Goal: Task Accomplishment & Management: Manage account settings

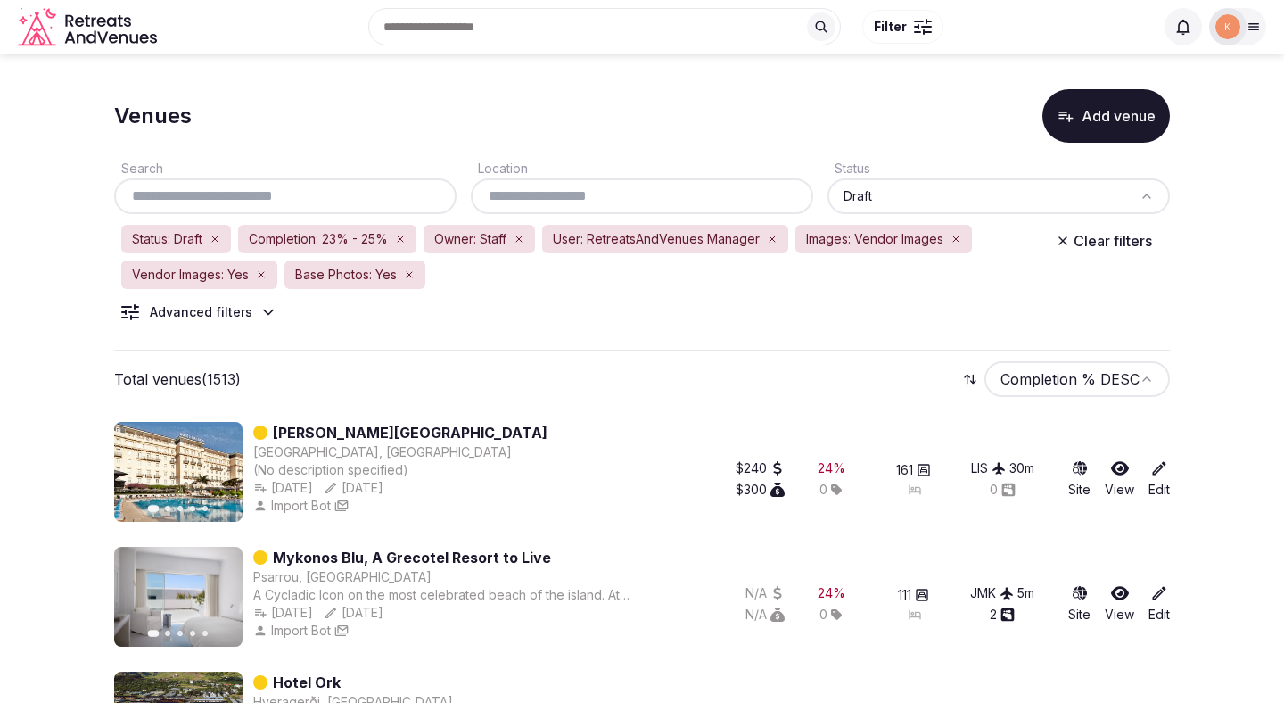
click at [550, 193] on input "text" at bounding box center [642, 196] width 328 height 21
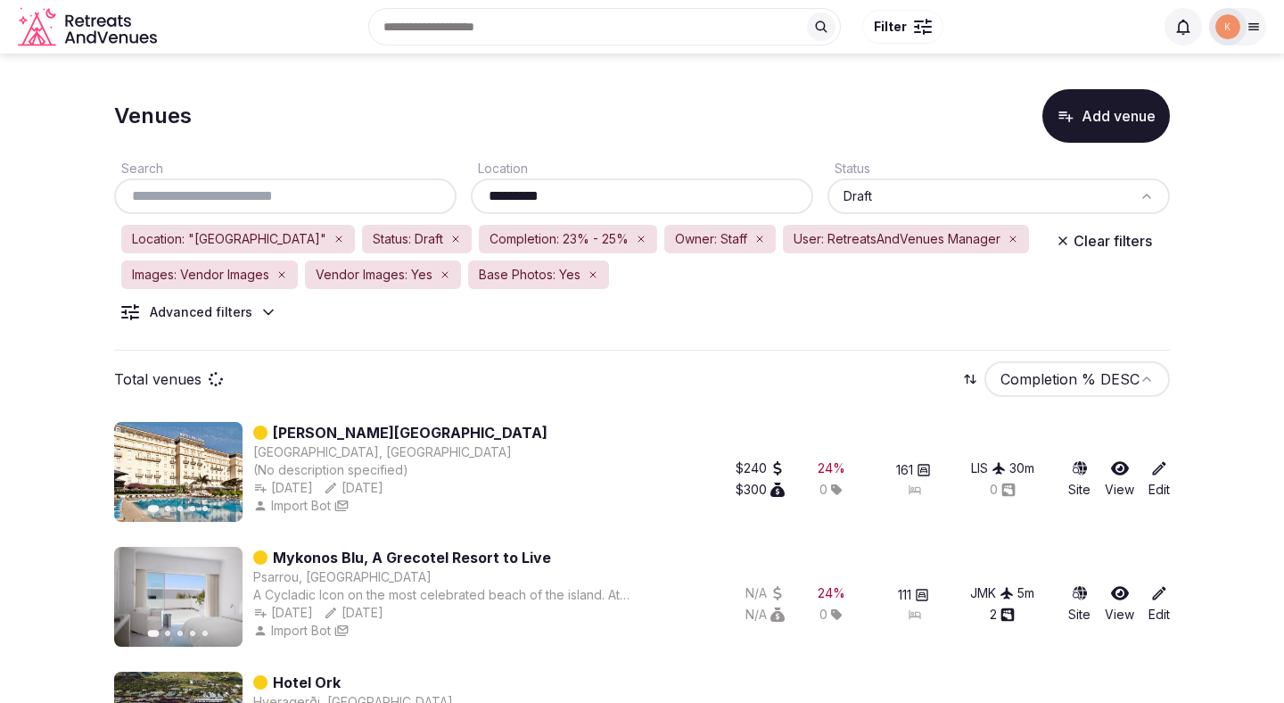
type input "*********"
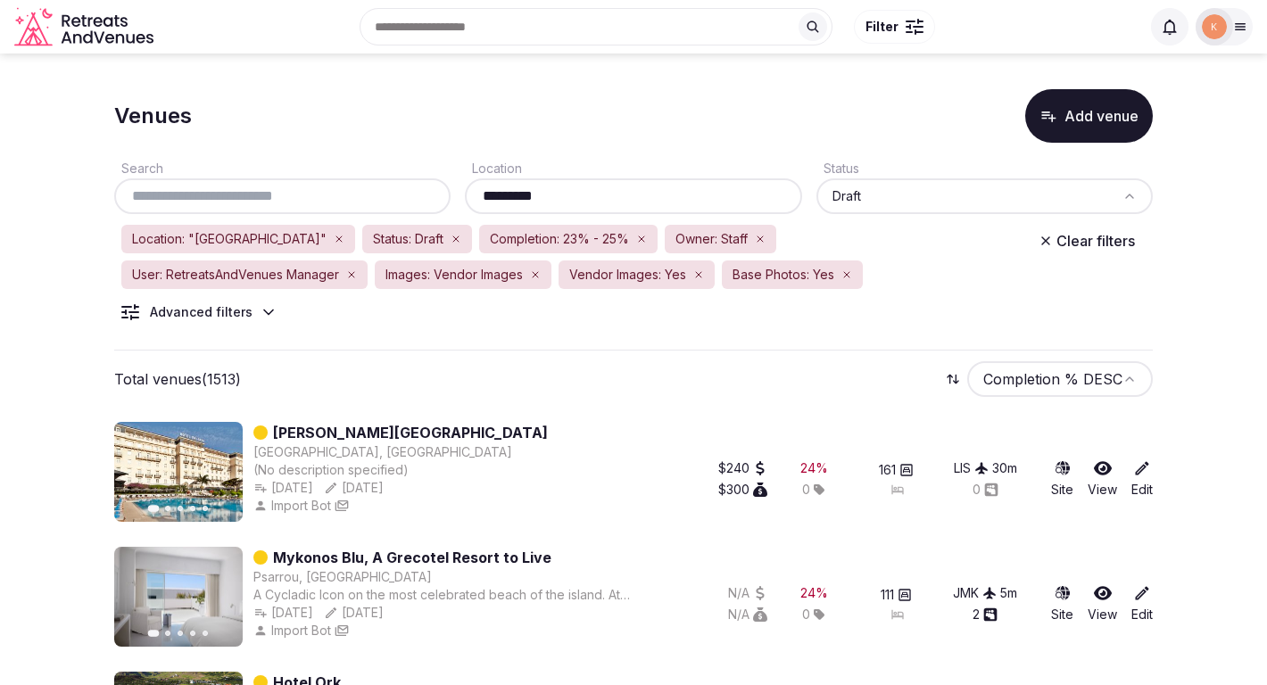
click at [608, 204] on input "*********" at bounding box center [633, 196] width 322 height 21
click at [608, 202] on input "*********" at bounding box center [633, 196] width 322 height 21
click at [483, 195] on input "*********" at bounding box center [633, 196] width 322 height 21
click at [487, 195] on input "*********" at bounding box center [633, 196] width 322 height 21
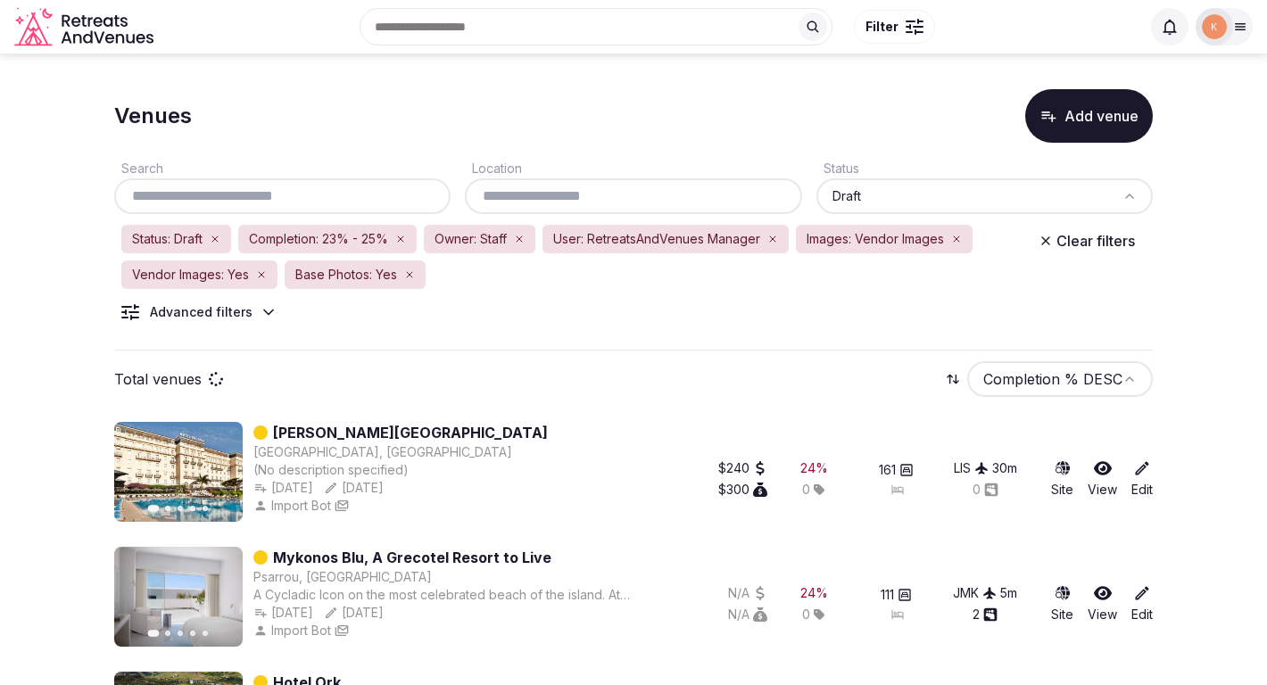
paste input "*********"
type input "*********"
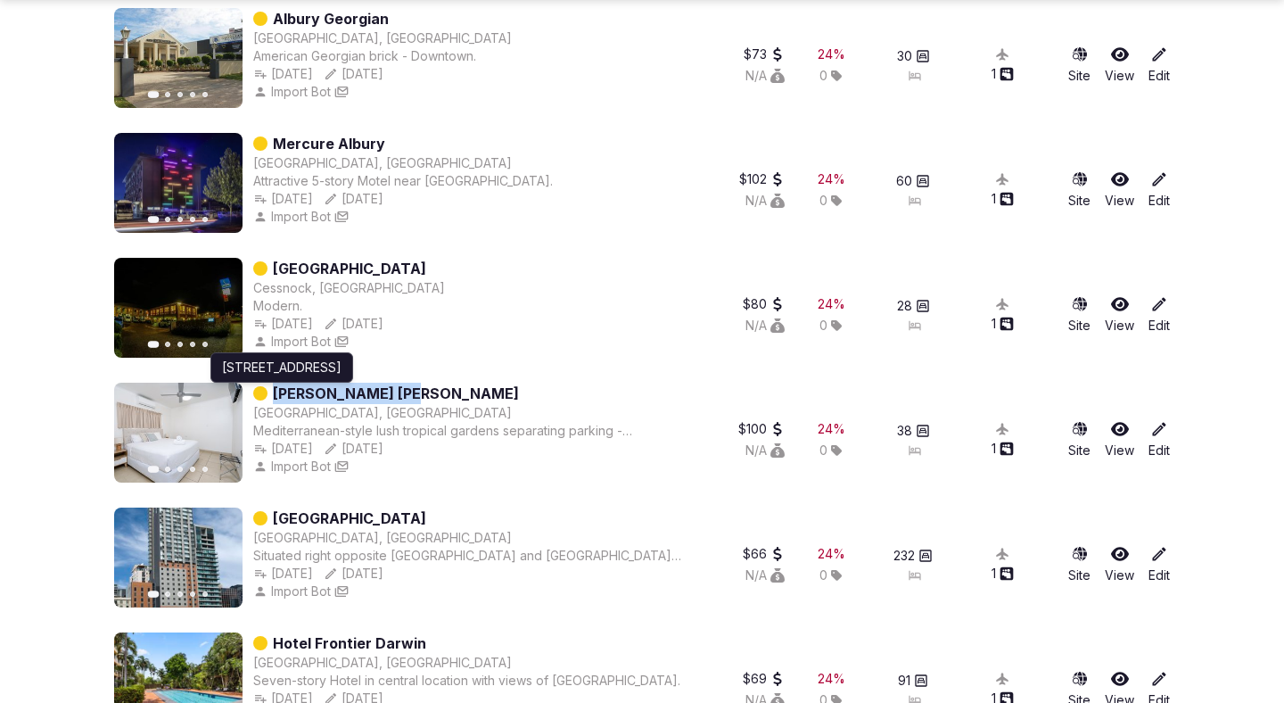
scroll to position [1155, 0]
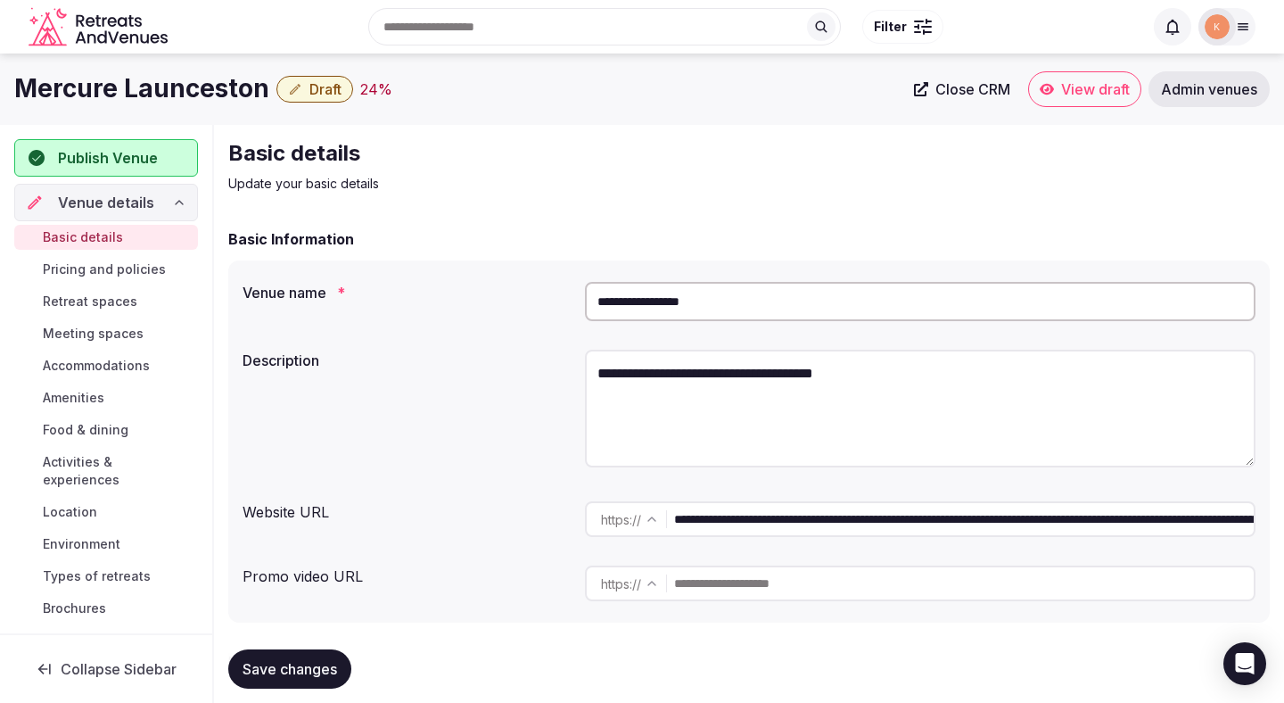
click at [630, 298] on input "**********" at bounding box center [920, 301] width 671 height 39
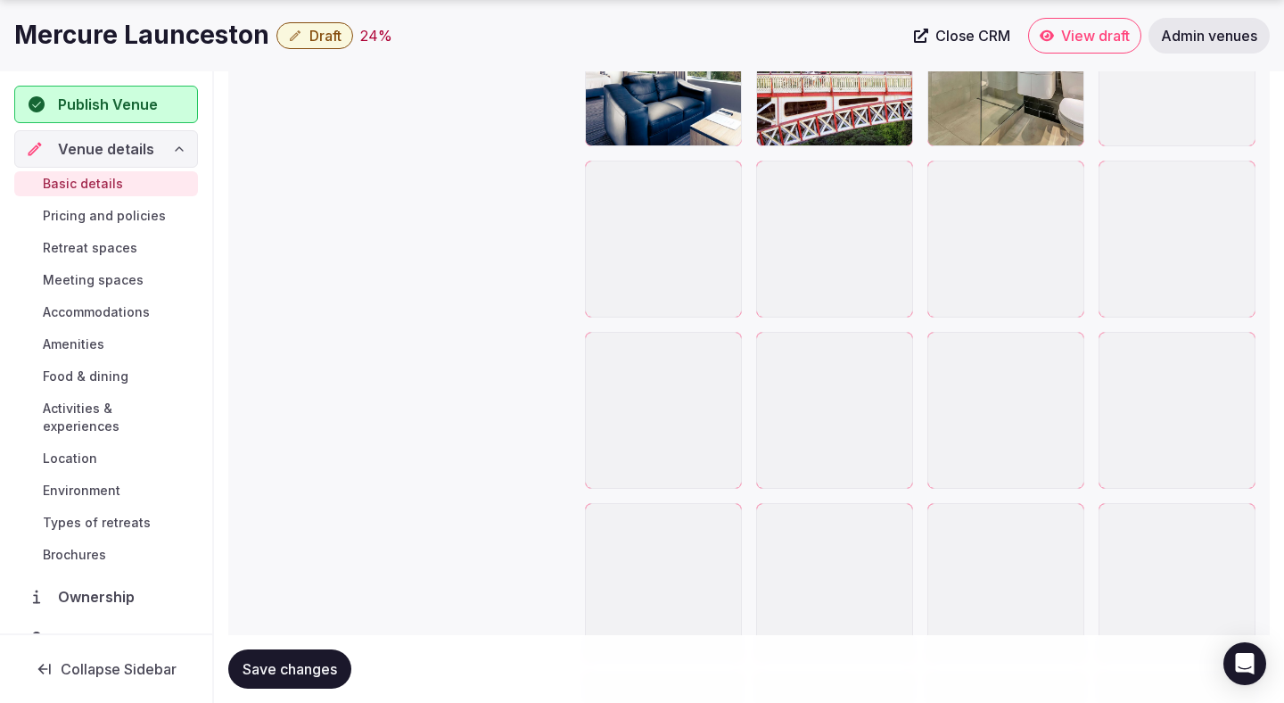
scroll to position [3250, 0]
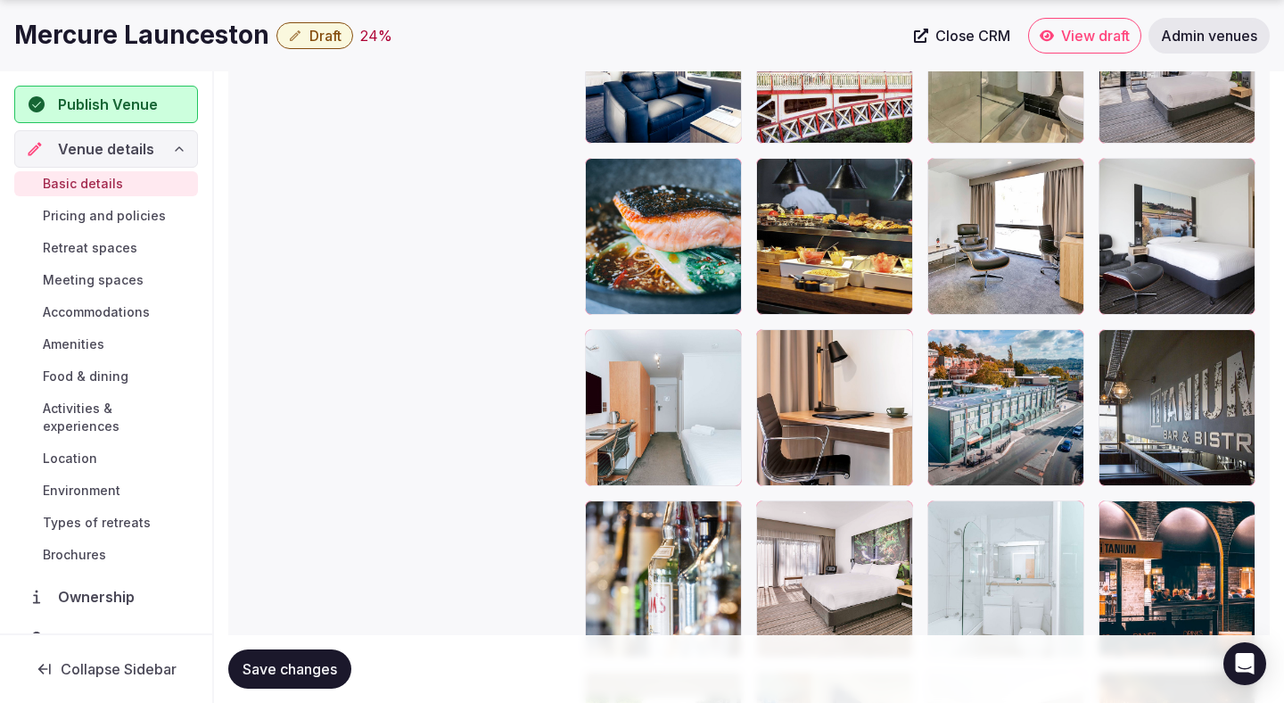
click at [1072, 345] on icon "button" at bounding box center [1067, 347] width 14 height 14
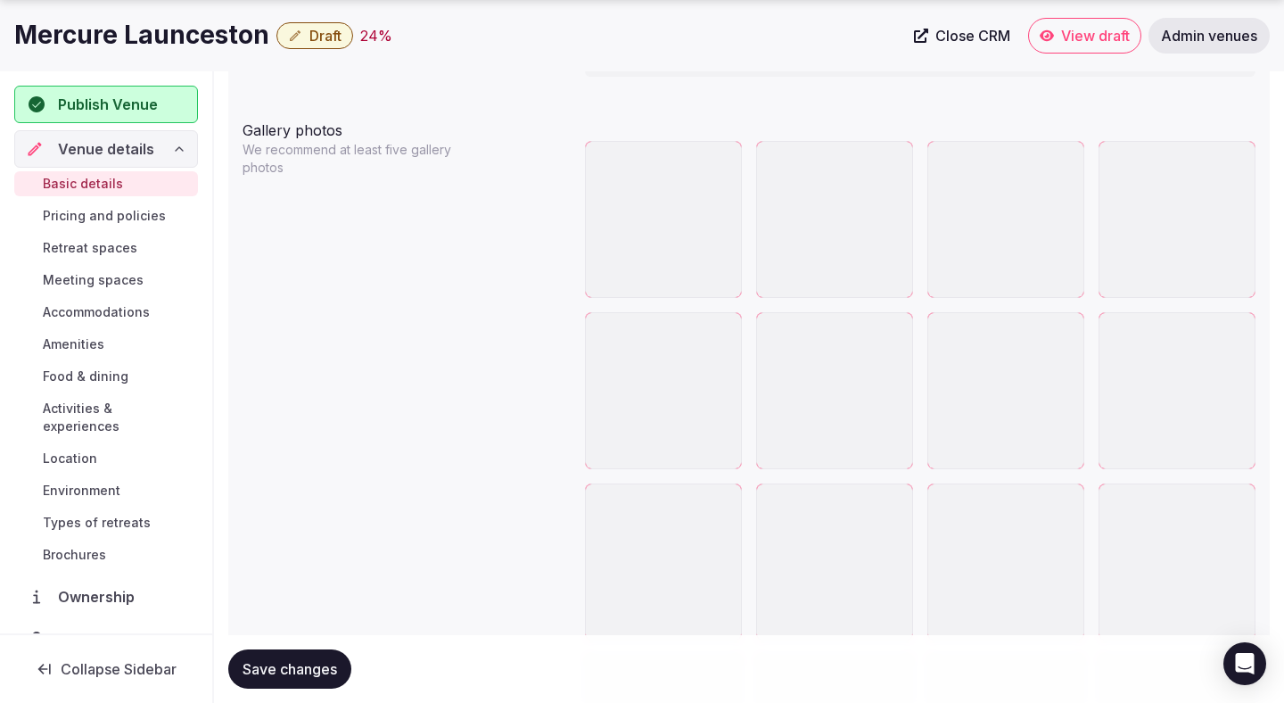
scroll to position [2101, 0]
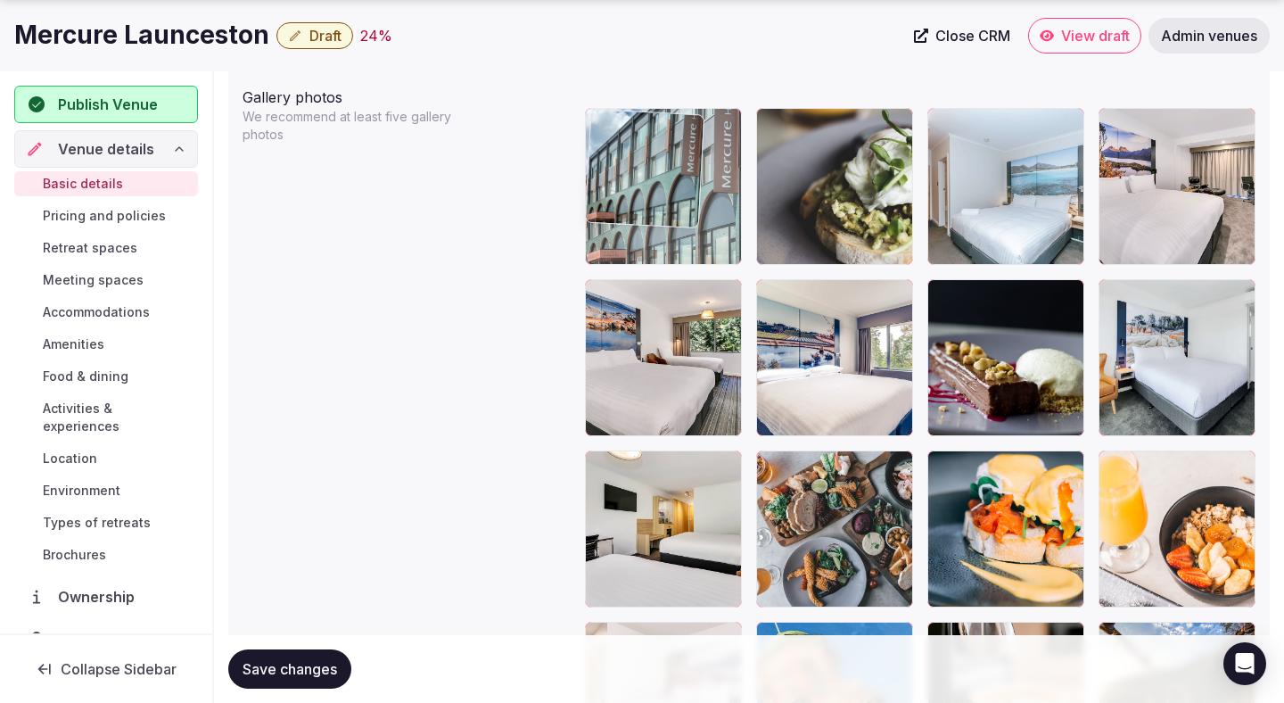
drag, startPoint x: 665, startPoint y: 521, endPoint x: 668, endPoint y: 217, distance: 304.2
click at [672, 210] on body "**********" at bounding box center [642, 175] width 1284 height 4553
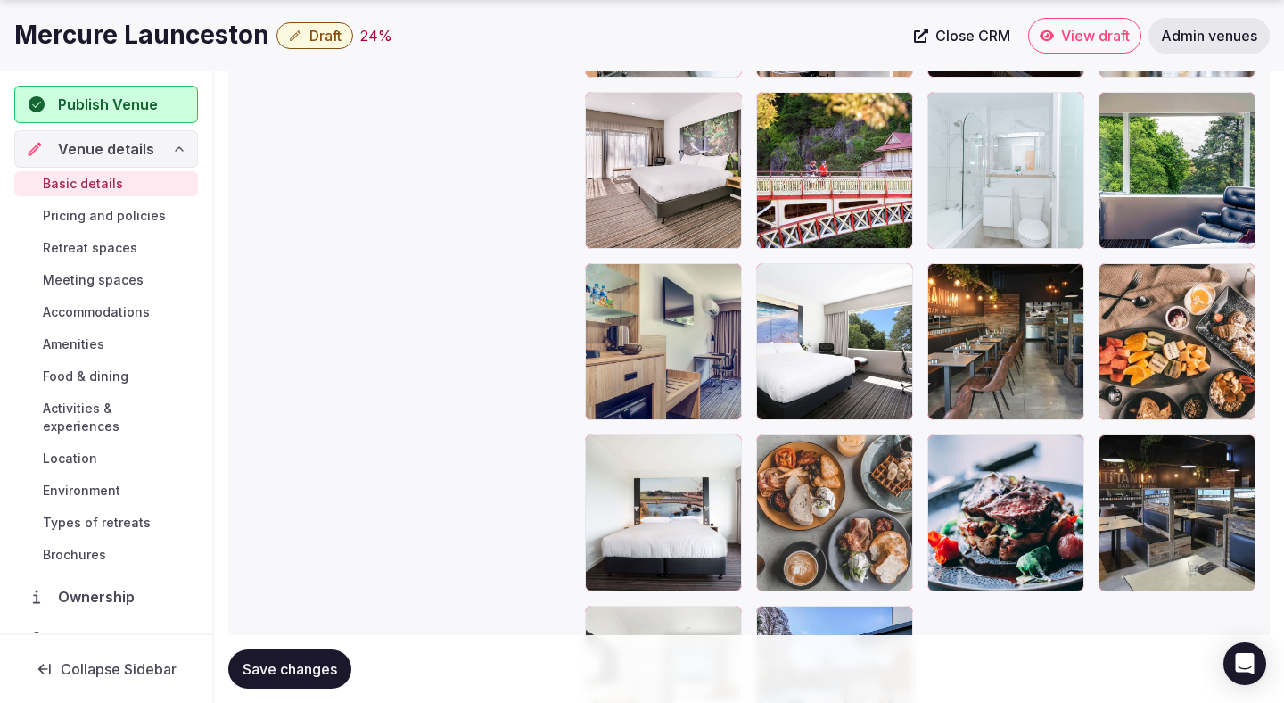
scroll to position [3660, 0]
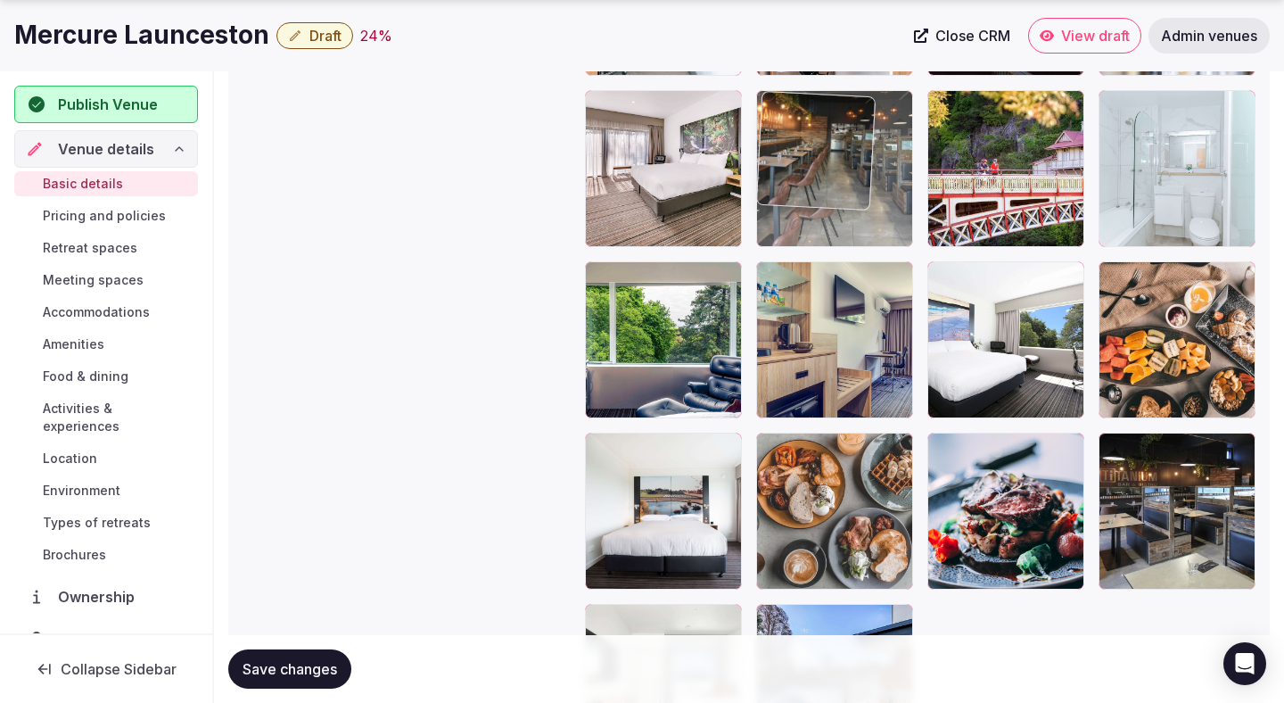
drag, startPoint x: 1007, startPoint y: 359, endPoint x: 848, endPoint y: 225, distance: 207.6
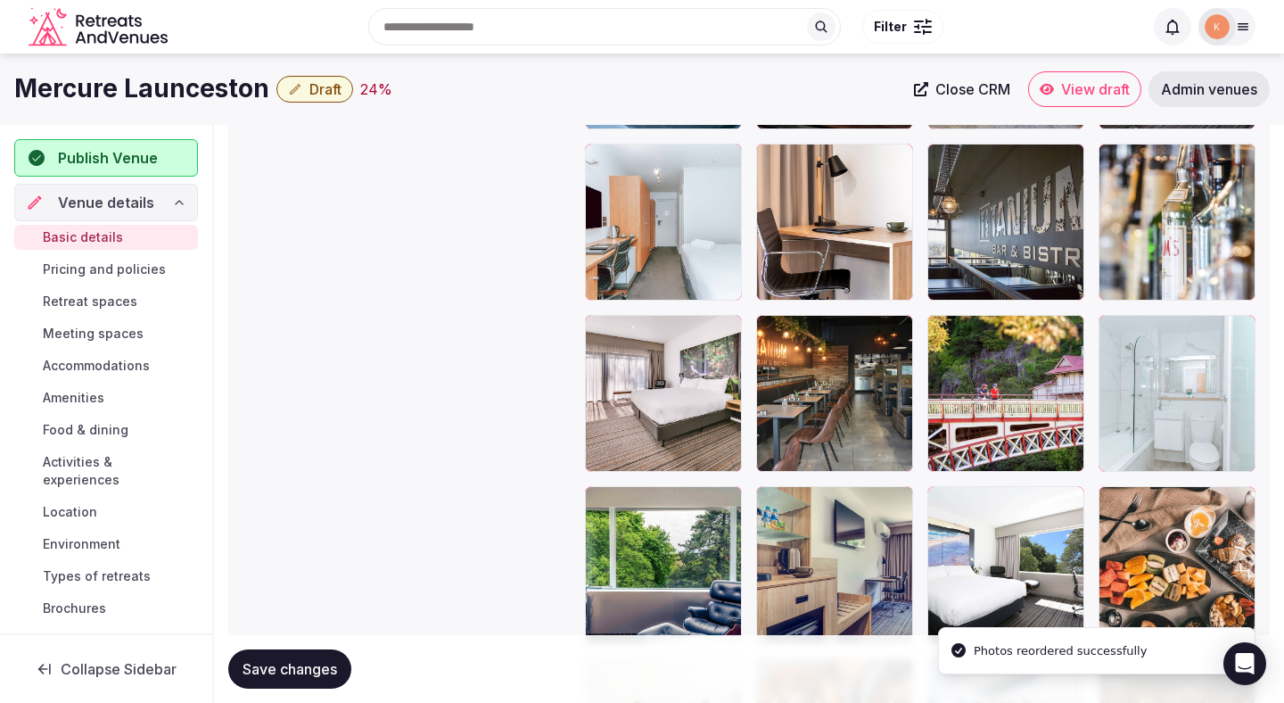
scroll to position [3414, 0]
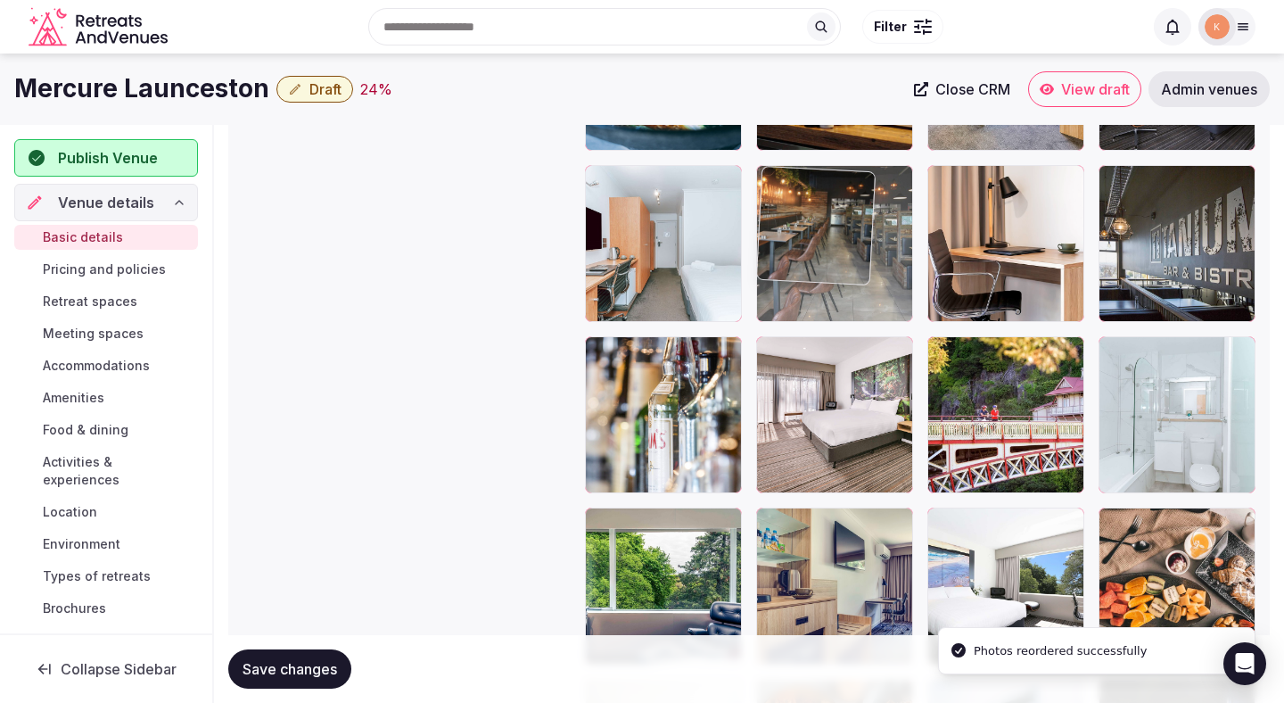
drag, startPoint x: 833, startPoint y: 401, endPoint x: 831, endPoint y: 222, distance: 179.3
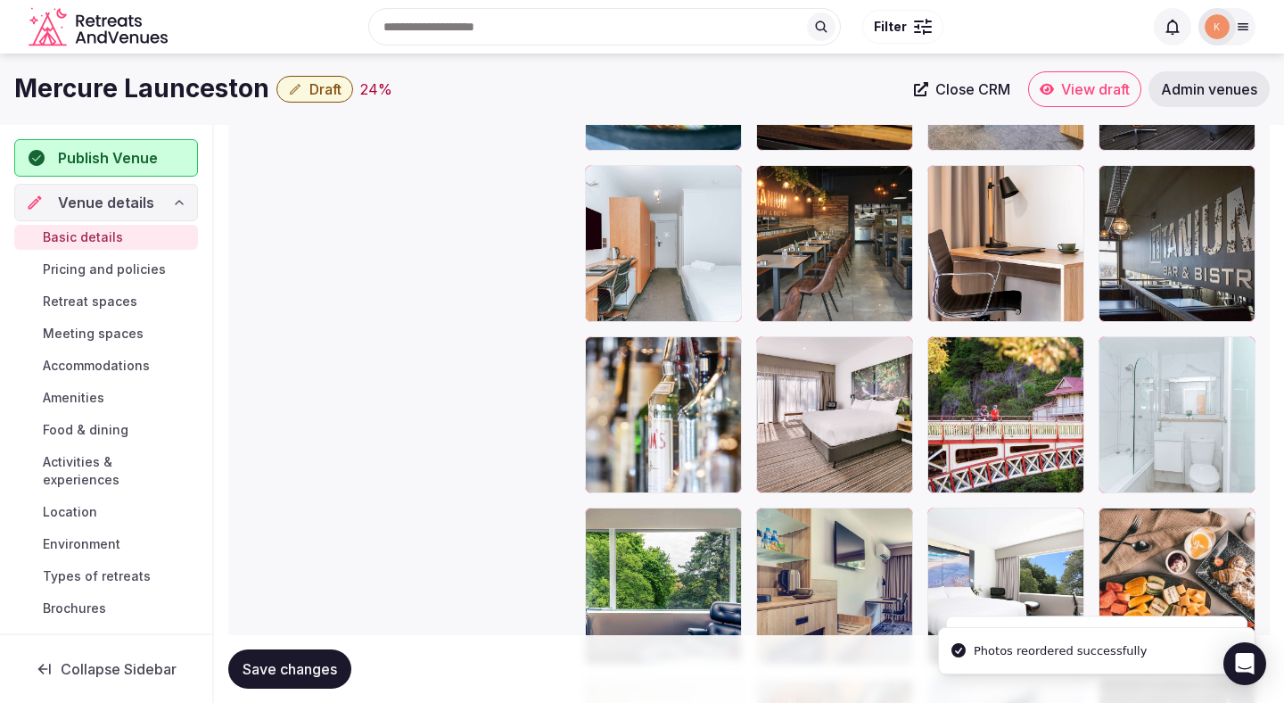
scroll to position [3226, 0]
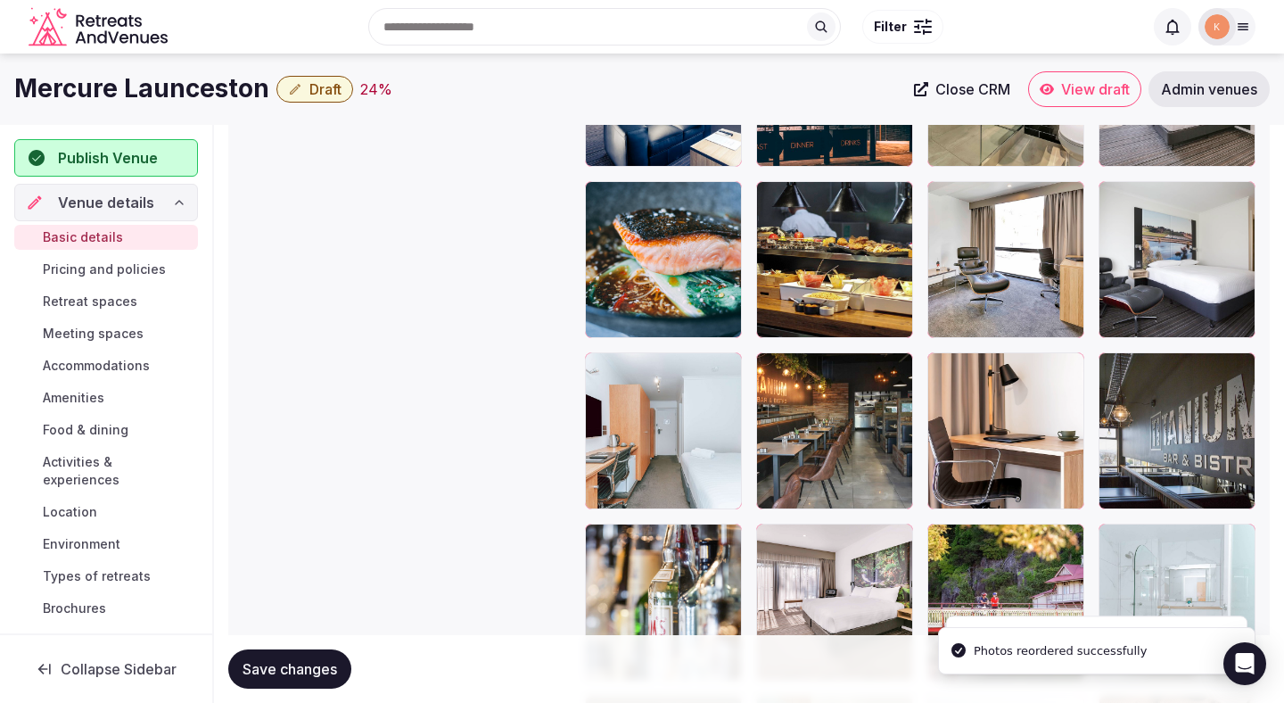
drag, startPoint x: 832, startPoint y: 440, endPoint x: 831, endPoint y: 262, distance: 177.5
click at [831, 262] on div at bounding box center [920, 88] width 671 height 2212
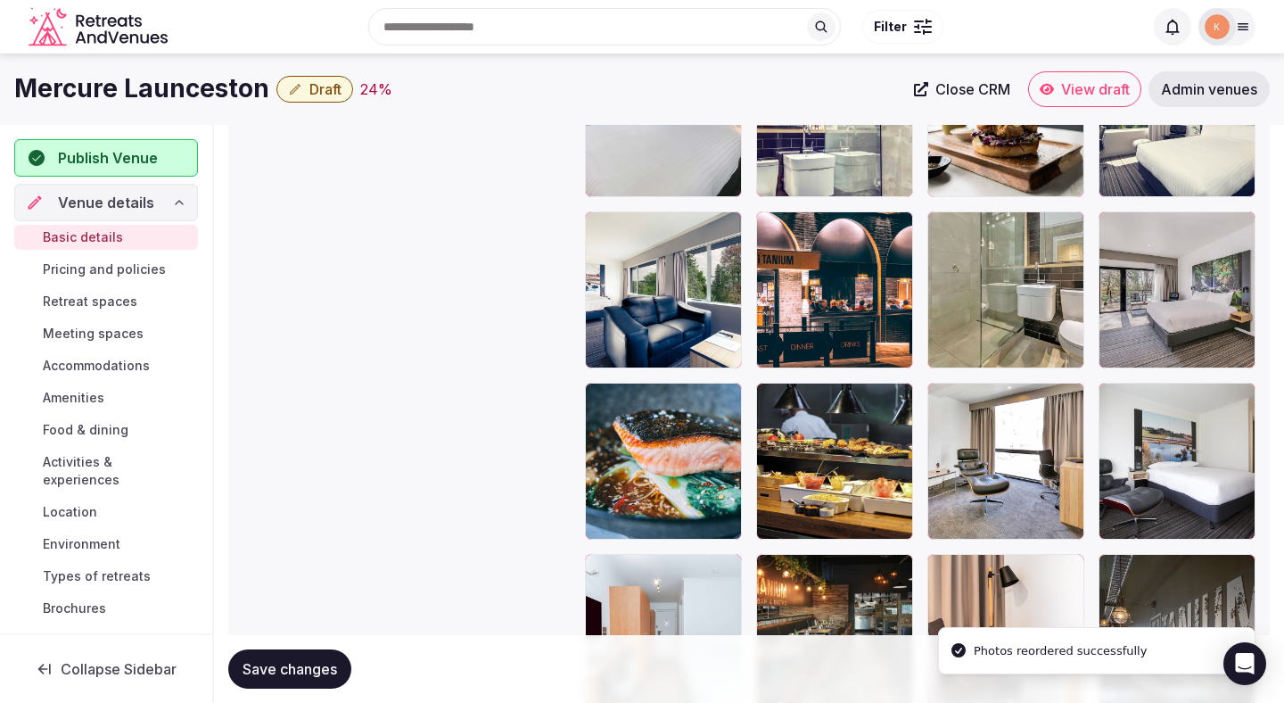
scroll to position [3027, 0]
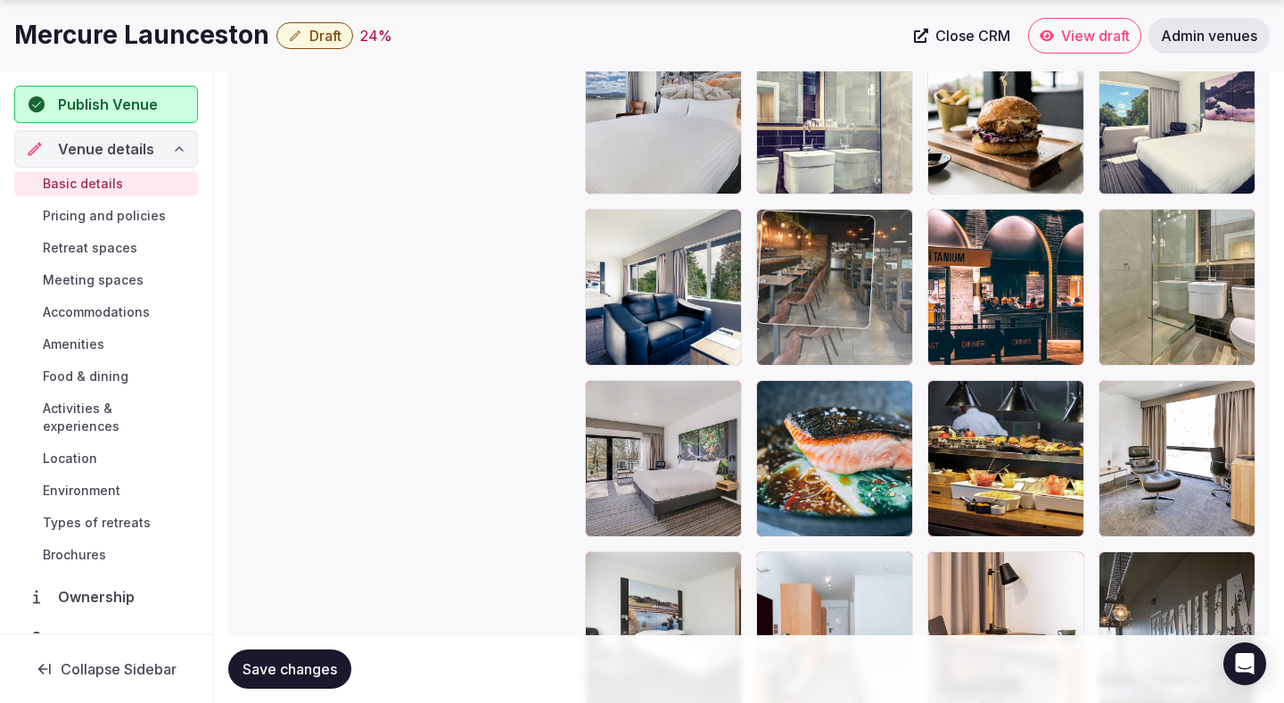
drag, startPoint x: 832, startPoint y: 575, endPoint x: 832, endPoint y: 287, distance: 288.1
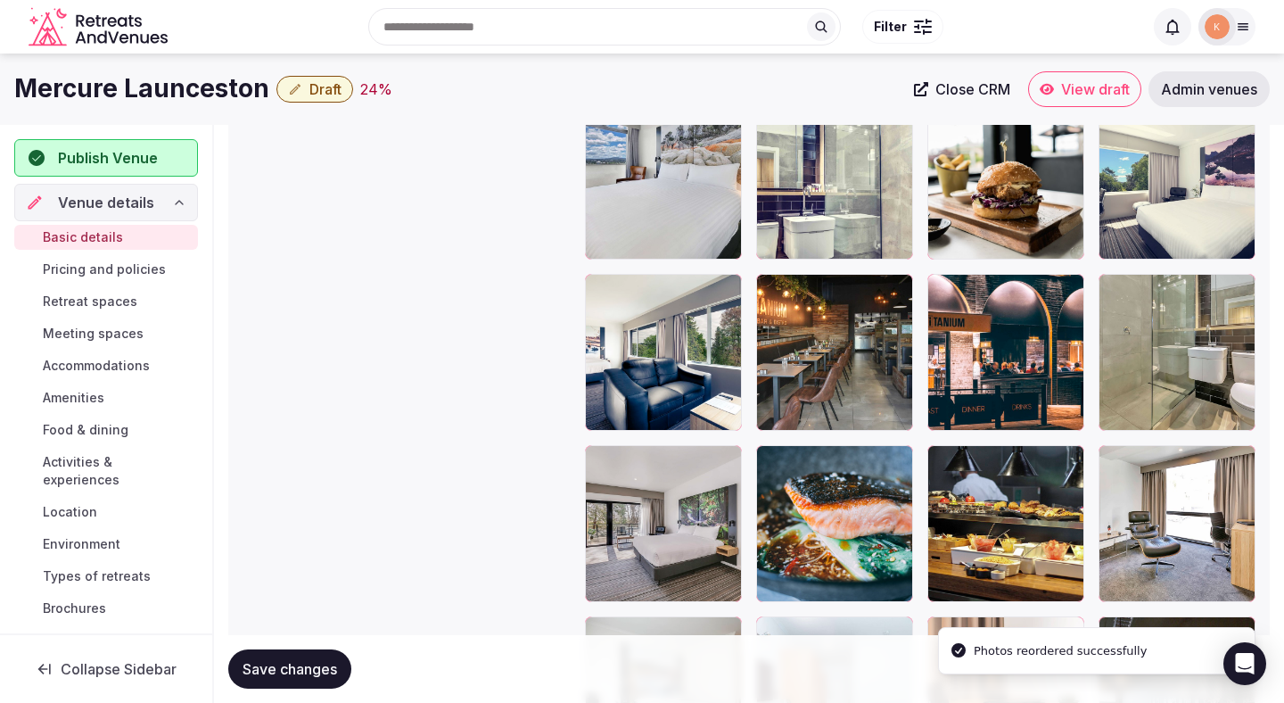
scroll to position [2854, 0]
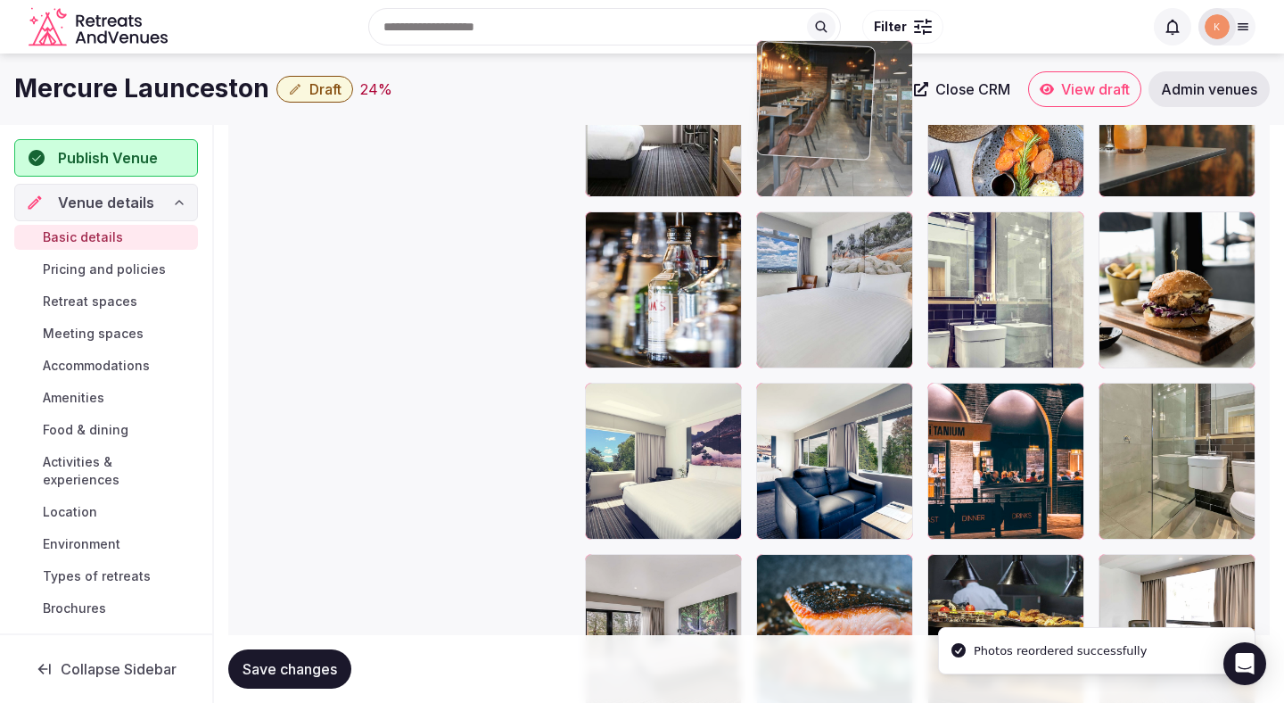
drag, startPoint x: 844, startPoint y: 447, endPoint x: 819, endPoint y: 192, distance: 256.3
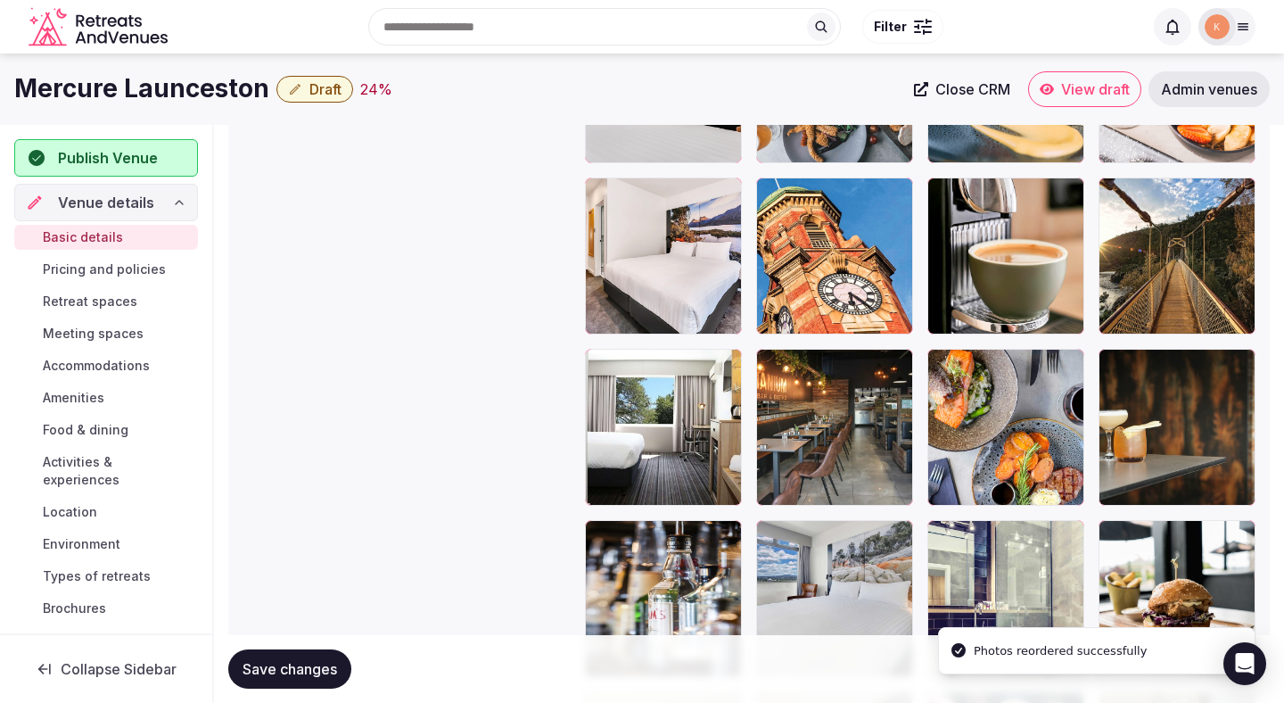
scroll to position [2514, 0]
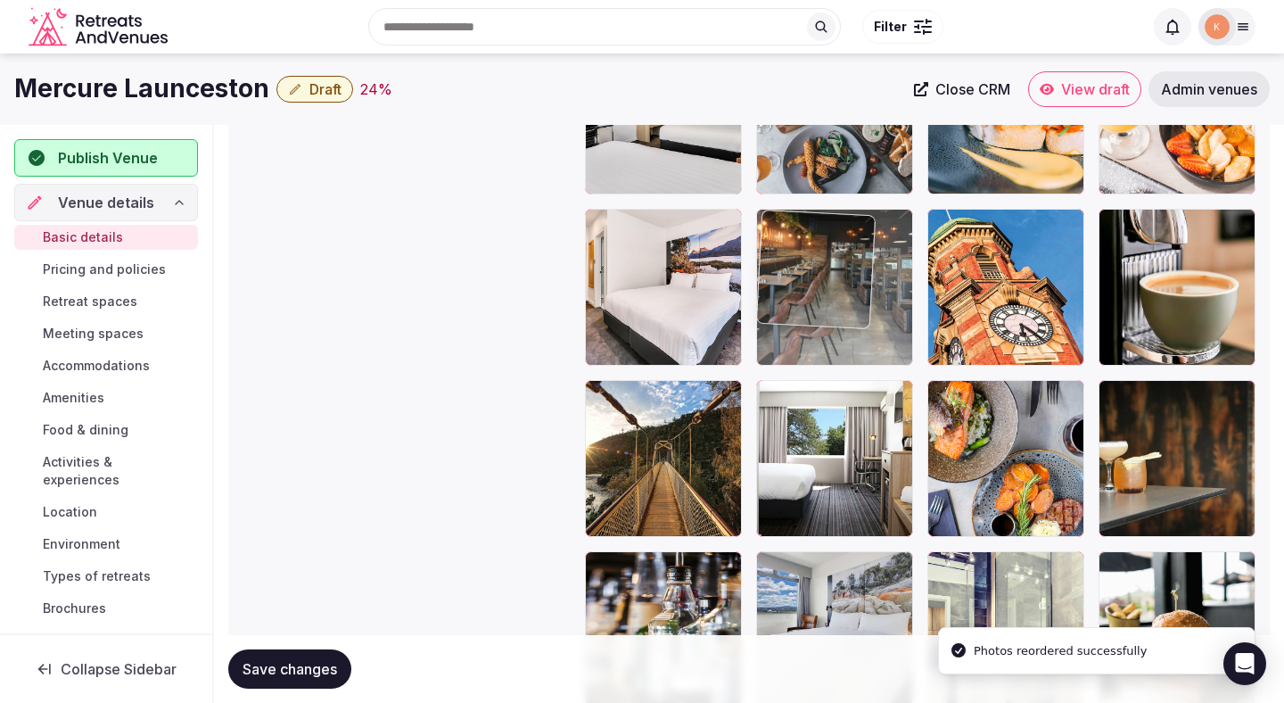
drag, startPoint x: 826, startPoint y: 435, endPoint x: 829, endPoint y: 215, distance: 220.3
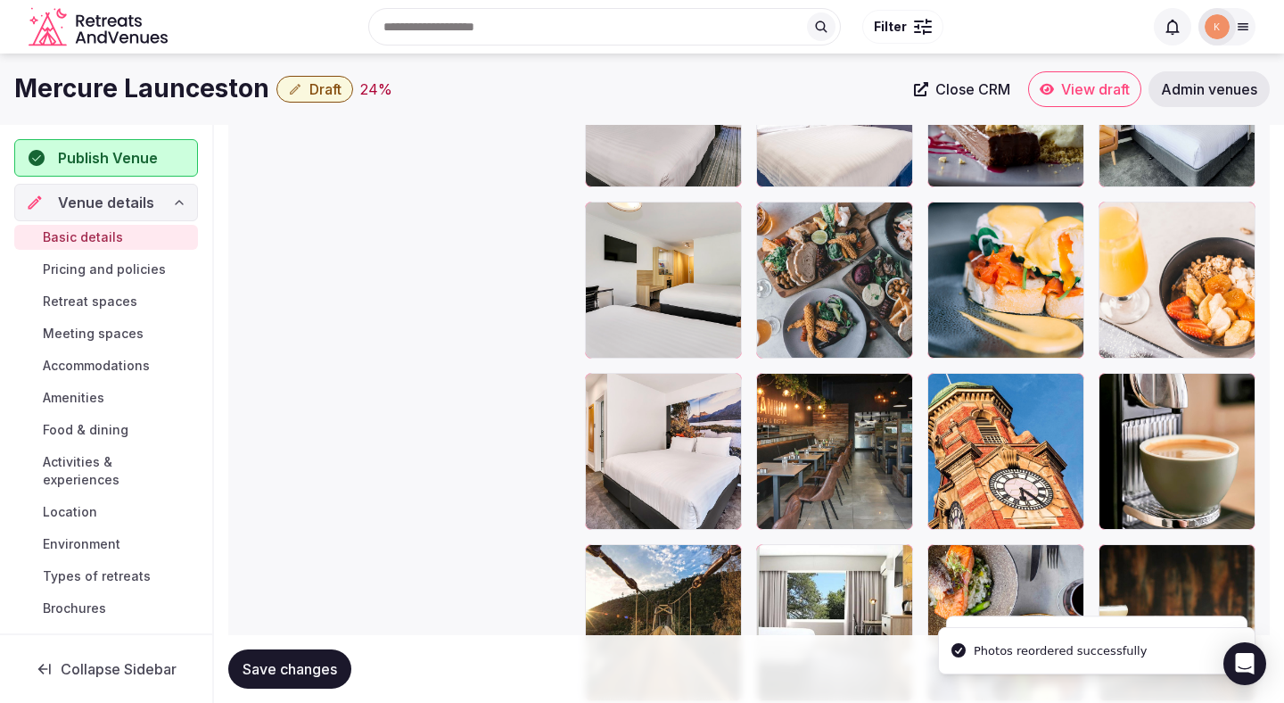
scroll to position [2329, 0]
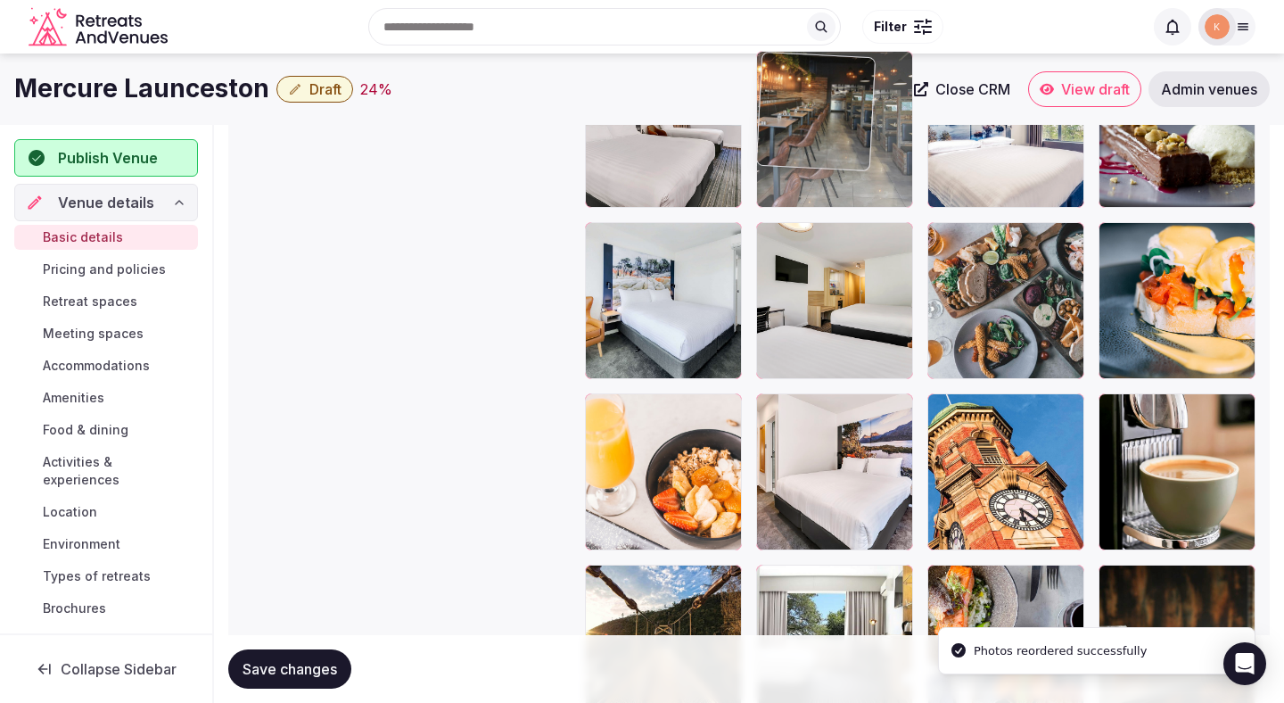
drag, startPoint x: 837, startPoint y: 449, endPoint x: 833, endPoint y: 173, distance: 275.7
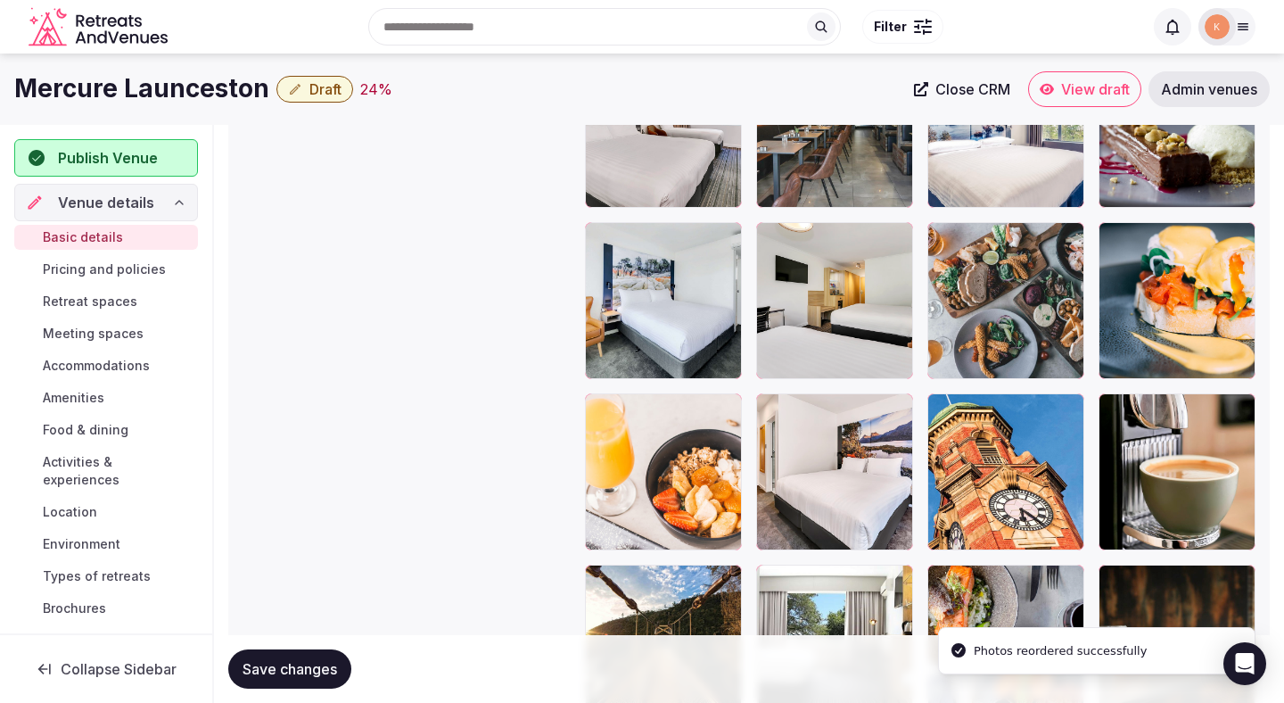
scroll to position [2110, 0]
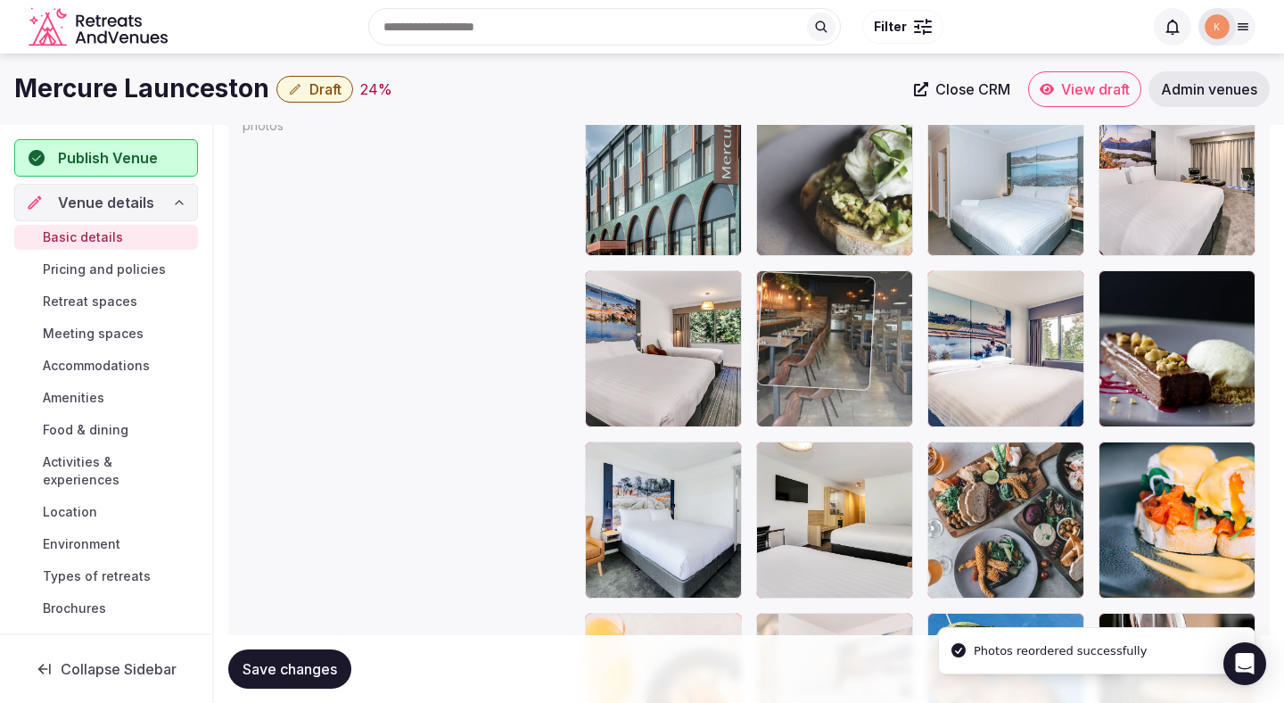
drag, startPoint x: 838, startPoint y: 358, endPoint x: 838, endPoint y: 232, distance: 125.8
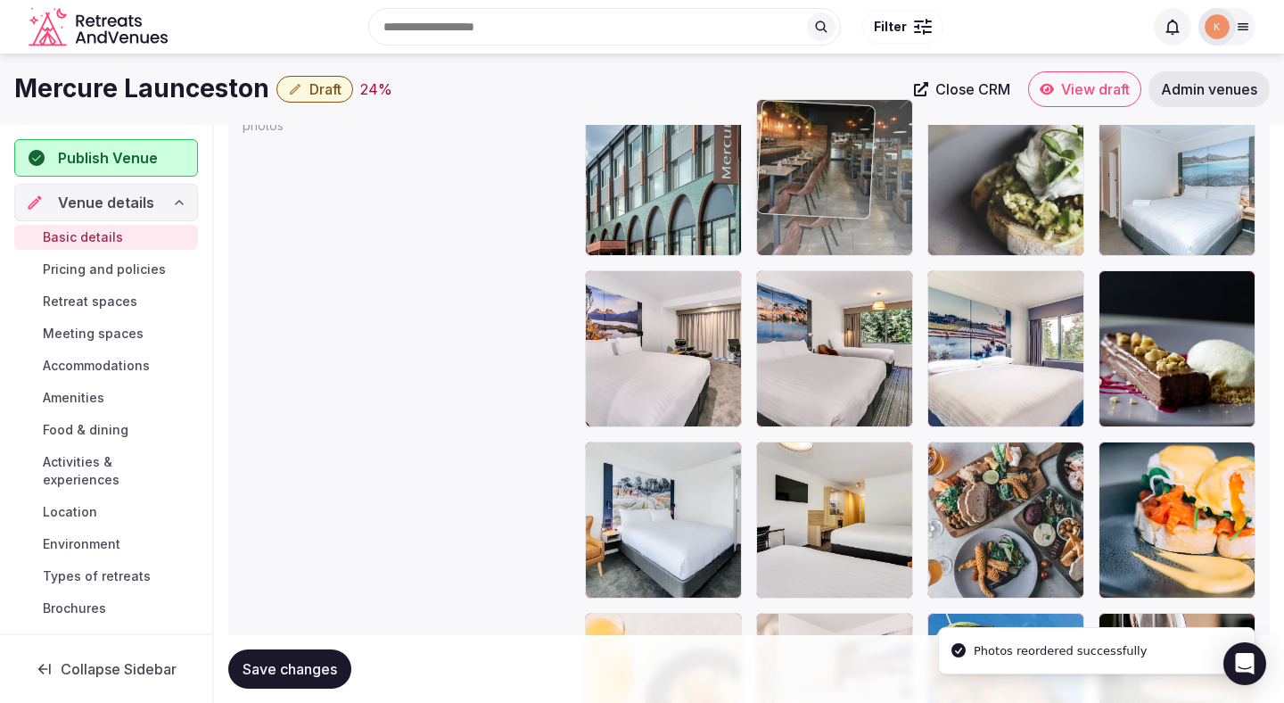
drag, startPoint x: 839, startPoint y: 362, endPoint x: 837, endPoint y: 210, distance: 152.6
click at [837, 210] on body "**********" at bounding box center [642, 166] width 1284 height 4553
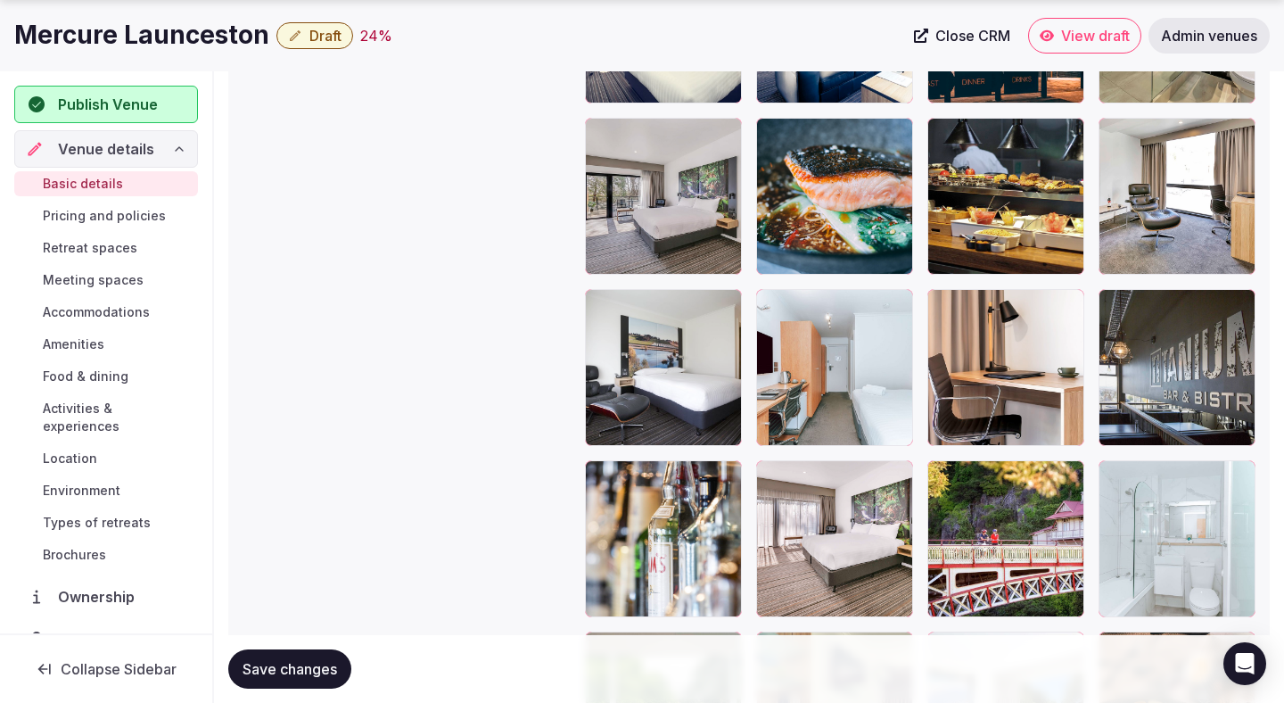
scroll to position [3296, 0]
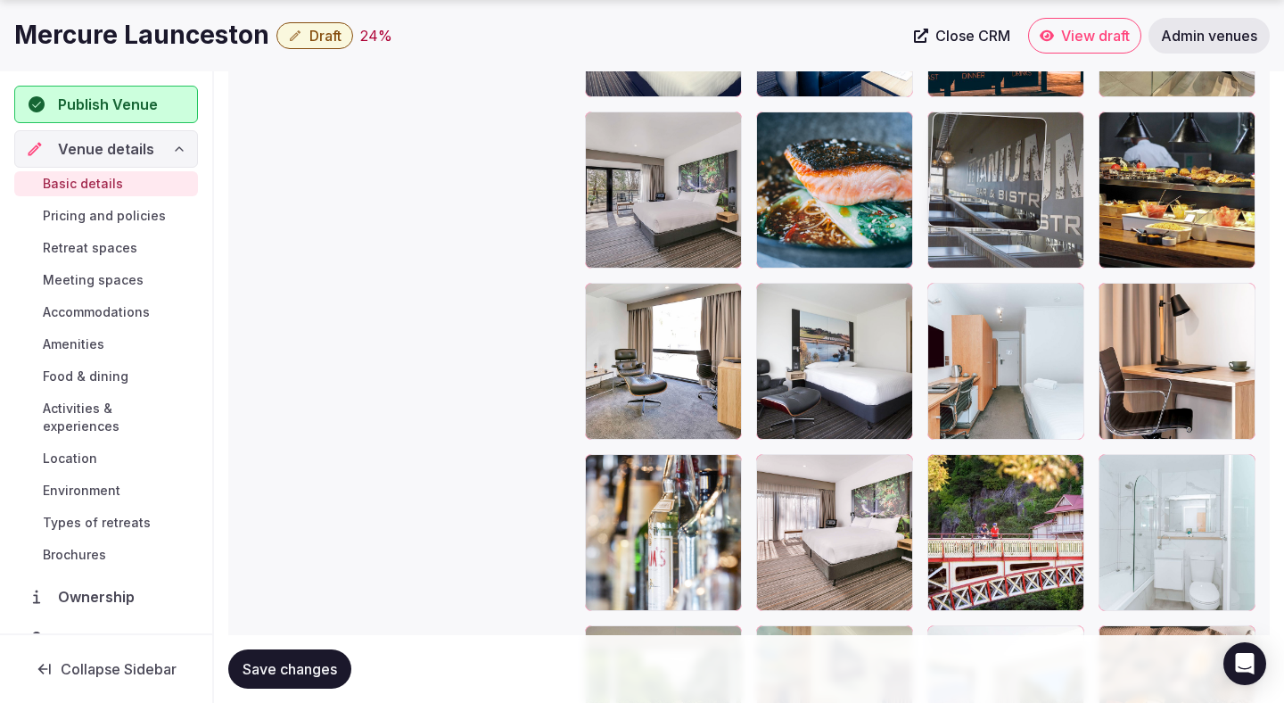
drag, startPoint x: 1202, startPoint y: 373, endPoint x: 998, endPoint y: 215, distance: 257.5
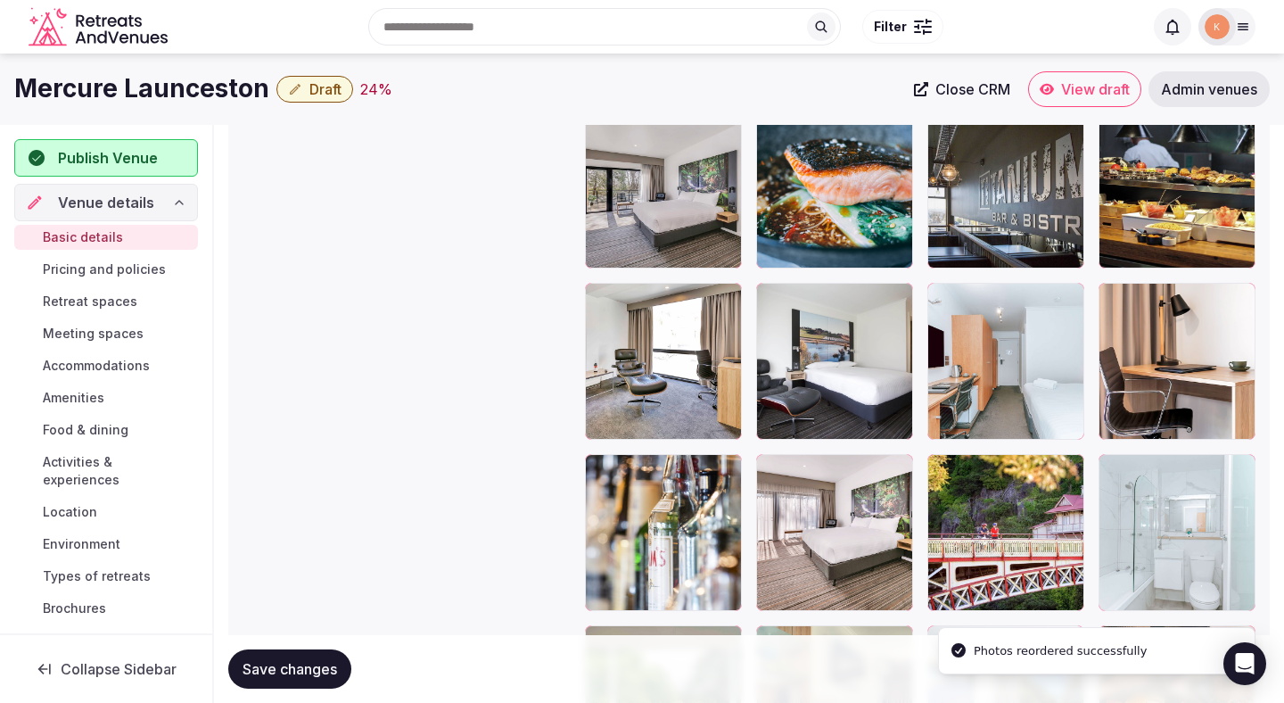
scroll to position [3032, 0]
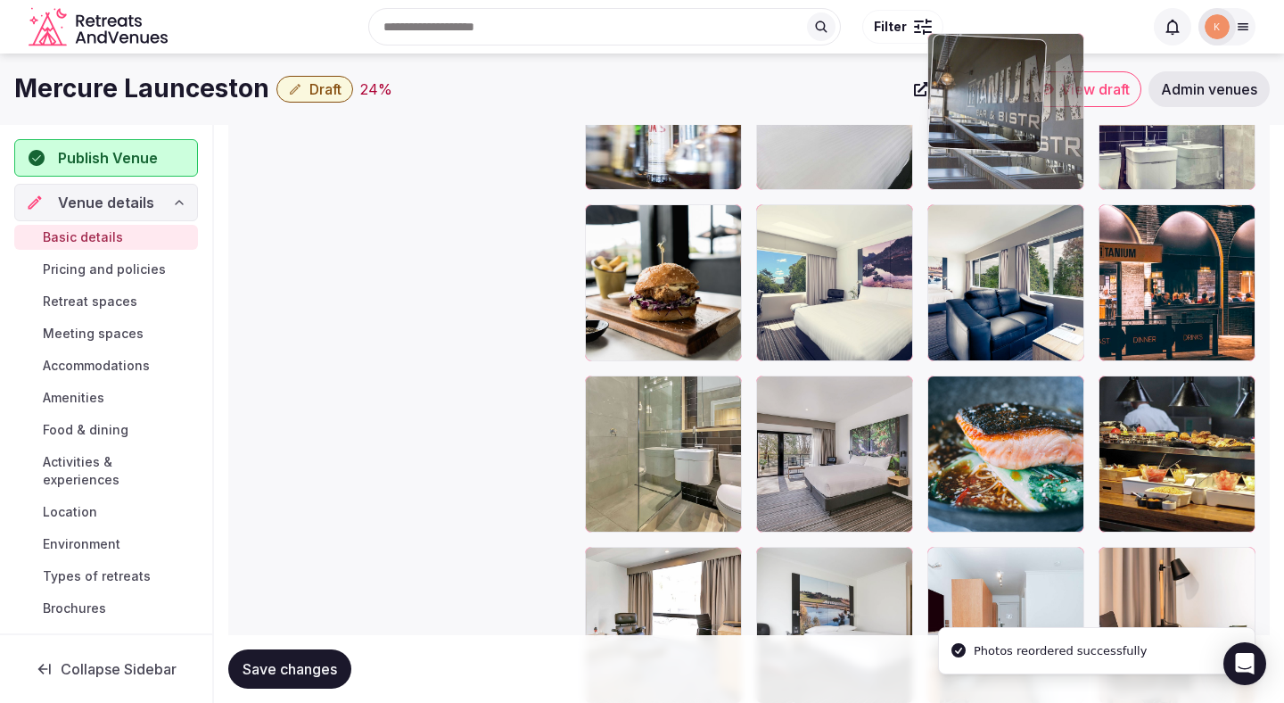
drag, startPoint x: 1007, startPoint y: 432, endPoint x: 1007, endPoint y: 178, distance: 254.2
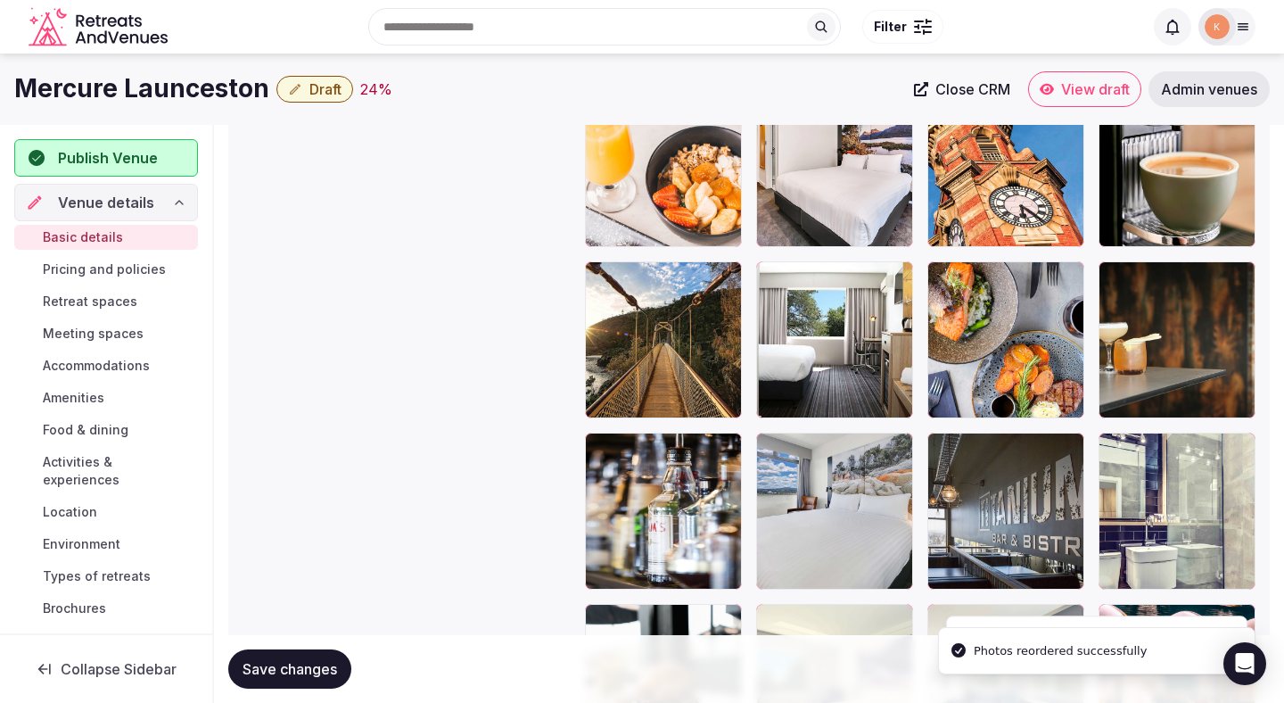
scroll to position [2594, 0]
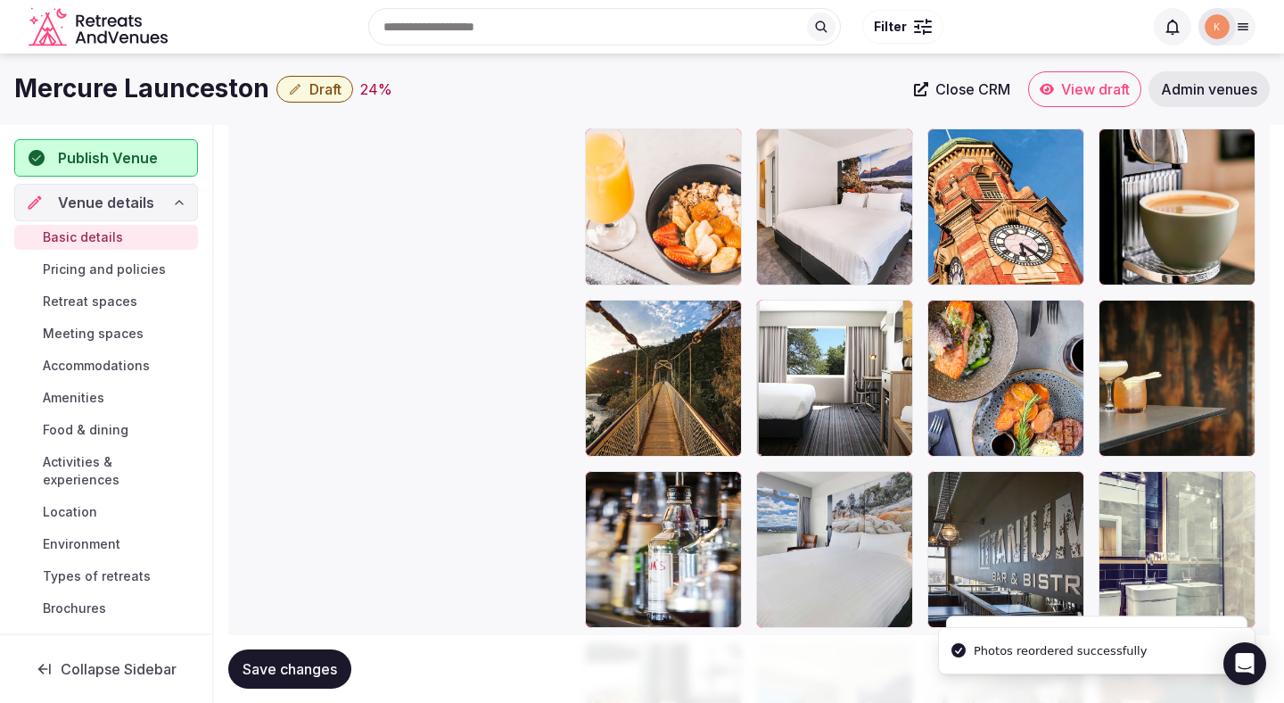
click at [1003, 447] on div at bounding box center [1006, 378] width 157 height 157
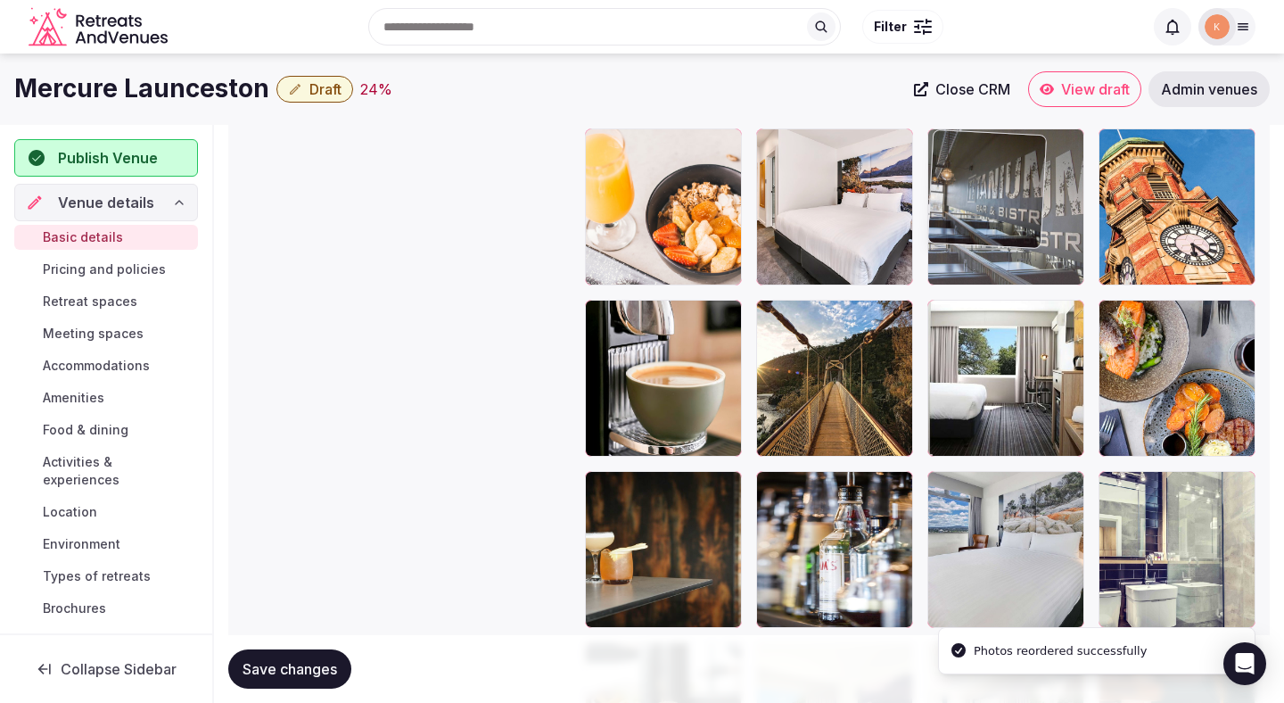
drag, startPoint x: 1010, startPoint y: 570, endPoint x: 1011, endPoint y: 239, distance: 330.9
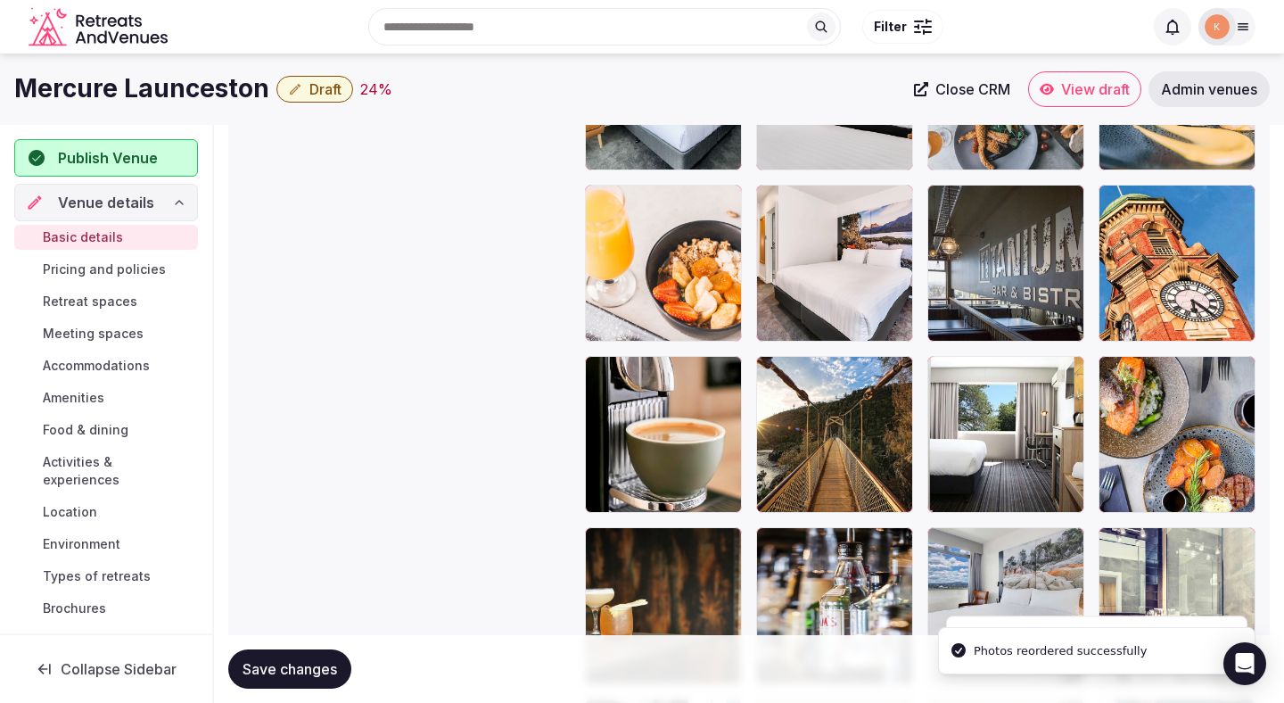
scroll to position [2266, 0]
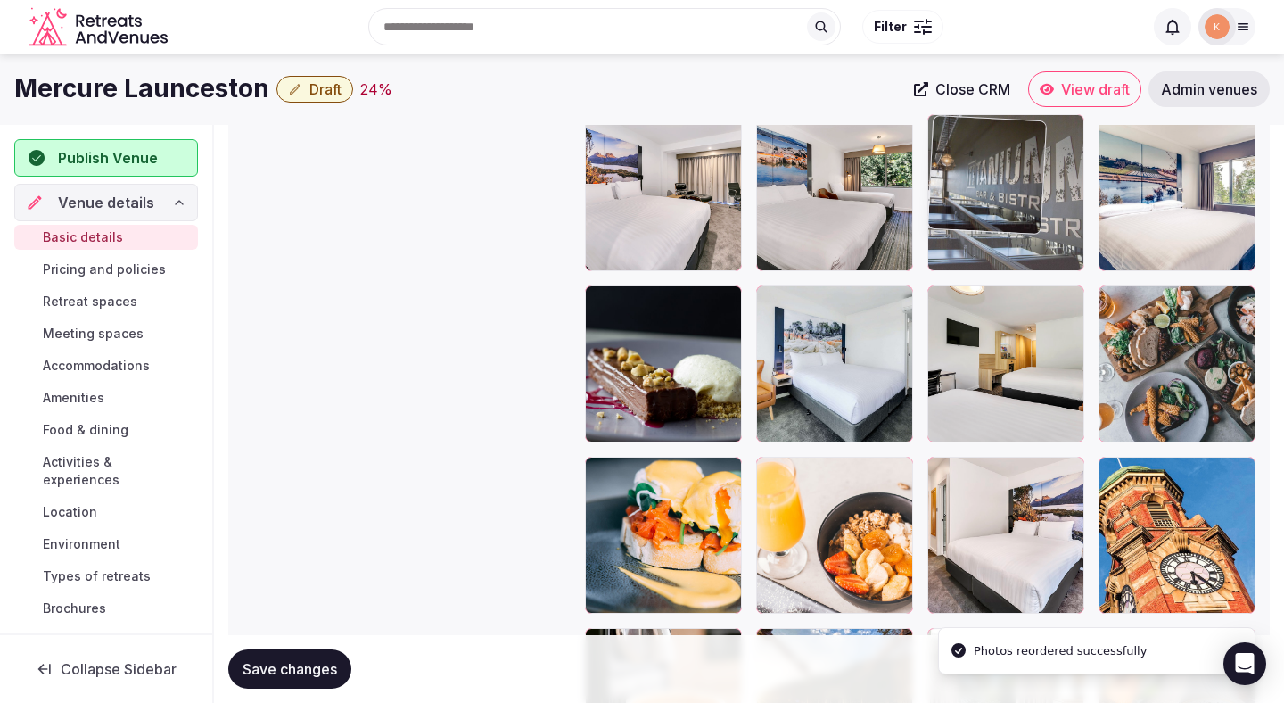
drag, startPoint x: 1008, startPoint y: 510, endPoint x: 1007, endPoint y: 216, distance: 294.4
click at [1007, 217] on body "**********" at bounding box center [642, 10] width 1284 height 4553
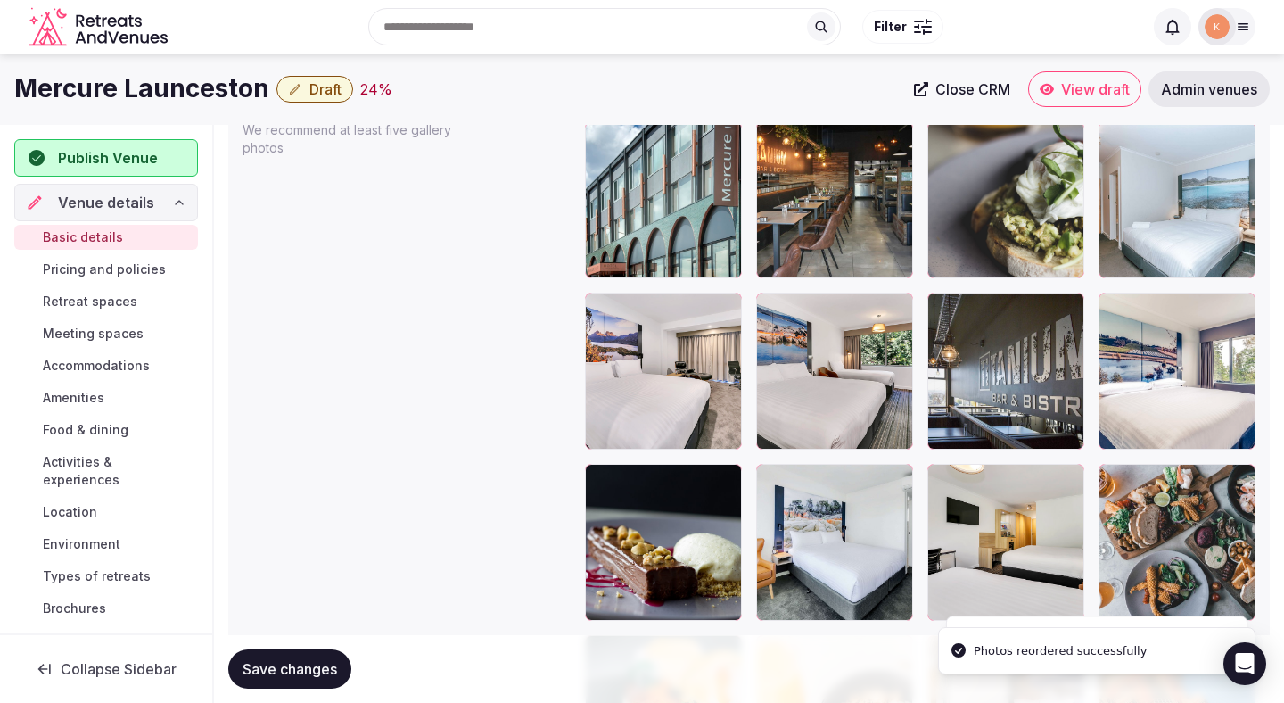
scroll to position [2066, 0]
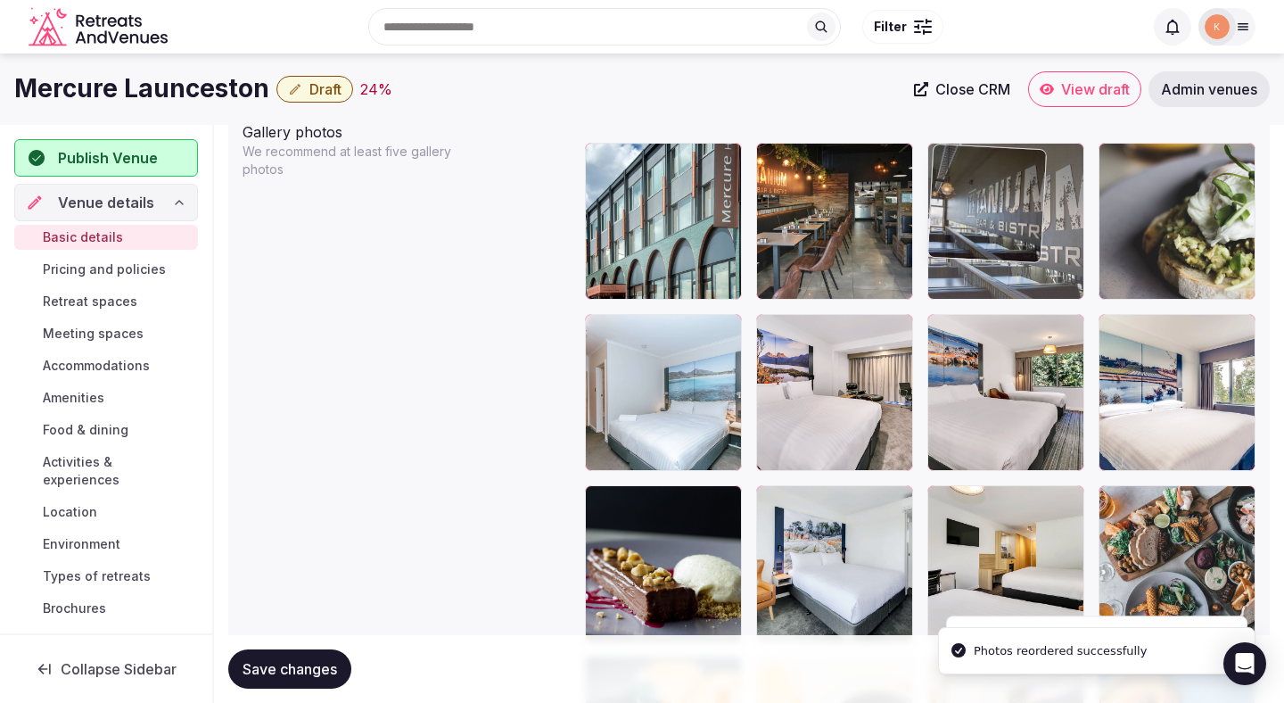
drag, startPoint x: 1010, startPoint y: 343, endPoint x: 1008, endPoint y: 228, distance: 114.2
click at [1008, 228] on body "**********" at bounding box center [642, 210] width 1284 height 4553
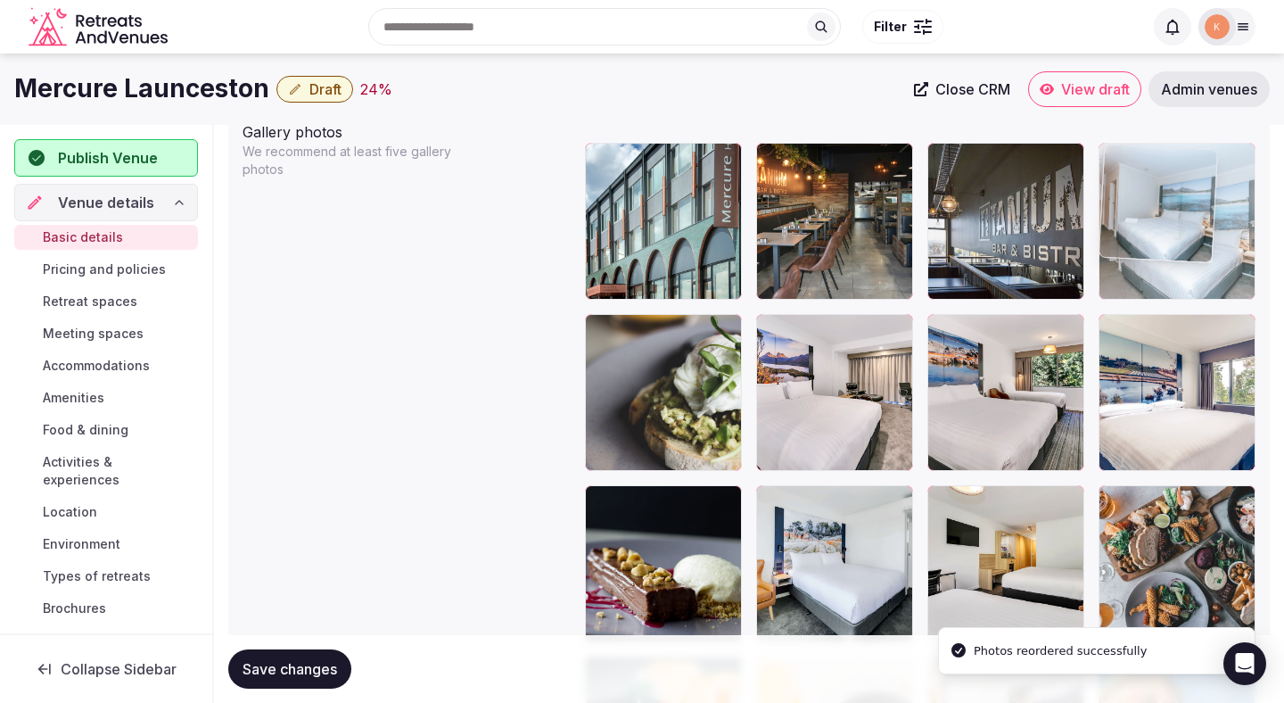
drag, startPoint x: 767, startPoint y: 368, endPoint x: 1281, endPoint y: 176, distance: 548.4
click at [1281, 176] on body "**********" at bounding box center [642, 210] width 1284 height 4553
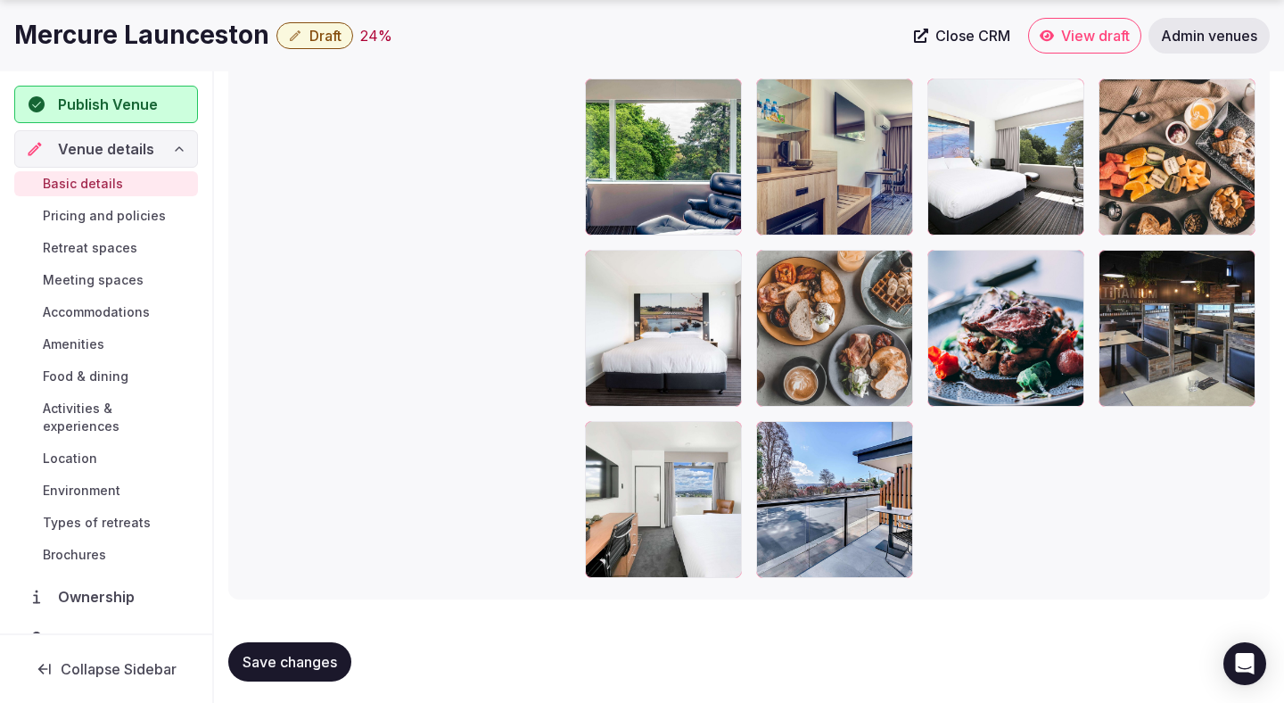
scroll to position [3851, 0]
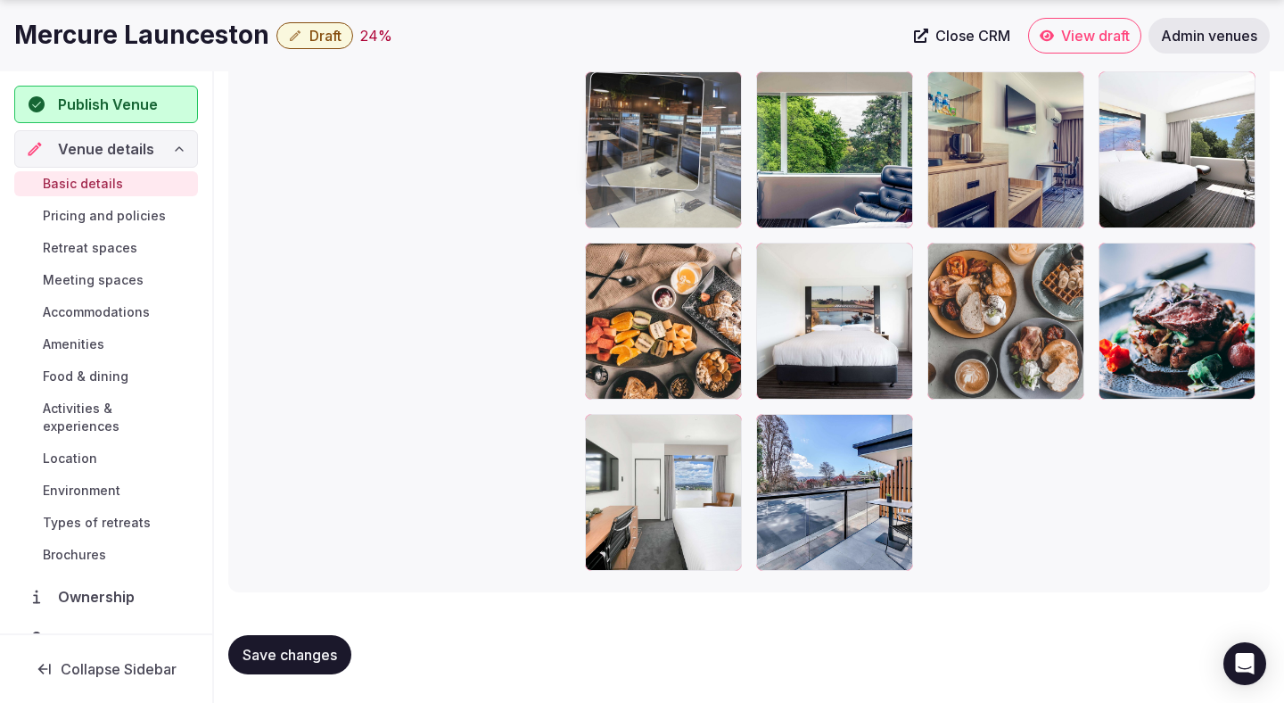
drag, startPoint x: 1248, startPoint y: 305, endPoint x: 652, endPoint y: 163, distance: 612.5
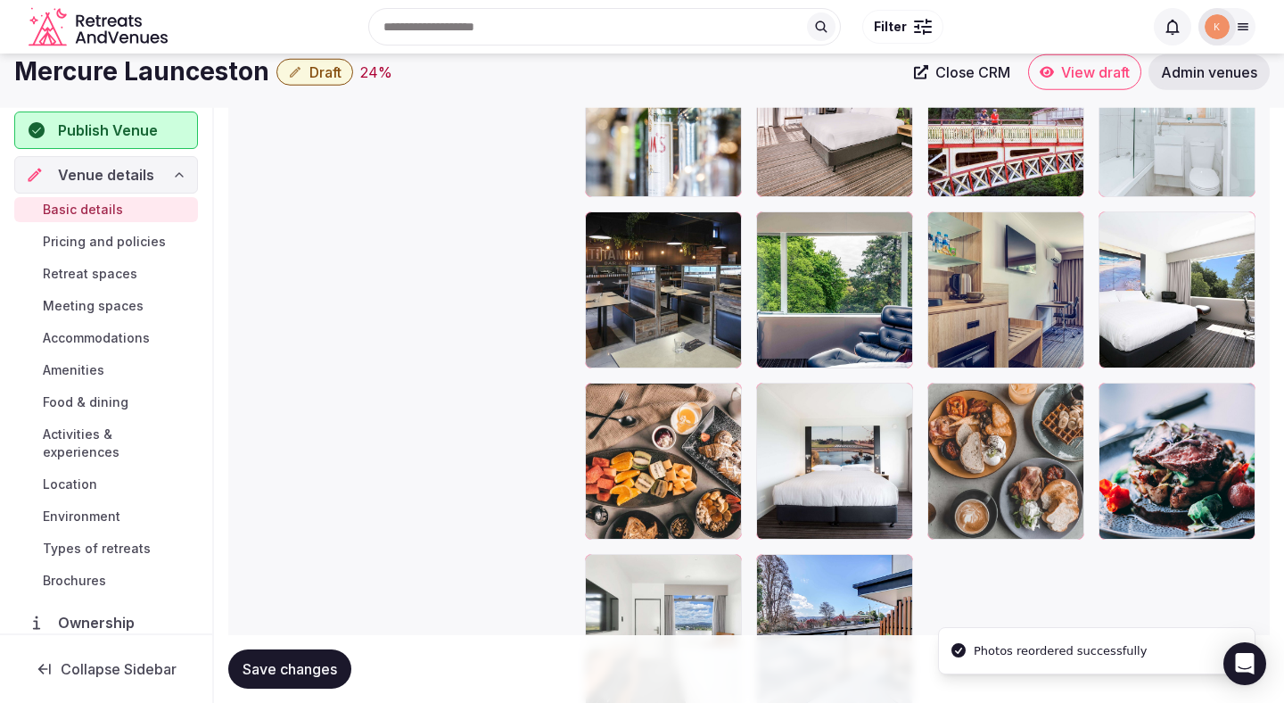
scroll to position [3514, 0]
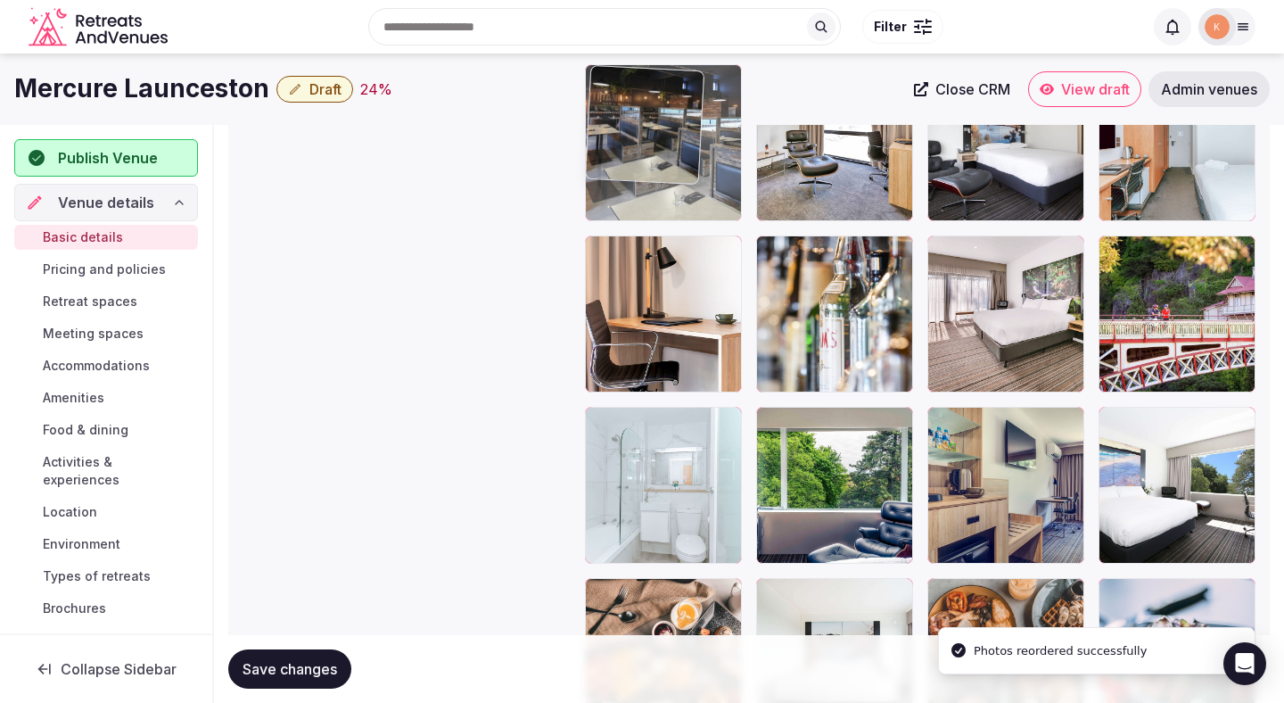
drag, startPoint x: 639, startPoint y: 486, endPoint x: 631, endPoint y: 211, distance: 275.7
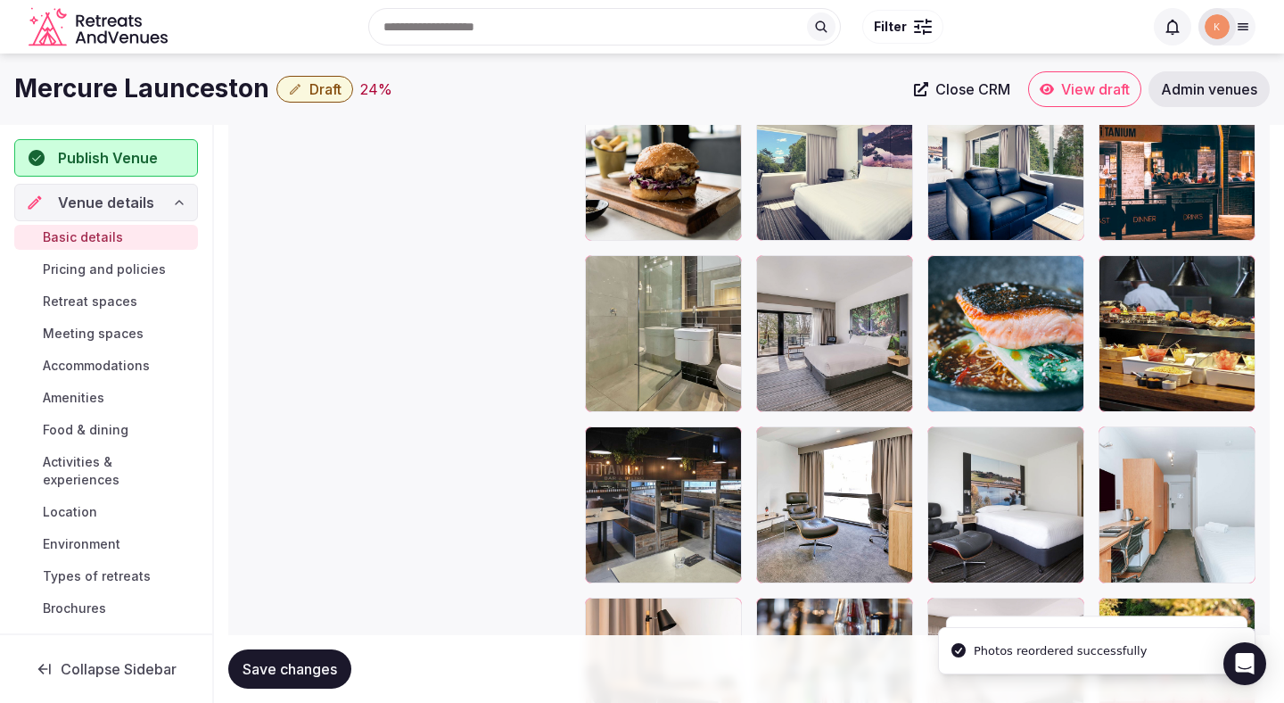
scroll to position [3099, 0]
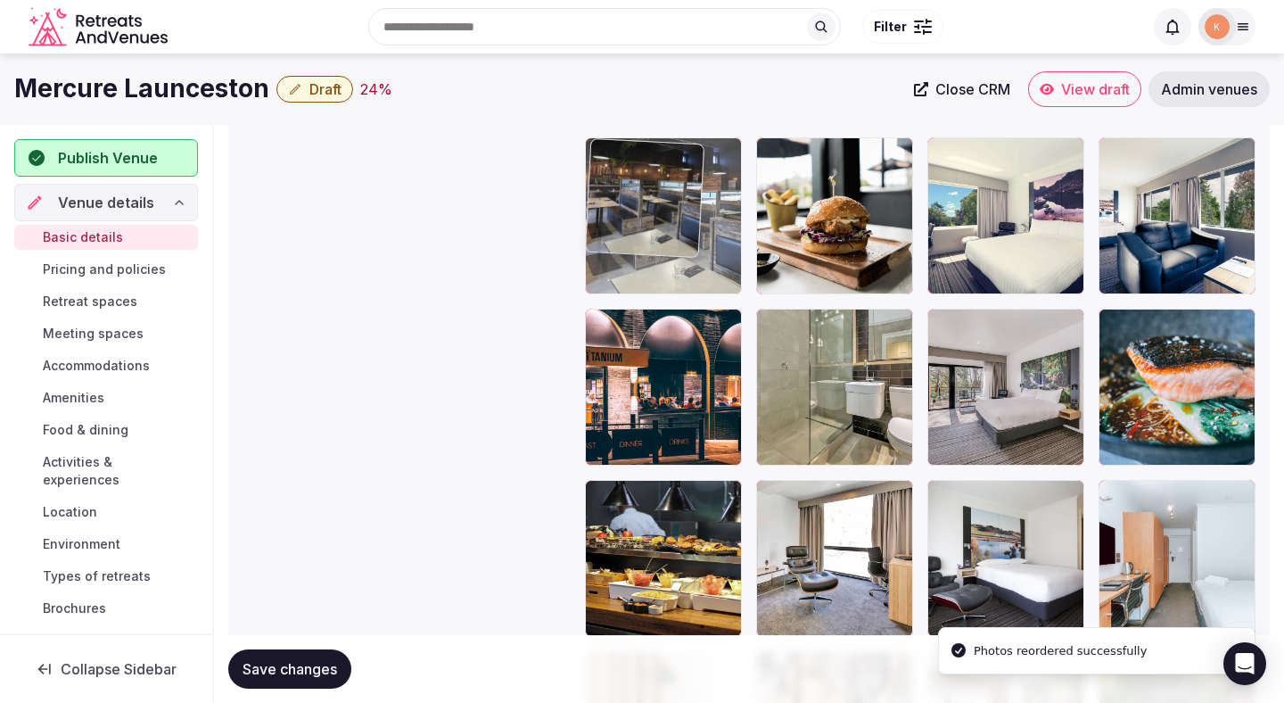
drag, startPoint x: 632, startPoint y: 554, endPoint x: 630, endPoint y: 243, distance: 311.3
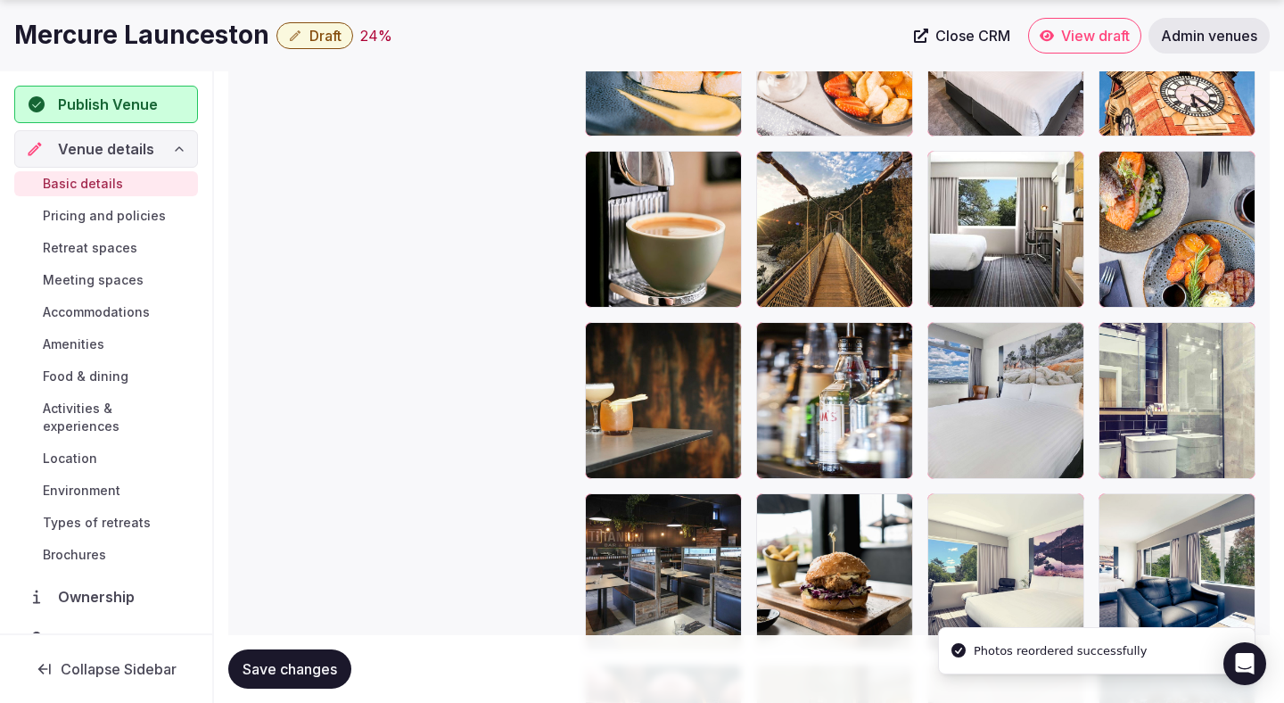
scroll to position [2760, 0]
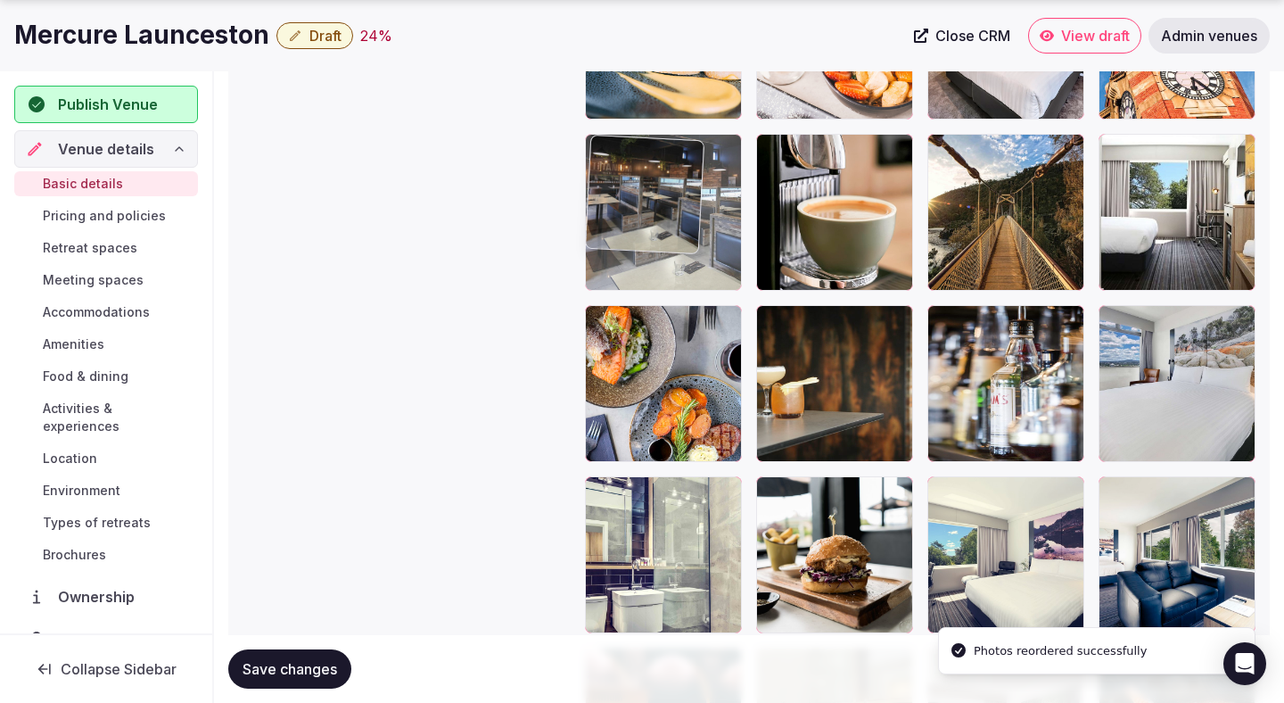
drag, startPoint x: 648, startPoint y: 500, endPoint x: 615, endPoint y: 222, distance: 280.3
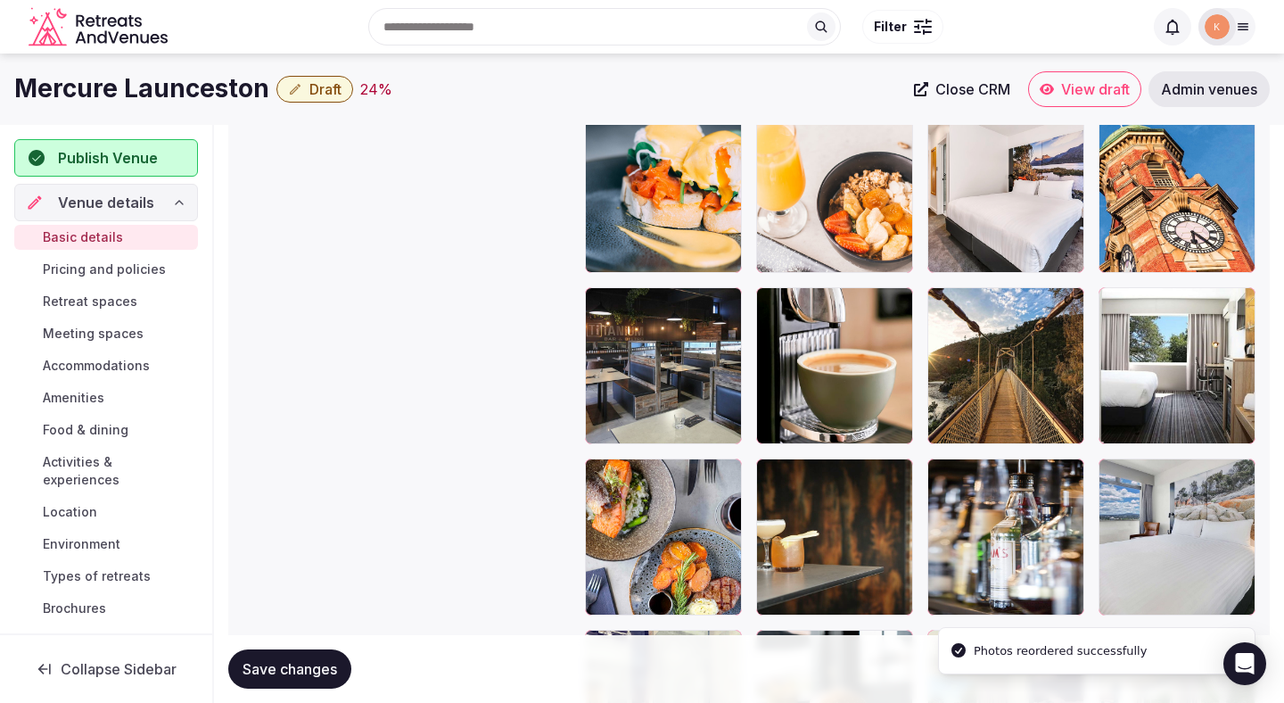
scroll to position [2492, 0]
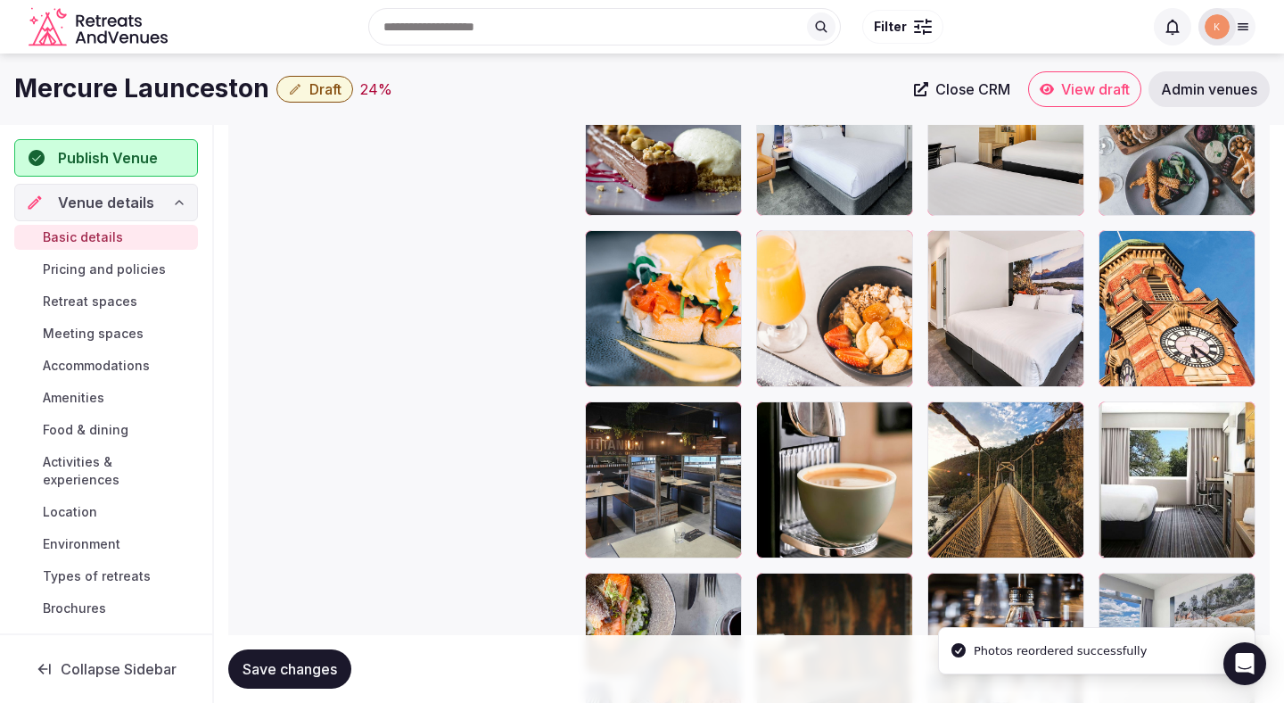
drag, startPoint x: 646, startPoint y: 448, endPoint x: 643, endPoint y: 362, distance: 85.7
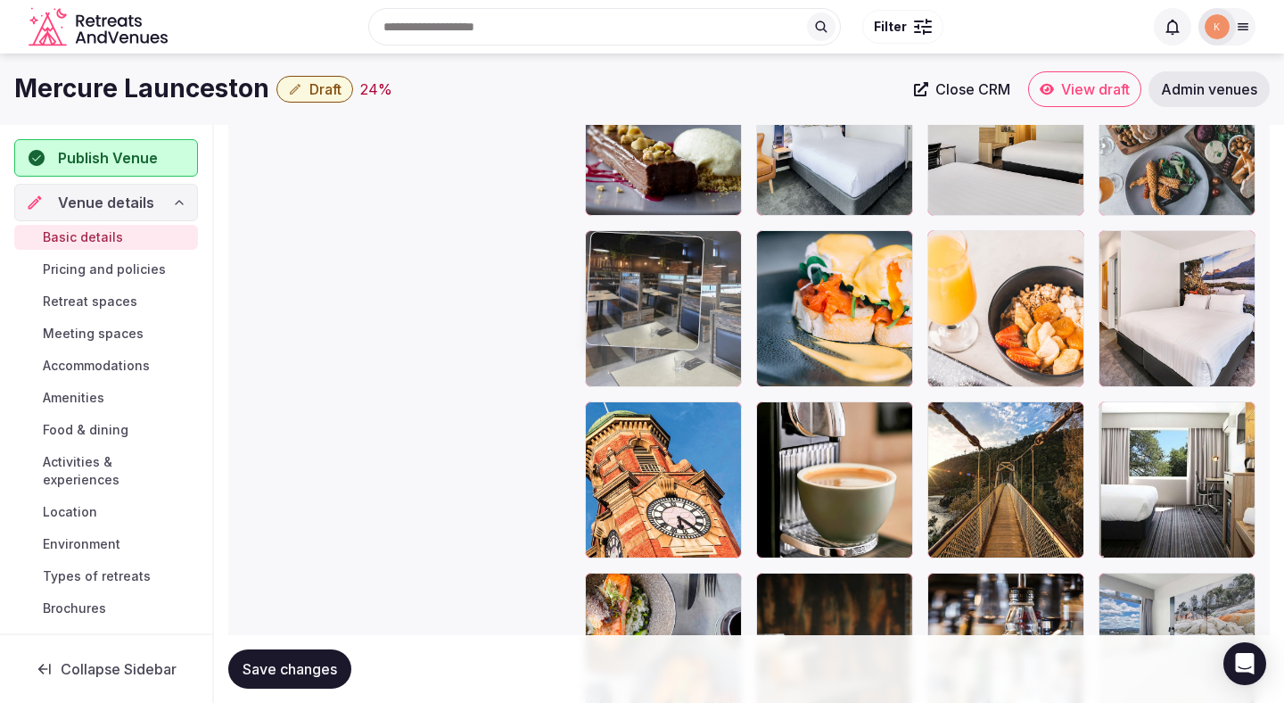
drag, startPoint x: 644, startPoint y: 500, endPoint x: 641, endPoint y: 291, distance: 209.6
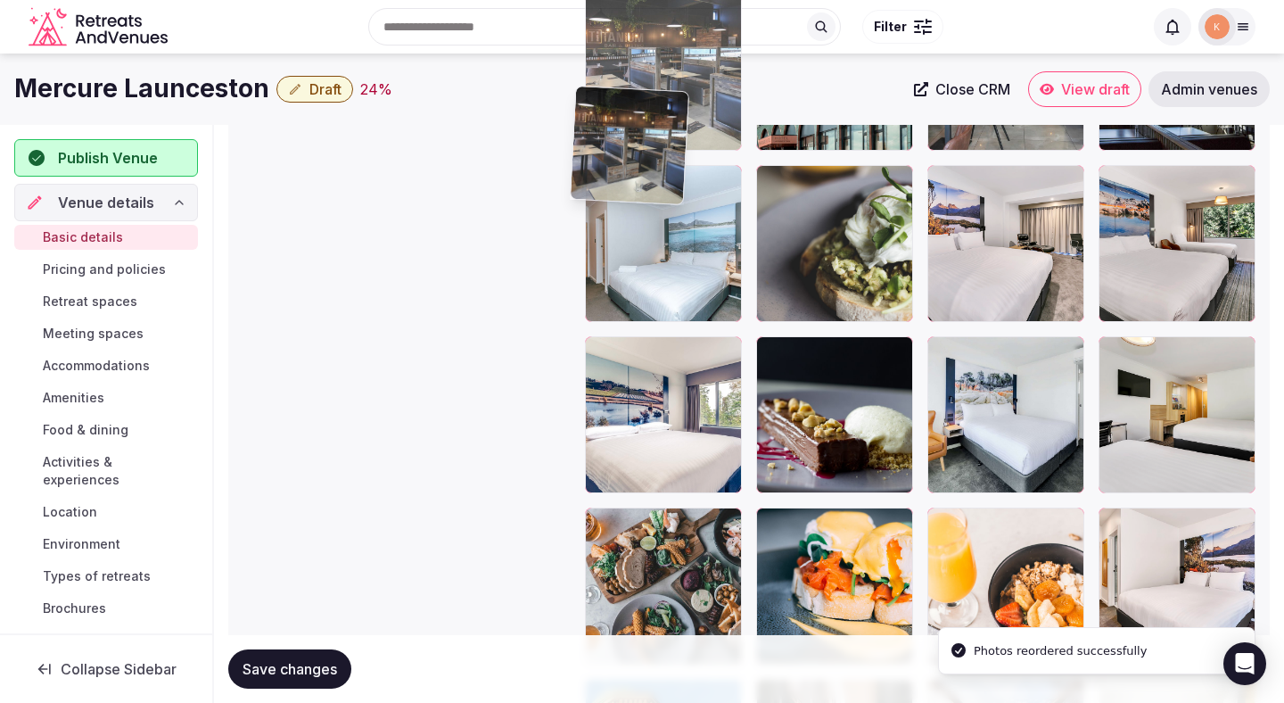
scroll to position [2213, 0]
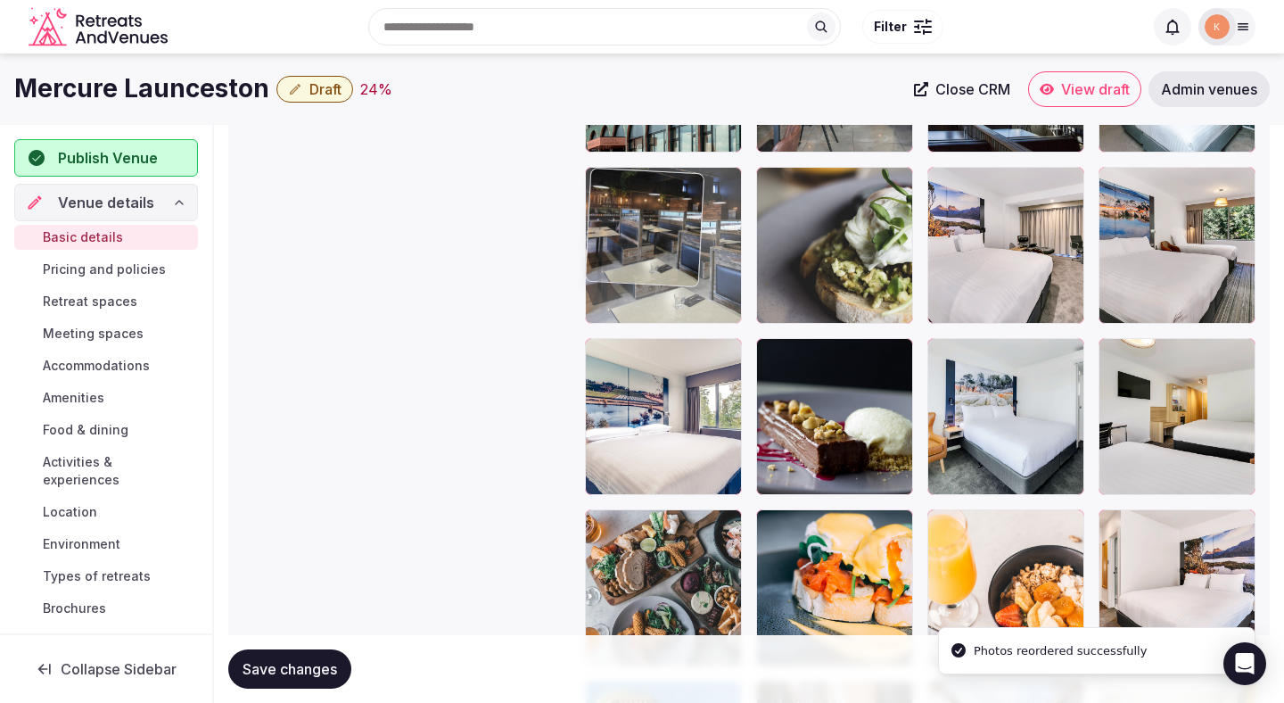
drag, startPoint x: 632, startPoint y: 549, endPoint x: 619, endPoint y: 208, distance: 341.9
click at [619, 208] on body "**********" at bounding box center [642, 63] width 1284 height 4553
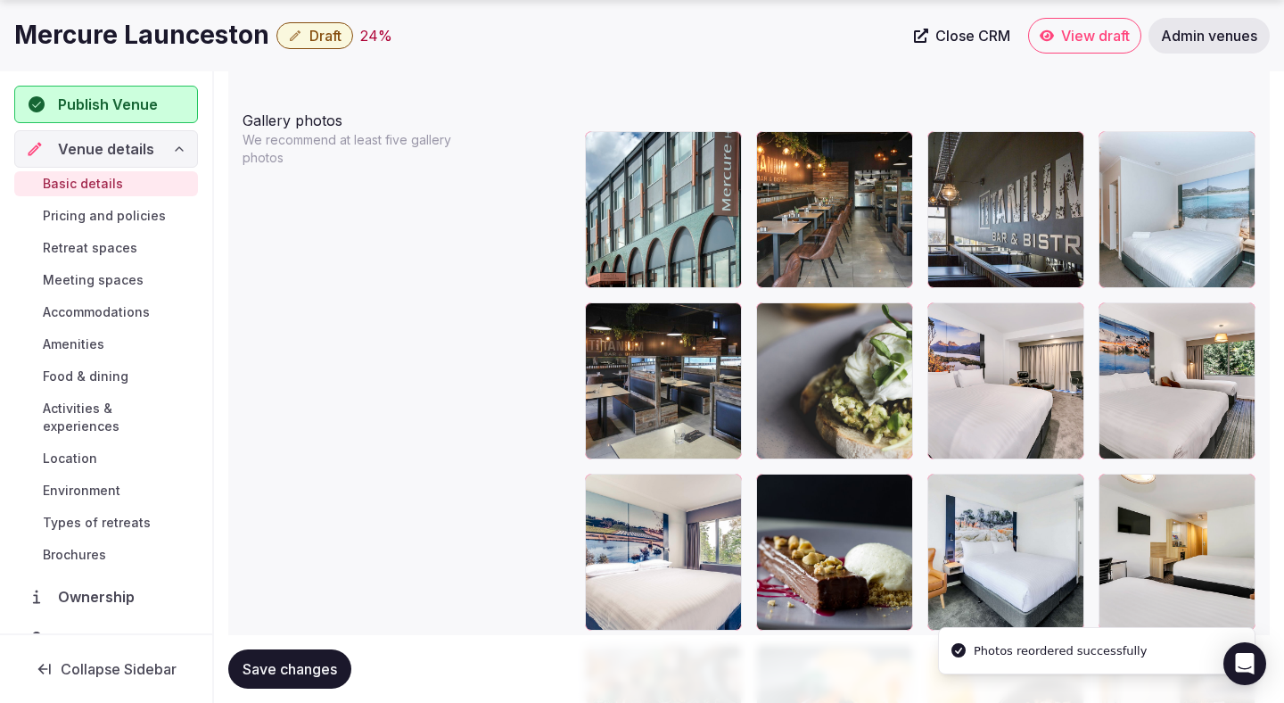
scroll to position [2082, 0]
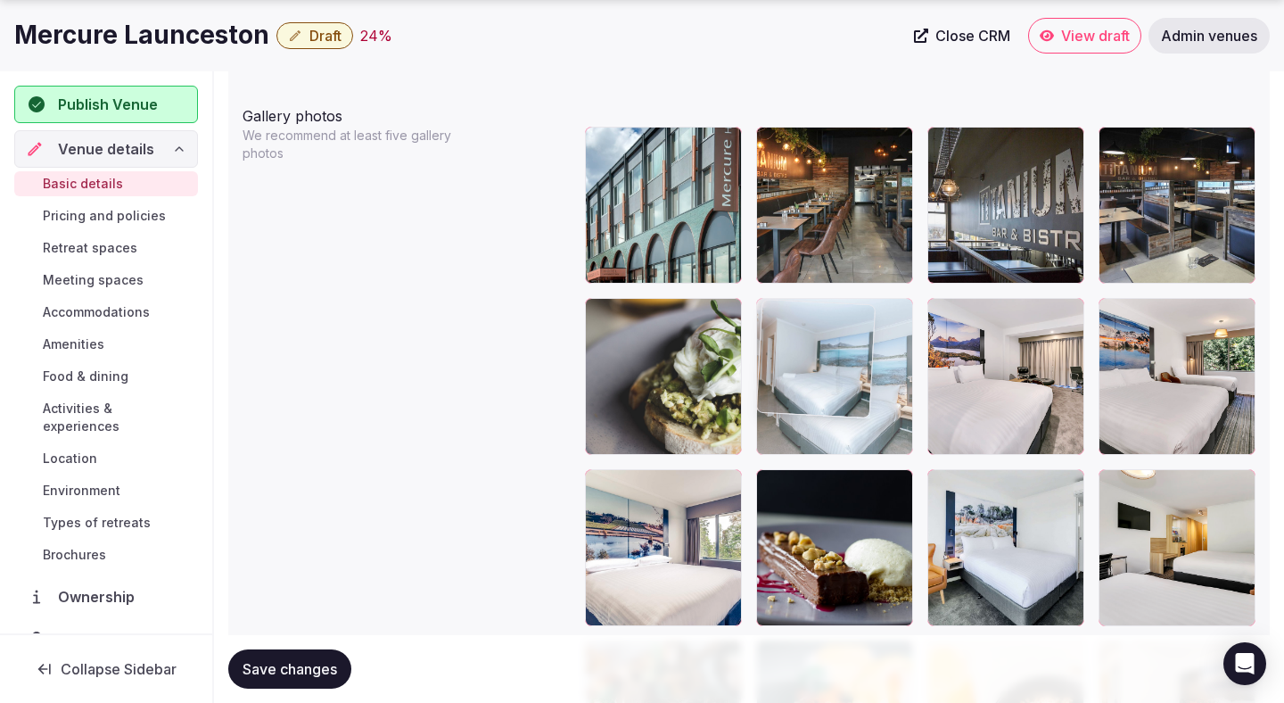
drag, startPoint x: 1194, startPoint y: 205, endPoint x: 847, endPoint y: 389, distance: 392.6
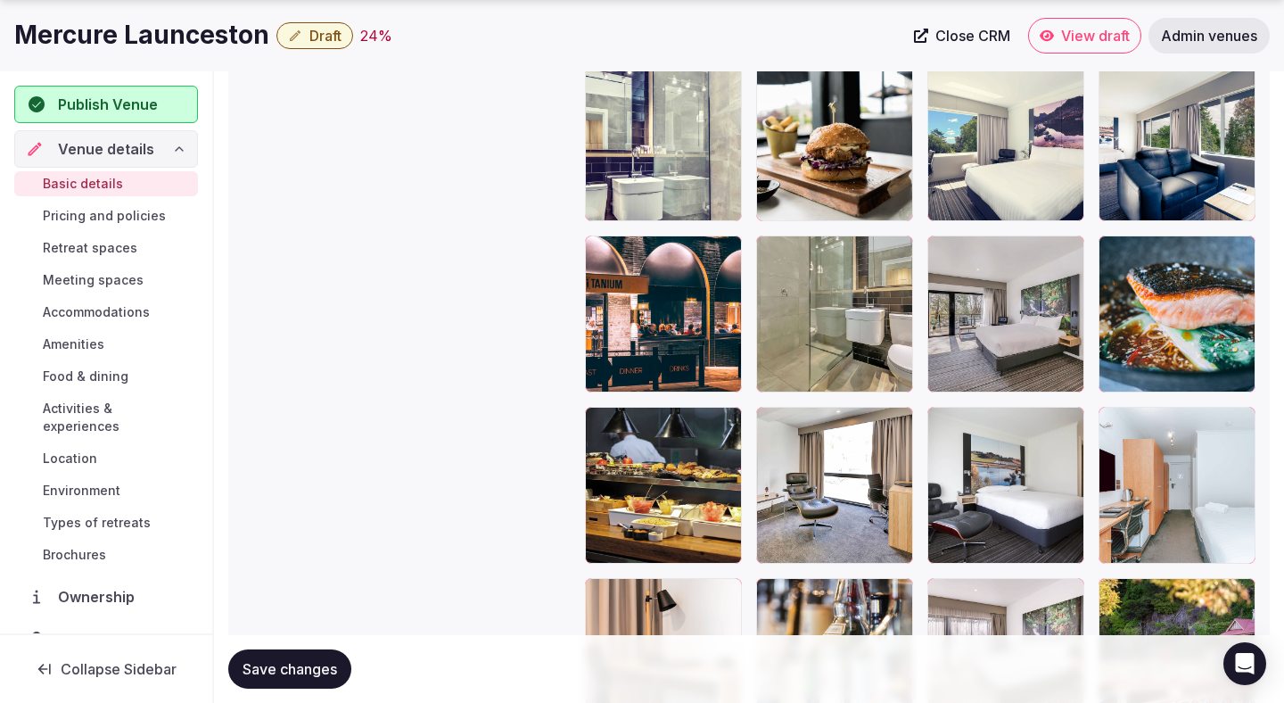
scroll to position [3182, 0]
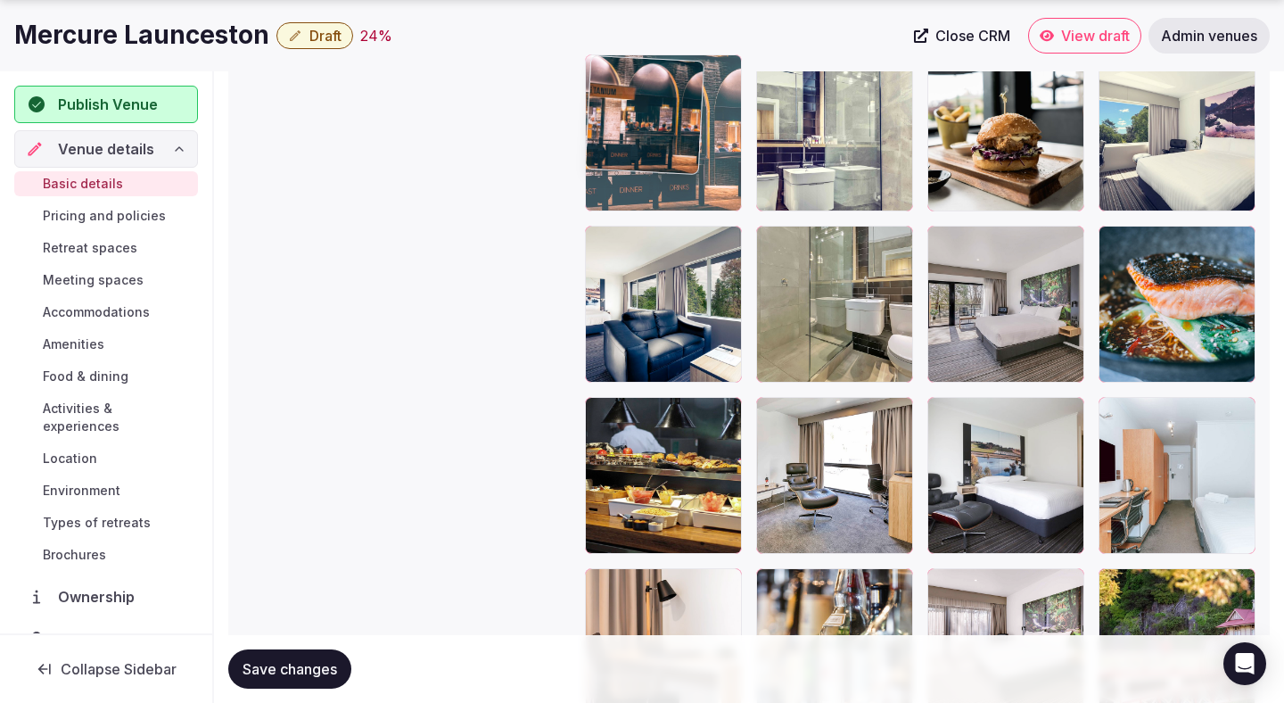
drag, startPoint x: 649, startPoint y: 343, endPoint x: 628, endPoint y: 188, distance: 155.8
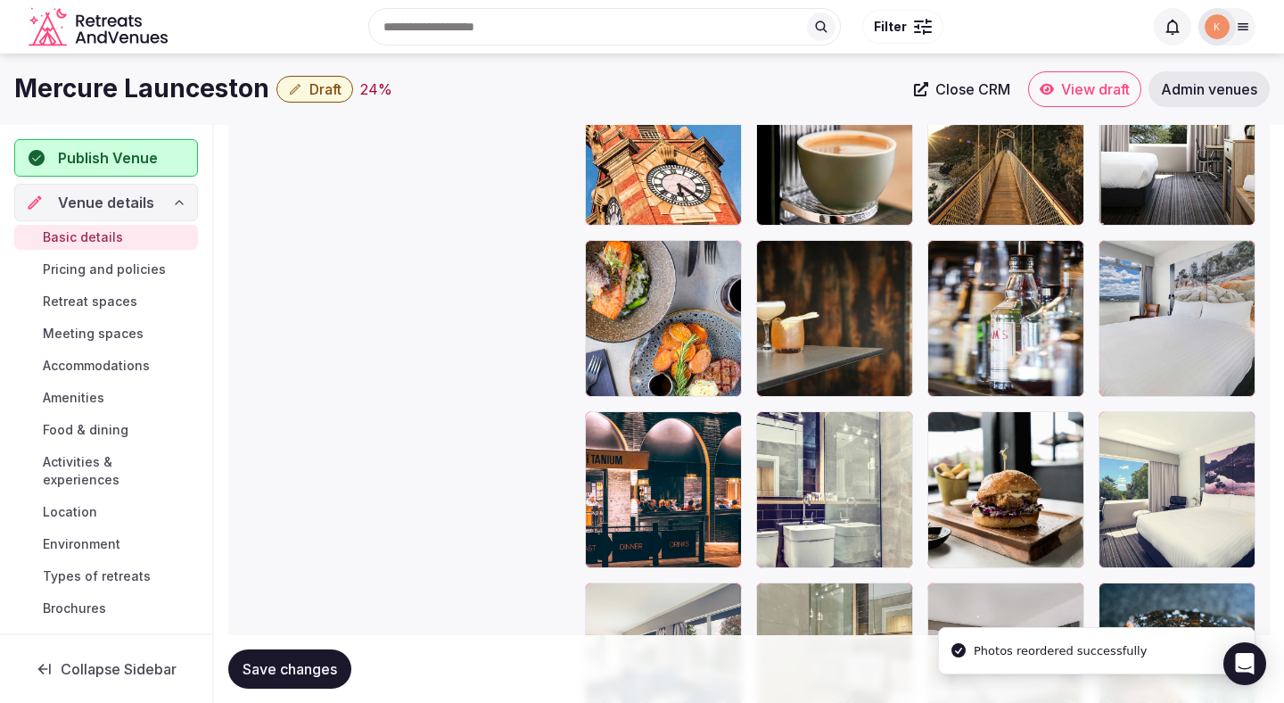
scroll to position [2798, 0]
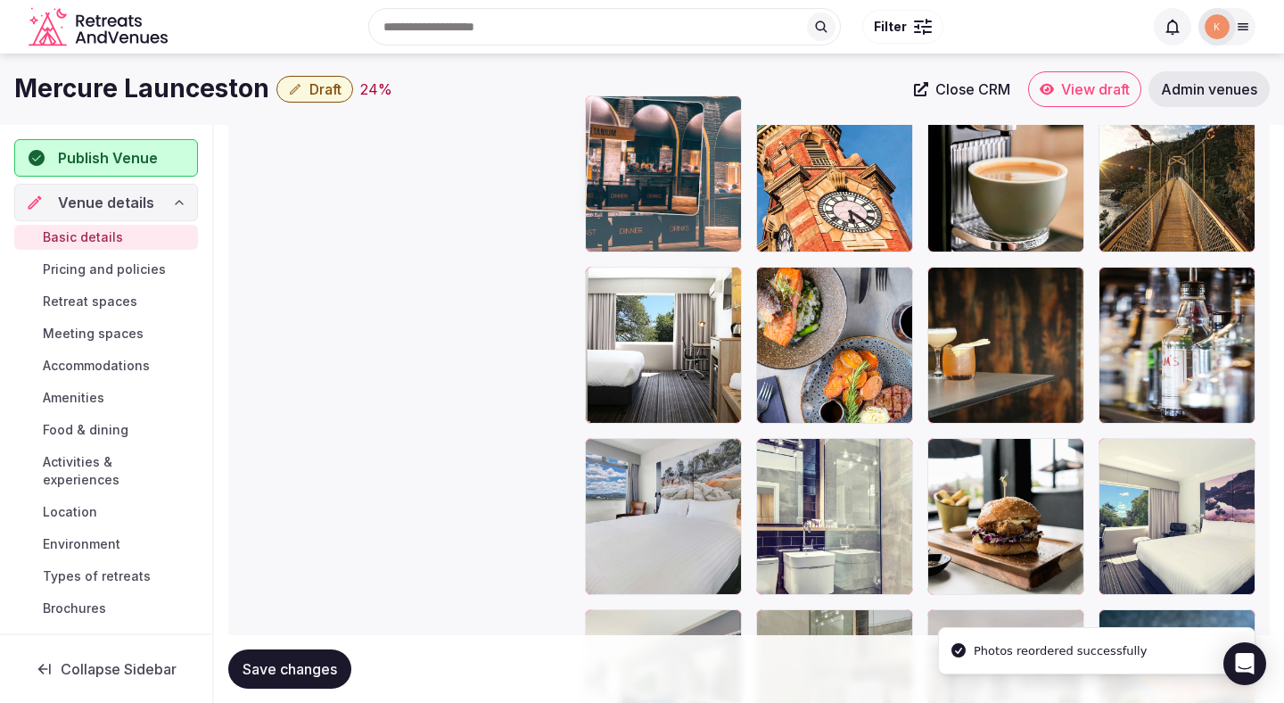
drag, startPoint x: 648, startPoint y: 501, endPoint x: 646, endPoint y: 234, distance: 267.6
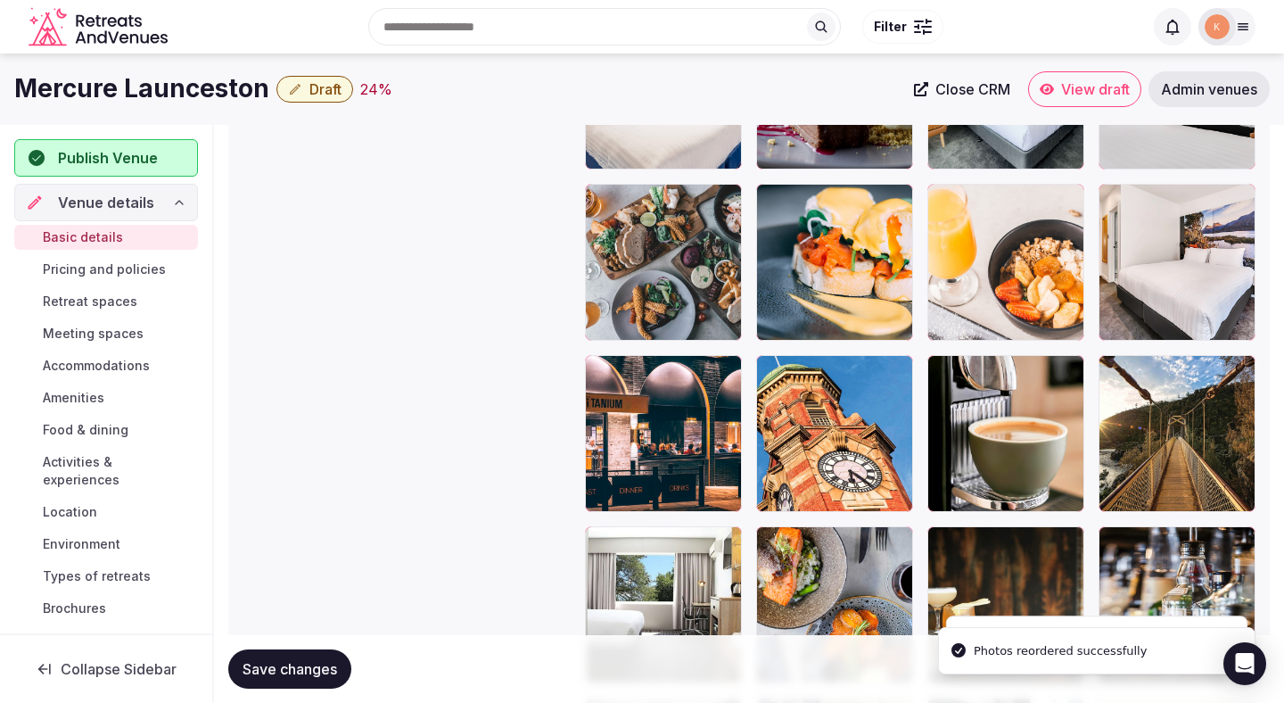
scroll to position [2482, 0]
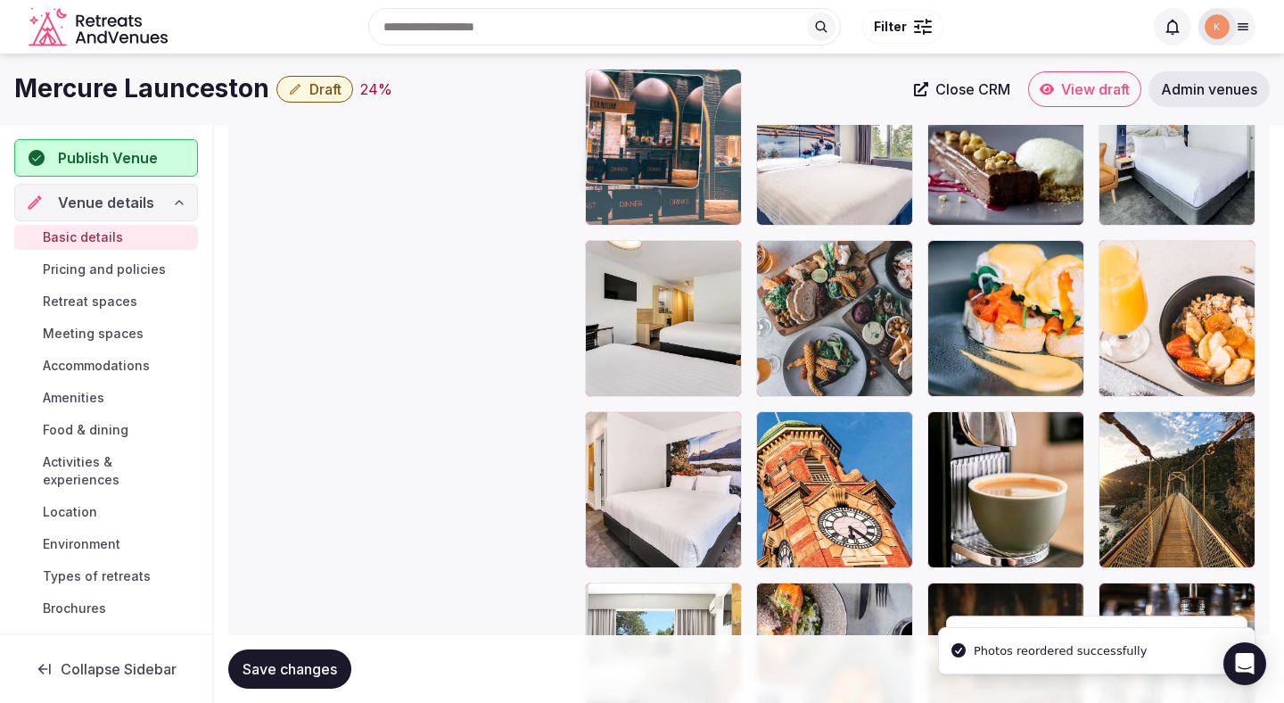
drag, startPoint x: 648, startPoint y: 451, endPoint x: 641, endPoint y: 208, distance: 243.6
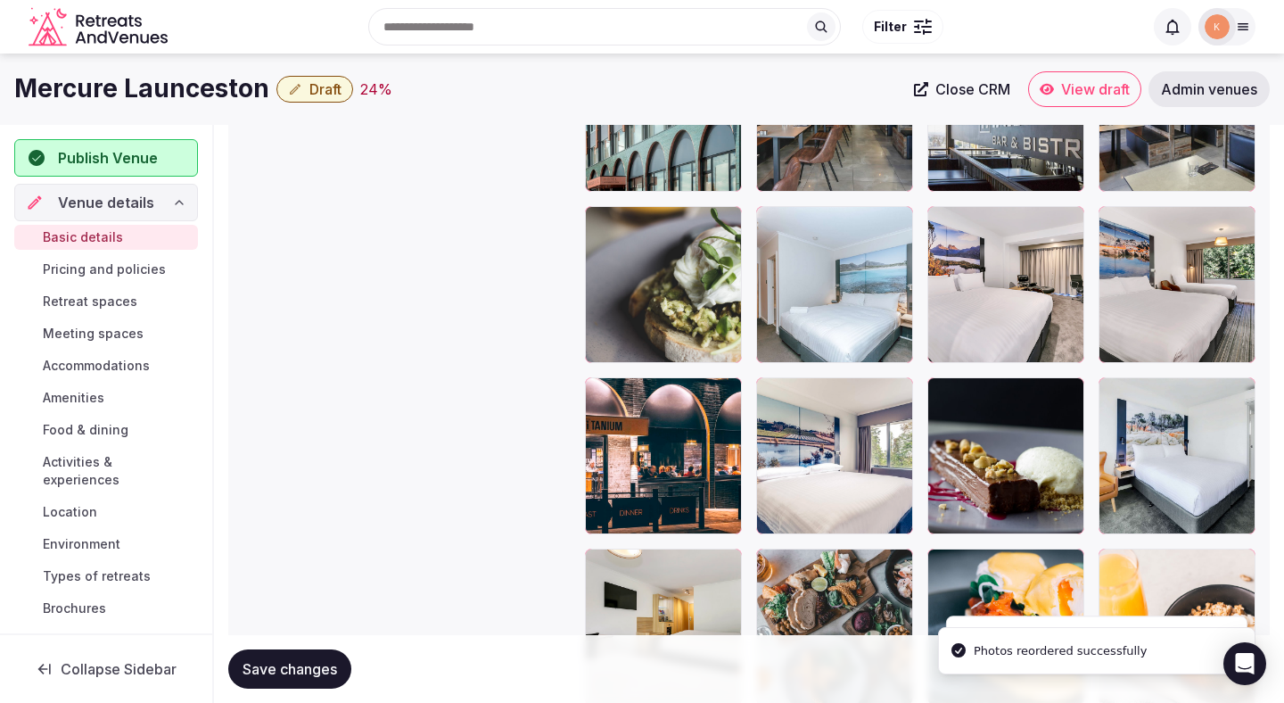
scroll to position [2159, 0]
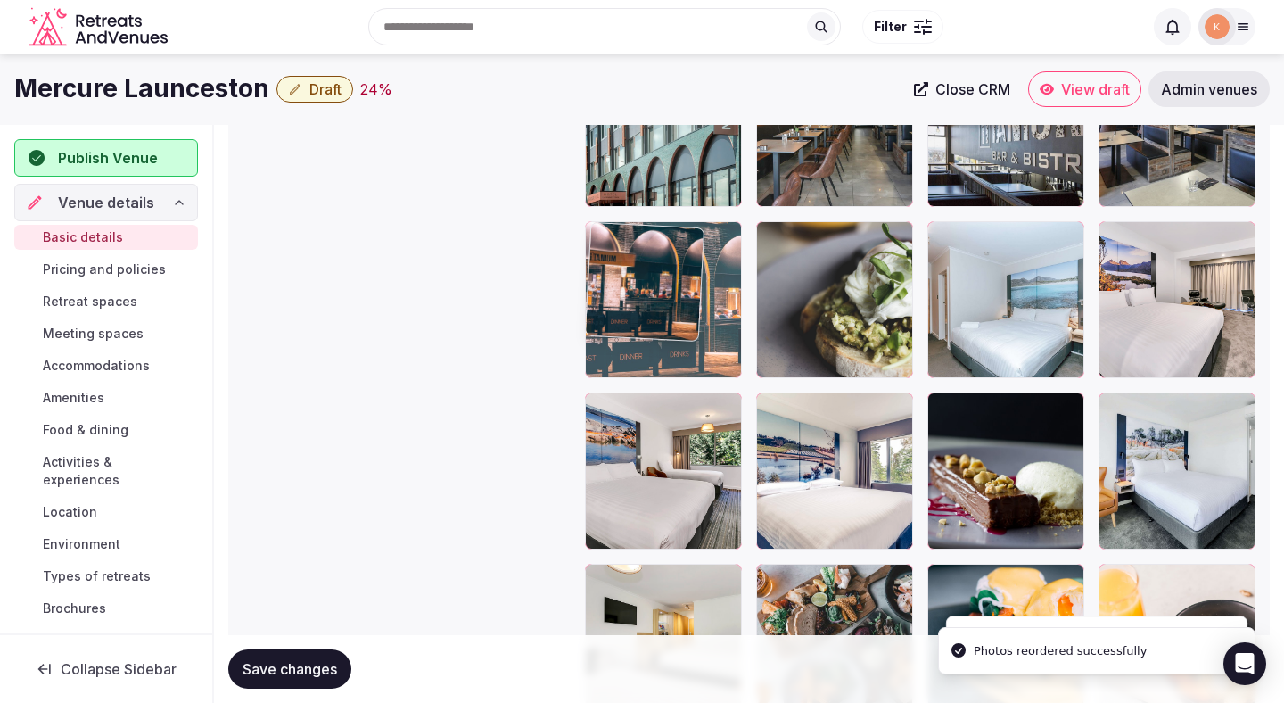
drag, startPoint x: 639, startPoint y: 441, endPoint x: 636, endPoint y: 288, distance: 152.6
click at [636, 288] on body "**********" at bounding box center [642, 117] width 1284 height 4553
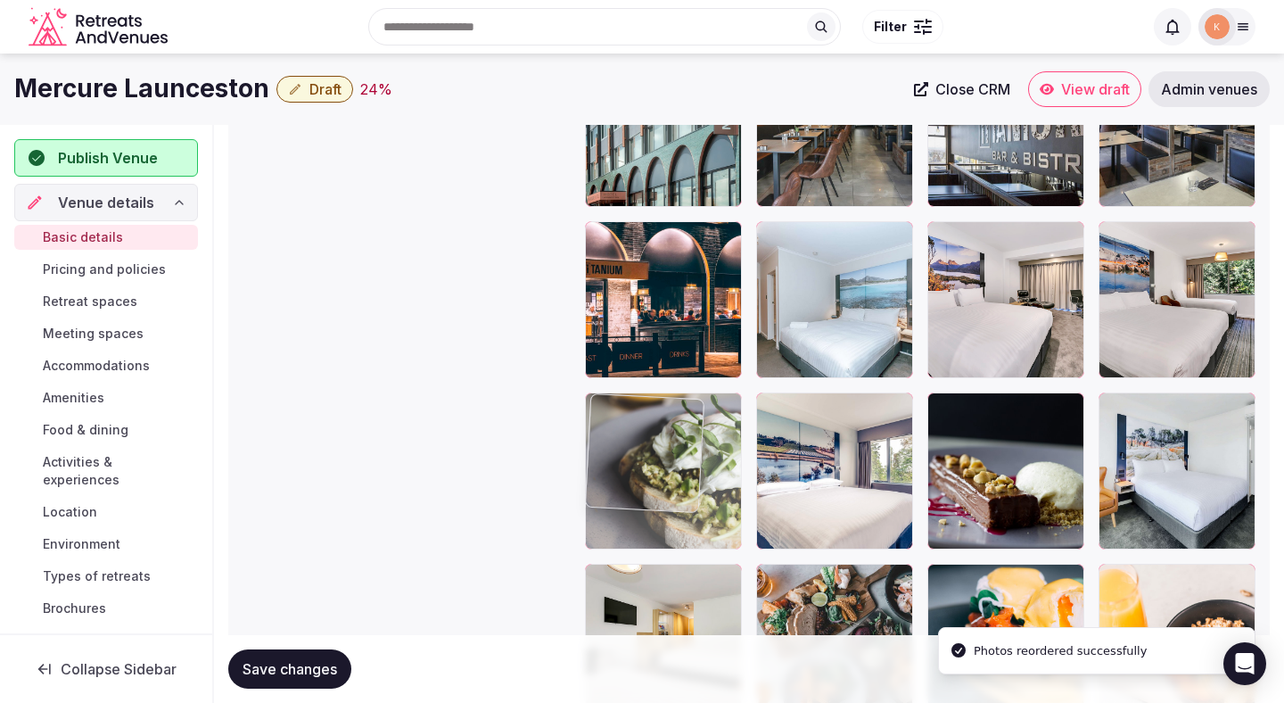
drag, startPoint x: 788, startPoint y: 301, endPoint x: 685, endPoint y: 505, distance: 228.6
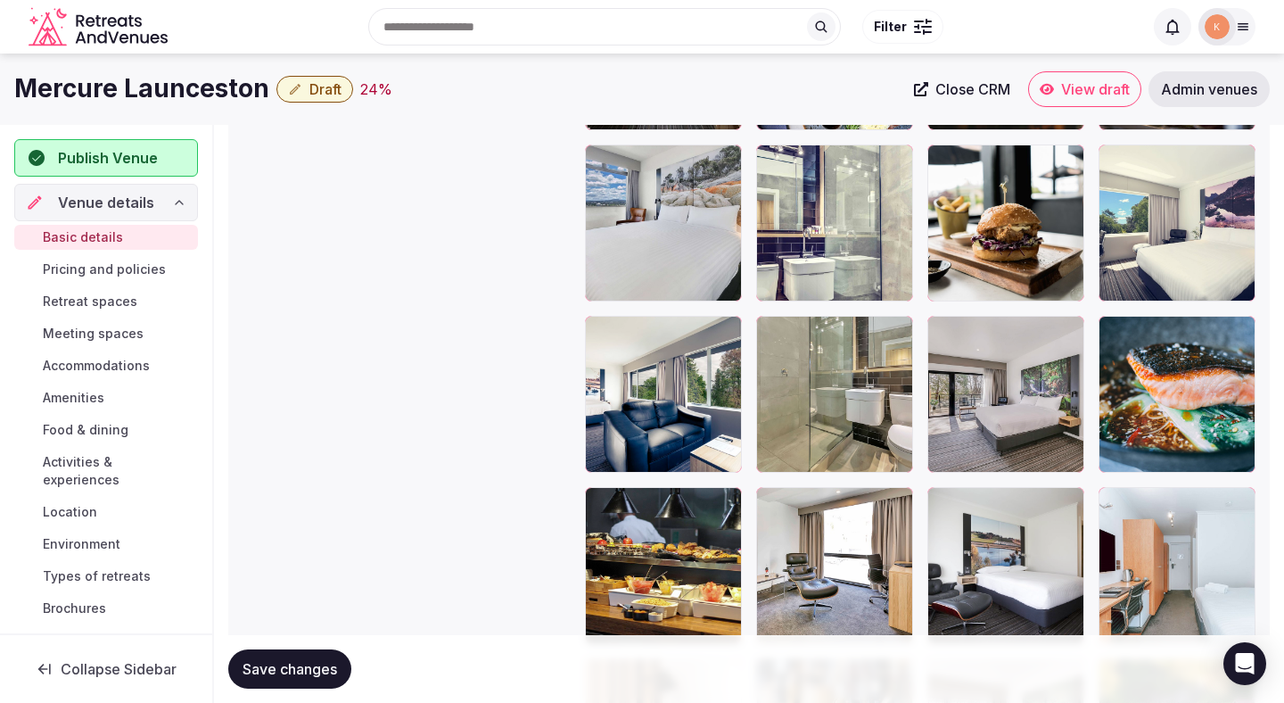
scroll to position [3052, 0]
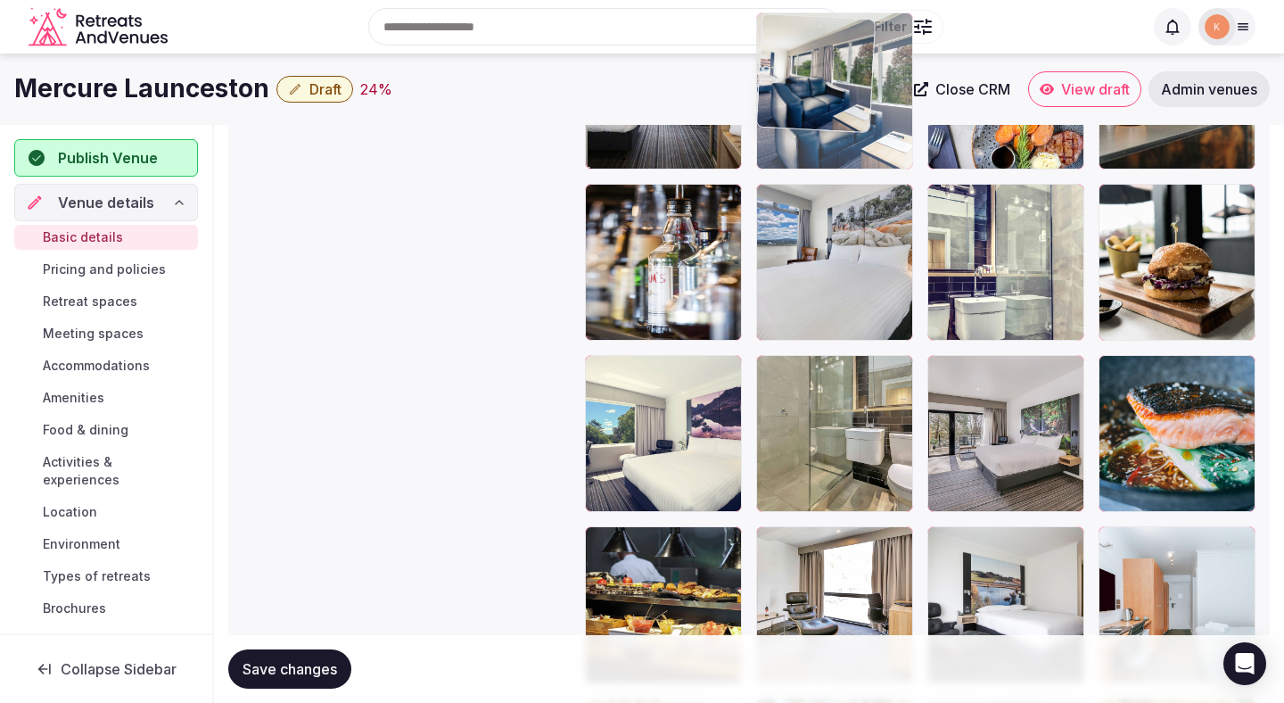
drag, startPoint x: 670, startPoint y: 479, endPoint x: 838, endPoint y: 204, distance: 322.3
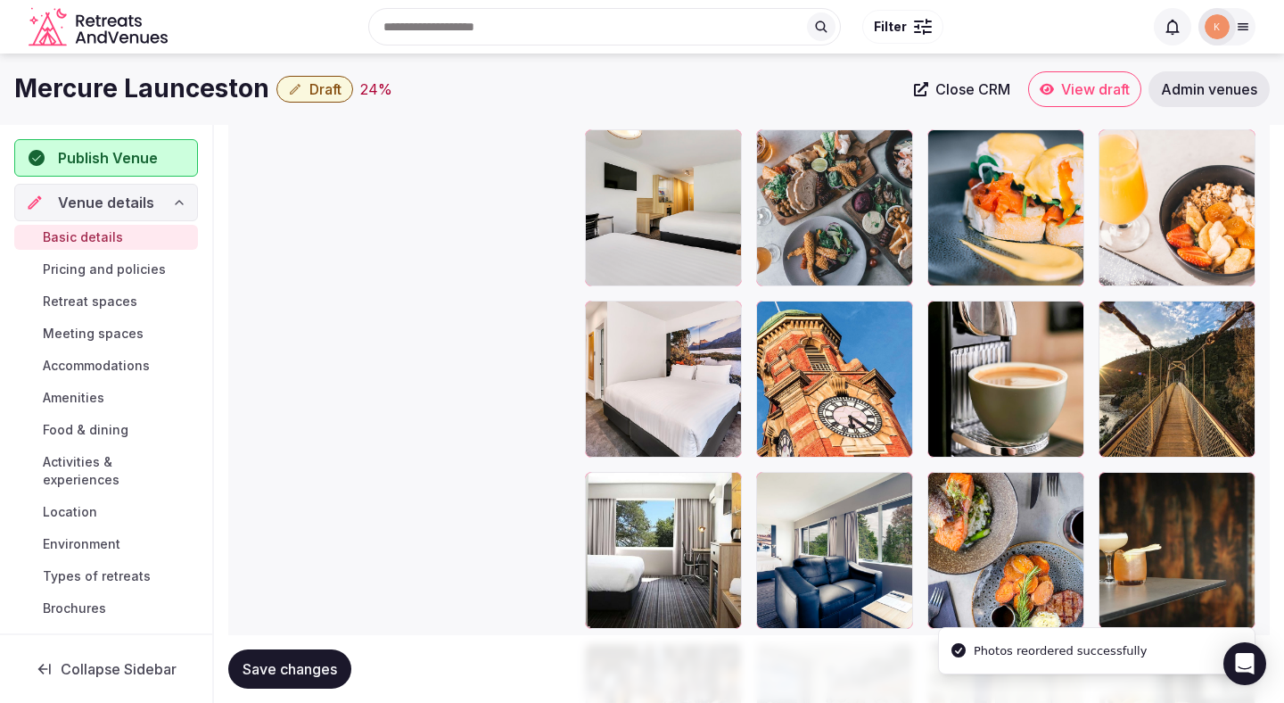
scroll to position [2584, 0]
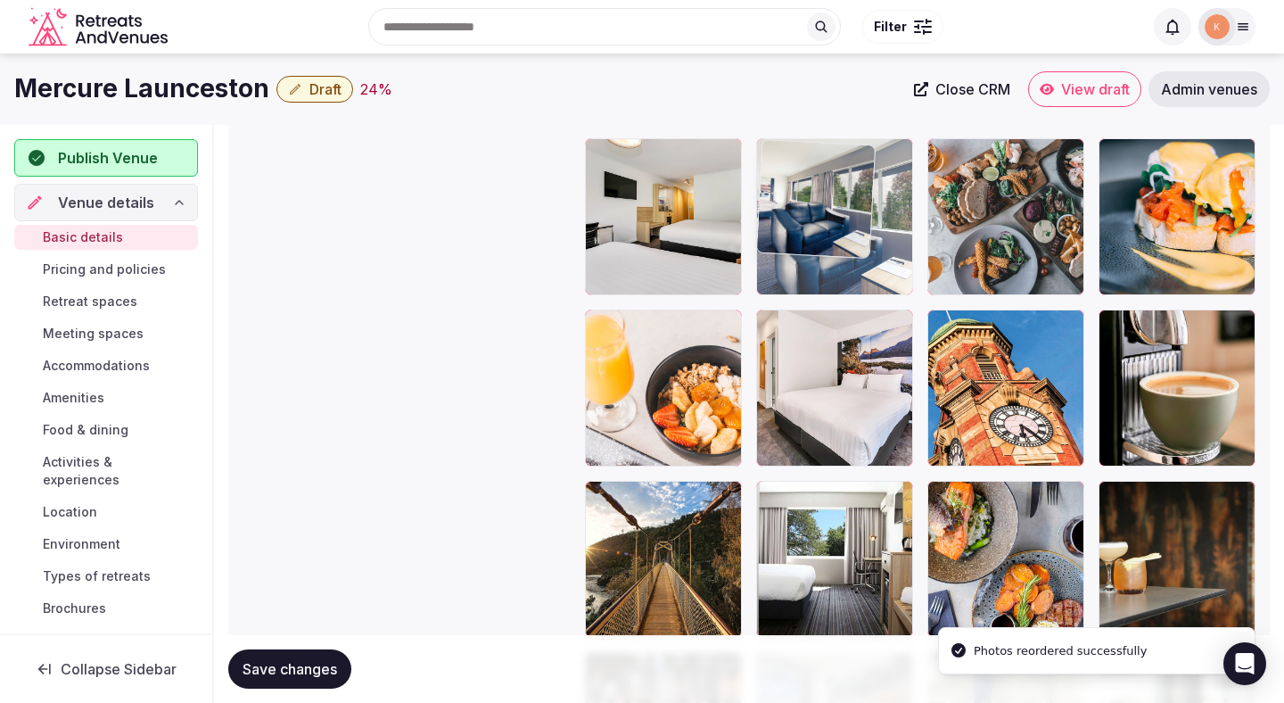
drag, startPoint x: 804, startPoint y: 535, endPoint x: 870, endPoint y: 266, distance: 277.4
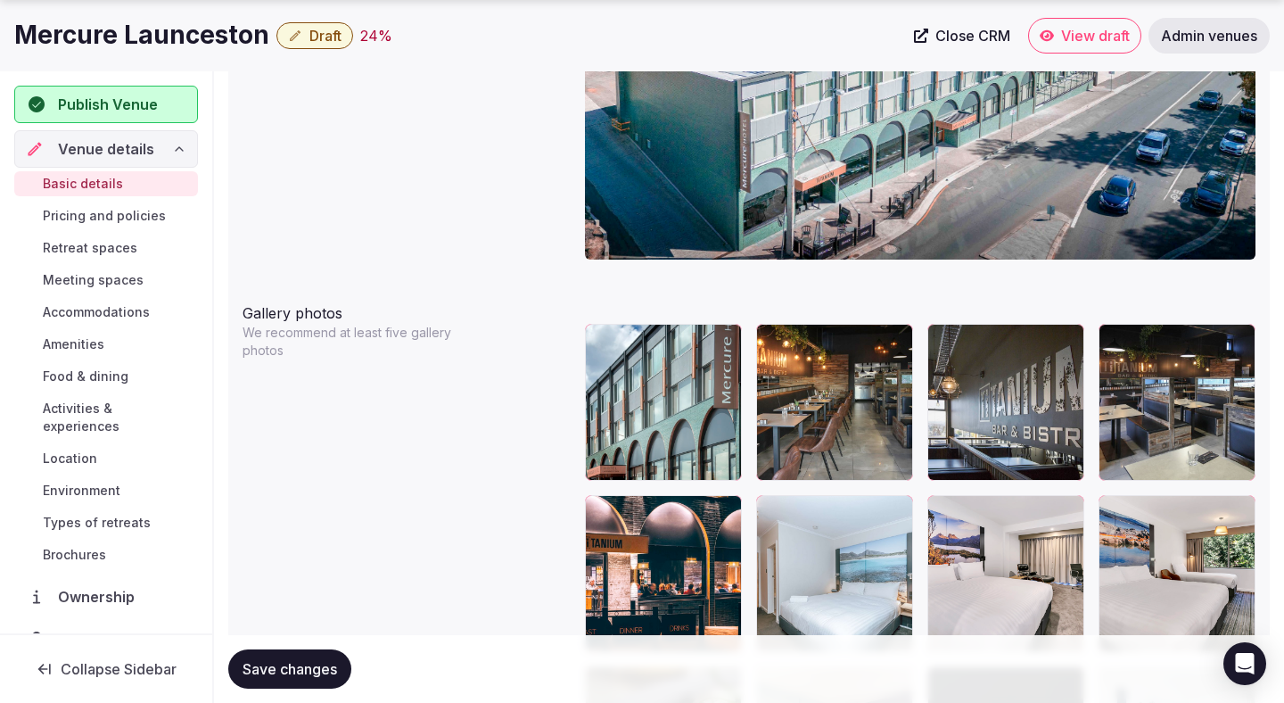
scroll to position [1879, 0]
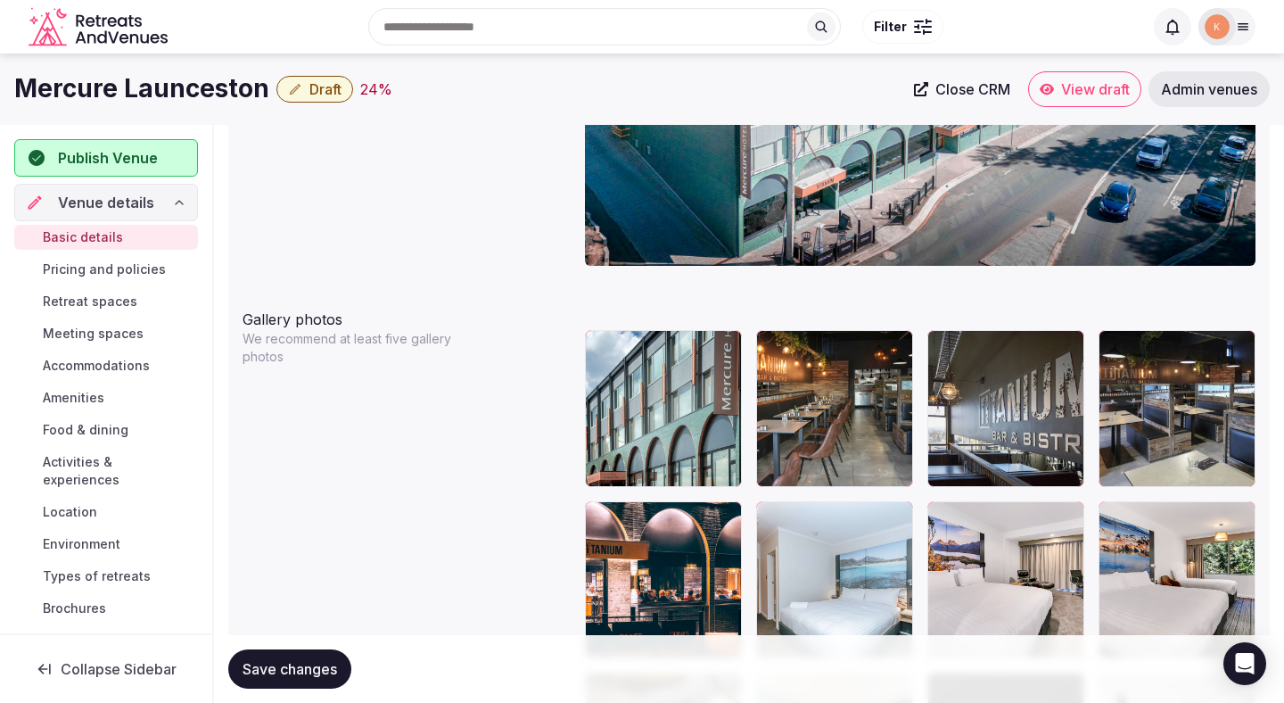
click at [336, 673] on span "Save changes" at bounding box center [290, 669] width 95 height 18
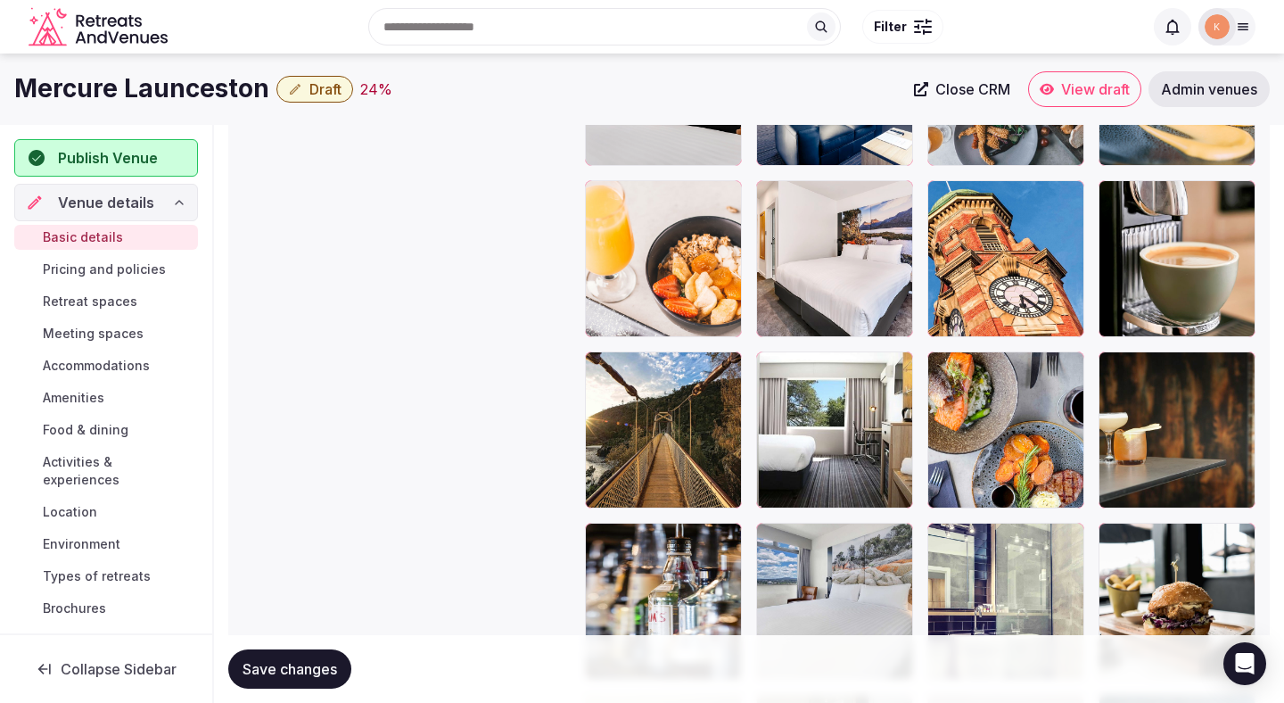
scroll to position [2704, 0]
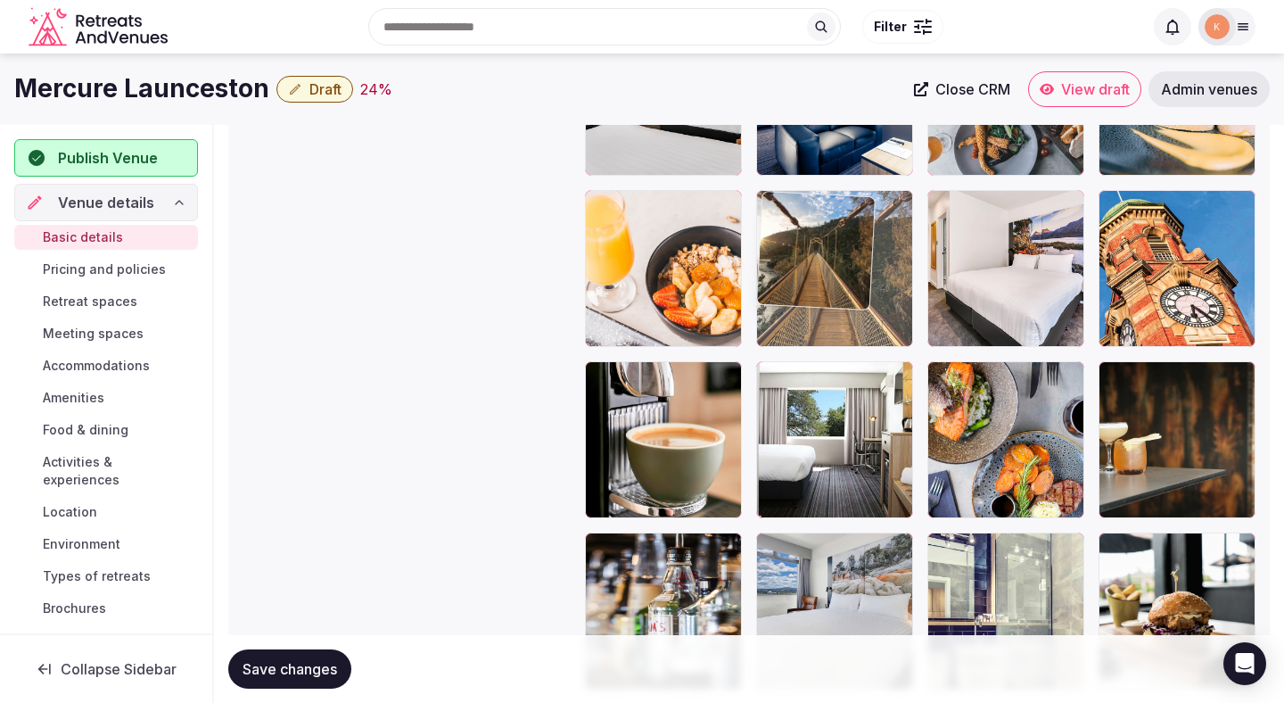
drag, startPoint x: 661, startPoint y: 452, endPoint x: 852, endPoint y: 252, distance: 276.3
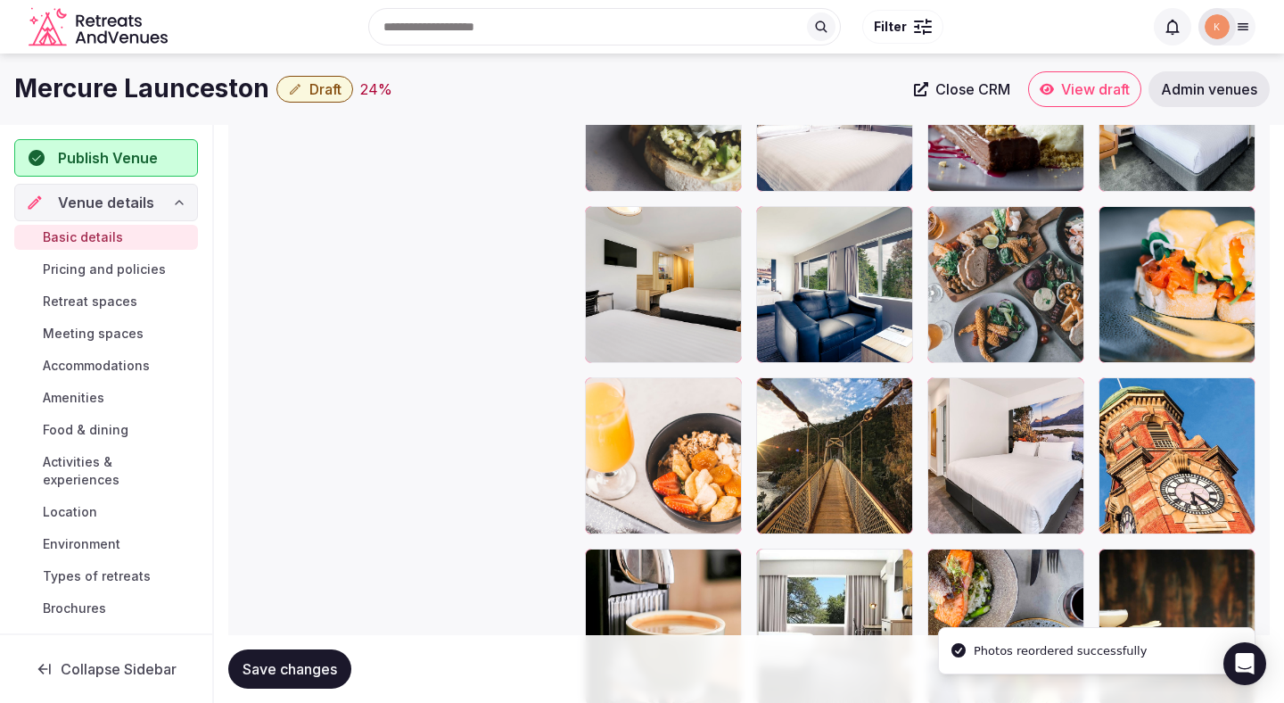
scroll to position [2501, 0]
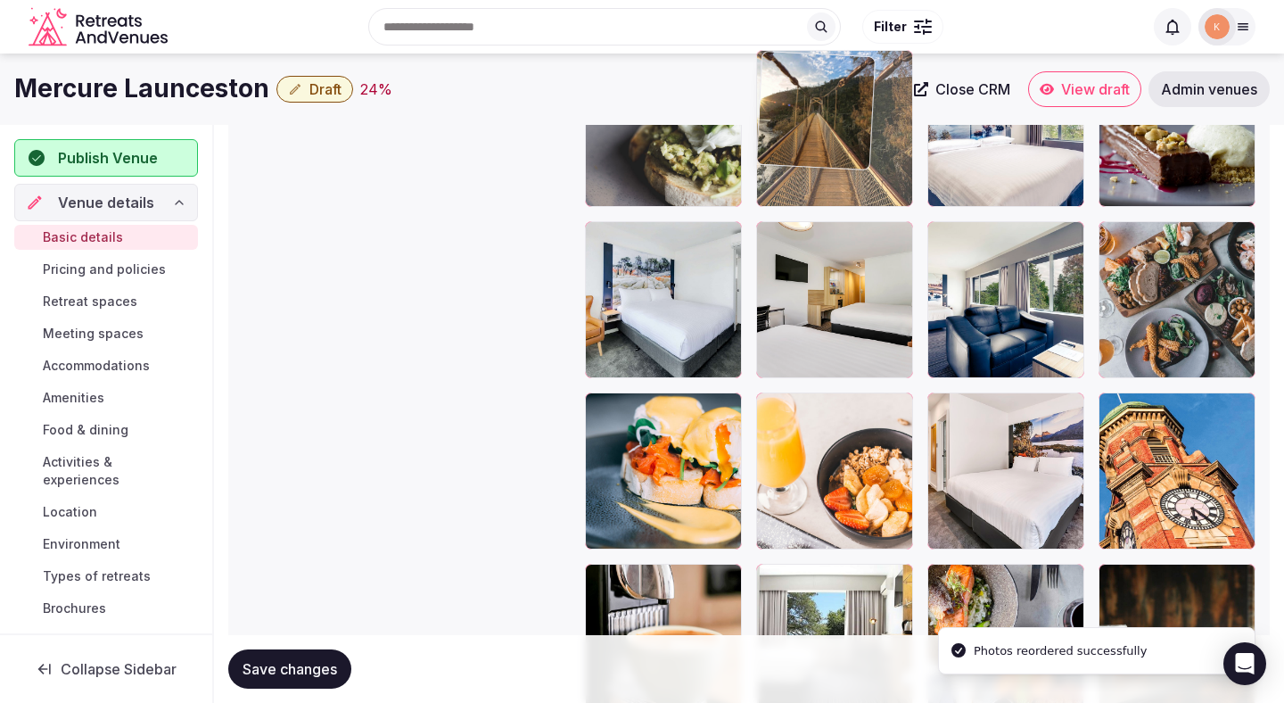
drag, startPoint x: 835, startPoint y: 469, endPoint x: 888, endPoint y: 212, distance: 262.4
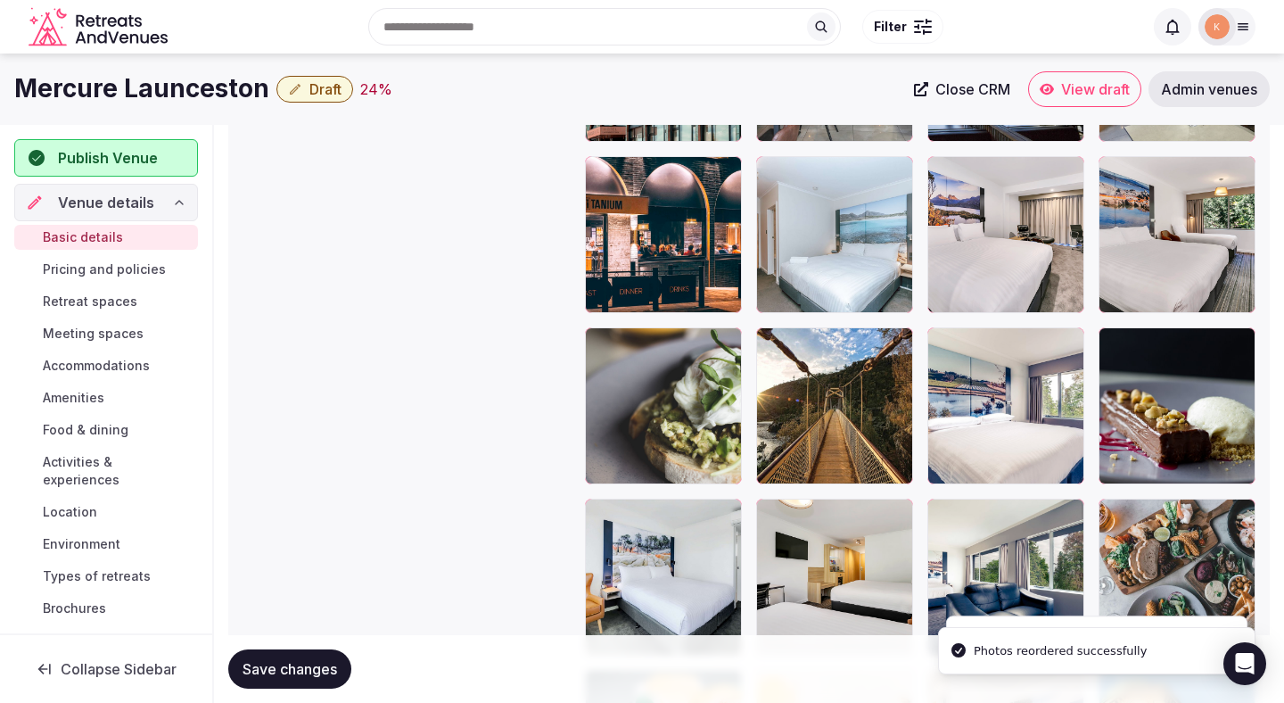
scroll to position [2196, 0]
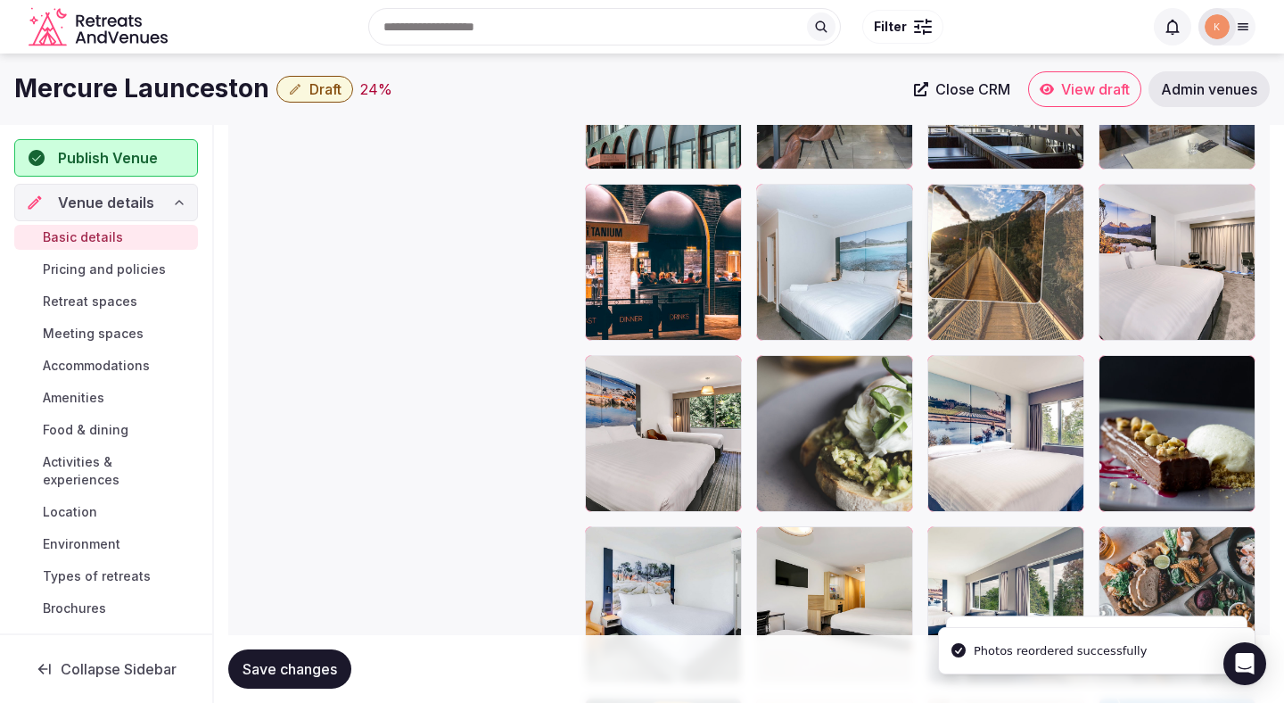
drag, startPoint x: 850, startPoint y: 420, endPoint x: 1017, endPoint y: 325, distance: 192.2
click at [1017, 325] on body "**********" at bounding box center [642, 80] width 1284 height 4553
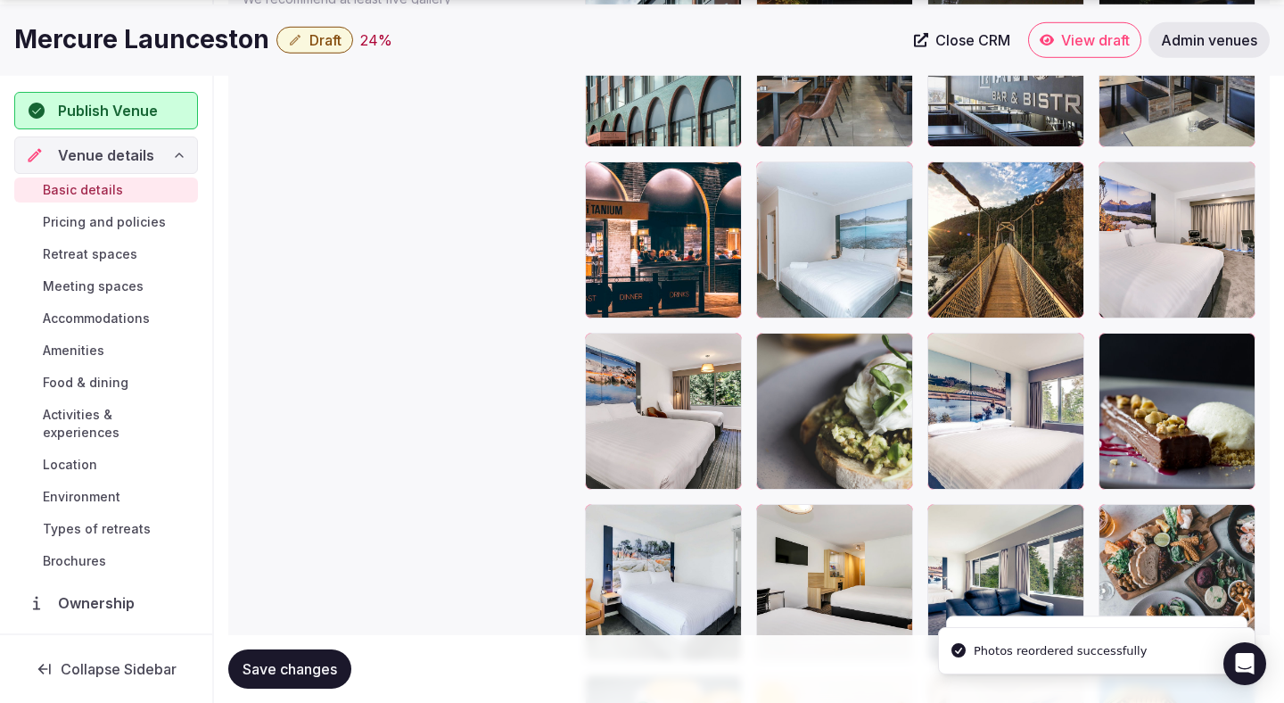
scroll to position [2229, 0]
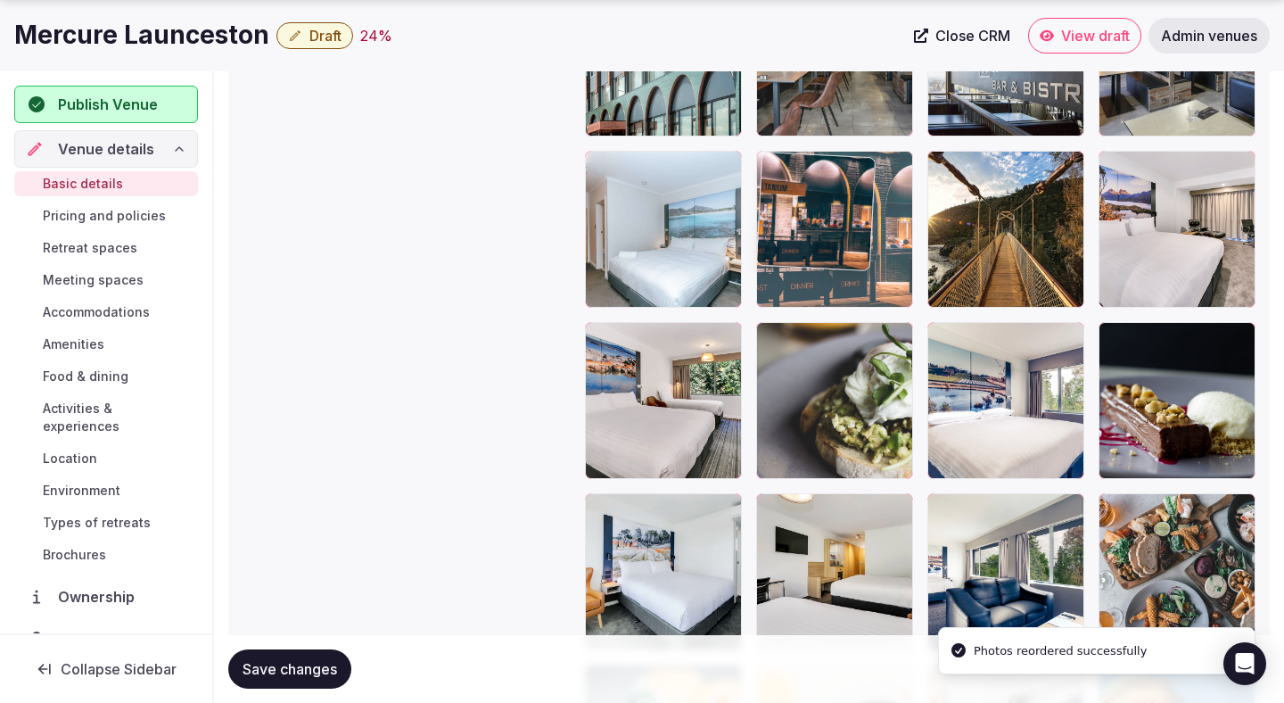
drag, startPoint x: 1002, startPoint y: 239, endPoint x: 947, endPoint y: 260, distance: 58.2
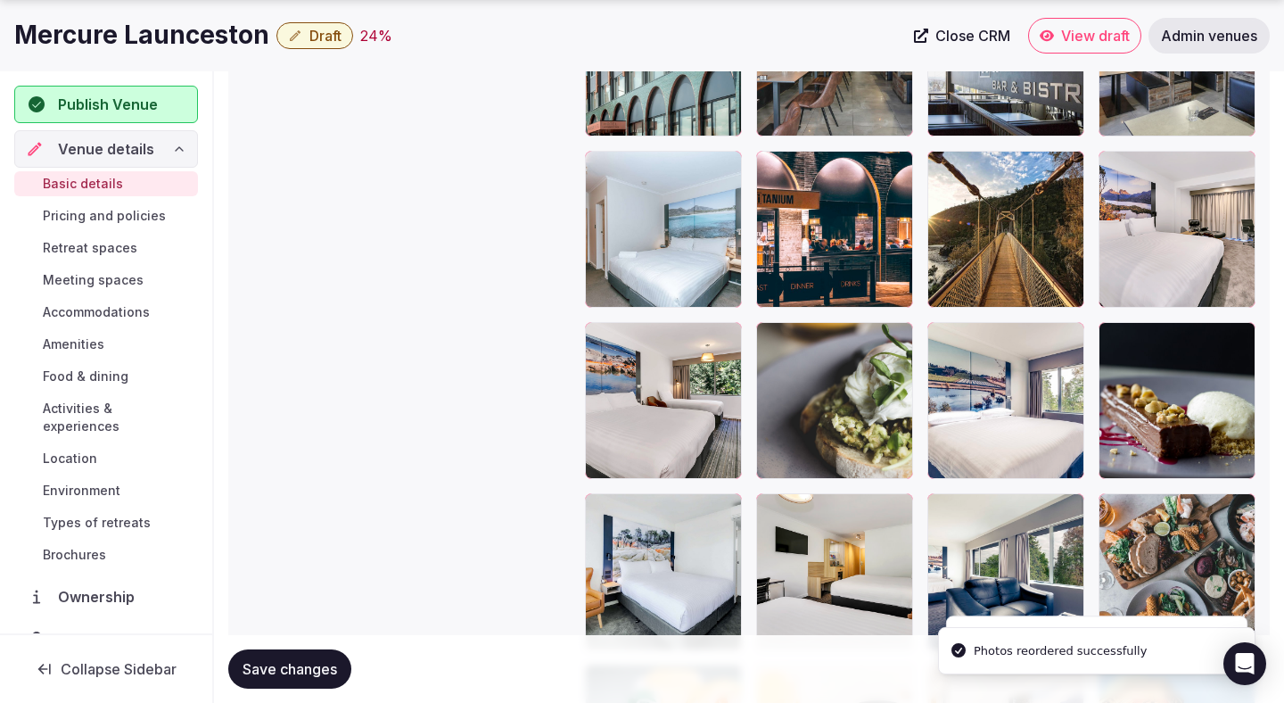
scroll to position [2389, 0]
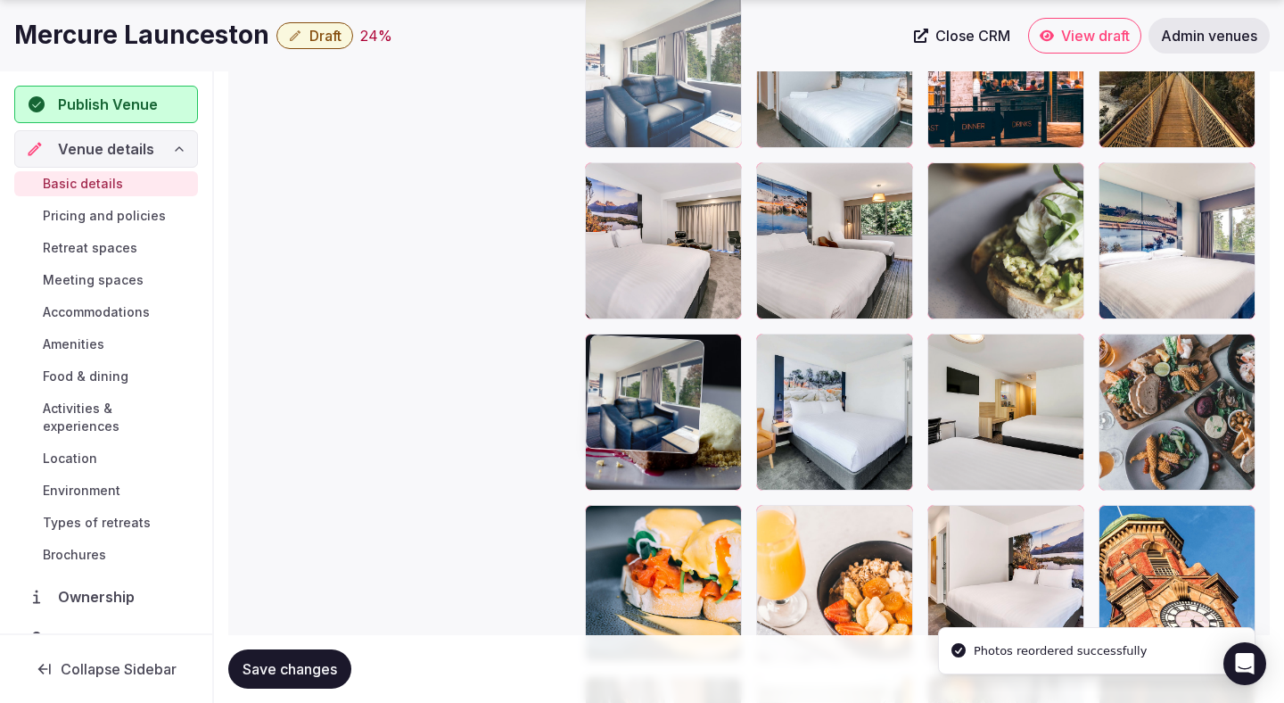
drag, startPoint x: 1009, startPoint y: 437, endPoint x: 639, endPoint y: 180, distance: 450.6
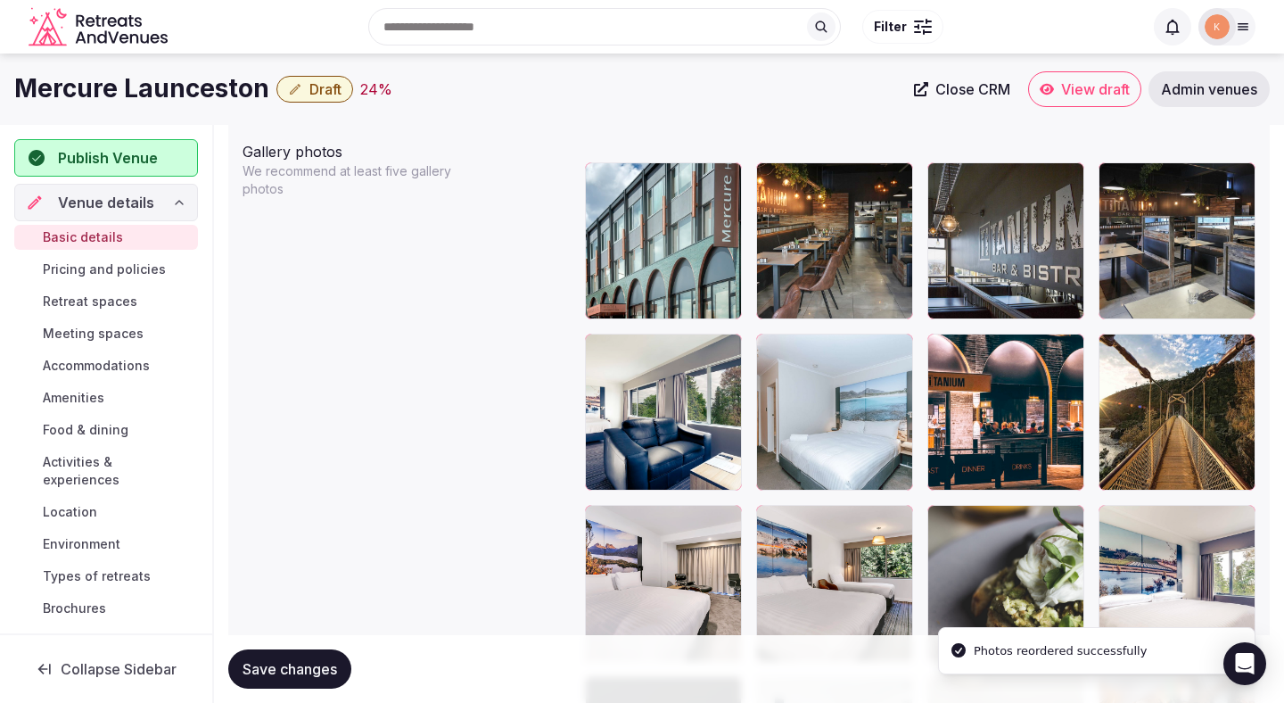
click at [286, 673] on span "Save changes" at bounding box center [290, 669] width 95 height 18
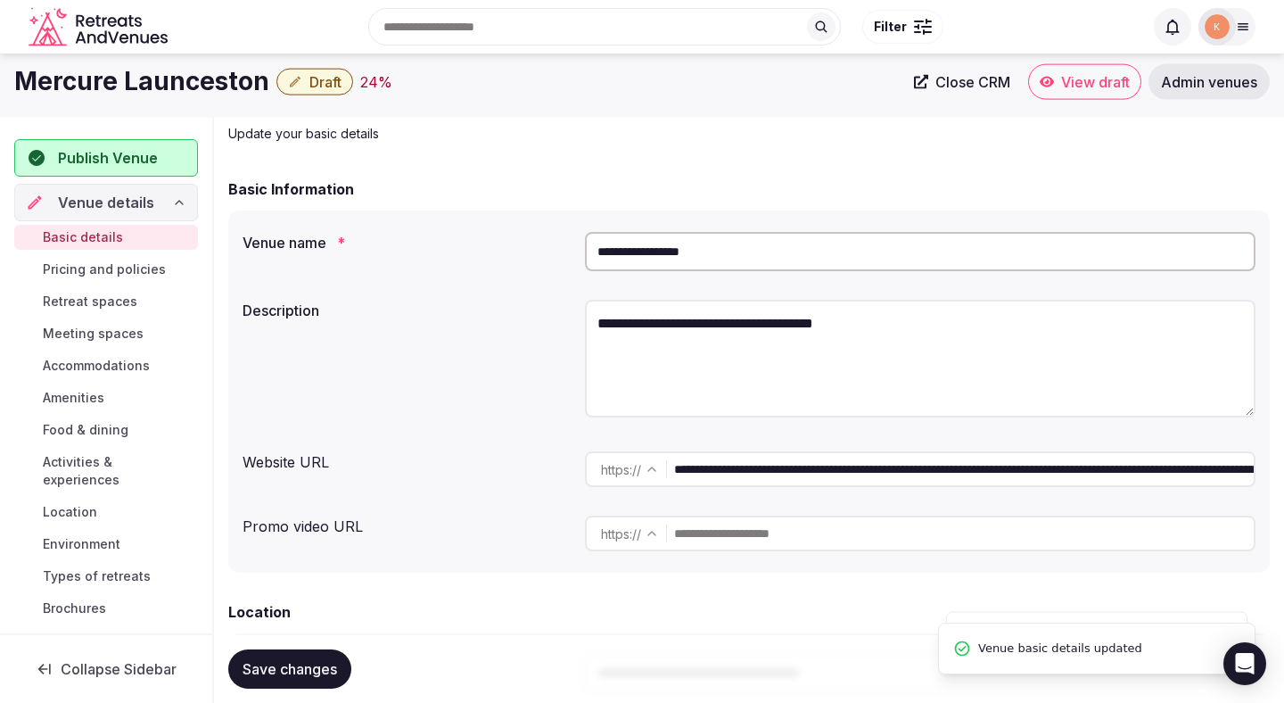
scroll to position [36, 0]
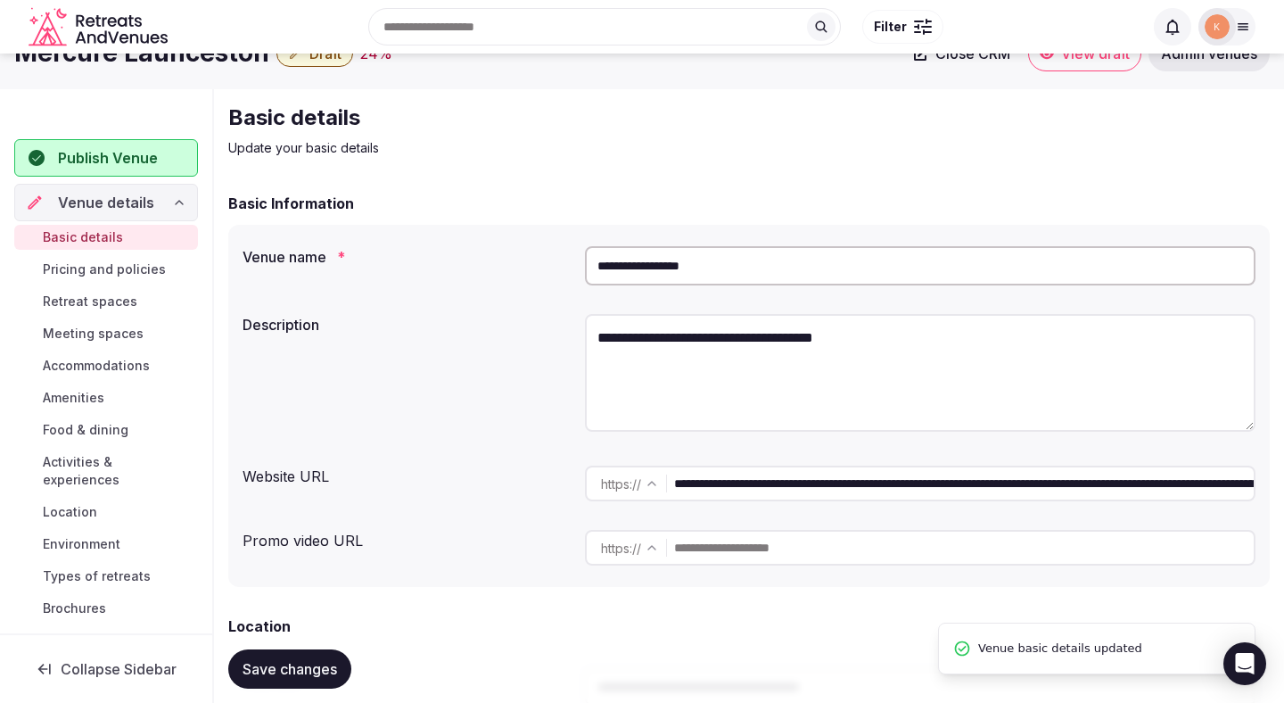
click at [716, 253] on input "**********" at bounding box center [920, 265] width 671 height 39
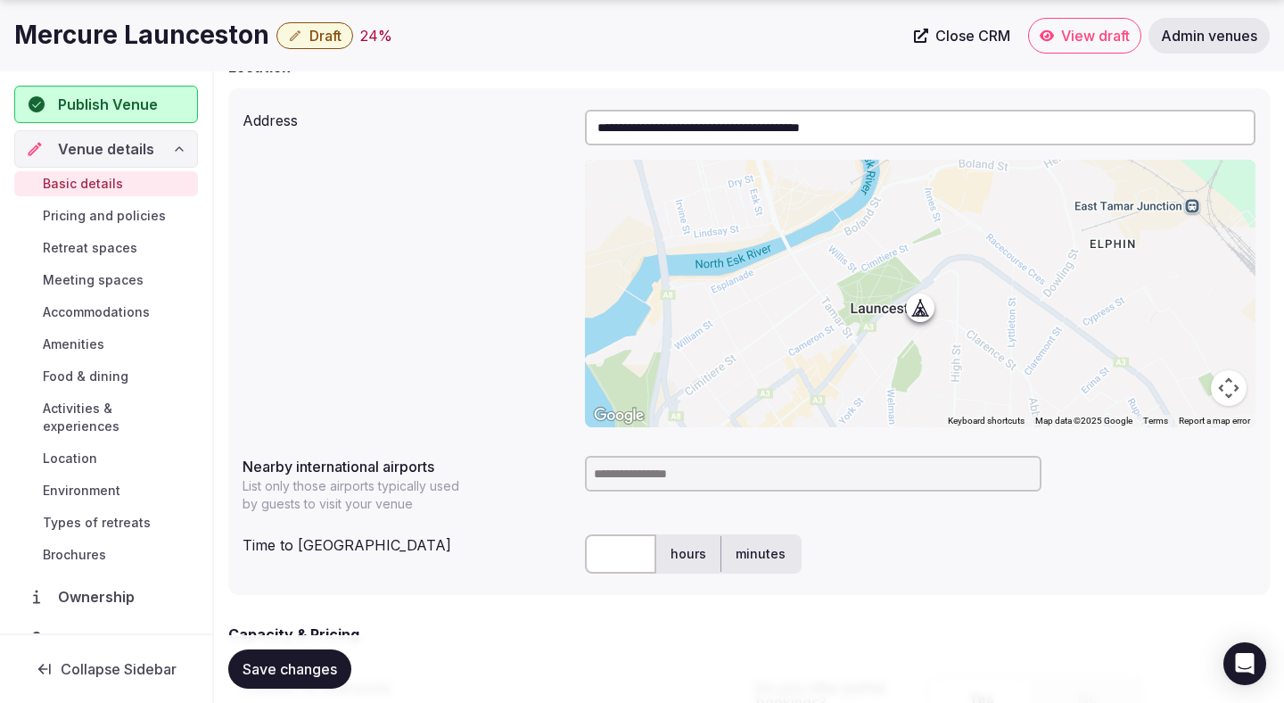
scroll to position [606, 0]
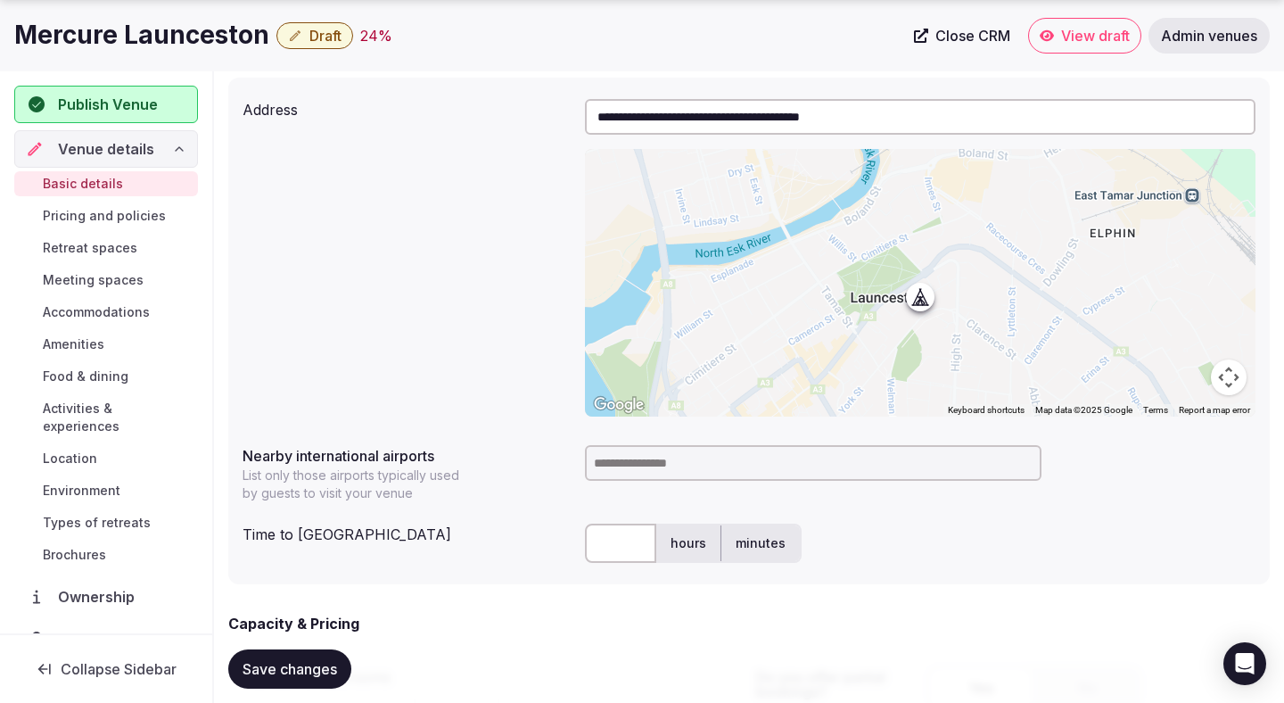
click at [627, 477] on input at bounding box center [813, 463] width 457 height 36
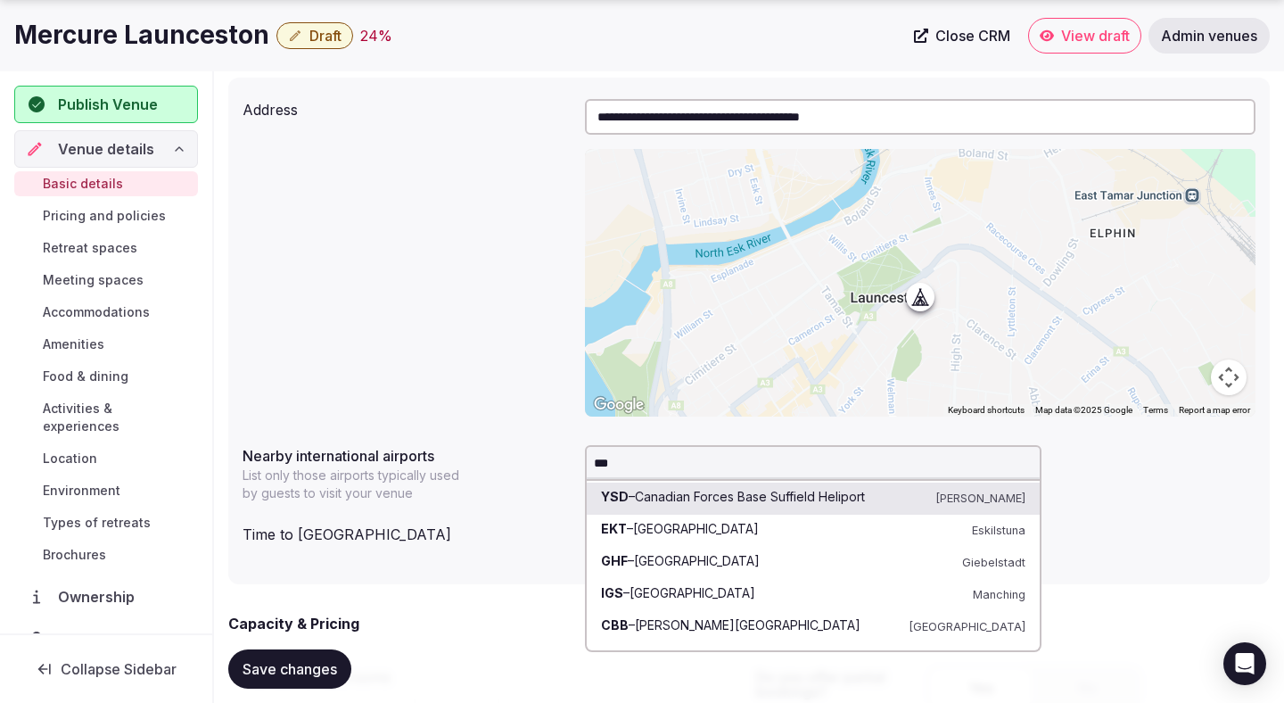
type input "***"
click at [493, 502] on div "Nearby international airports List only those airports typically used by guests…" at bounding box center [407, 470] width 328 height 64
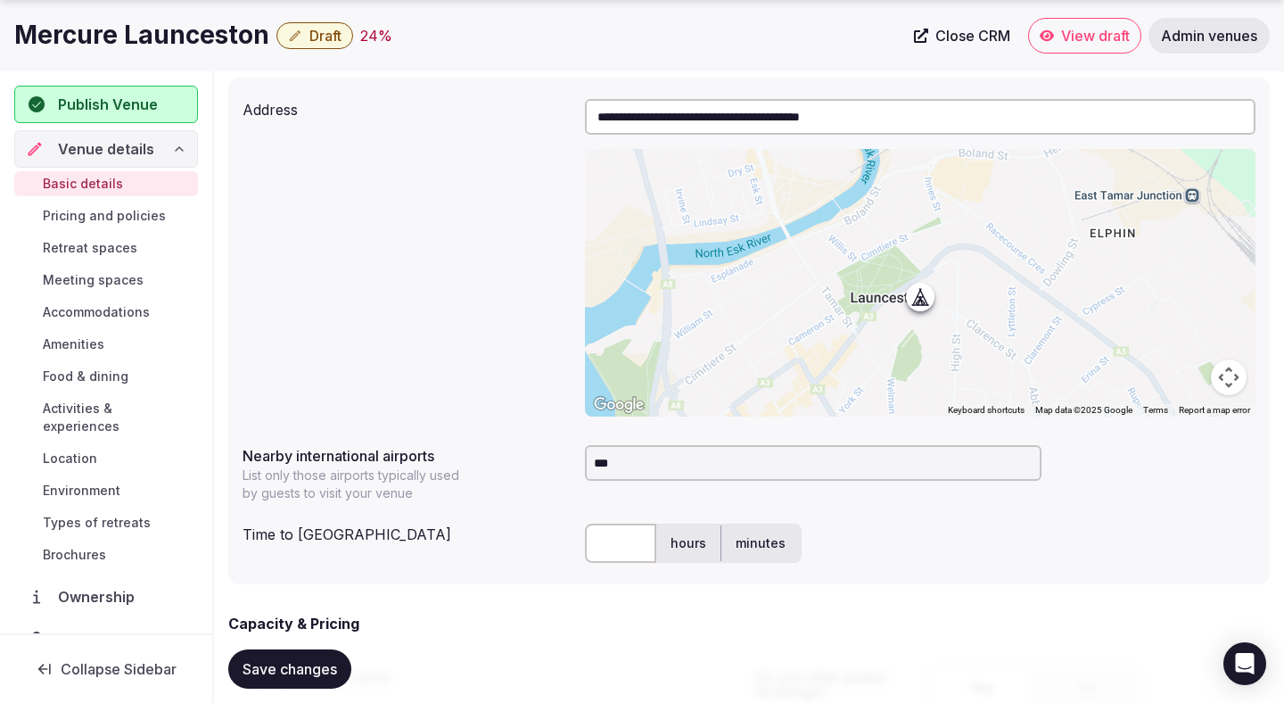
click at [631, 546] on input "text" at bounding box center [620, 543] width 71 height 39
type input "**"
click at [522, 550] on div "Time to international airport ** hours minutes" at bounding box center [749, 543] width 1013 height 54
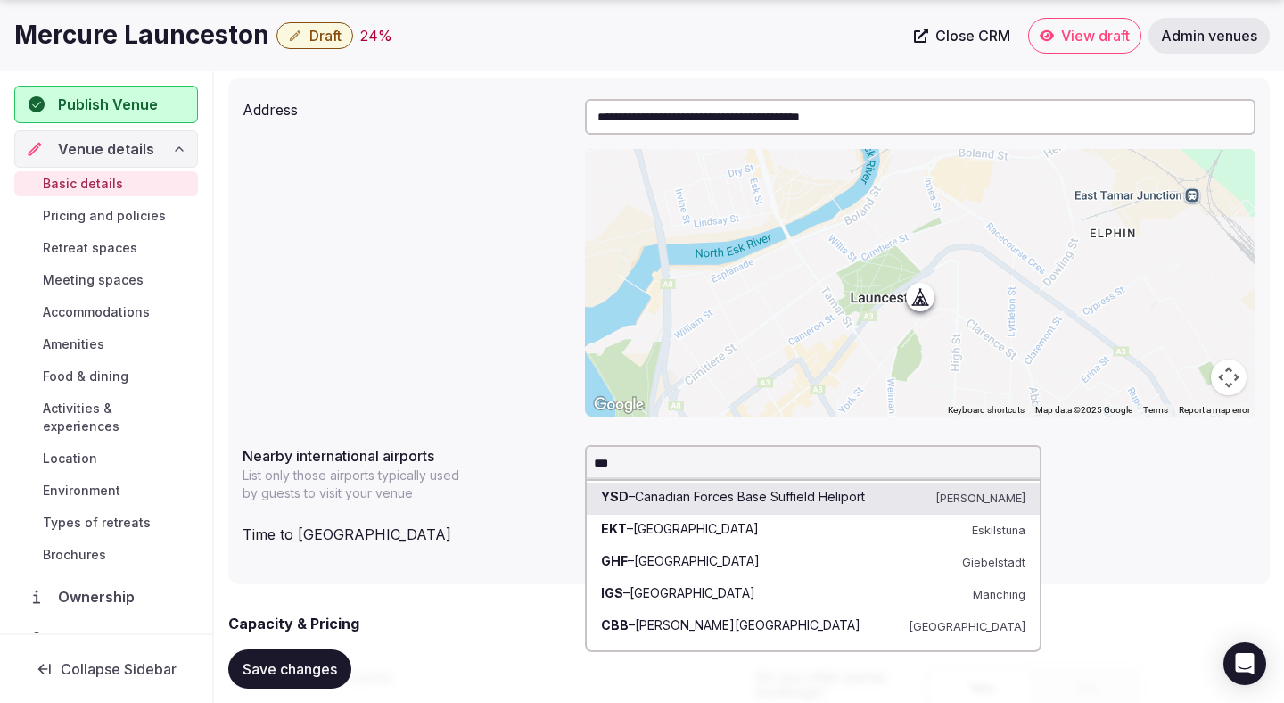
click at [635, 467] on input "***" at bounding box center [813, 463] width 457 height 36
paste input "*******"
type input "**********"
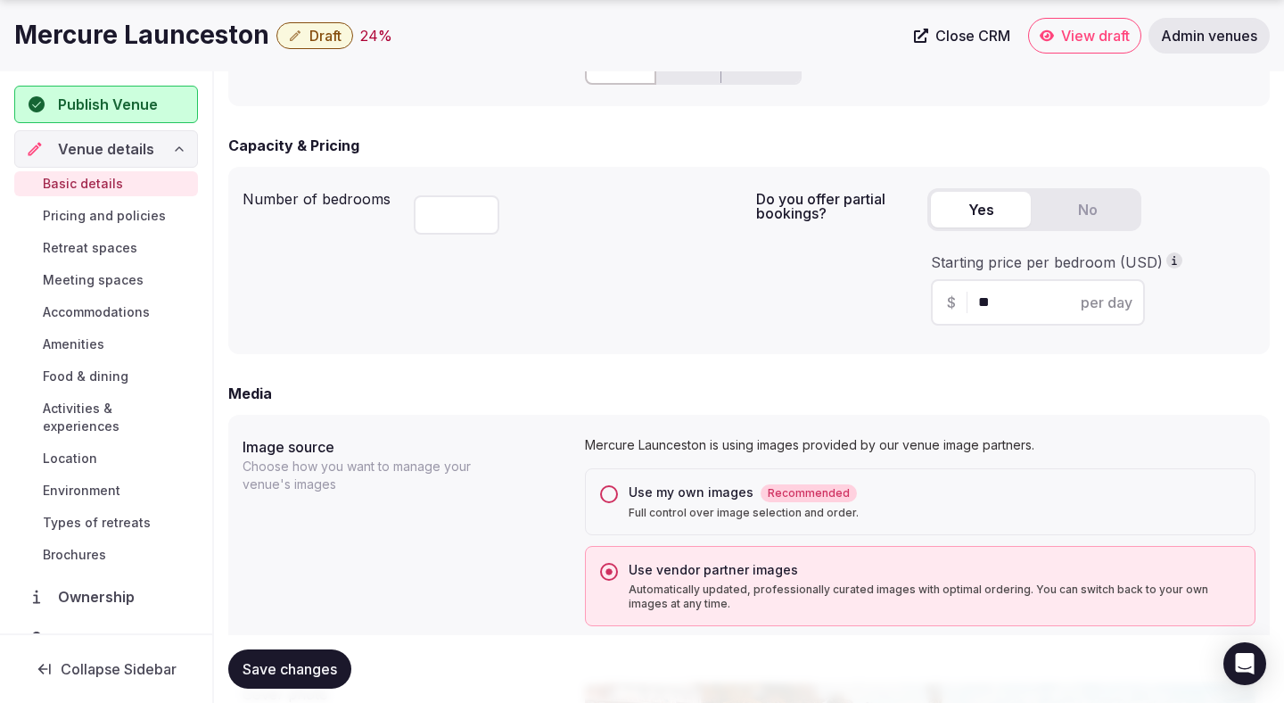
scroll to position [1175, 0]
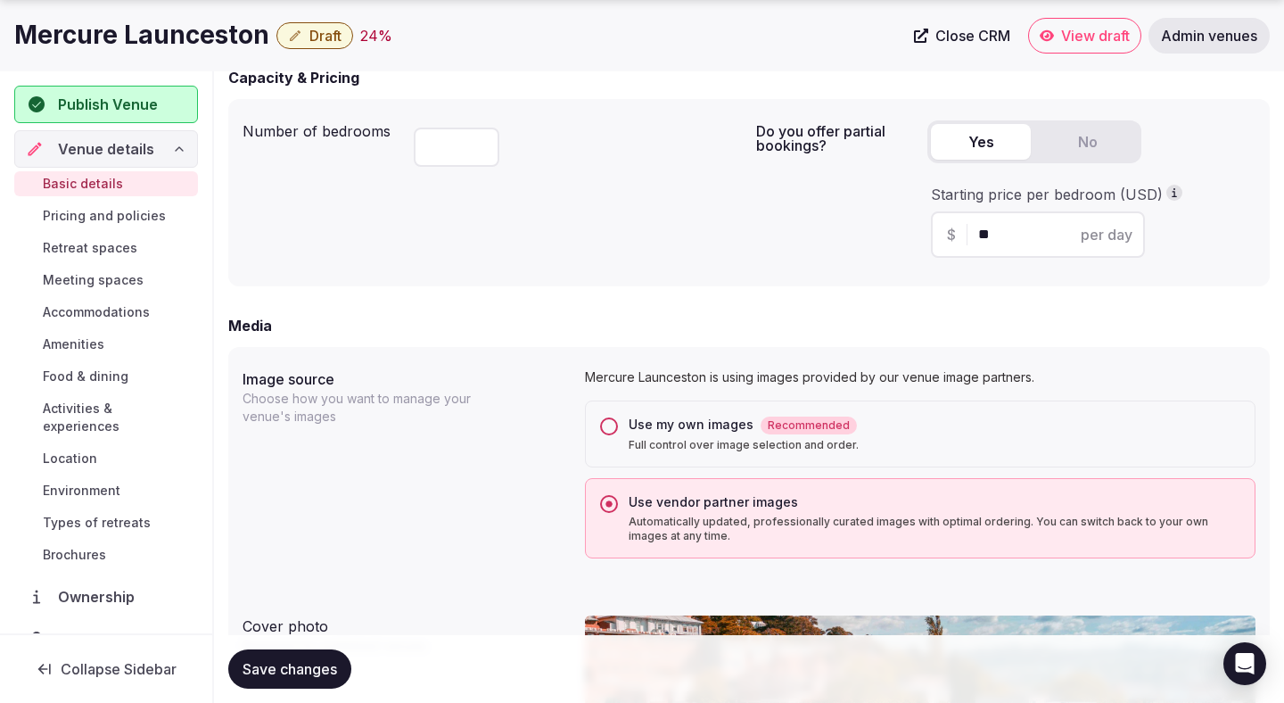
click at [301, 675] on span "Save changes" at bounding box center [290, 669] width 95 height 18
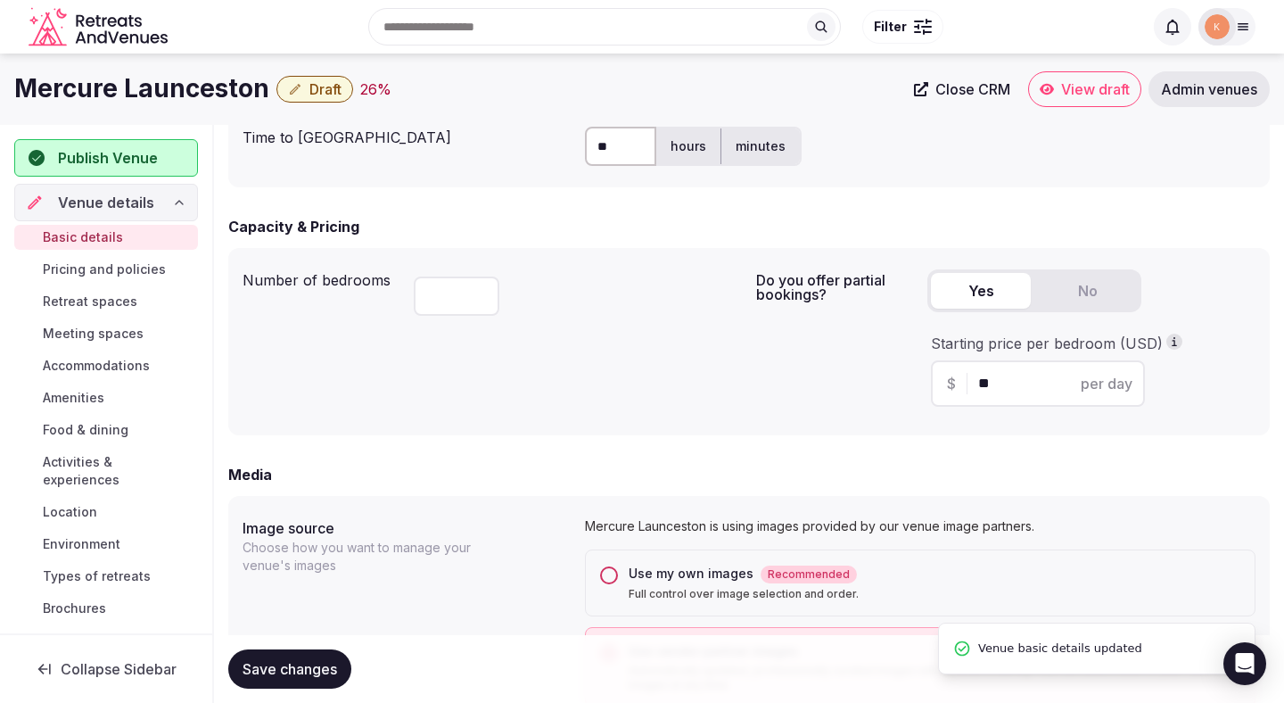
scroll to position [886, 0]
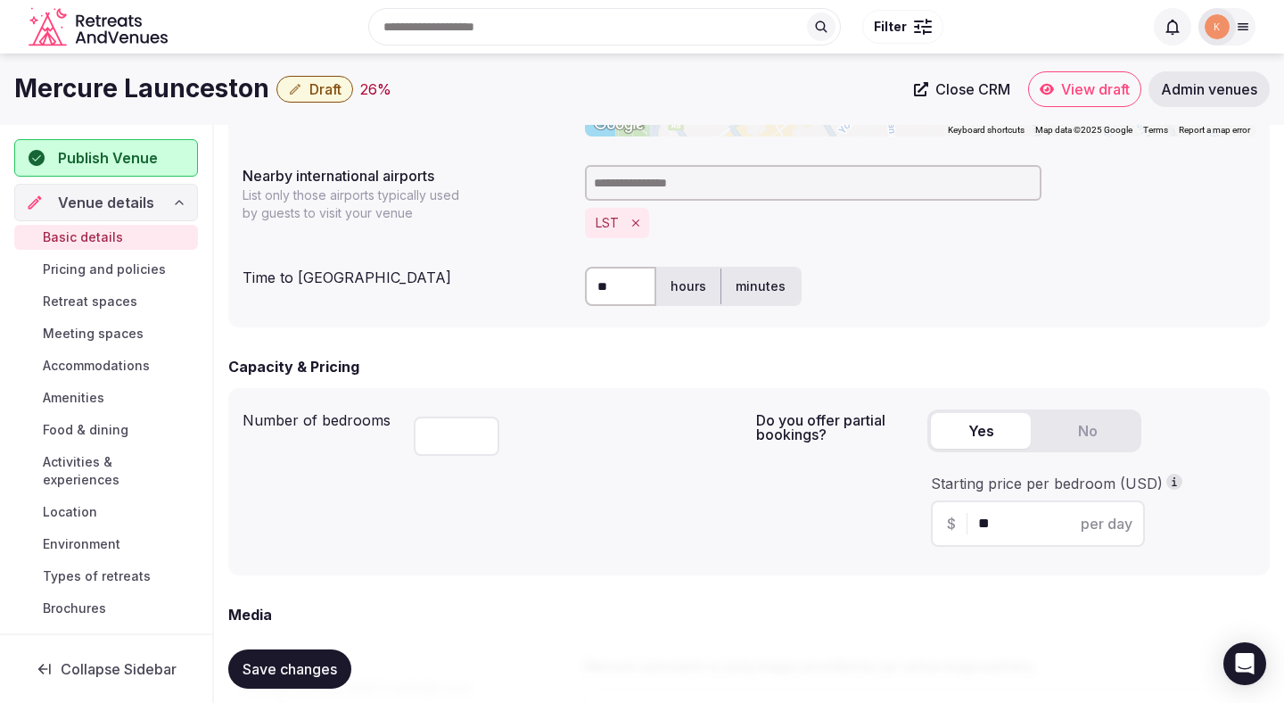
click at [263, 663] on span "Save changes" at bounding box center [290, 669] width 95 height 18
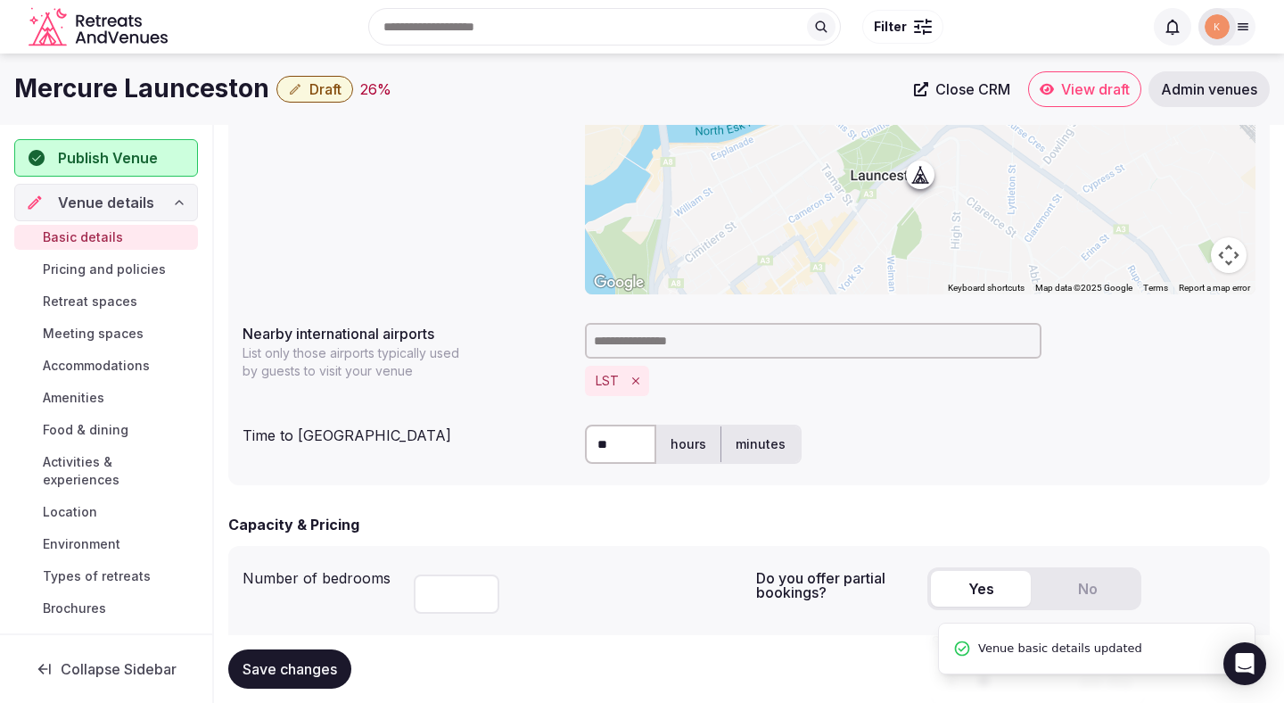
scroll to position [317, 0]
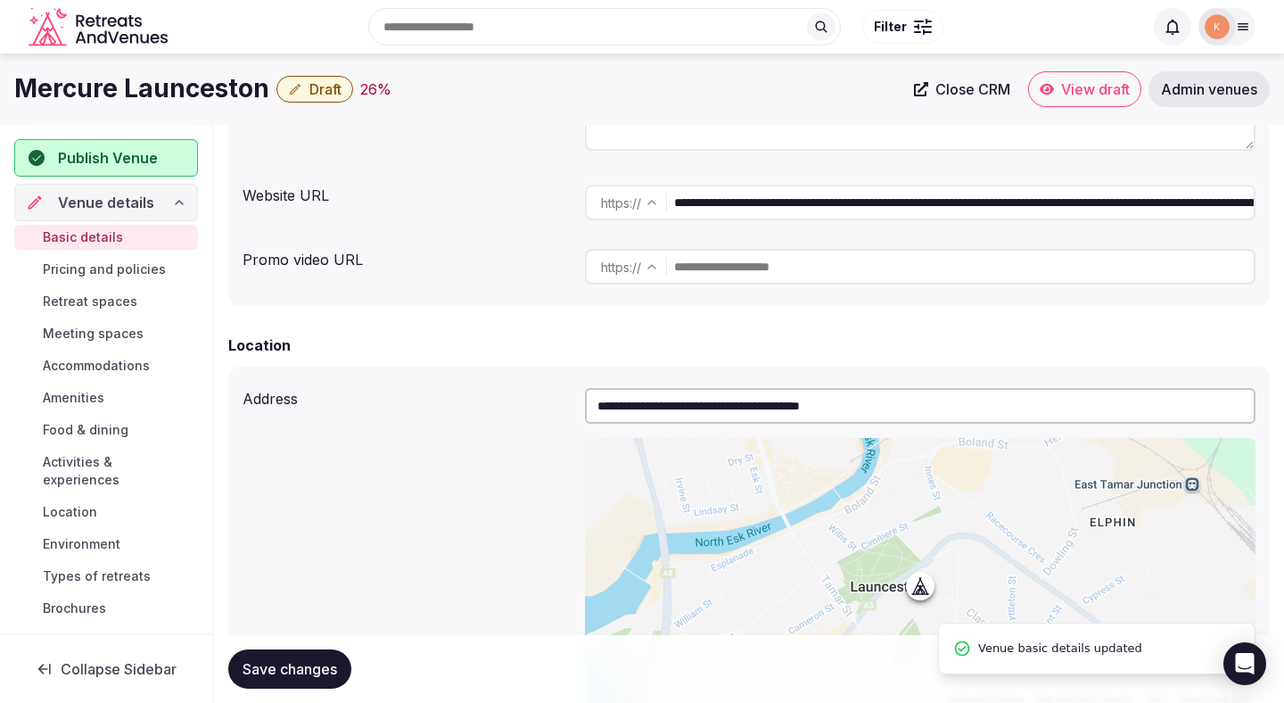
click at [338, 95] on span "Draft" at bounding box center [326, 89] width 32 height 18
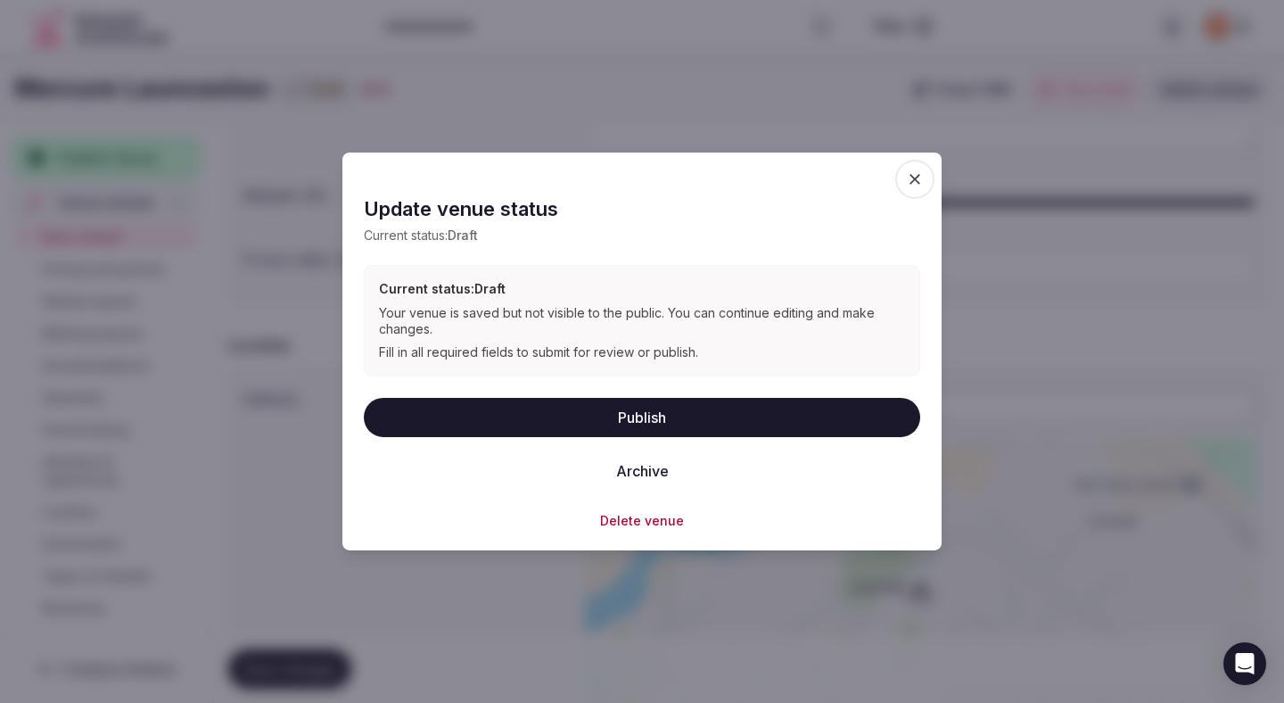
click at [534, 431] on button "Publish" at bounding box center [642, 416] width 557 height 39
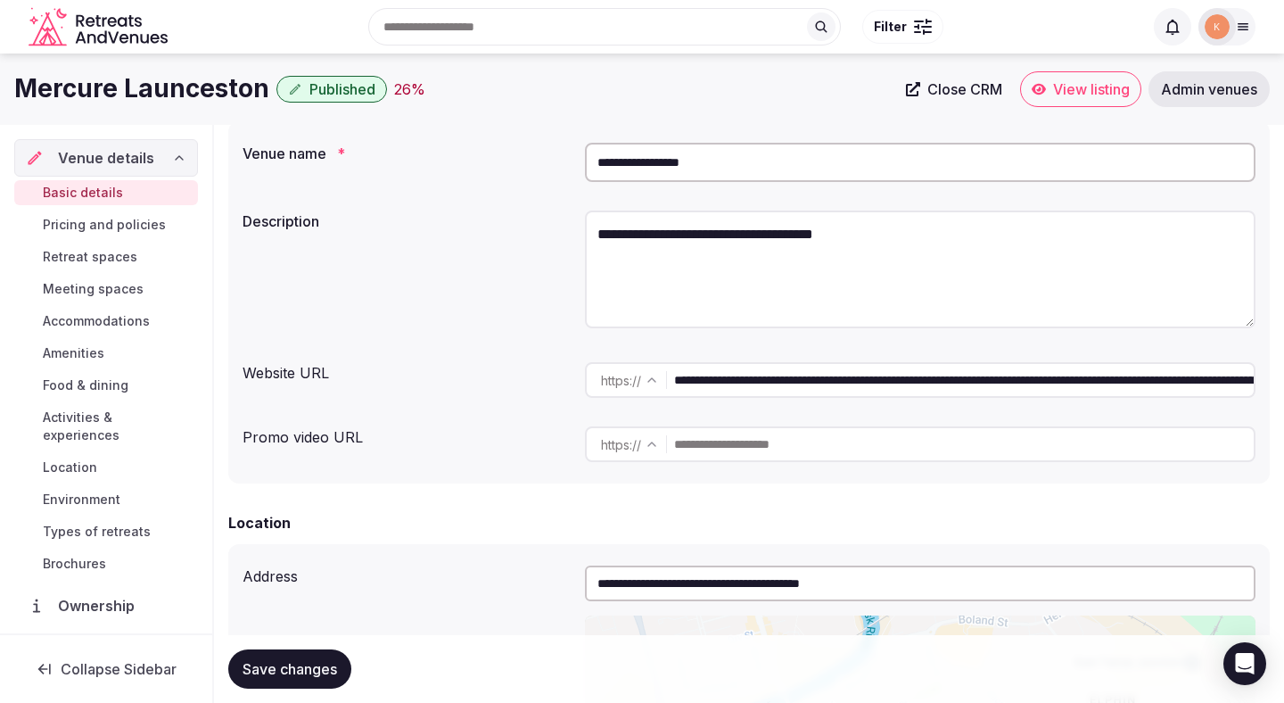
scroll to position [0, 0]
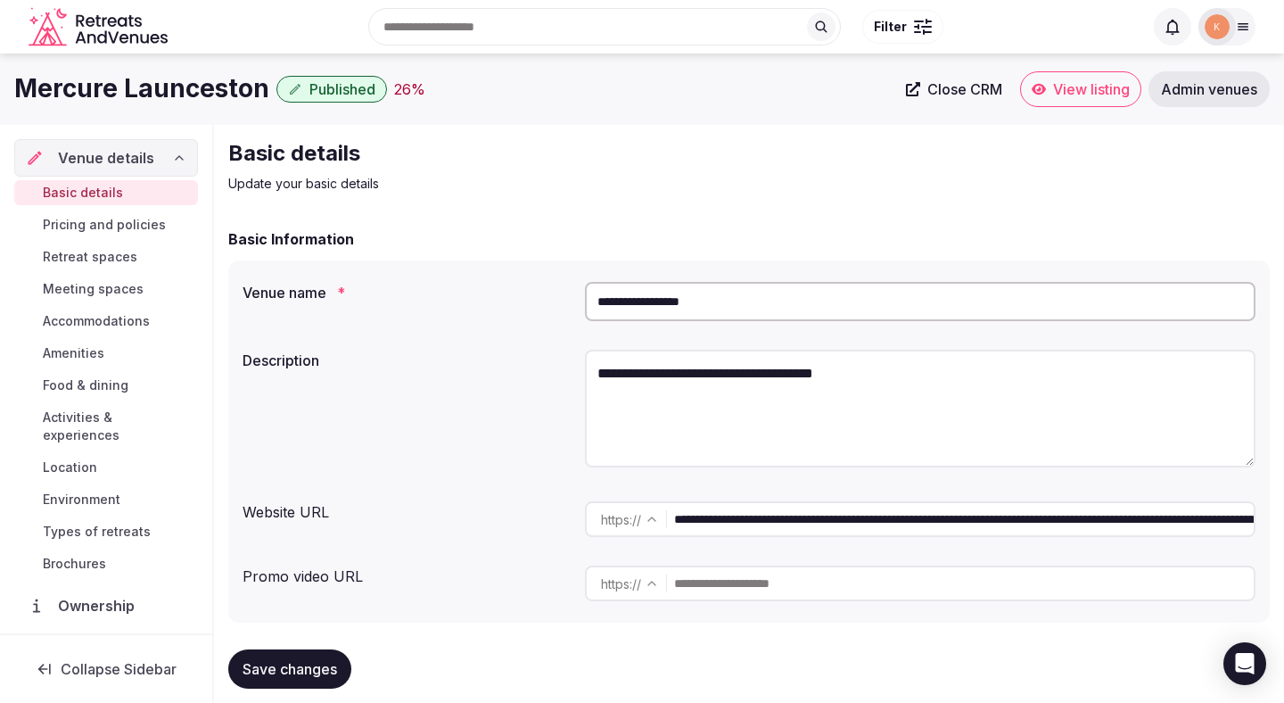
click at [1102, 101] on link "View listing" at bounding box center [1080, 89] width 121 height 36
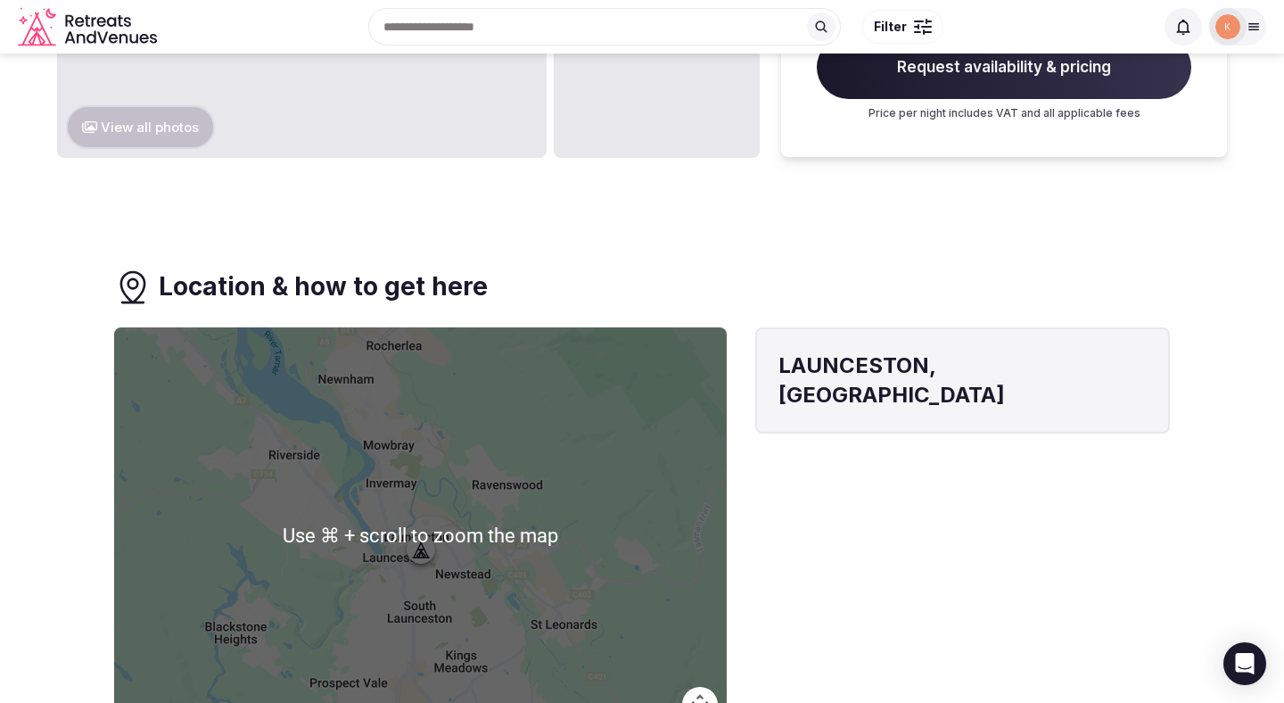
scroll to position [1228, 0]
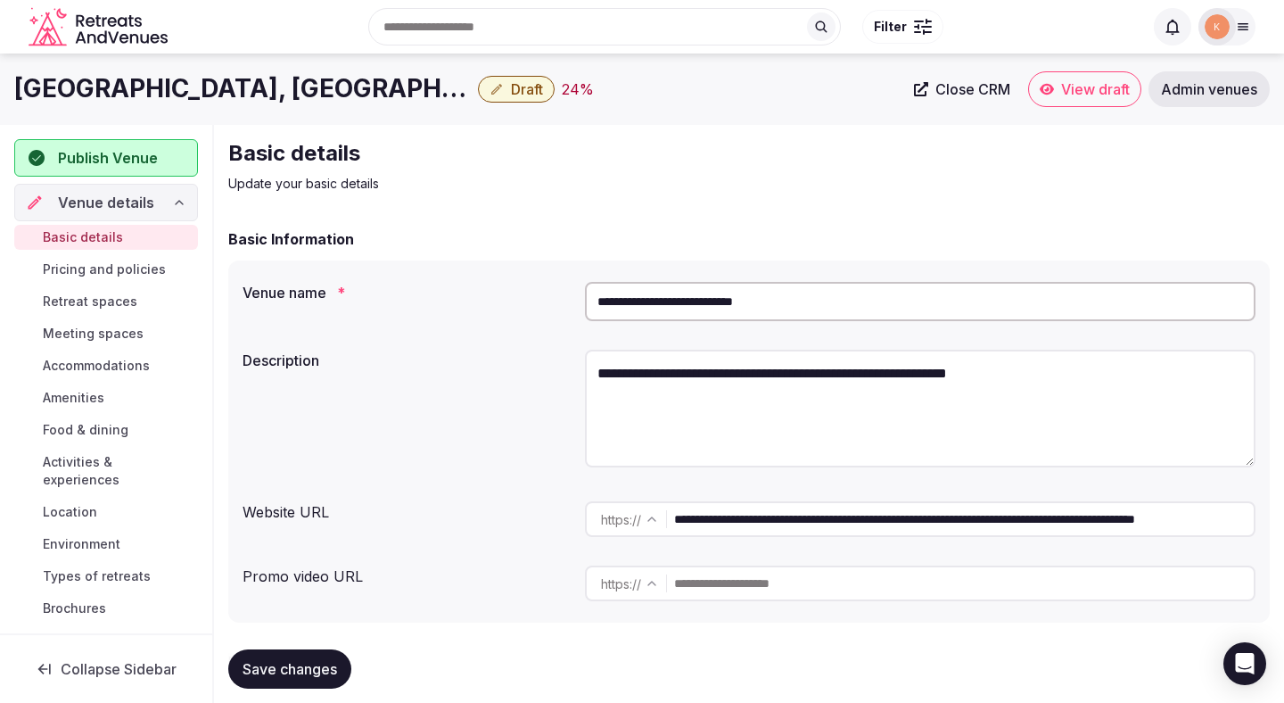
click at [701, 269] on div "**********" at bounding box center [749, 441] width 1042 height 362
click at [693, 301] on input "**********" at bounding box center [920, 301] width 671 height 39
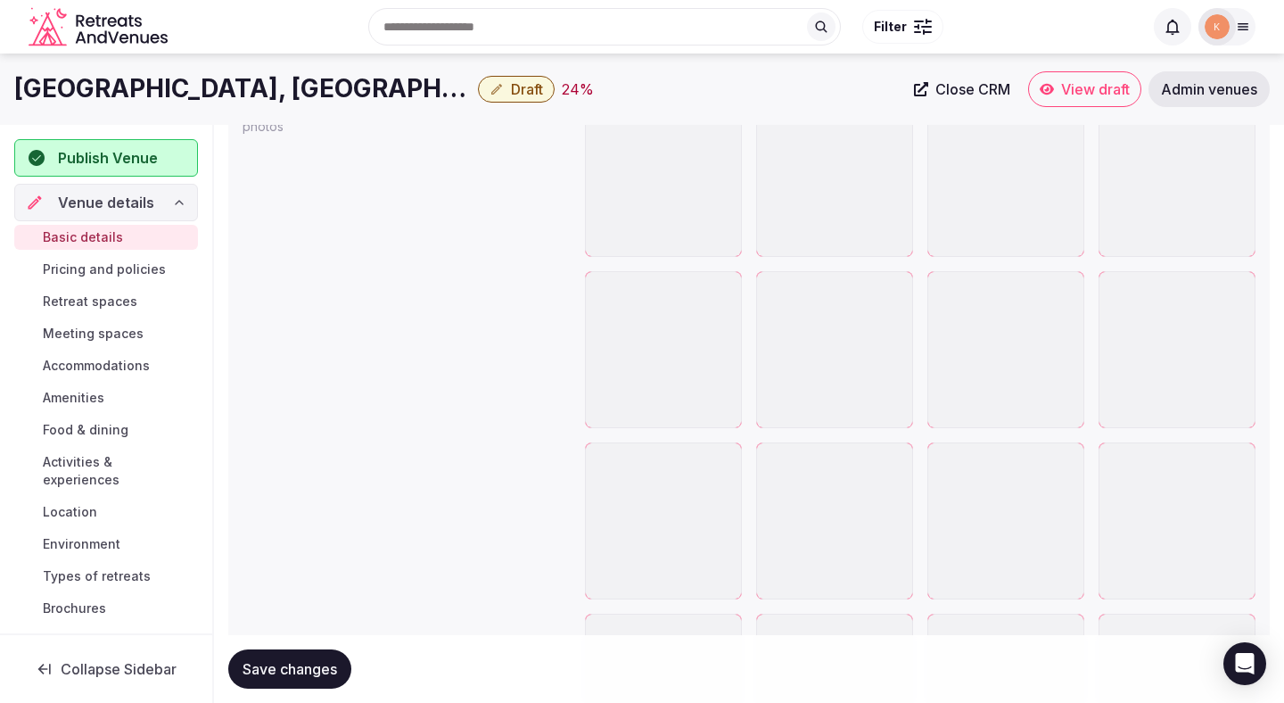
scroll to position [2075, 0]
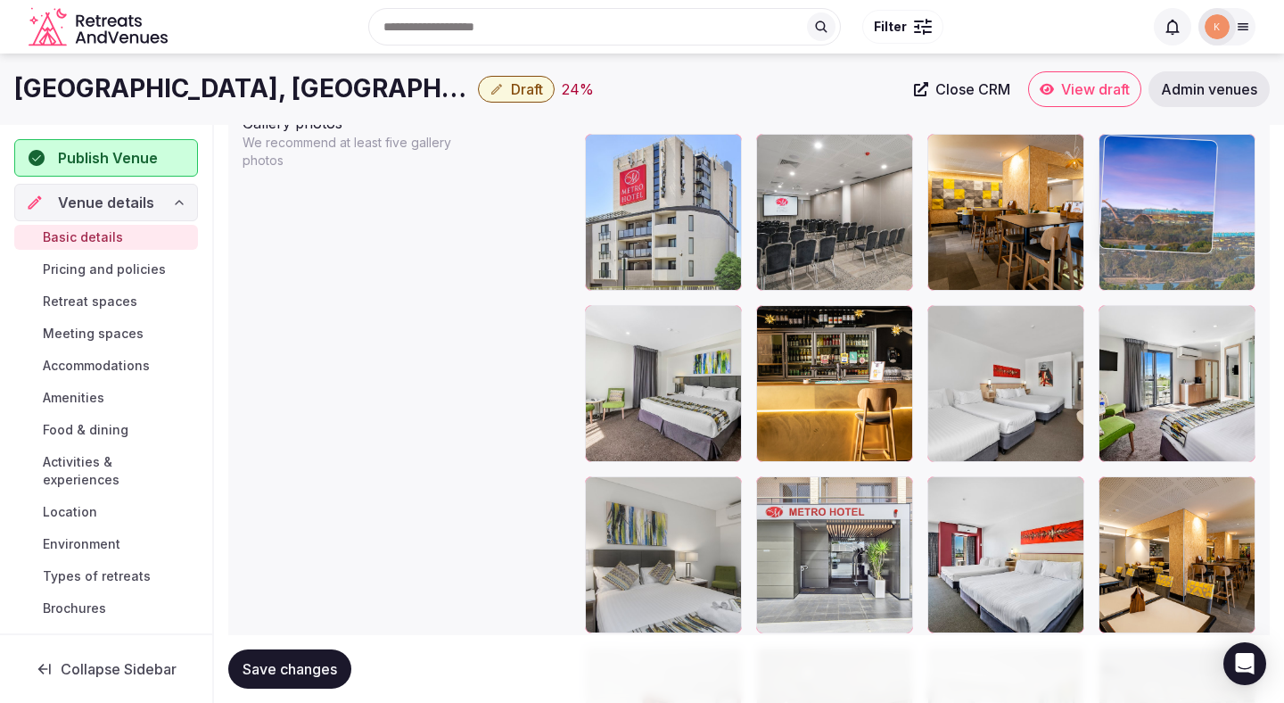
drag, startPoint x: 599, startPoint y: 595, endPoint x: 1132, endPoint y: 262, distance: 628.7
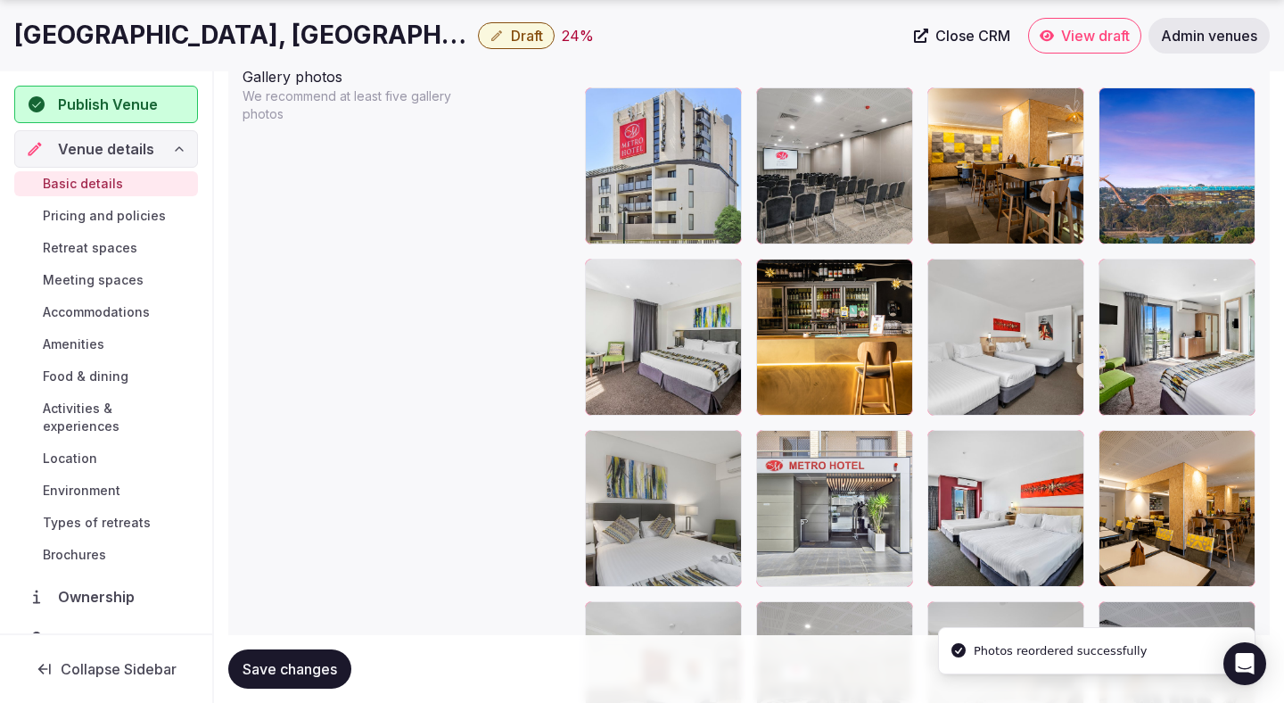
scroll to position [2133, 0]
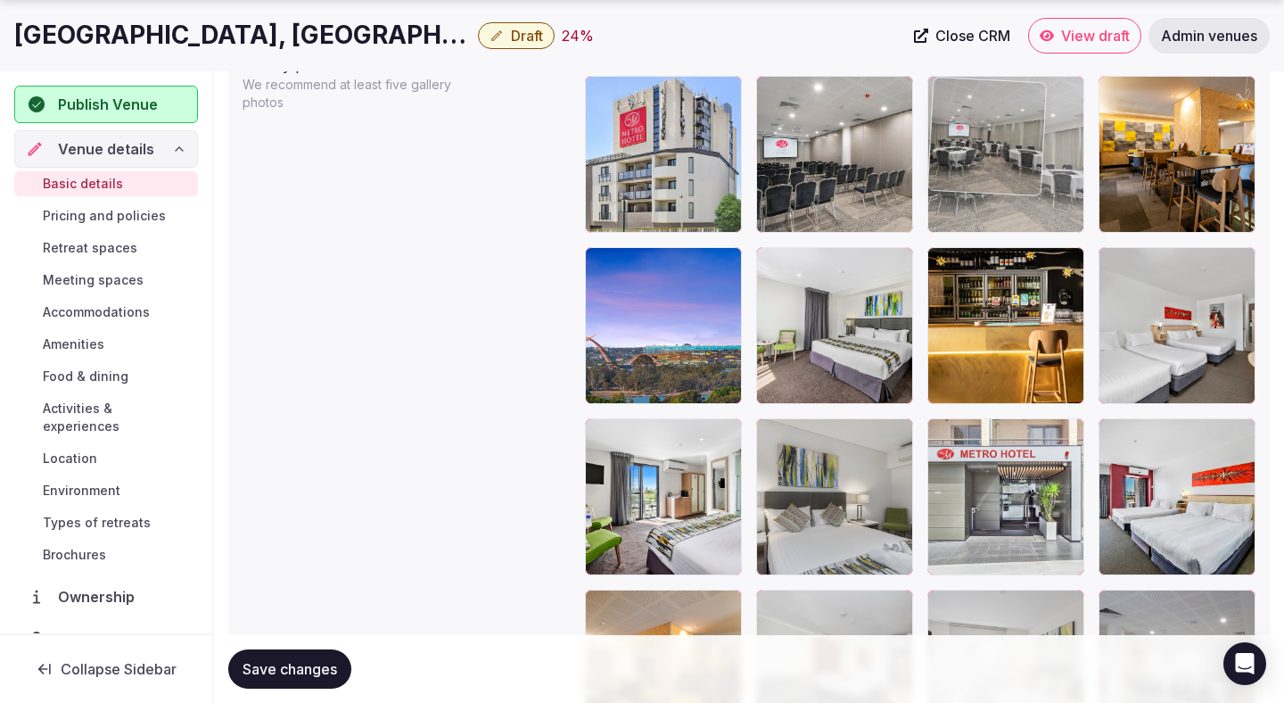
drag, startPoint x: 838, startPoint y: 611, endPoint x: 970, endPoint y: 153, distance: 476.3
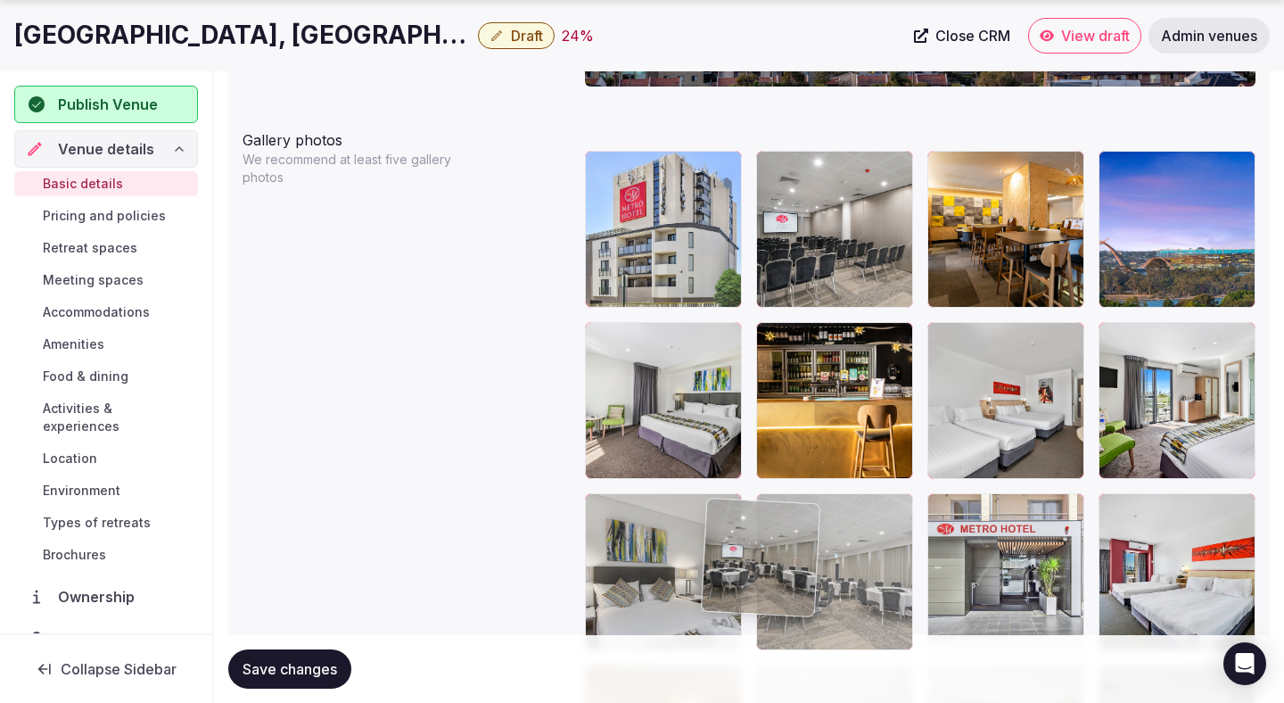
scroll to position [2062, 0]
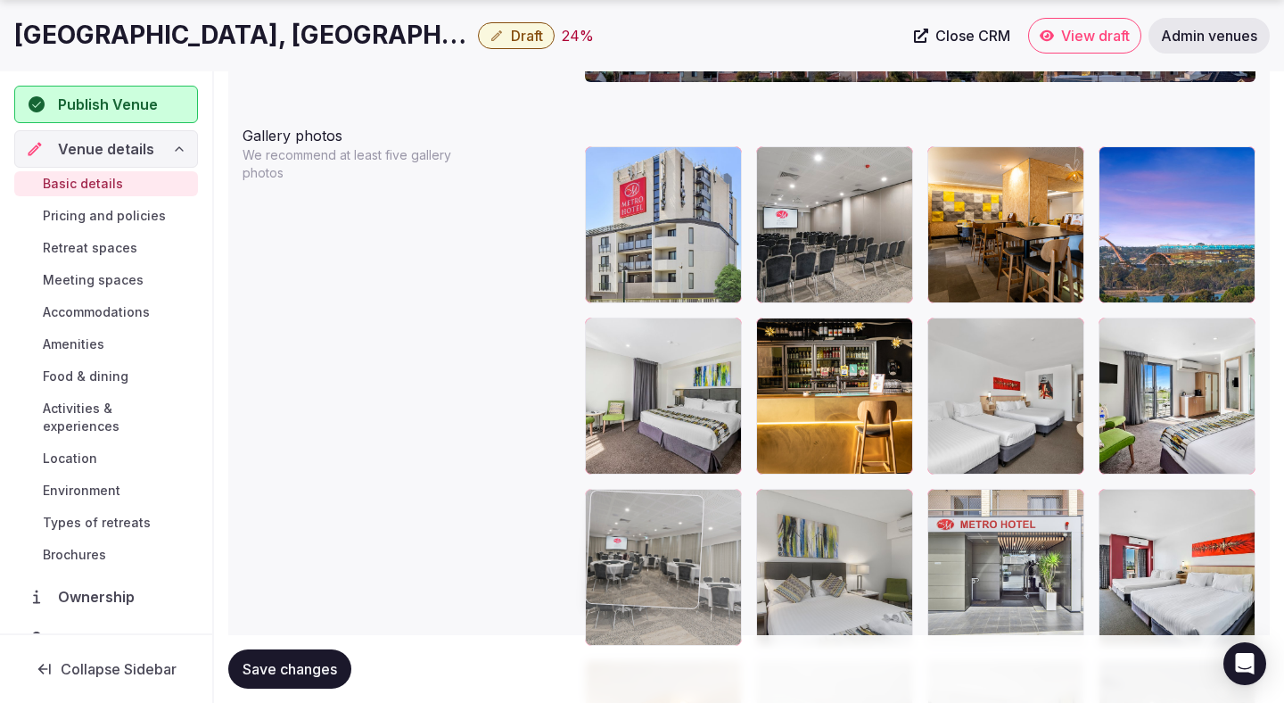
drag, startPoint x: 993, startPoint y: 380, endPoint x: 705, endPoint y: 541, distance: 330.3
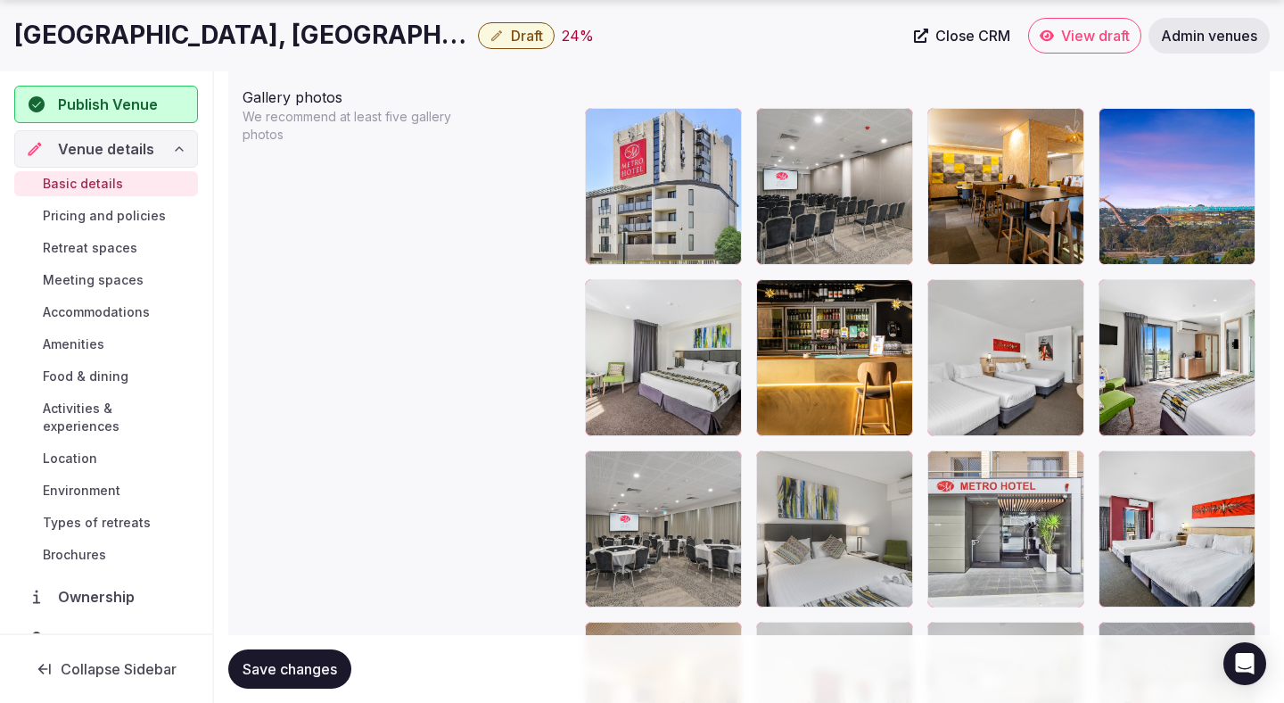
scroll to position [2249, 0]
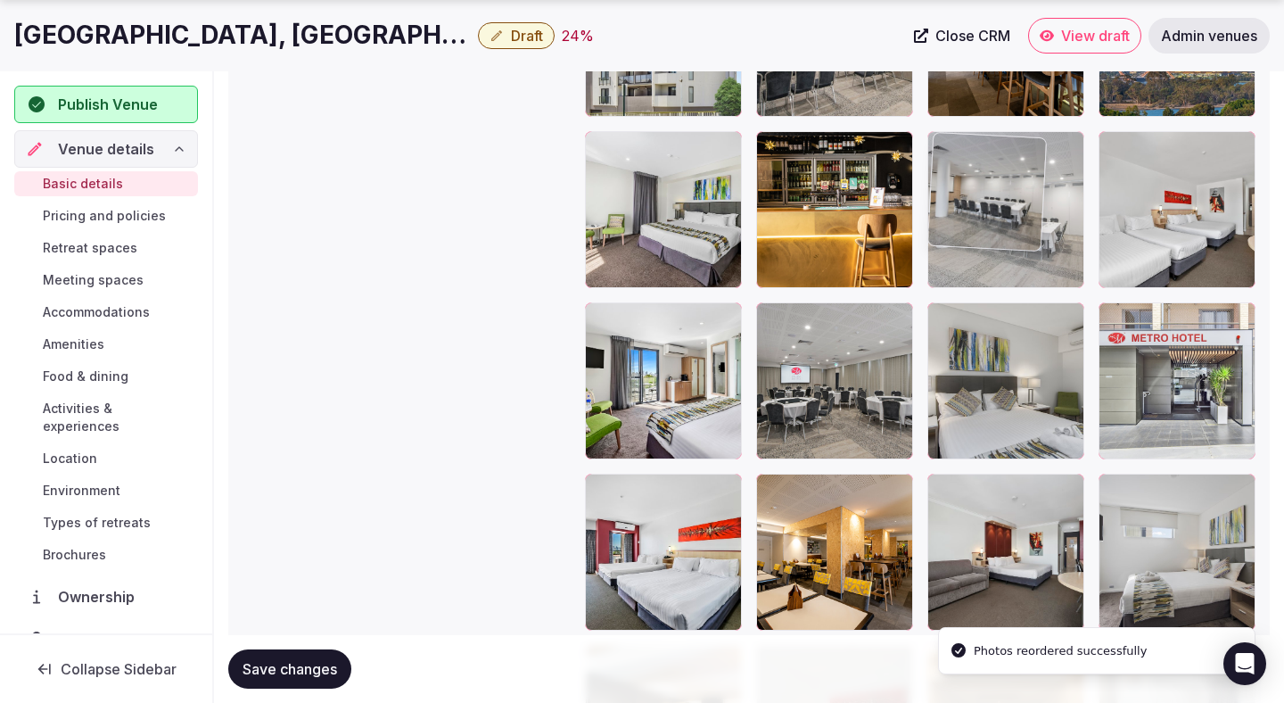
drag, startPoint x: 1199, startPoint y: 557, endPoint x: 1017, endPoint y: 235, distance: 369.1
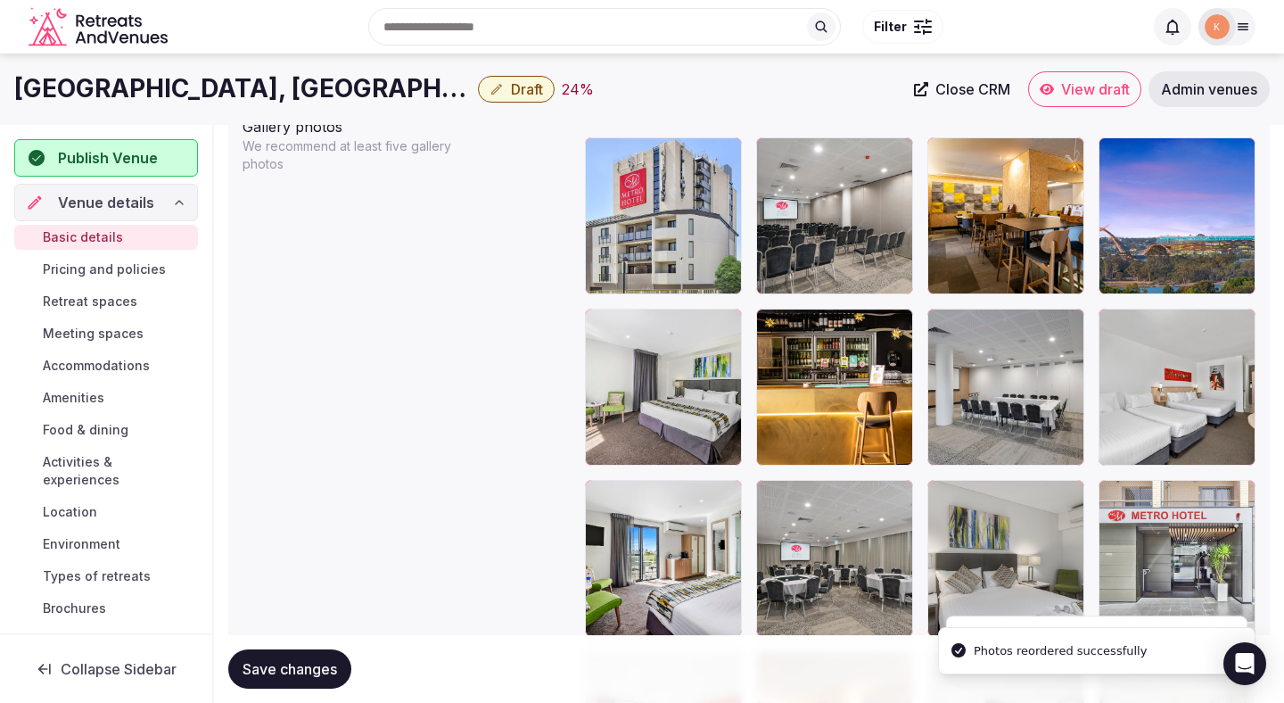
scroll to position [2066, 0]
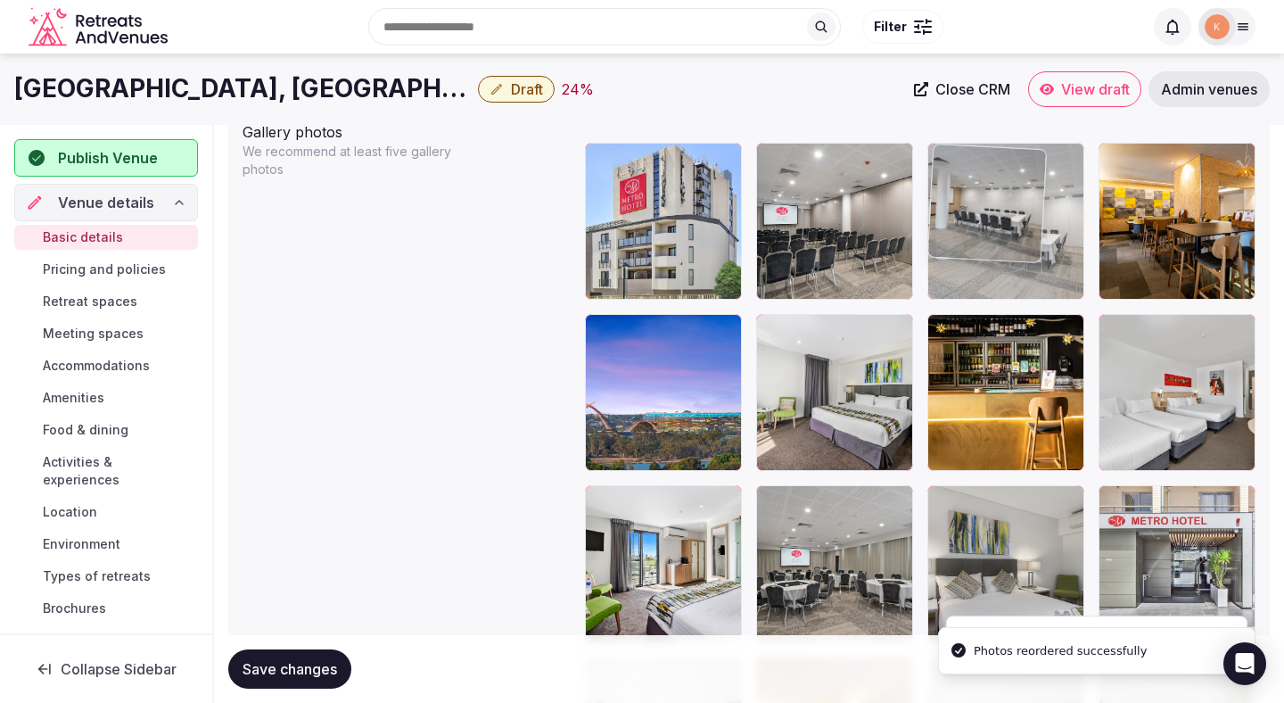
drag, startPoint x: 1012, startPoint y: 389, endPoint x: 1011, endPoint y: 233, distance: 156.1
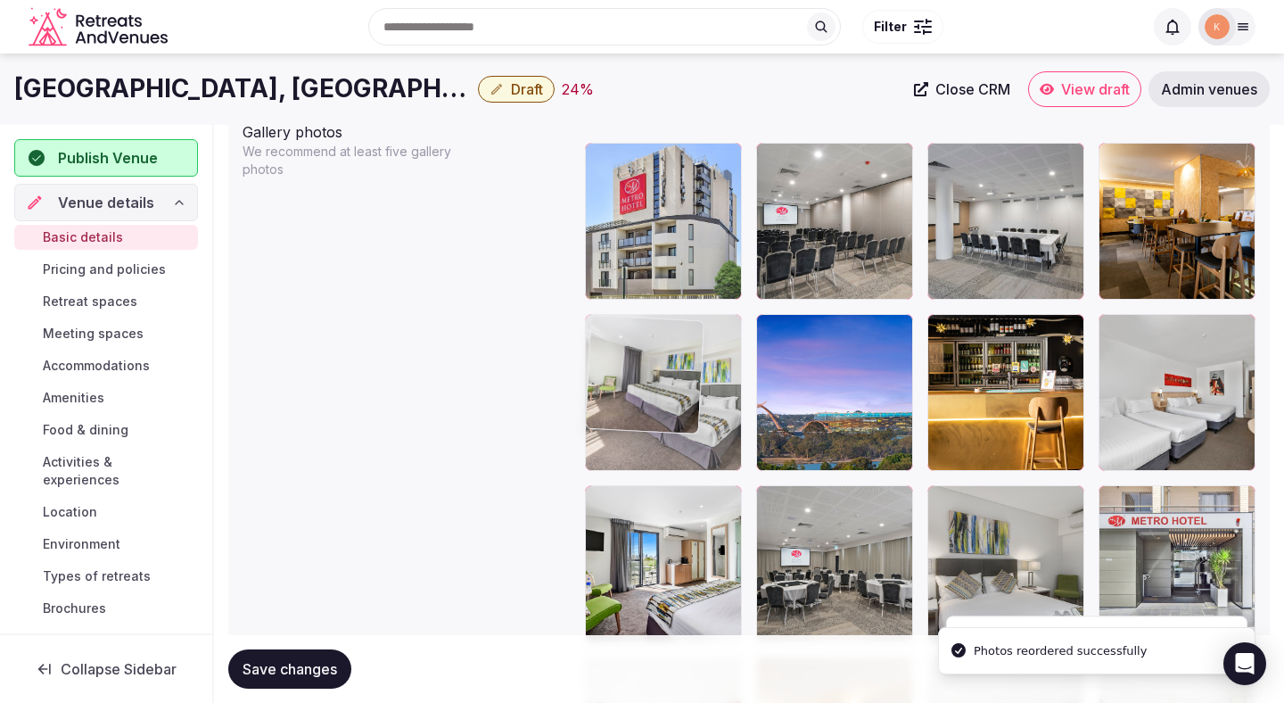
drag, startPoint x: 856, startPoint y: 409, endPoint x: 709, endPoint y: 409, distance: 147.2
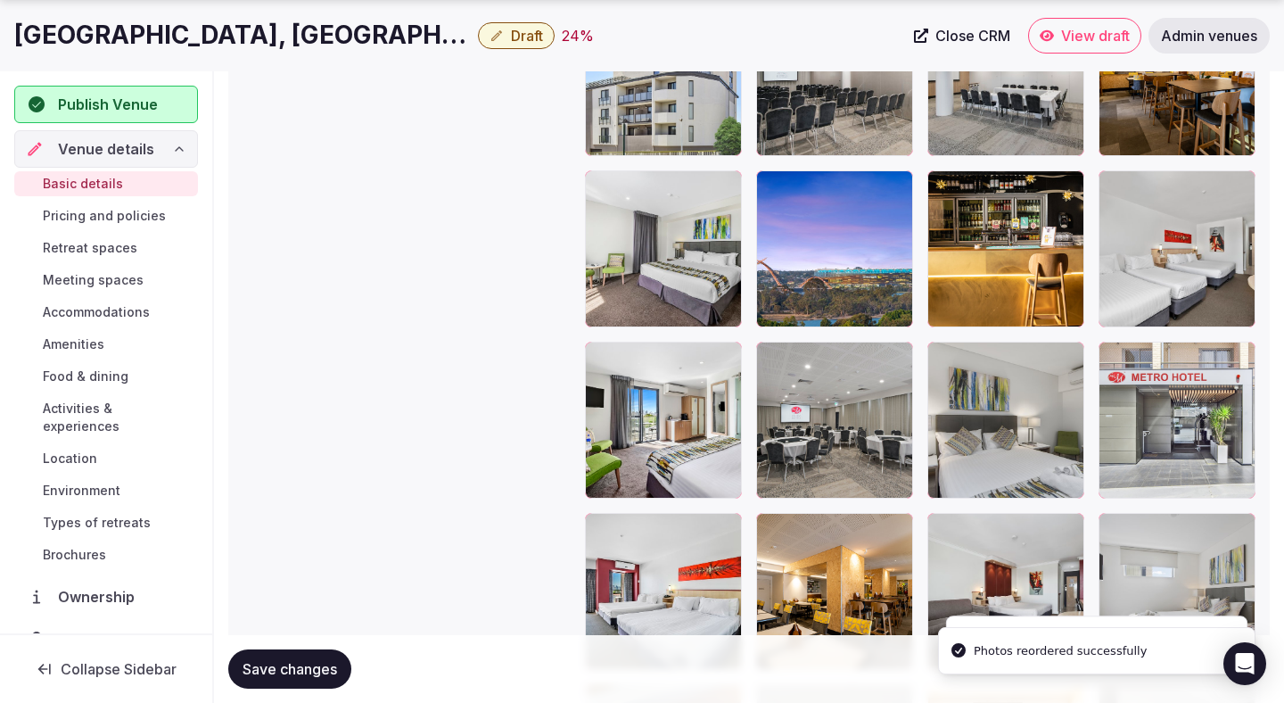
scroll to position [2216, 0]
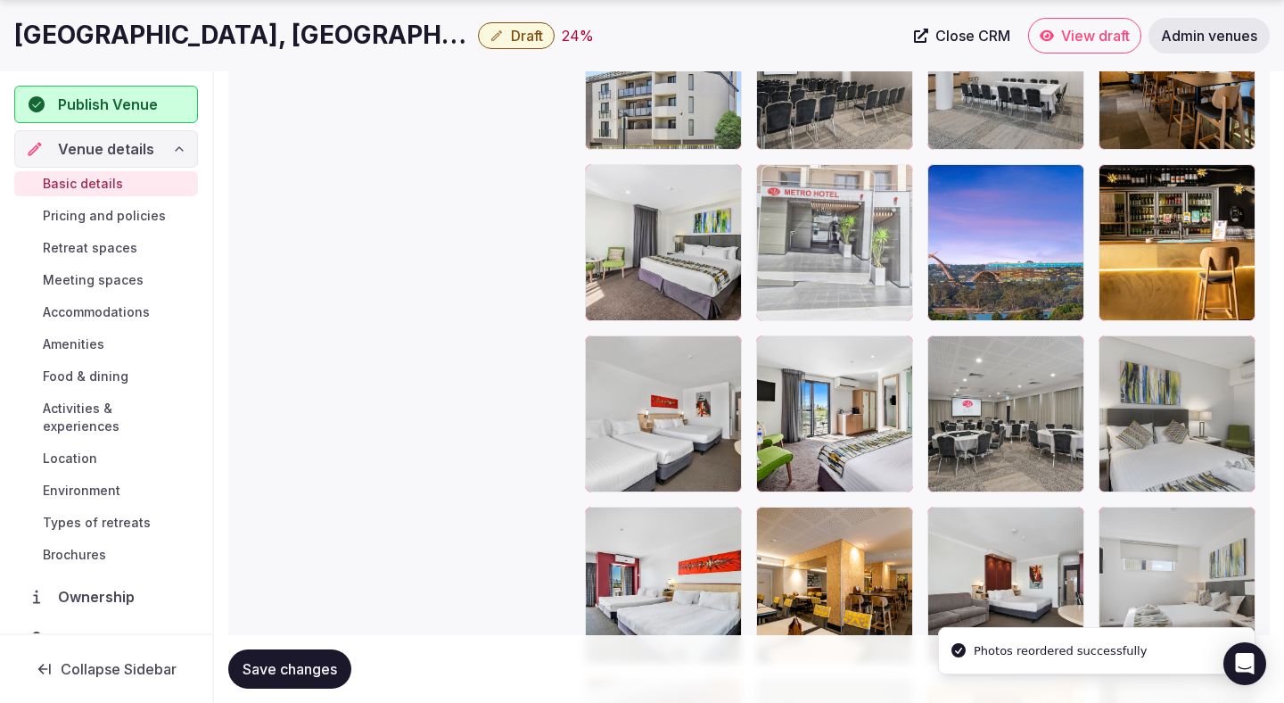
drag, startPoint x: 1163, startPoint y: 405, endPoint x: 843, endPoint y: 286, distance: 341.5
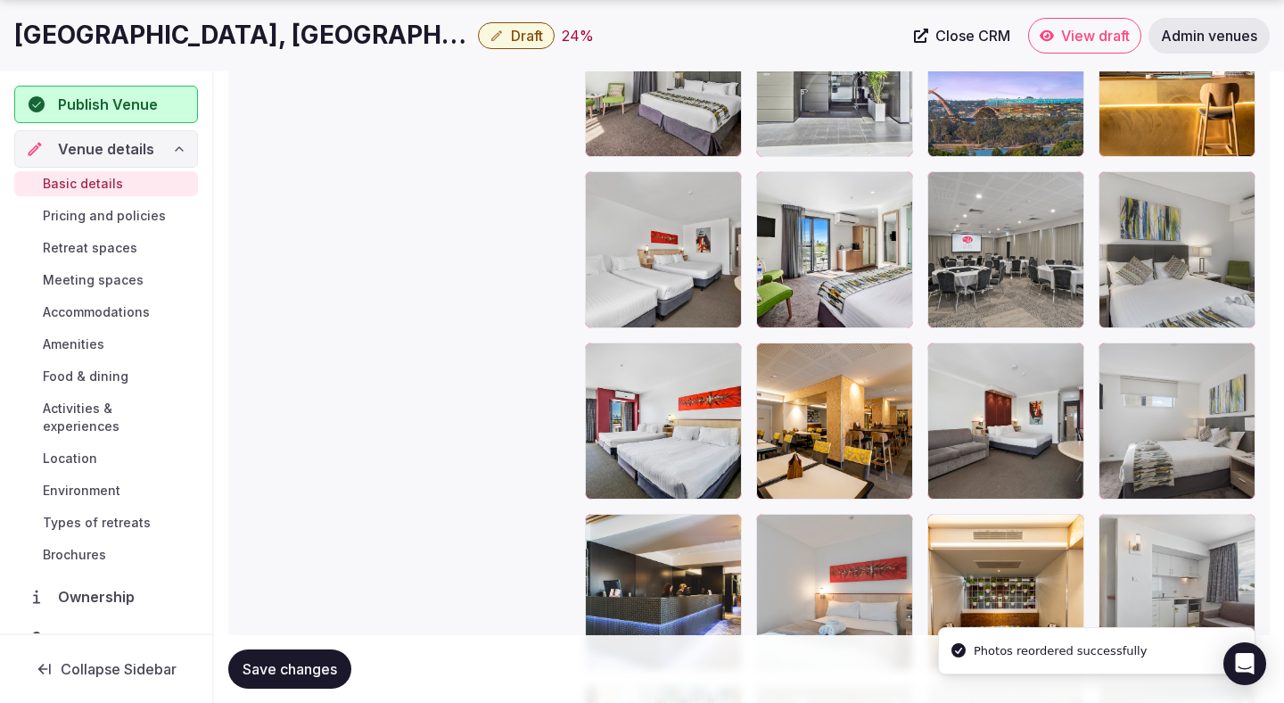
scroll to position [2383, 0]
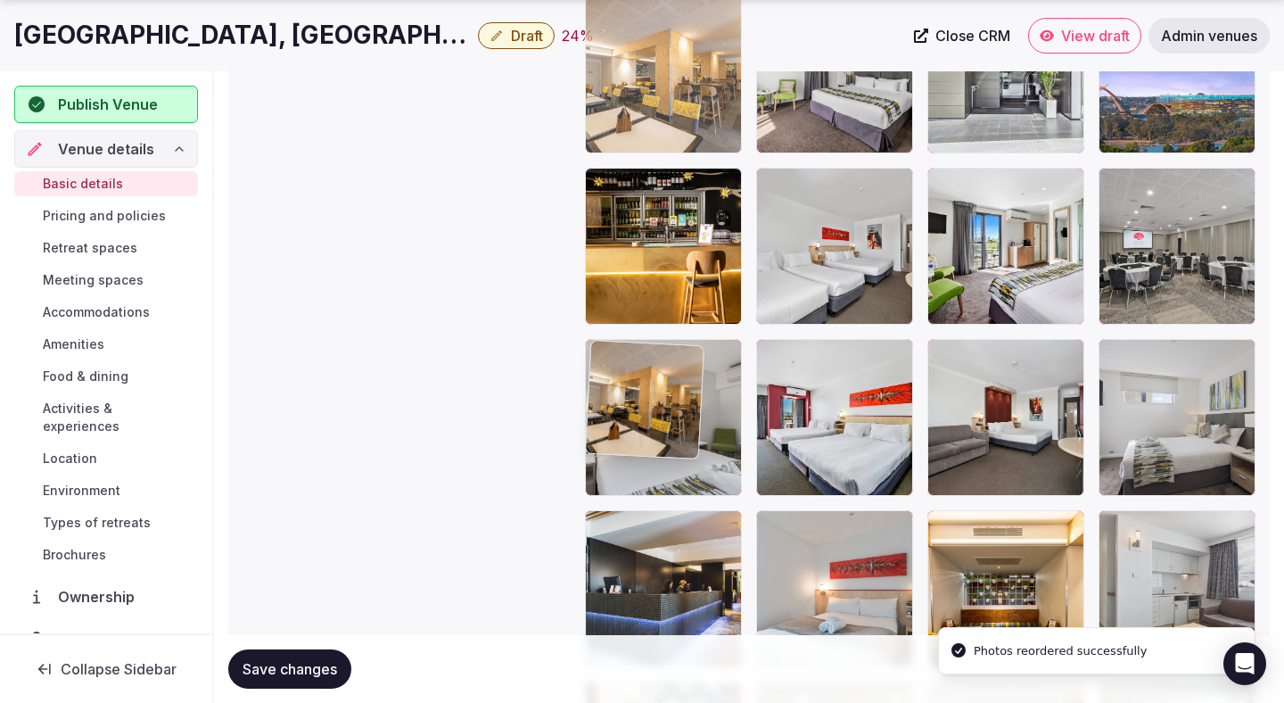
drag, startPoint x: 846, startPoint y: 445, endPoint x: 674, endPoint y: 191, distance: 306.5
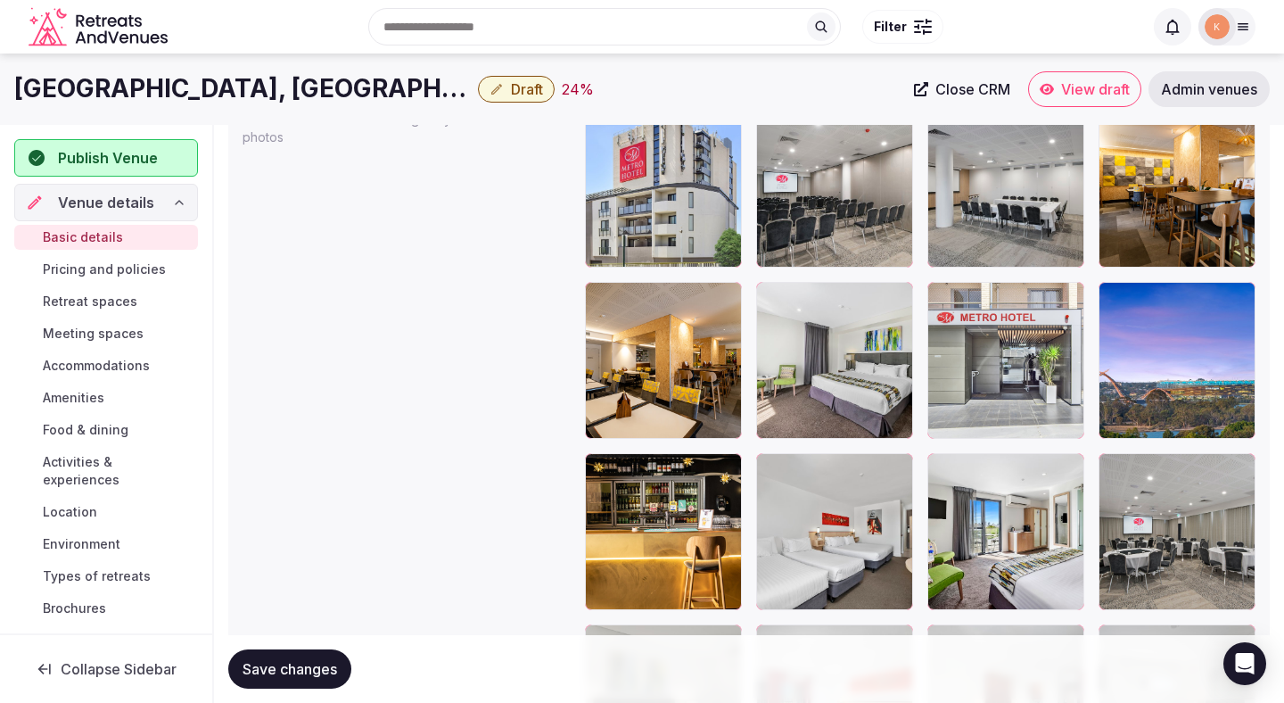
scroll to position [2096, 0]
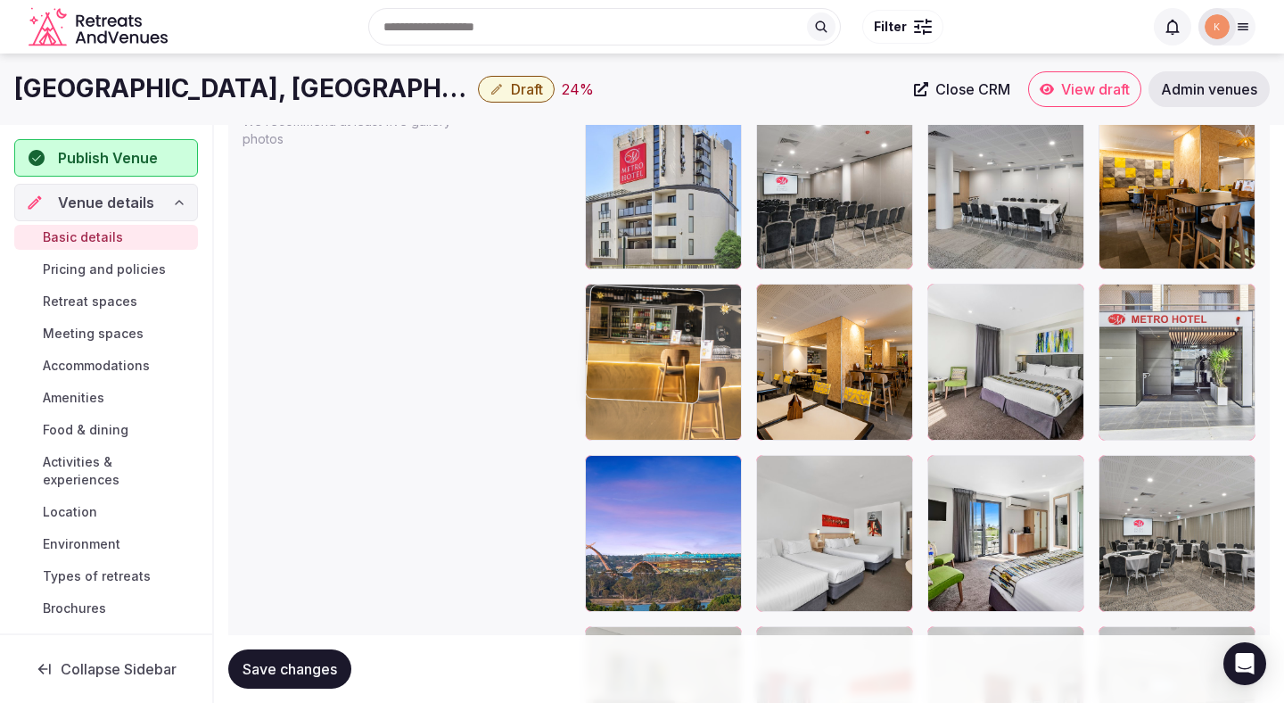
drag, startPoint x: 652, startPoint y: 541, endPoint x: 652, endPoint y: 409, distance: 132.0
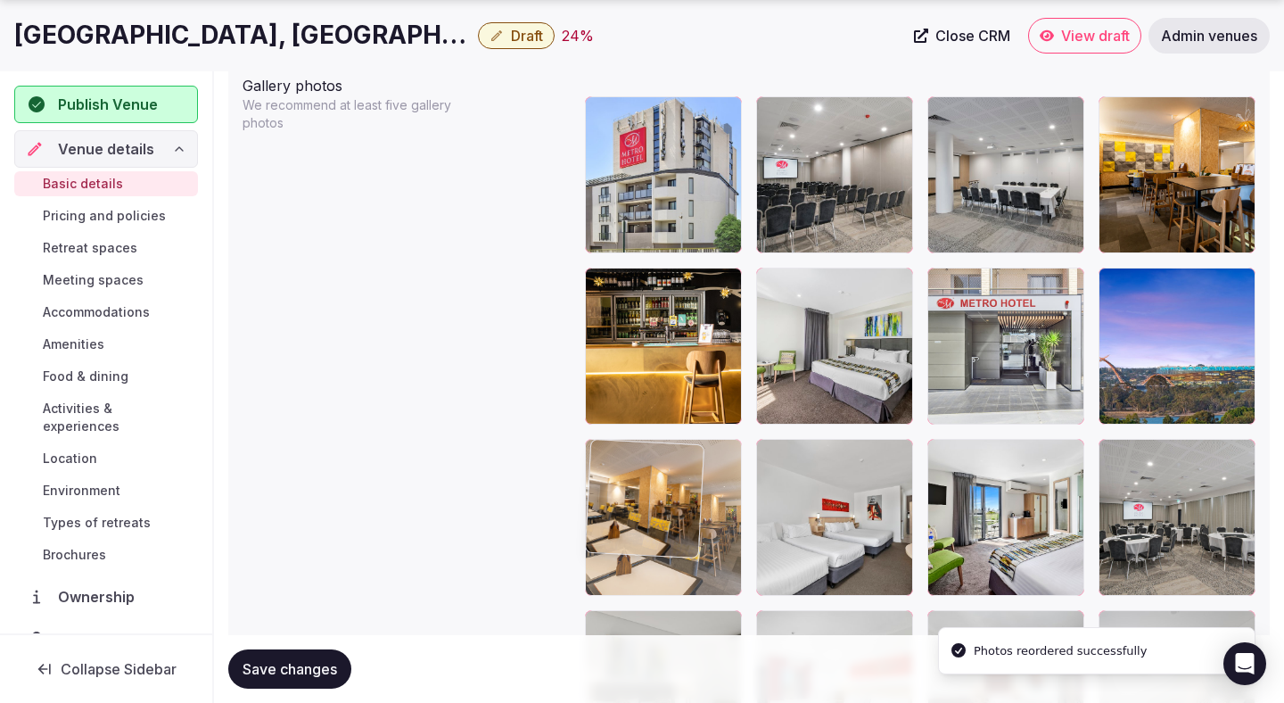
drag, startPoint x: 760, startPoint y: 405, endPoint x: 640, endPoint y: 585, distance: 216.7
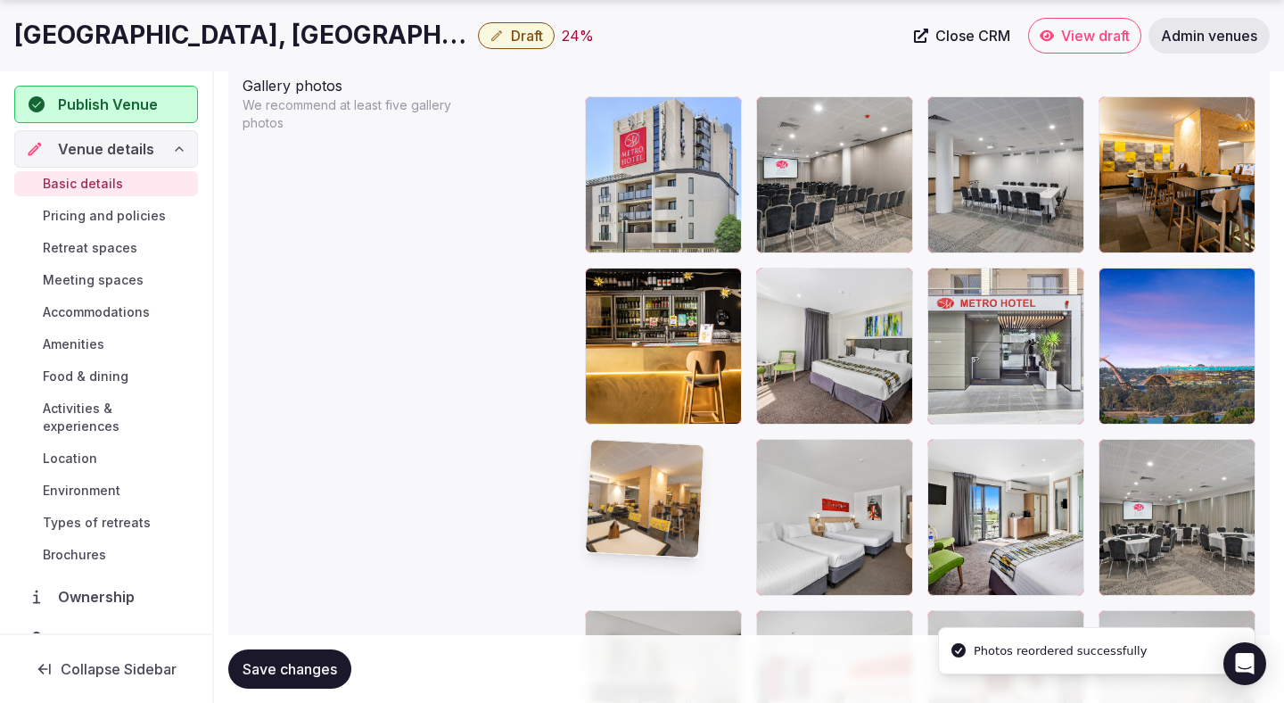
scroll to position [2114, 0]
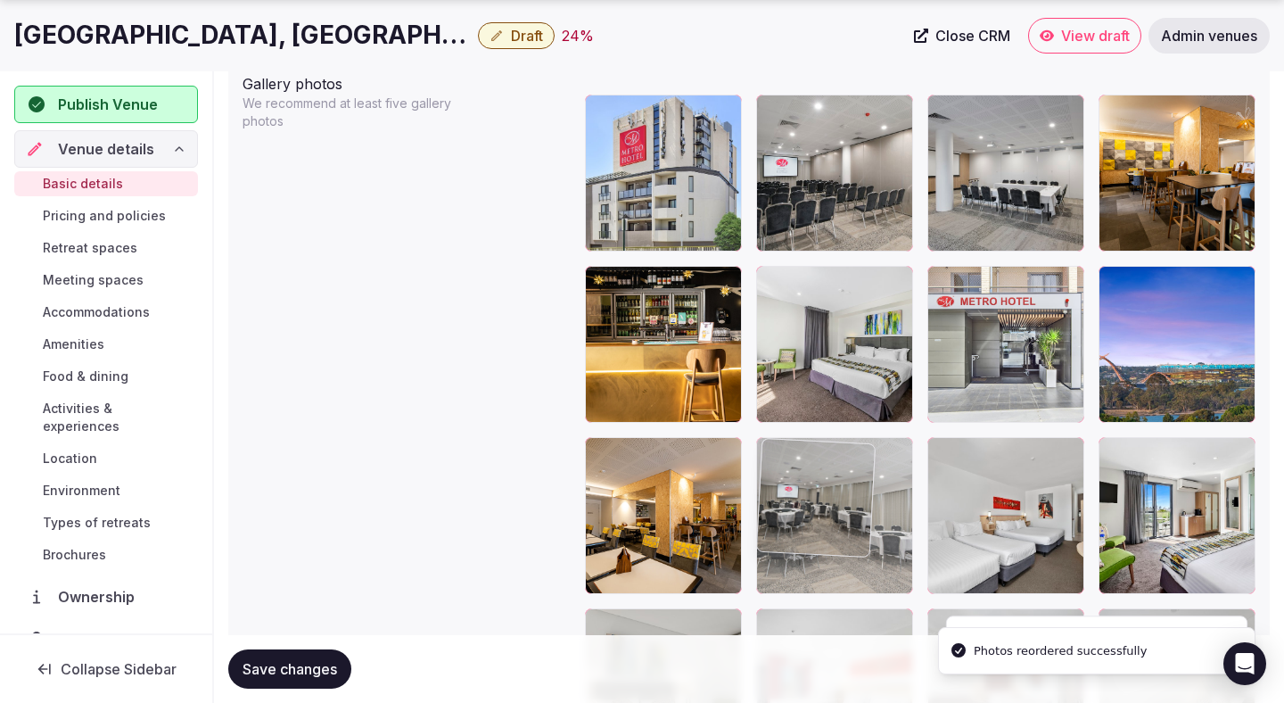
drag, startPoint x: 1194, startPoint y: 523, endPoint x: 920, endPoint y: 552, distance: 276.3
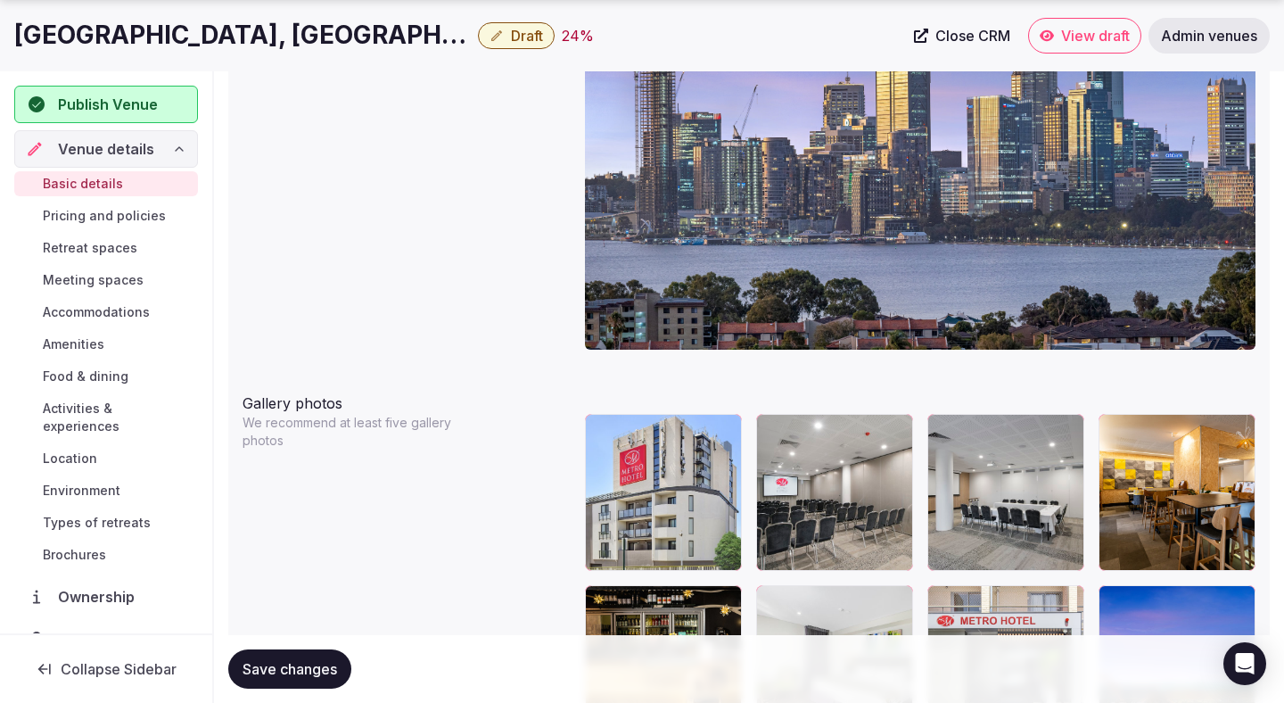
scroll to position [1912, 0]
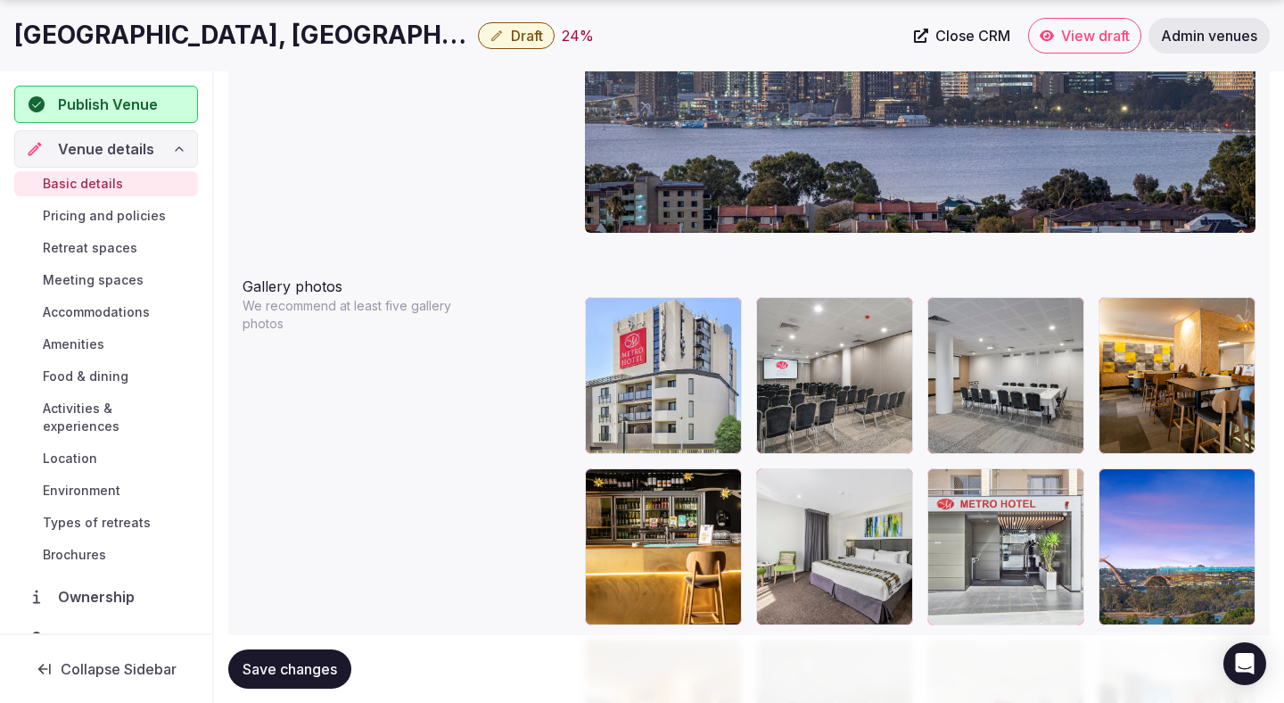
click at [322, 675] on span "Save changes" at bounding box center [290, 669] width 95 height 18
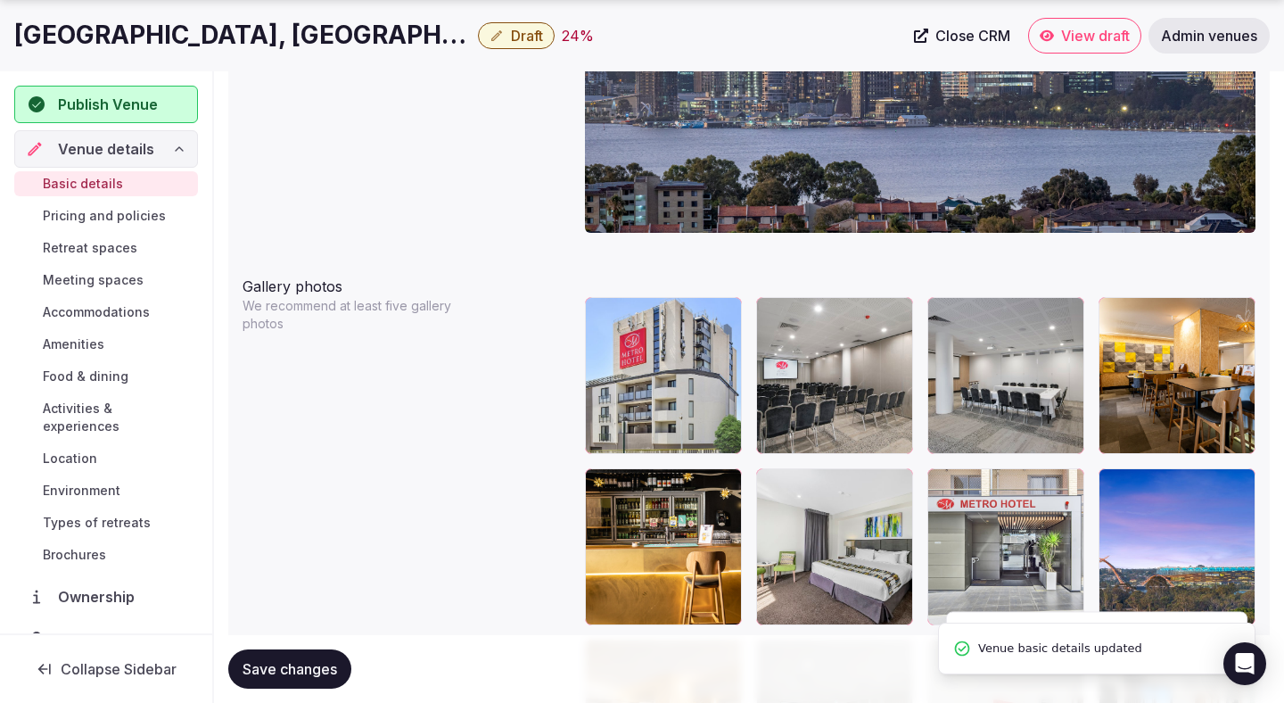
click at [322, 675] on span "Save changes" at bounding box center [290, 669] width 95 height 18
click at [511, 37] on span "Draft" at bounding box center [527, 36] width 32 height 18
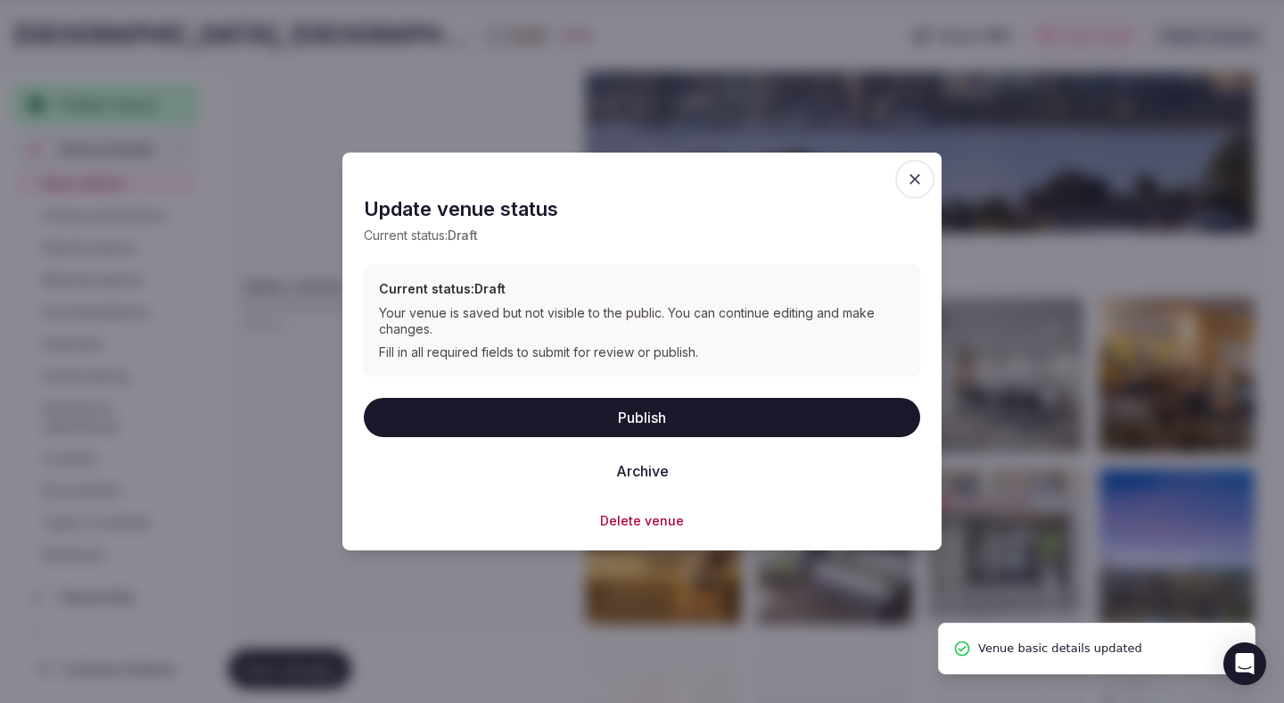
click at [500, 433] on button "Publish" at bounding box center [642, 416] width 557 height 39
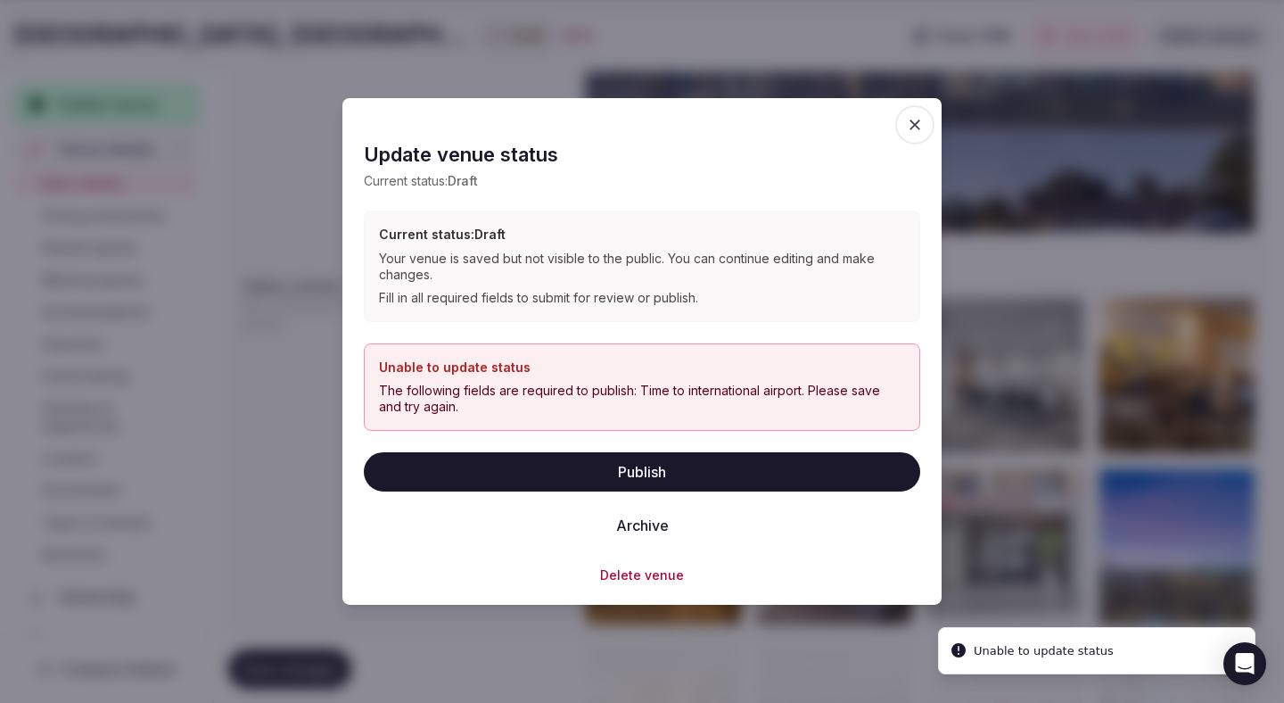
click at [912, 129] on icon "button" at bounding box center [915, 125] width 18 height 18
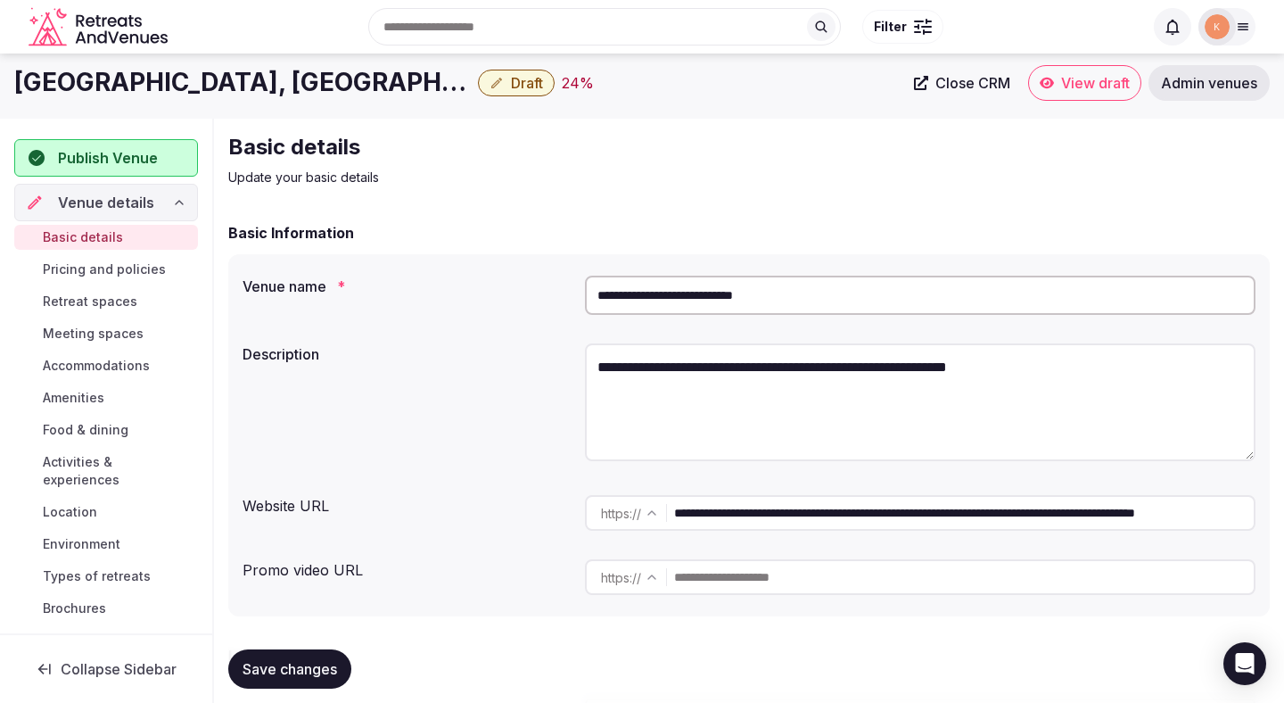
scroll to position [9, 0]
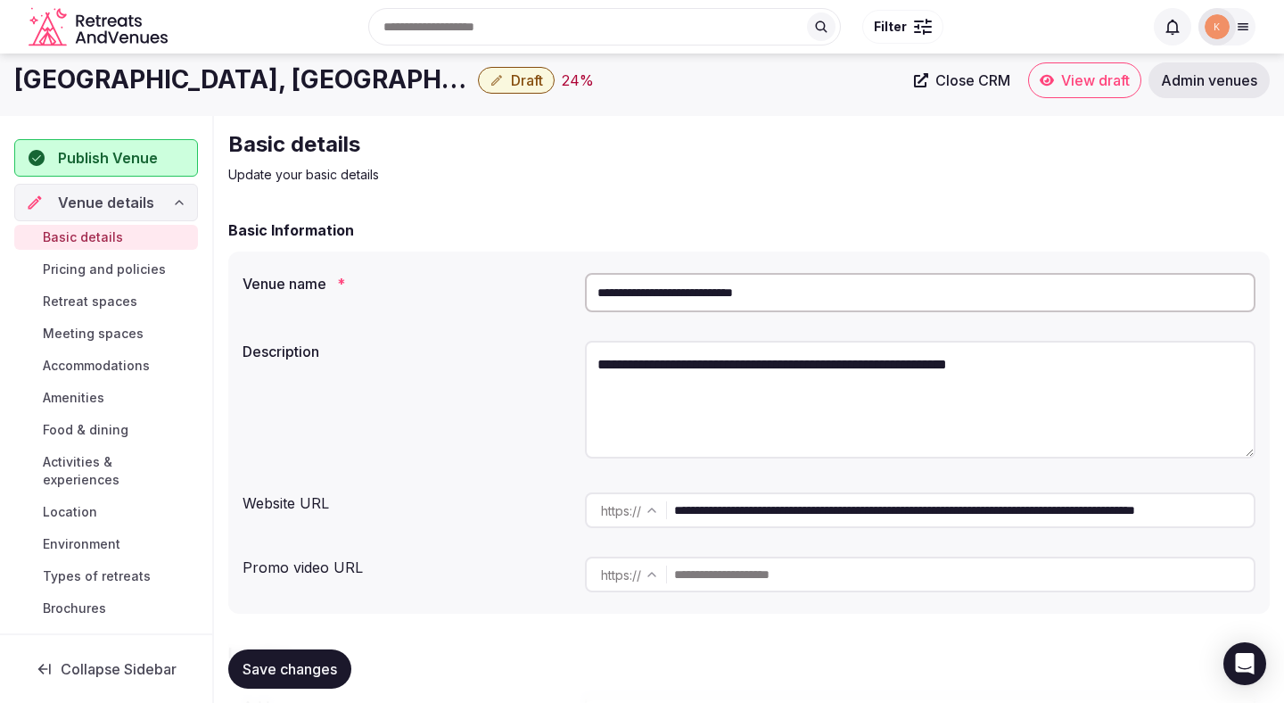
click at [793, 294] on input "**********" at bounding box center [920, 292] width 671 height 39
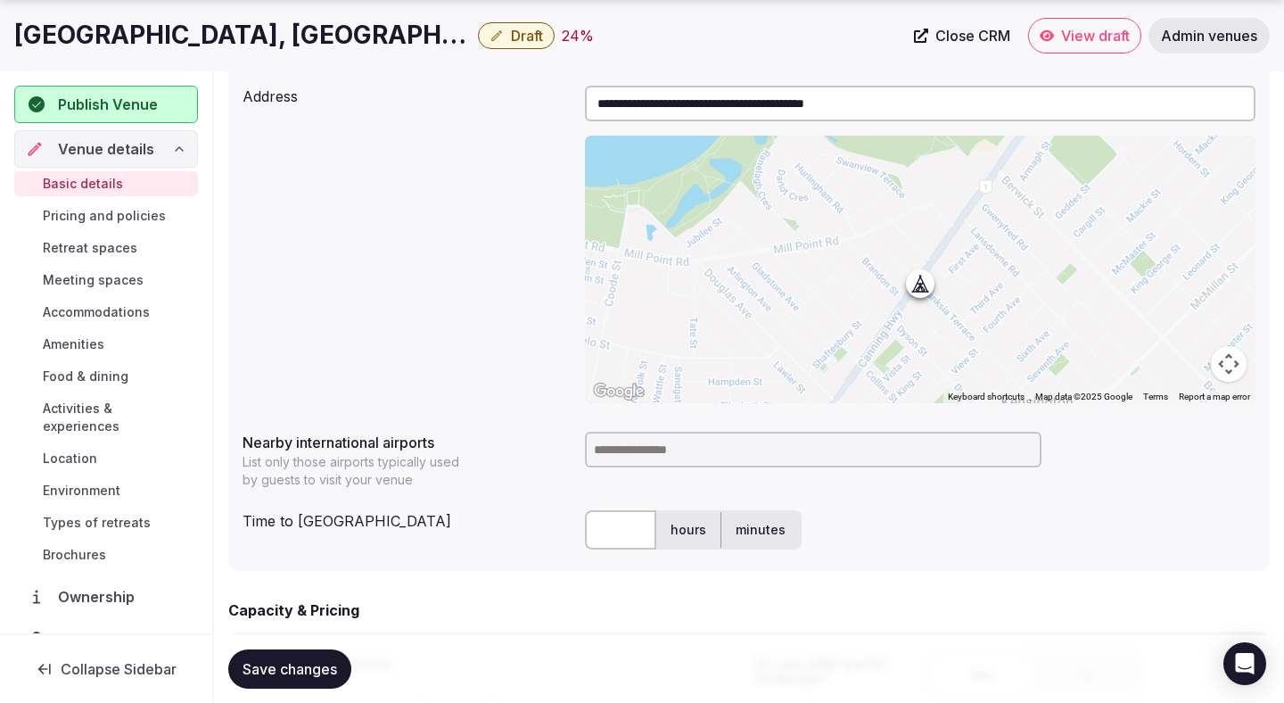
scroll to position [733, 0]
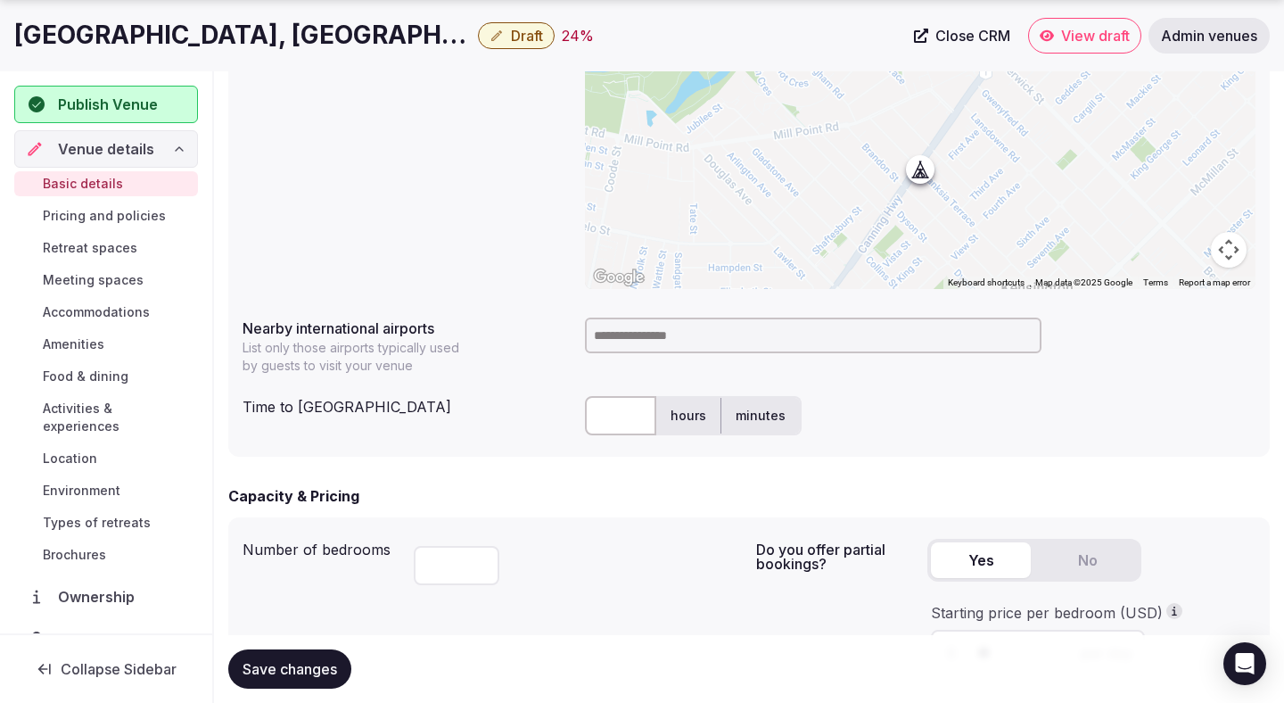
click at [627, 321] on input at bounding box center [813, 336] width 457 height 36
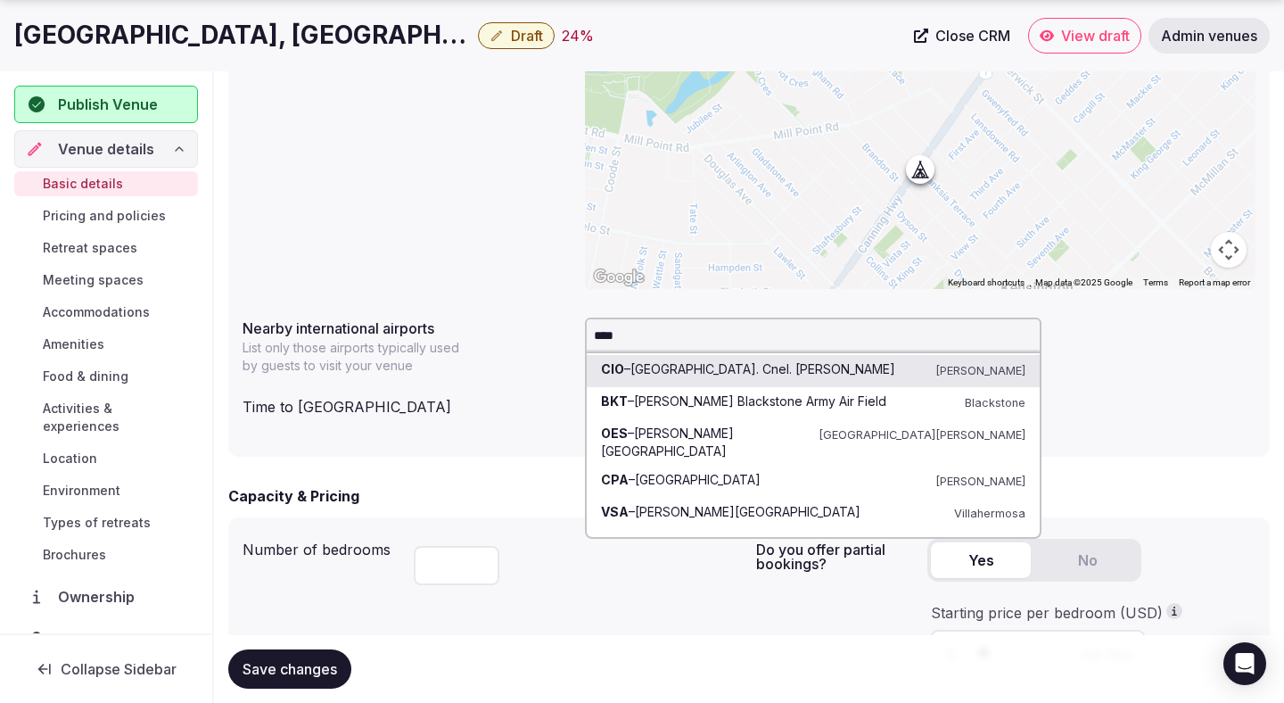
type input "*****"
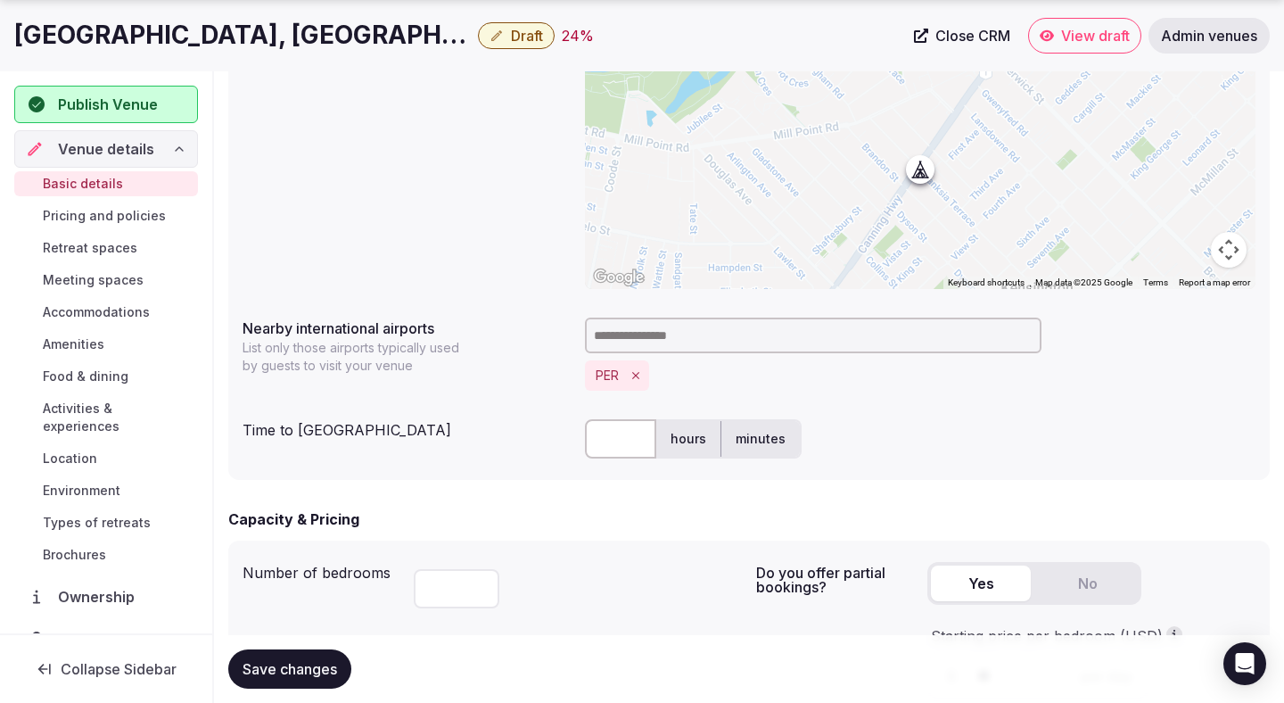
click at [613, 433] on input "text" at bounding box center [620, 438] width 71 height 39
type input "**"
click at [476, 467] on div "**********" at bounding box center [749, 215] width 1042 height 530
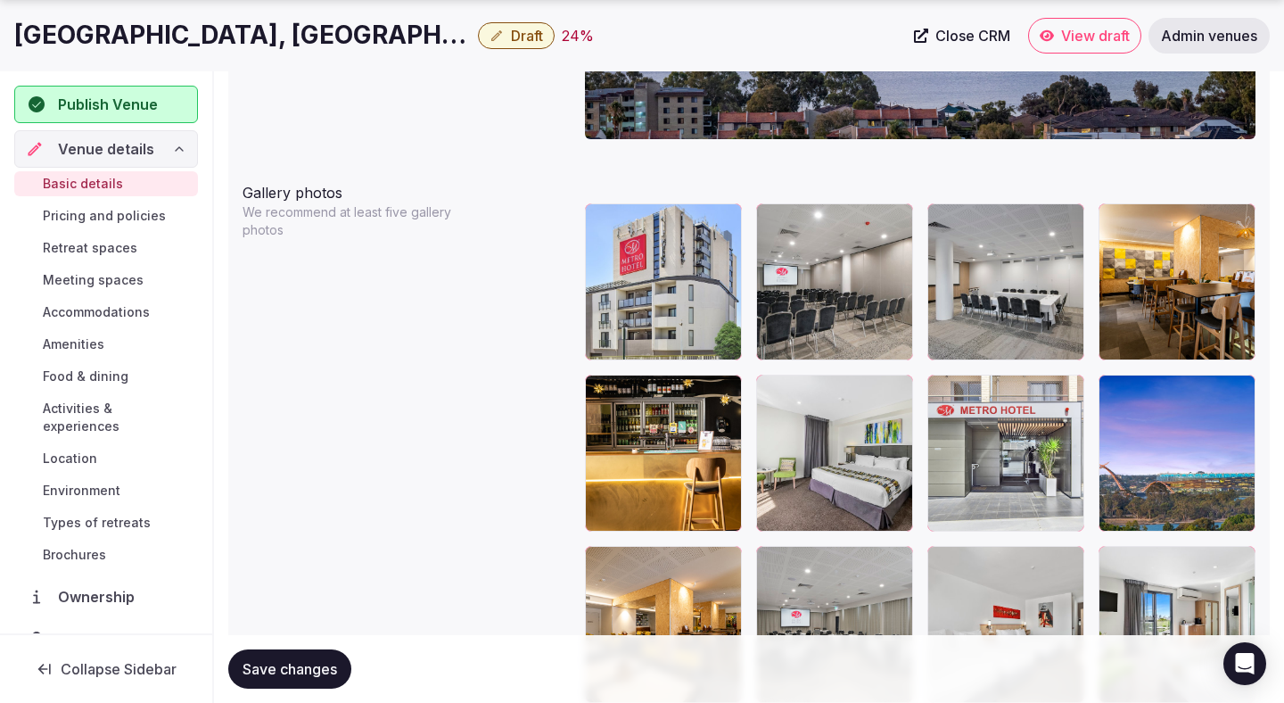
scroll to position [2125, 0]
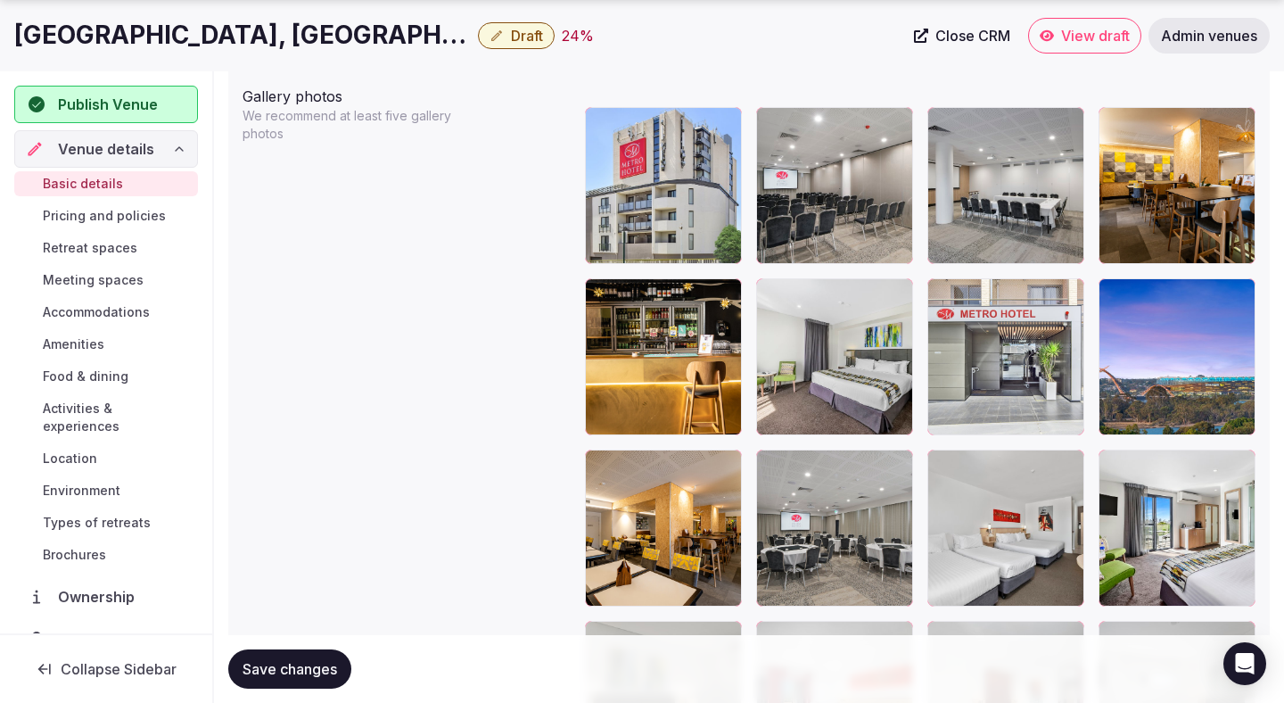
click at [293, 673] on span "Save changes" at bounding box center [290, 669] width 95 height 18
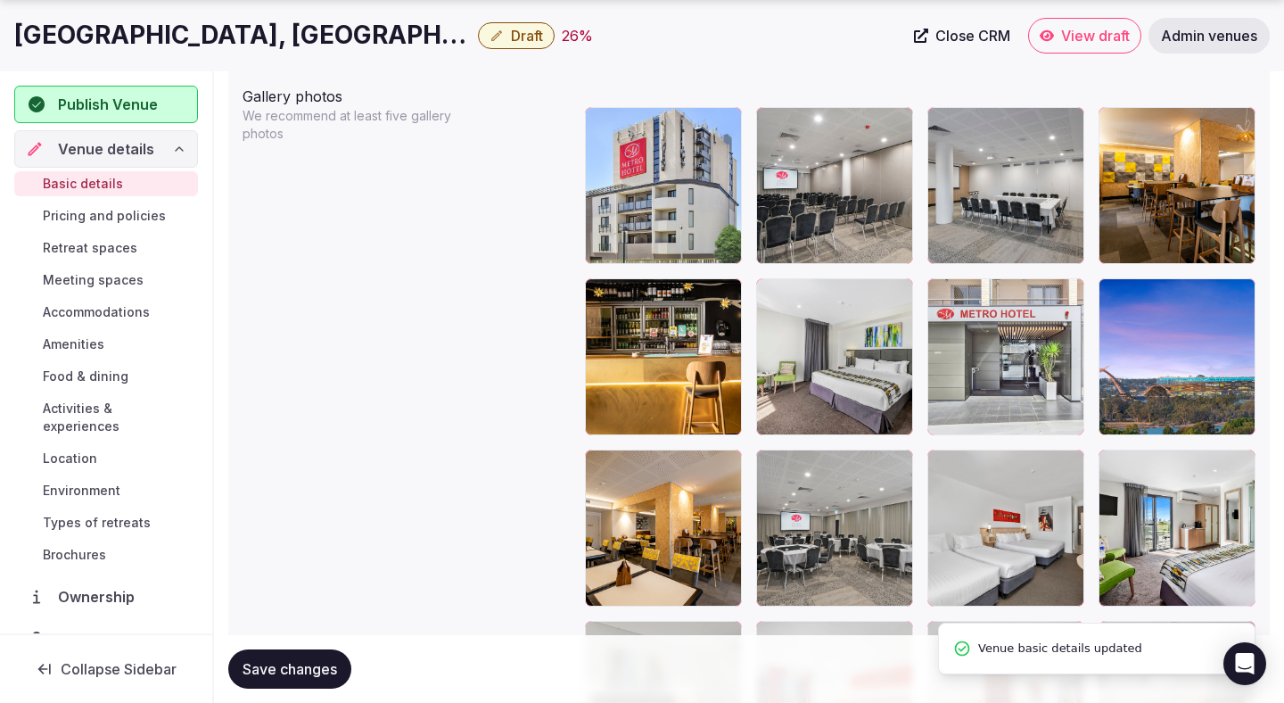
click at [292, 673] on span "Save changes" at bounding box center [290, 669] width 95 height 18
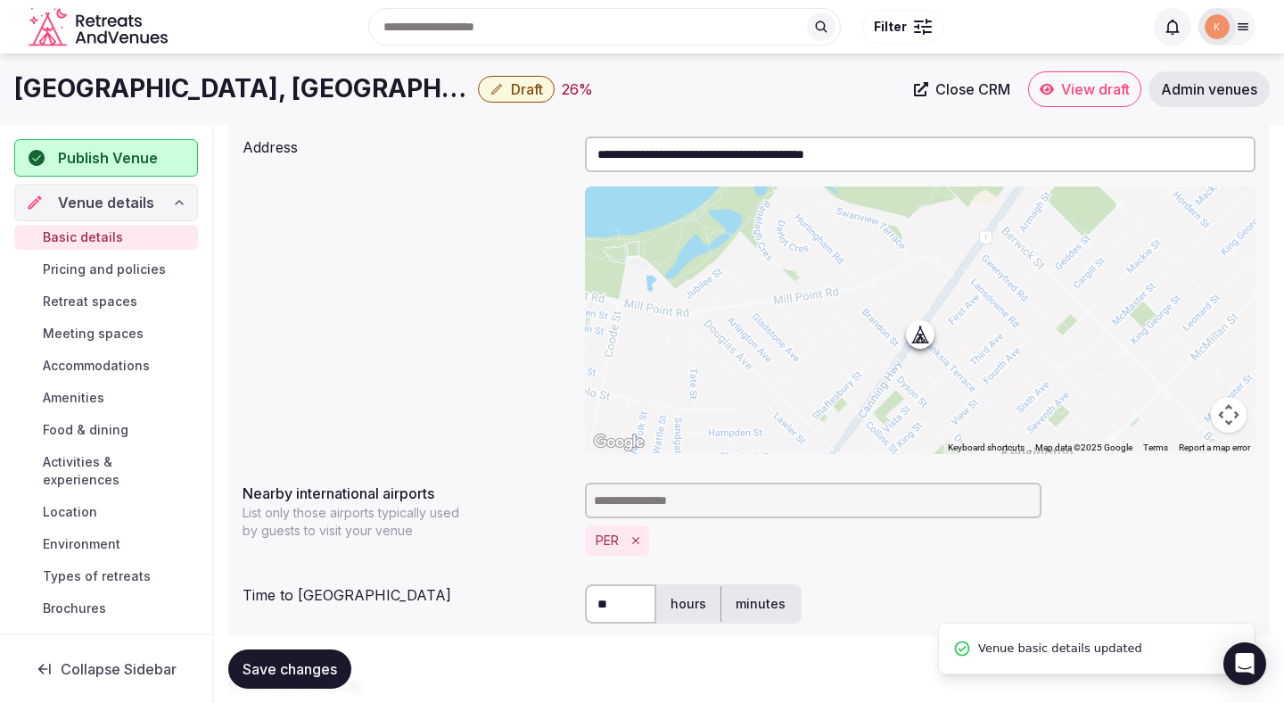
scroll to position [374, 0]
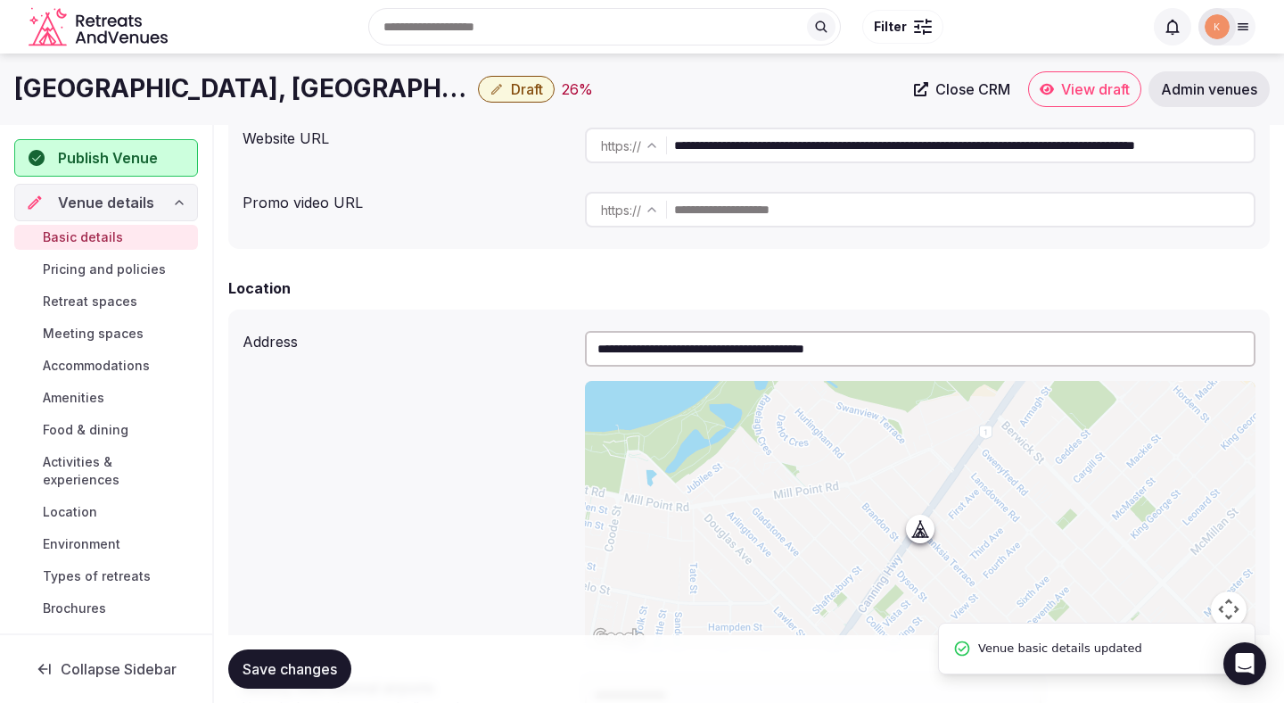
click at [478, 76] on button "Draft" at bounding box center [516, 89] width 77 height 27
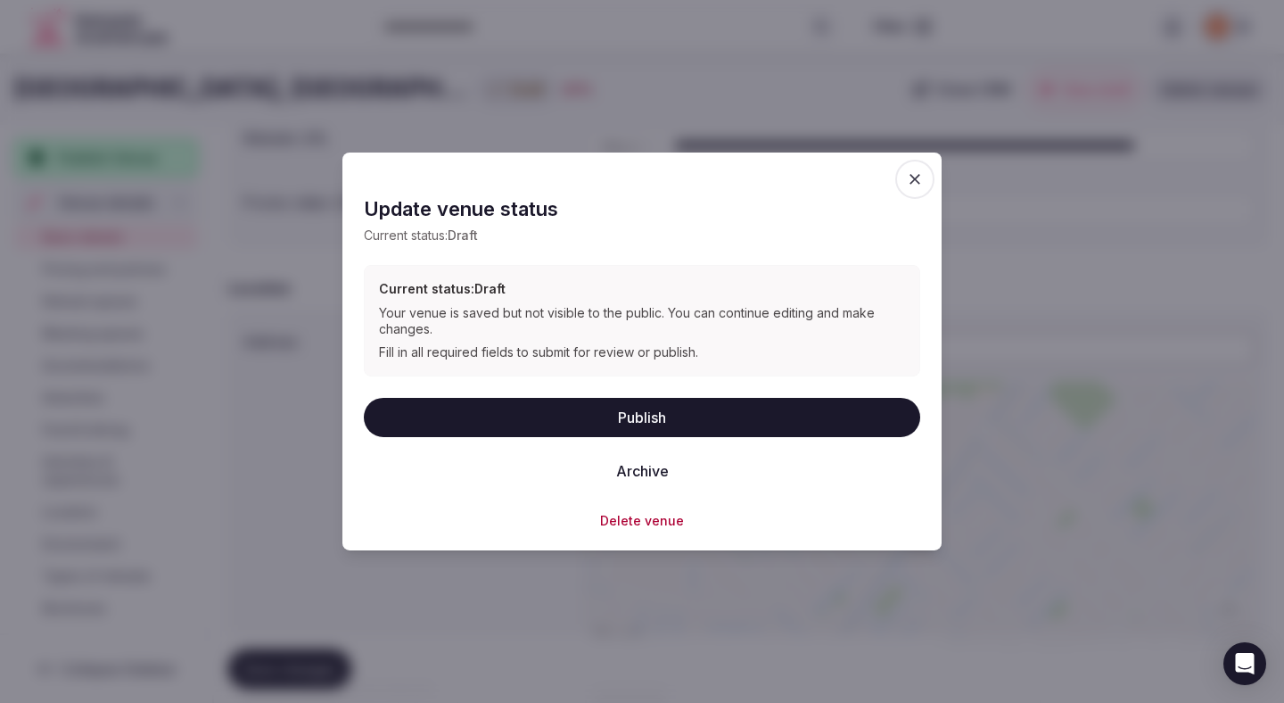
click at [490, 418] on button "Publish" at bounding box center [642, 416] width 557 height 39
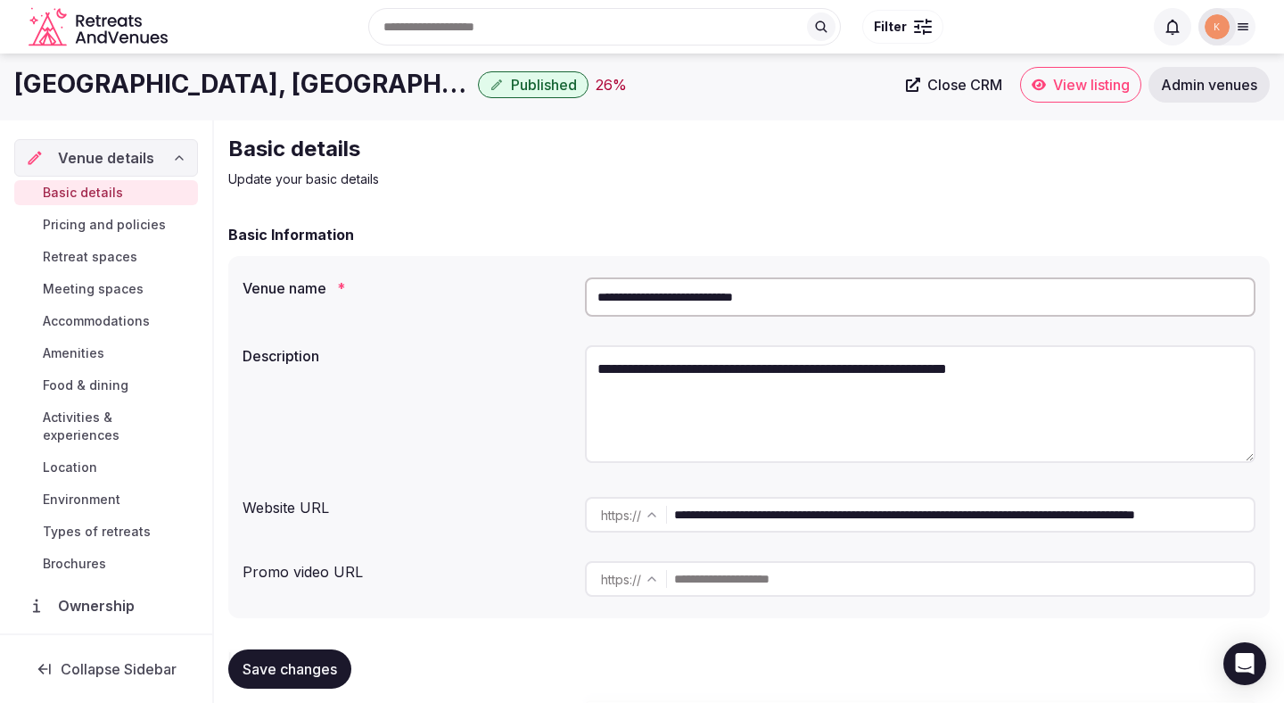
scroll to position [0, 0]
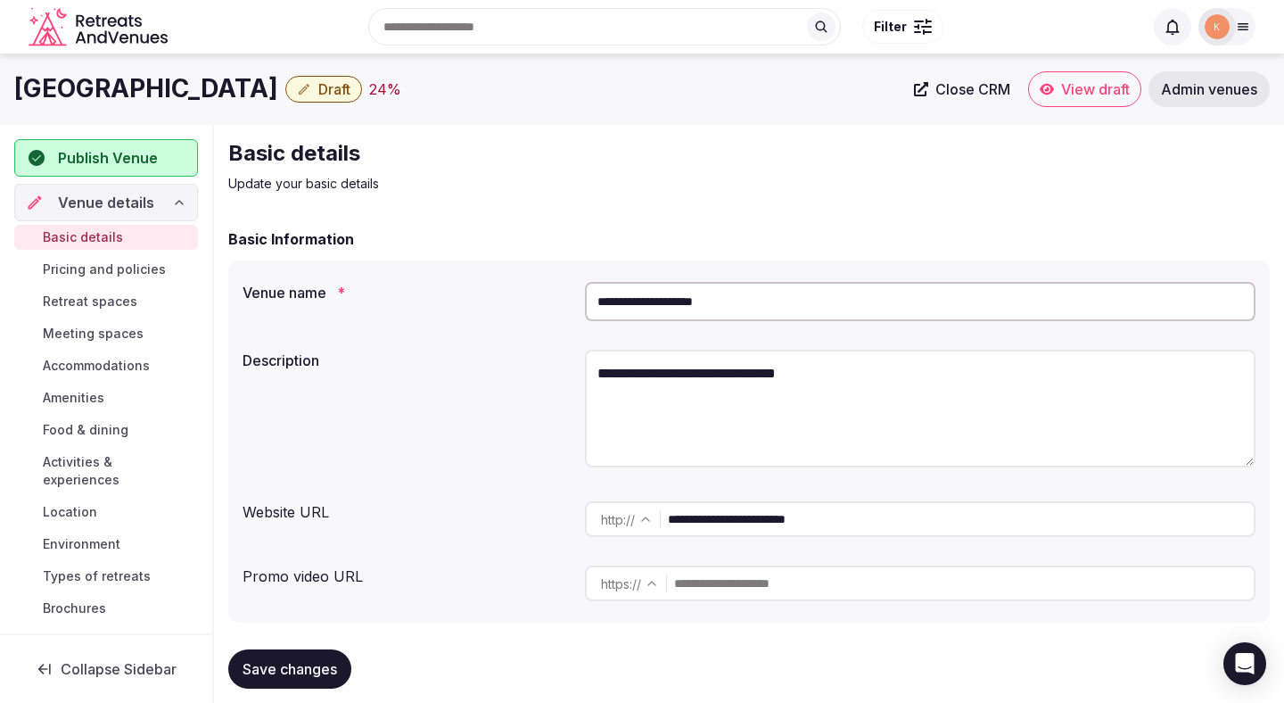
click at [674, 310] on input "**********" at bounding box center [920, 301] width 671 height 39
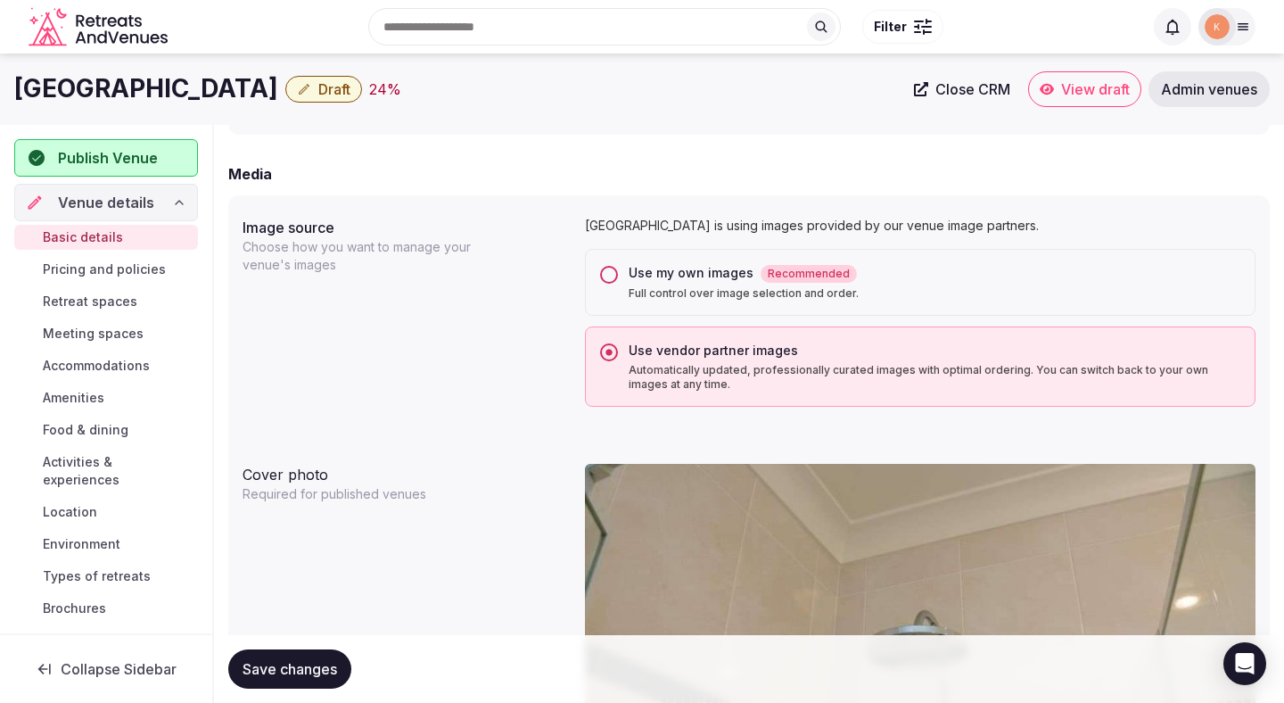
scroll to position [1296, 0]
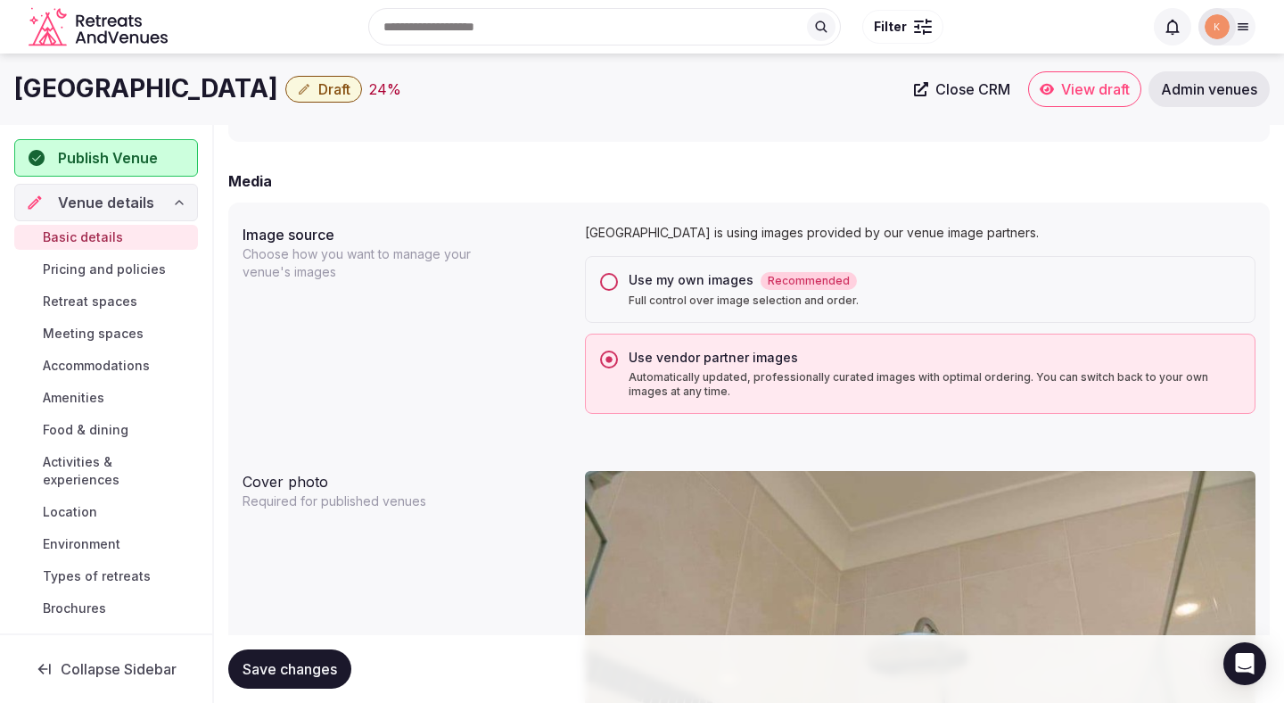
click at [771, 301] on p "Full control over image selection and order." at bounding box center [935, 300] width 612 height 14
click at [618, 291] on button "Use my own images Recommended Full control over image selection and order." at bounding box center [609, 282] width 18 height 18
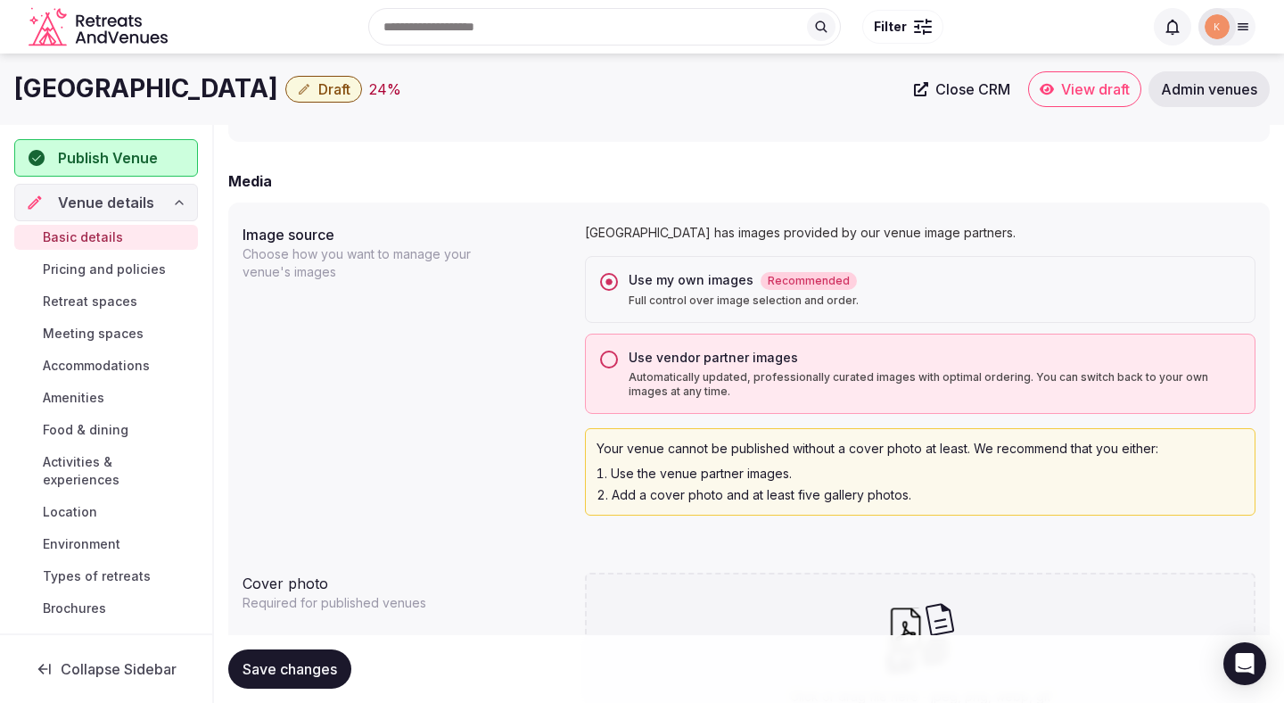
click at [324, 677] on span "Save changes" at bounding box center [290, 669] width 95 height 18
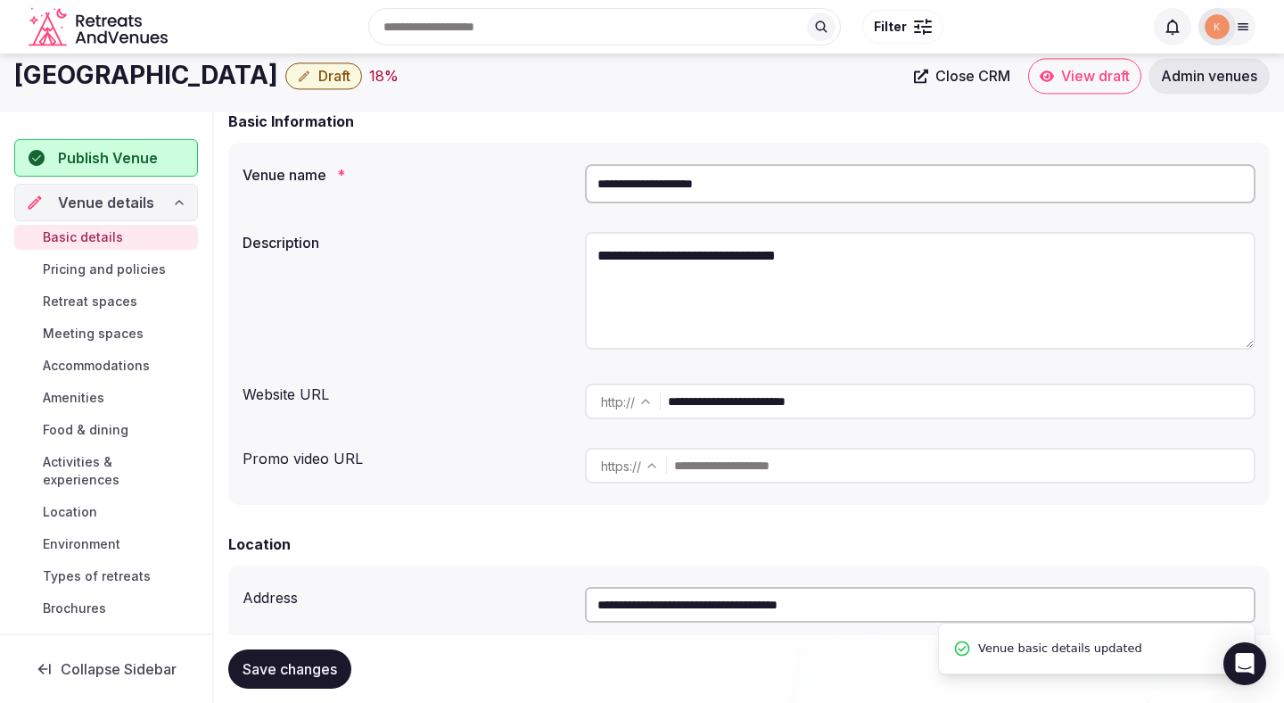
scroll to position [0, 0]
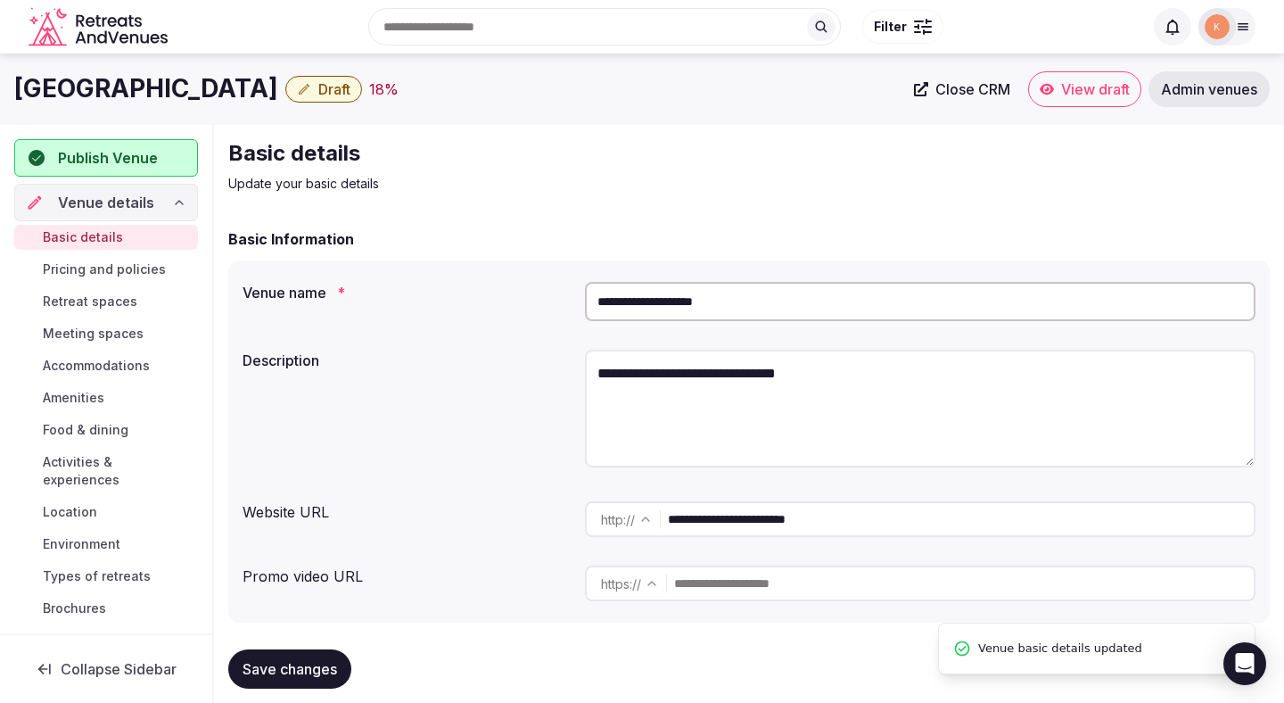
click at [777, 316] on input "**********" at bounding box center [920, 301] width 671 height 39
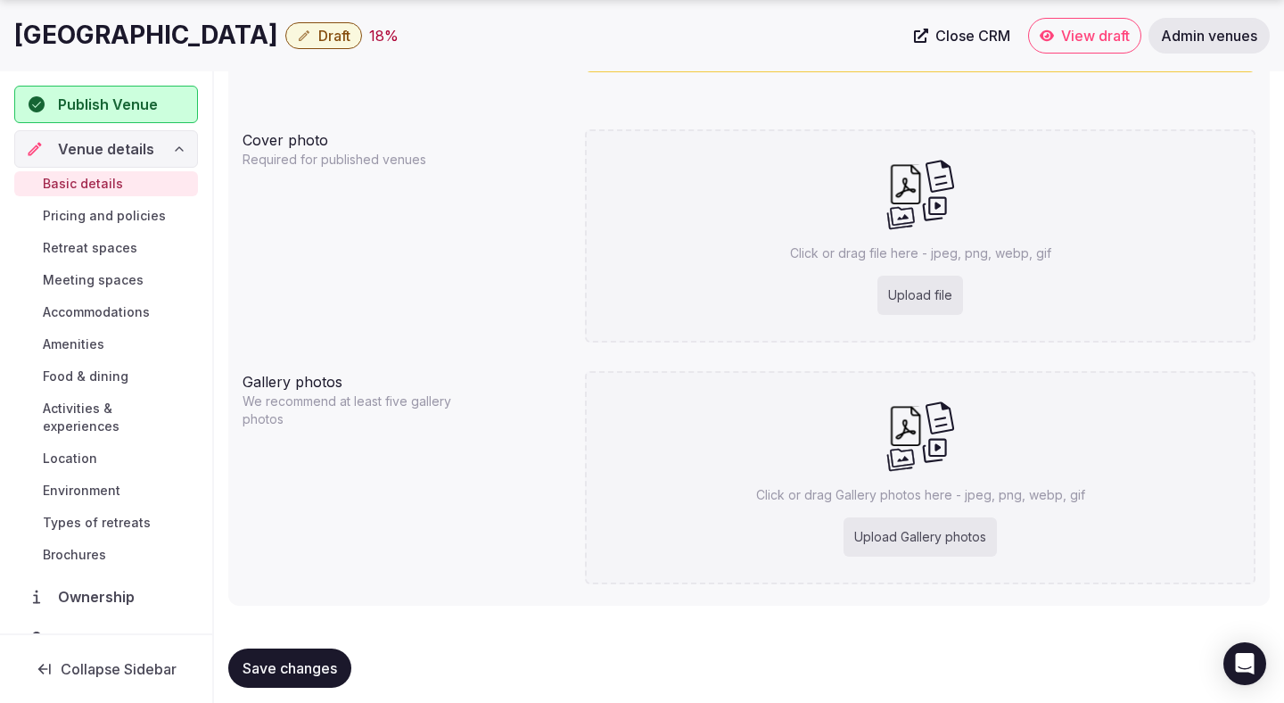
scroll to position [1754, 0]
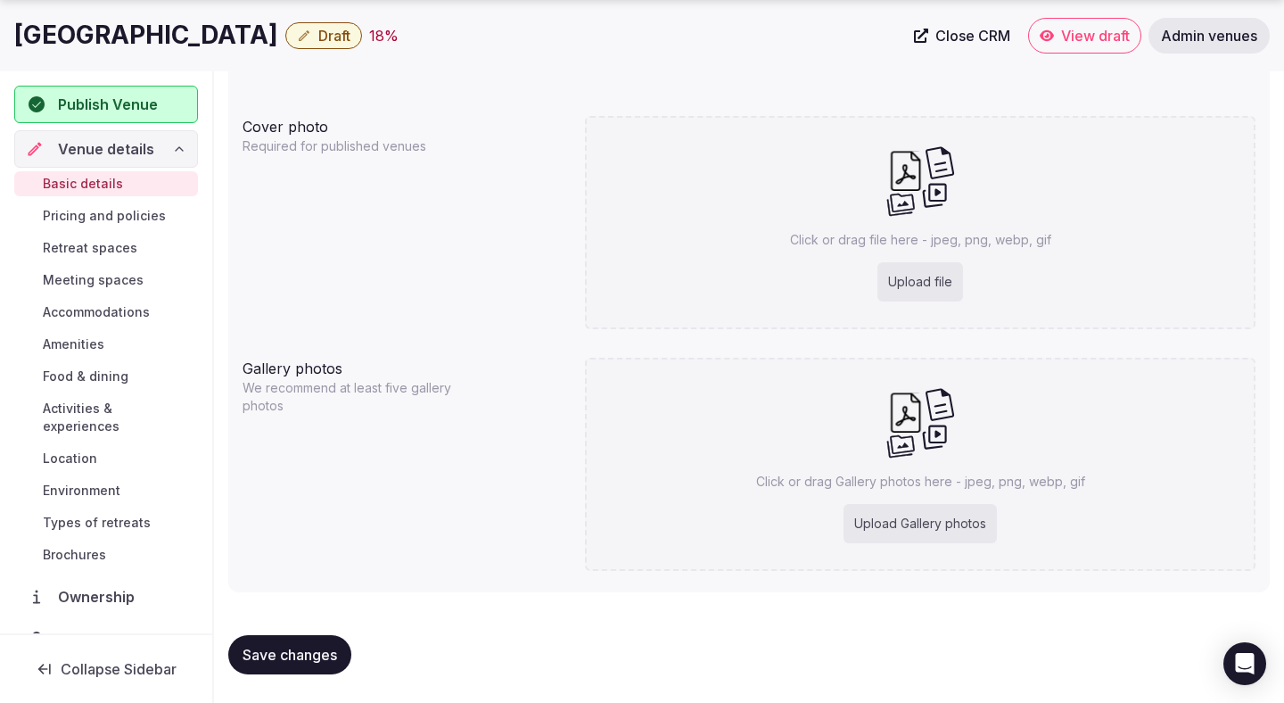
click at [299, 668] on button "Save changes" at bounding box center [289, 654] width 123 height 39
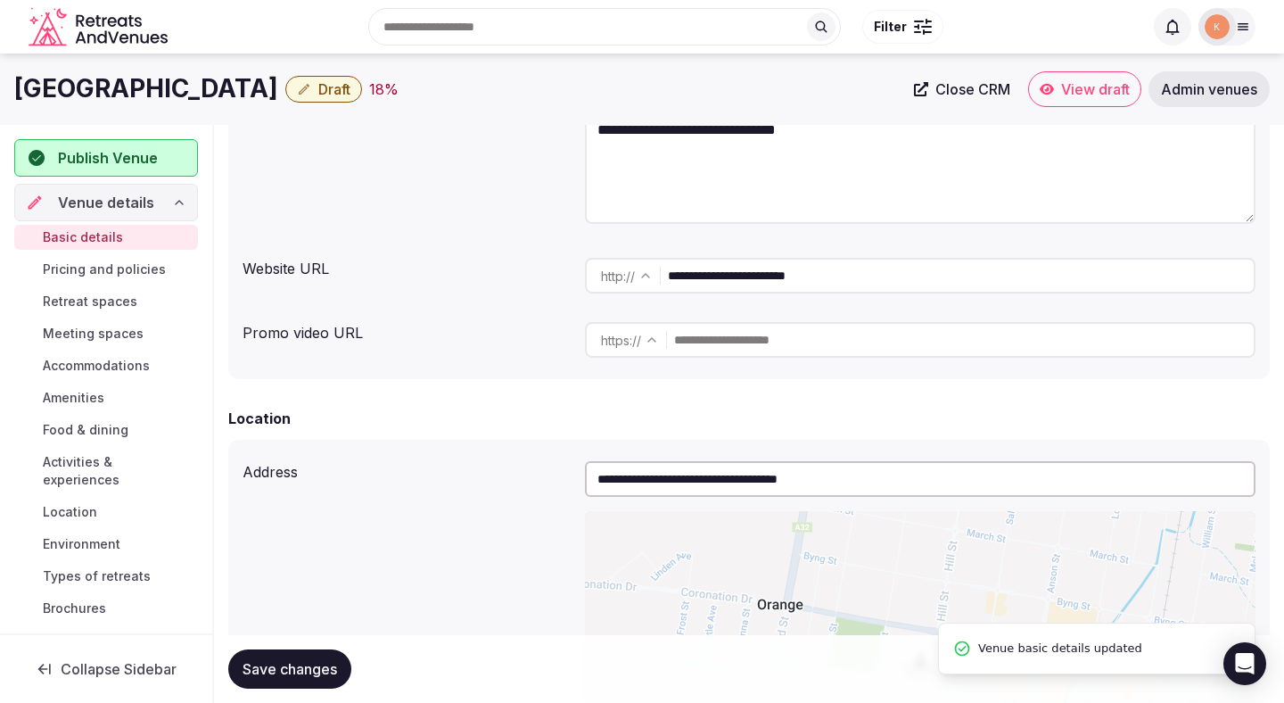
scroll to position [0, 0]
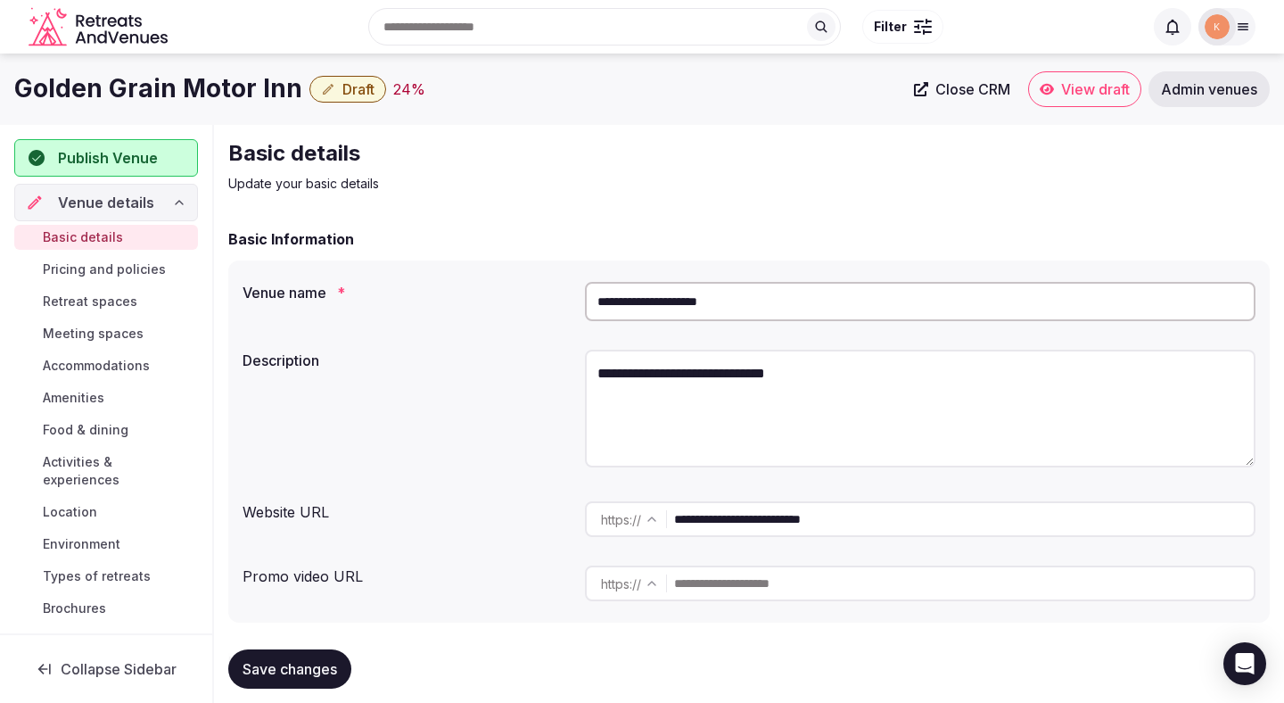
click at [695, 293] on input "**********" at bounding box center [920, 301] width 671 height 39
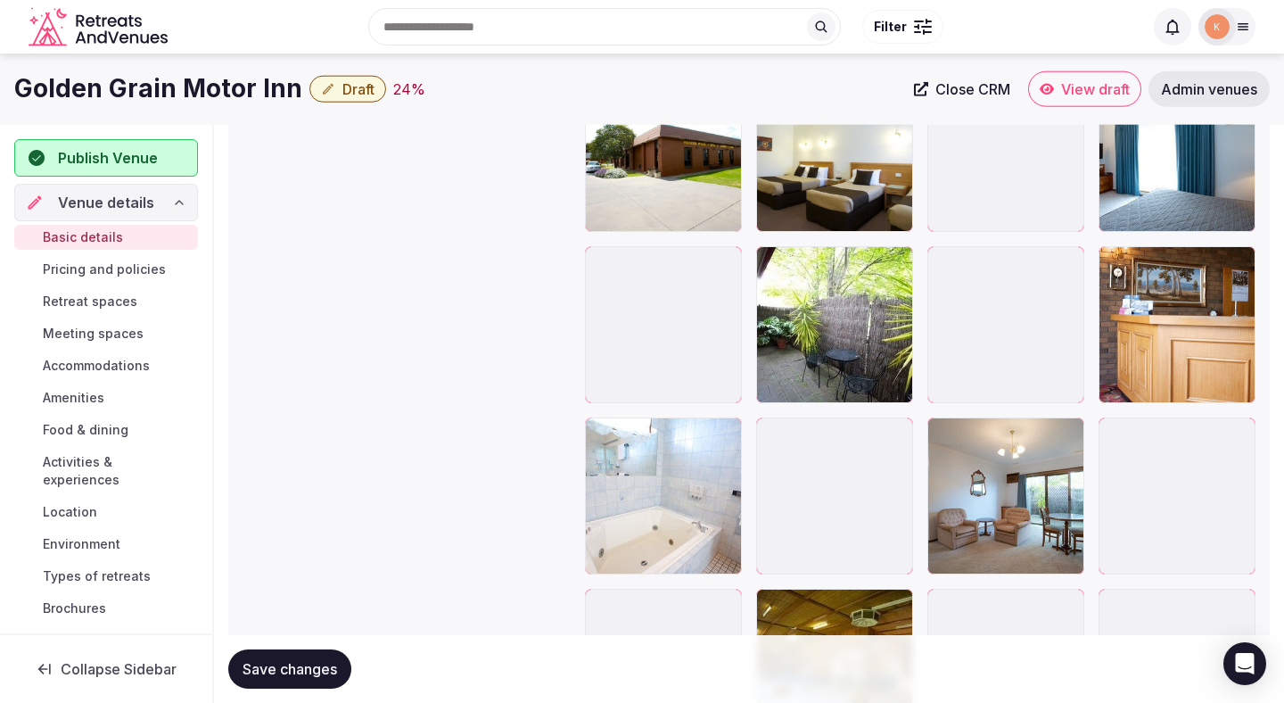
scroll to position [2133, 0]
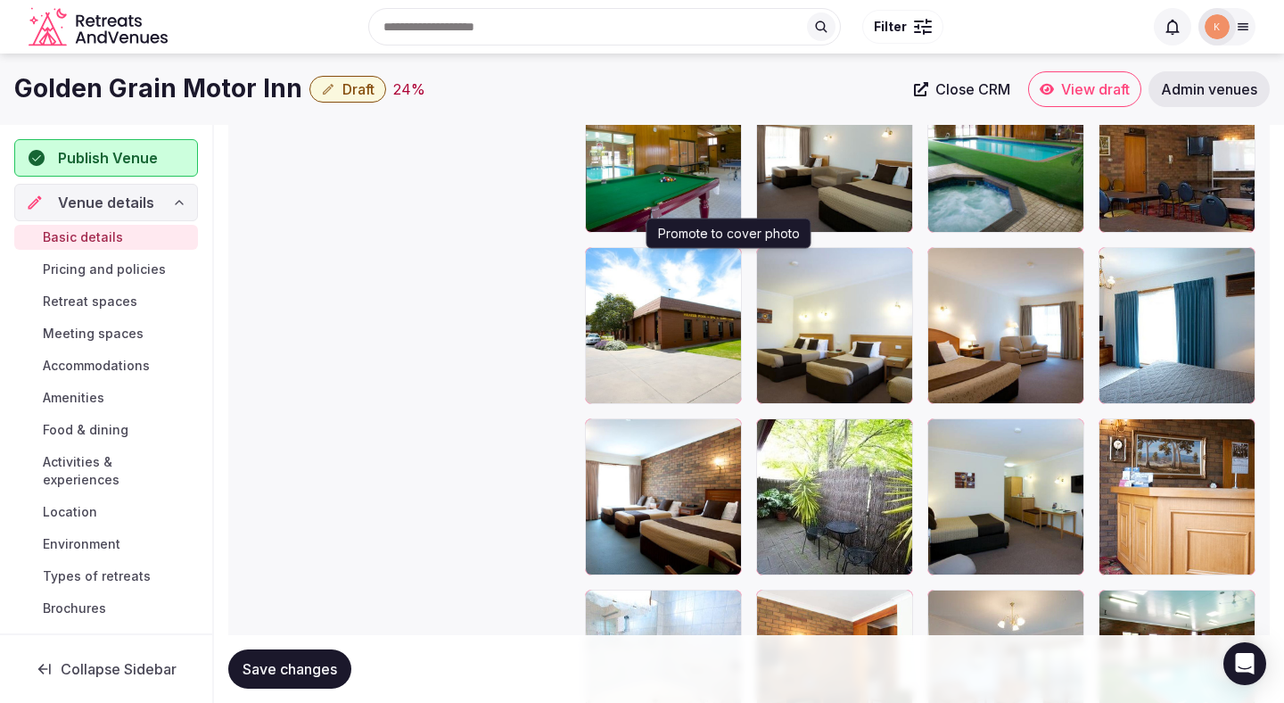
click at [728, 262] on icon "button" at bounding box center [724, 265] width 14 height 14
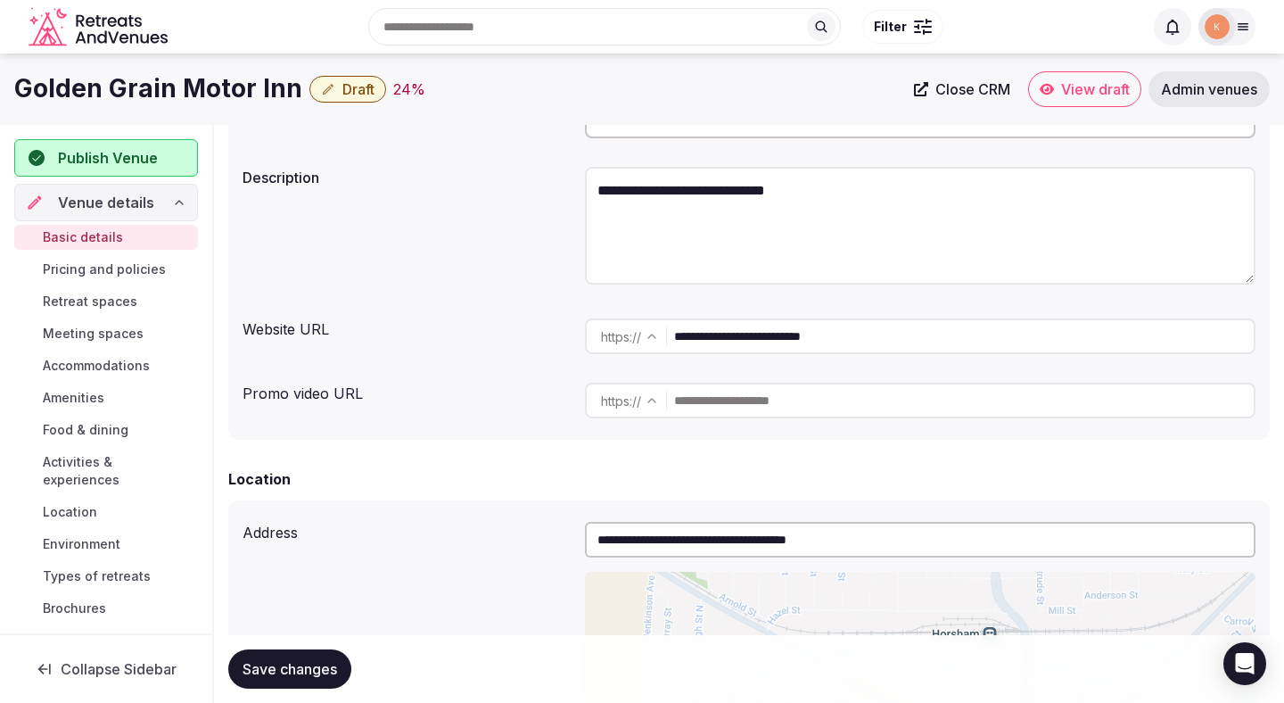
scroll to position [0, 0]
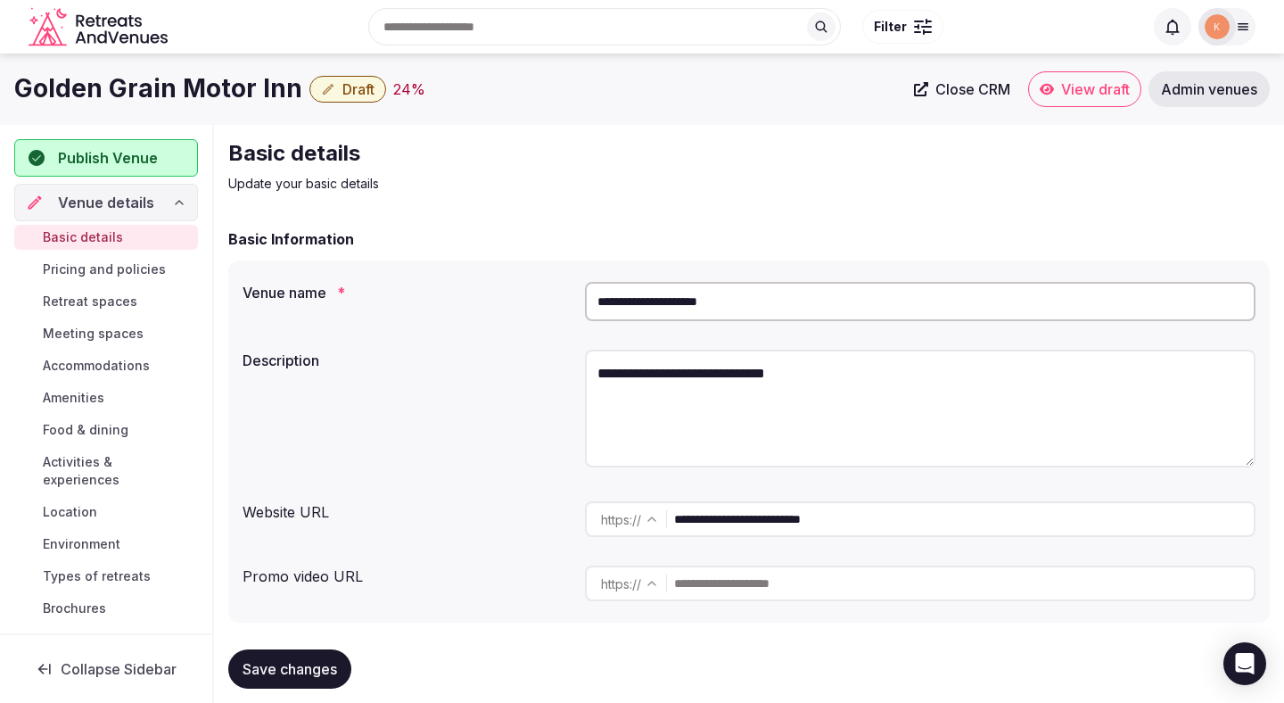
click at [730, 288] on input "**********" at bounding box center [920, 301] width 671 height 39
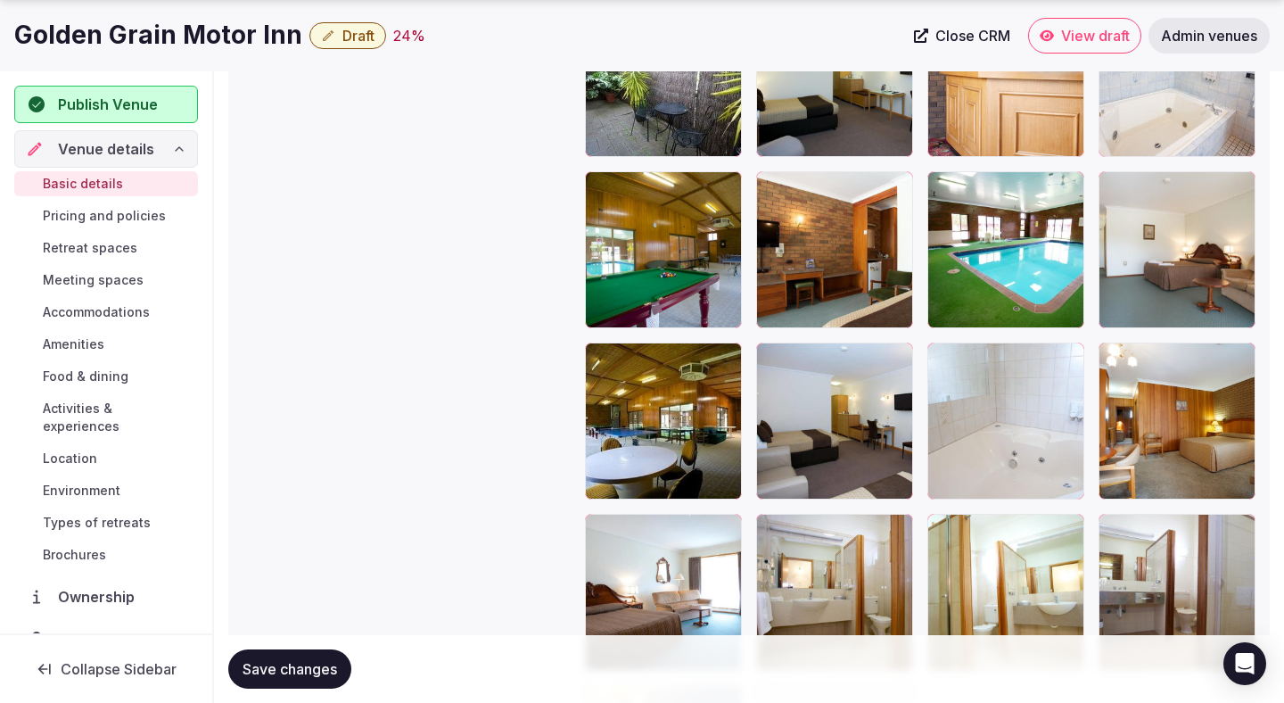
scroll to position [2823, 0]
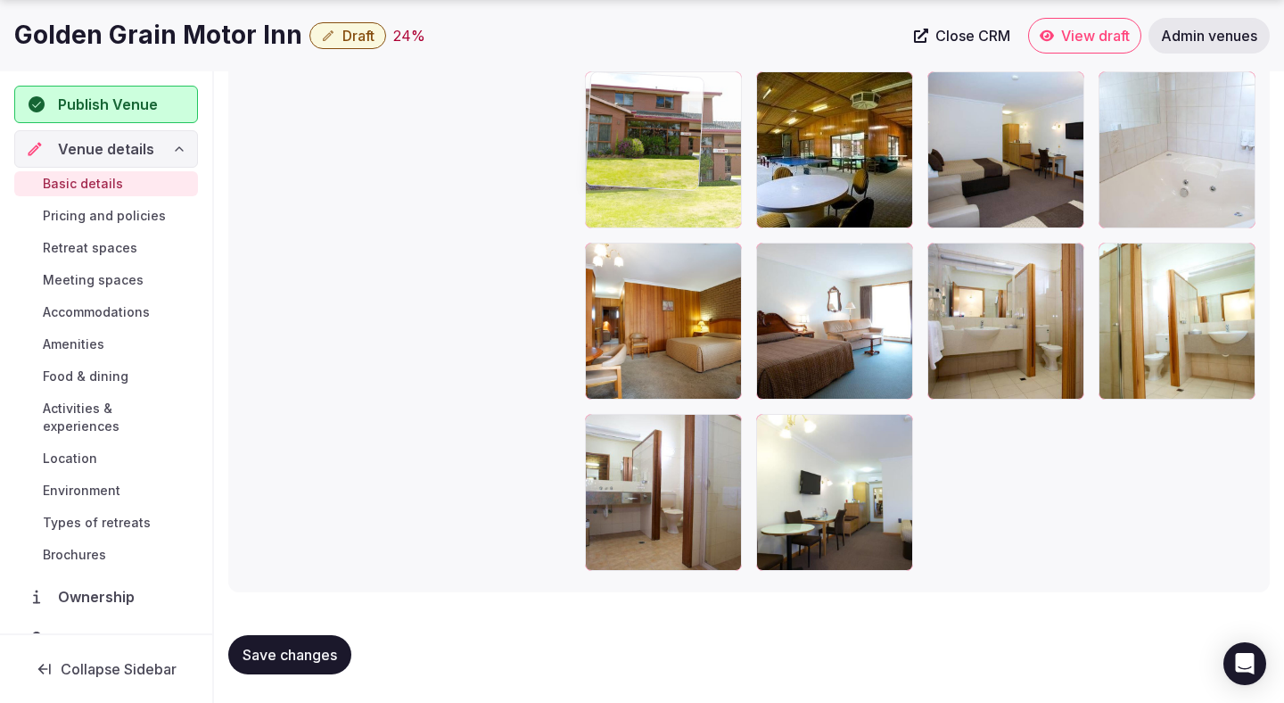
drag, startPoint x: 838, startPoint y: 455, endPoint x: 629, endPoint y: 149, distance: 370.9
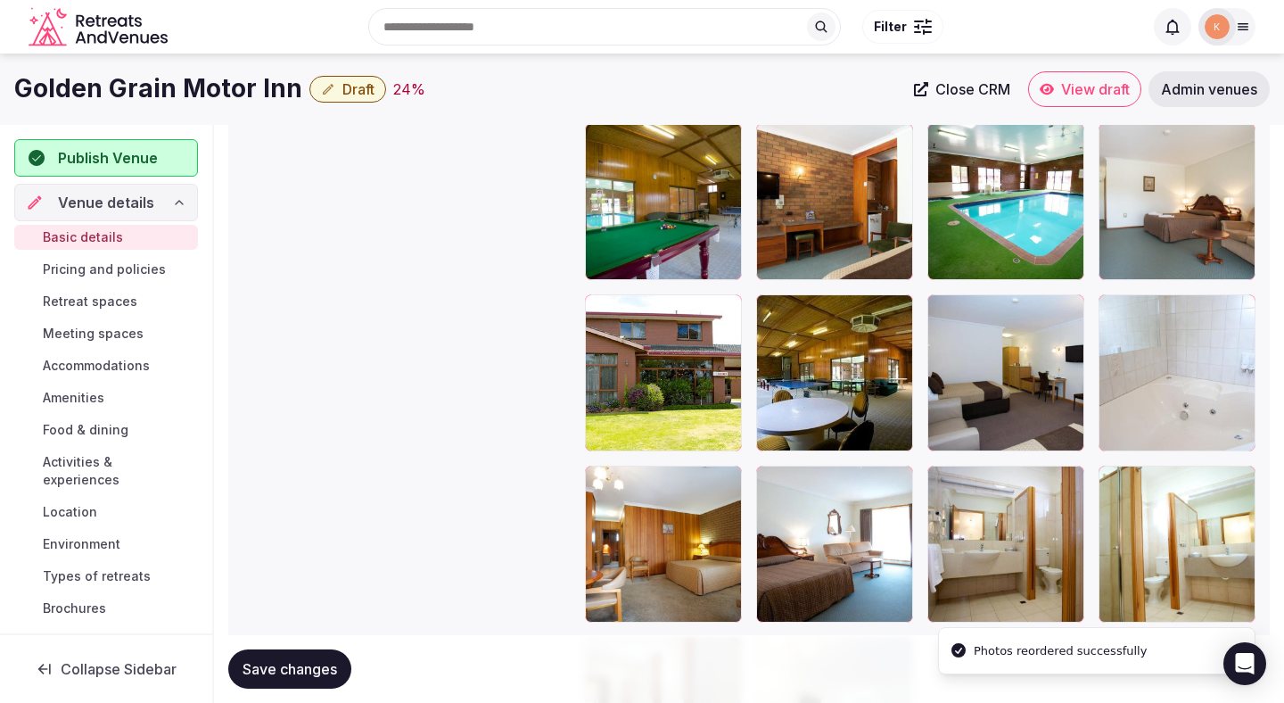
scroll to position [2575, 0]
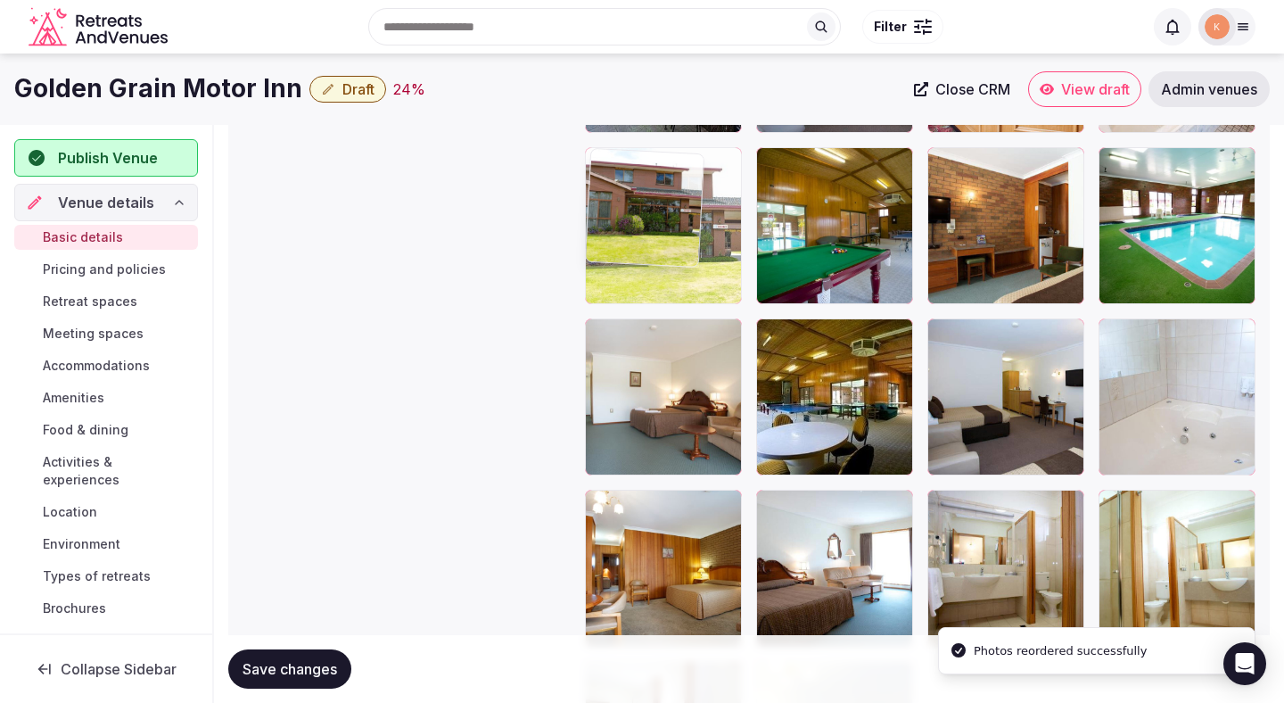
drag, startPoint x: 657, startPoint y: 414, endPoint x: 657, endPoint y: 235, distance: 178.4
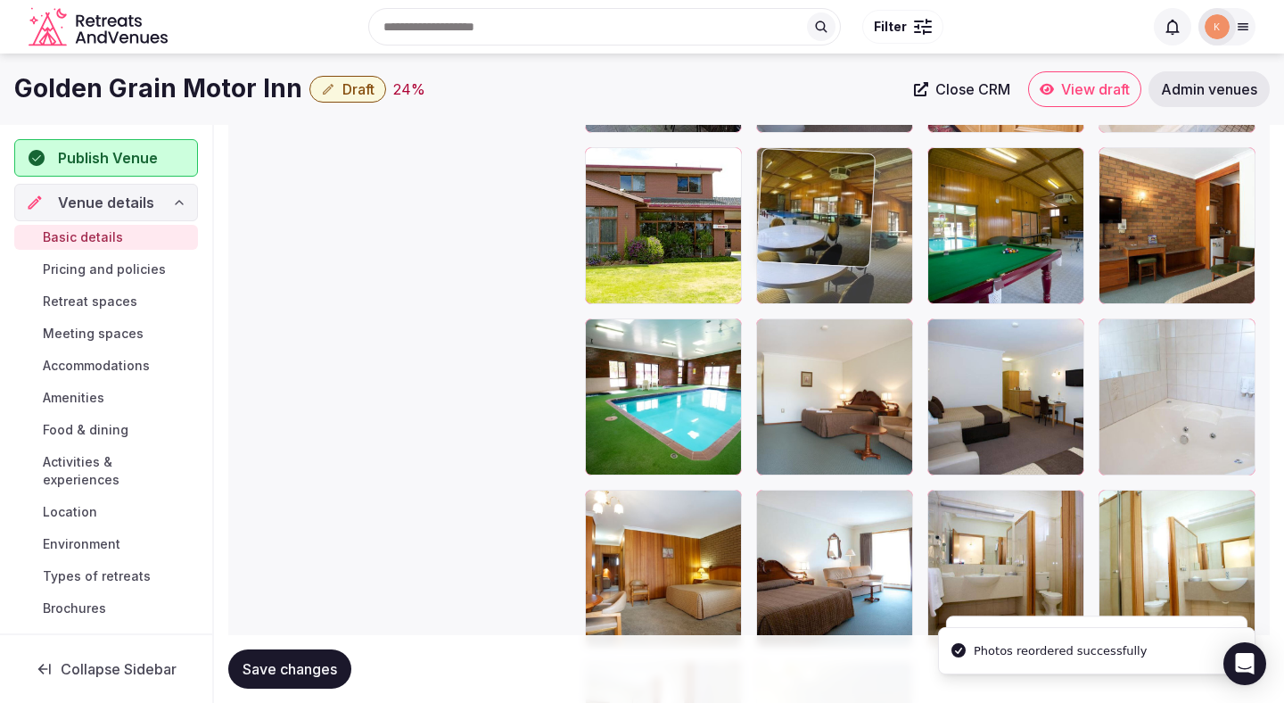
drag, startPoint x: 797, startPoint y: 378, endPoint x: 772, endPoint y: 251, distance: 130.0
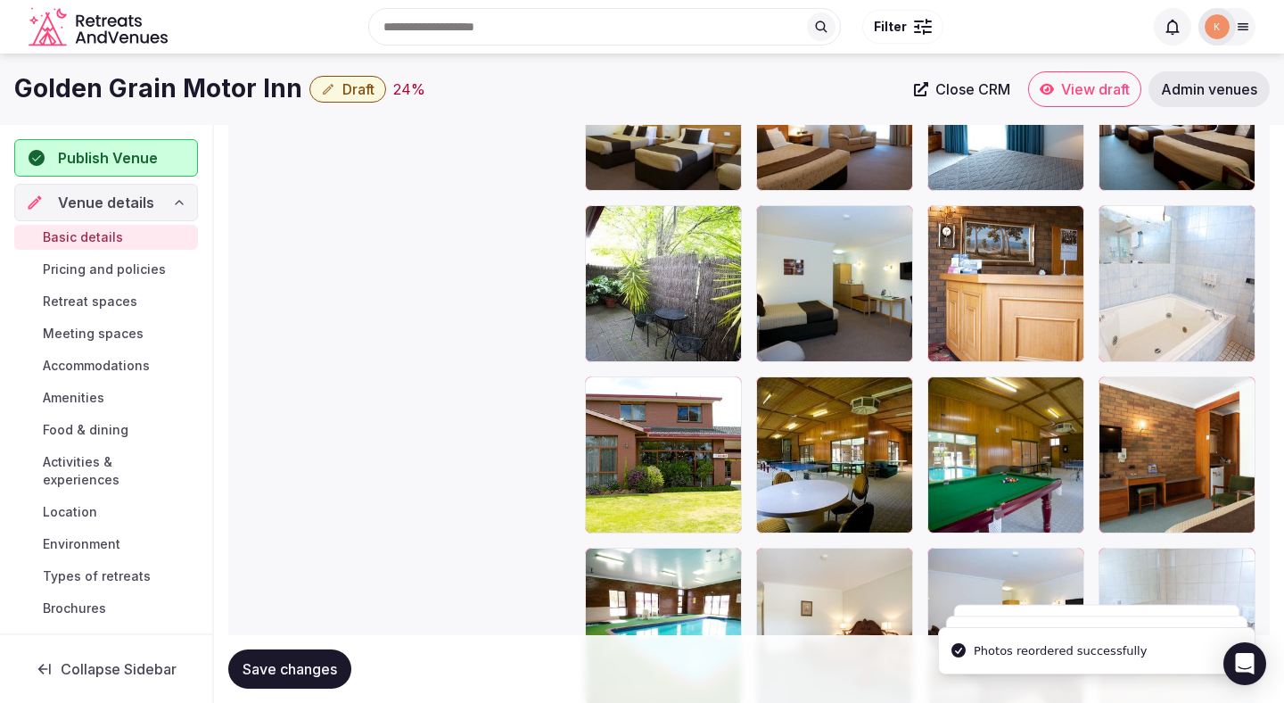
scroll to position [2342, 0]
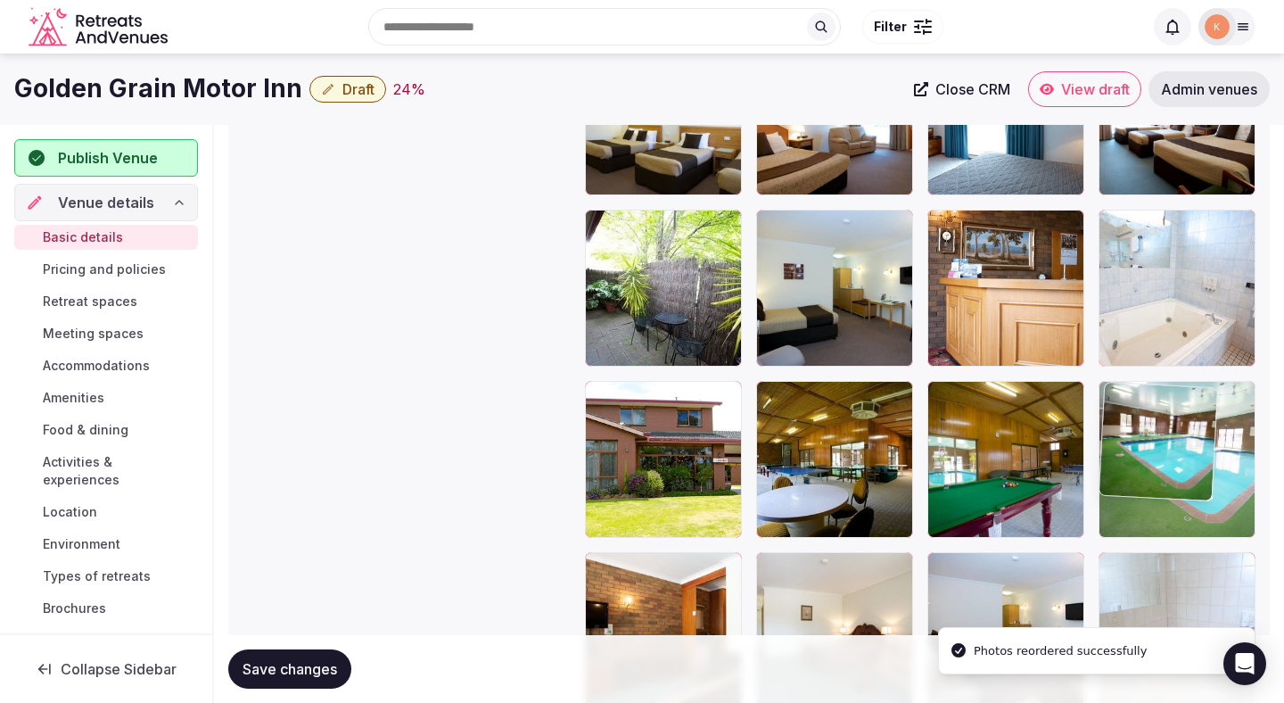
drag, startPoint x: 667, startPoint y: 601, endPoint x: 1127, endPoint y: 419, distance: 494.1
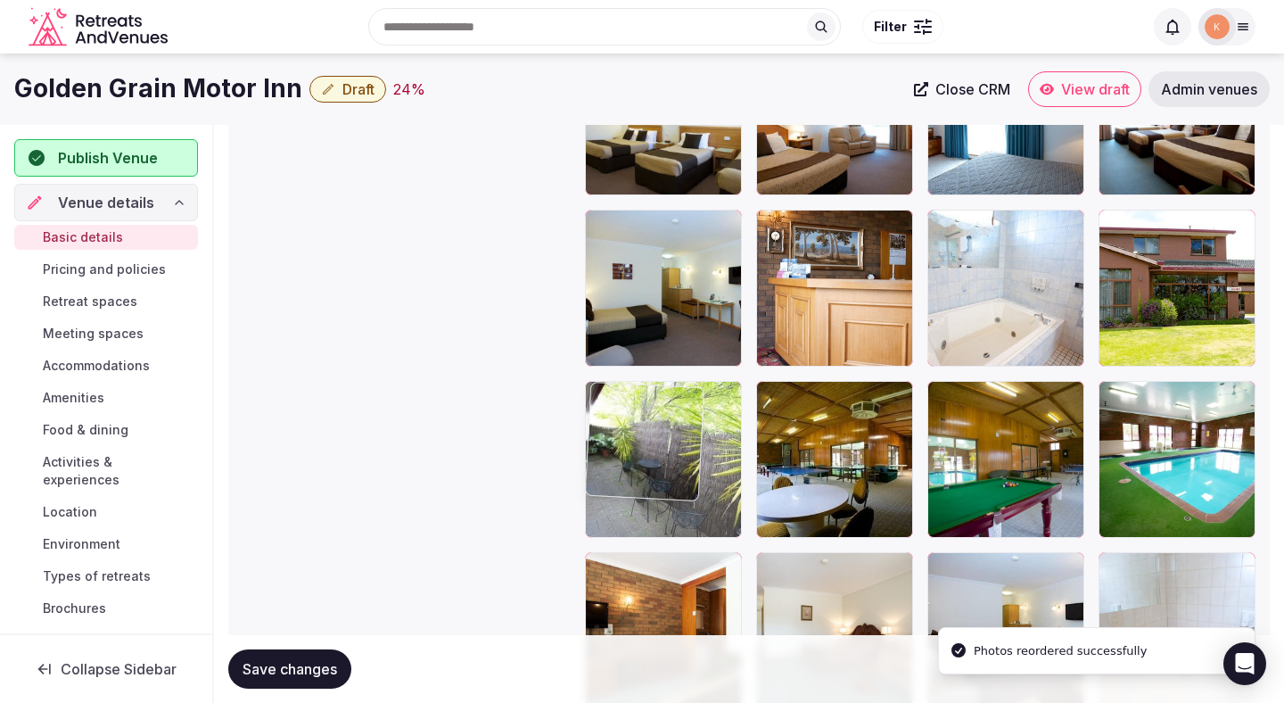
drag, startPoint x: 656, startPoint y: 331, endPoint x: 668, endPoint y: 541, distance: 210.9
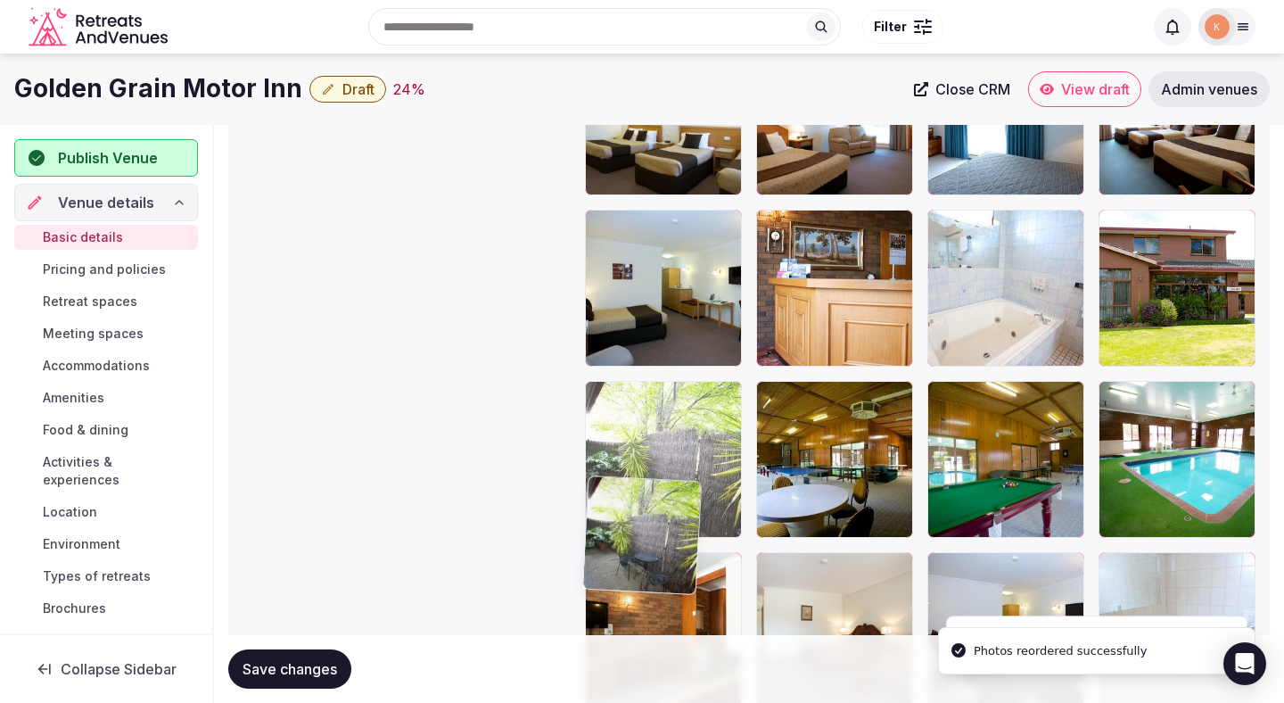
scroll to position [2343, 0]
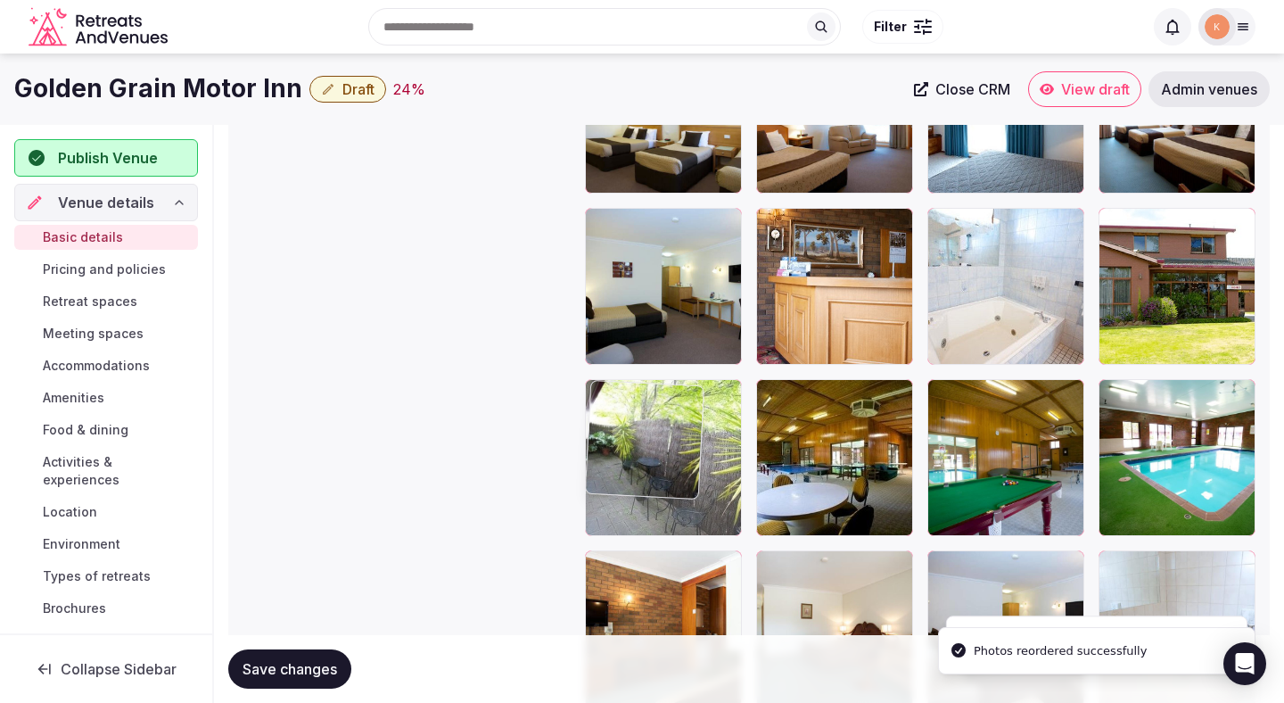
drag, startPoint x: 665, startPoint y: 490, endPoint x: 661, endPoint y: 585, distance: 95.5
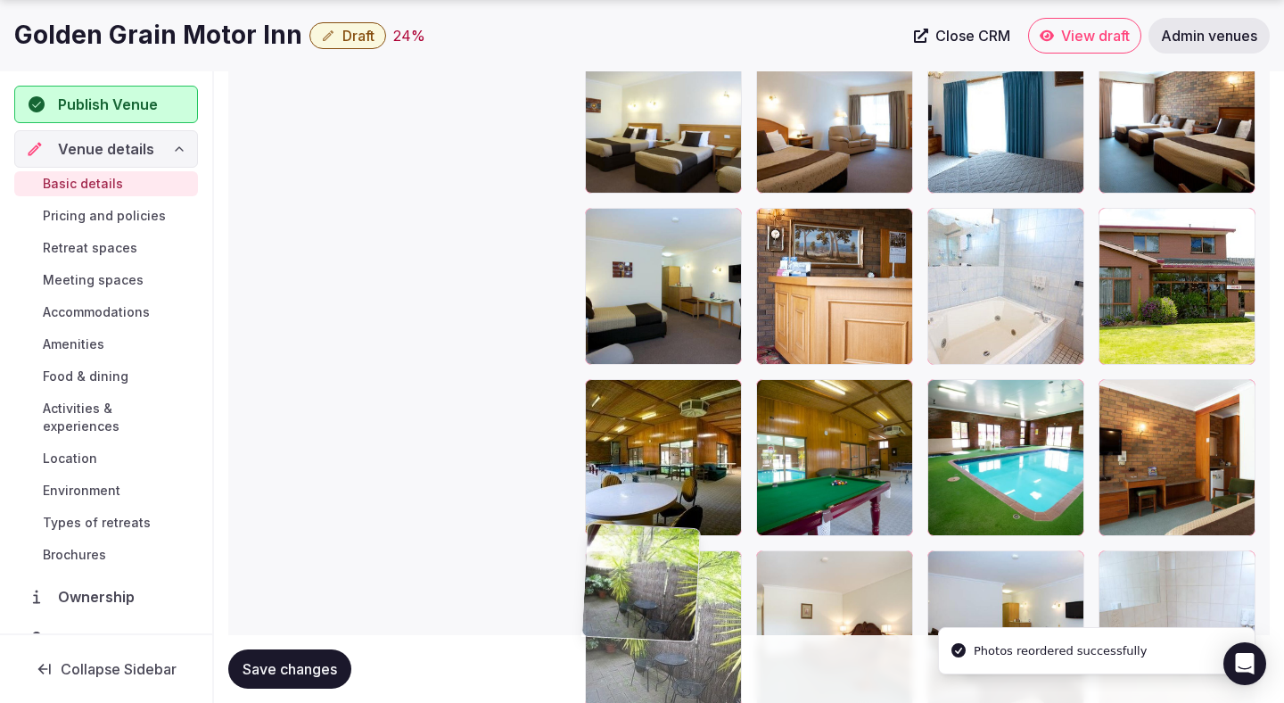
scroll to position [2353, 0]
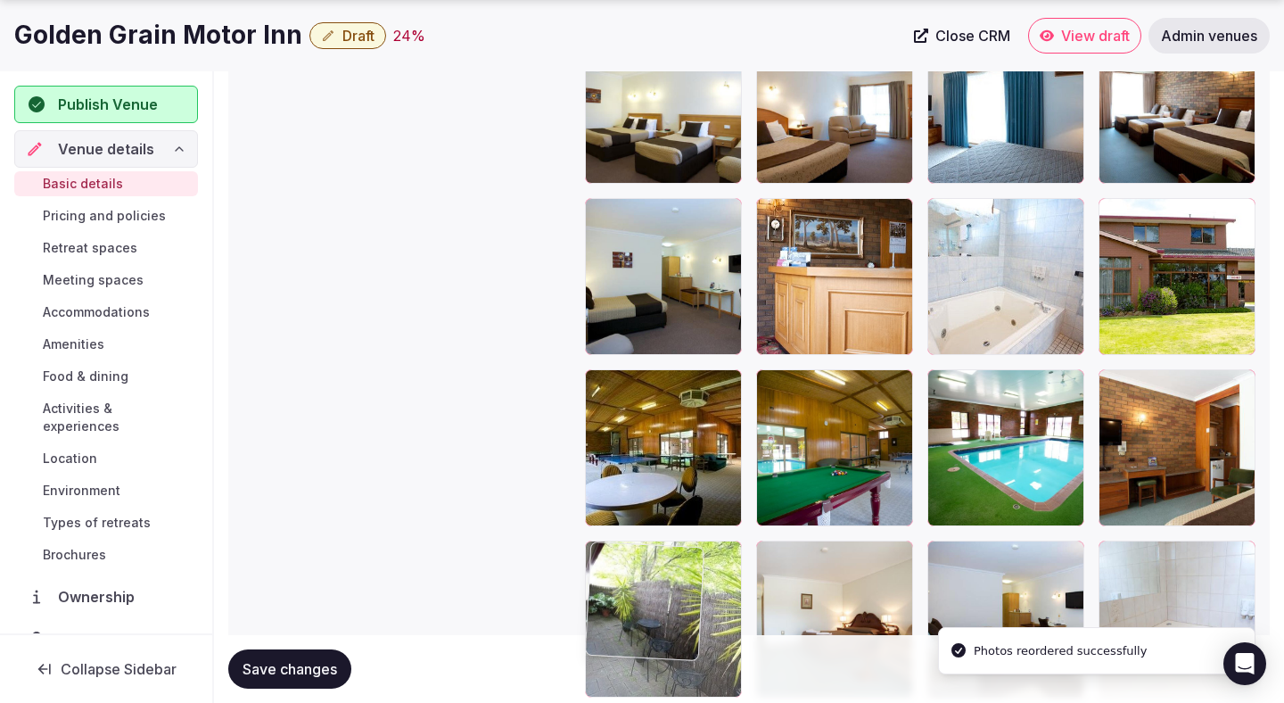
drag, startPoint x: 659, startPoint y: 494, endPoint x: 658, endPoint y: 640, distance: 145.4
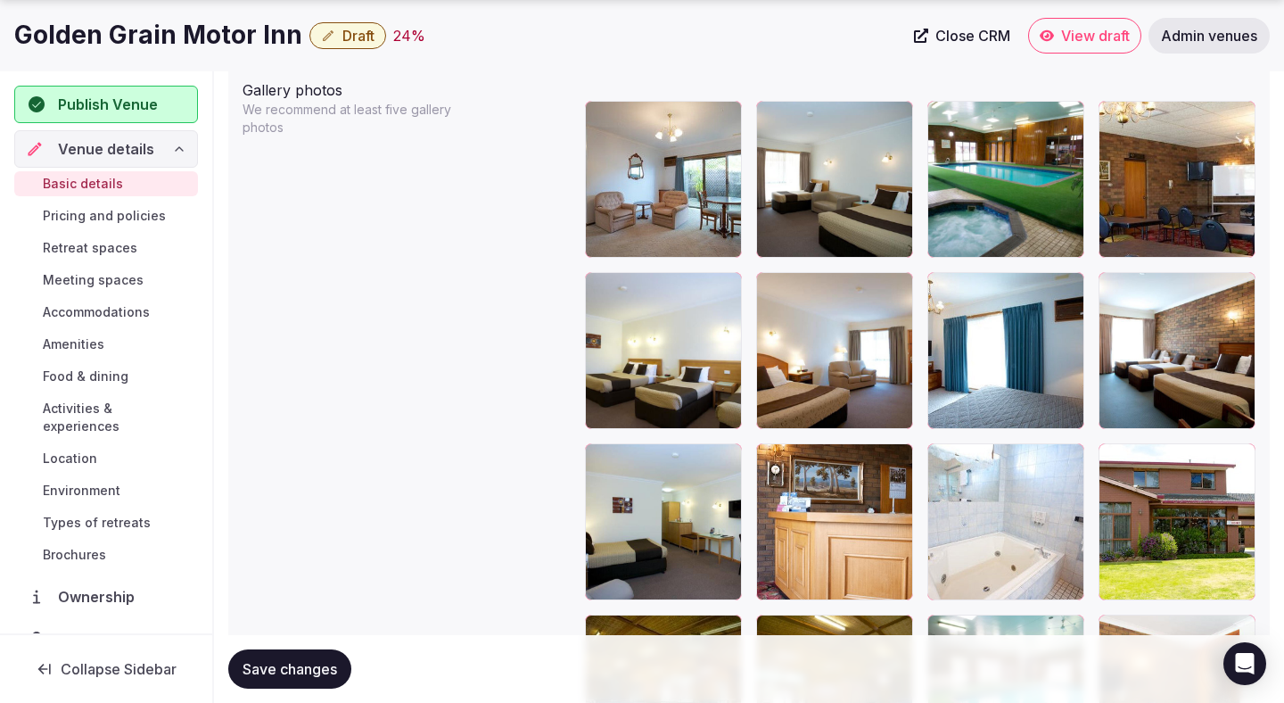
scroll to position [2125, 0]
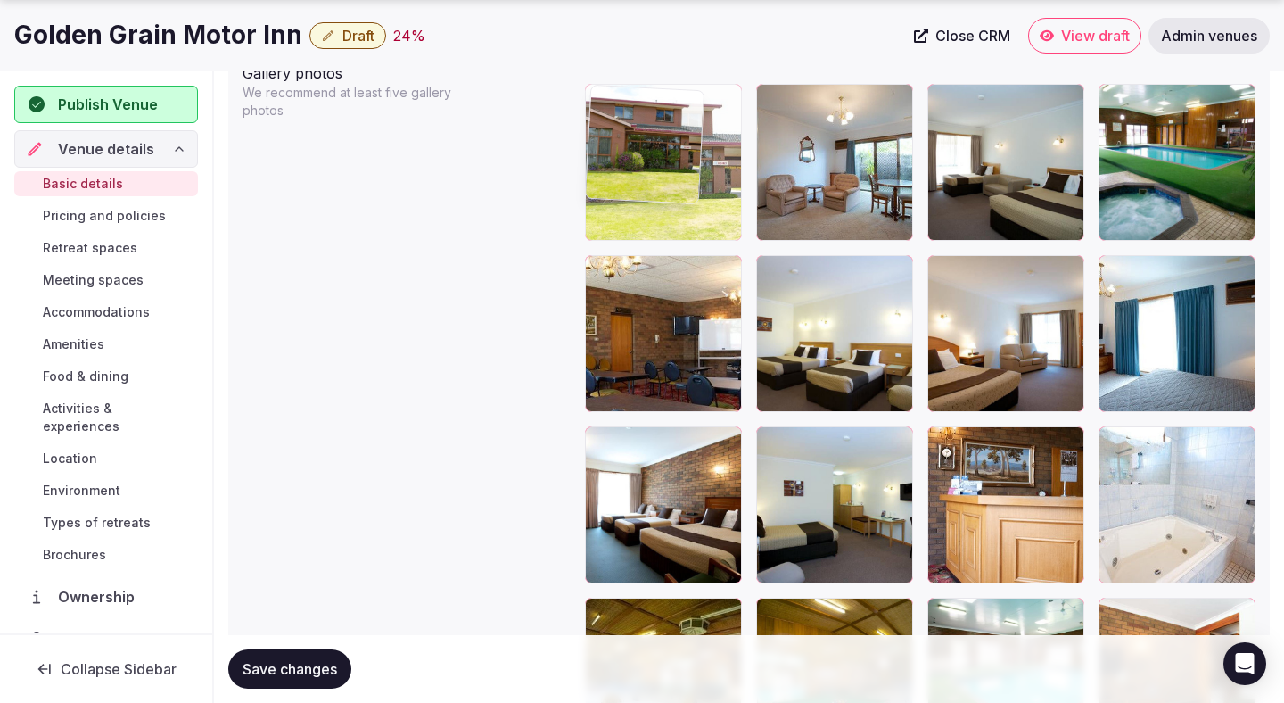
drag, startPoint x: 1165, startPoint y: 490, endPoint x: 624, endPoint y: 153, distance: 637.1
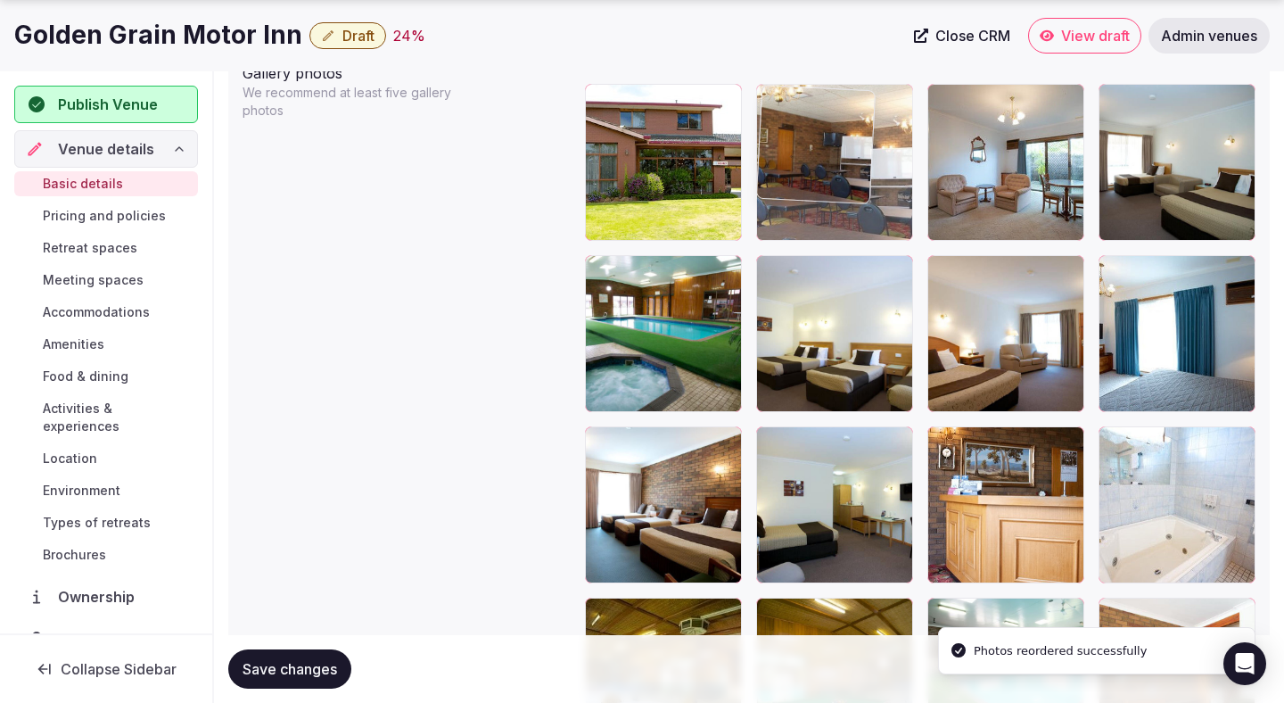
drag, startPoint x: 646, startPoint y: 313, endPoint x: 813, endPoint y: 172, distance: 218.4
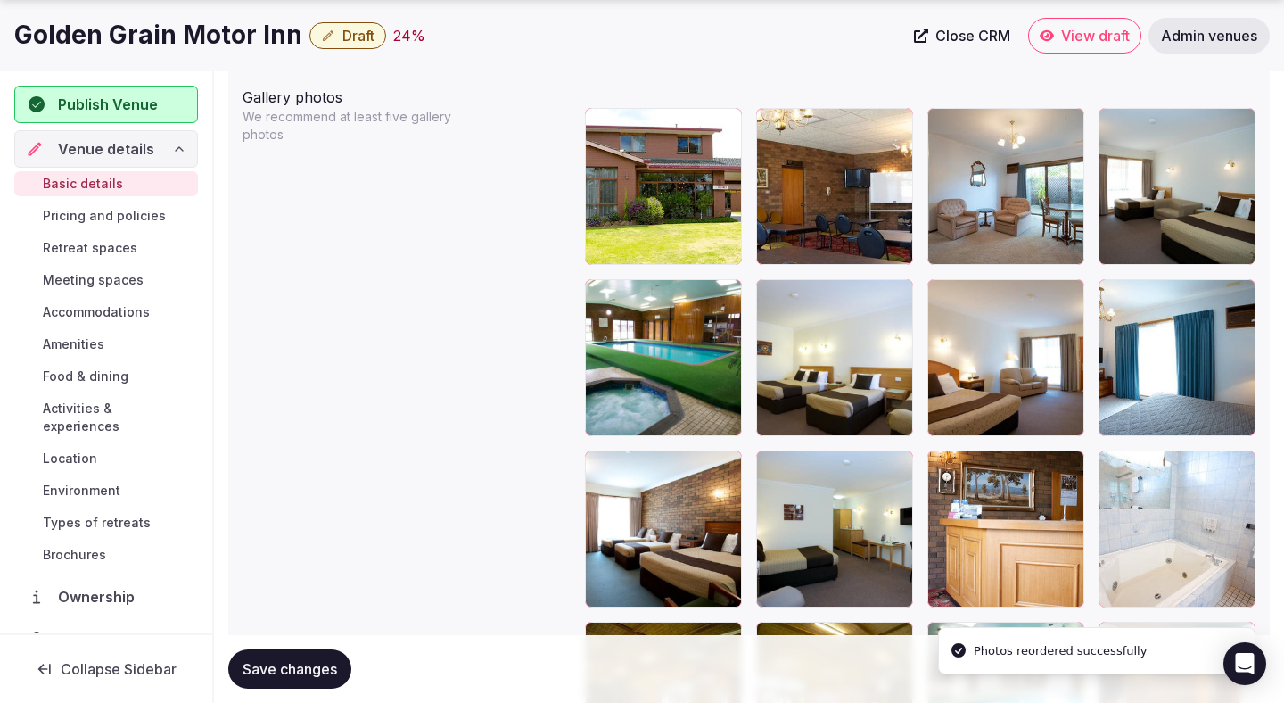
scroll to position [2161, 0]
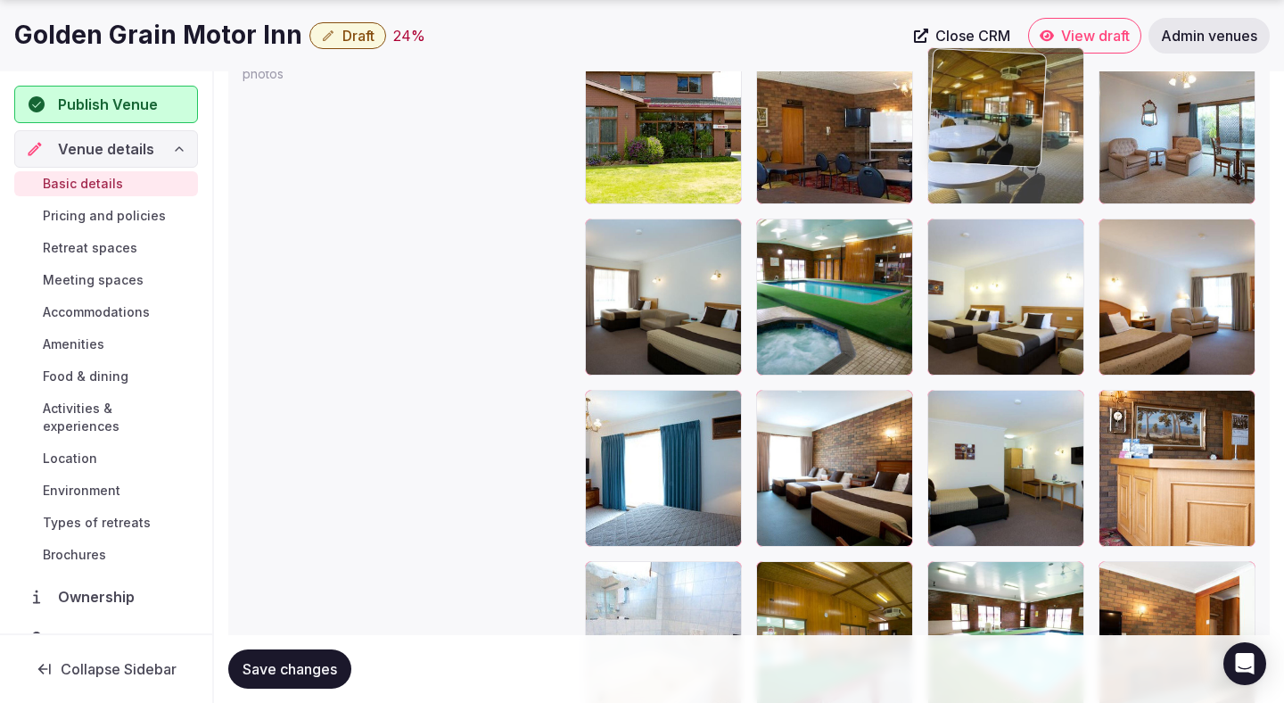
drag, startPoint x: 670, startPoint y: 585, endPoint x: 1006, endPoint y: 159, distance: 543.0
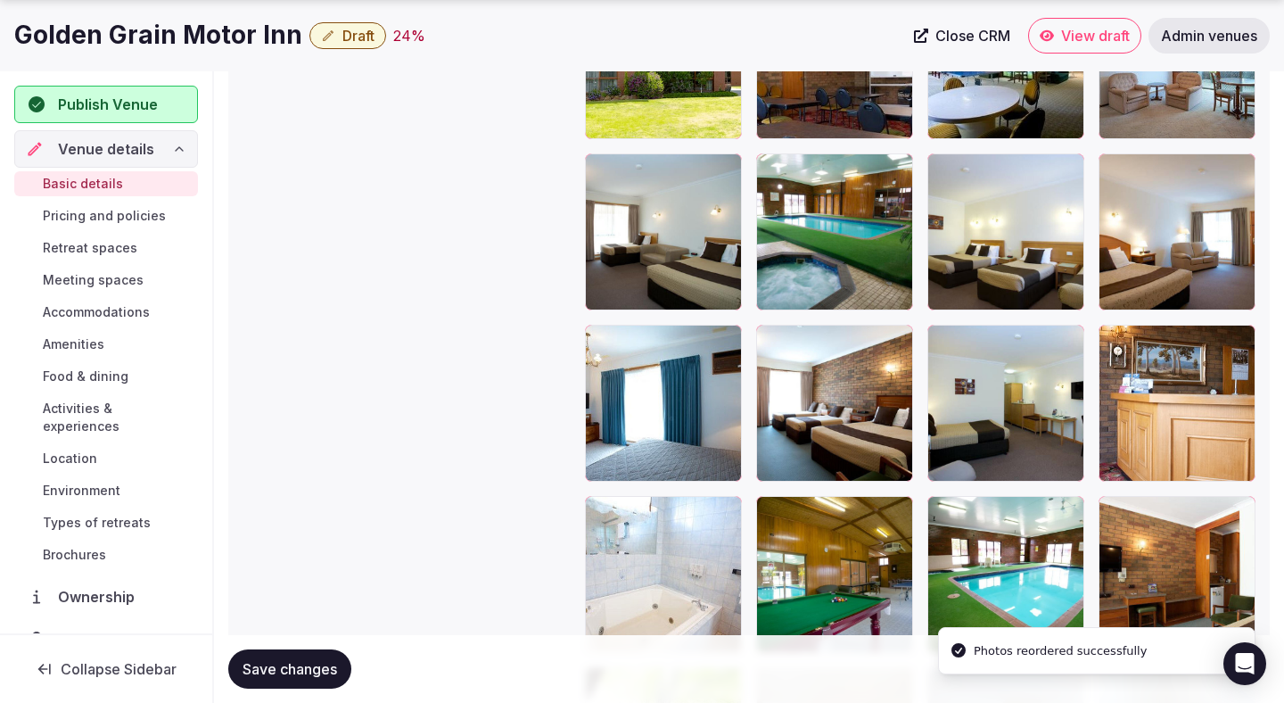
scroll to position [2320, 0]
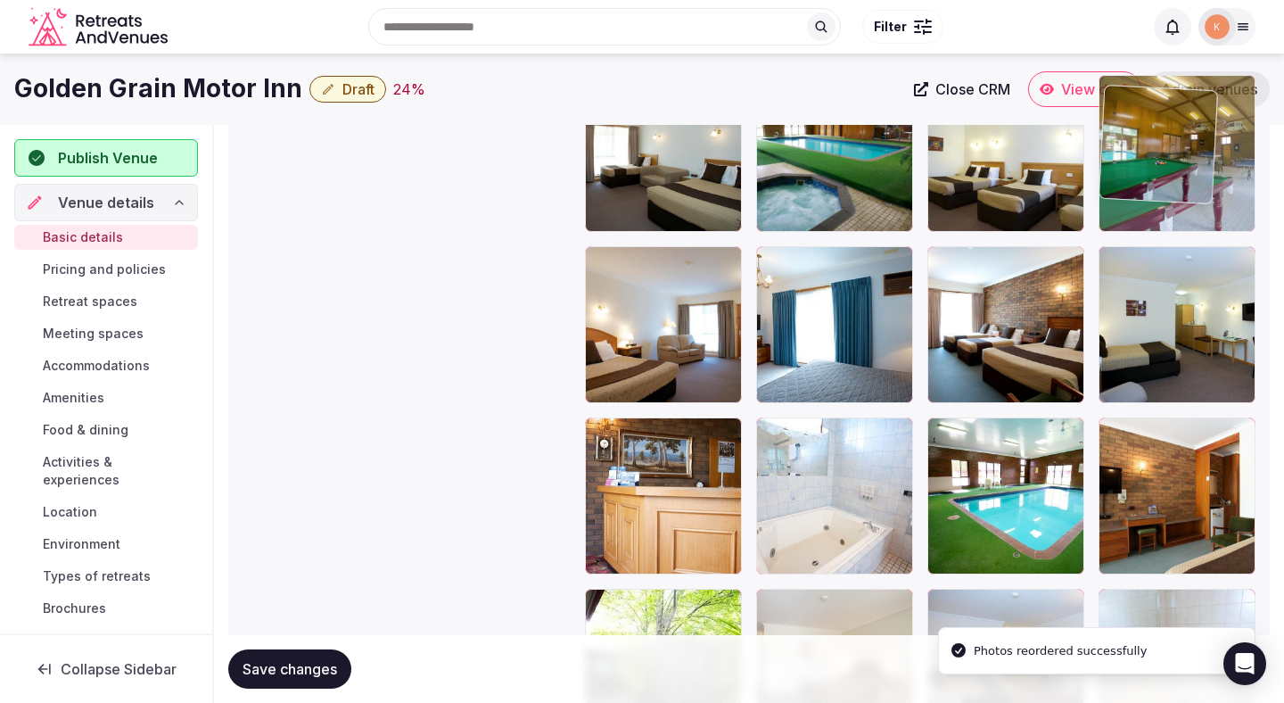
drag, startPoint x: 821, startPoint y: 489, endPoint x: 1152, endPoint y: 121, distance: 495.1
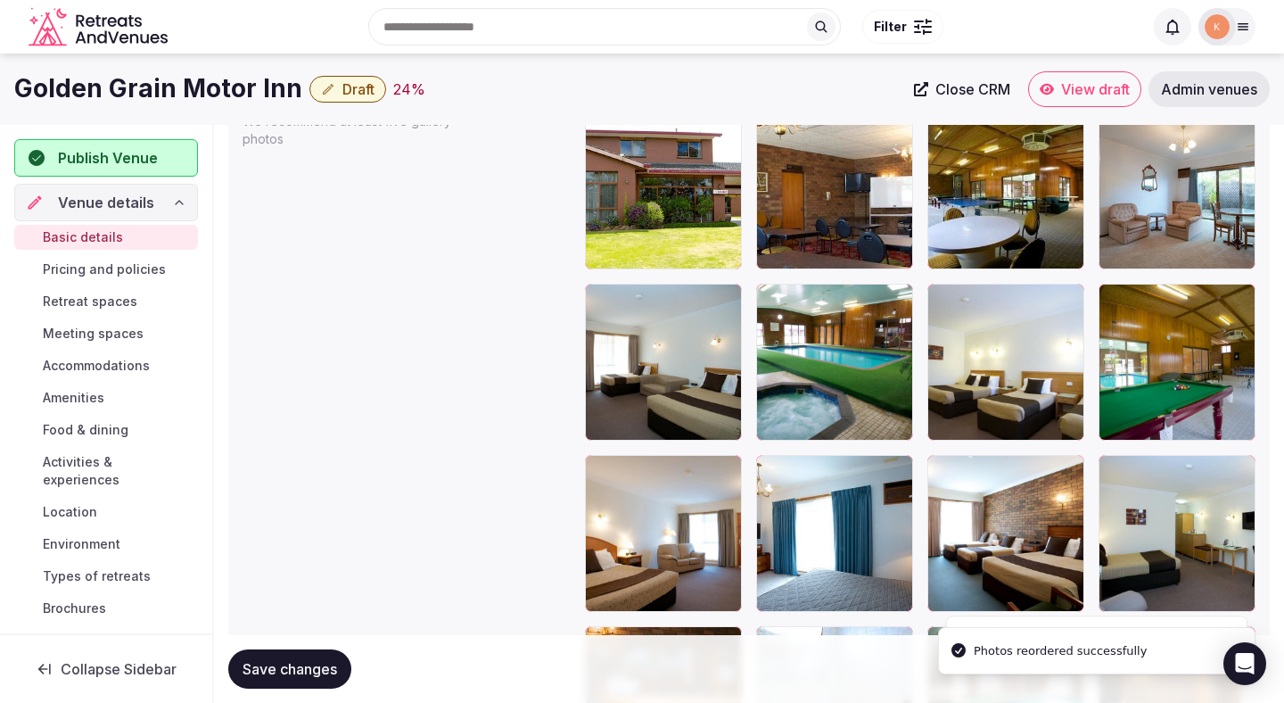
scroll to position [2092, 0]
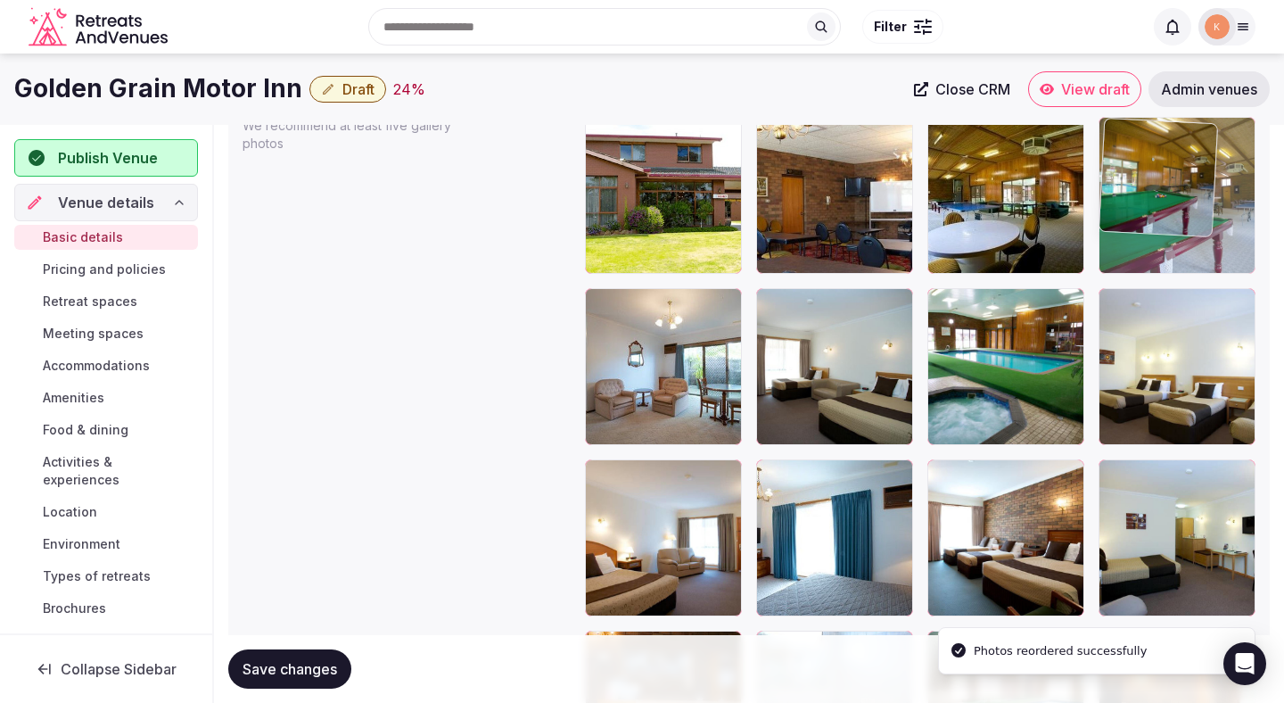
drag, startPoint x: 1154, startPoint y: 310, endPoint x: 1165, endPoint y: 202, distance: 108.5
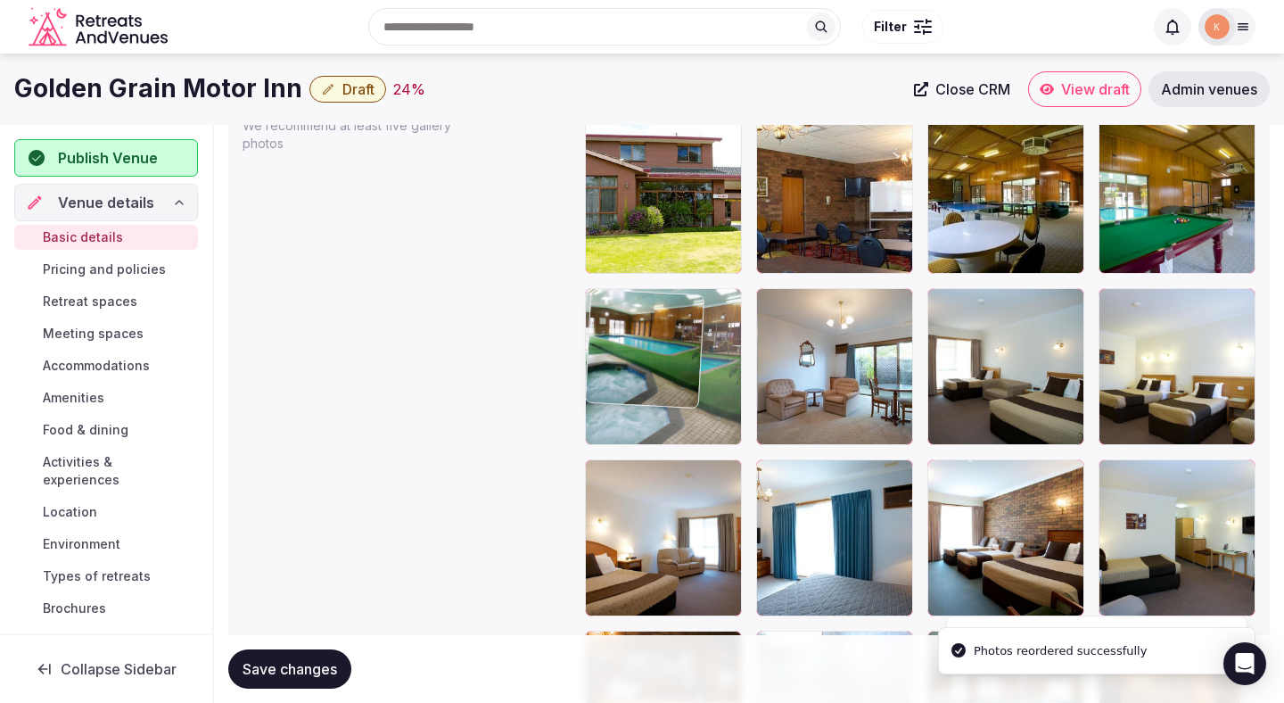
drag, startPoint x: 1012, startPoint y: 336, endPoint x: 687, endPoint y: 356, distance: 326.2
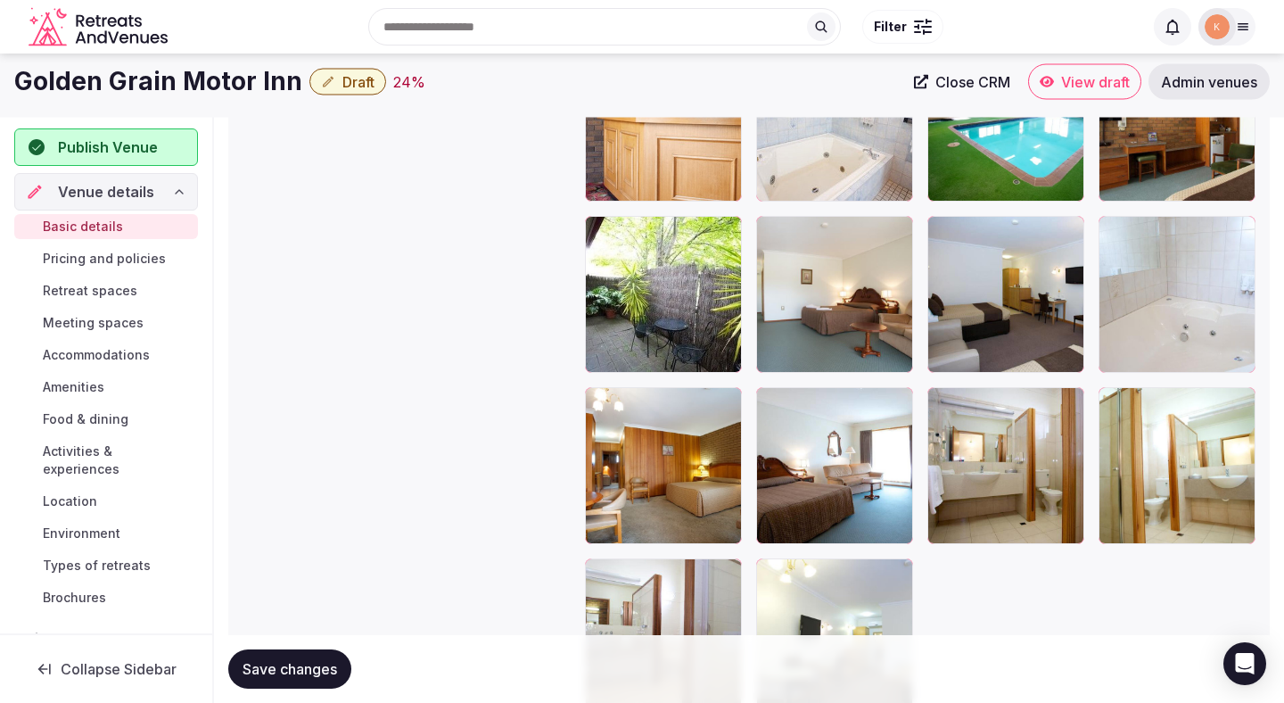
scroll to position [2653, 0]
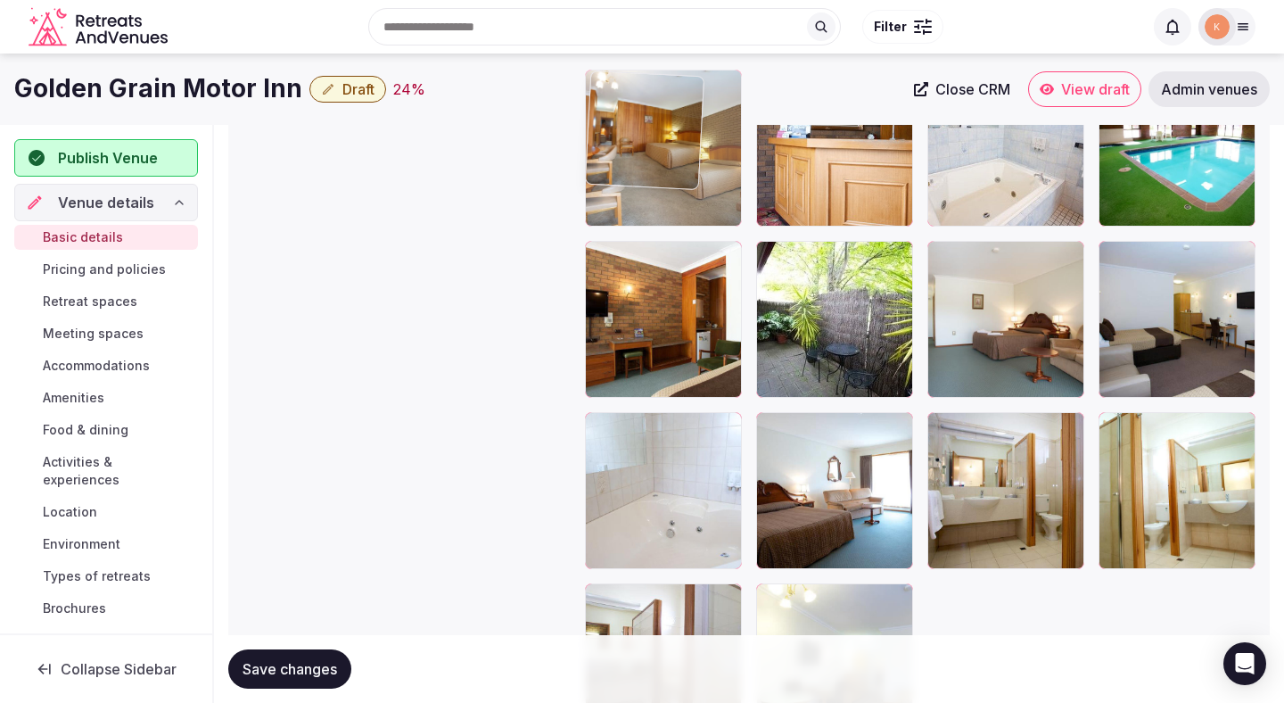
drag, startPoint x: 695, startPoint y: 516, endPoint x: 695, endPoint y: 253, distance: 262.2
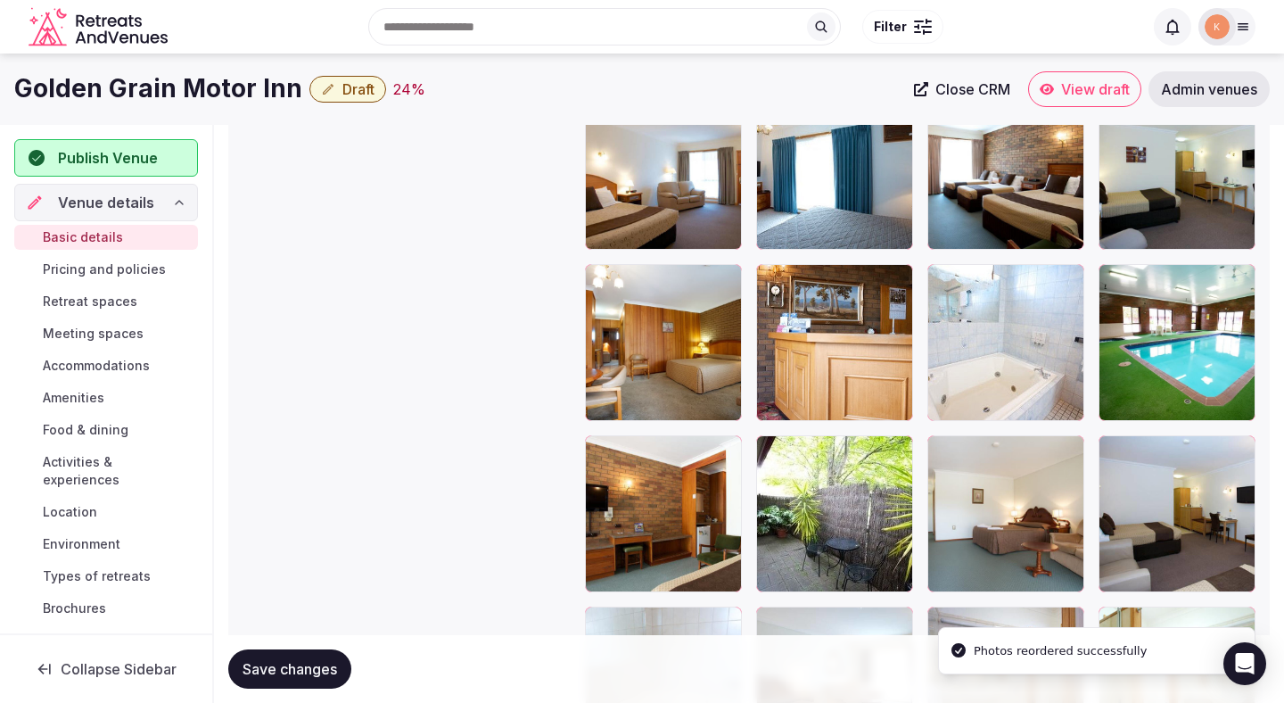
scroll to position [2436, 0]
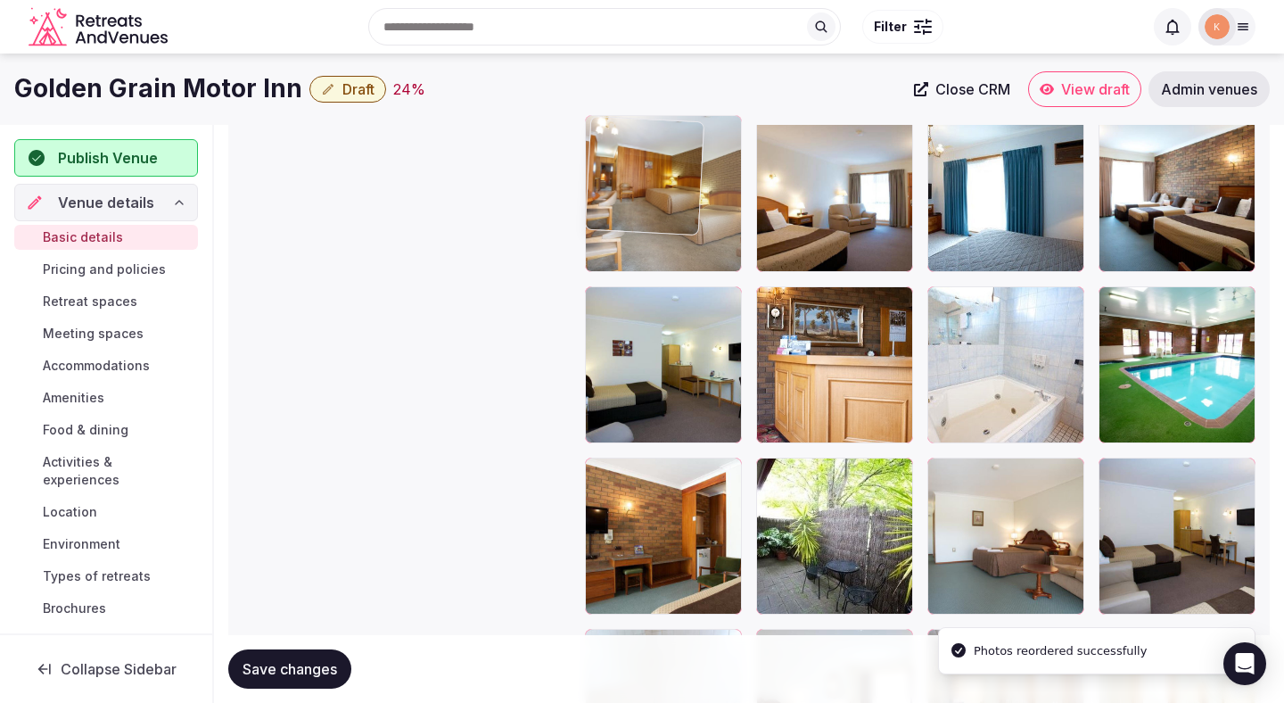
drag, startPoint x: 681, startPoint y: 392, endPoint x: 678, endPoint y: 236, distance: 155.2
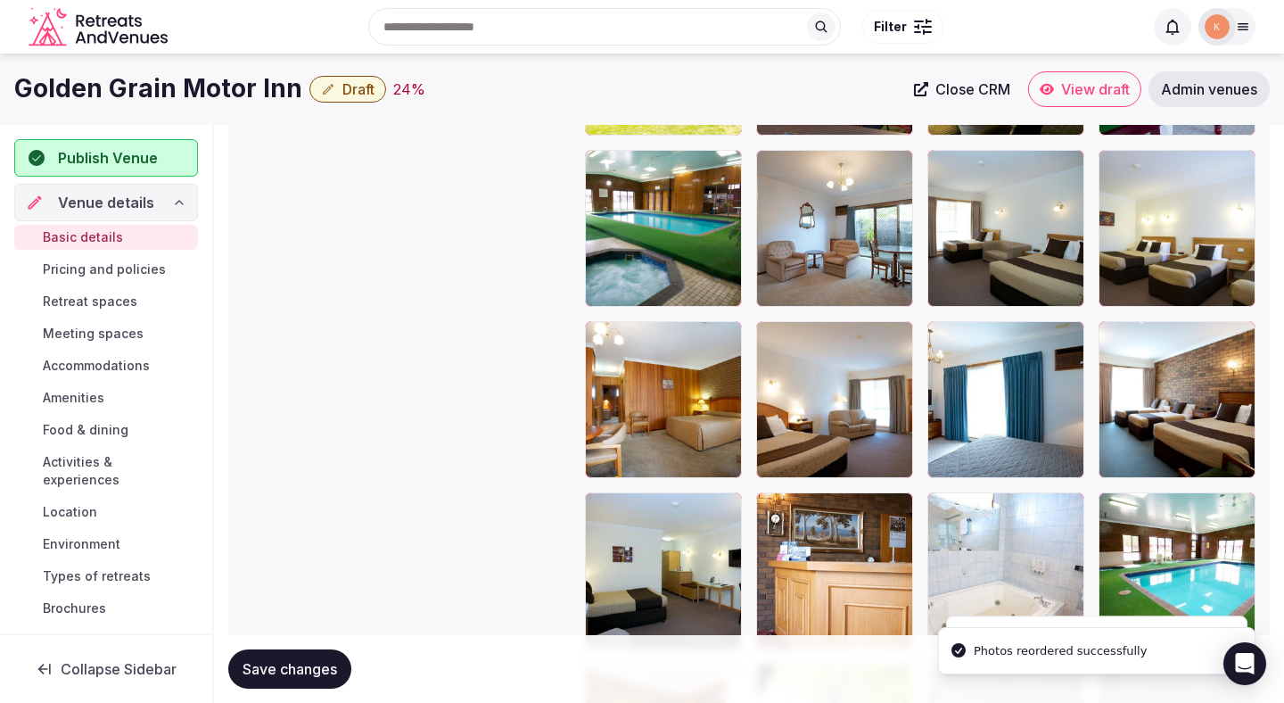
scroll to position [2148, 0]
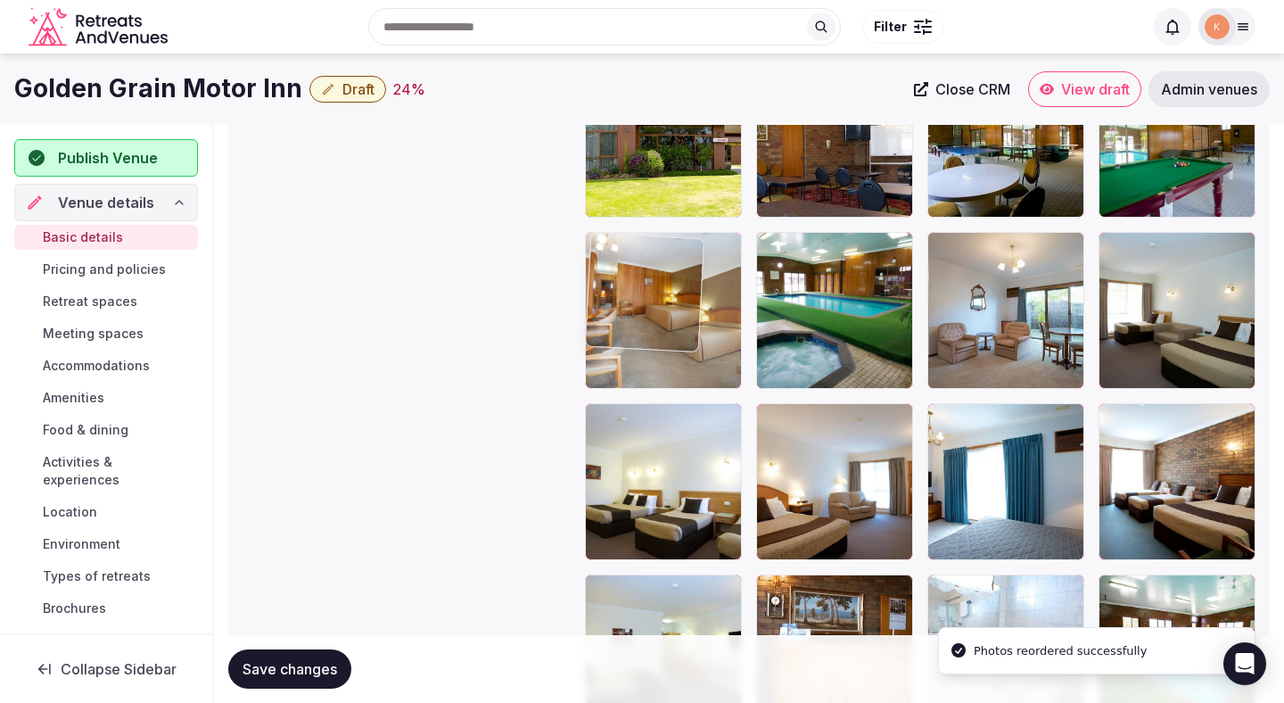
drag, startPoint x: 659, startPoint y: 472, endPoint x: 646, endPoint y: 335, distance: 137.1
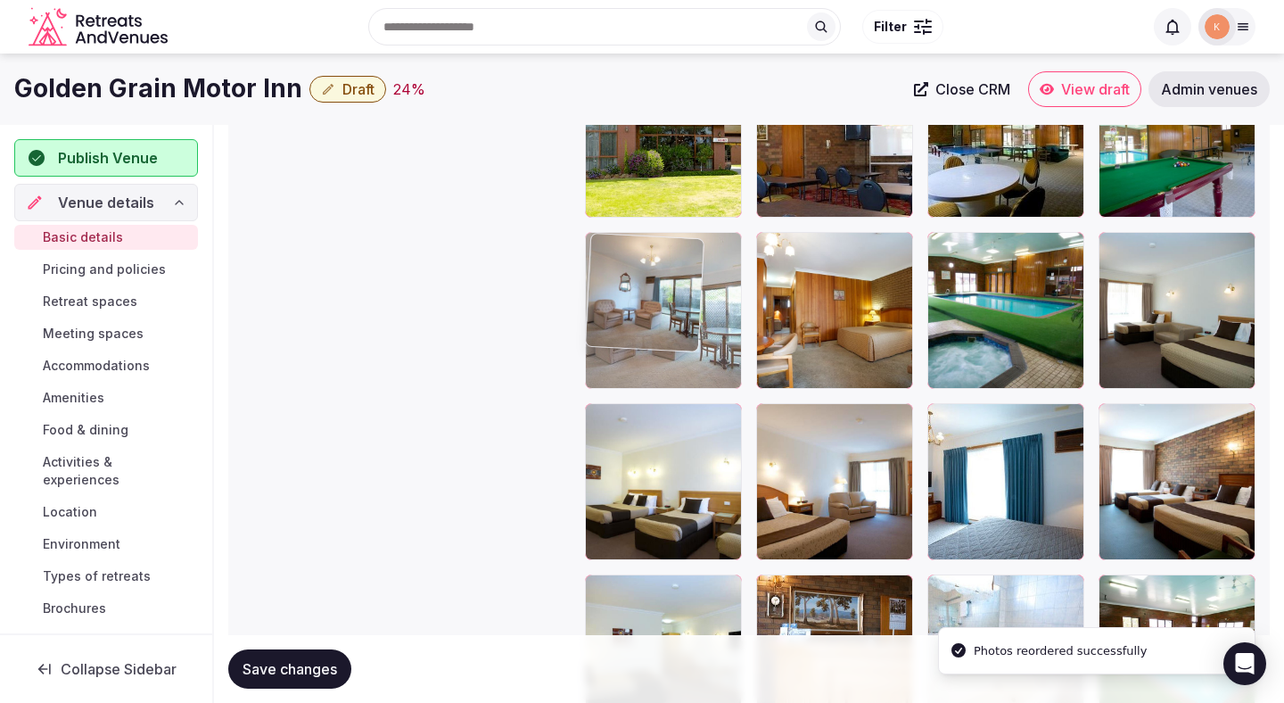
drag, startPoint x: 967, startPoint y: 340, endPoint x: 608, endPoint y: 345, distance: 358.6
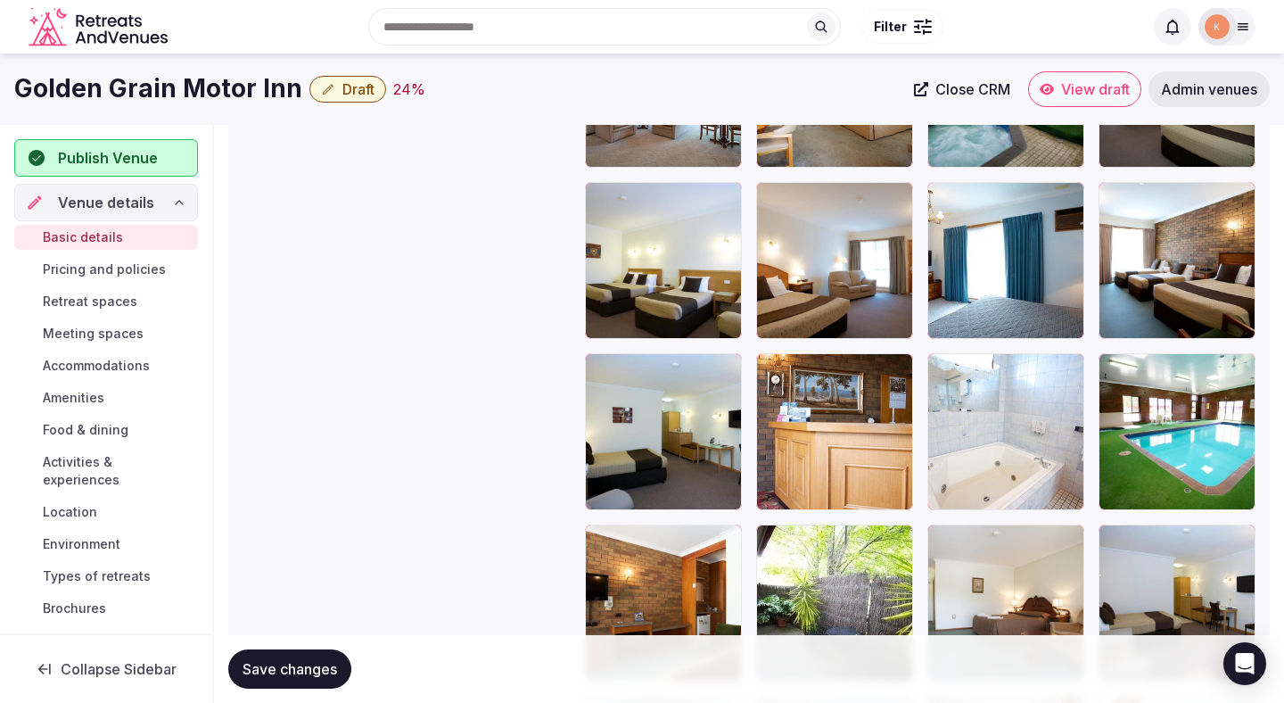
scroll to position [2346, 0]
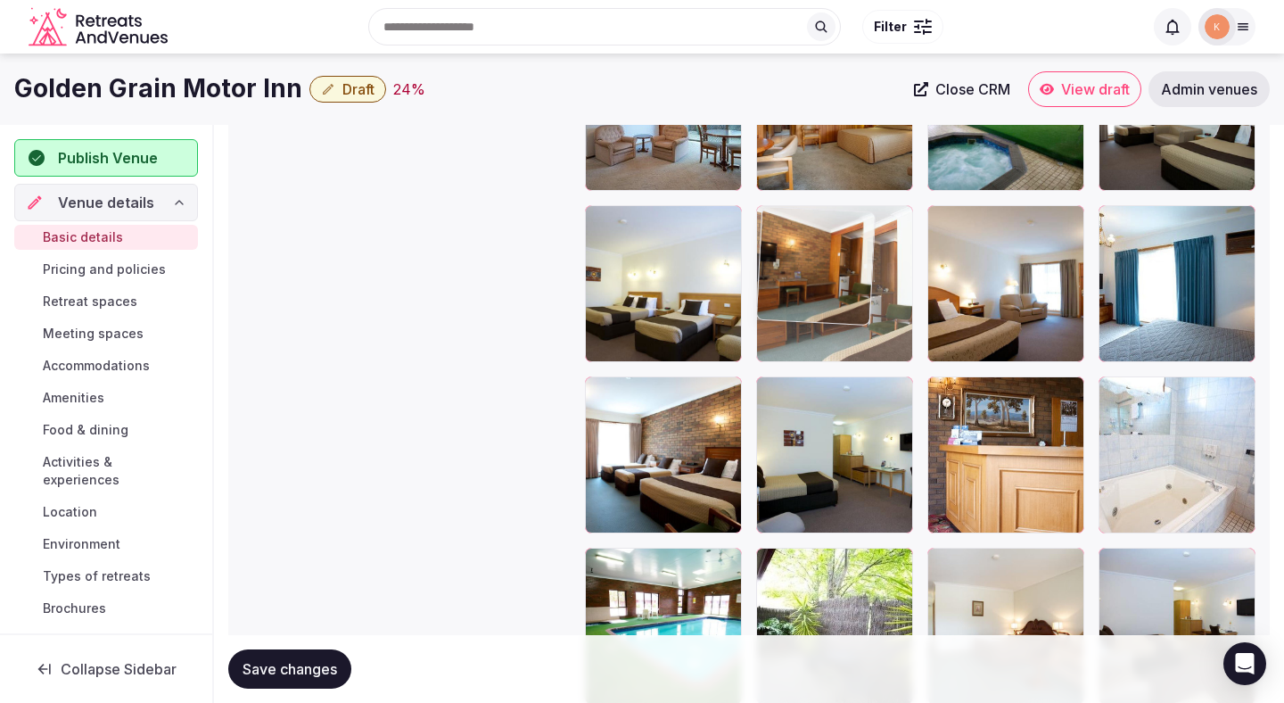
drag, startPoint x: 705, startPoint y: 576, endPoint x: 861, endPoint y: 302, distance: 315.2
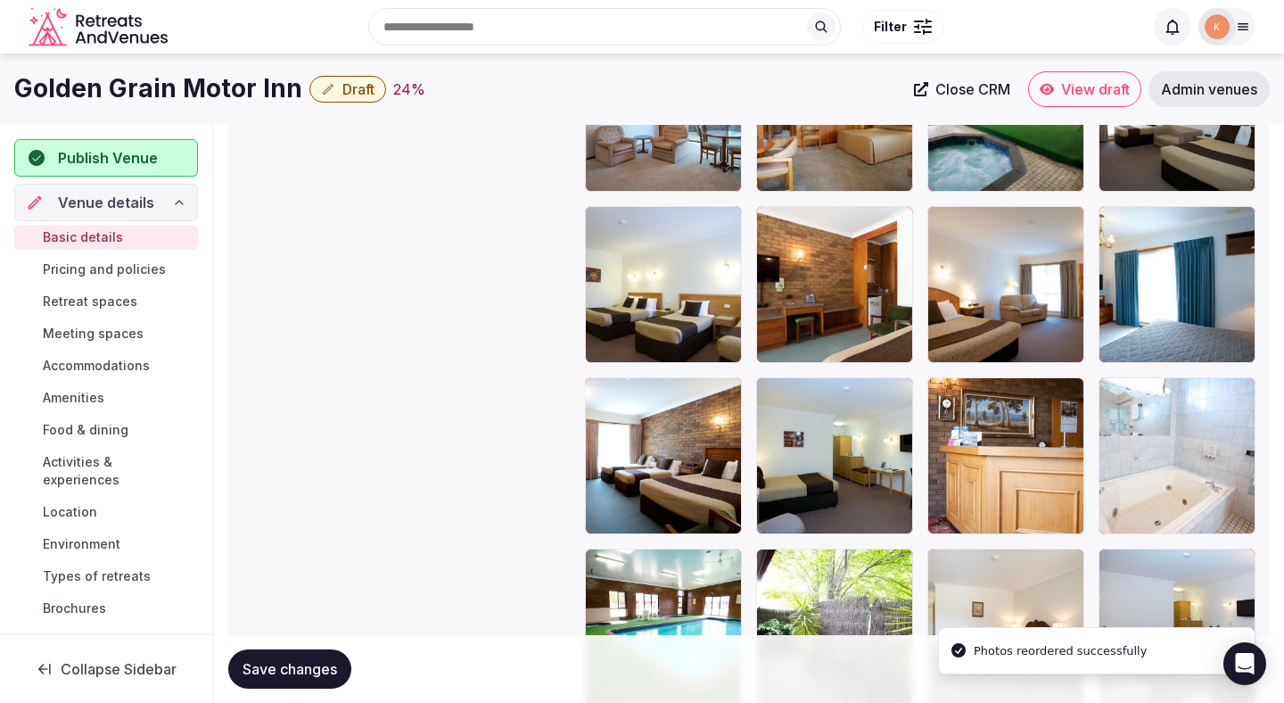
scroll to position [2161, 0]
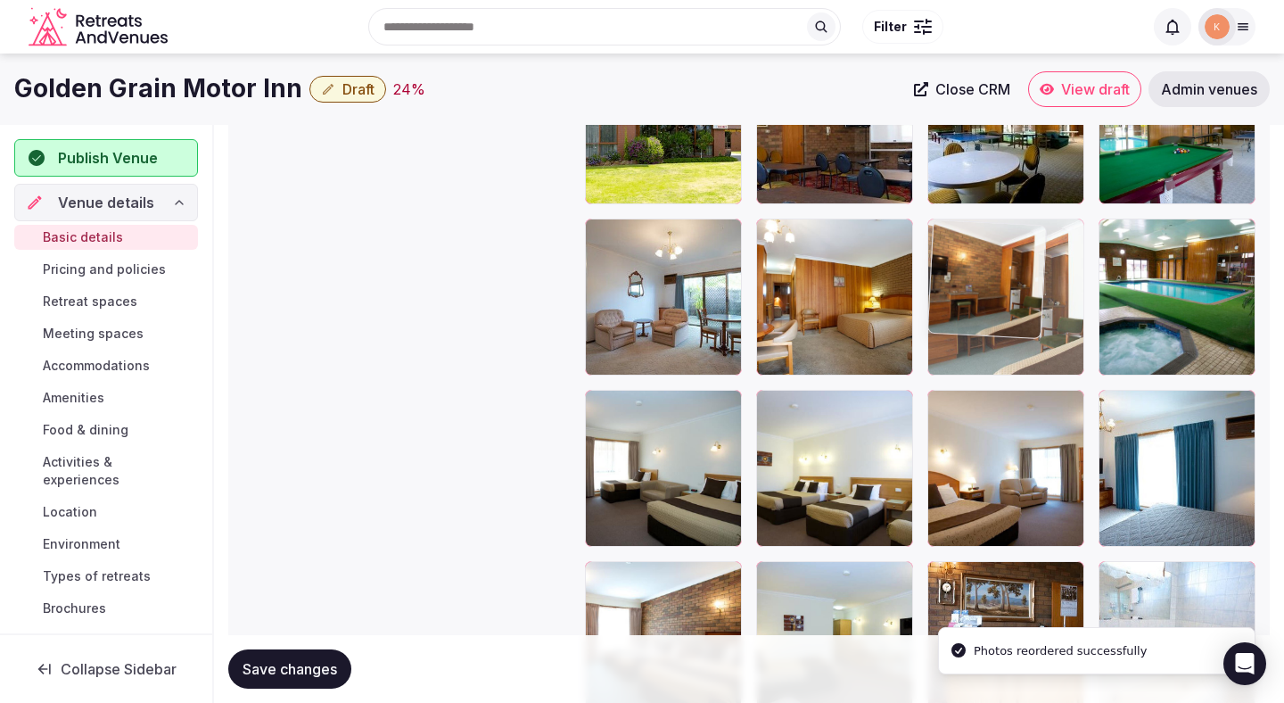
drag, startPoint x: 820, startPoint y: 467, endPoint x: 1012, endPoint y: 313, distance: 246.2
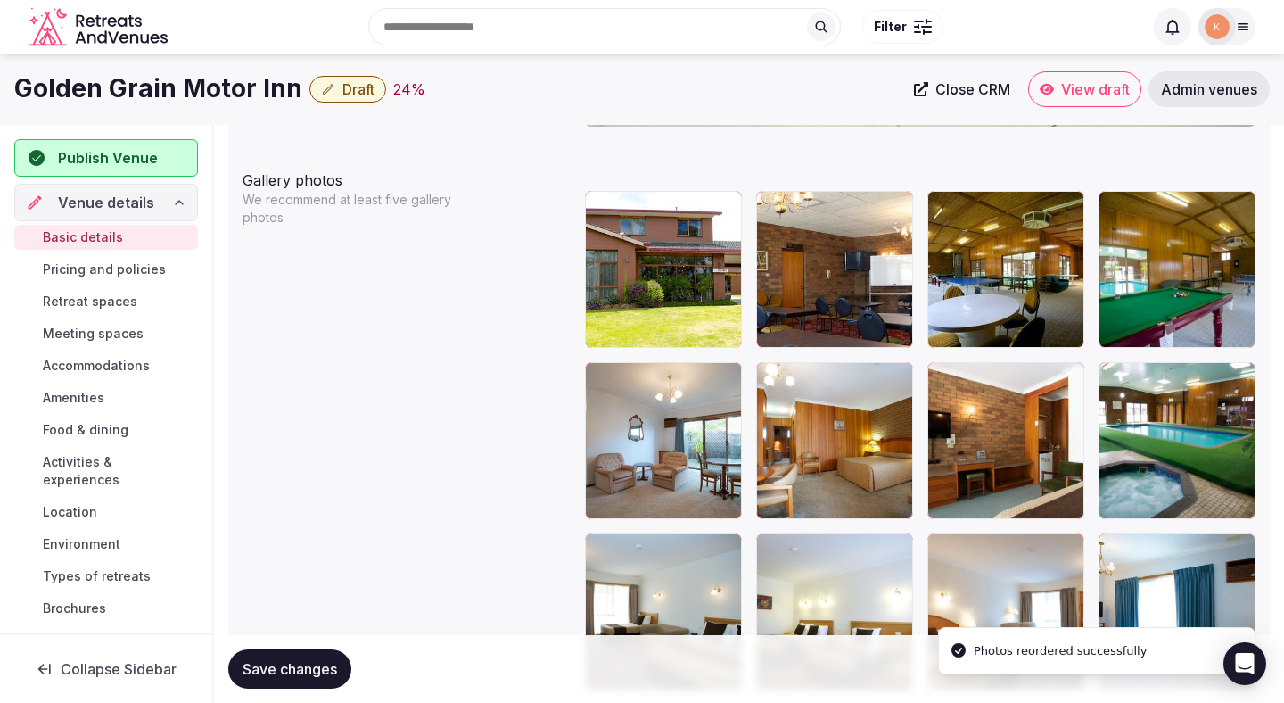
scroll to position [2010, 0]
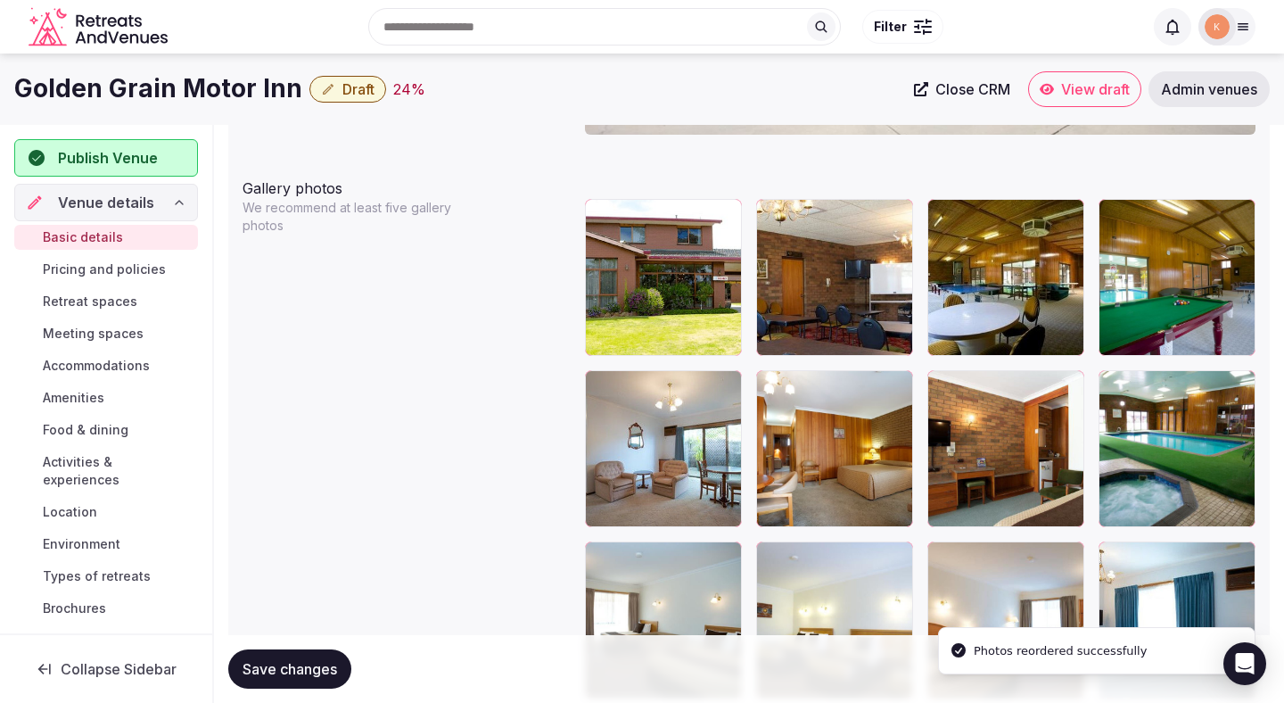
click at [343, 669] on button "Save changes" at bounding box center [289, 668] width 123 height 39
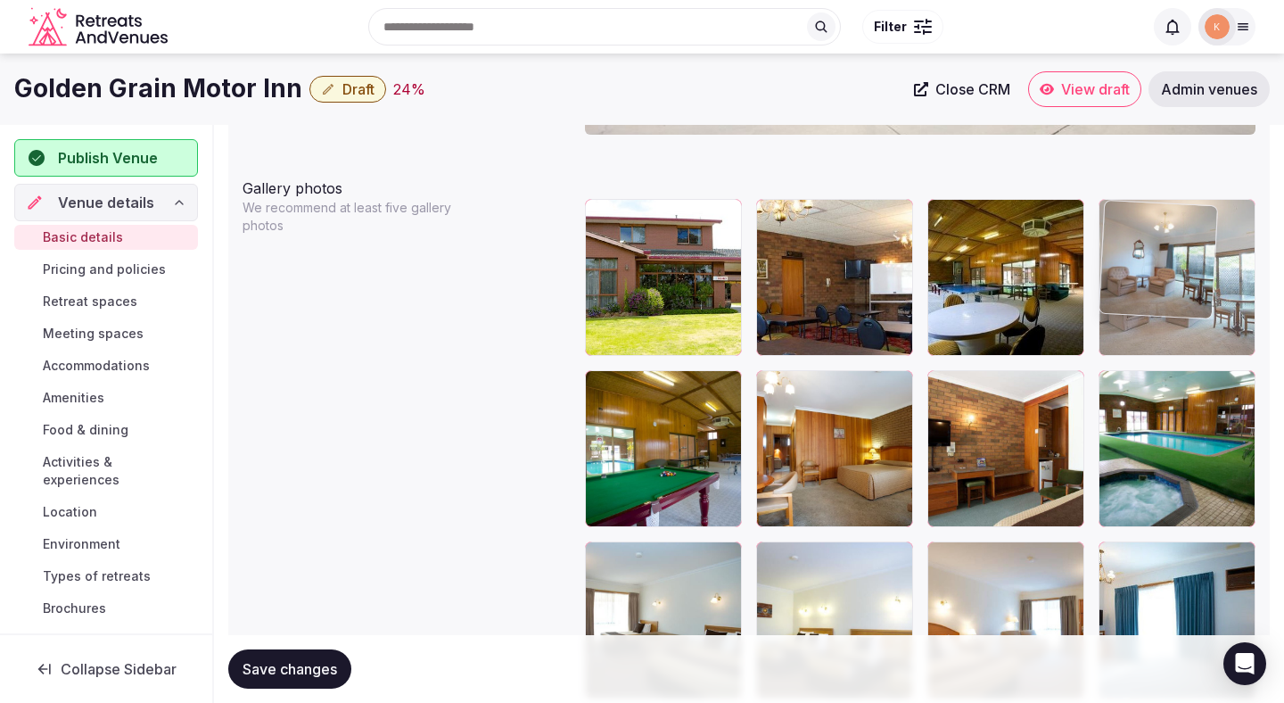
drag, startPoint x: 633, startPoint y: 481, endPoint x: 1147, endPoint y: 297, distance: 545.7
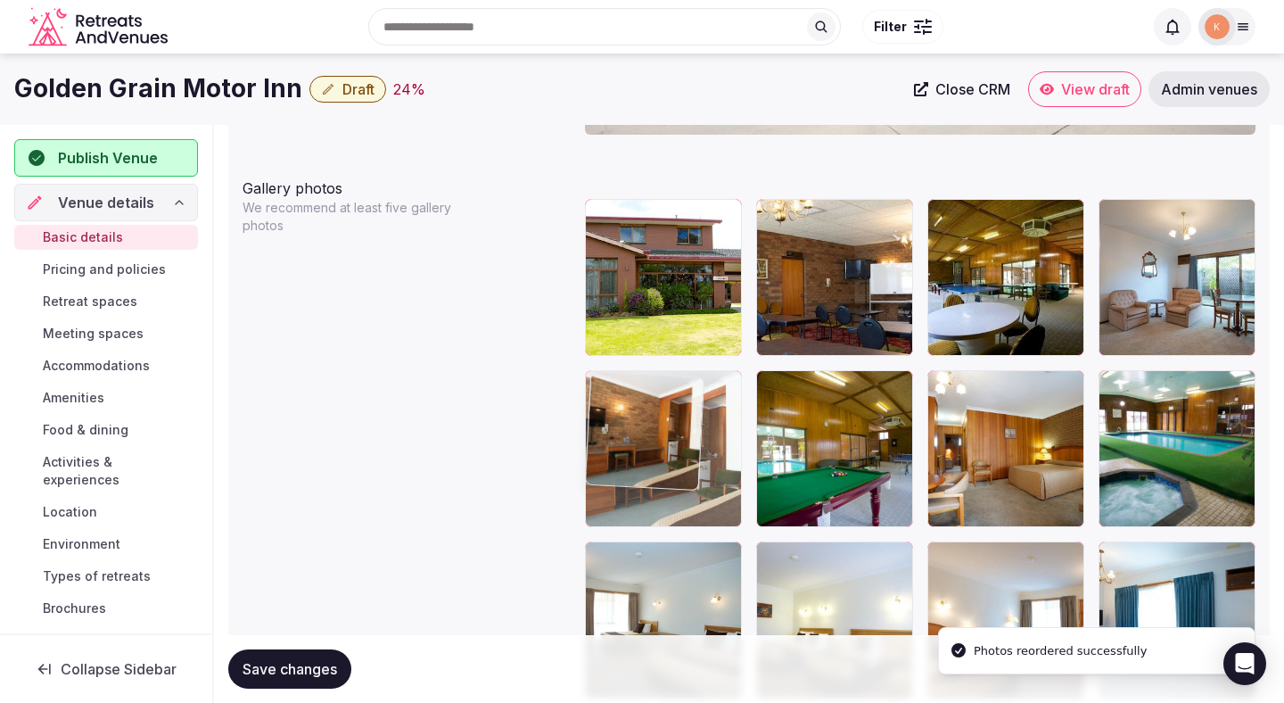
drag, startPoint x: 949, startPoint y: 467, endPoint x: 686, endPoint y: 471, distance: 263.2
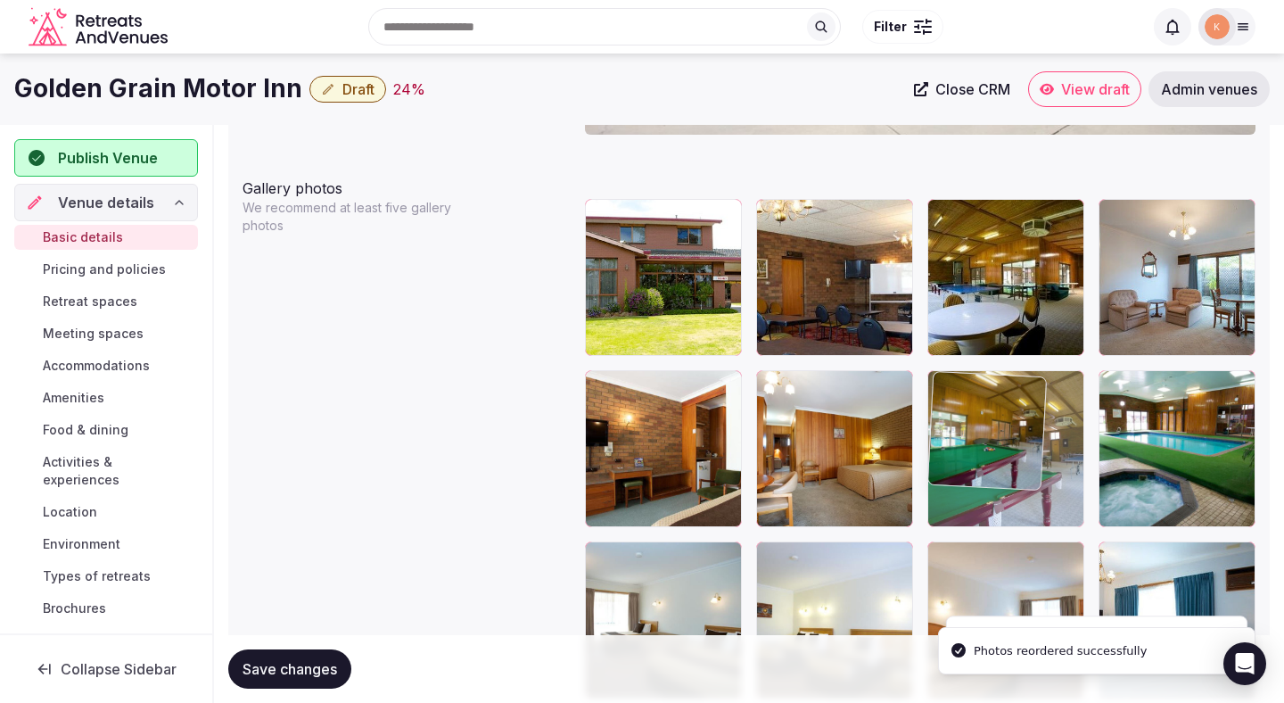
drag, startPoint x: 801, startPoint y: 459, endPoint x: 988, endPoint y: 462, distance: 187.3
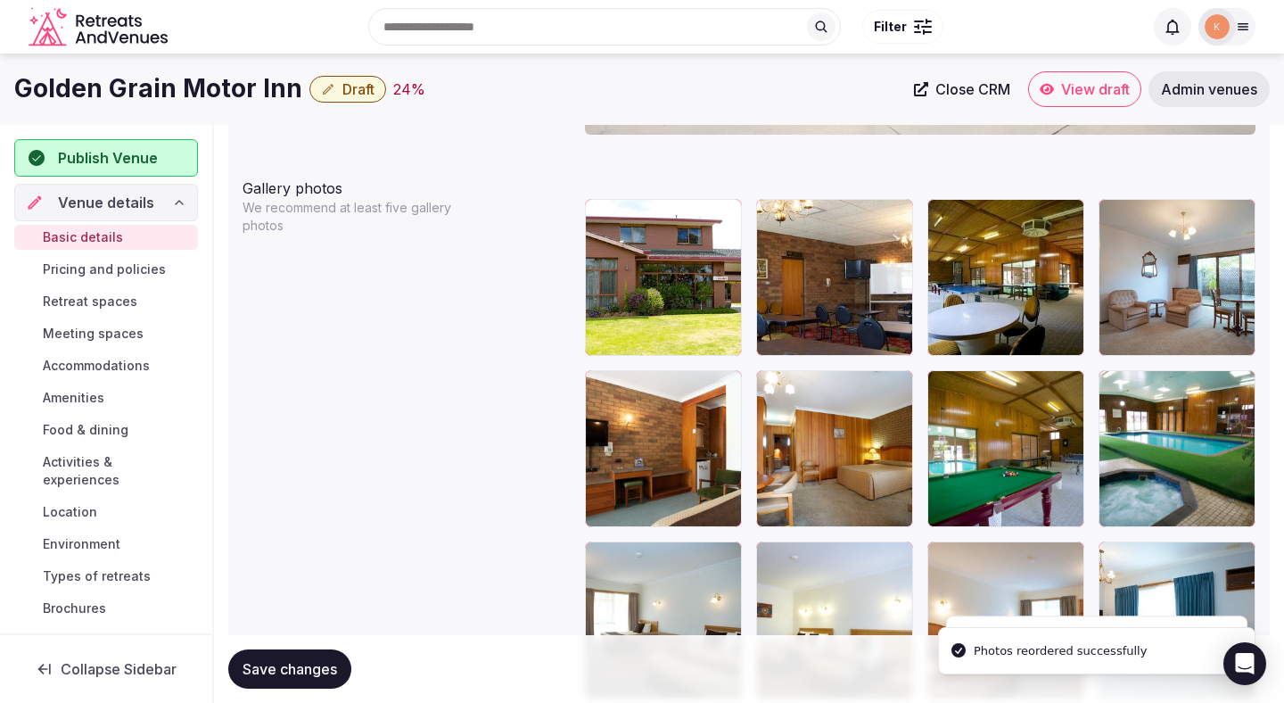
click at [290, 658] on button "Save changes" at bounding box center [289, 668] width 123 height 39
click at [1090, 94] on span "View draft" at bounding box center [1095, 89] width 69 height 18
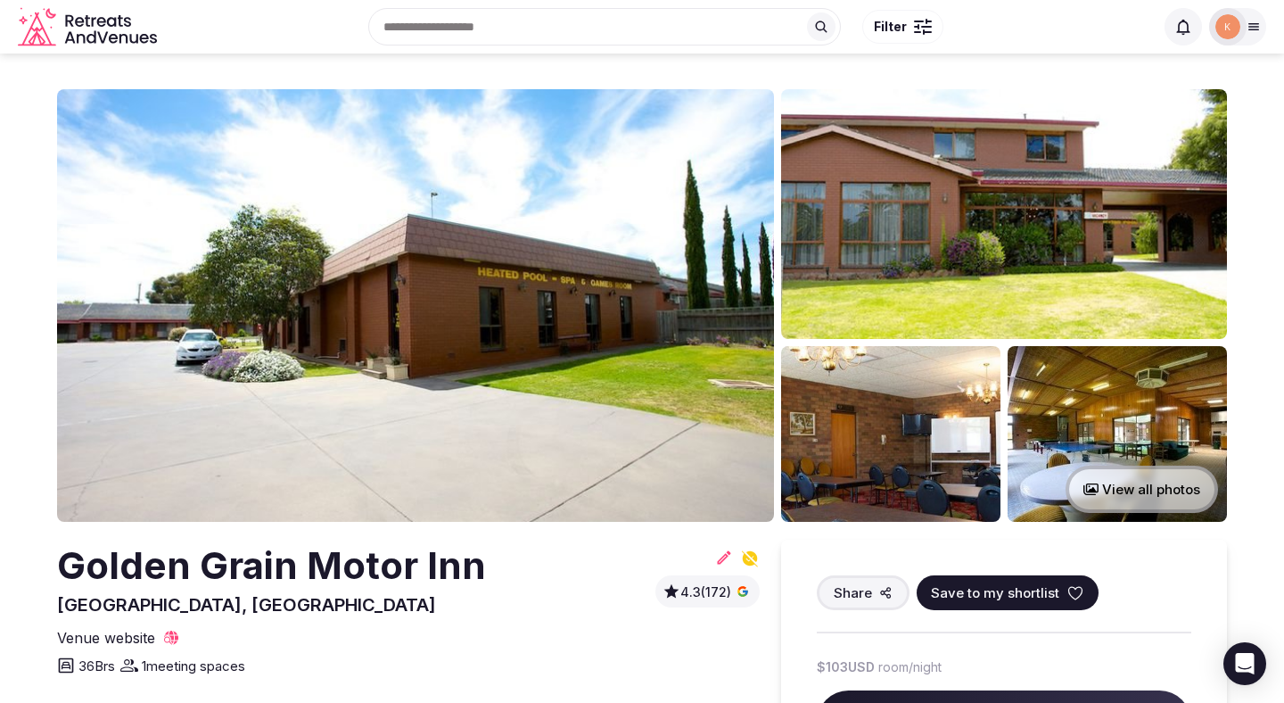
click at [933, 268] on img at bounding box center [1004, 214] width 446 height 250
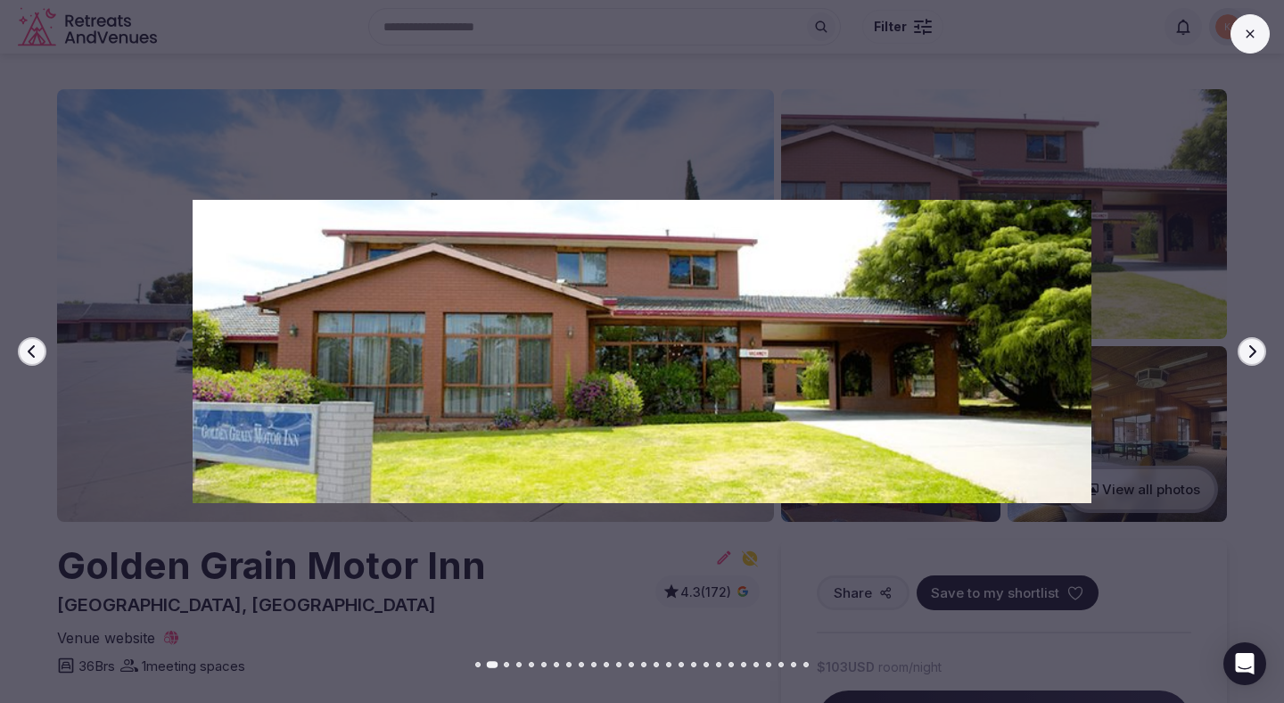
click at [1160, 181] on div at bounding box center [635, 352] width 1299 height 422
click at [1169, 178] on div at bounding box center [635, 352] width 1299 height 422
click at [1193, 386] on div at bounding box center [635, 352] width 1299 height 422
click at [1242, 349] on button "Next slide" at bounding box center [1252, 351] width 29 height 29
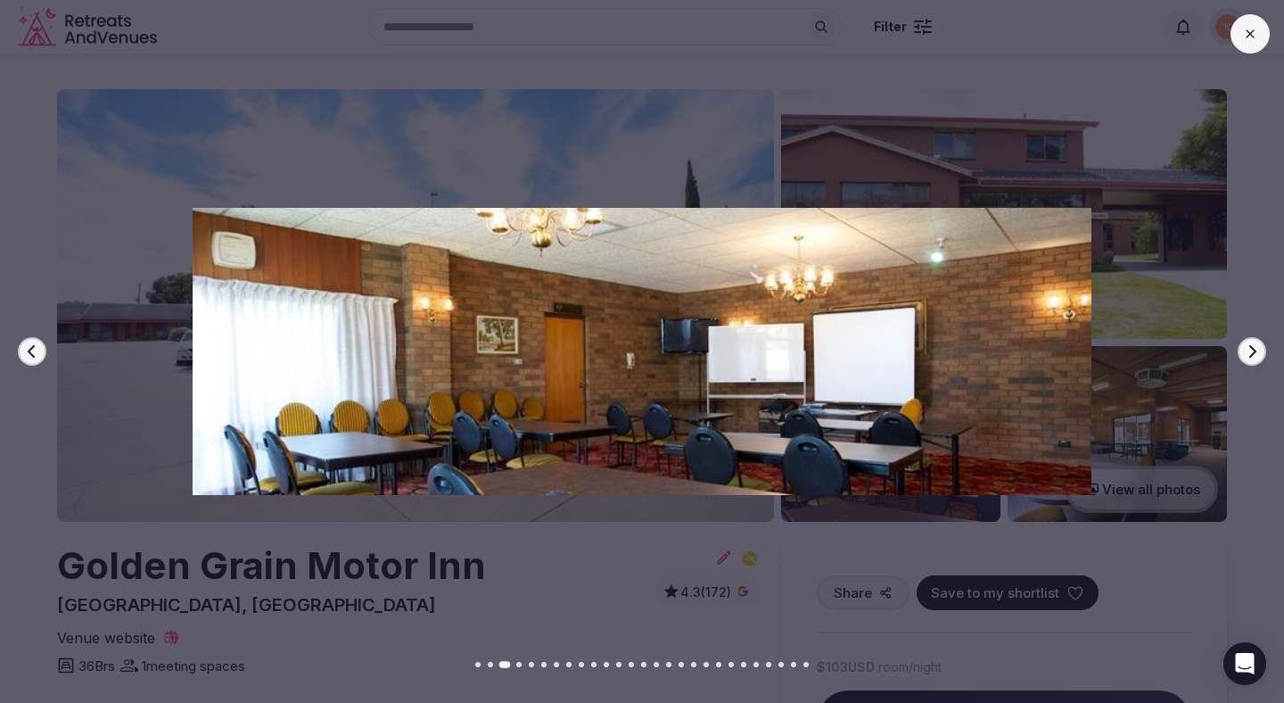
click at [1242, 349] on button "Next slide" at bounding box center [1252, 351] width 29 height 29
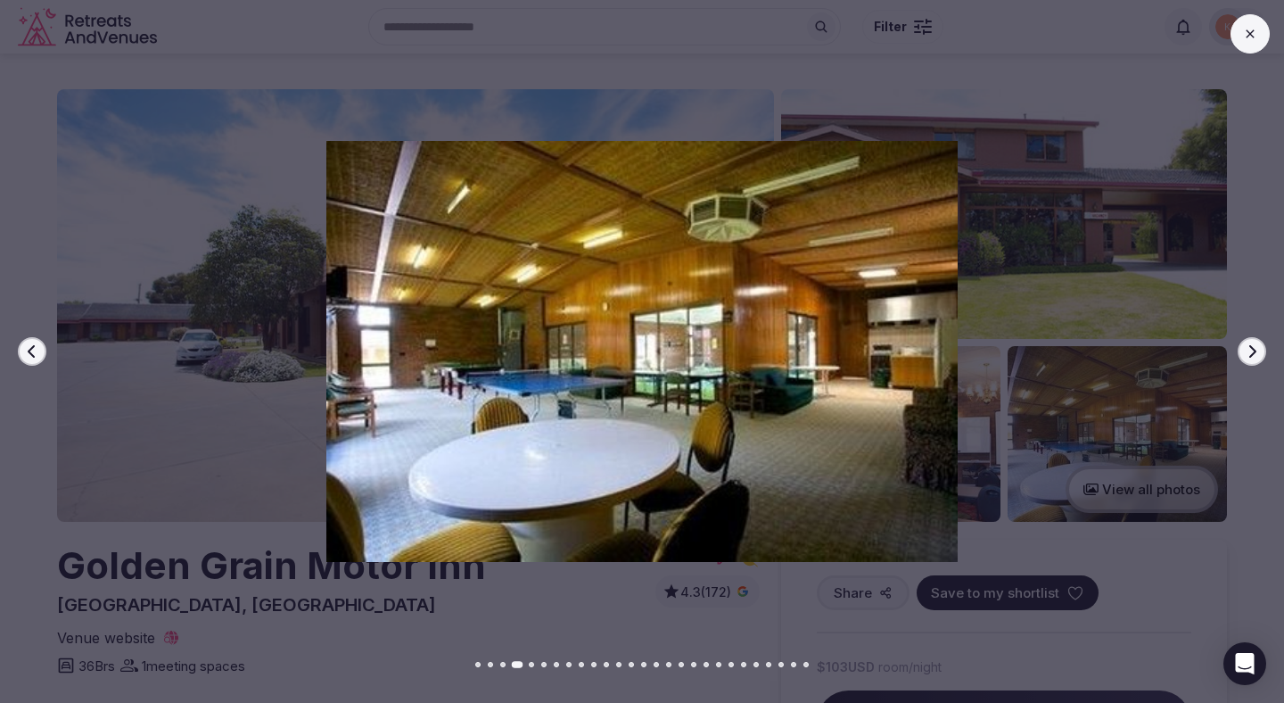
click at [1242, 349] on button "Next slide" at bounding box center [1252, 351] width 29 height 29
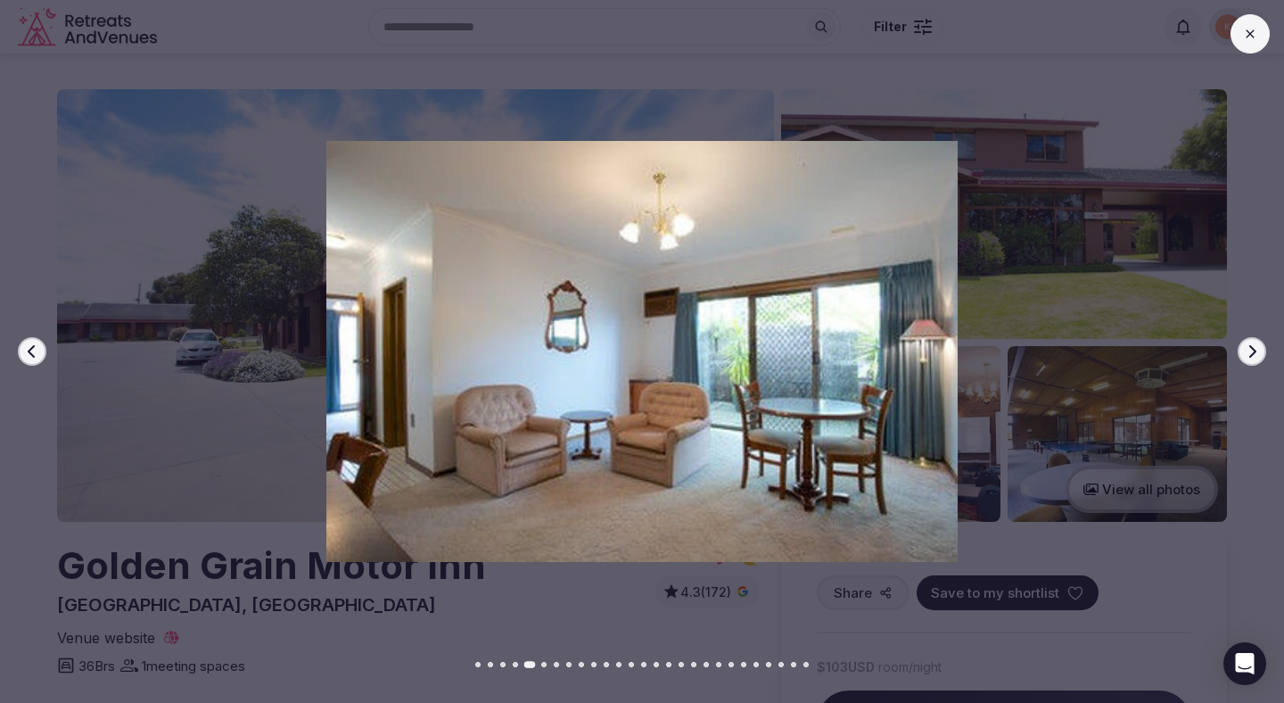
click at [1242, 349] on button "Next slide" at bounding box center [1252, 351] width 29 height 29
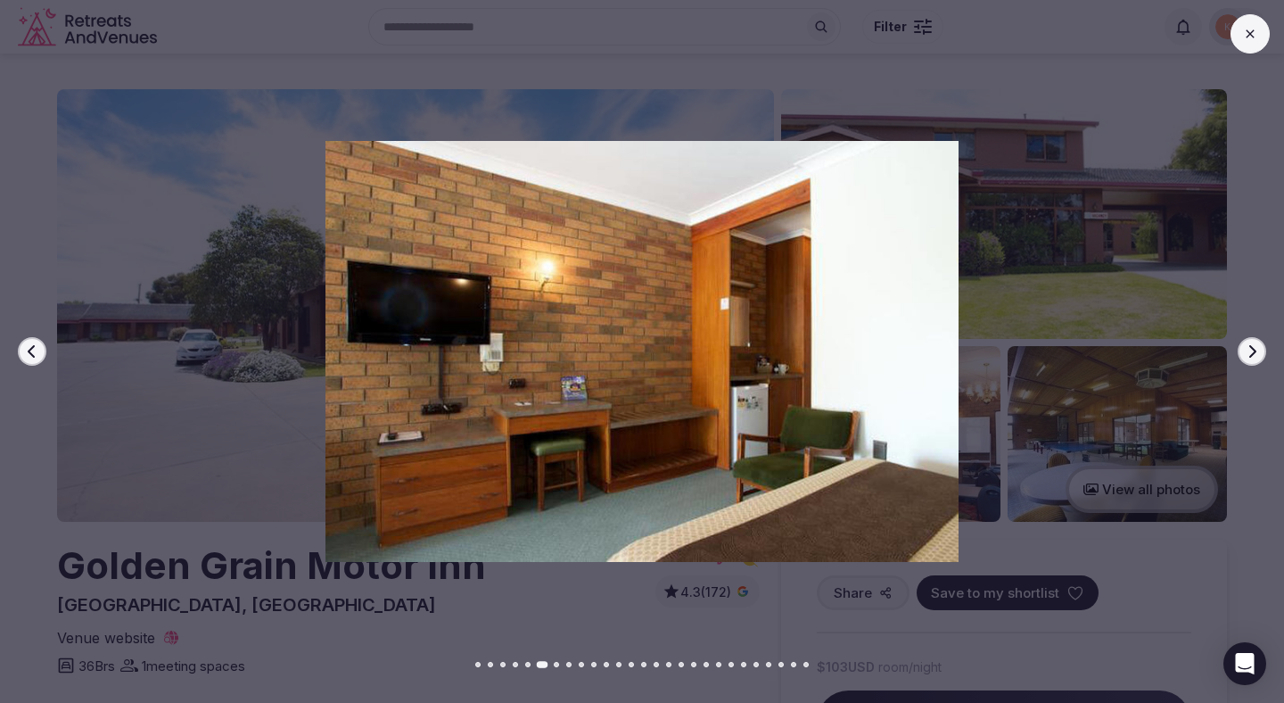
click at [1242, 349] on button "Next slide" at bounding box center [1252, 351] width 29 height 29
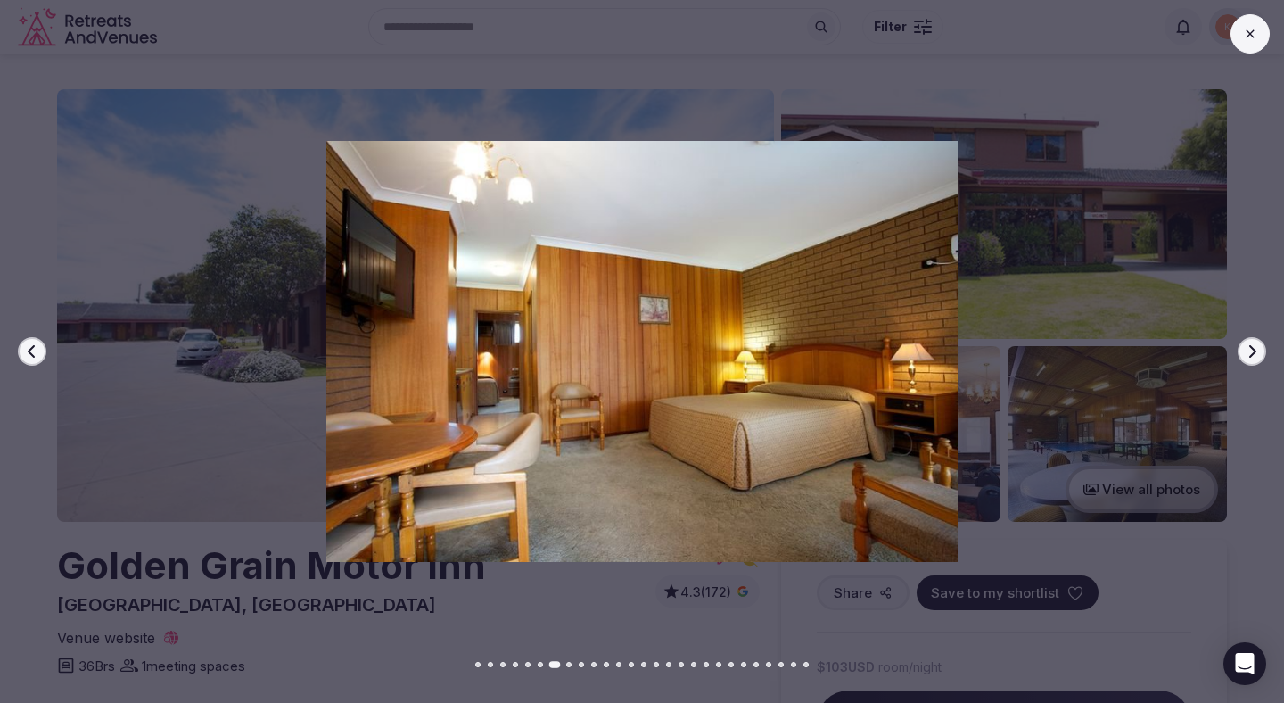
click at [1119, 69] on div "Previous slide Next slide" at bounding box center [642, 351] width 1284 height 703
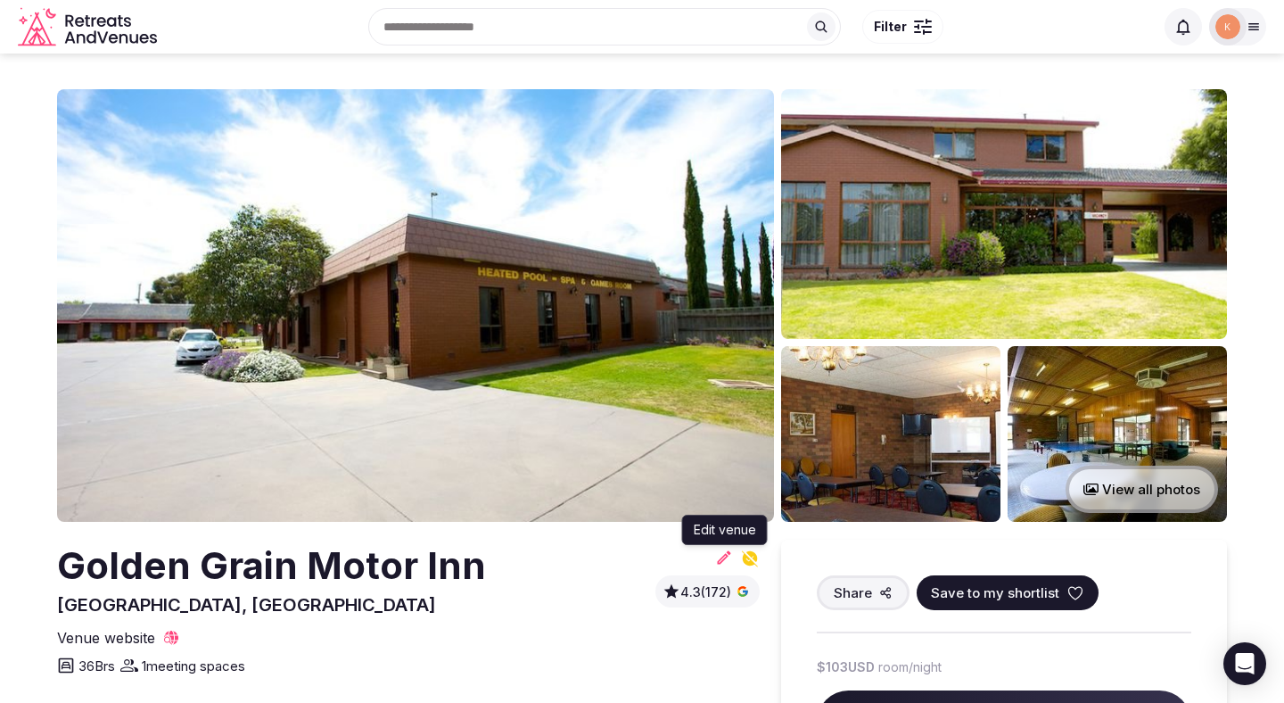
click at [720, 556] on icon at bounding box center [724, 558] width 18 height 18
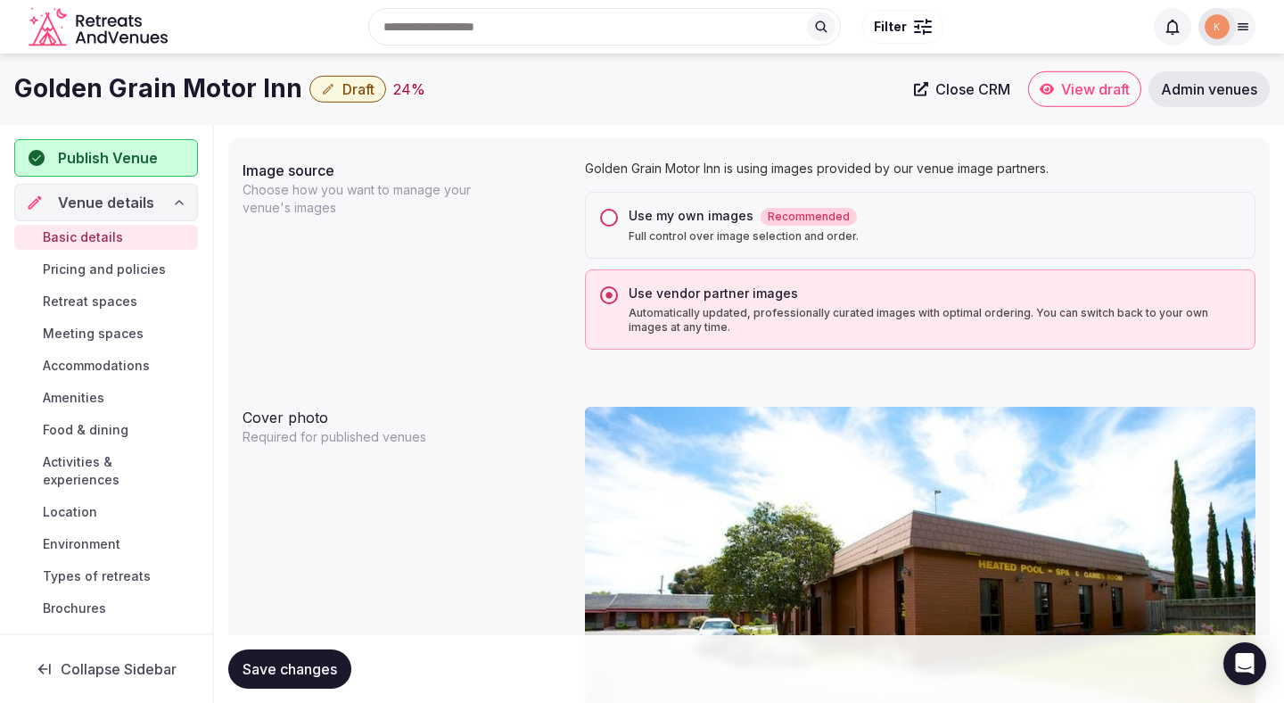
scroll to position [1342, 0]
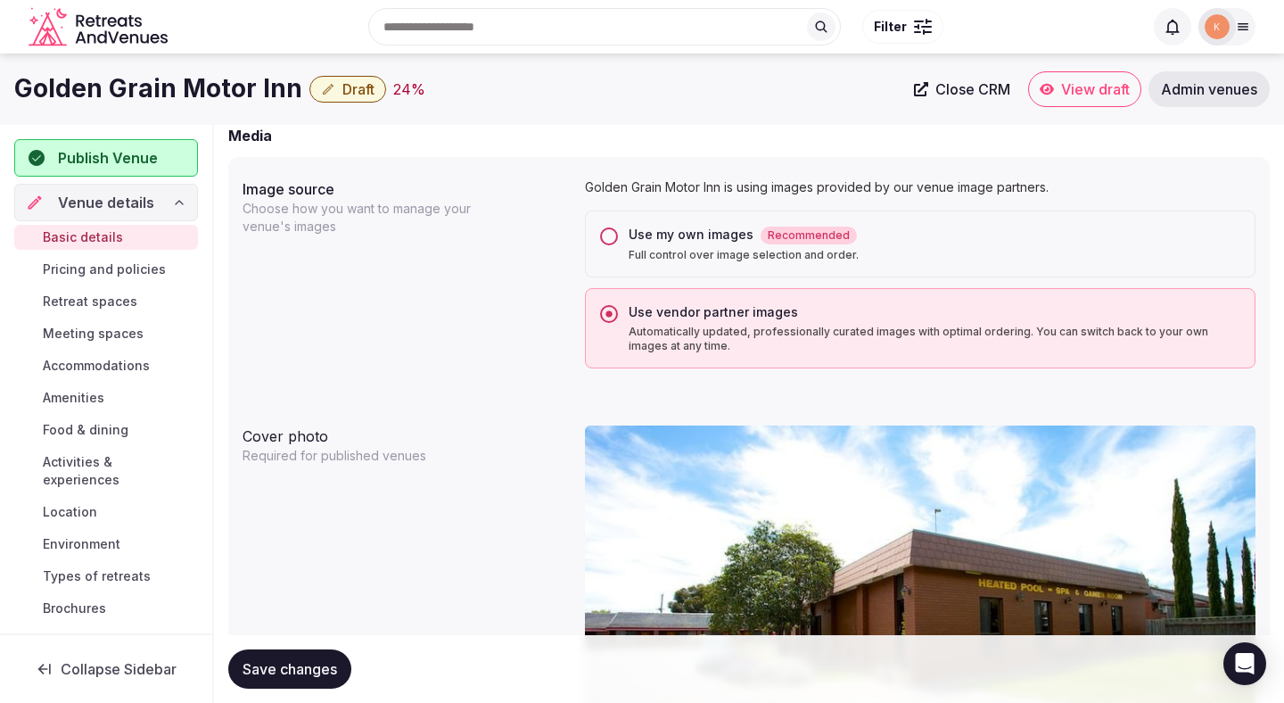
click at [742, 244] on div "Use my own images Recommended" at bounding box center [935, 235] width 612 height 19
click at [618, 244] on button "Use my own images Recommended Full control over image selection and order." at bounding box center [609, 236] width 18 height 18
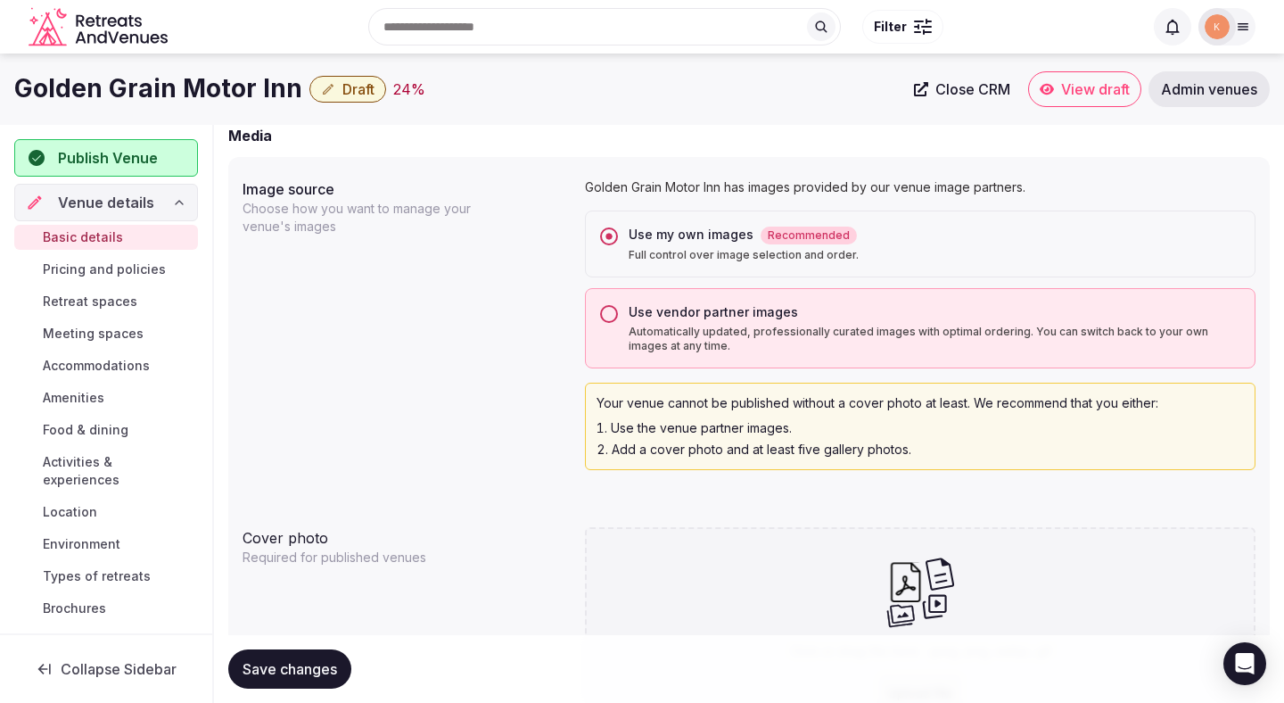
click at [321, 669] on span "Save changes" at bounding box center [290, 669] width 95 height 18
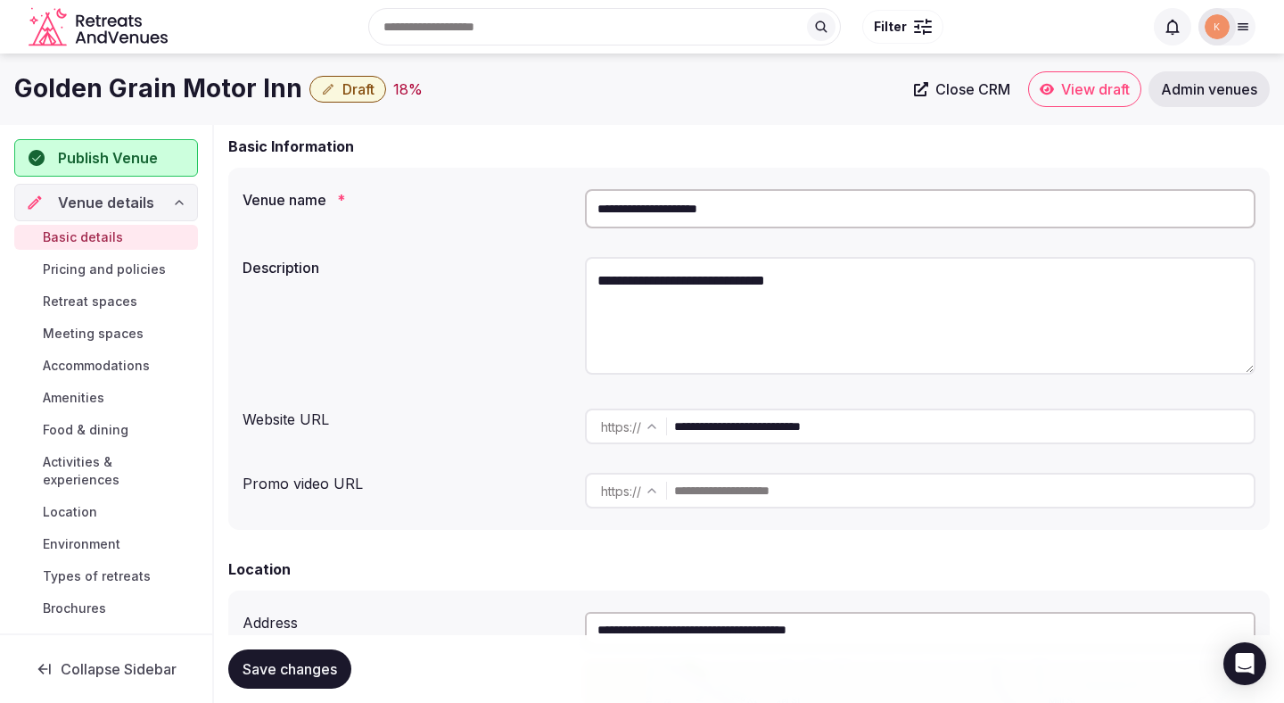
scroll to position [10, 0]
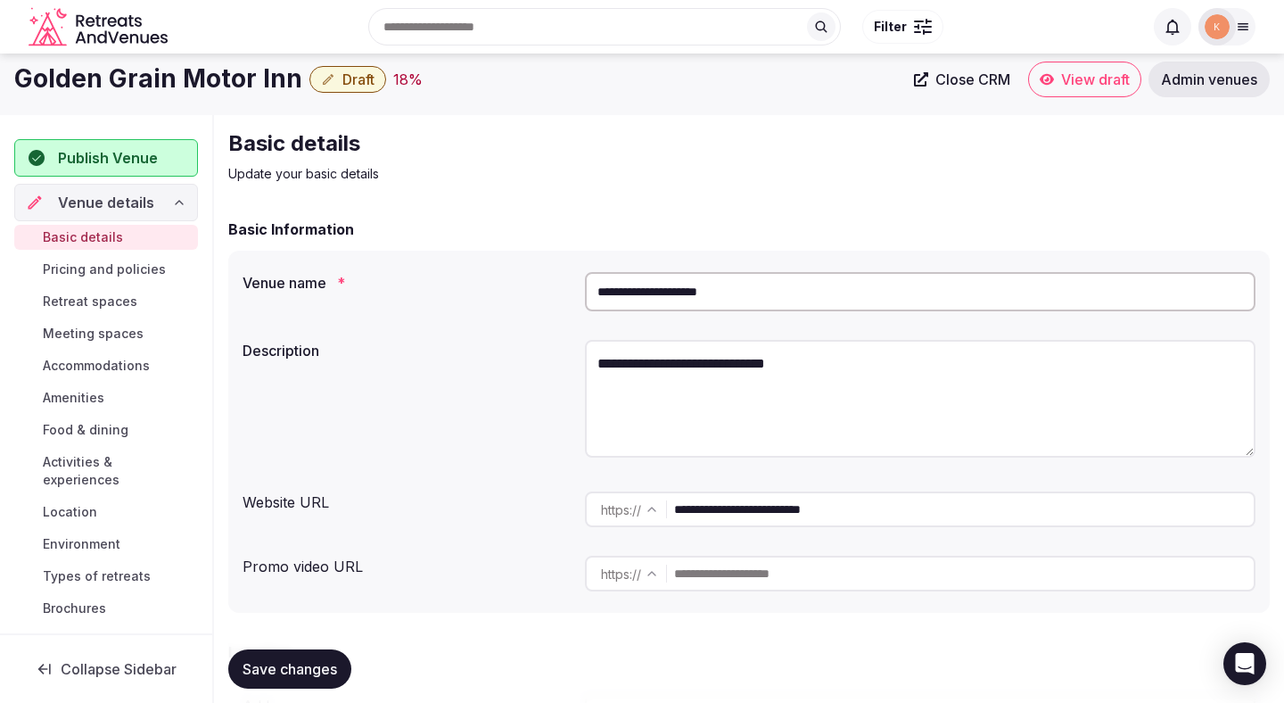
click at [333, 660] on span "Save changes" at bounding box center [290, 669] width 95 height 18
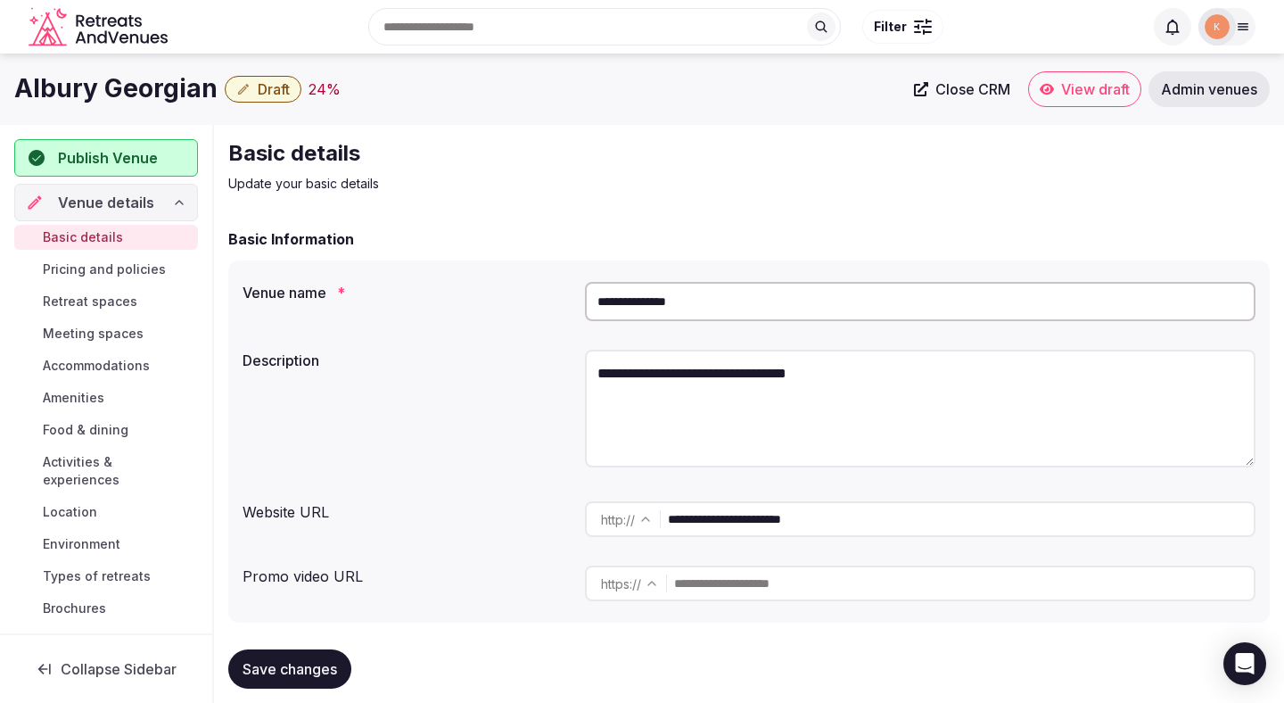
click at [664, 304] on input "**********" at bounding box center [920, 301] width 671 height 39
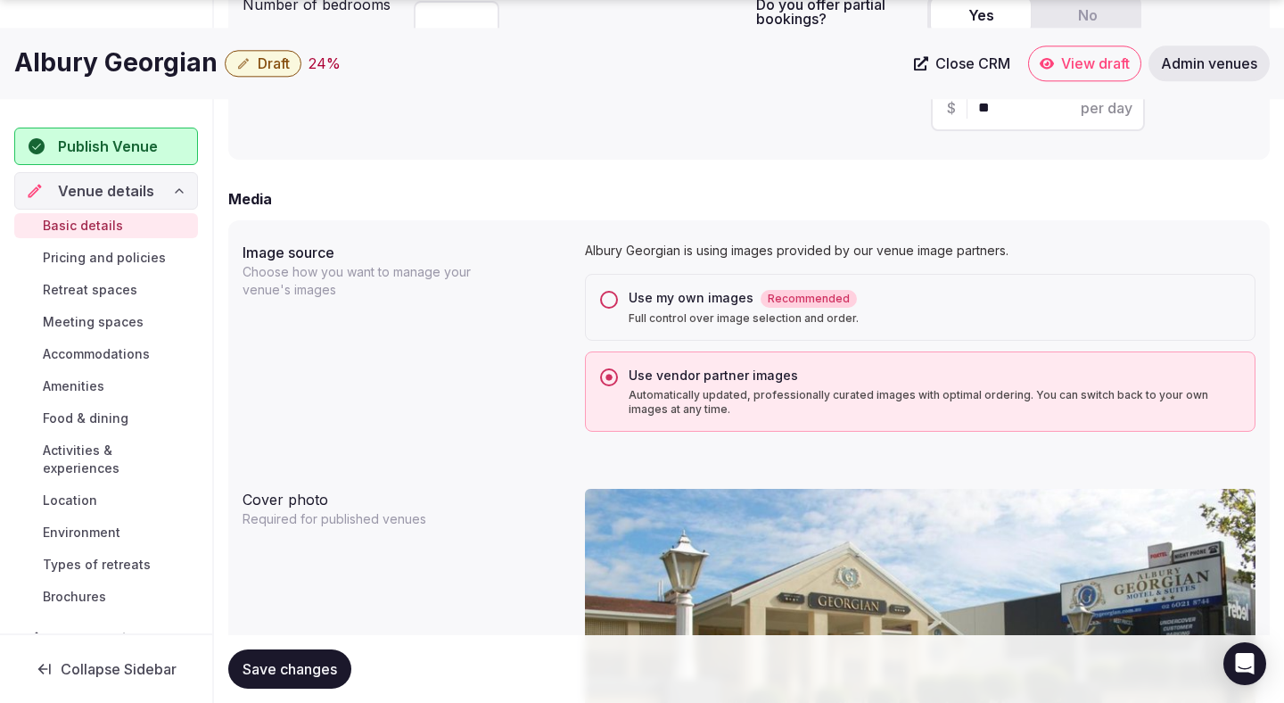
scroll to position [1285, 0]
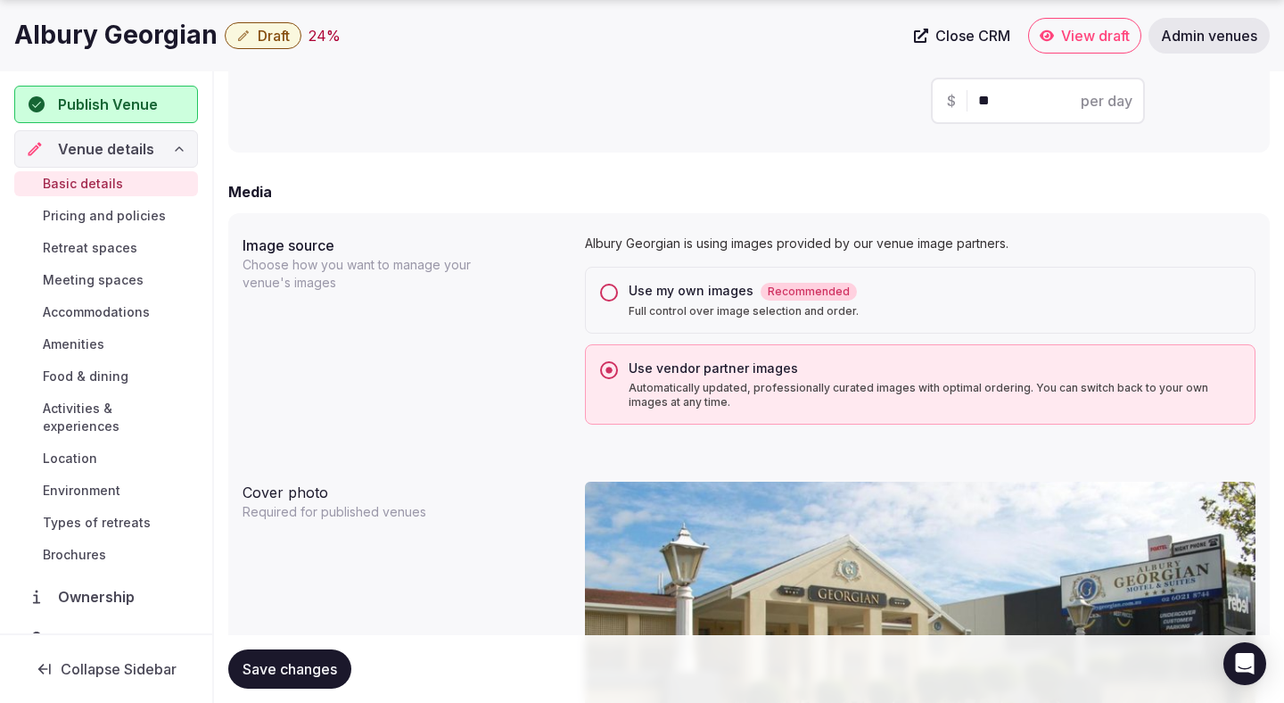
click at [651, 306] on p "Full control over image selection and order." at bounding box center [935, 311] width 612 height 14
click at [618, 301] on button "Use my own images Recommended Full control over image selection and order." at bounding box center [609, 293] width 18 height 18
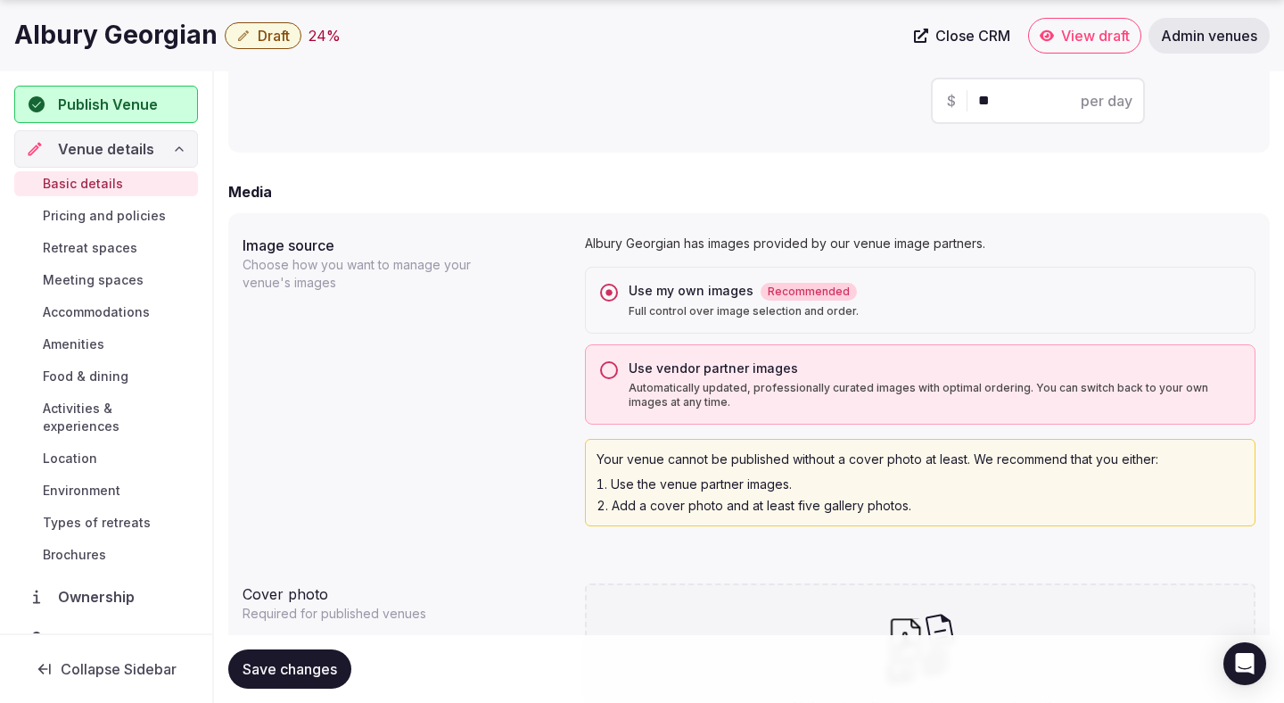
click at [259, 676] on span "Save changes" at bounding box center [290, 669] width 95 height 18
click at [259, 675] on span "Save changes" at bounding box center [290, 669] width 95 height 18
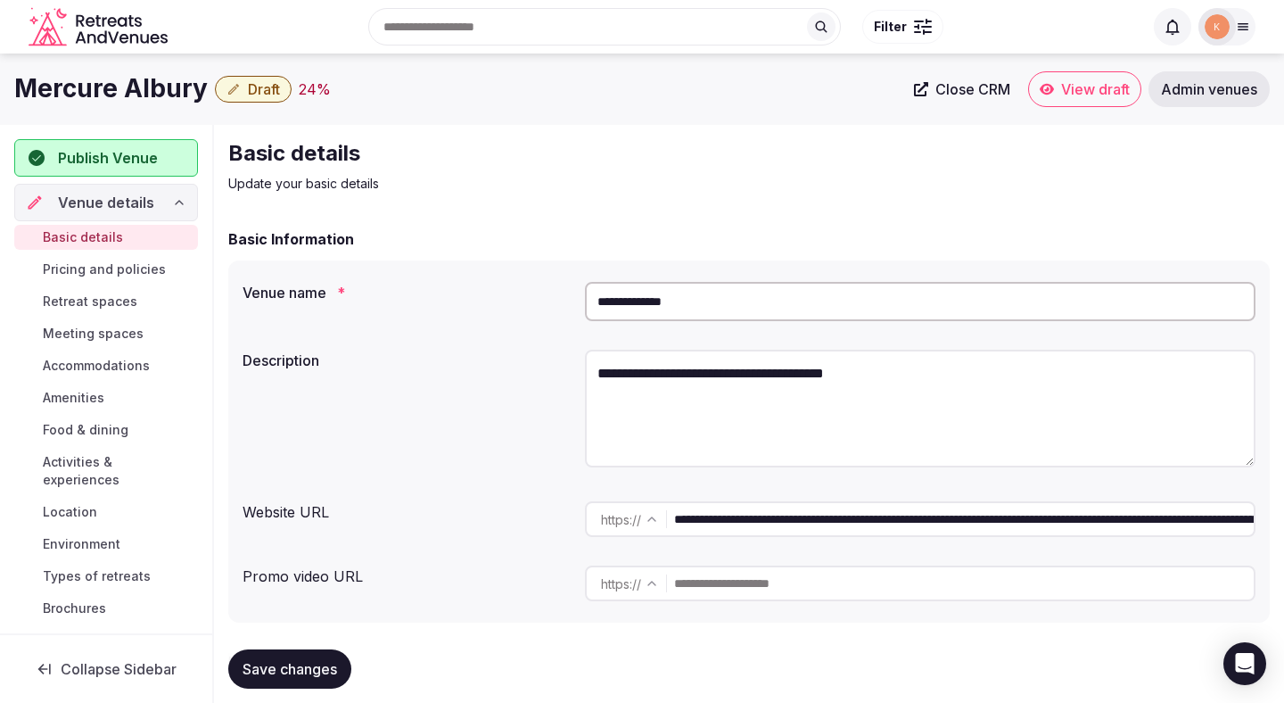
click at [685, 305] on input "**********" at bounding box center [920, 301] width 671 height 39
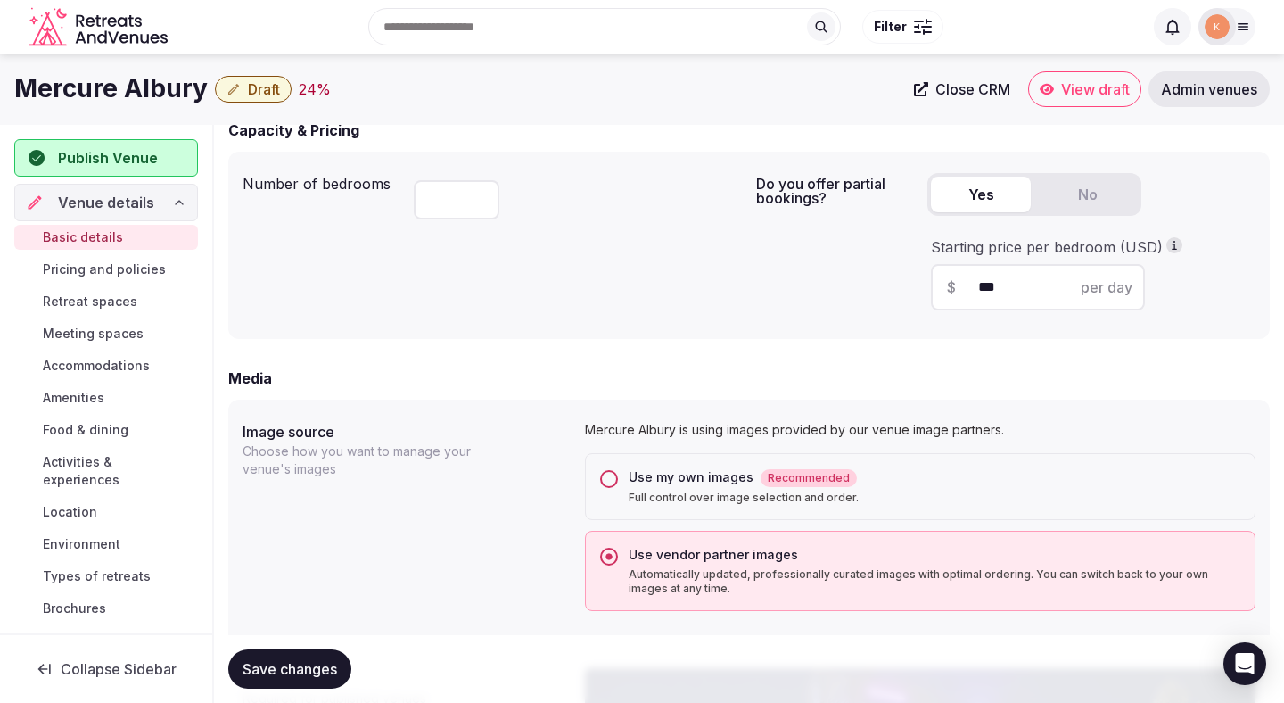
scroll to position [1095, 0]
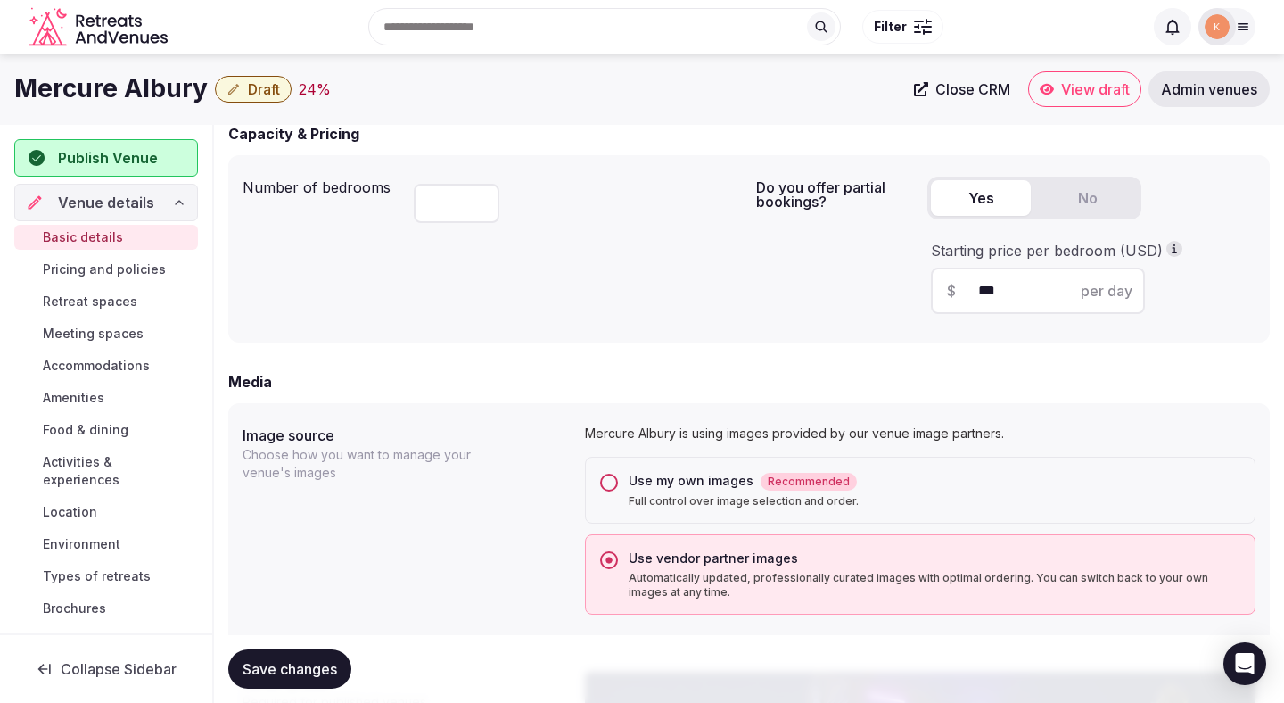
click at [681, 485] on div "Use my own images Recommended" at bounding box center [935, 481] width 612 height 19
click at [618, 485] on button "Use my own images Recommended Full control over image selection and order." at bounding box center [609, 483] width 18 height 18
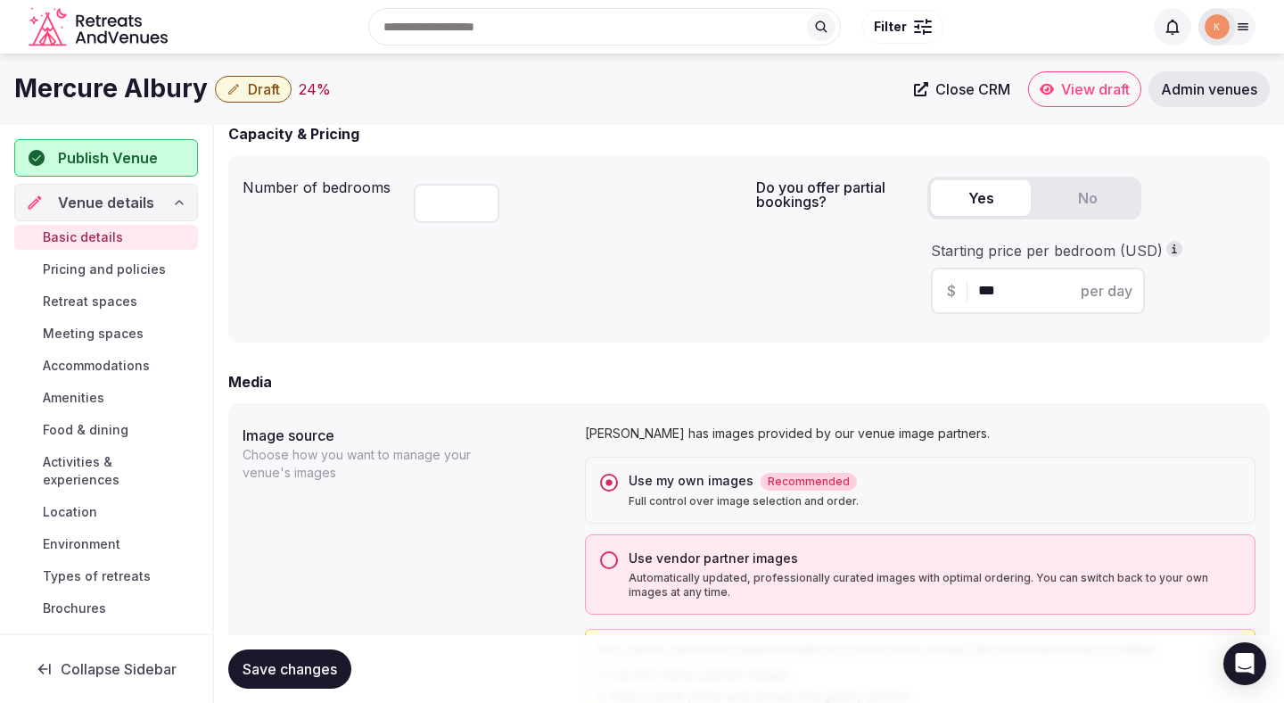
click at [285, 664] on span "Save changes" at bounding box center [290, 669] width 95 height 18
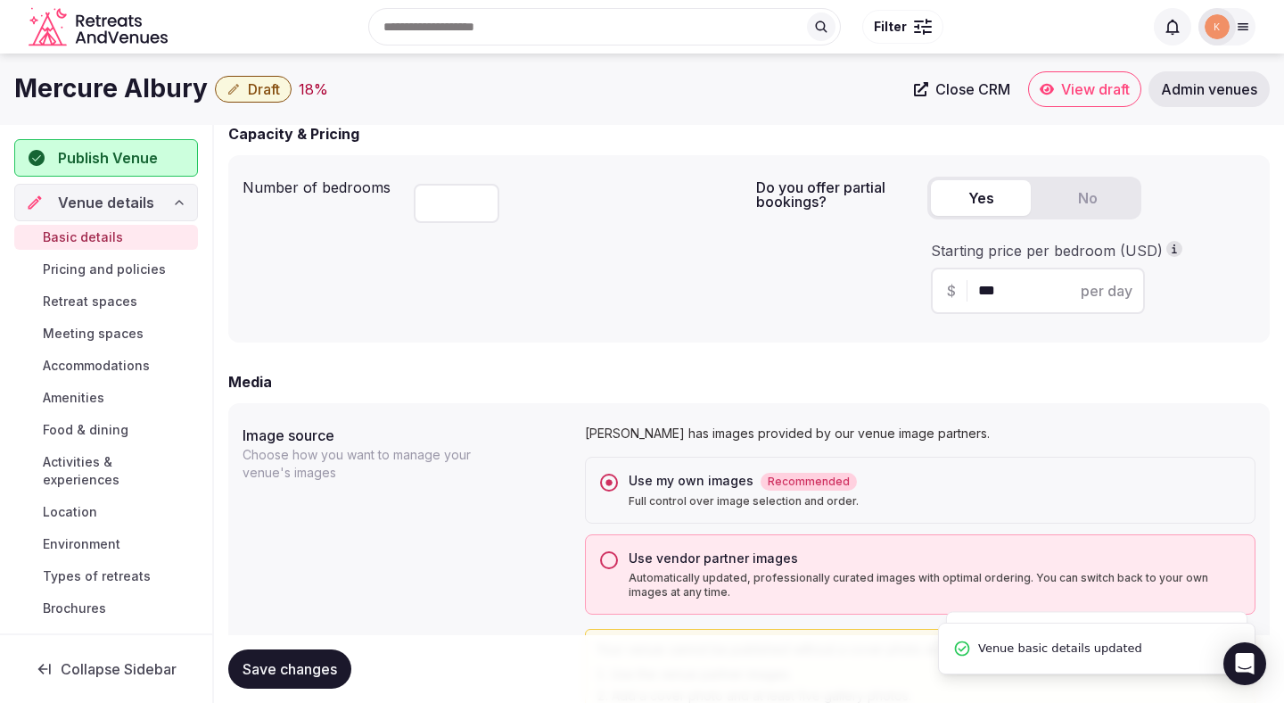
click at [287, 666] on span "Save changes" at bounding box center [290, 669] width 95 height 18
click at [332, 665] on span "Save changes" at bounding box center [290, 669] width 95 height 18
click at [512, 571] on div "Image source Choose how you want to manage your venue's images [GEOGRAPHIC_DATA…" at bounding box center [749, 570] width 1013 height 306
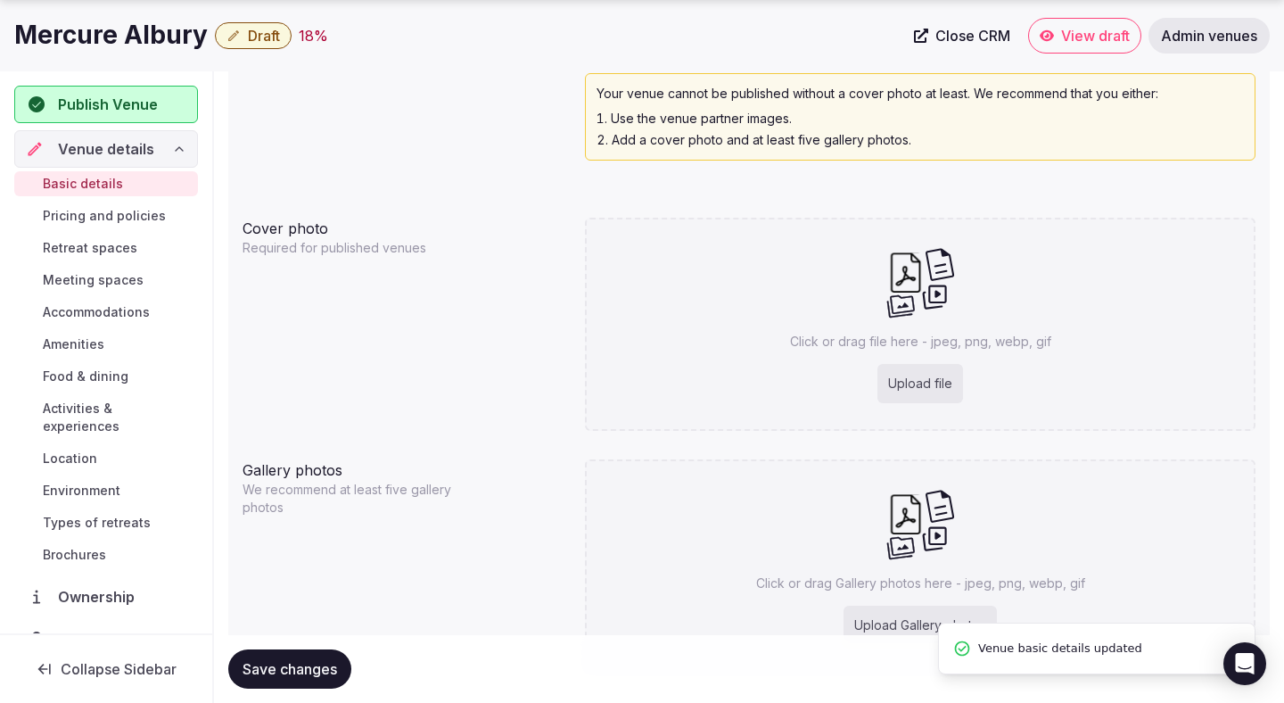
scroll to position [1754, 0]
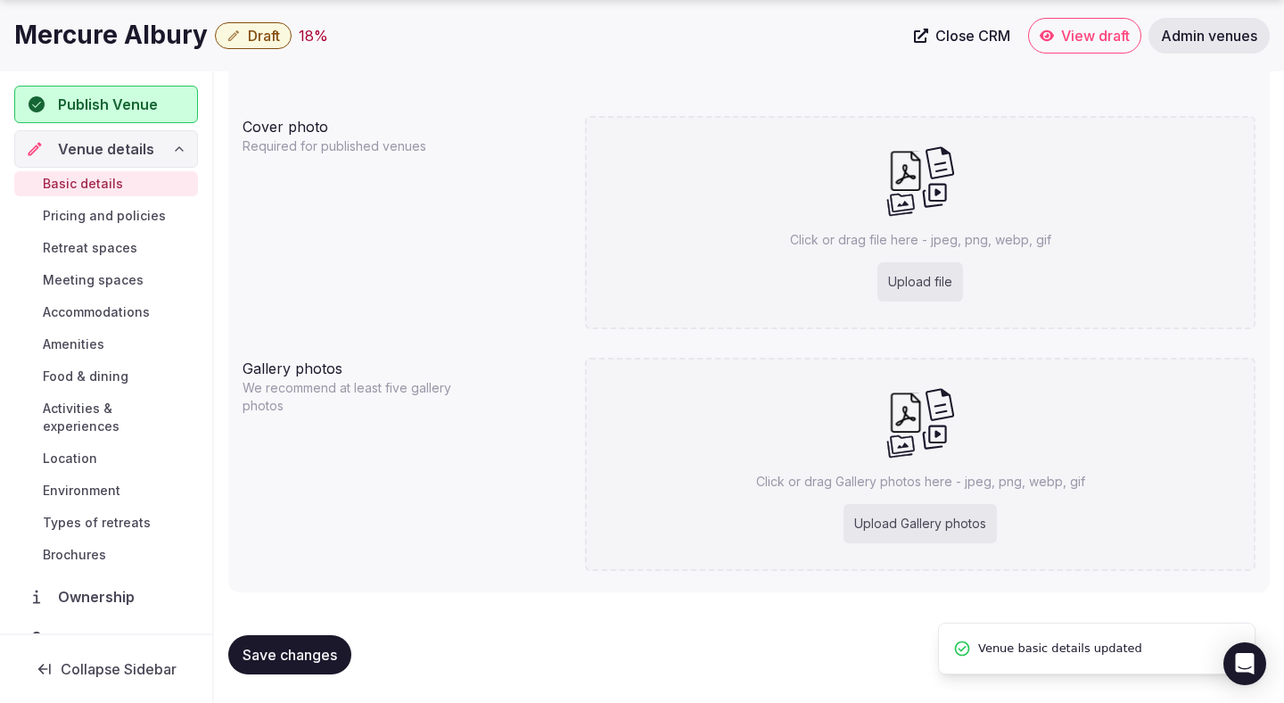
click at [327, 643] on button "Save changes" at bounding box center [289, 654] width 123 height 39
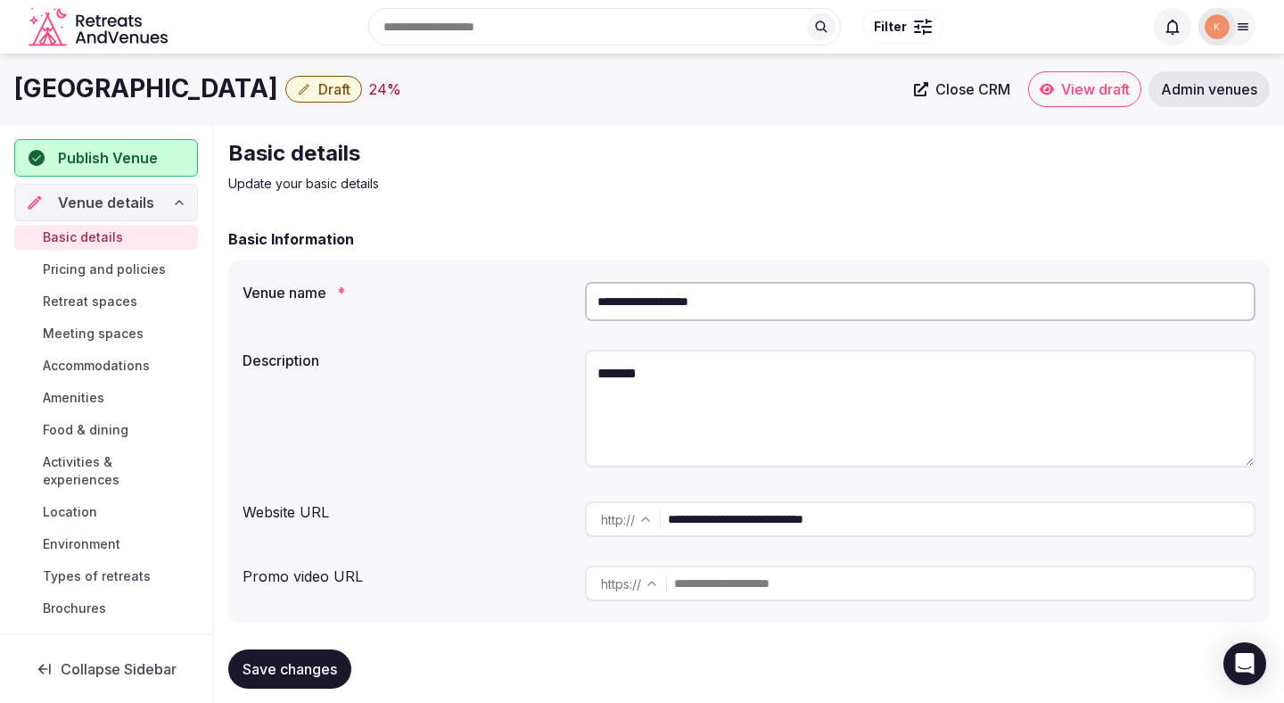
click at [726, 301] on input "**********" at bounding box center [920, 301] width 671 height 39
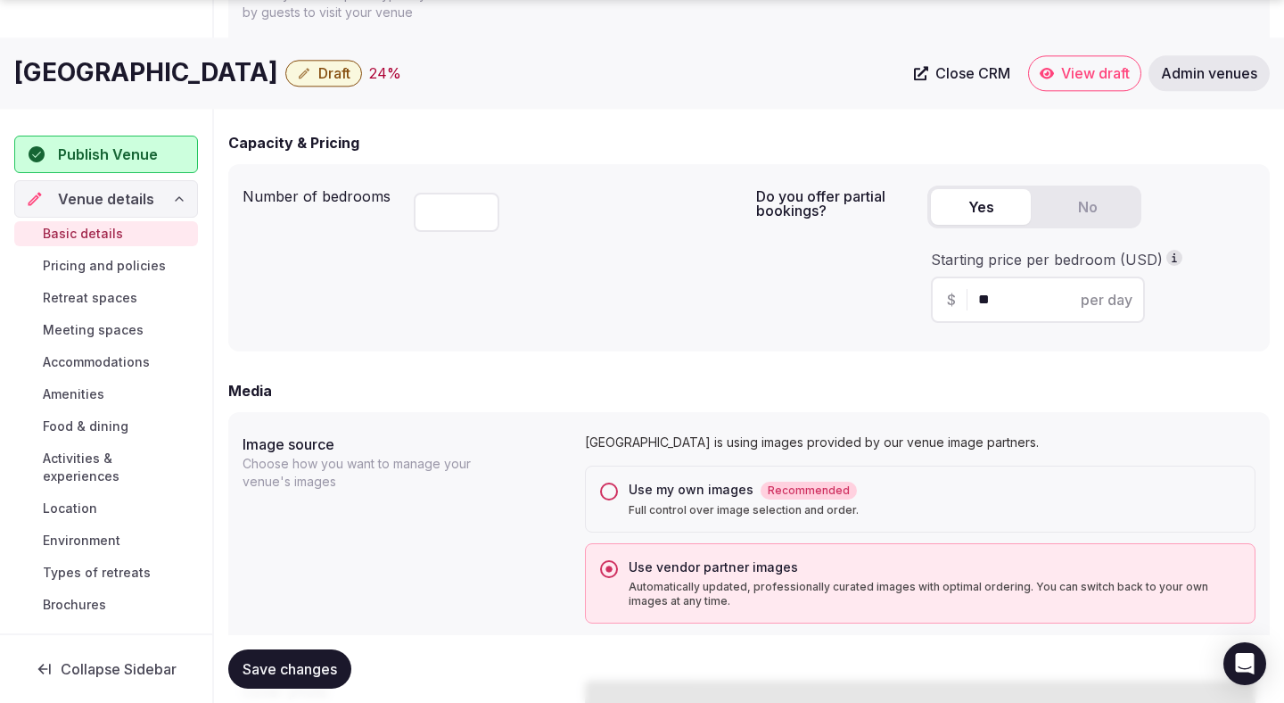
scroll to position [1232, 0]
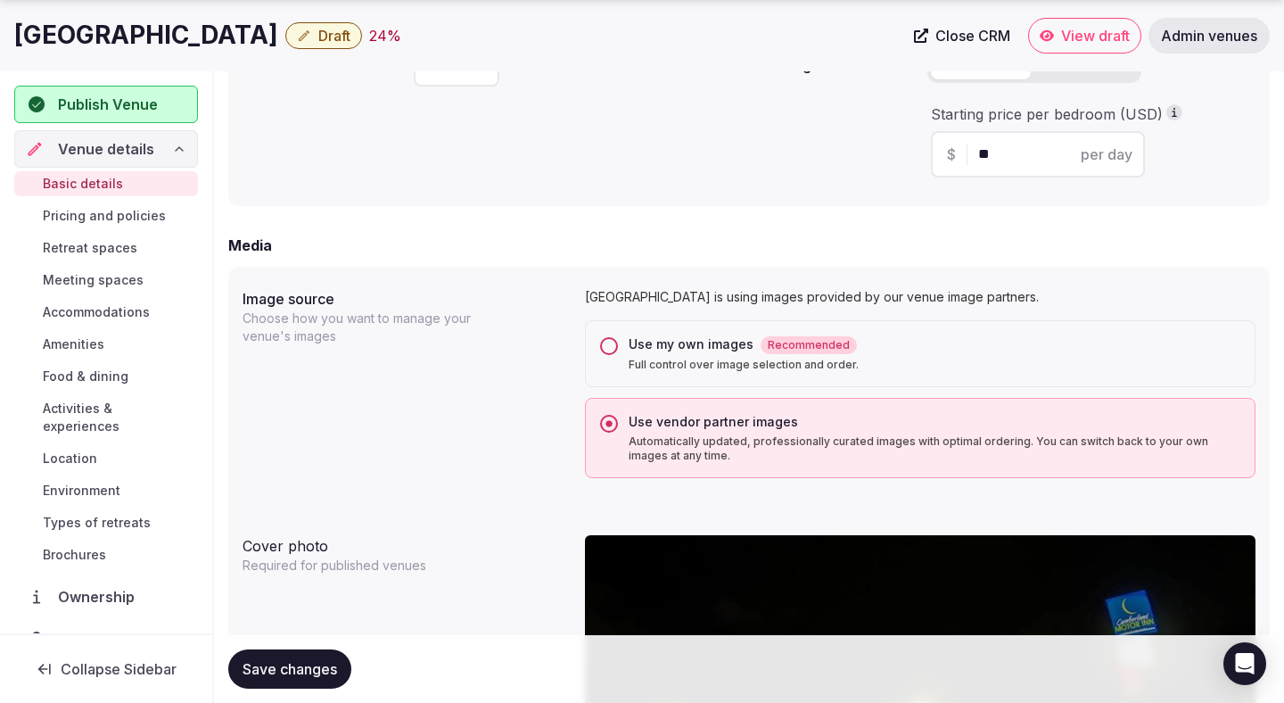
click at [697, 350] on div "Use my own images Recommended" at bounding box center [935, 344] width 612 height 19
click at [618, 350] on button "Use my own images Recommended Full control over image selection and order." at bounding box center [609, 346] width 18 height 18
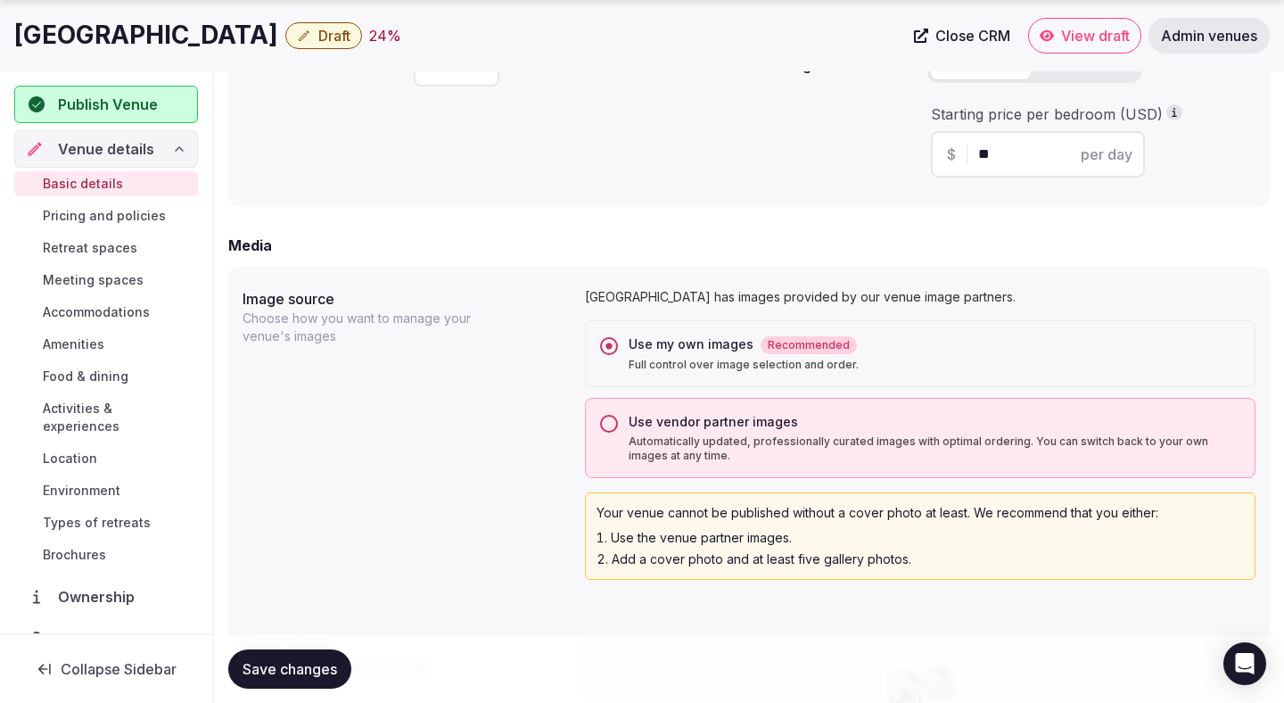
click at [283, 673] on span "Save changes" at bounding box center [290, 669] width 95 height 18
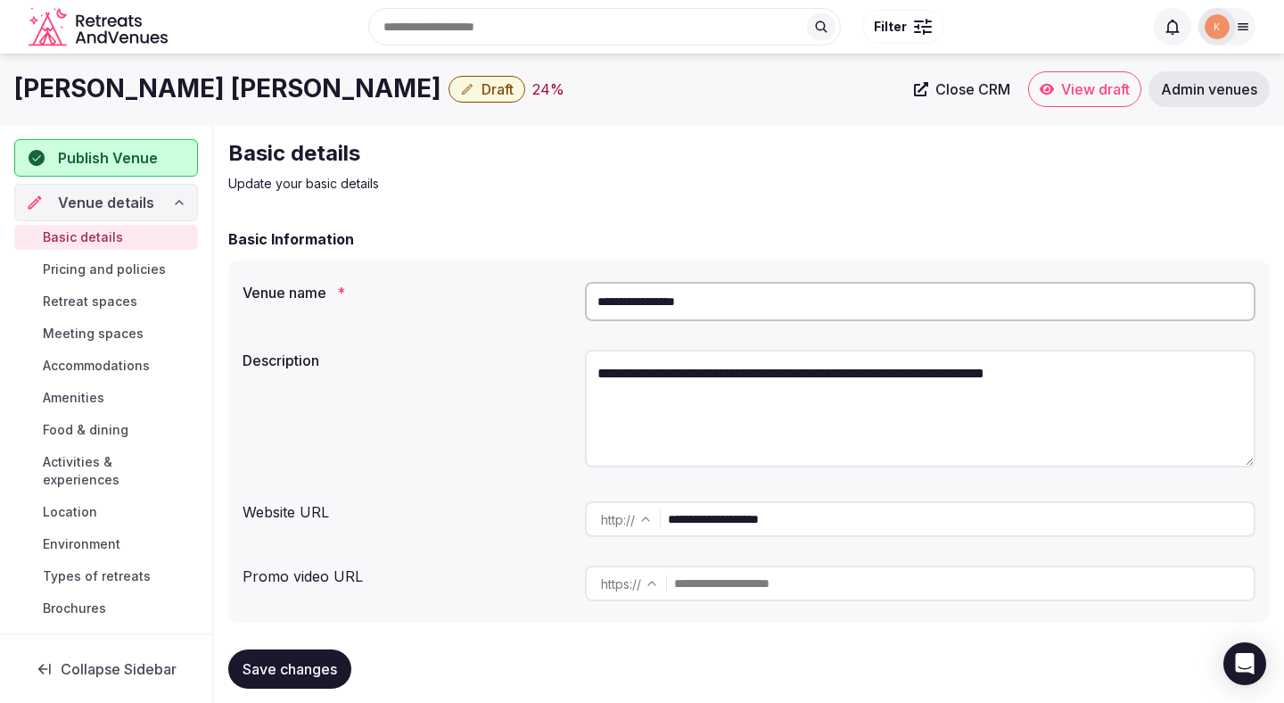
click at [756, 305] on input "**********" at bounding box center [920, 301] width 671 height 39
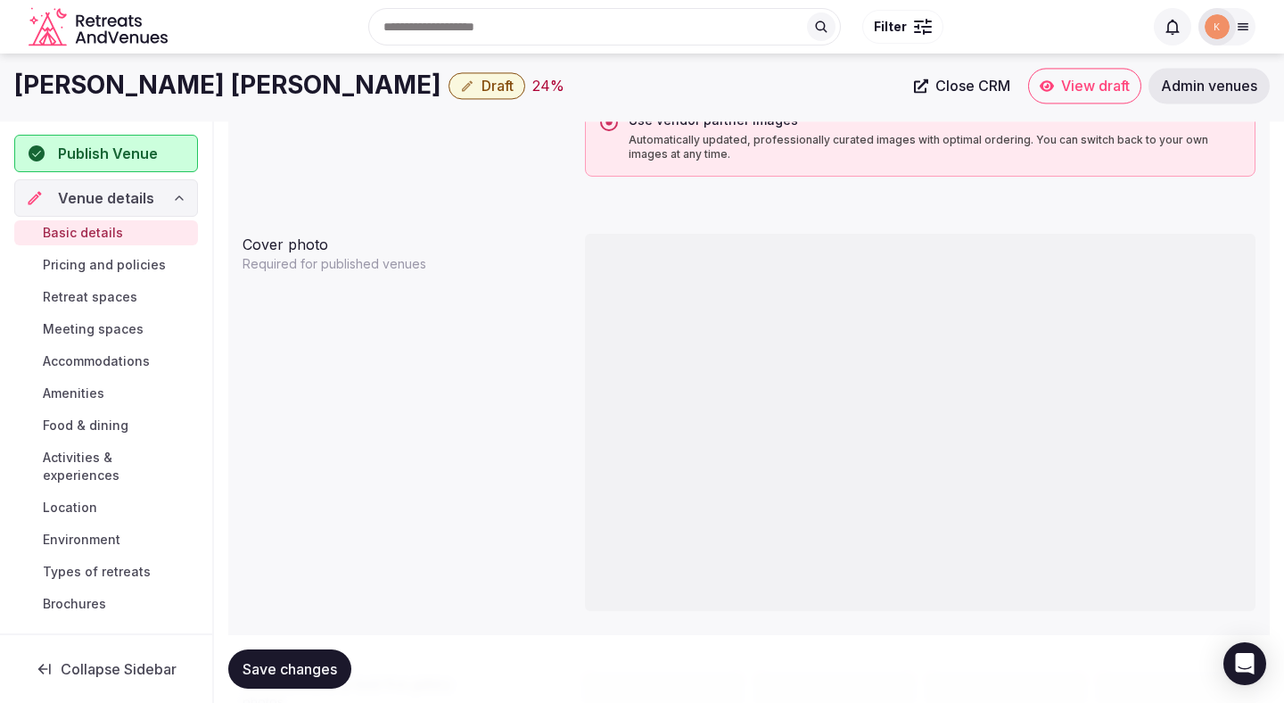
scroll to position [1349, 0]
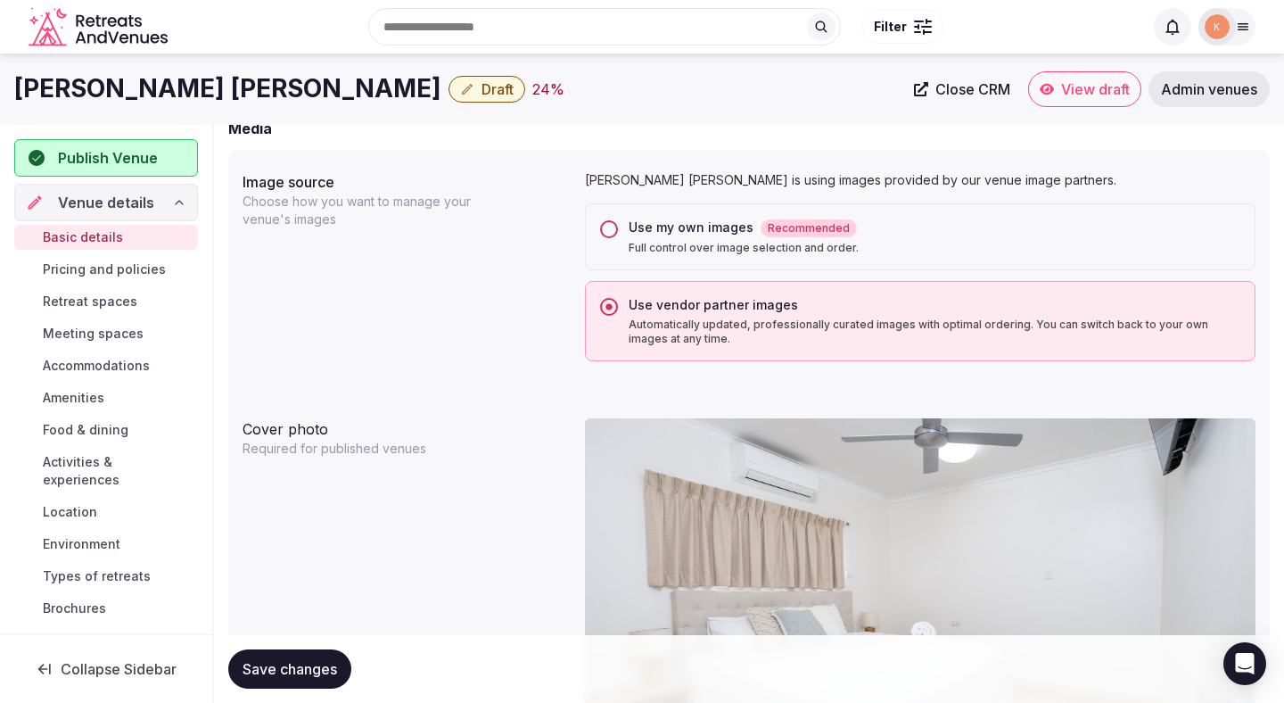
click at [1001, 233] on div "Use my own images Recommended" at bounding box center [935, 228] width 612 height 19
click at [618, 233] on button "Use my own images Recommended Full control over image selection and order." at bounding box center [609, 229] width 18 height 18
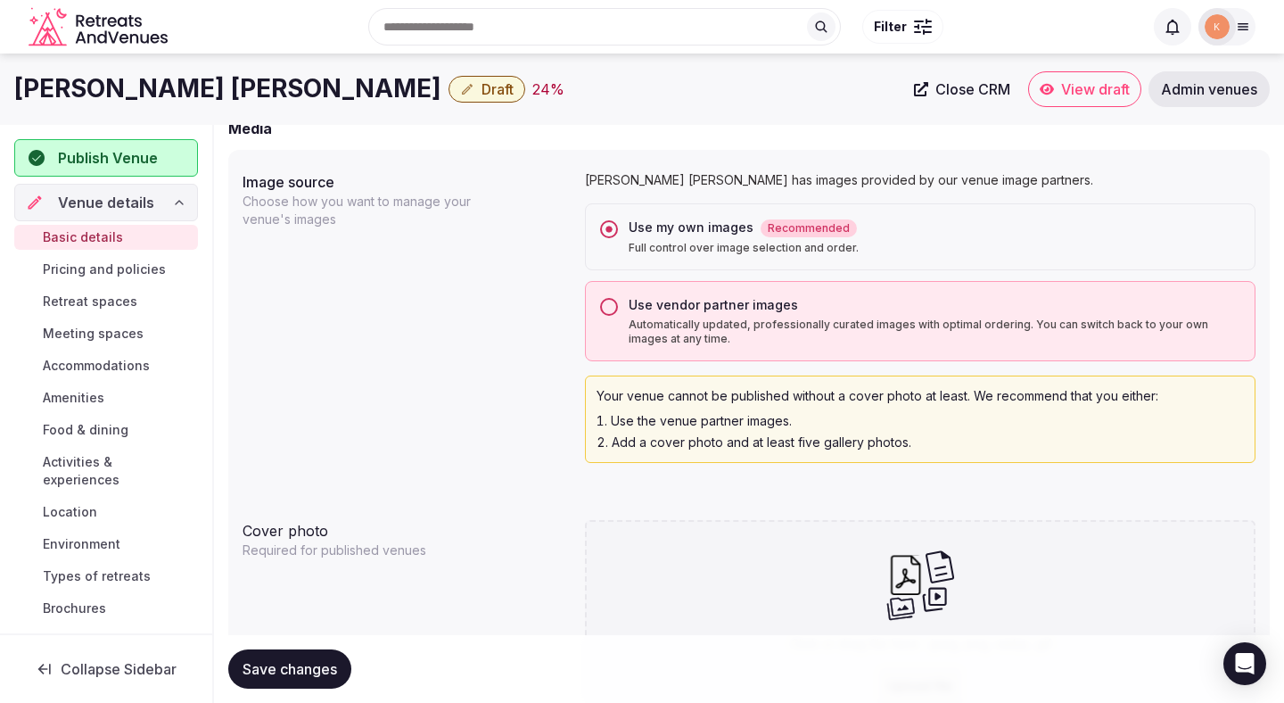
click at [292, 672] on span "Save changes" at bounding box center [290, 669] width 95 height 18
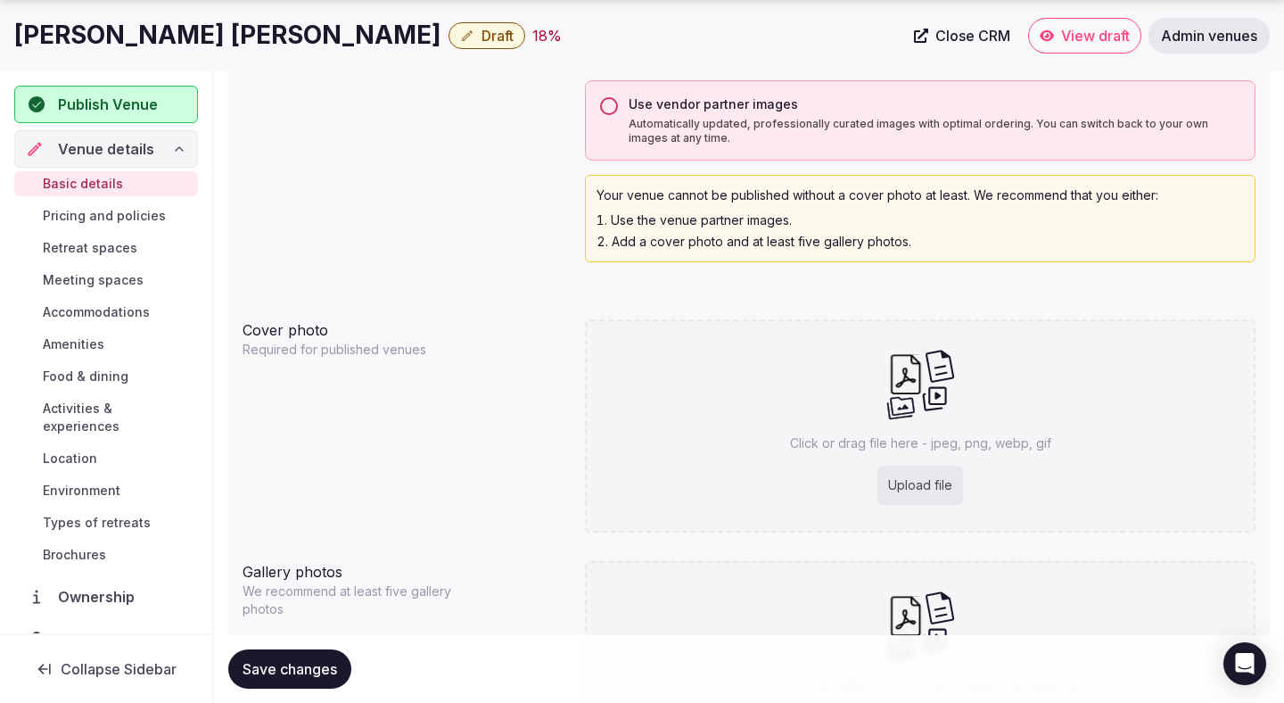
scroll to position [1672, 0]
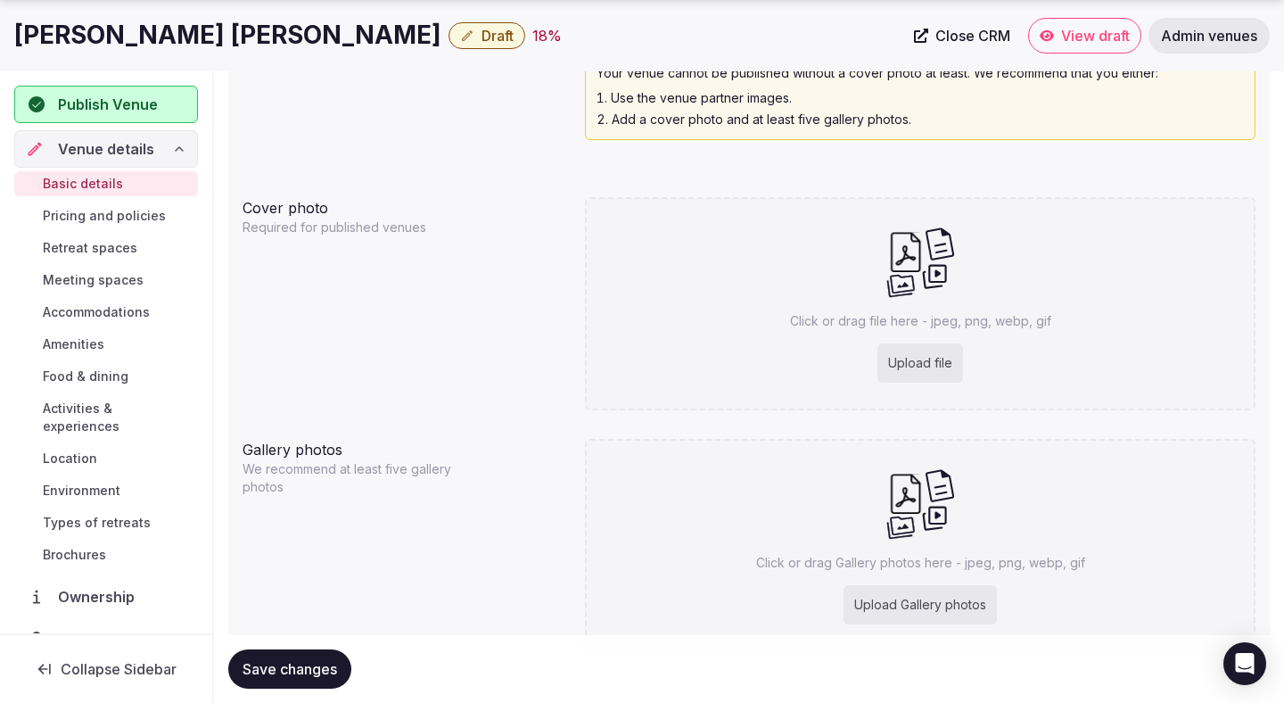
click at [322, 664] on span "Save changes" at bounding box center [290, 669] width 95 height 18
click at [317, 663] on span "Save changes" at bounding box center [290, 669] width 95 height 18
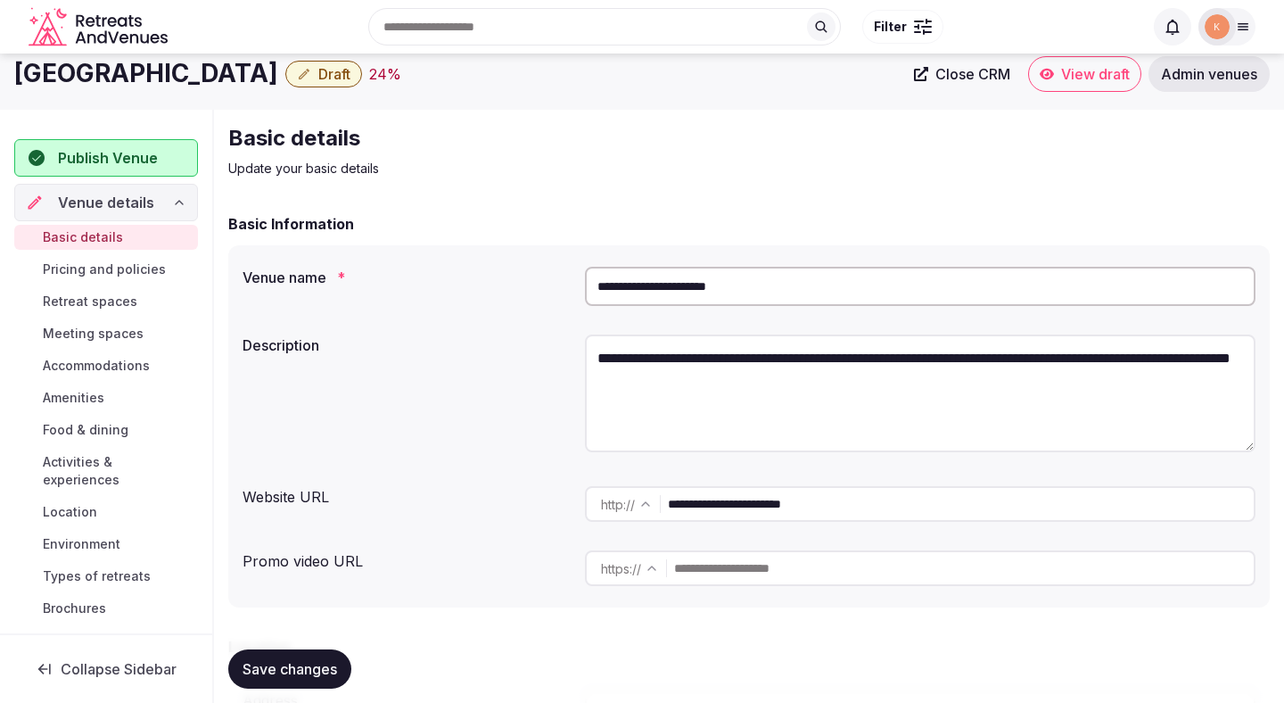
scroll to position [24, 0]
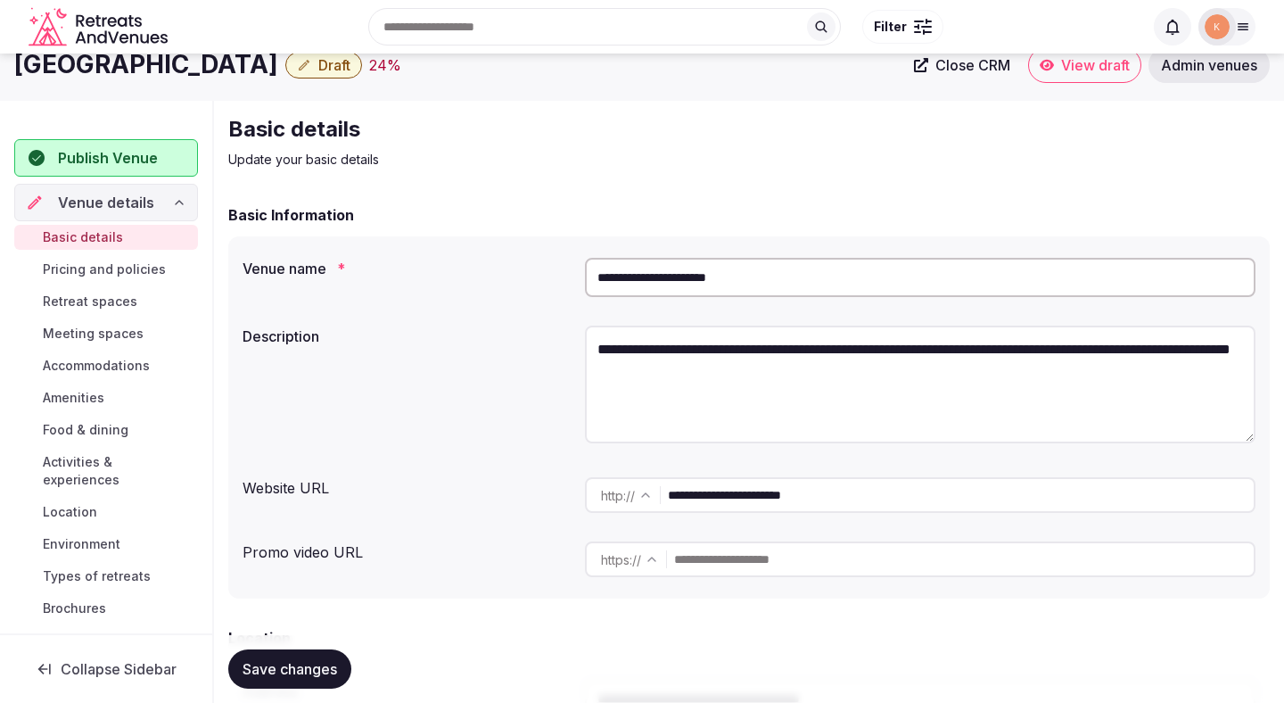
click at [626, 289] on input "**********" at bounding box center [920, 277] width 671 height 39
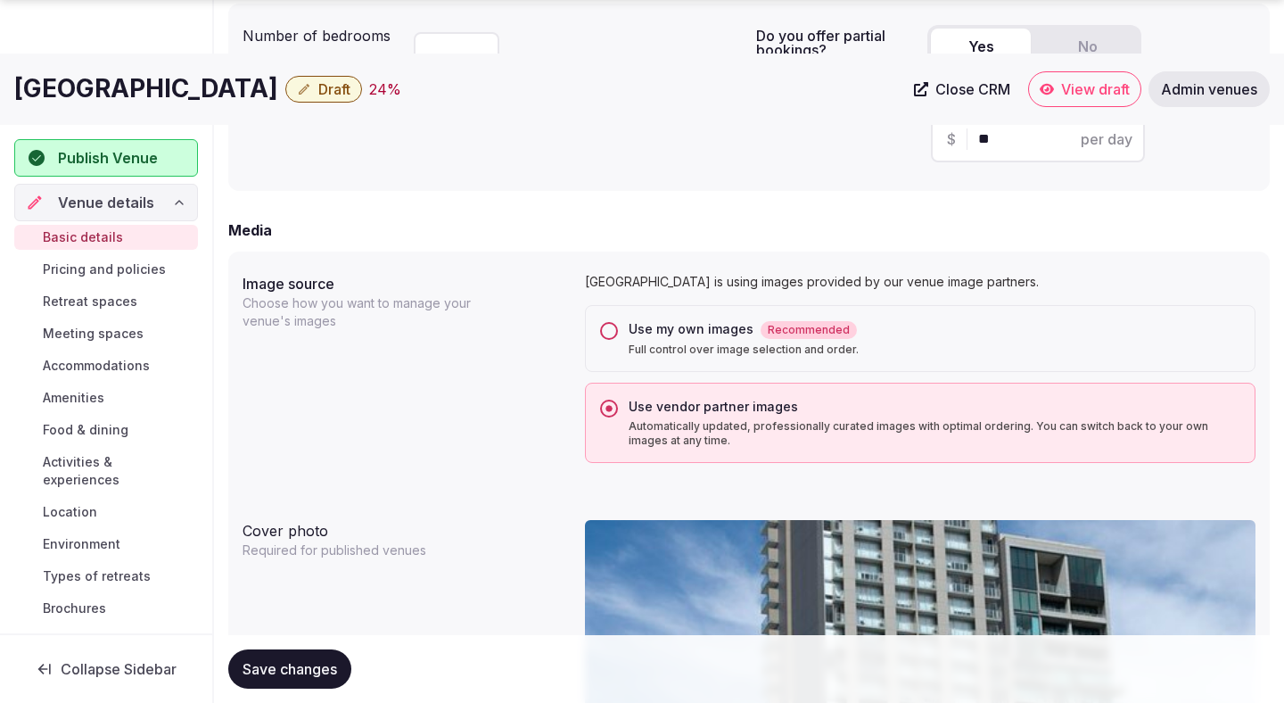
scroll to position [1261, 0]
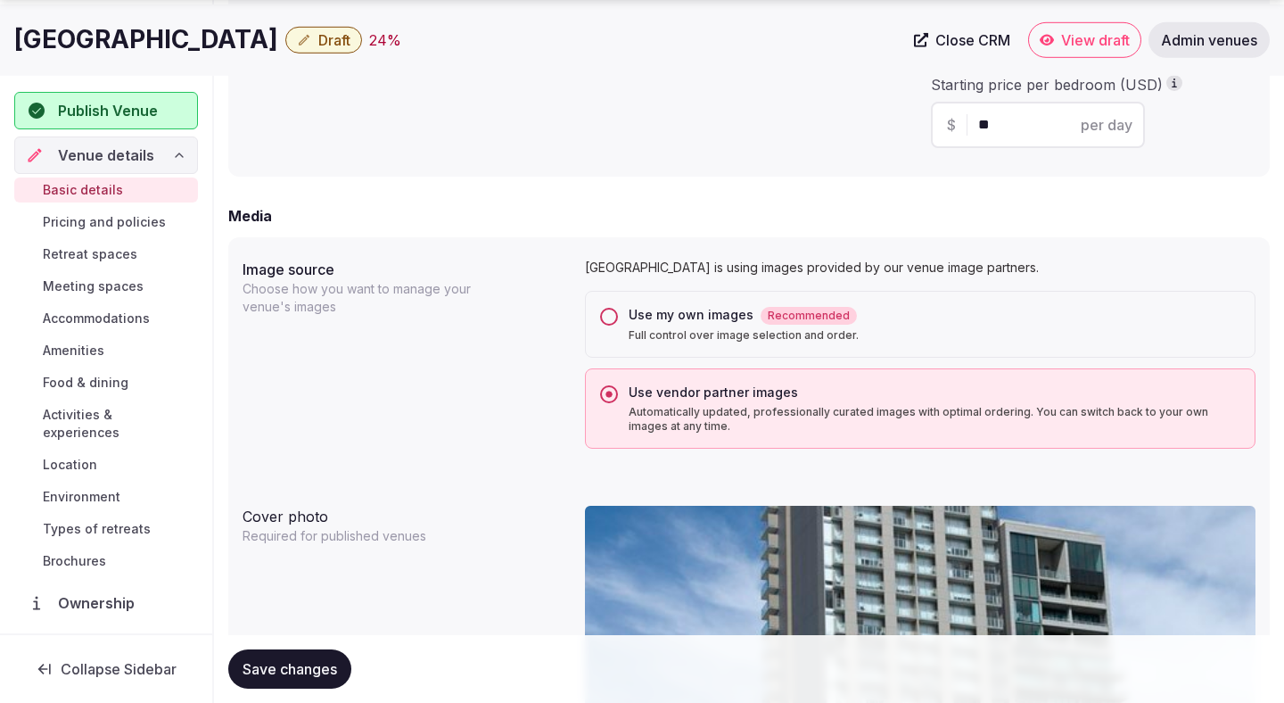
click at [713, 324] on div "Use my own images Recommended" at bounding box center [935, 315] width 612 height 19
click at [618, 324] on button "Use my own images Recommended Full control over image selection and order." at bounding box center [609, 317] width 18 height 18
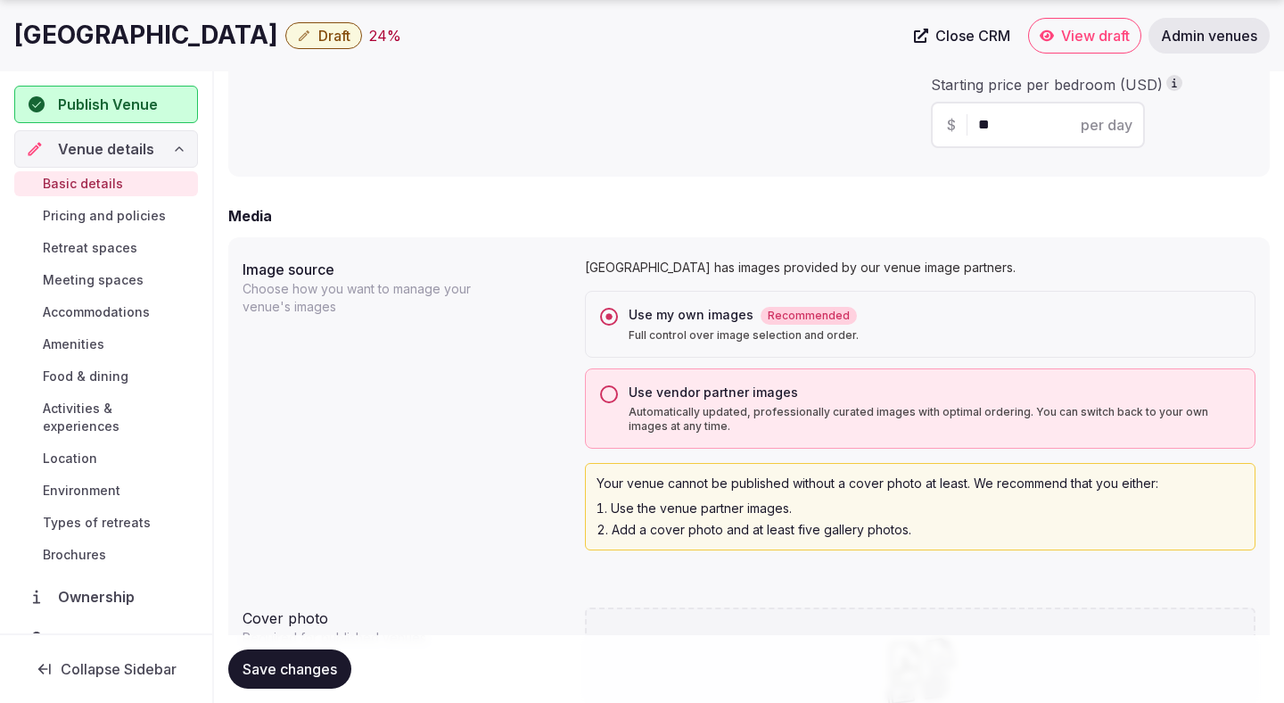
click at [256, 673] on span "Save changes" at bounding box center [290, 669] width 95 height 18
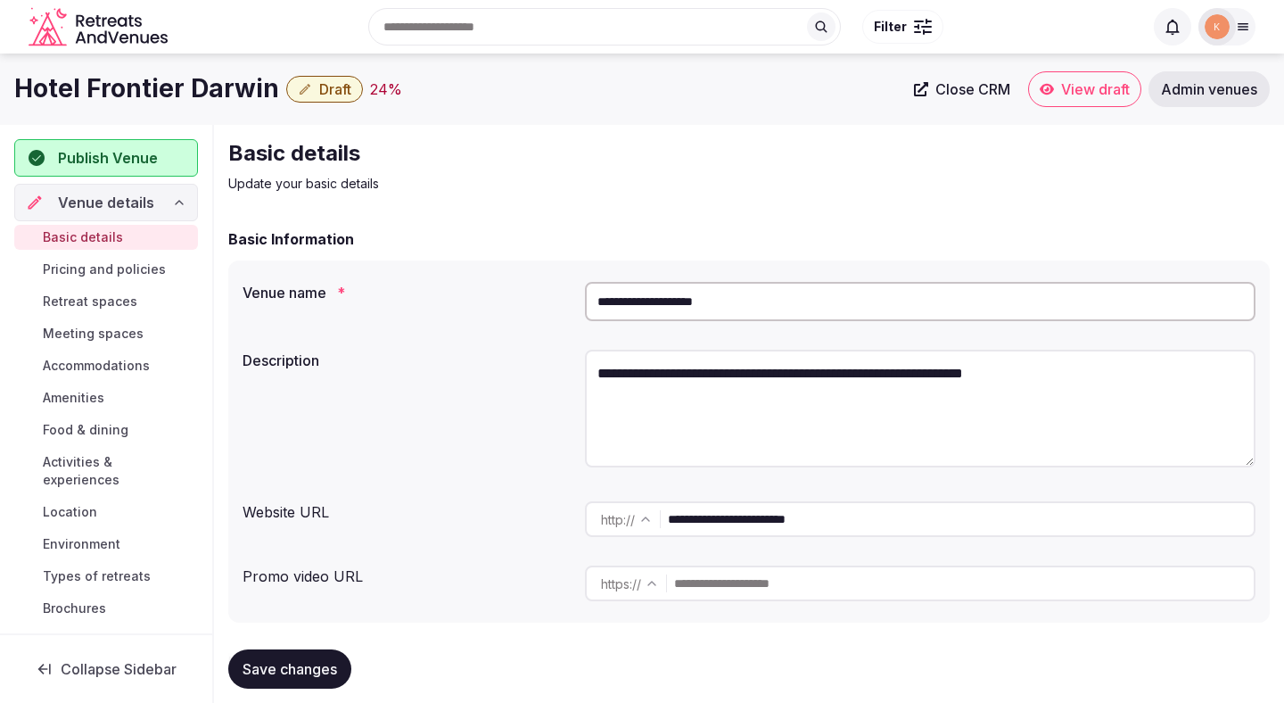
click at [781, 297] on input "**********" at bounding box center [920, 301] width 671 height 39
click at [723, 307] on input "**********" at bounding box center [920, 301] width 671 height 39
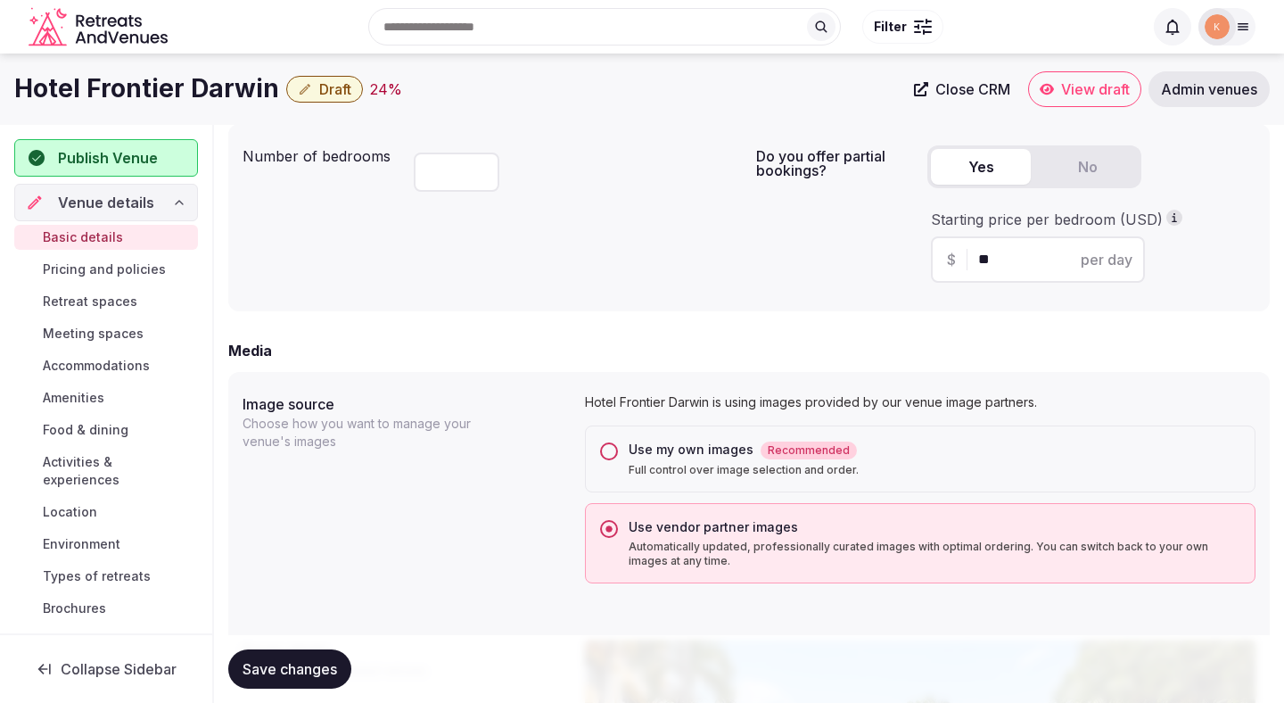
scroll to position [1116, 0]
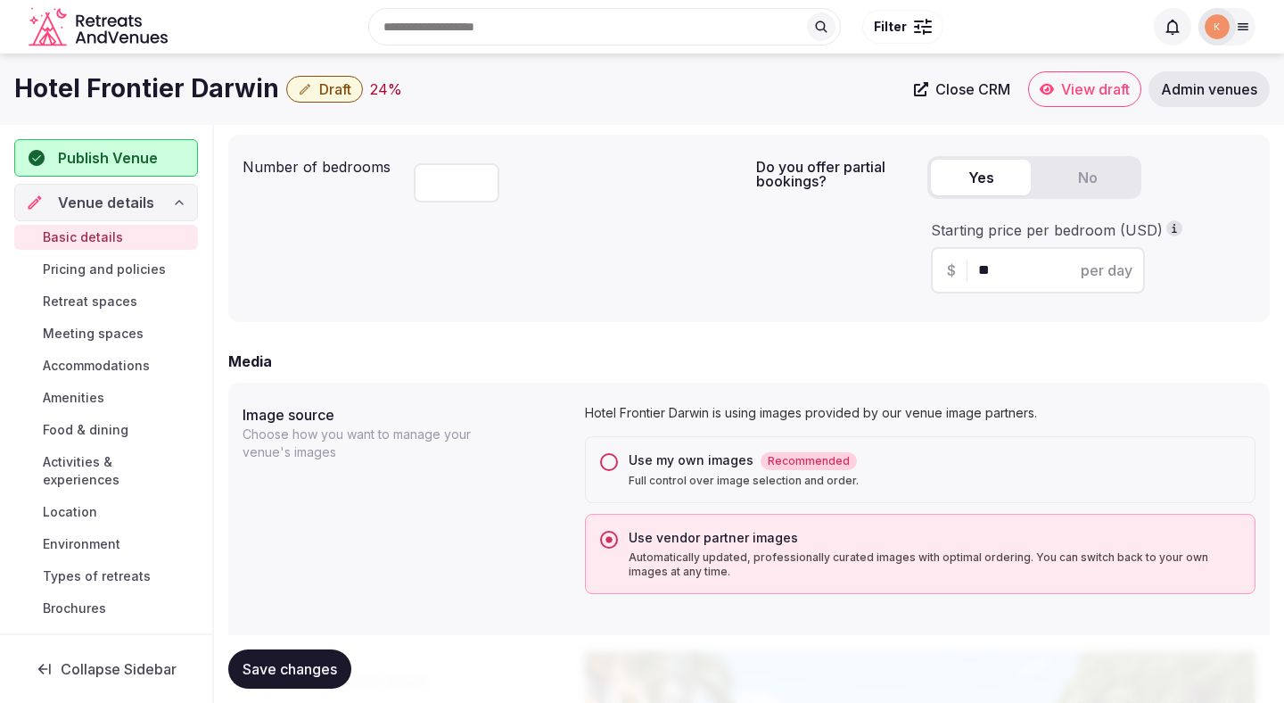
click at [677, 481] on p "Full control over image selection and order." at bounding box center [935, 481] width 612 height 14
click at [618, 471] on button "Use my own images Recommended Full control over image selection and order." at bounding box center [609, 462] width 18 height 18
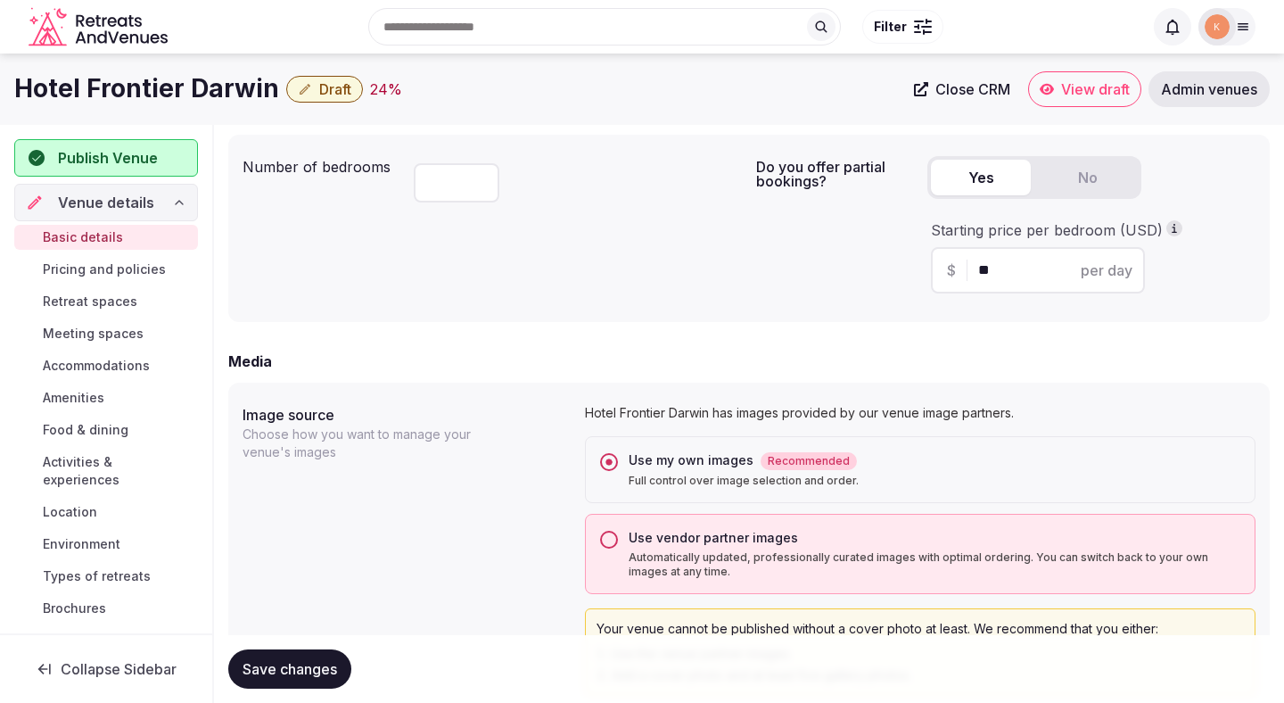
click at [294, 674] on span "Save changes" at bounding box center [290, 669] width 95 height 18
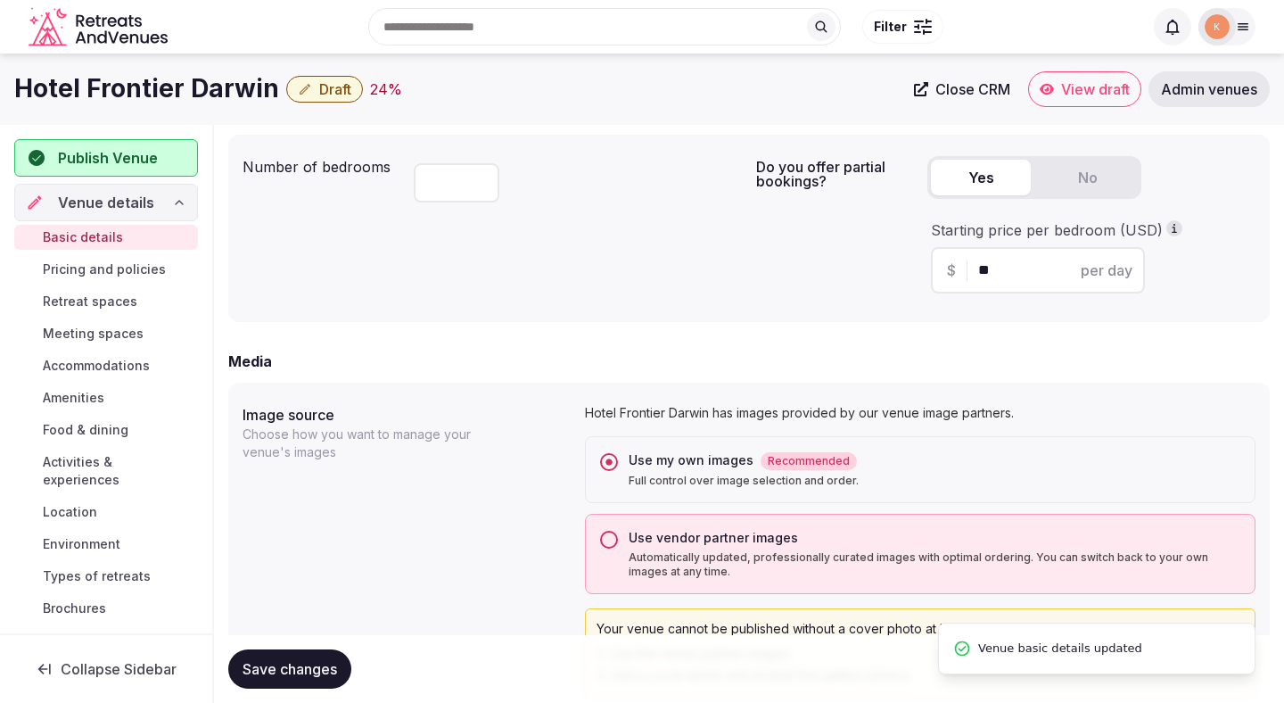
click at [293, 673] on span "Save changes" at bounding box center [290, 669] width 95 height 18
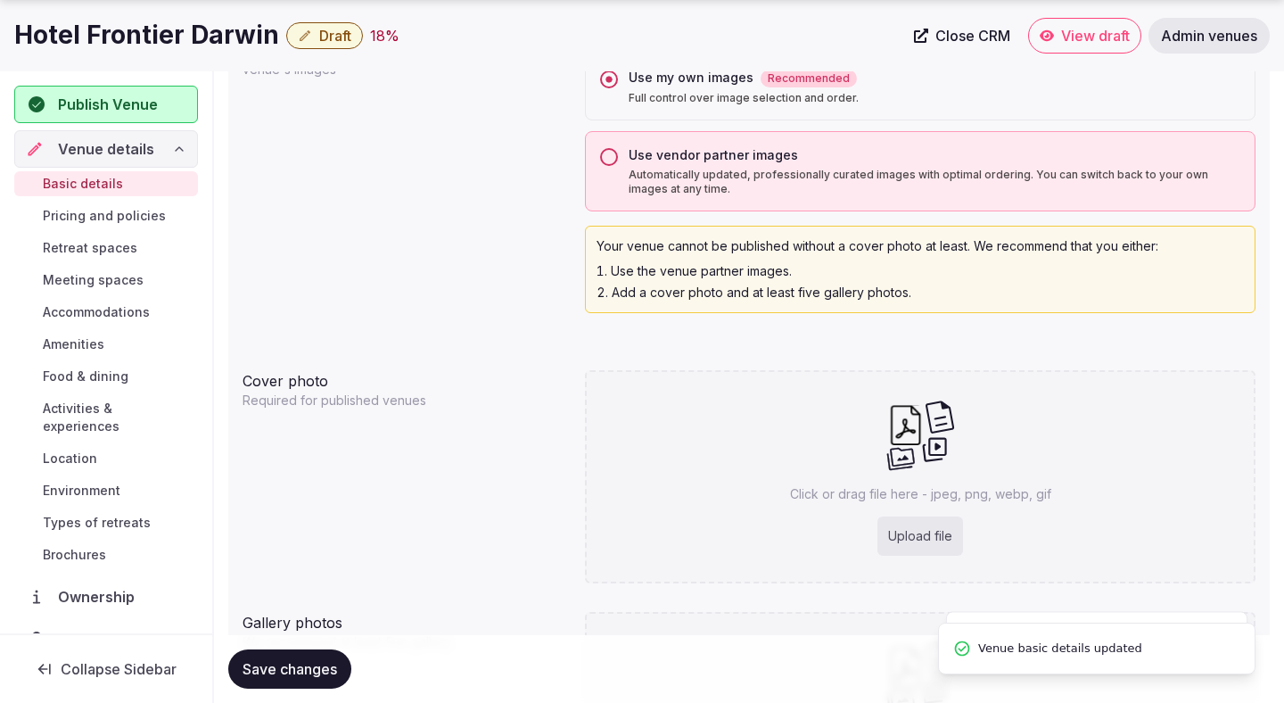
scroll to position [1754, 0]
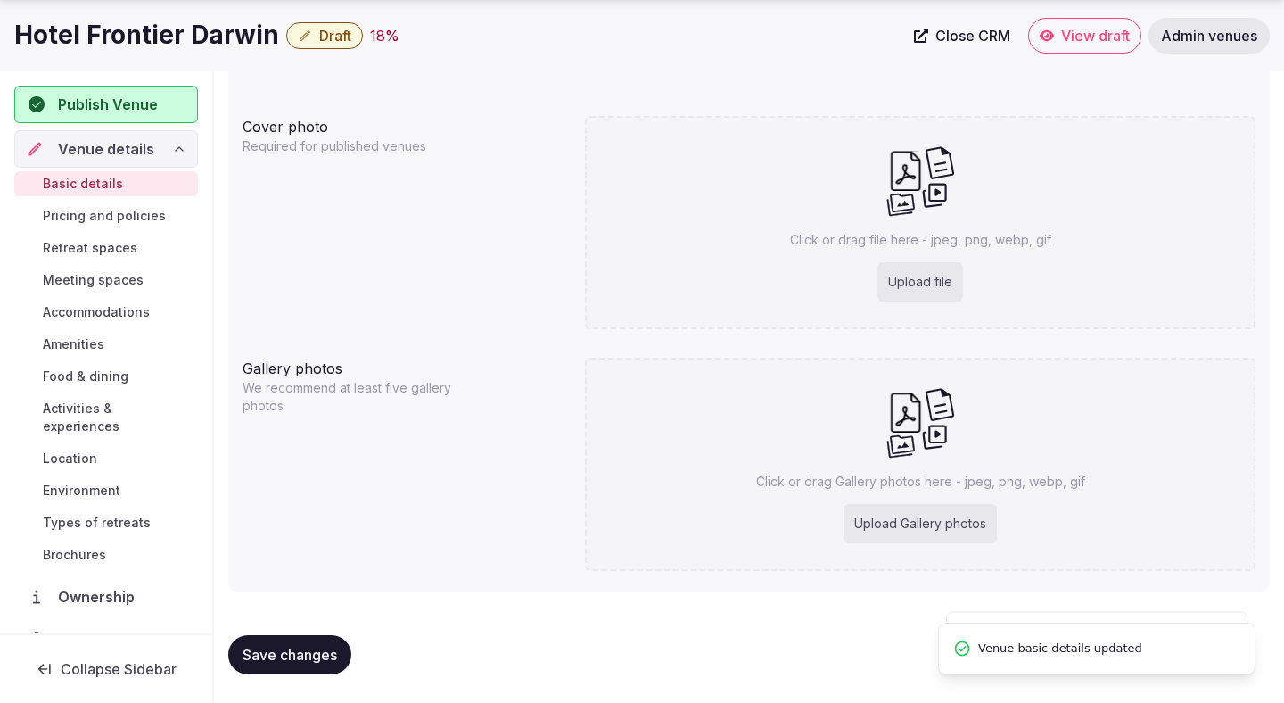
click at [322, 656] on span "Save changes" at bounding box center [290, 655] width 95 height 18
click at [498, 471] on div "Gallery photos We recommend at least five gallery photos Click or drag Gallery …" at bounding box center [749, 464] width 1013 height 227
click at [291, 642] on button "Save changes" at bounding box center [289, 654] width 123 height 39
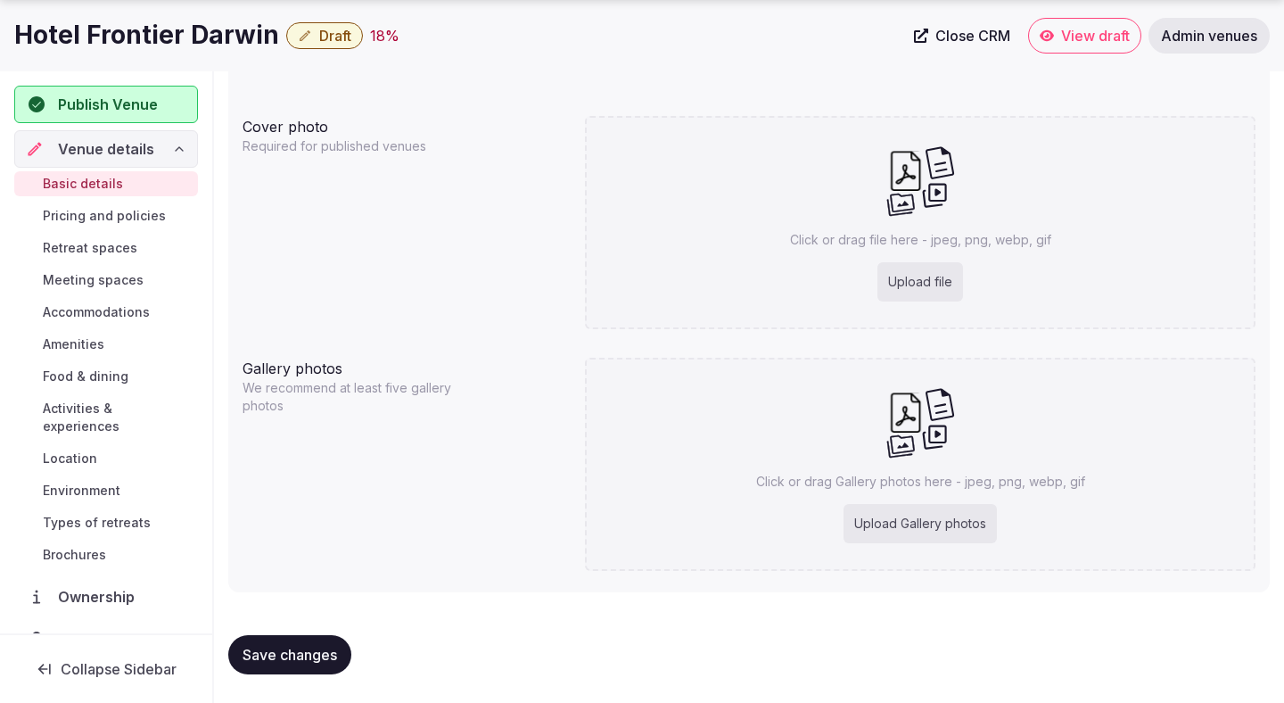
click at [293, 653] on span "Save changes" at bounding box center [290, 655] width 95 height 18
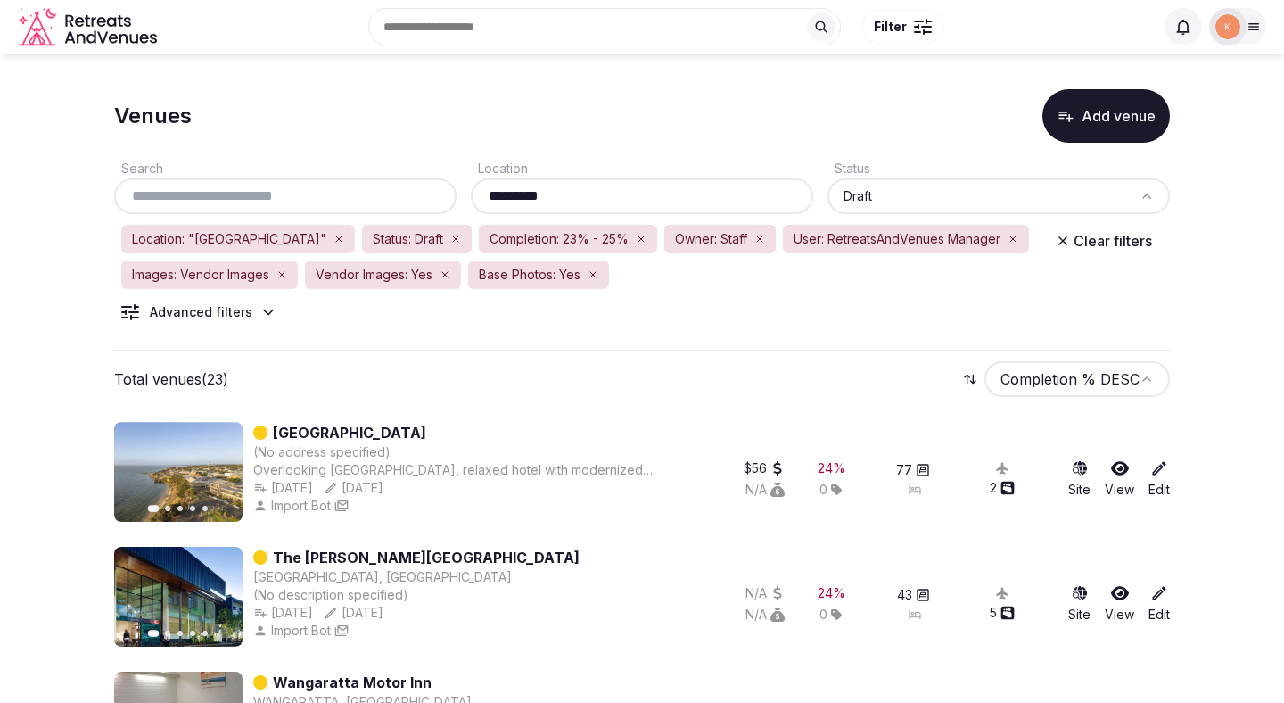
click at [521, 196] on input "*********" at bounding box center [642, 196] width 328 height 21
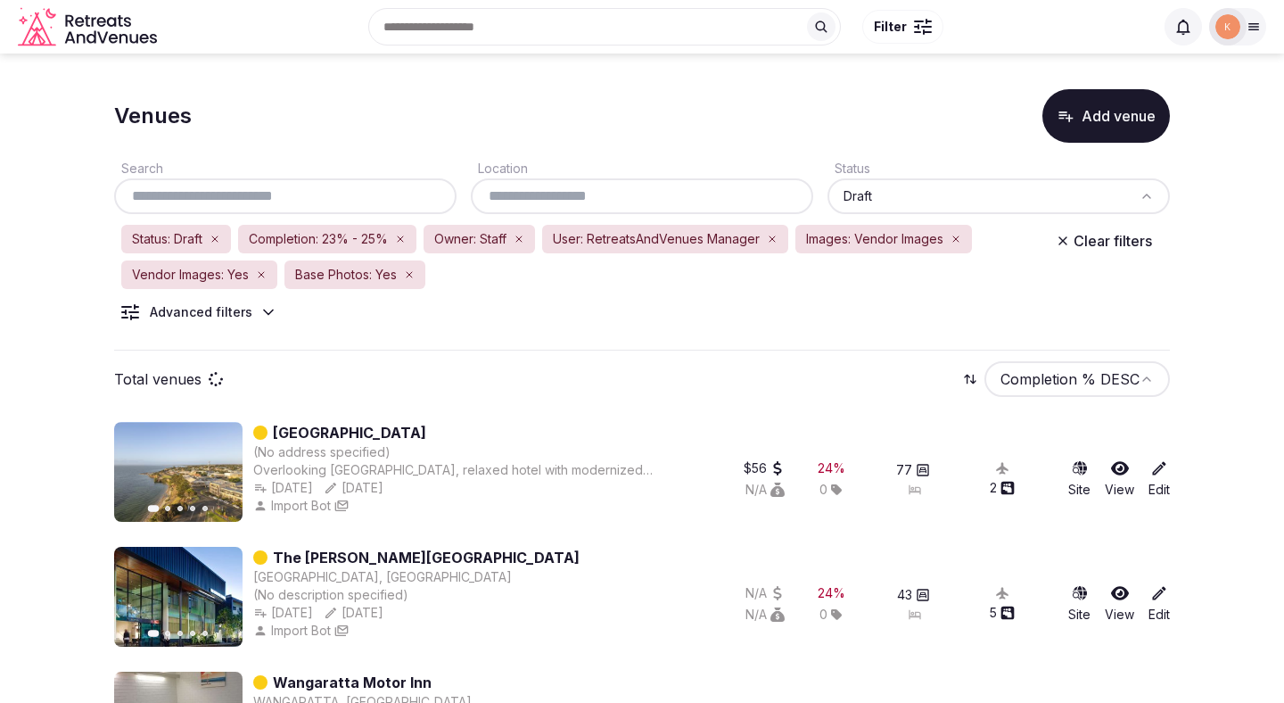
paste input "*********"
type input "*********"
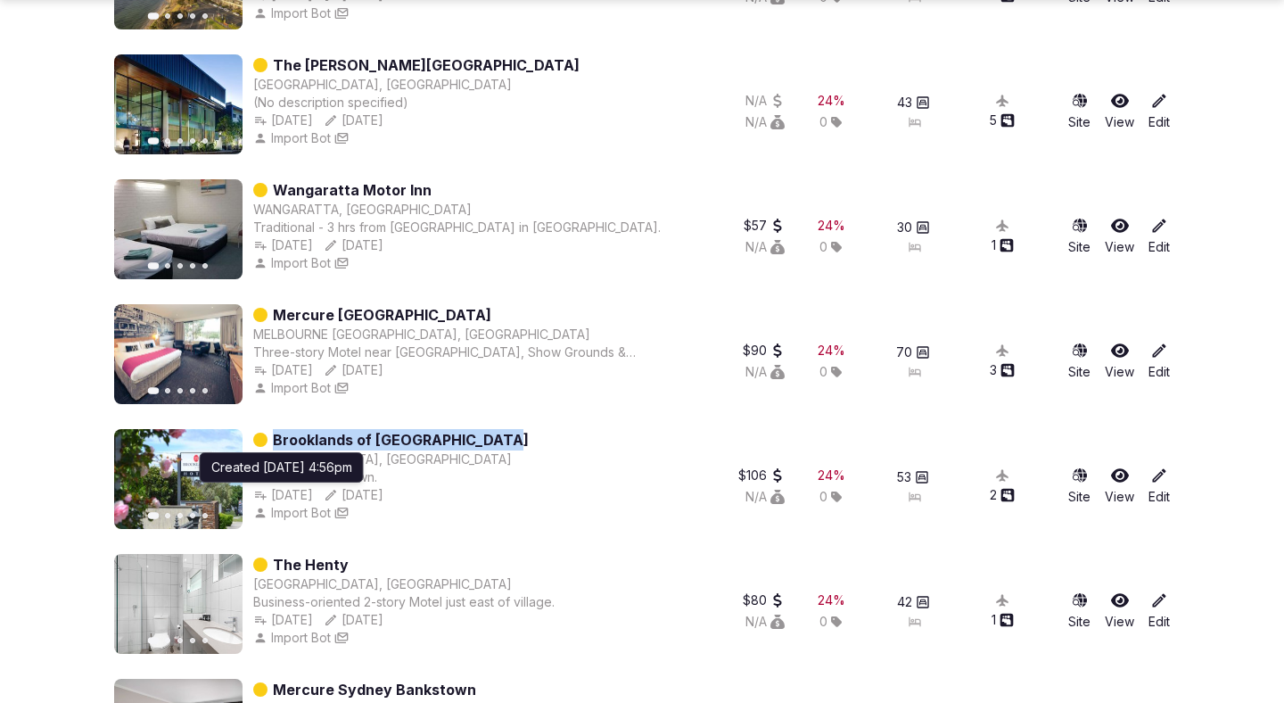
scroll to position [508, 0]
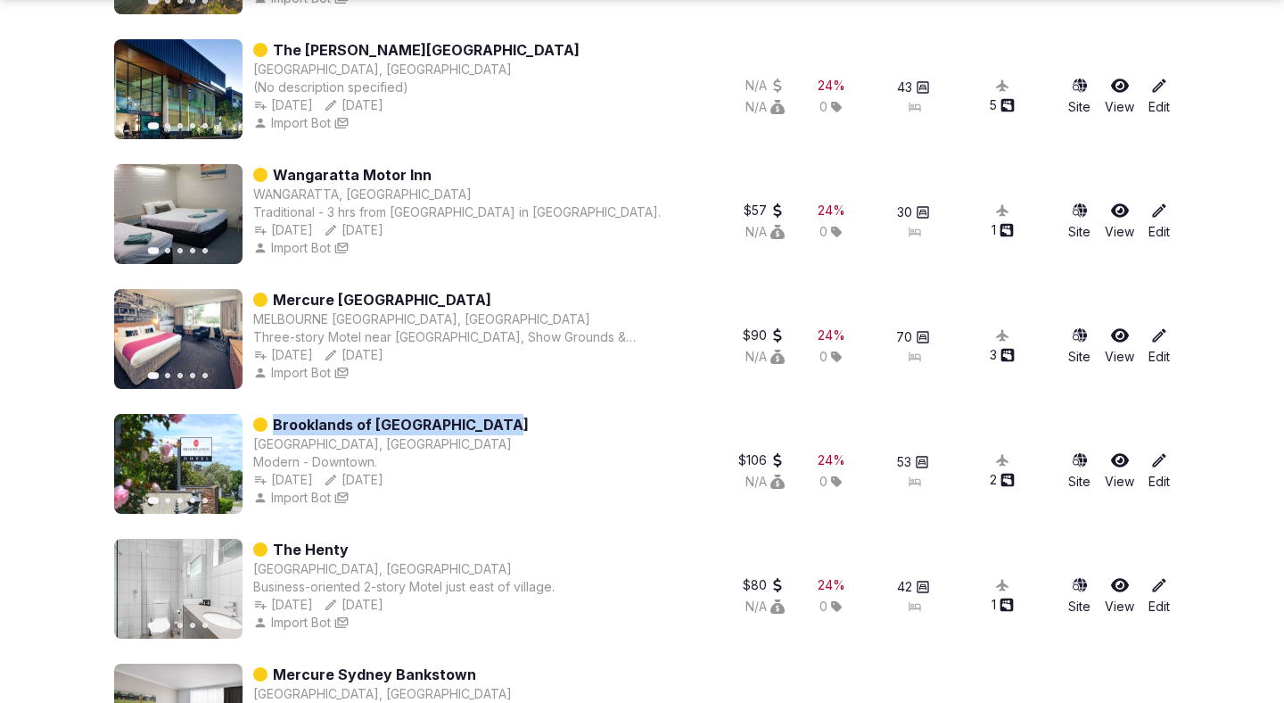
click at [333, 493] on div "Import Bot" at bounding box center [300, 498] width 95 height 18
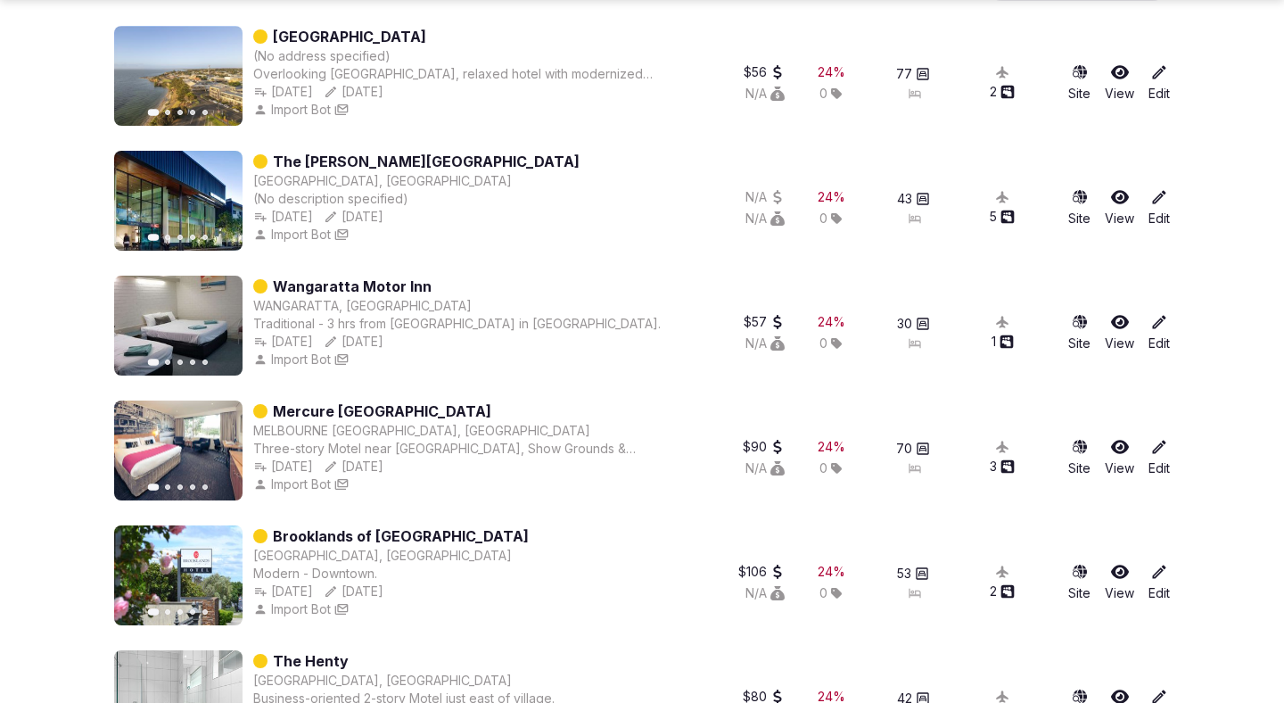
scroll to position [0, 0]
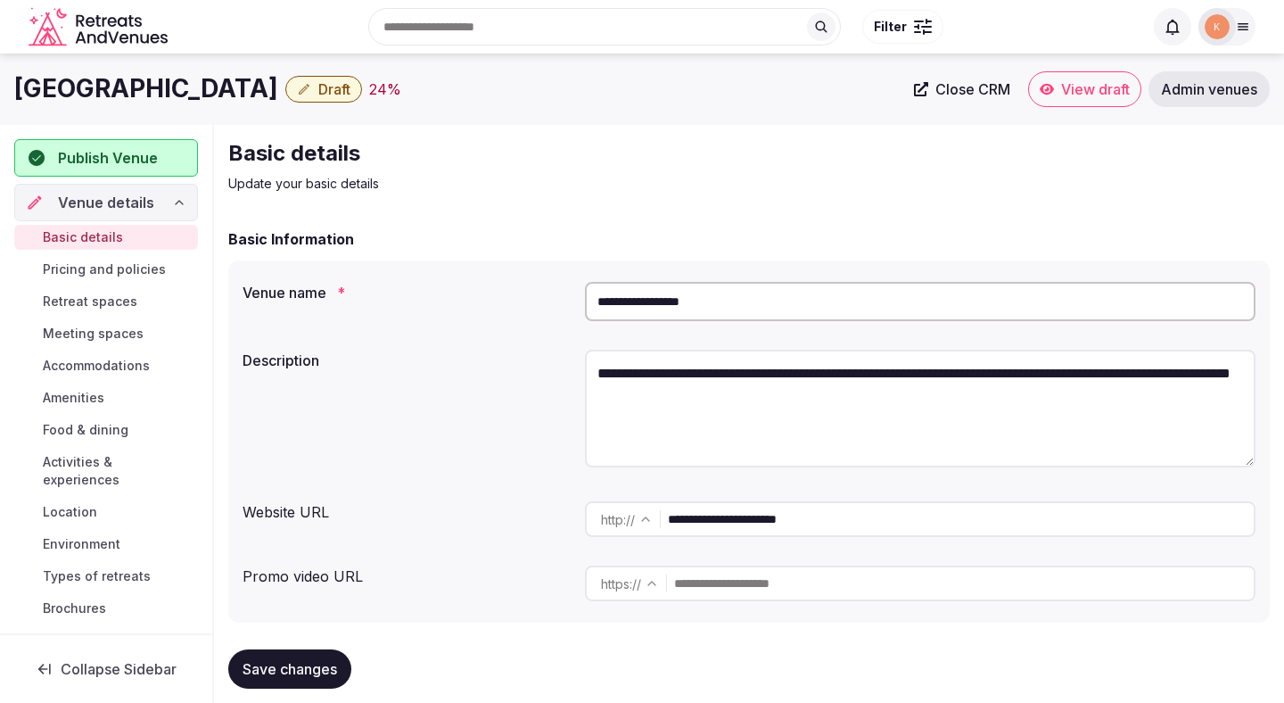
click at [670, 306] on input "**********" at bounding box center [920, 301] width 671 height 39
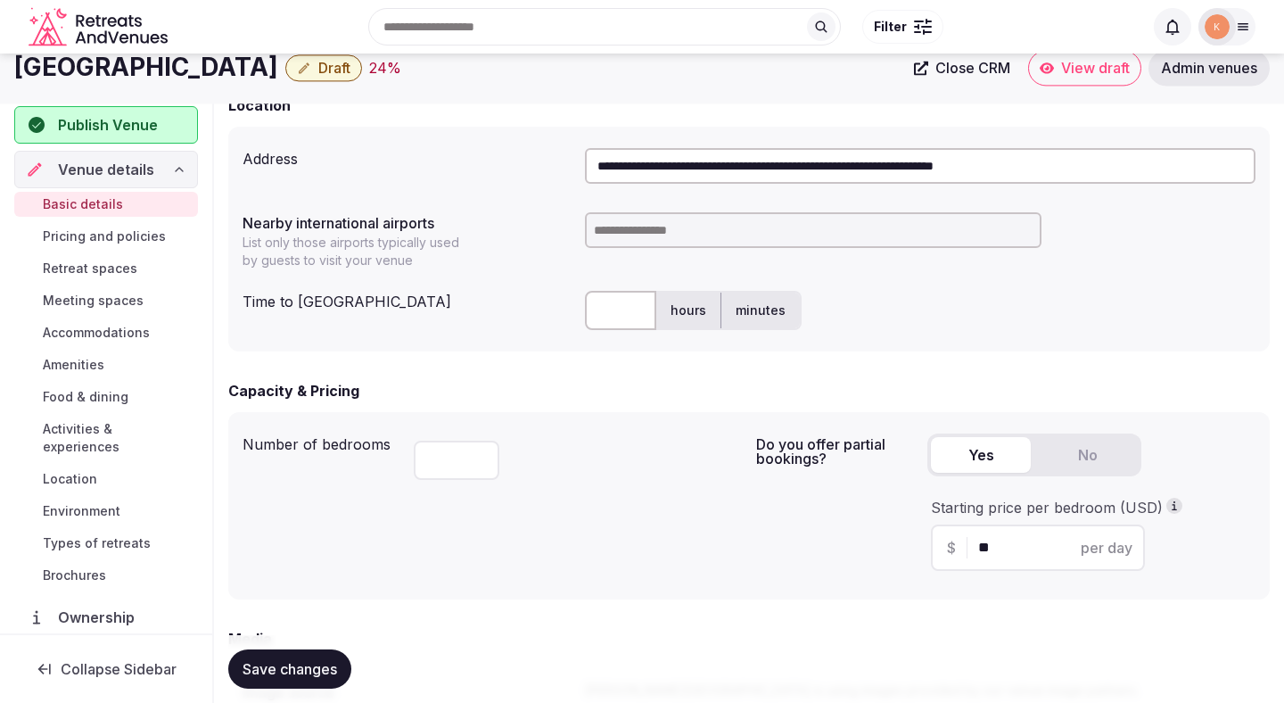
scroll to position [512, 0]
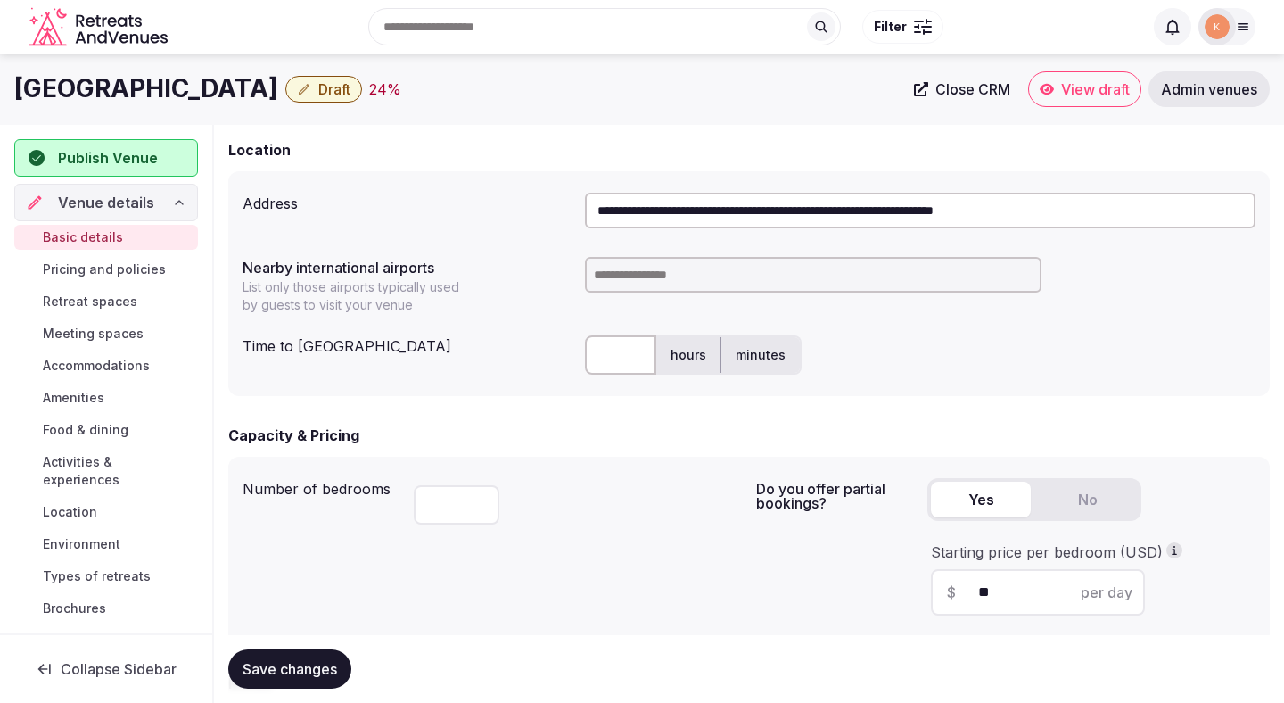
click at [771, 204] on input "**********" at bounding box center [920, 211] width 671 height 36
paste input "text"
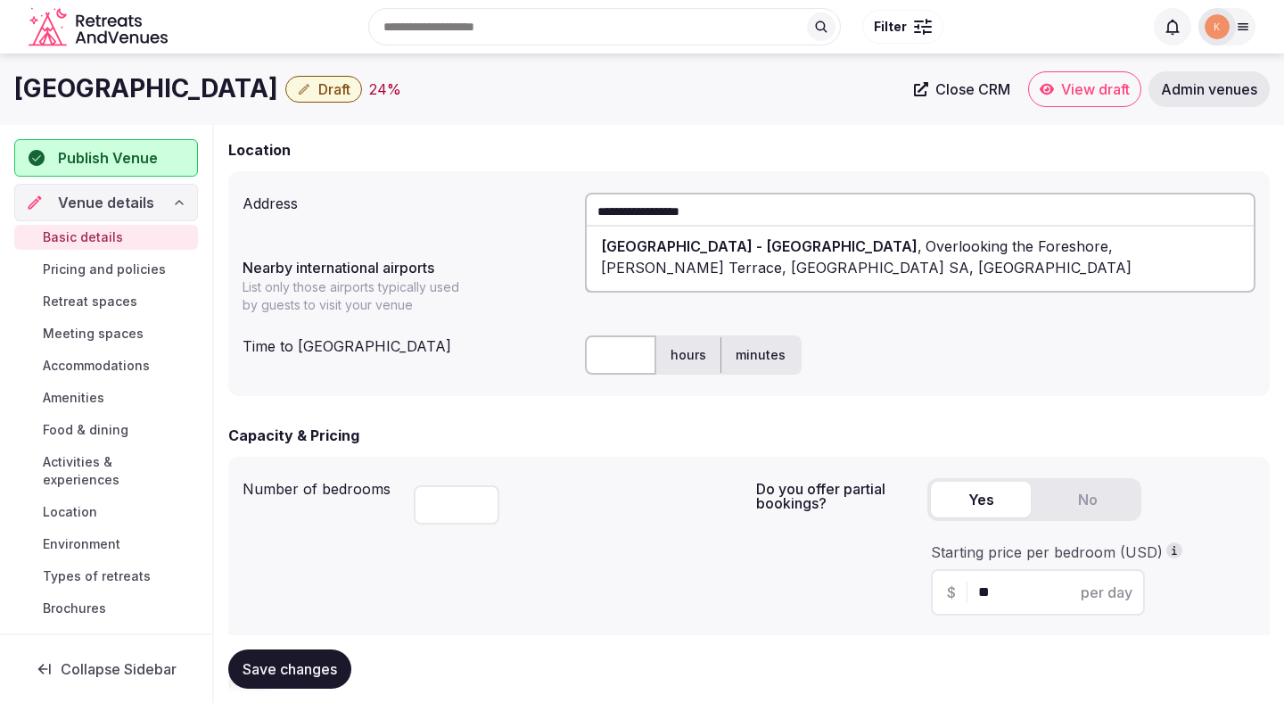
click at [741, 256] on div "Ozone Hotel - Kangaroo Island , Overlooking the Foreshore, Chapman Terrace, Kin…" at bounding box center [920, 257] width 667 height 54
type input "**********"
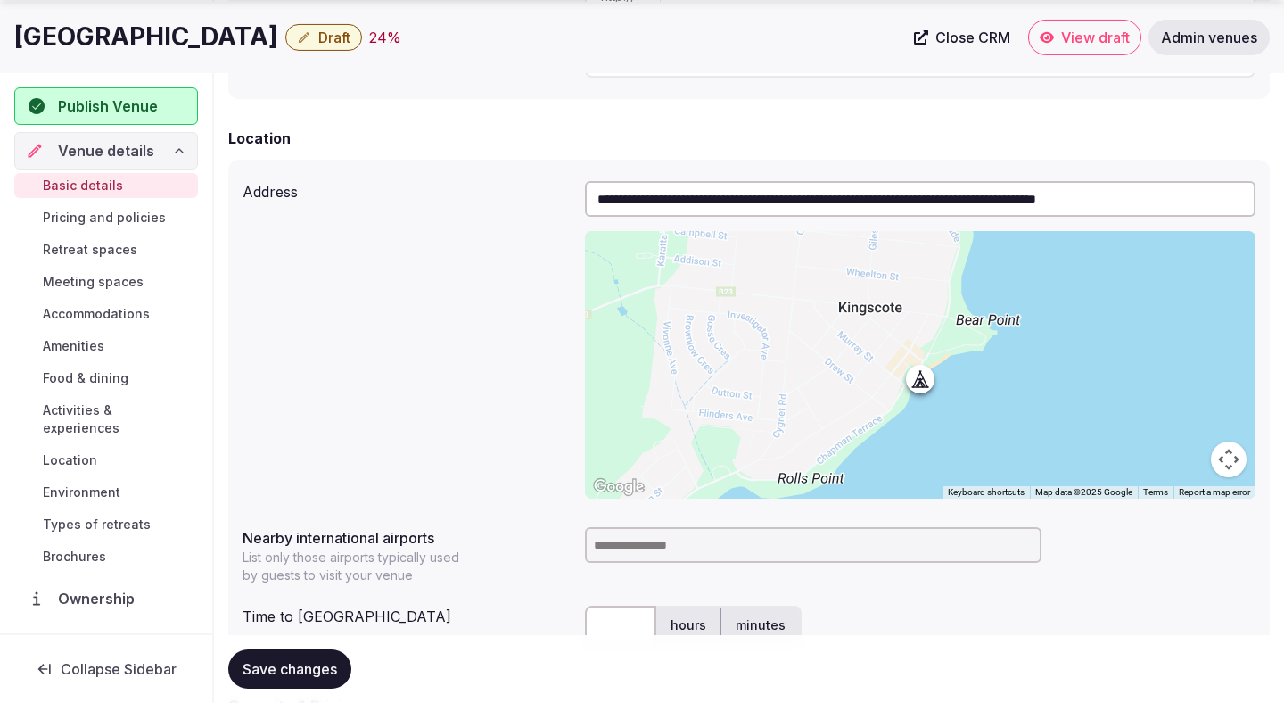
scroll to position [538, 0]
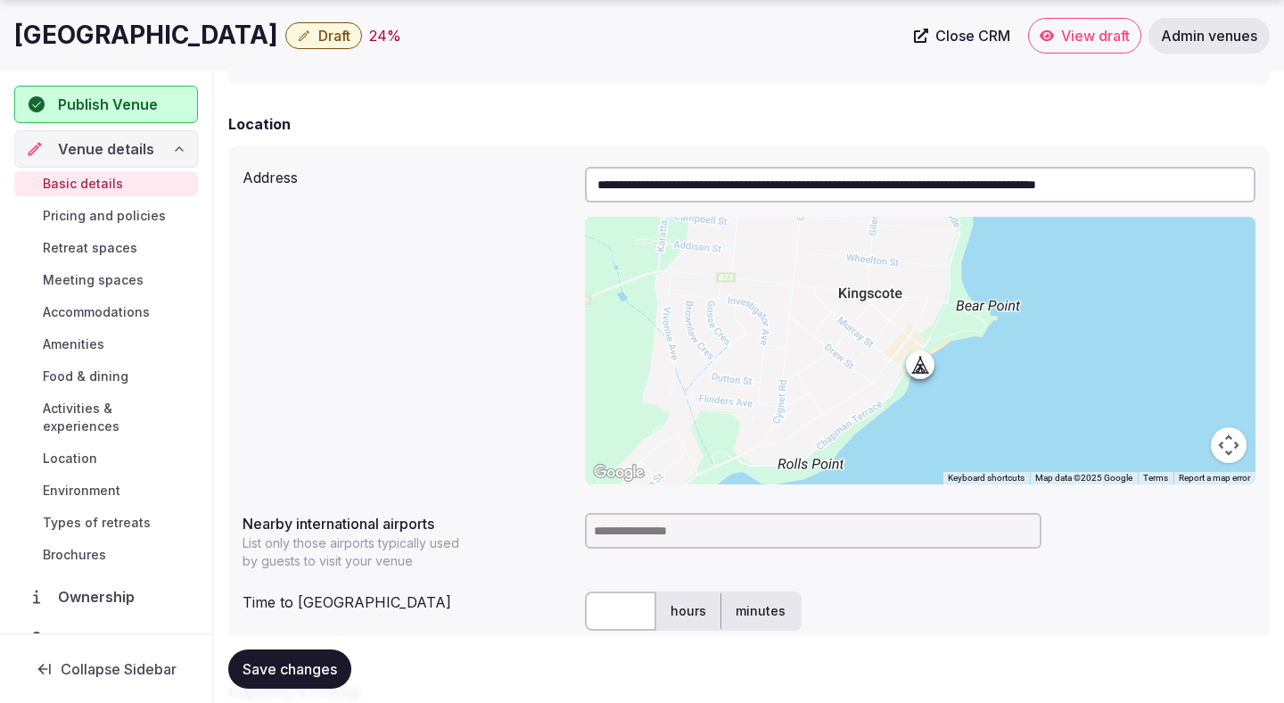
click at [308, 662] on span "Save changes" at bounding box center [290, 669] width 95 height 18
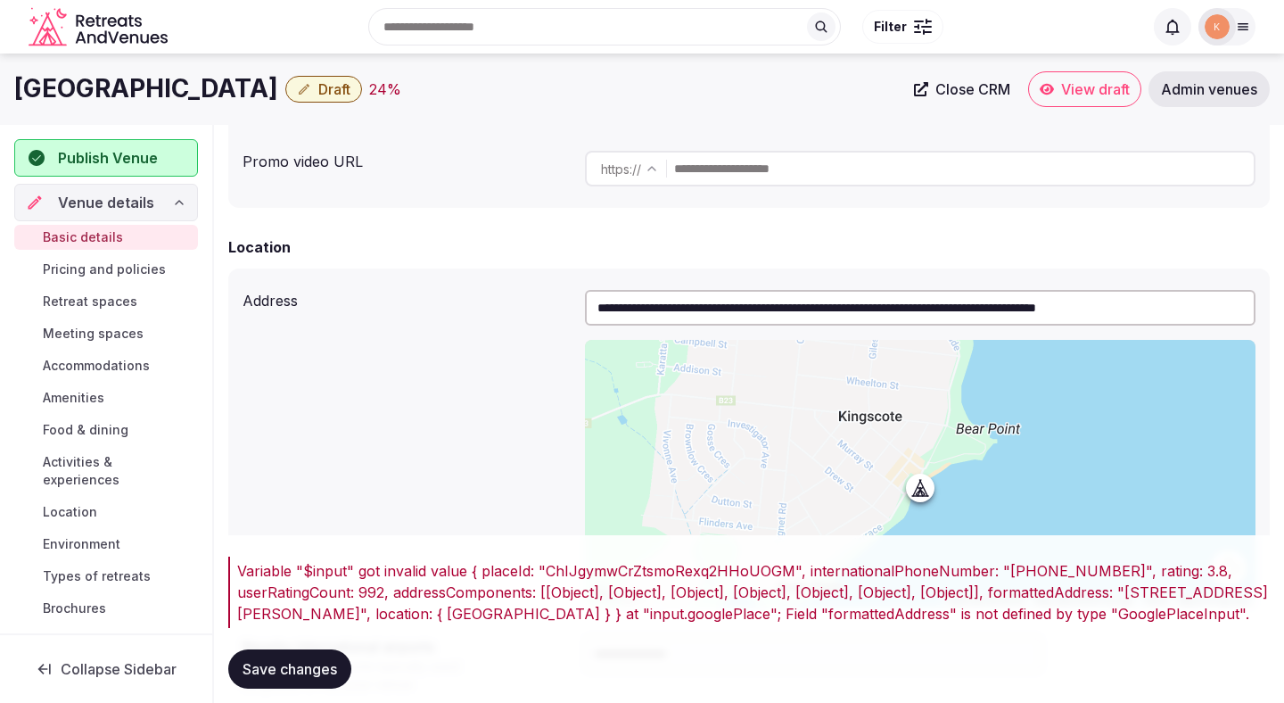
scroll to position [387, 0]
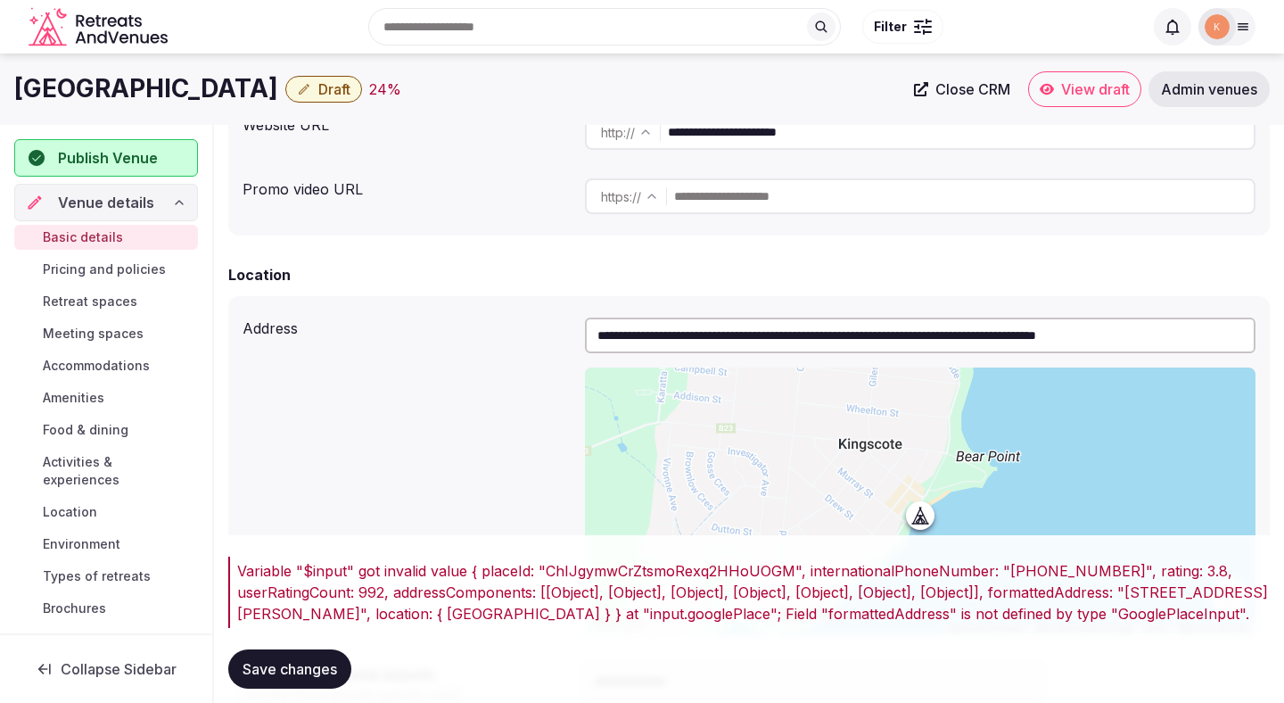
click at [740, 334] on input "**********" at bounding box center [920, 336] width 671 height 36
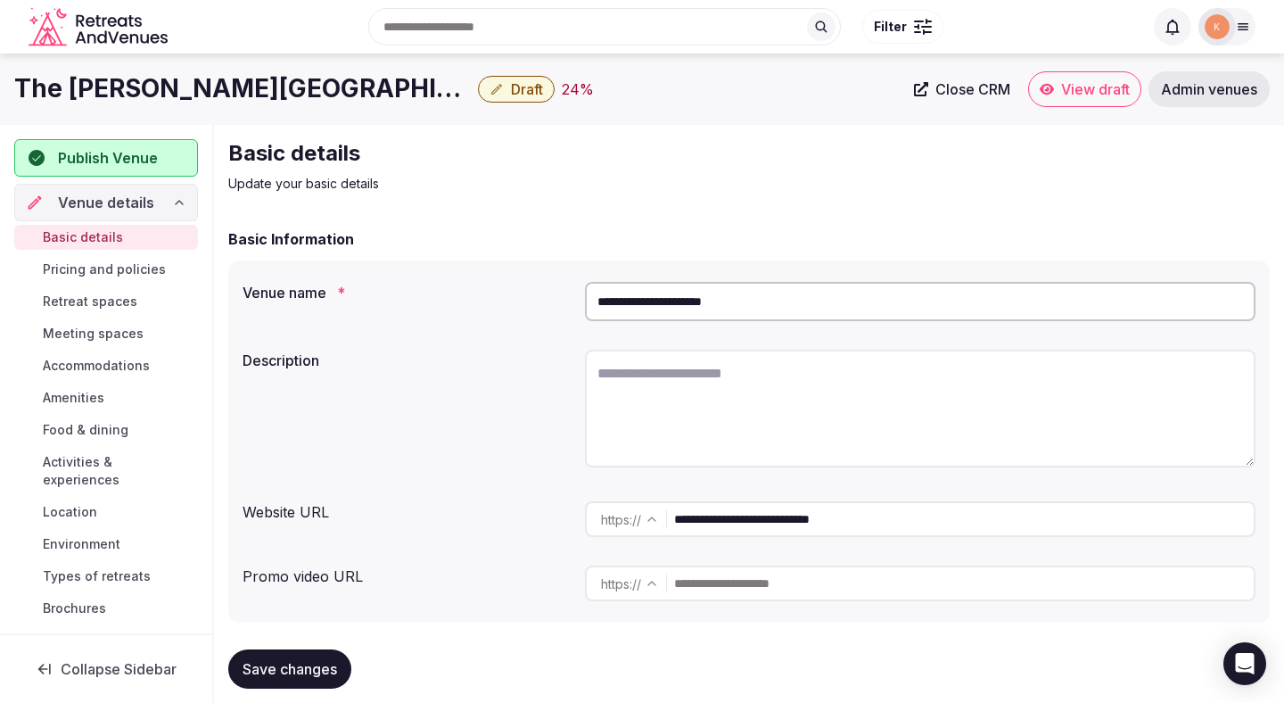
click at [657, 296] on input "**********" at bounding box center [920, 301] width 671 height 39
click at [1193, 86] on span "Admin venues" at bounding box center [1209, 89] width 96 height 18
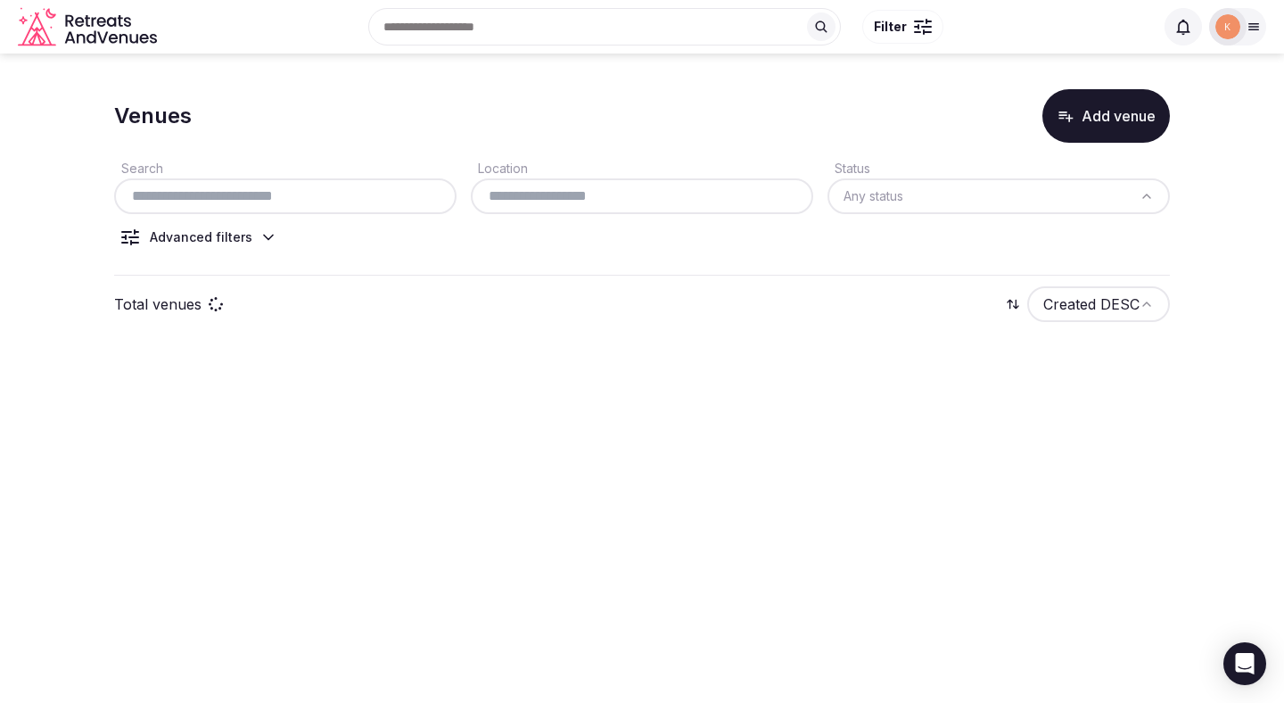
click at [372, 198] on input "text" at bounding box center [285, 196] width 328 height 21
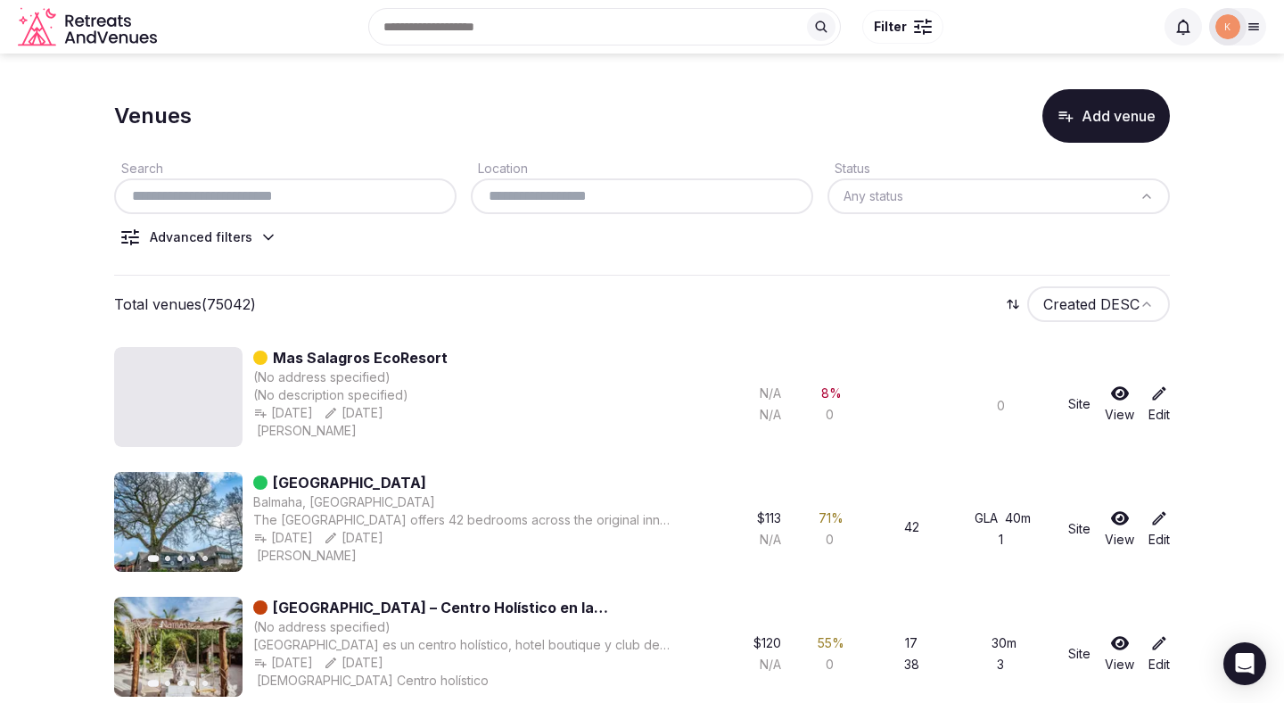
click at [372, 198] on input "text" at bounding box center [285, 196] width 328 height 21
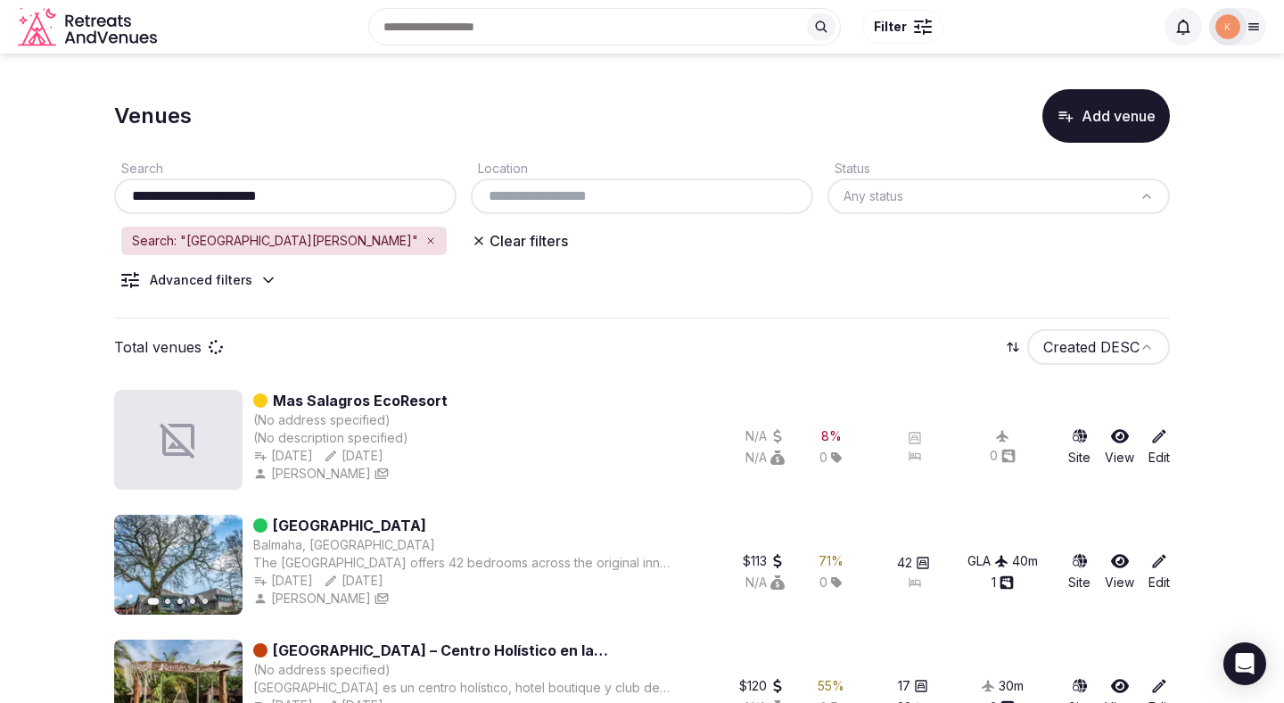
type input "**********"
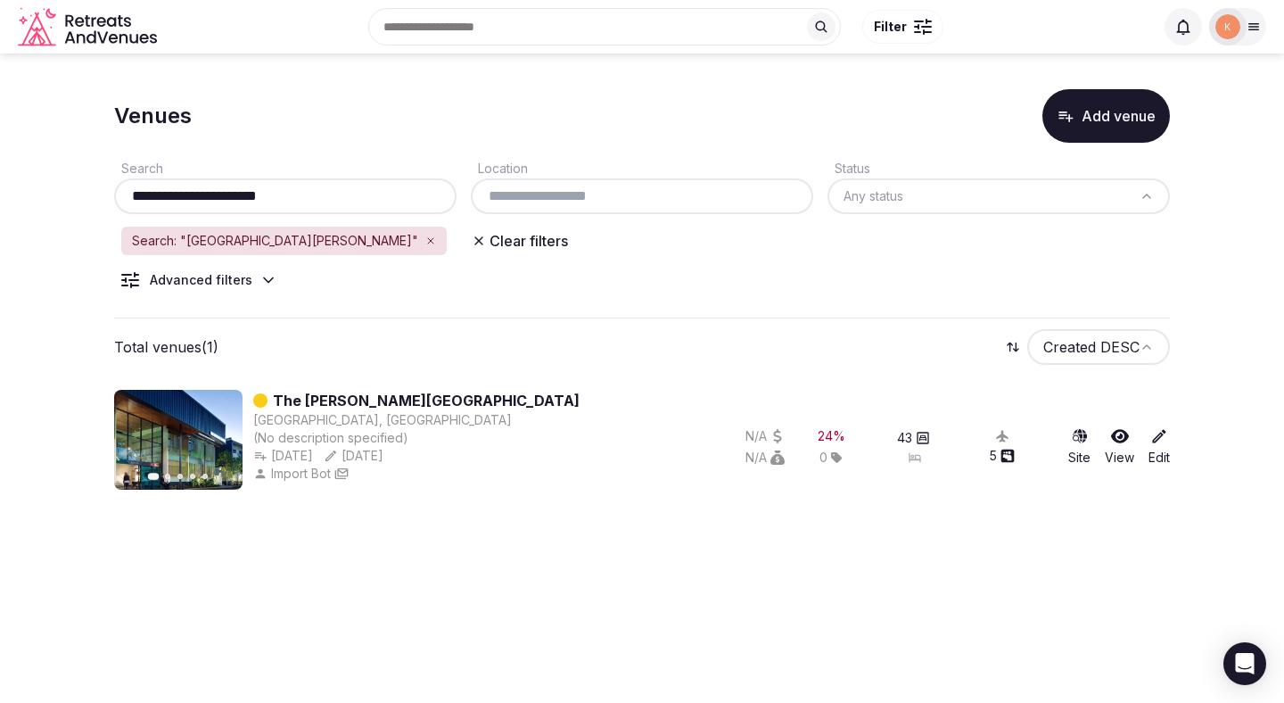
click at [363, 401] on link "The [PERSON_NAME][GEOGRAPHIC_DATA]" at bounding box center [426, 400] width 307 height 21
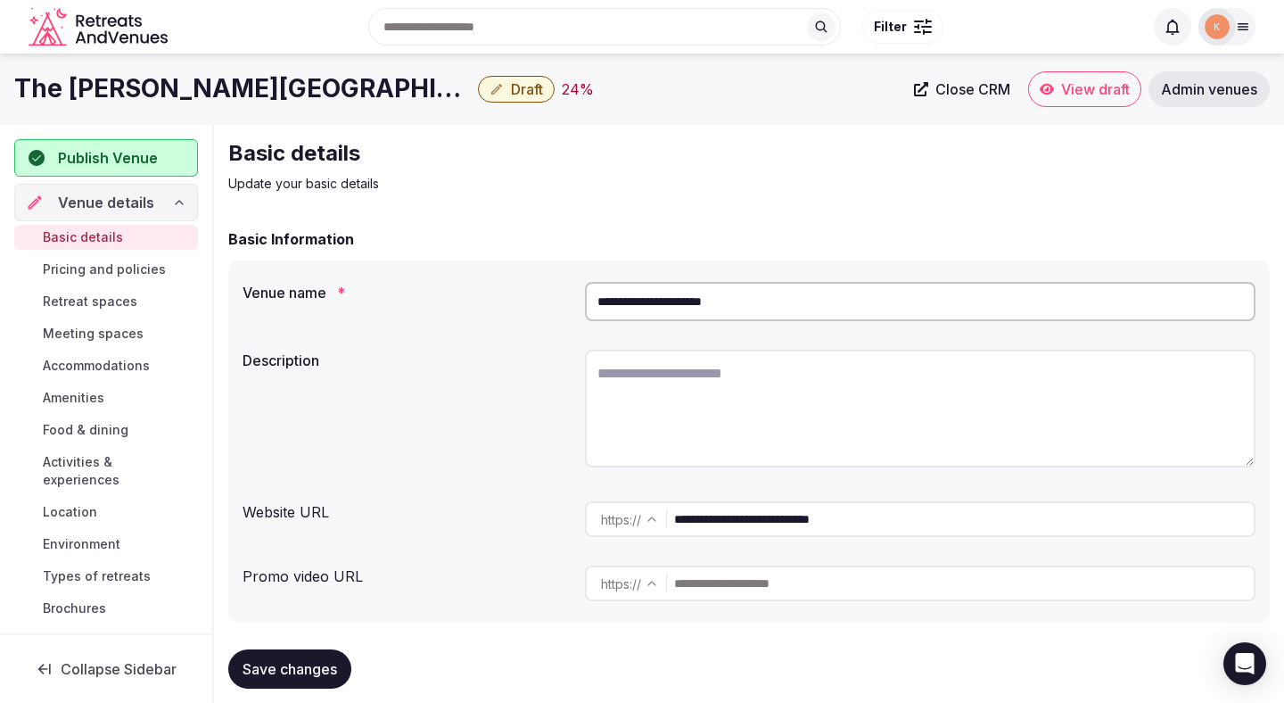
click at [733, 315] on input "**********" at bounding box center [920, 301] width 671 height 39
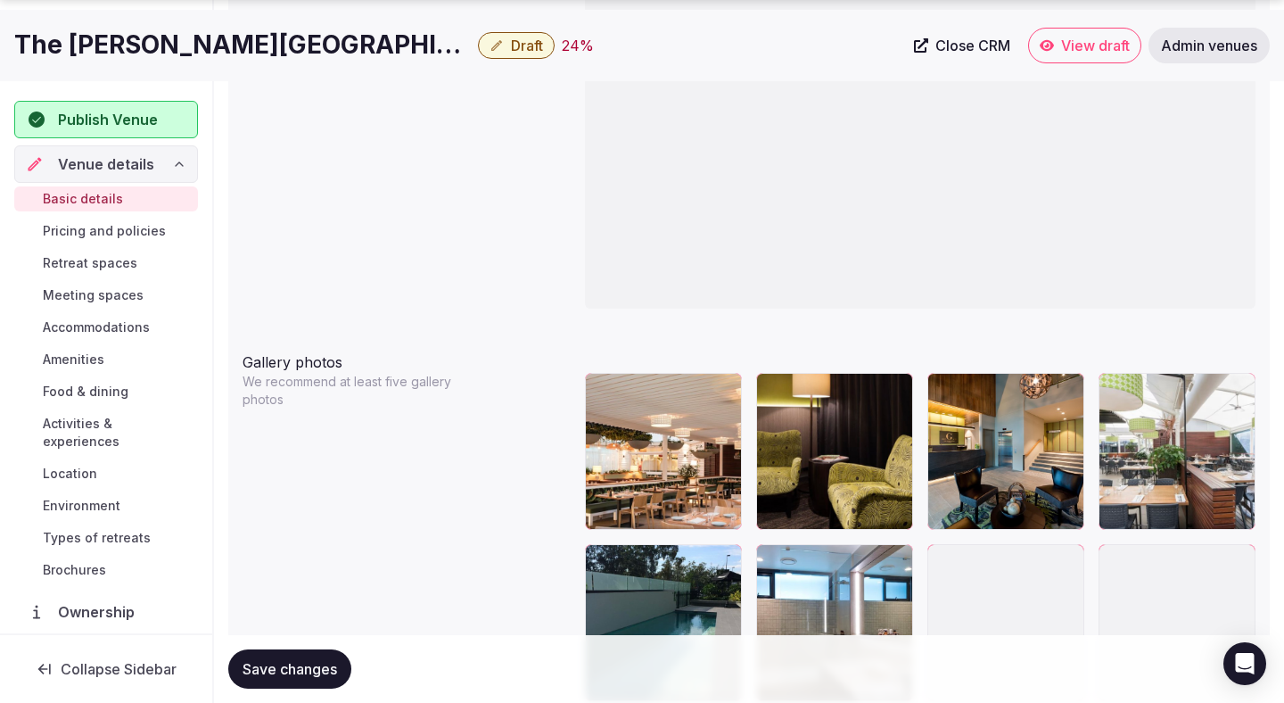
scroll to position [1970, 0]
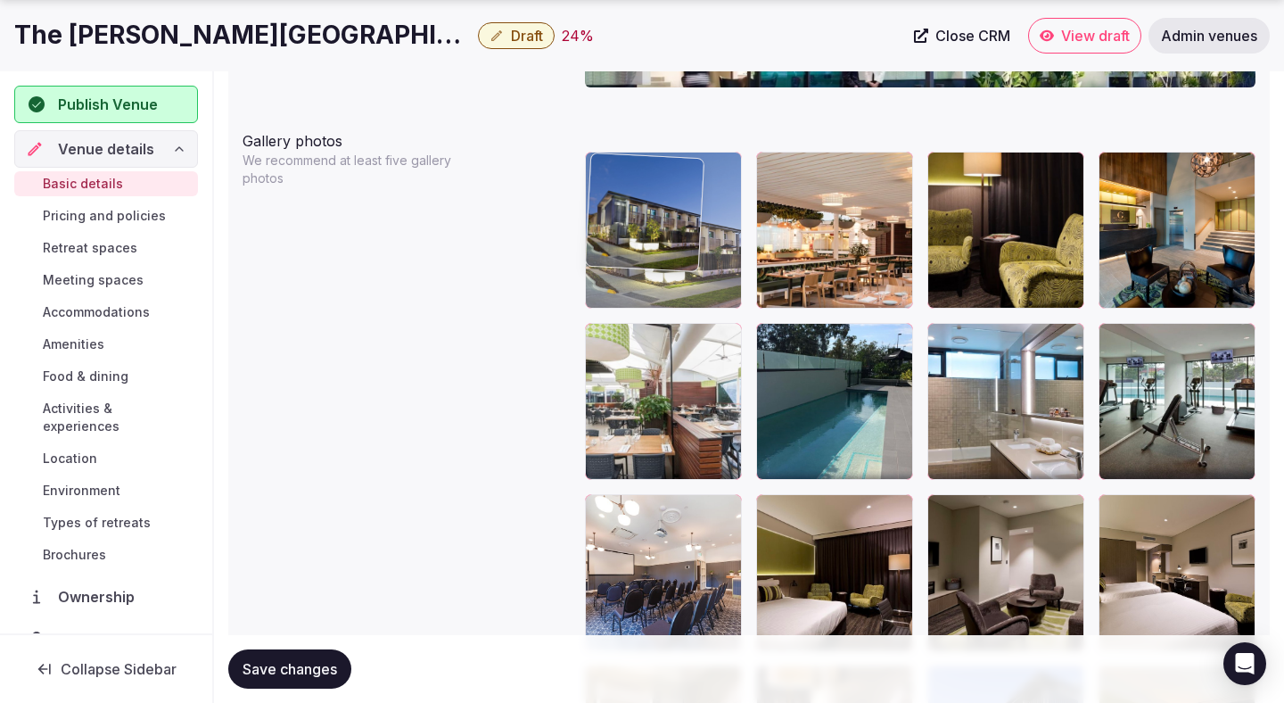
drag, startPoint x: 857, startPoint y: 559, endPoint x: 724, endPoint y: 207, distance: 376.6
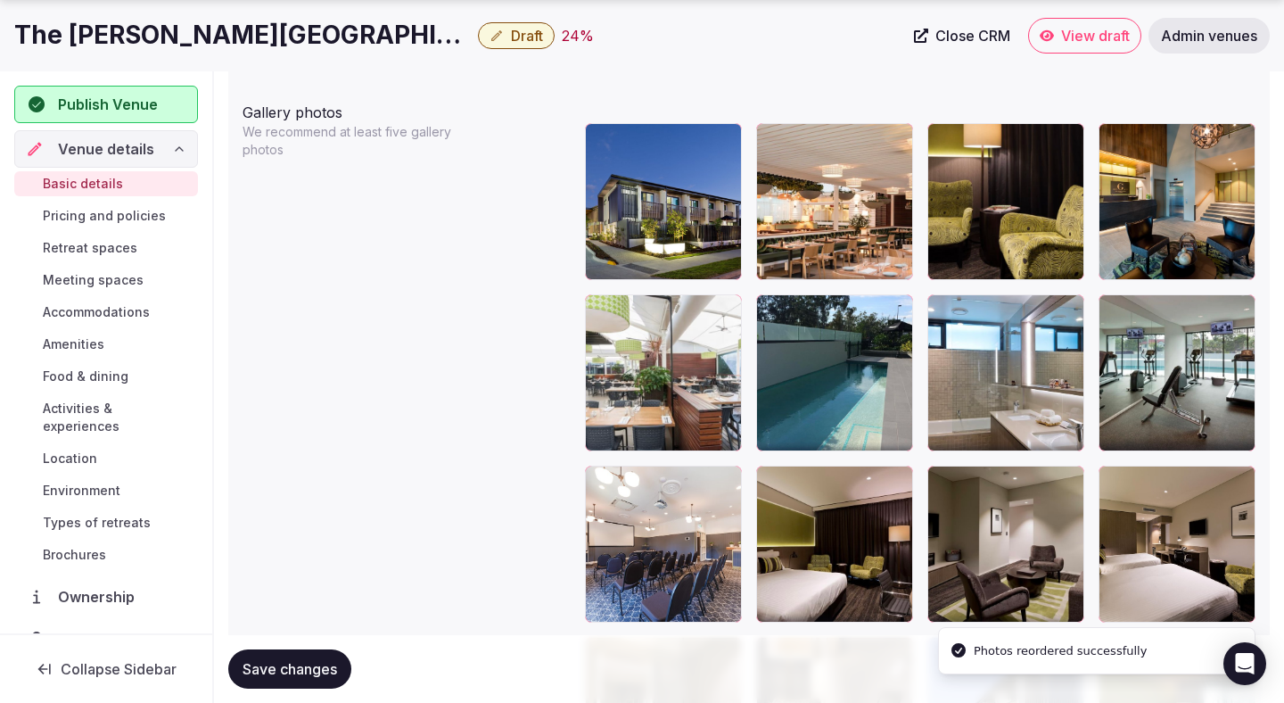
scroll to position [2011, 0]
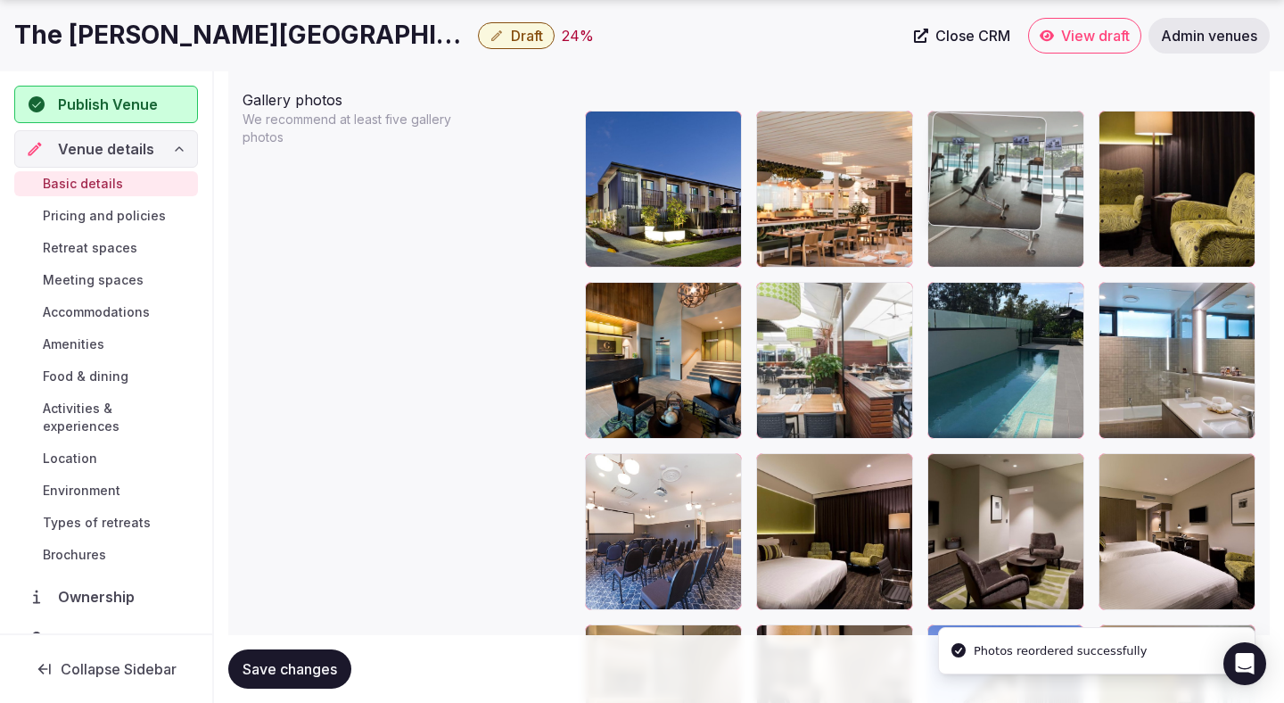
drag, startPoint x: 1149, startPoint y: 365, endPoint x: 1028, endPoint y: 260, distance: 159.9
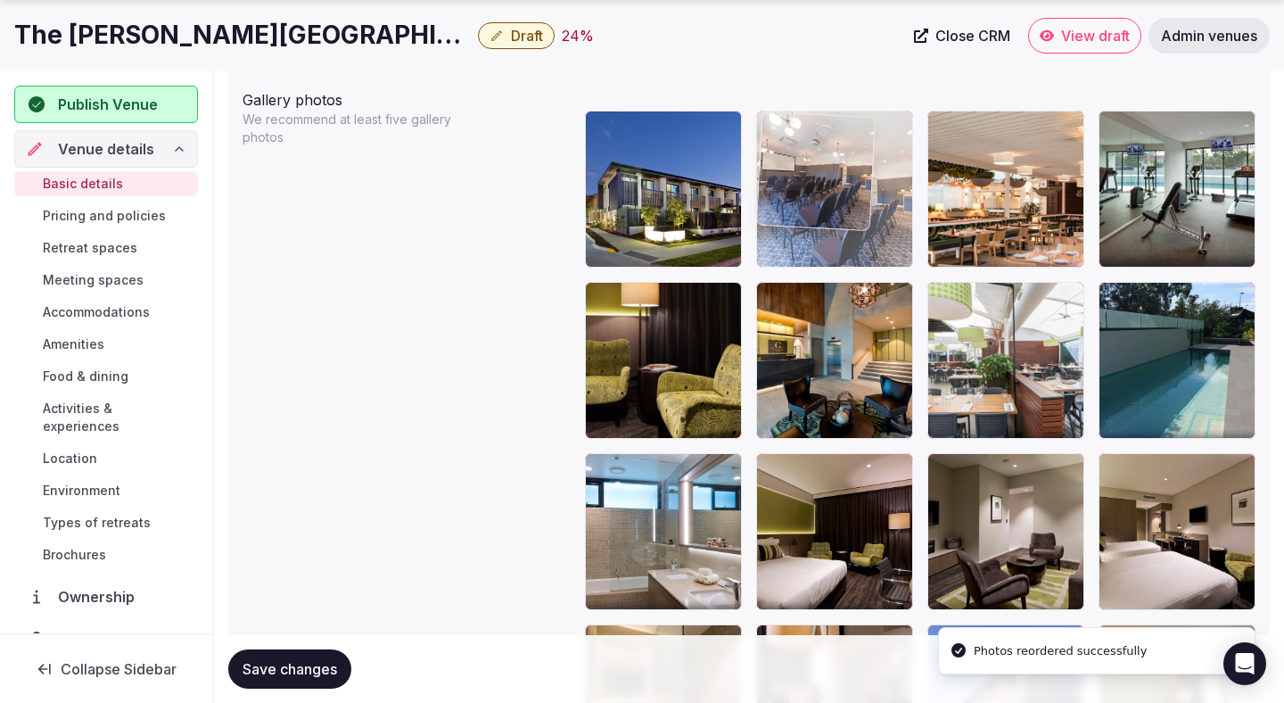
drag, startPoint x: 698, startPoint y: 560, endPoint x: 834, endPoint y: 207, distance: 378.4
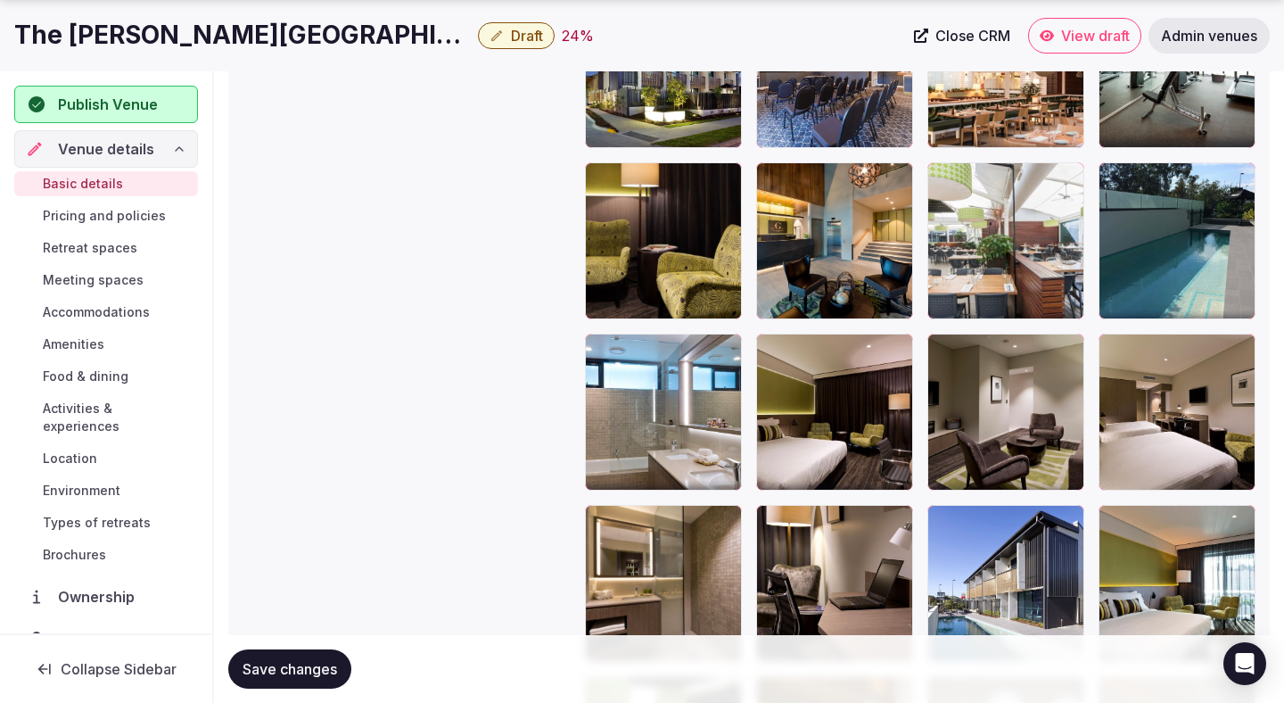
scroll to position [2146, 0]
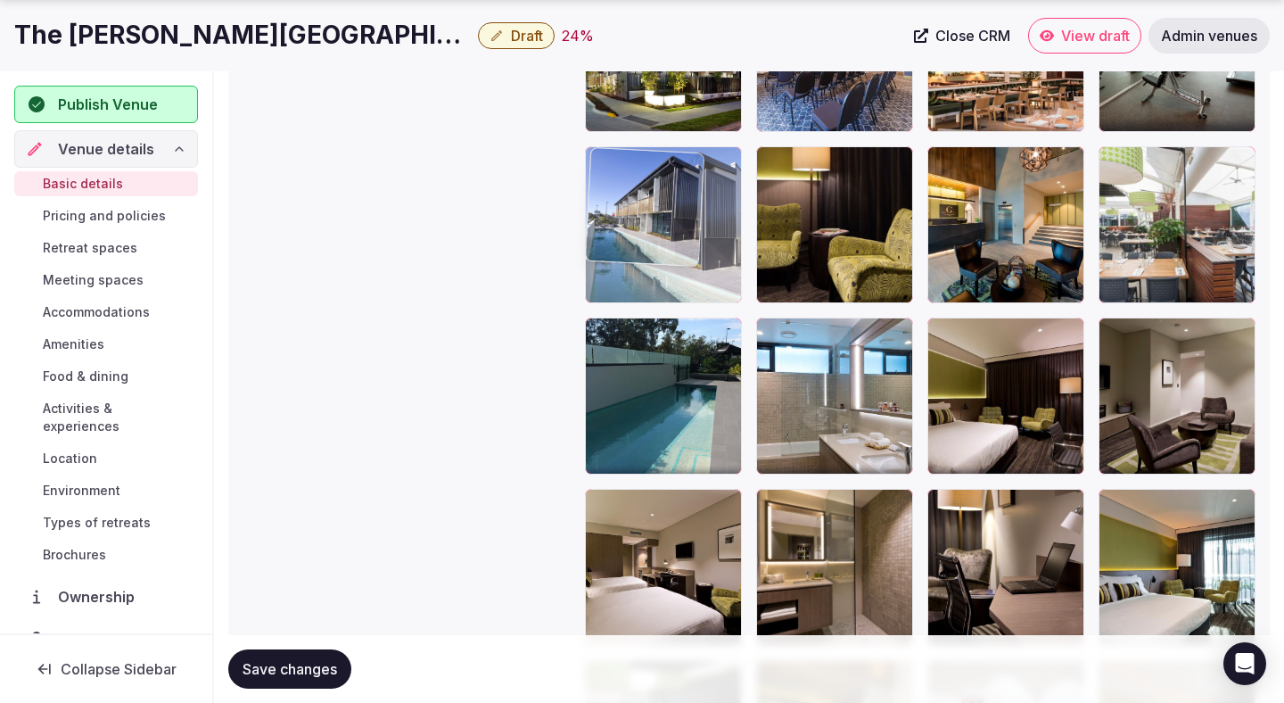
drag, startPoint x: 1001, startPoint y: 558, endPoint x: 640, endPoint y: 252, distance: 472.7
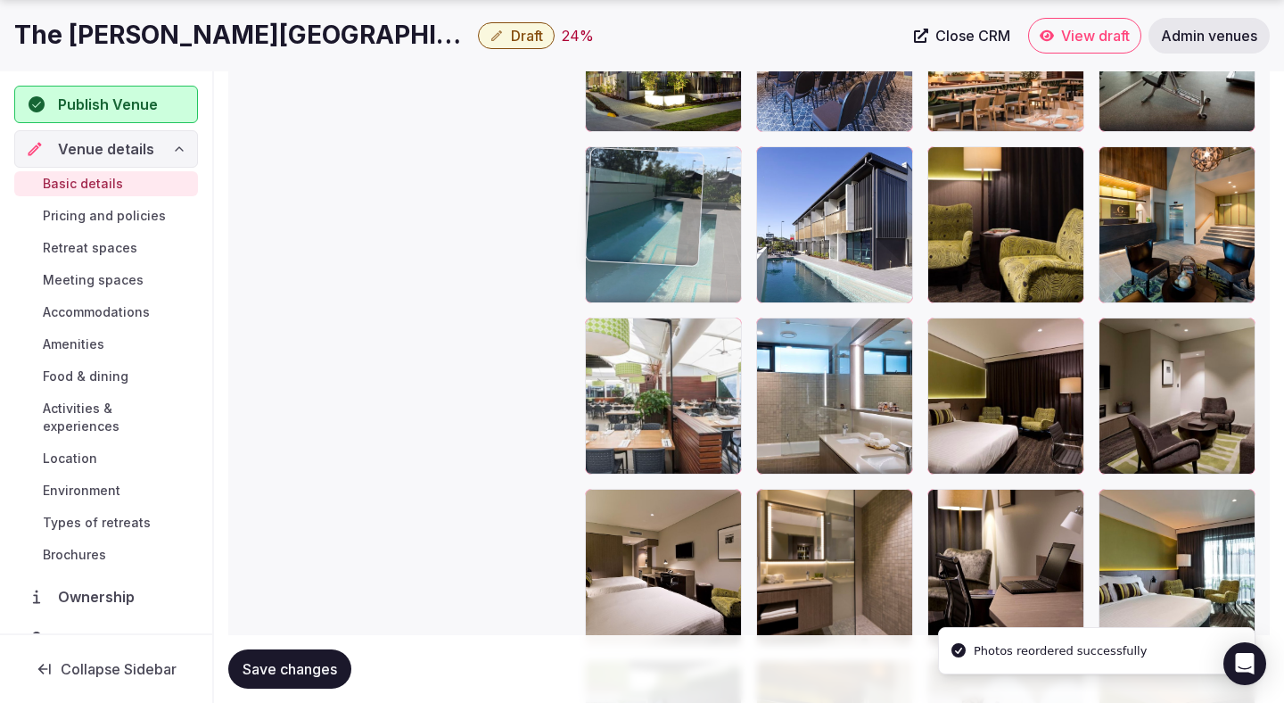
drag, startPoint x: 674, startPoint y: 409, endPoint x: 674, endPoint y: 257, distance: 152.5
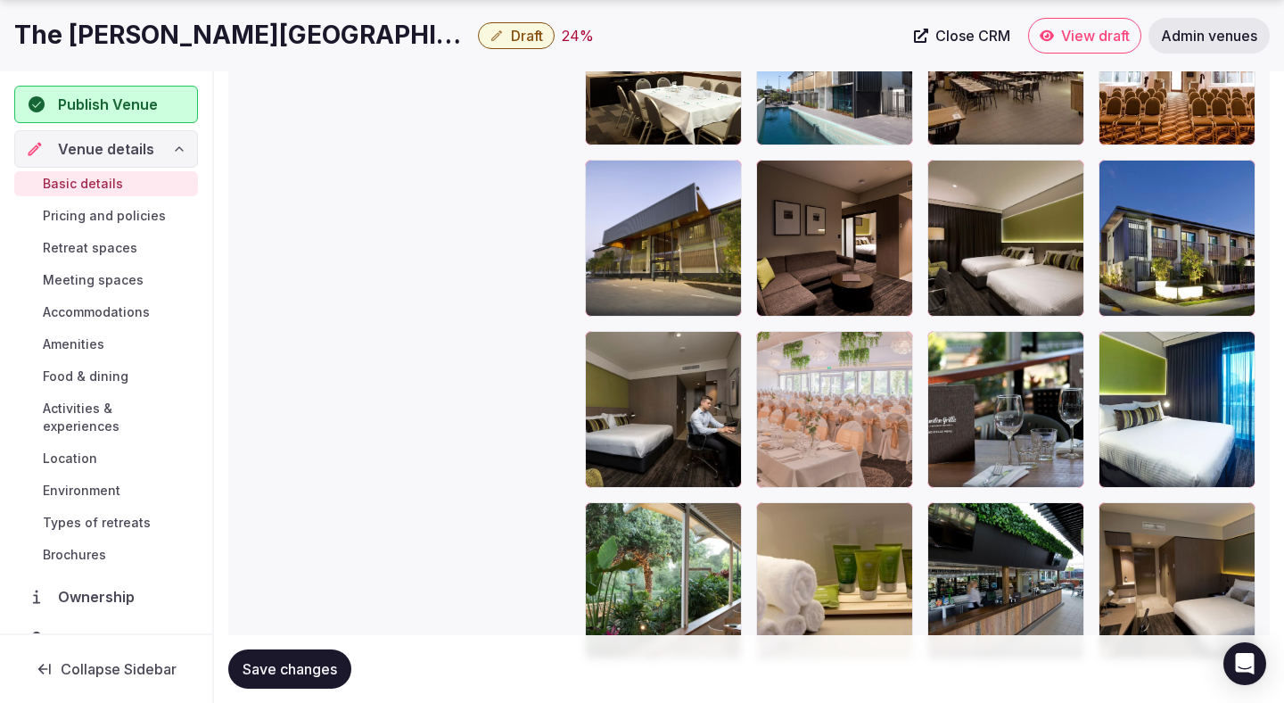
scroll to position [3077, 0]
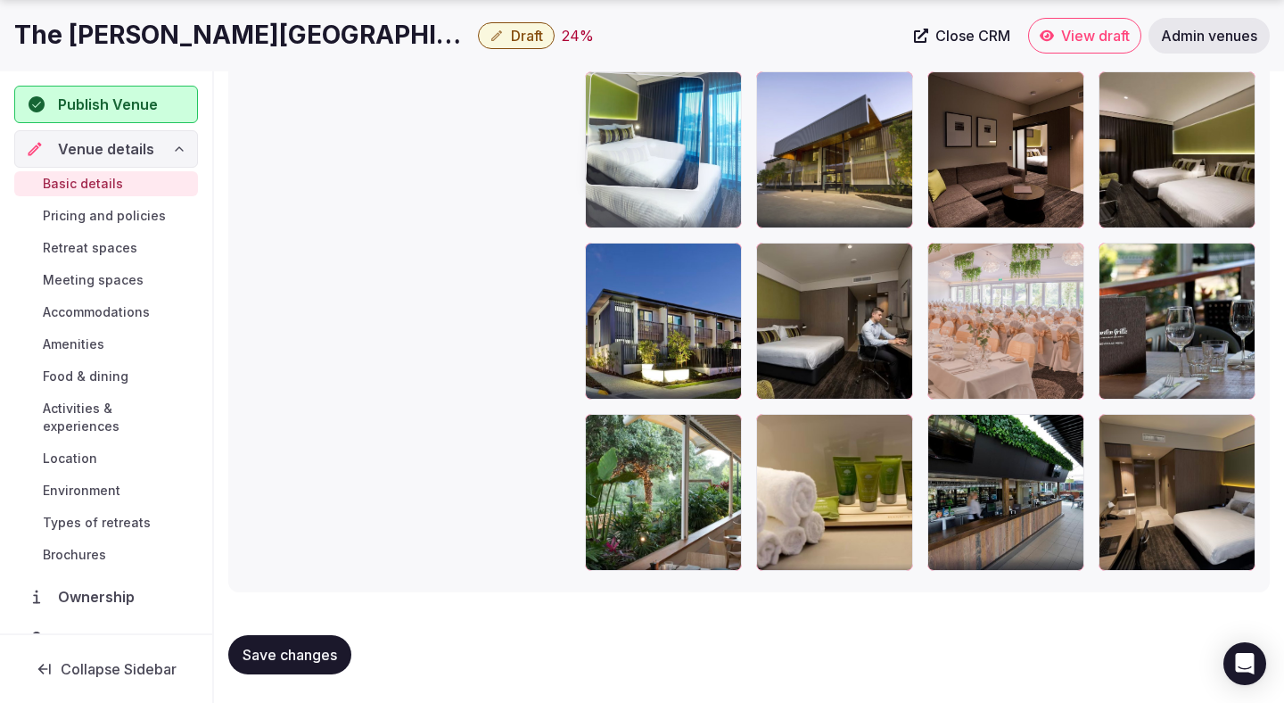
drag, startPoint x: 1161, startPoint y: 344, endPoint x: 724, endPoint y: 172, distance: 469.8
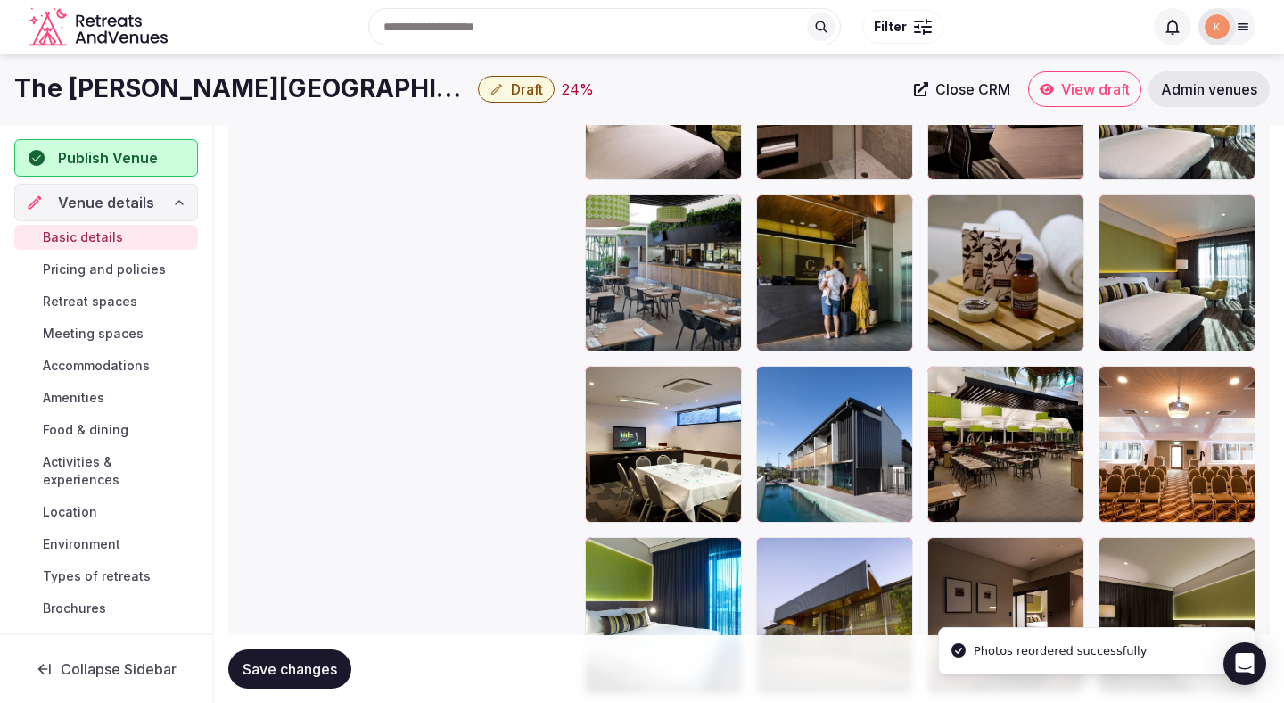
scroll to position [2588, 0]
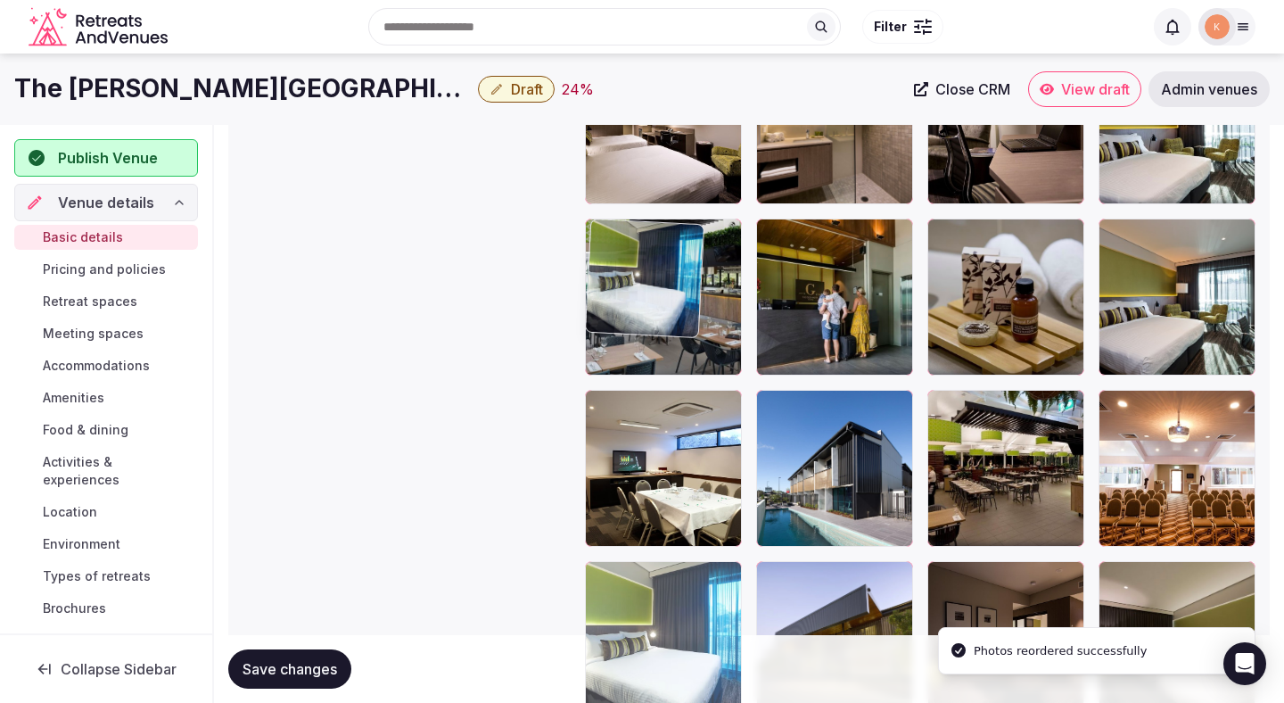
drag, startPoint x: 633, startPoint y: 589, endPoint x: 635, endPoint y: 235, distance: 354.1
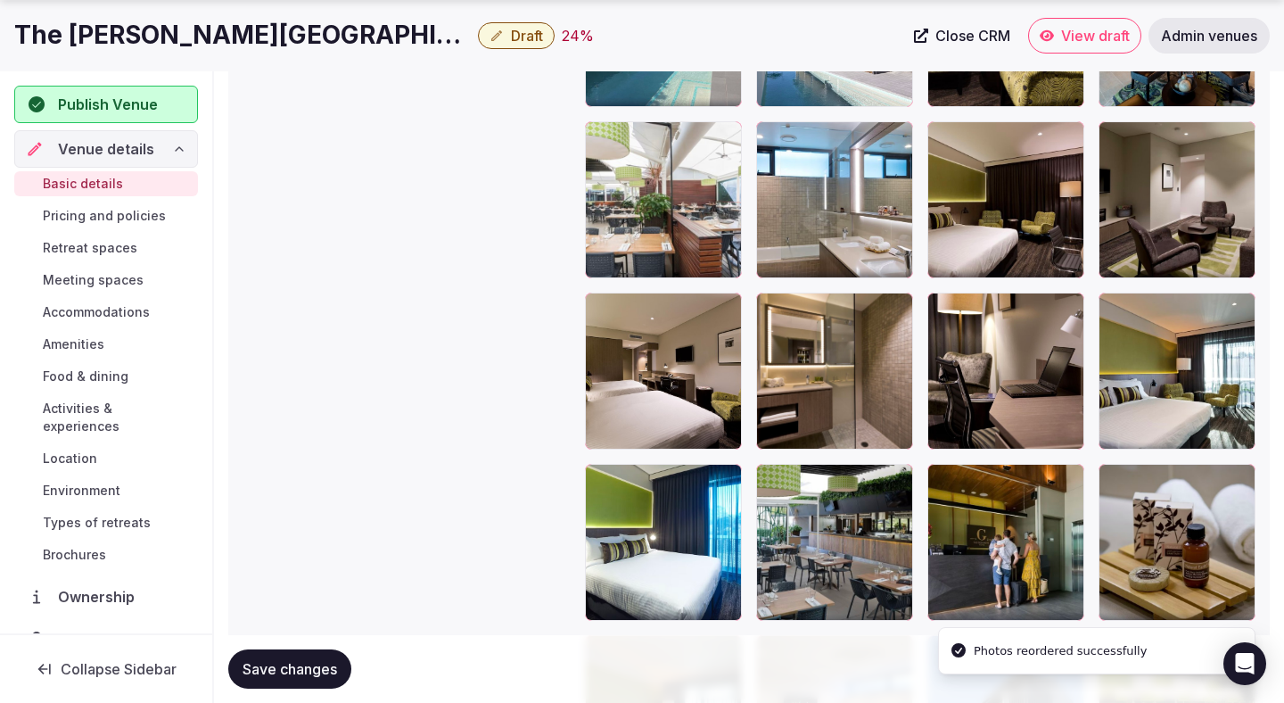
scroll to position [2393, 0]
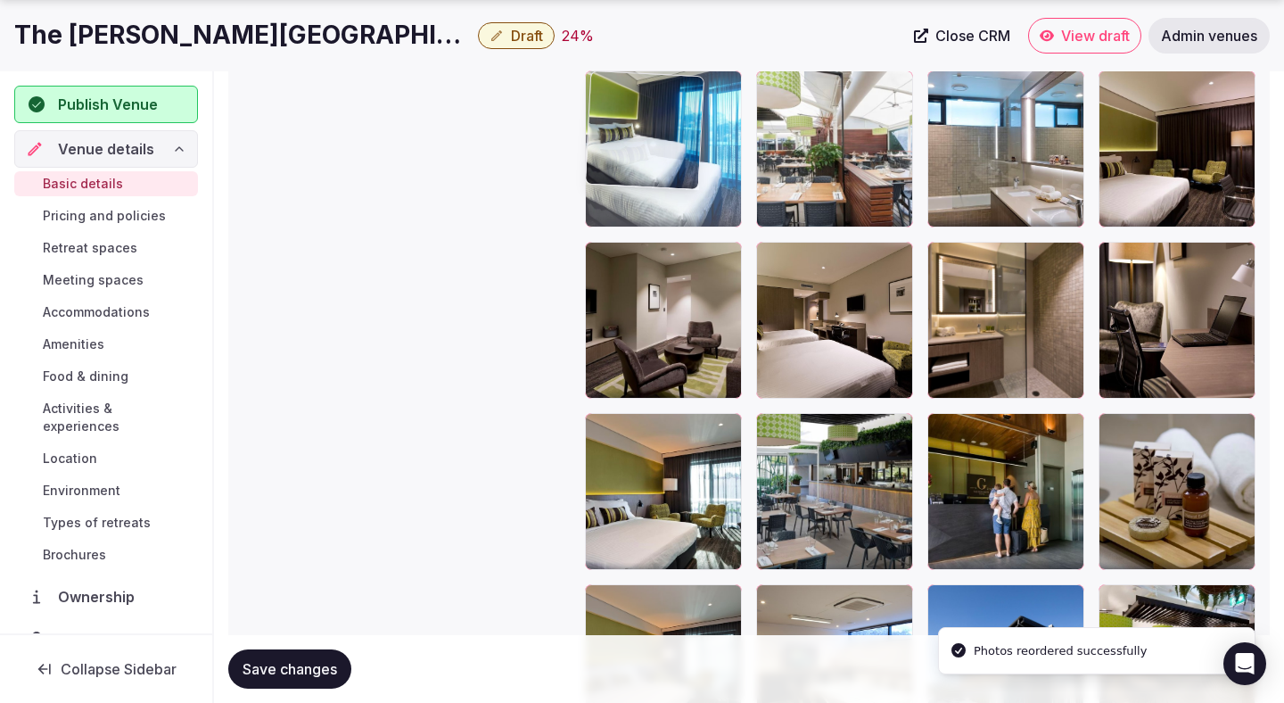
drag, startPoint x: 643, startPoint y: 483, endPoint x: 643, endPoint y: 221, distance: 262.2
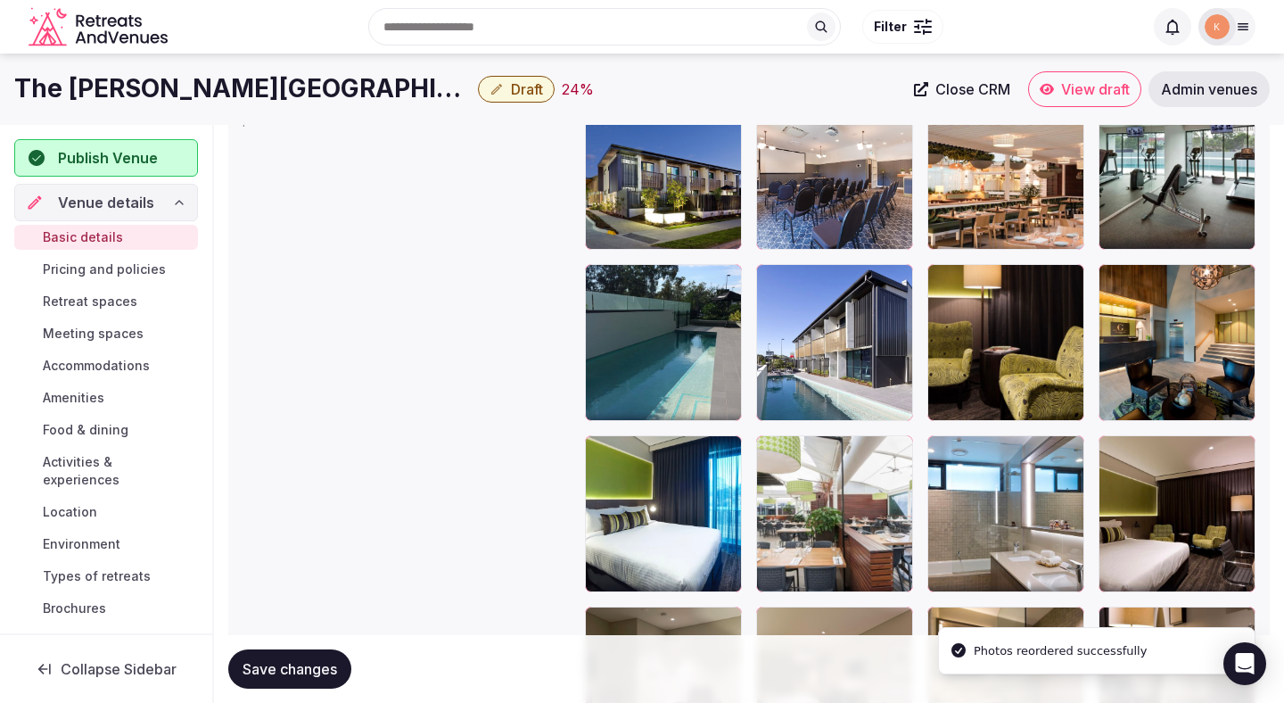
scroll to position [2027, 0]
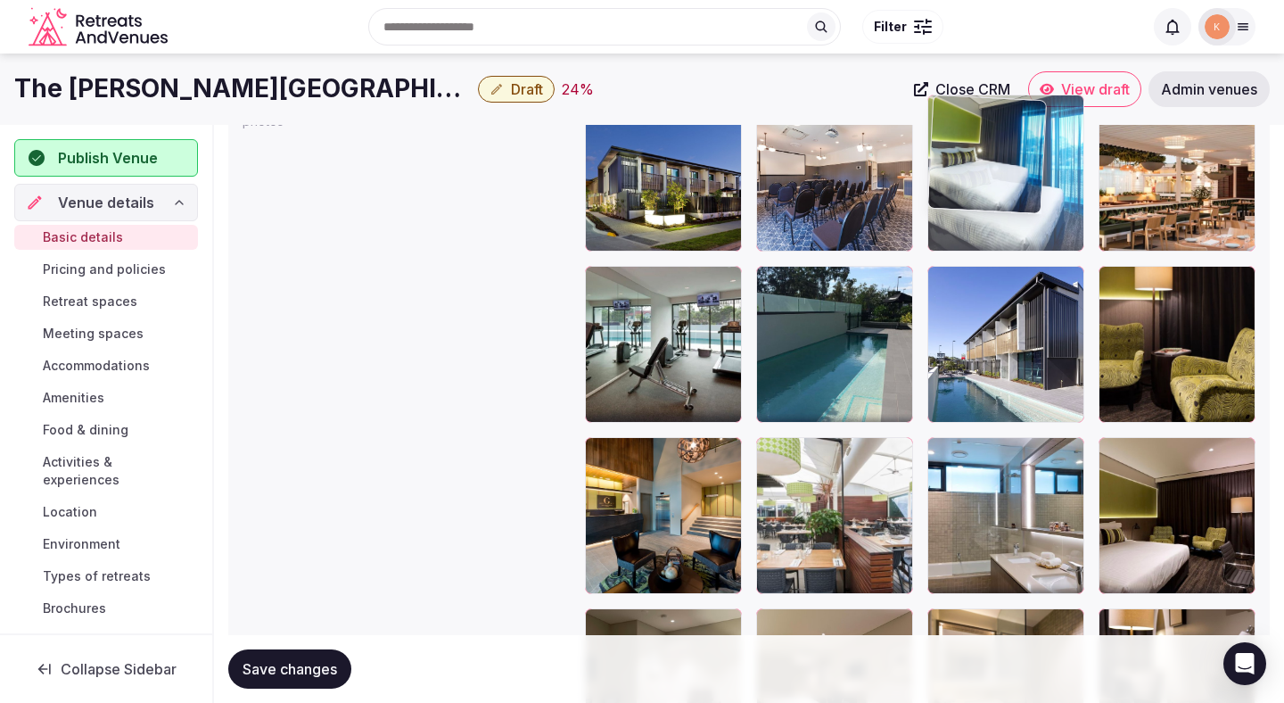
drag, startPoint x: 644, startPoint y: 510, endPoint x: 1083, endPoint y: 254, distance: 508.1
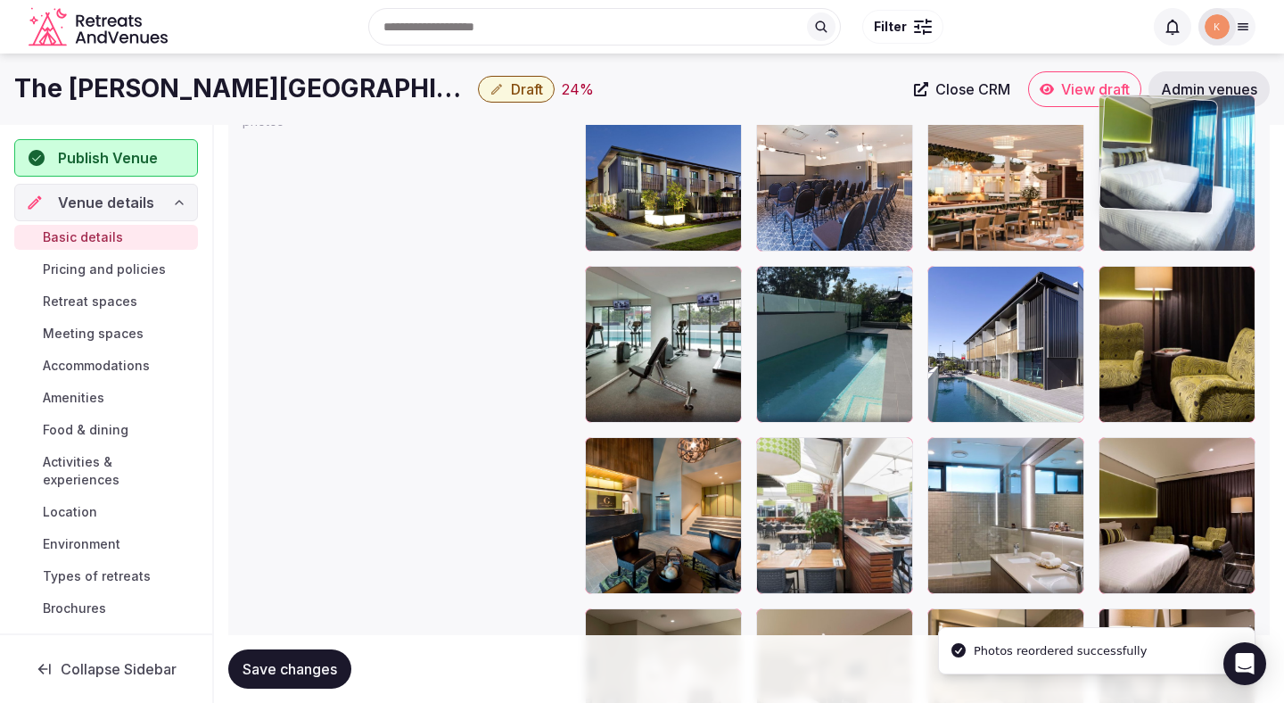
drag, startPoint x: 1005, startPoint y: 215, endPoint x: 1119, endPoint y: 213, distance: 114.2
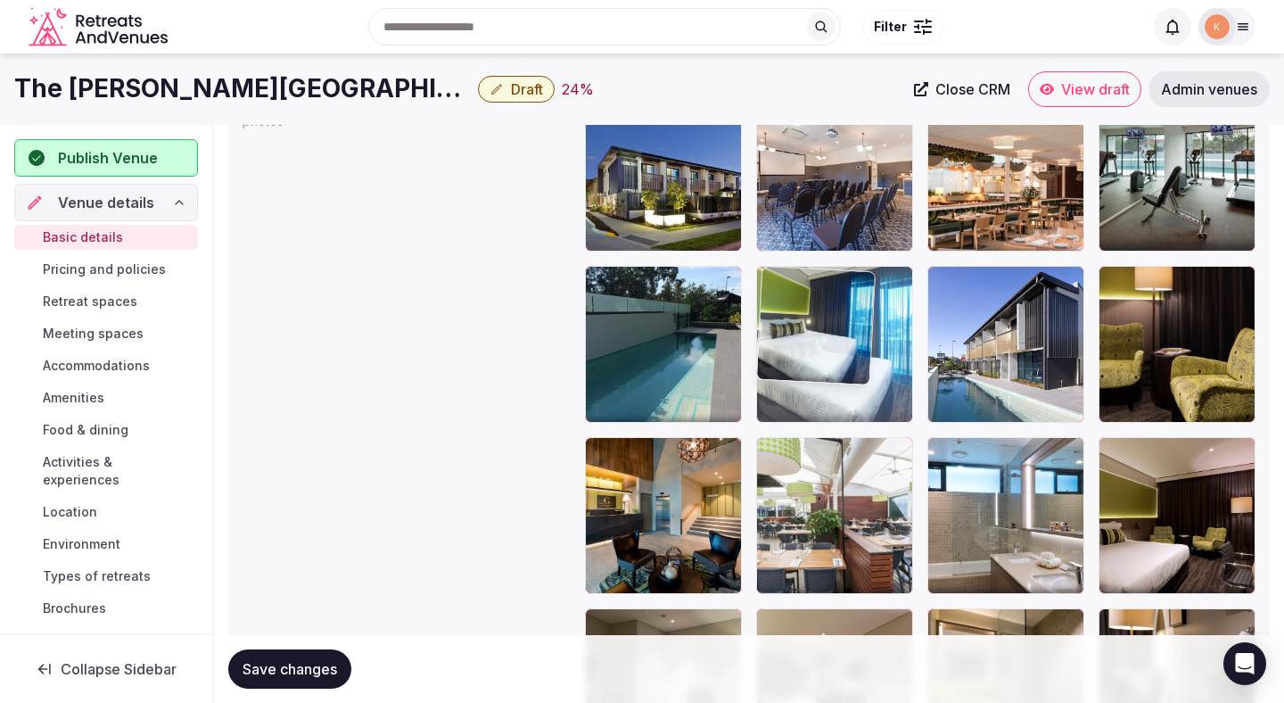
drag, startPoint x: 1139, startPoint y: 218, endPoint x: 737, endPoint y: 409, distance: 445.7
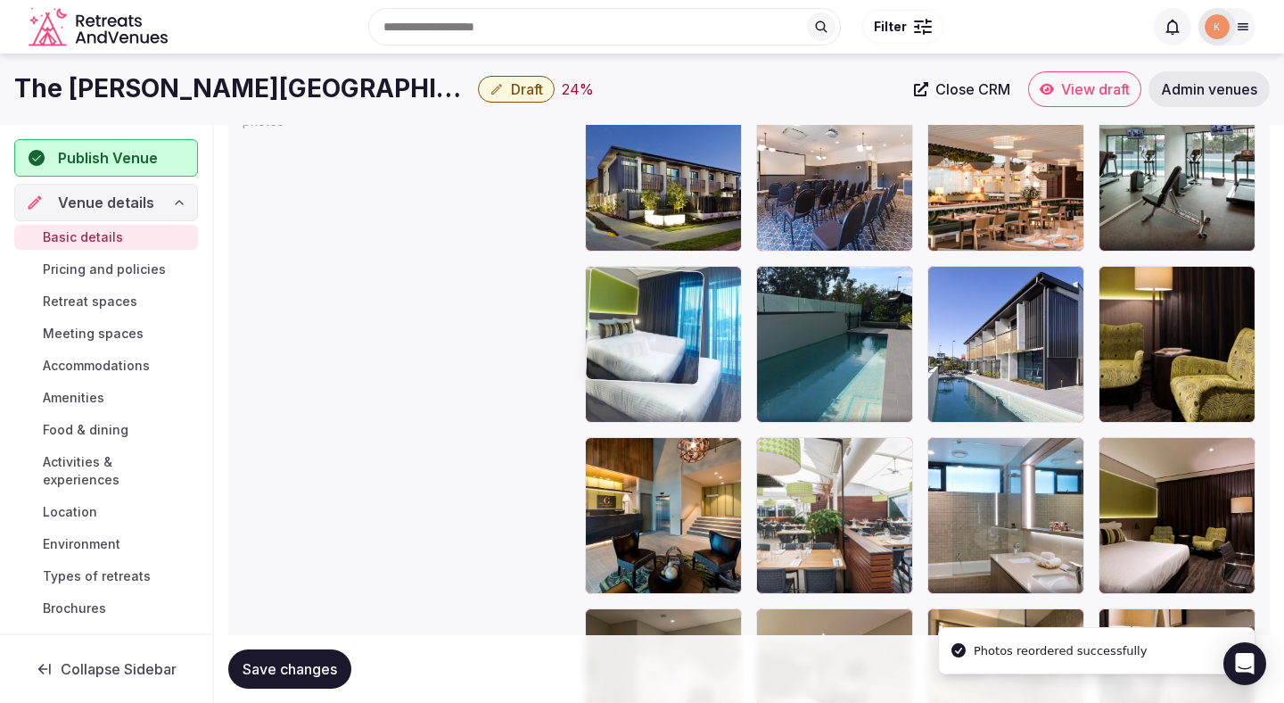
drag, startPoint x: 888, startPoint y: 380, endPoint x: 752, endPoint y: 378, distance: 135.6
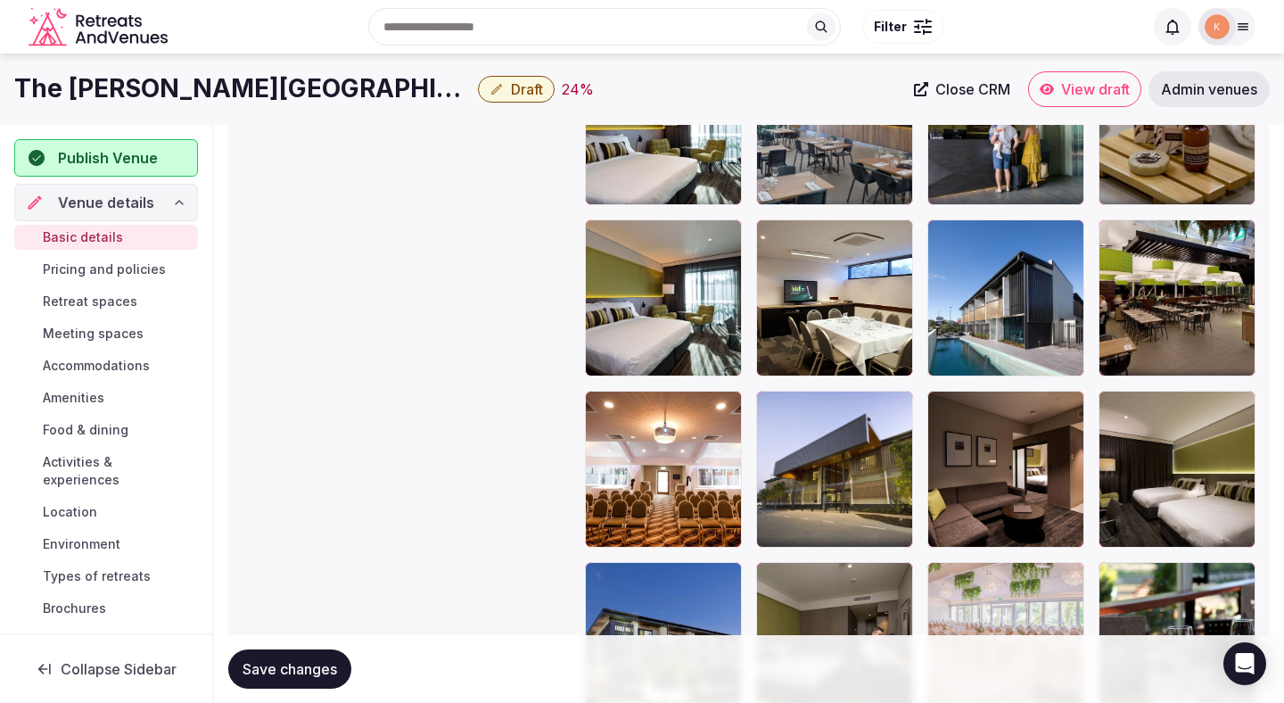
scroll to position [2753, 0]
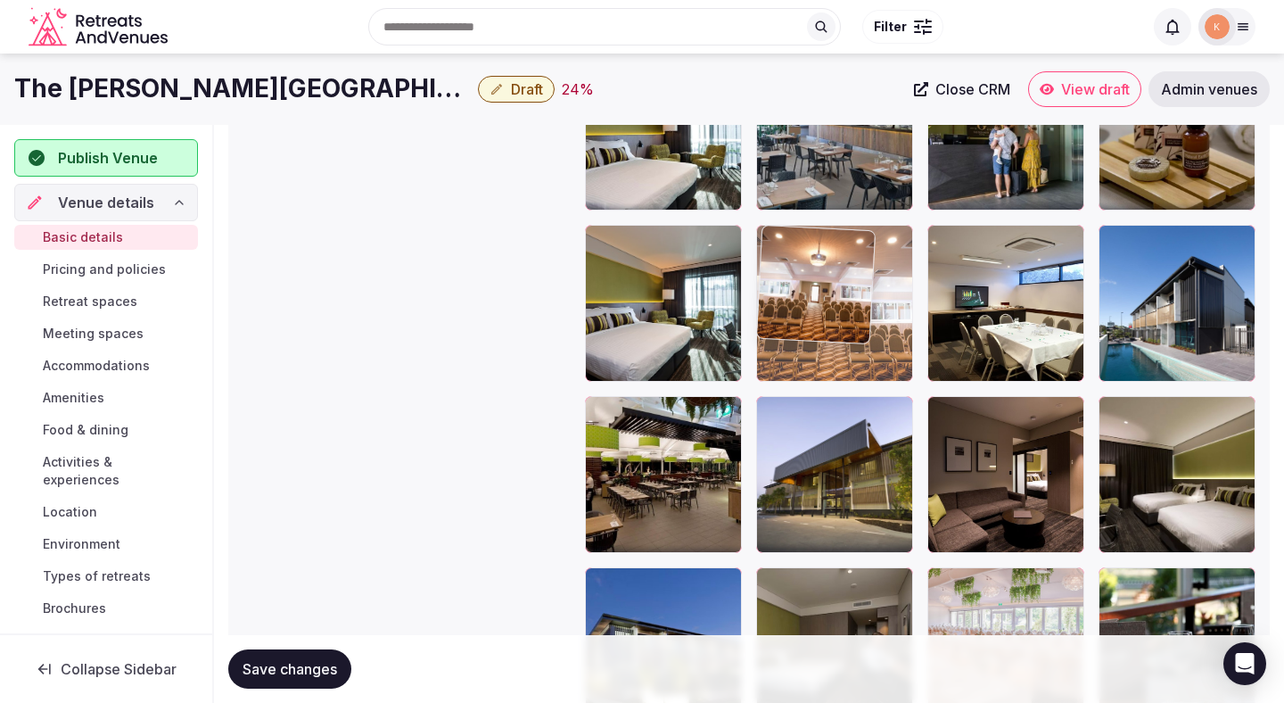
drag, startPoint x: 688, startPoint y: 490, endPoint x: 822, endPoint y: 285, distance: 244.7
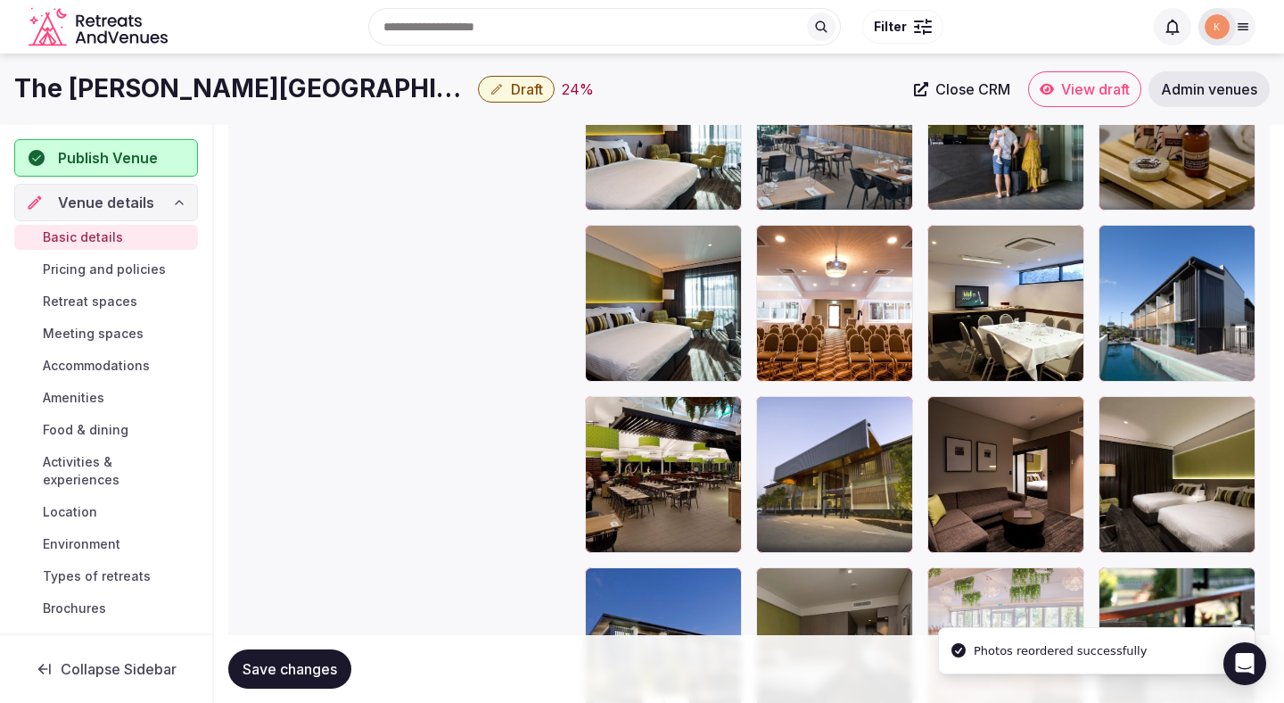
scroll to position [2589, 0]
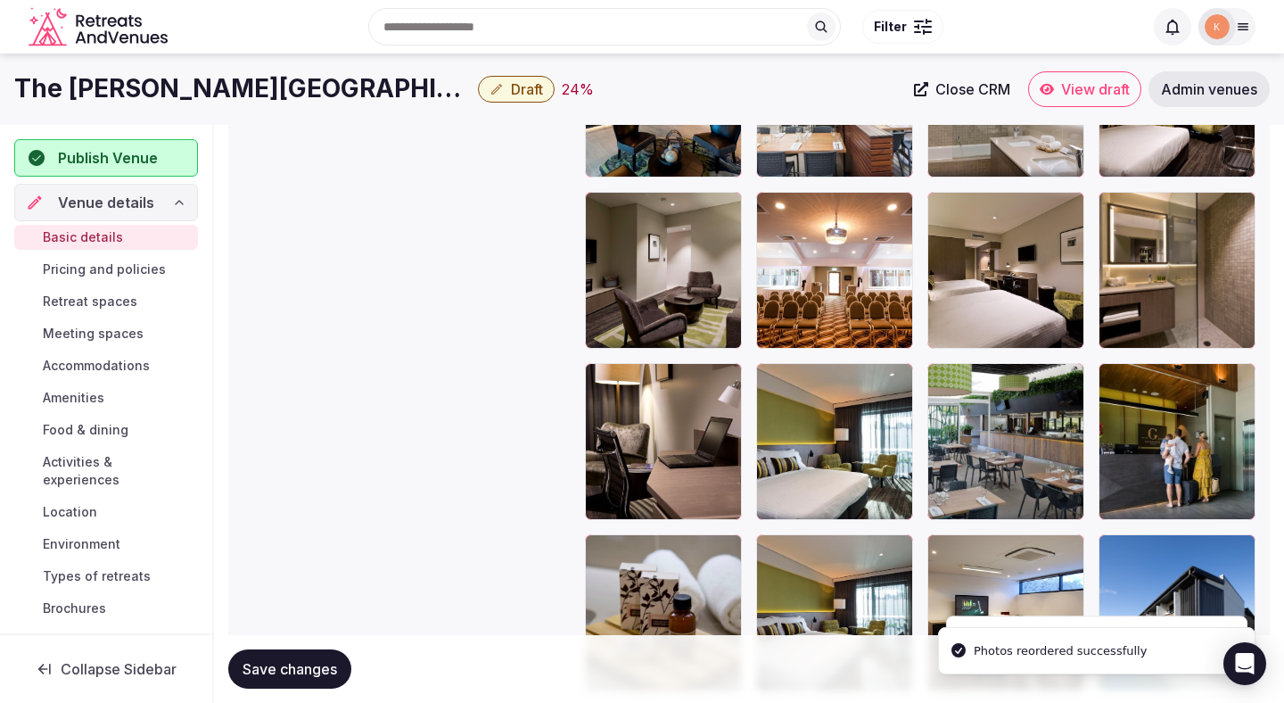
scroll to position [2173, 0]
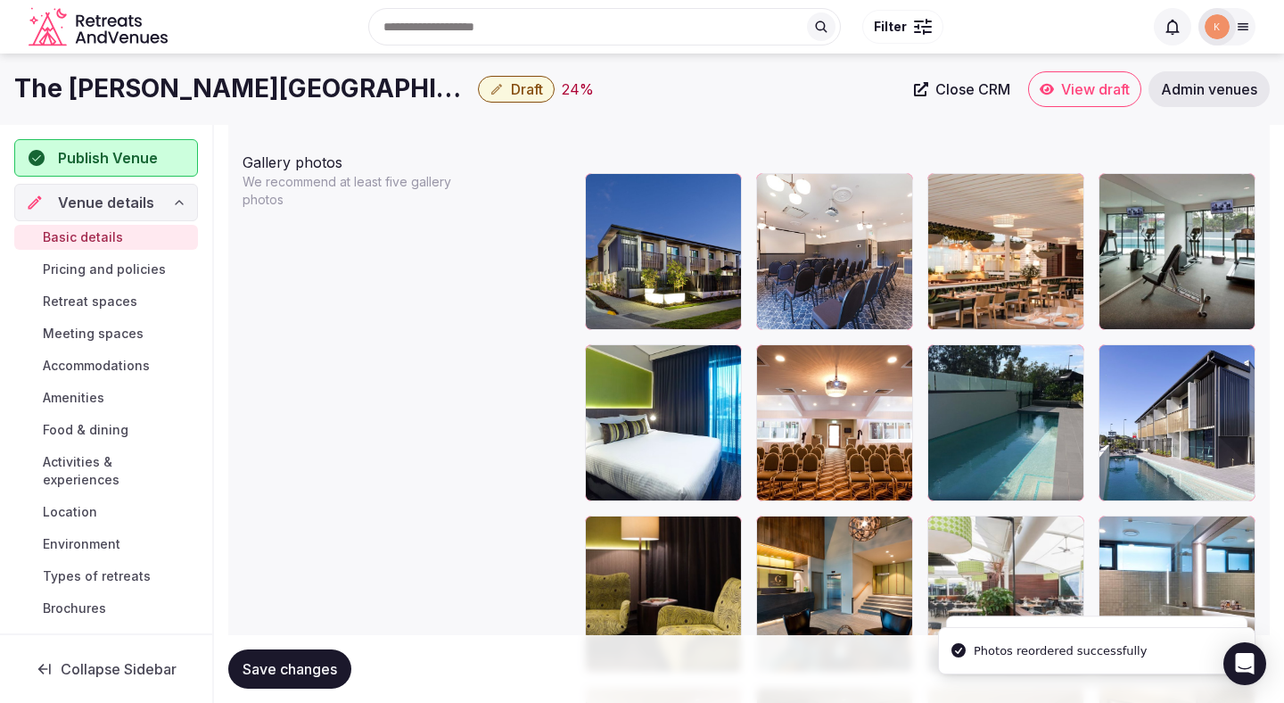
scroll to position [1916, 0]
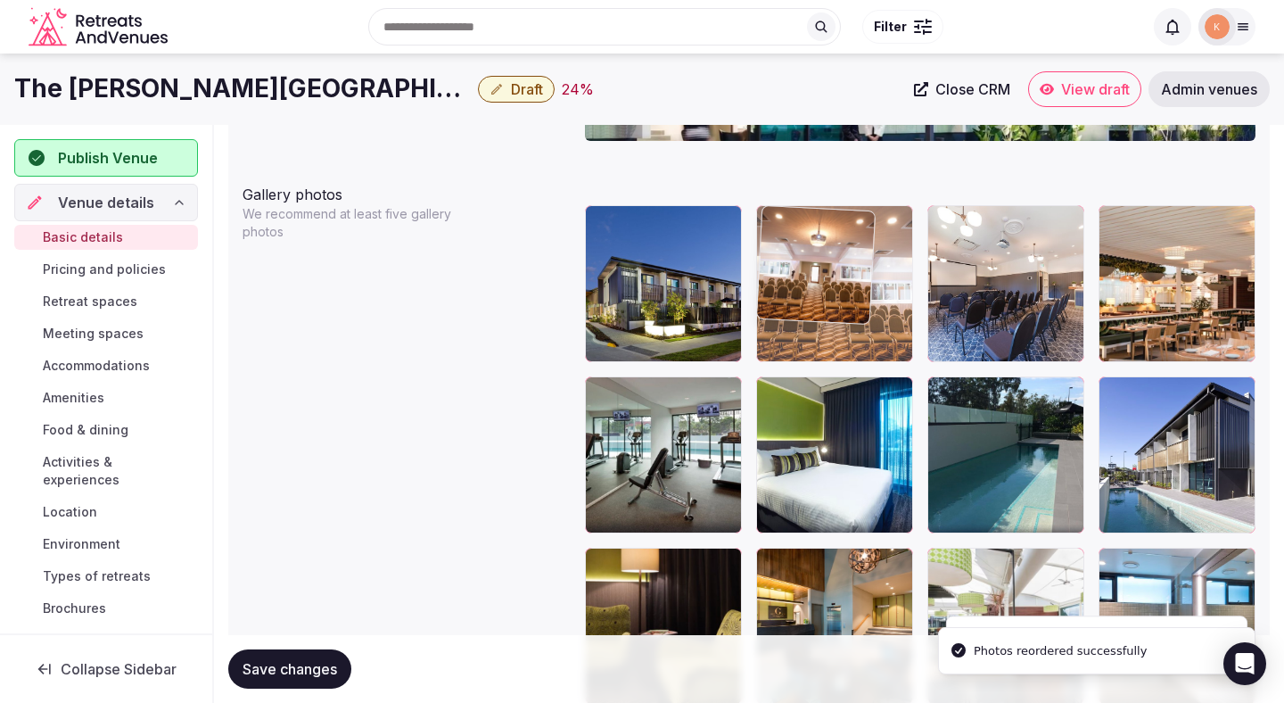
drag, startPoint x: 813, startPoint y: 456, endPoint x: 813, endPoint y: 324, distance: 132.0
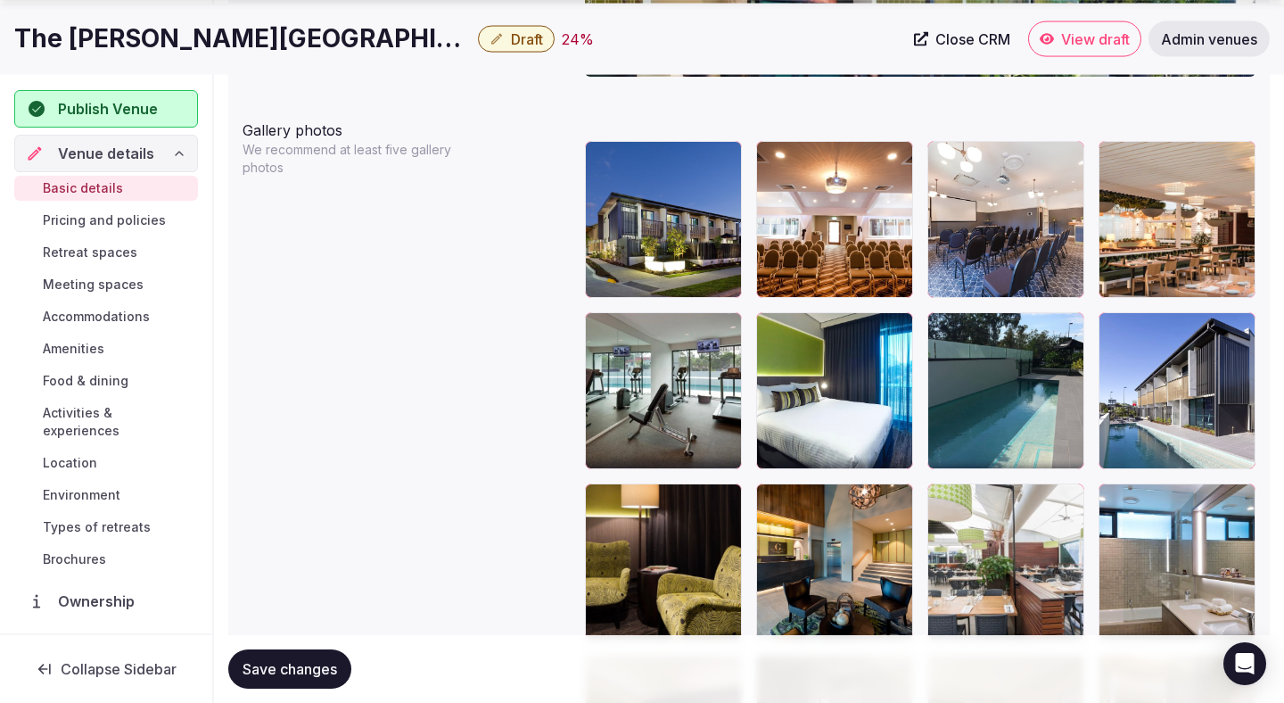
scroll to position [1985, 0]
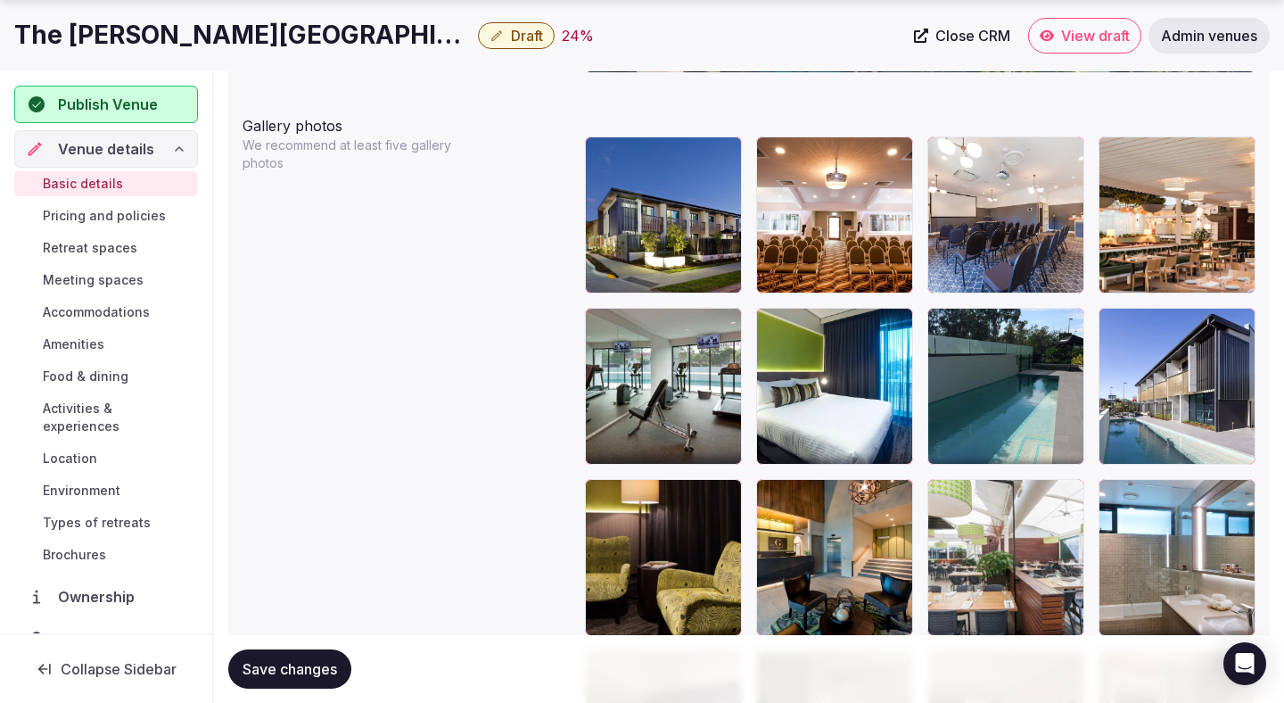
click at [309, 658] on button "Save changes" at bounding box center [289, 668] width 123 height 39
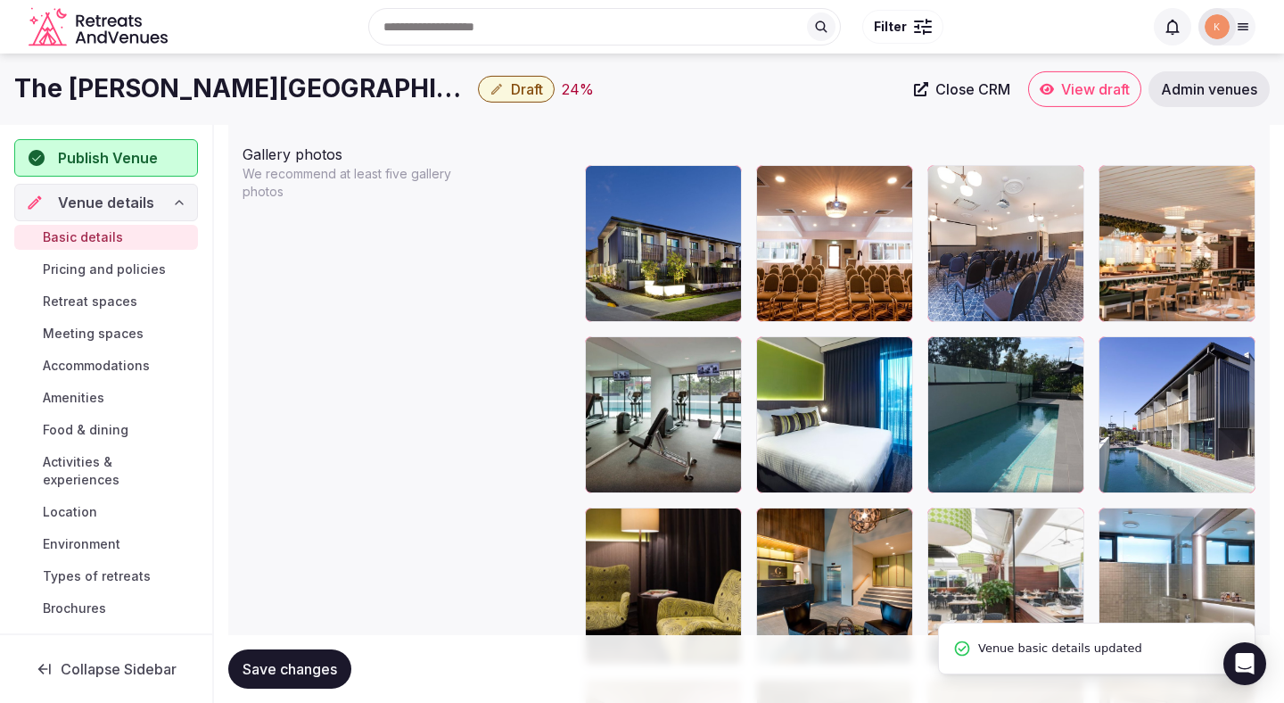
scroll to position [0, 0]
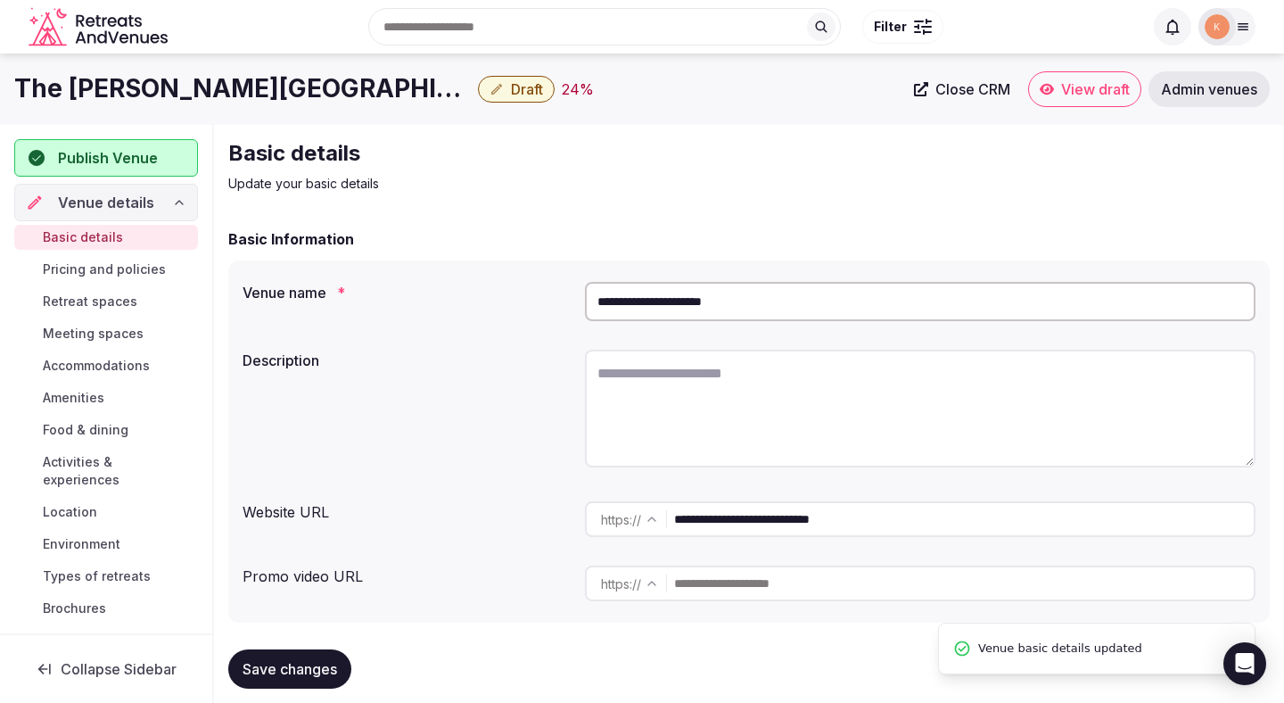
click at [764, 529] on input "**********" at bounding box center [964, 519] width 580 height 36
click at [706, 369] on textarea at bounding box center [920, 409] width 671 height 118
paste textarea "**********"
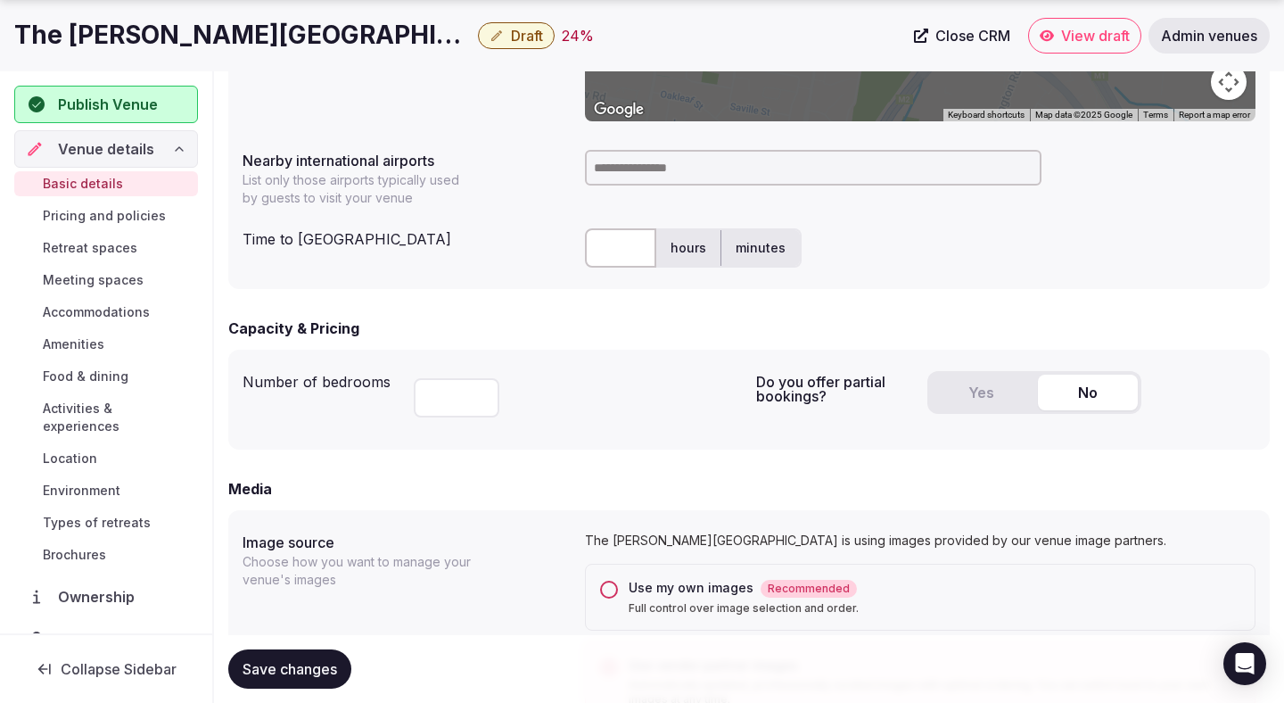
scroll to position [903, 0]
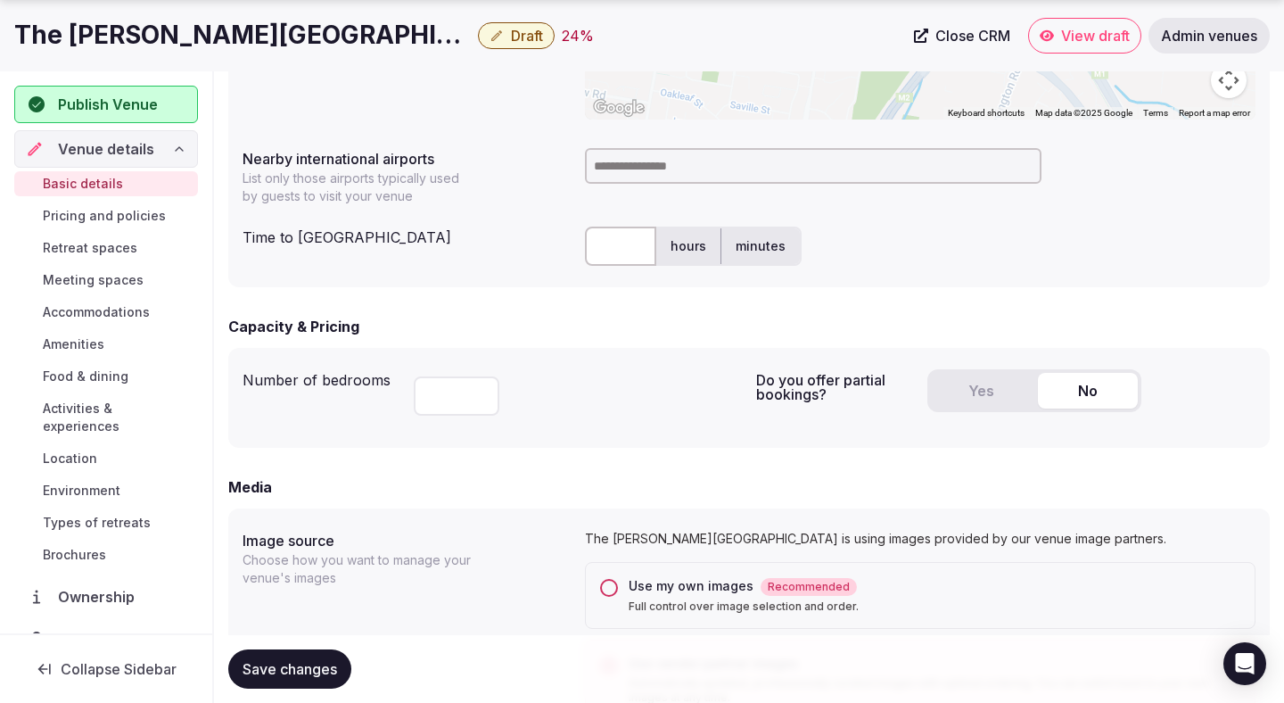
type textarea "**********"
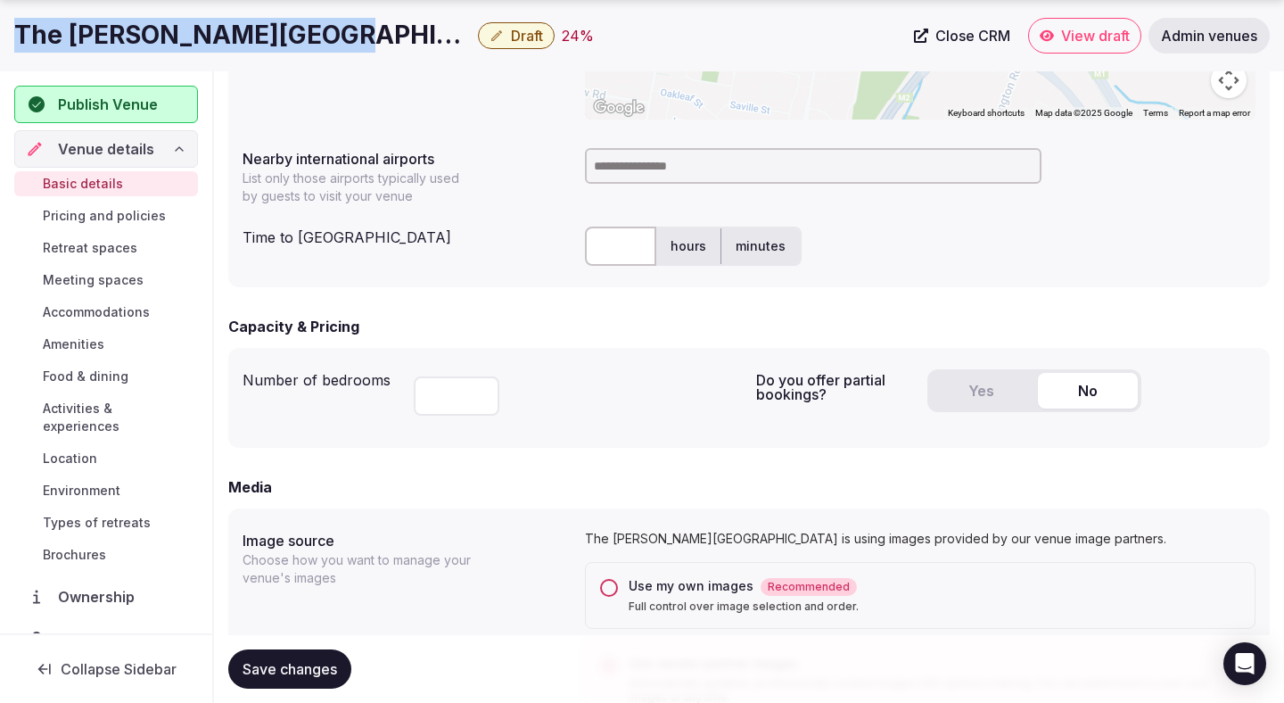
drag, startPoint x: 294, startPoint y: 43, endPoint x: 4, endPoint y: 32, distance: 291.0
click at [4, 32] on div "The [PERSON_NAME] Hotel & Suites Draft 24 % Close CRM View draft Admin venues" at bounding box center [642, 36] width 1284 height 36
copy h1 "The [PERSON_NAME][GEOGRAPHIC_DATA]"
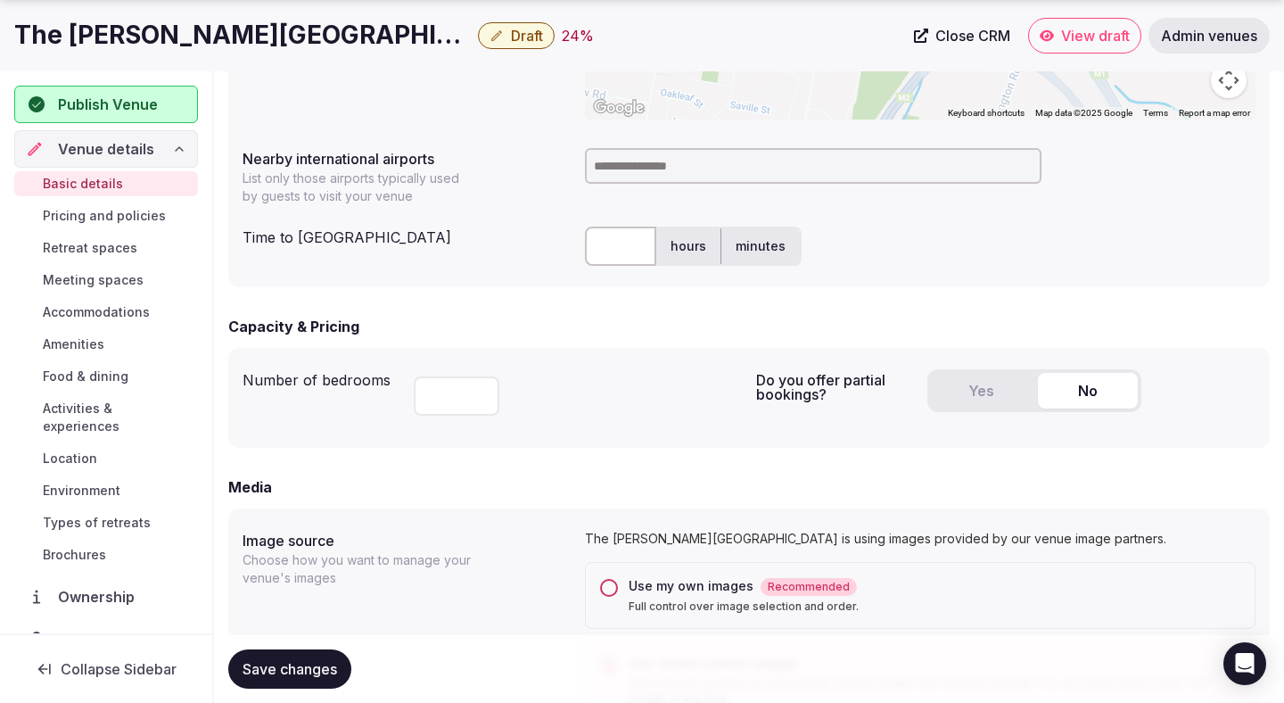
click at [664, 173] on input at bounding box center [813, 166] width 457 height 36
type input "********"
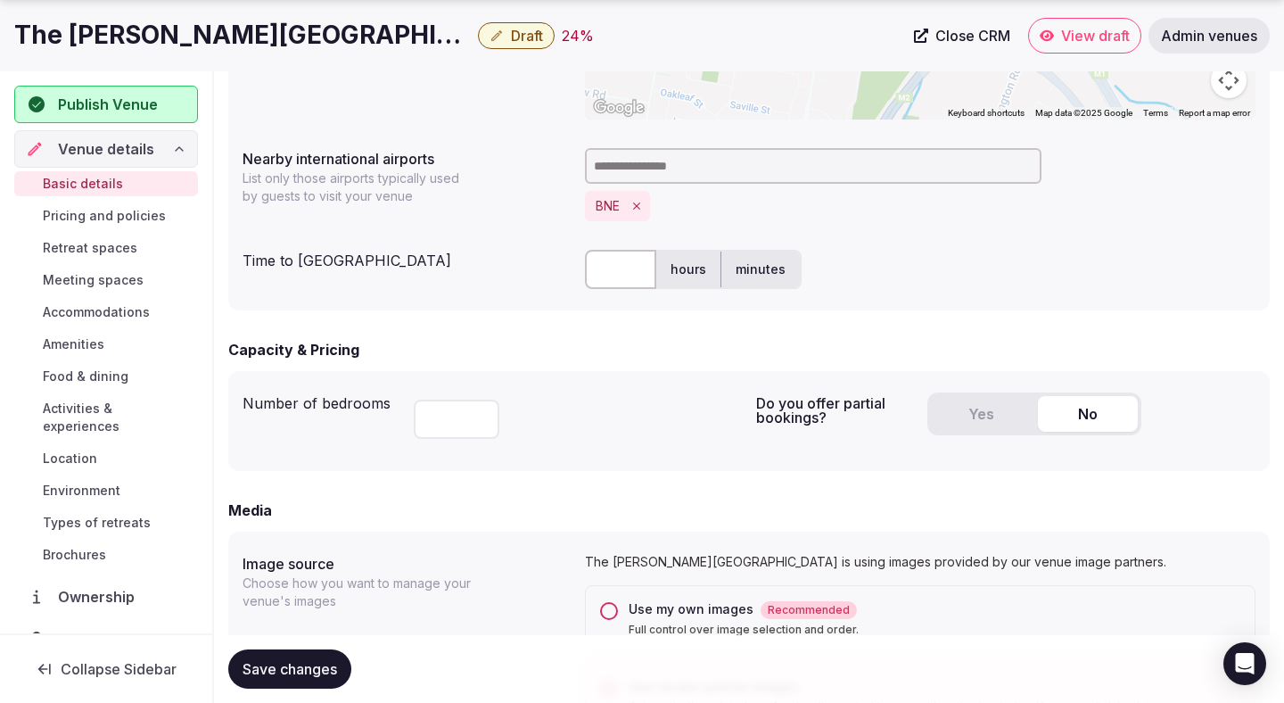
click at [605, 273] on input "text" at bounding box center [620, 269] width 71 height 39
type input "**"
click at [595, 374] on div "Number of bedrooms ** Do you offer partial bookings? Yes No" at bounding box center [749, 421] width 1042 height 100
click at [943, 410] on button "Yes" at bounding box center [981, 414] width 100 height 36
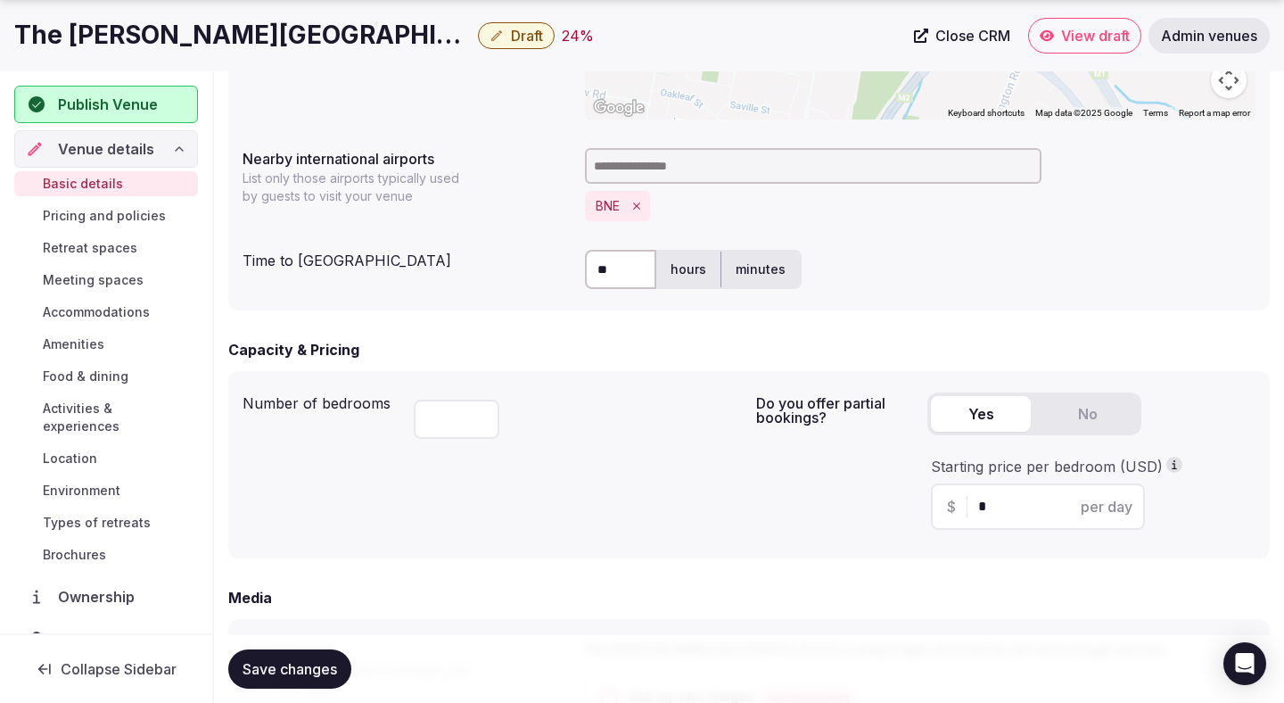
click at [995, 504] on input "*" at bounding box center [1054, 506] width 151 height 21
type input "**"
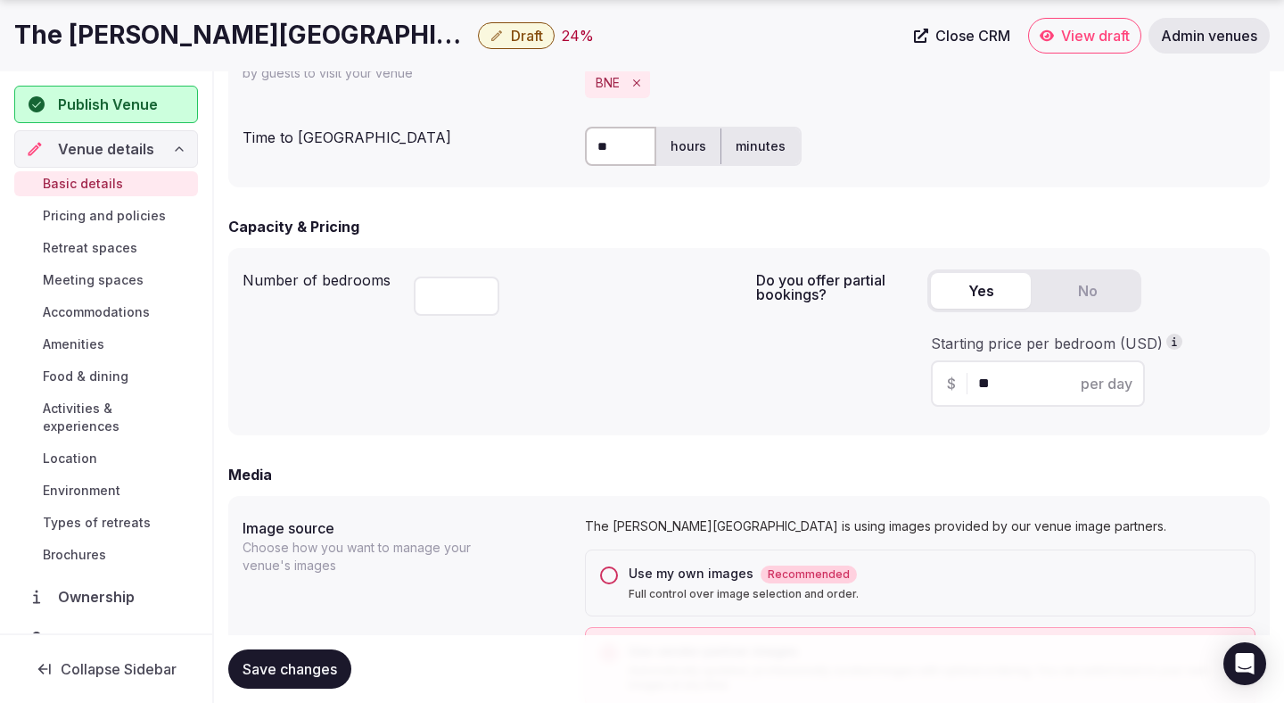
scroll to position [1050, 0]
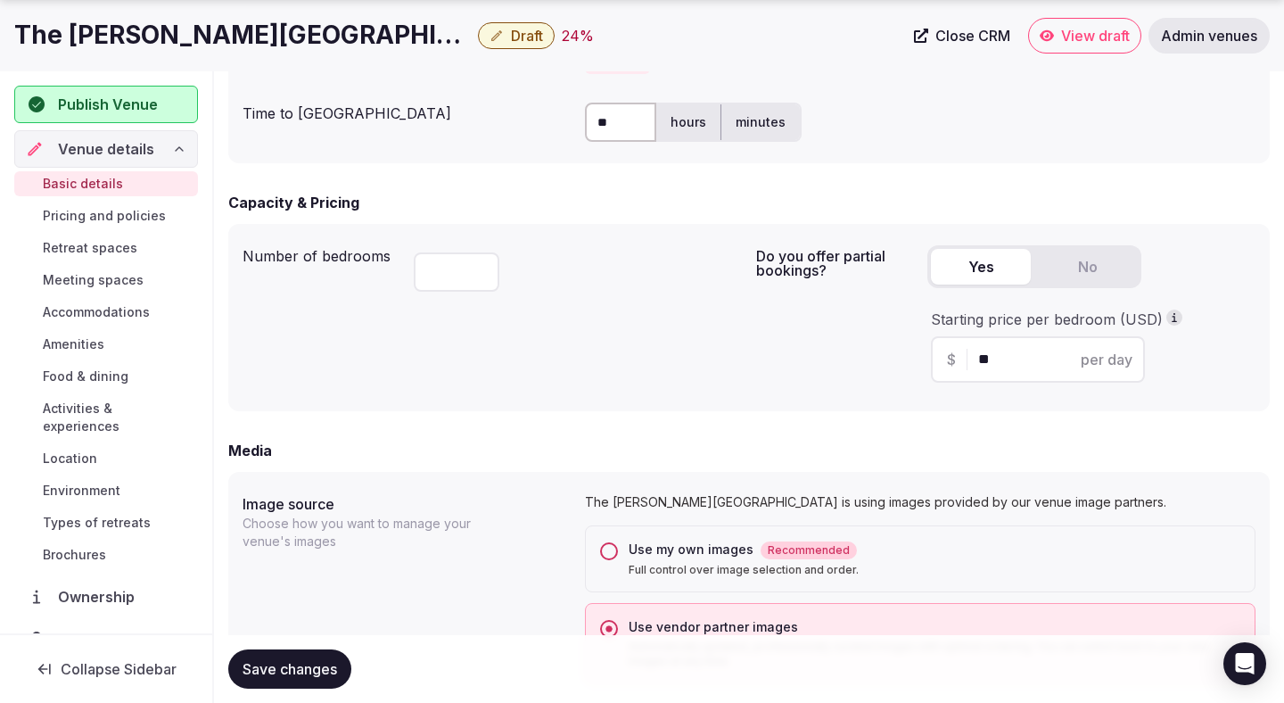
click at [335, 662] on span "Save changes" at bounding box center [290, 669] width 95 height 18
click at [335, 665] on span "Save changes" at bounding box center [290, 669] width 95 height 18
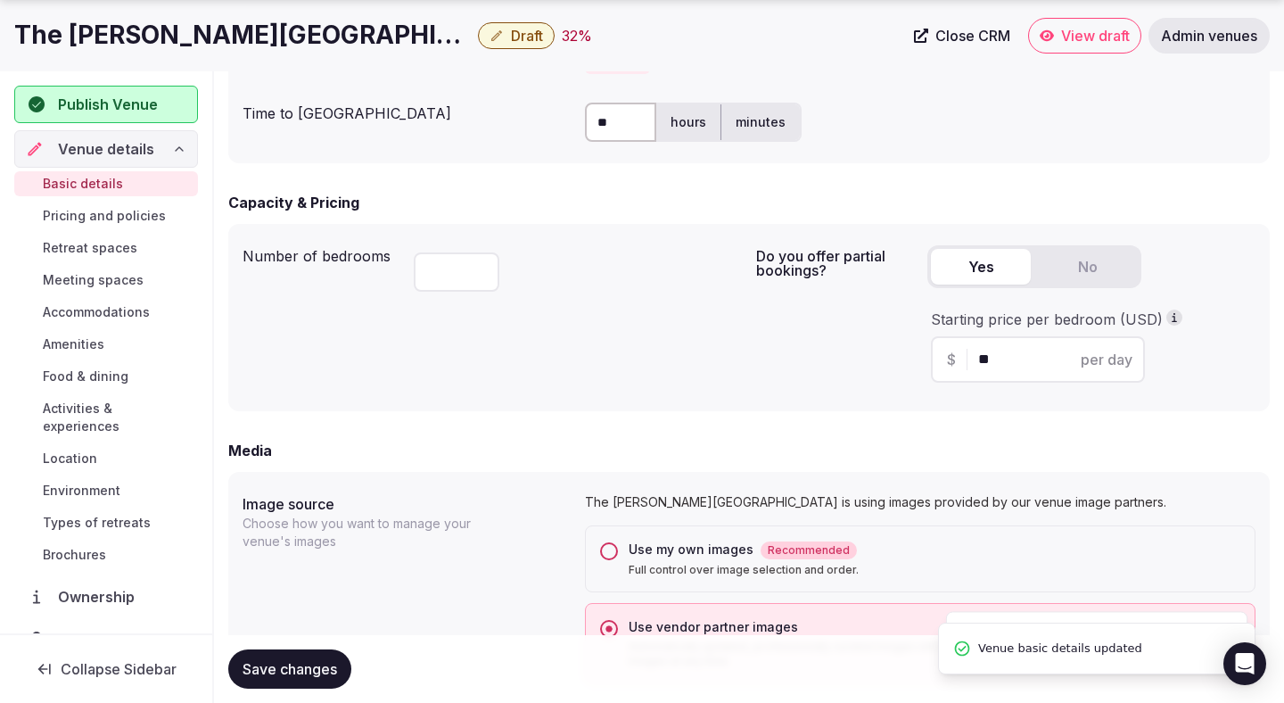
click at [511, 42] on span "Draft" at bounding box center [527, 36] width 32 height 18
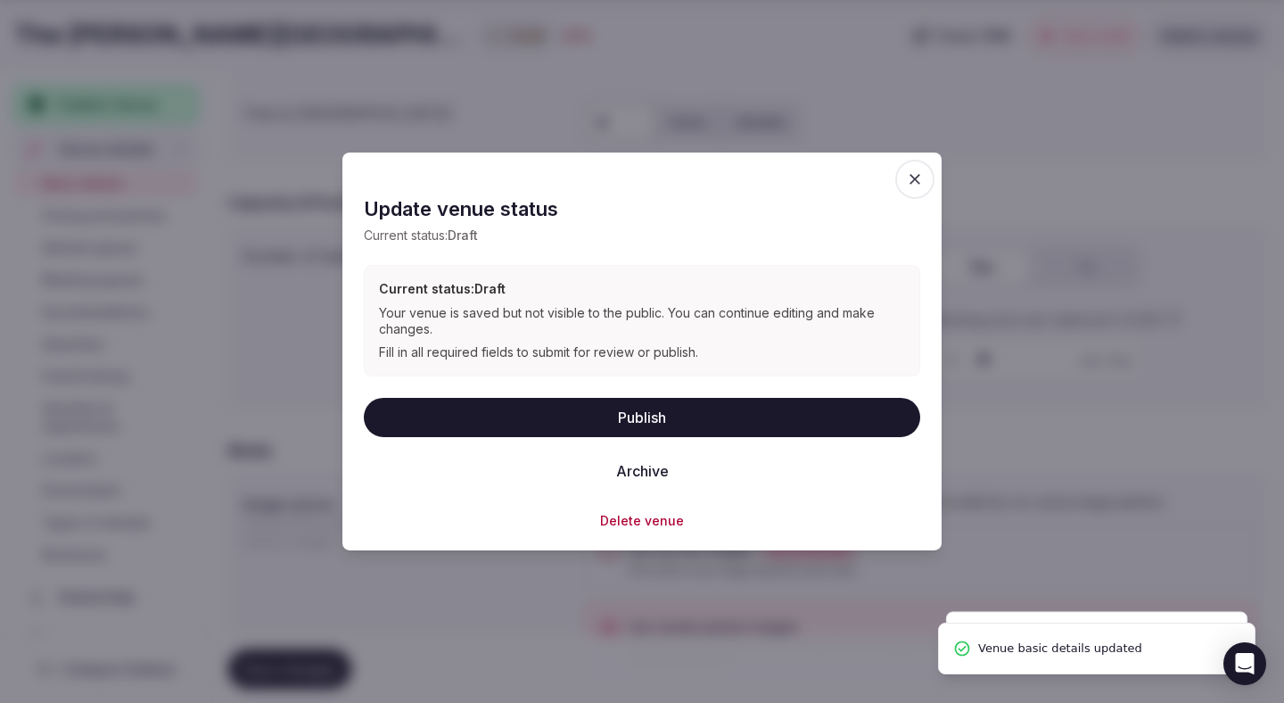
click at [469, 411] on button "Publish" at bounding box center [642, 416] width 557 height 39
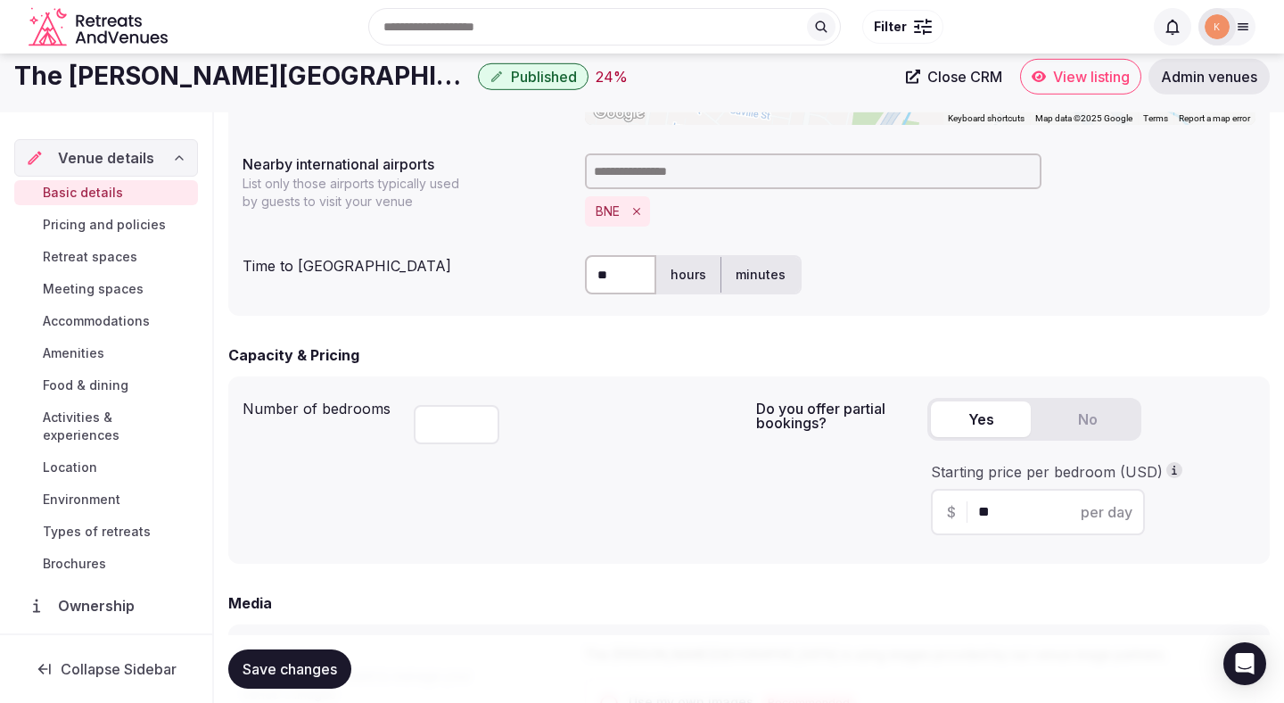
scroll to position [0, 0]
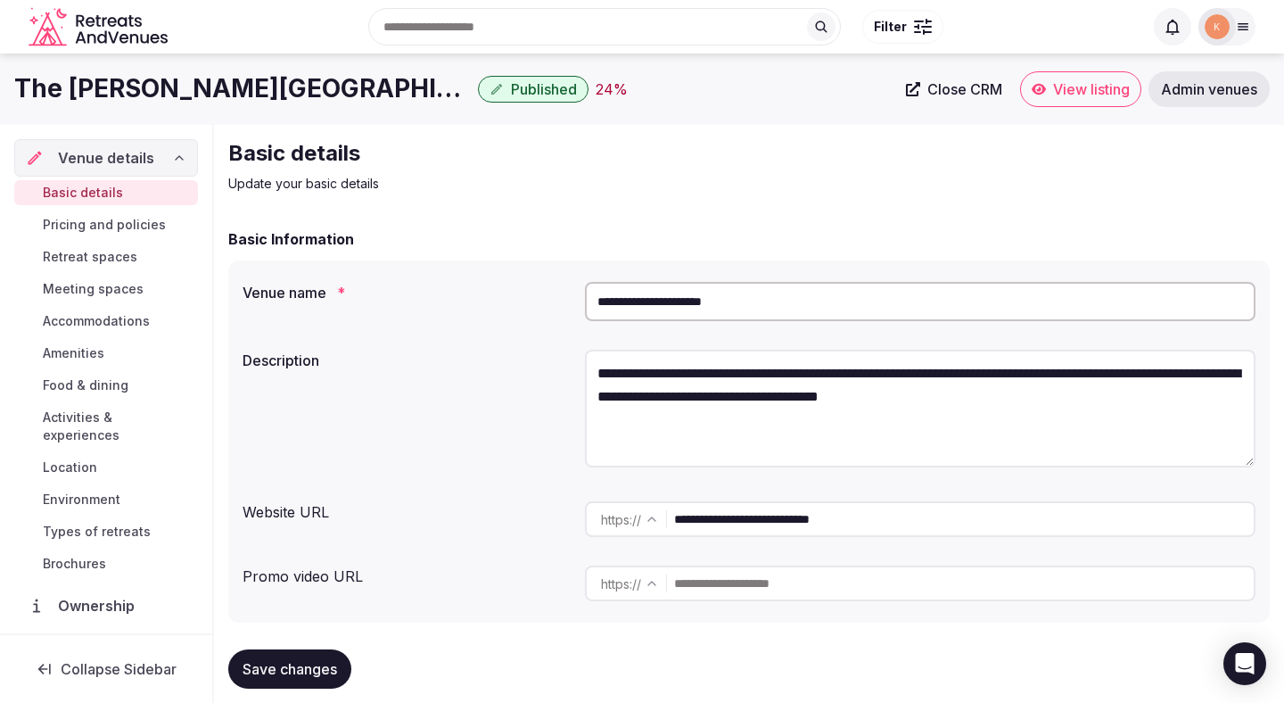
click at [1097, 88] on span "View listing" at bounding box center [1091, 89] width 77 height 18
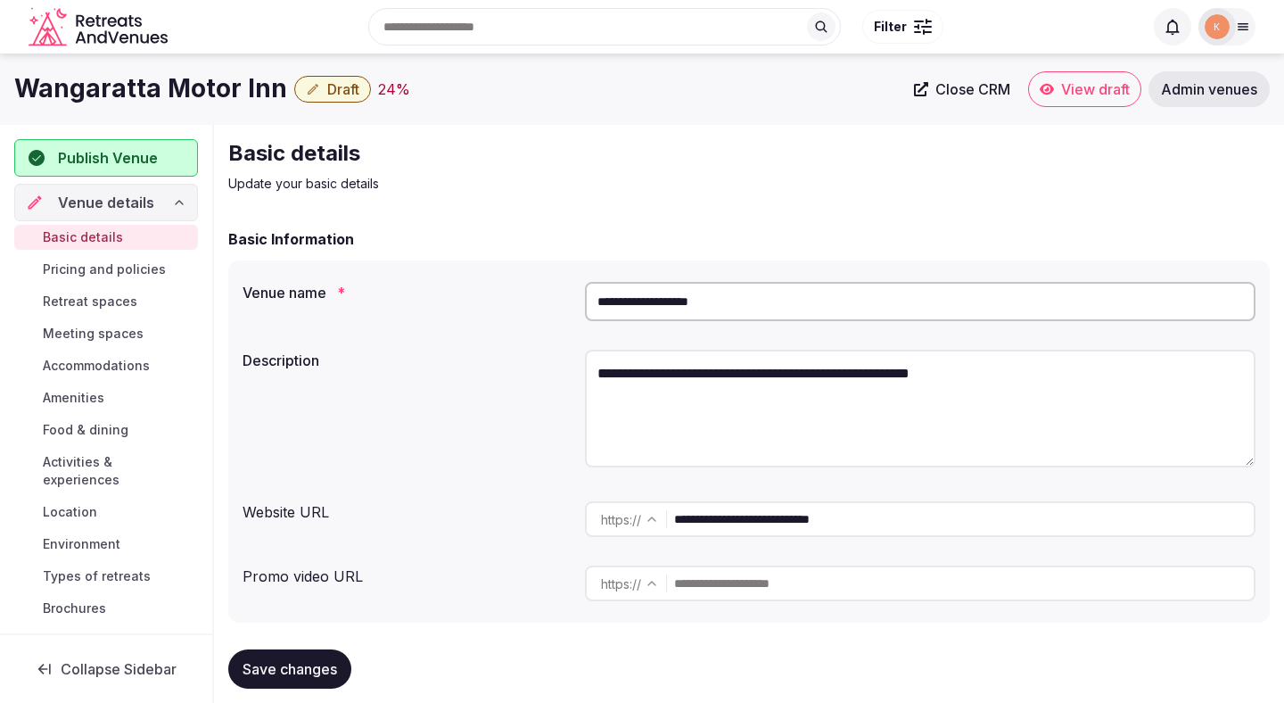
click at [663, 295] on input "**********" at bounding box center [920, 301] width 671 height 39
click at [1208, 90] on span "Admin venues" at bounding box center [1209, 89] width 96 height 18
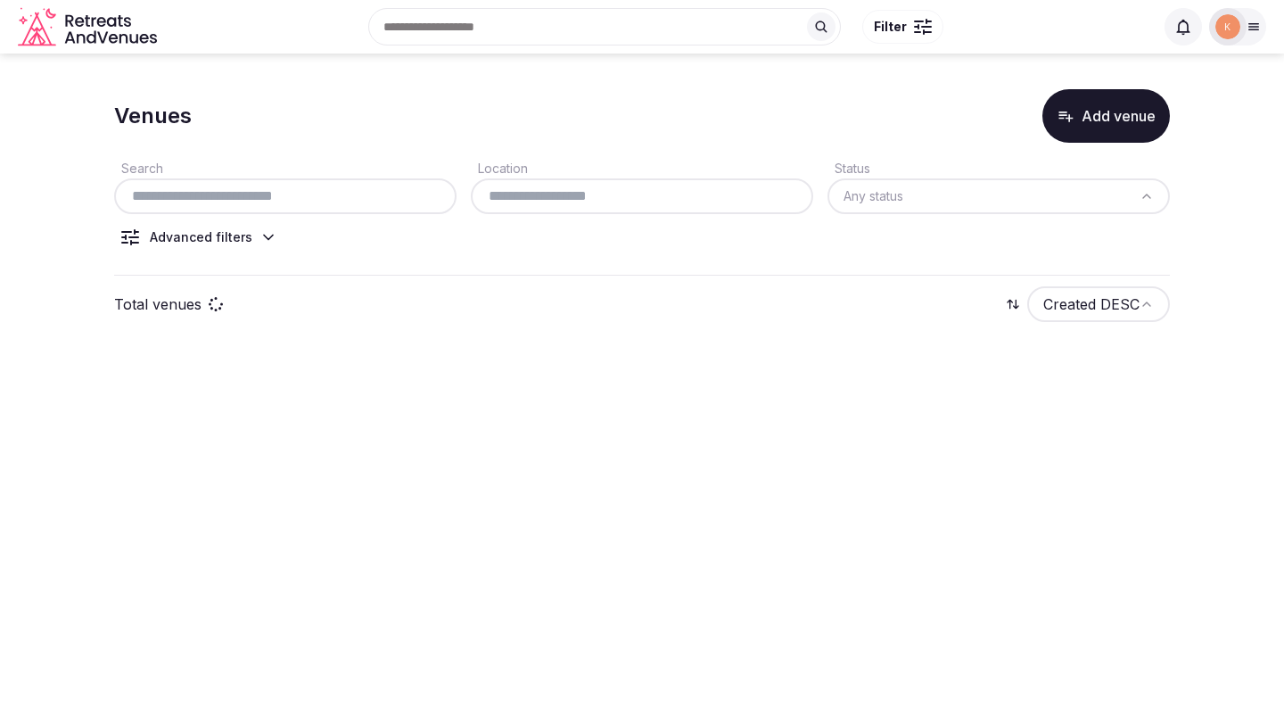
click at [349, 197] on input "text" at bounding box center [285, 196] width 328 height 21
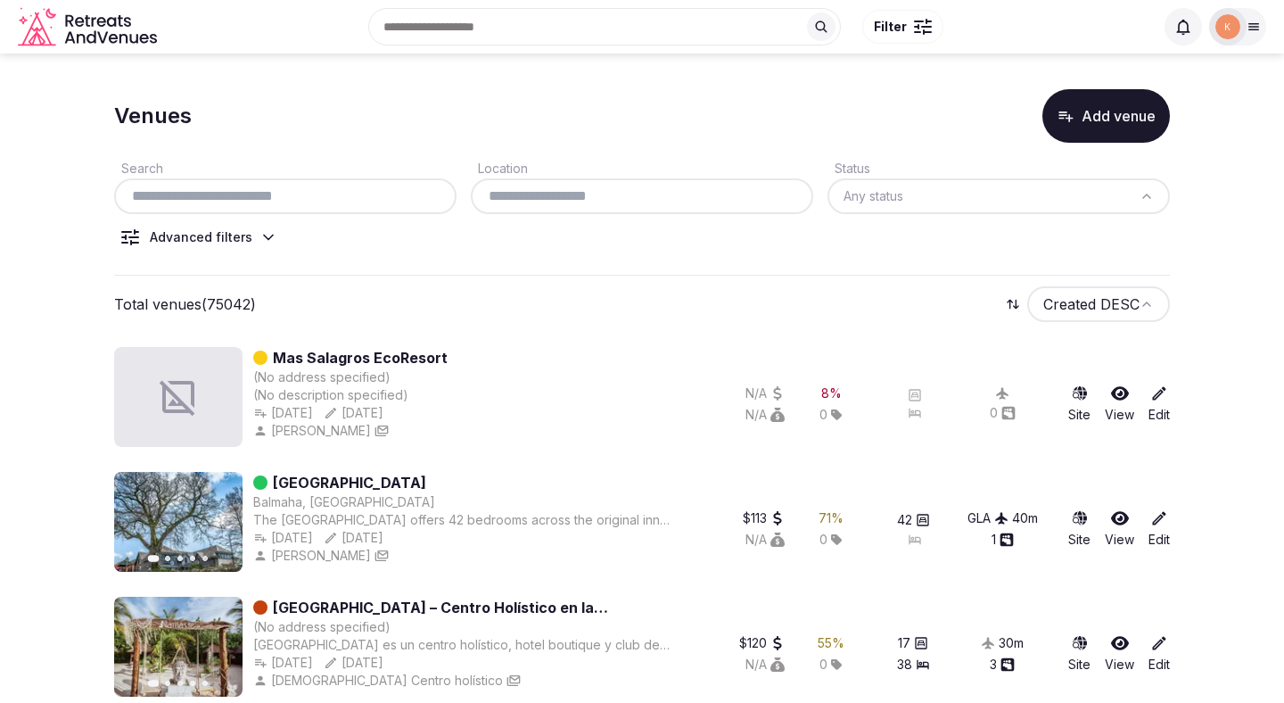
click at [348, 197] on input "text" at bounding box center [285, 196] width 328 height 21
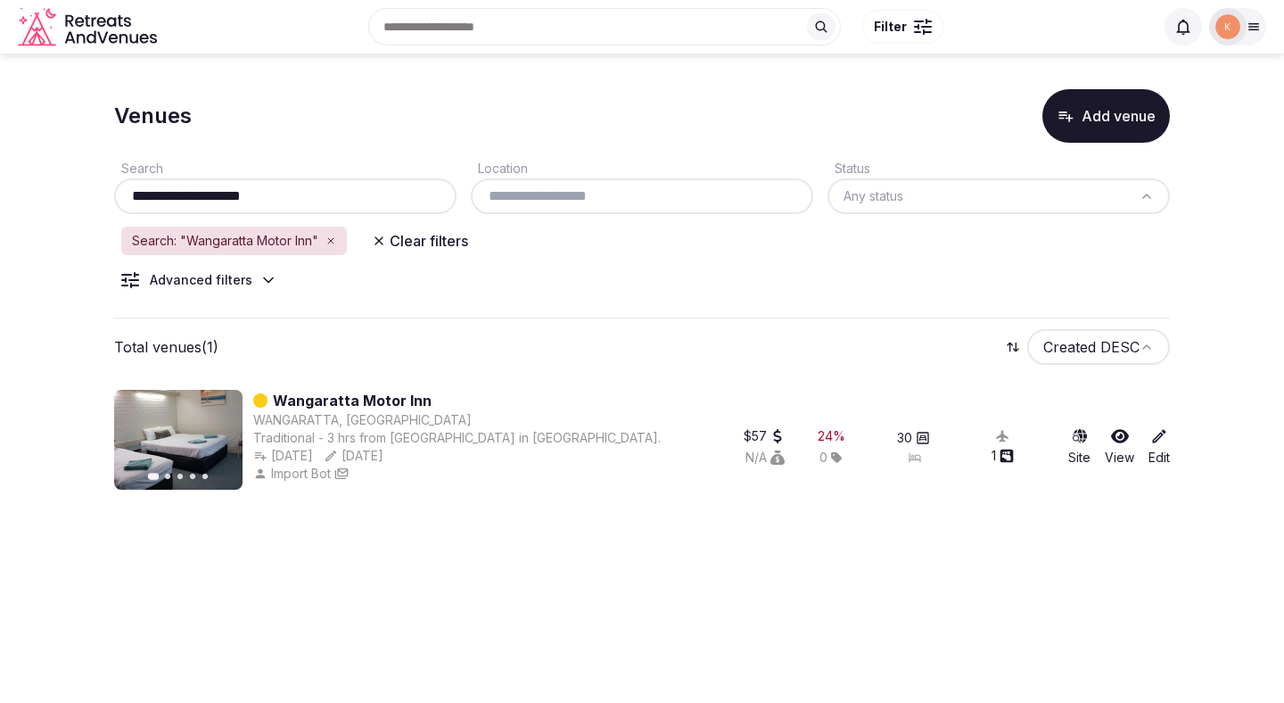
type input "**********"
click at [352, 400] on link "Wangaratta Motor Inn" at bounding box center [352, 400] width 159 height 21
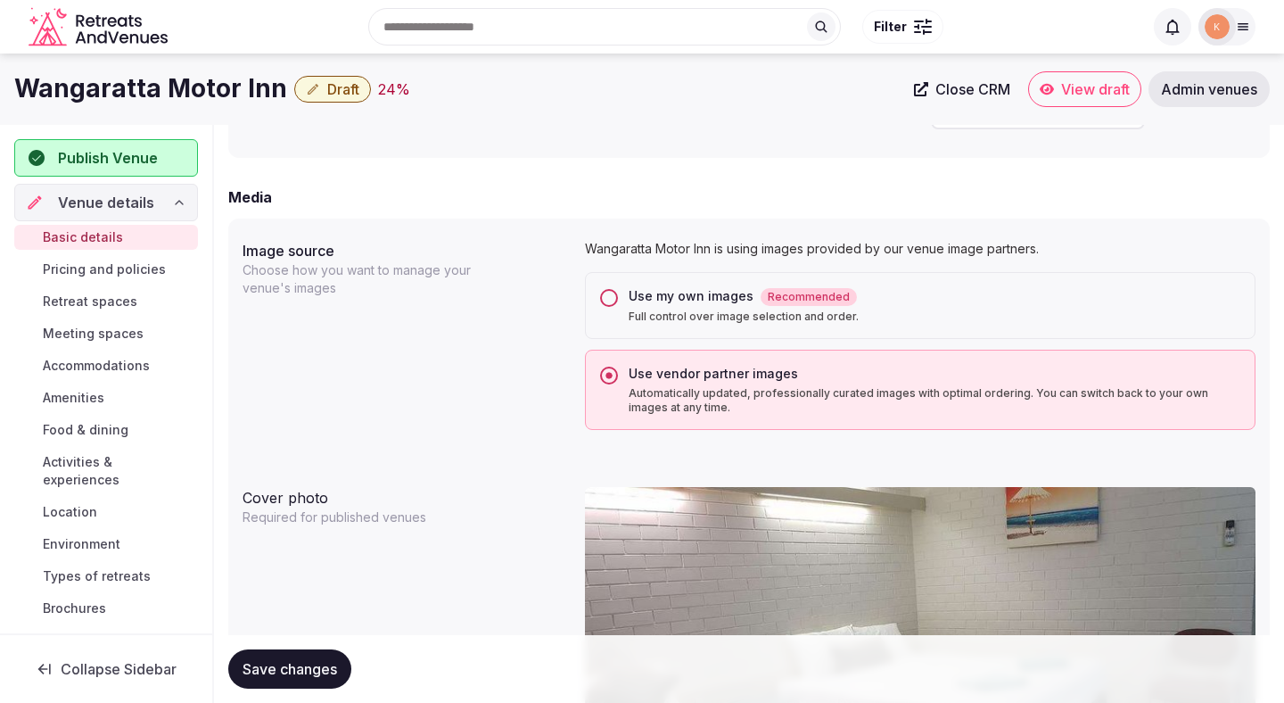
scroll to position [1275, 0]
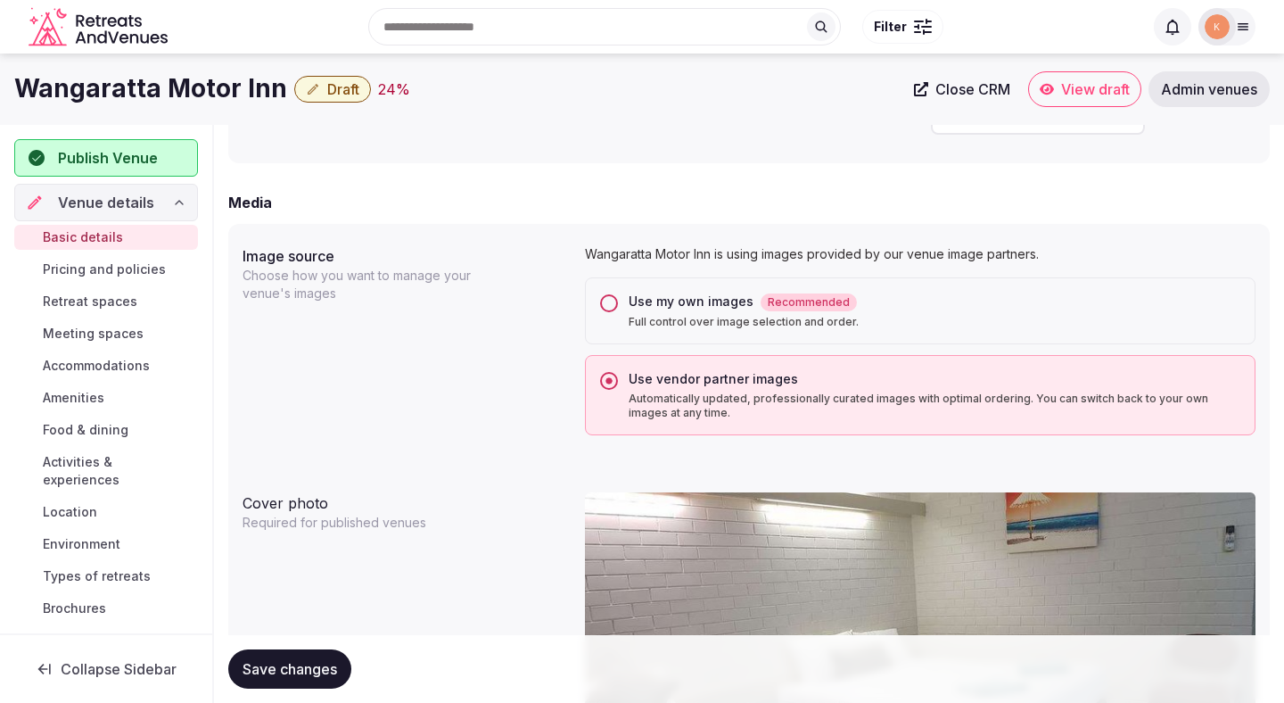
click at [665, 288] on div "Use my own images Recommended Full control over image selection and order." at bounding box center [920, 310] width 671 height 67
click at [659, 309] on div "Use my own images Recommended" at bounding box center [935, 302] width 612 height 19
click at [618, 309] on button "Use my own images Recommended Full control over image selection and order." at bounding box center [609, 303] width 18 height 18
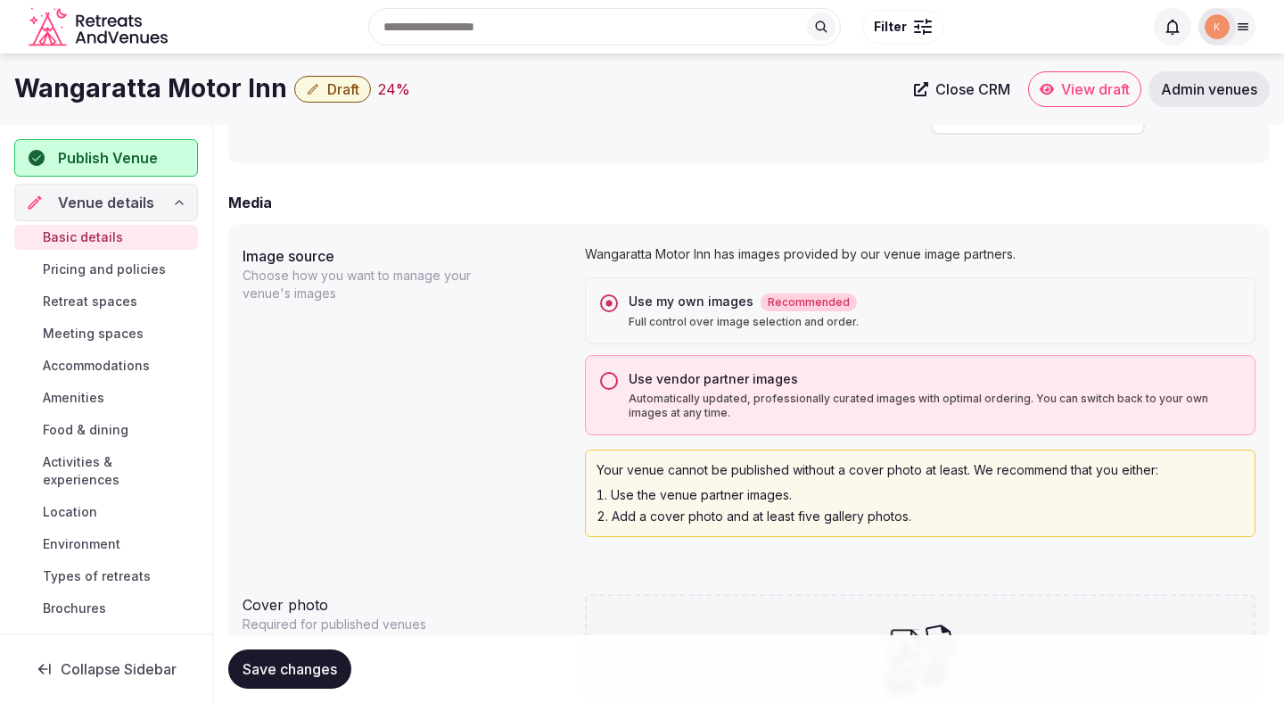
click at [307, 671] on span "Save changes" at bounding box center [290, 669] width 95 height 18
click at [306, 671] on span "Save changes" at bounding box center [290, 669] width 95 height 18
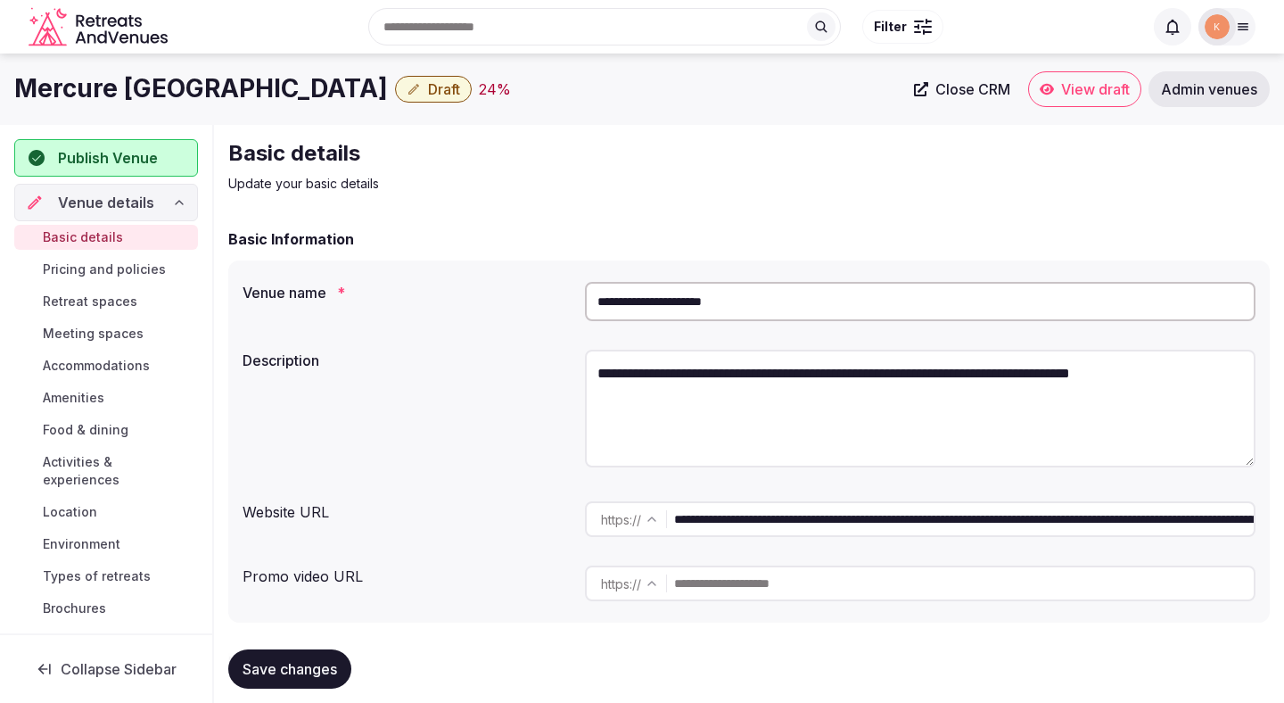
click at [706, 293] on input "**********" at bounding box center [920, 301] width 671 height 39
click at [1188, 85] on span "Admin venues" at bounding box center [1209, 89] width 96 height 18
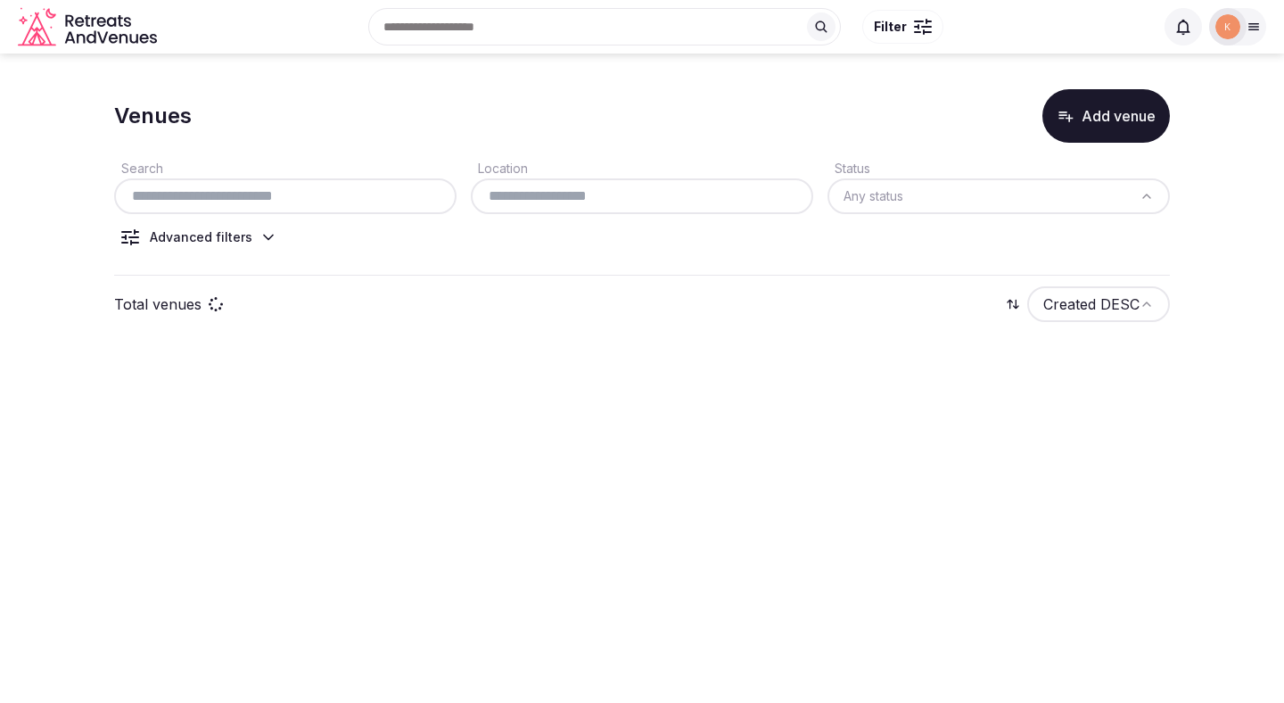
click at [384, 198] on input "text" at bounding box center [285, 196] width 328 height 21
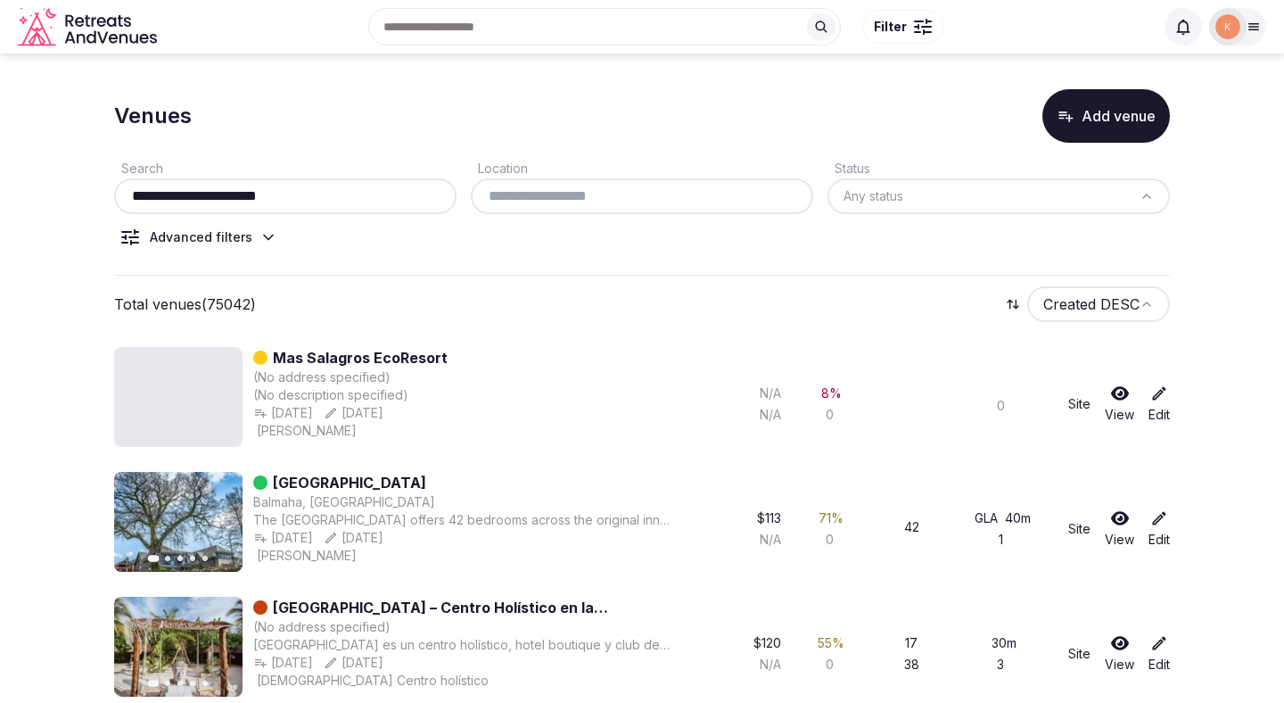
type input "**********"
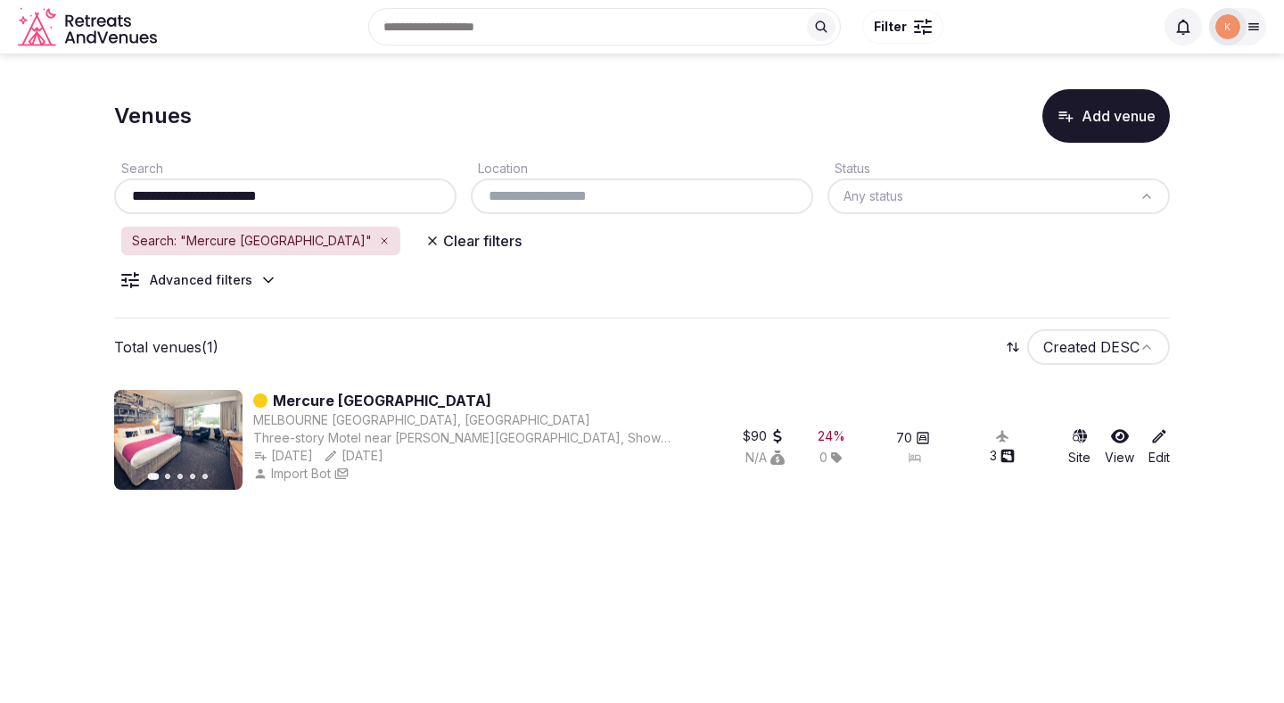
click at [277, 399] on link "Mercure [GEOGRAPHIC_DATA]" at bounding box center [382, 400] width 219 height 21
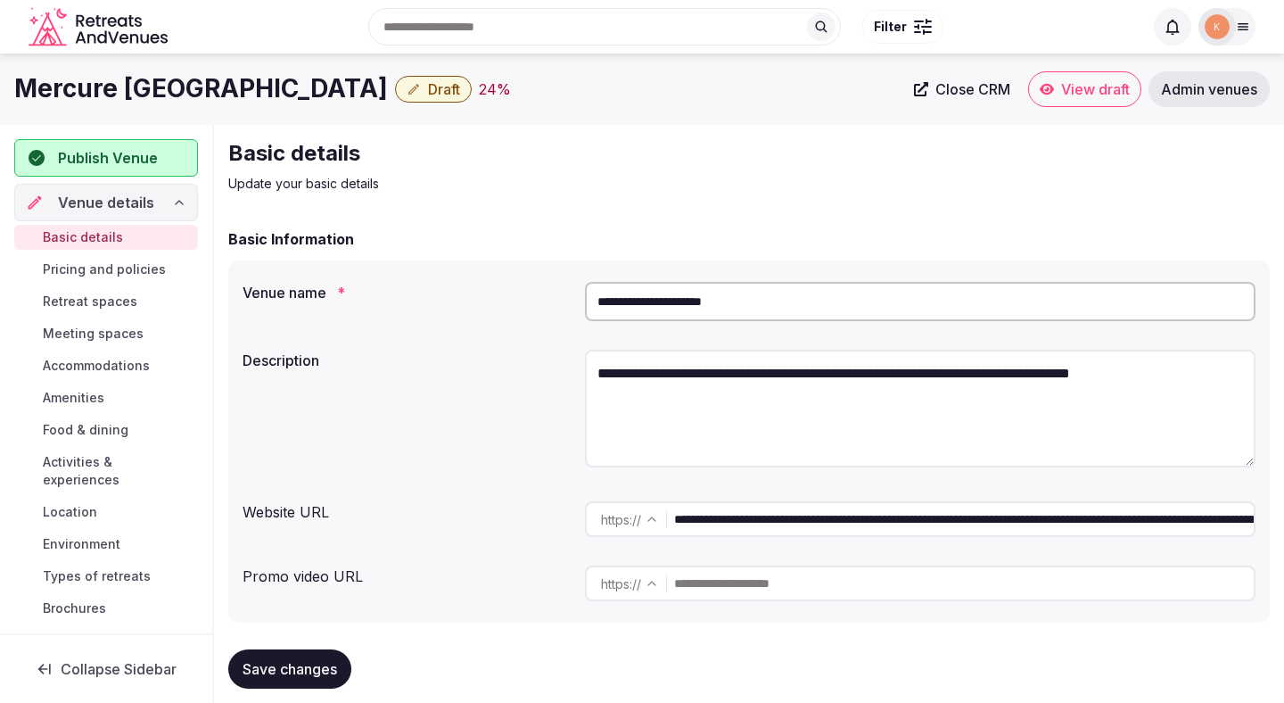
click at [941, 99] on link "Close CRM" at bounding box center [963, 89] width 118 height 36
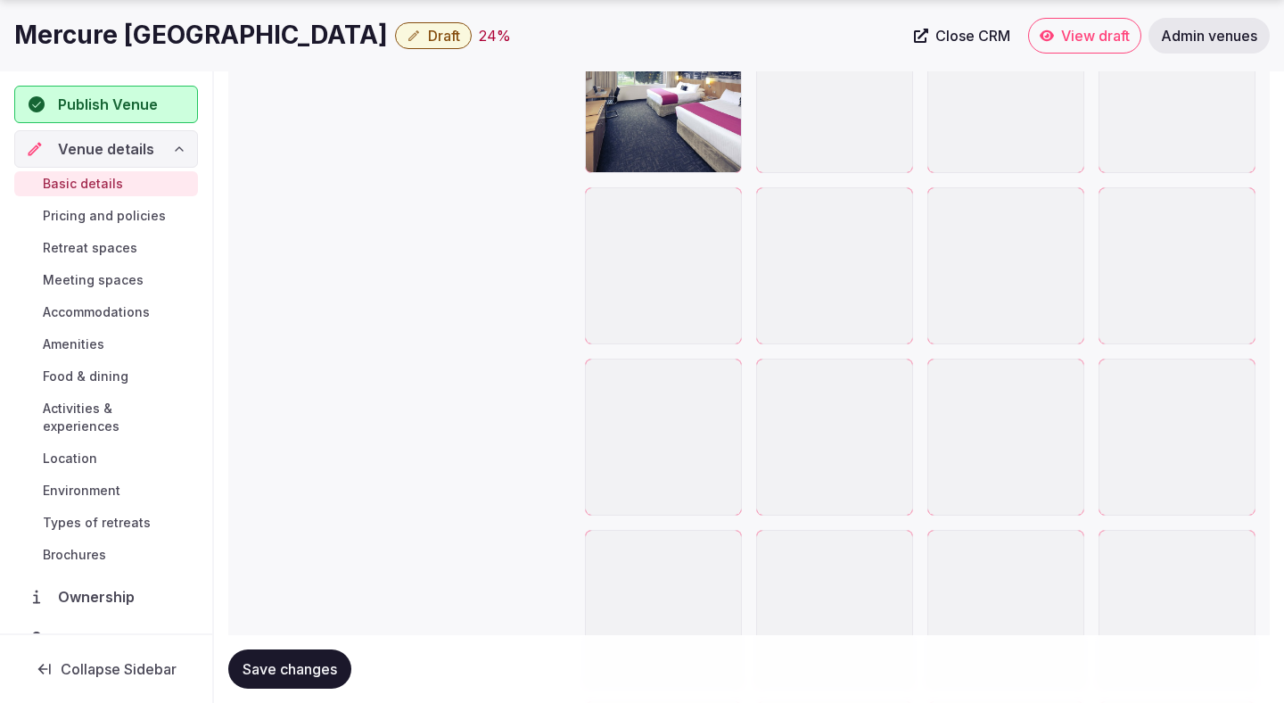
scroll to position [2569, 0]
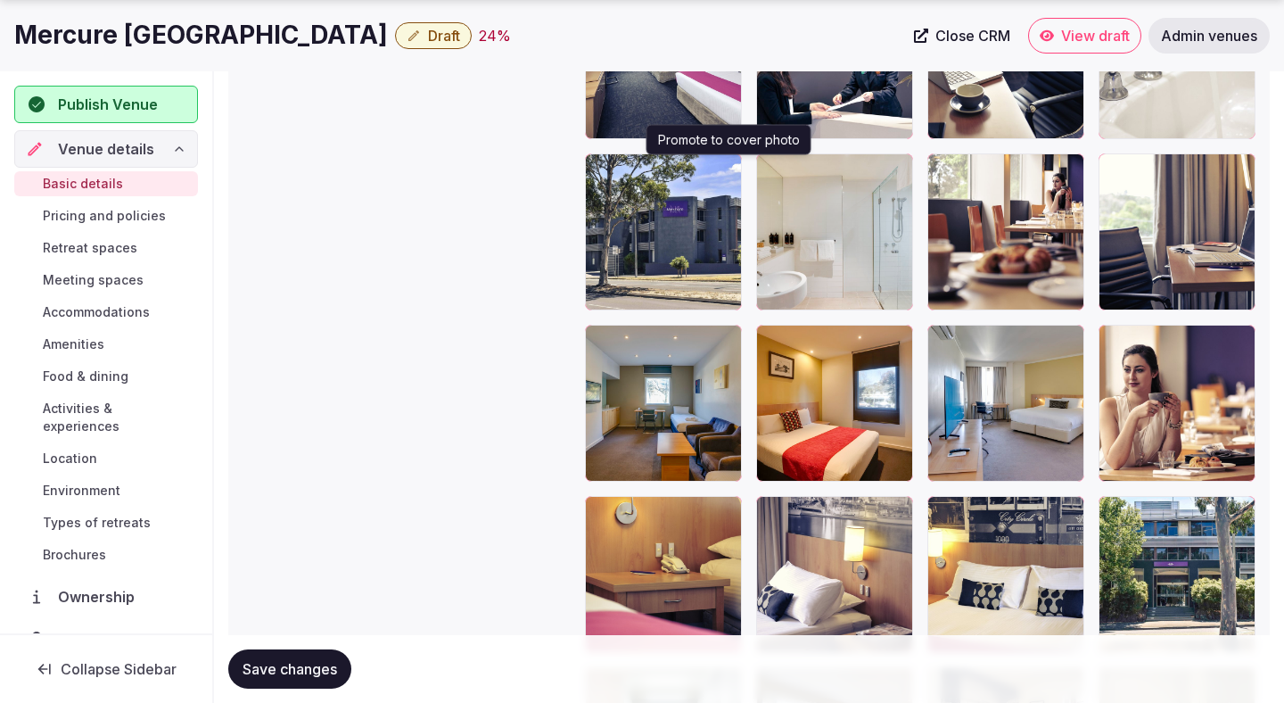
click at [728, 172] on icon "button" at bounding box center [724, 171] width 14 height 14
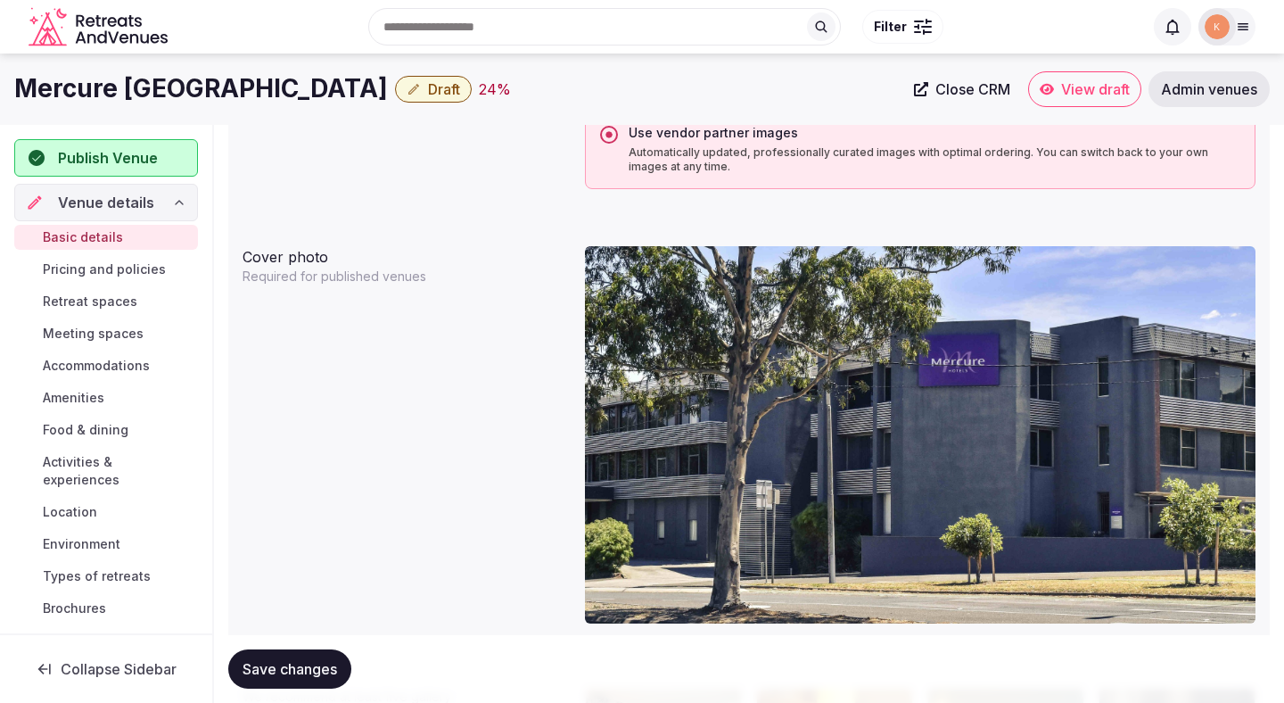
scroll to position [1423, 0]
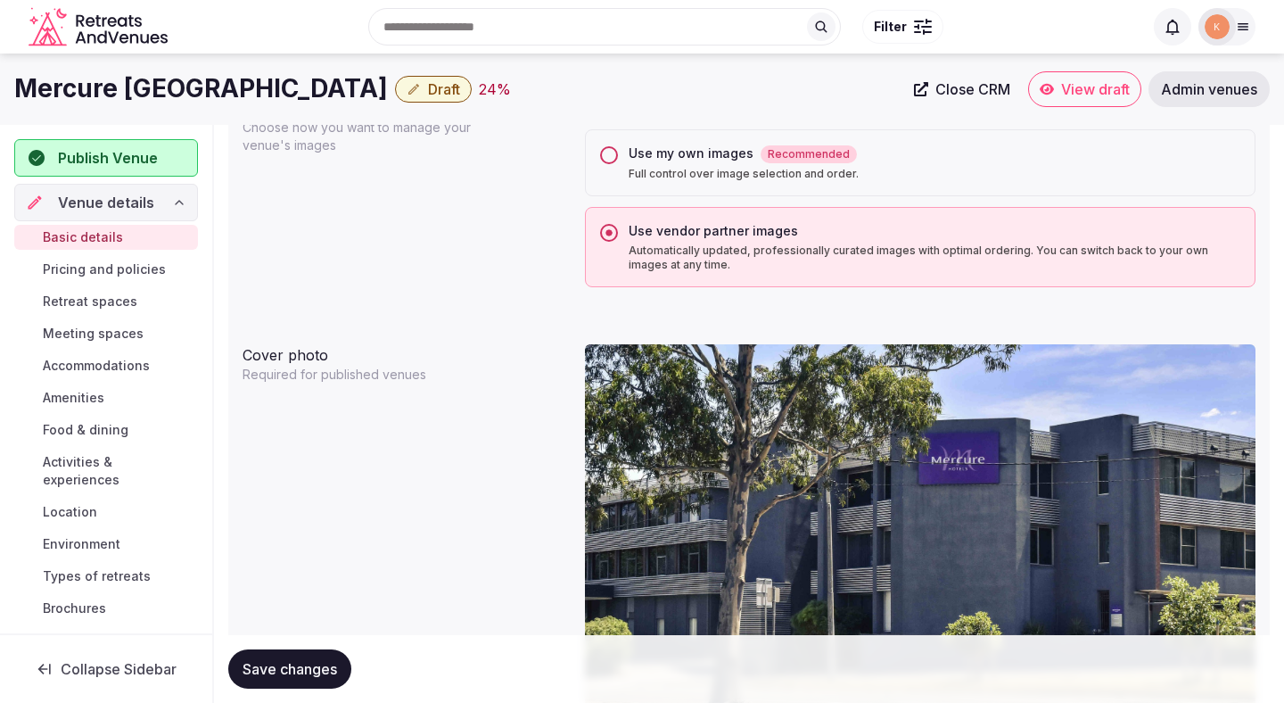
click at [731, 186] on div "Use my own images Recommended Full control over image selection and order." at bounding box center [920, 162] width 671 height 67
click at [724, 188] on div "Use my own images Recommended Full control over image selection and order." at bounding box center [920, 162] width 671 height 67
click at [611, 164] on button "Use my own images Recommended Full control over image selection and order." at bounding box center [609, 155] width 18 height 18
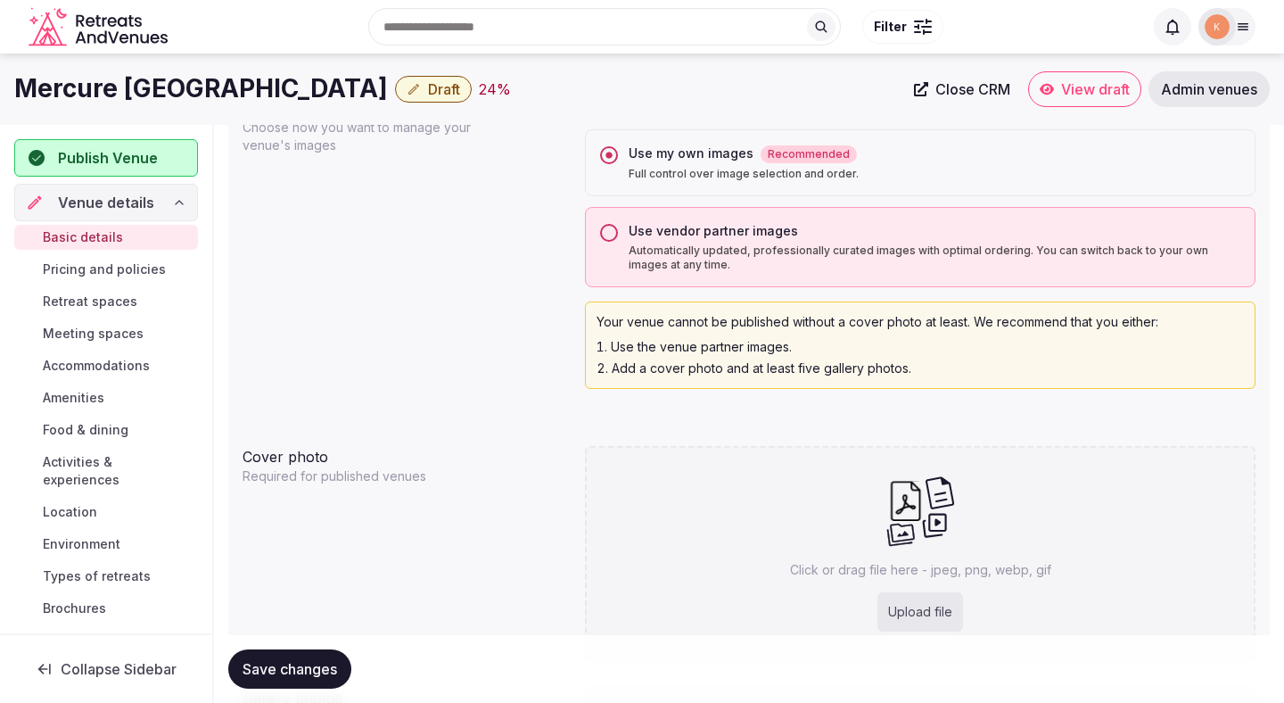
click at [330, 660] on span "Save changes" at bounding box center [290, 669] width 95 height 18
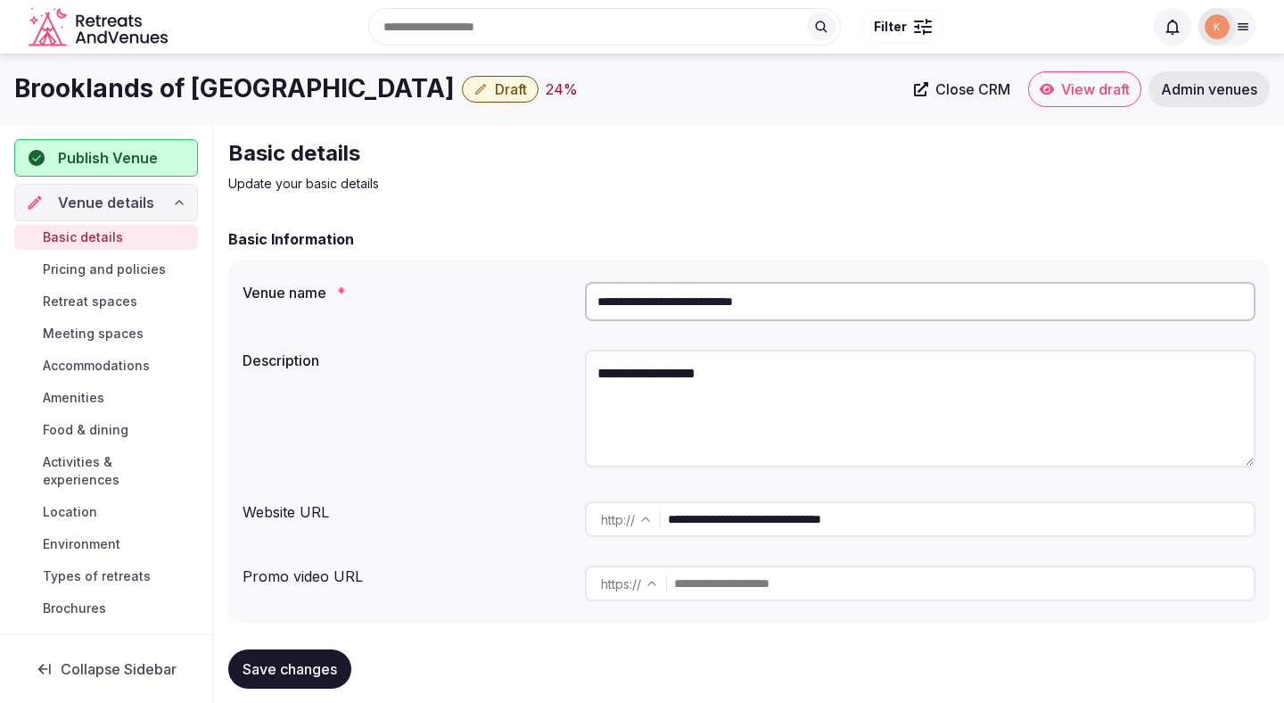
click at [645, 307] on input "**********" at bounding box center [920, 301] width 671 height 39
click at [671, 303] on input "**********" at bounding box center [920, 301] width 671 height 39
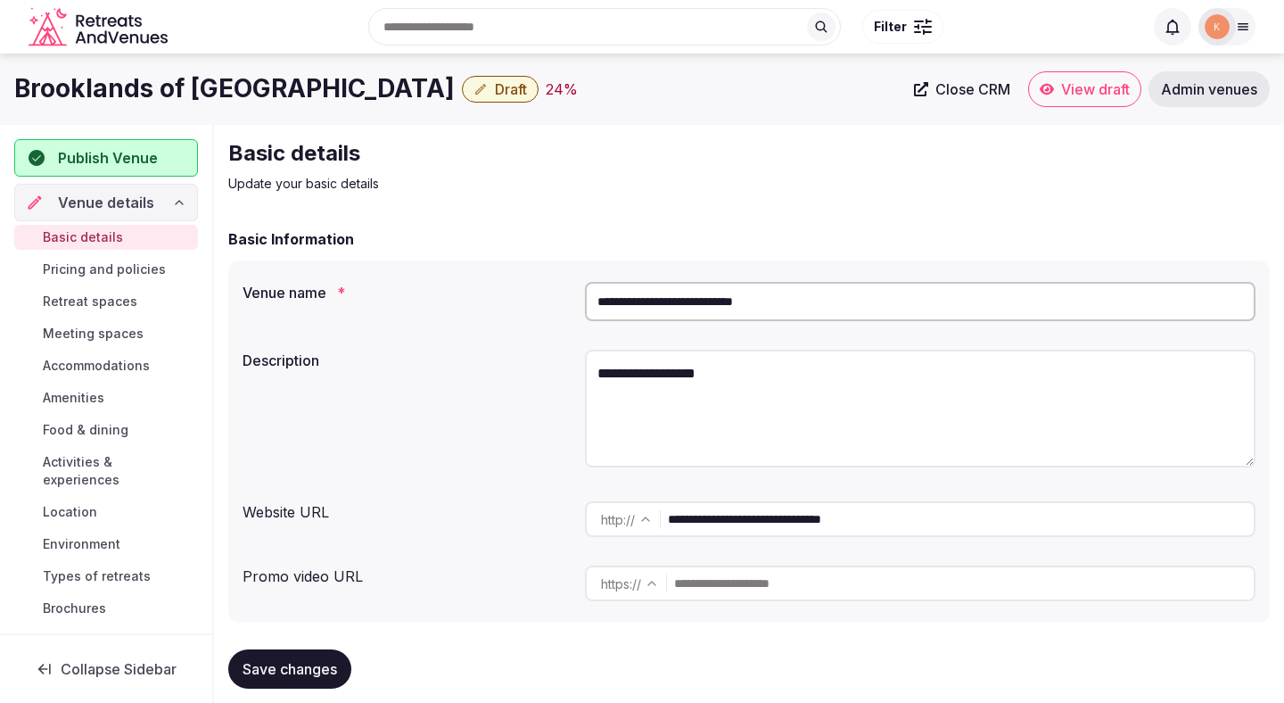
click at [671, 303] on input "**********" at bounding box center [920, 301] width 671 height 39
click at [682, 293] on input "**********" at bounding box center [920, 301] width 671 height 39
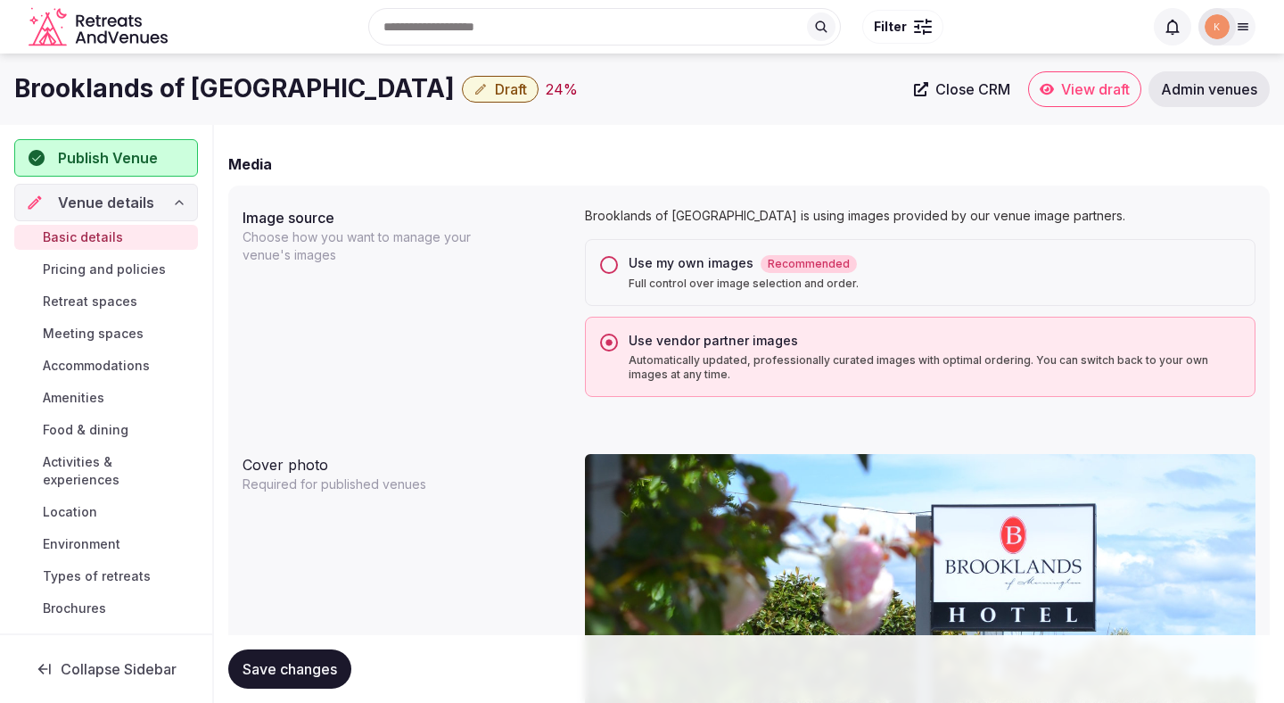
scroll to position [1293, 0]
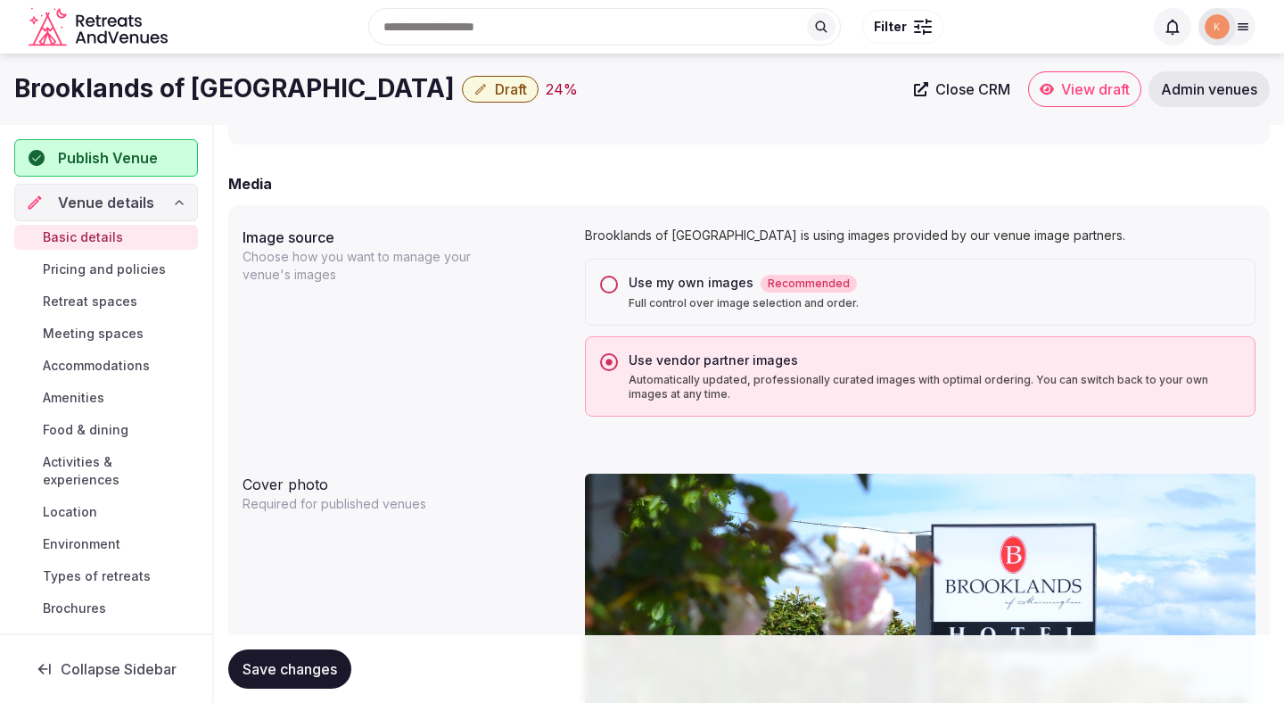
click at [673, 301] on p "Full control over image selection and order." at bounding box center [935, 303] width 612 height 14
click at [618, 293] on button "Use my own images Recommended Full control over image selection and order." at bounding box center [609, 285] width 18 height 18
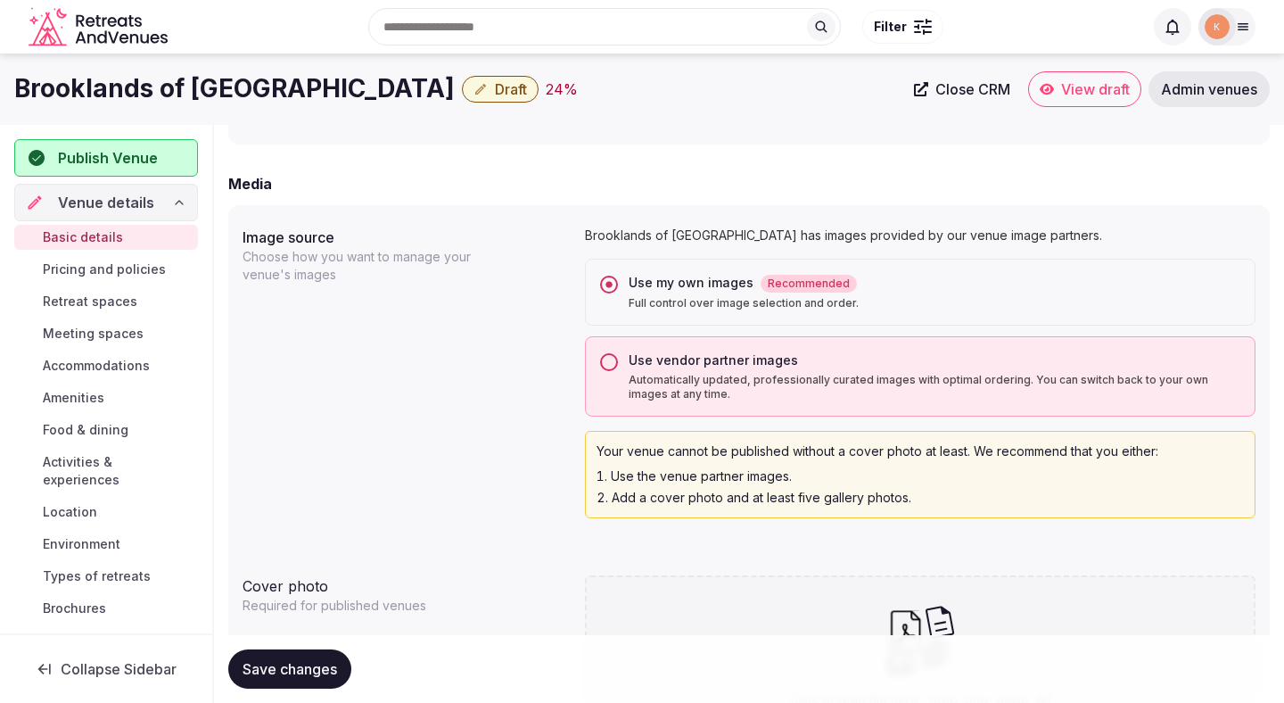
click at [273, 674] on span "Save changes" at bounding box center [290, 669] width 95 height 18
click at [273, 667] on div "Save changes" at bounding box center [289, 668] width 123 height 39
click at [273, 667] on span "Save changes" at bounding box center [290, 669] width 95 height 18
click at [277, 669] on span "Save changes" at bounding box center [290, 669] width 95 height 18
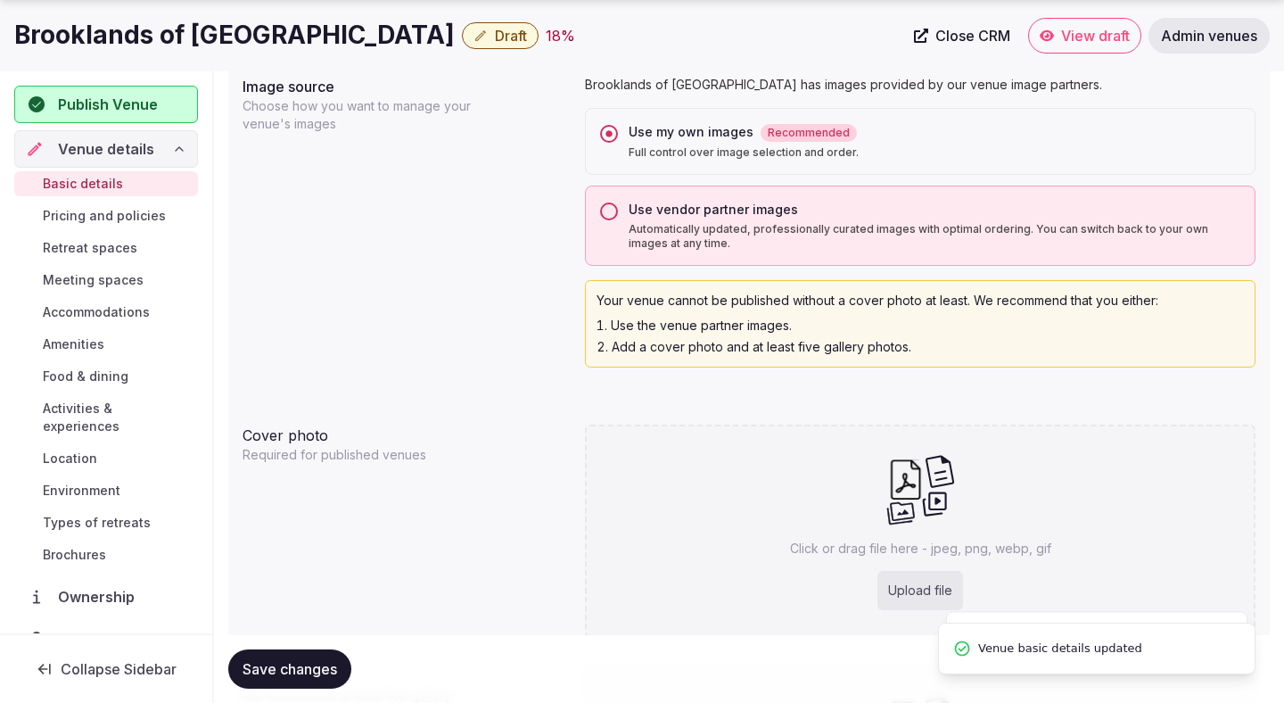
scroll to position [1468, 0]
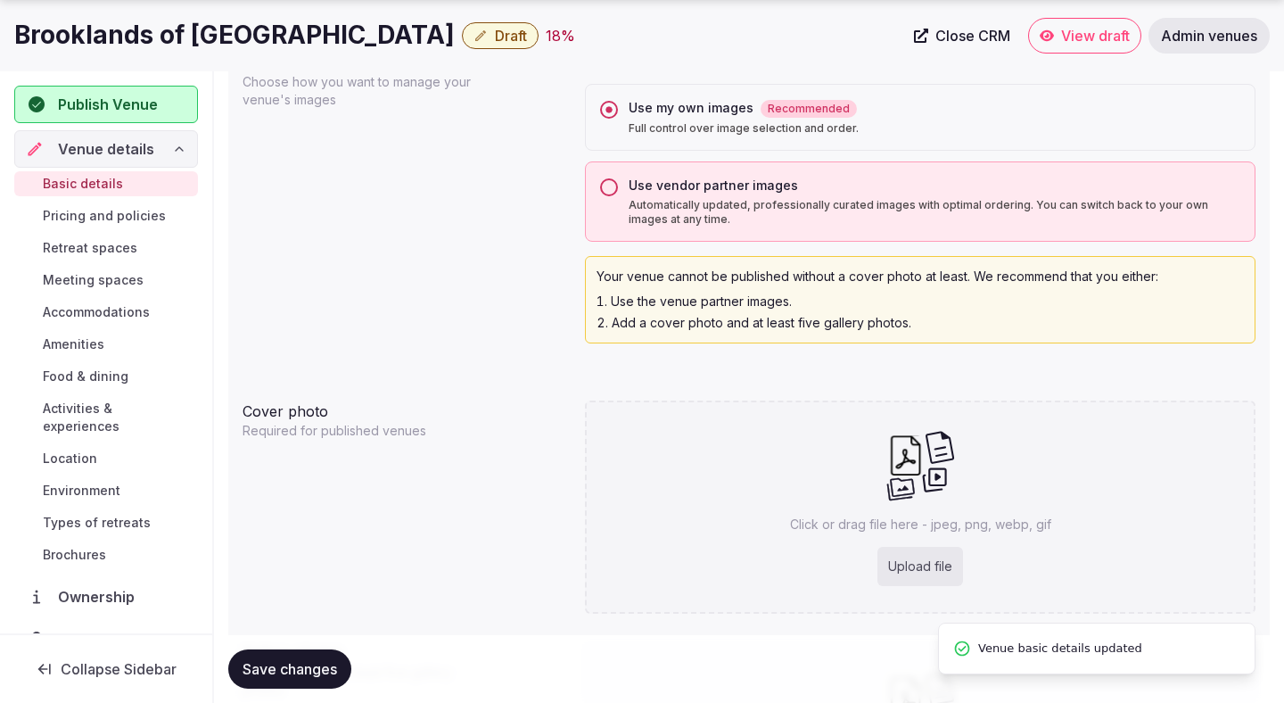
click at [307, 661] on span "Save changes" at bounding box center [290, 669] width 95 height 18
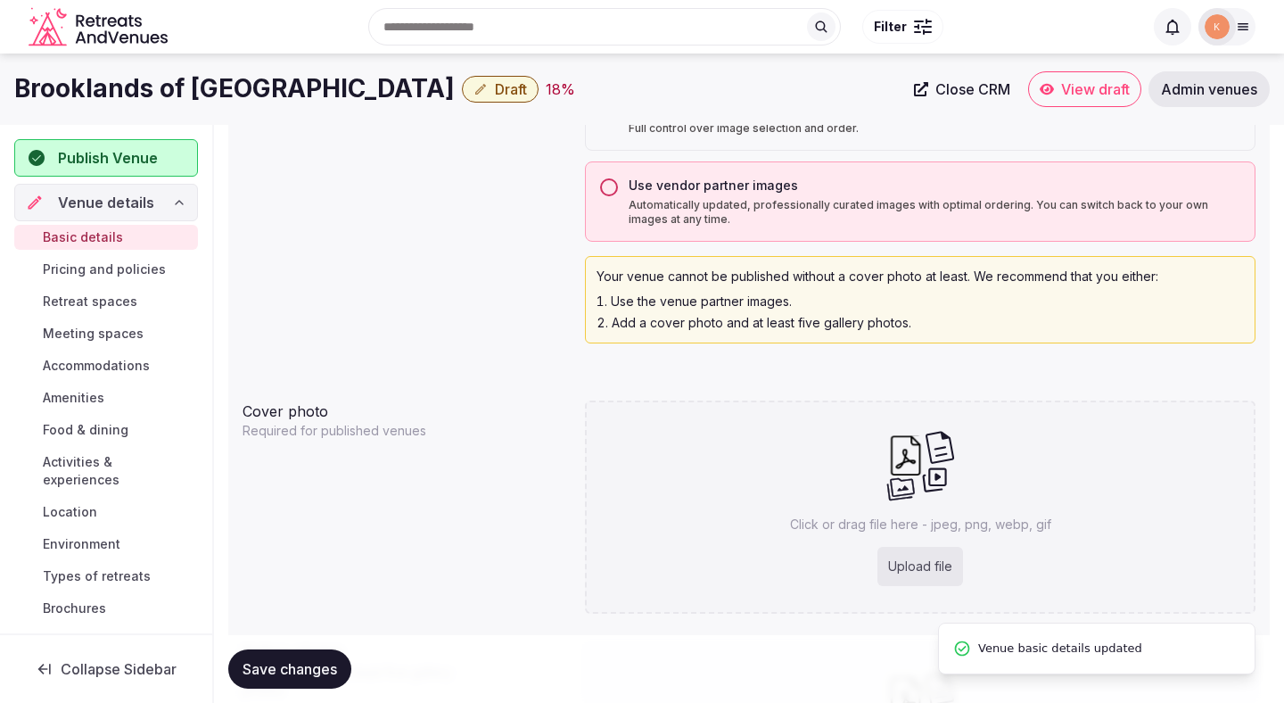
scroll to position [0, 0]
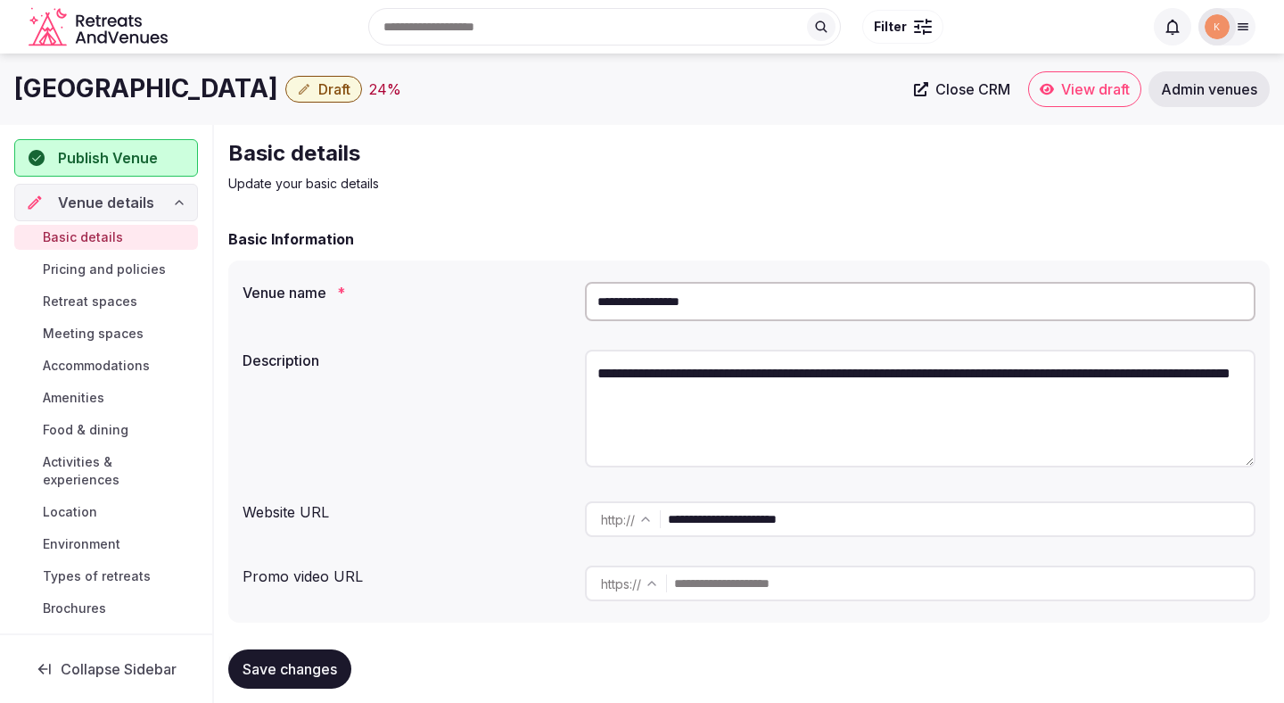
scroll to position [80, 0]
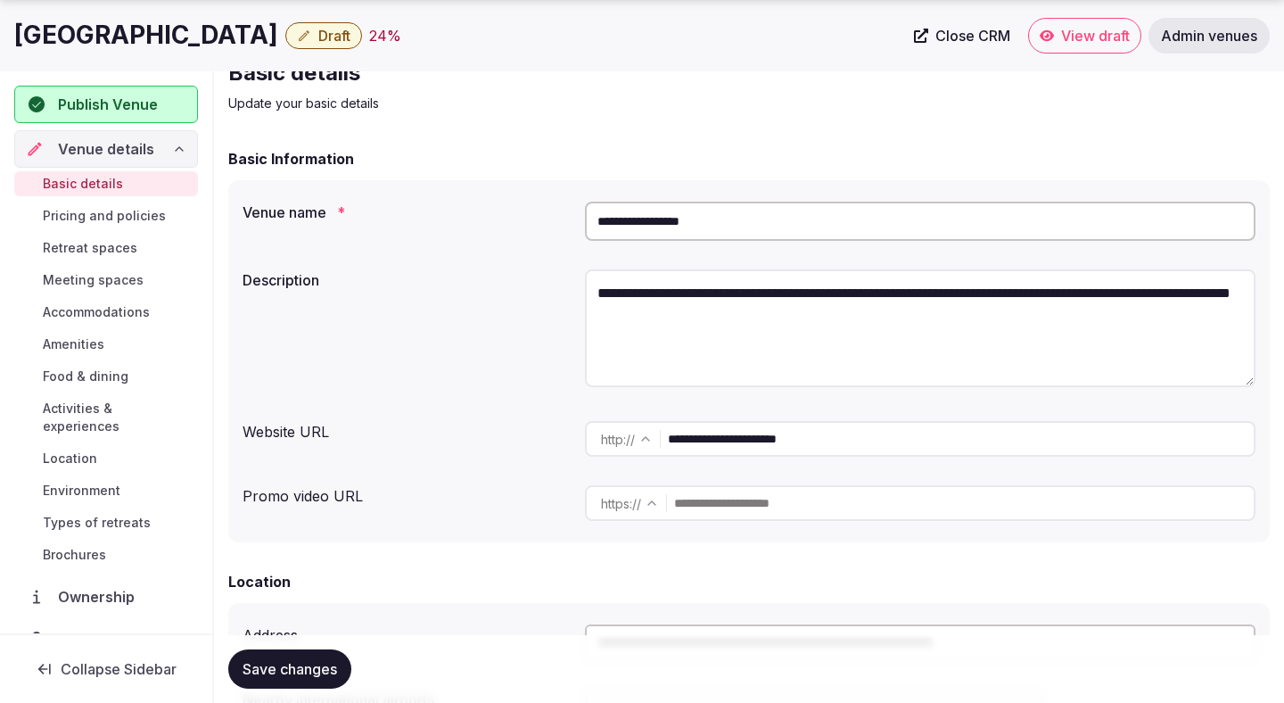
click at [725, 217] on input "**********" at bounding box center [920, 221] width 671 height 39
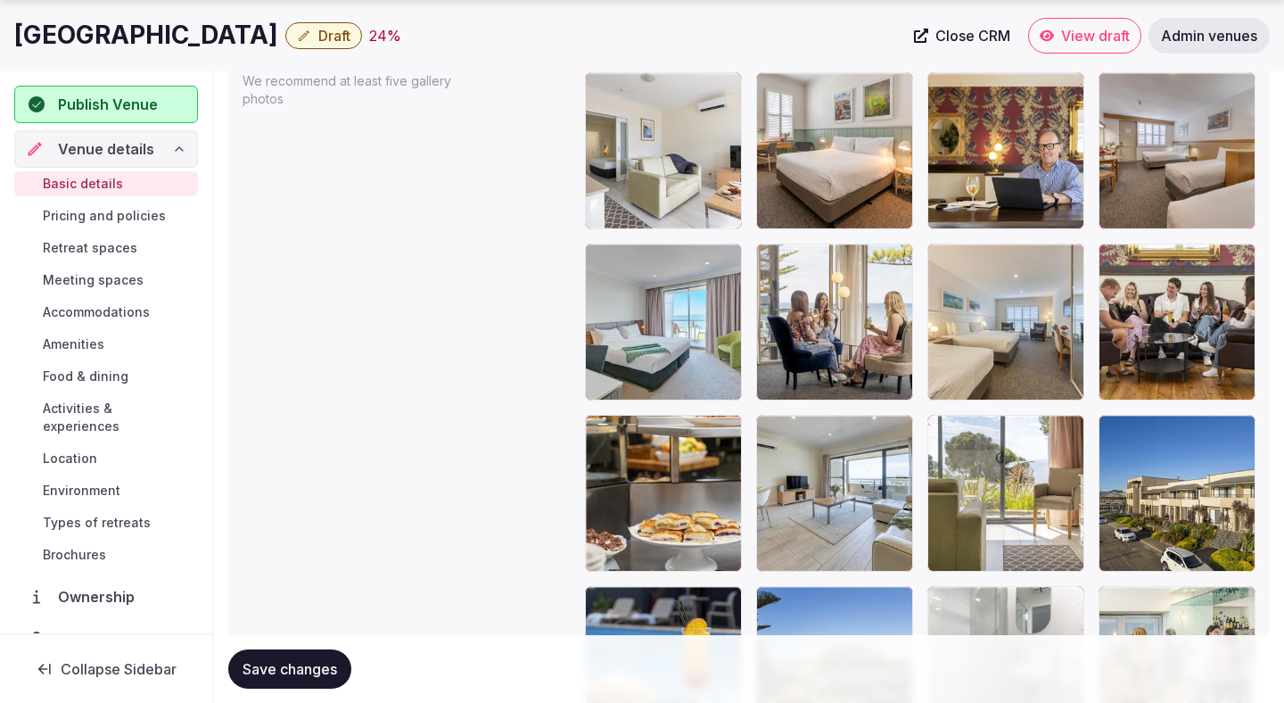
scroll to position [1915, 0]
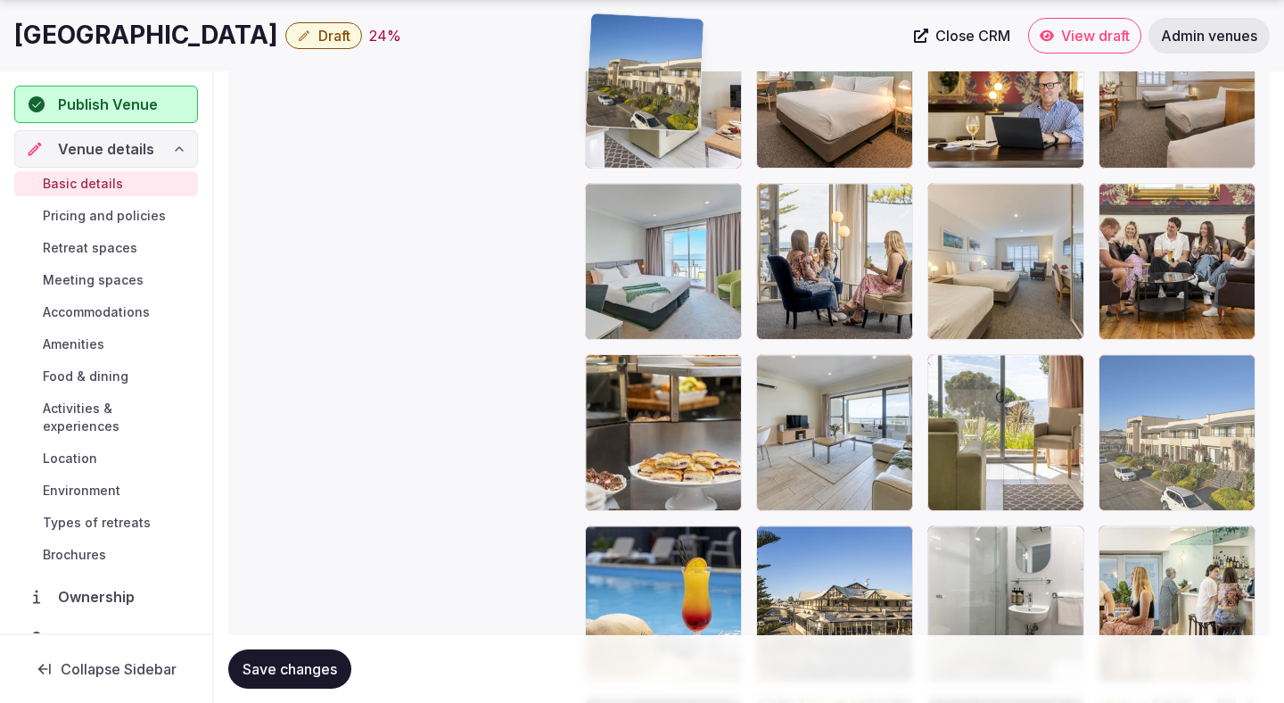
drag, startPoint x: 1175, startPoint y: 467, endPoint x: 617, endPoint y: 158, distance: 637.7
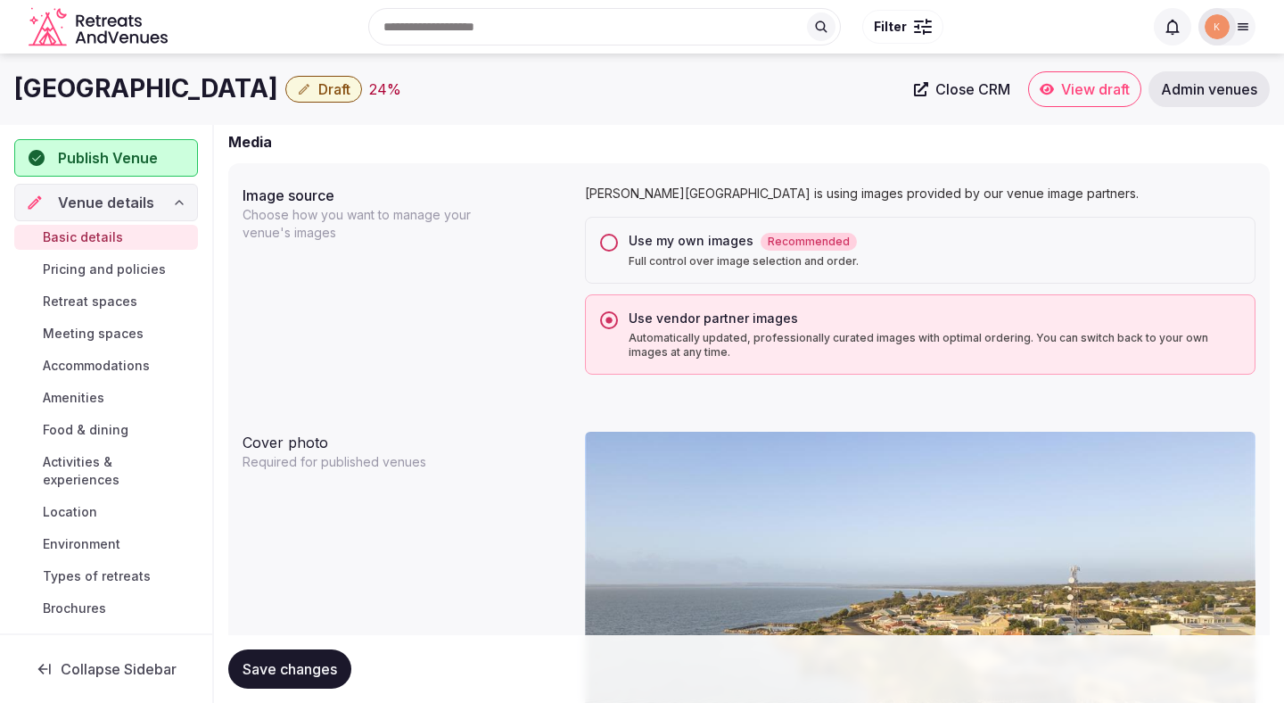
scroll to position [1046, 0]
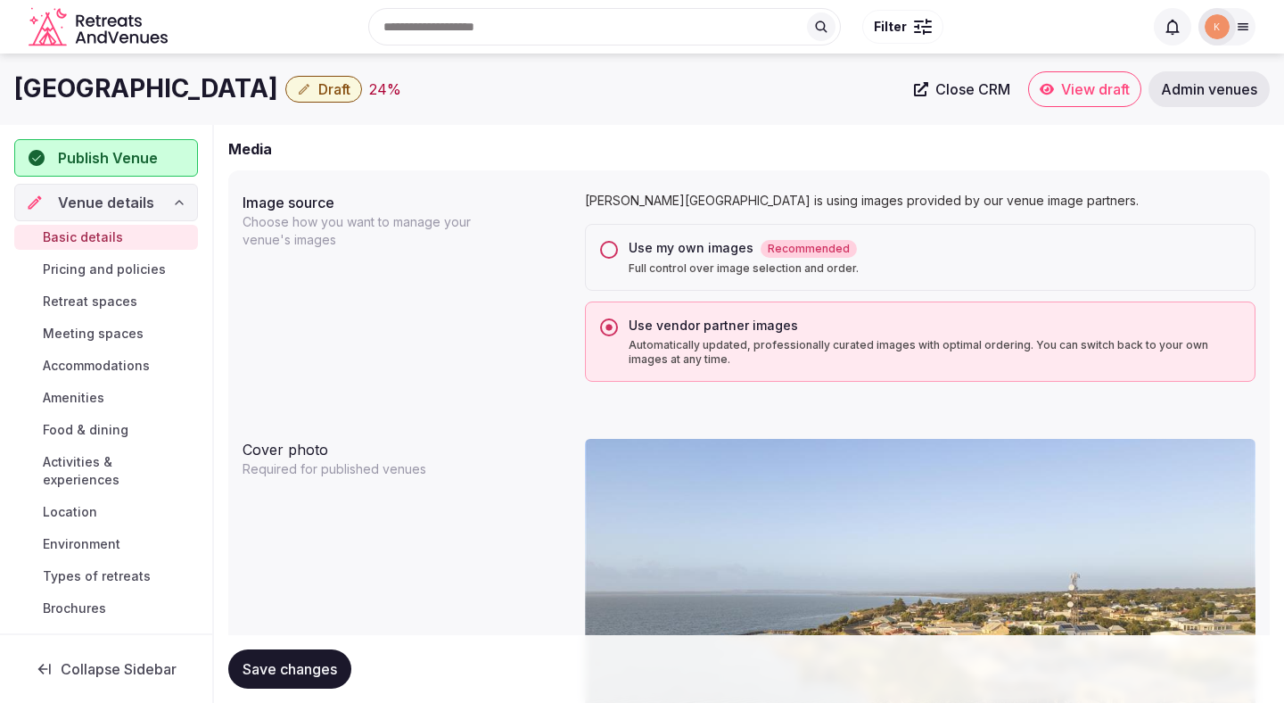
click at [666, 260] on label "Use my own images Recommended Full control over image selection and order." at bounding box center [935, 257] width 612 height 37
click at [618, 259] on button "Use my own images Recommended Full control over image selection and order." at bounding box center [609, 250] width 18 height 18
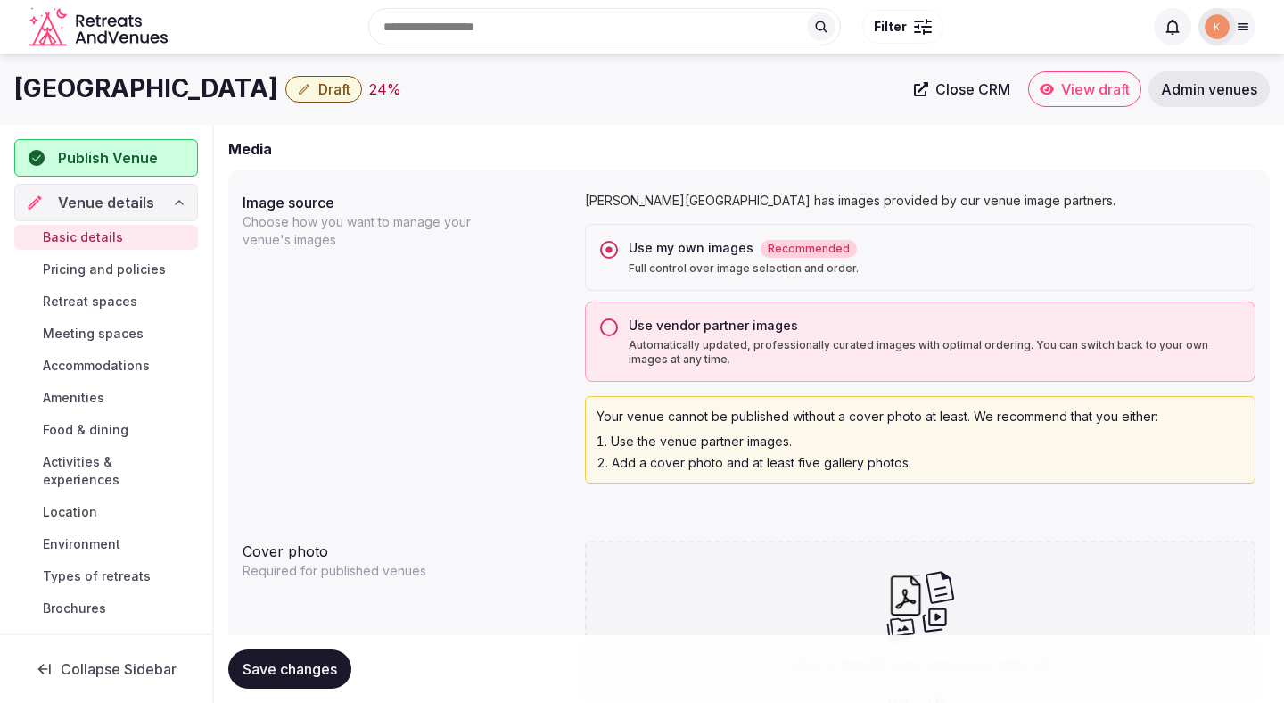
click at [317, 660] on span "Save changes" at bounding box center [290, 669] width 95 height 18
click at [305, 666] on span "Save changes" at bounding box center [290, 669] width 95 height 18
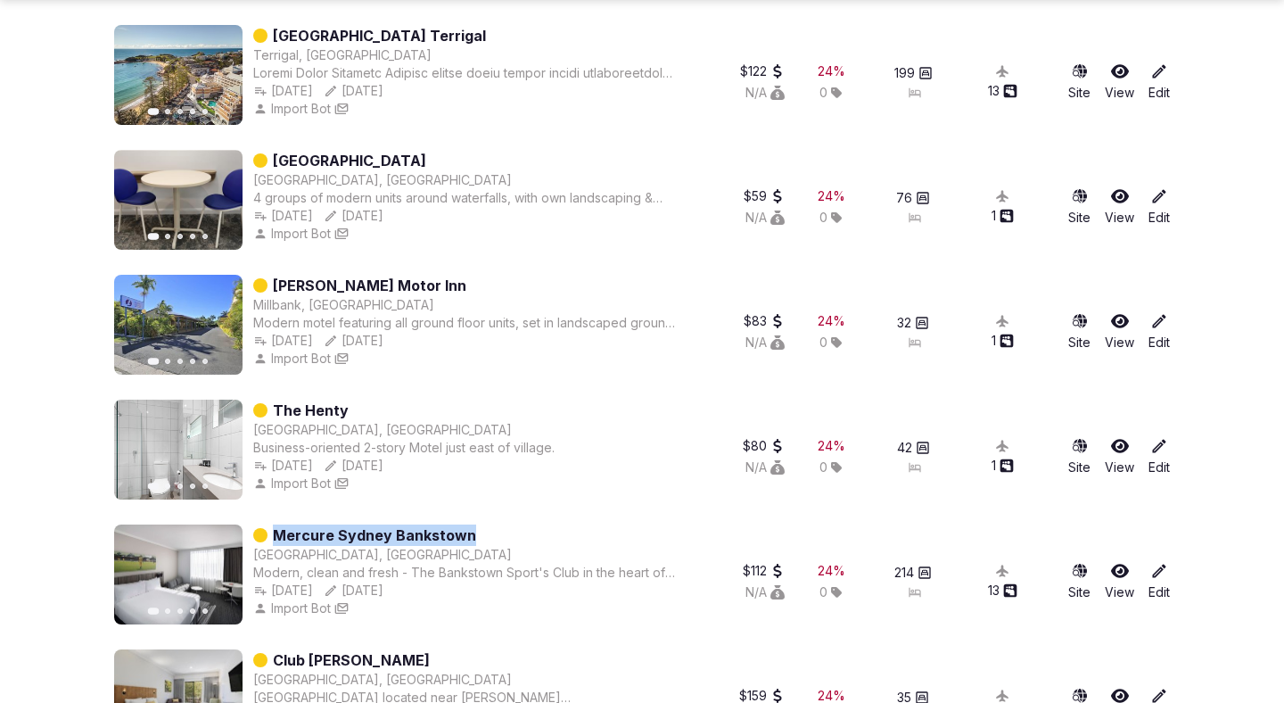
scroll to position [797, 0]
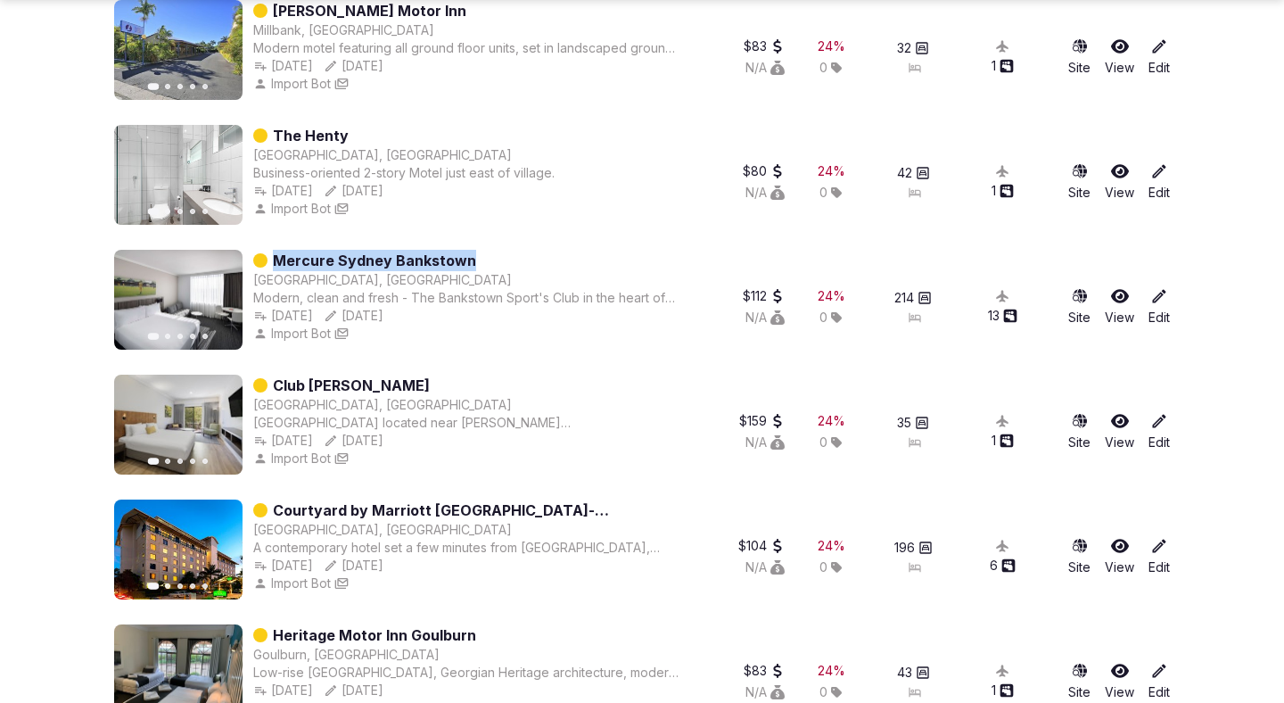
drag, startPoint x: 418, startPoint y: 433, endPoint x: 463, endPoint y: 389, distance: 62.4
click at [463, 389] on div "Club Wyndham Dunsborough Marybrook, Australia Beachfront Resort located near Ma…" at bounding box center [467, 425] width 428 height 100
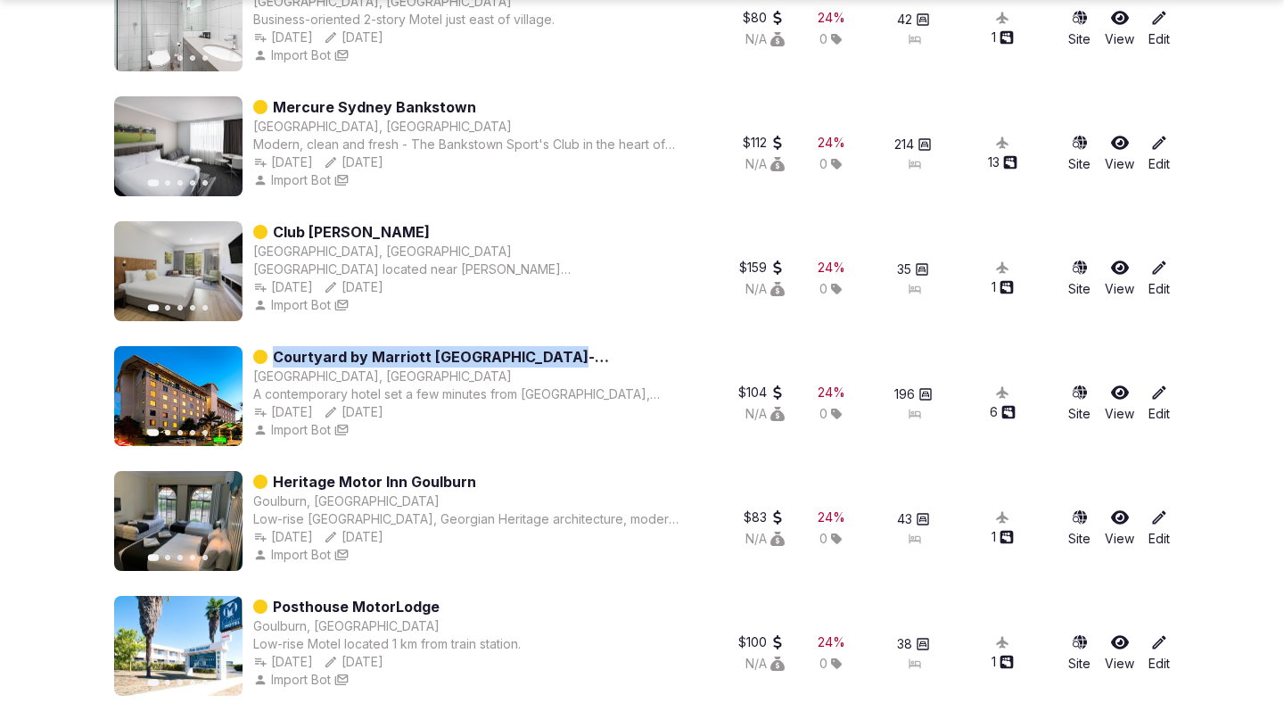
scroll to position [954, 0]
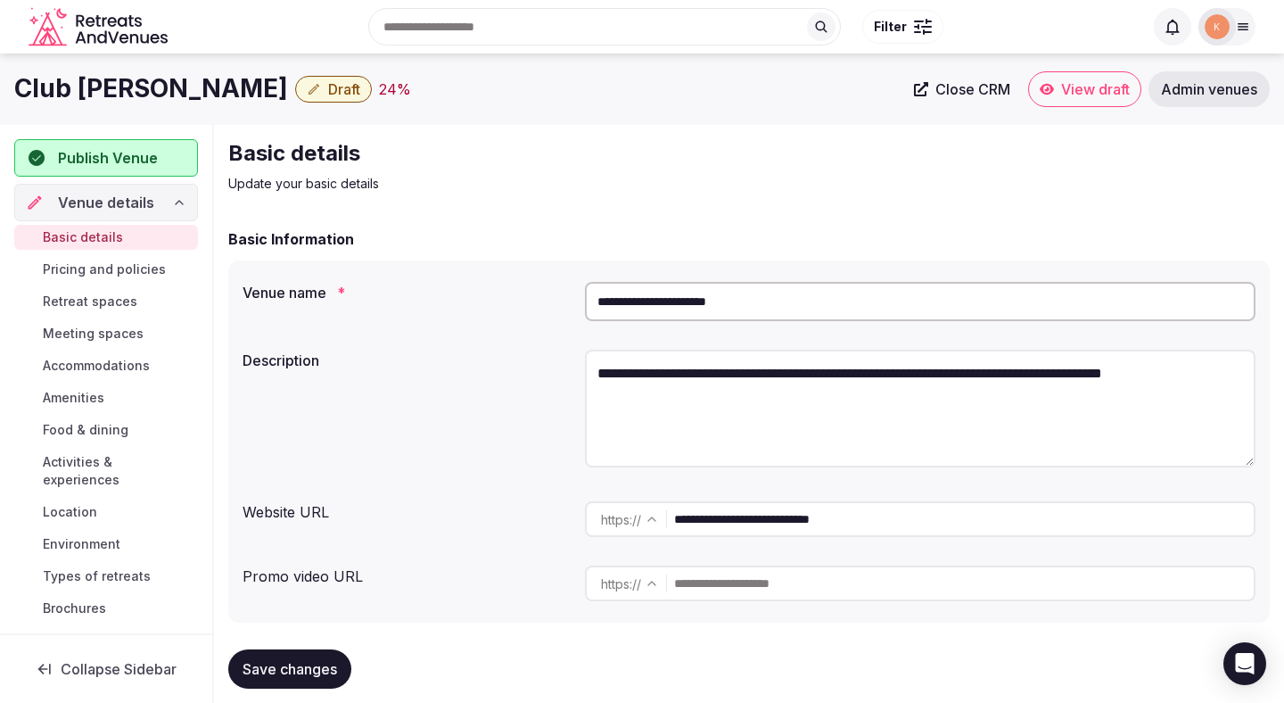
click at [713, 306] on input "**********" at bounding box center [920, 301] width 671 height 39
click at [718, 291] on input "**********" at bounding box center [920, 301] width 671 height 39
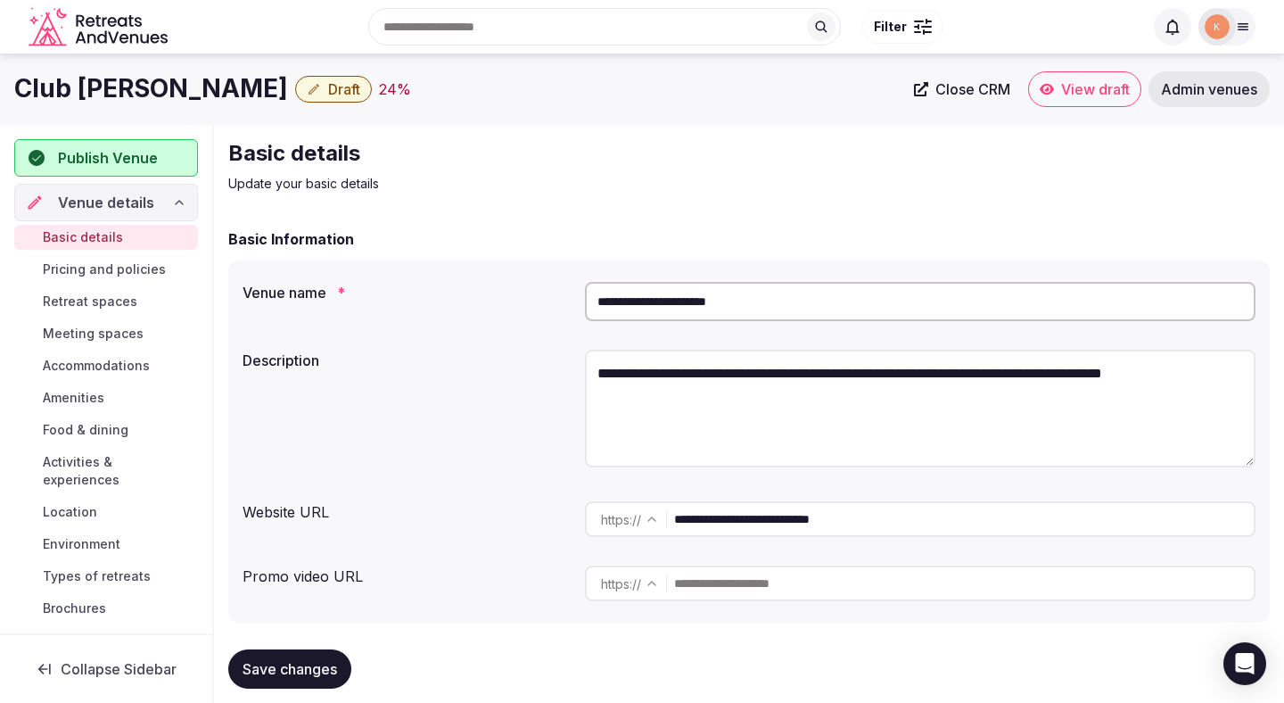
click at [718, 291] on input "**********" at bounding box center [920, 301] width 671 height 39
click at [1235, 87] on span "Admin venues" at bounding box center [1209, 89] width 96 height 18
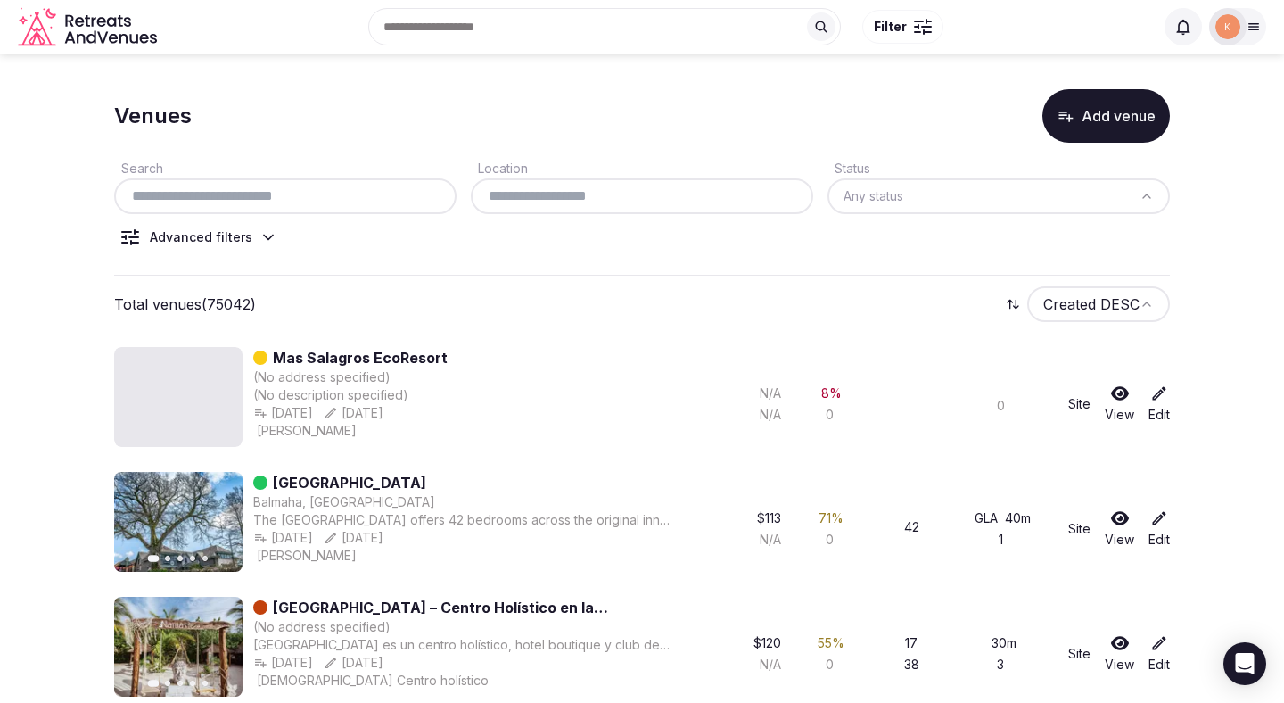
click at [397, 197] on input "text" at bounding box center [285, 196] width 328 height 21
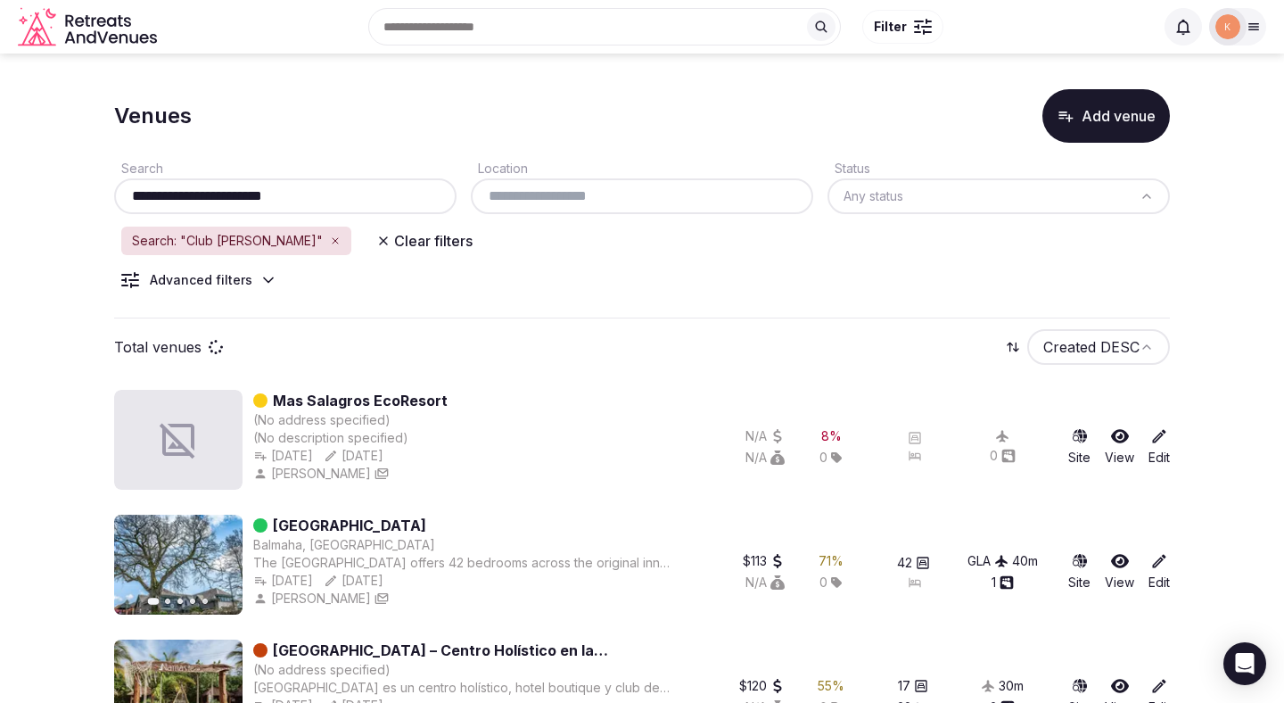
type input "**********"
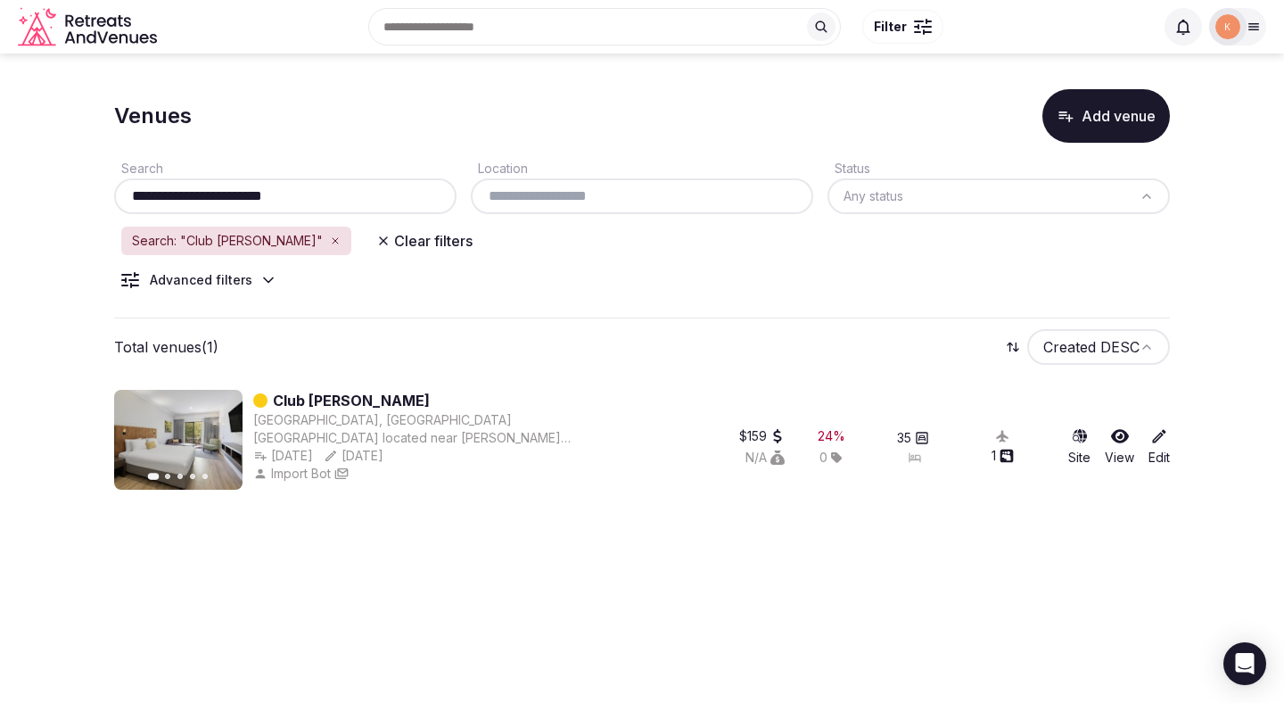
click at [403, 399] on link "Club Wyndham Dunsborough" at bounding box center [351, 400] width 157 height 21
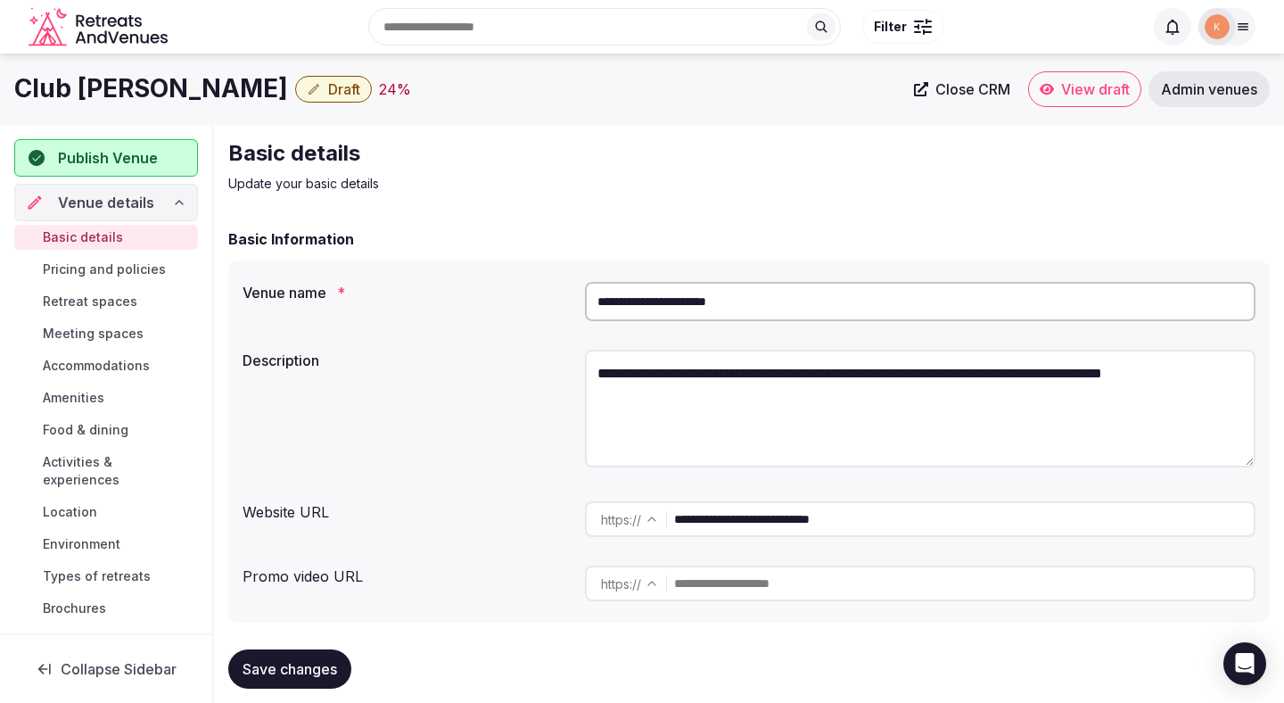
click at [734, 325] on div "**********" at bounding box center [920, 302] width 671 height 54
click at [734, 310] on input "**********" at bounding box center [920, 301] width 671 height 39
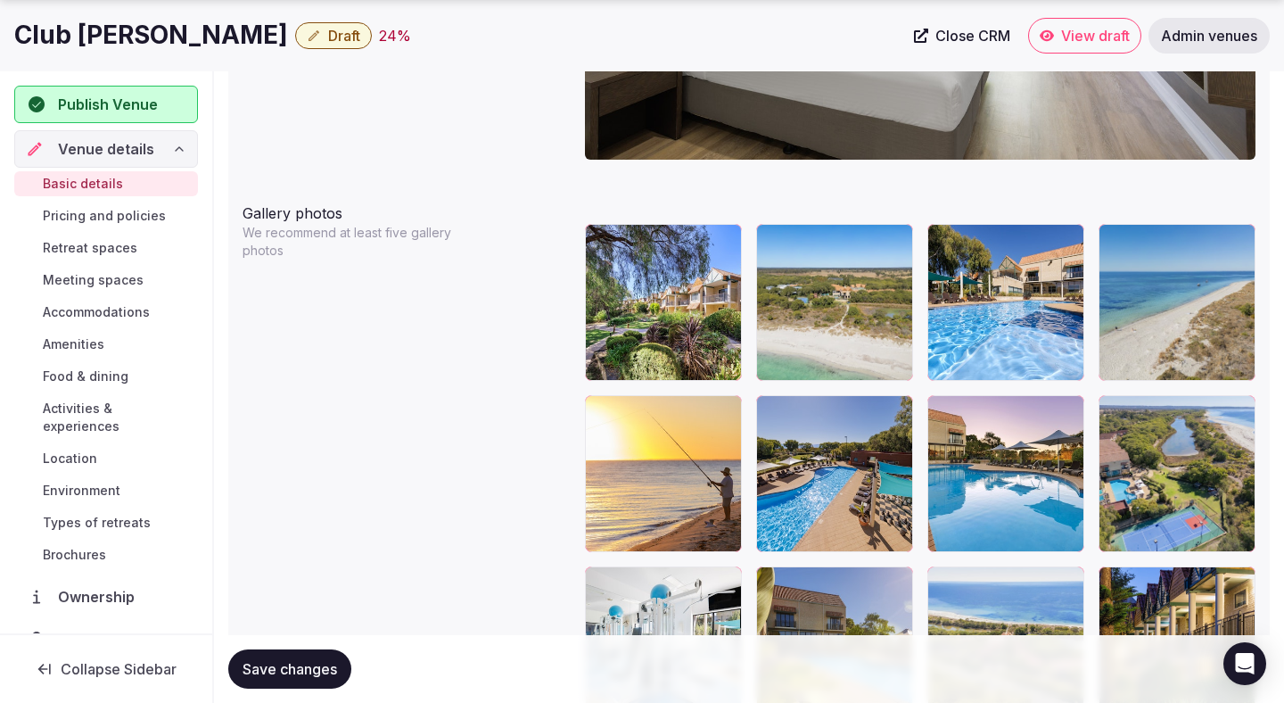
scroll to position [2002, 0]
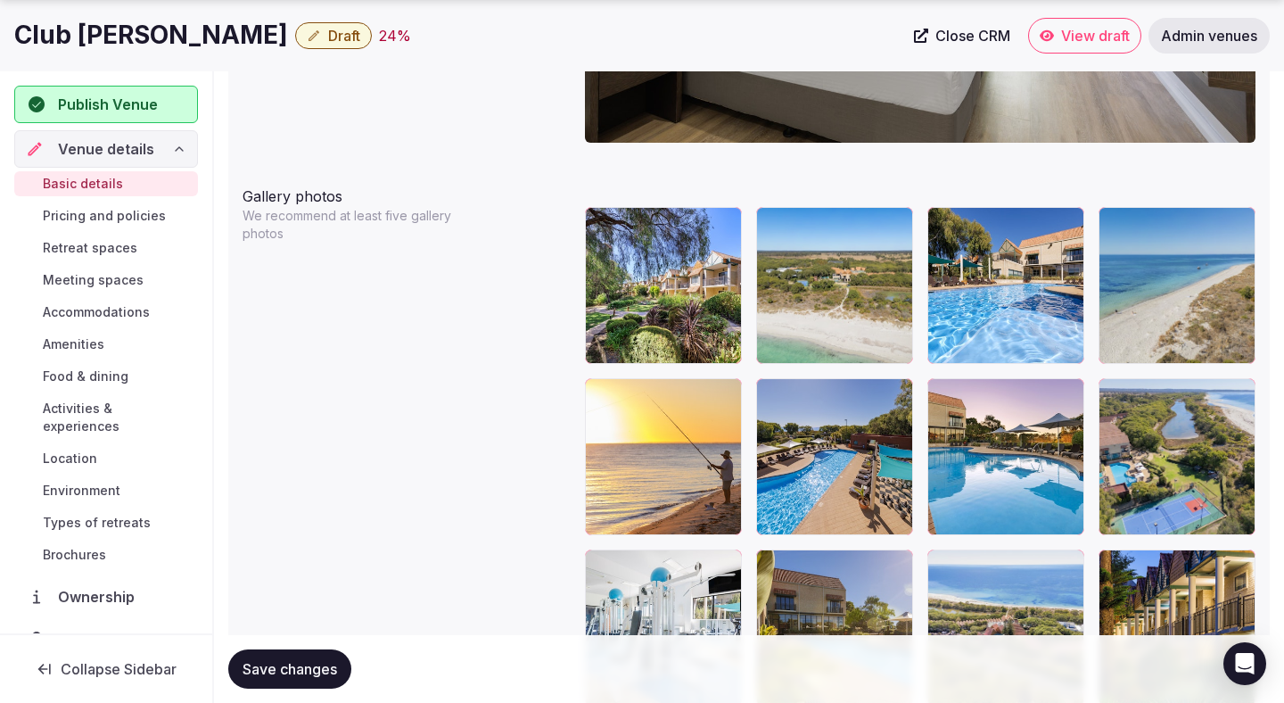
click at [1064, 226] on icon "button" at bounding box center [1067, 225] width 14 height 14
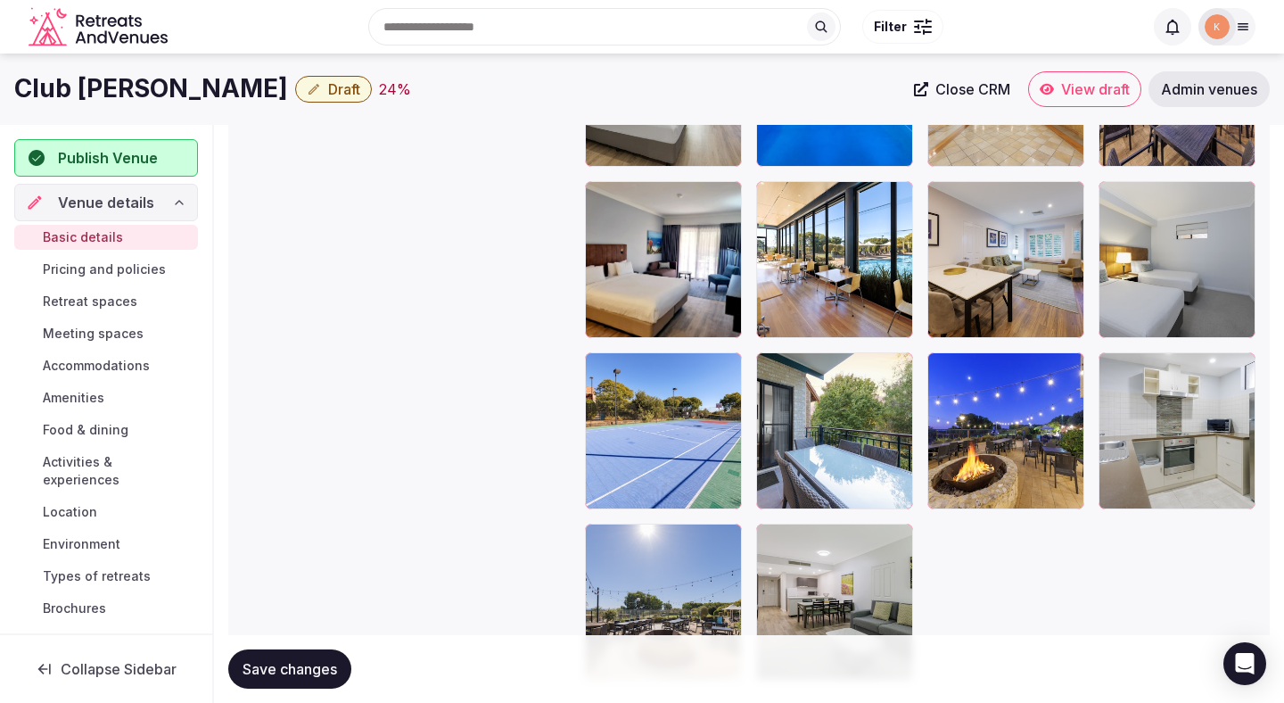
scroll to position [3432, 0]
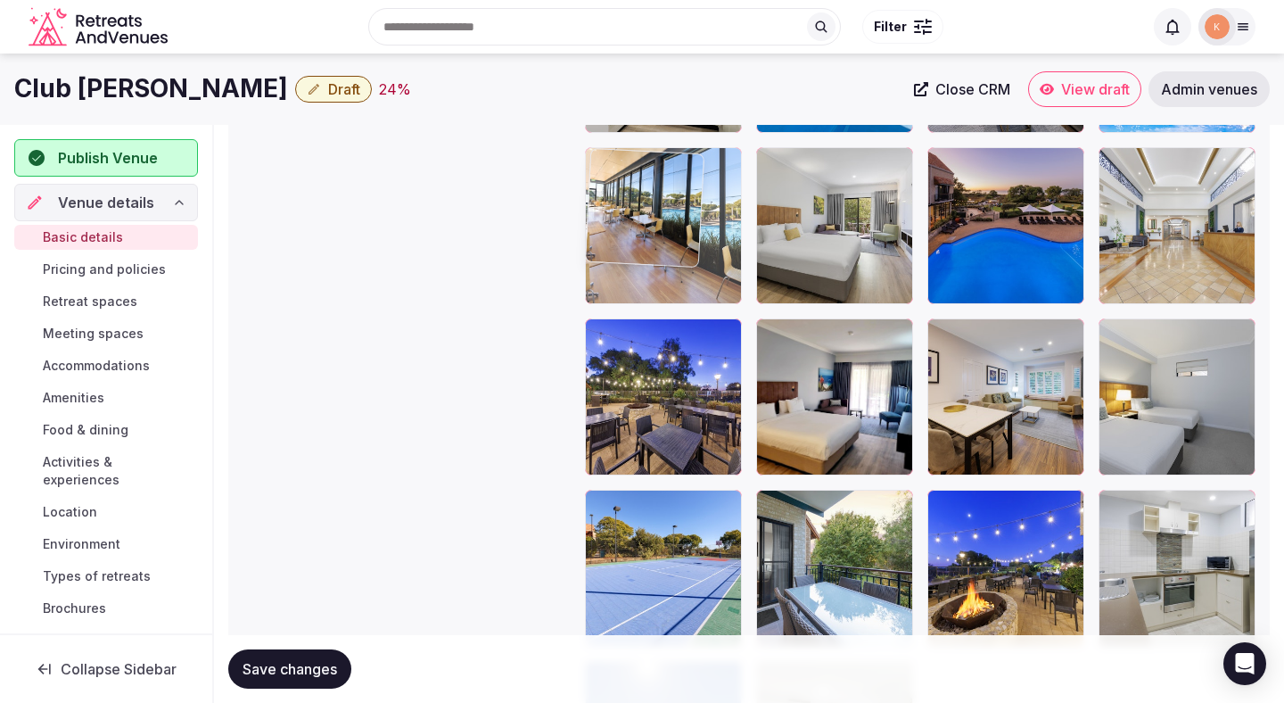
drag, startPoint x: 822, startPoint y: 402, endPoint x: 731, endPoint y: 269, distance: 161.6
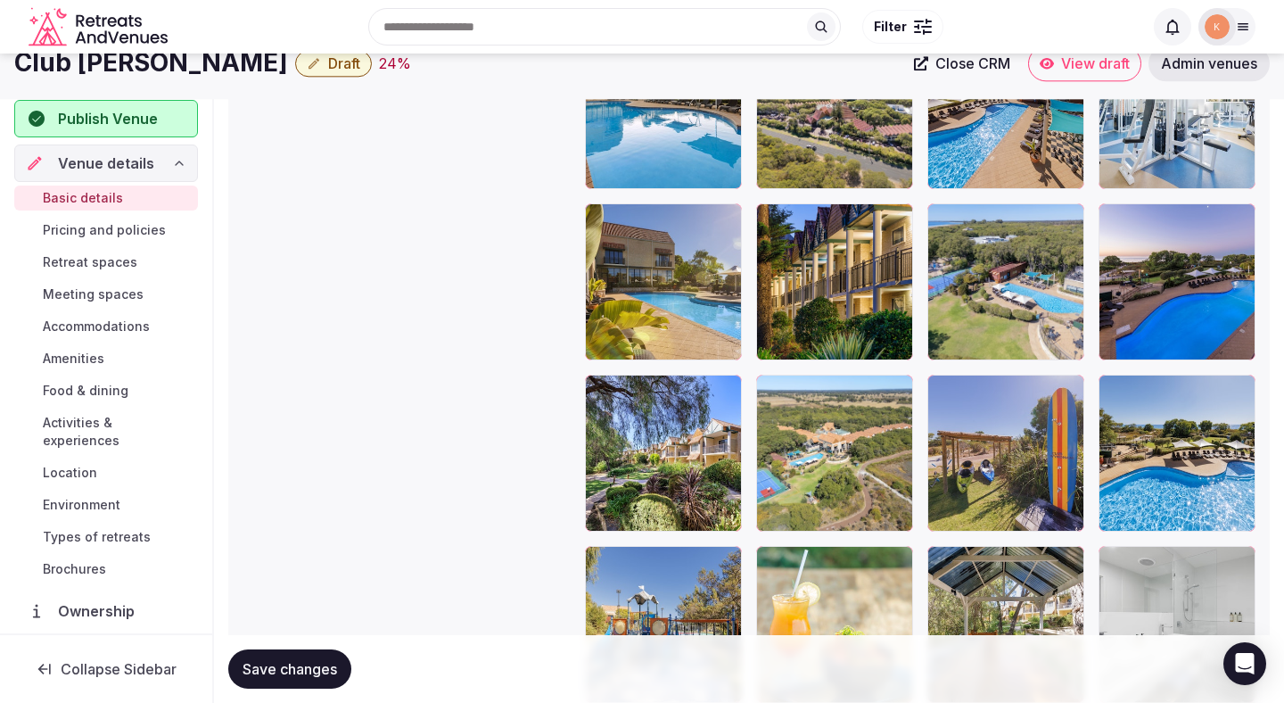
scroll to position [2339, 0]
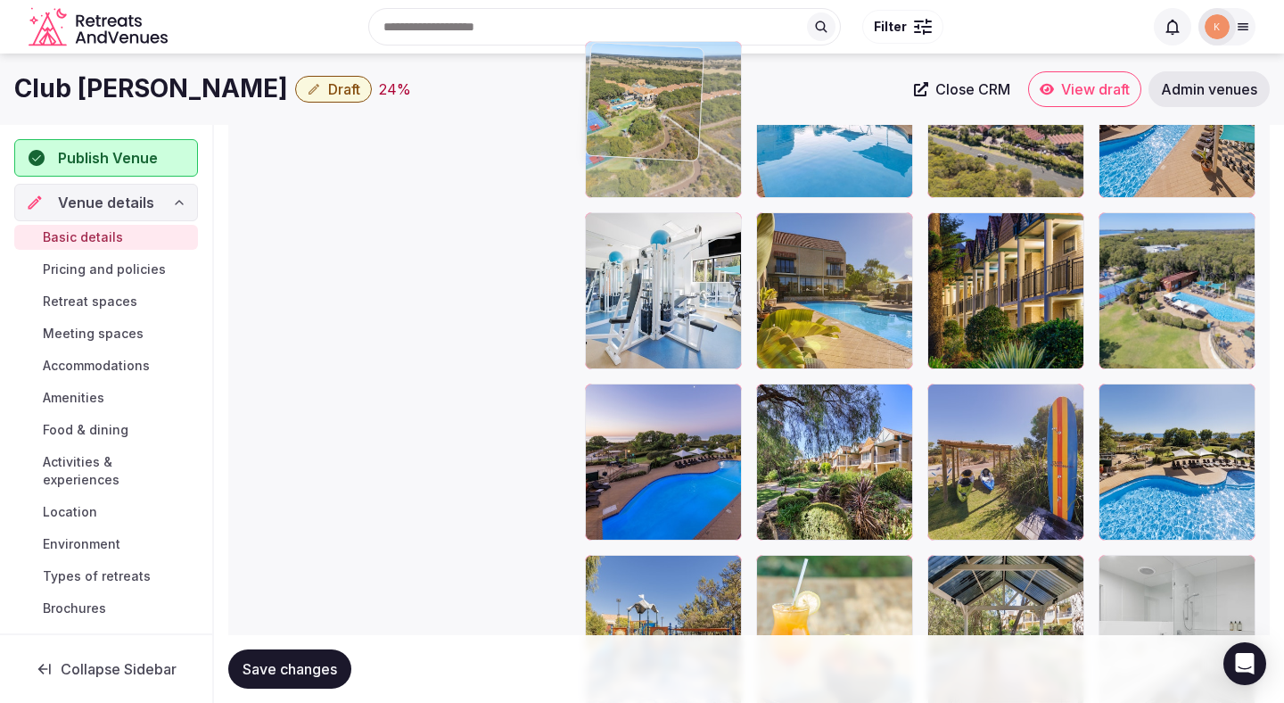
drag, startPoint x: 807, startPoint y: 463, endPoint x: 665, endPoint y: 219, distance: 282.3
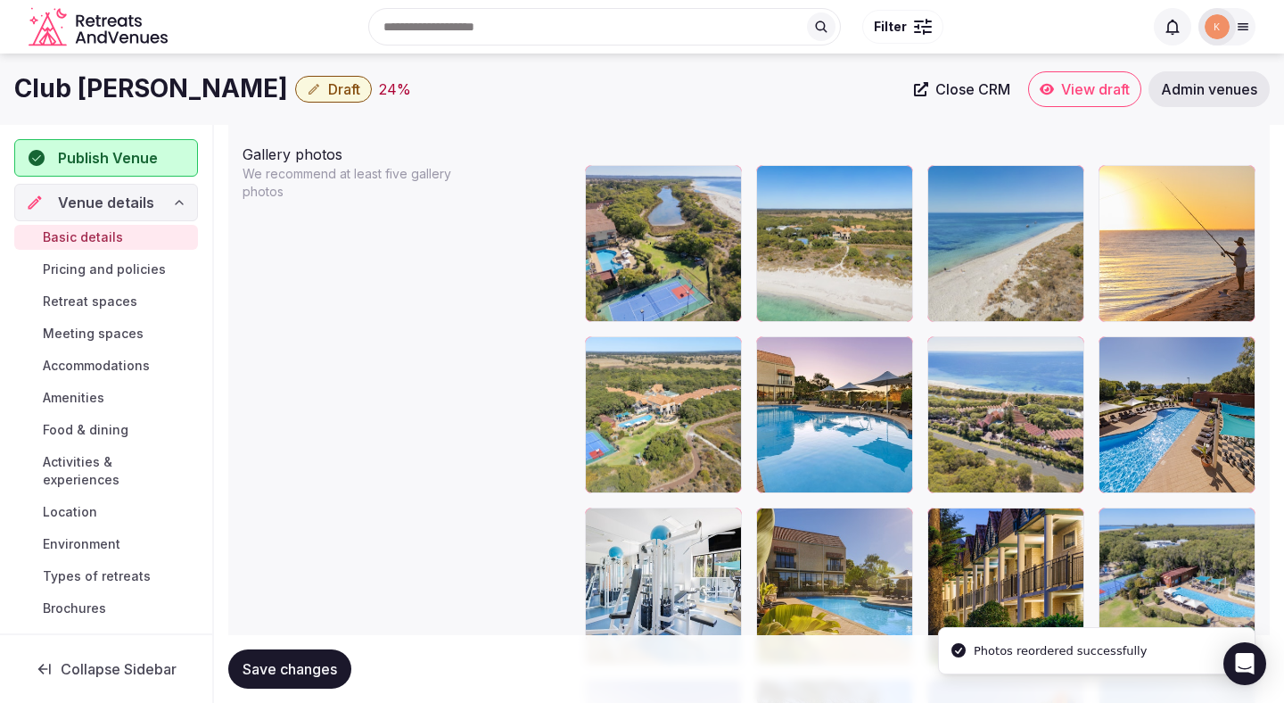
scroll to position [1979, 0]
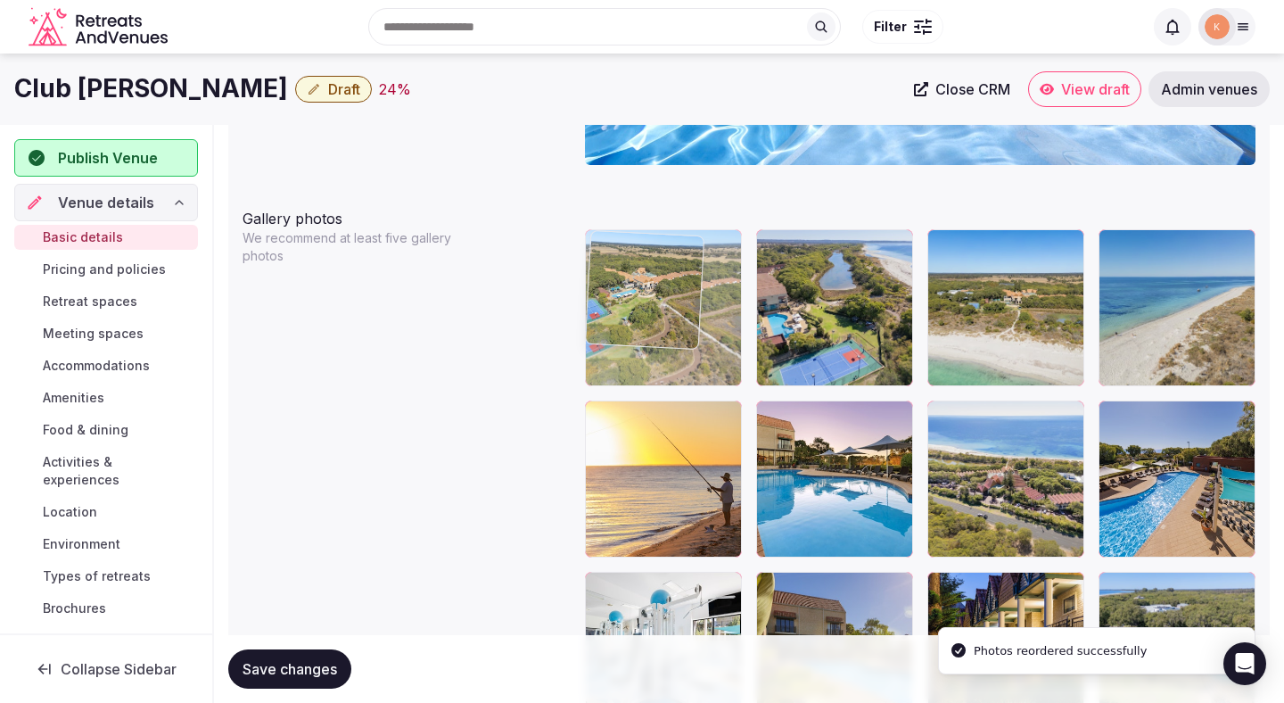
drag, startPoint x: 649, startPoint y: 461, endPoint x: 647, endPoint y: 332, distance: 129.4
click at [647, 332] on body "**********" at bounding box center [642, 212] width 1284 height 4382
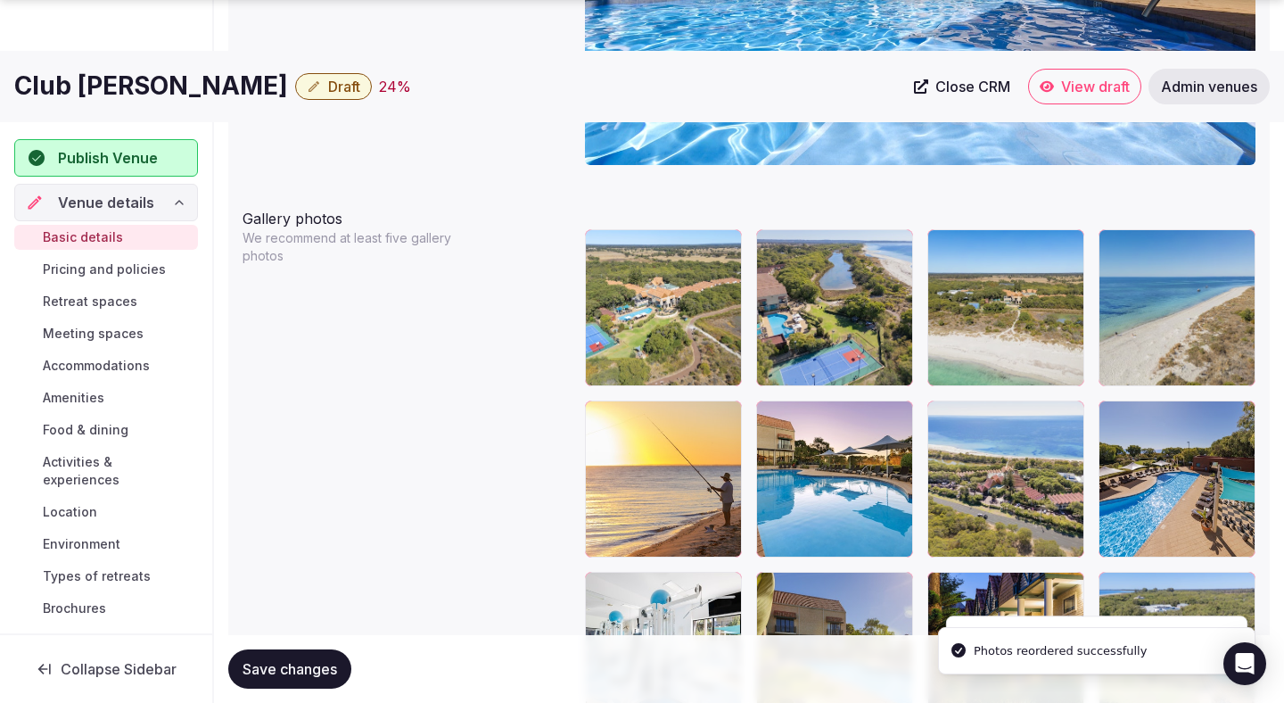
scroll to position [2011, 0]
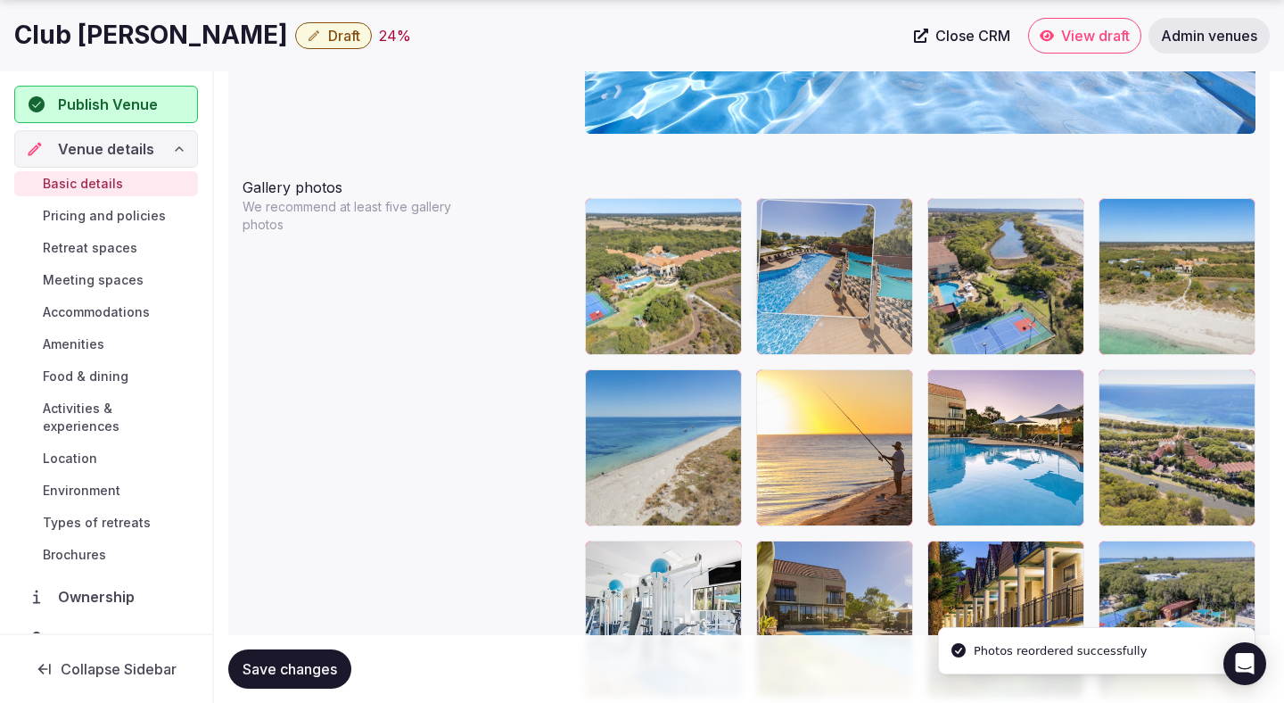
drag, startPoint x: 1208, startPoint y: 500, endPoint x: 904, endPoint y: 352, distance: 337.1
click at [904, 352] on body "**********" at bounding box center [642, 180] width 1284 height 4382
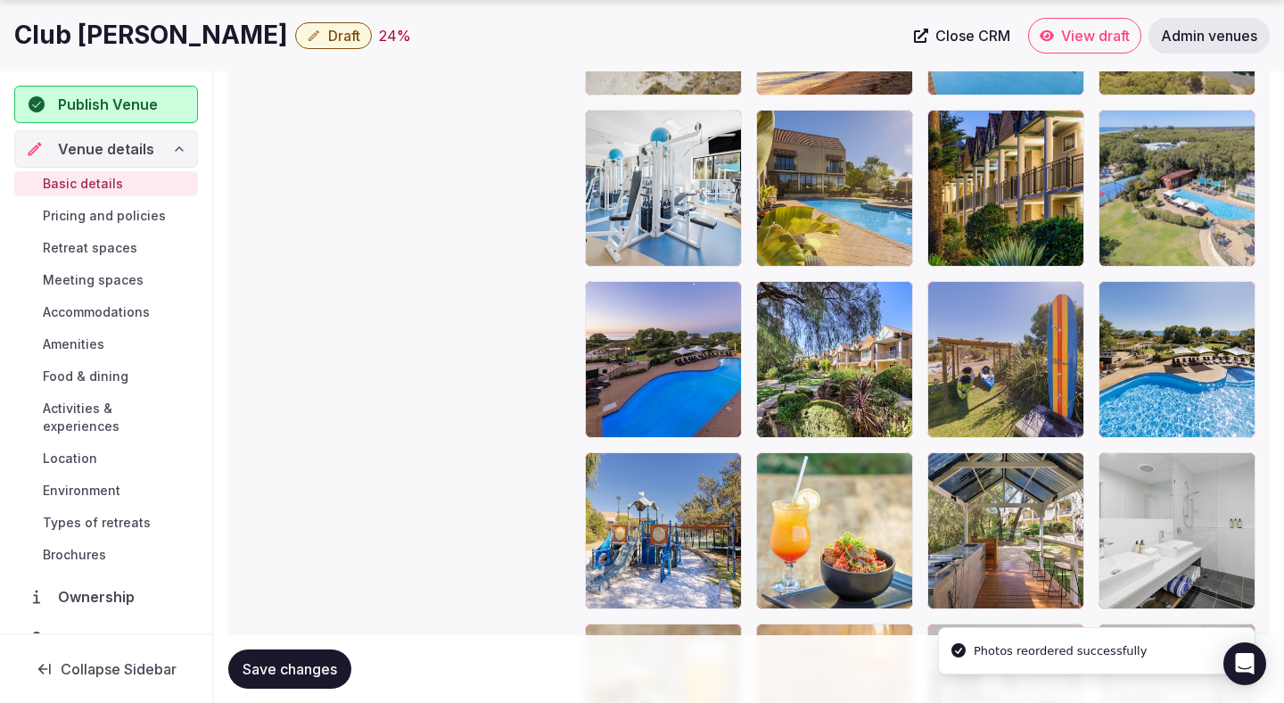
scroll to position [2448, 0]
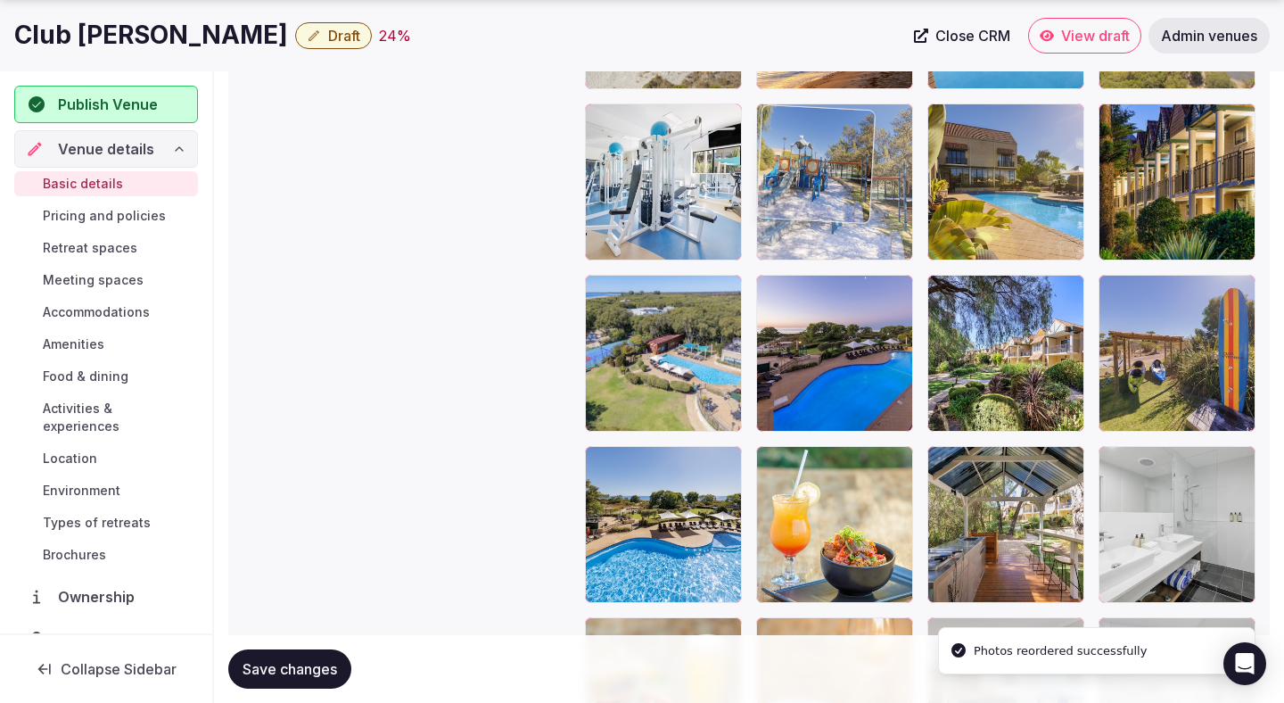
drag, startPoint x: 676, startPoint y: 483, endPoint x: 802, endPoint y: 205, distance: 304.6
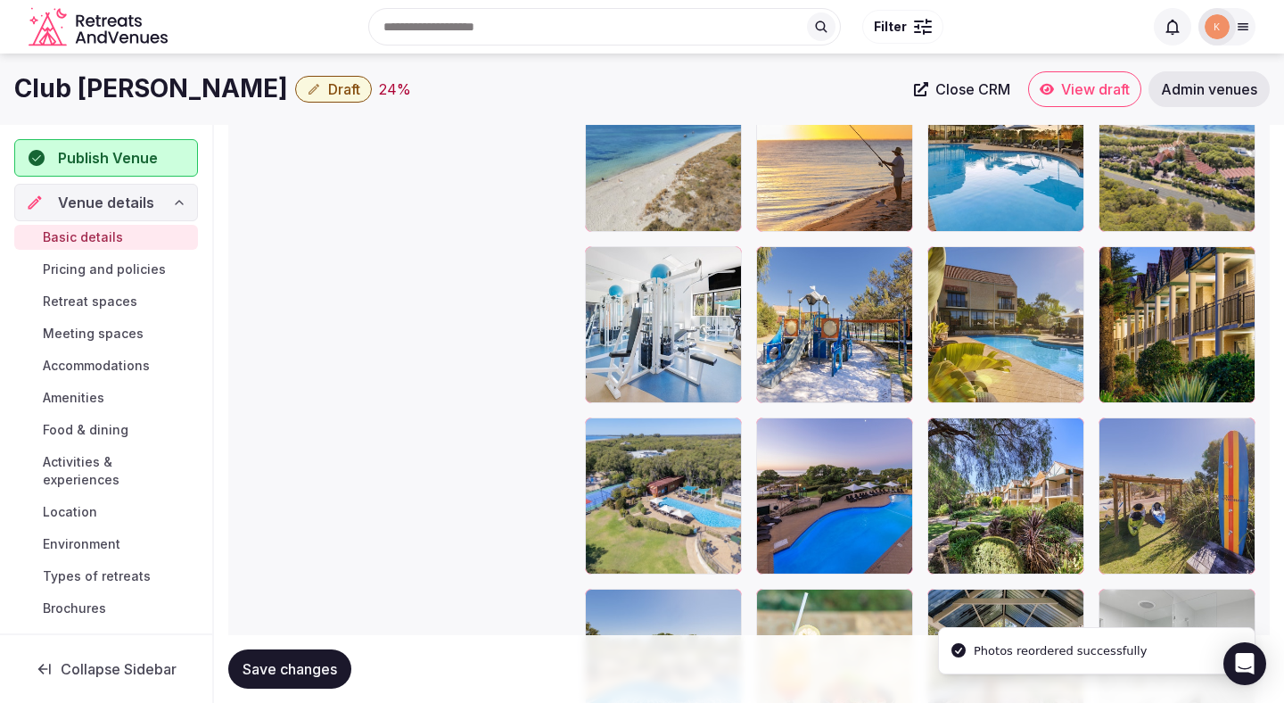
scroll to position [2274, 0]
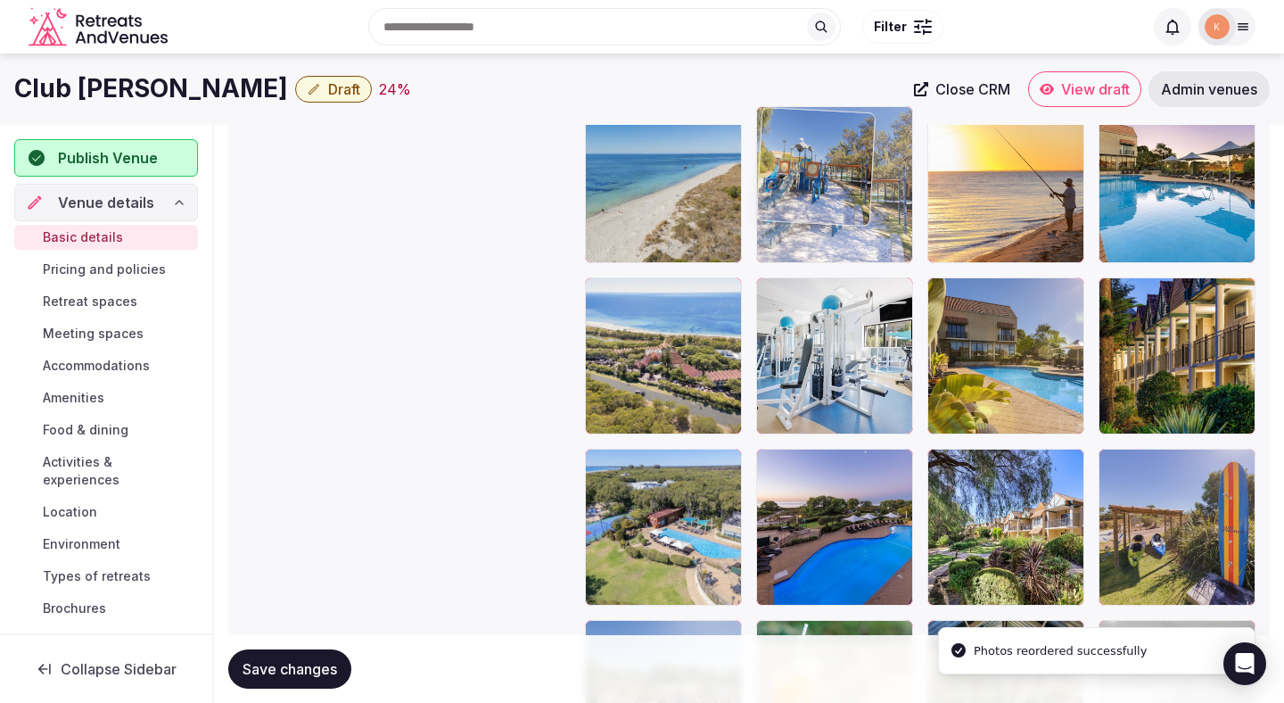
drag, startPoint x: 819, startPoint y: 330, endPoint x: 816, endPoint y: 207, distance: 123.1
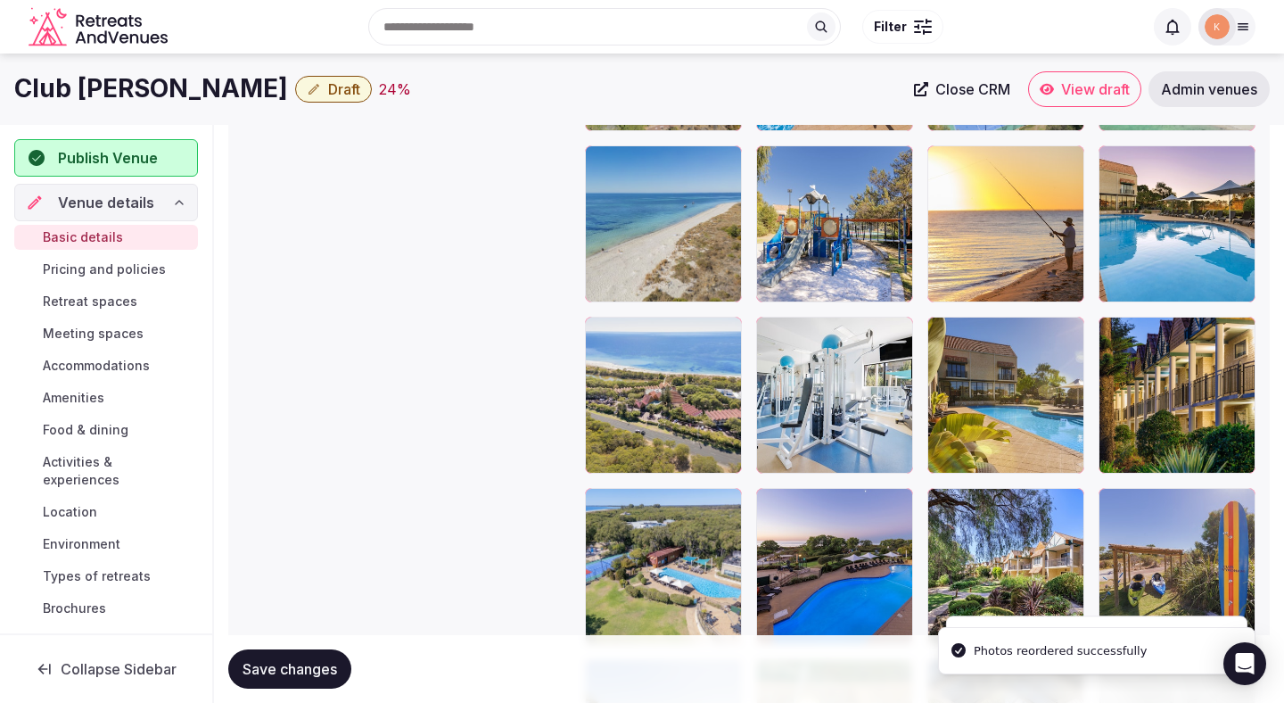
scroll to position [2094, 0]
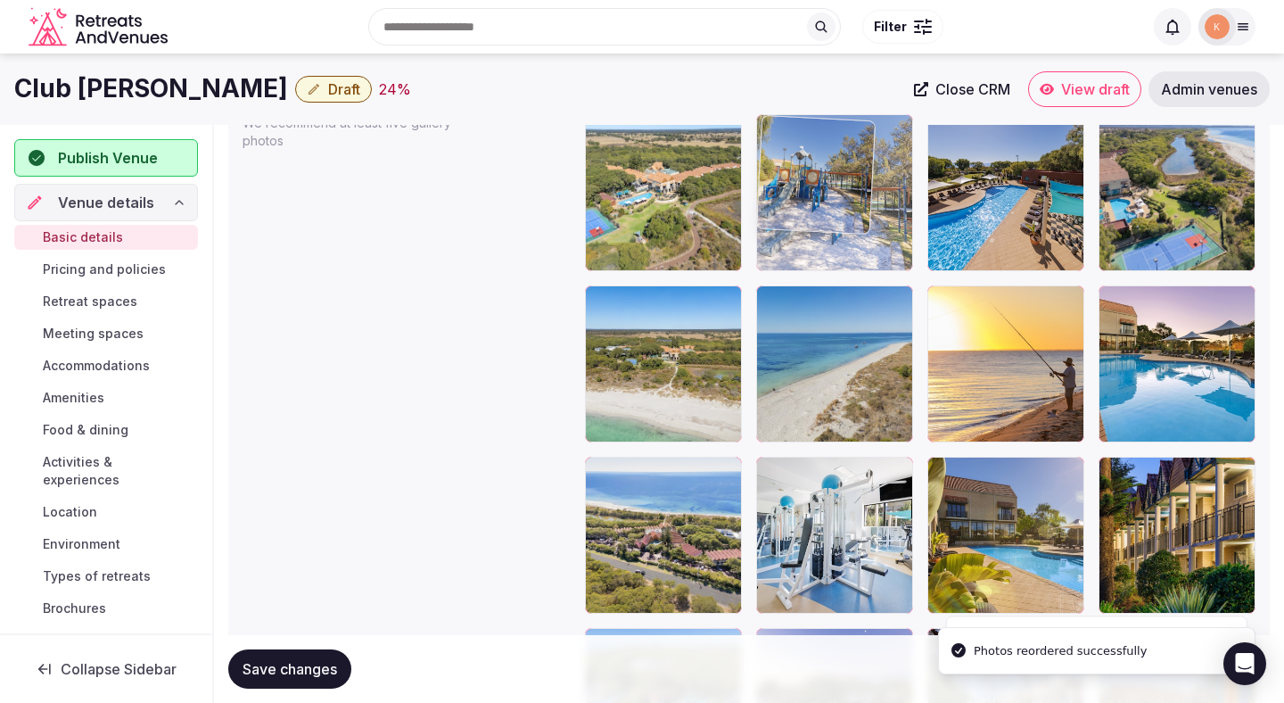
drag, startPoint x: 822, startPoint y: 384, endPoint x: 820, endPoint y: 243, distance: 141.9
click at [820, 243] on body "**********" at bounding box center [642, 97] width 1284 height 4382
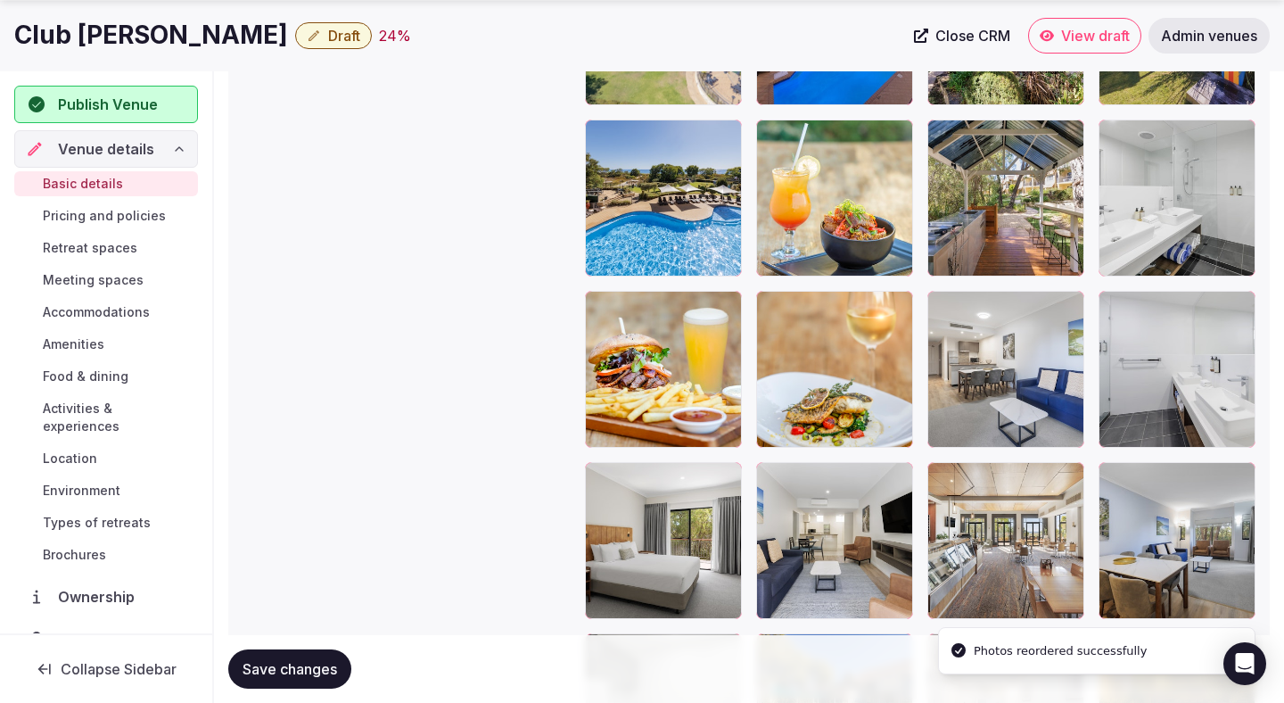
scroll to position [2816, 0]
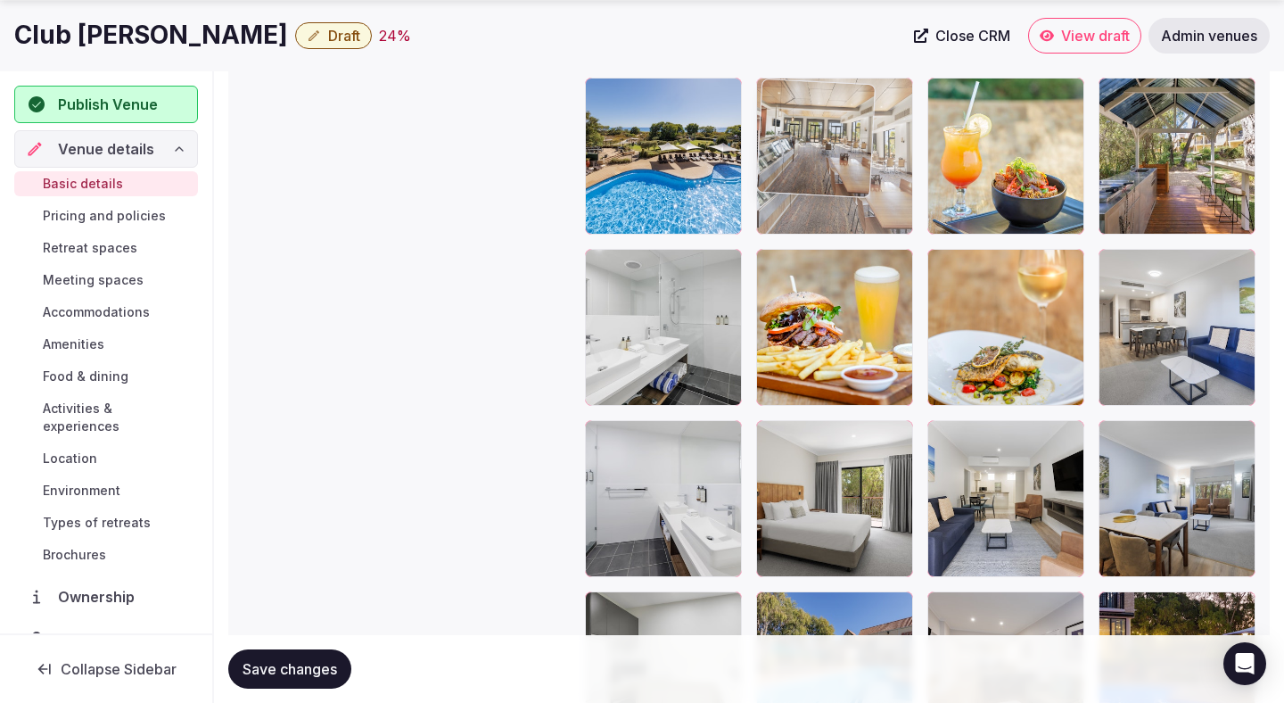
drag, startPoint x: 984, startPoint y: 467, endPoint x: 799, endPoint y: 180, distance: 341.5
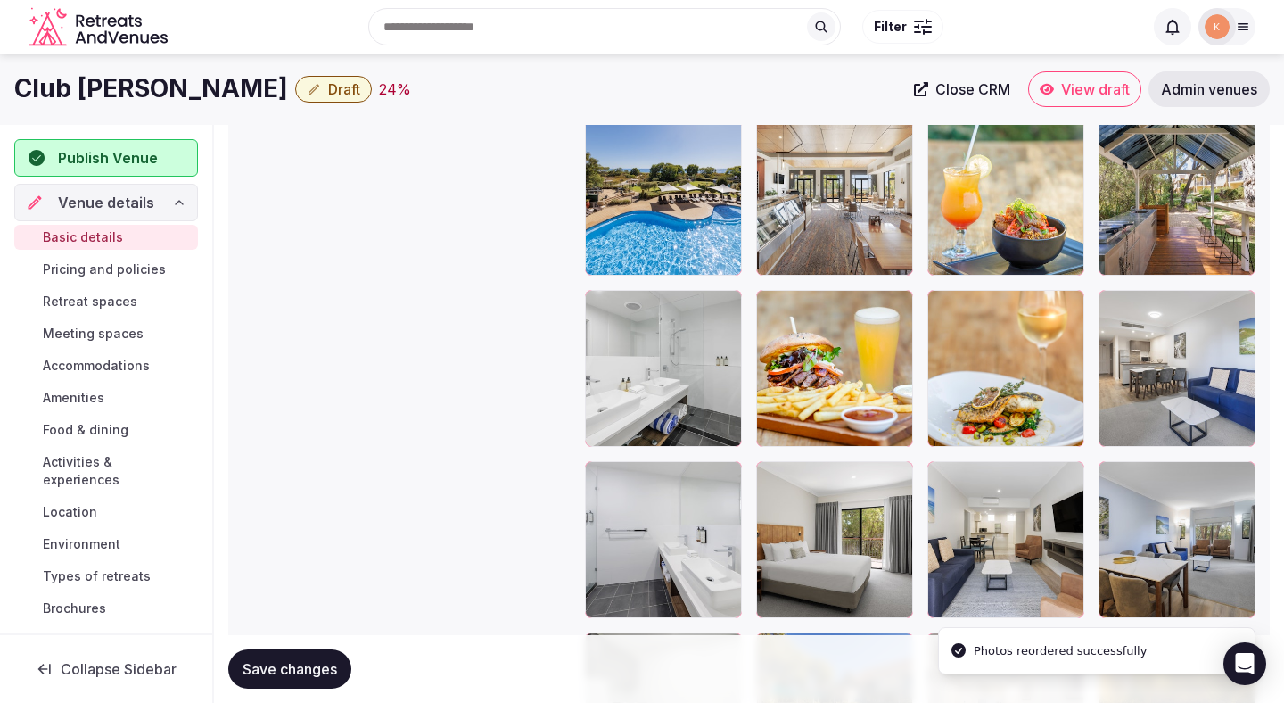
scroll to position [2396, 0]
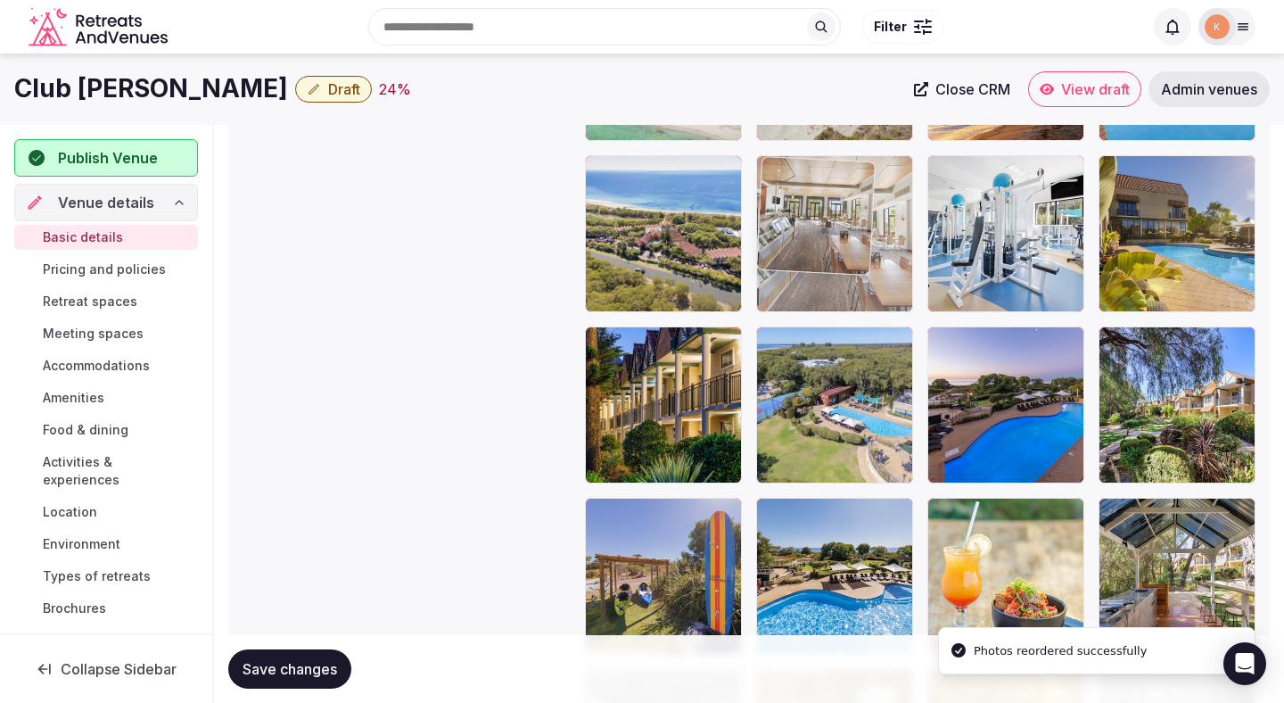
drag, startPoint x: 830, startPoint y: 541, endPoint x: 828, endPoint y: 214, distance: 326.5
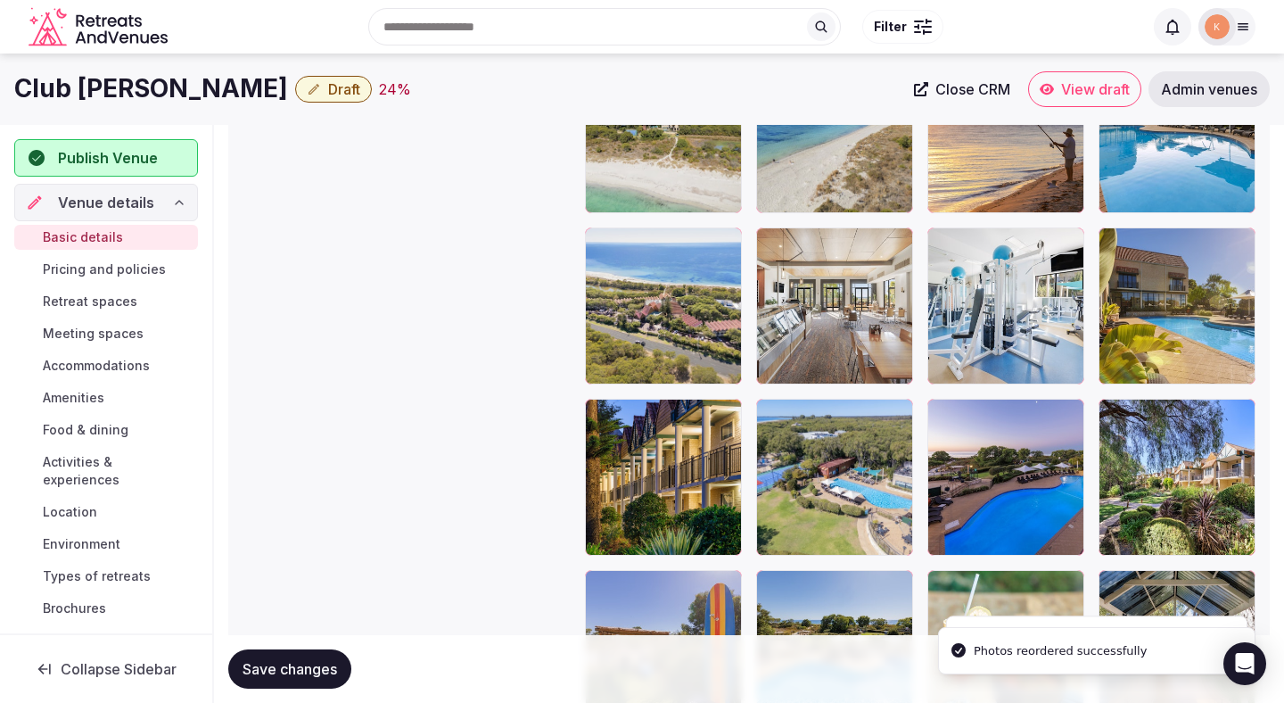
scroll to position [2110, 0]
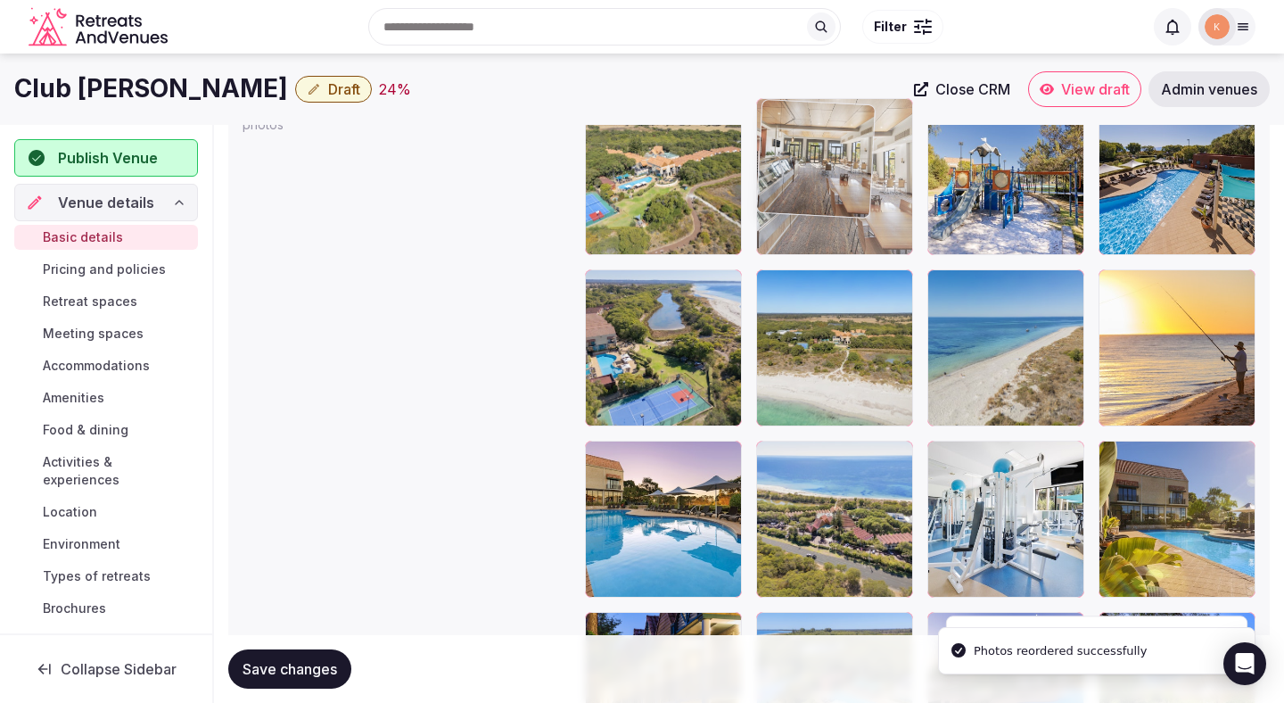
drag, startPoint x: 842, startPoint y: 503, endPoint x: 842, endPoint y: 256, distance: 247.1
click at [842, 256] on body "**********" at bounding box center [642, 81] width 1284 height 4382
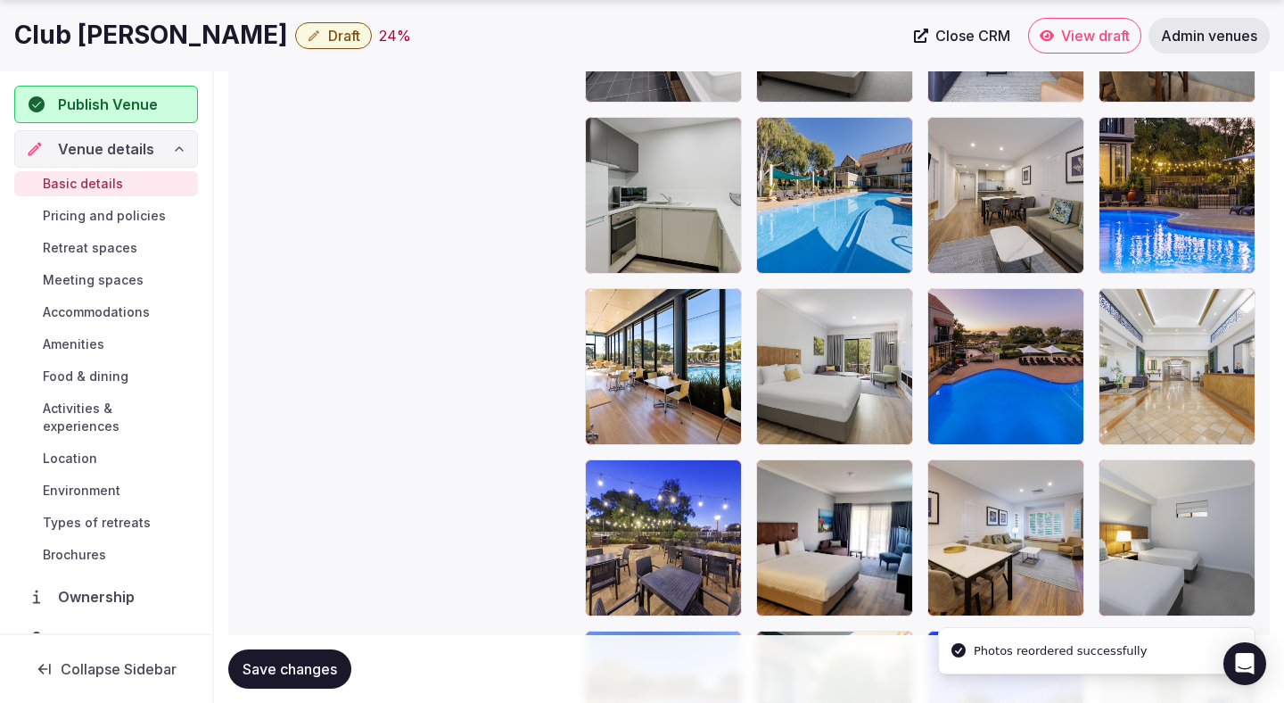
scroll to position [3294, 0]
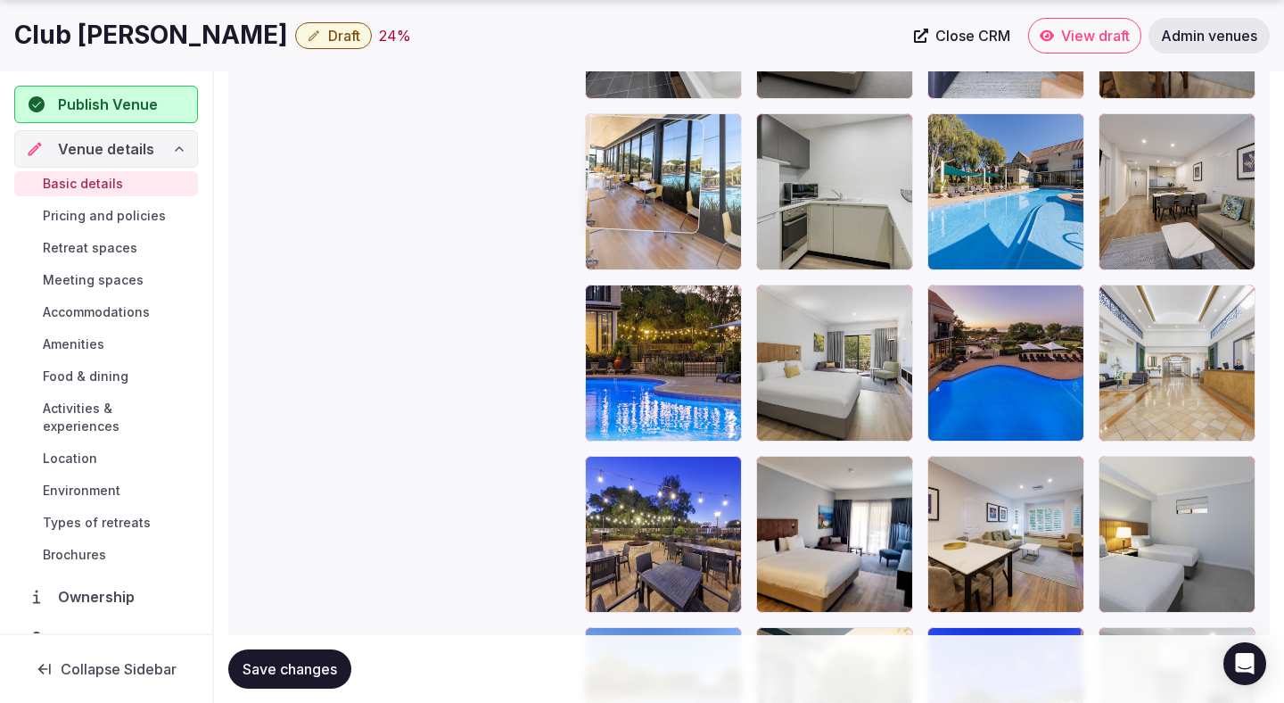
drag, startPoint x: 713, startPoint y: 388, endPoint x: 798, endPoint y: 213, distance: 194.7
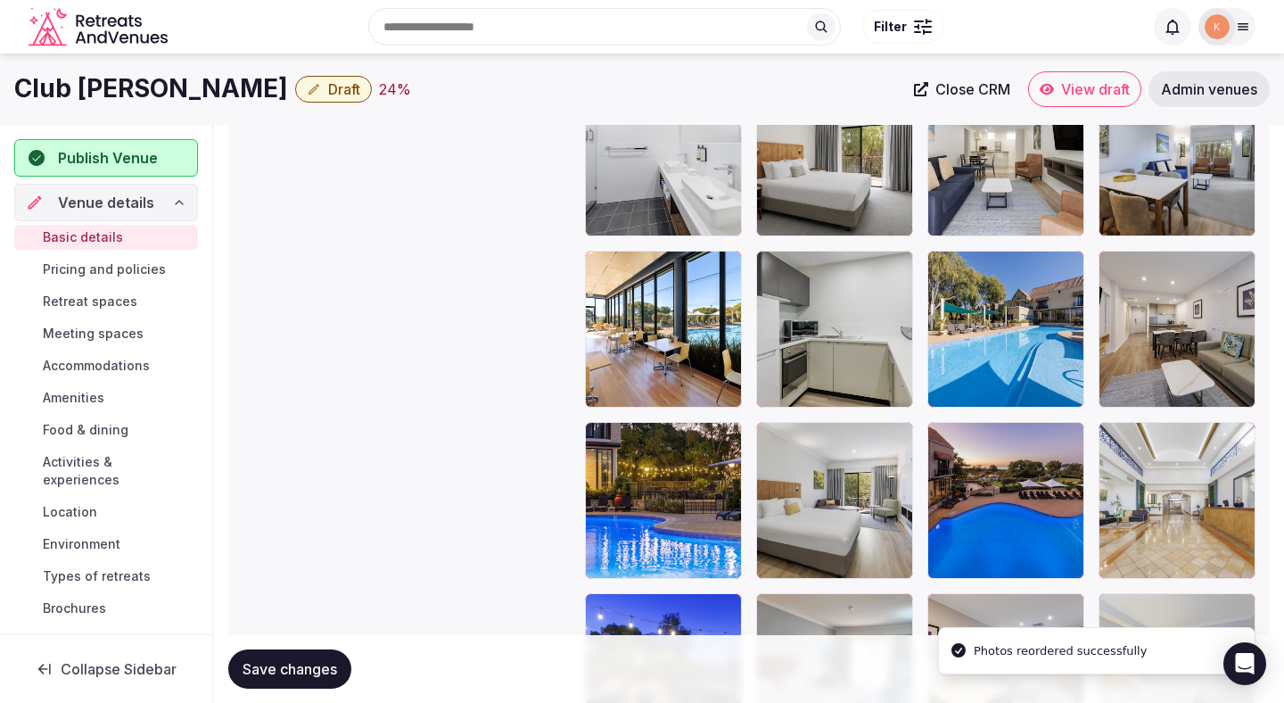
scroll to position [3027, 0]
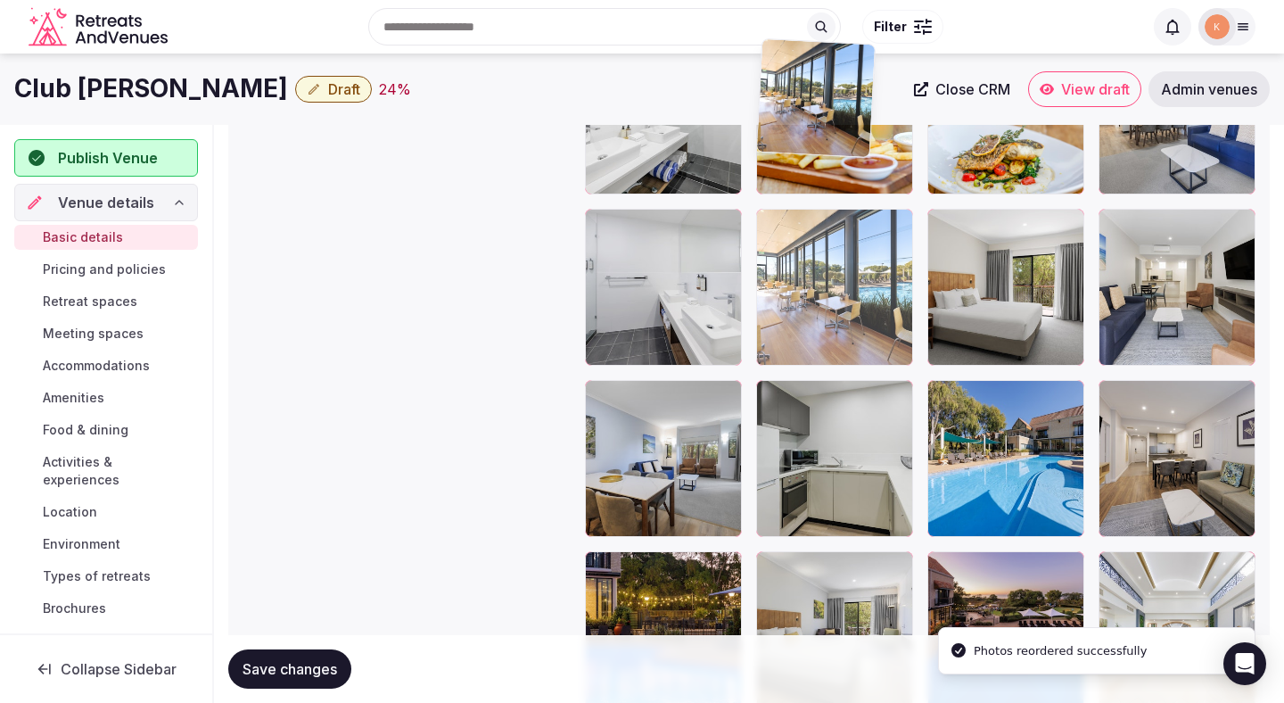
drag, startPoint x: 684, startPoint y: 472, endPoint x: 792, endPoint y: 235, distance: 259.9
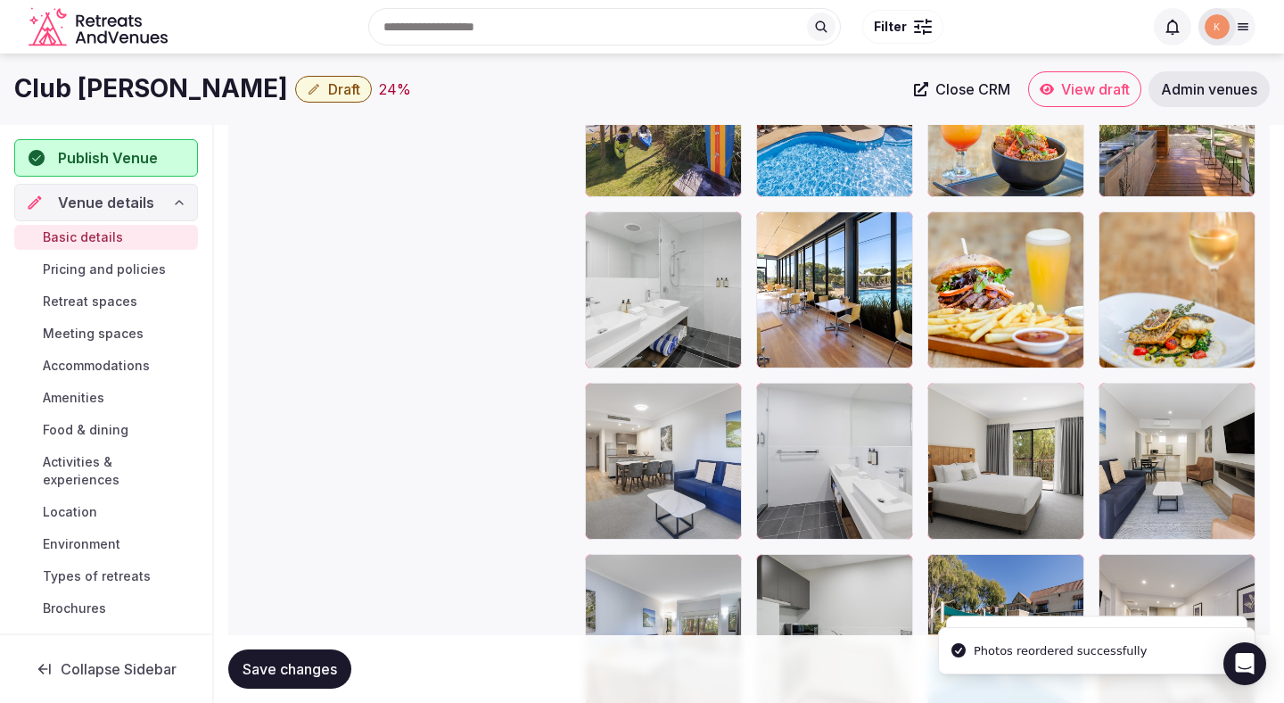
scroll to position [2699, 0]
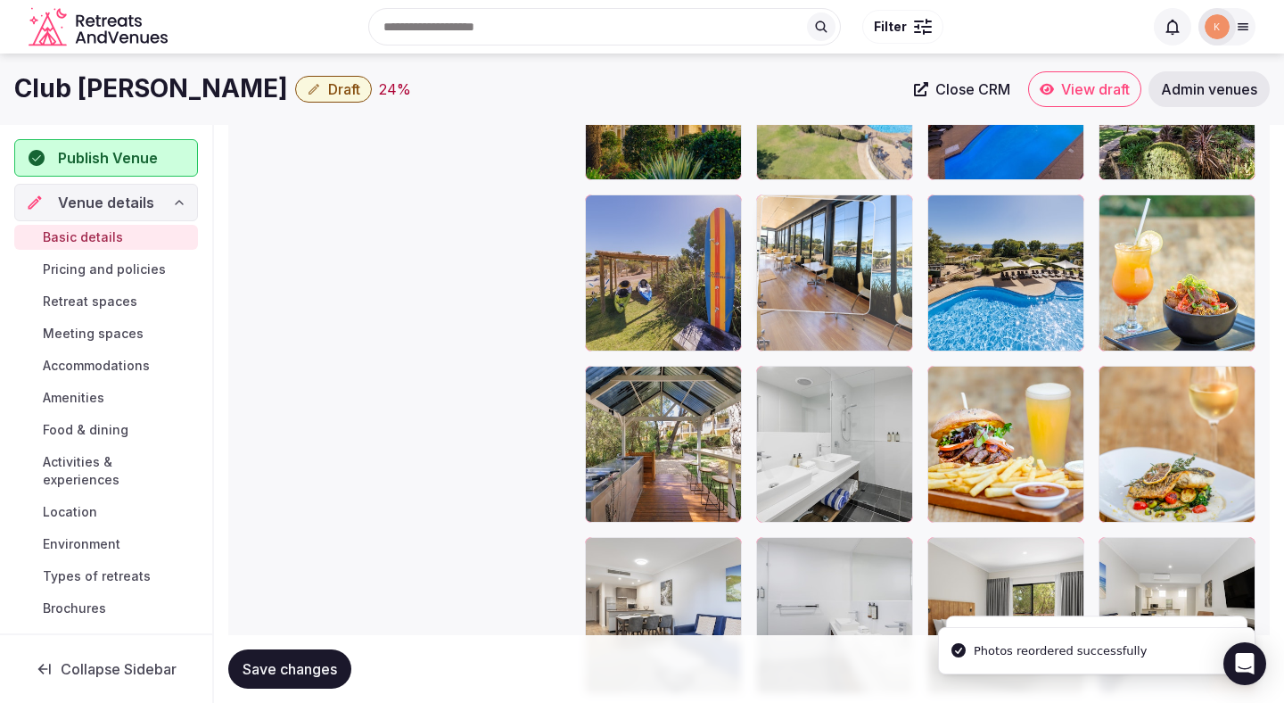
drag, startPoint x: 812, startPoint y: 401, endPoint x: 808, endPoint y: 211, distance: 190.9
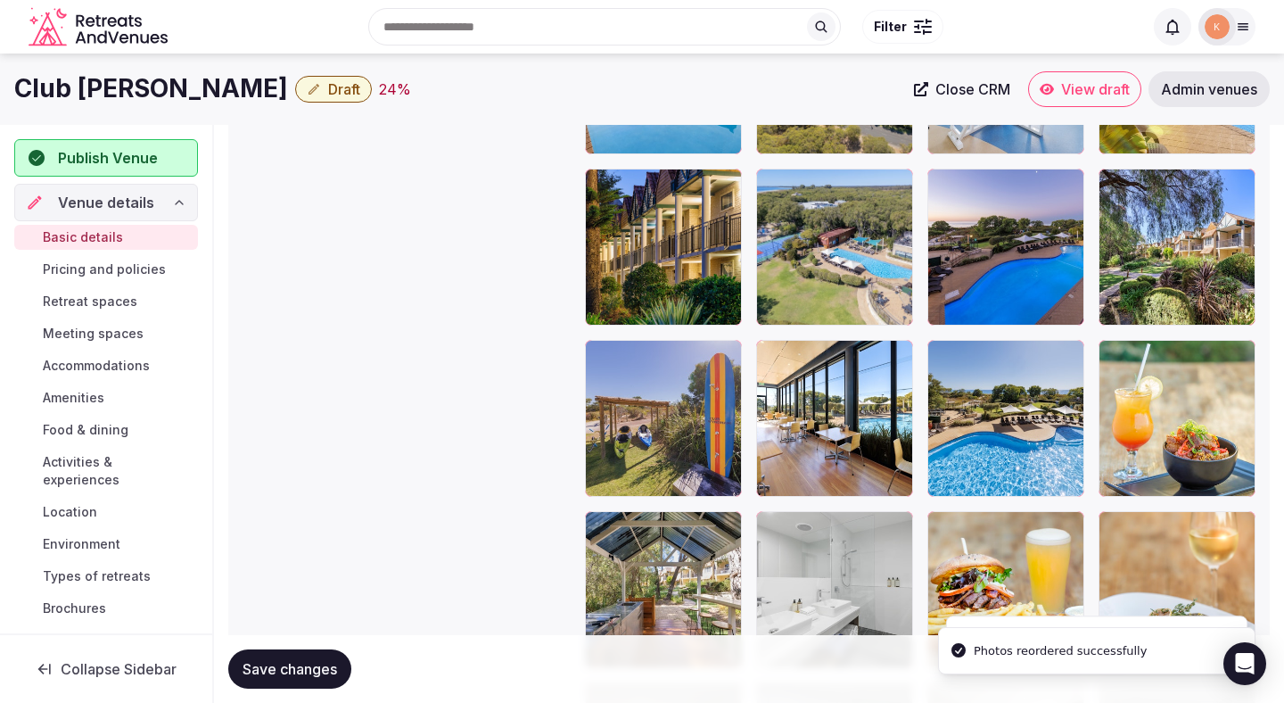
scroll to position [2464, 0]
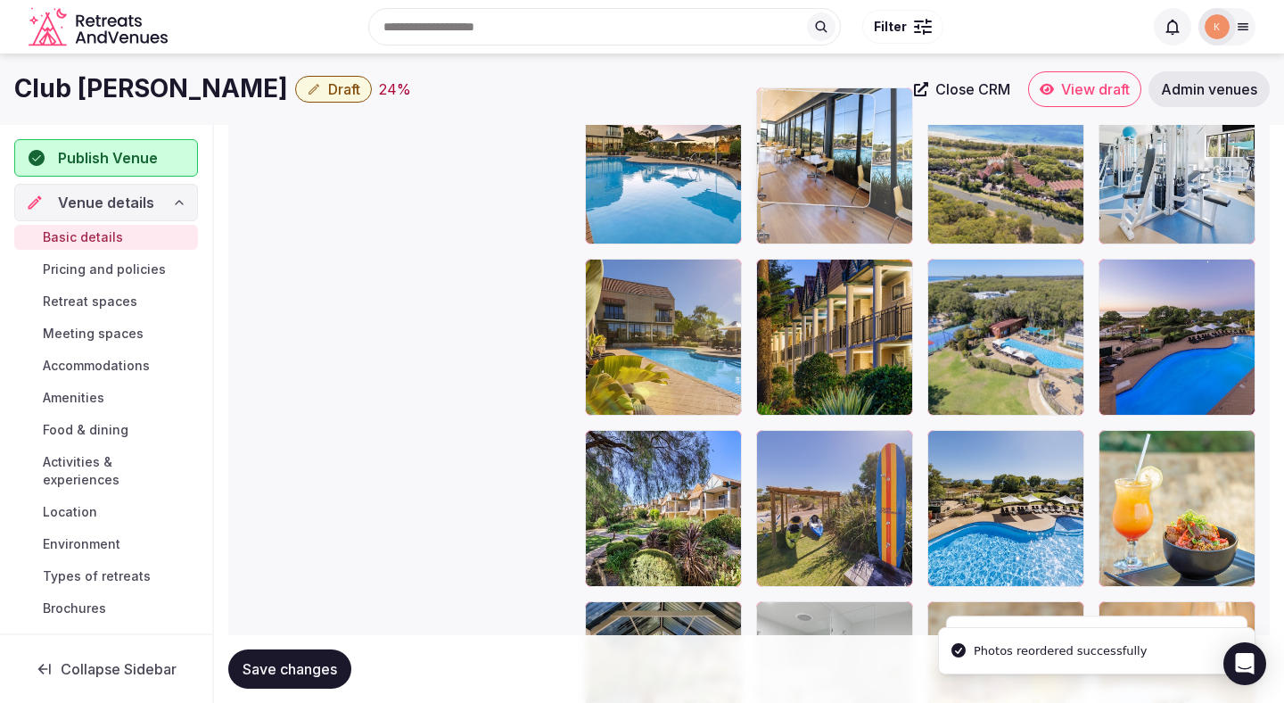
drag, startPoint x: 828, startPoint y: 510, endPoint x: 829, endPoint y: 234, distance: 276.5
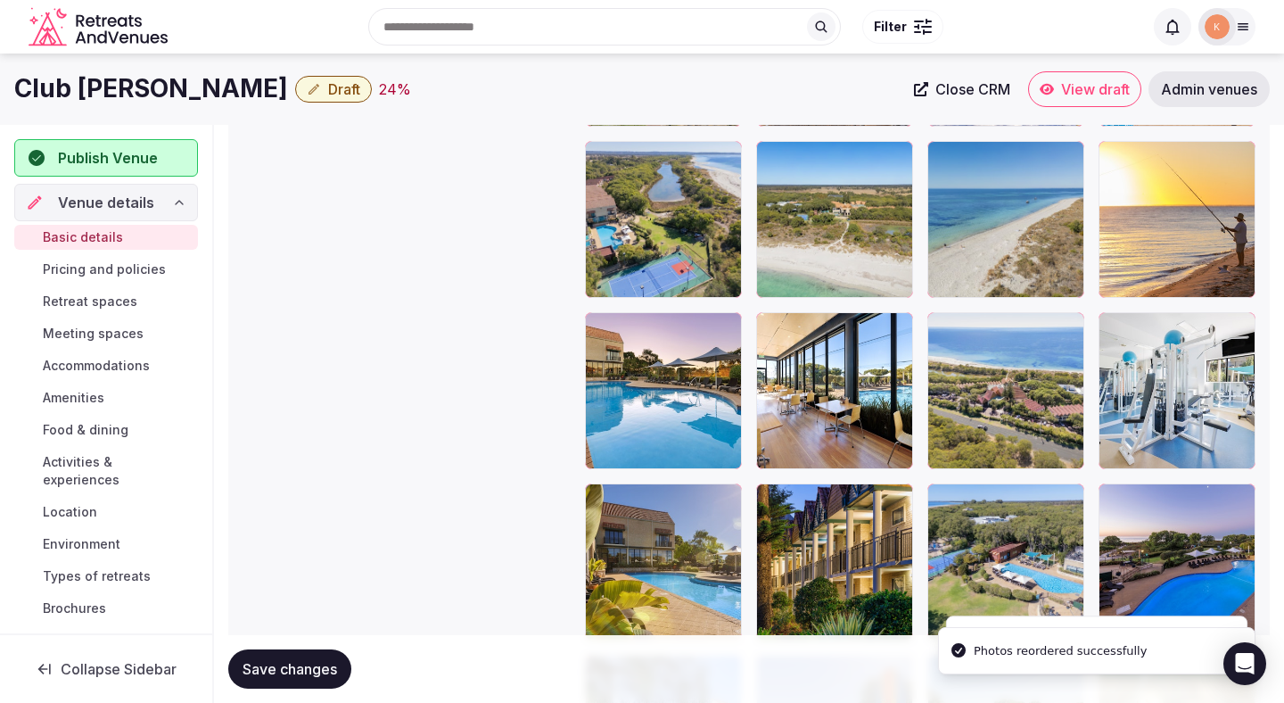
scroll to position [2209, 0]
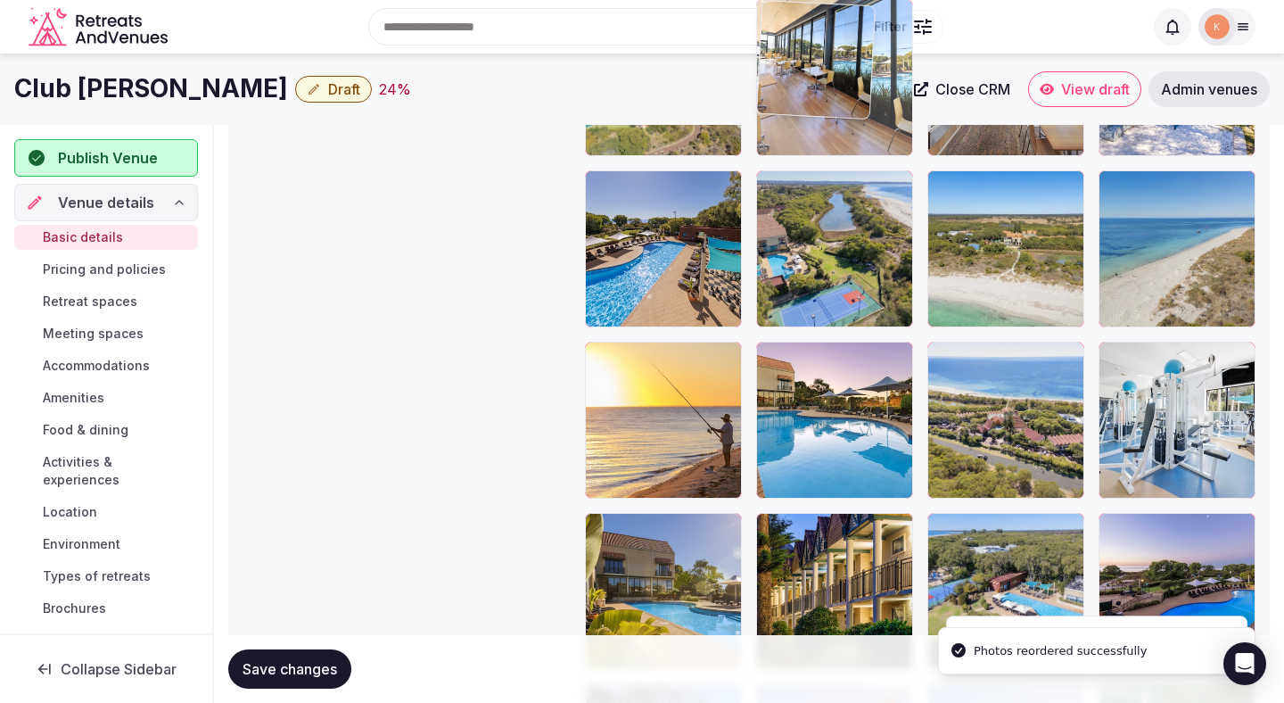
drag, startPoint x: 835, startPoint y: 424, endPoint x: 832, endPoint y: 159, distance: 264.9
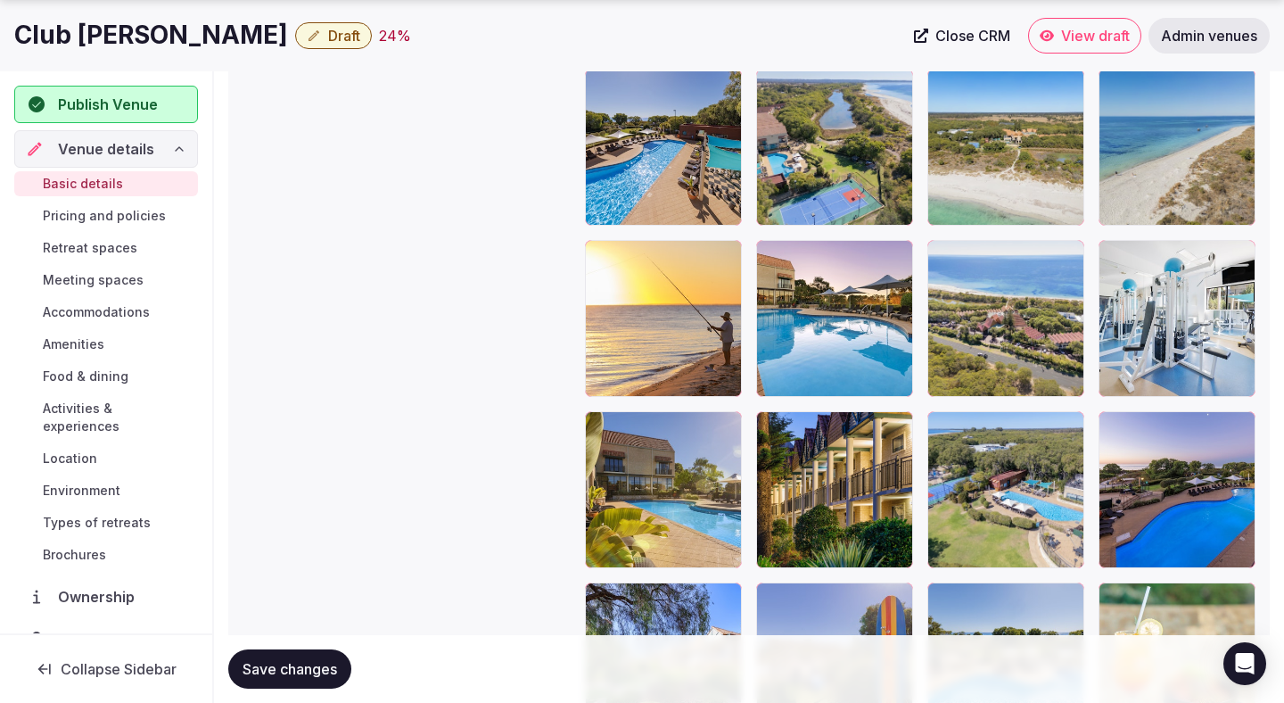
scroll to position [2313, 0]
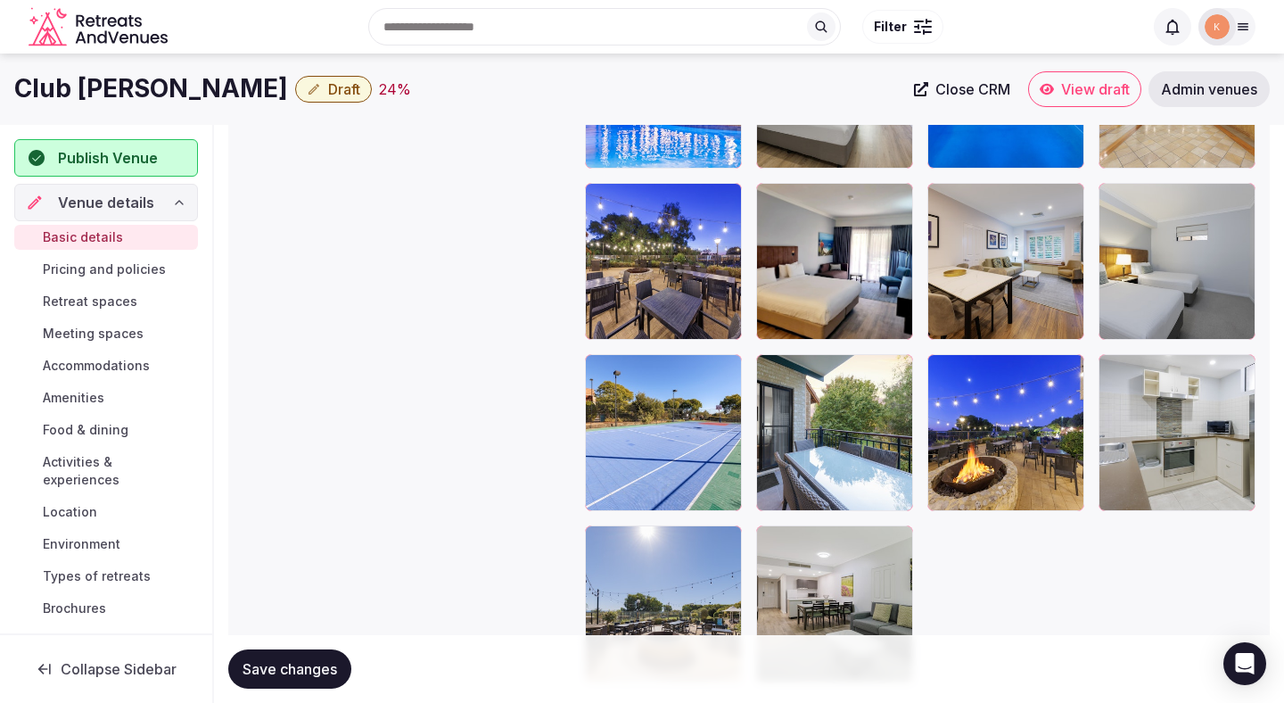
scroll to position [3563, 0]
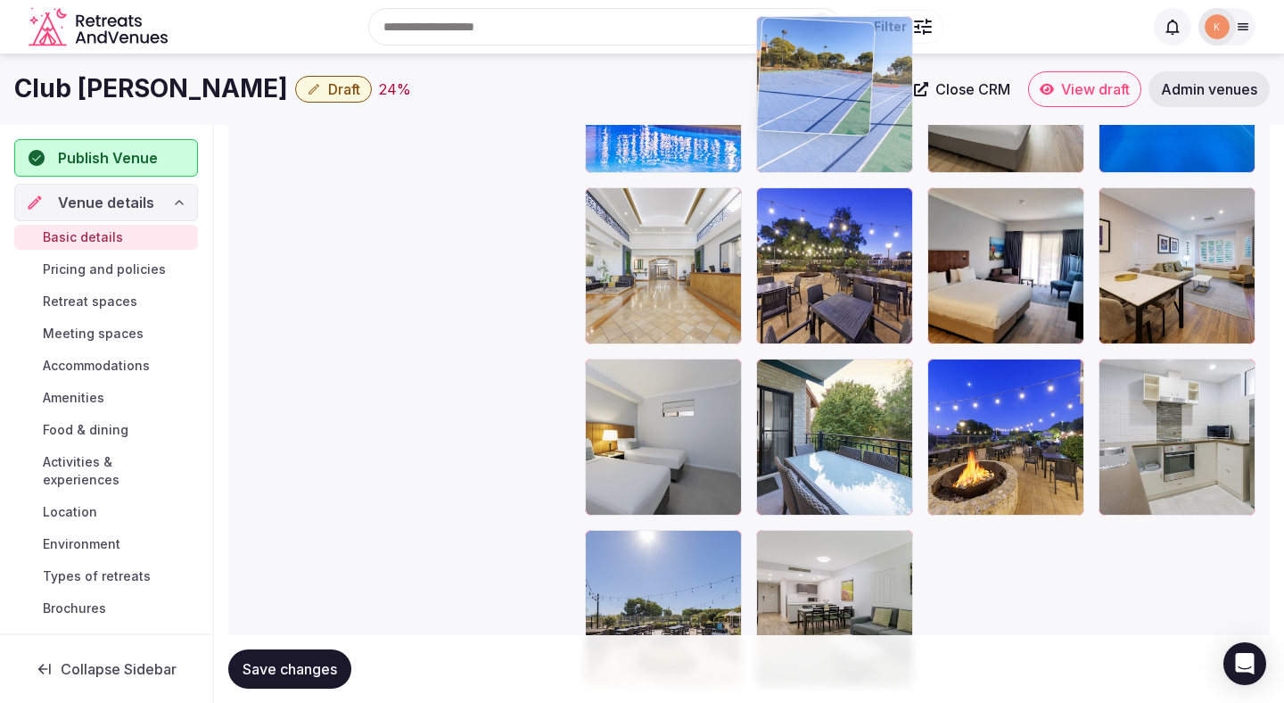
drag, startPoint x: 662, startPoint y: 476, endPoint x: 832, endPoint y: 211, distance: 315.0
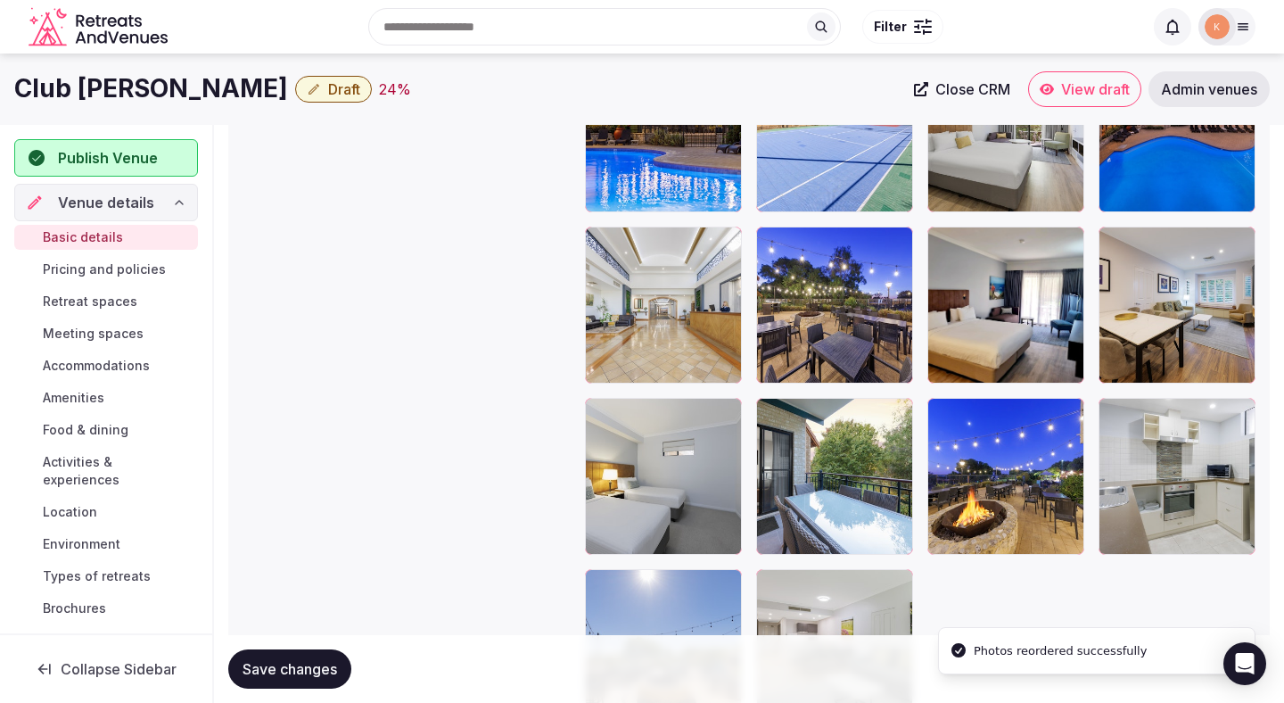
scroll to position [3263, 0]
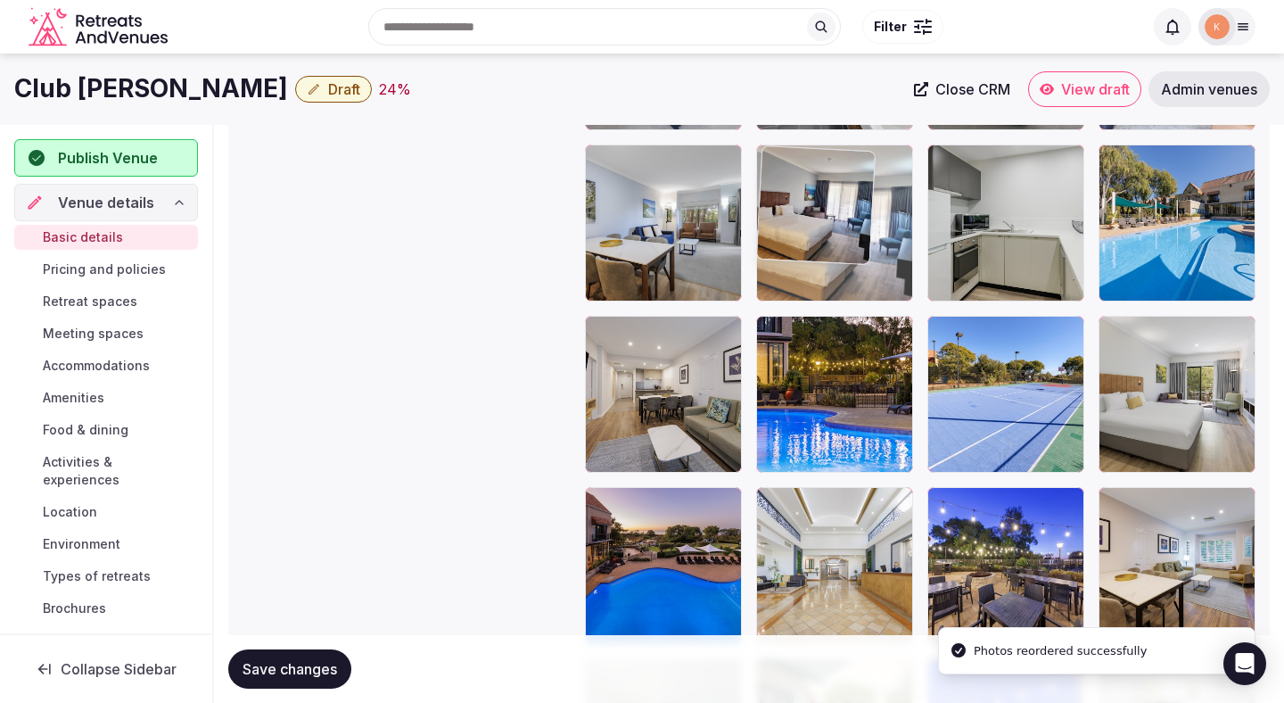
drag, startPoint x: 961, startPoint y: 543, endPoint x: 823, endPoint y: 301, distance: 278.0
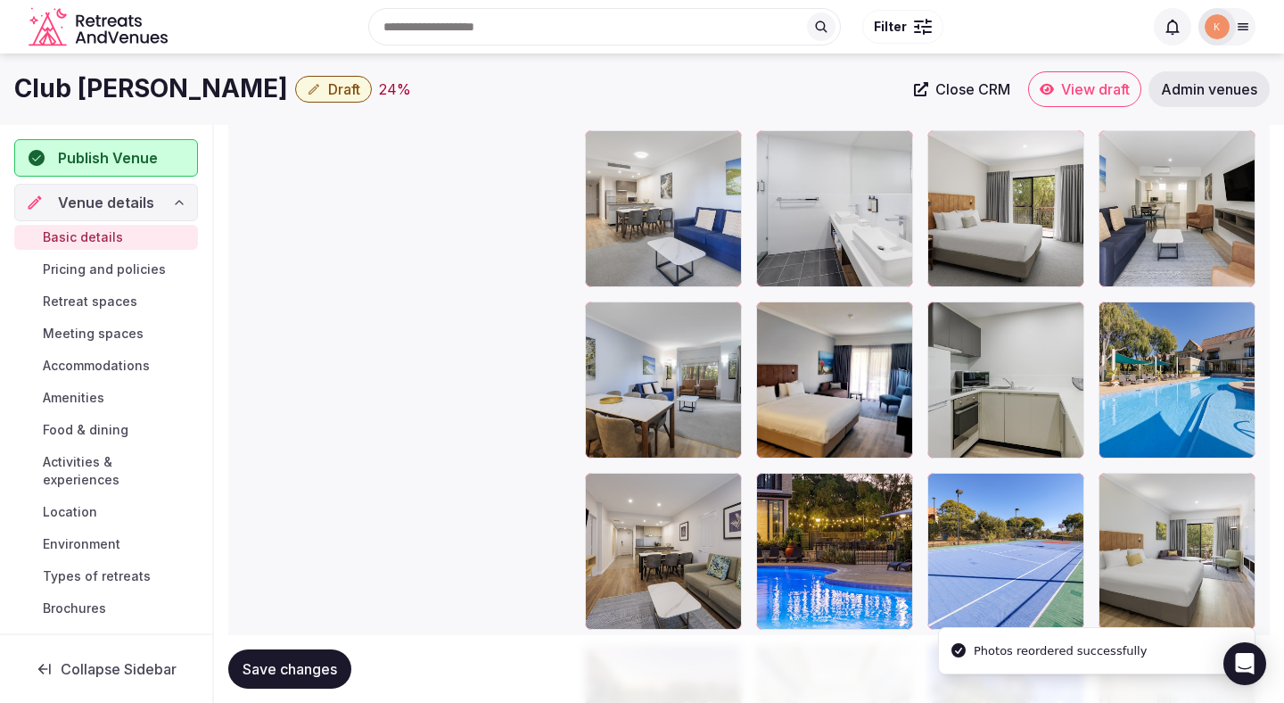
scroll to position [2953, 0]
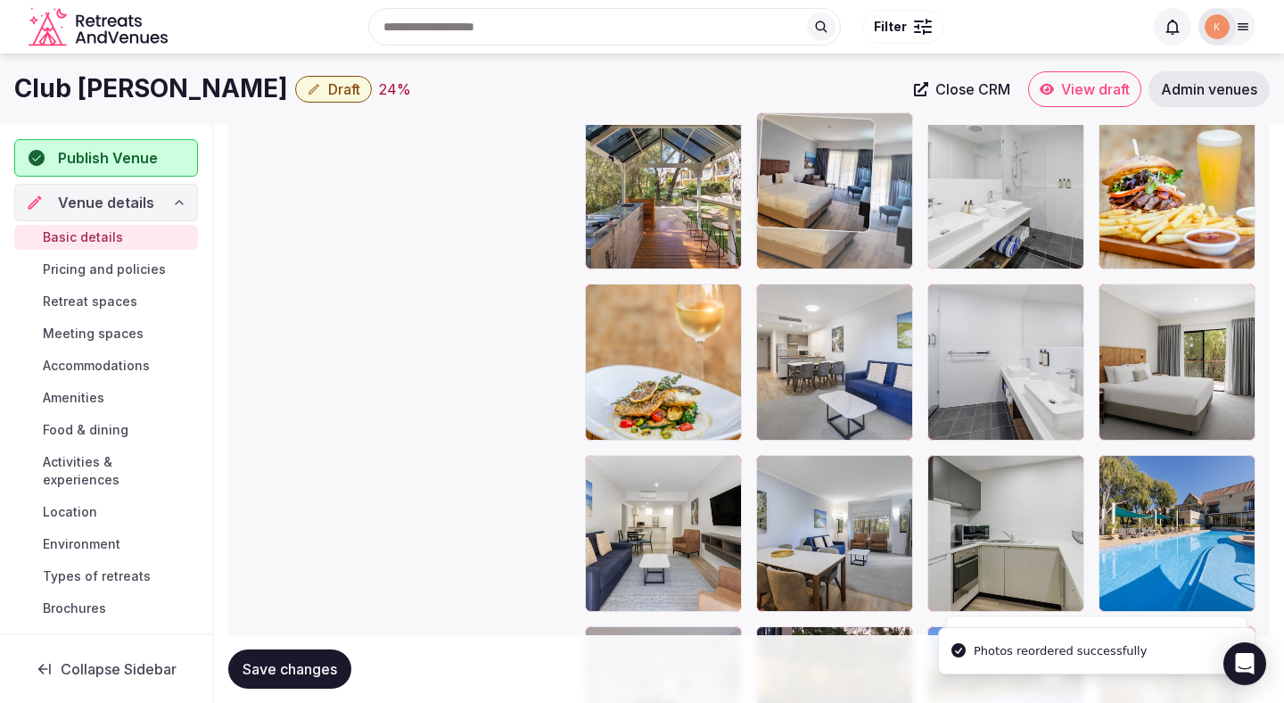
drag, startPoint x: 829, startPoint y: 521, endPoint x: 813, endPoint y: 175, distance: 346.5
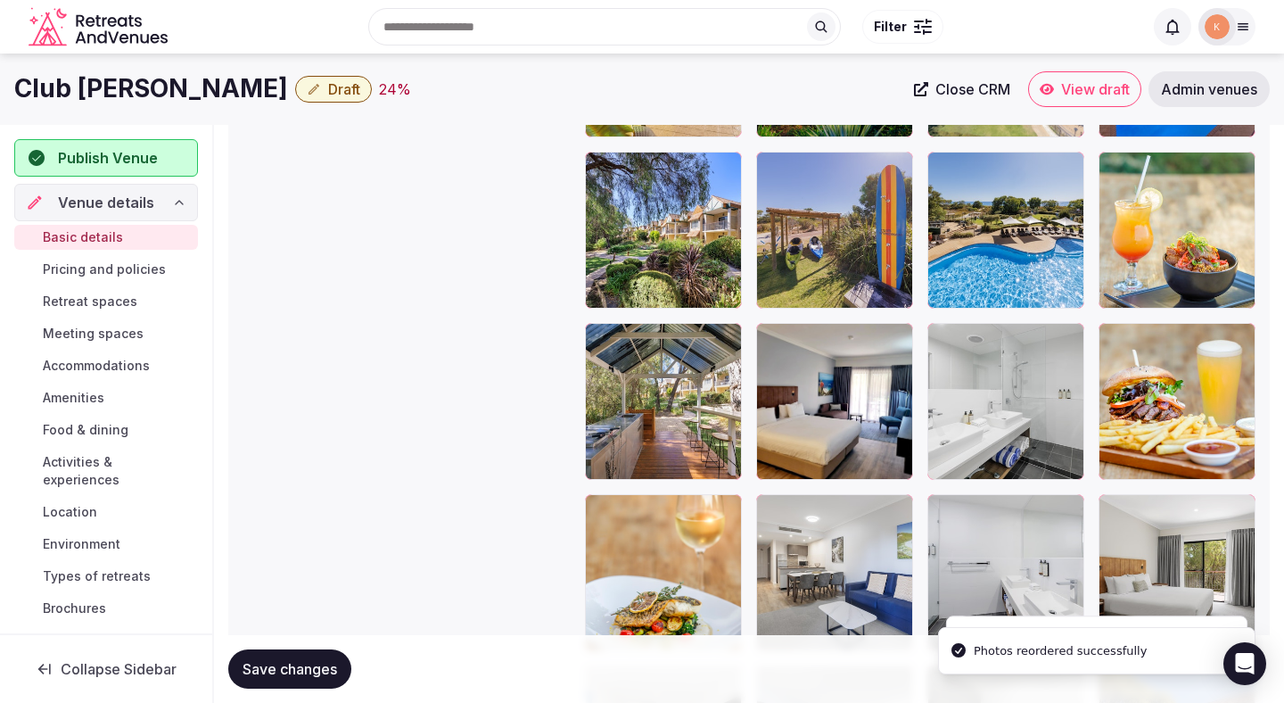
scroll to position [2688, 0]
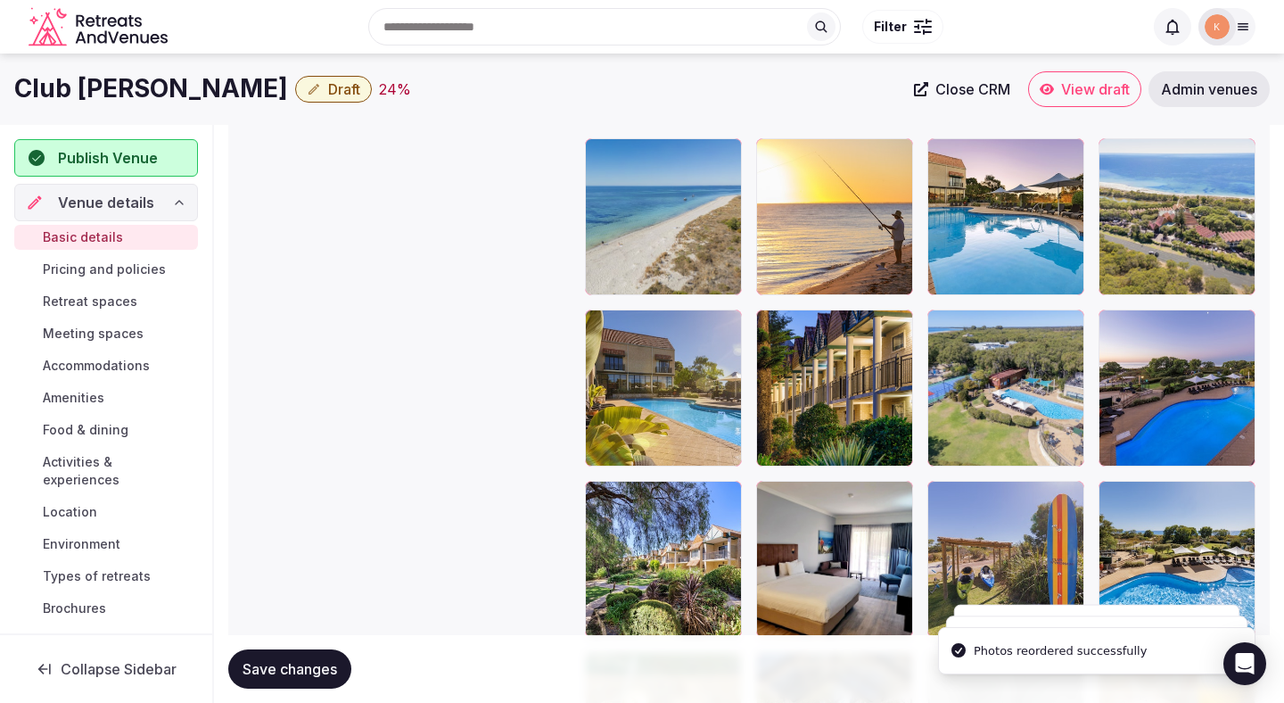
scroll to position [2396, 0]
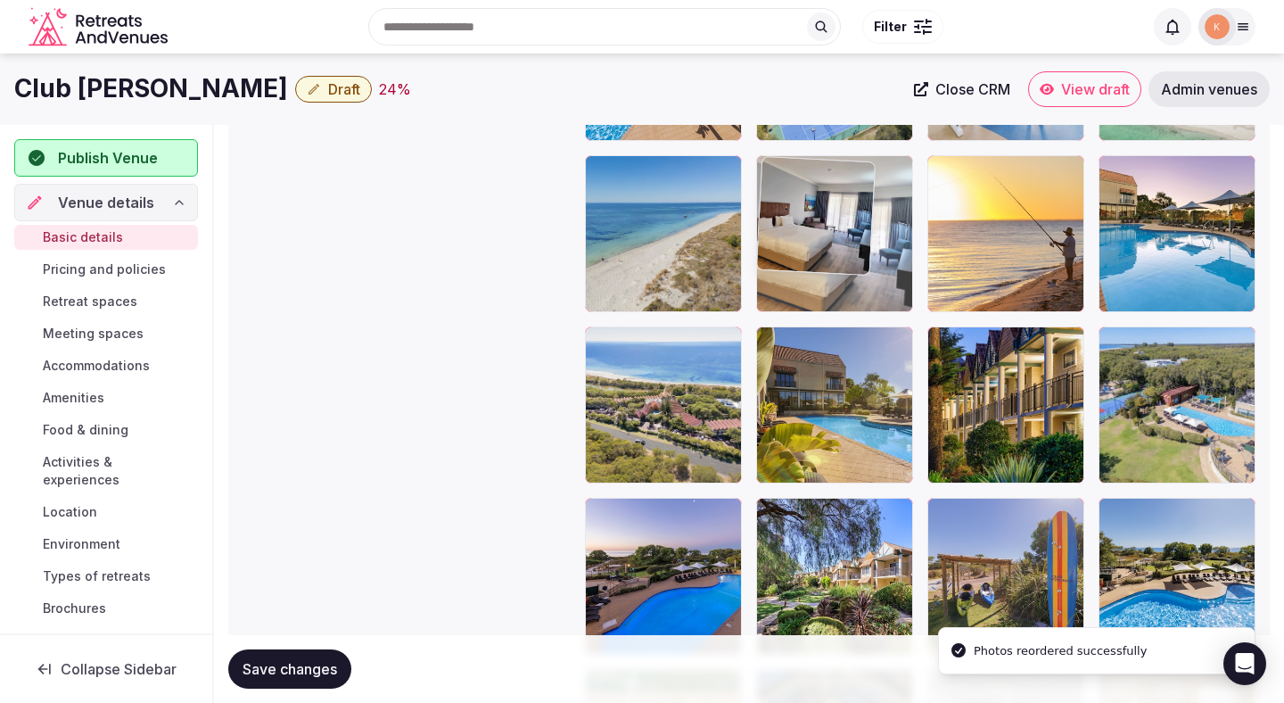
drag, startPoint x: 820, startPoint y: 556, endPoint x: 819, endPoint y: 275, distance: 281.0
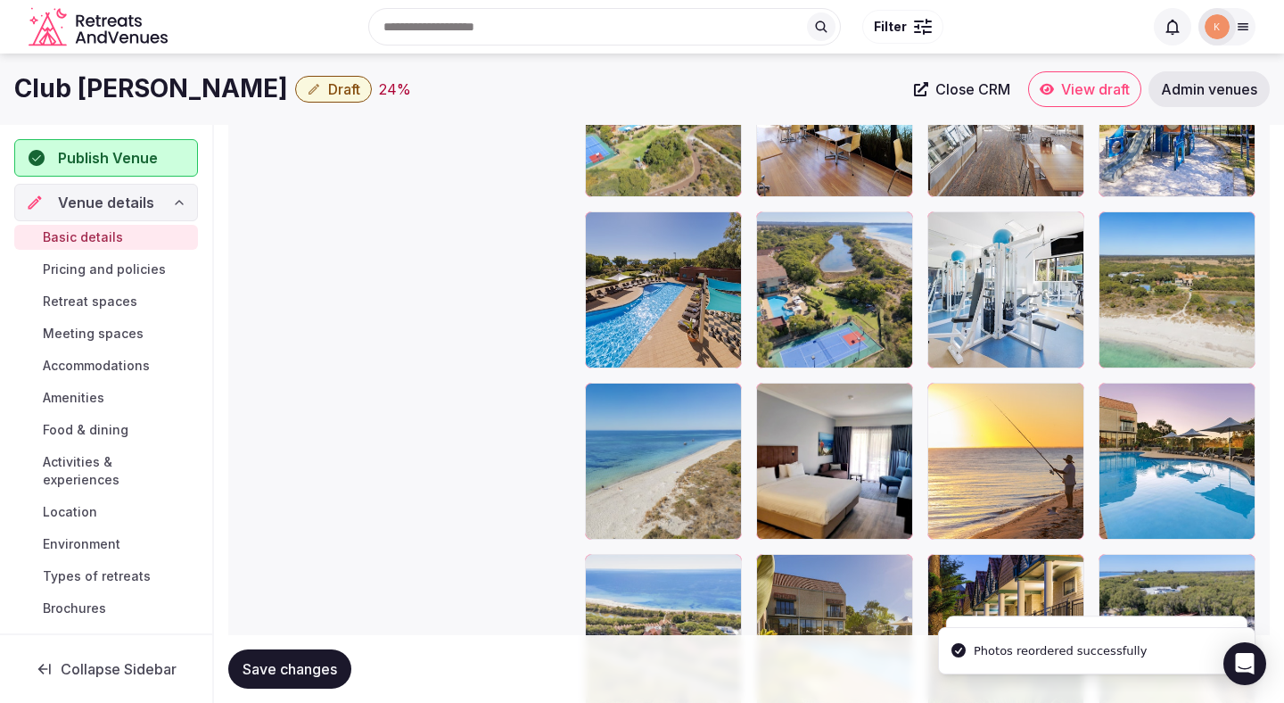
scroll to position [2143, 0]
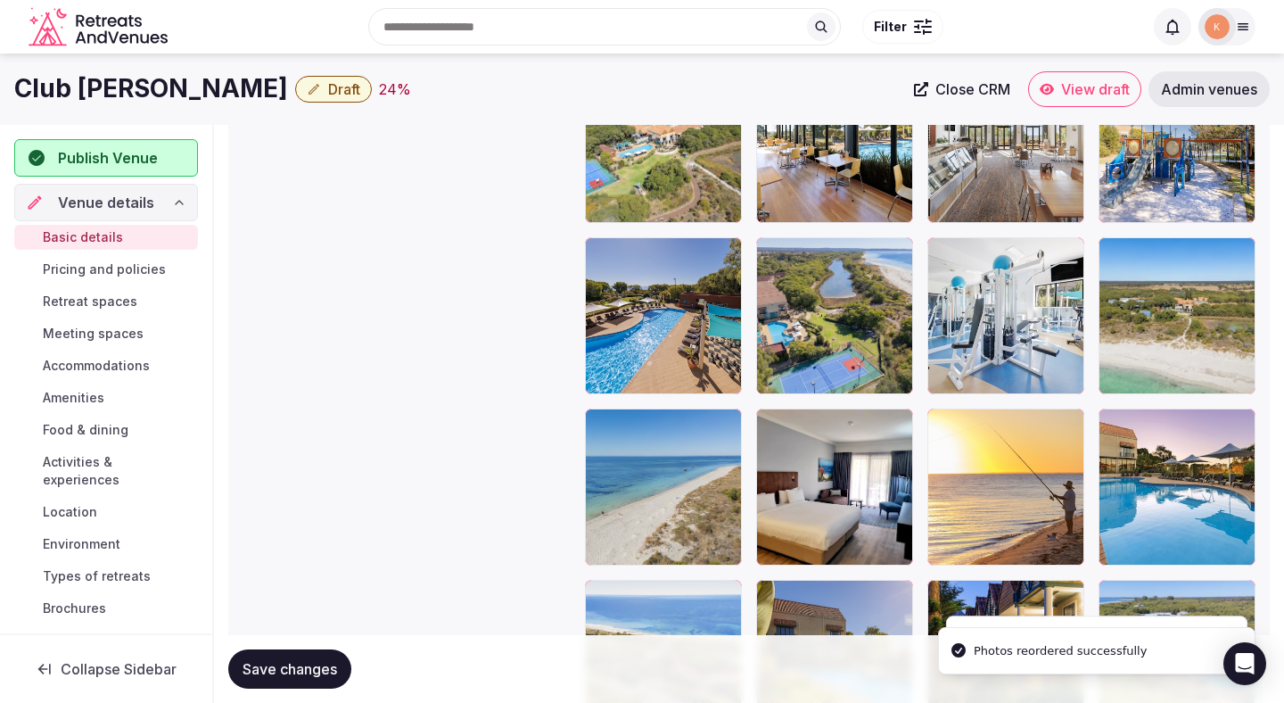
click at [805, 320] on body "**********" at bounding box center [642, 48] width 1284 height 4382
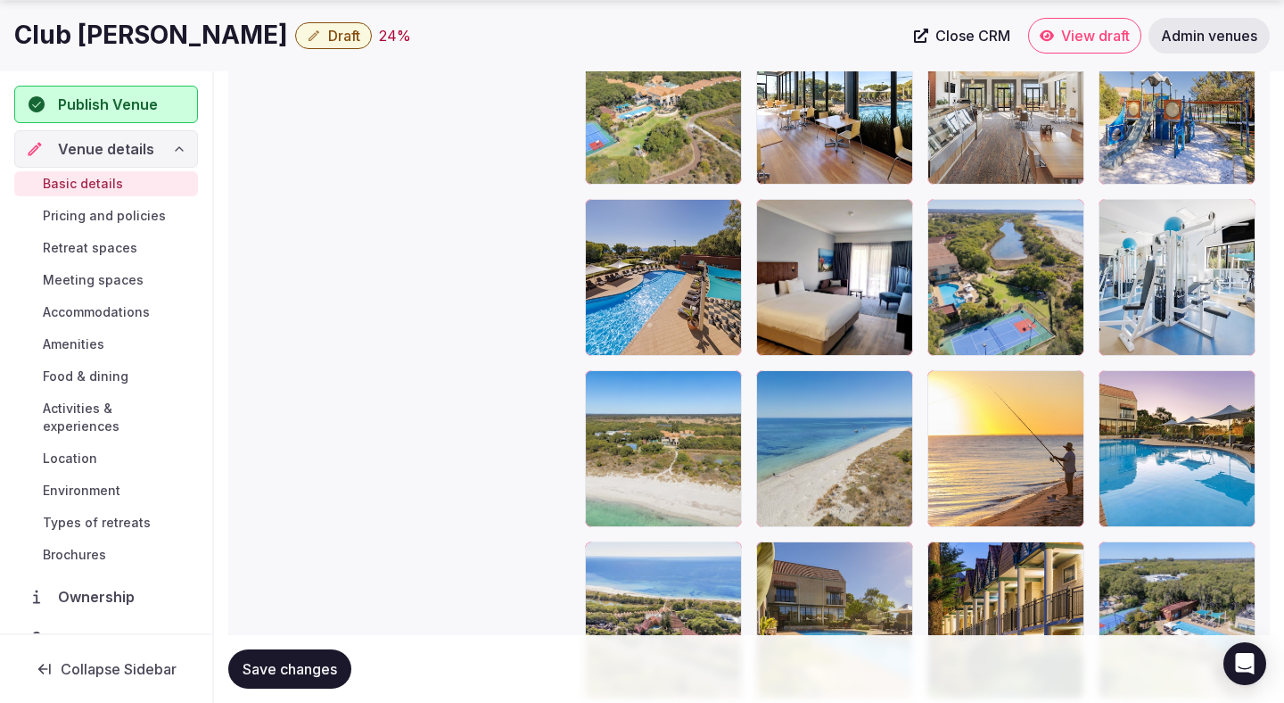
scroll to position [2190, 0]
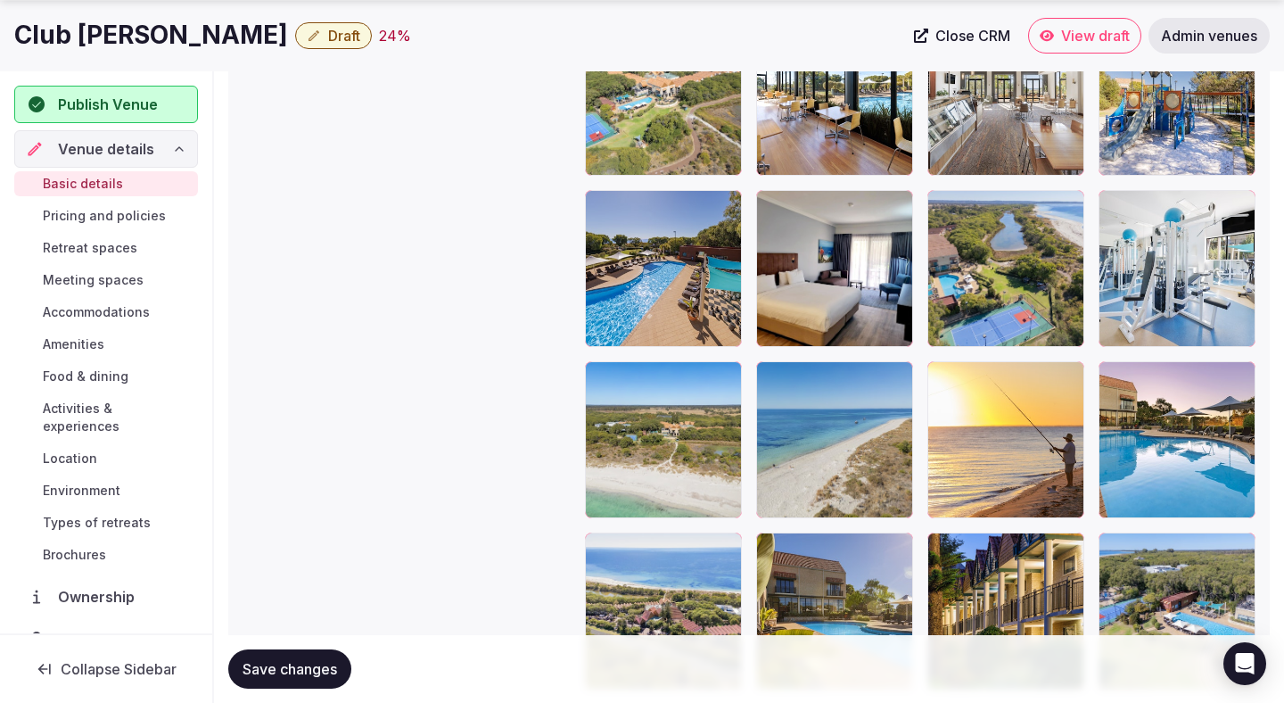
click at [992, 293] on body "**********" at bounding box center [642, 1] width 1284 height 4382
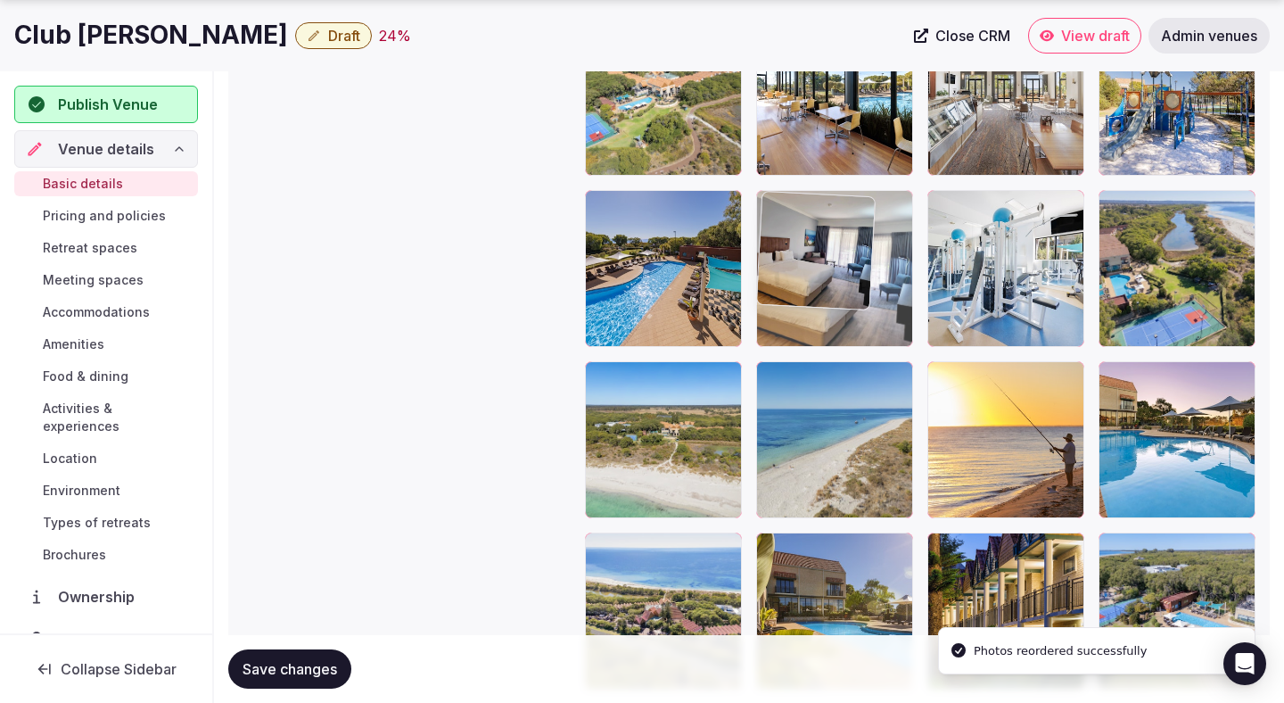
drag, startPoint x: 1006, startPoint y: 280, endPoint x: 865, endPoint y: 280, distance: 140.9
click at [865, 280] on body "**********" at bounding box center [642, 1] width 1284 height 4382
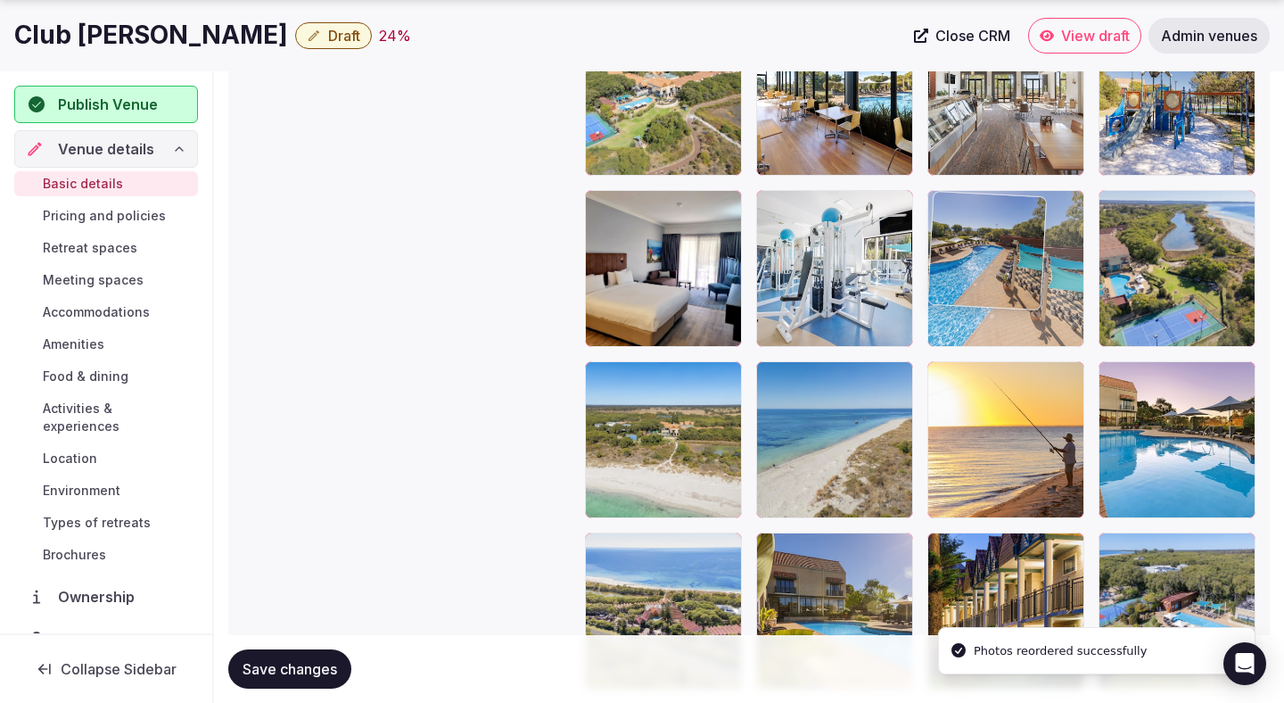
drag, startPoint x: 700, startPoint y: 292, endPoint x: 1105, endPoint y: 282, distance: 405.1
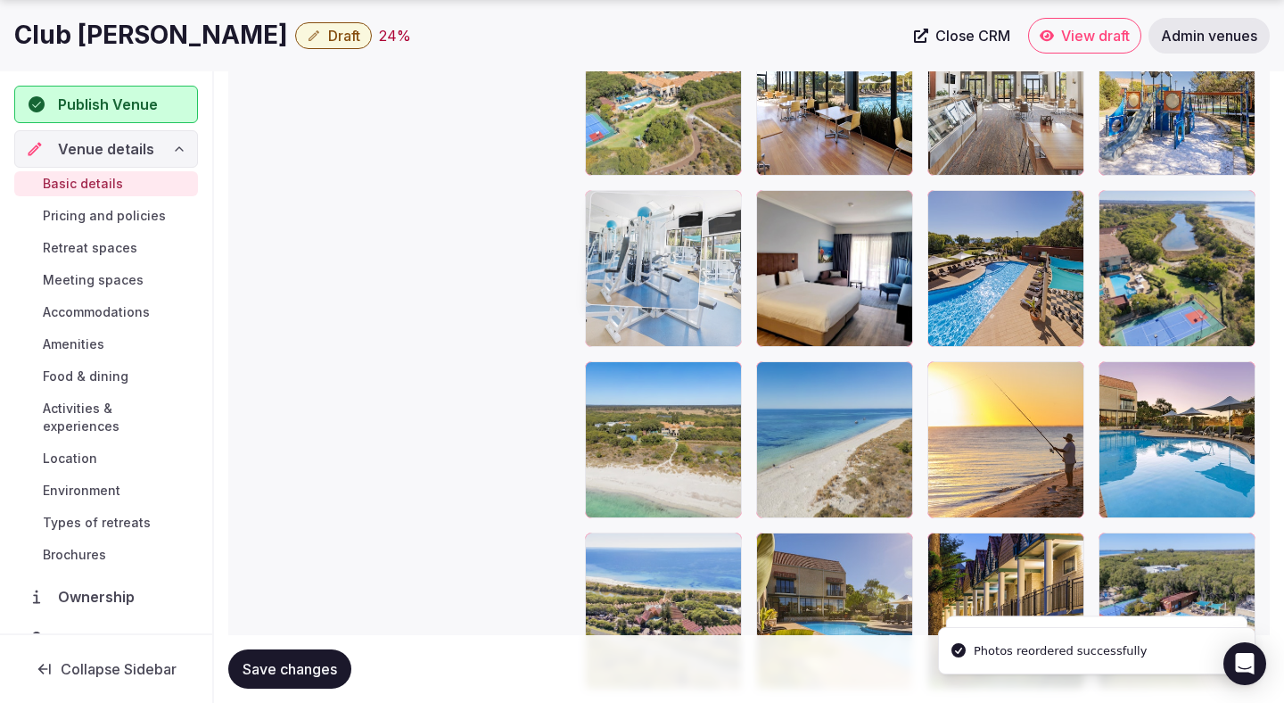
drag, startPoint x: 875, startPoint y: 296, endPoint x: 713, endPoint y: 296, distance: 162.3
click at [713, 296] on body "**********" at bounding box center [642, 1] width 1284 height 4382
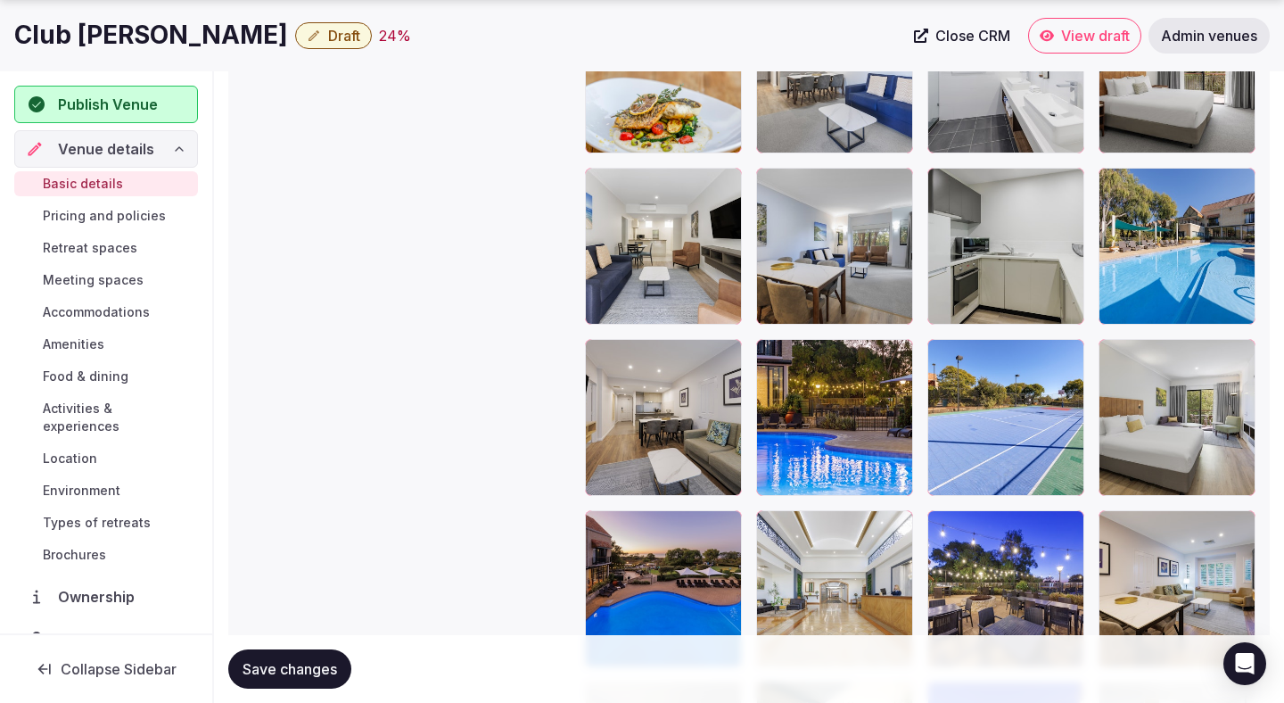
scroll to position [3263, 0]
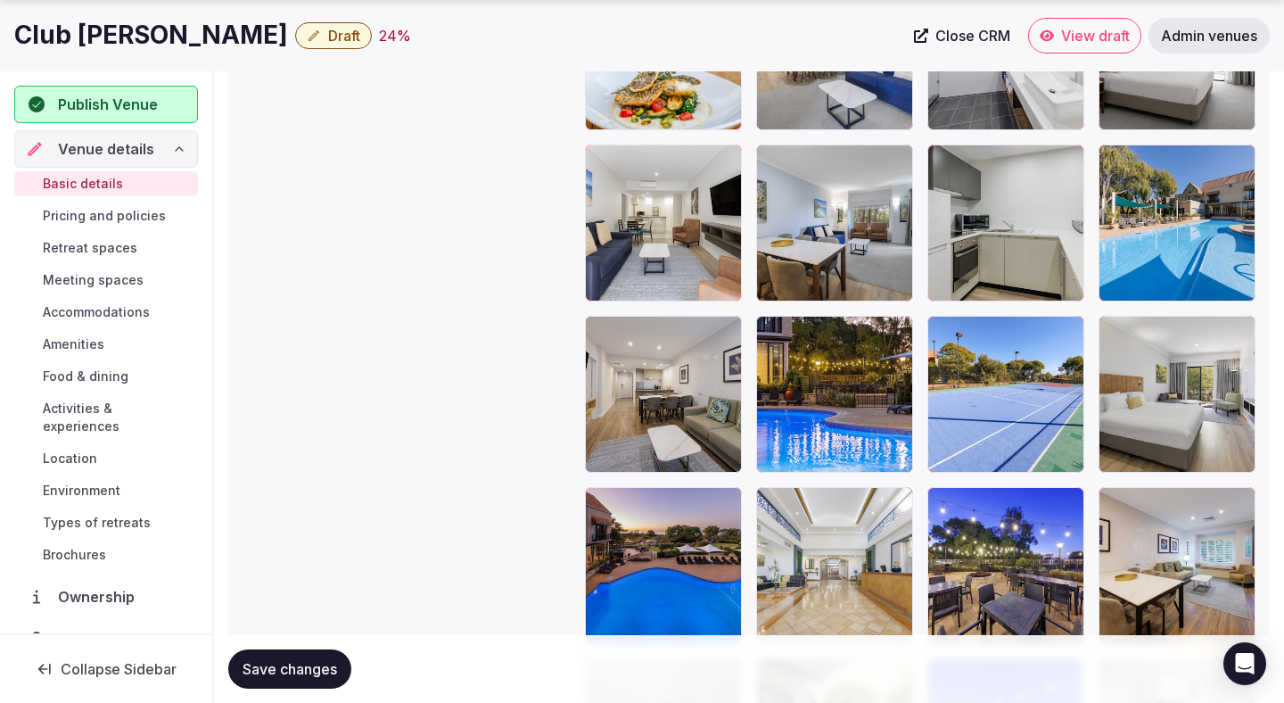
click at [317, 673] on span "Save changes" at bounding box center [290, 669] width 95 height 18
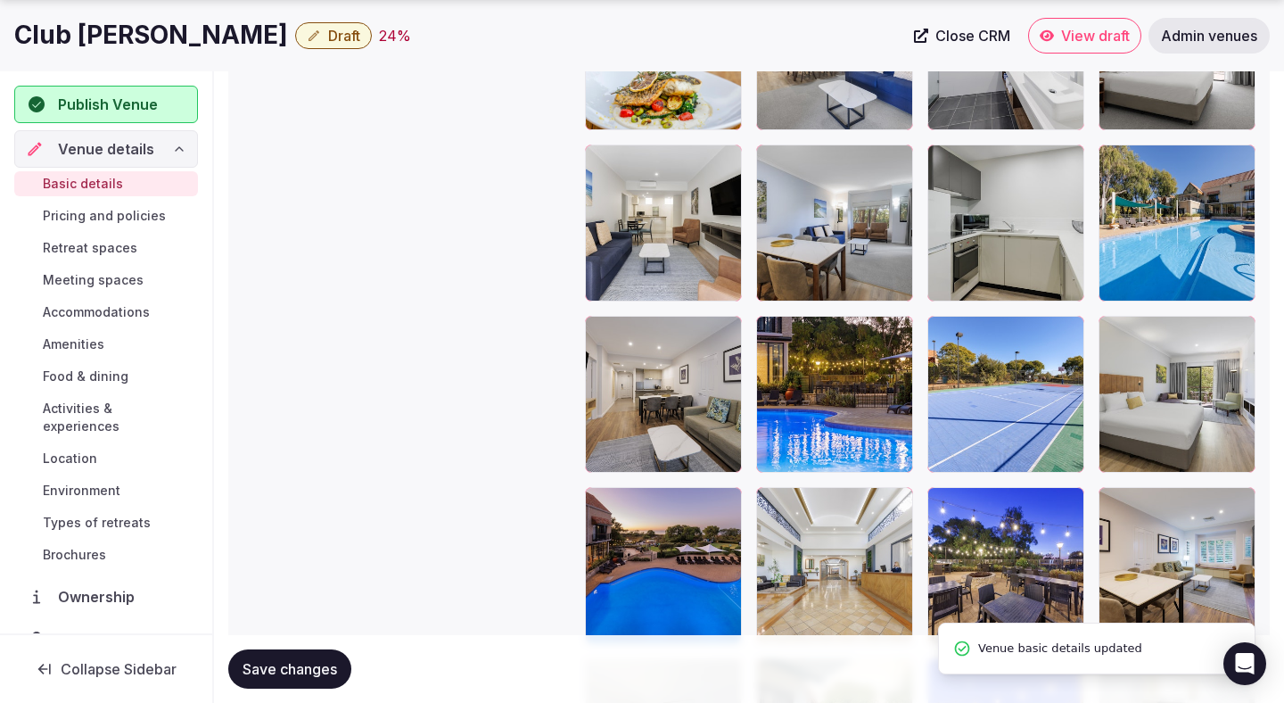
click at [318, 673] on span "Save changes" at bounding box center [290, 669] width 95 height 18
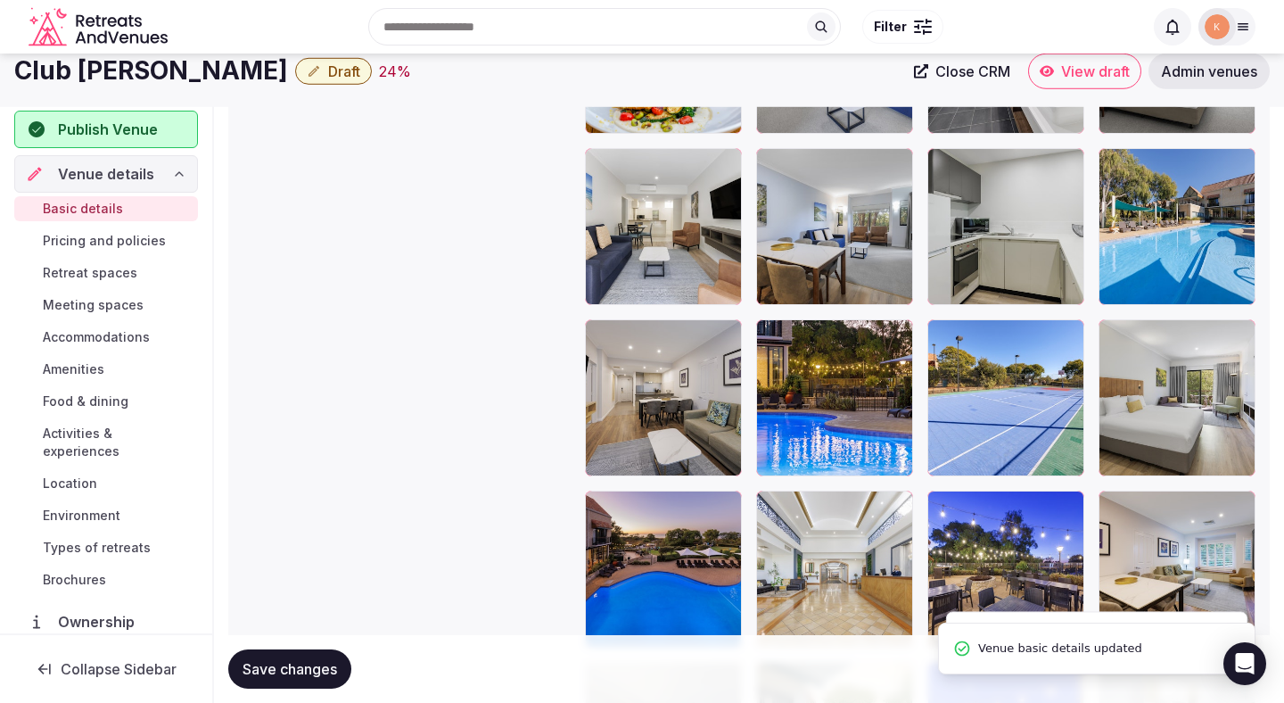
scroll to position [3167, 0]
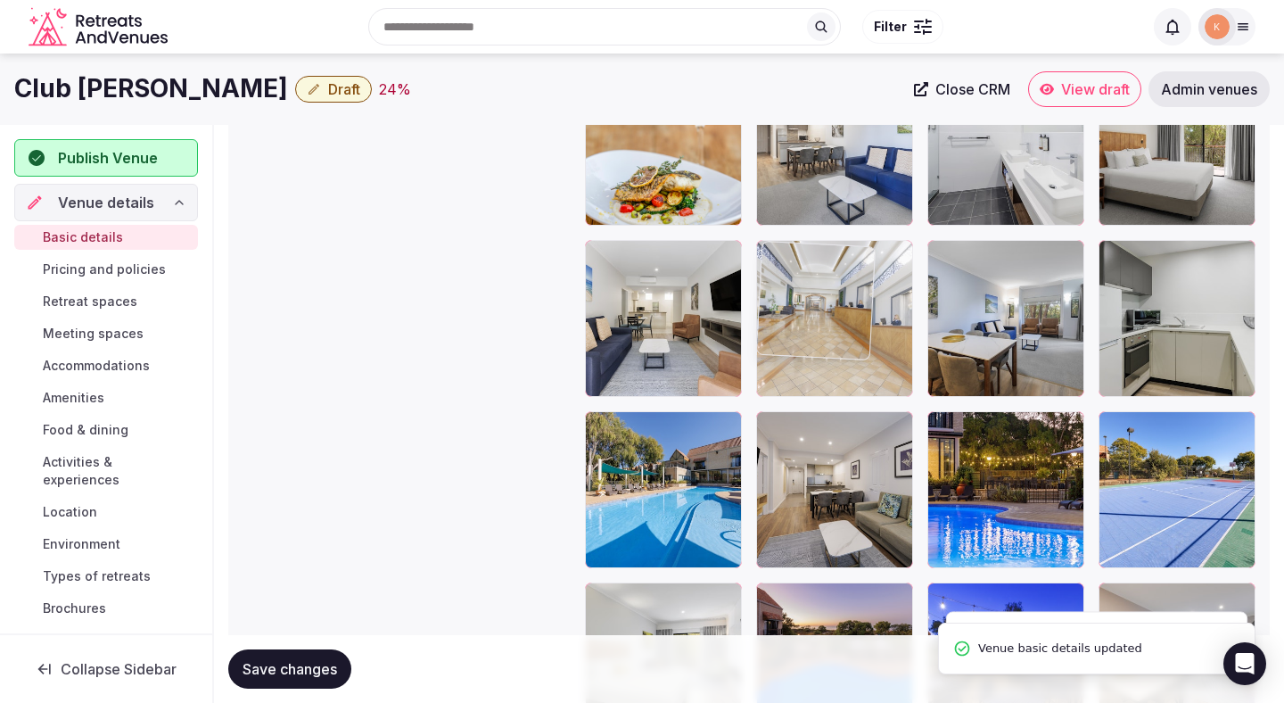
drag, startPoint x: 785, startPoint y: 597, endPoint x: 786, endPoint y: 191, distance: 405.9
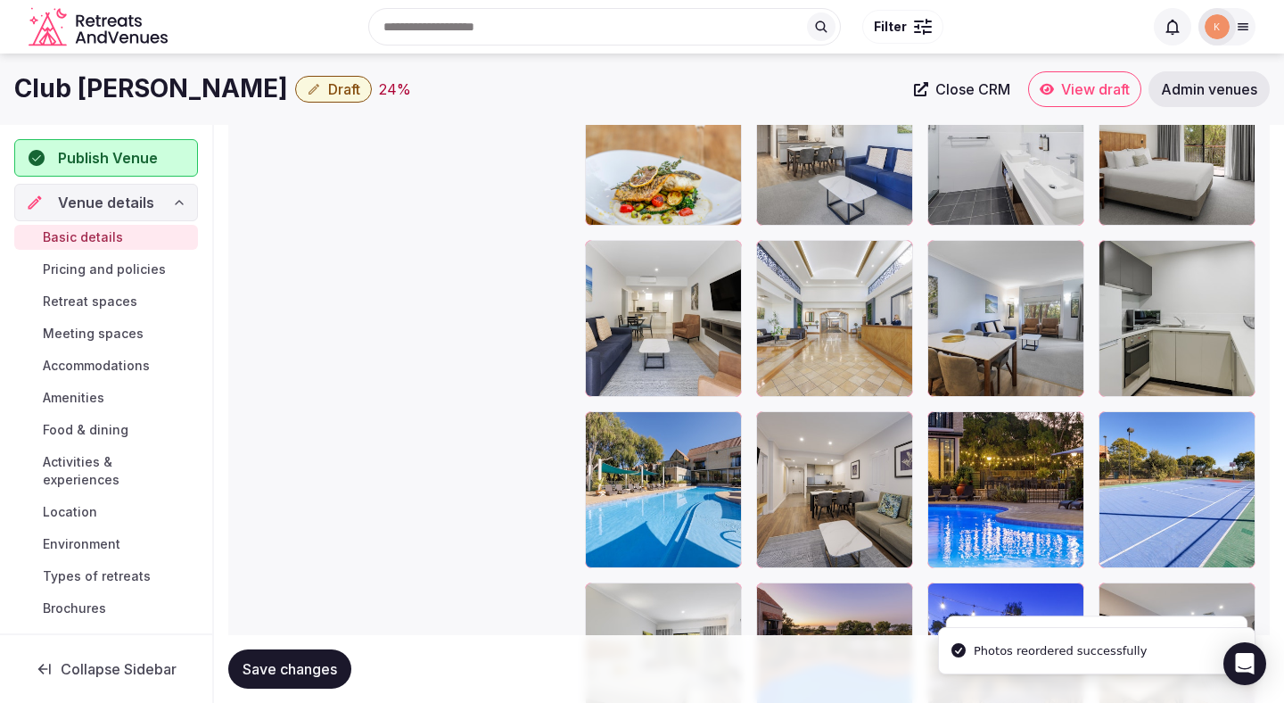
scroll to position [2924, 0]
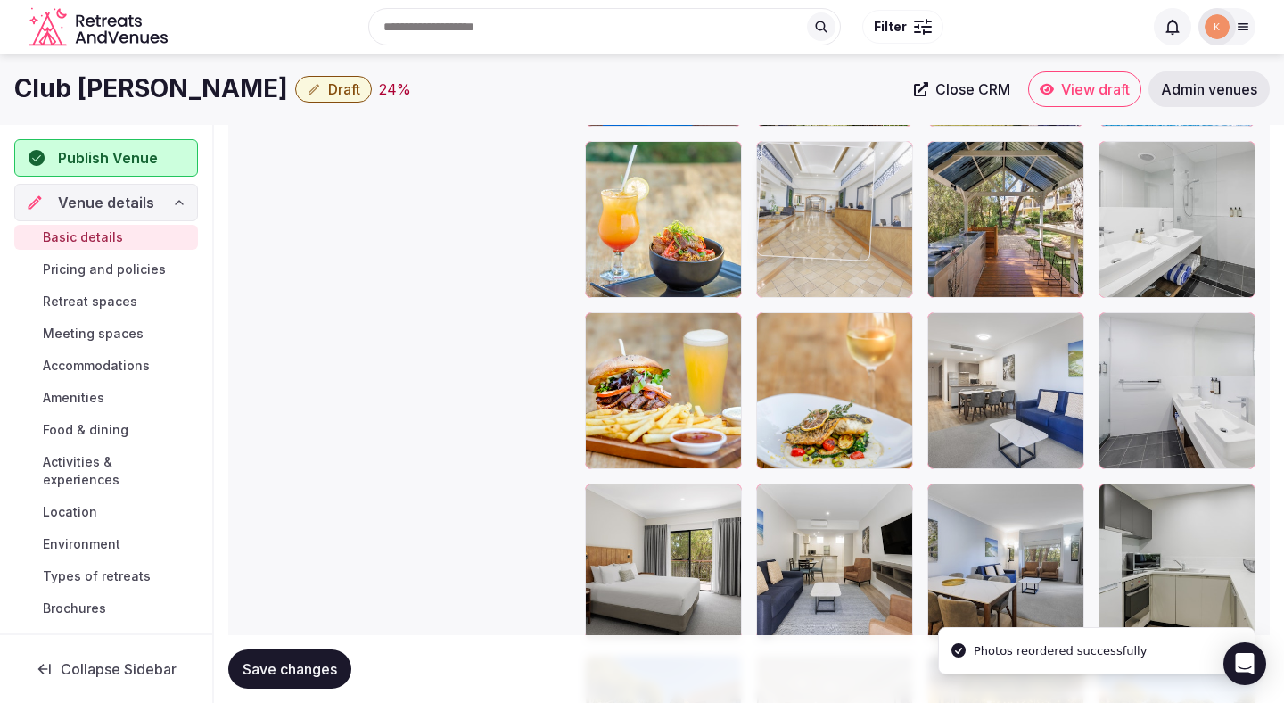
drag, startPoint x: 812, startPoint y: 558, endPoint x: 809, endPoint y: 205, distance: 352.4
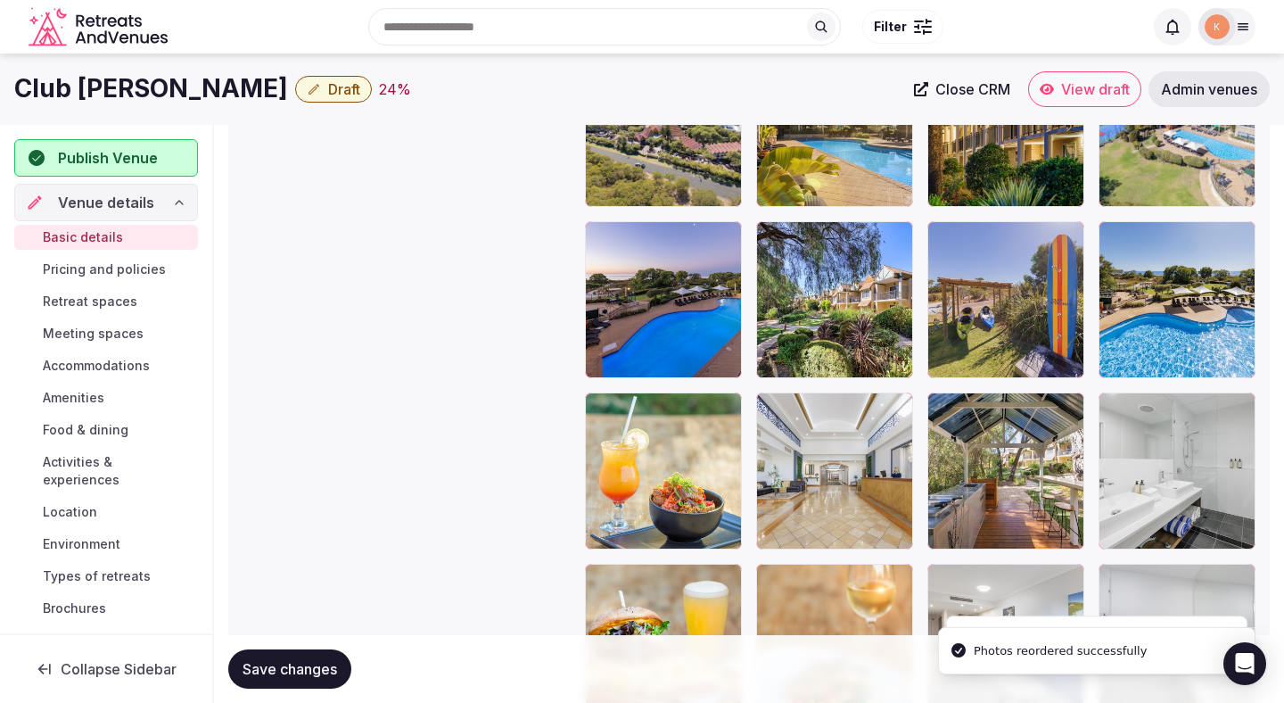
scroll to position [2590, 0]
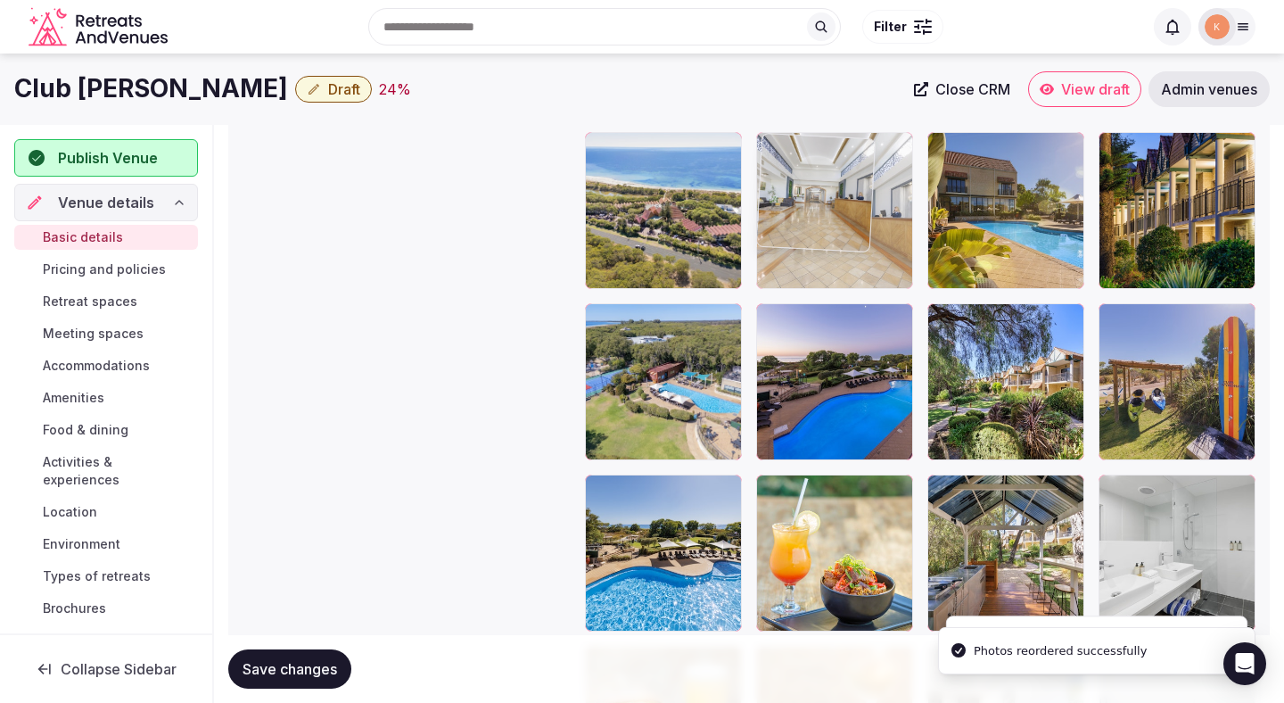
drag, startPoint x: 827, startPoint y: 513, endPoint x: 830, endPoint y: 211, distance: 302.4
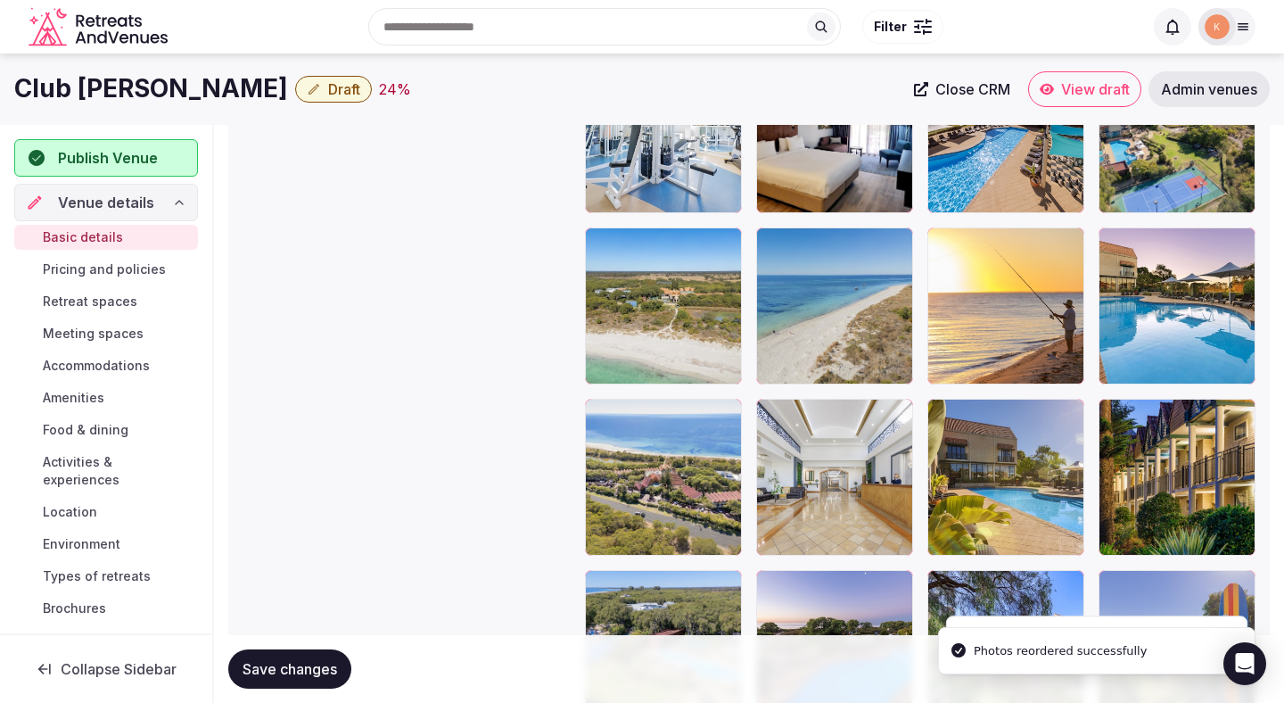
scroll to position [2186, 0]
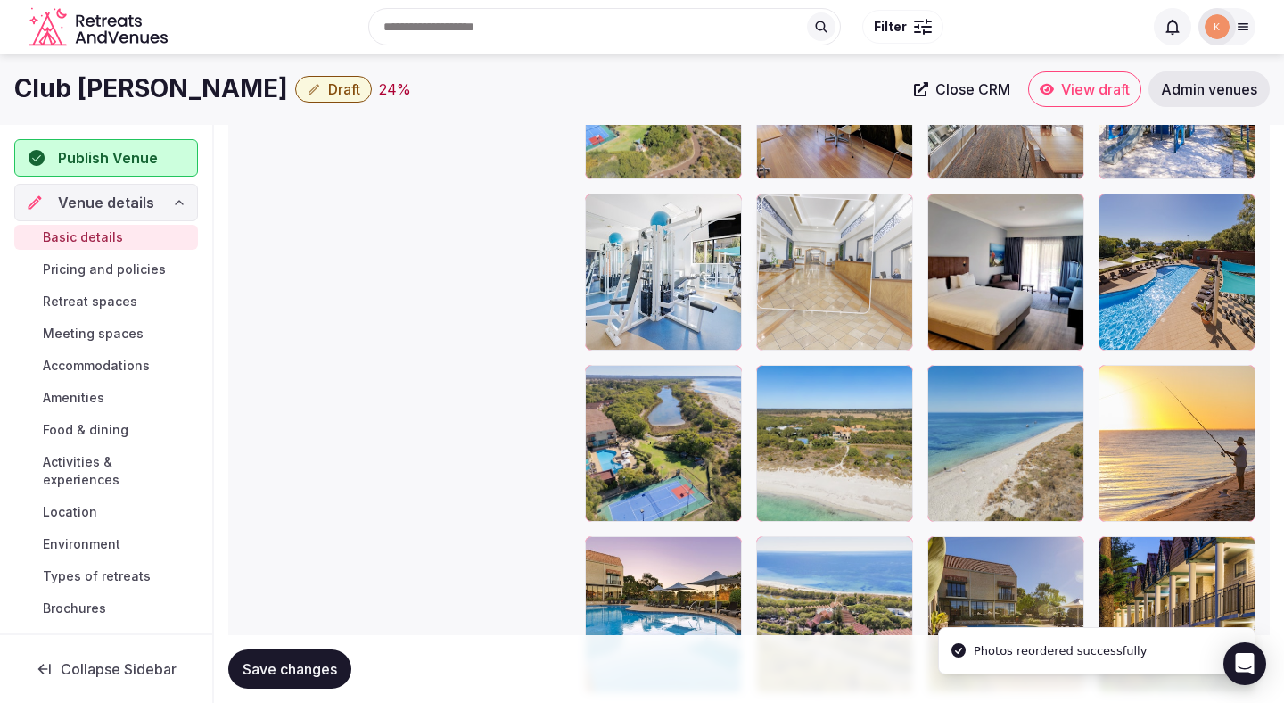
drag, startPoint x: 826, startPoint y: 570, endPoint x: 822, endPoint y: 247, distance: 322.9
click at [822, 247] on body "**********" at bounding box center [642, 5] width 1284 height 4382
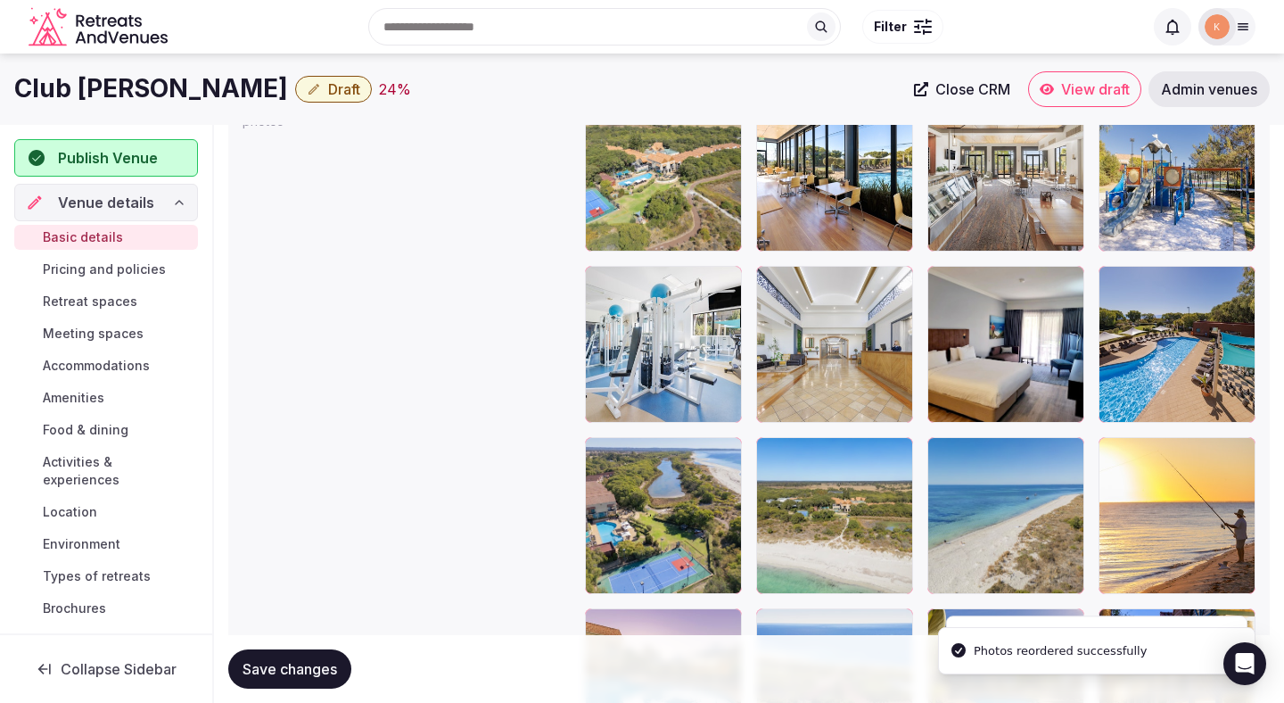
scroll to position [2063, 0]
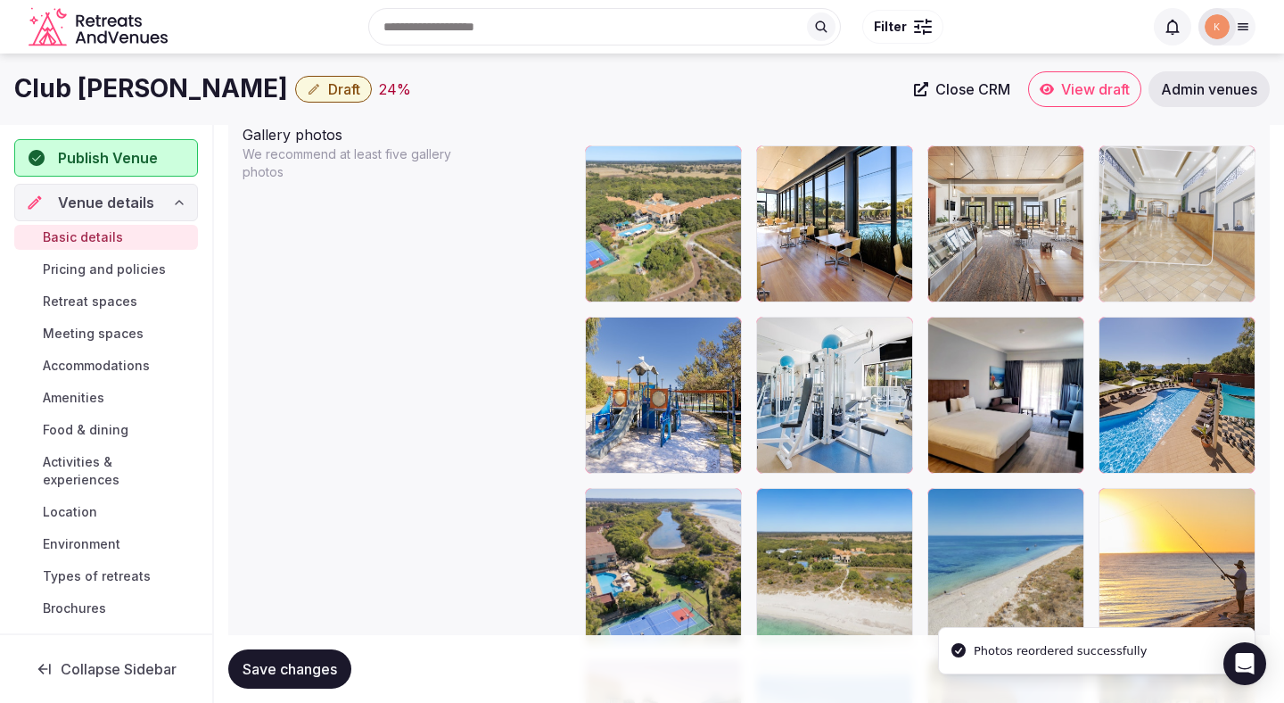
drag, startPoint x: 840, startPoint y: 375, endPoint x: 1149, endPoint y: 227, distance: 341.9
click at [1149, 227] on body "**********" at bounding box center [642, 128] width 1284 height 4382
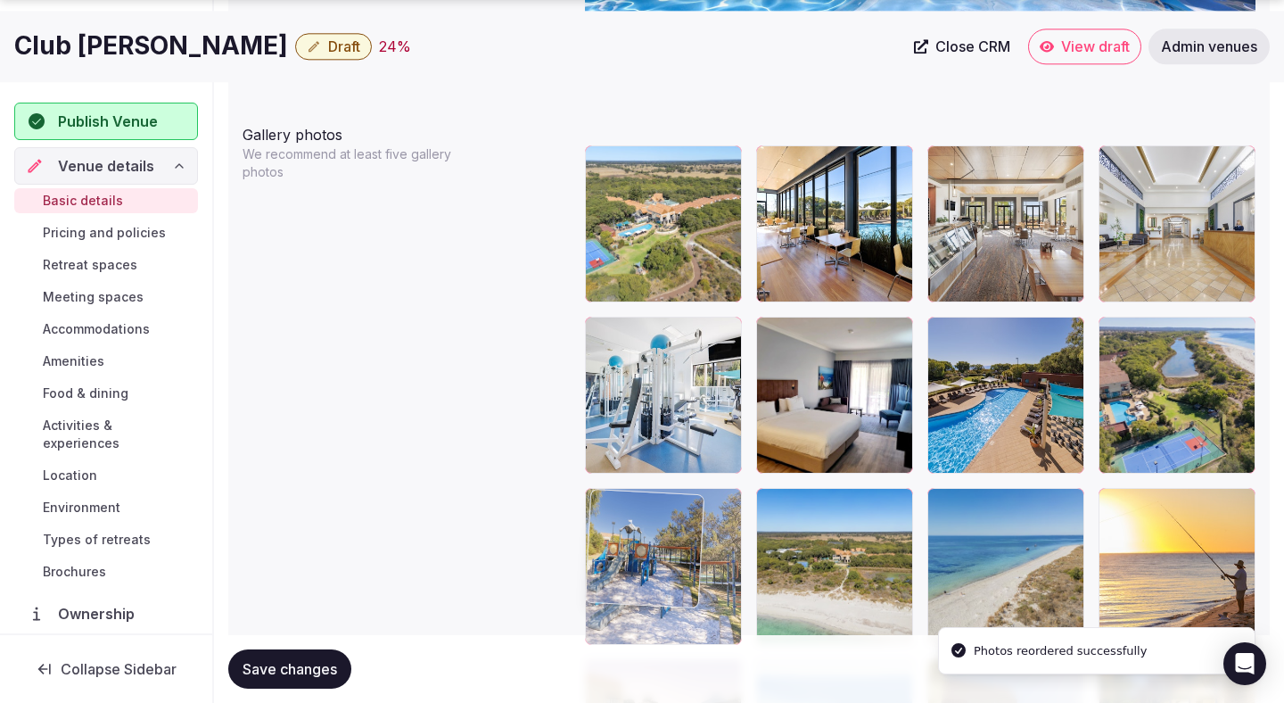
drag, startPoint x: 650, startPoint y: 425, endPoint x: 648, endPoint y: 567, distance: 142.7
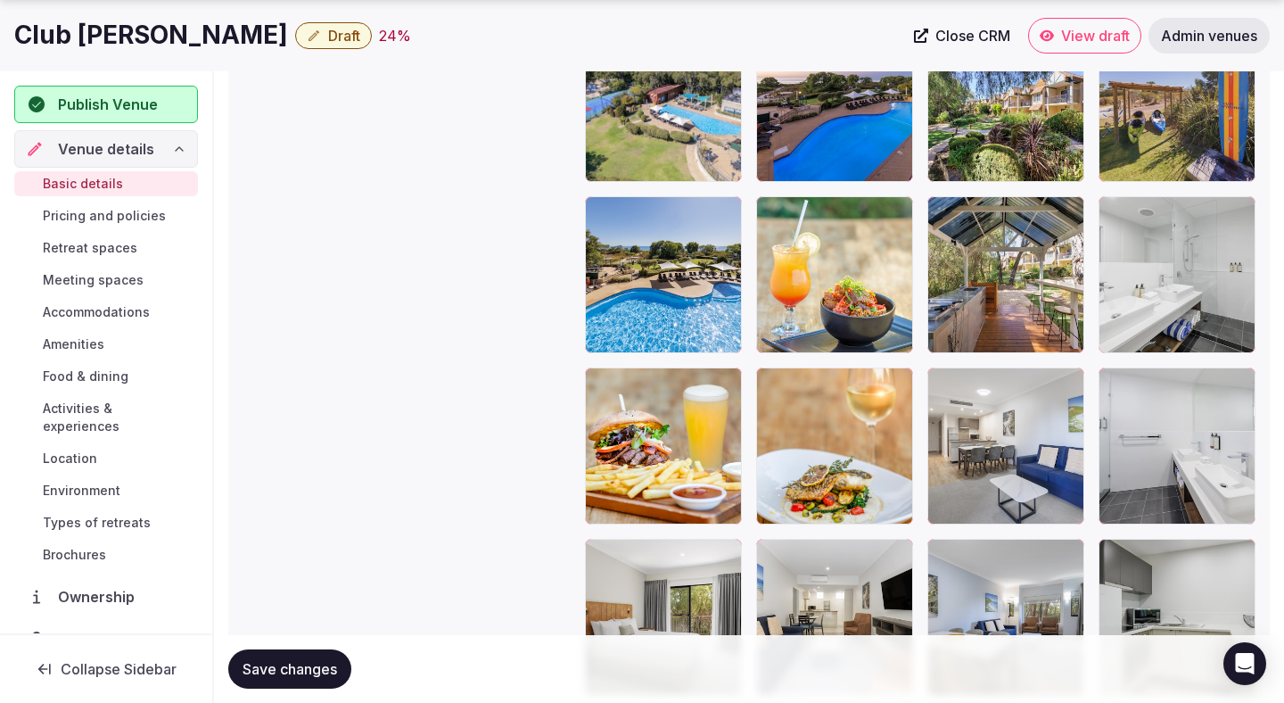
scroll to position [2873, 0]
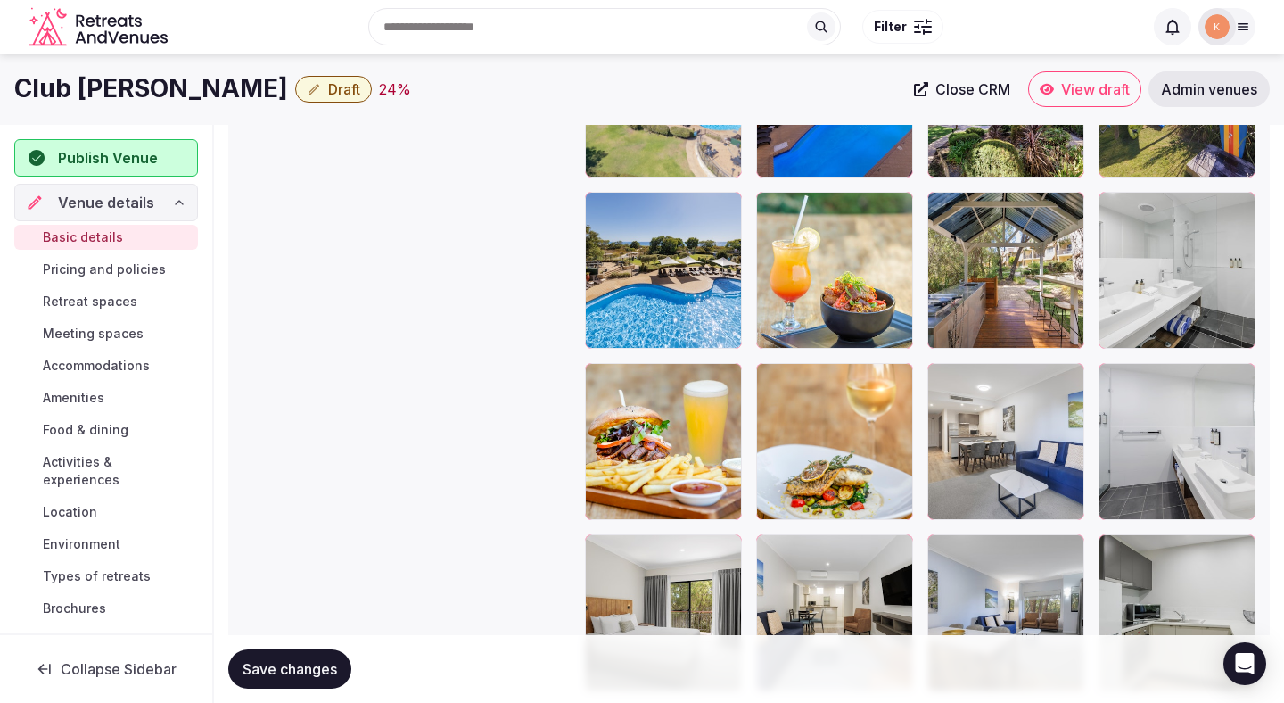
click at [309, 672] on span "Save changes" at bounding box center [290, 669] width 95 height 18
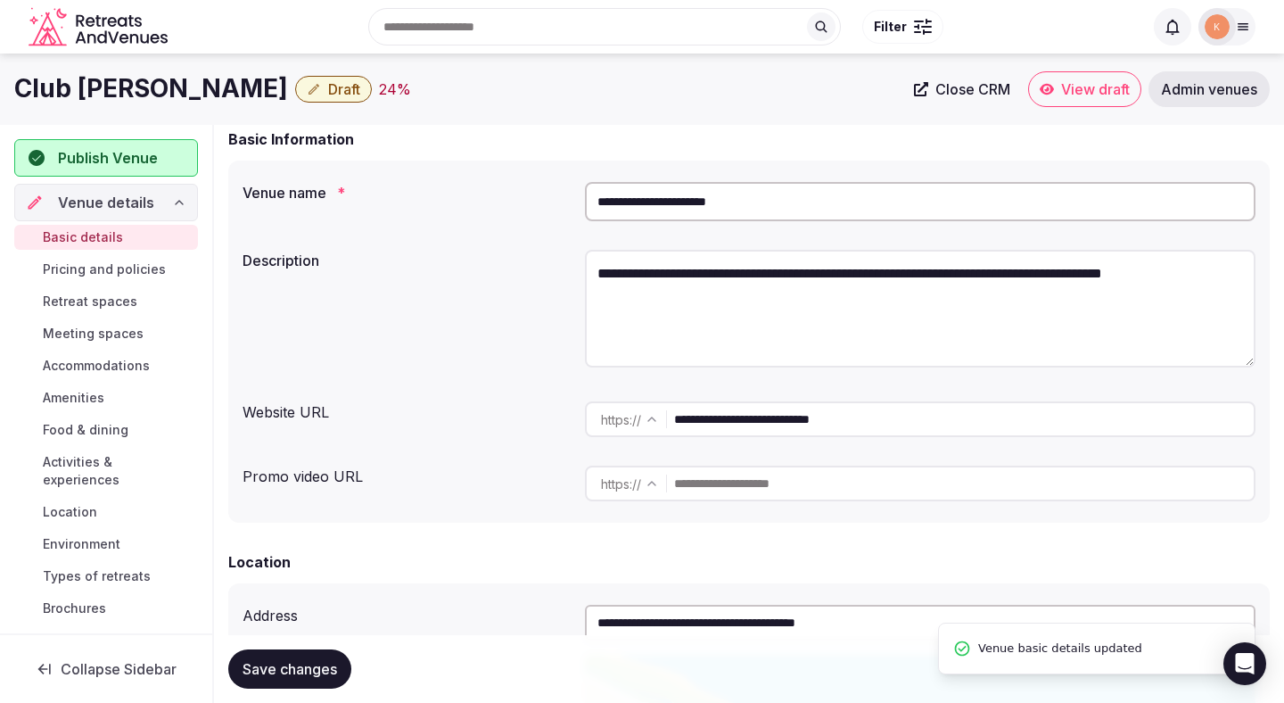
scroll to position [79, 0]
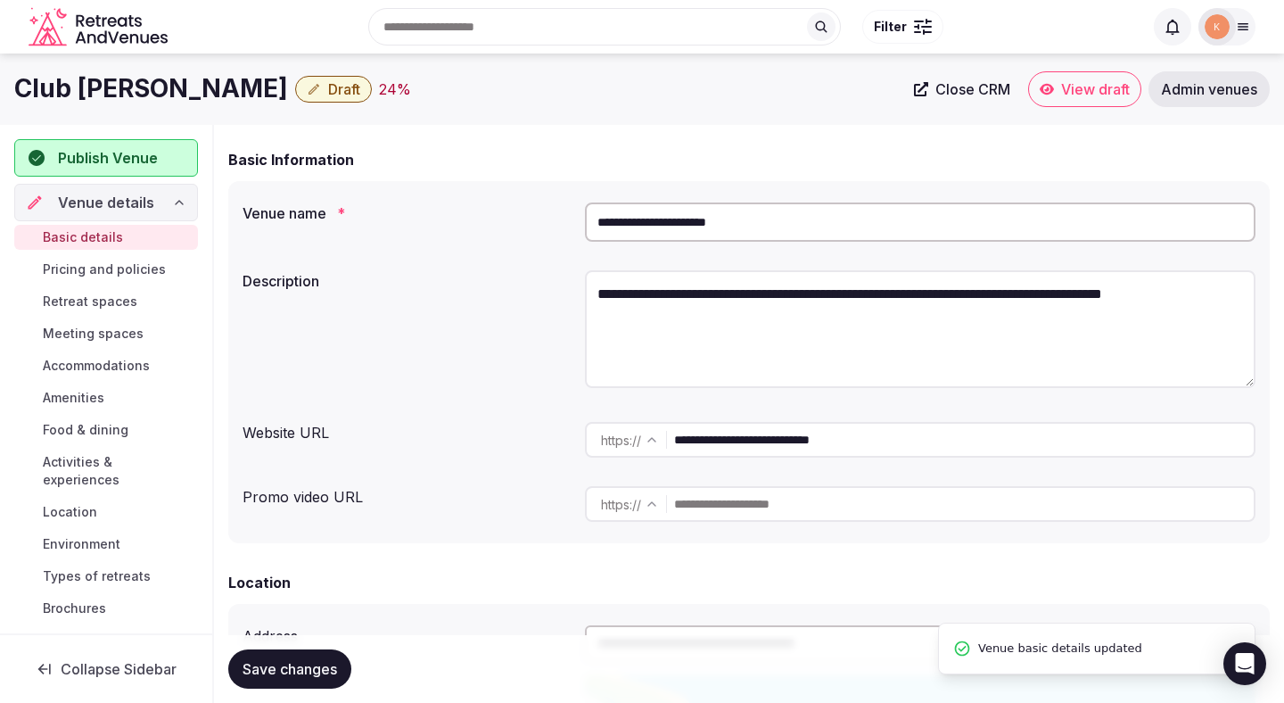
click at [740, 228] on input "**********" at bounding box center [920, 221] width 671 height 39
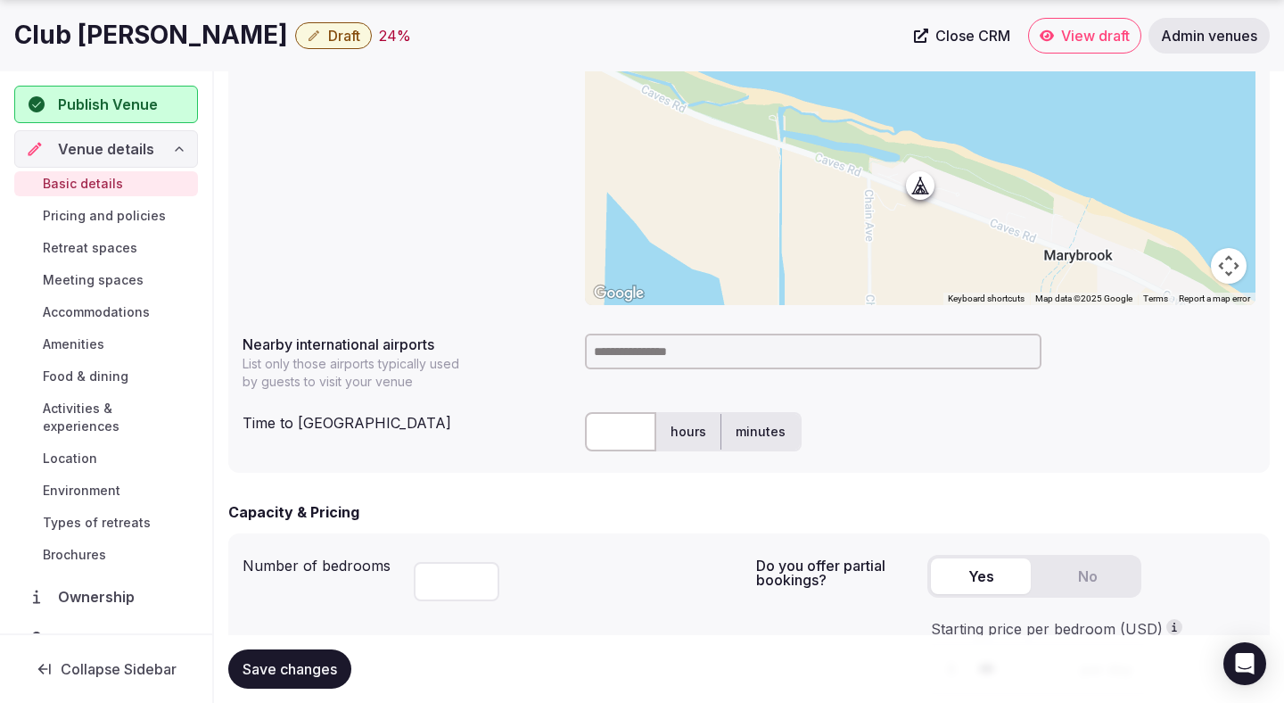
scroll to position [772, 0]
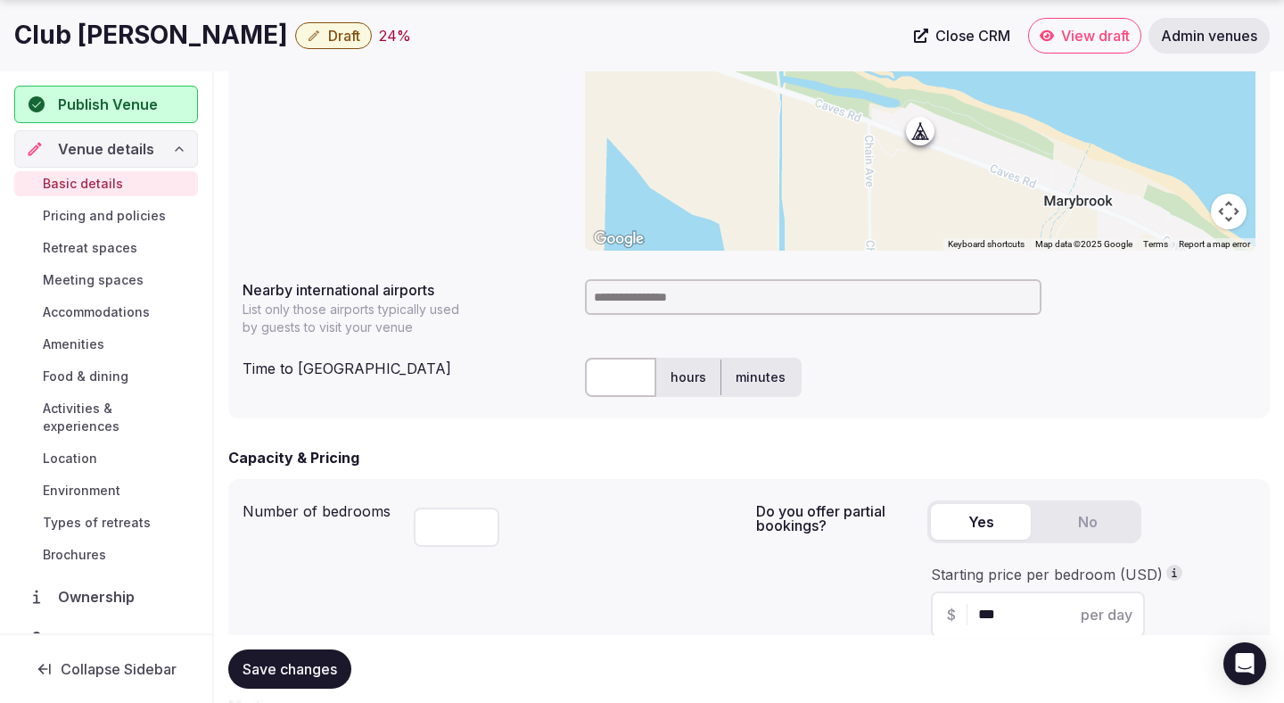
click at [757, 301] on input at bounding box center [813, 297] width 457 height 36
click at [619, 380] on input "text" at bounding box center [620, 377] width 71 height 39
type input "**"
click at [684, 302] on input at bounding box center [813, 297] width 457 height 36
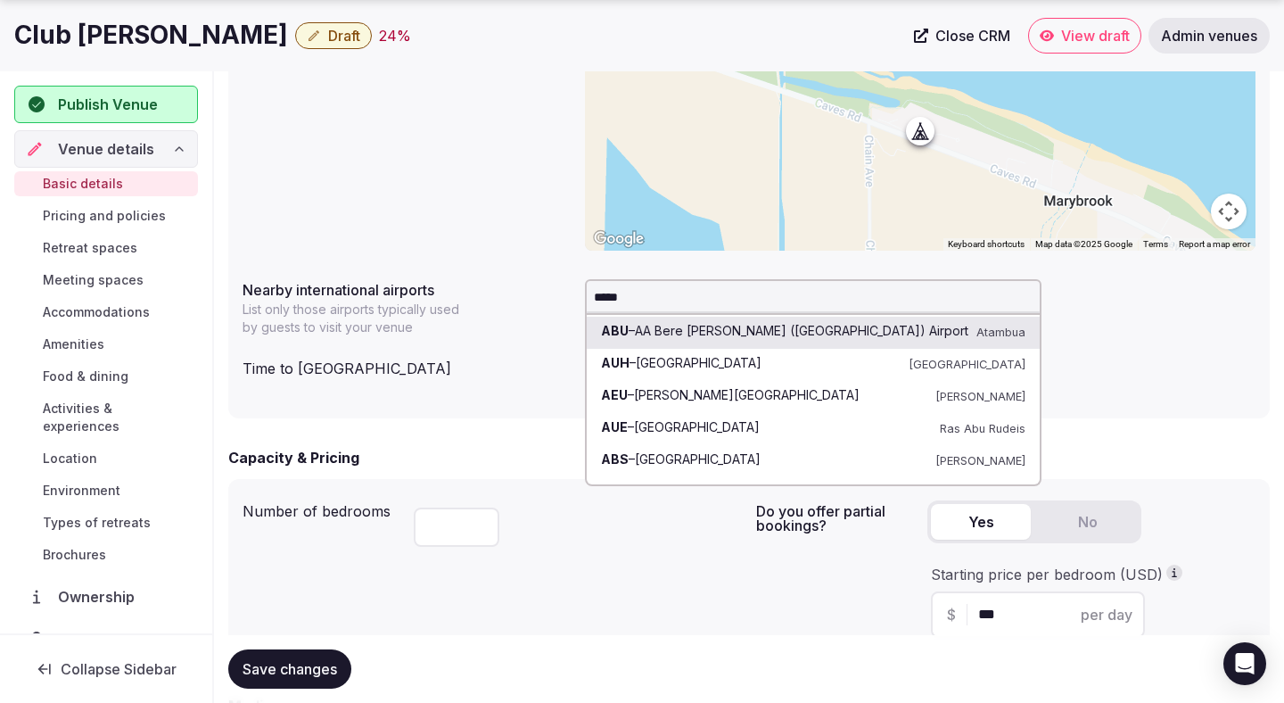
type input "******"
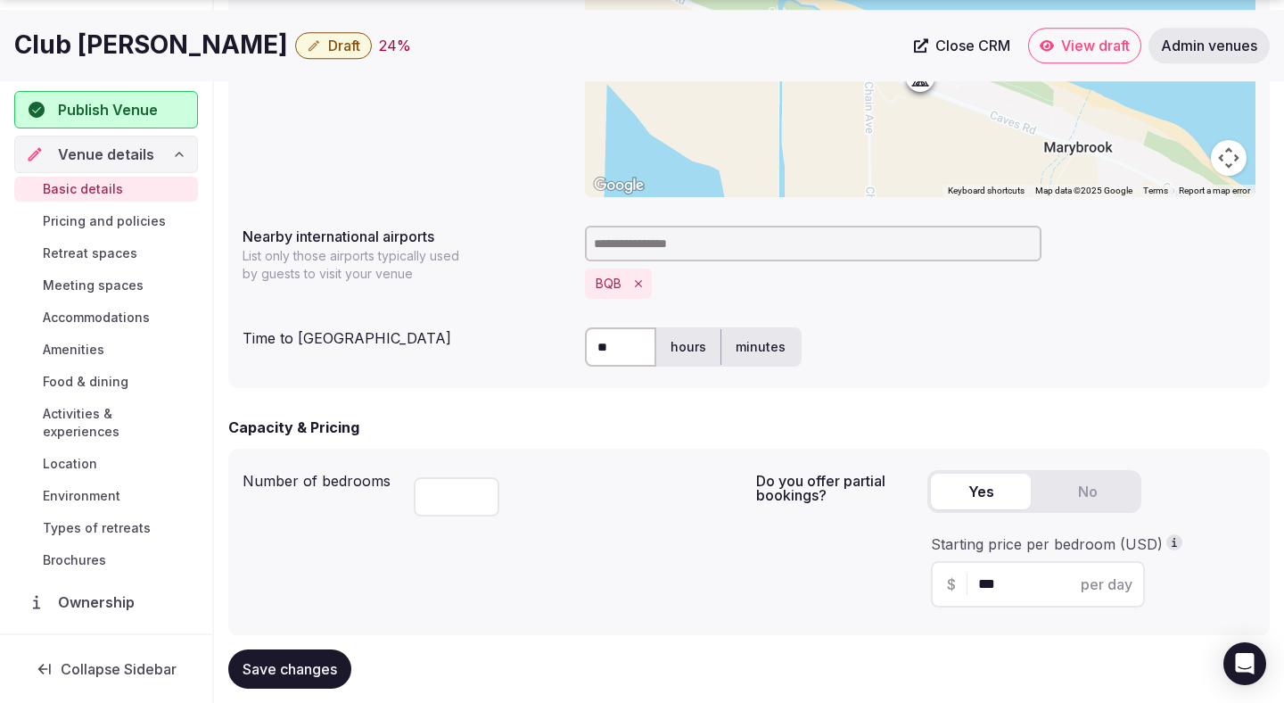
scroll to position [906, 0]
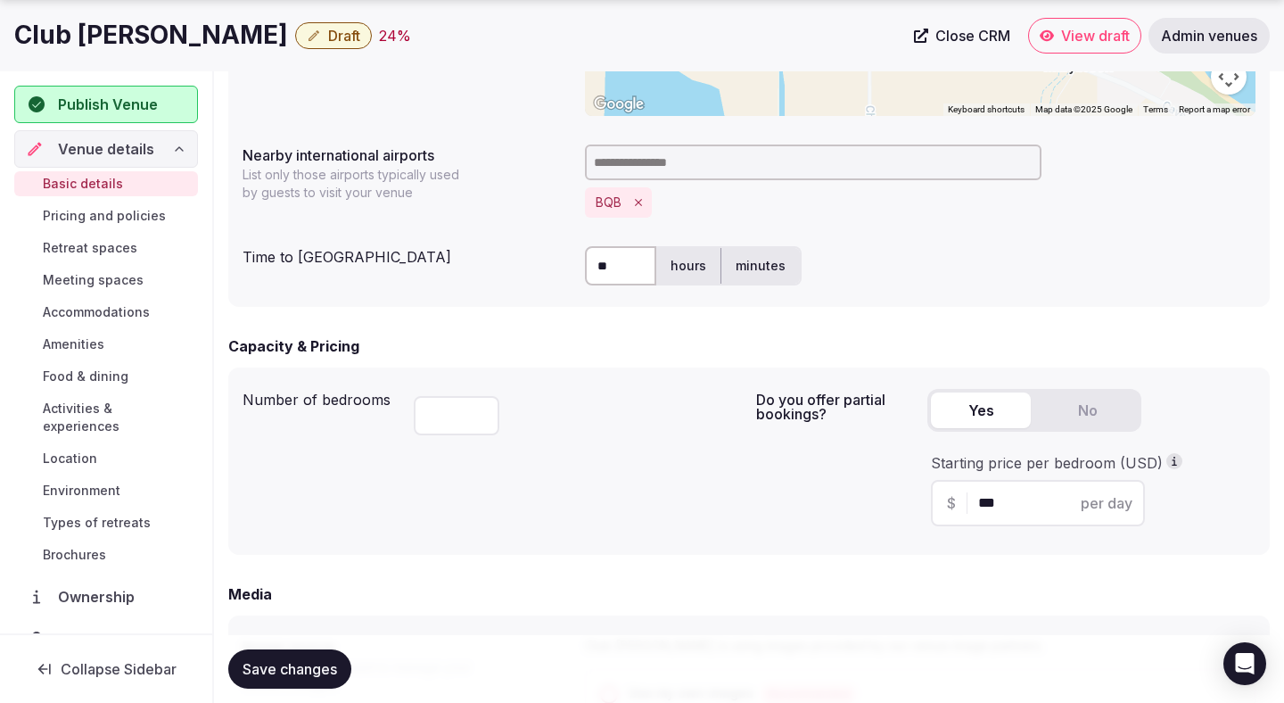
click at [320, 671] on span "Save changes" at bounding box center [290, 669] width 95 height 18
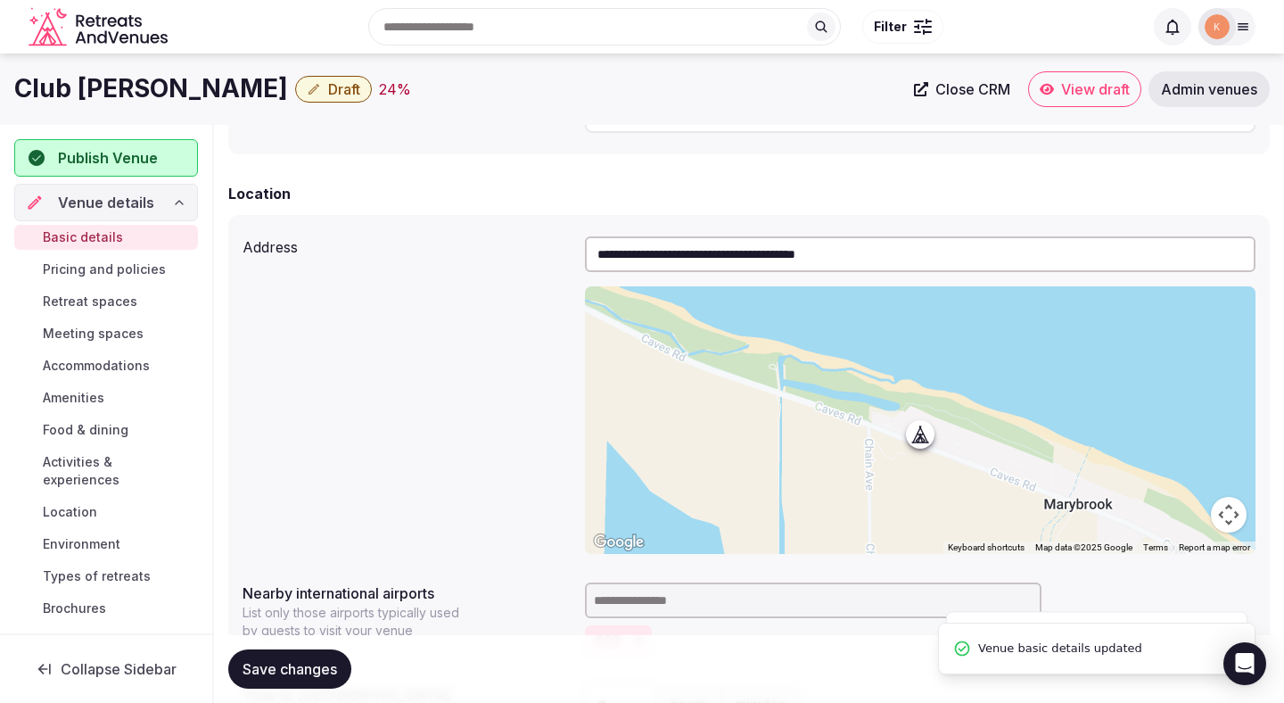
scroll to position [395, 0]
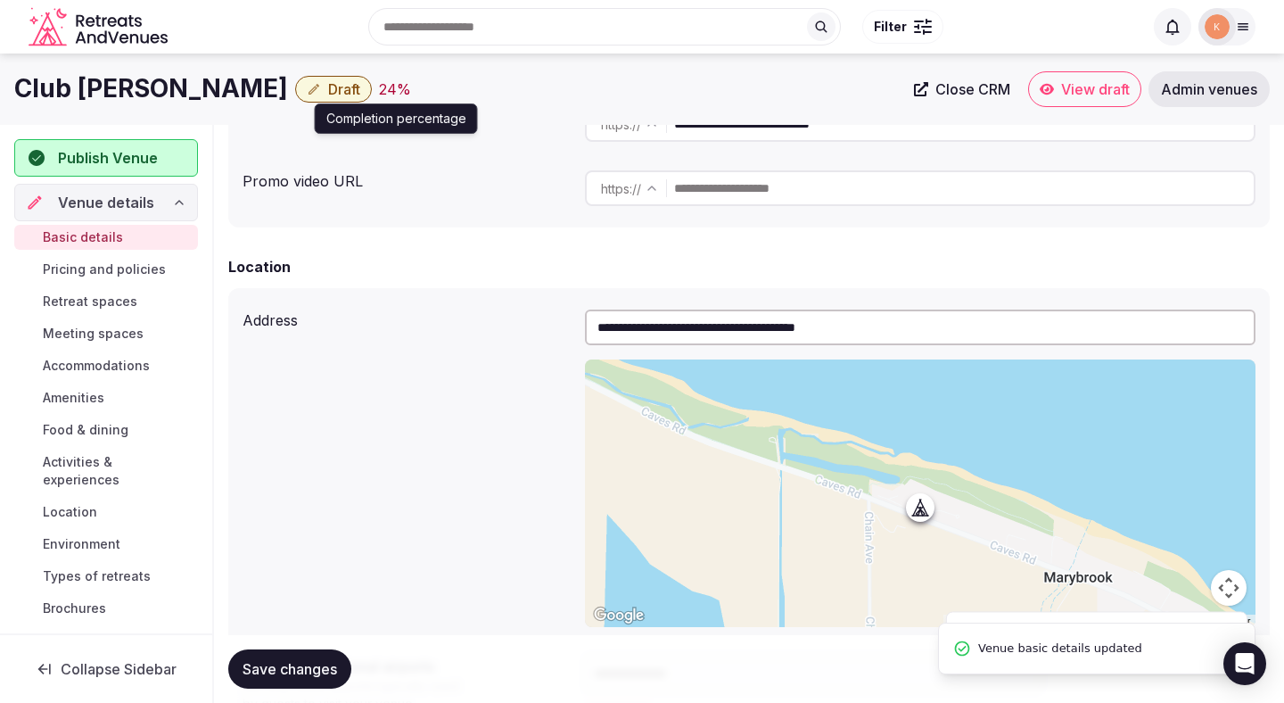
click at [446, 75] on div "Club Wyndham Dunsborough Draft 24 % Completion percentage Completion percentage" at bounding box center [458, 88] width 889 height 35
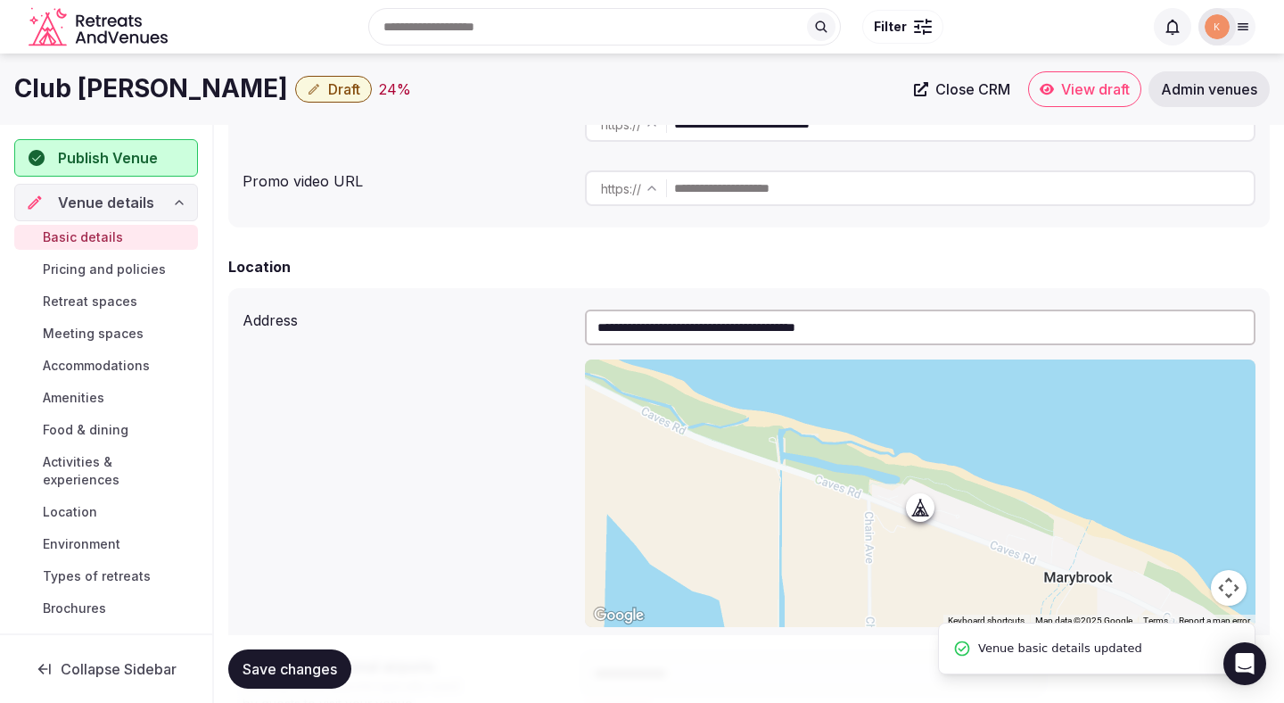
click at [360, 87] on span "Draft" at bounding box center [344, 89] width 32 height 18
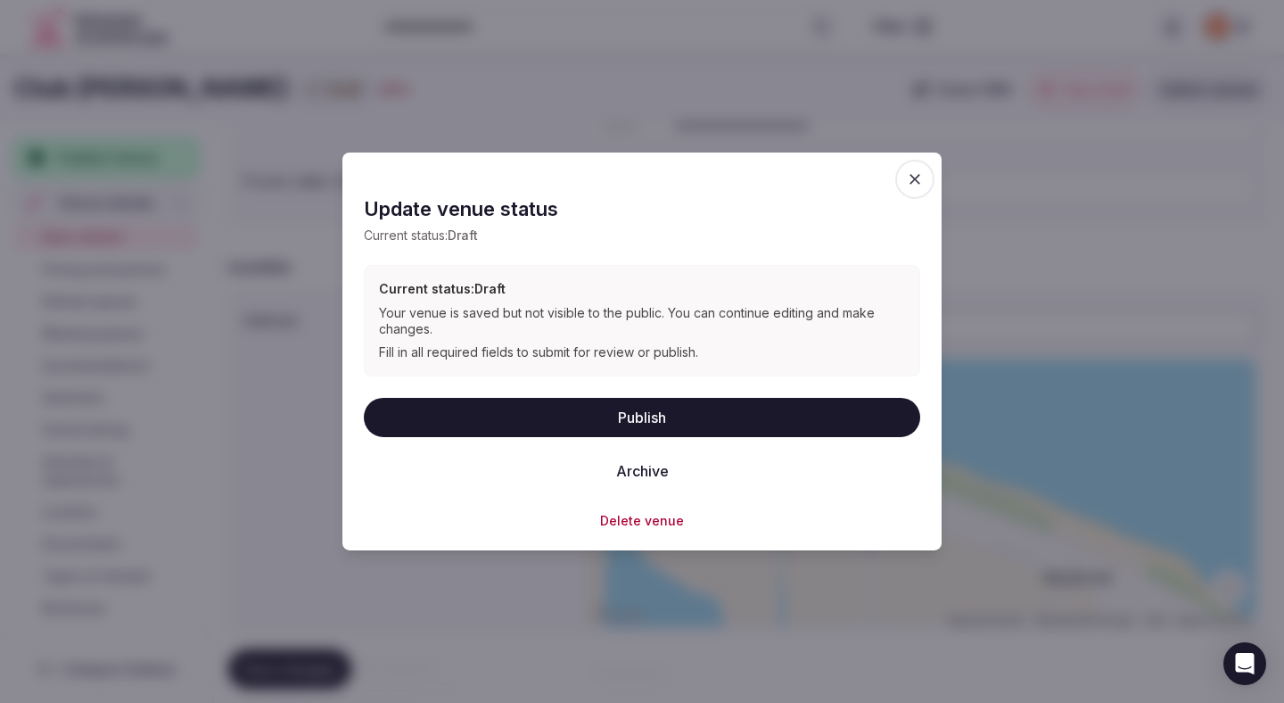
click at [506, 426] on button "Publish" at bounding box center [642, 416] width 557 height 39
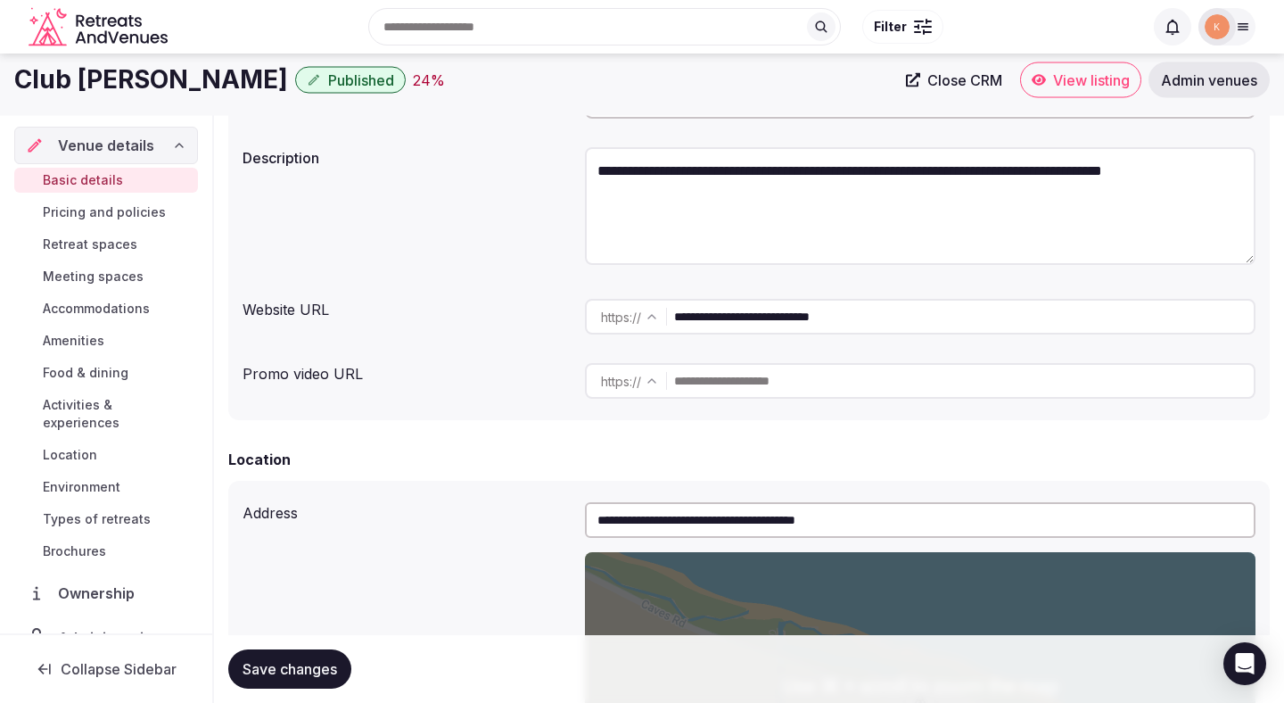
scroll to position [147, 0]
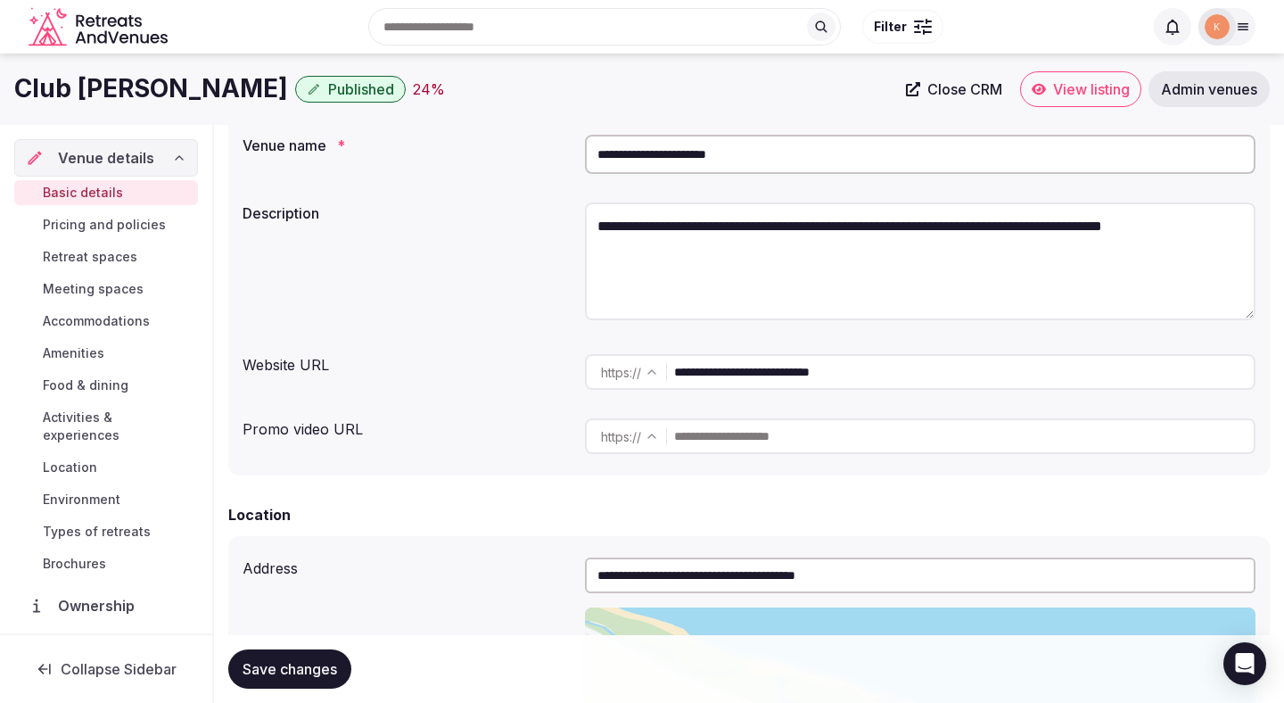
click at [1087, 91] on span "View listing" at bounding box center [1091, 89] width 77 height 18
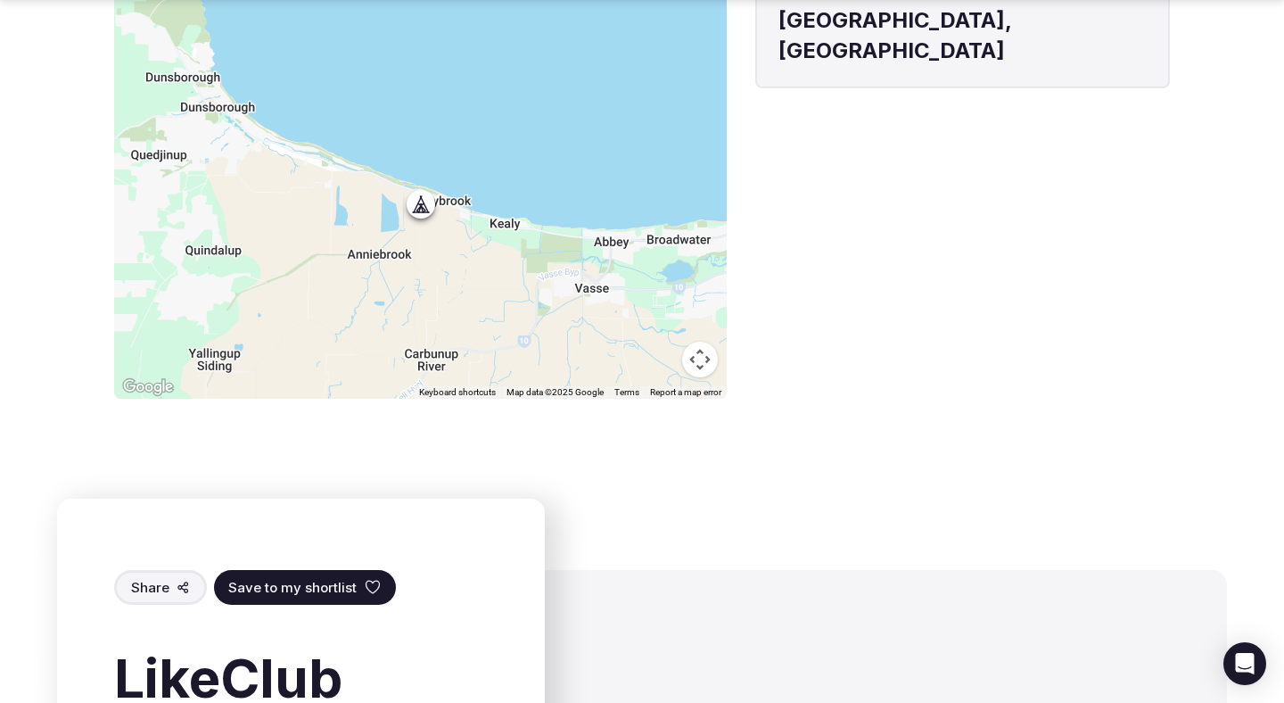
scroll to position [2006, 0]
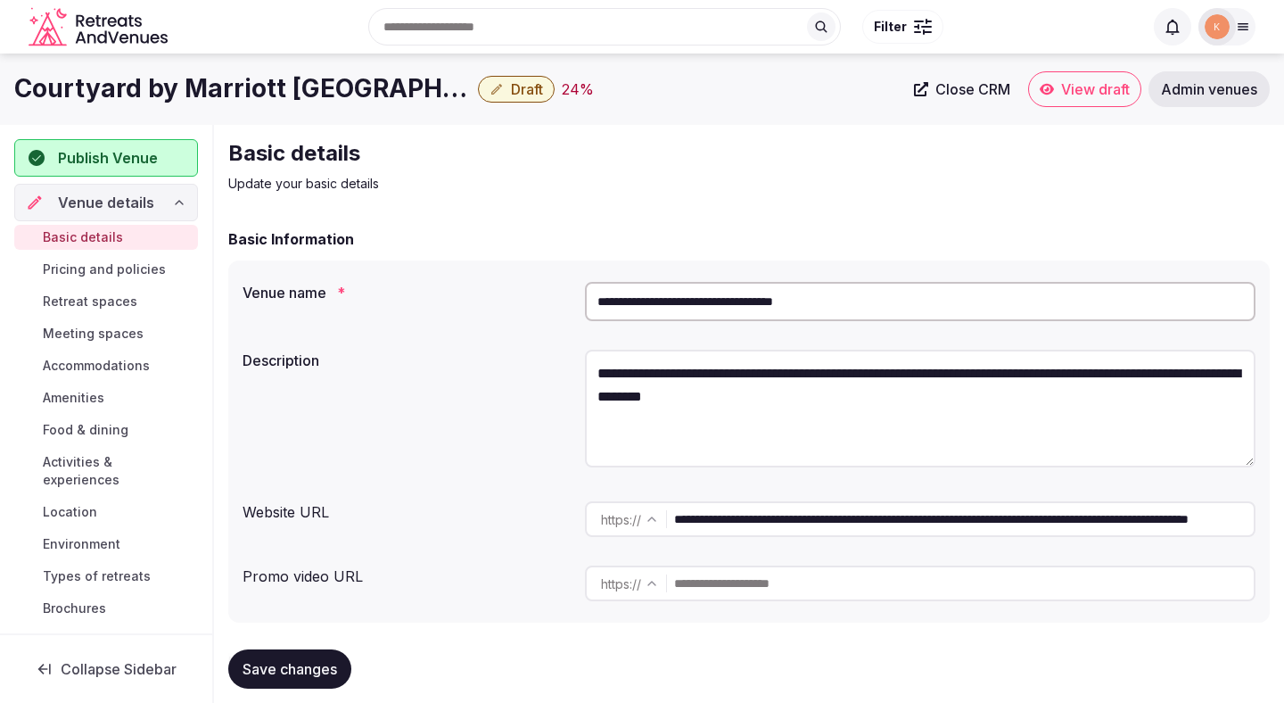
click at [661, 297] on input "**********" at bounding box center [920, 301] width 671 height 39
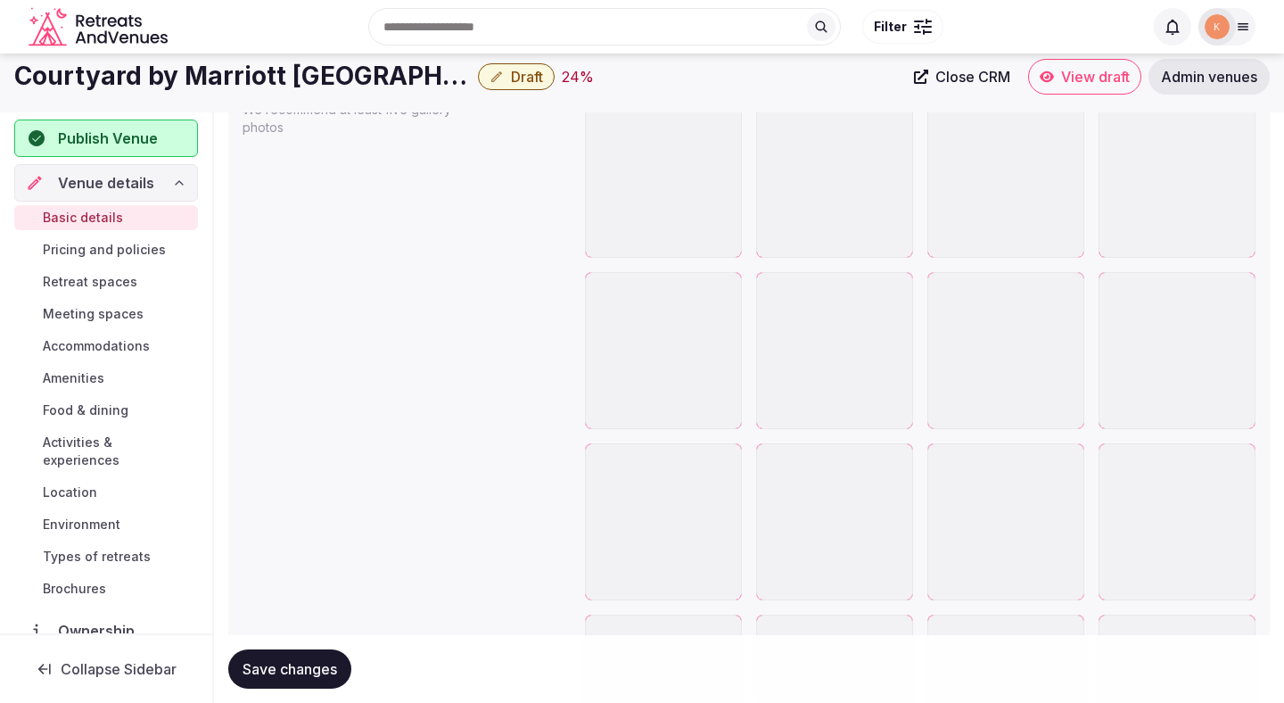
scroll to position [2079, 0]
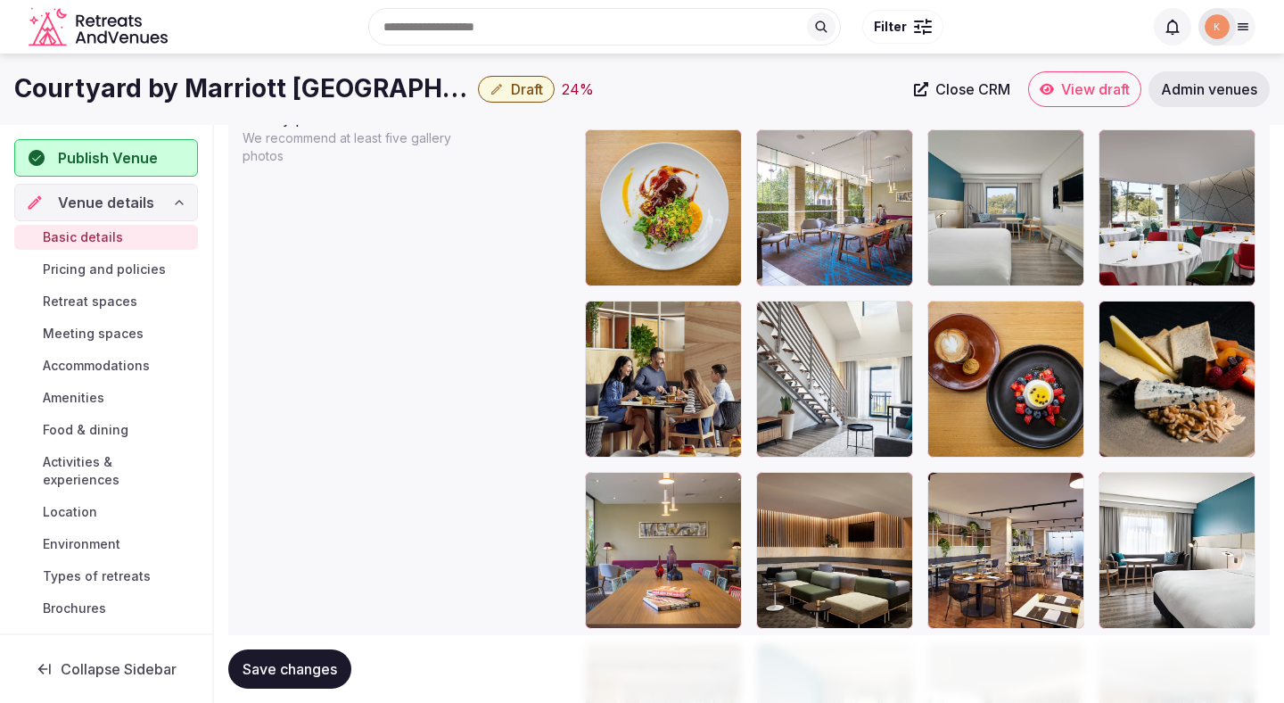
drag, startPoint x: 862, startPoint y: 262, endPoint x: 636, endPoint y: 260, distance: 225.7
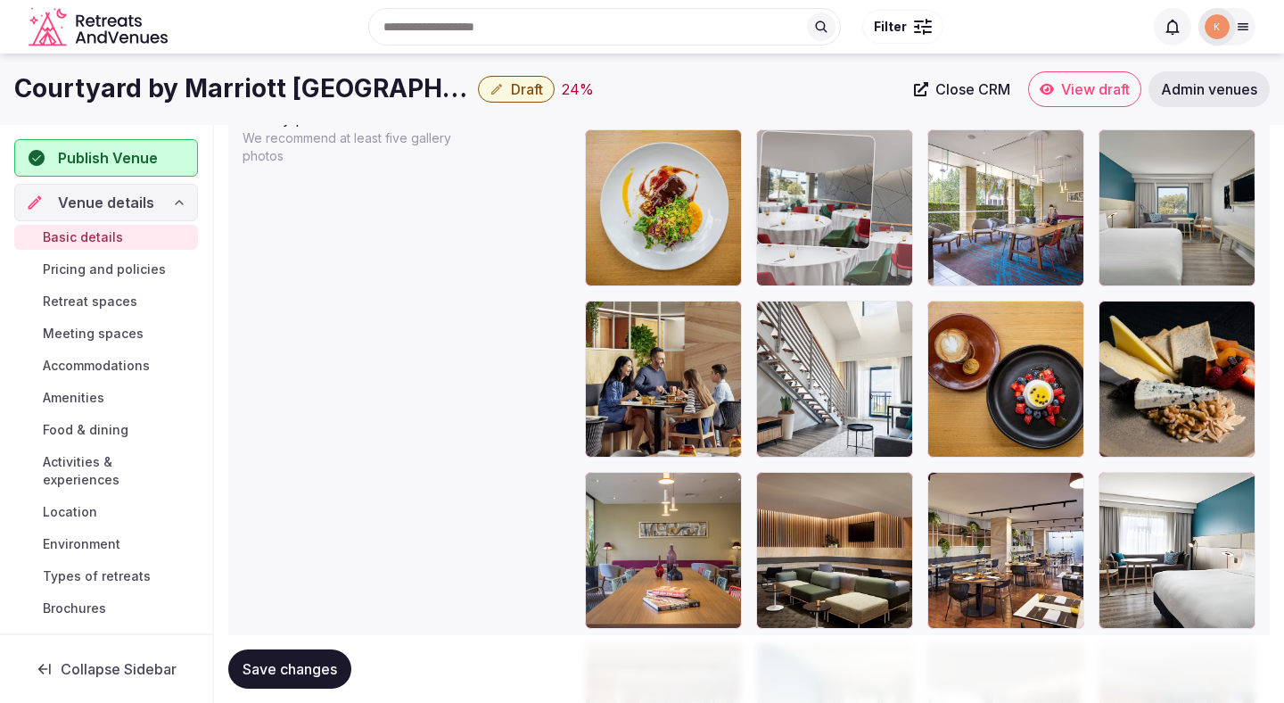
drag, startPoint x: 1160, startPoint y: 203, endPoint x: 797, endPoint y: 193, distance: 364.1
click at [797, 193] on body "**********" at bounding box center [642, 197] width 1284 height 4553
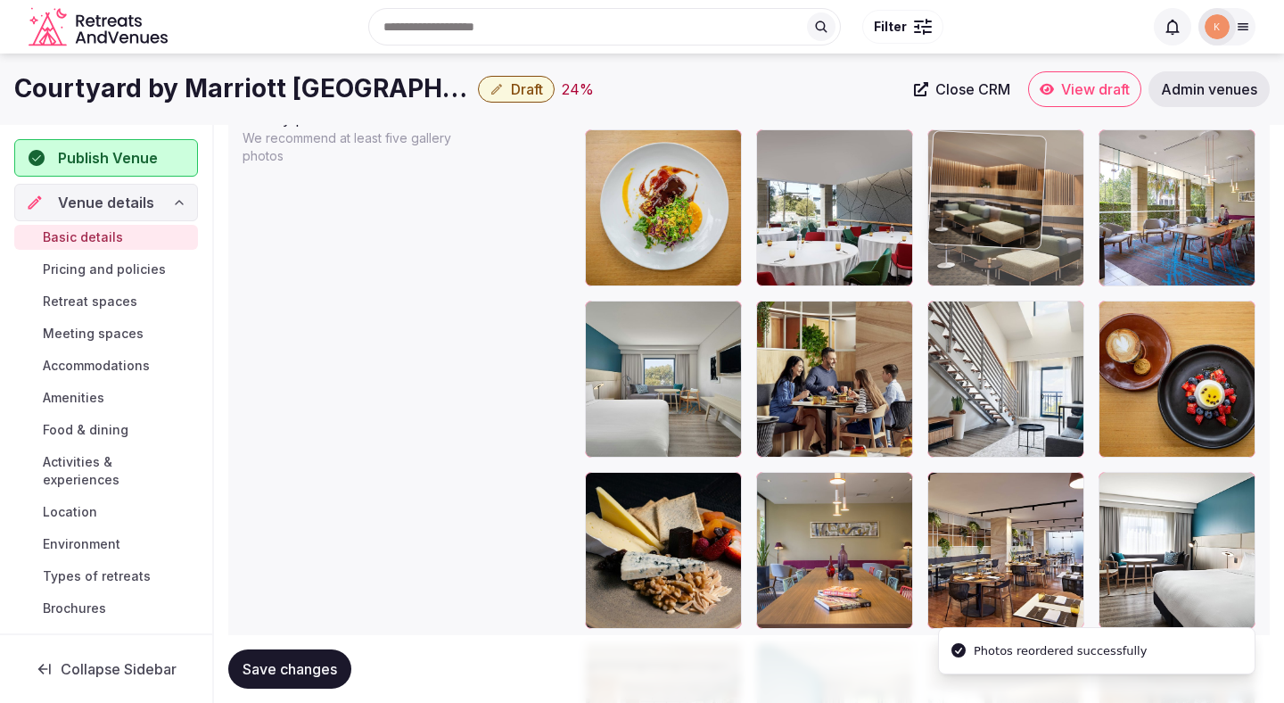
drag, startPoint x: 881, startPoint y: 559, endPoint x: 1004, endPoint y: 211, distance: 369.0
click at [1004, 211] on body "**********" at bounding box center [642, 197] width 1284 height 4553
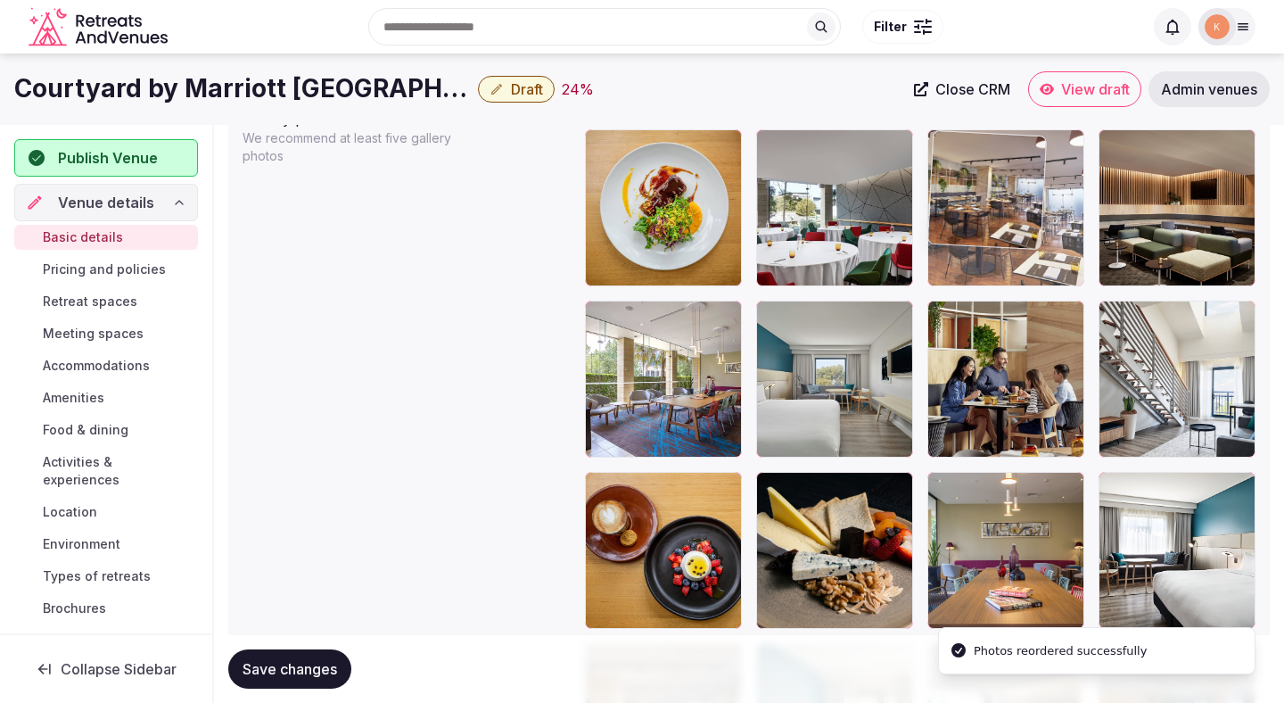
drag, startPoint x: 1020, startPoint y: 548, endPoint x: 1066, endPoint y: 241, distance: 310.3
click at [1066, 241] on body "**********" at bounding box center [642, 197] width 1284 height 4553
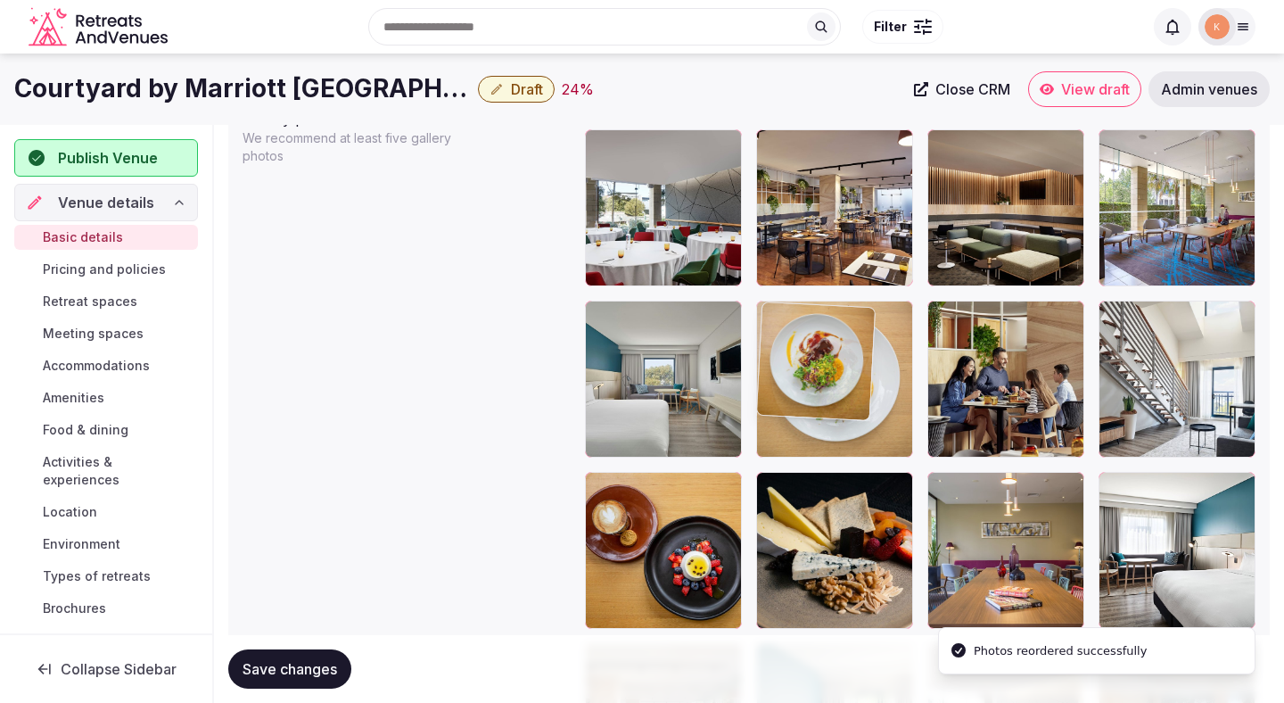
drag, startPoint x: 683, startPoint y: 238, endPoint x: 849, endPoint y: 397, distance: 229.6
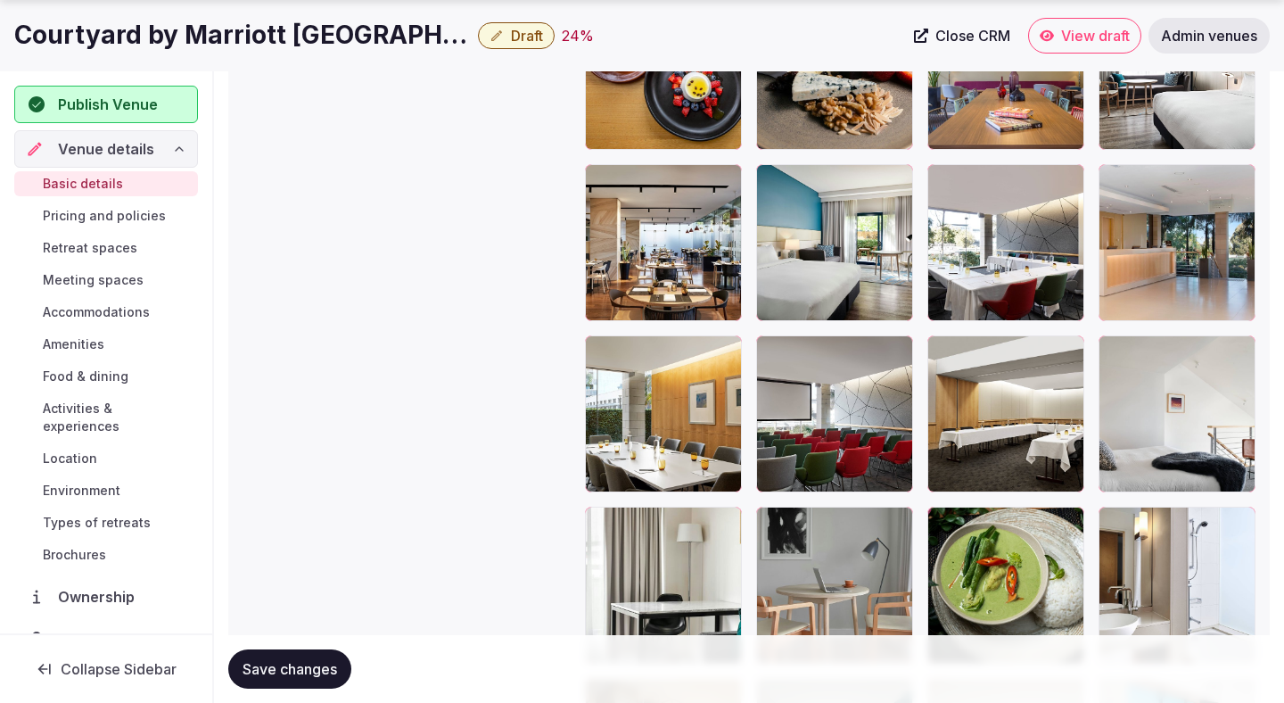
scroll to position [2572, 0]
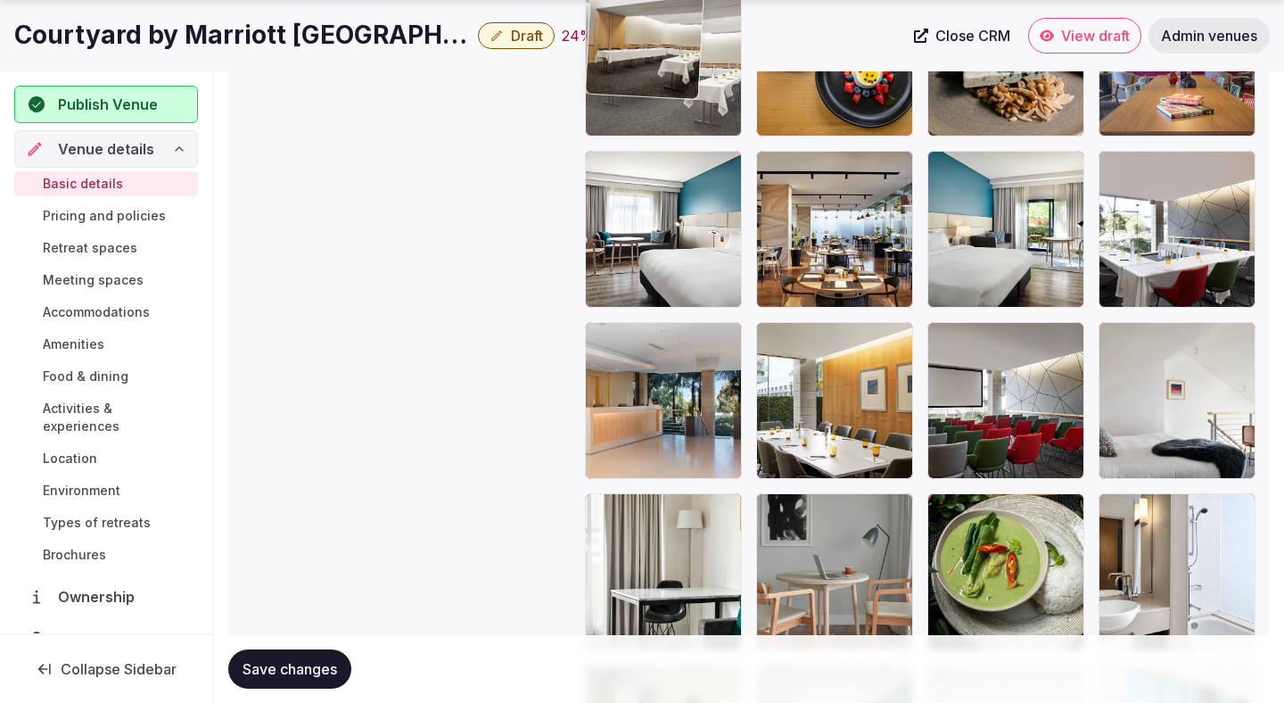
drag, startPoint x: 973, startPoint y: 417, endPoint x: 751, endPoint y: 169, distance: 332.9
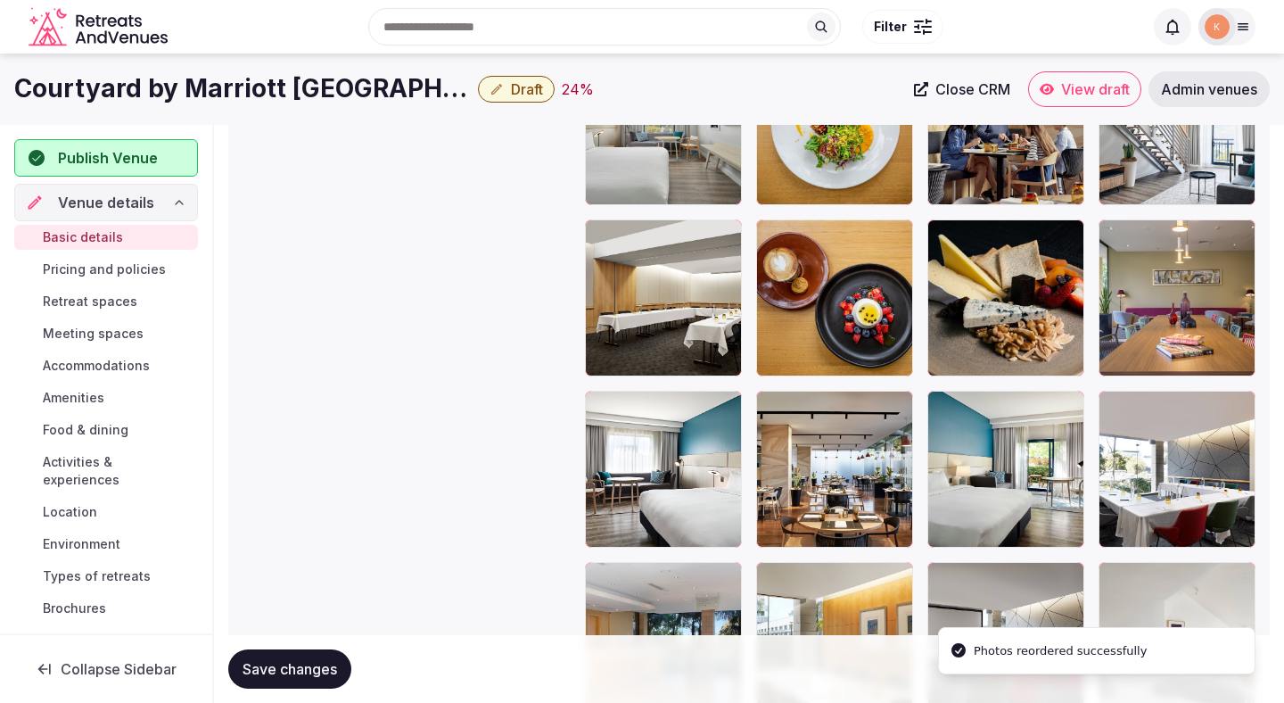
scroll to position [2319, 0]
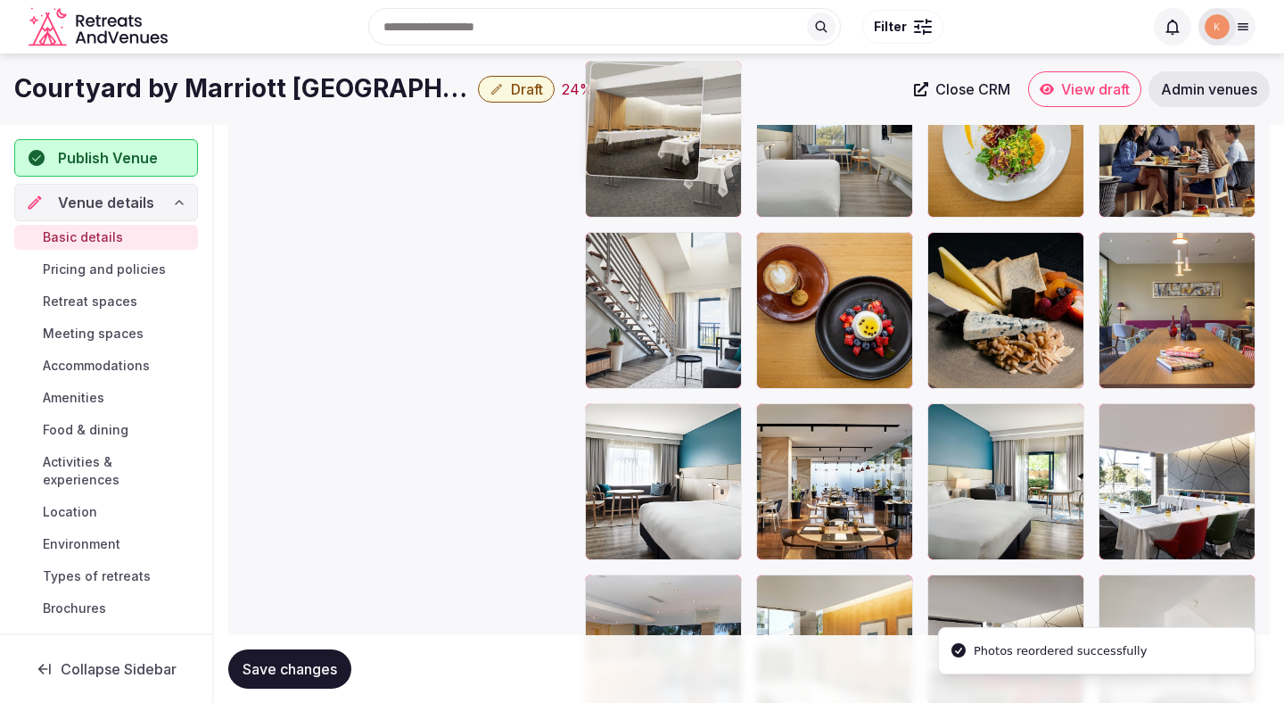
drag, startPoint x: 683, startPoint y: 289, endPoint x: 682, endPoint y: 187, distance: 101.7
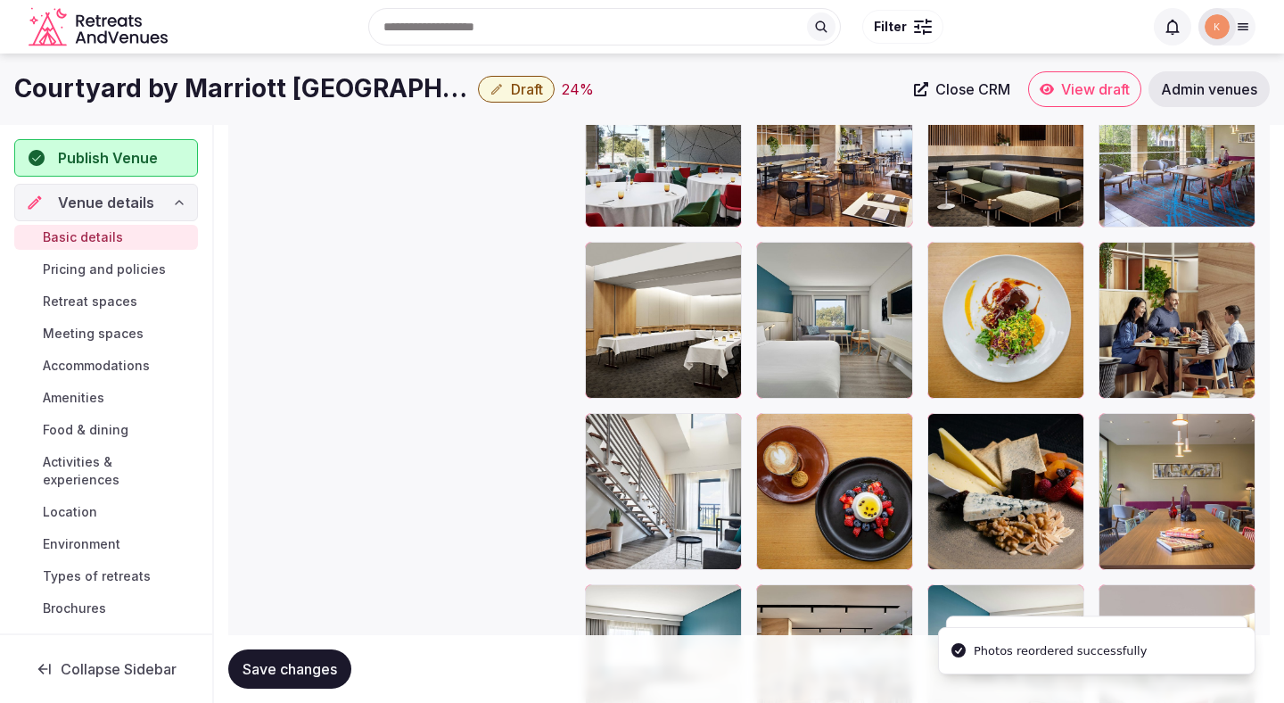
scroll to position [2102, 0]
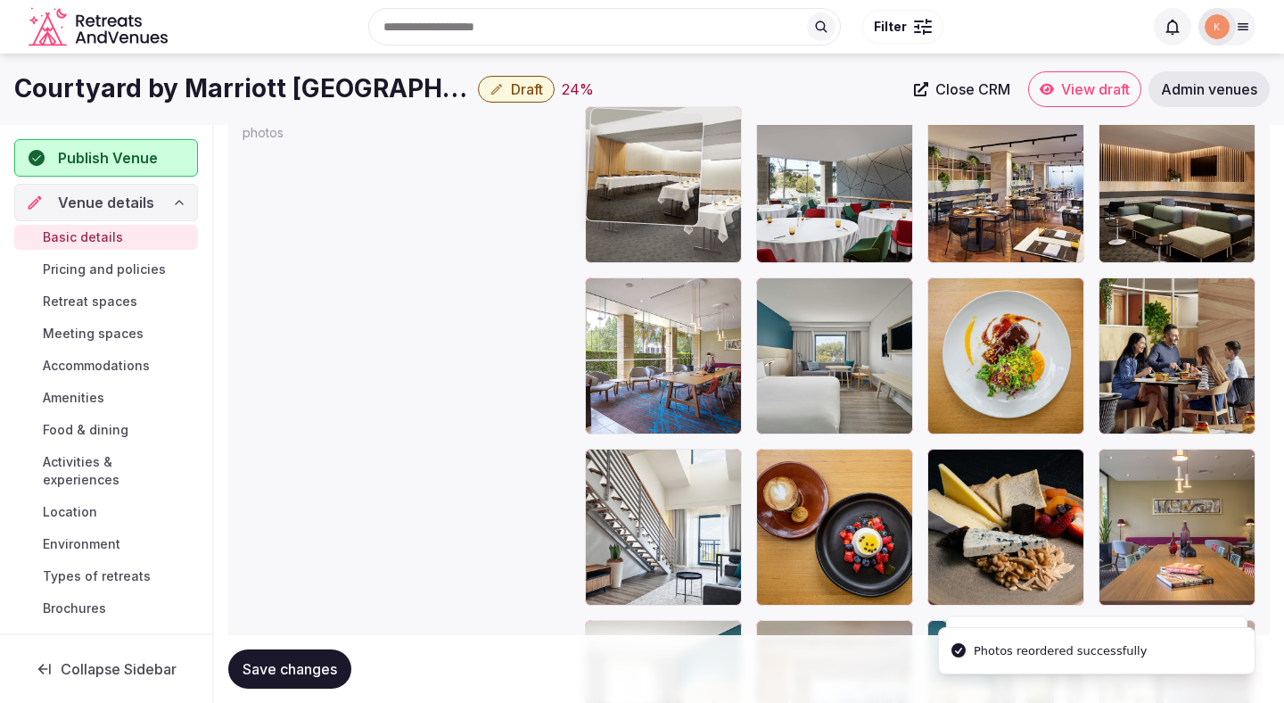
drag, startPoint x: 662, startPoint y: 318, endPoint x: 662, endPoint y: 196, distance: 121.3
click at [662, 196] on body "**********" at bounding box center [642, 174] width 1284 height 4553
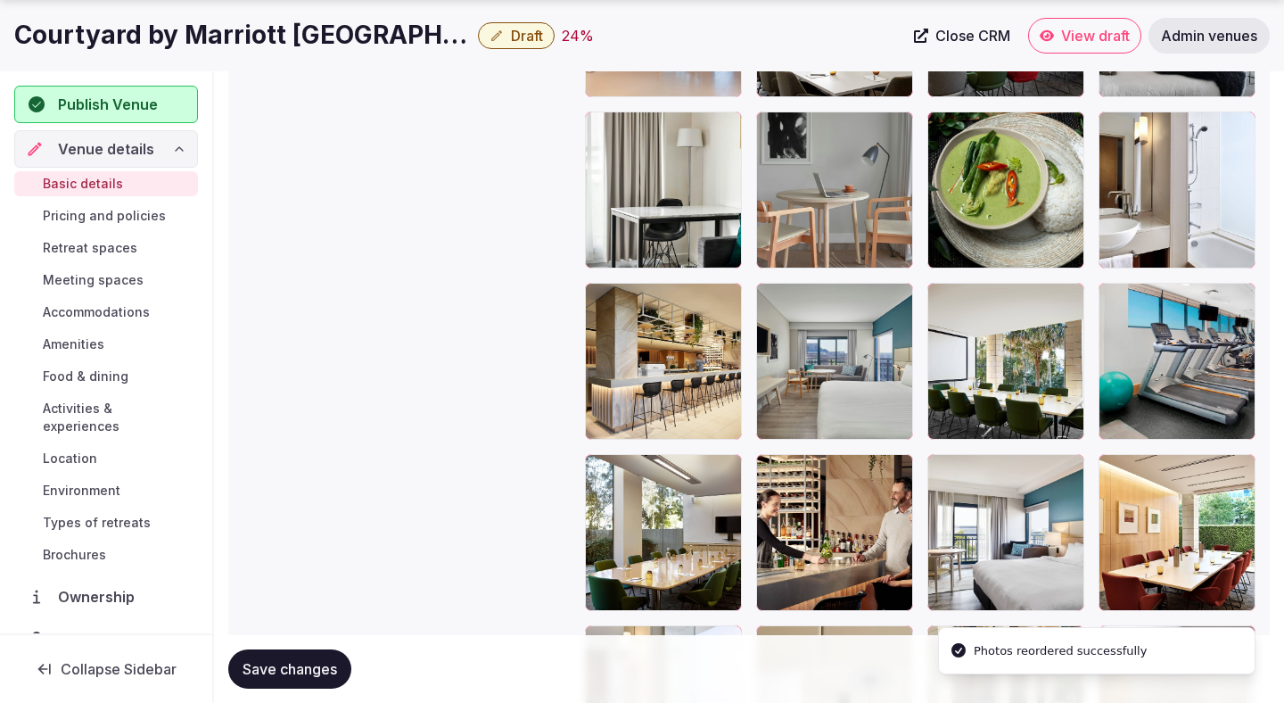
scroll to position [2958, 0]
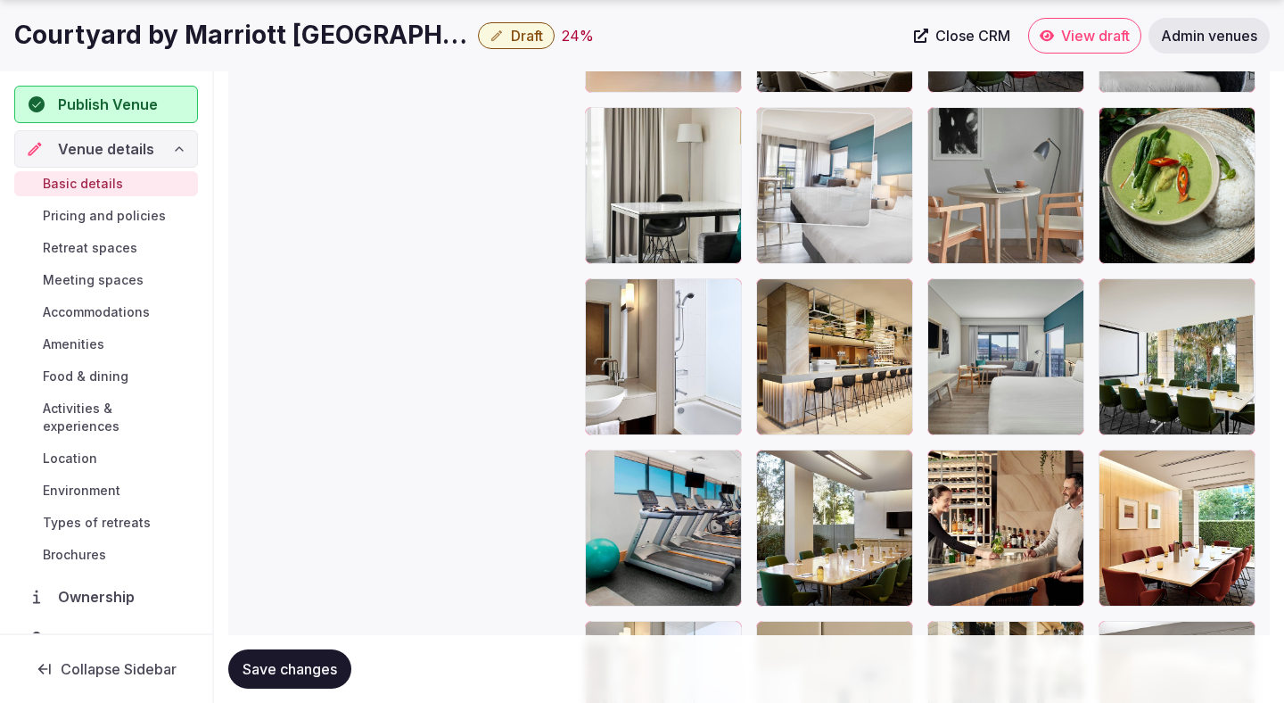
drag, startPoint x: 1023, startPoint y: 498, endPoint x: 804, endPoint y: 153, distance: 409.0
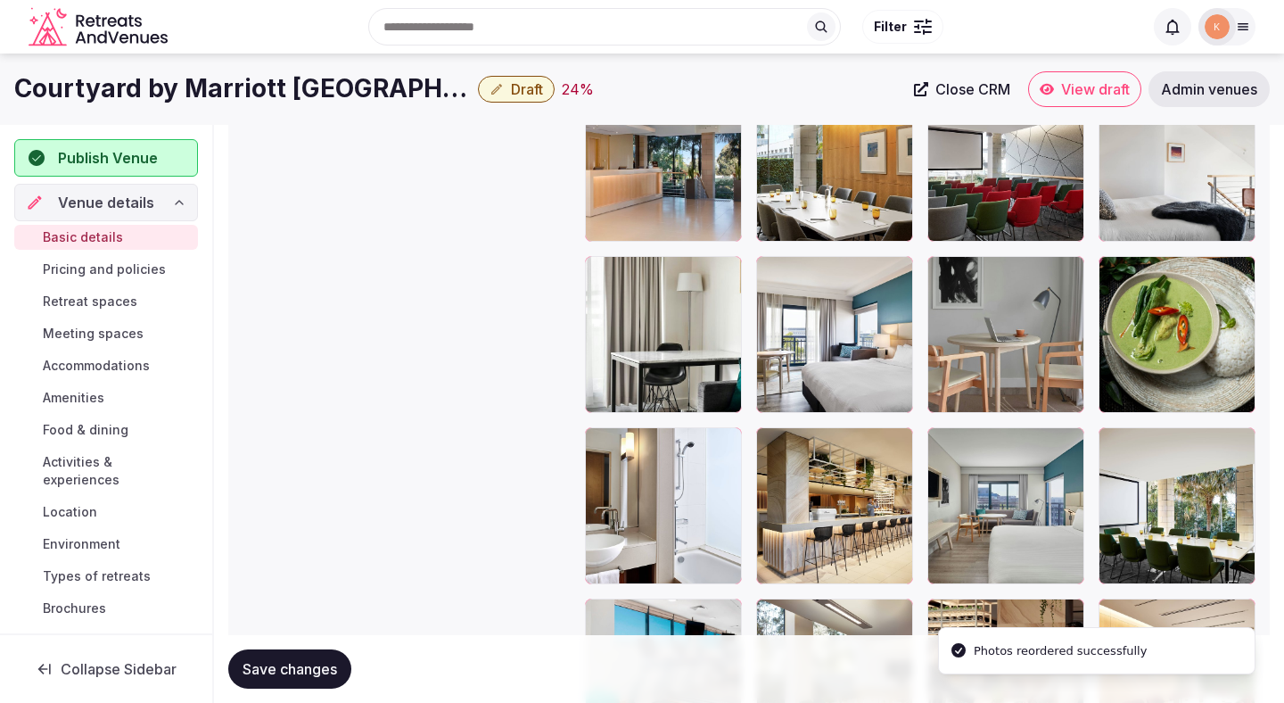
scroll to position [2711, 0]
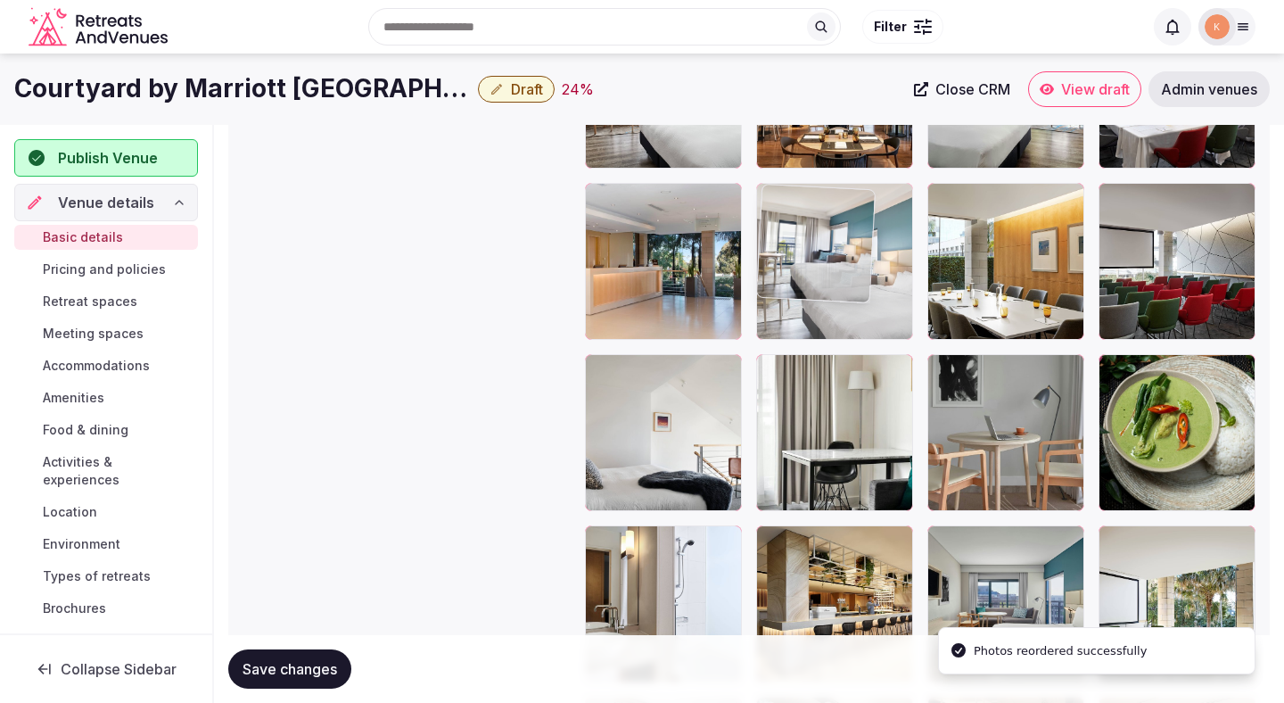
drag, startPoint x: 817, startPoint y: 395, endPoint x: 820, endPoint y: 199, distance: 196.3
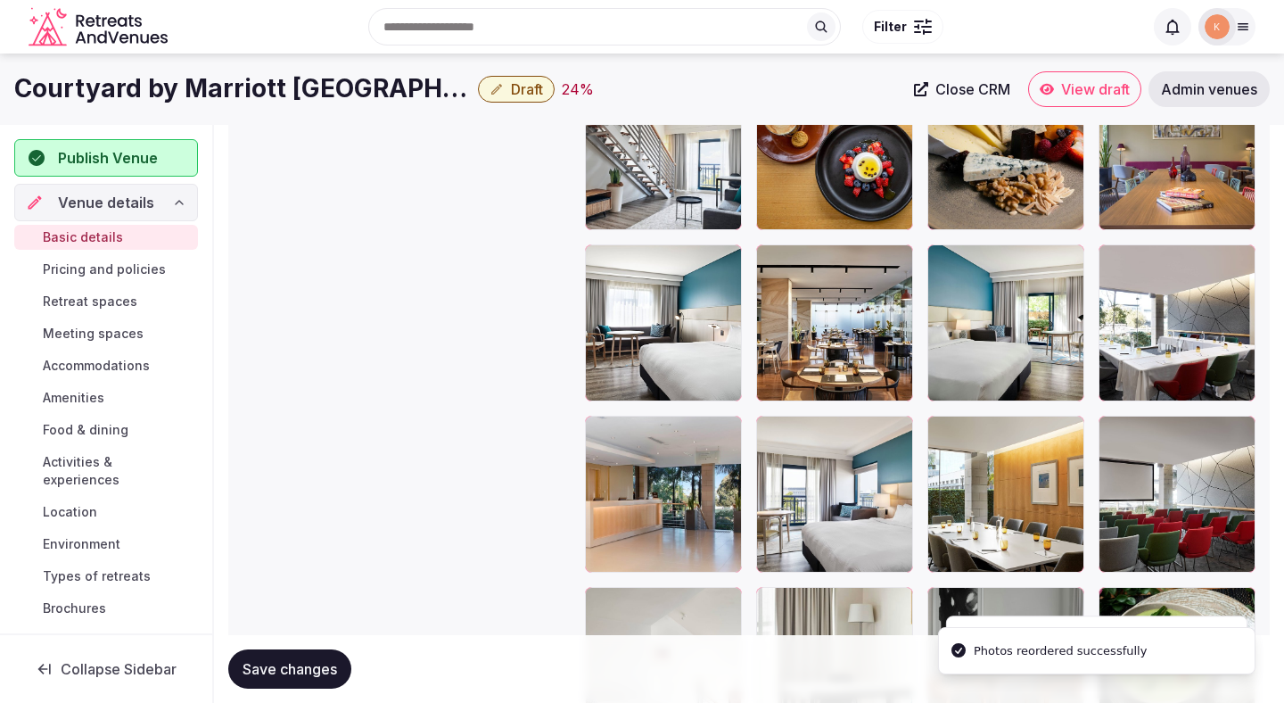
scroll to position [2473, 0]
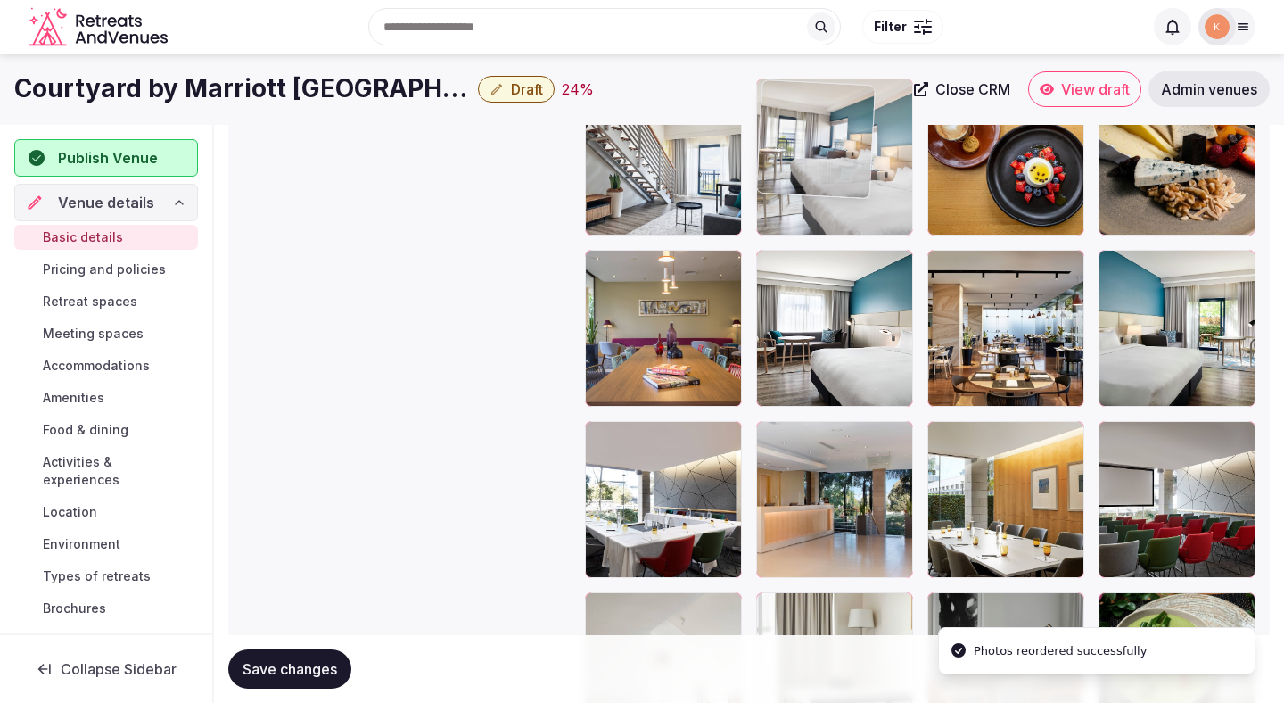
drag, startPoint x: 803, startPoint y: 442, endPoint x: 827, endPoint y: 141, distance: 302.5
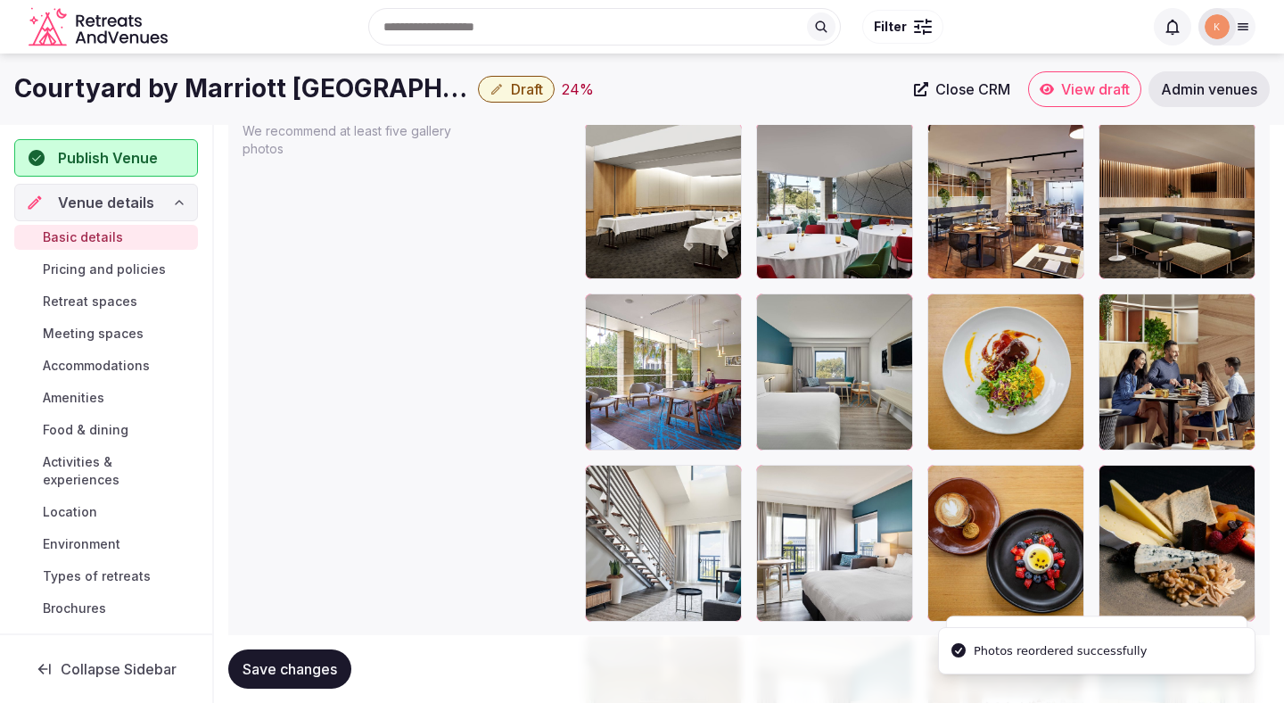
scroll to position [2078, 0]
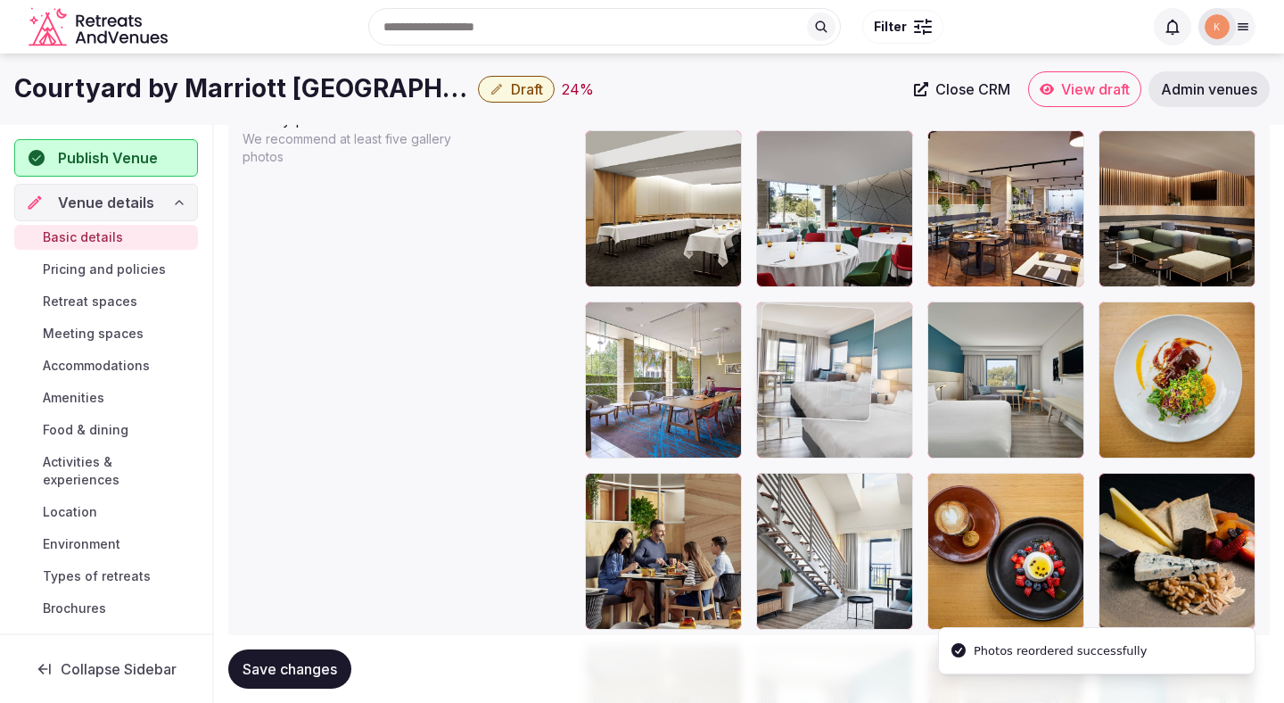
drag, startPoint x: 814, startPoint y: 538, endPoint x: 822, endPoint y: 389, distance: 149.1
click at [822, 389] on body "**********" at bounding box center [642, 198] width 1284 height 4553
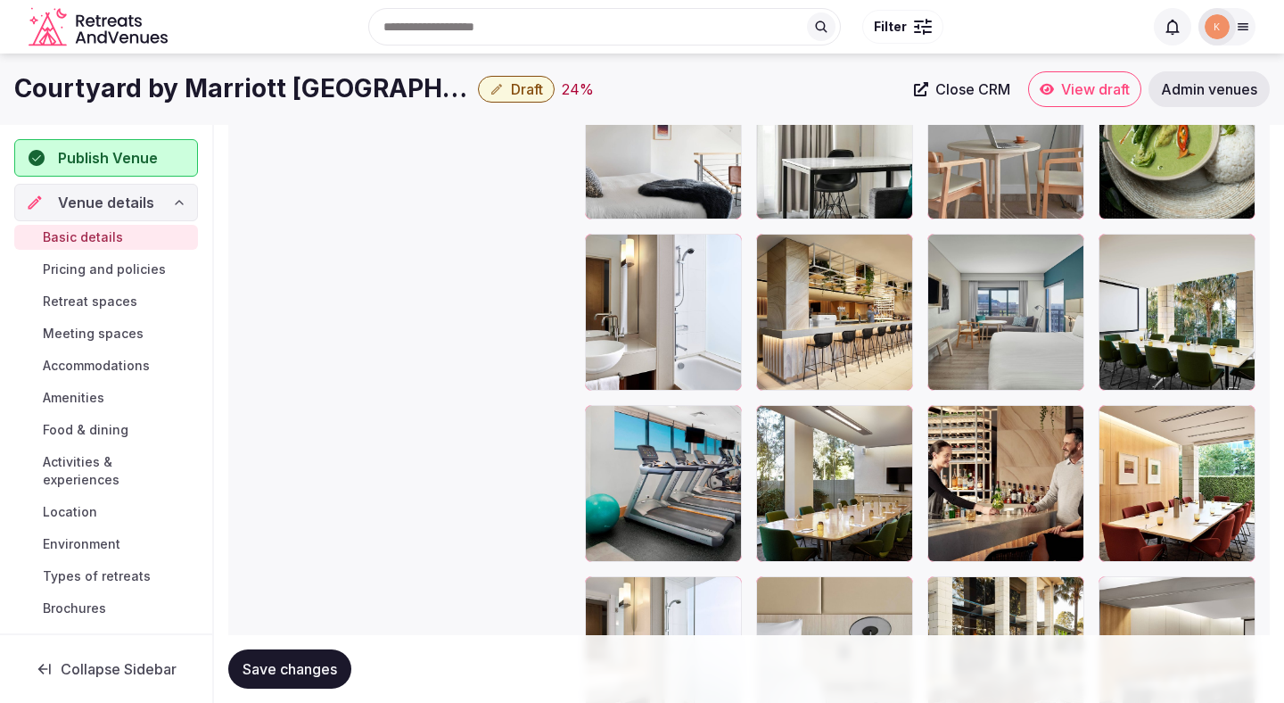
scroll to position [2965, 0]
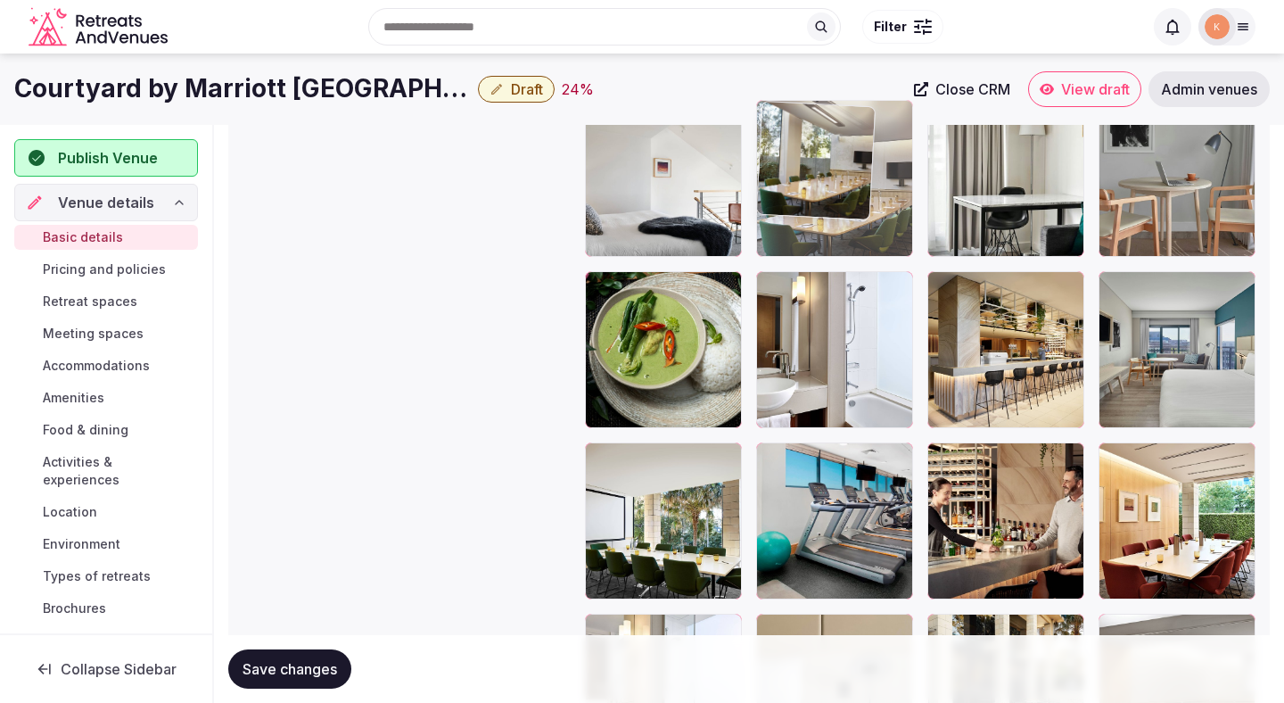
drag, startPoint x: 844, startPoint y: 503, endPoint x: 840, endPoint y: 155, distance: 347.9
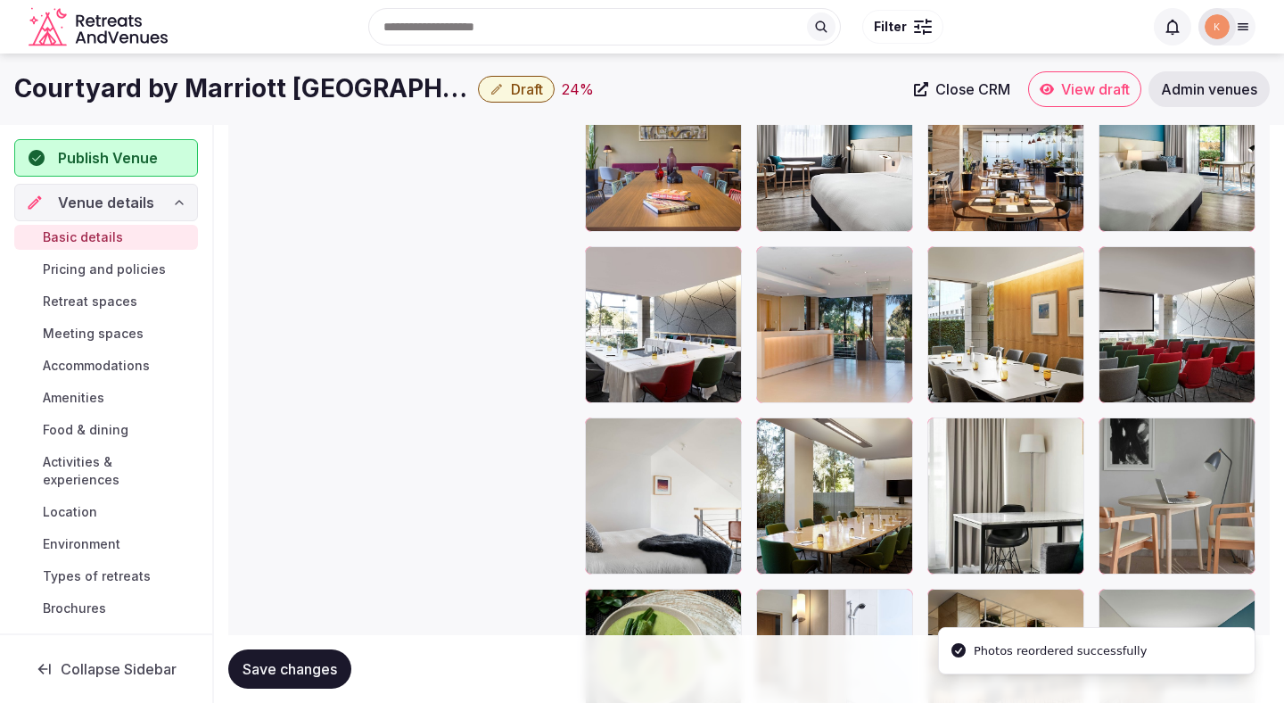
scroll to position [2645, 0]
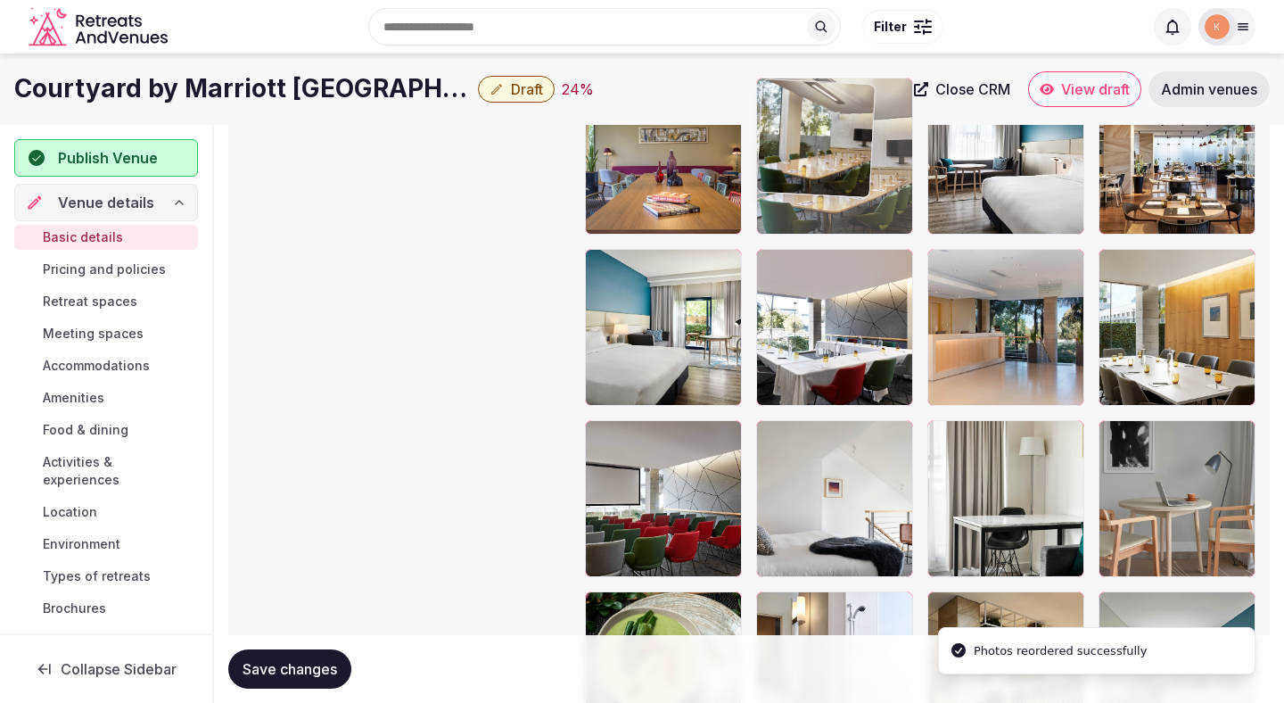
drag, startPoint x: 816, startPoint y: 475, endPoint x: 812, endPoint y: 233, distance: 242.7
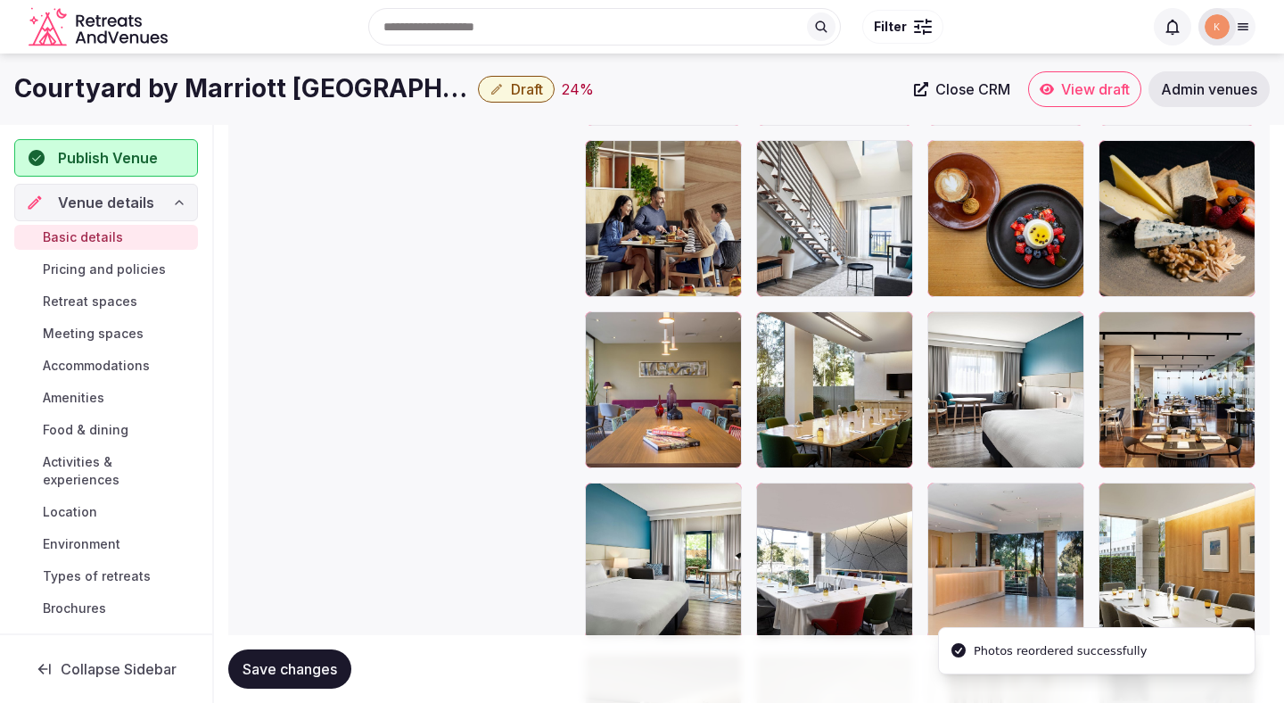
scroll to position [2395, 0]
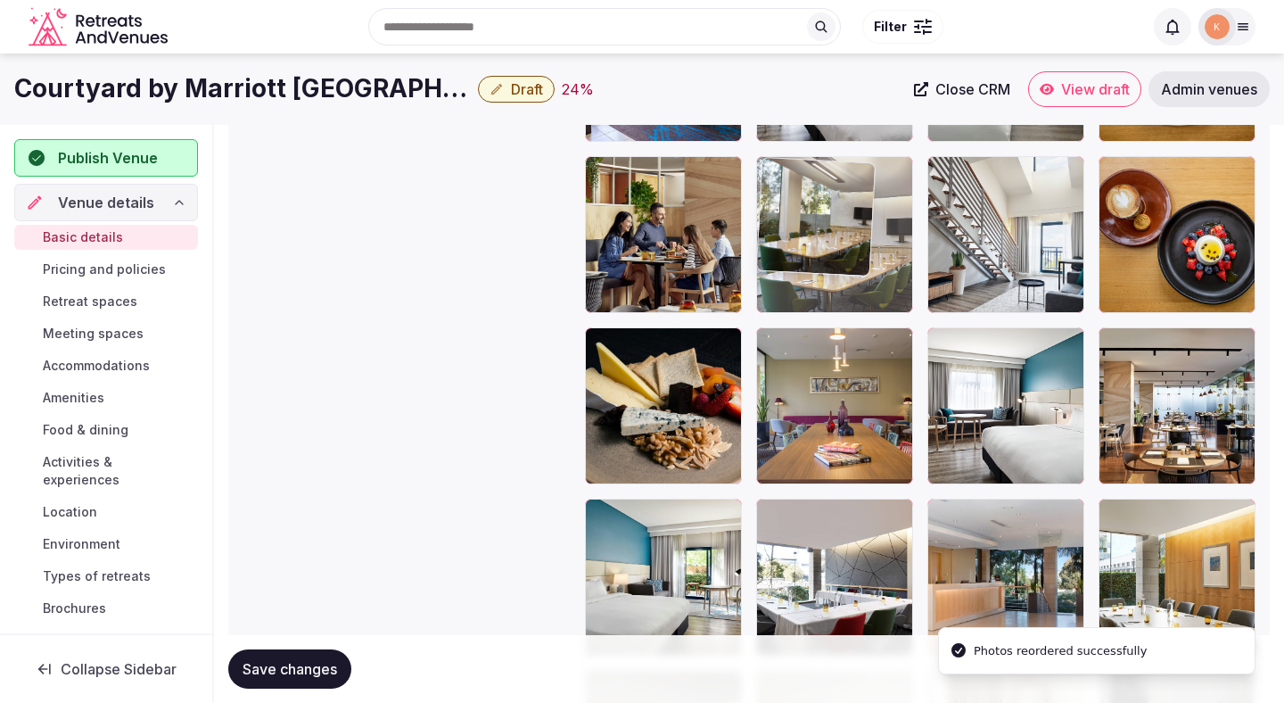
drag, startPoint x: 814, startPoint y: 409, endPoint x: 816, endPoint y: 293, distance: 116.9
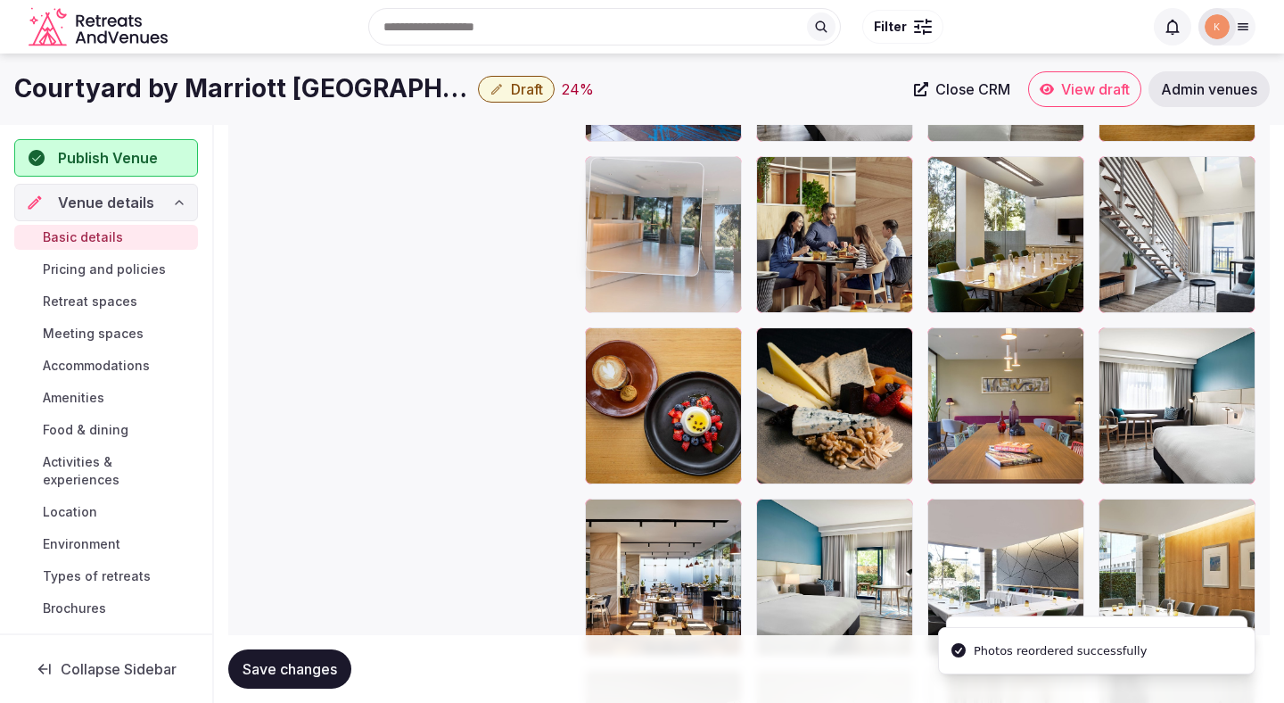
drag, startPoint x: 963, startPoint y: 525, endPoint x: 659, endPoint y: 207, distance: 440.4
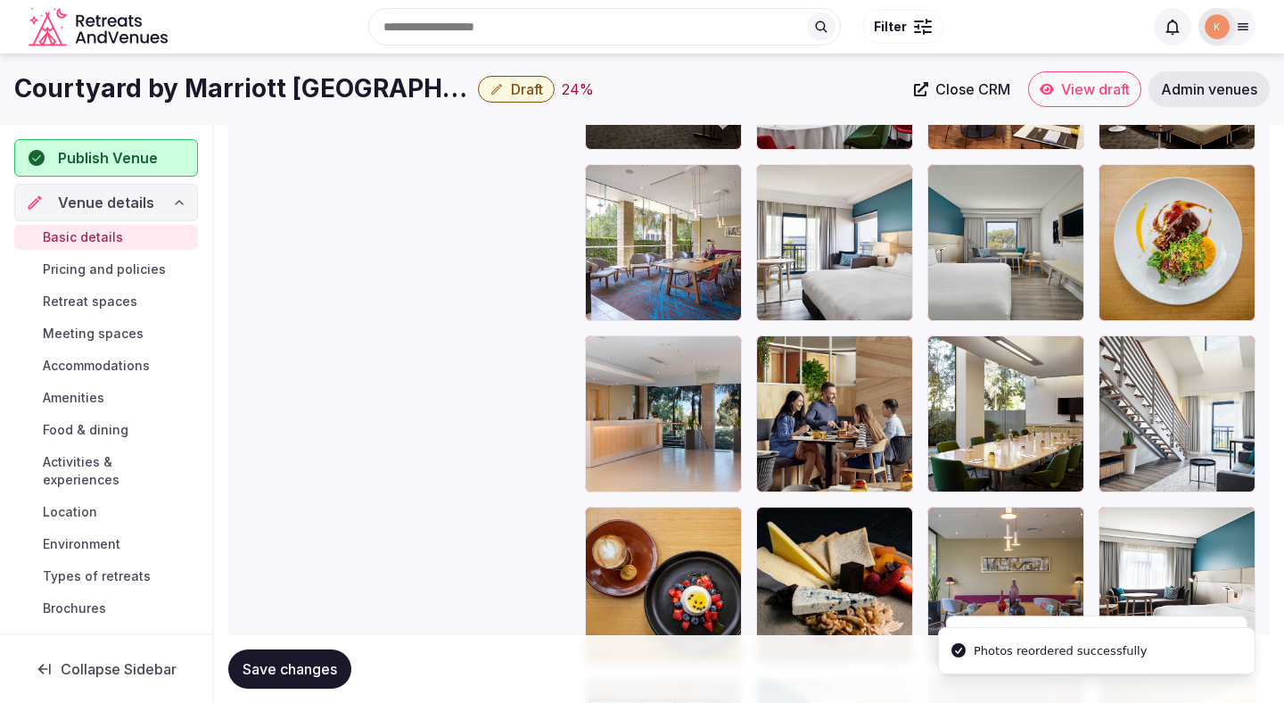
scroll to position [2179, 0]
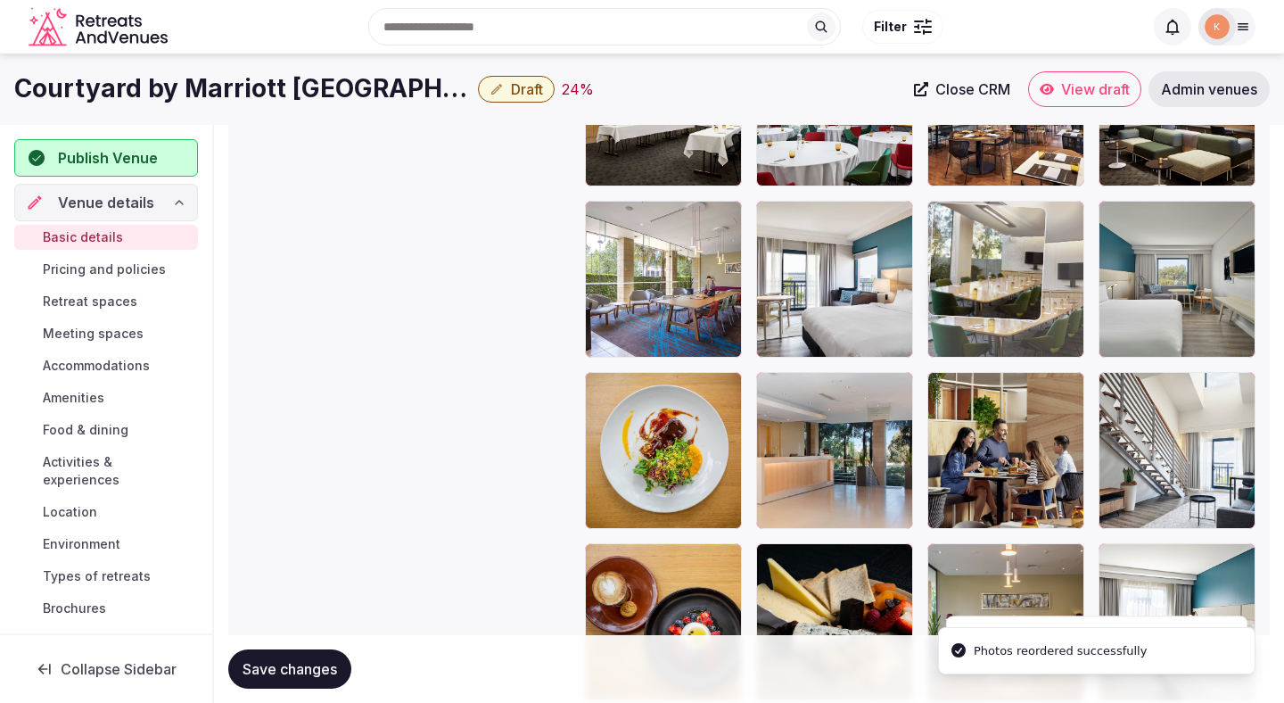
drag, startPoint x: 991, startPoint y: 447, endPoint x: 991, endPoint y: 302, distance: 144.5
click at [991, 302] on body "**********" at bounding box center [642, 97] width 1284 height 4553
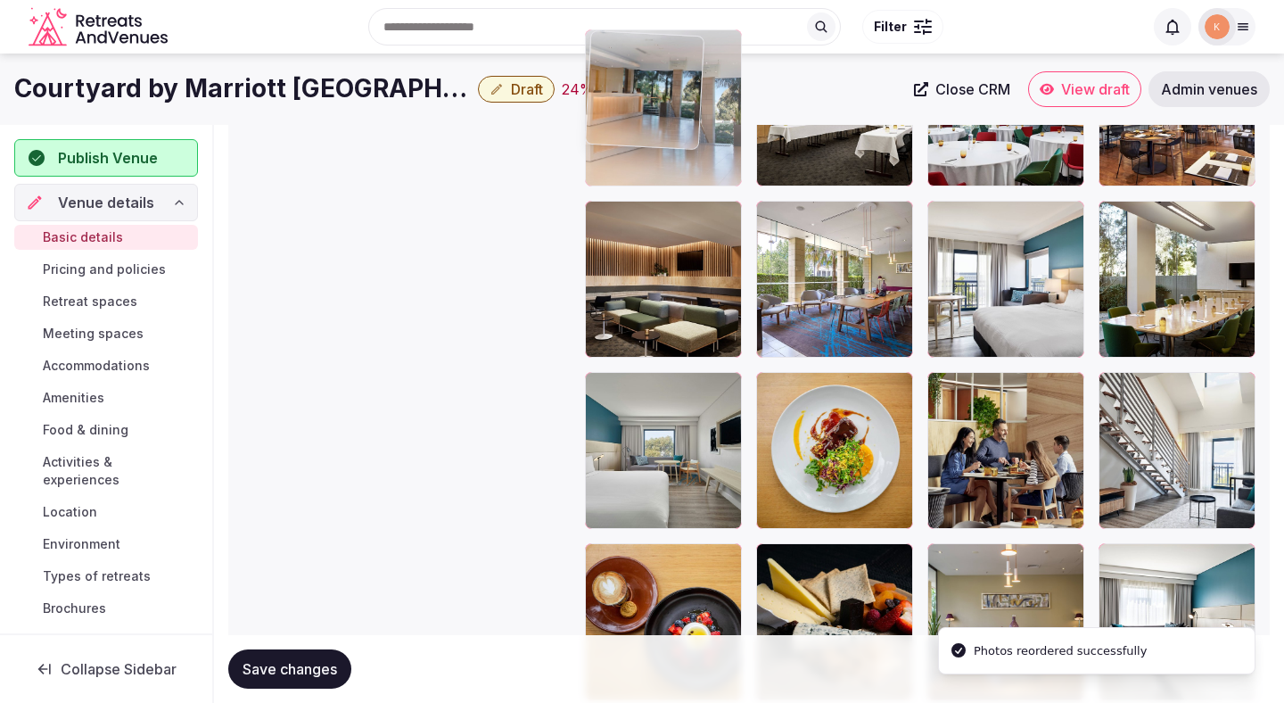
drag, startPoint x: 820, startPoint y: 436, endPoint x: 657, endPoint y: 188, distance: 296.9
click at [657, 187] on body "**********" at bounding box center [642, 97] width 1284 height 4553
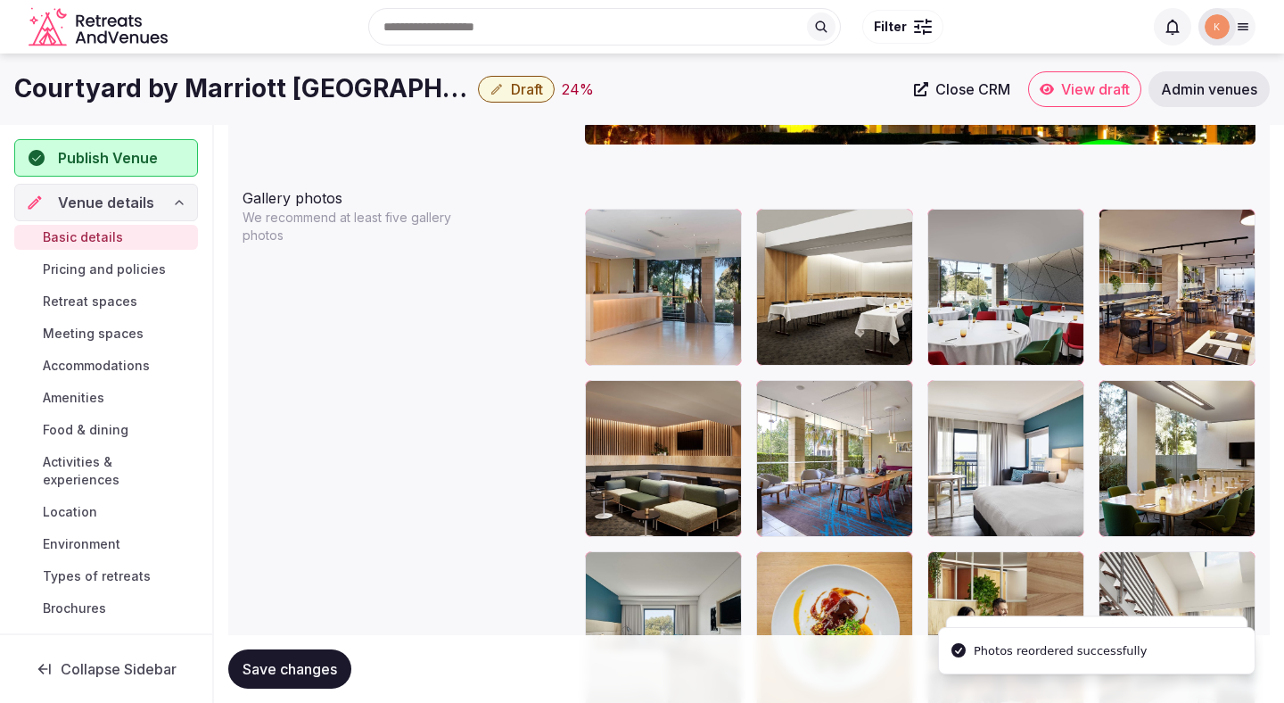
scroll to position [1985, 0]
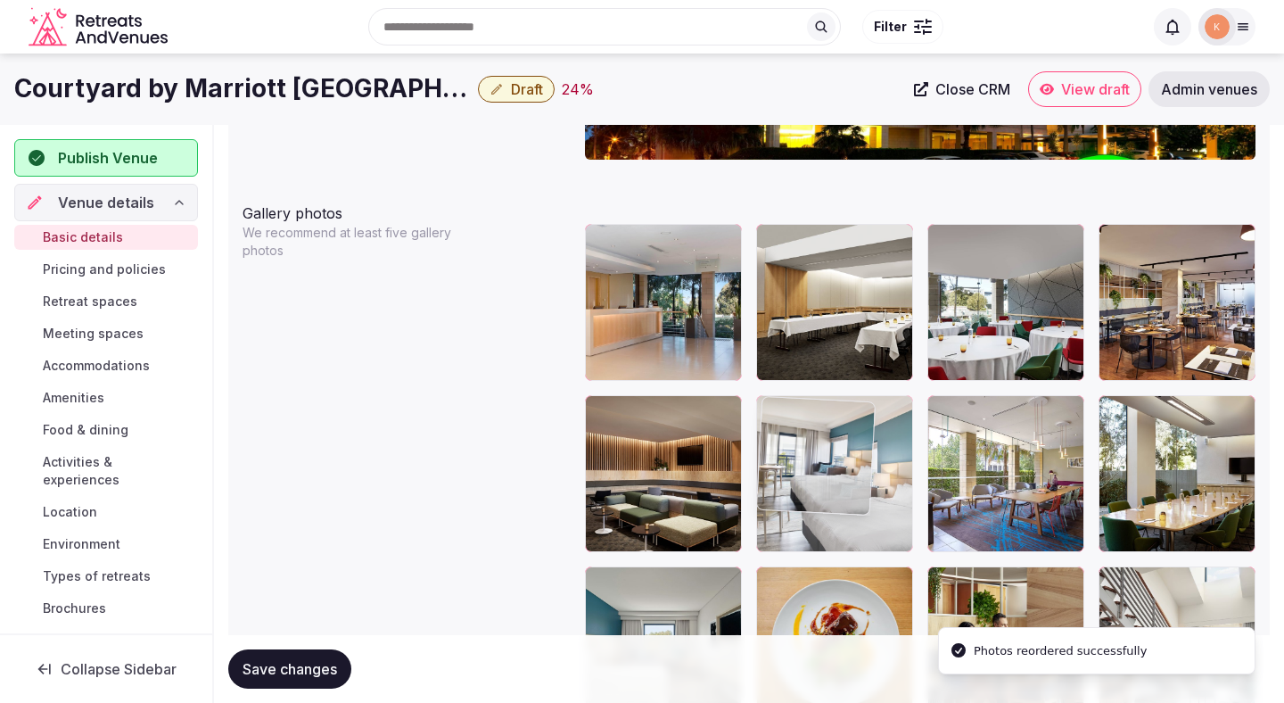
drag, startPoint x: 999, startPoint y: 442, endPoint x: 814, endPoint y: 443, distance: 184.7
click at [814, 443] on body "**********" at bounding box center [642, 291] width 1284 height 4553
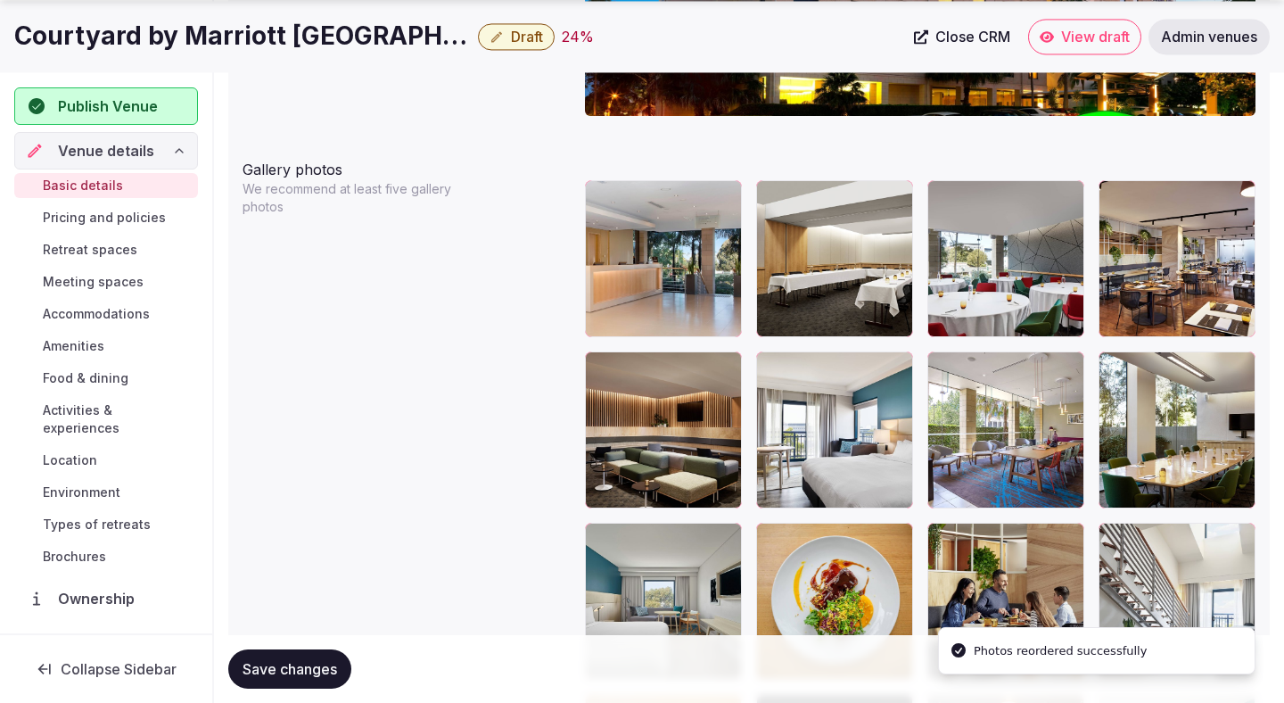
scroll to position [2048, 0]
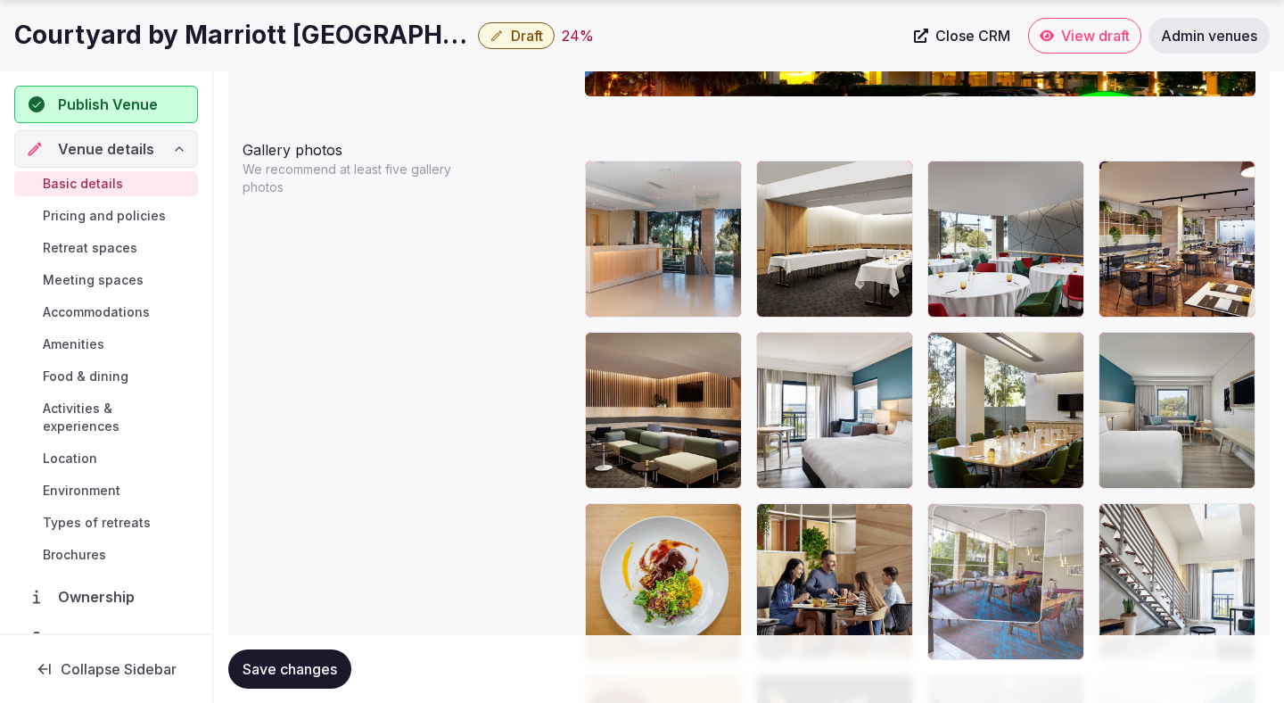
drag, startPoint x: 981, startPoint y: 501, endPoint x: 969, endPoint y: 533, distance: 33.6
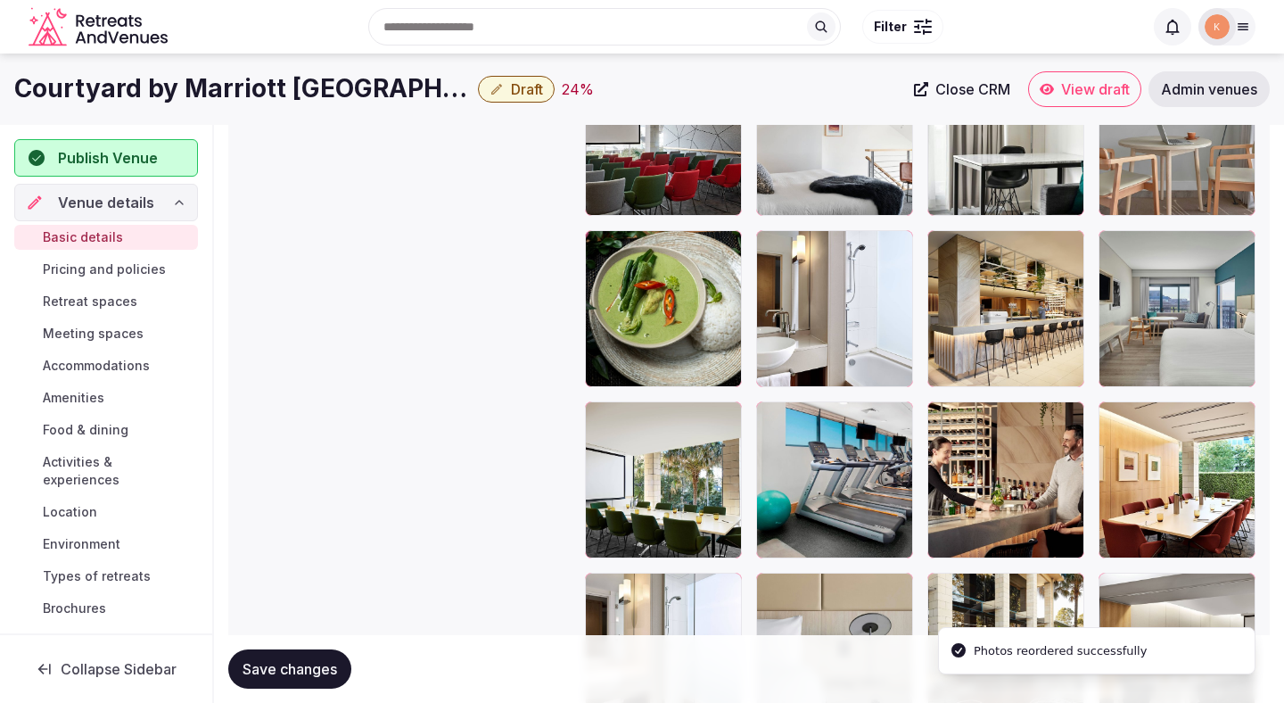
scroll to position [2961, 0]
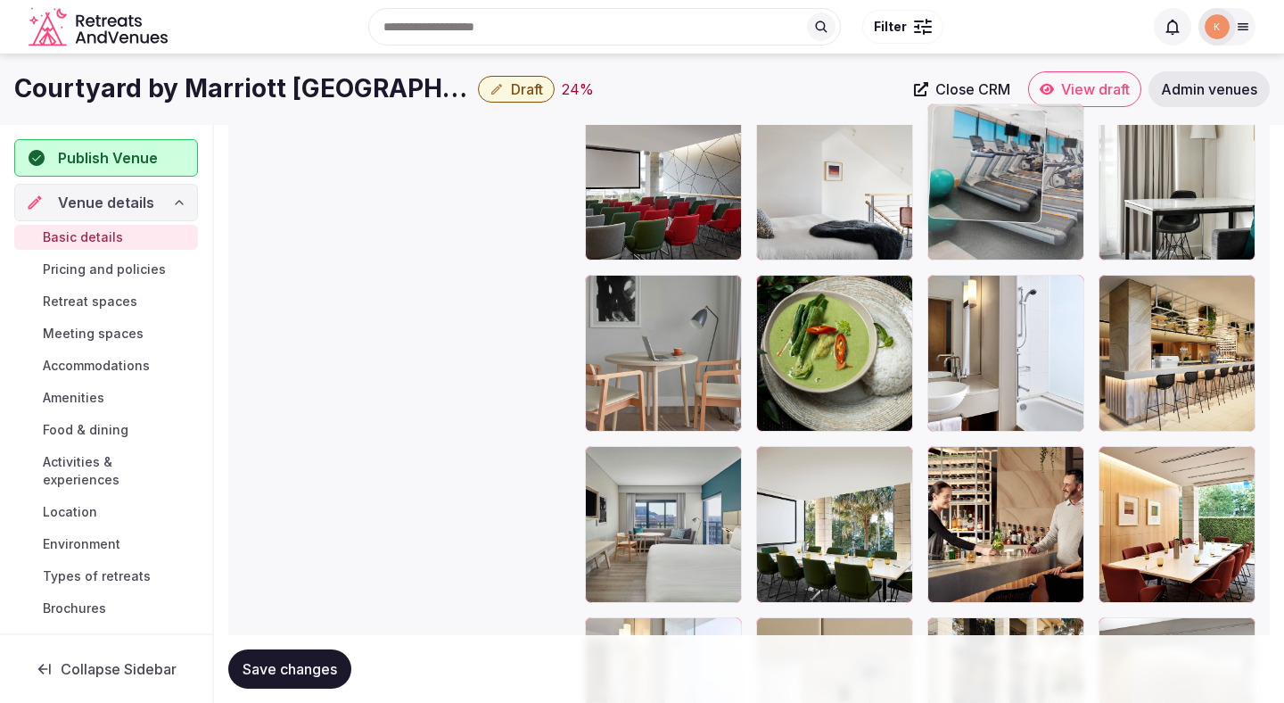
drag, startPoint x: 851, startPoint y: 543, endPoint x: 982, endPoint y: 262, distance: 310.1
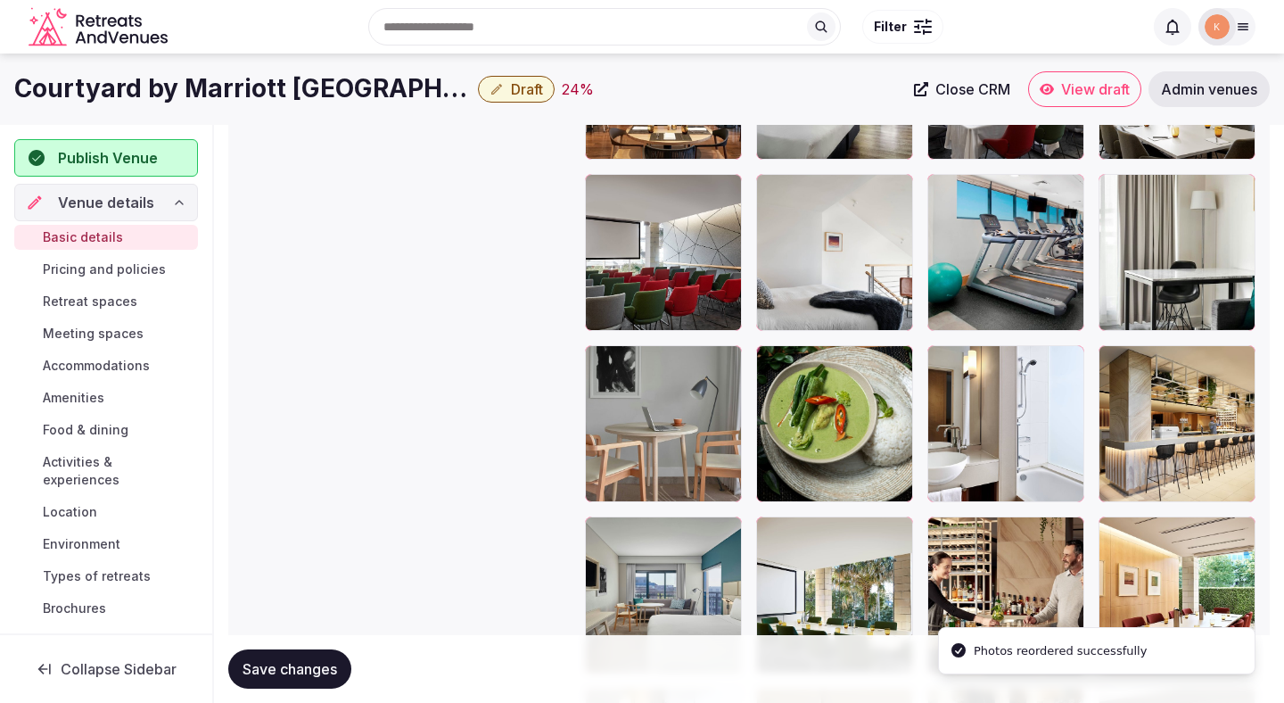
scroll to position [2589, 0]
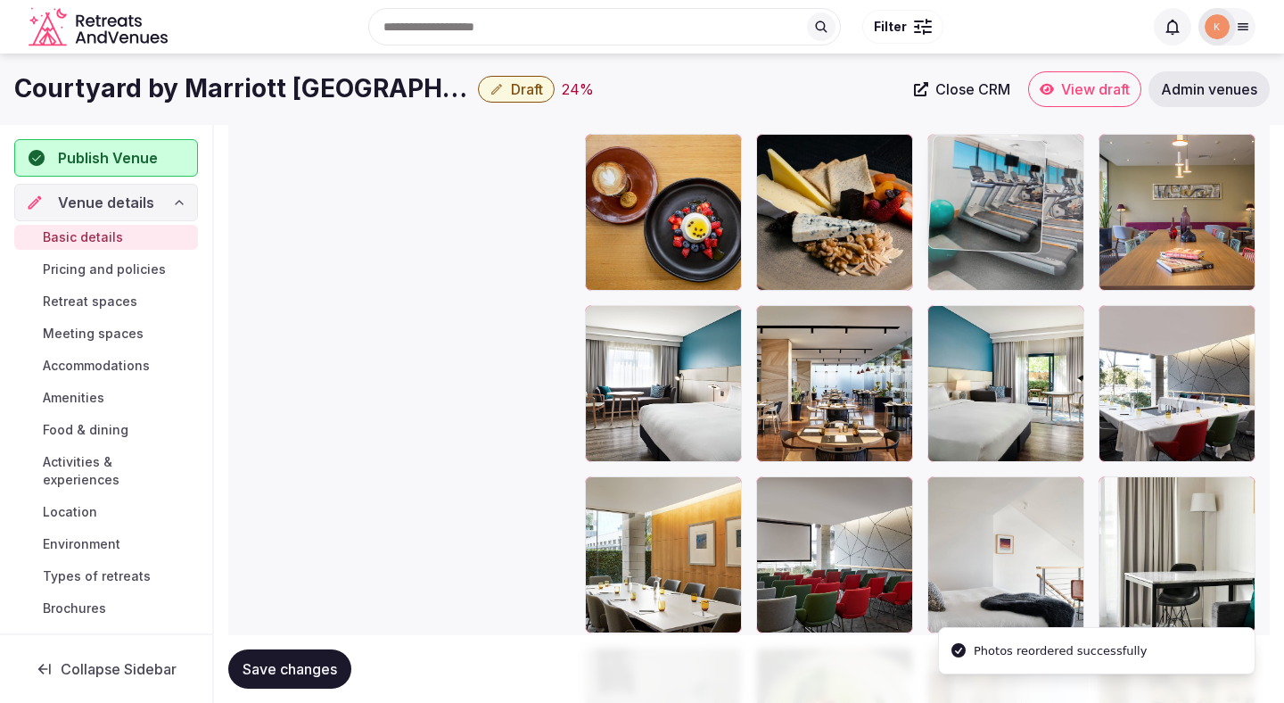
drag, startPoint x: 980, startPoint y: 556, endPoint x: 980, endPoint y: 211, distance: 345.2
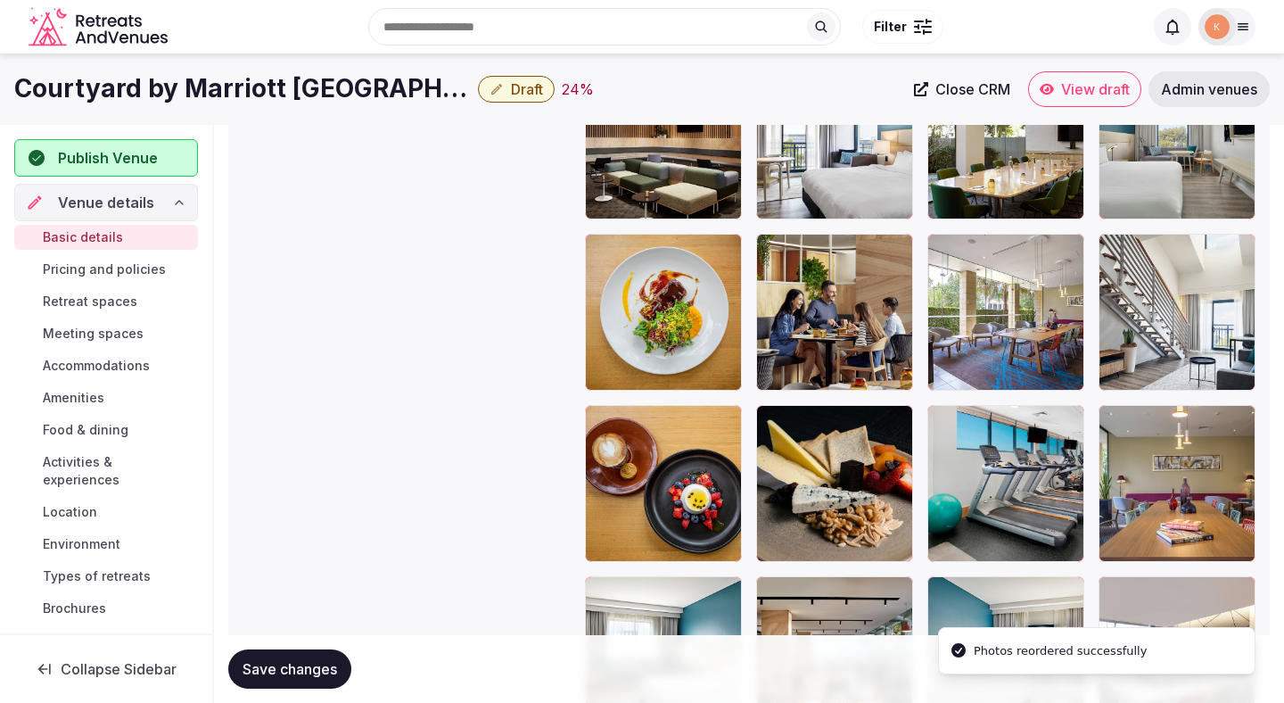
scroll to position [2190, 0]
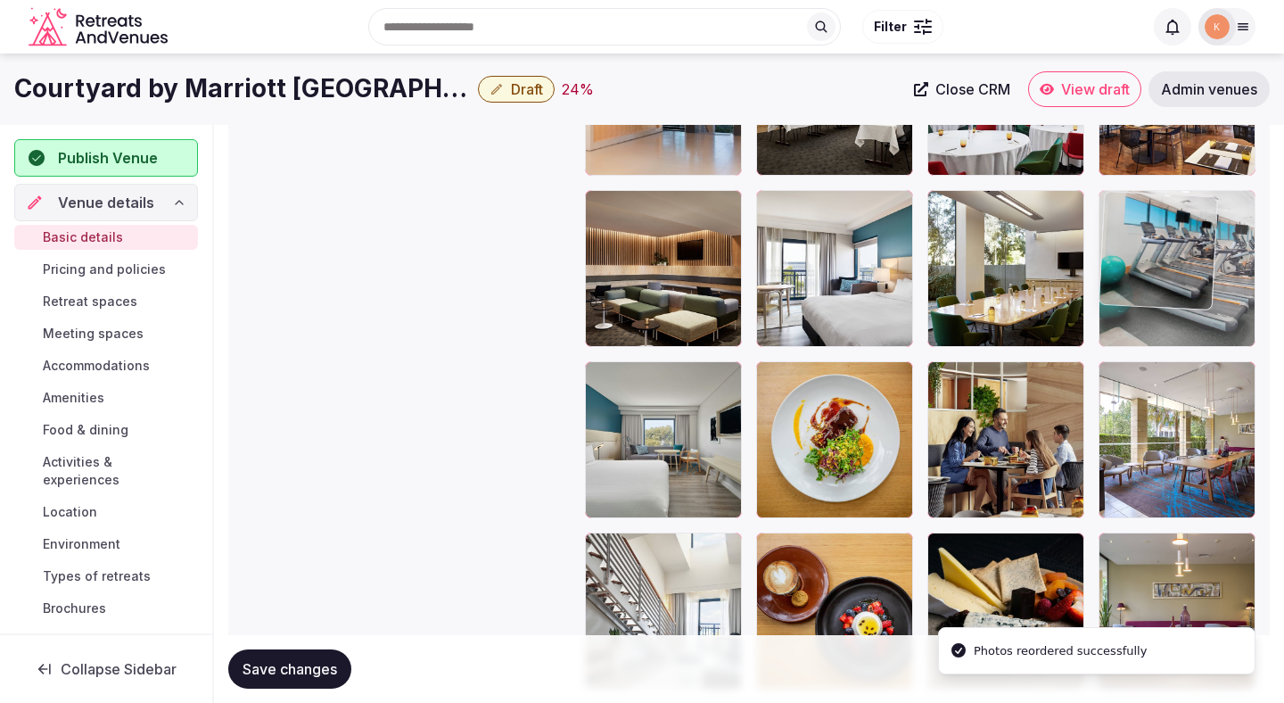
drag, startPoint x: 1004, startPoint y: 566, endPoint x: 1198, endPoint y: 260, distance: 362.8
click at [1198, 260] on body "**********" at bounding box center [642, 86] width 1284 height 4553
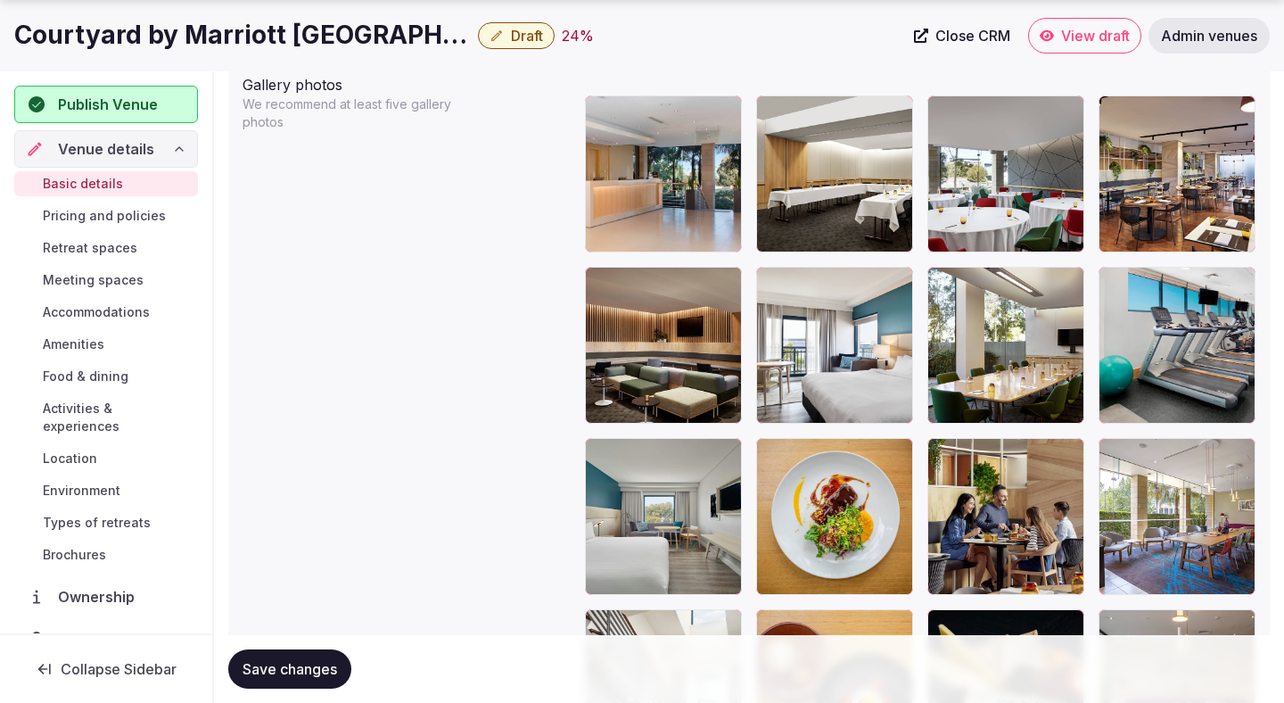
scroll to position [2142, 0]
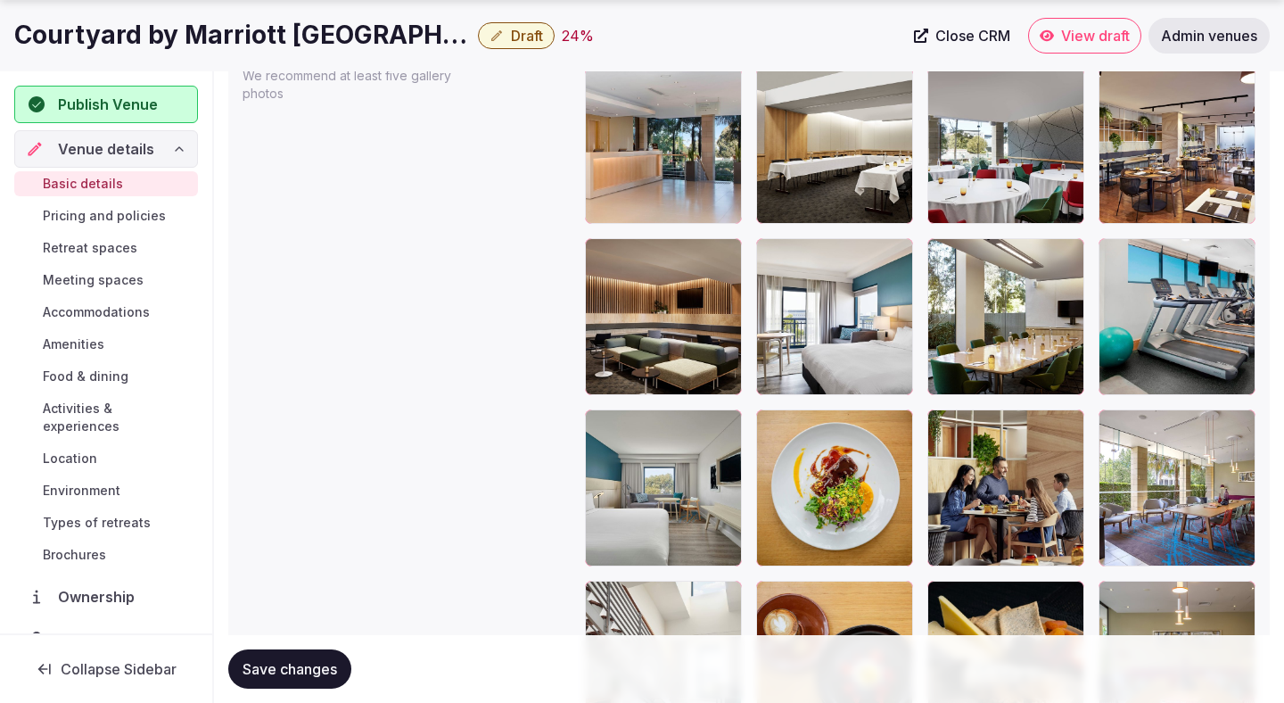
click at [335, 653] on button "Save changes" at bounding box center [289, 668] width 123 height 39
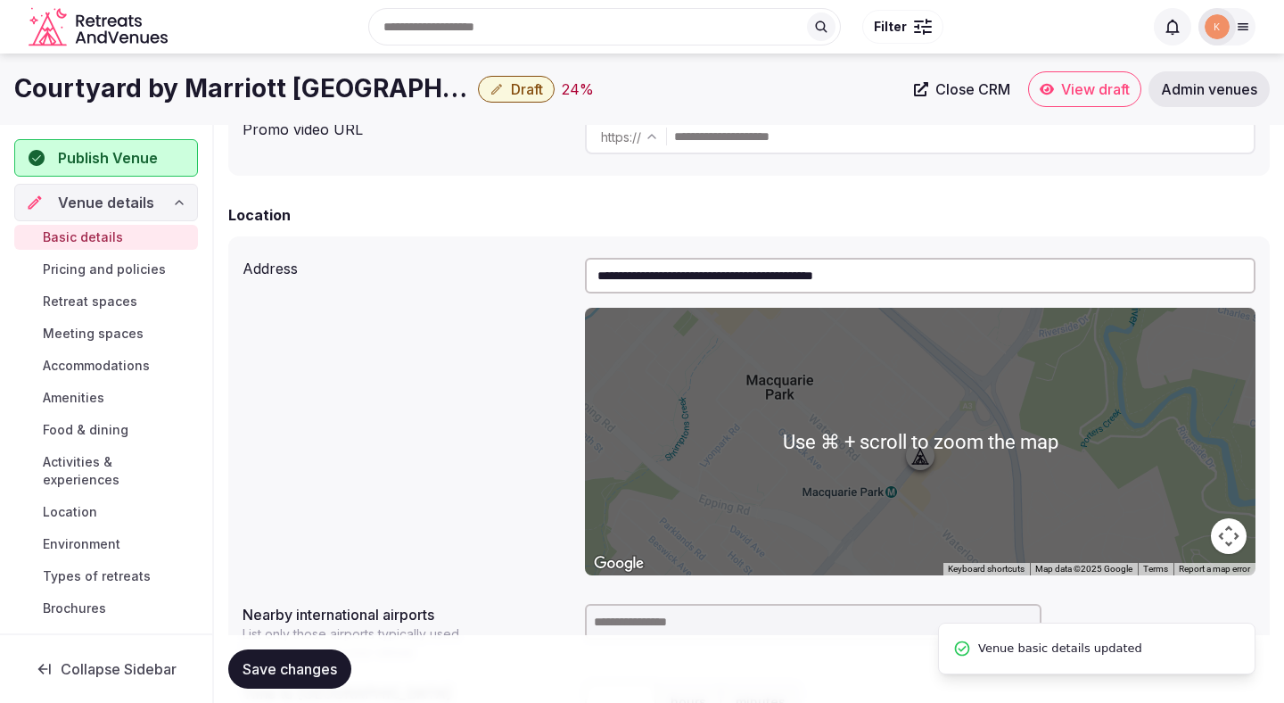
scroll to position [0, 0]
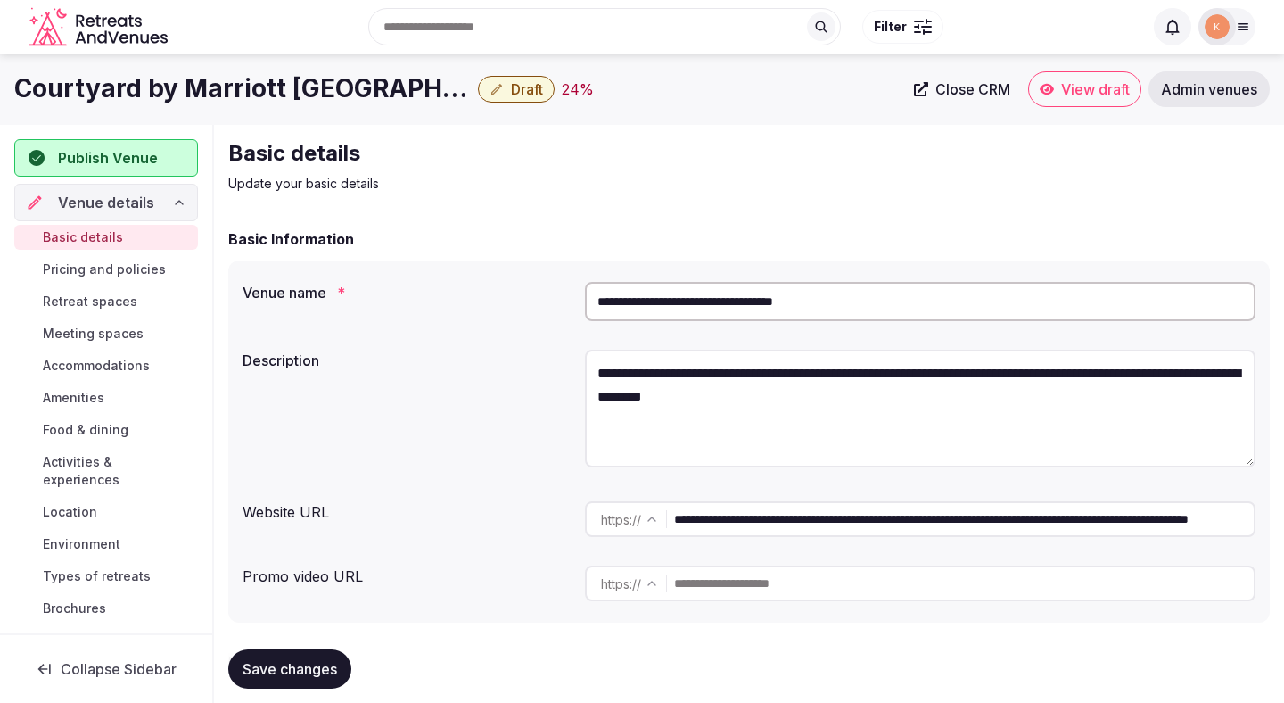
click at [747, 296] on input "**********" at bounding box center [920, 301] width 671 height 39
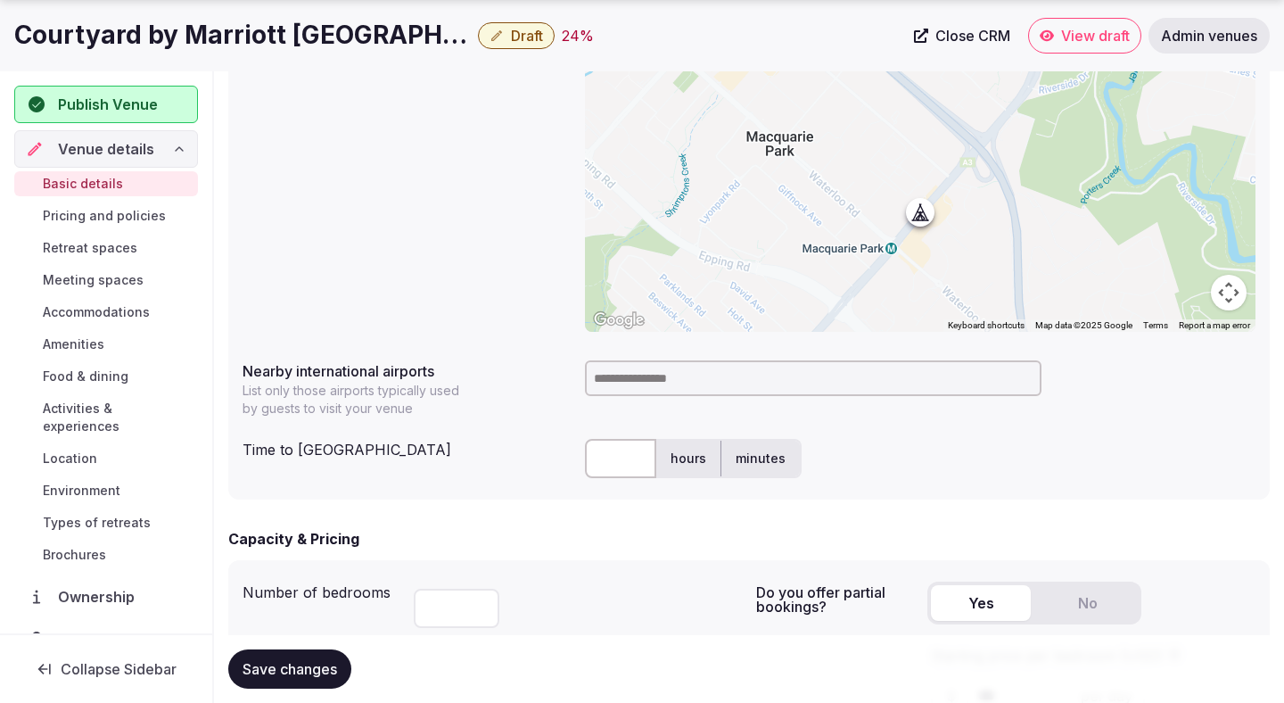
scroll to position [734, 0]
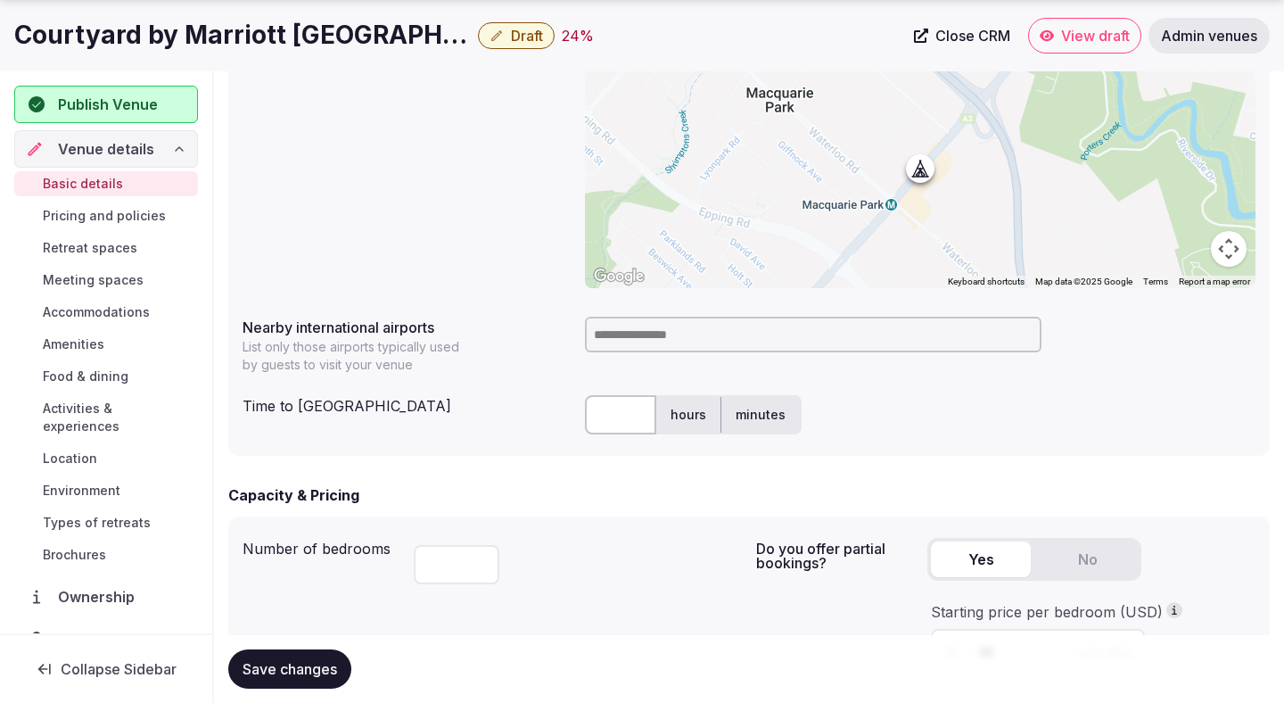
click at [637, 342] on input at bounding box center [813, 335] width 457 height 36
type input "***"
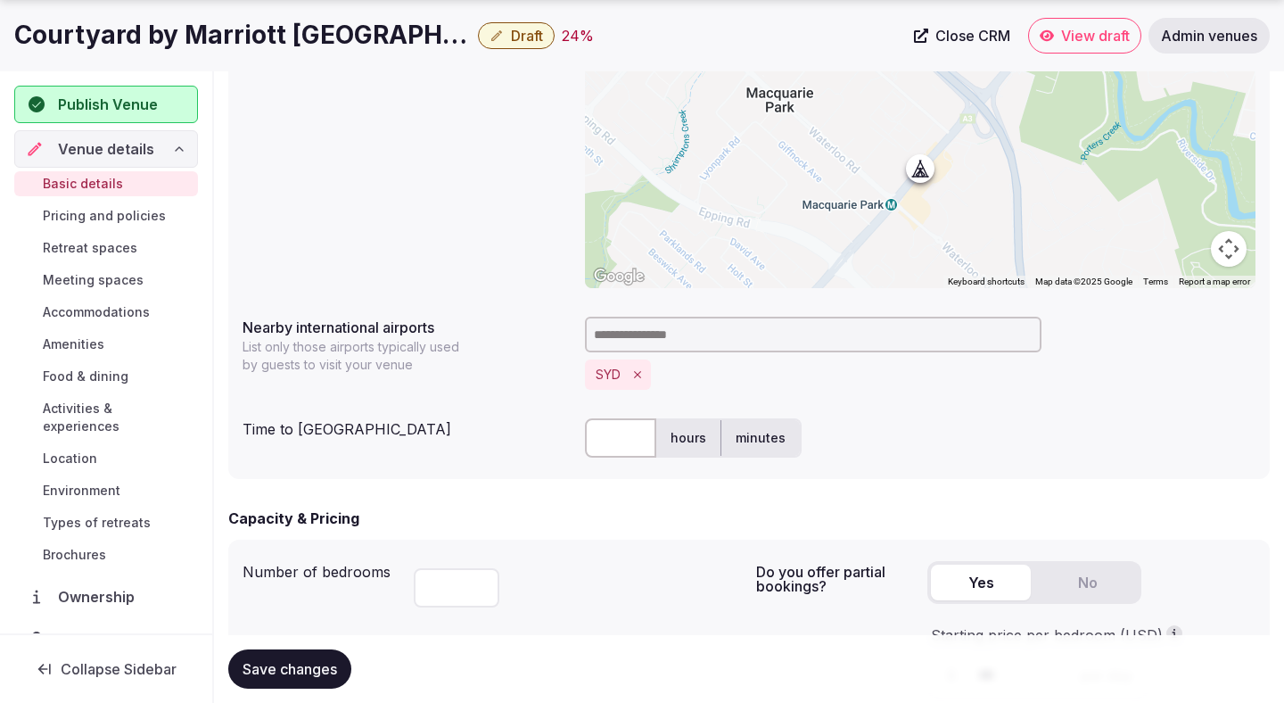
click at [627, 441] on input "text" at bounding box center [620, 437] width 71 height 39
type input "**"
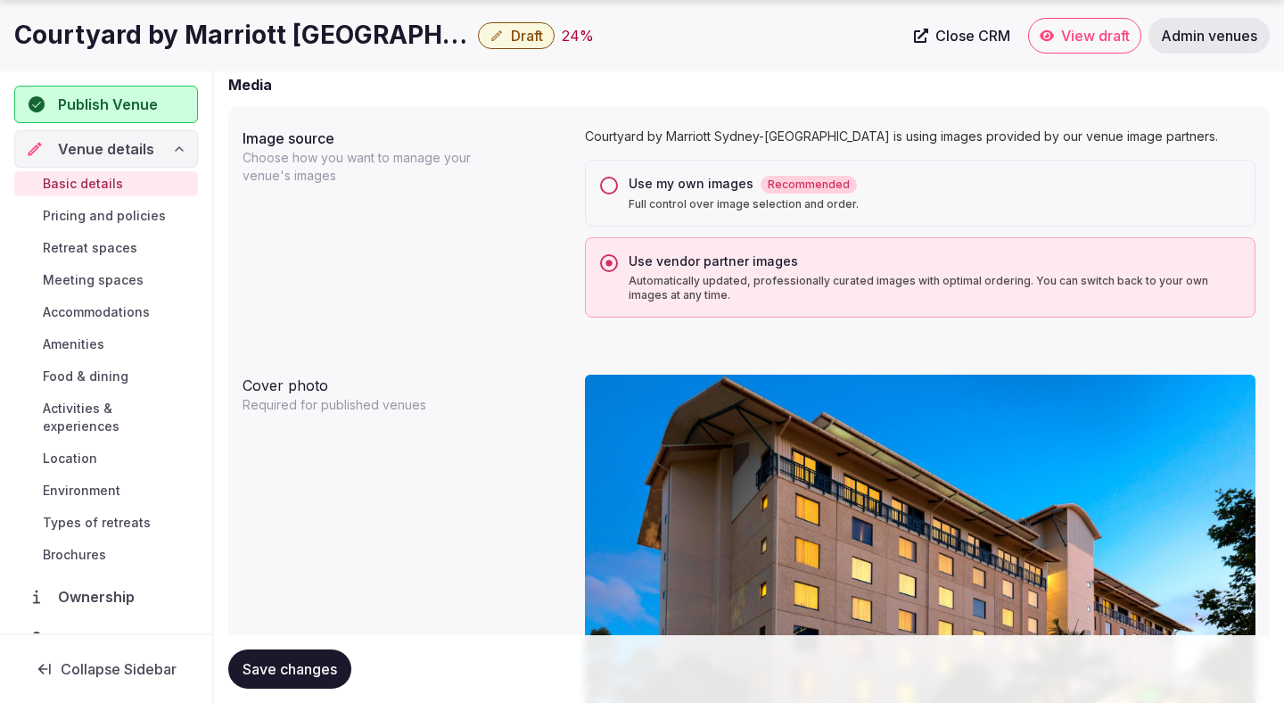
scroll to position [1433, 0]
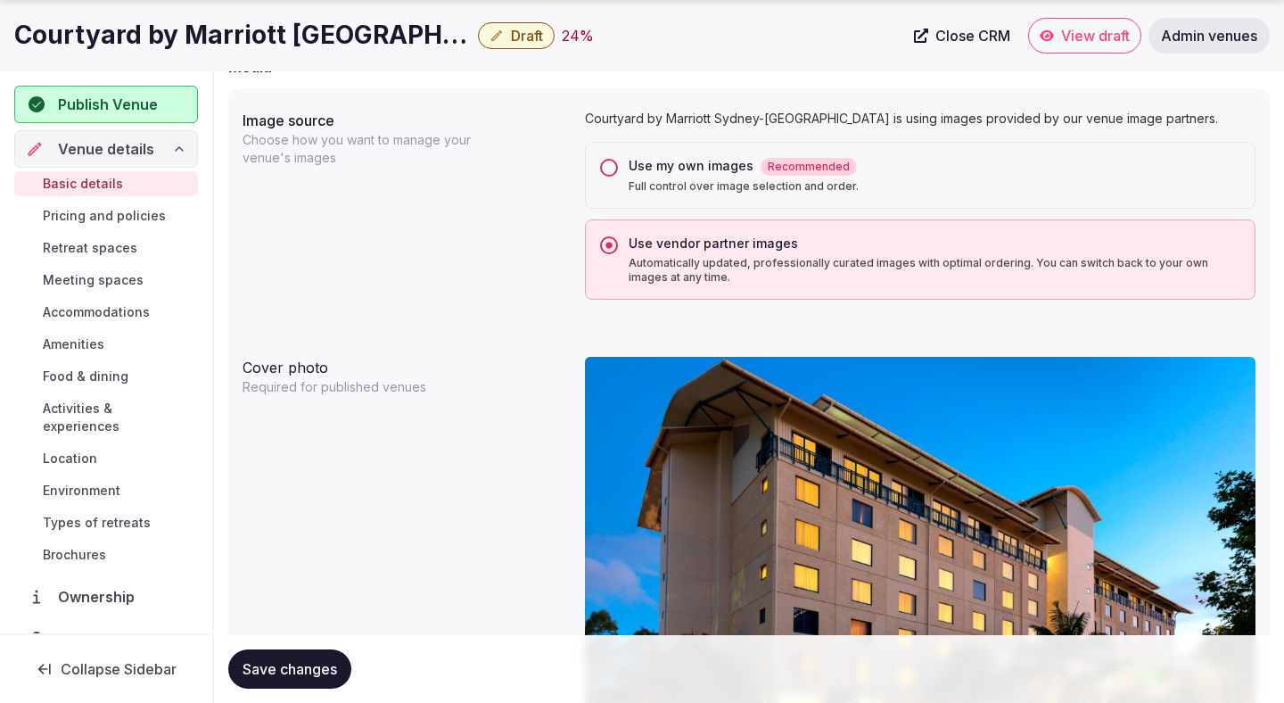
click at [318, 671] on span "Save changes" at bounding box center [290, 669] width 95 height 18
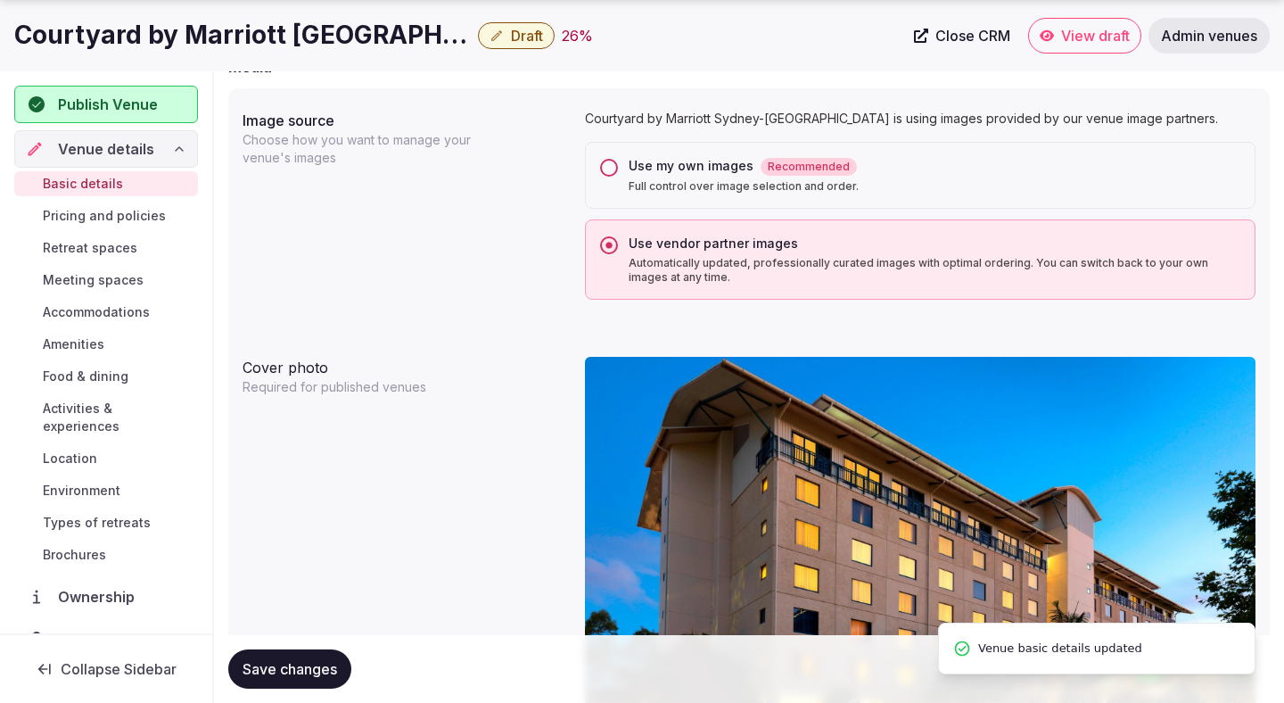
click at [317, 671] on span "Save changes" at bounding box center [290, 669] width 95 height 18
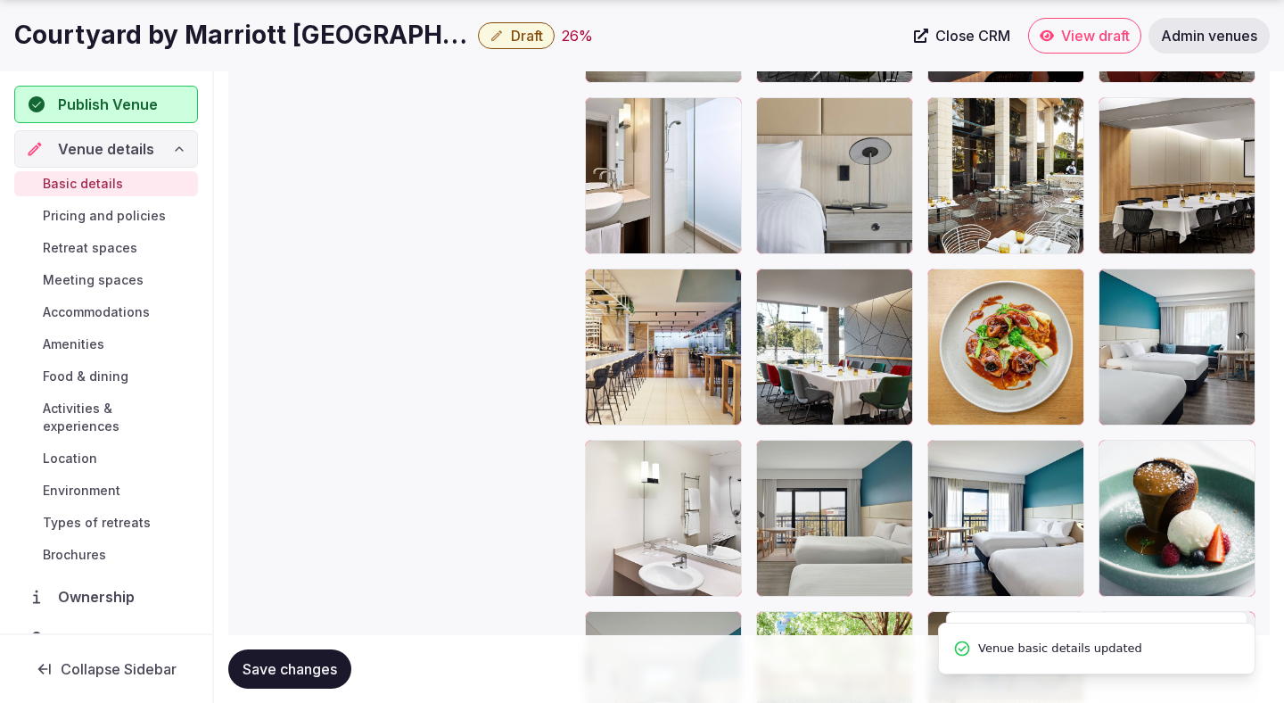
scroll to position [3761, 0]
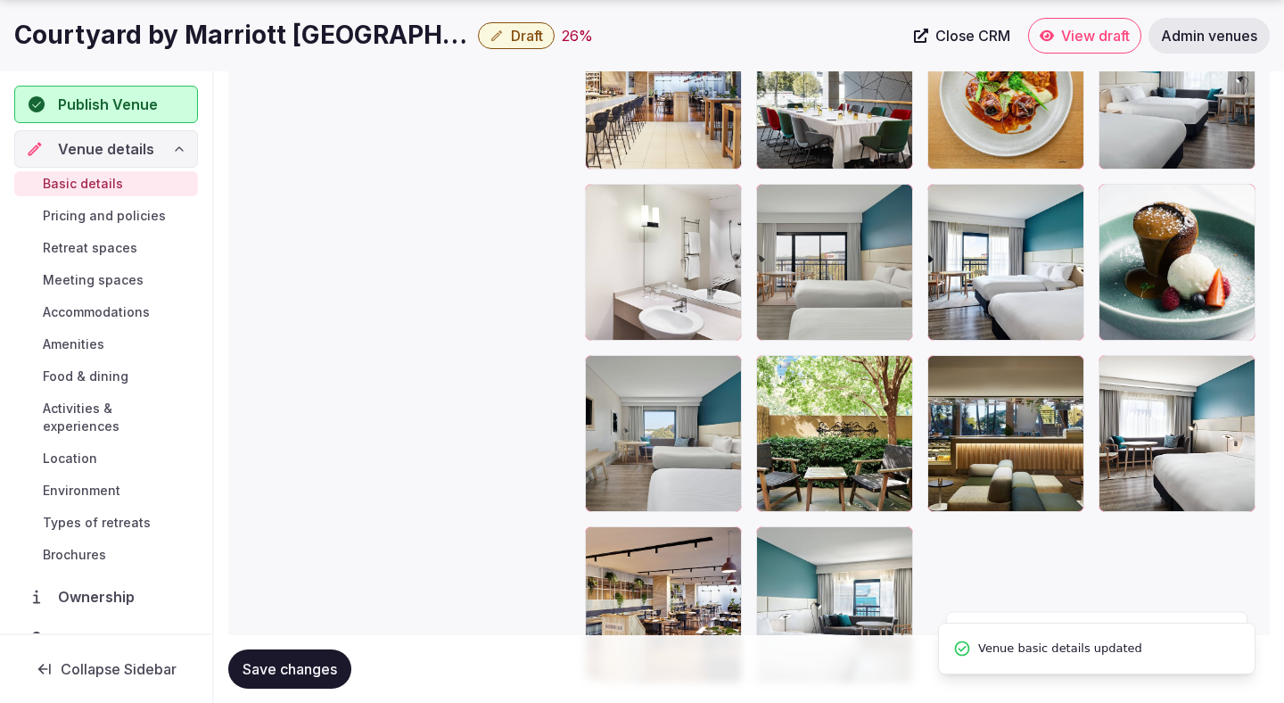
click at [326, 669] on span "Save changes" at bounding box center [290, 669] width 95 height 18
click at [528, 38] on span "Draft" at bounding box center [527, 36] width 32 height 18
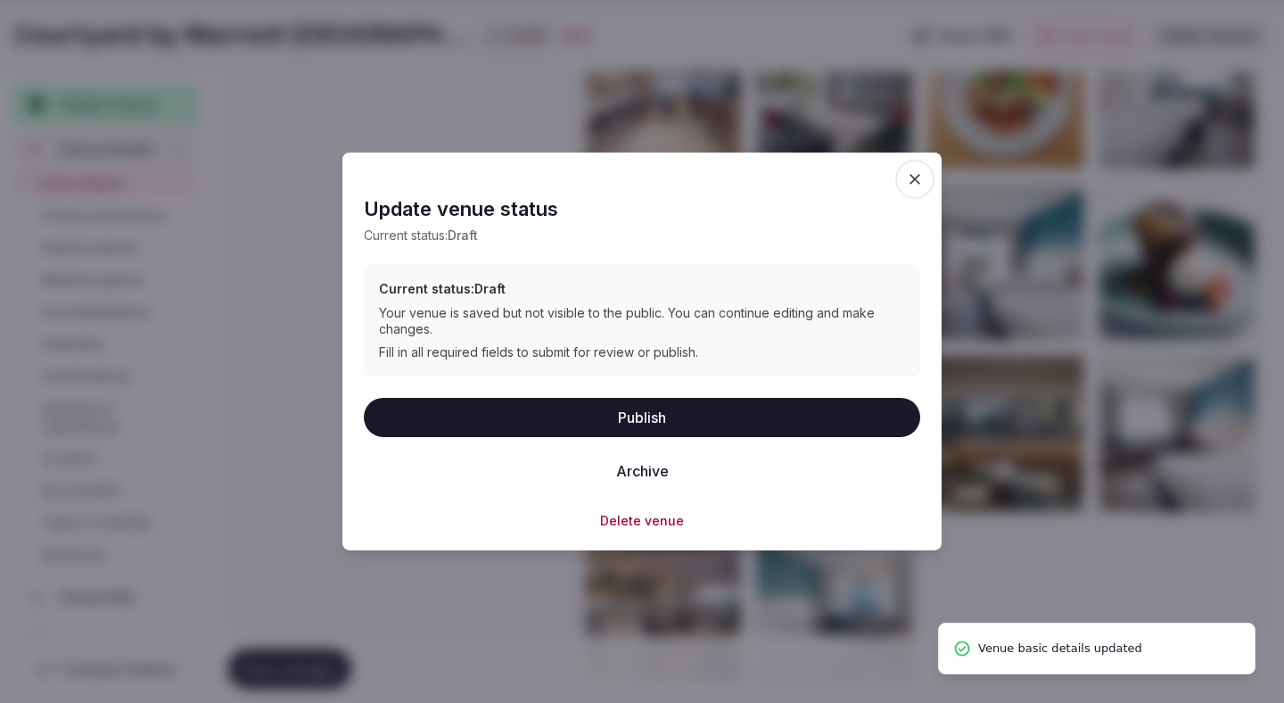
click at [527, 409] on button "Publish" at bounding box center [642, 416] width 557 height 39
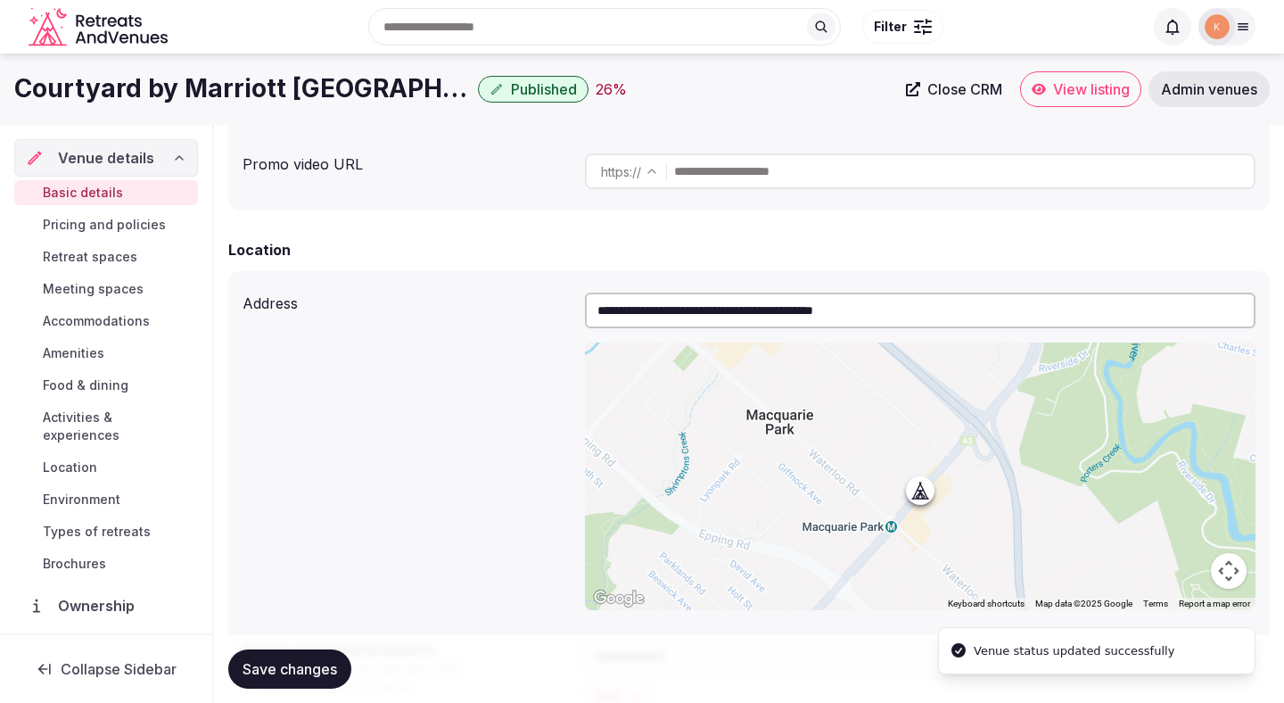
scroll to position [0, 0]
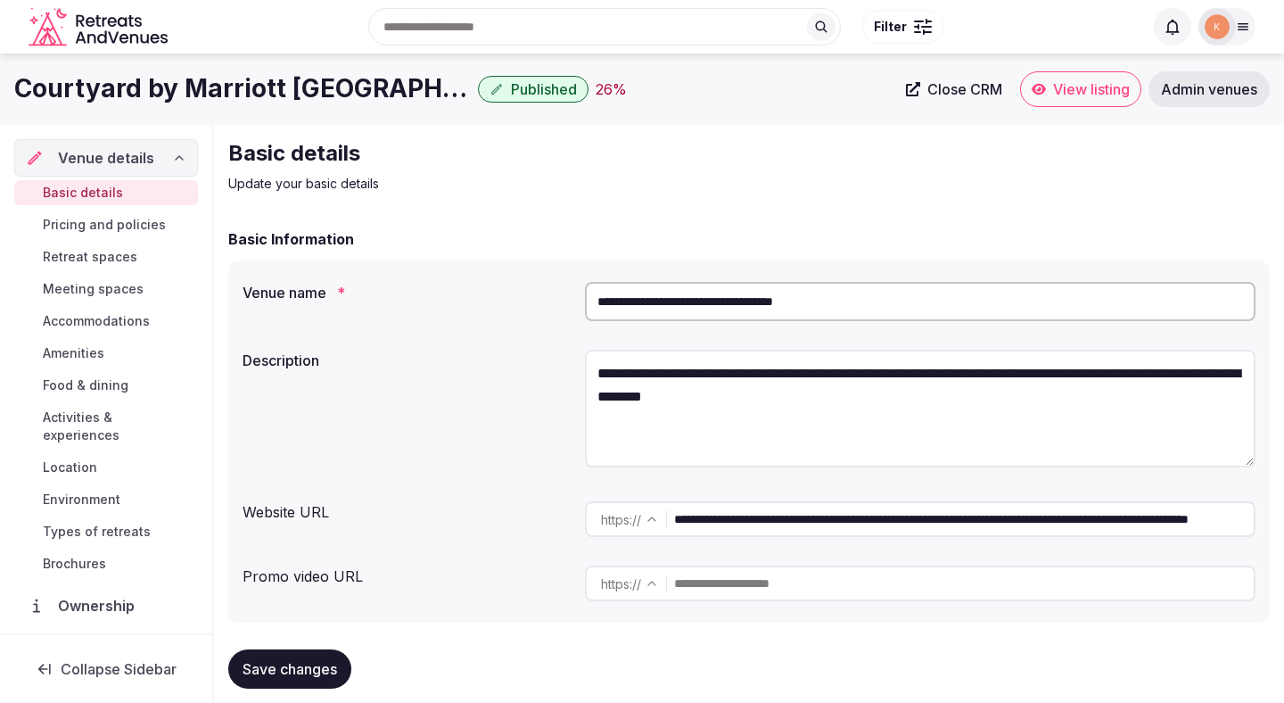
click at [1064, 100] on link "View listing" at bounding box center [1080, 89] width 121 height 36
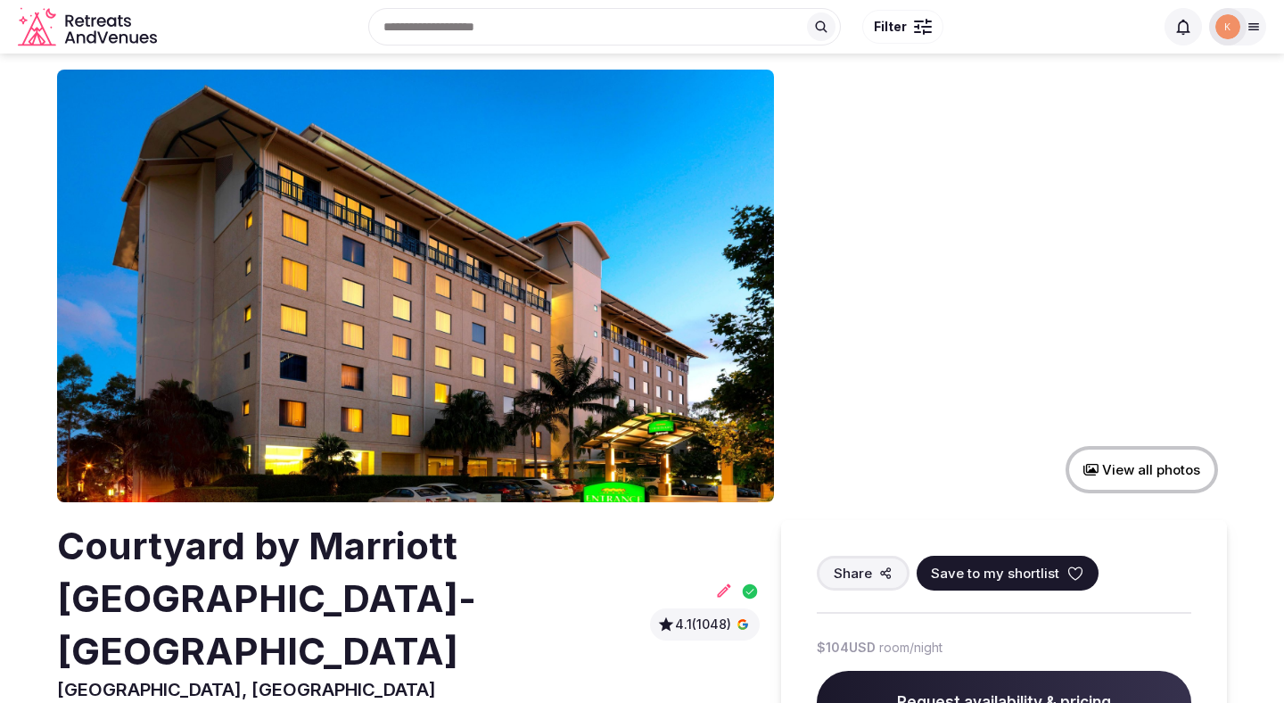
scroll to position [21, 0]
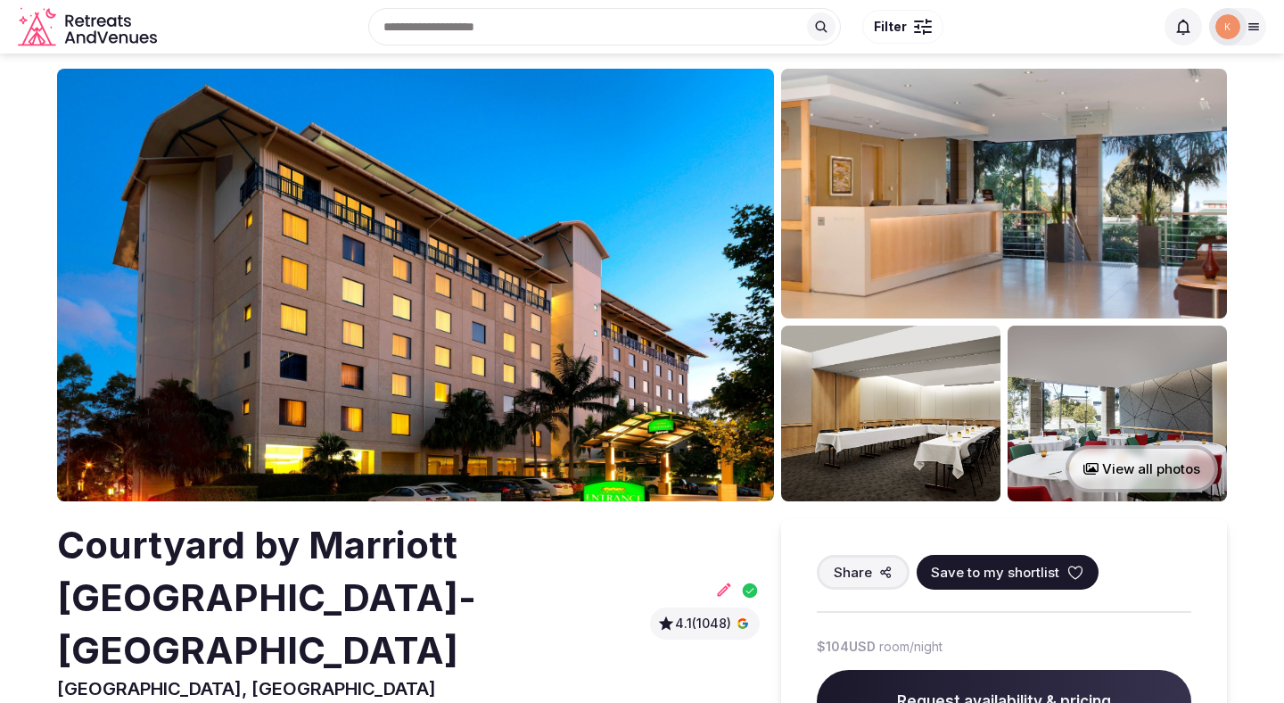
click at [869, 214] on img at bounding box center [1004, 194] width 446 height 250
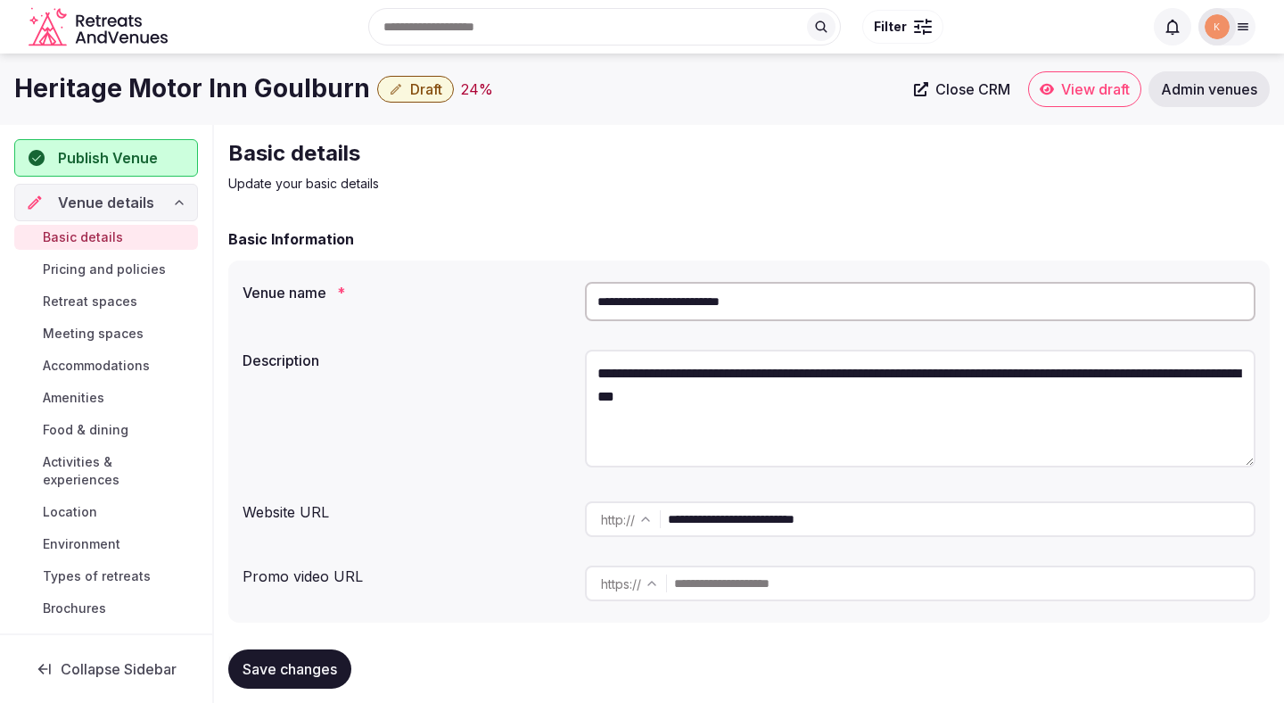
click at [755, 298] on input "**********" at bounding box center [920, 301] width 671 height 39
click at [753, 301] on input "**********" at bounding box center [920, 301] width 671 height 39
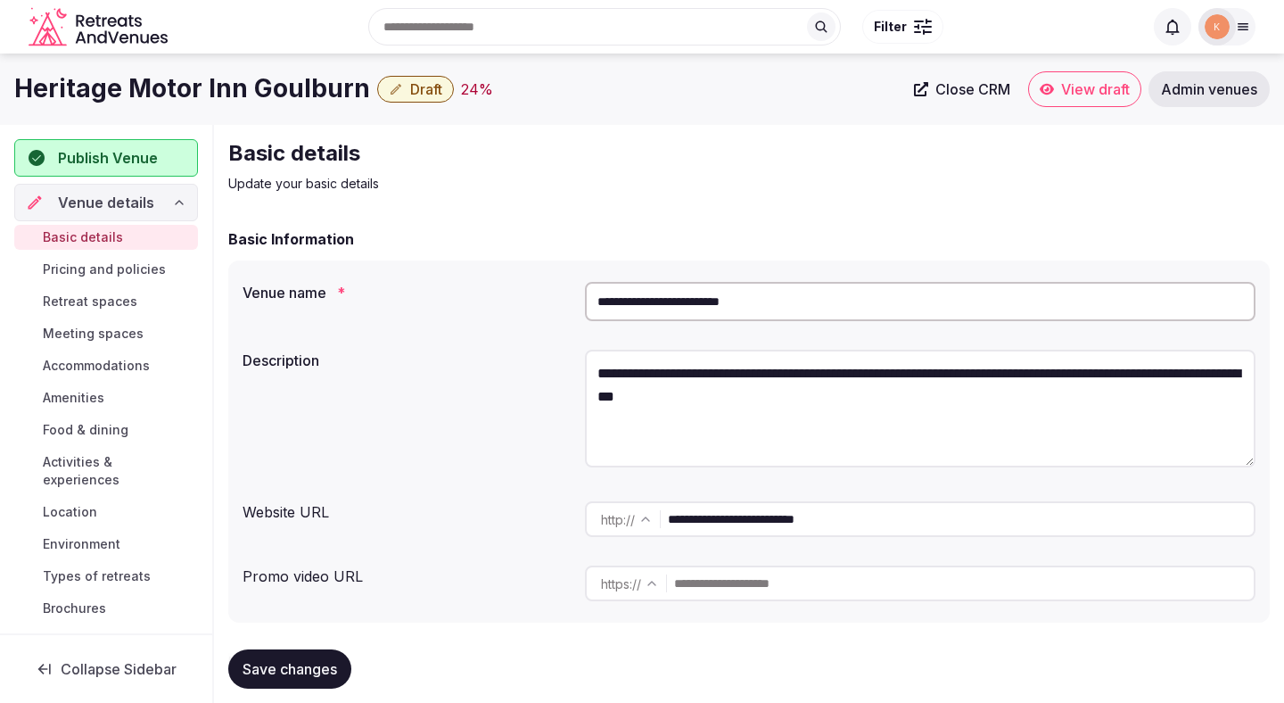
click at [753, 301] on input "**********" at bounding box center [920, 301] width 671 height 39
click at [1218, 81] on span "Admin venues" at bounding box center [1209, 89] width 96 height 18
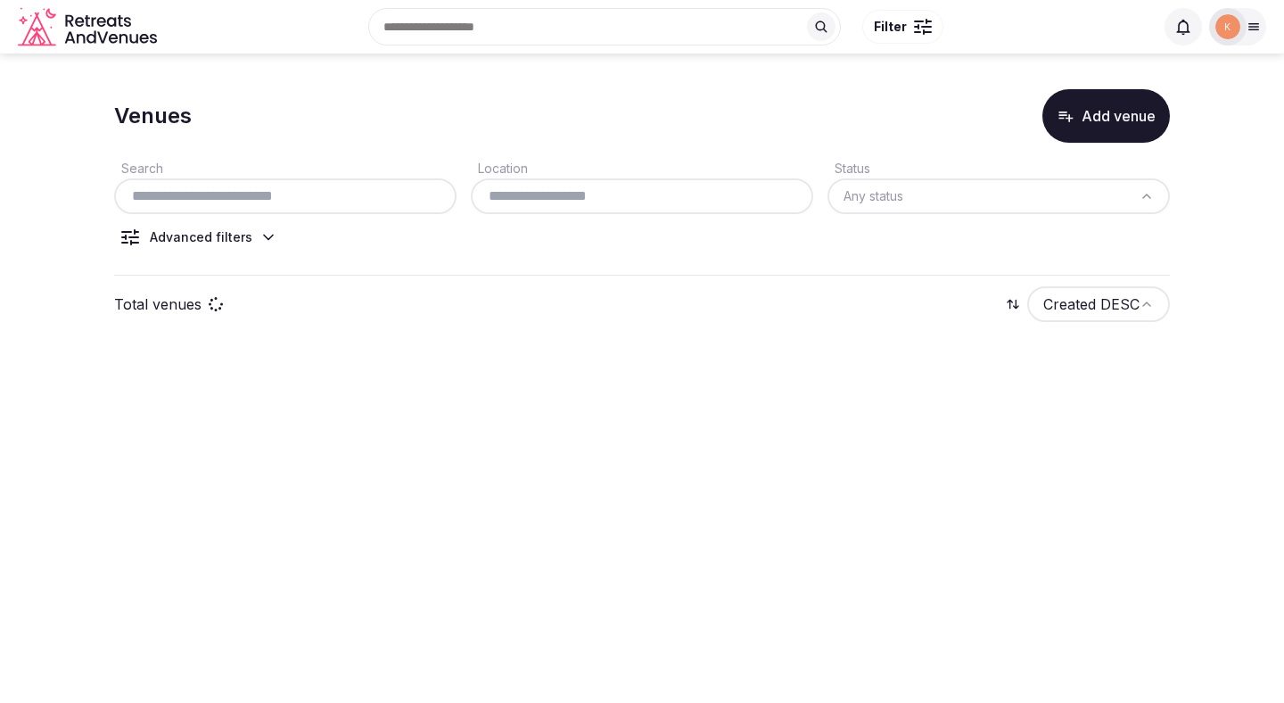
click at [398, 204] on input "text" at bounding box center [285, 196] width 328 height 21
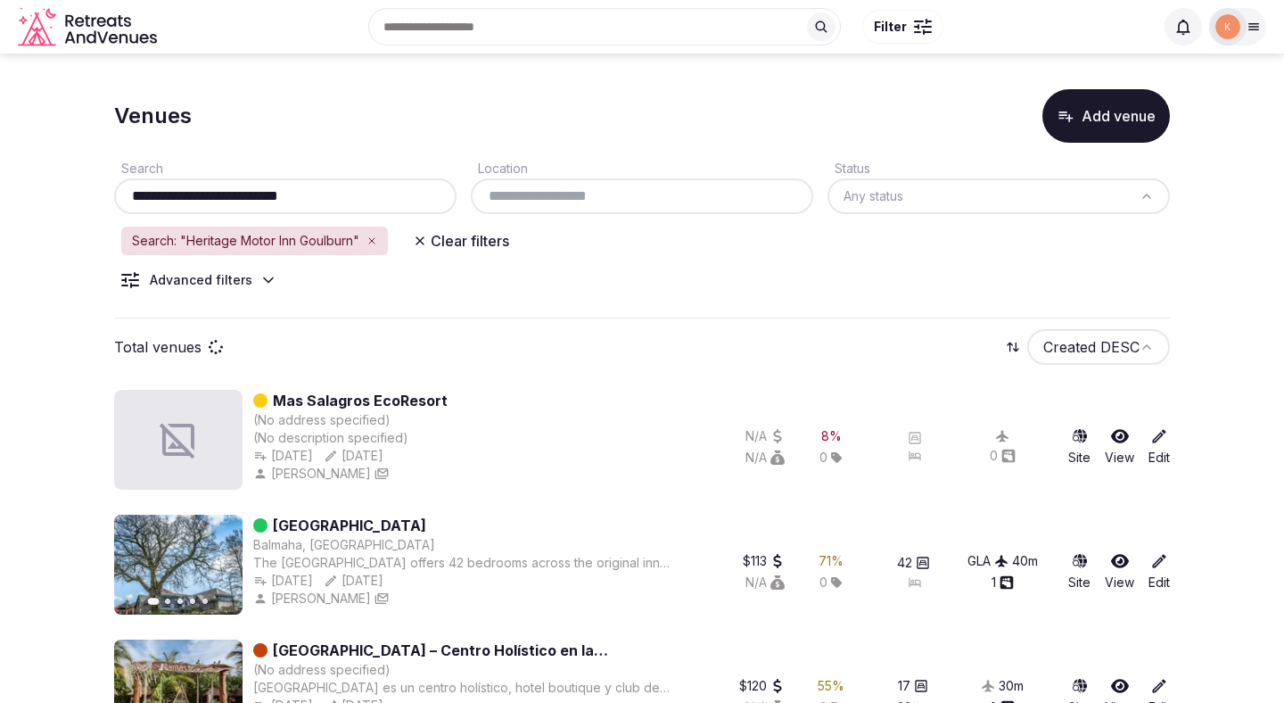
type input "**********"
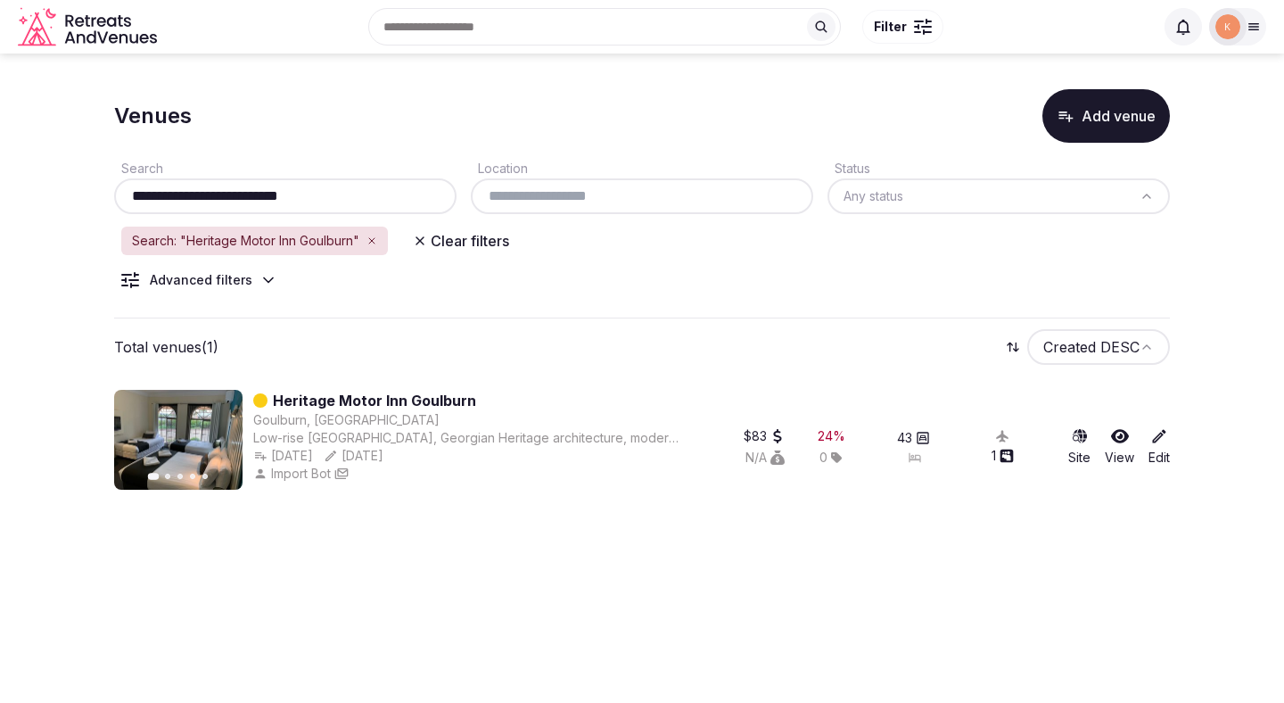
click at [439, 398] on link "Heritage Motor Inn Goulburn" at bounding box center [374, 400] width 203 height 21
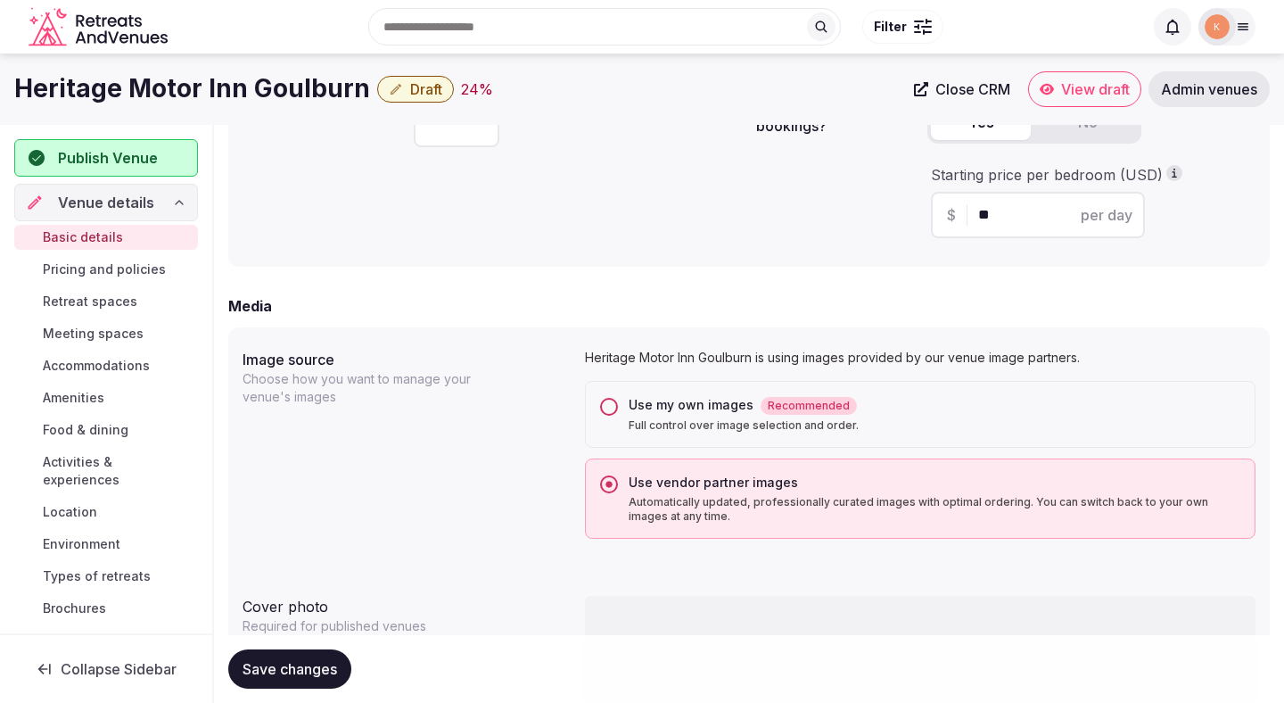
scroll to position [1160, 0]
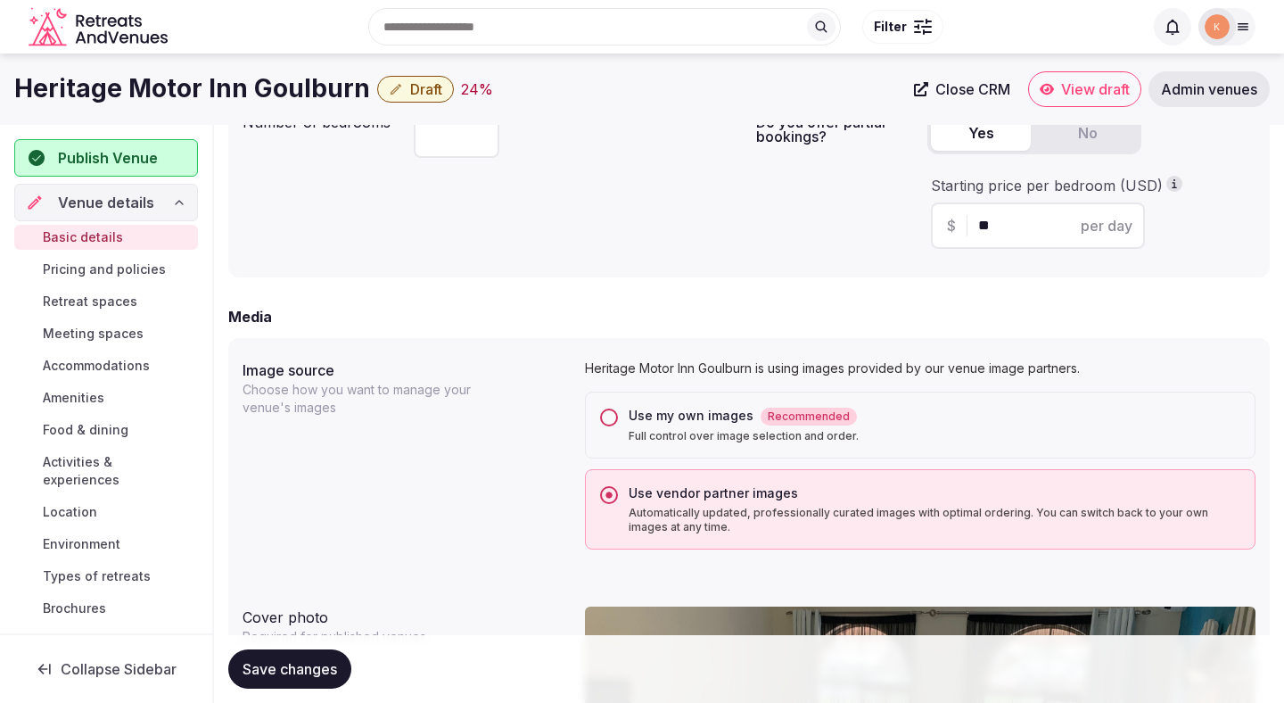
click at [665, 421] on div "Use my own images Recommended" at bounding box center [935, 416] width 612 height 19
click at [618, 421] on button "Use my own images Recommended Full control over image selection and order." at bounding box center [609, 418] width 18 height 18
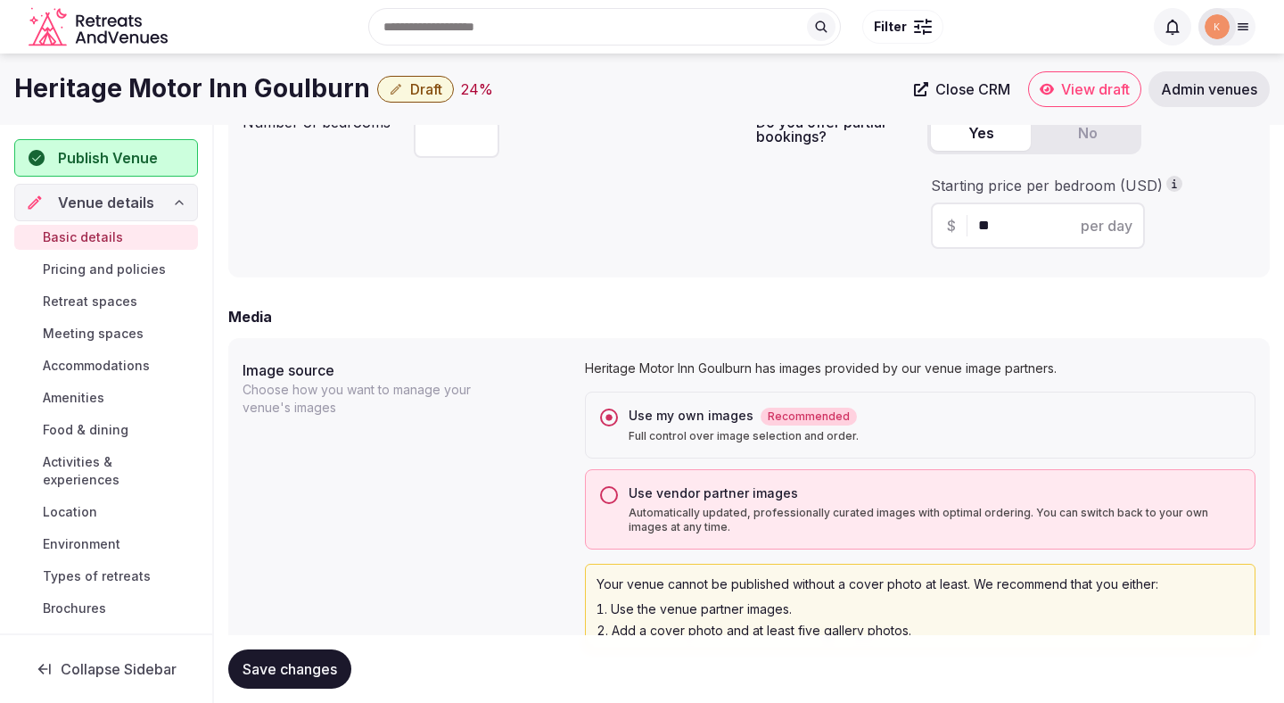
click at [288, 669] on span "Save changes" at bounding box center [290, 669] width 95 height 18
click at [619, 491] on div "Use vendor partner images Automatically updated, professionally curated images …" at bounding box center [920, 509] width 671 height 80
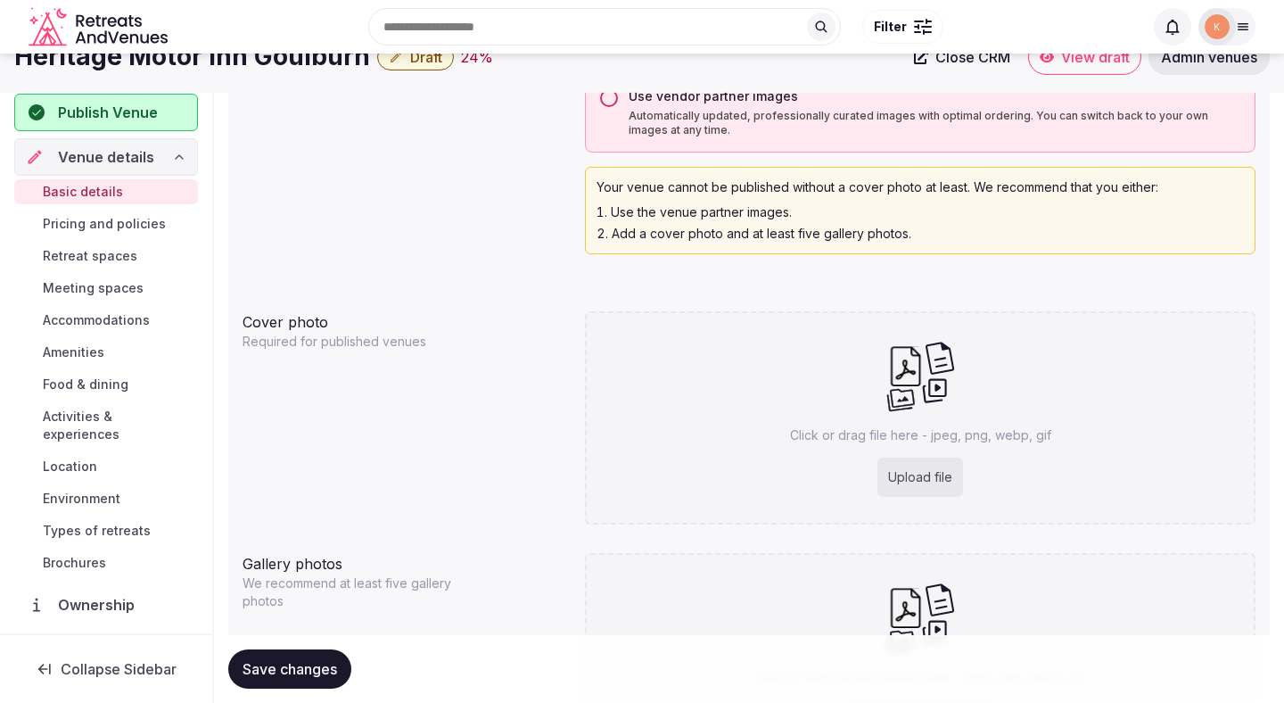
scroll to position [1464, 0]
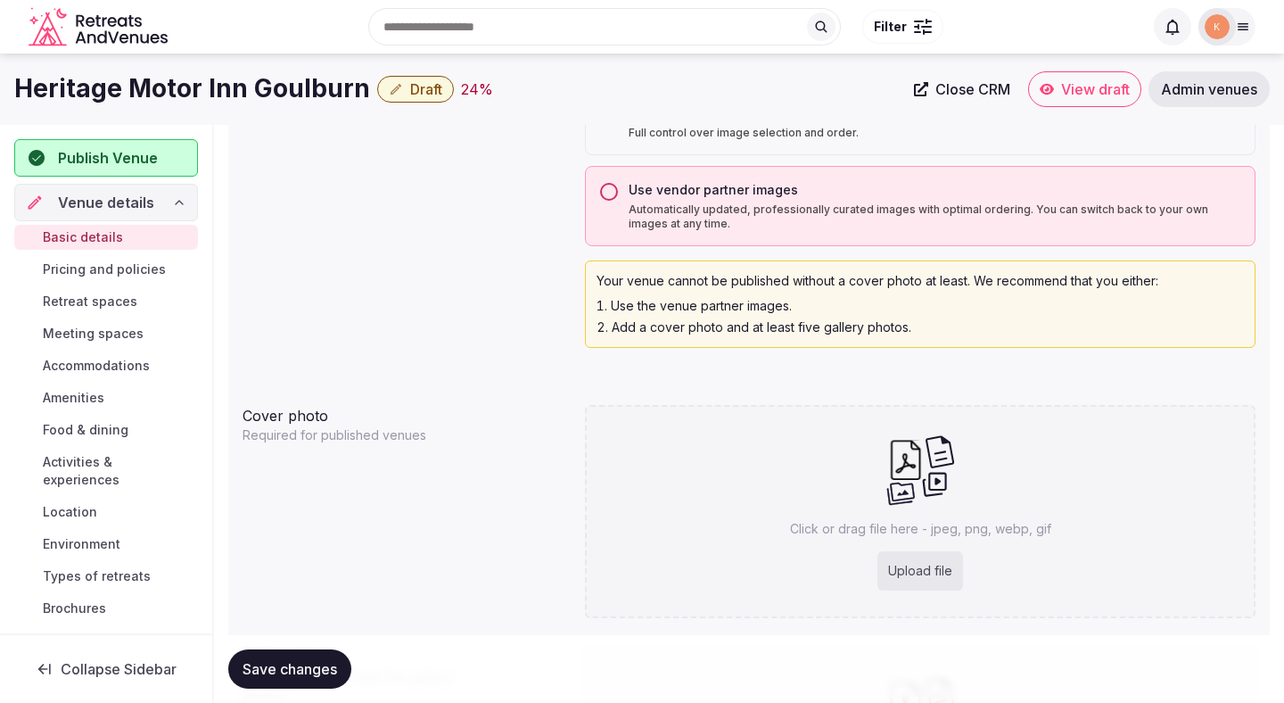
click at [684, 232] on div "Use vendor partner images Automatically updated, professionally curated images …" at bounding box center [920, 206] width 671 height 80
click at [613, 189] on button "Use vendor partner images Automatically updated, professionally curated images …" at bounding box center [609, 192] width 18 height 18
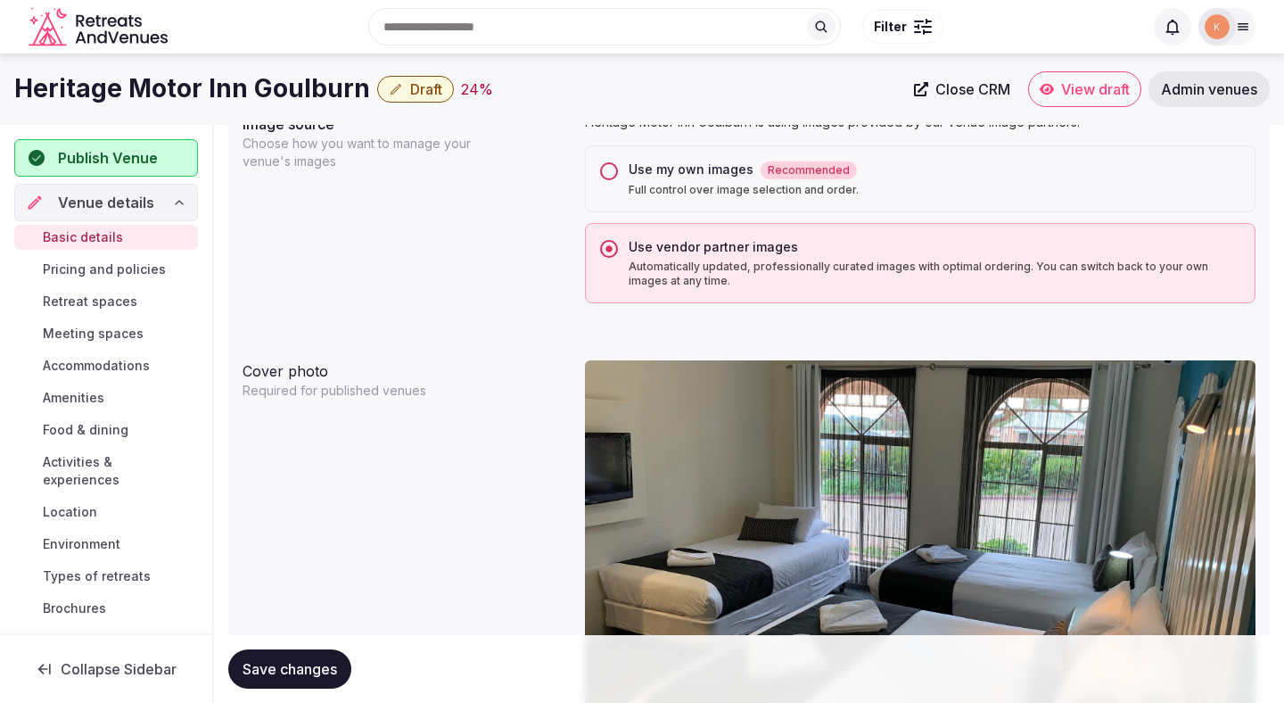
scroll to position [1346, 0]
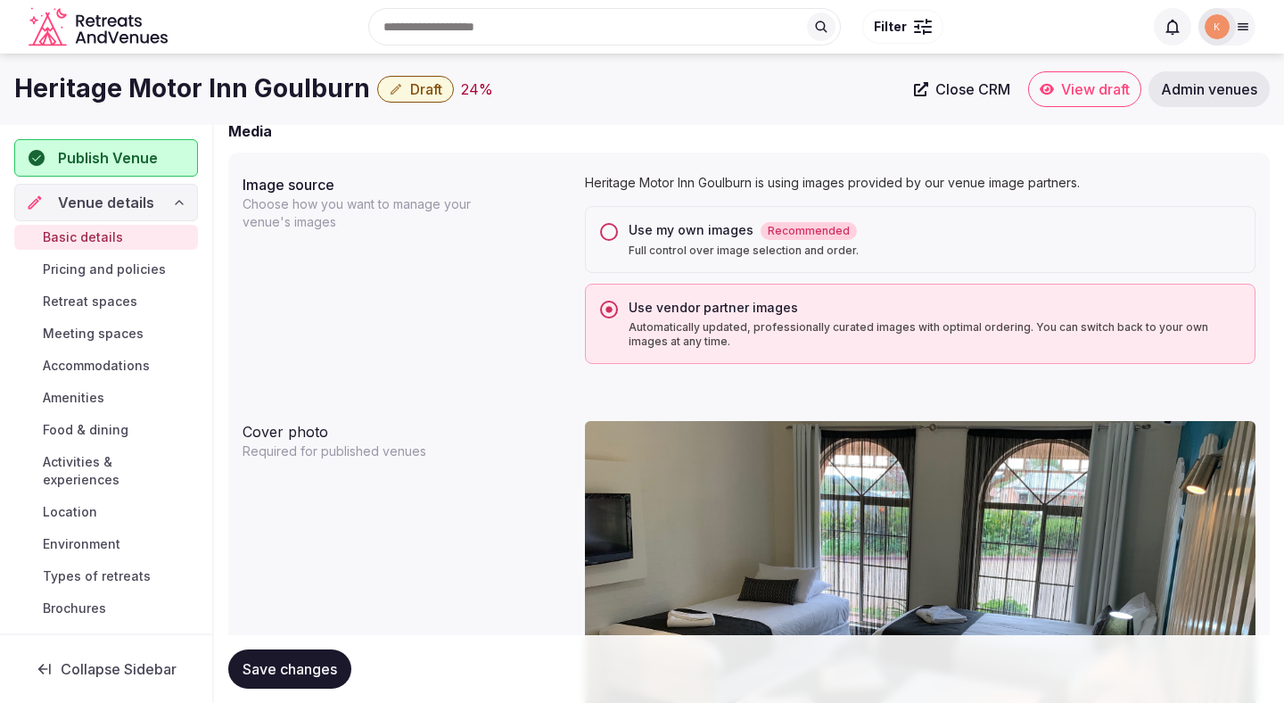
click at [613, 245] on div "Use my own images Recommended Full control over image selection and order." at bounding box center [920, 239] width 671 height 67
click at [613, 242] on div "Use my own images Recommended Full control over image selection and order." at bounding box center [920, 239] width 671 height 67
click at [613, 237] on button "Use my own images Recommended Full control over image selection and order." at bounding box center [609, 232] width 18 height 18
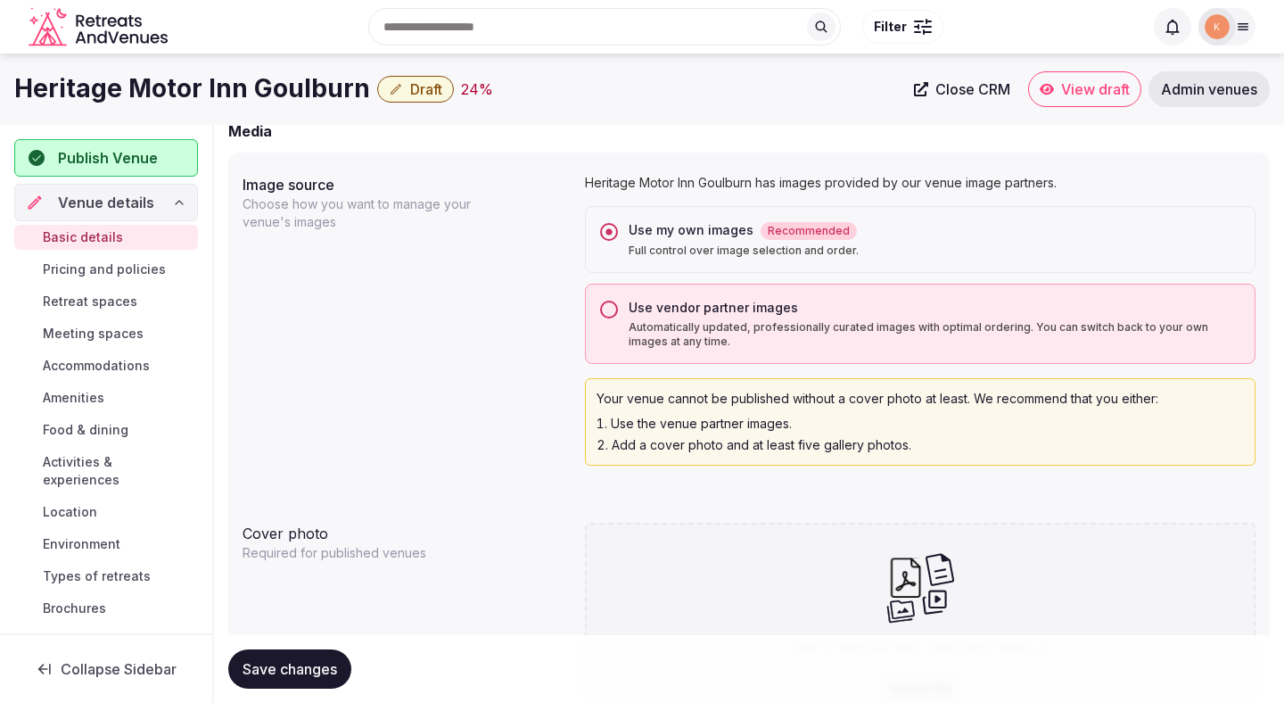
click at [312, 670] on span "Save changes" at bounding box center [290, 669] width 95 height 18
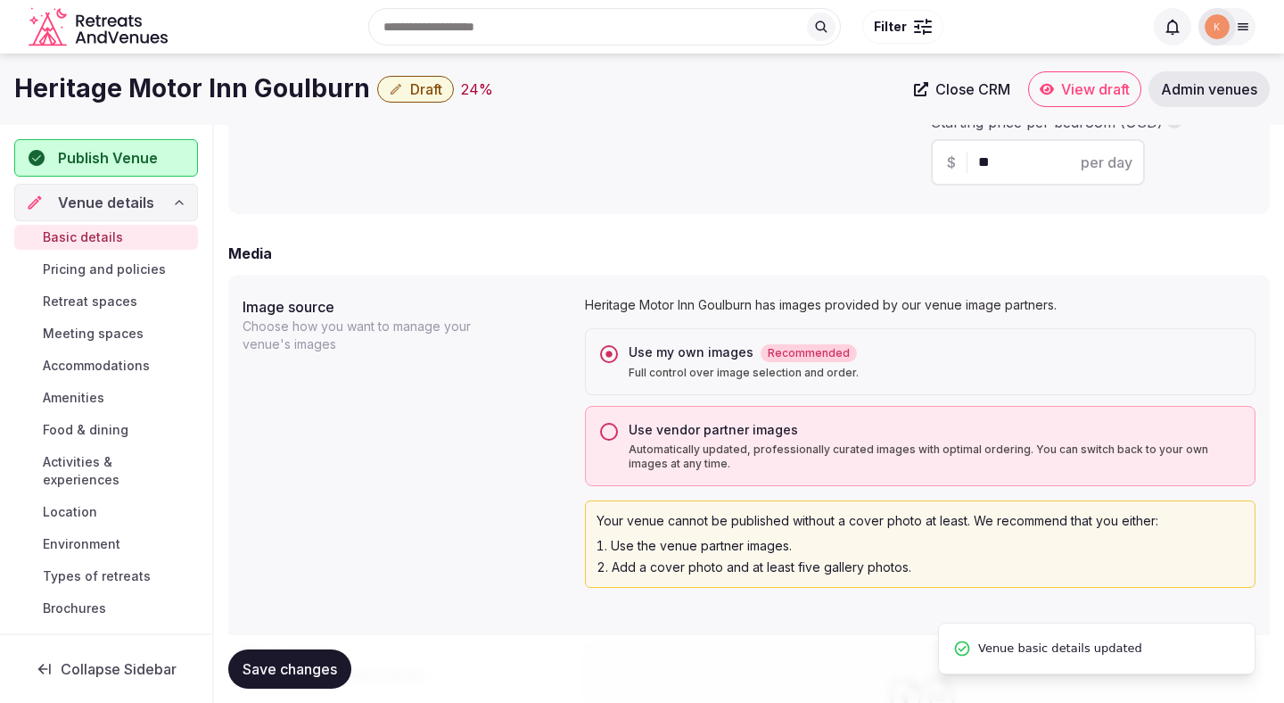
scroll to position [349, 0]
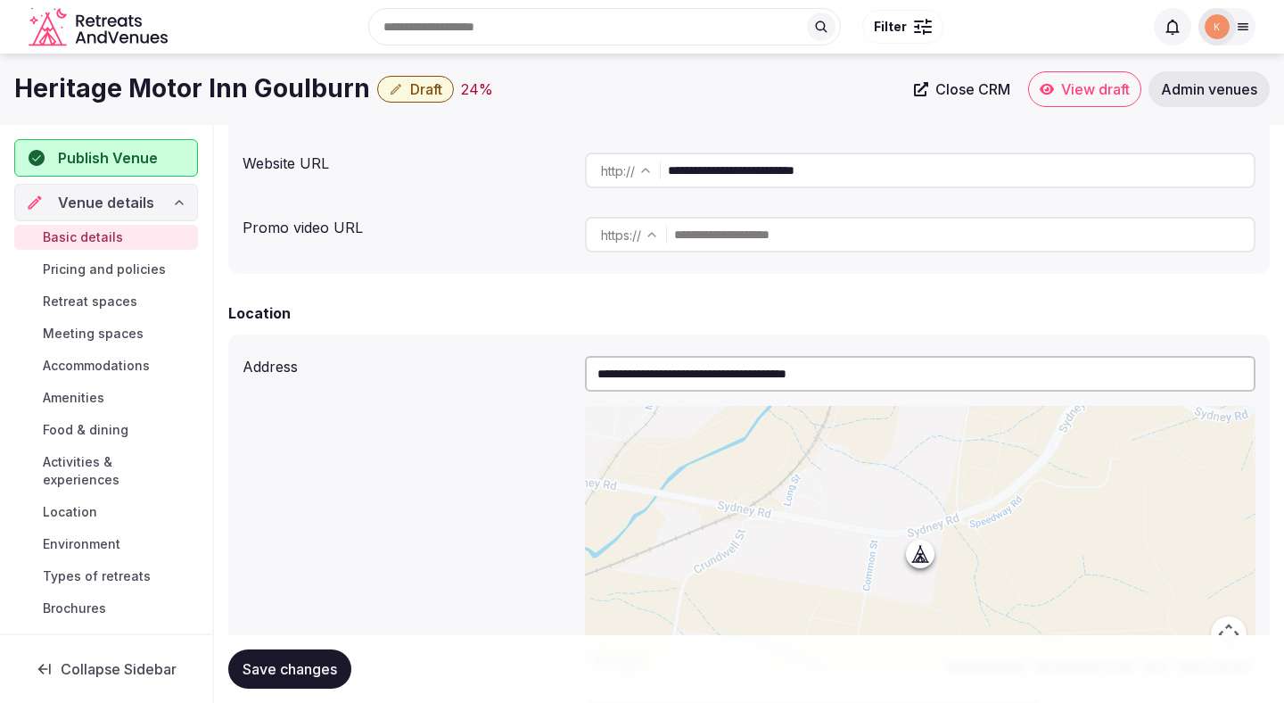
click at [334, 660] on span "Save changes" at bounding box center [290, 669] width 95 height 18
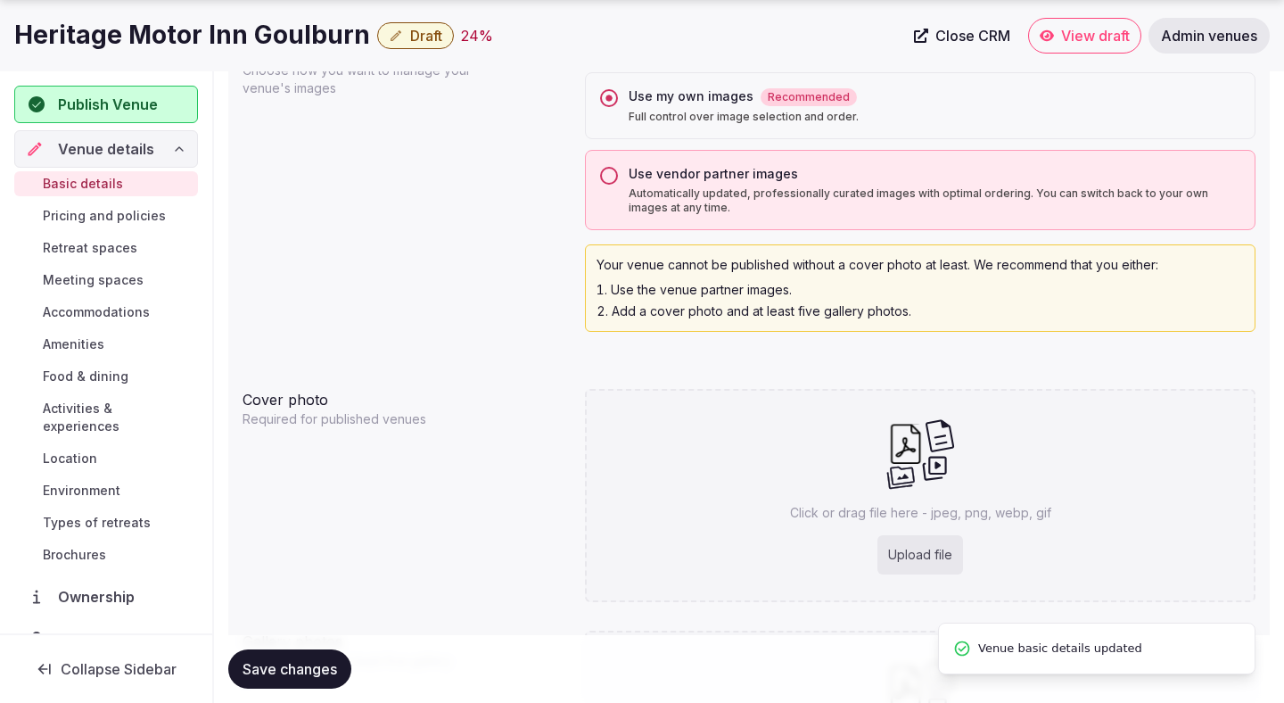
scroll to position [1754, 0]
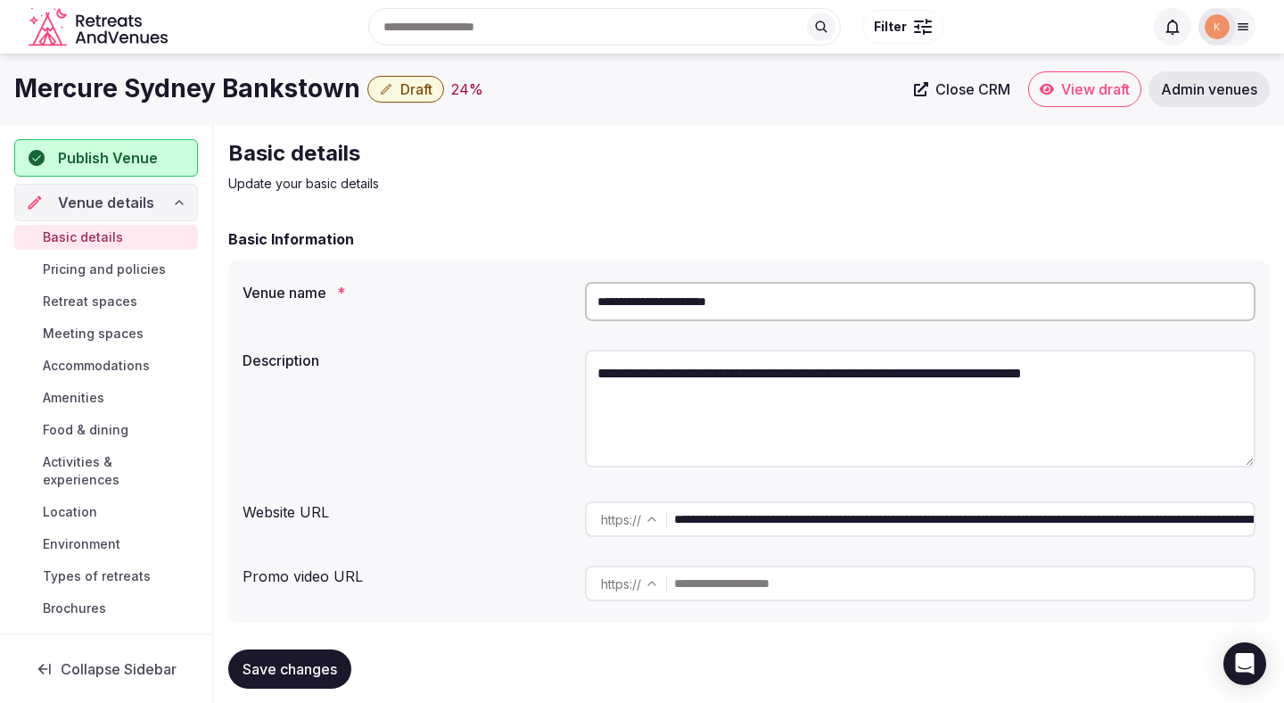
click at [681, 296] on input "**********" at bounding box center [920, 301] width 671 height 39
click at [720, 301] on input "**********" at bounding box center [920, 301] width 671 height 39
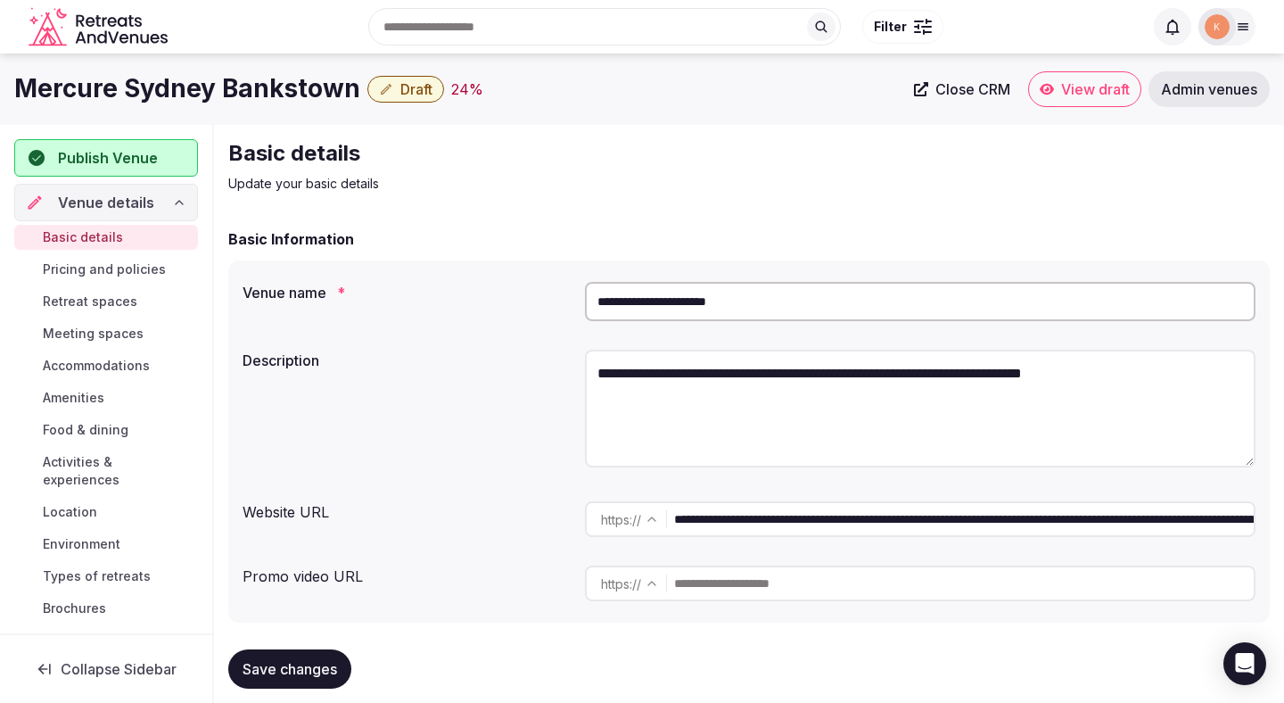
click at [720, 301] on input "**********" at bounding box center [920, 301] width 671 height 39
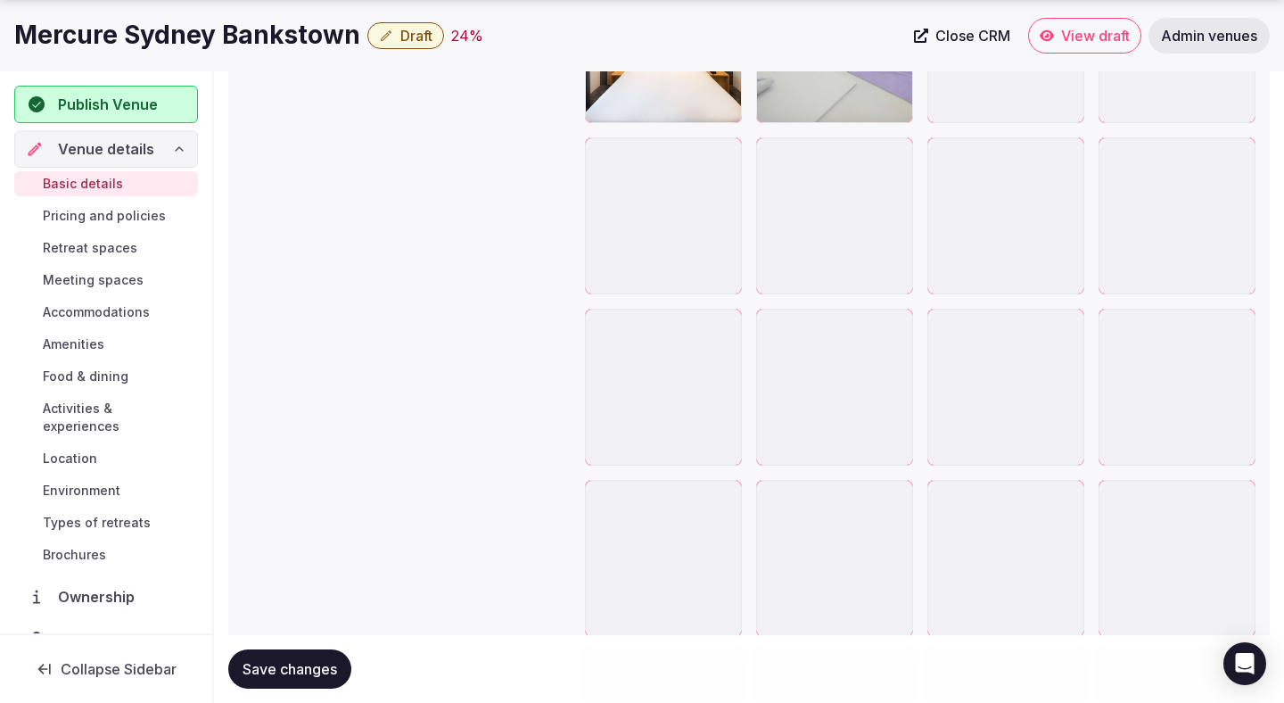
scroll to position [3105, 0]
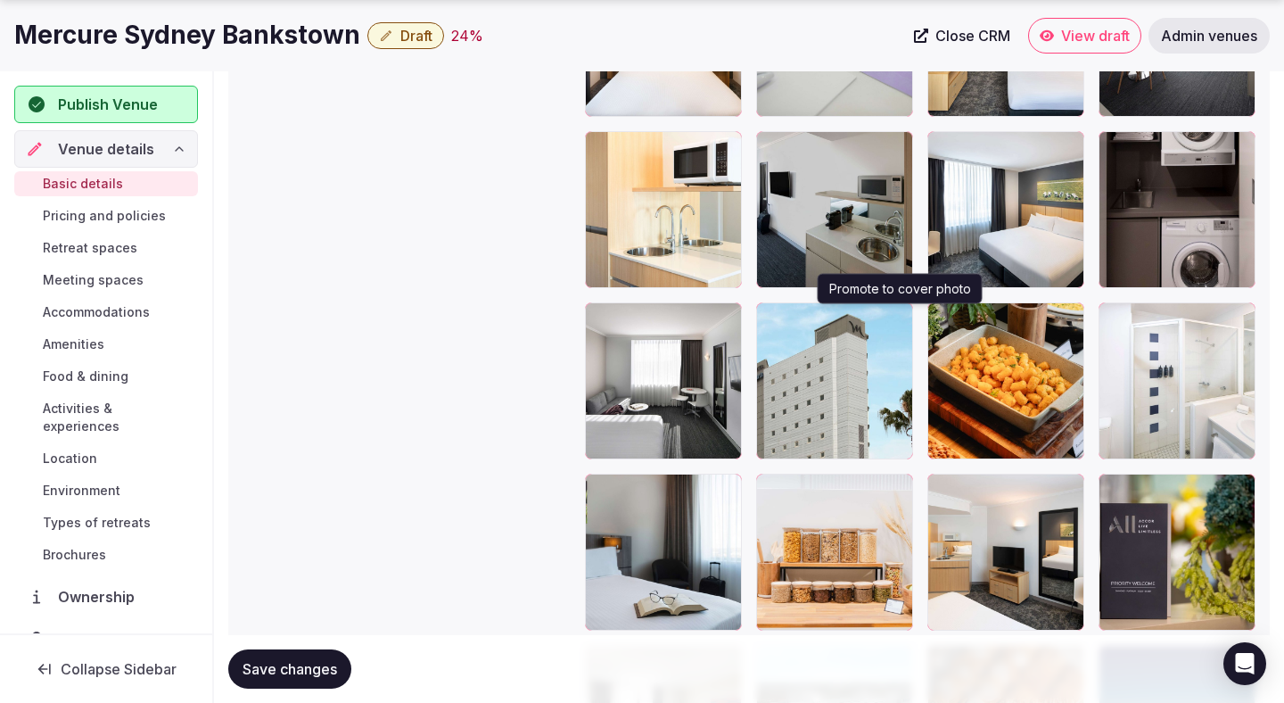
click at [896, 315] on icon "button" at bounding box center [896, 321] width 10 height 12
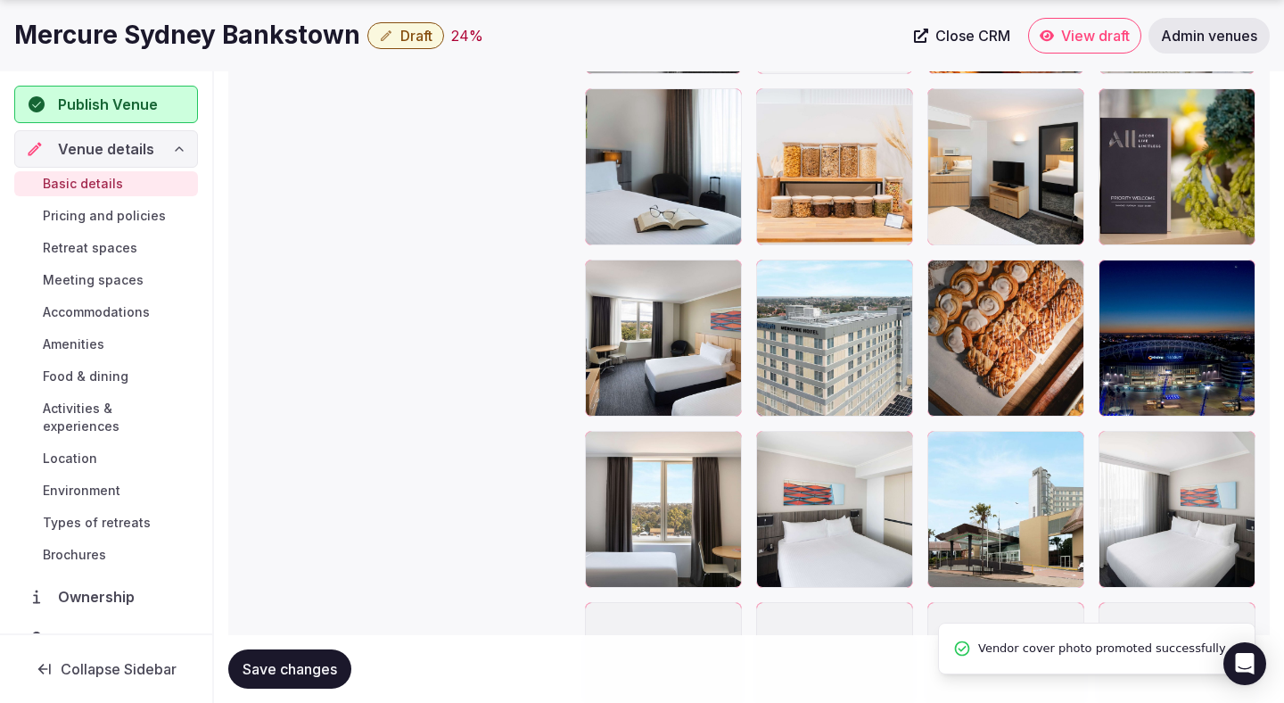
scroll to position [3492, 0]
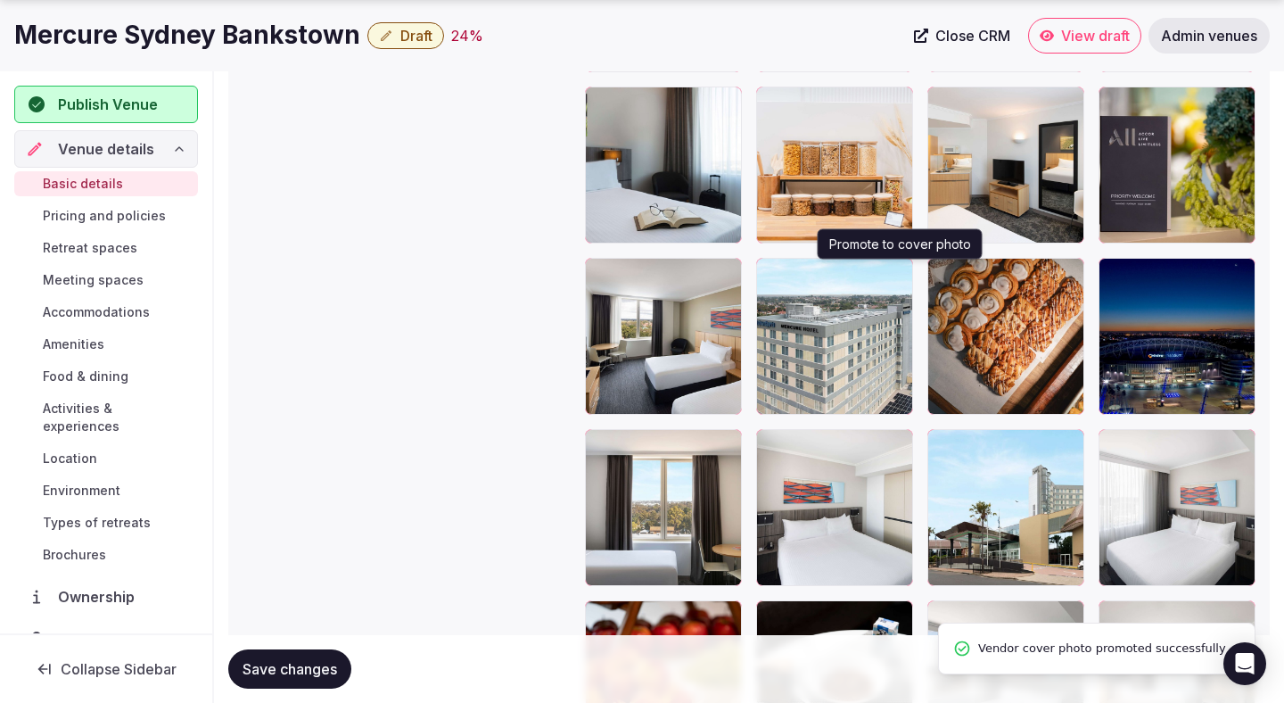
click at [898, 275] on icon "button" at bounding box center [895, 275] width 14 height 14
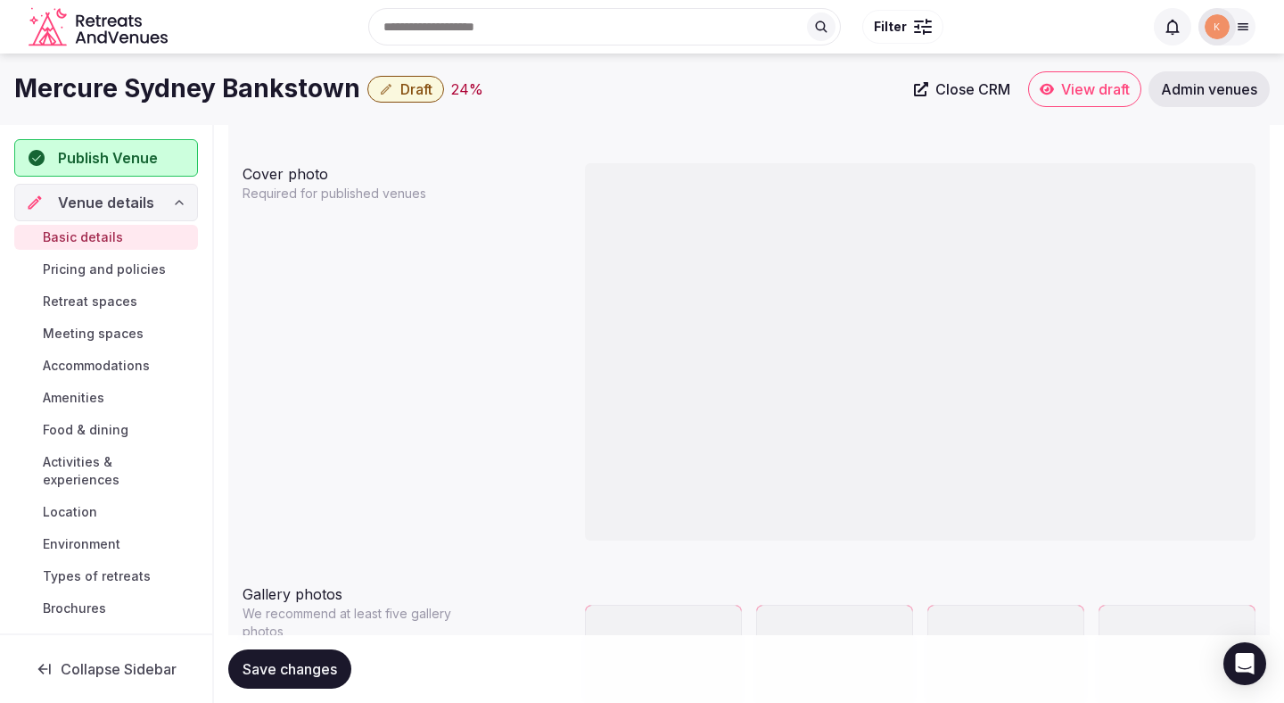
scroll to position [1191, 0]
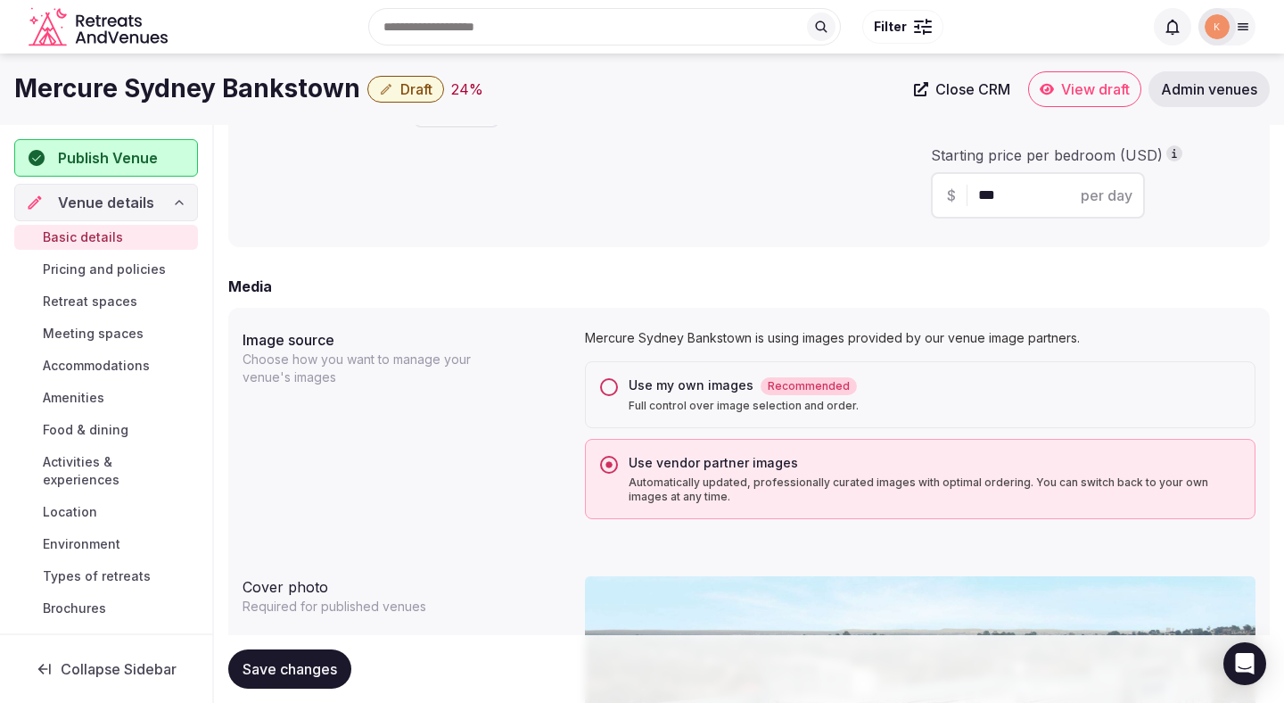
click at [790, 414] on div "Use my own images Recommended Full control over image selection and order." at bounding box center [920, 394] width 671 height 67
click at [629, 386] on div "Use my own images Recommended" at bounding box center [935, 385] width 612 height 19
click at [618, 386] on button "Use my own images Recommended Full control over image selection and order." at bounding box center [609, 387] width 18 height 18
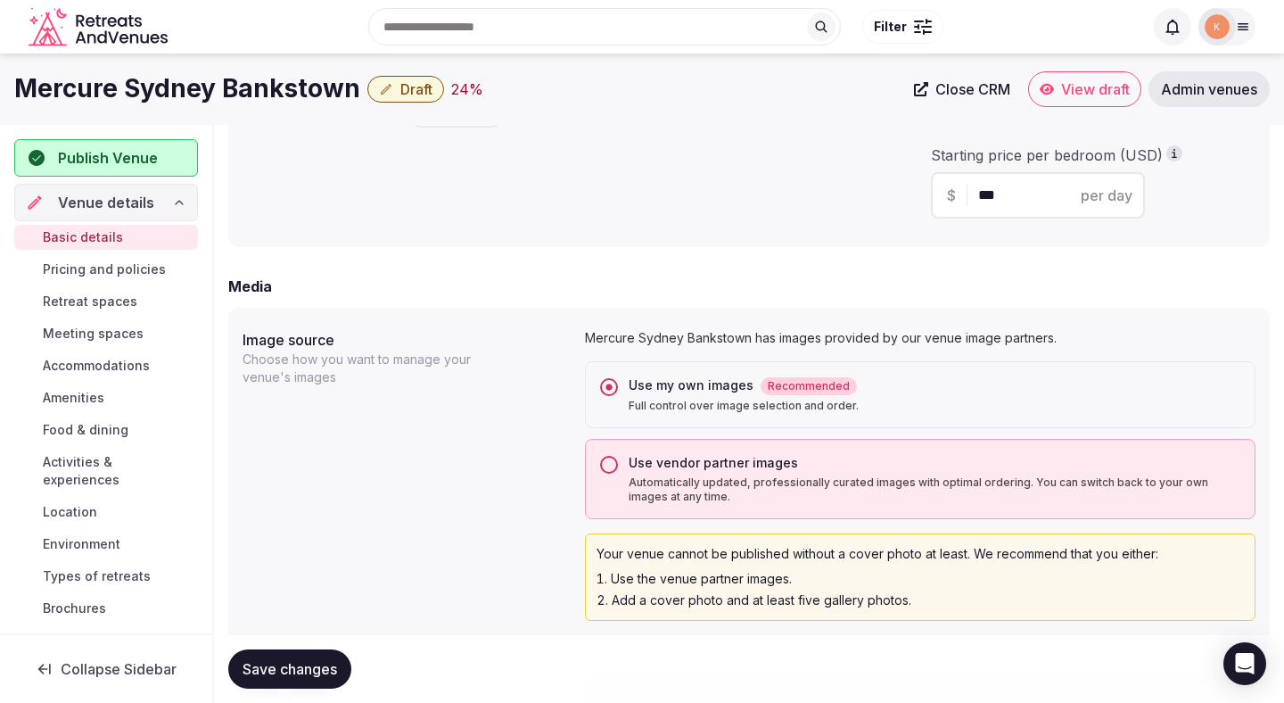
click at [307, 671] on span "Save changes" at bounding box center [290, 669] width 95 height 18
click at [313, 668] on span "Save changes" at bounding box center [290, 669] width 95 height 18
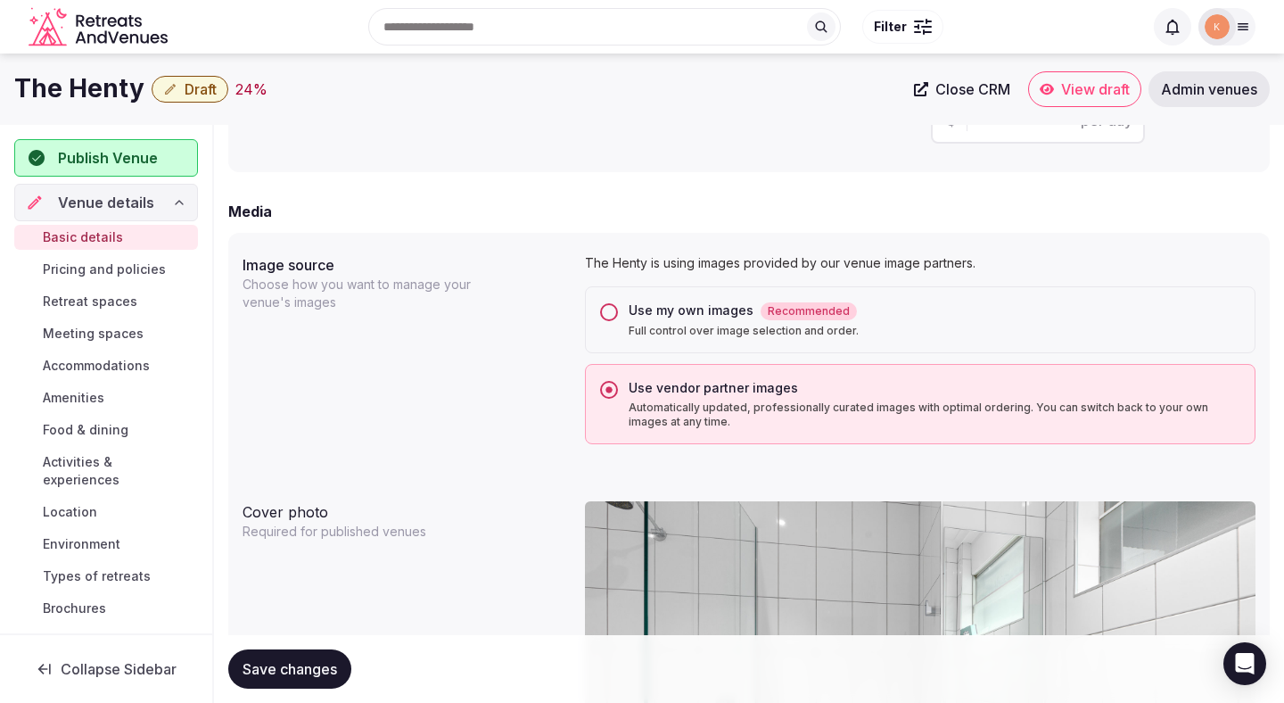
scroll to position [1094, 0]
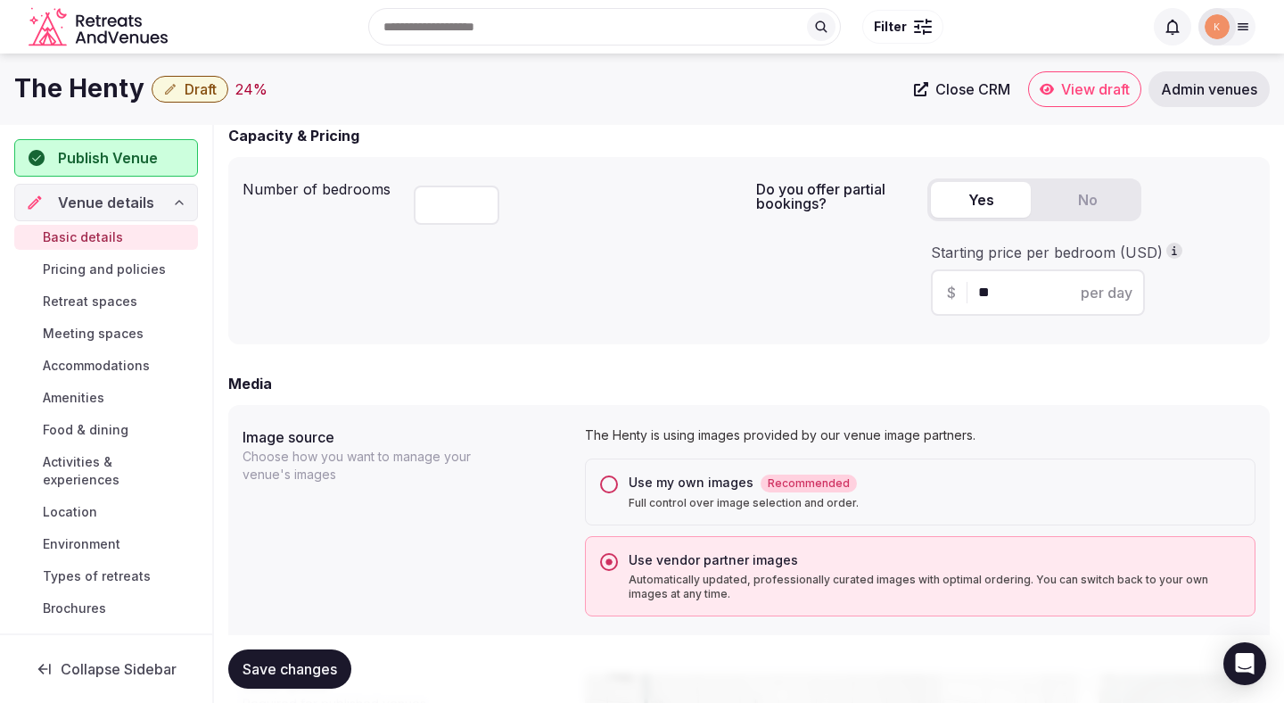
click at [623, 509] on div "Use my own images Recommended Full control over image selection and order." at bounding box center [920, 491] width 671 height 67
click at [605, 494] on div "Use my own images Recommended Full control over image selection and order." at bounding box center [920, 491] width 671 height 67
click at [610, 493] on button "Use my own images Recommended Full control over image selection and order." at bounding box center [609, 484] width 18 height 18
click at [325, 676] on span "Save changes" at bounding box center [290, 669] width 95 height 18
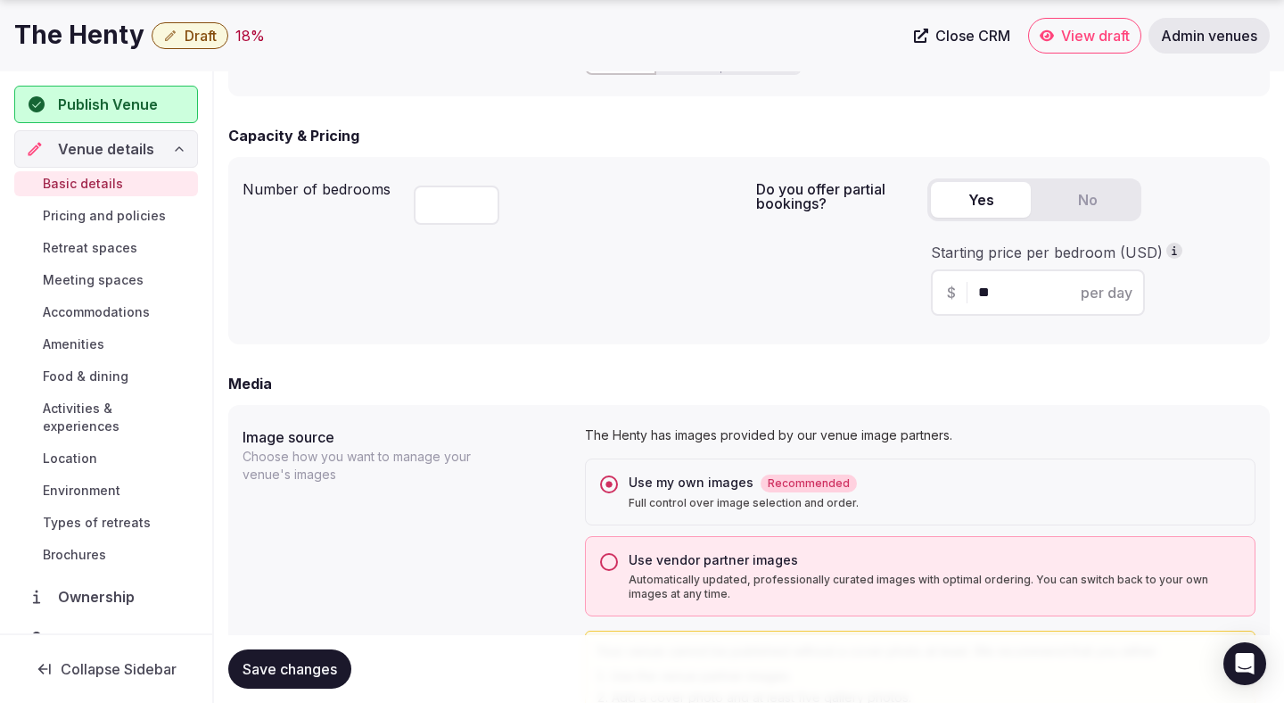
scroll to position [1555, 0]
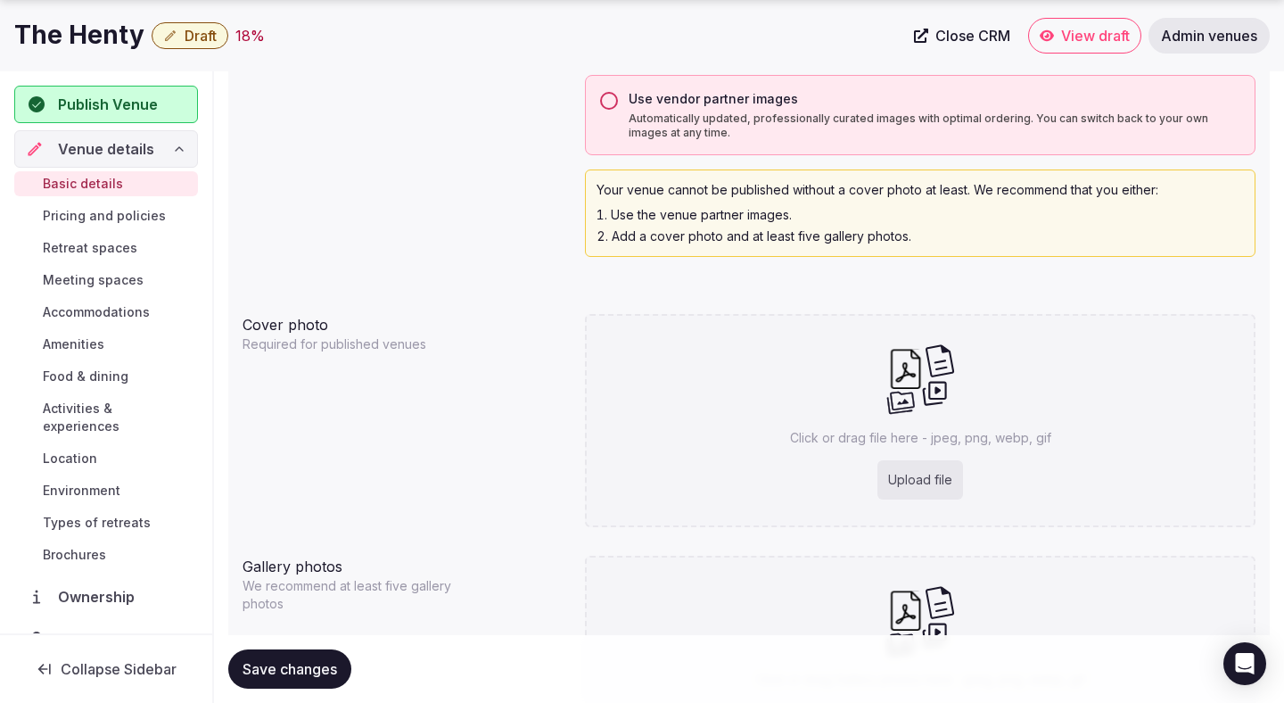
click at [313, 669] on span "Save changes" at bounding box center [290, 669] width 95 height 18
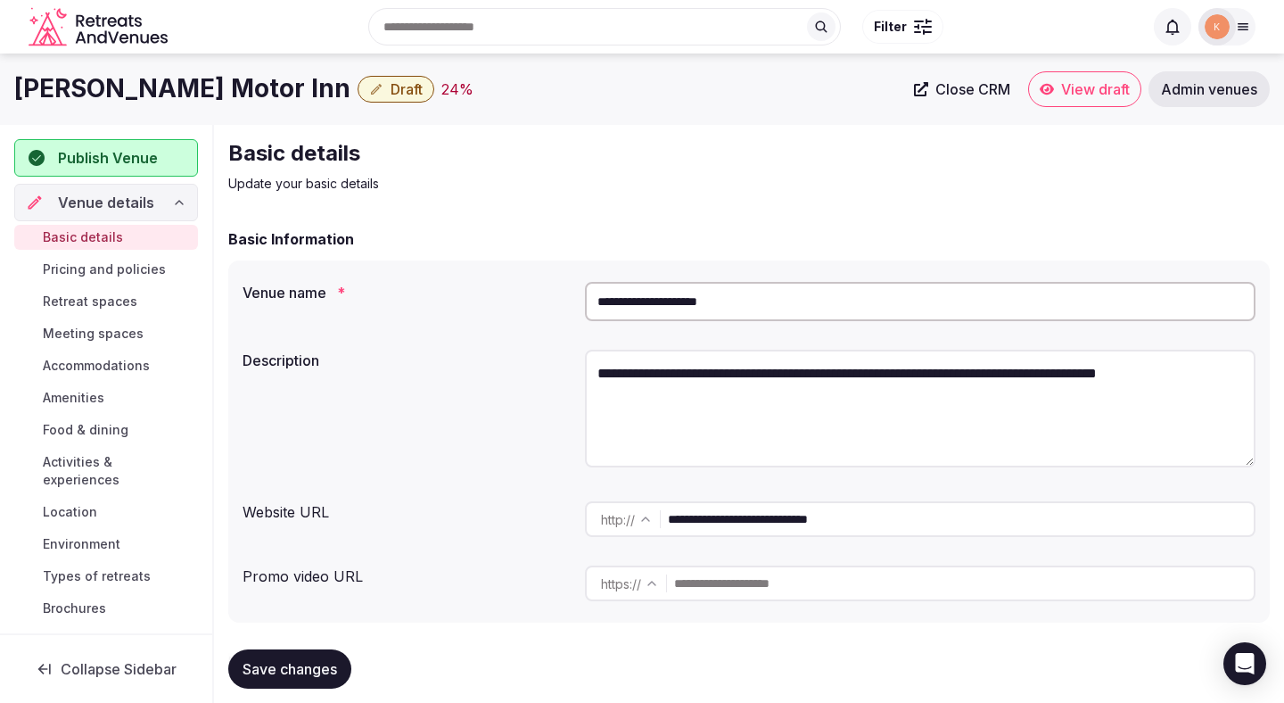
click at [647, 303] on input "**********" at bounding box center [920, 301] width 671 height 39
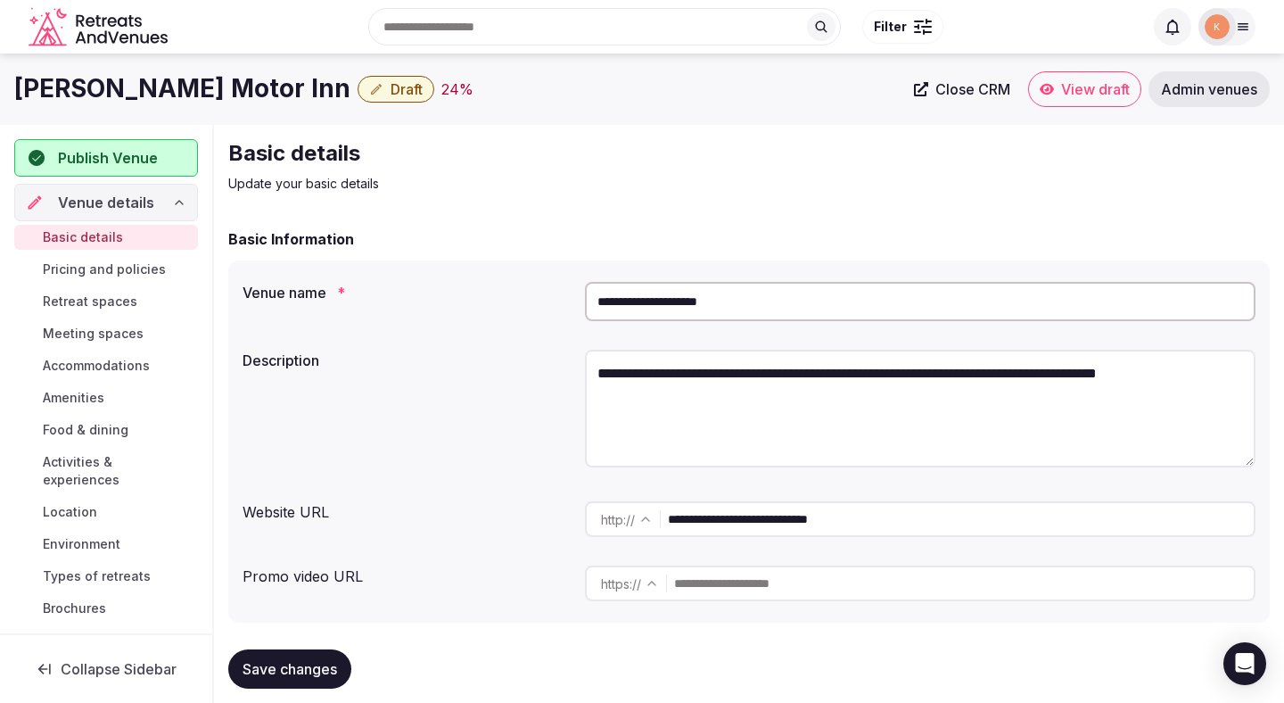
click at [647, 303] on input "**********" at bounding box center [920, 301] width 671 height 39
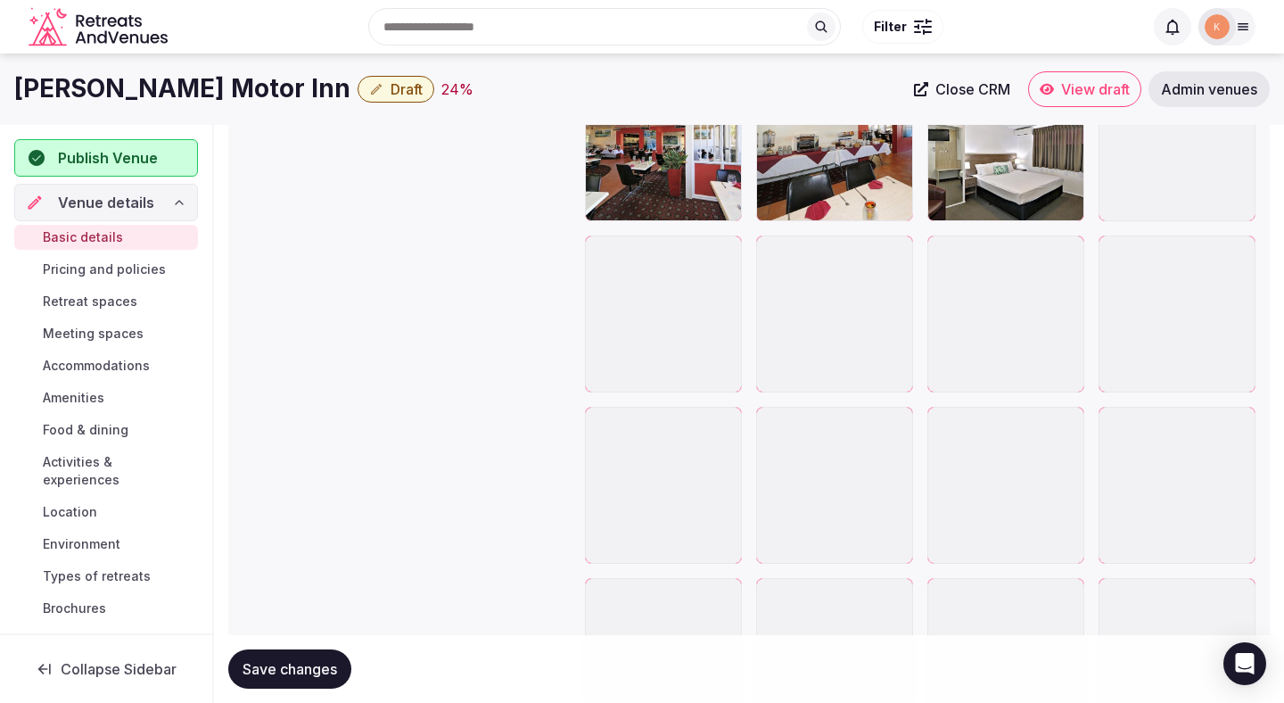
scroll to position [2101, 0]
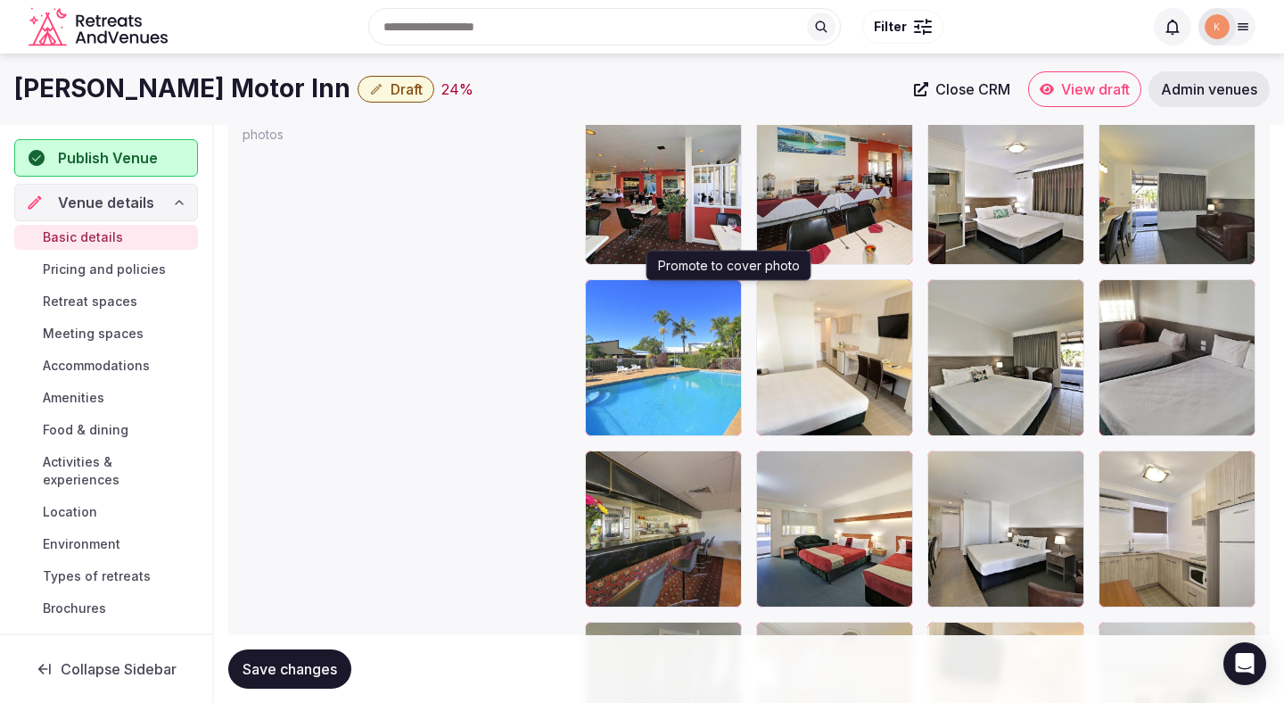
click at [726, 300] on icon "button" at bounding box center [724, 297] width 14 height 14
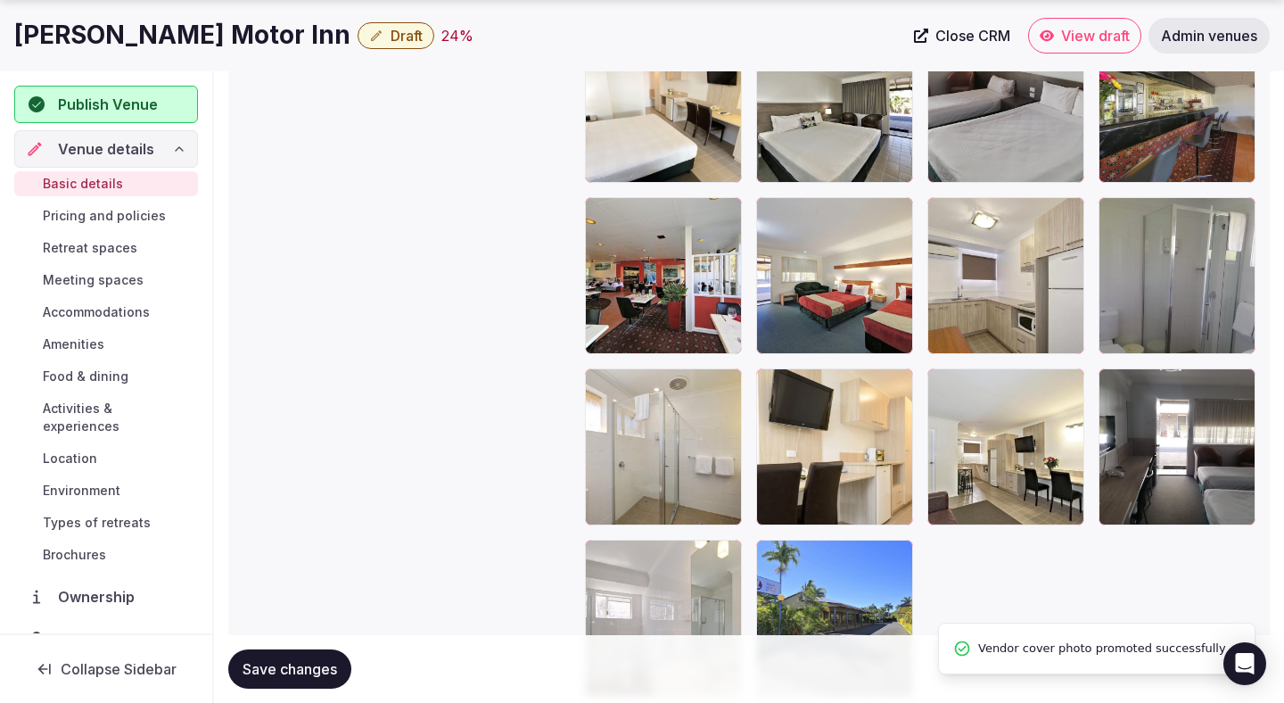
scroll to position [2362, 0]
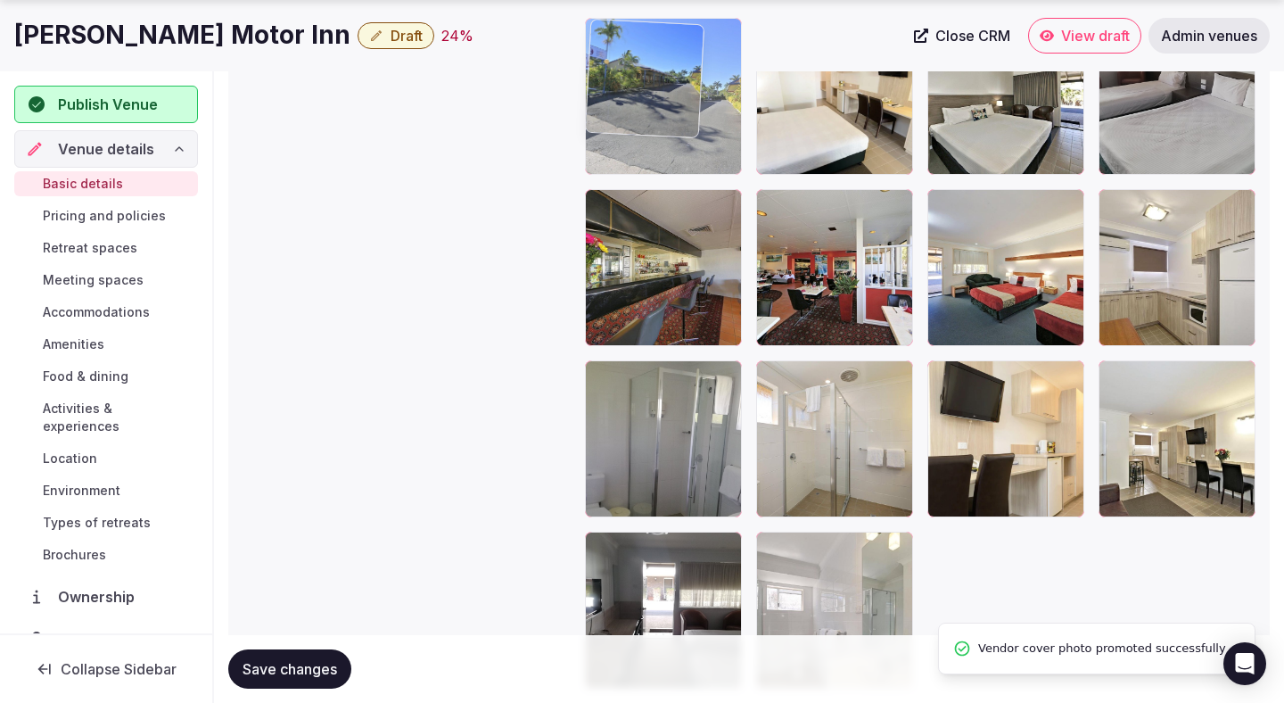
drag, startPoint x: 847, startPoint y: 578, endPoint x: 699, endPoint y: 166, distance: 437.6
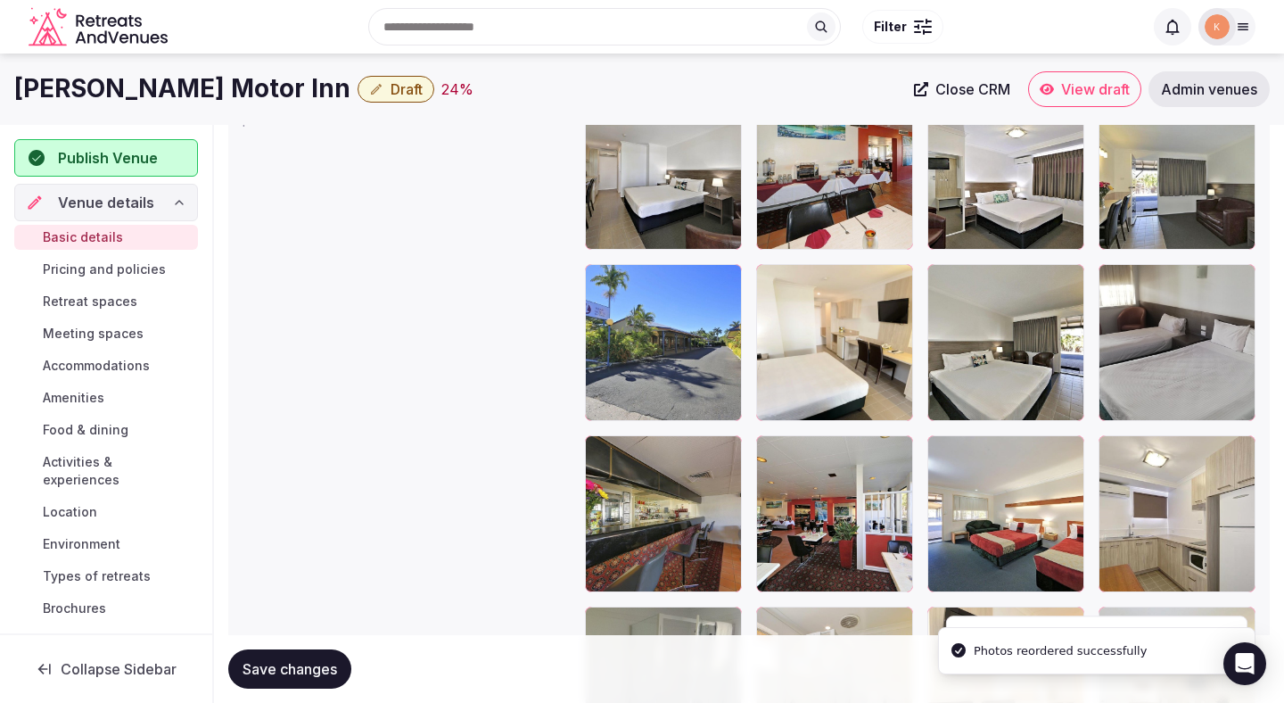
scroll to position [2062, 0]
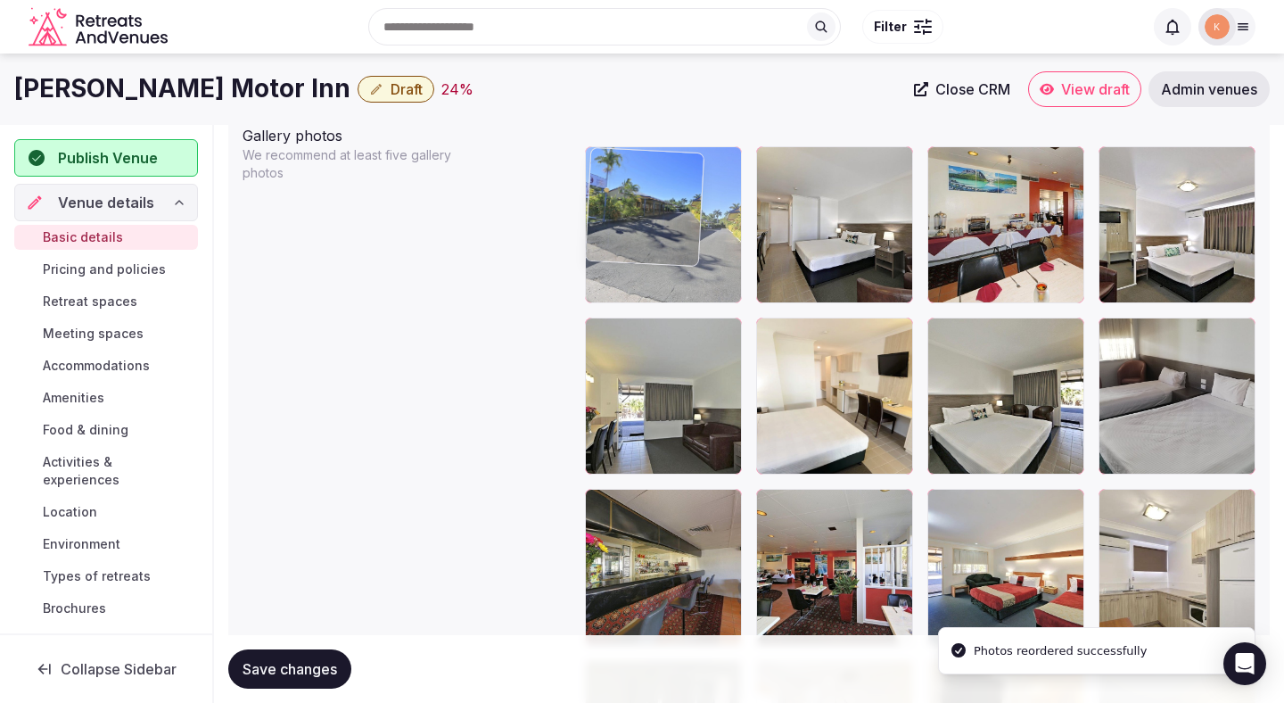
drag, startPoint x: 668, startPoint y: 355, endPoint x: 668, endPoint y: 246, distance: 108.8
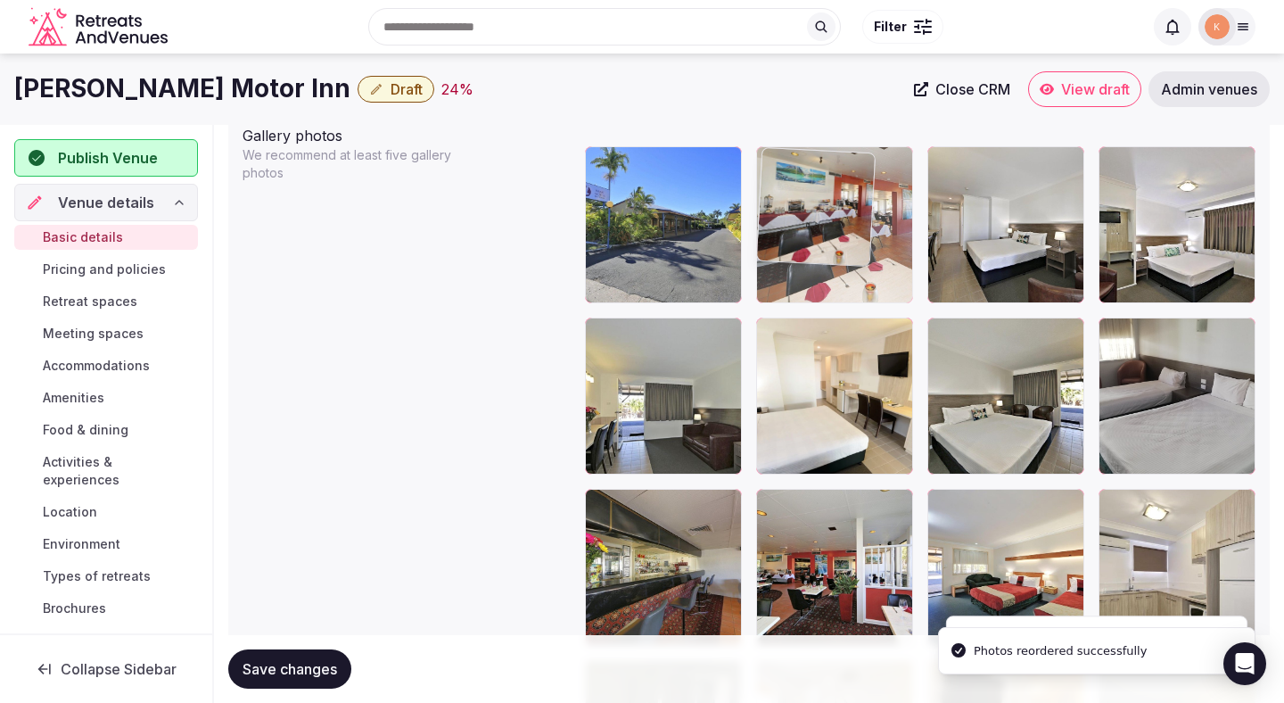
drag, startPoint x: 968, startPoint y: 252, endPoint x: 785, endPoint y: 251, distance: 182.9
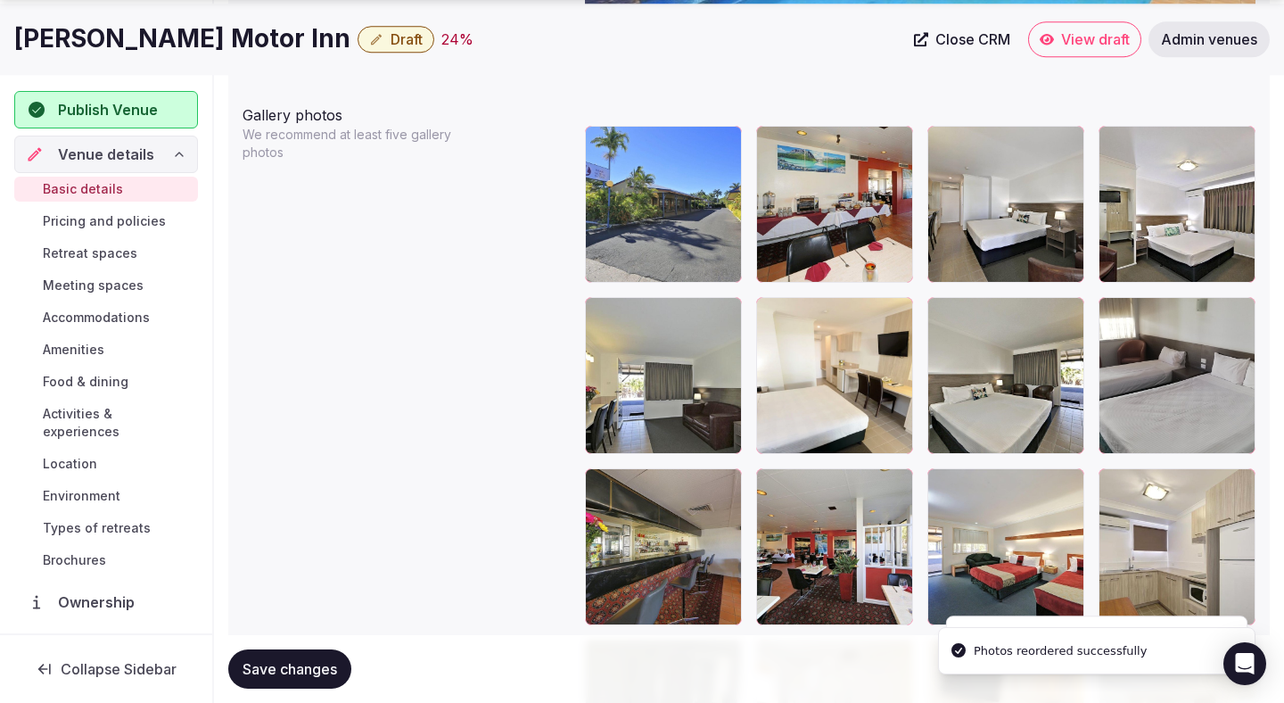
scroll to position [2091, 0]
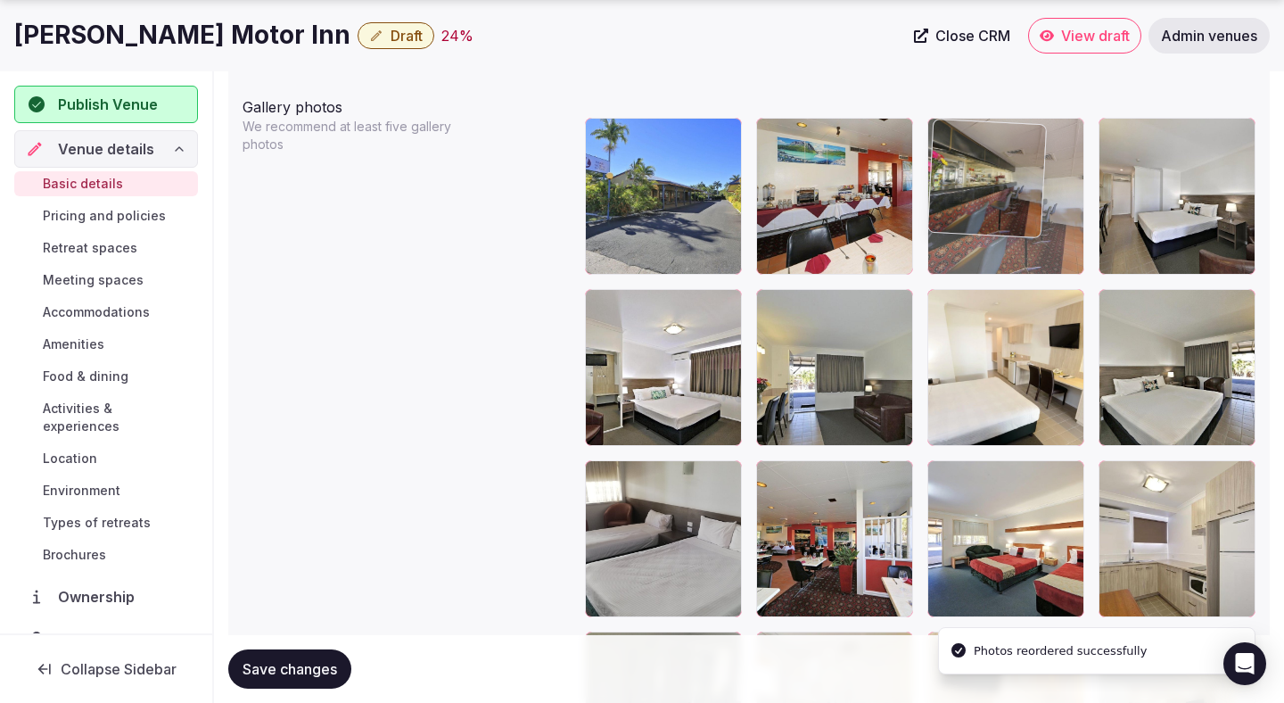
drag, startPoint x: 636, startPoint y: 541, endPoint x: 983, endPoint y: 237, distance: 460.8
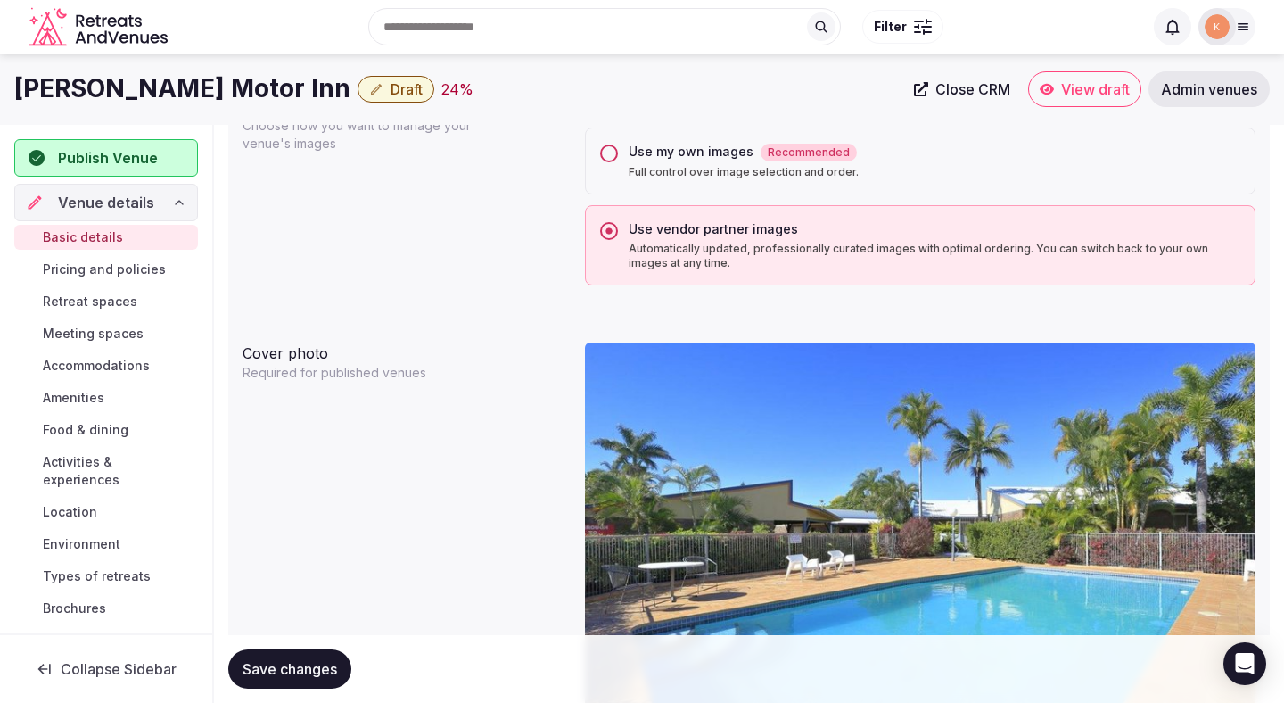
scroll to position [1418, 0]
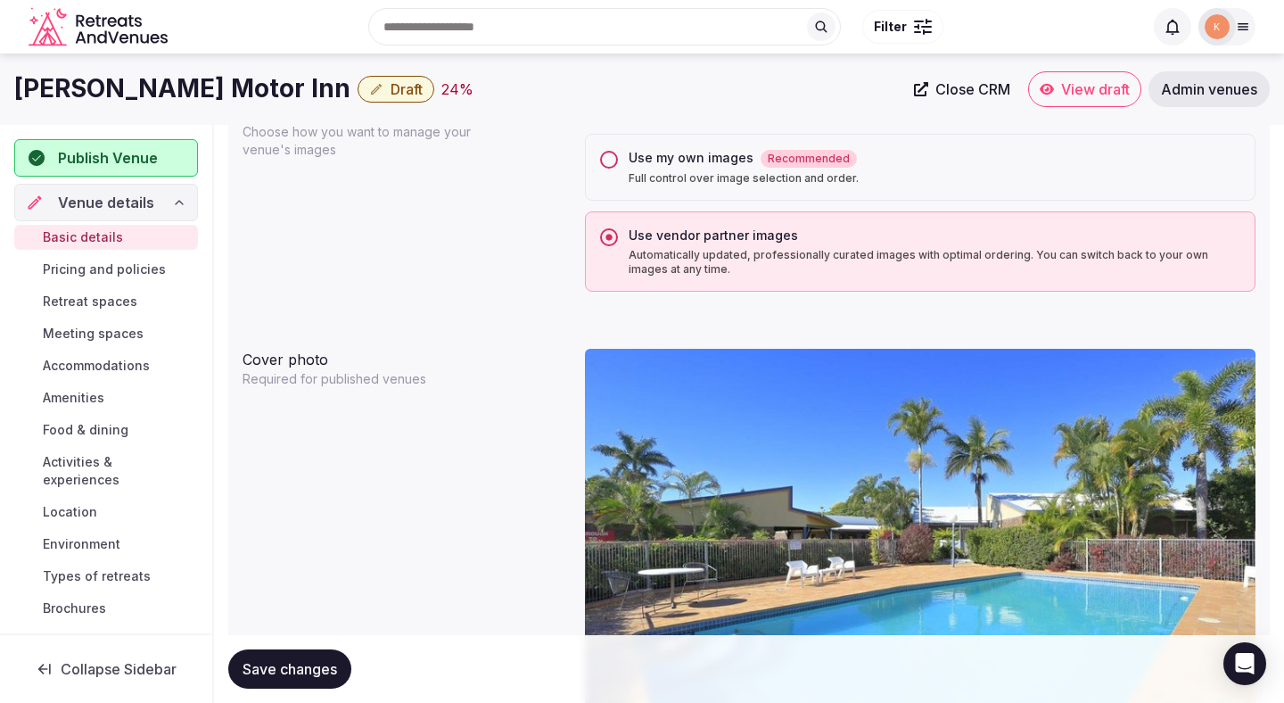
click at [657, 178] on p "Full control over image selection and order." at bounding box center [935, 178] width 612 height 14
click at [618, 169] on button "Use my own images Recommended Full control over image selection and order." at bounding box center [609, 160] width 18 height 18
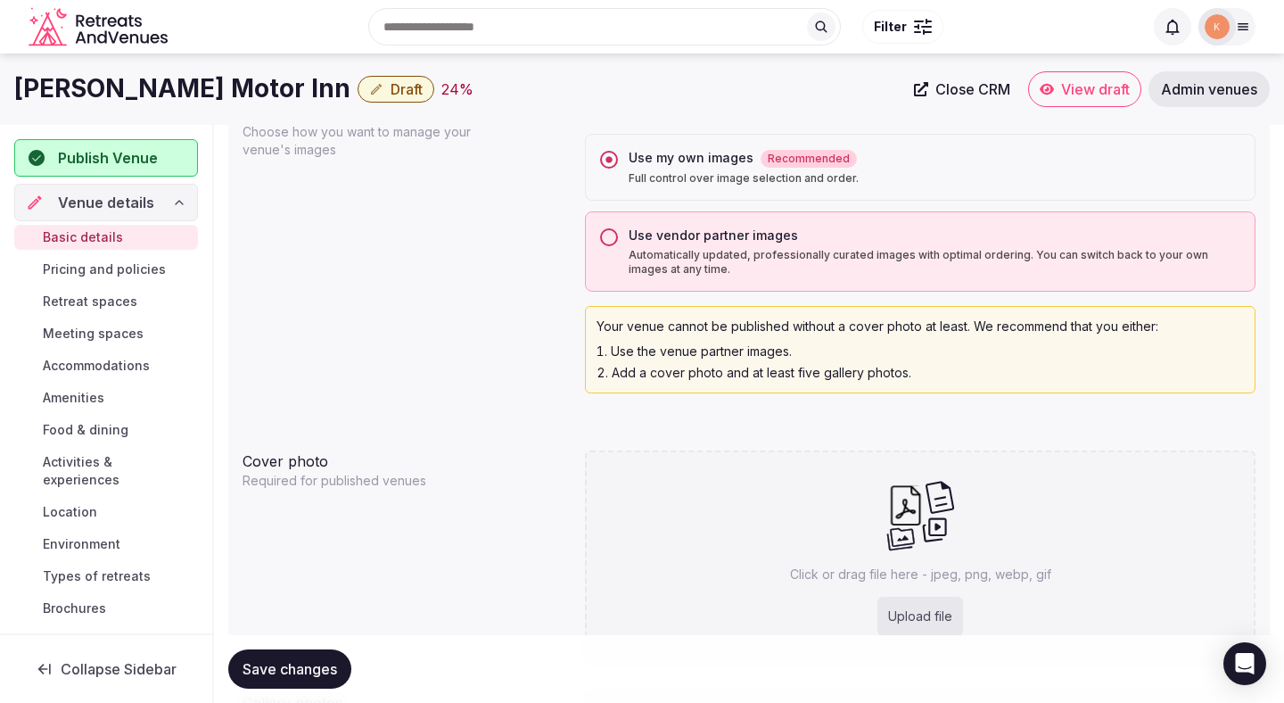
click at [294, 667] on span "Save changes" at bounding box center [290, 669] width 95 height 18
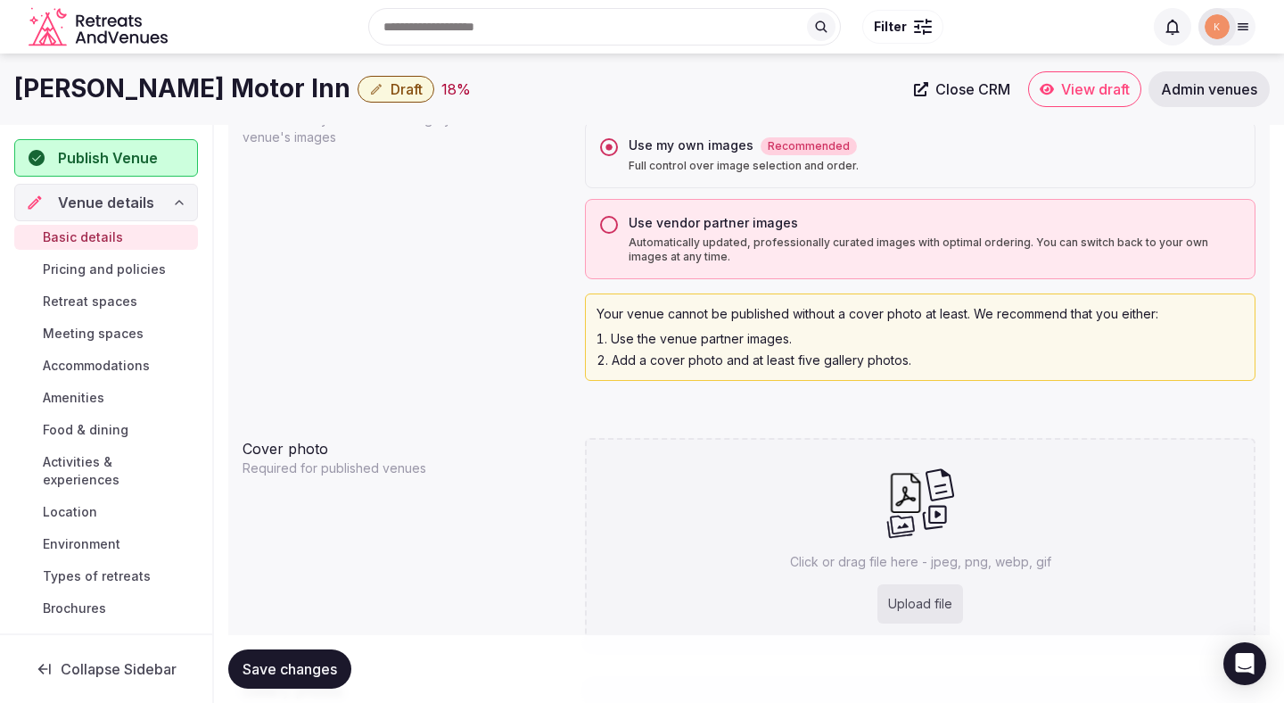
scroll to position [1436, 0]
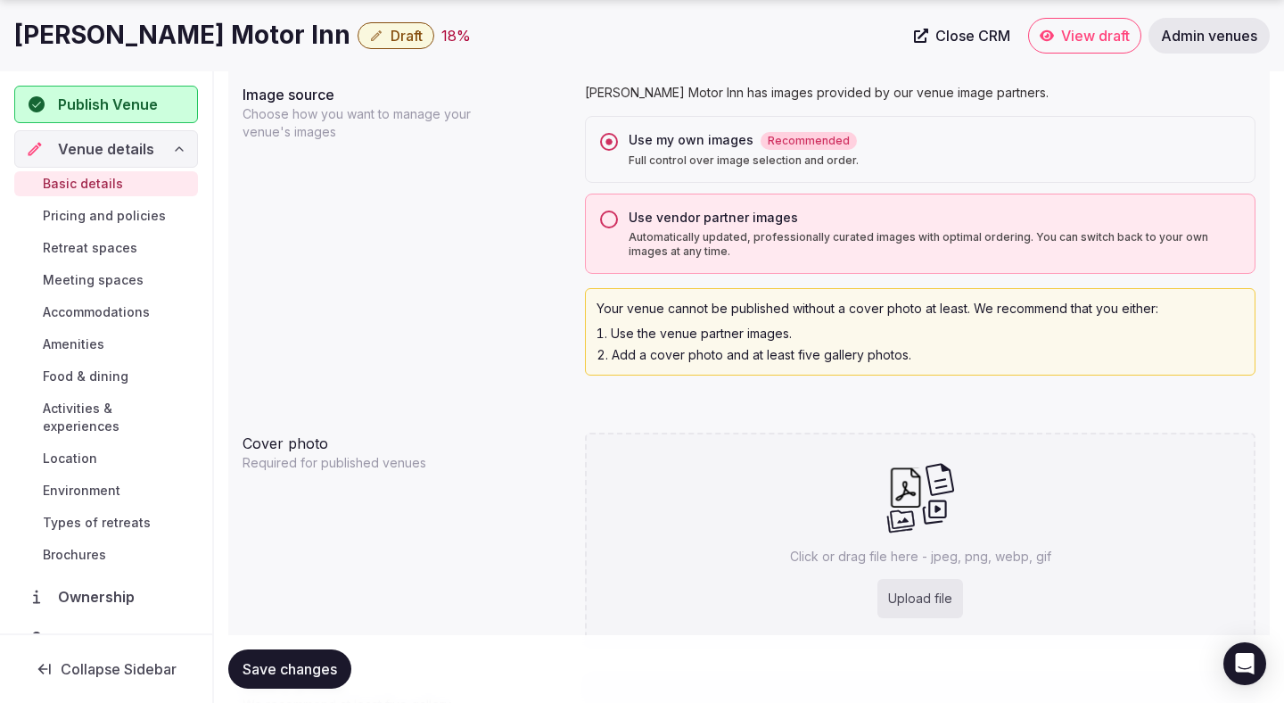
click at [310, 660] on span "Save changes" at bounding box center [290, 669] width 95 height 18
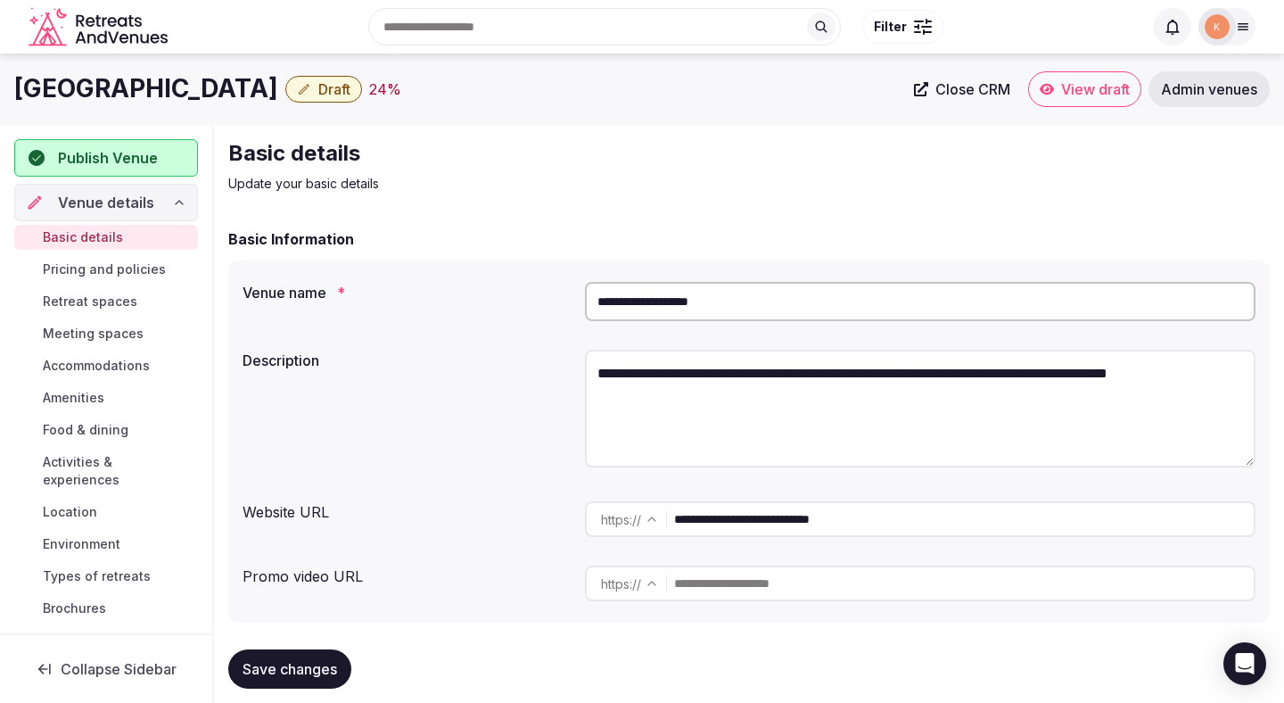
click at [681, 302] on input "**********" at bounding box center [920, 301] width 671 height 39
click at [677, 306] on input "**********" at bounding box center [920, 301] width 671 height 39
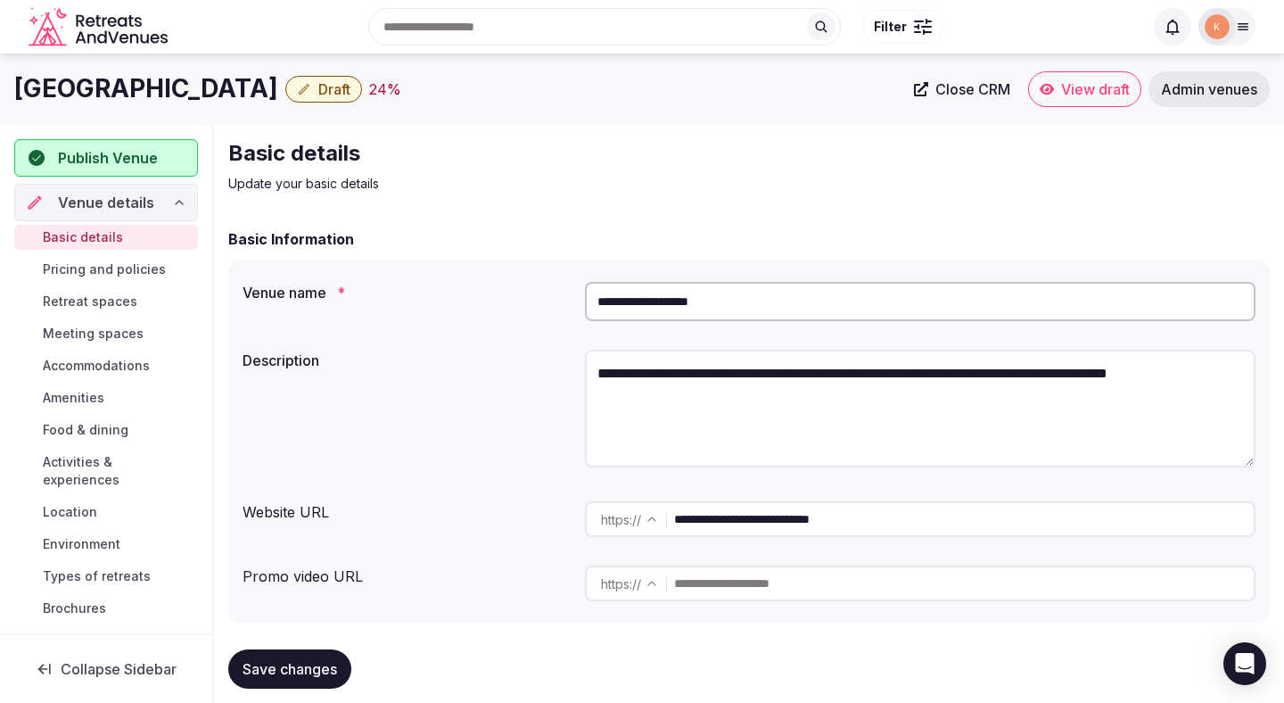
click at [677, 306] on input "**********" at bounding box center [920, 301] width 671 height 39
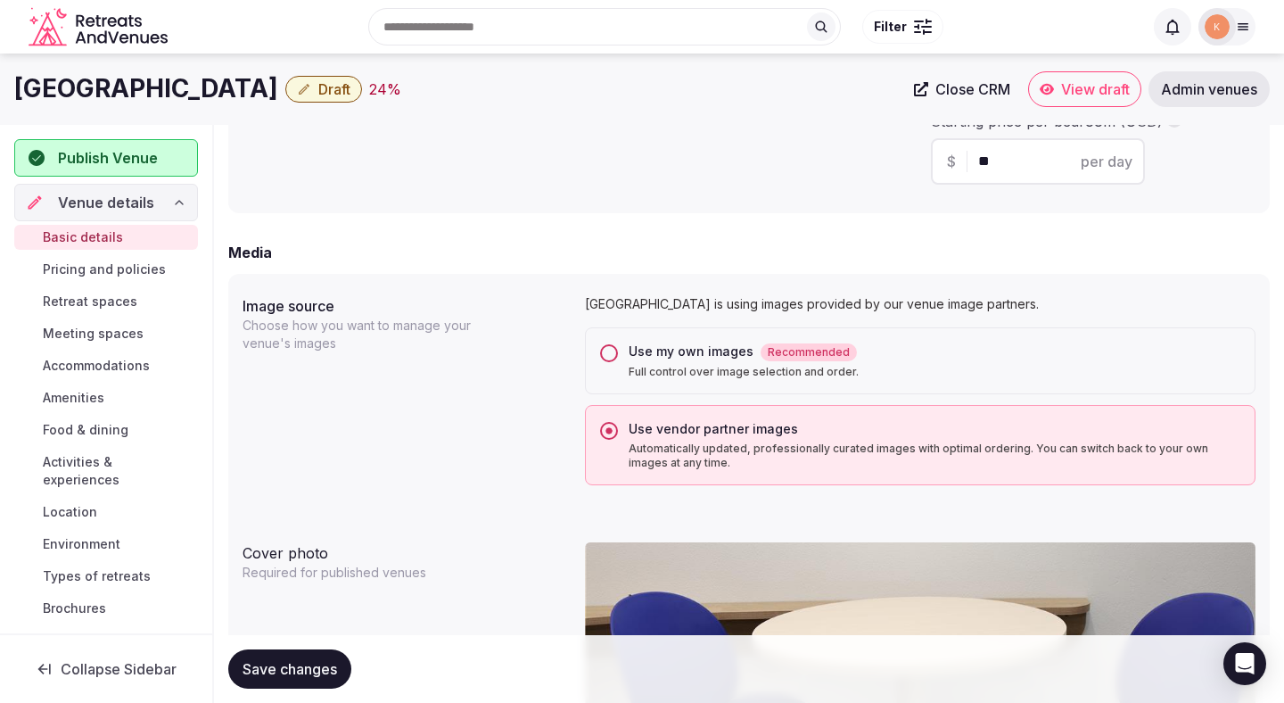
scroll to position [1181, 0]
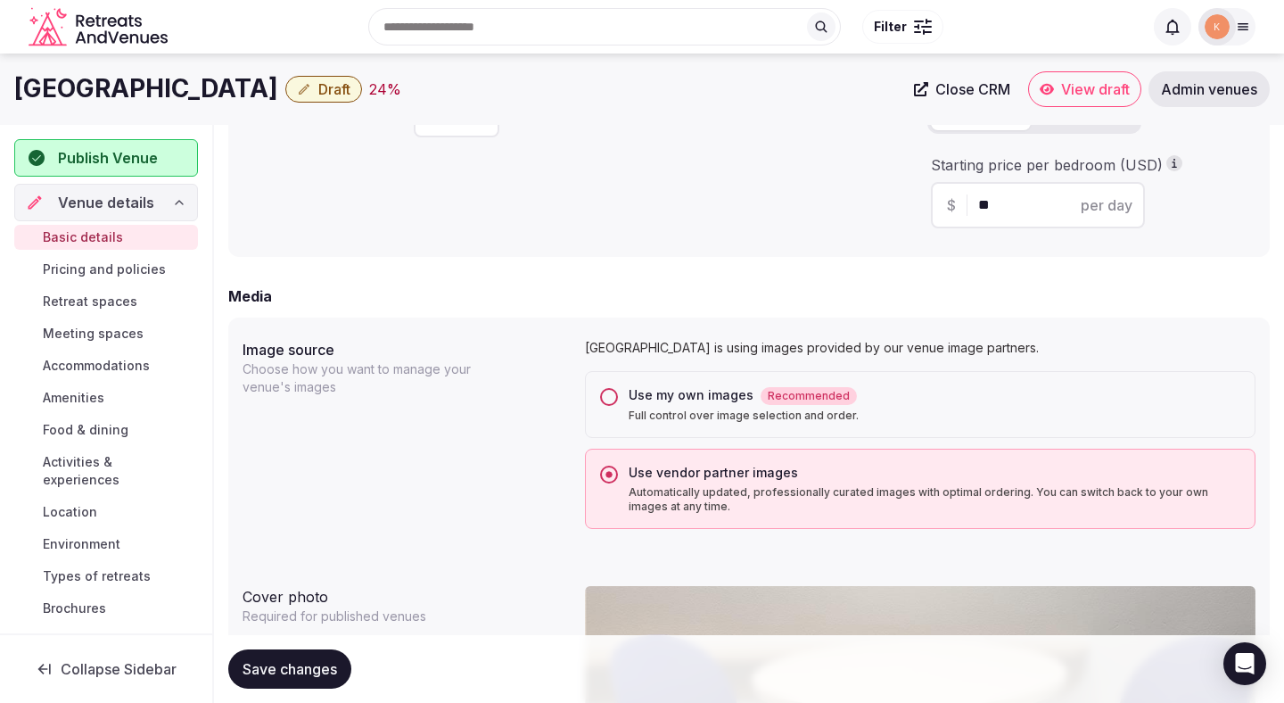
click at [592, 391] on div "Use my own images Recommended Full control over image selection and order." at bounding box center [920, 404] width 671 height 67
click at [615, 396] on button "Use my own images Recommended Full control over image selection and order." at bounding box center [609, 397] width 18 height 18
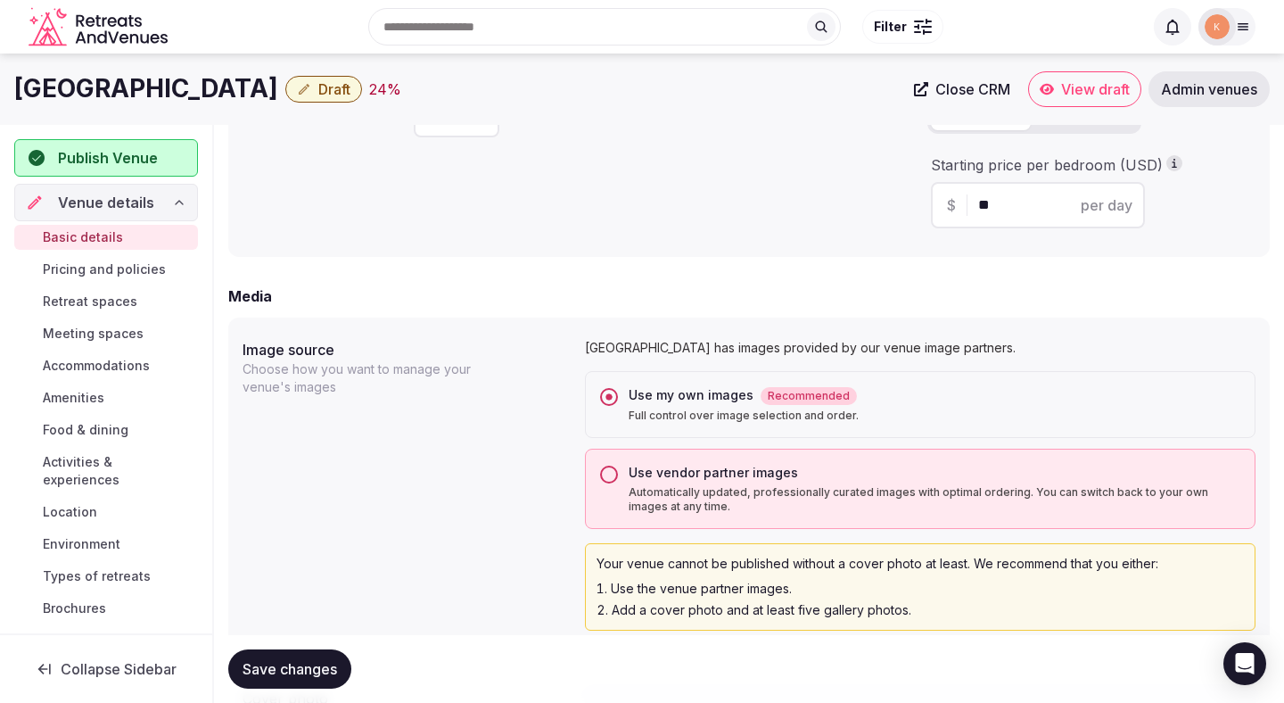
click at [293, 663] on span "Save changes" at bounding box center [290, 669] width 95 height 18
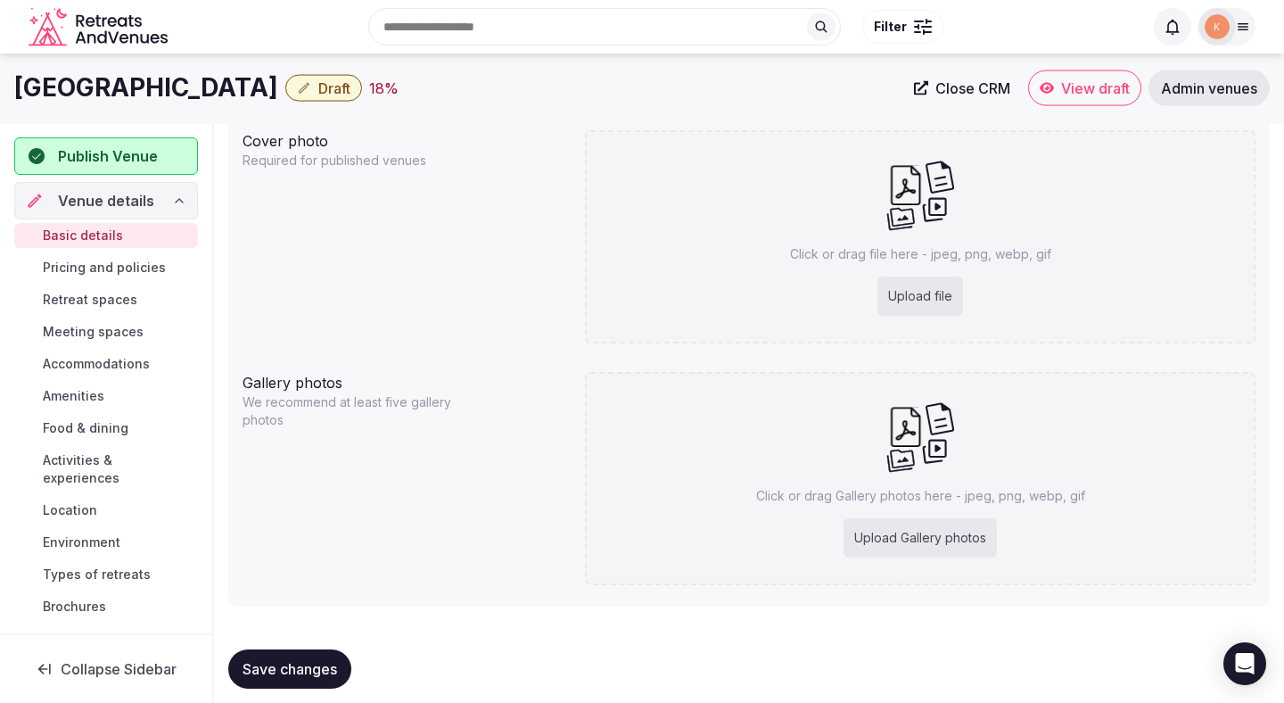
scroll to position [1736, 0]
click at [300, 665] on span "Save changes" at bounding box center [290, 669] width 95 height 18
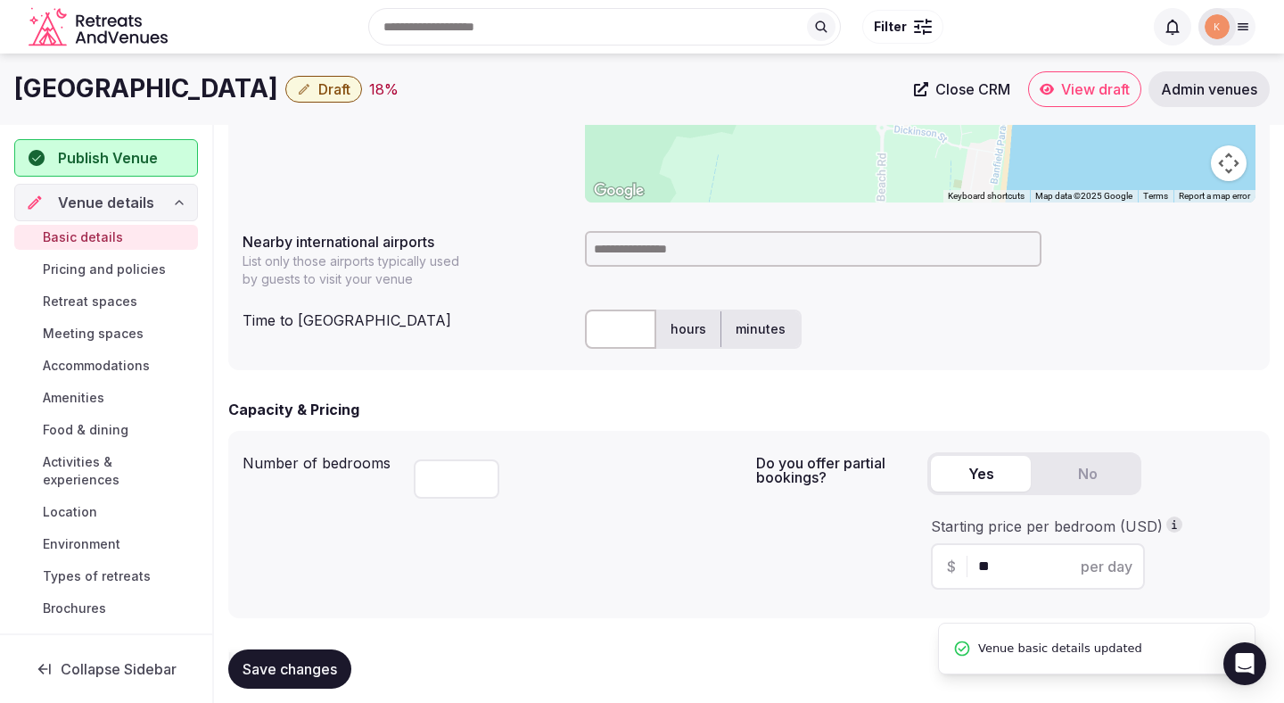
scroll to position [721, 0]
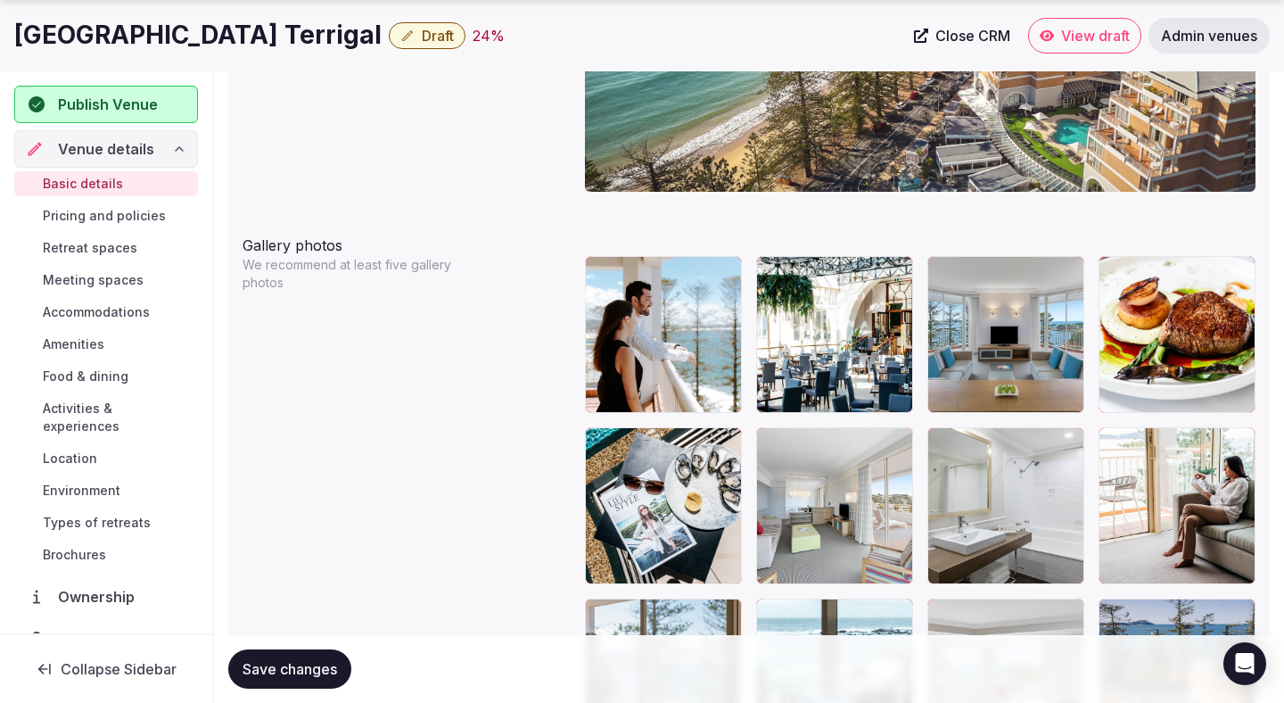
scroll to position [1995, 0]
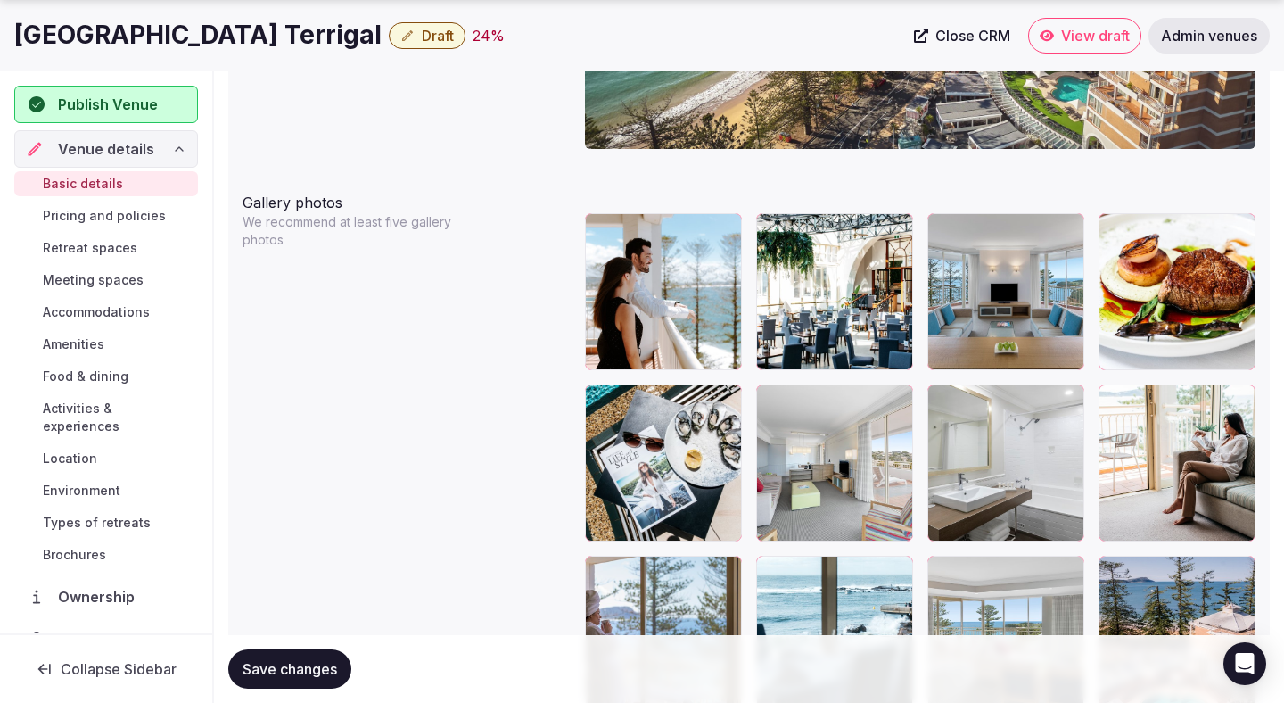
click at [645, 270] on body "**********" at bounding box center [642, 281] width 1284 height 4553
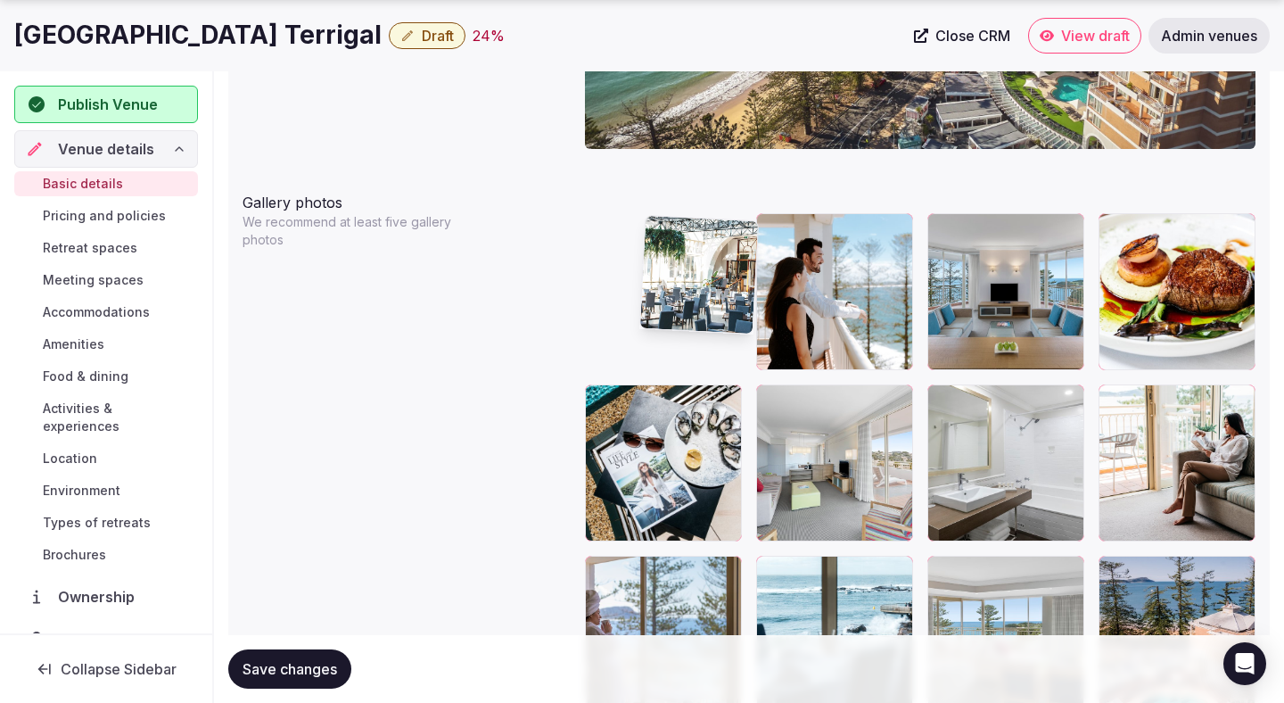
drag, startPoint x: 837, startPoint y: 298, endPoint x: 970, endPoint y: 262, distance: 138.5
click at [708, 298] on body "**********" at bounding box center [642, 281] width 1284 height 4553
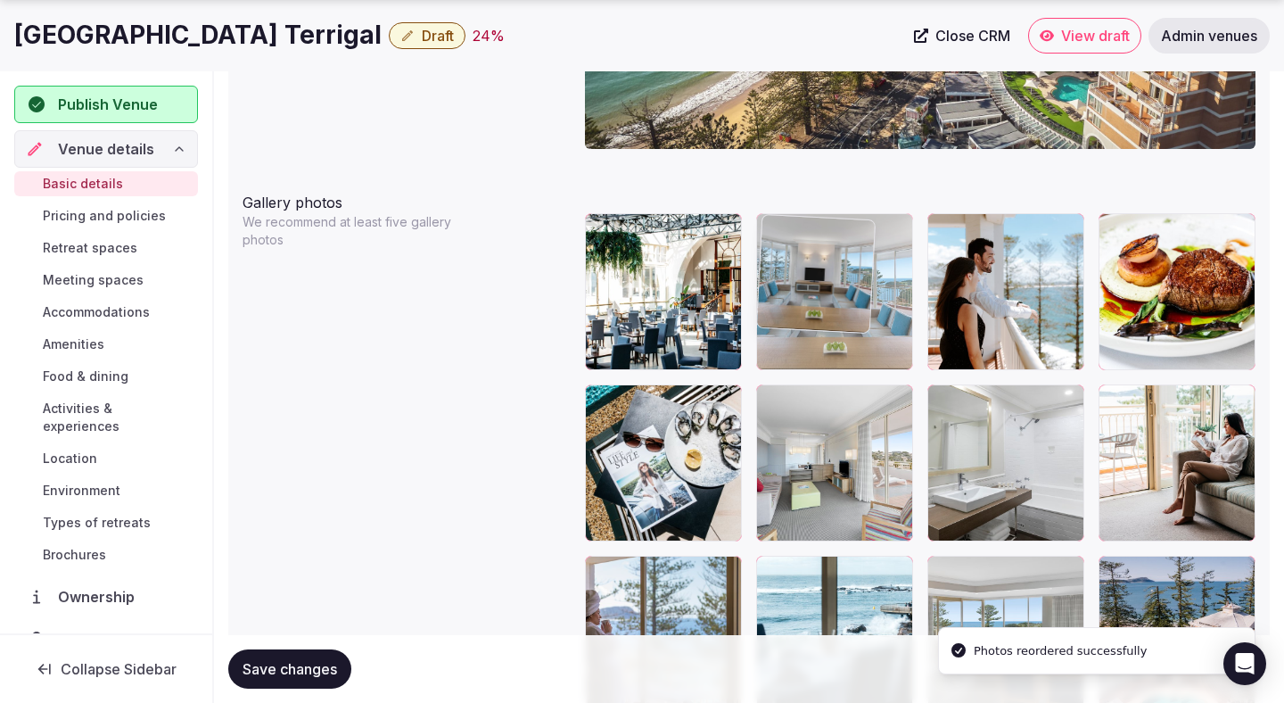
drag, startPoint x: 1056, startPoint y: 284, endPoint x: 868, endPoint y: 296, distance: 188.6
click at [868, 296] on body "**********" at bounding box center [642, 281] width 1284 height 4553
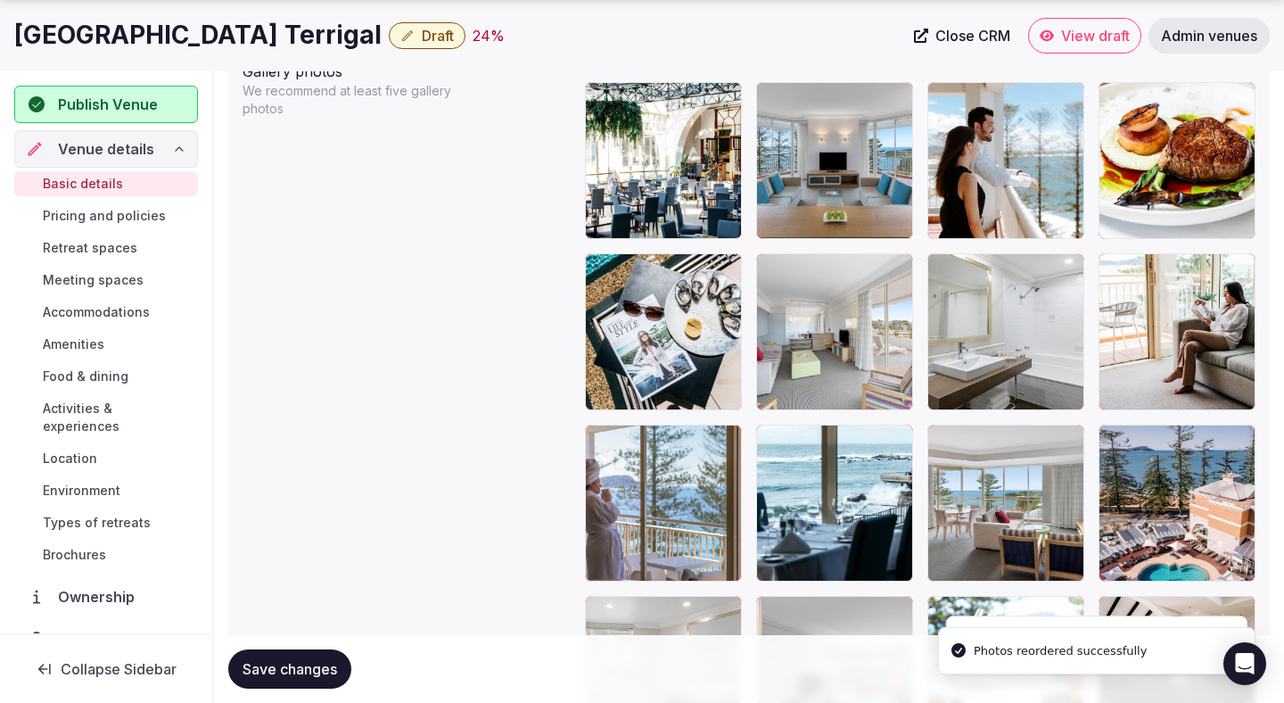
scroll to position [2127, 0]
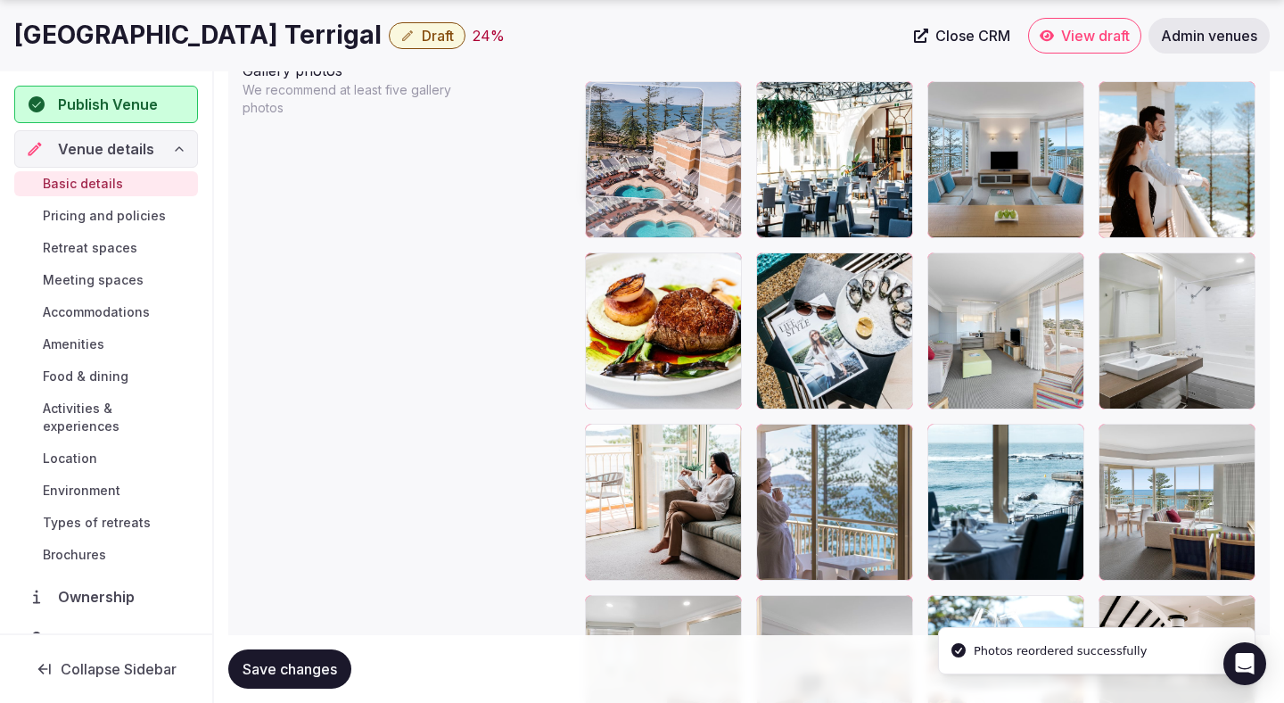
drag, startPoint x: 1132, startPoint y: 496, endPoint x: 646, endPoint y: 185, distance: 577.3
click at [646, 185] on body "**********" at bounding box center [642, 149] width 1284 height 4553
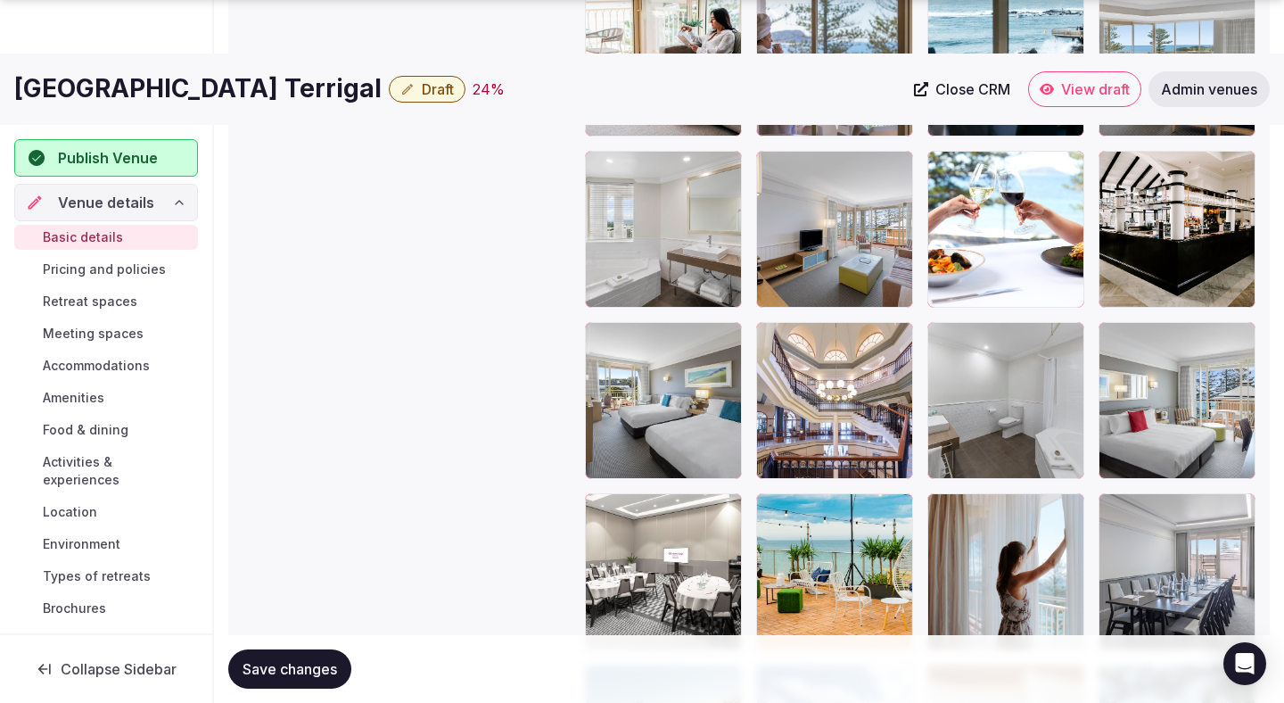
scroll to position [2574, 0]
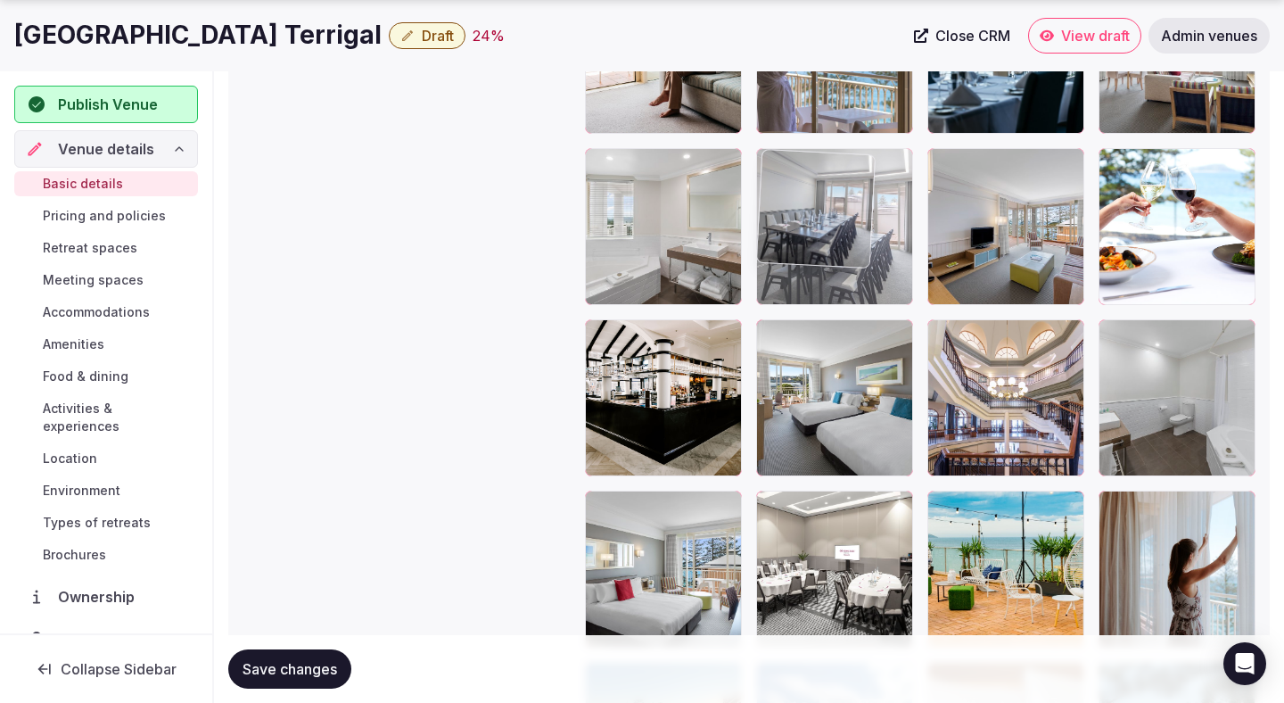
drag, startPoint x: 1176, startPoint y: 553, endPoint x: 793, endPoint y: 160, distance: 548.8
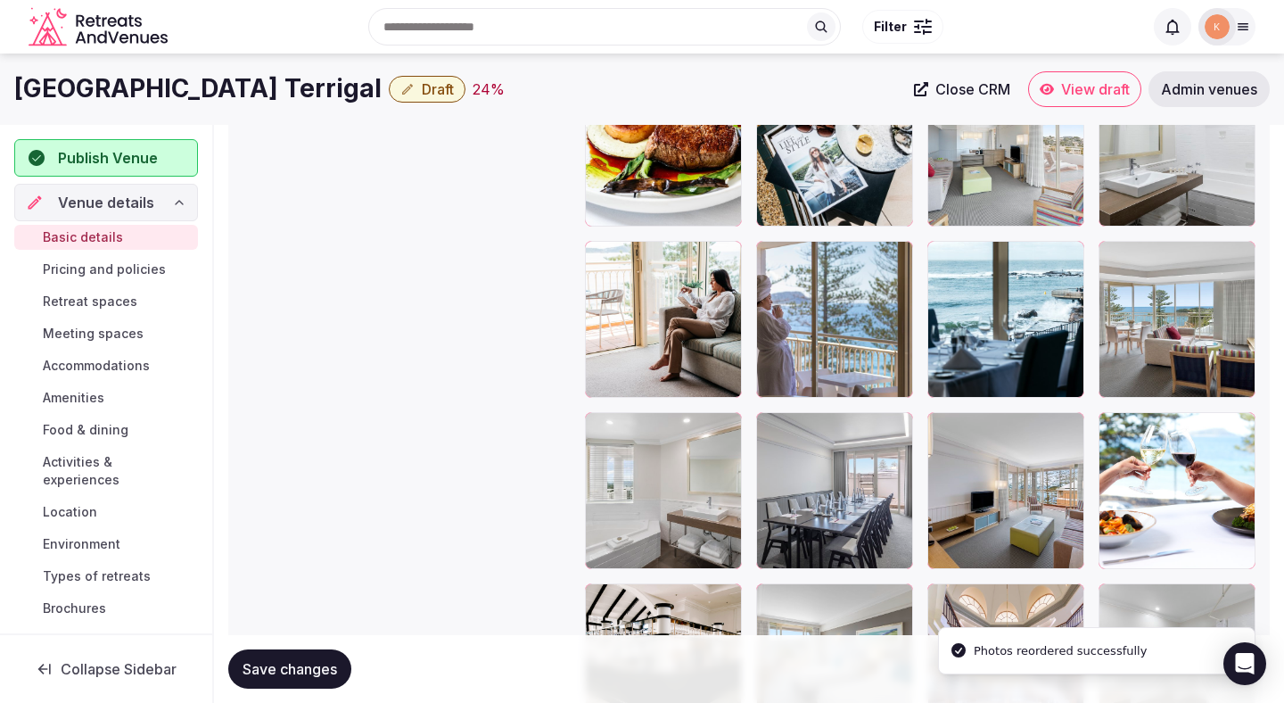
scroll to position [2292, 0]
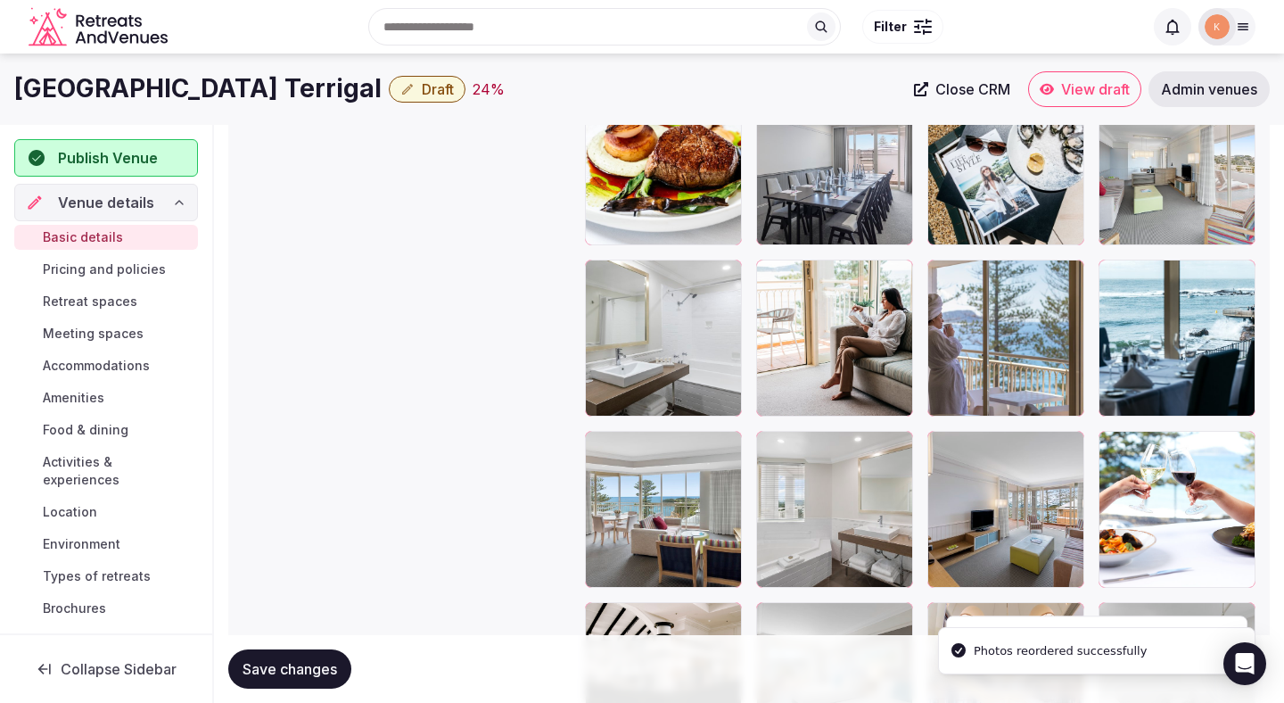
scroll to position [1945, 0]
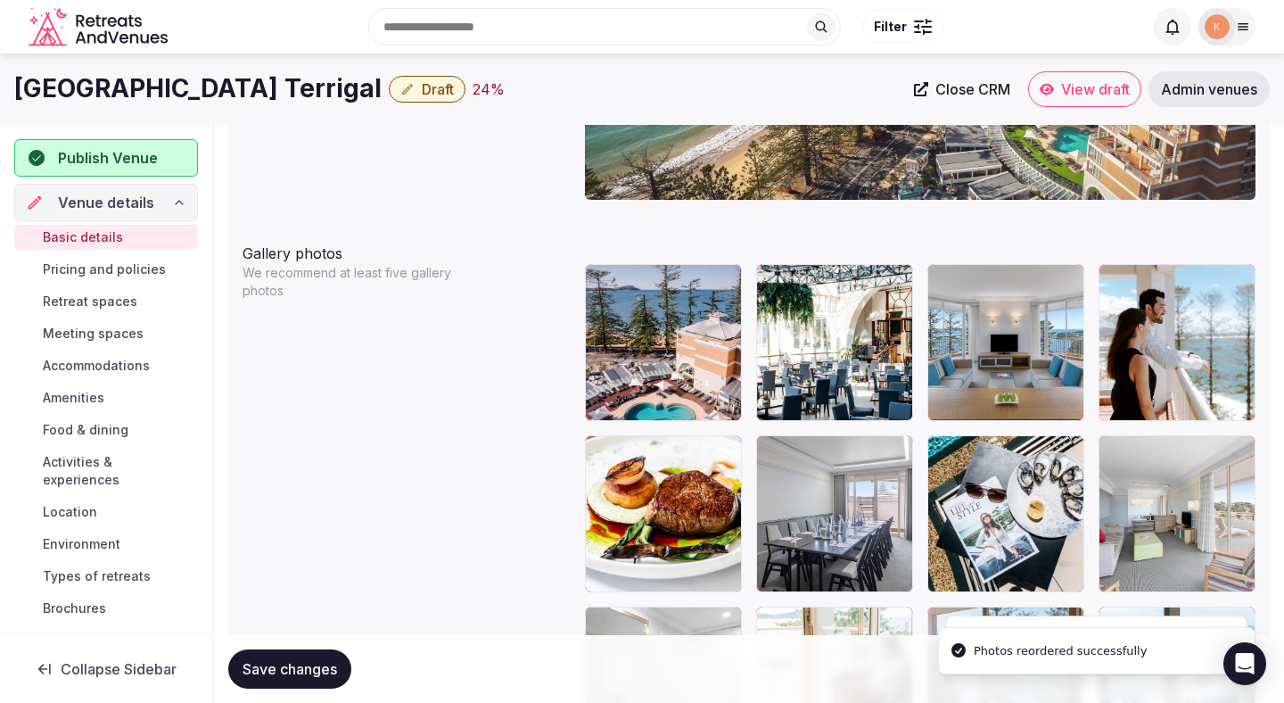
click at [791, 344] on body "**********" at bounding box center [642, 331] width 1284 height 4553
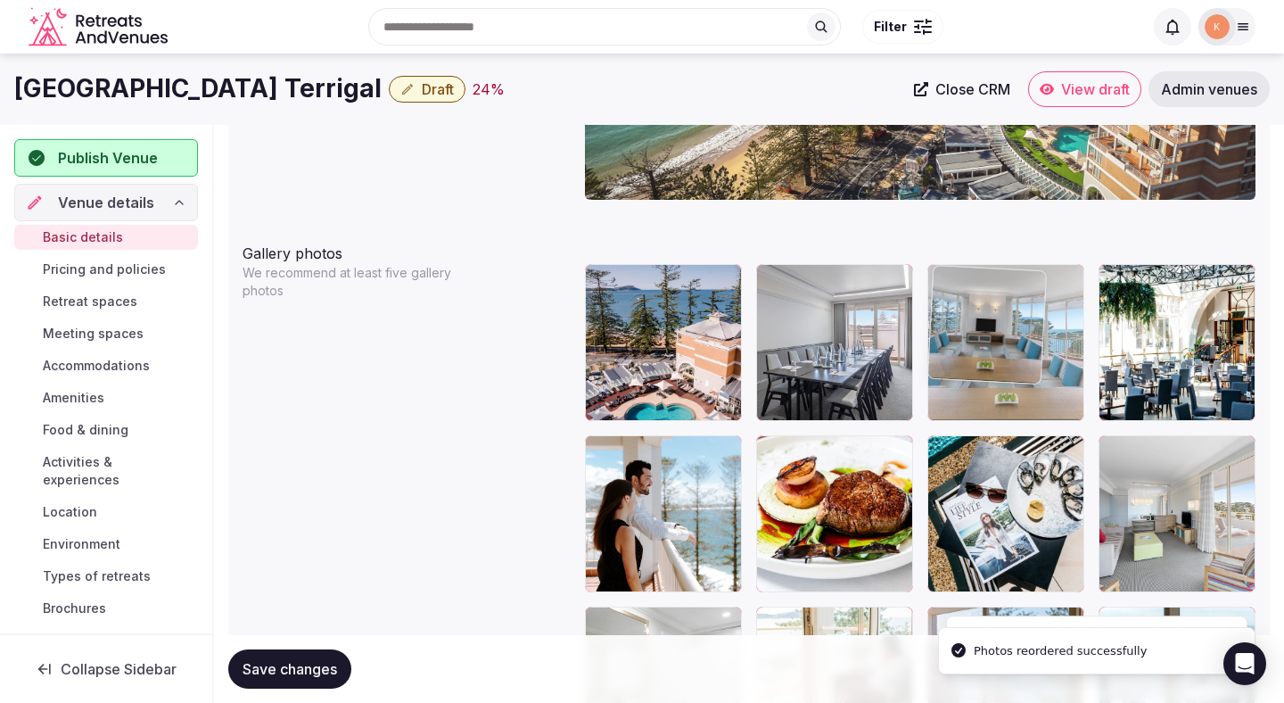
drag, startPoint x: 1145, startPoint y: 325, endPoint x: 1006, endPoint y: 330, distance: 139.3
click at [1006, 330] on body "**********" at bounding box center [642, 331] width 1284 height 4553
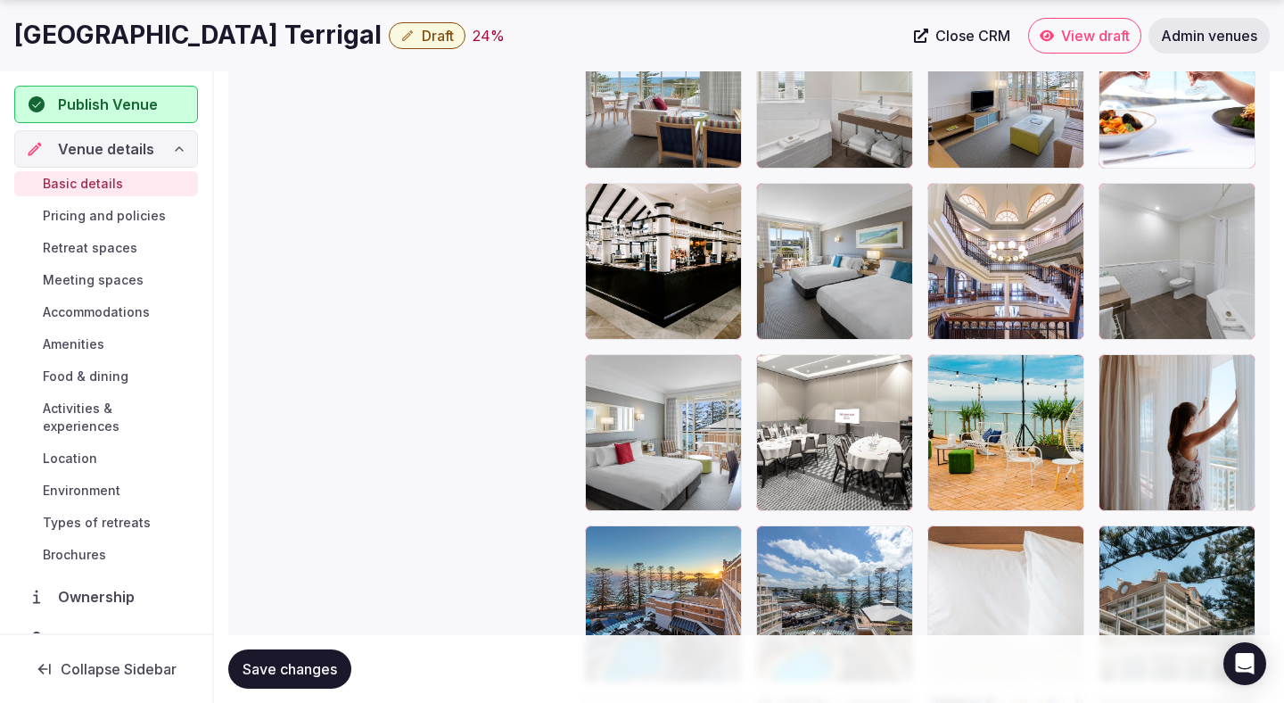
scroll to position [2712, 0]
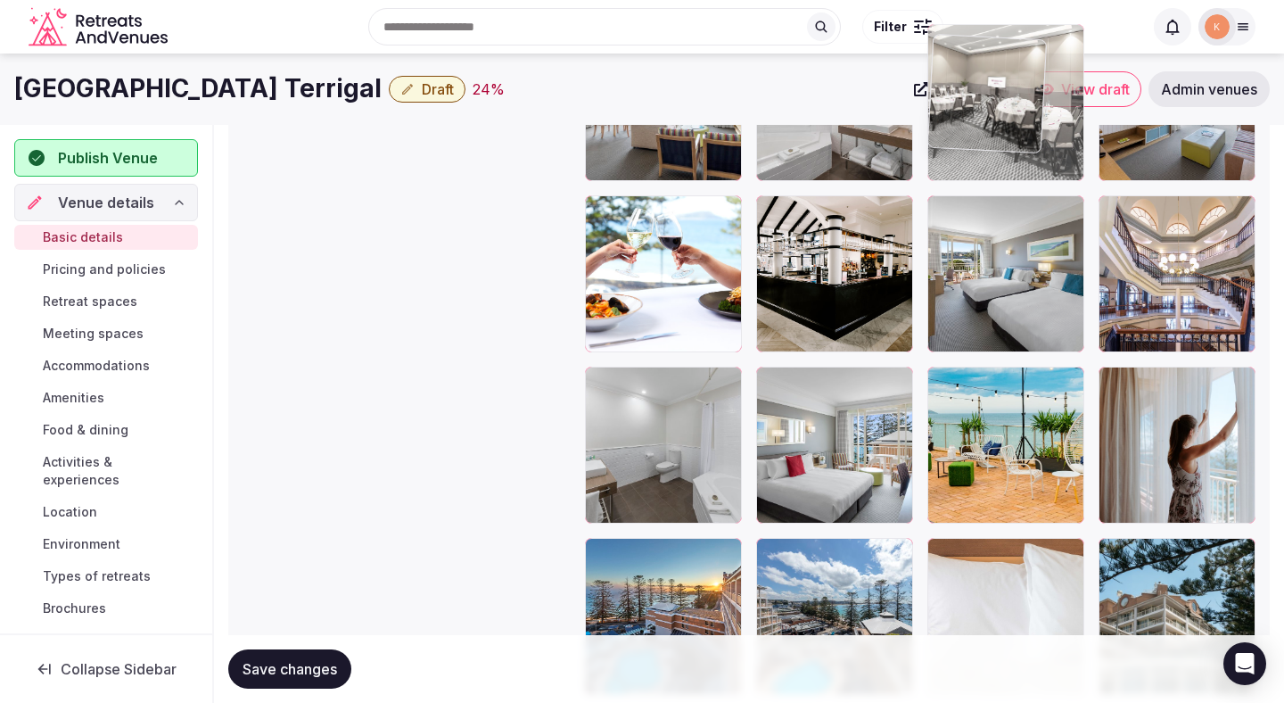
drag, startPoint x: 842, startPoint y: 457, endPoint x: 1016, endPoint y: 105, distance: 392.1
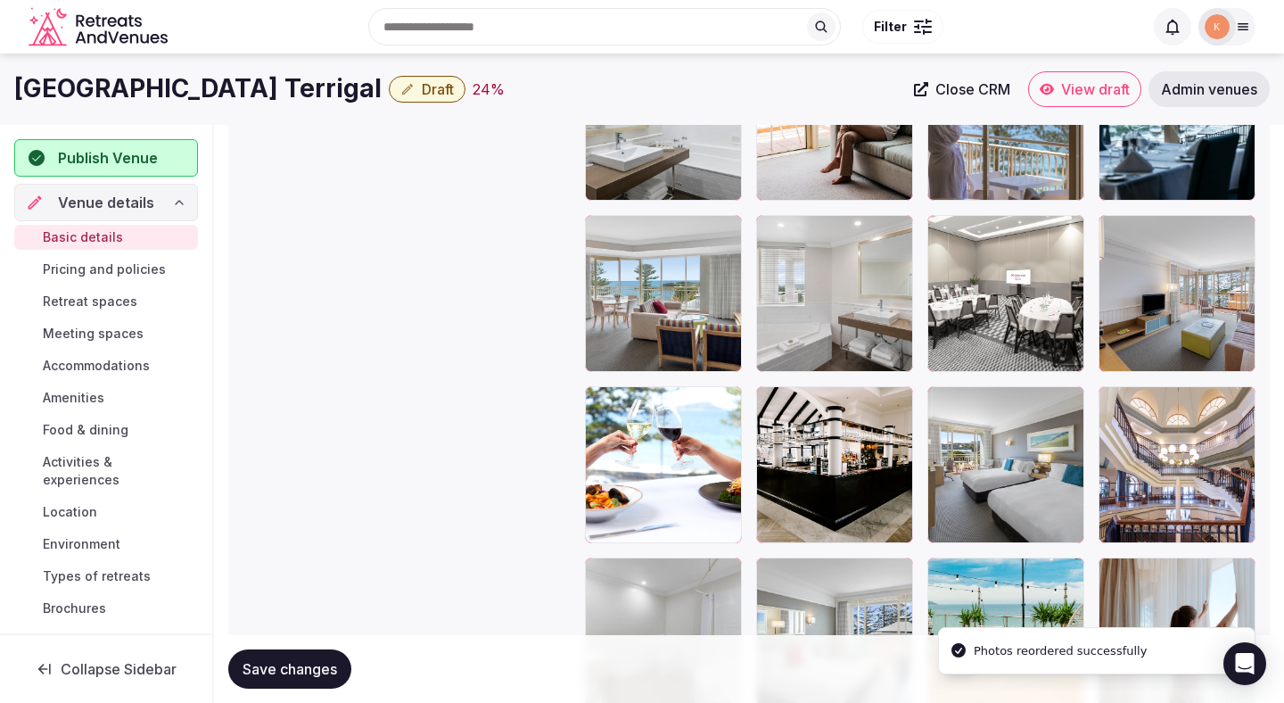
scroll to position [2467, 0]
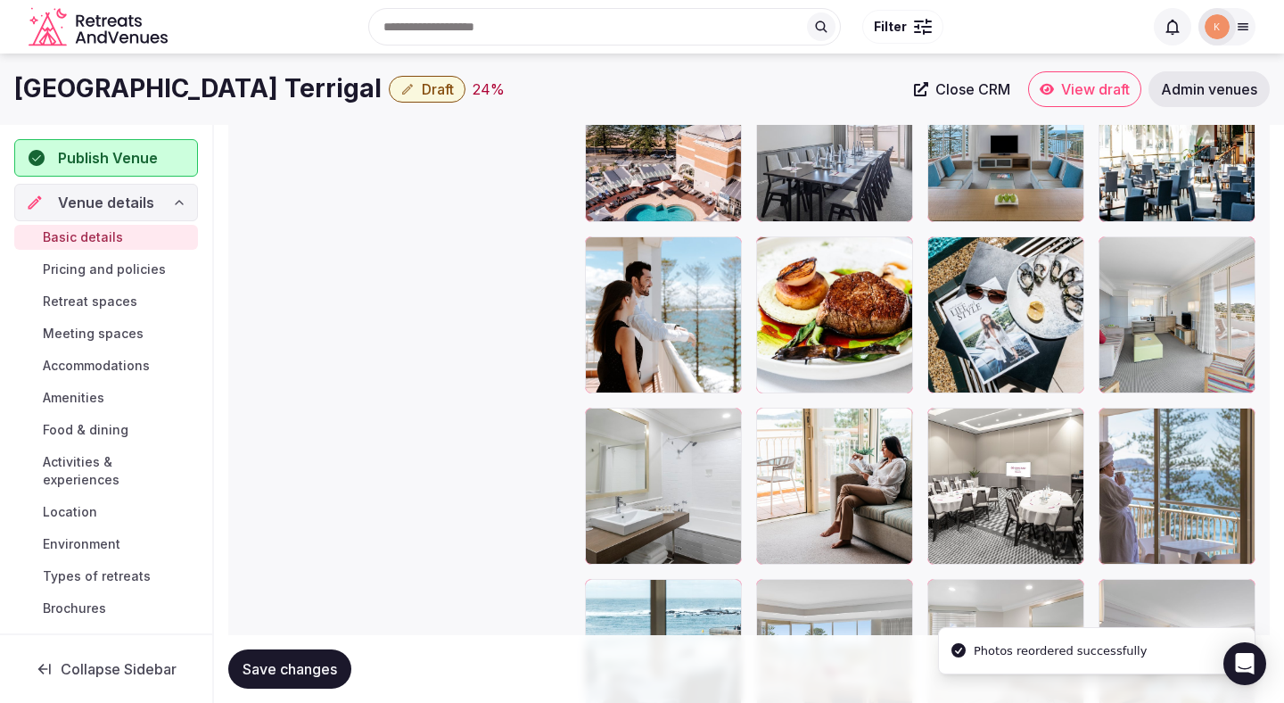
scroll to position [2124, 0]
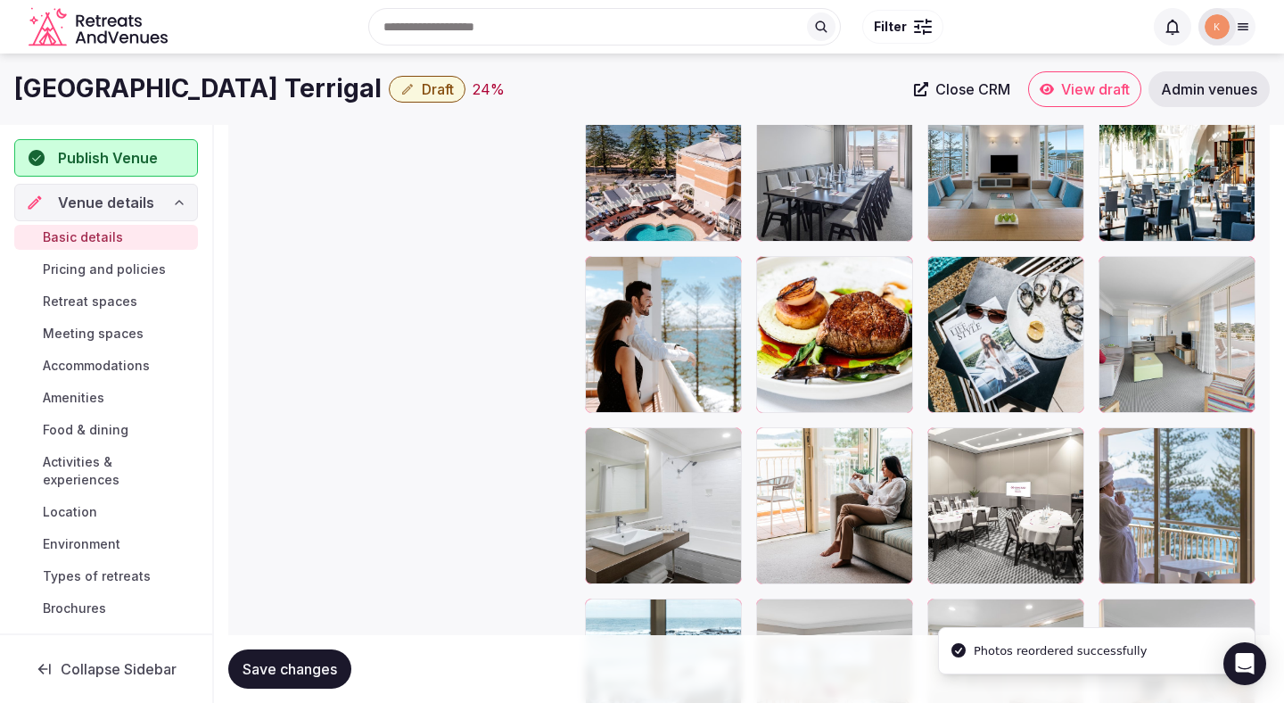
click at [971, 187] on body "**********" at bounding box center [642, 152] width 1284 height 4553
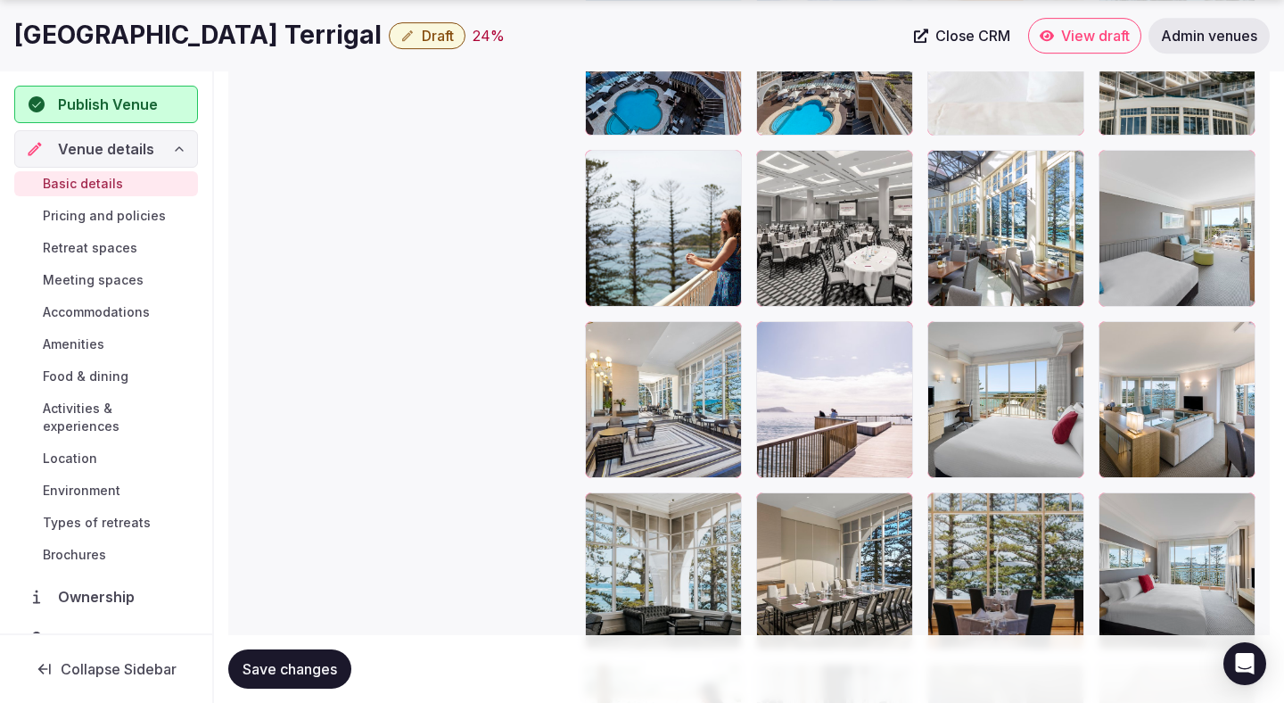
scroll to position [3390, 0]
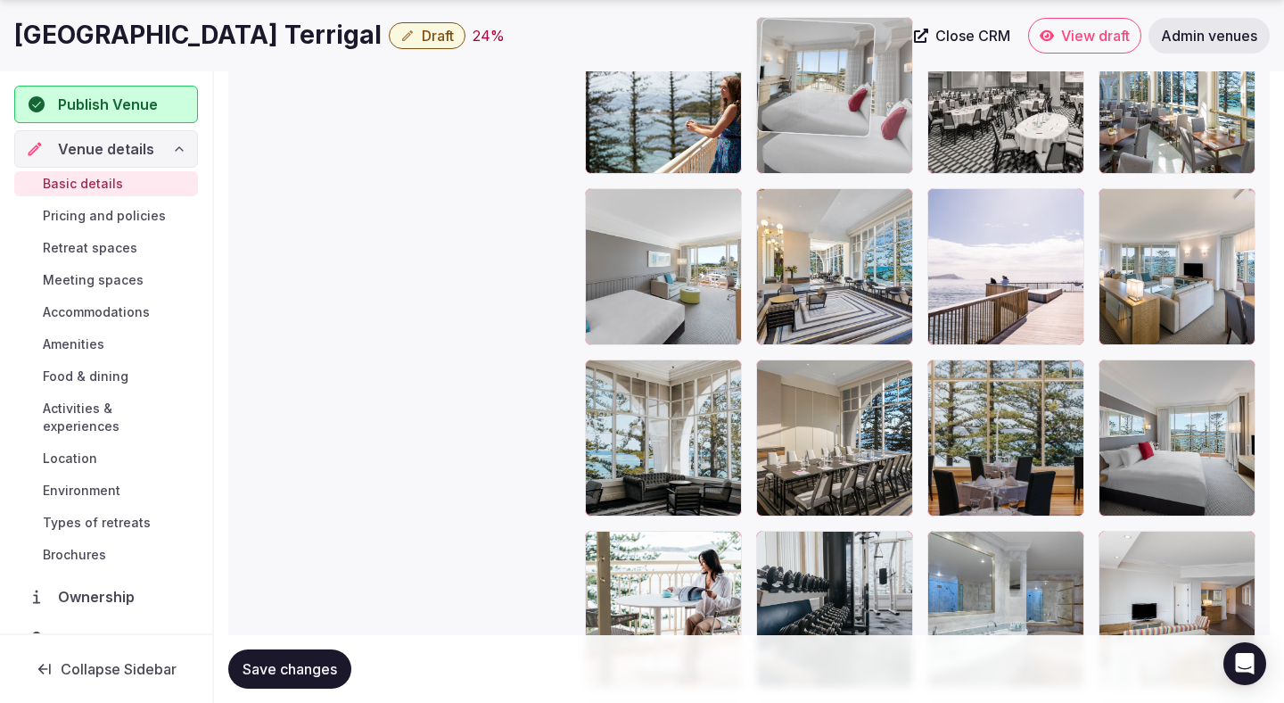
drag, startPoint x: 996, startPoint y: 299, endPoint x: 900, endPoint y: 193, distance: 143.3
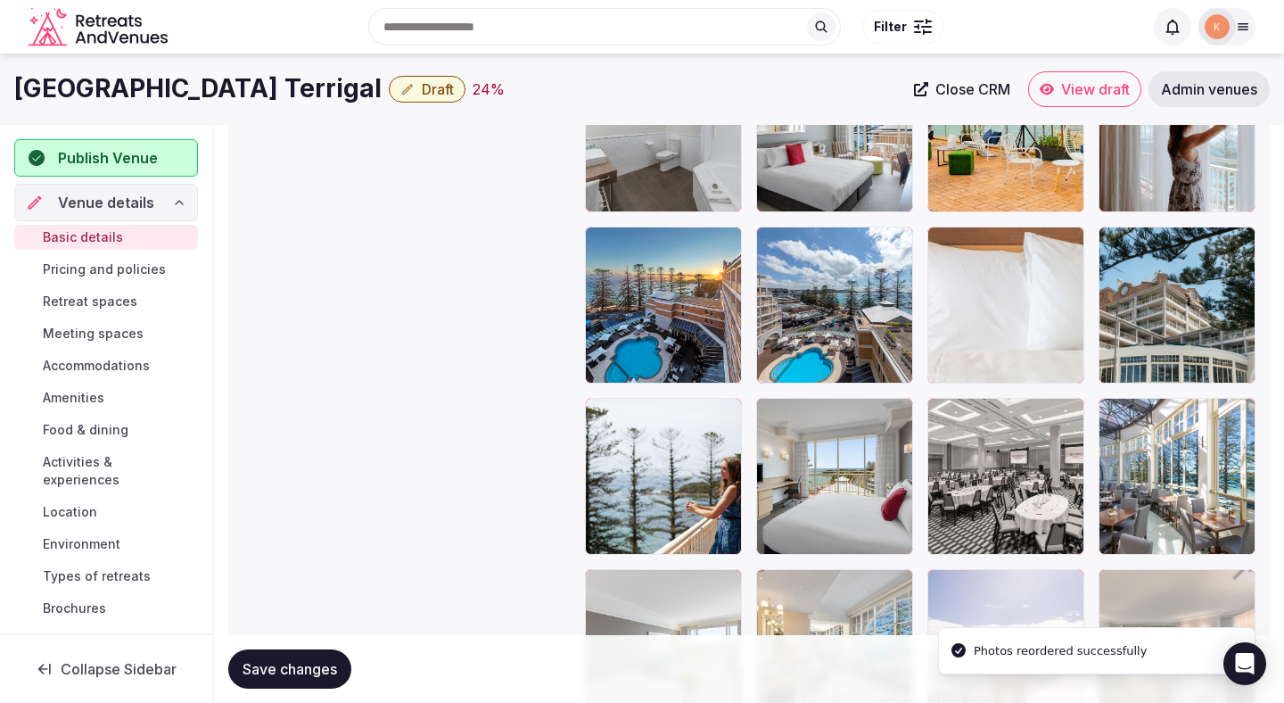
scroll to position [3001, 0]
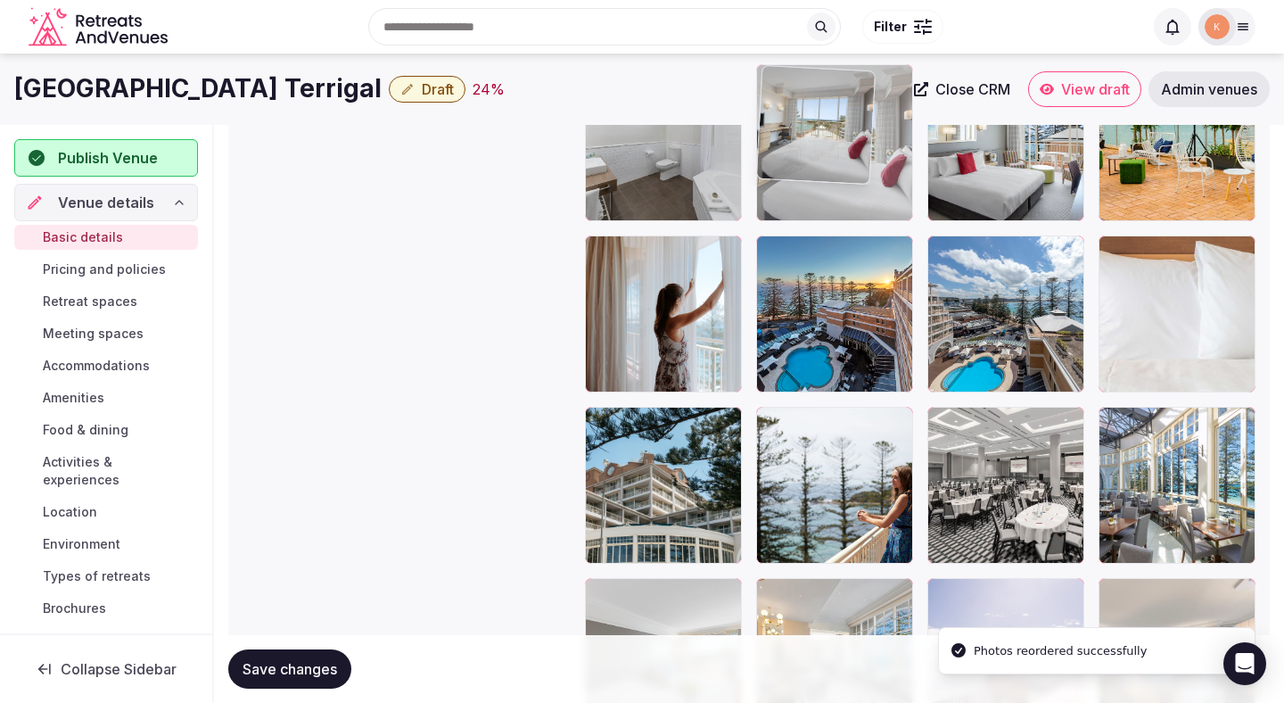
drag, startPoint x: 832, startPoint y: 472, endPoint x: 832, endPoint y: 227, distance: 244.4
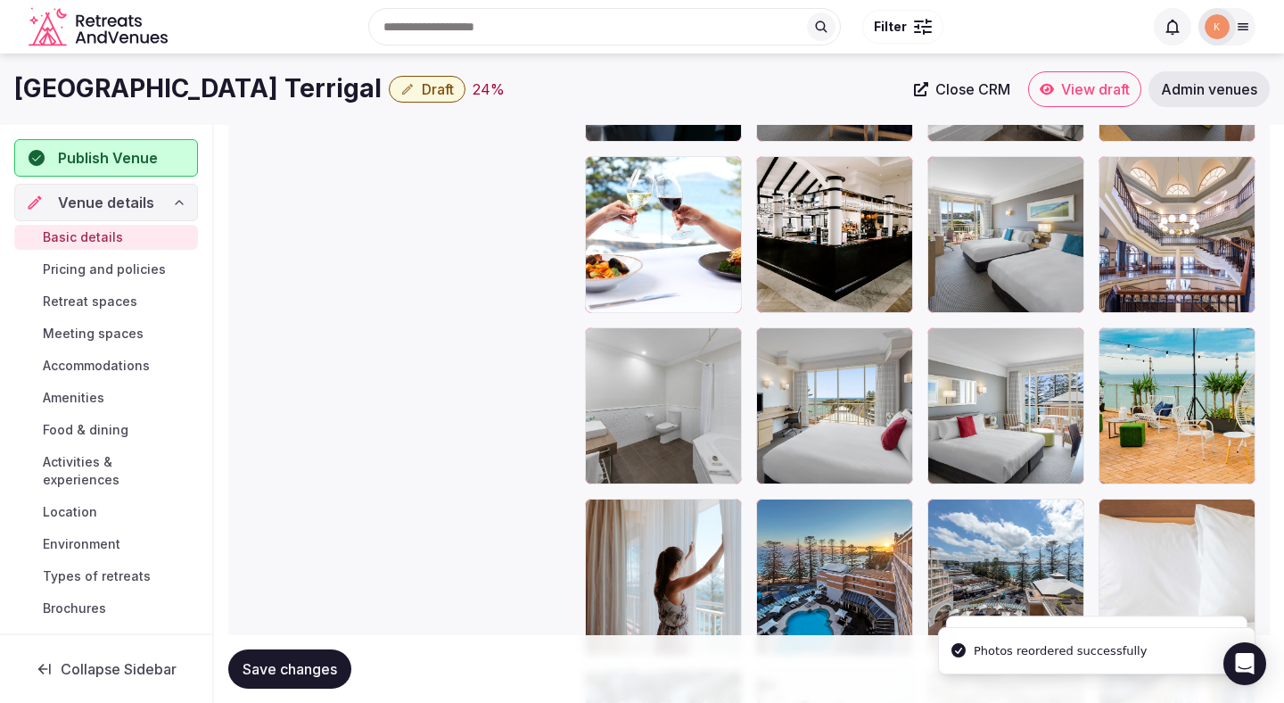
scroll to position [2718, 0]
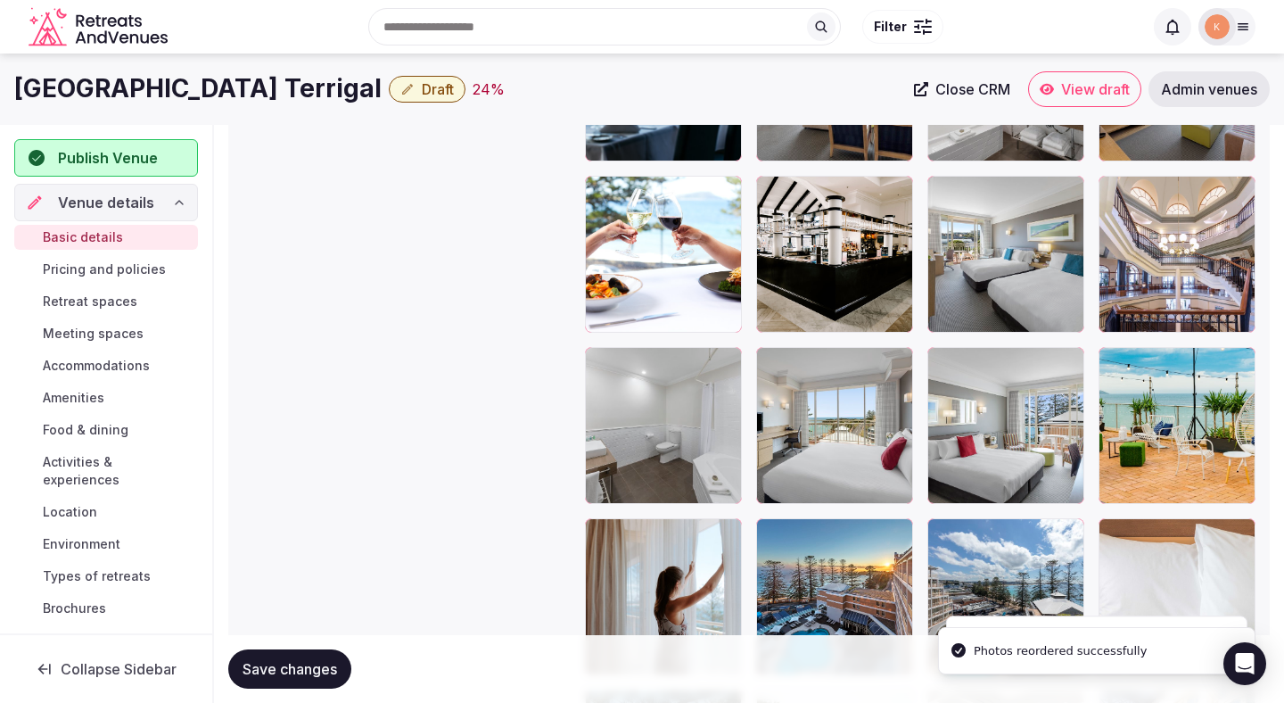
drag, startPoint x: 823, startPoint y: 405, endPoint x: 822, endPoint y: 266, distance: 139.2
click at [822, 266] on div at bounding box center [920, 597] width 671 height 2212
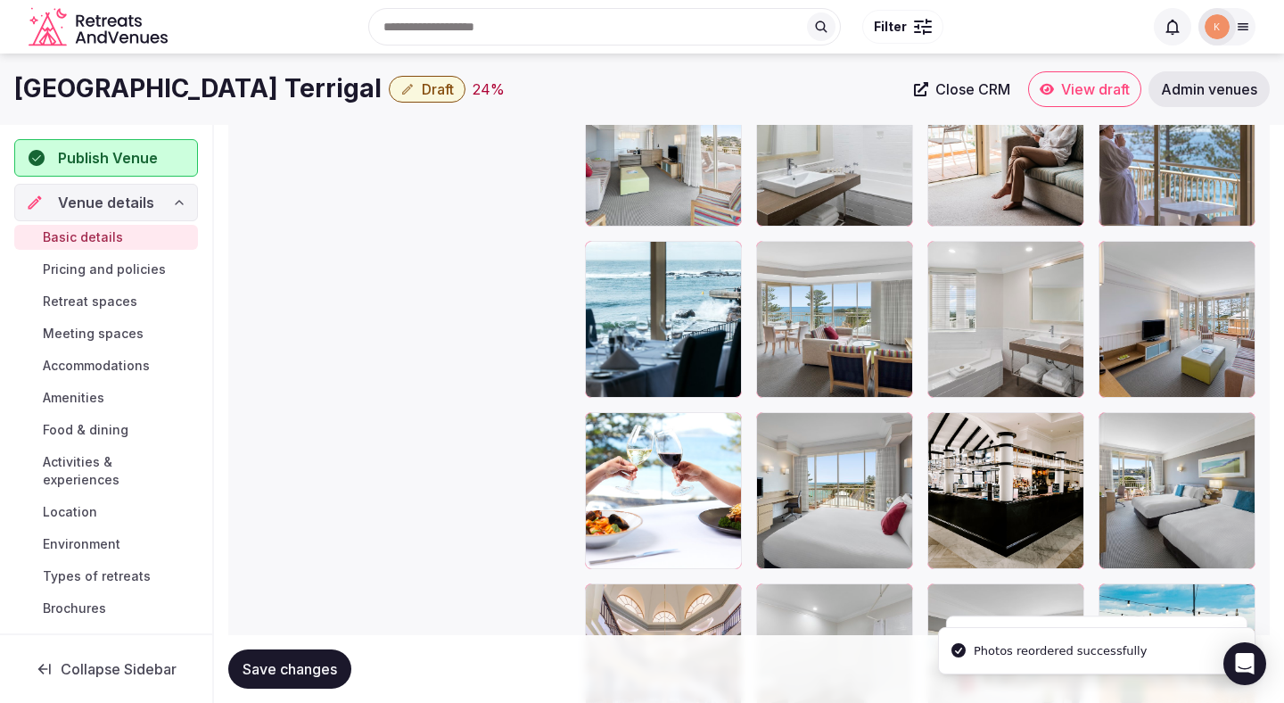
scroll to position [2464, 0]
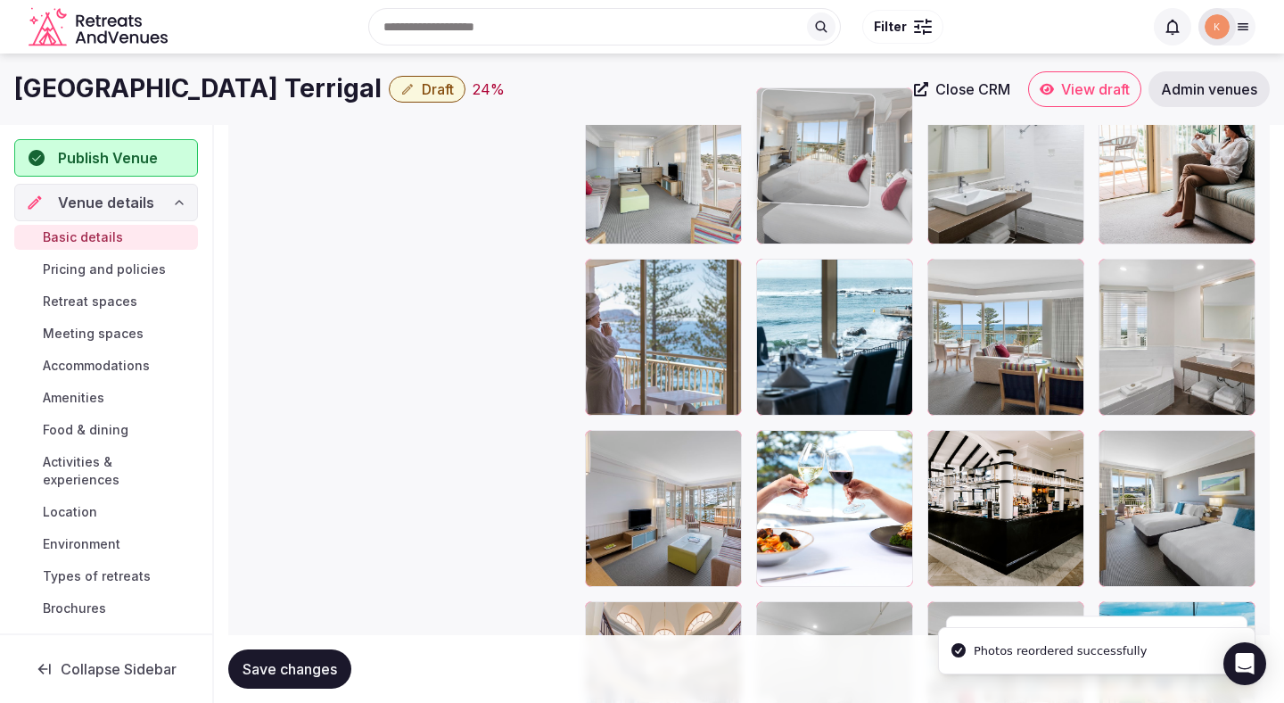
drag, startPoint x: 810, startPoint y: 476, endPoint x: 820, endPoint y: 214, distance: 262.4
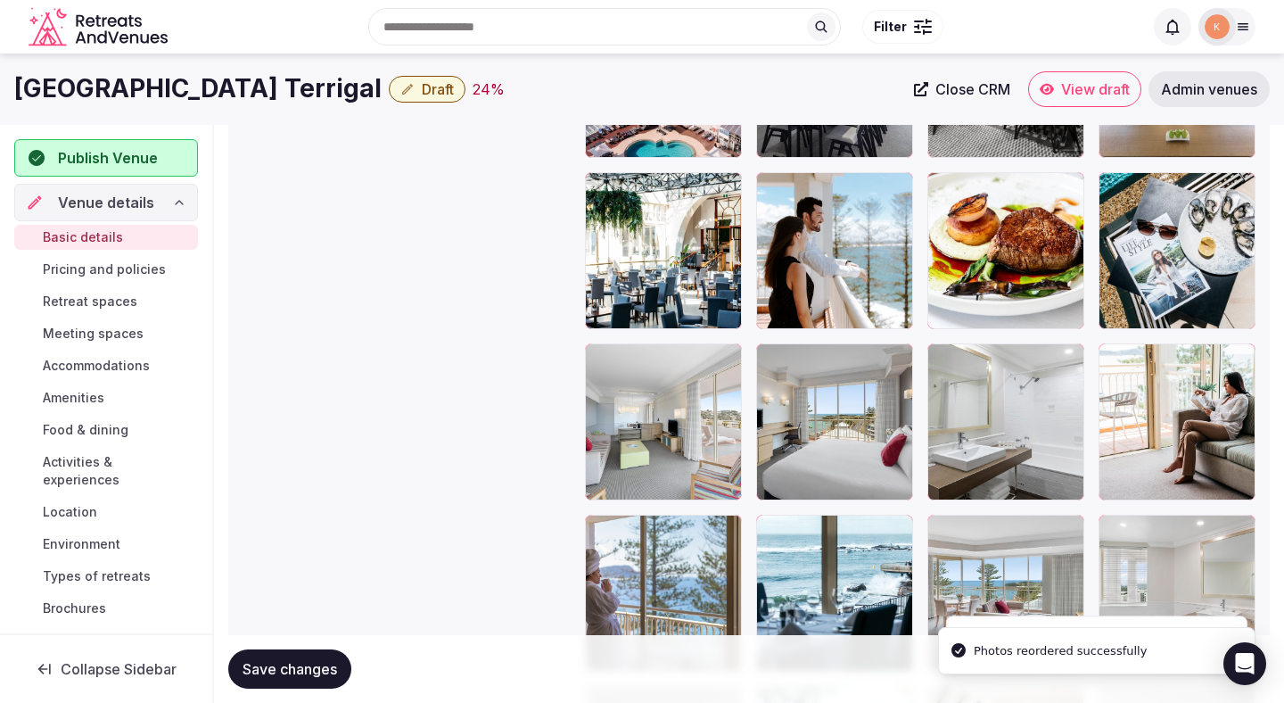
scroll to position [2182, 0]
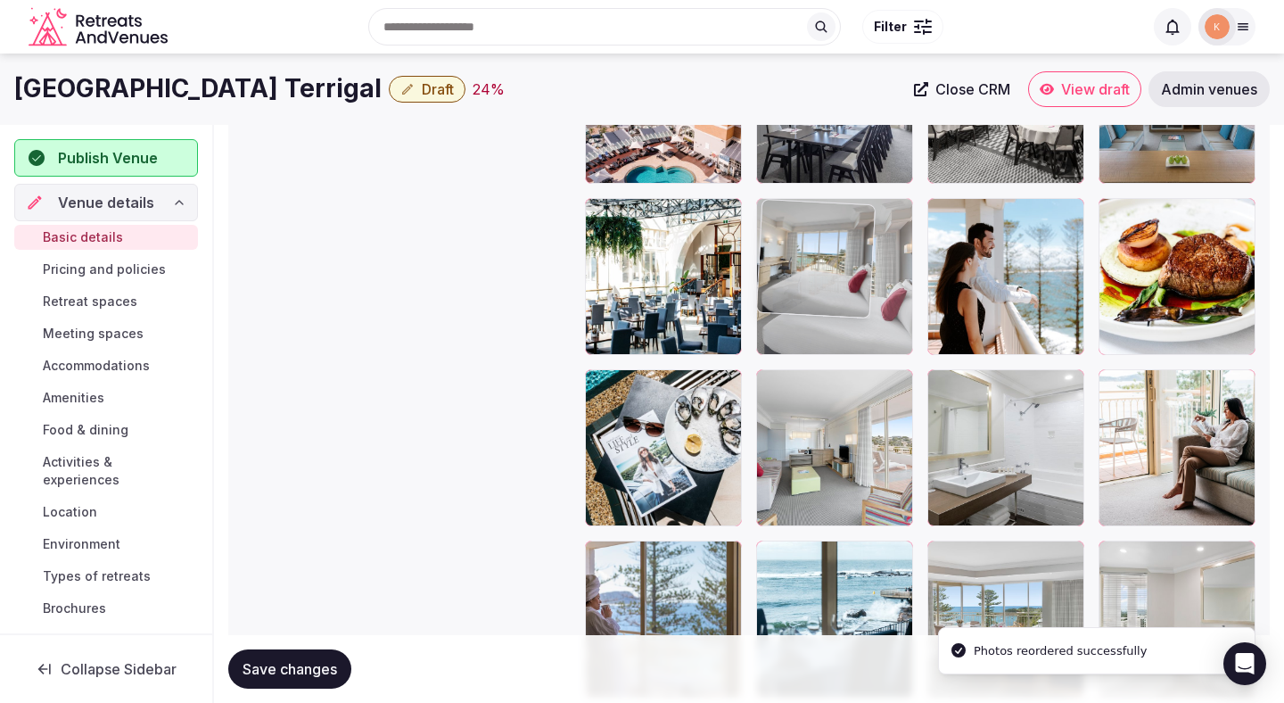
drag, startPoint x: 812, startPoint y: 410, endPoint x: 807, endPoint y: 295, distance: 115.2
click at [809, 295] on body "**********" at bounding box center [642, 94] width 1284 height 4553
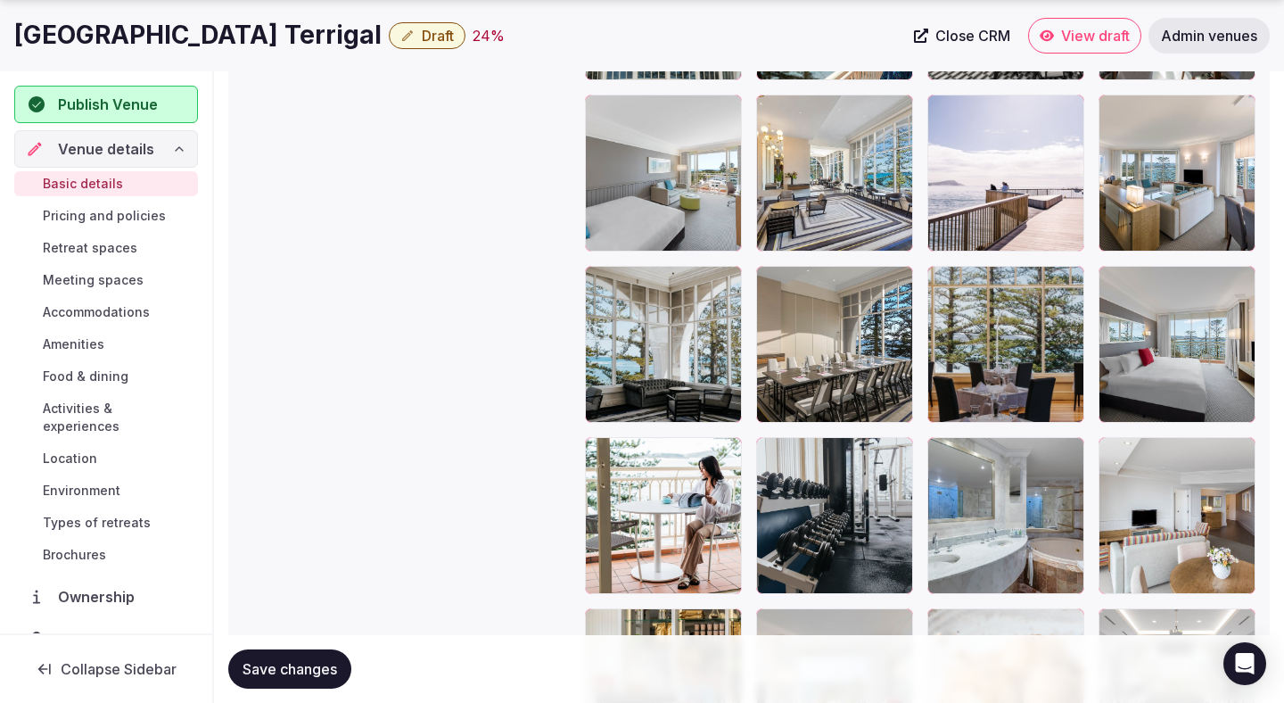
scroll to position [3489, 0]
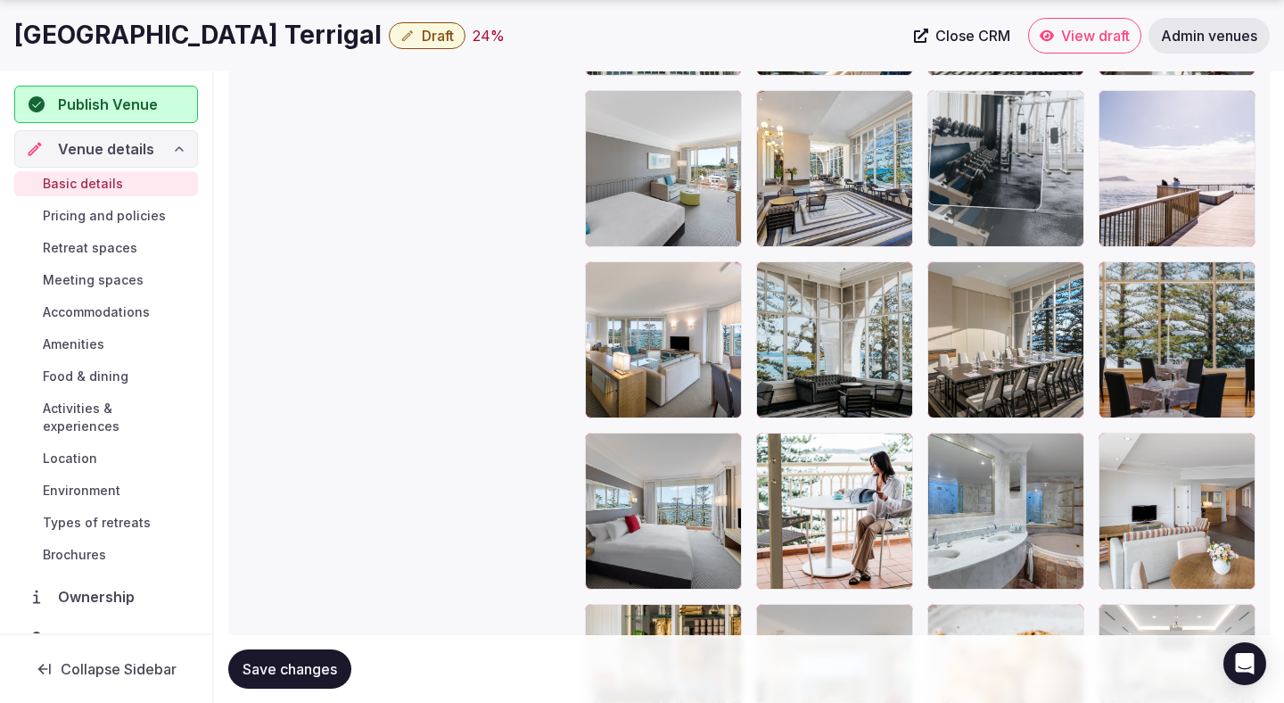
drag, startPoint x: 830, startPoint y: 501, endPoint x: 996, endPoint y: 217, distance: 329.4
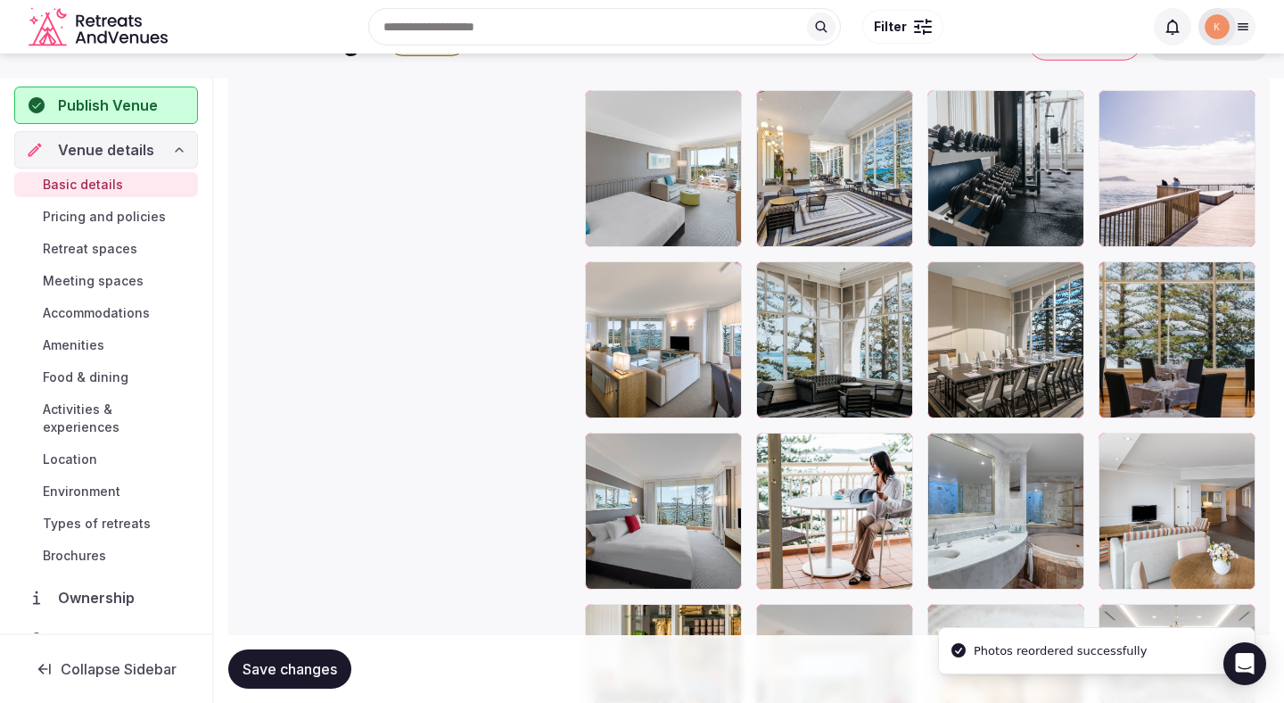
scroll to position [3142, 0]
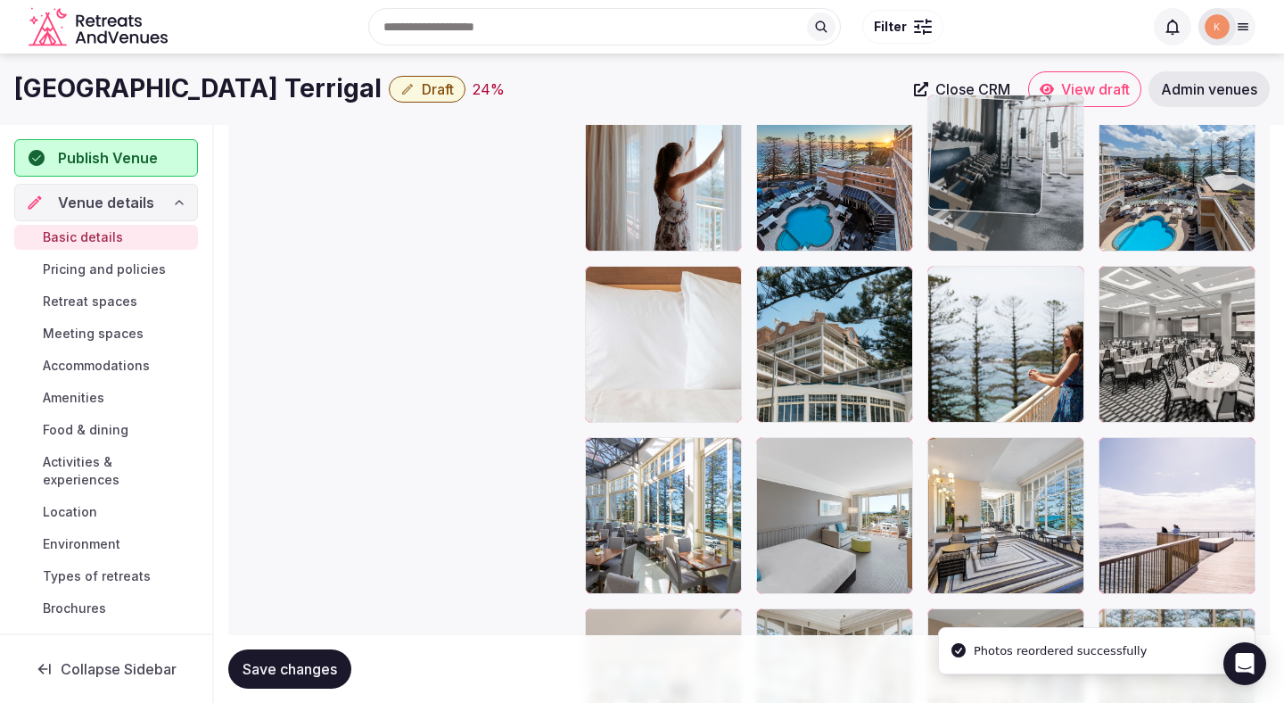
drag, startPoint x: 984, startPoint y: 480, endPoint x: 1004, endPoint y: 213, distance: 267.5
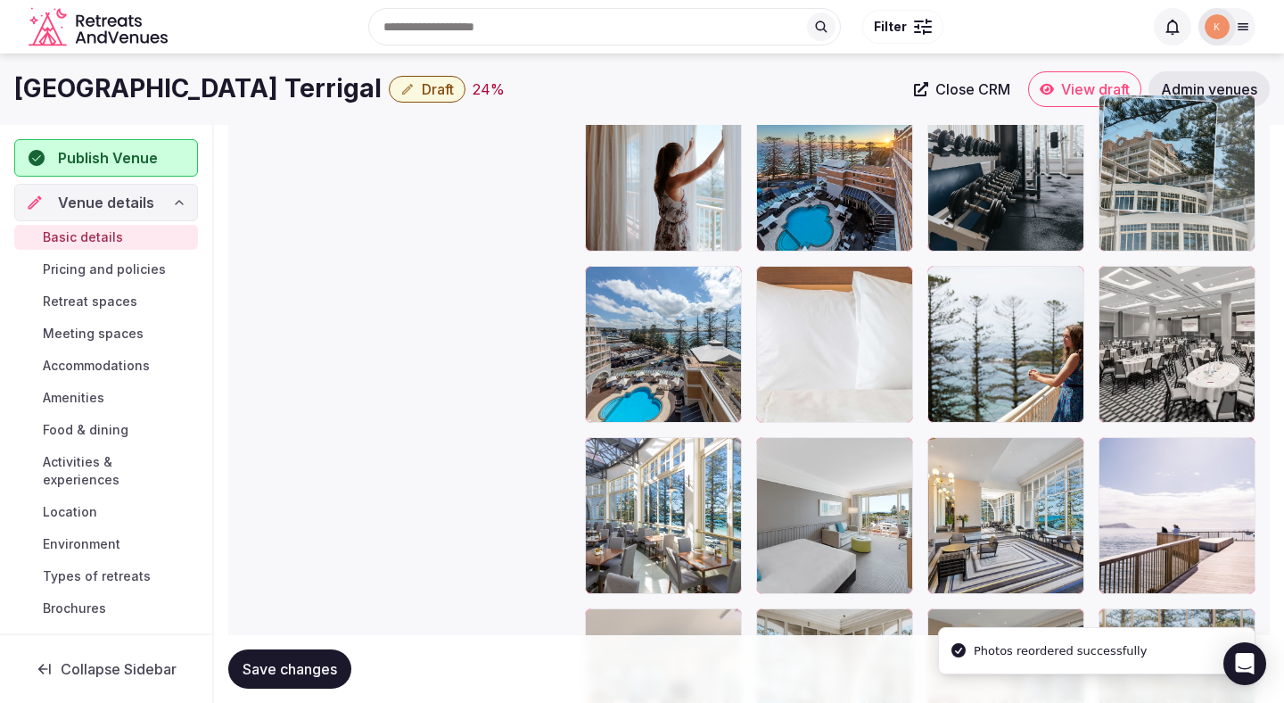
drag, startPoint x: 821, startPoint y: 368, endPoint x: 1135, endPoint y: 185, distance: 363.4
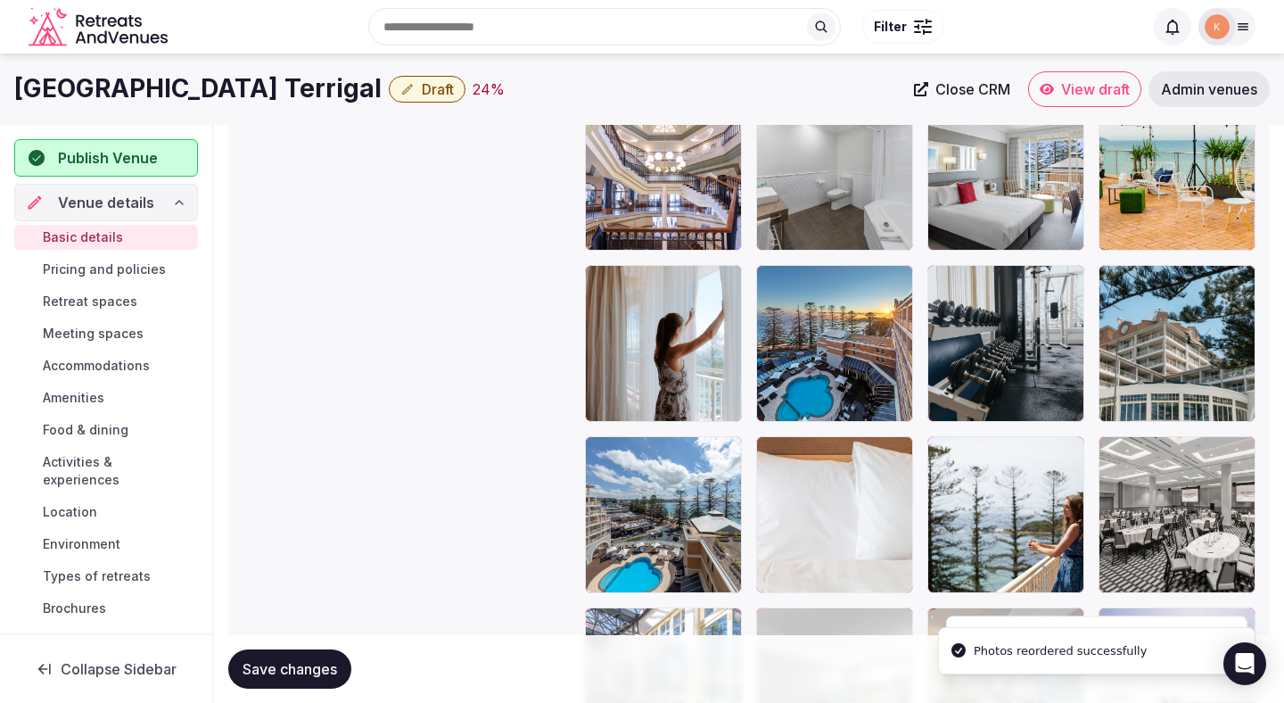
scroll to position [2919, 0]
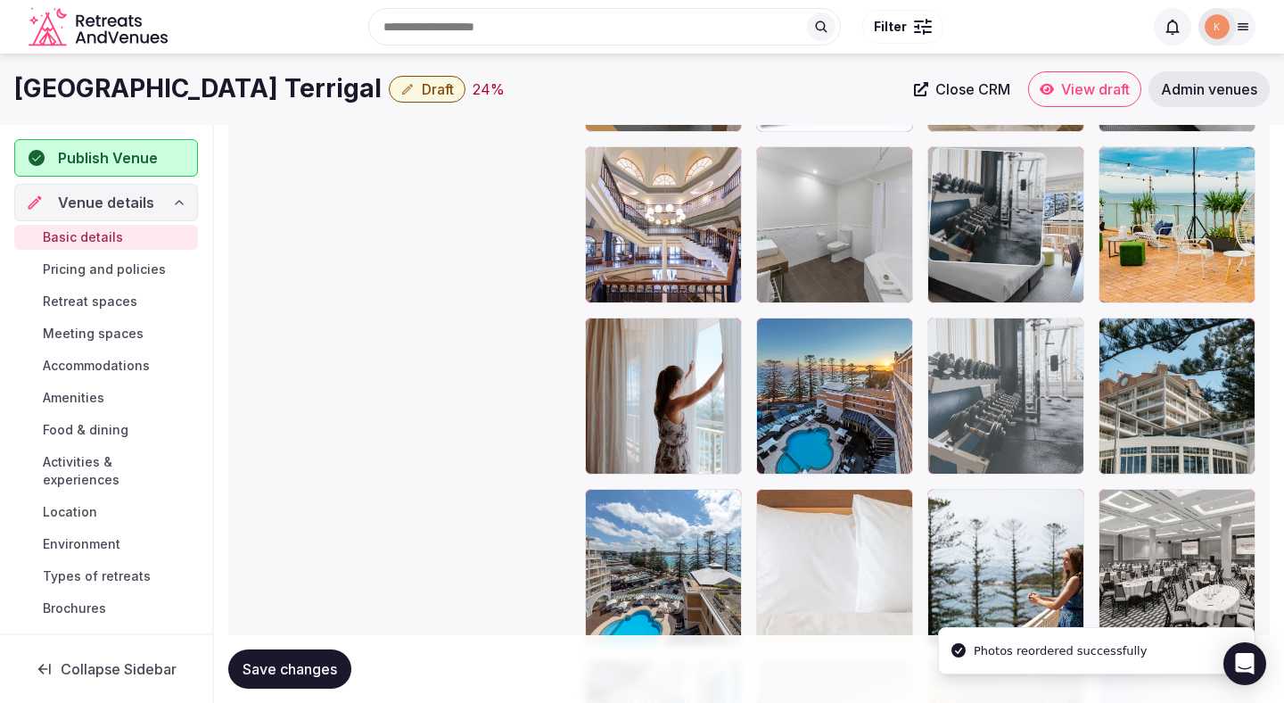
drag, startPoint x: 1006, startPoint y: 391, endPoint x: 1017, endPoint y: 226, distance: 165.4
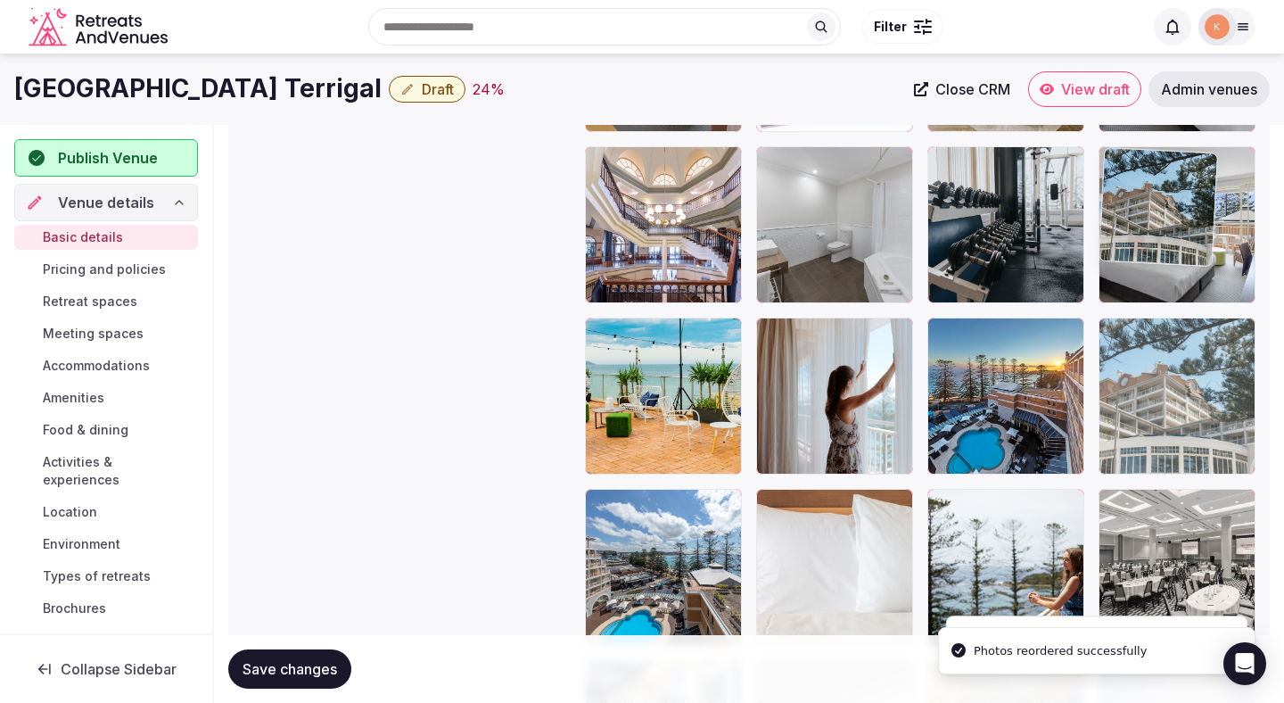
drag, startPoint x: 1162, startPoint y: 383, endPoint x: 1159, endPoint y: 227, distance: 156.1
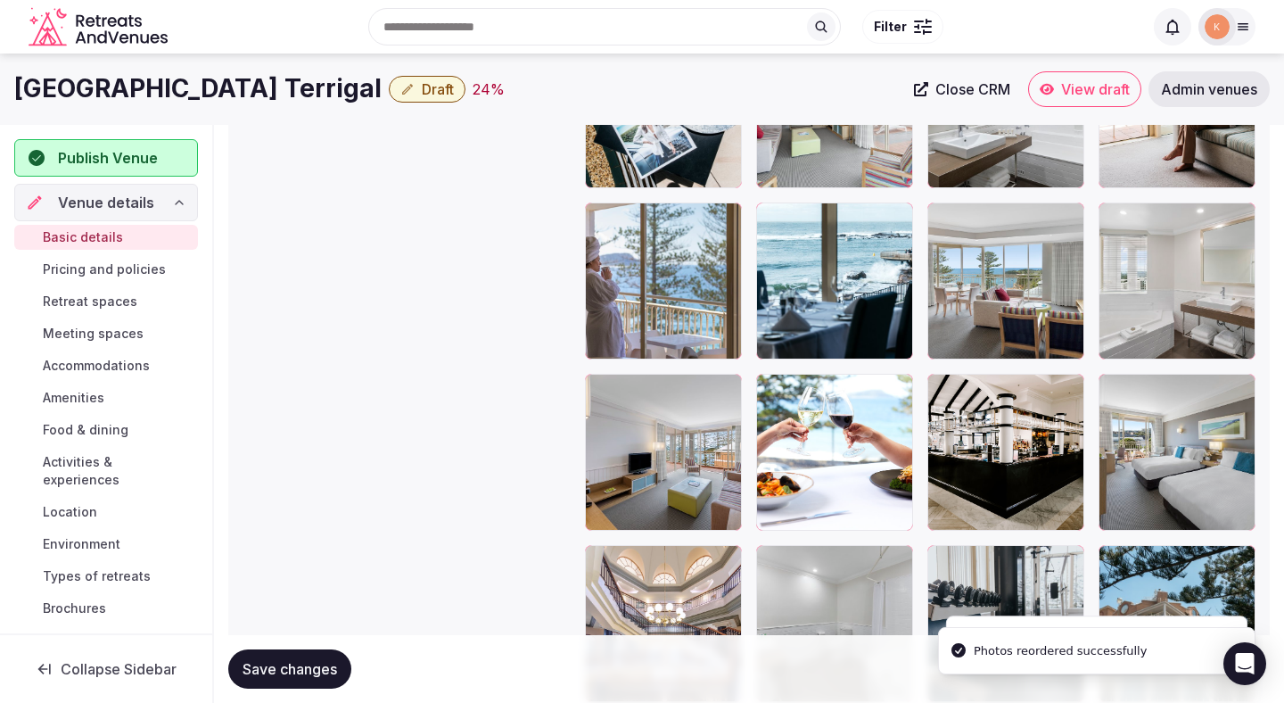
scroll to position [2443, 0]
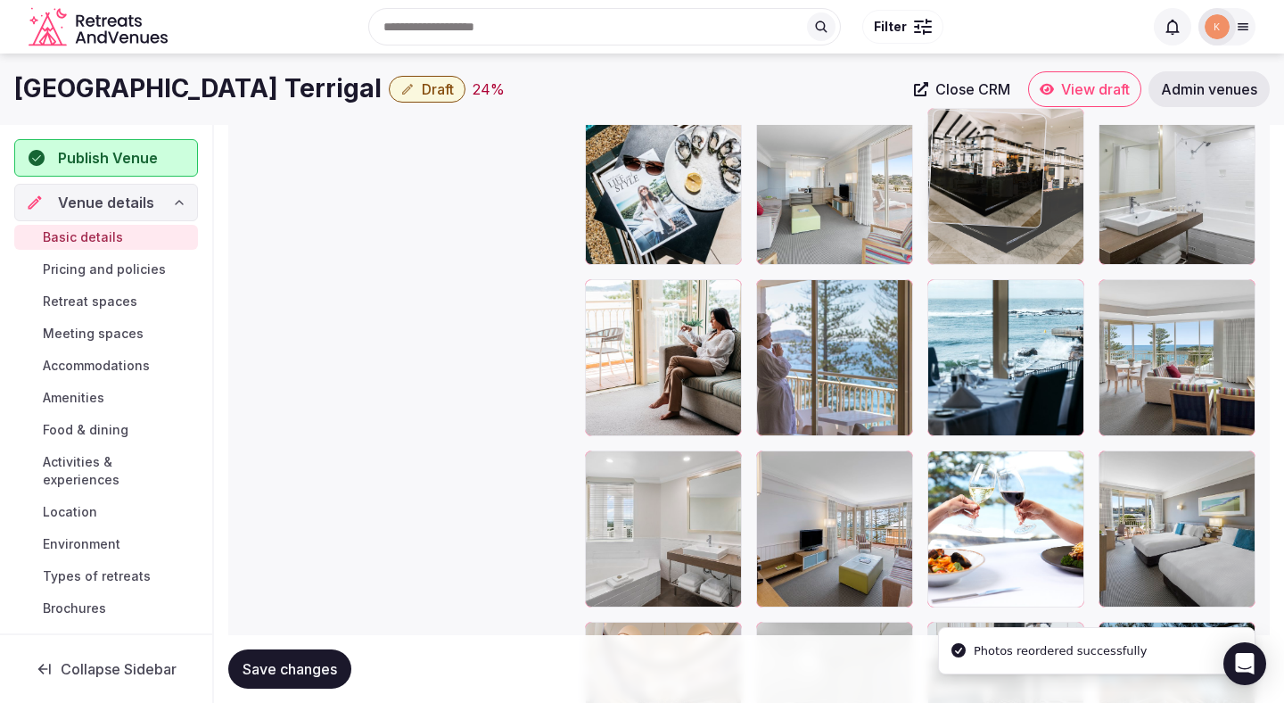
drag, startPoint x: 1027, startPoint y: 478, endPoint x: 1059, endPoint y: 193, distance: 287.2
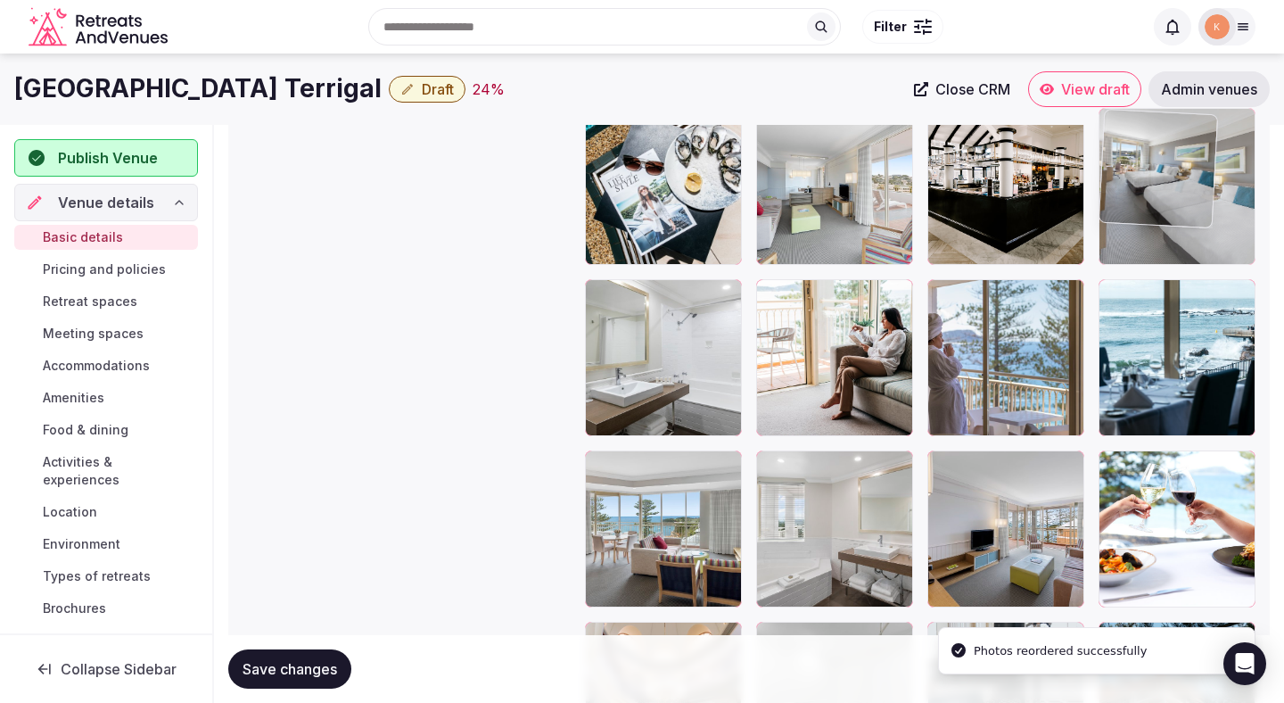
drag, startPoint x: 1162, startPoint y: 523, endPoint x: 1165, endPoint y: 237, distance: 285.5
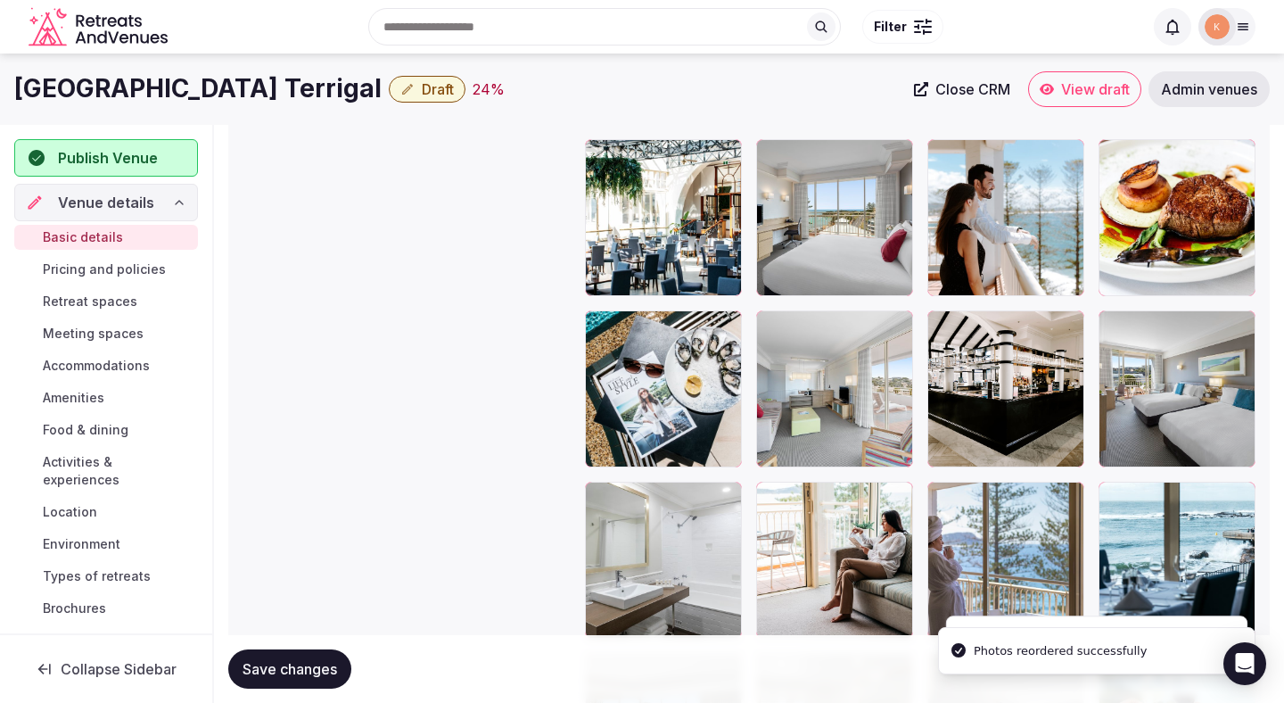
scroll to position [2150, 0]
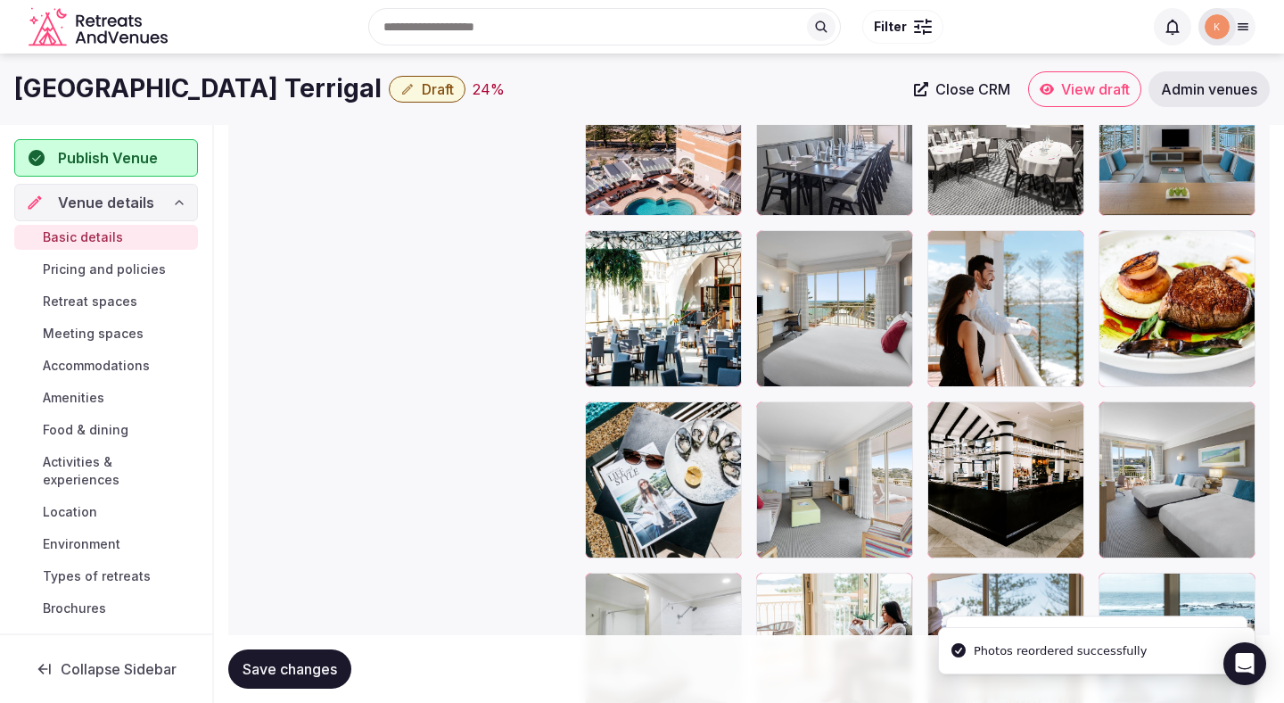
drag, startPoint x: 994, startPoint y: 439, endPoint x: 992, endPoint y: 319, distance: 119.5
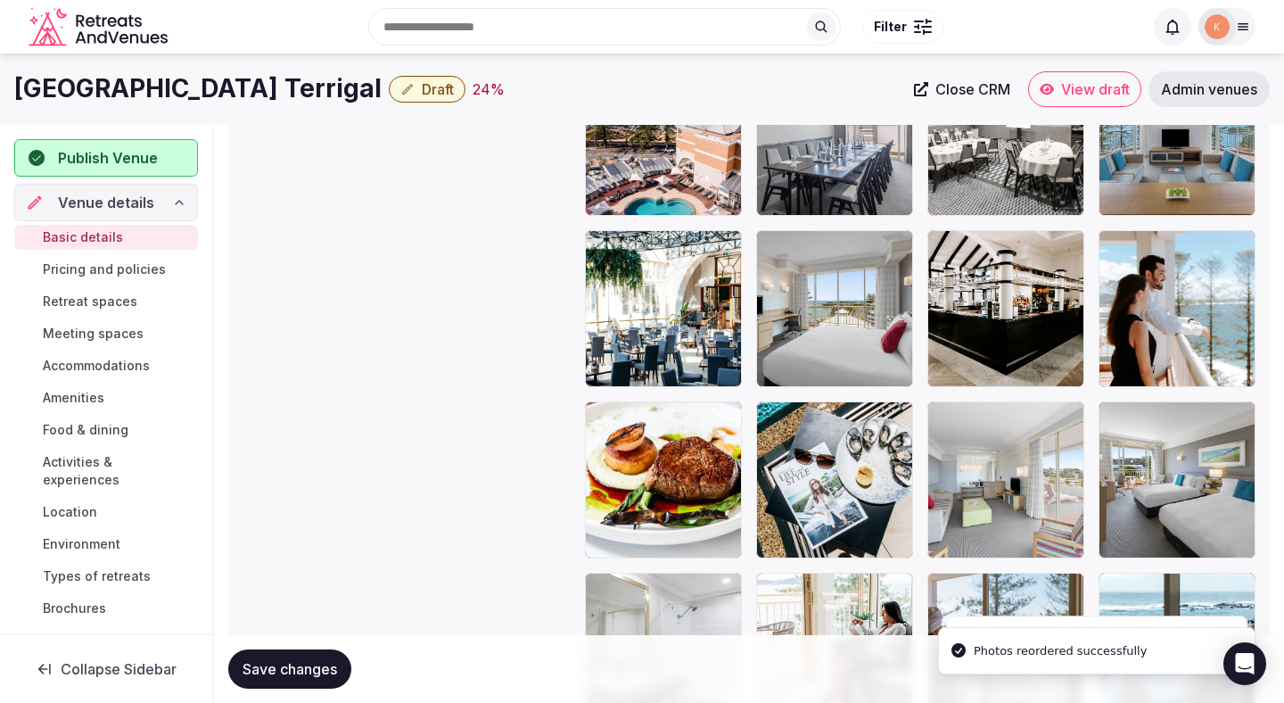
click at [1159, 467] on div at bounding box center [1177, 479] width 157 height 157
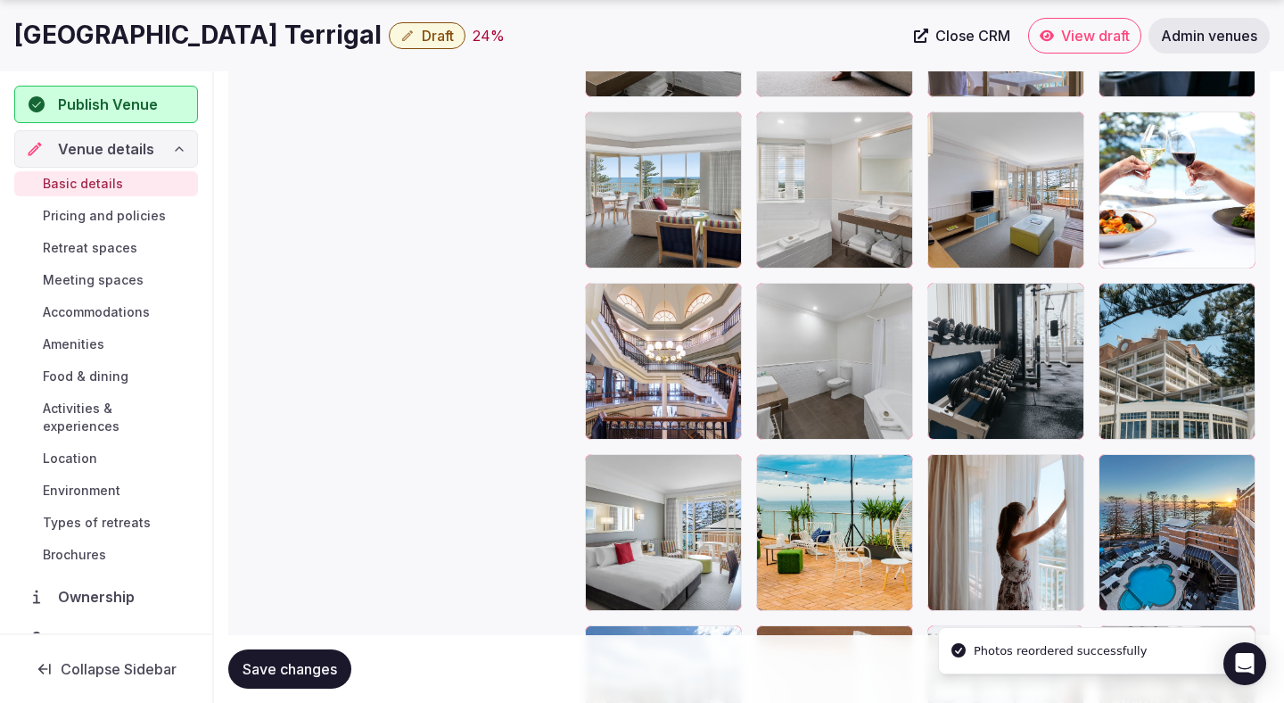
scroll to position [2788, 0]
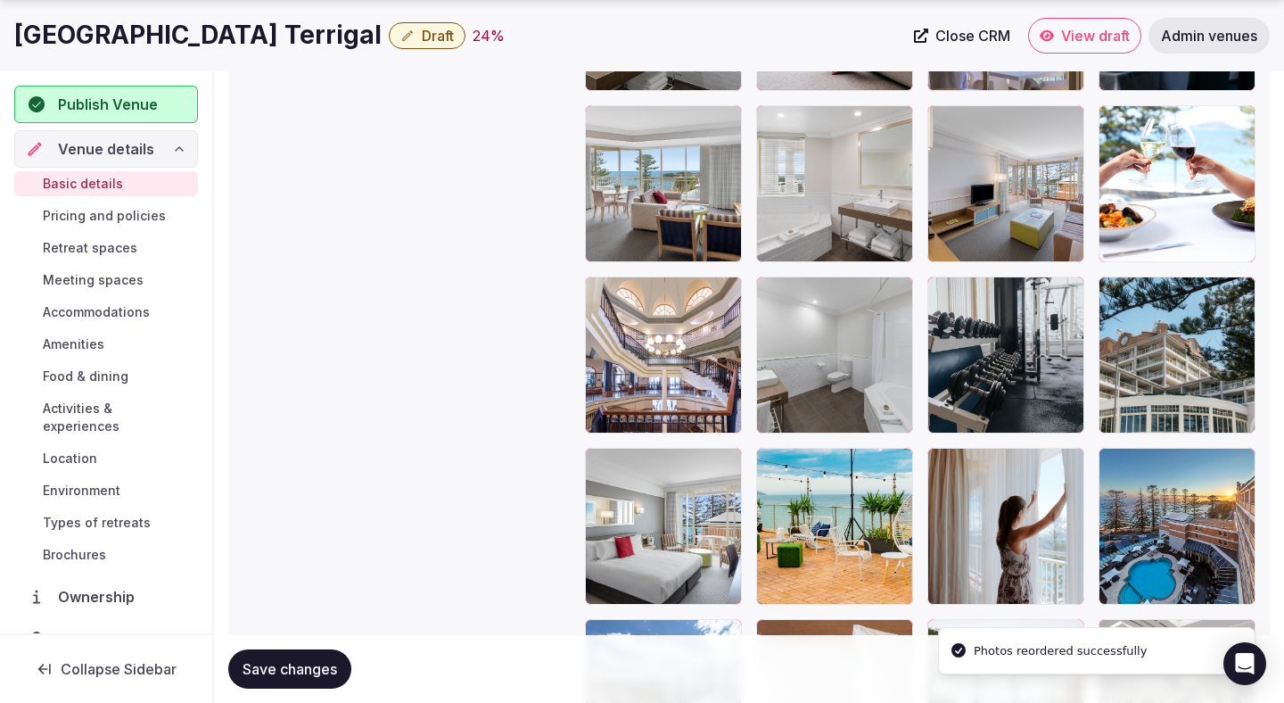
drag, startPoint x: 1164, startPoint y: 360, endPoint x: 1165, endPoint y: 205, distance: 155.2
click at [1165, 205] on div at bounding box center [920, 526] width 671 height 2212
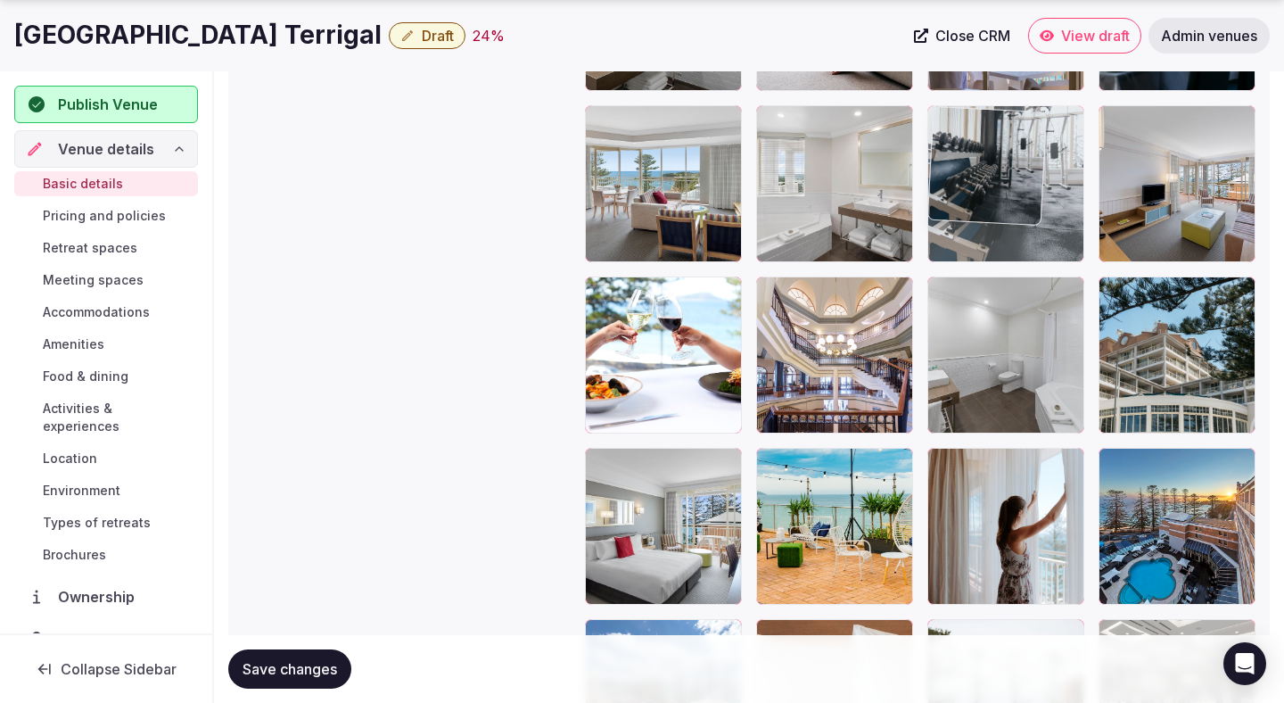
drag, startPoint x: 1039, startPoint y: 333, endPoint x: 1050, endPoint y: 169, distance: 163.6
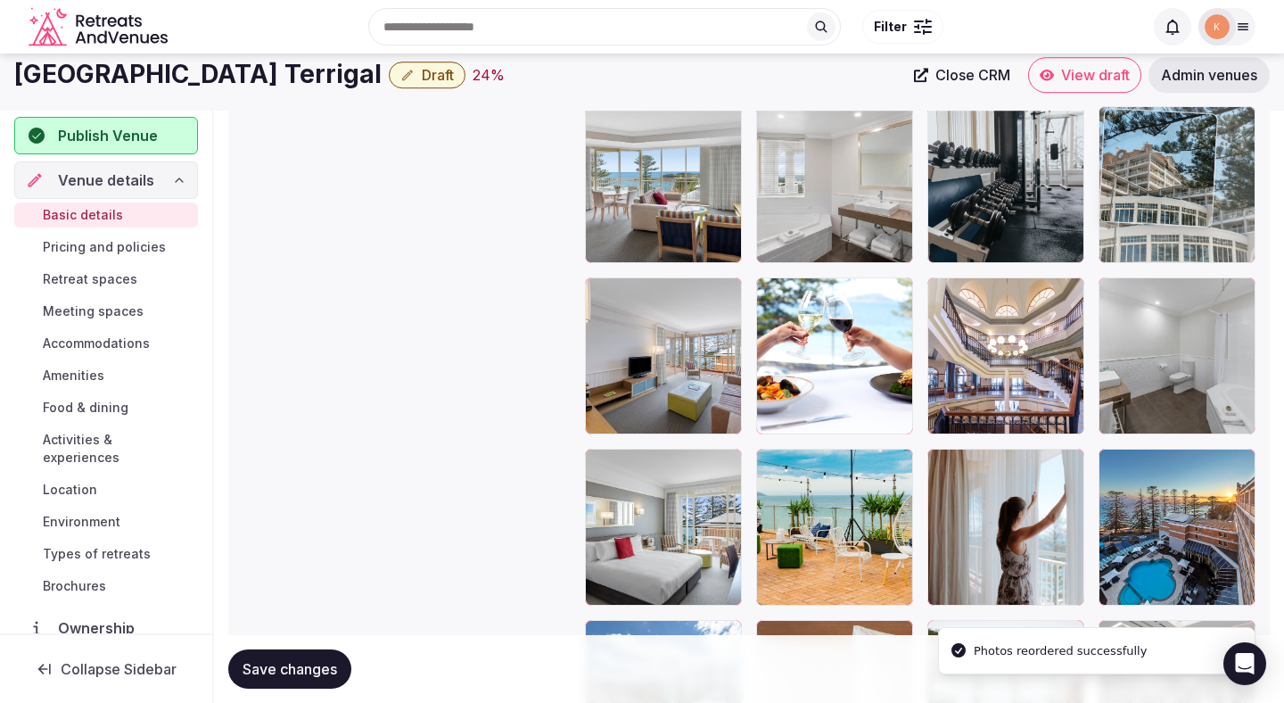
drag, startPoint x: 1149, startPoint y: 310, endPoint x: 1152, endPoint y: 134, distance: 176.6
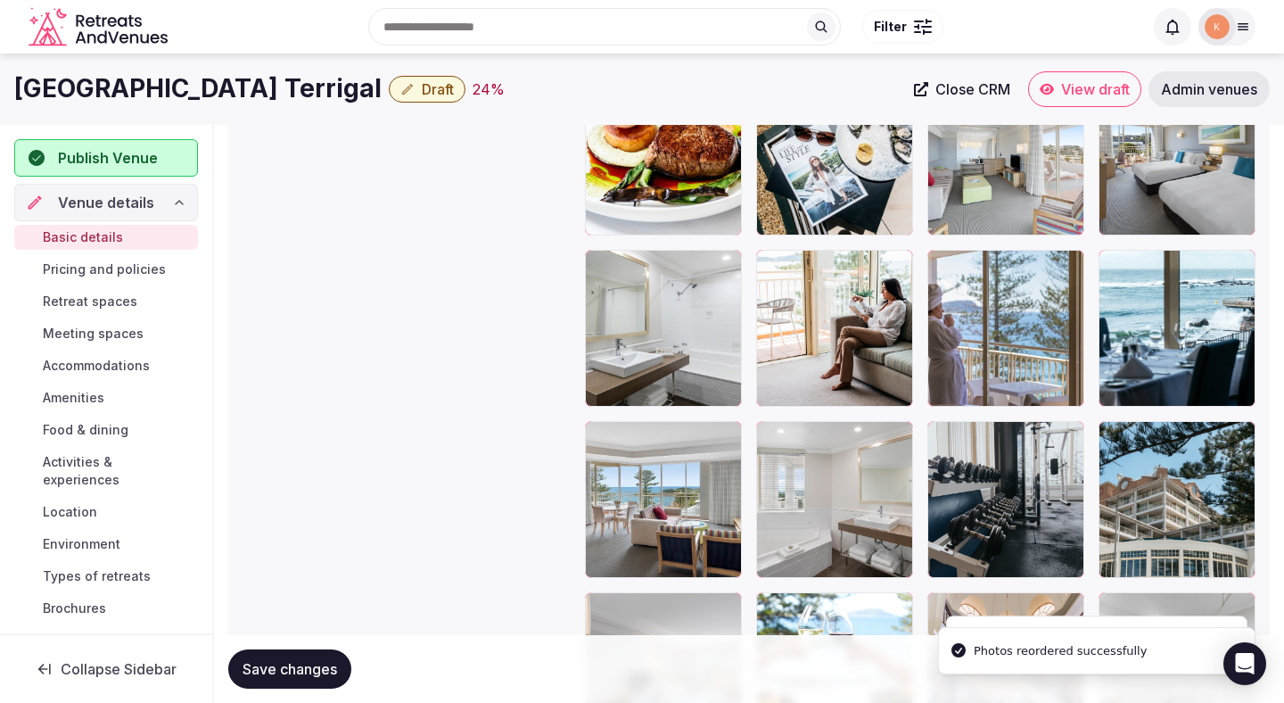
scroll to position [2470, 0]
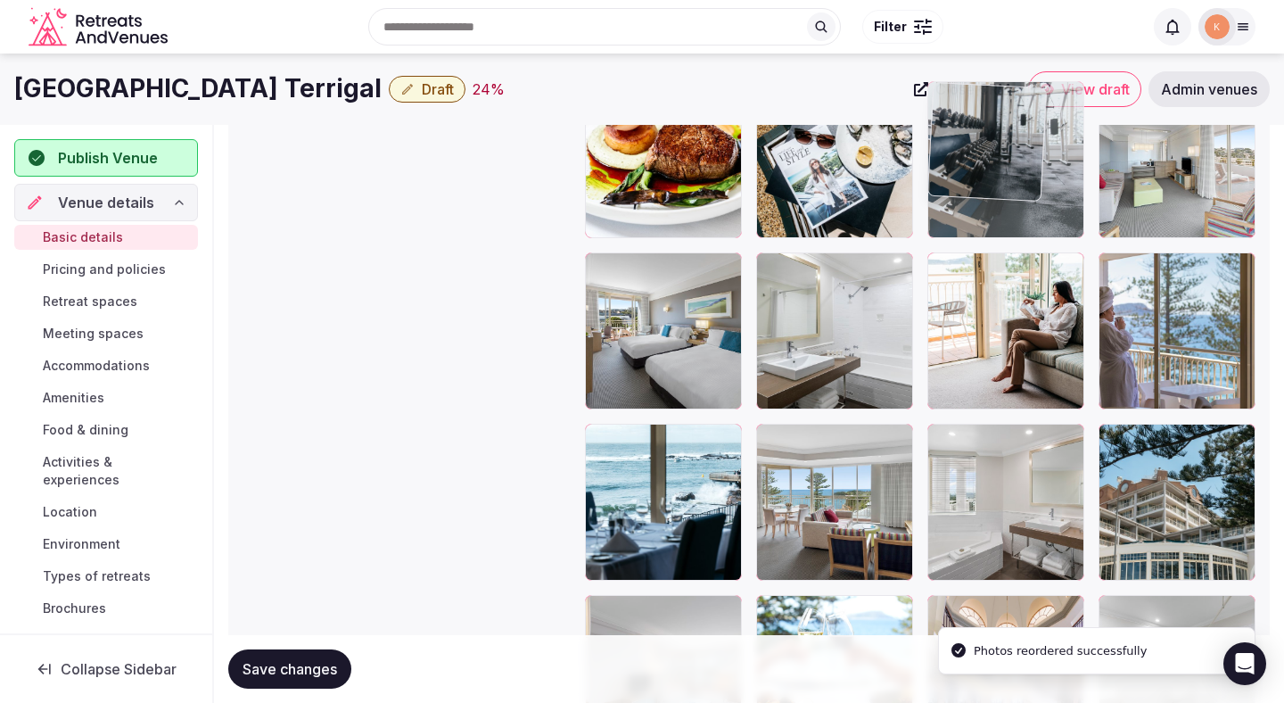
drag, startPoint x: 1004, startPoint y: 483, endPoint x: 1004, endPoint y: 213, distance: 270.3
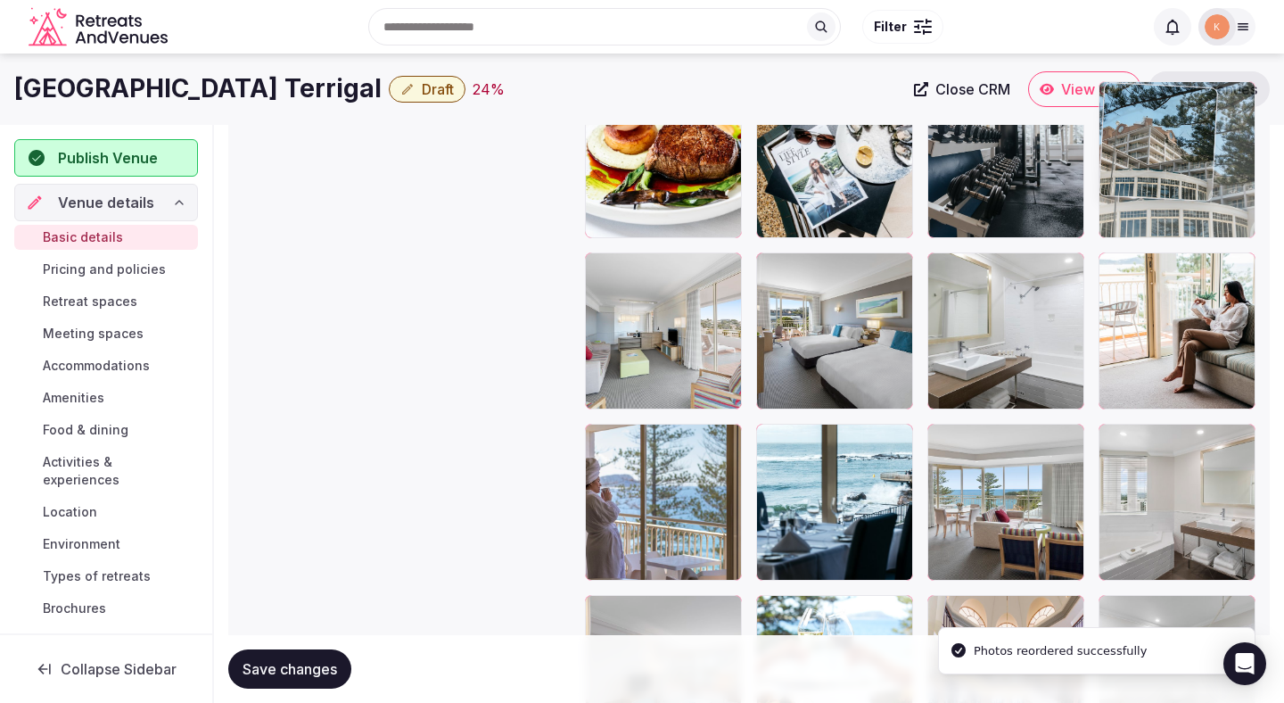
drag, startPoint x: 1155, startPoint y: 486, endPoint x: 1133, endPoint y: 219, distance: 268.5
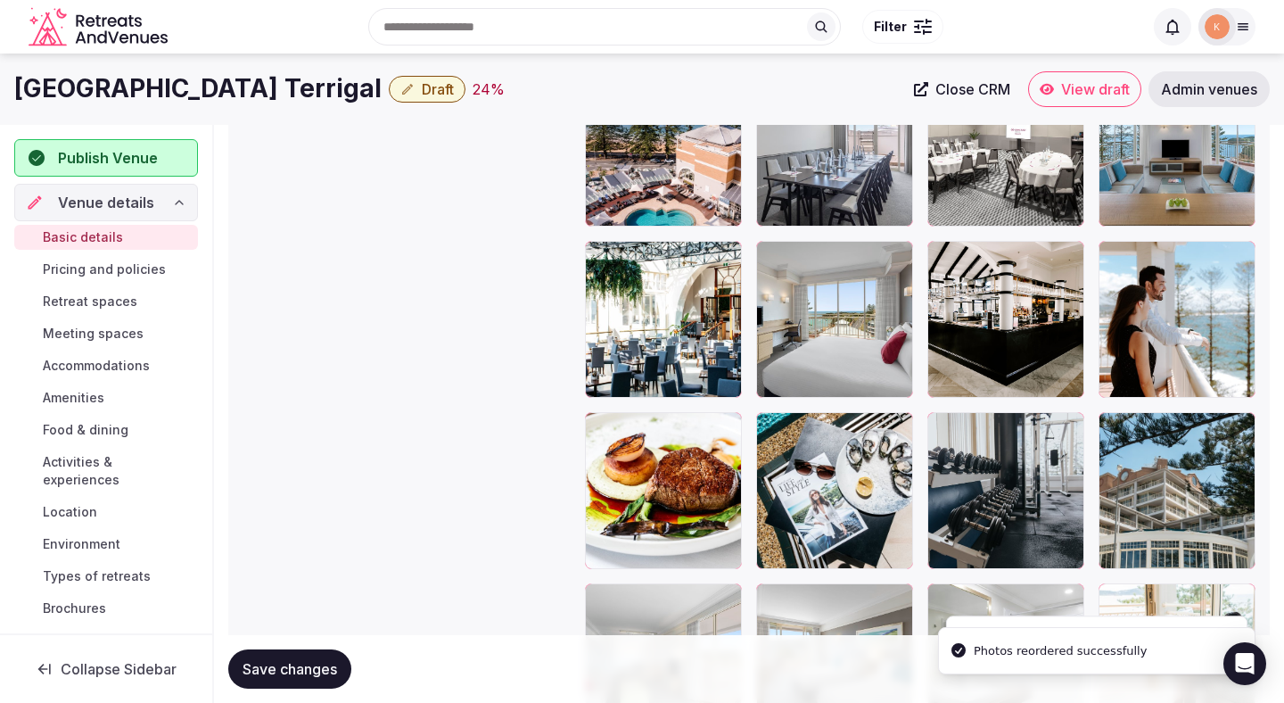
scroll to position [2121, 0]
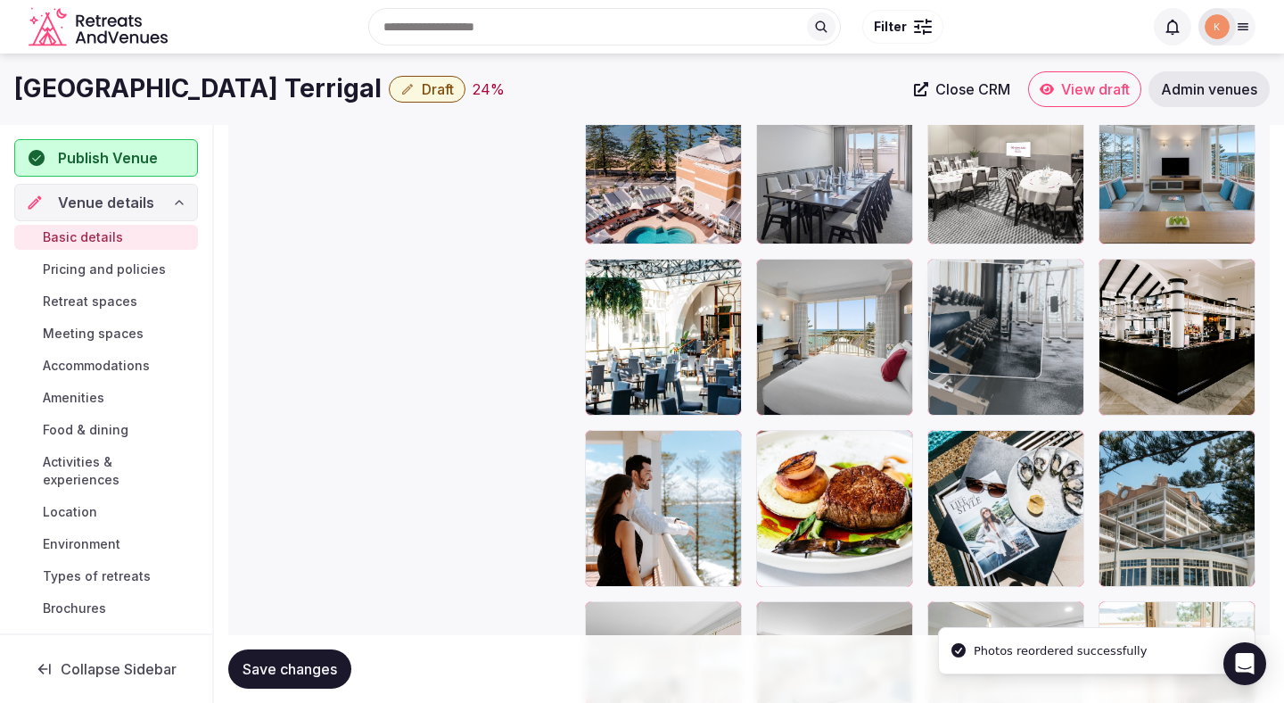
drag, startPoint x: 987, startPoint y: 519, endPoint x: 1004, endPoint y: 375, distance: 145.5
click at [1004, 375] on body "**********" at bounding box center [642, 155] width 1284 height 4553
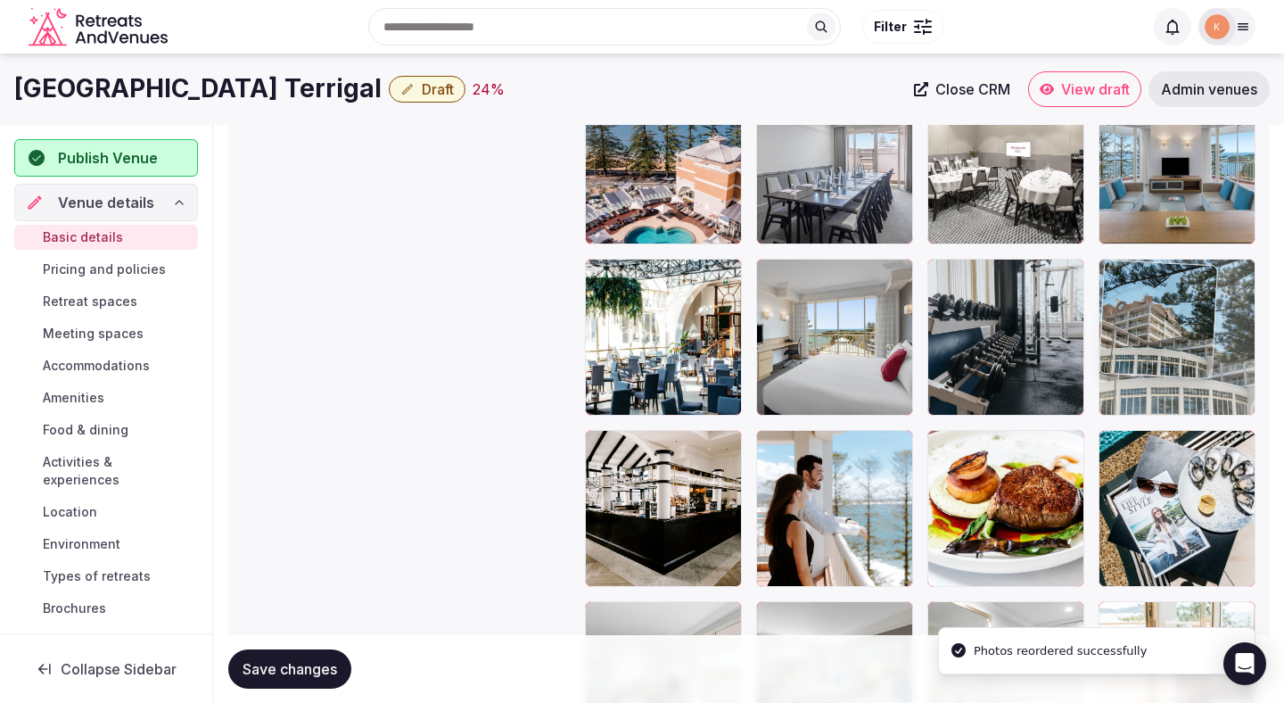
drag, startPoint x: 1176, startPoint y: 512, endPoint x: 1143, endPoint y: 339, distance: 176.2
click at [1143, 339] on body "**********" at bounding box center [642, 155] width 1284 height 4553
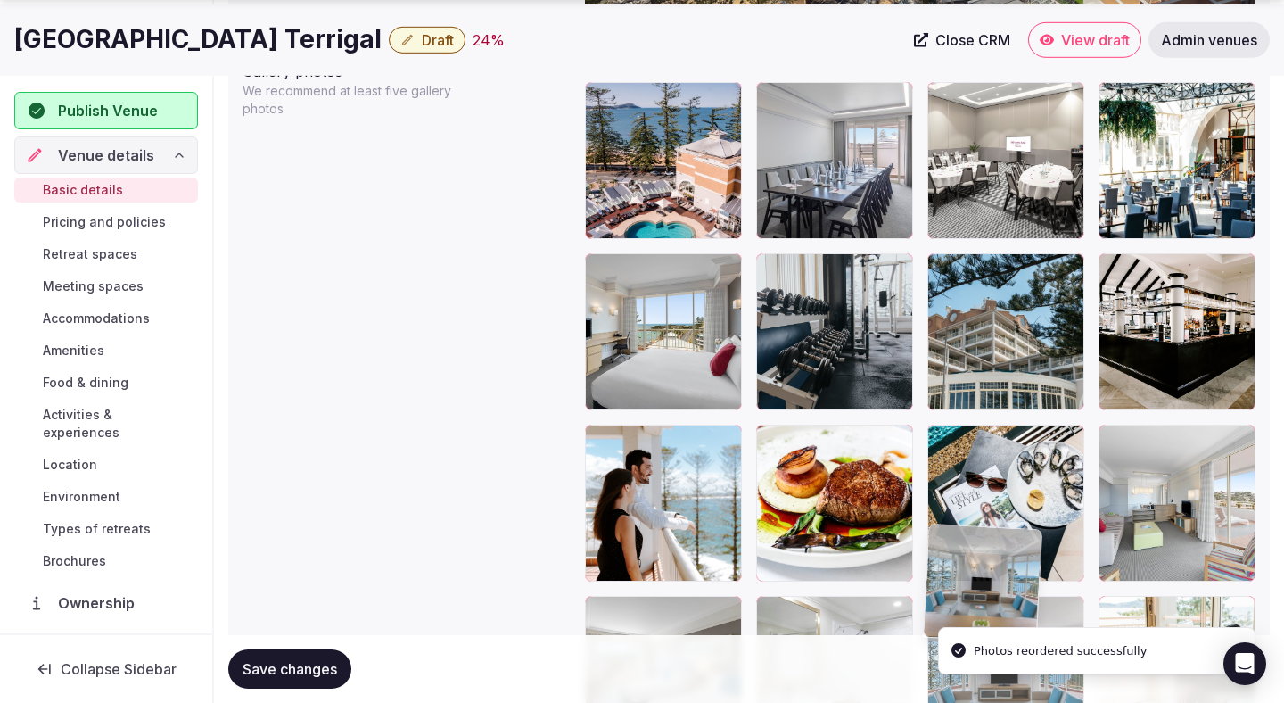
scroll to position [2193, 0]
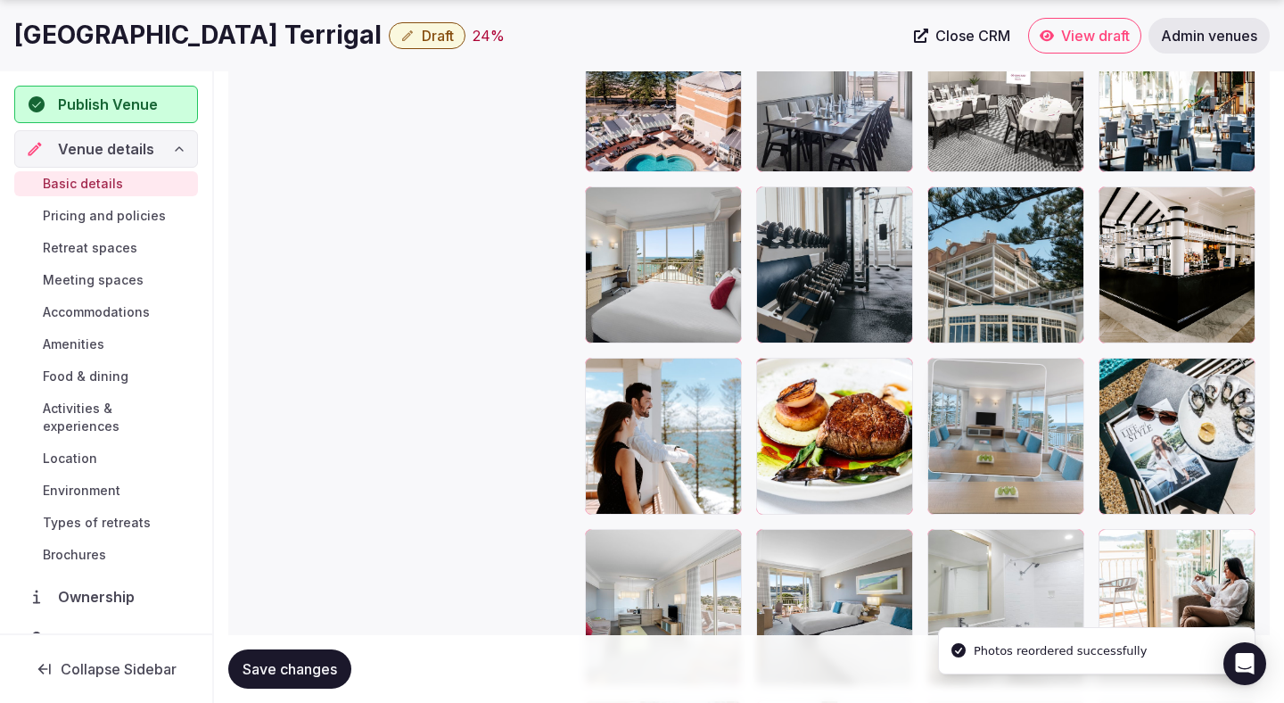
drag, startPoint x: 1158, startPoint y: 205, endPoint x: 998, endPoint y: 476, distance: 314.7
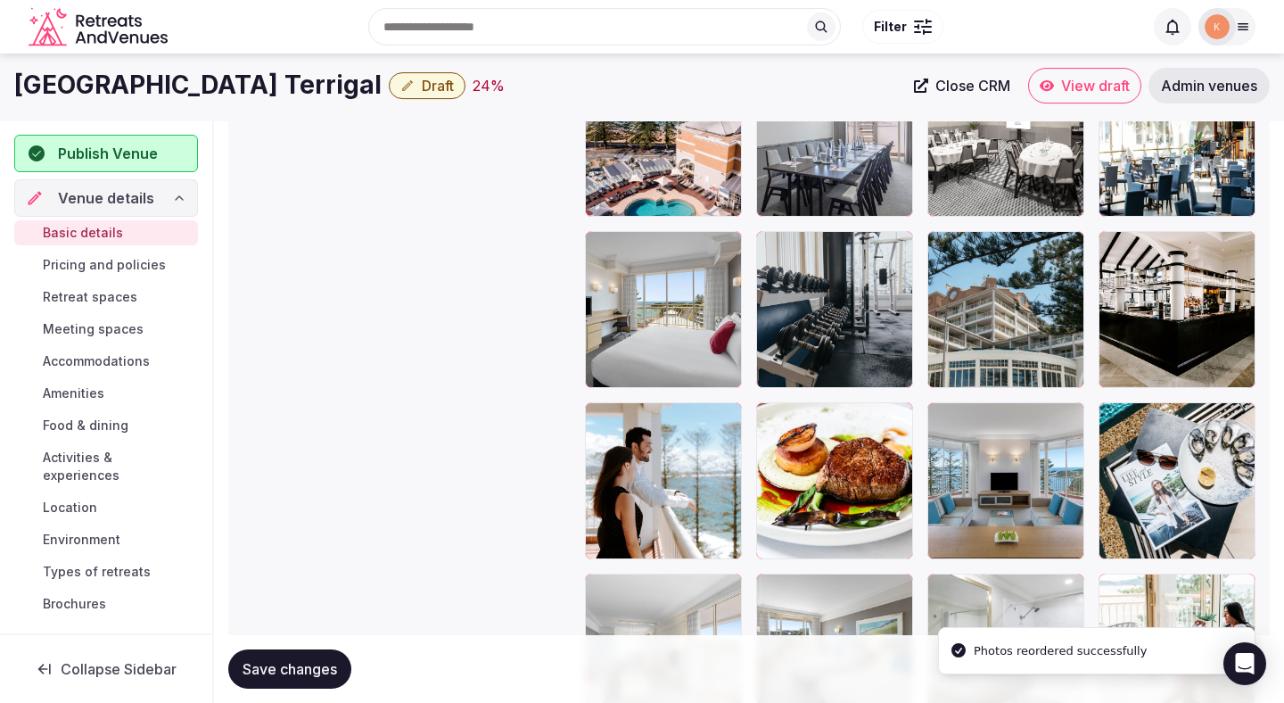
scroll to position [2061, 0]
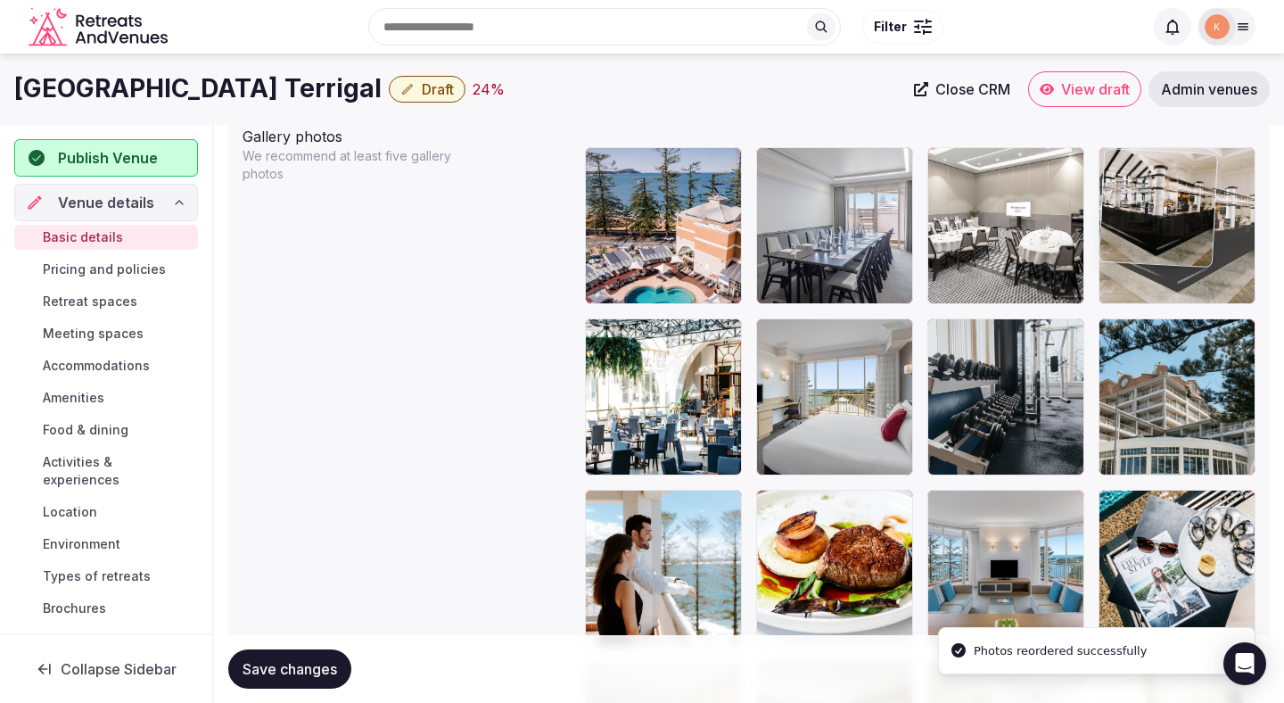
drag, startPoint x: 1193, startPoint y: 359, endPoint x: 1192, endPoint y: 196, distance: 163.2
click at [1192, 196] on body "**********" at bounding box center [642, 215] width 1284 height 4553
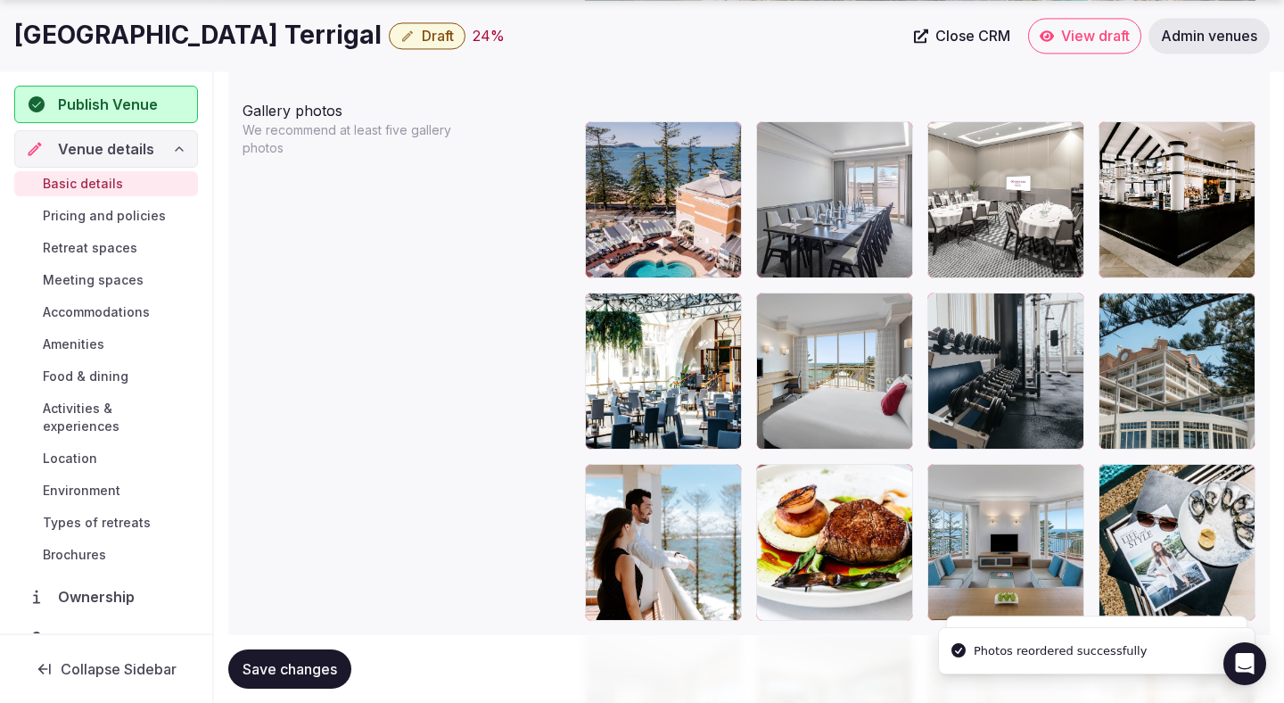
scroll to position [2150, 0]
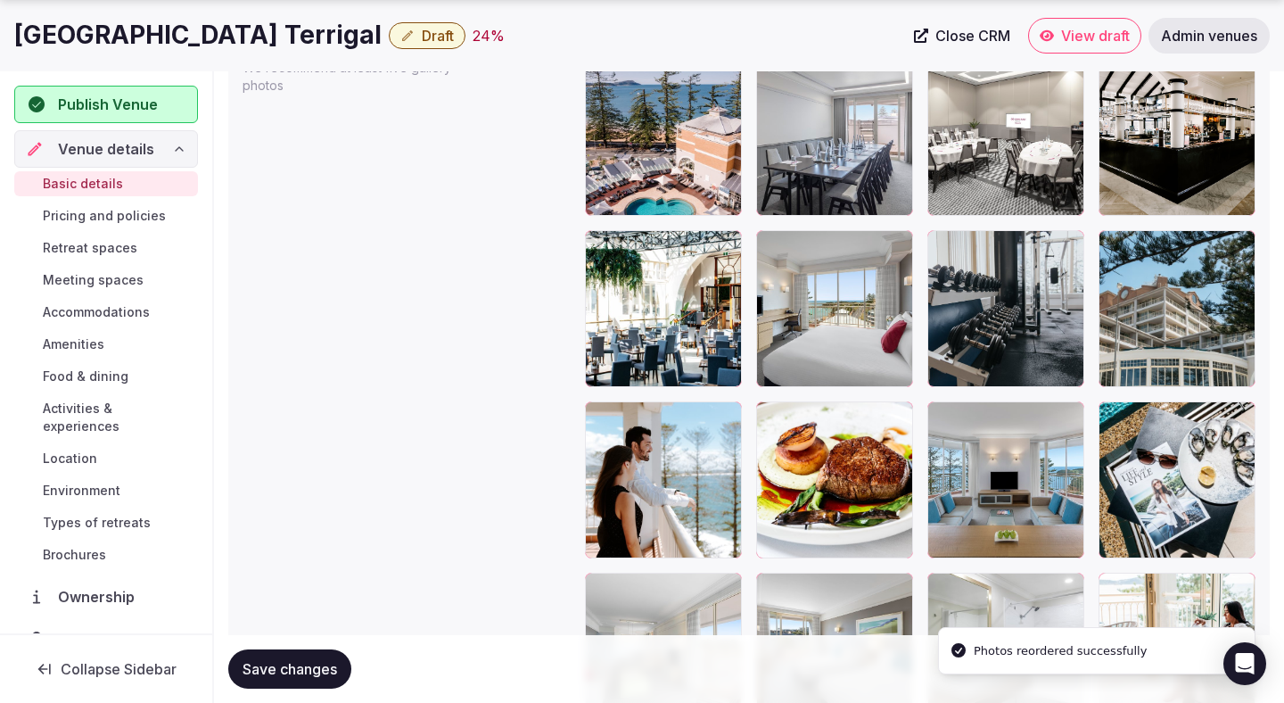
click at [310, 657] on button "Save changes" at bounding box center [289, 668] width 123 height 39
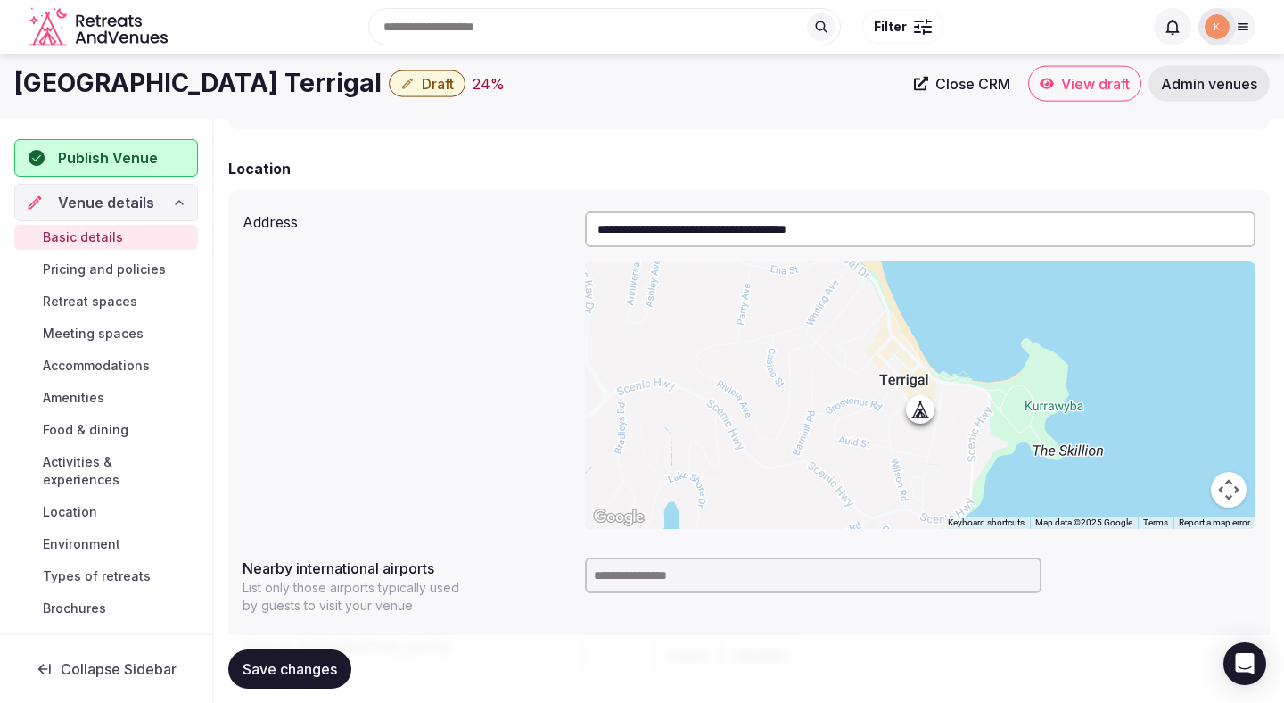
scroll to position [0, 0]
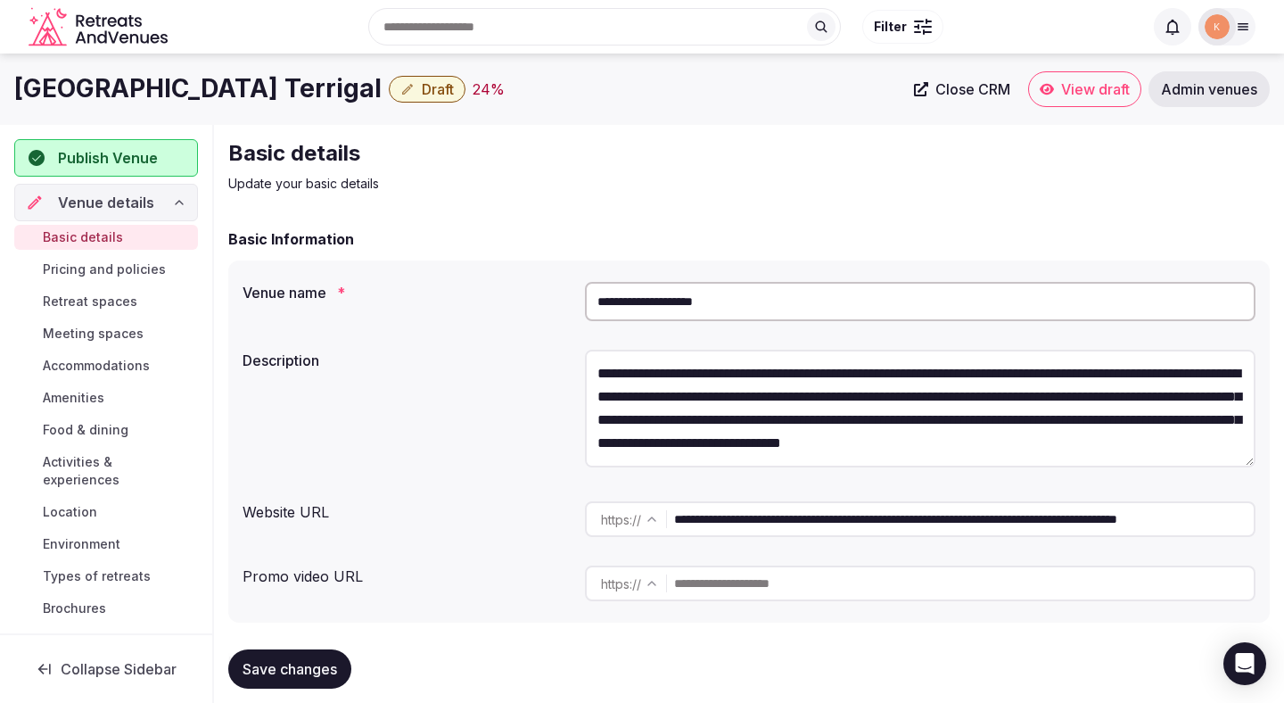
click at [684, 310] on input "**********" at bounding box center [920, 301] width 671 height 39
click at [684, 311] on input "**********" at bounding box center [920, 301] width 671 height 39
click at [668, 297] on input "**********" at bounding box center [920, 301] width 671 height 39
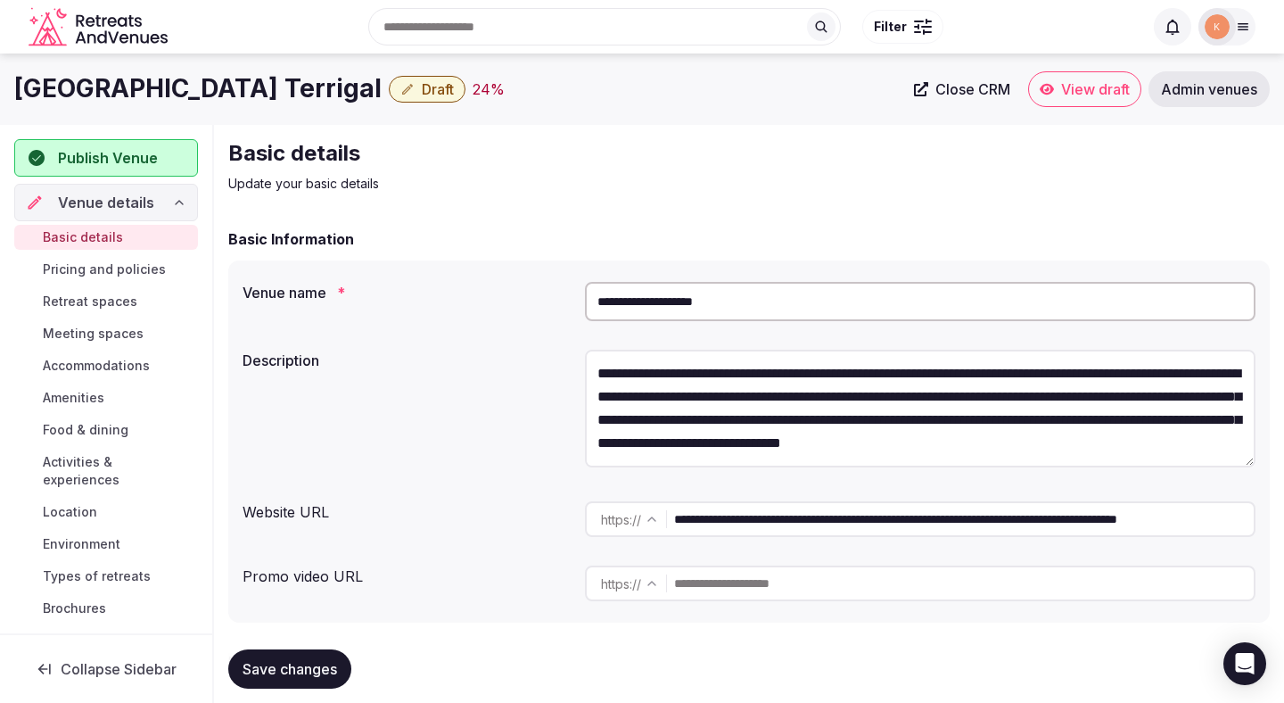
click at [668, 297] on input "**********" at bounding box center [920, 301] width 671 height 39
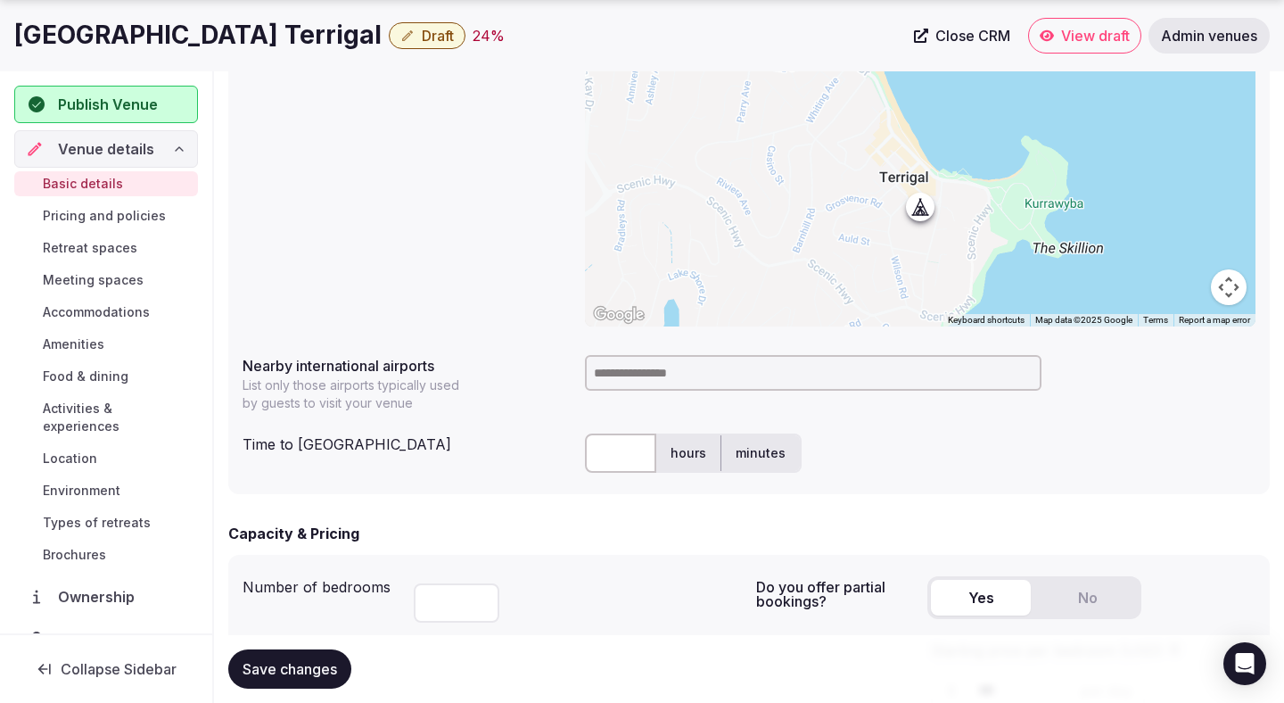
scroll to position [750, 0]
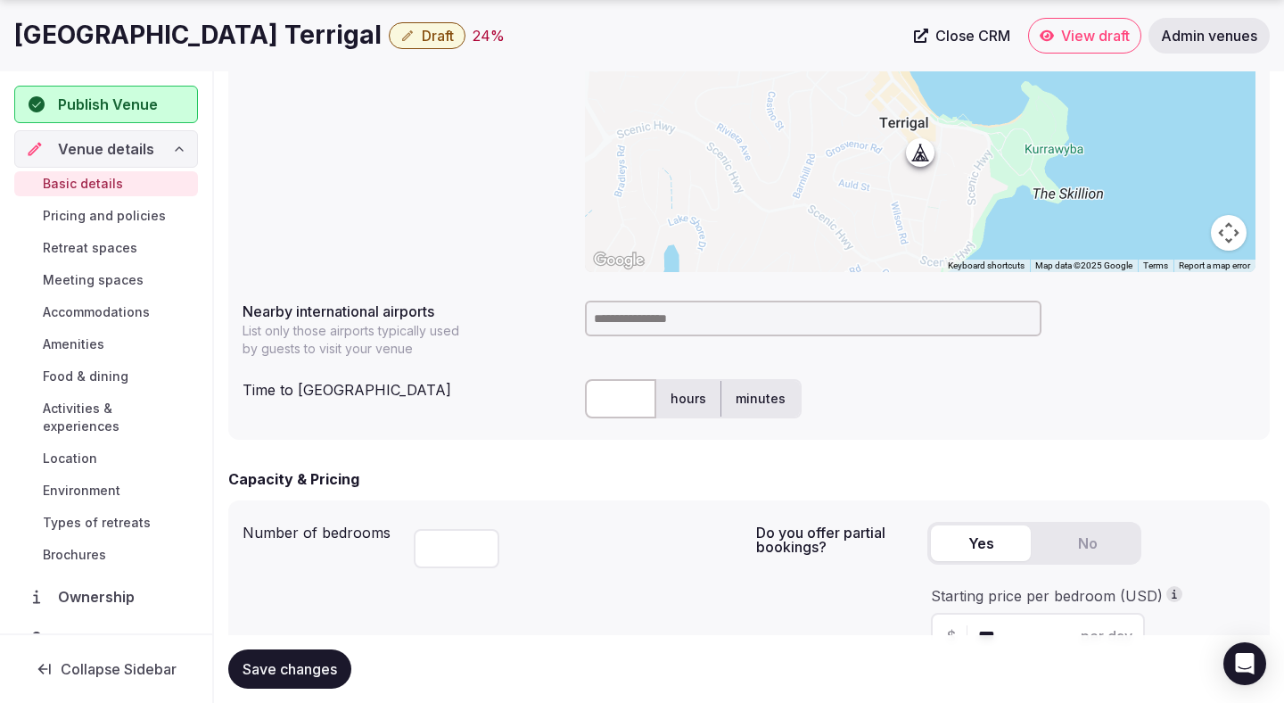
click at [618, 410] on input "text" at bounding box center [620, 398] width 71 height 39
type input "**"
click at [674, 318] on input at bounding box center [813, 319] width 457 height 36
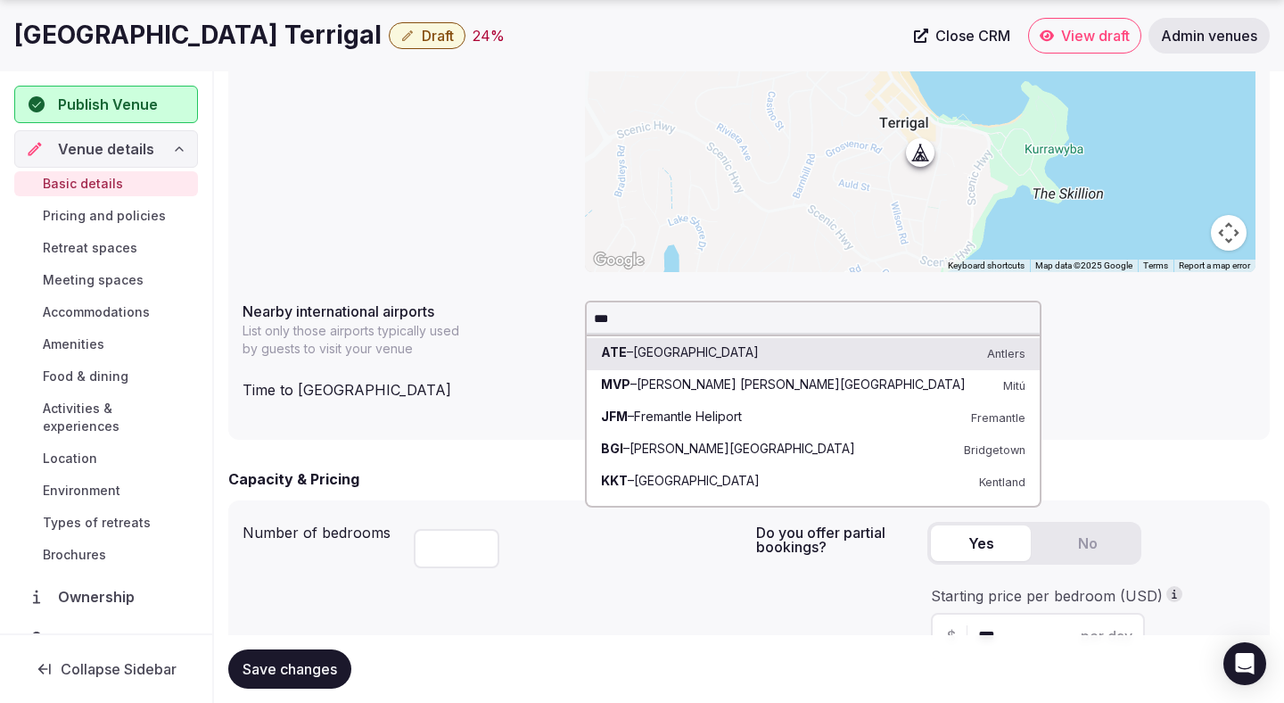
click at [630, 318] on input "***" at bounding box center [813, 319] width 457 height 36
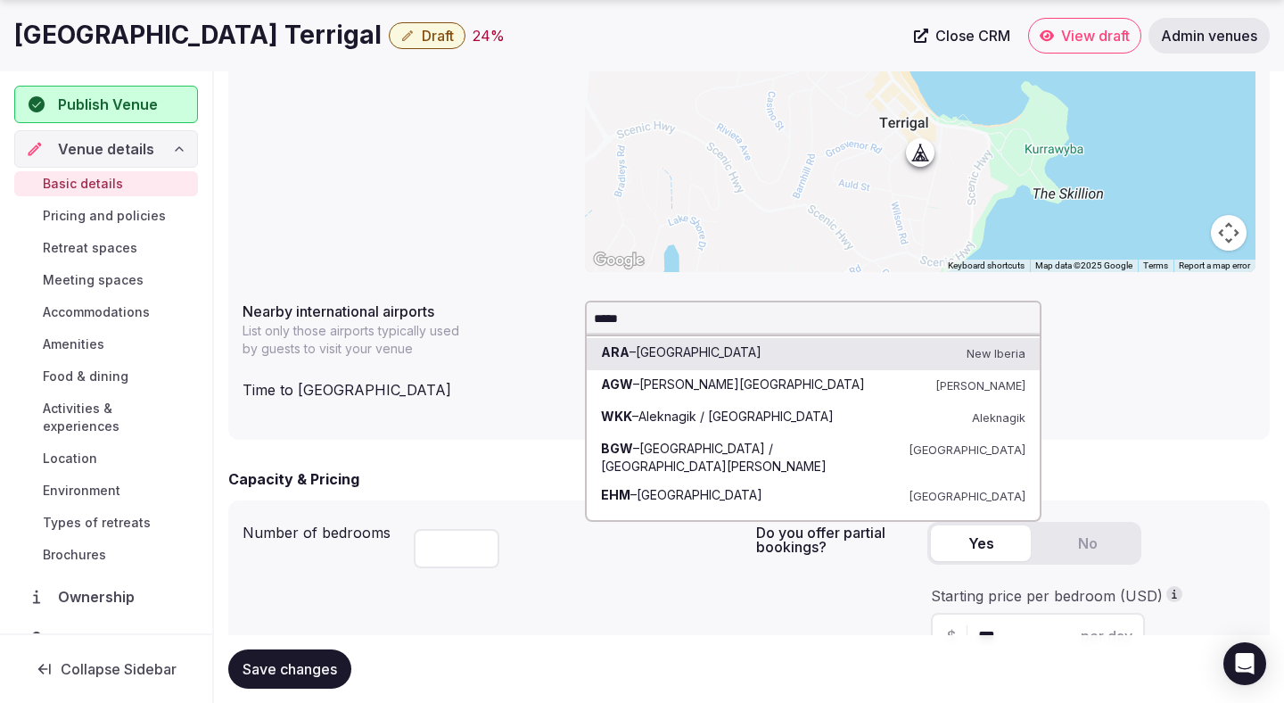
type input "******"
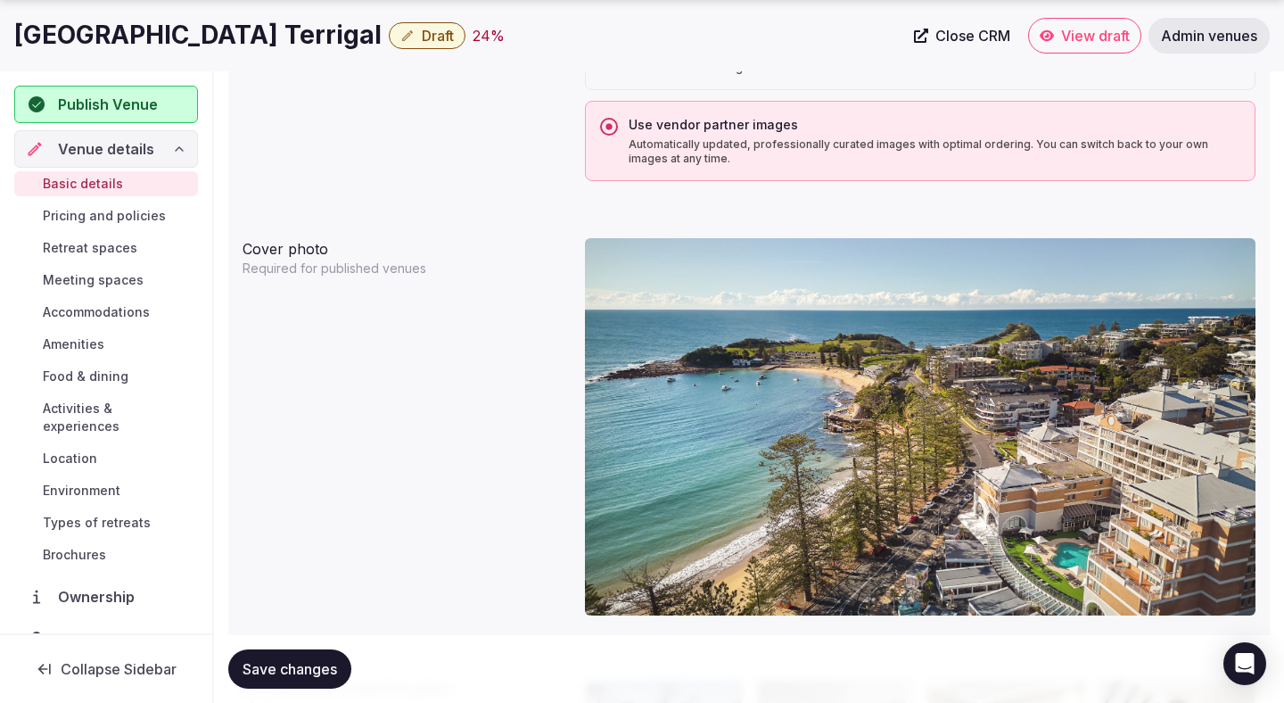
scroll to position [1842, 0]
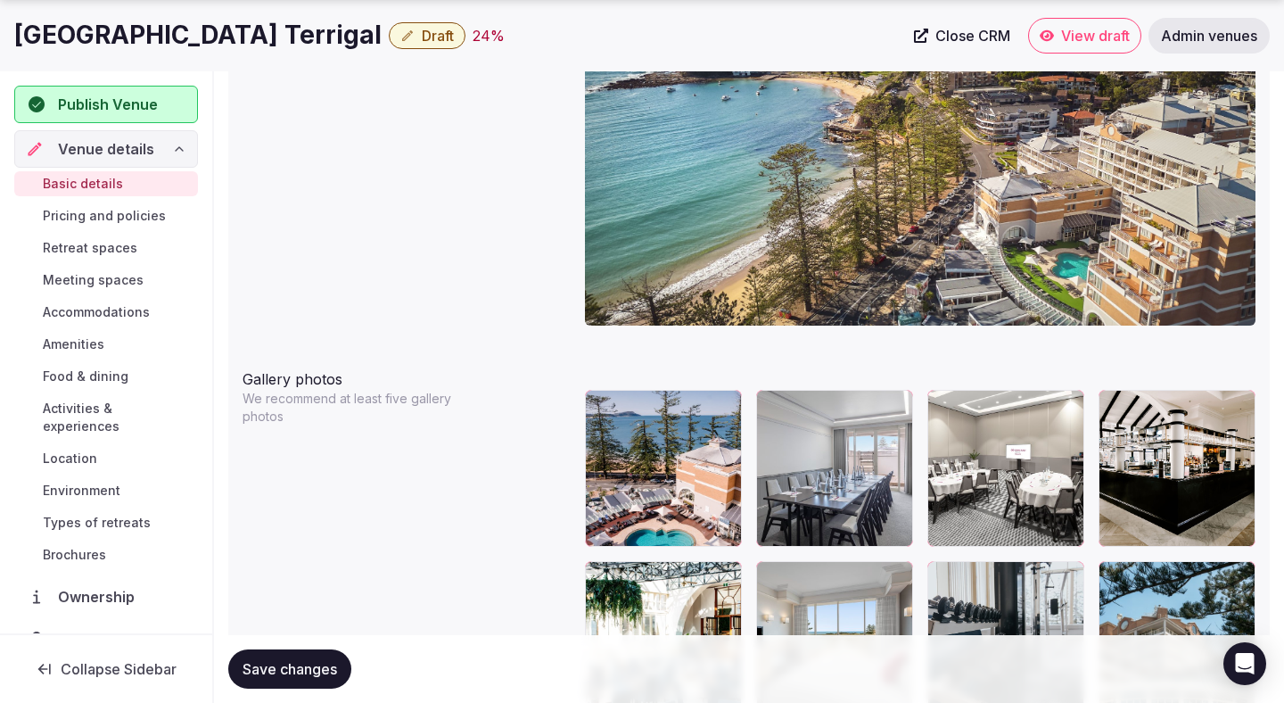
click at [320, 675] on span "Save changes" at bounding box center [290, 669] width 95 height 18
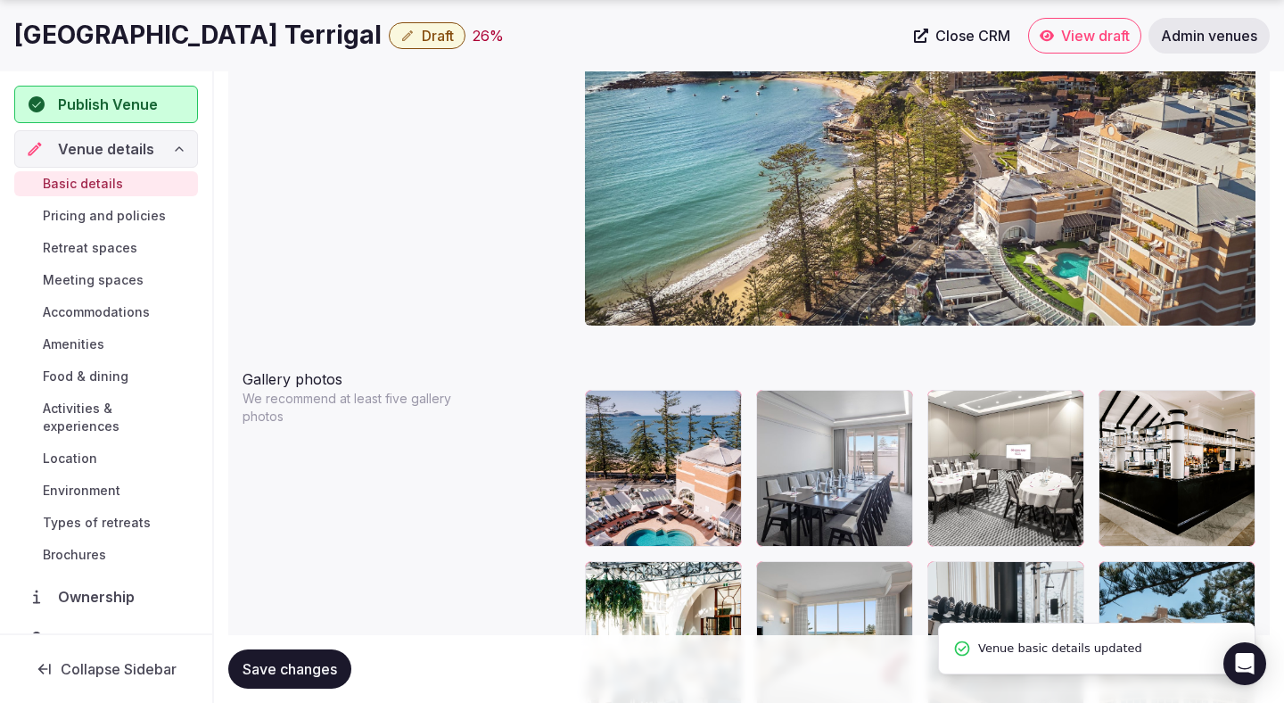
click at [326, 678] on button "Save changes" at bounding box center [289, 668] width 123 height 39
click at [389, 46] on button "Draft" at bounding box center [427, 35] width 77 height 27
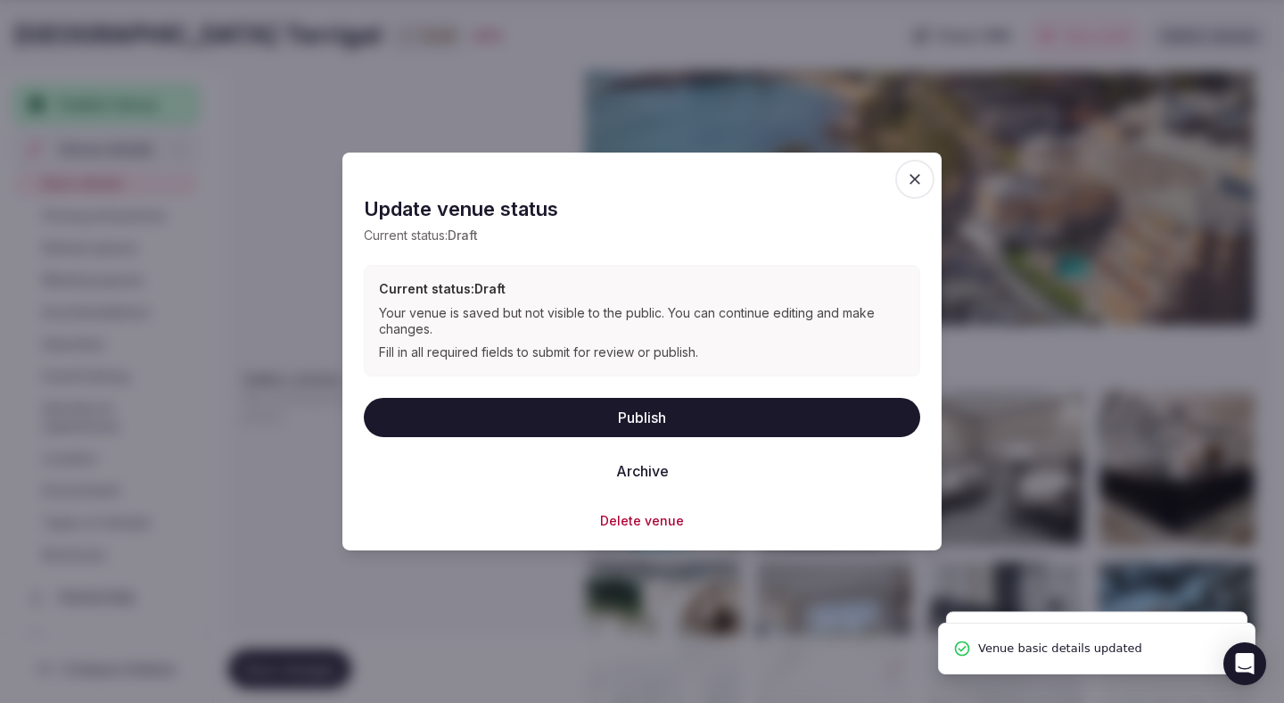
click at [463, 412] on button "Publish" at bounding box center [642, 416] width 557 height 39
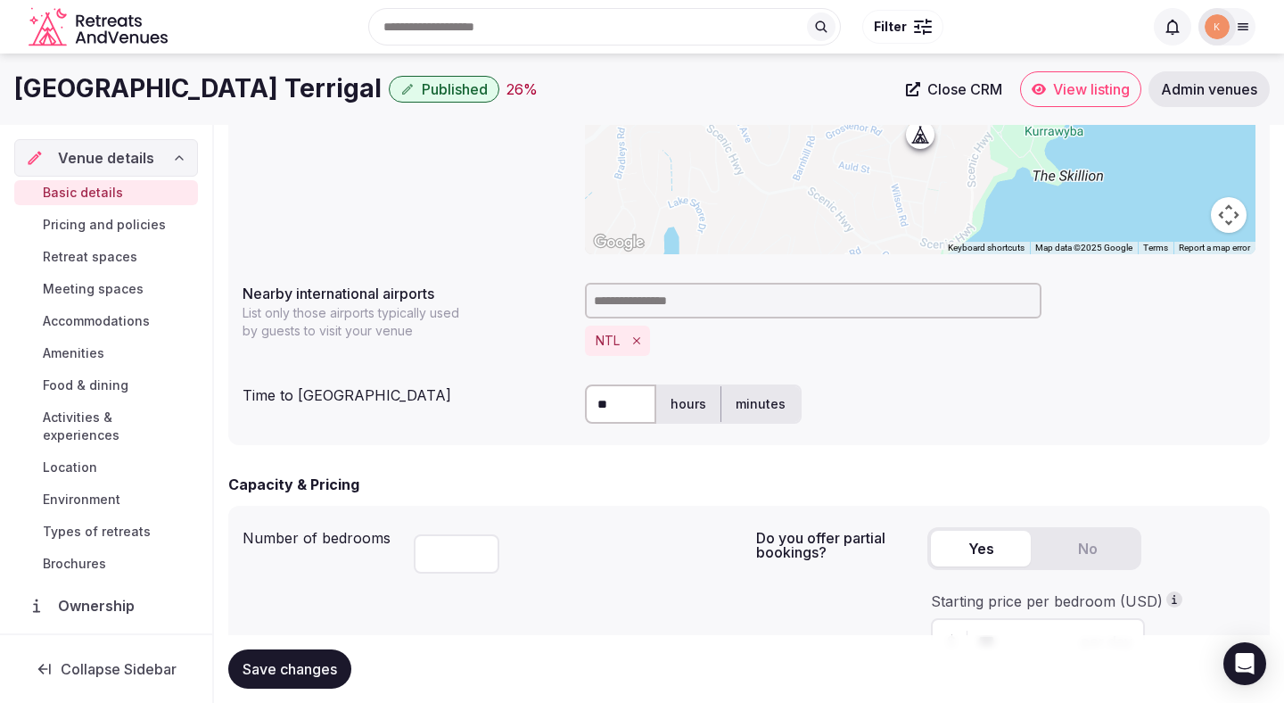
scroll to position [0, 0]
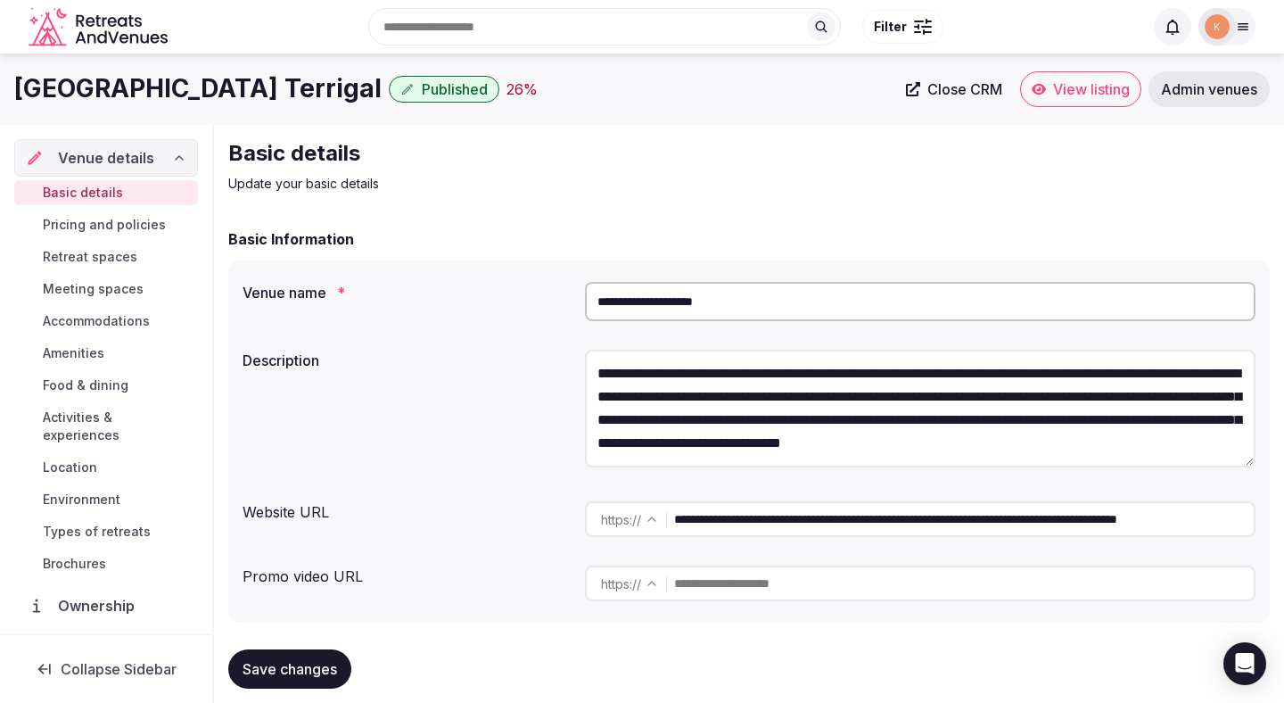
click at [1053, 95] on span "View listing" at bounding box center [1091, 89] width 77 height 18
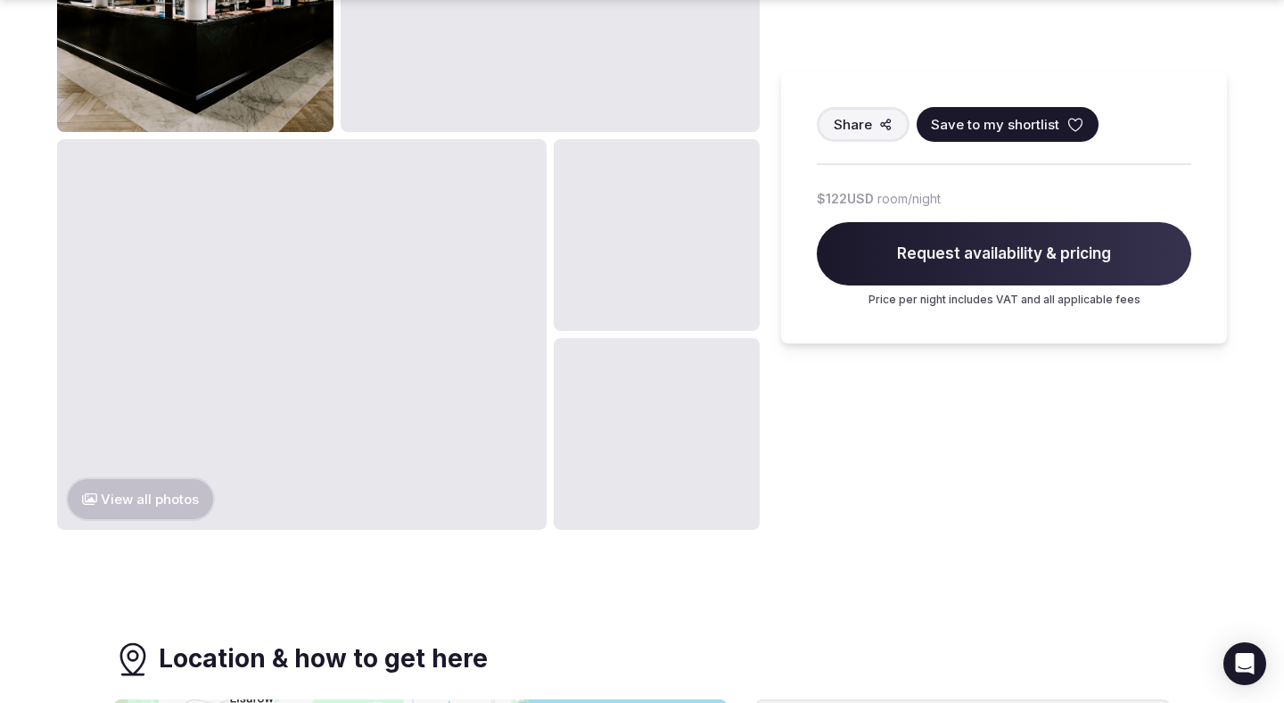
scroll to position [1060, 0]
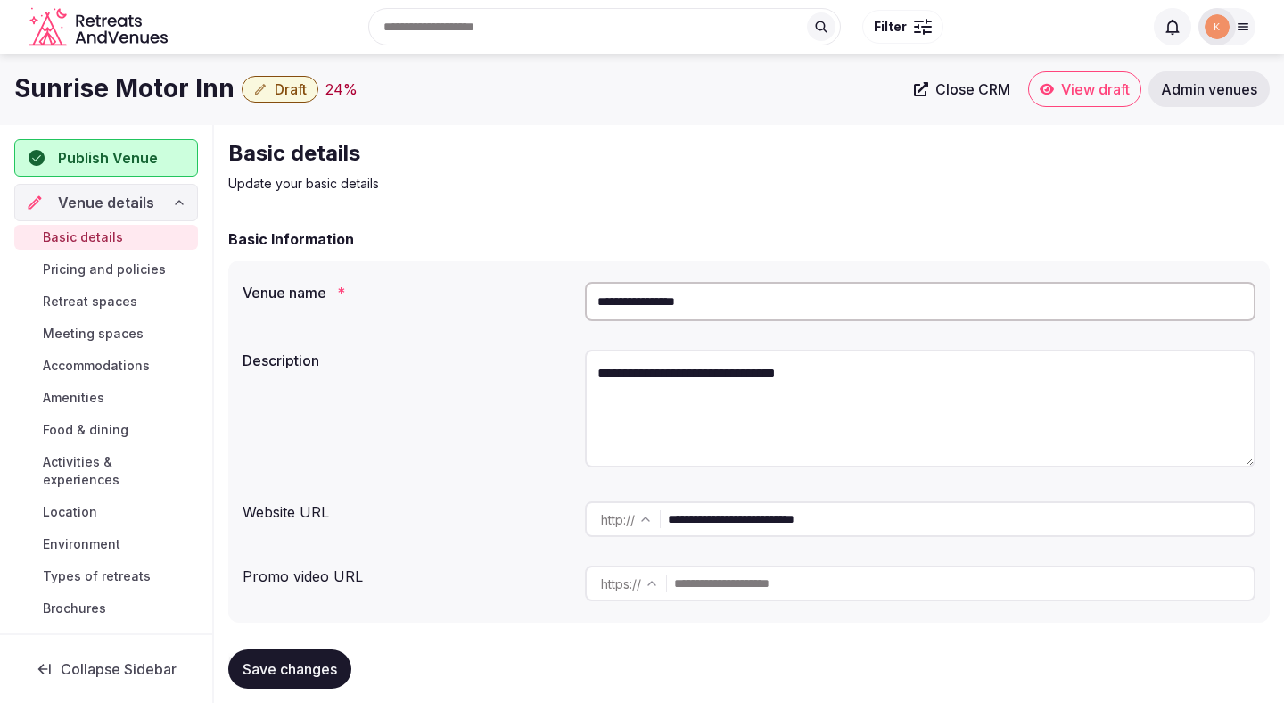
click at [705, 293] on input "**********" at bounding box center [920, 301] width 671 height 39
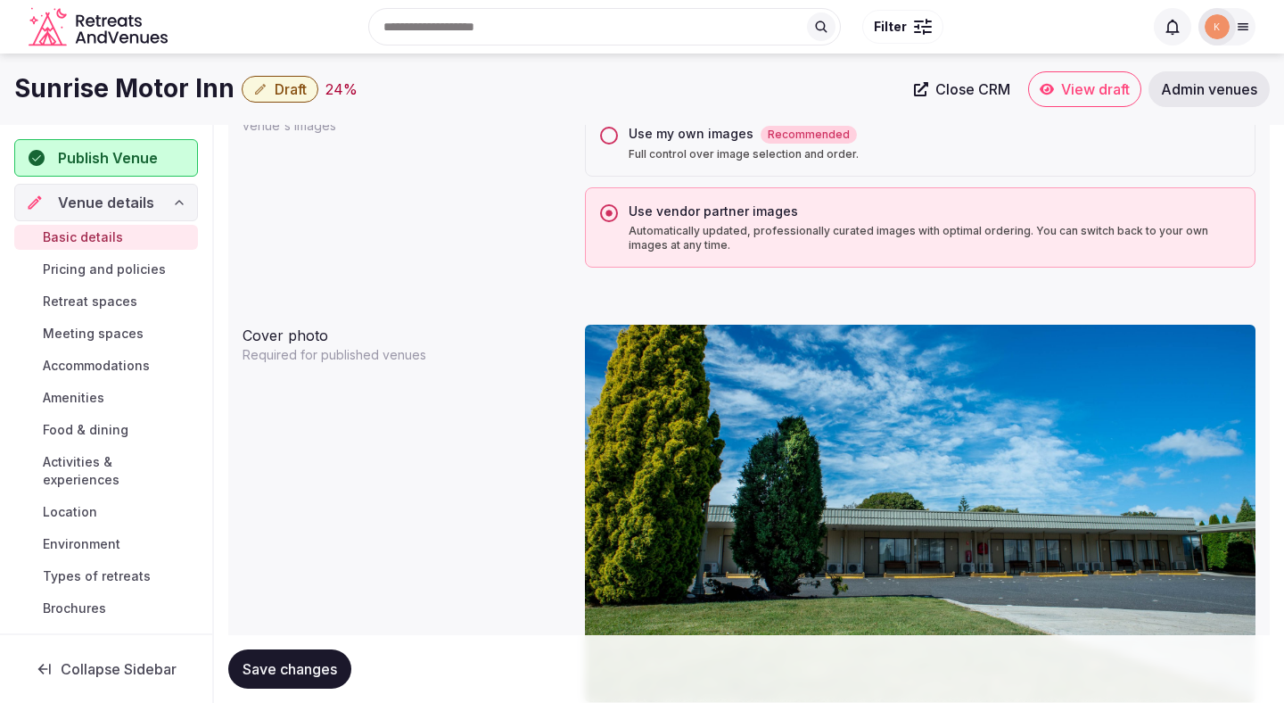
scroll to position [1338, 0]
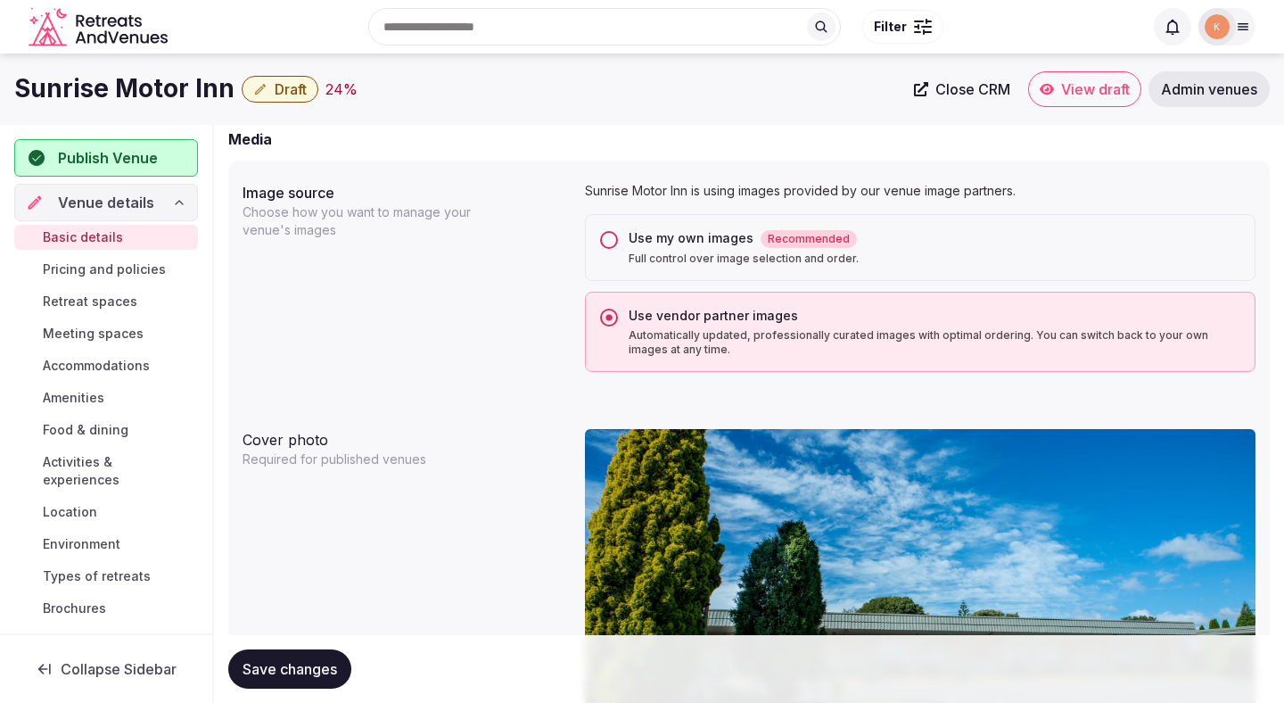
click at [632, 240] on div "Use my own images Recommended" at bounding box center [935, 238] width 612 height 19
click at [618, 240] on button "Use my own images Recommended Full control over image selection and order." at bounding box center [609, 240] width 18 height 18
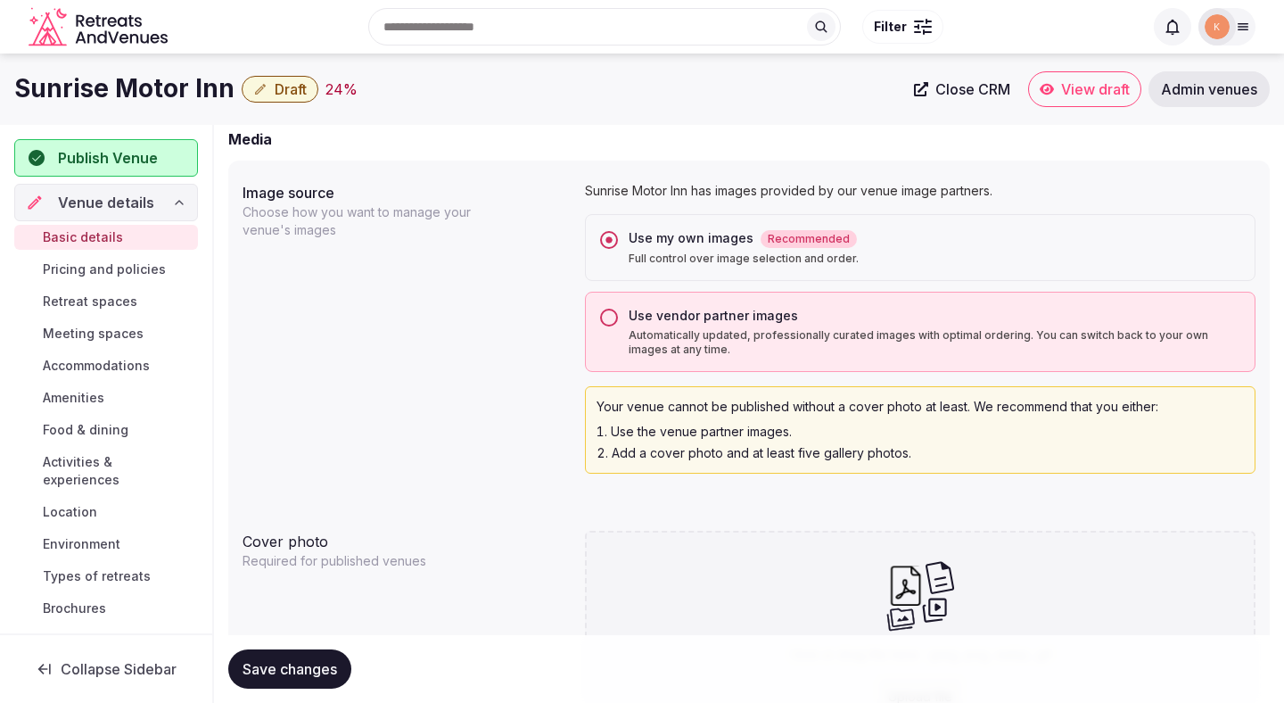
click at [287, 670] on span "Save changes" at bounding box center [290, 669] width 95 height 18
click at [326, 679] on button "Save changes" at bounding box center [289, 668] width 123 height 39
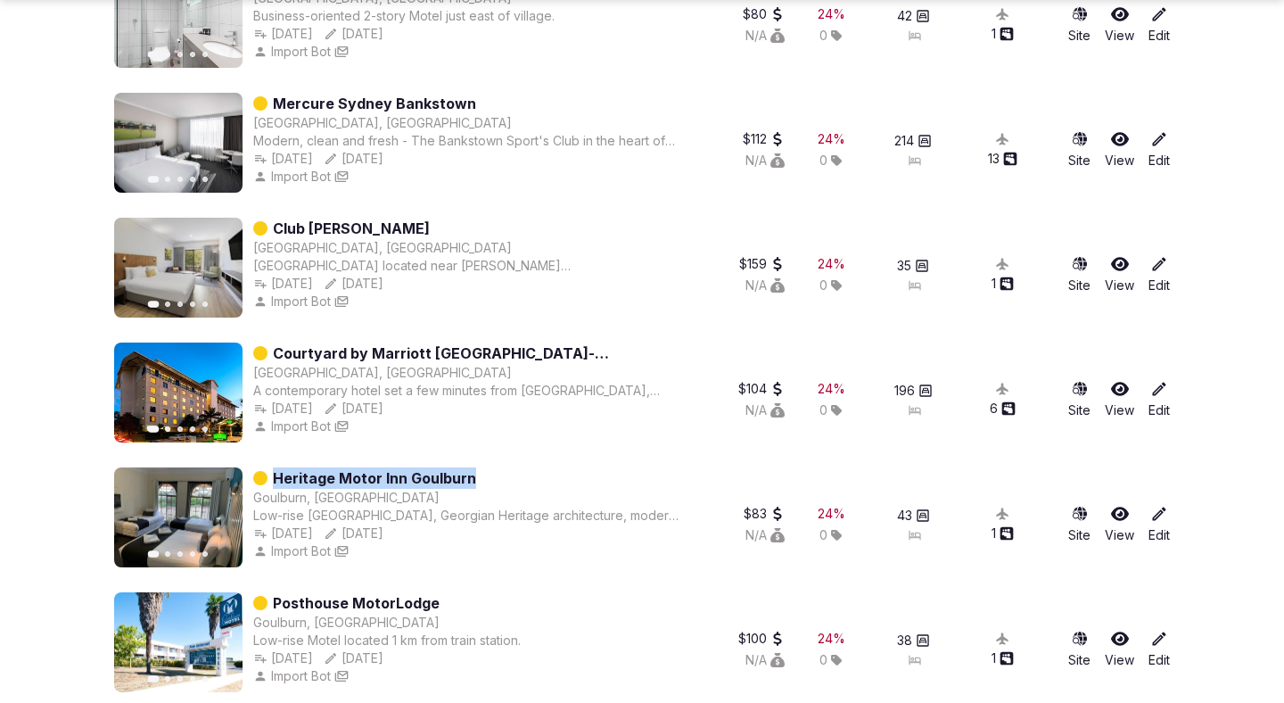
scroll to position [954, 0]
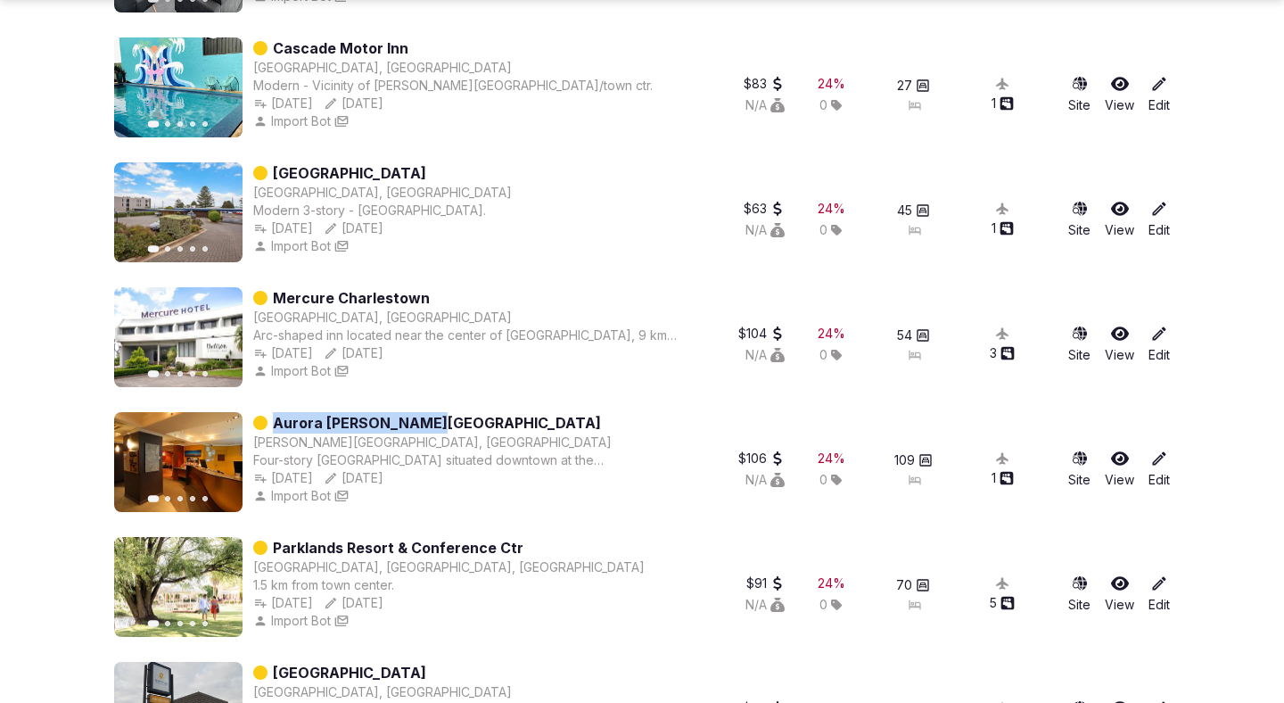
scroll to position [847, 0]
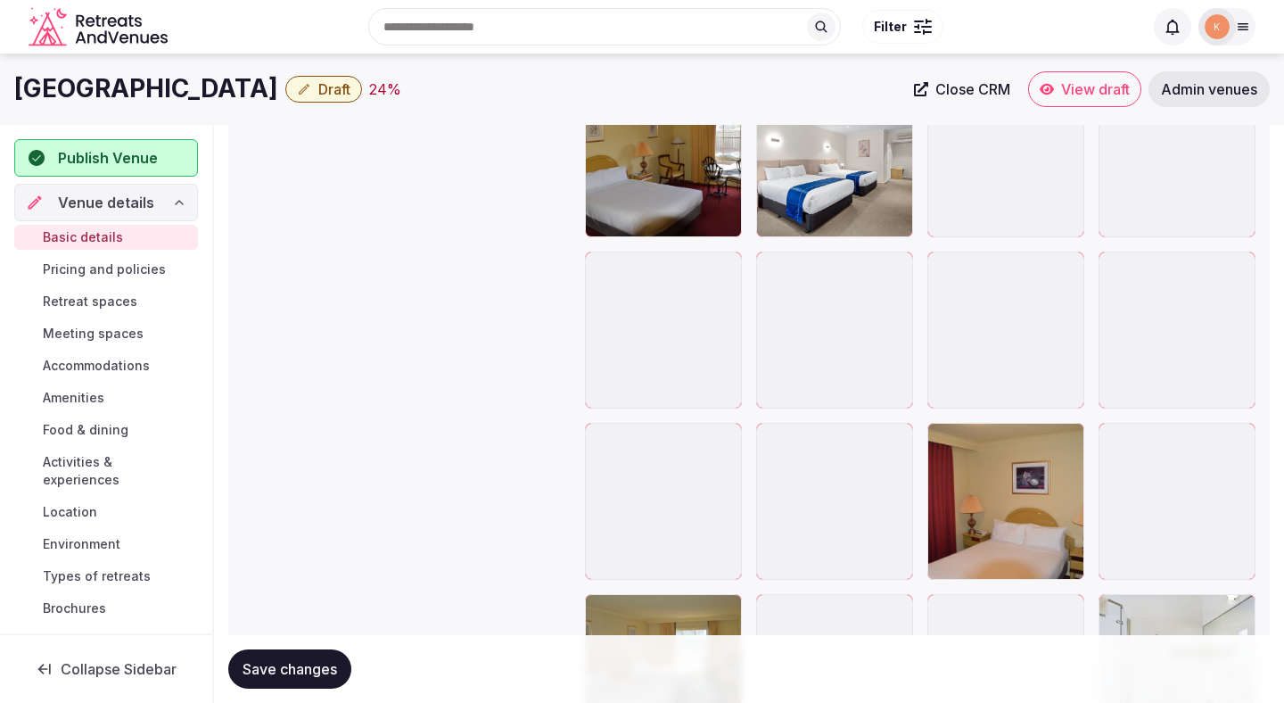
scroll to position [2054, 0]
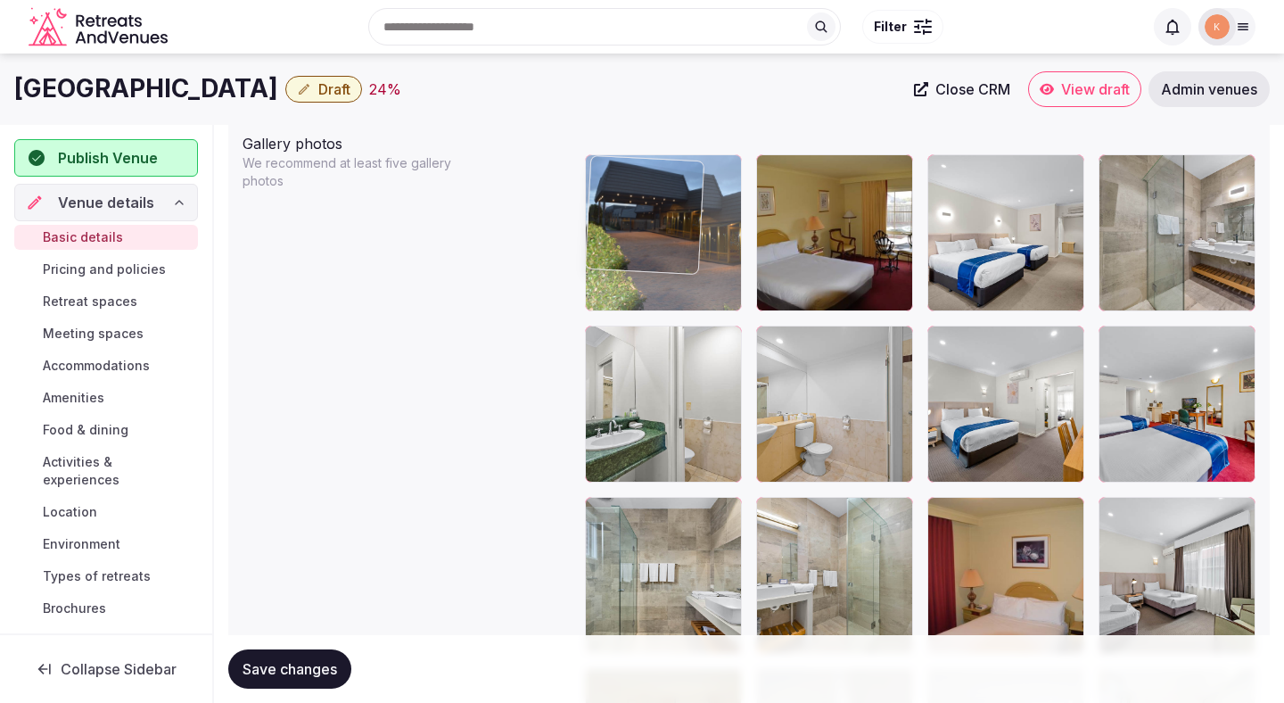
drag, startPoint x: 967, startPoint y: 373, endPoint x: 599, endPoint y: 319, distance: 372.3
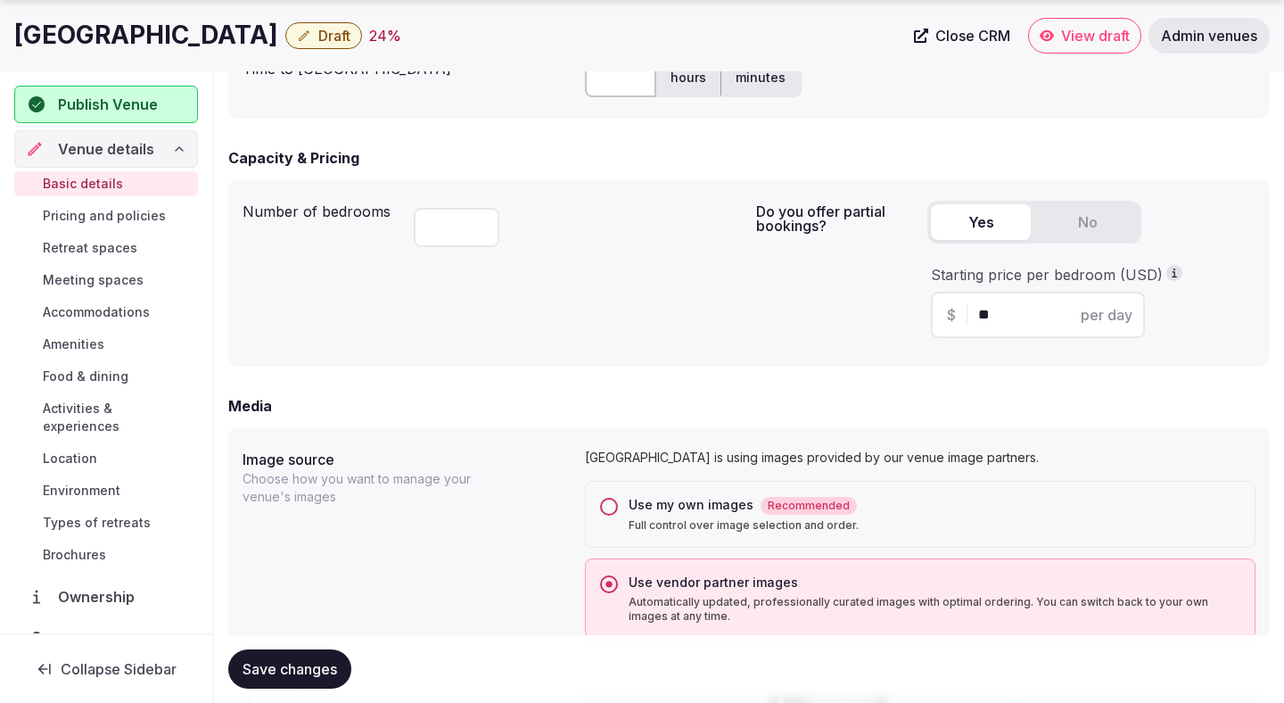
scroll to position [1095, 0]
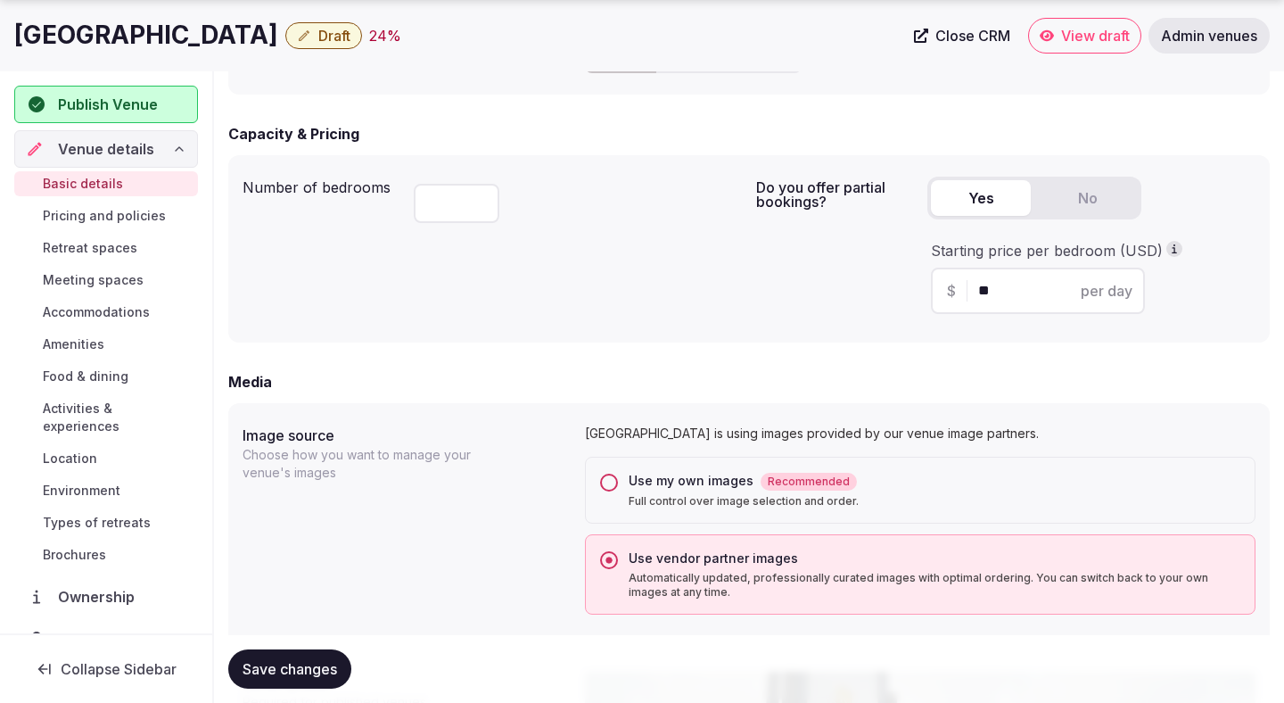
click at [706, 482] on div "Use my own images Recommended" at bounding box center [935, 481] width 612 height 19
click at [618, 482] on button "Use my own images Recommended Full control over image selection and order." at bounding box center [609, 483] width 18 height 18
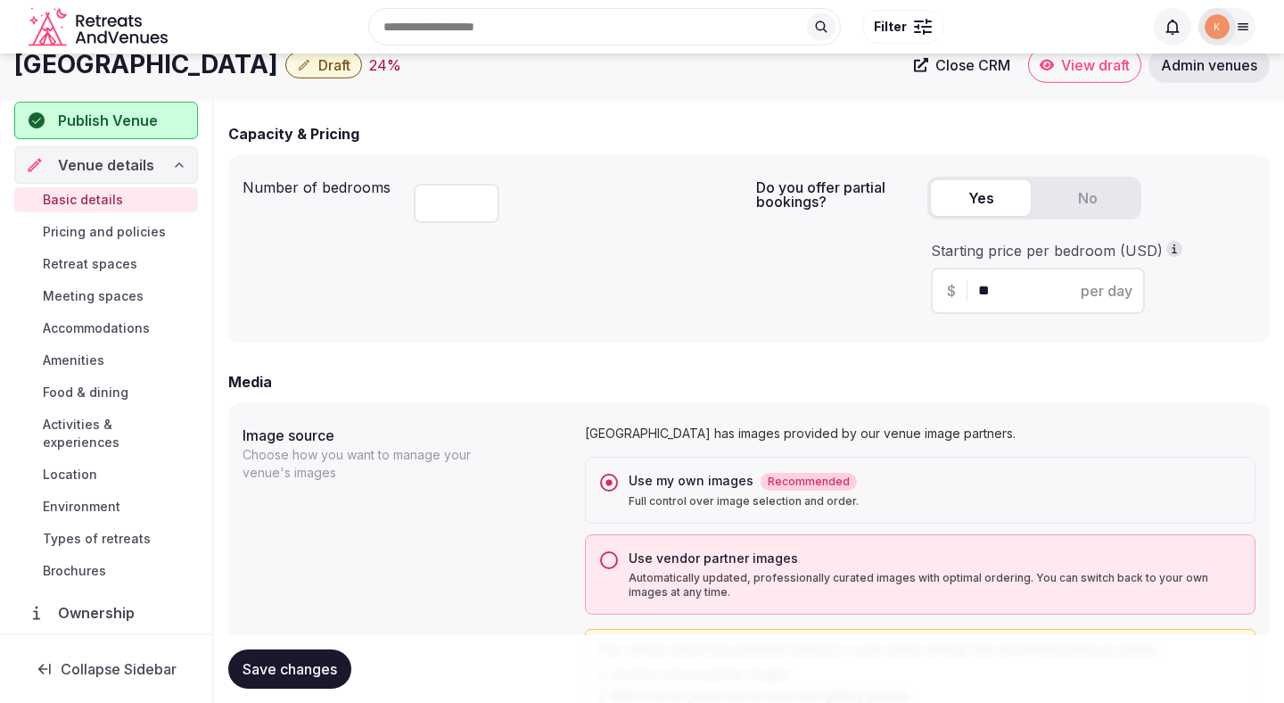
scroll to position [0, 0]
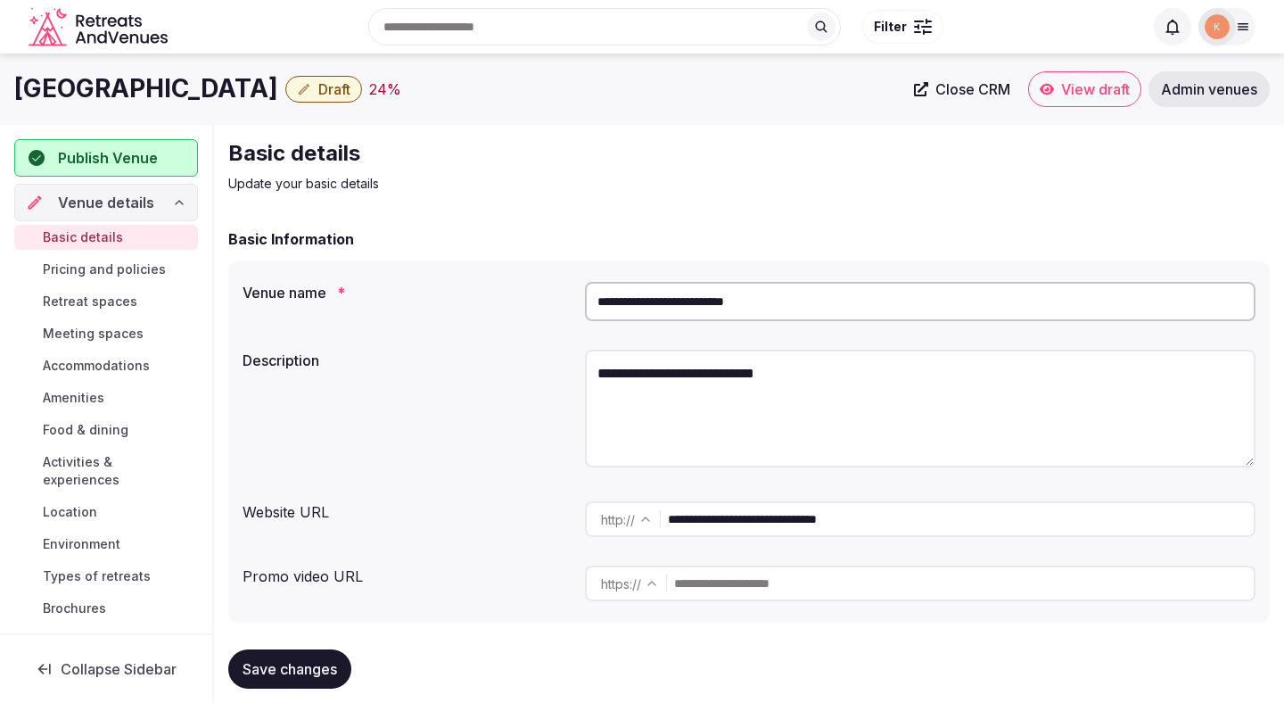
click at [643, 292] on input "**********" at bounding box center [920, 301] width 671 height 39
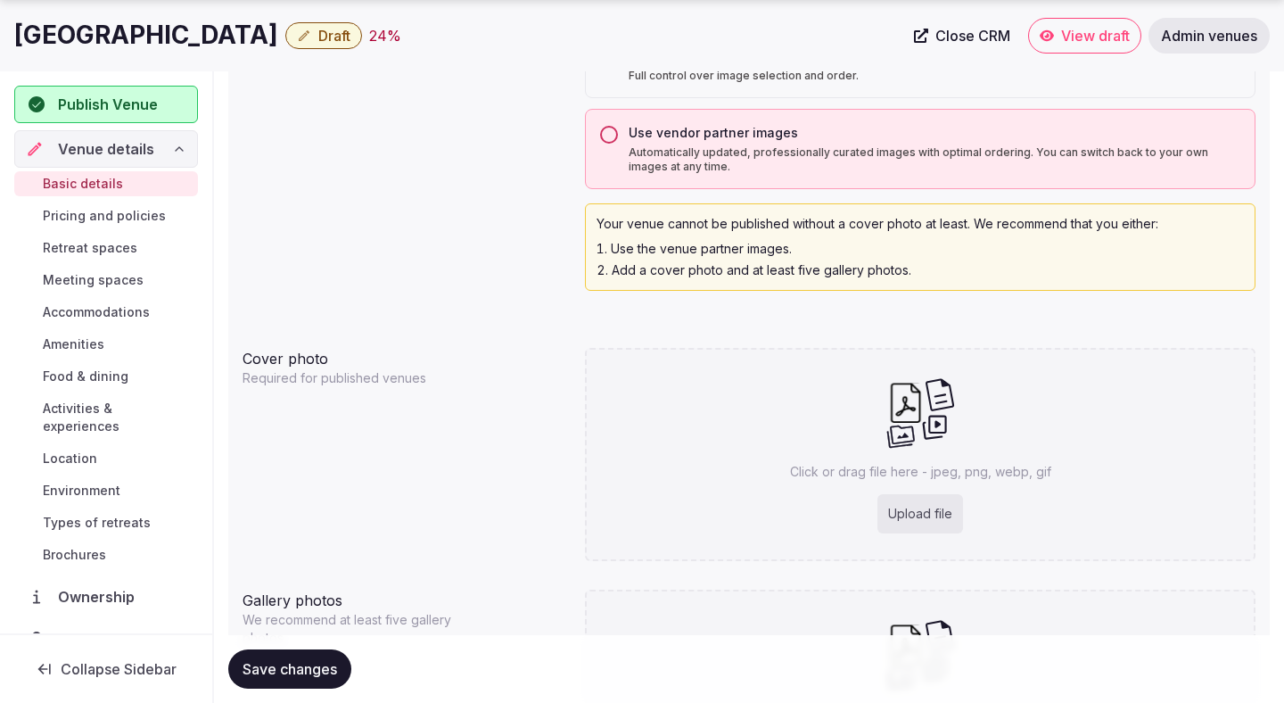
scroll to position [1518, 0]
